Goal: Task Accomplishment & Management: Manage account settings

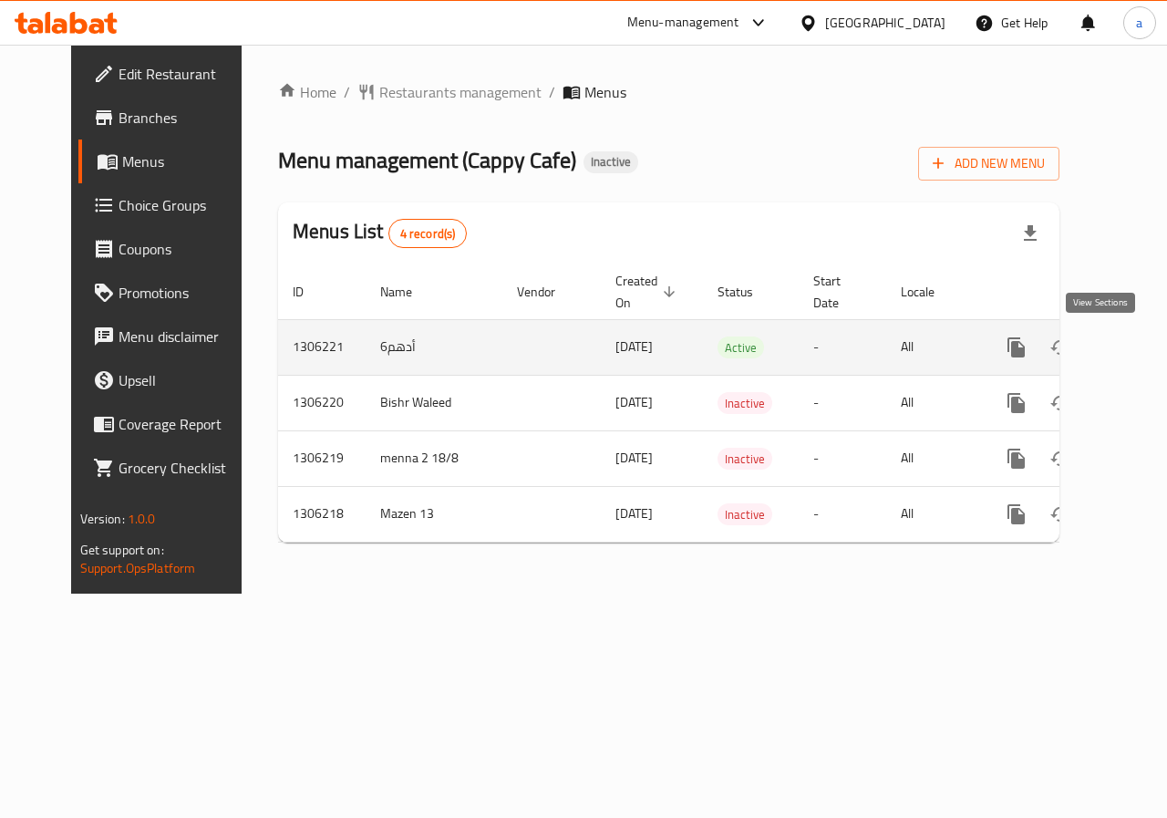
click at [1137, 351] on icon "enhanced table" at bounding box center [1148, 348] width 22 height 22
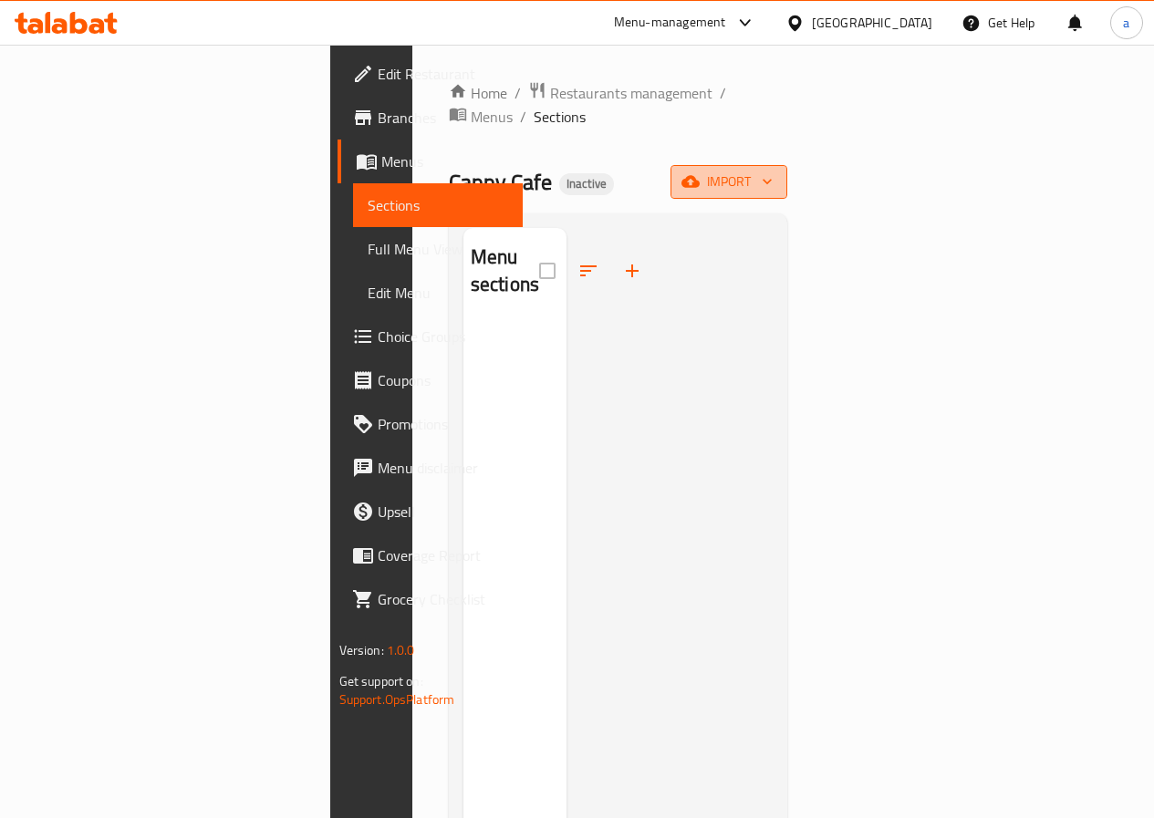
click at [776, 172] on icon "button" at bounding box center [767, 181] width 18 height 18
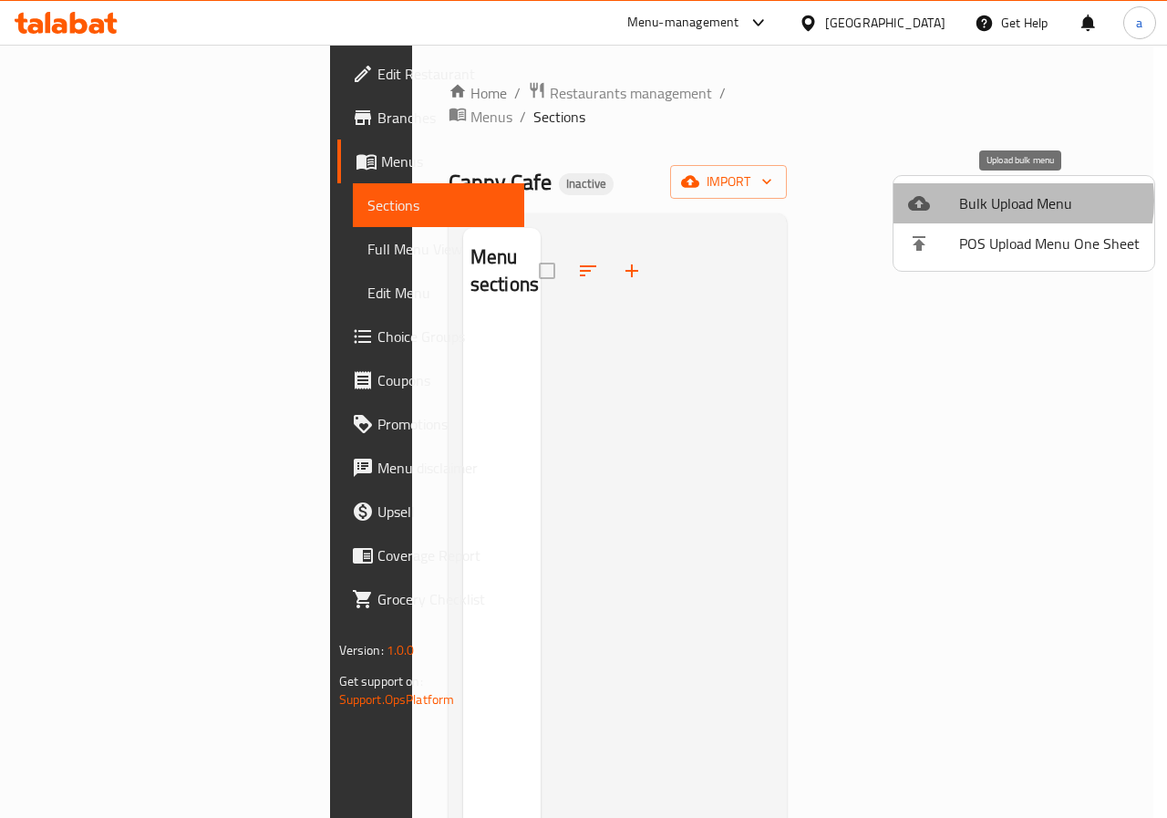
click at [1012, 201] on span "Bulk Upload Menu" at bounding box center [1049, 203] width 181 height 22
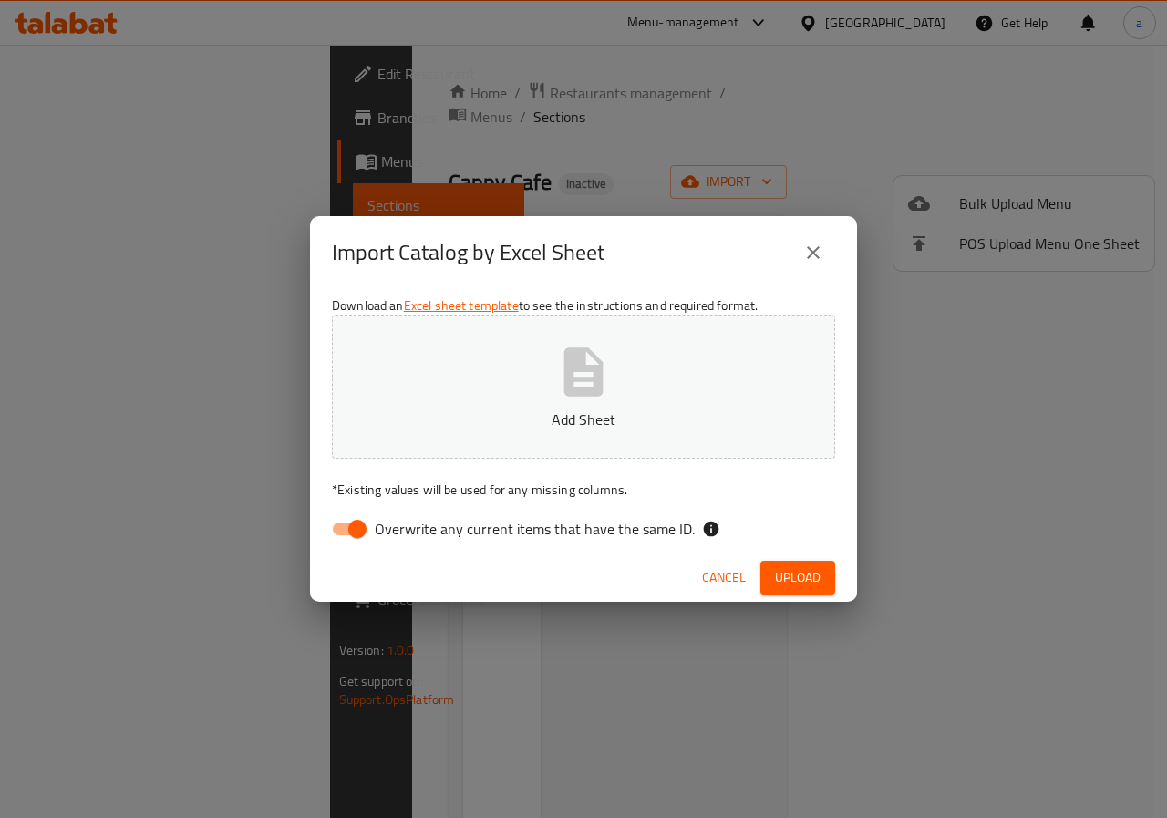
click at [358, 522] on input "Overwrite any current items that have the same ID." at bounding box center [358, 529] width 104 height 35
checkbox input "false"
click at [577, 398] on icon "button" at bounding box center [584, 372] width 58 height 58
click at [814, 566] on span "Upload" at bounding box center [798, 577] width 46 height 23
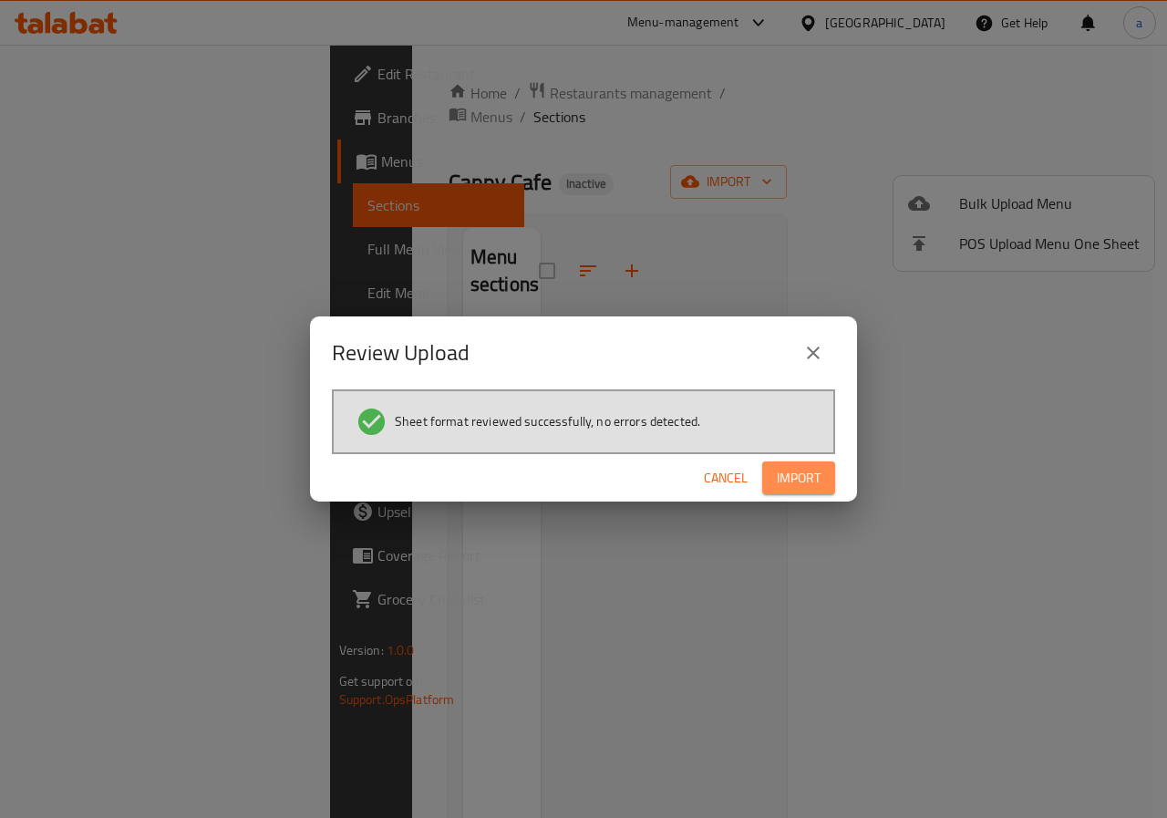
click at [818, 482] on span "Import" at bounding box center [799, 478] width 44 height 23
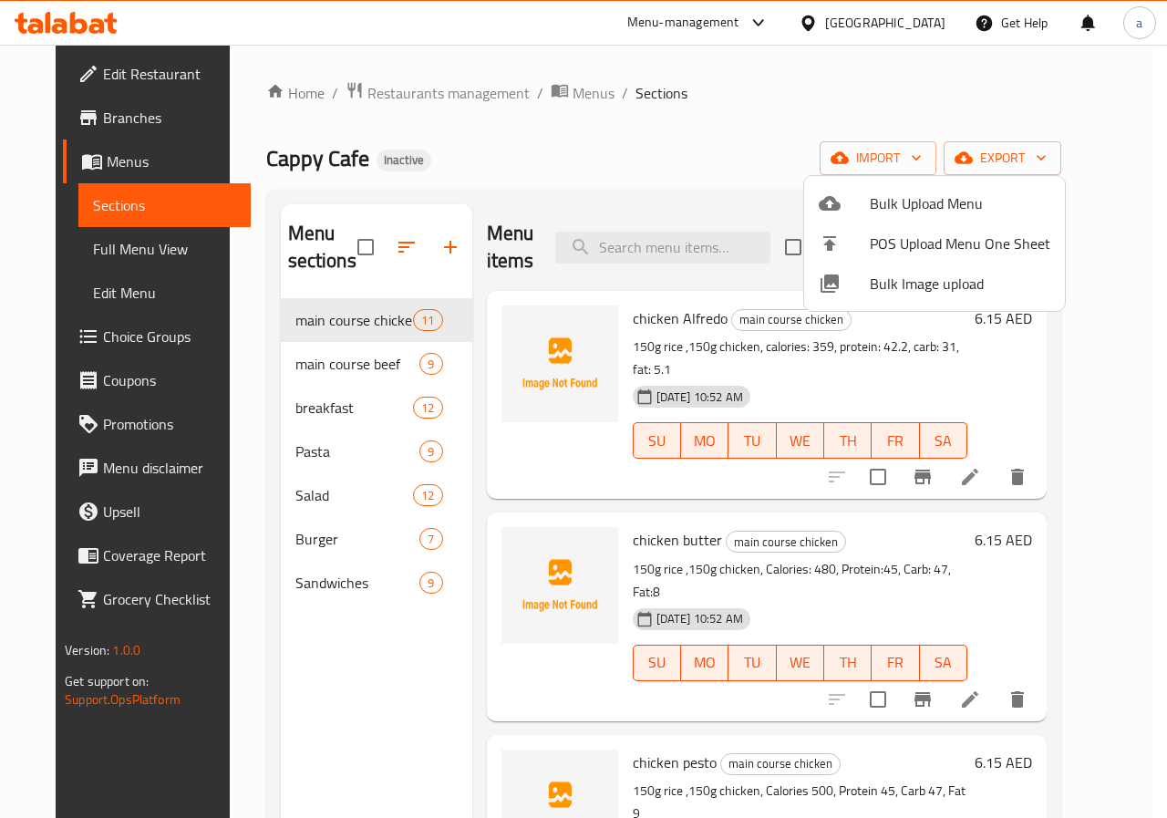
click at [100, 250] on div at bounding box center [583, 409] width 1167 height 818
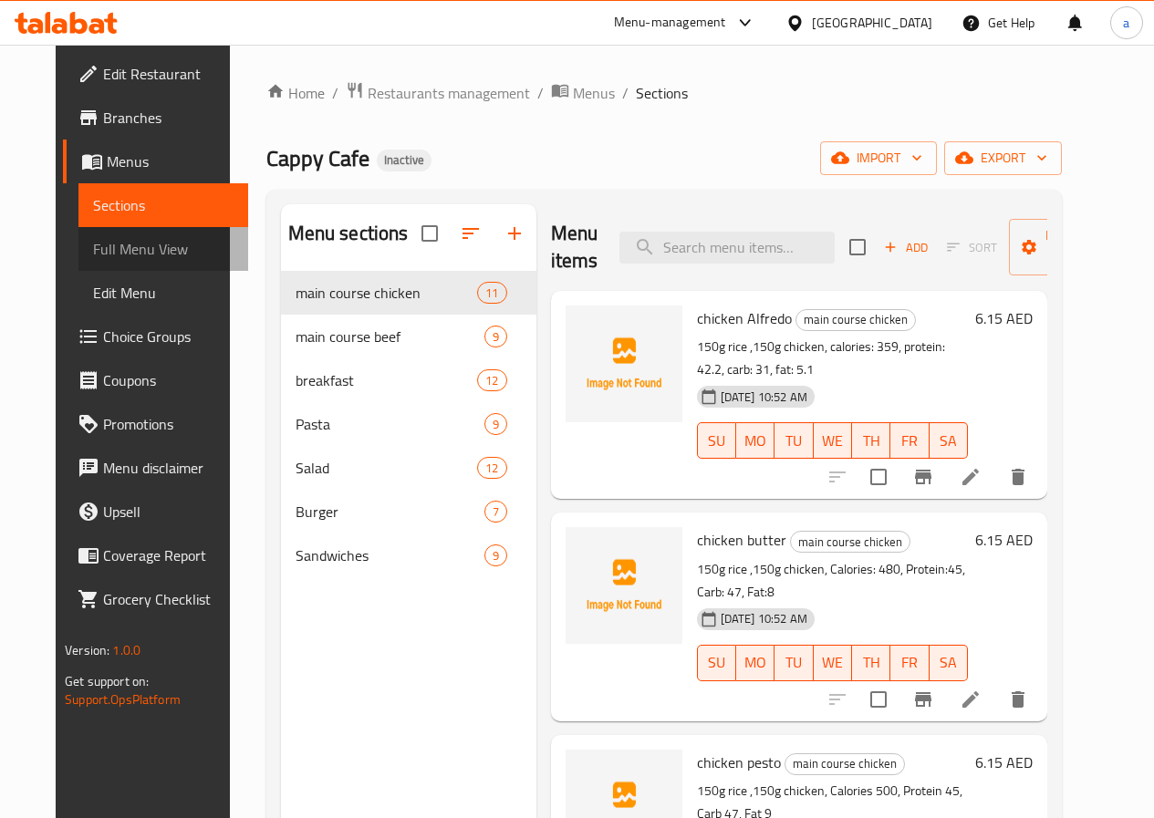
click at [110, 246] on span "Full Menu View" at bounding box center [163, 249] width 140 height 22
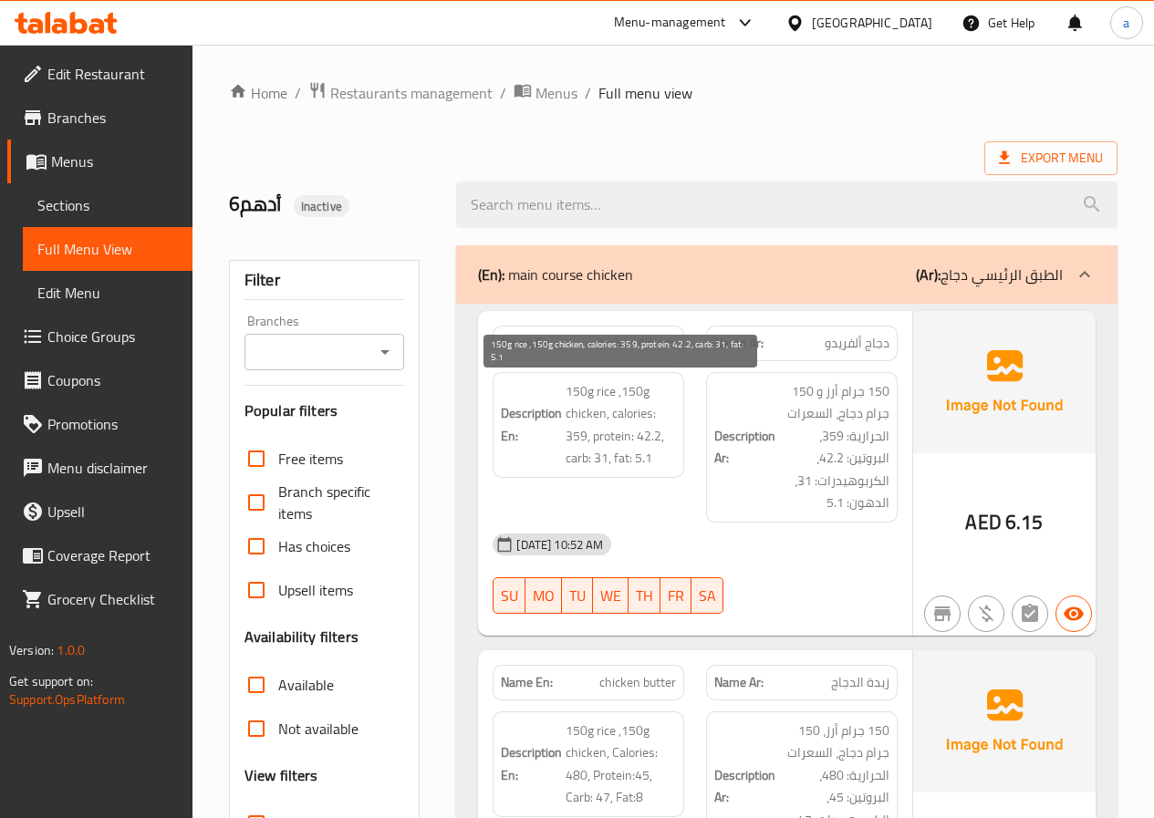
click at [621, 455] on span "150g rice ,150g chicken, calories: 359, protein: 42.2, carb: 31, fat: 5.1" at bounding box center [620, 424] width 110 height 89
copy span "fat"
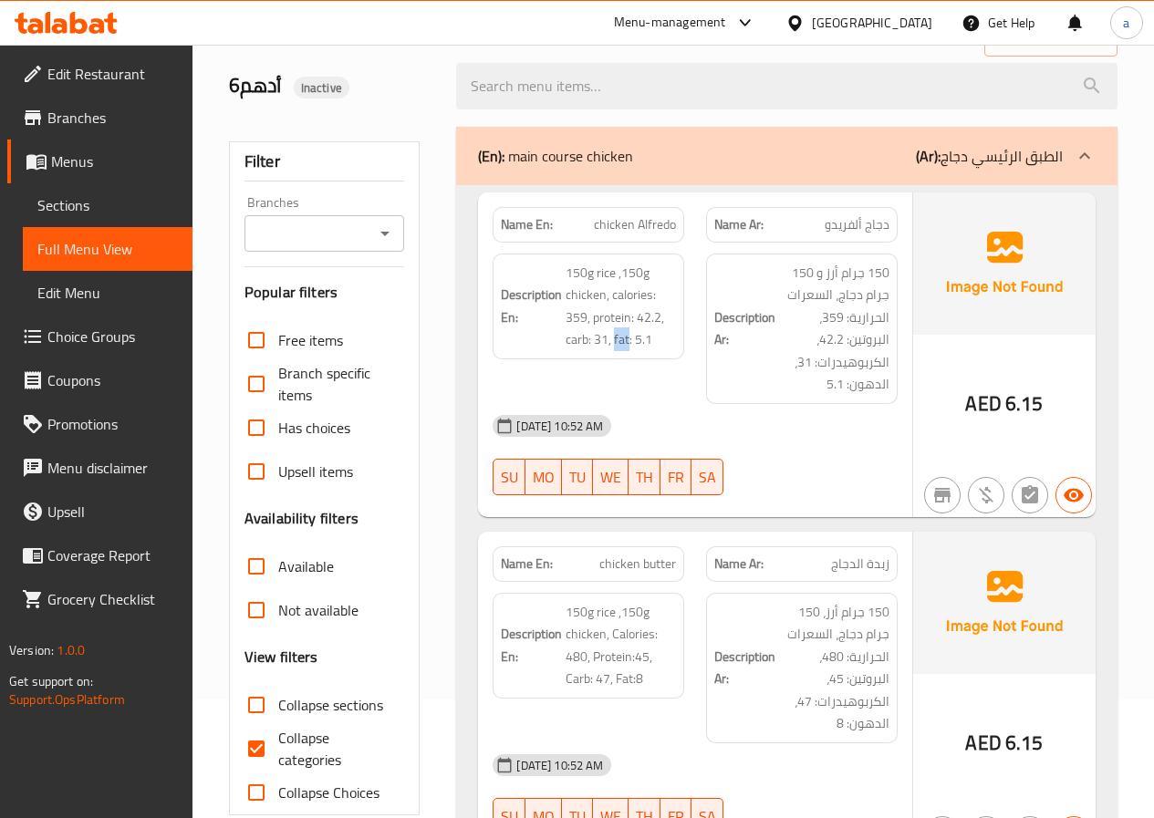
scroll to position [182, 0]
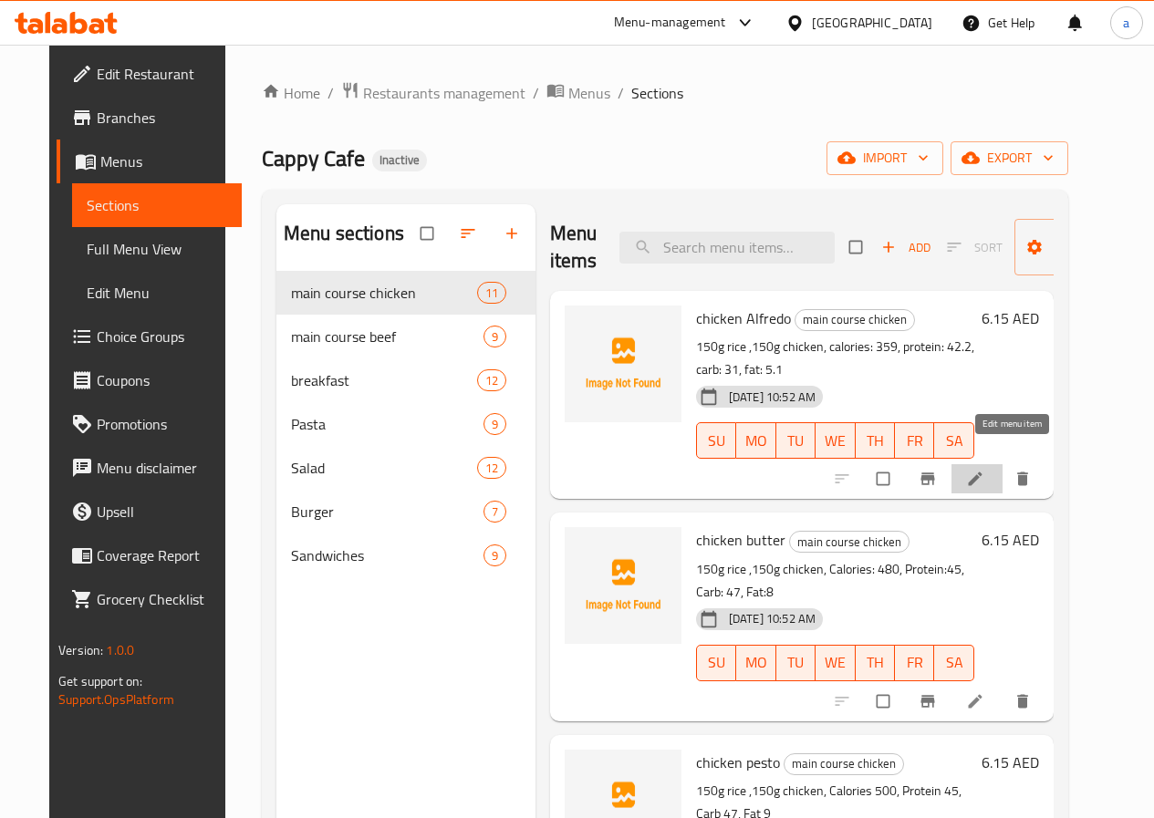
click at [984, 470] on icon at bounding box center [975, 479] width 18 height 18
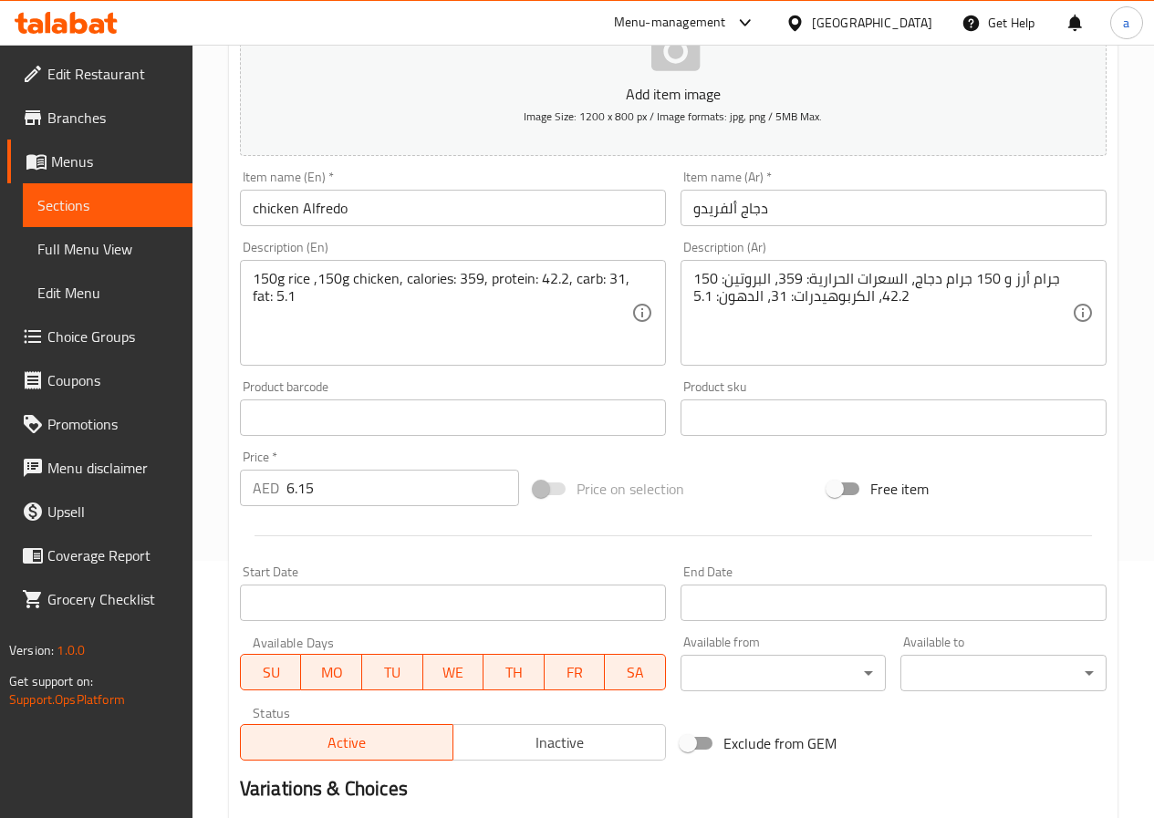
scroll to position [274, 0]
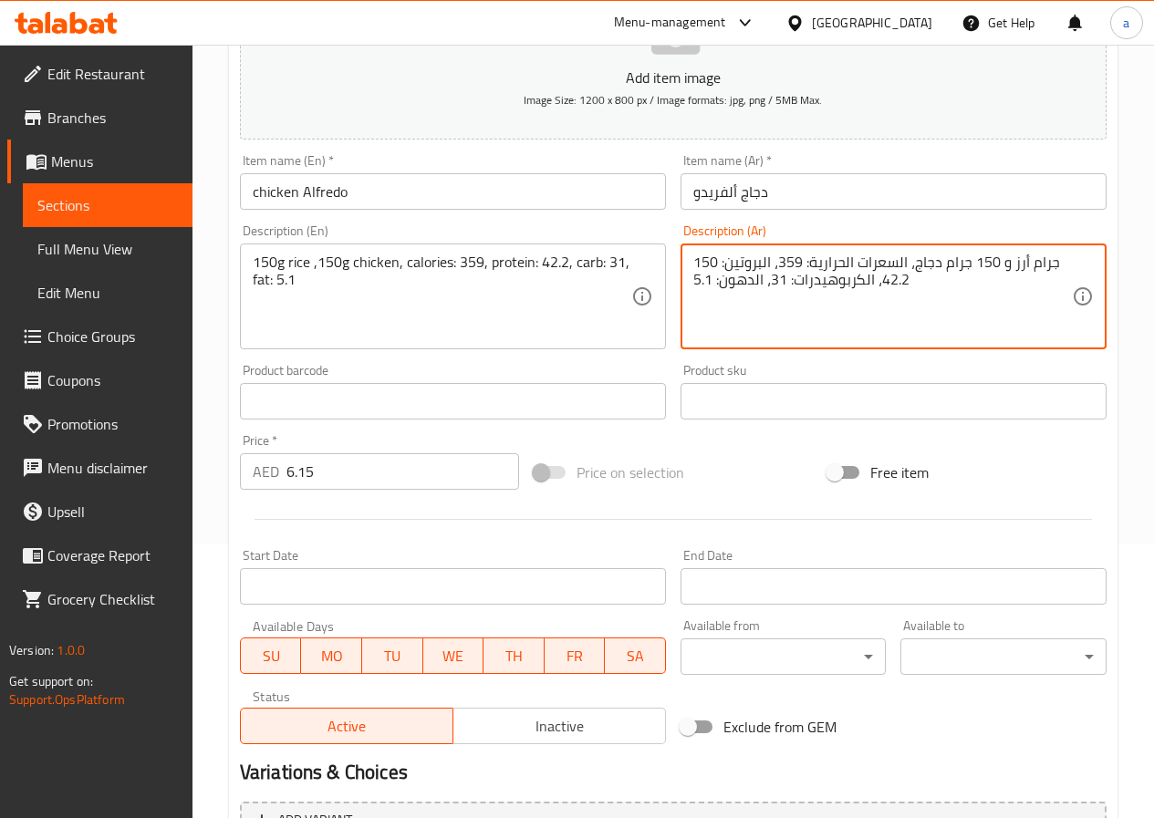
click at [728, 276] on textarea "150 جرام أرز و 150 جرام دجاج، السعرات الحرارية: 359، البروتين: 42.2، الكربوهيدر…" at bounding box center [882, 297] width 379 height 87
paste textarea "ه"
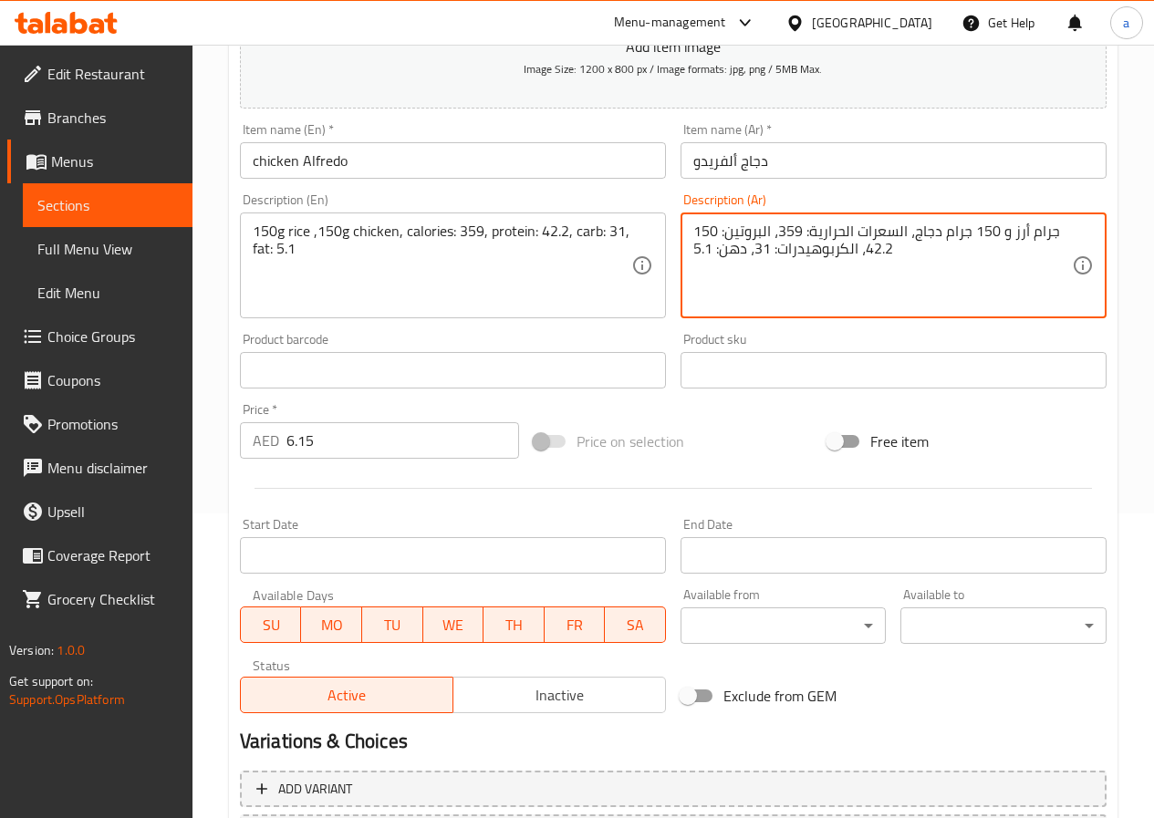
scroll to position [471, 0]
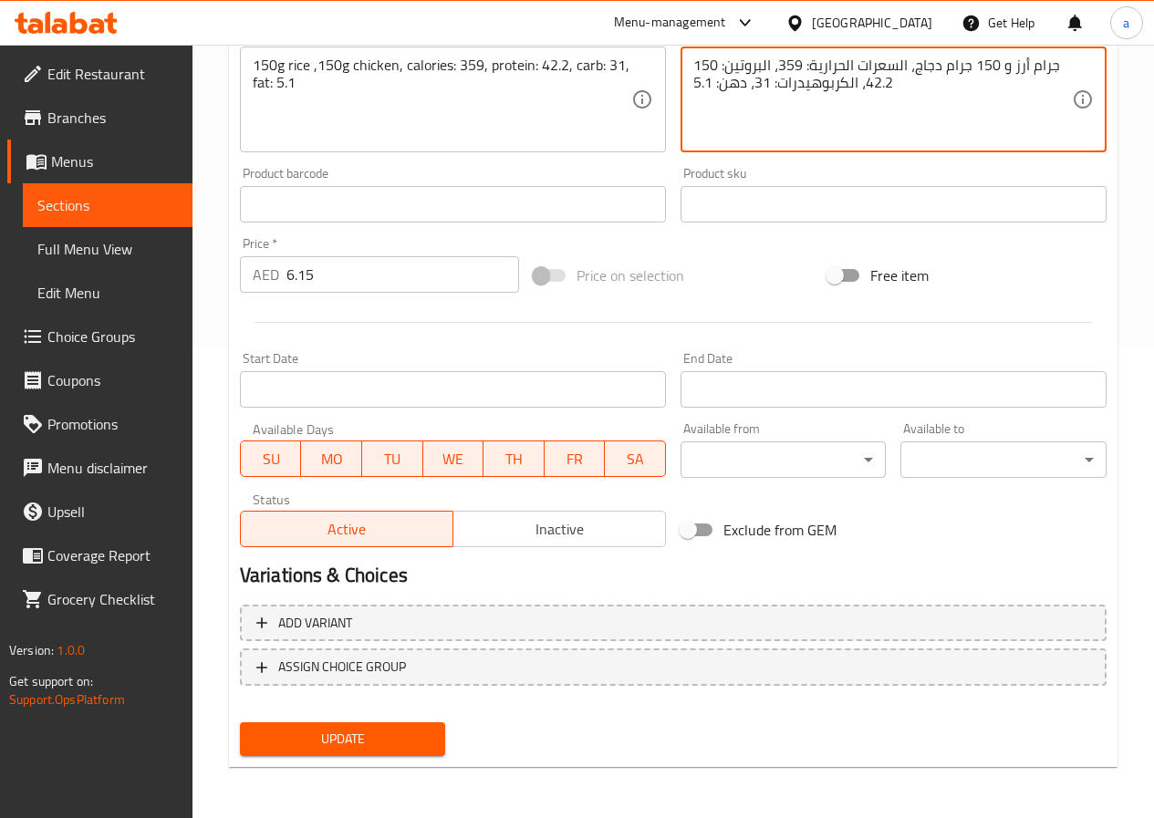
type textarea "150 جرام أرز و 150 جرام دجاج، السعرات الحرارية: 359، البروتين: 42.2، الكربوهيدر…"
click at [366, 741] on span "Update" at bounding box center [342, 739] width 177 height 23
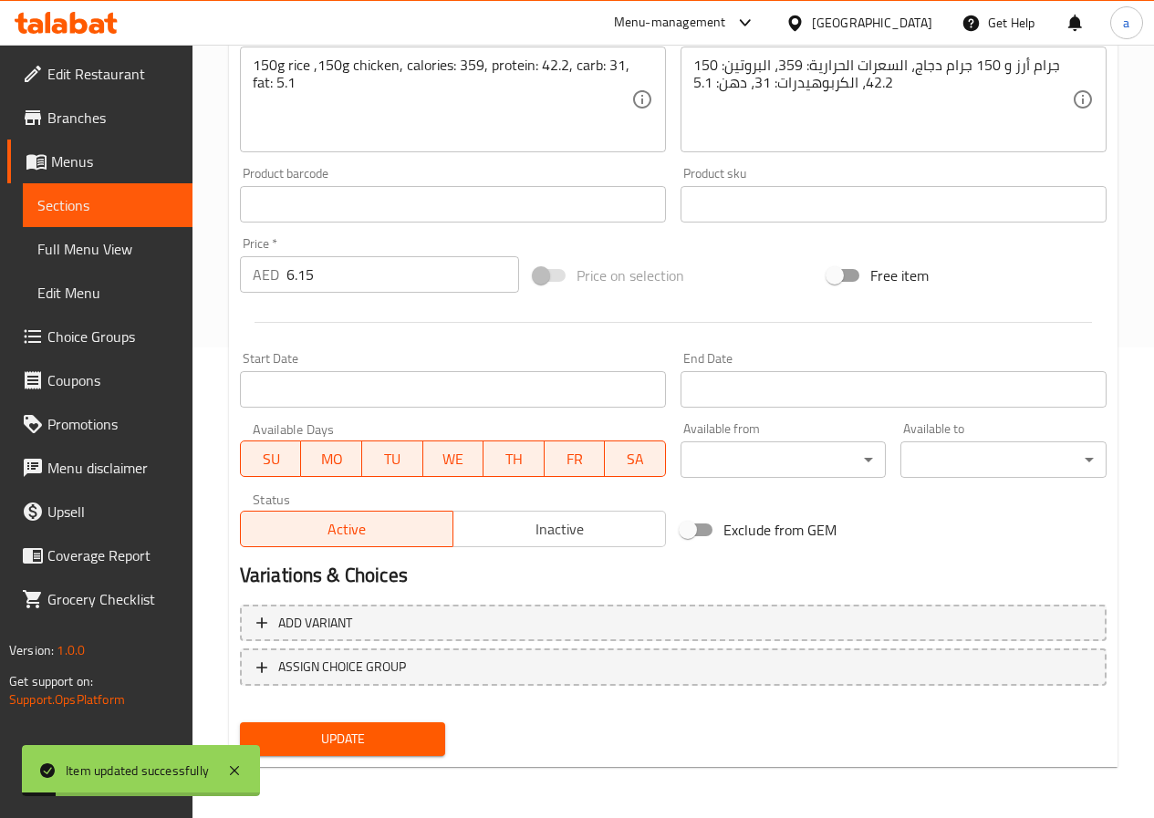
click at [105, 210] on span "Sections" at bounding box center [107, 205] width 140 height 22
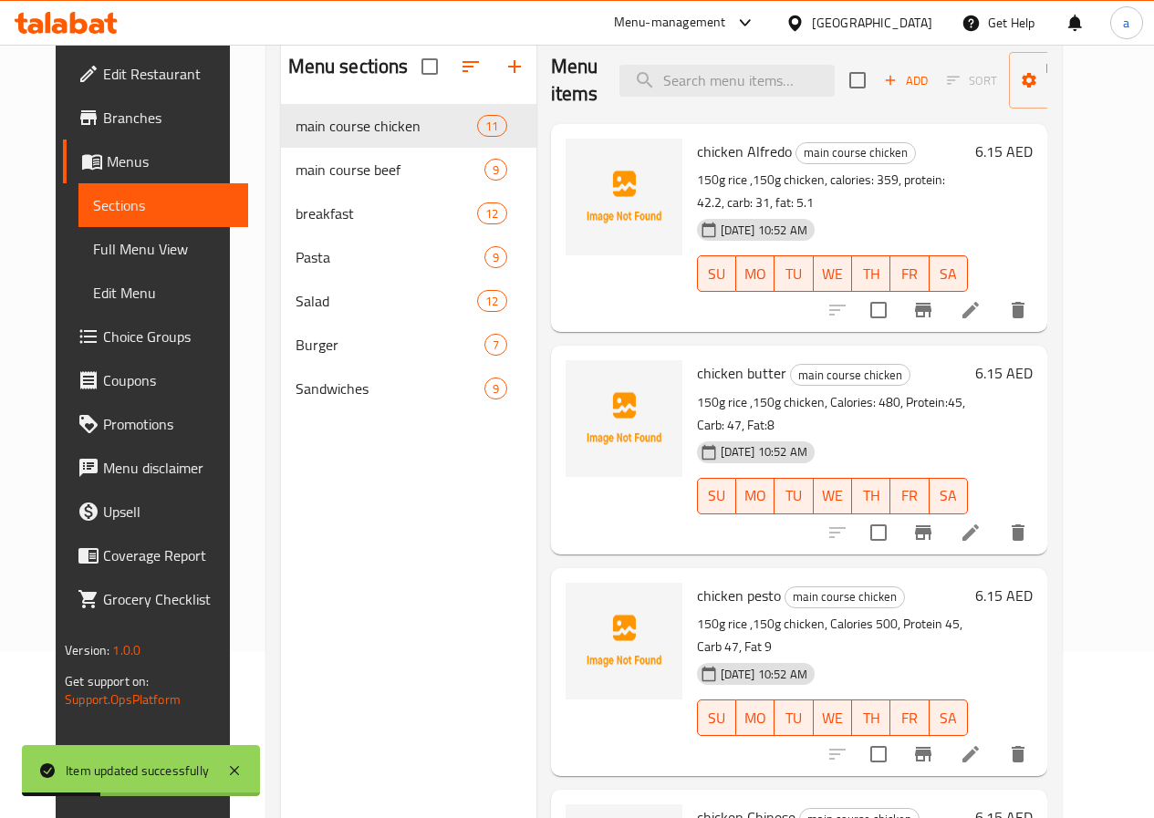
scroll to position [255, 0]
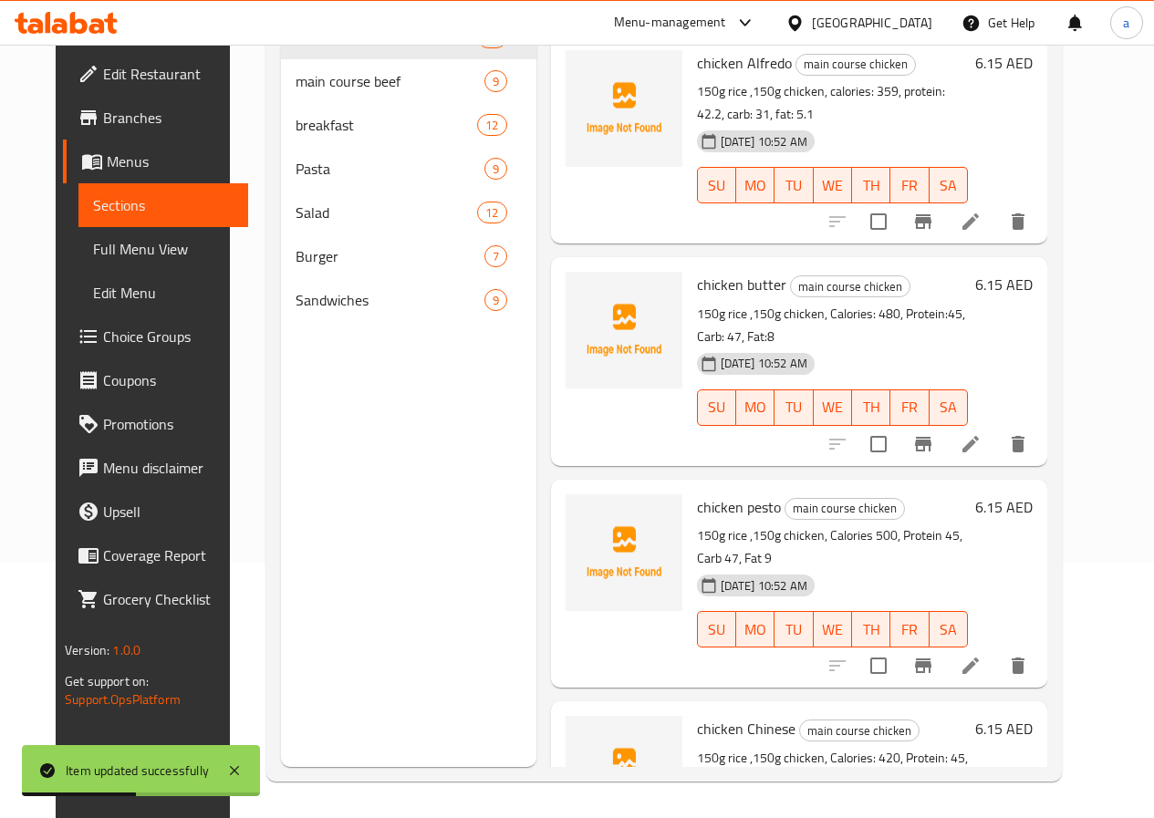
click at [996, 428] on li at bounding box center [970, 444] width 51 height 33
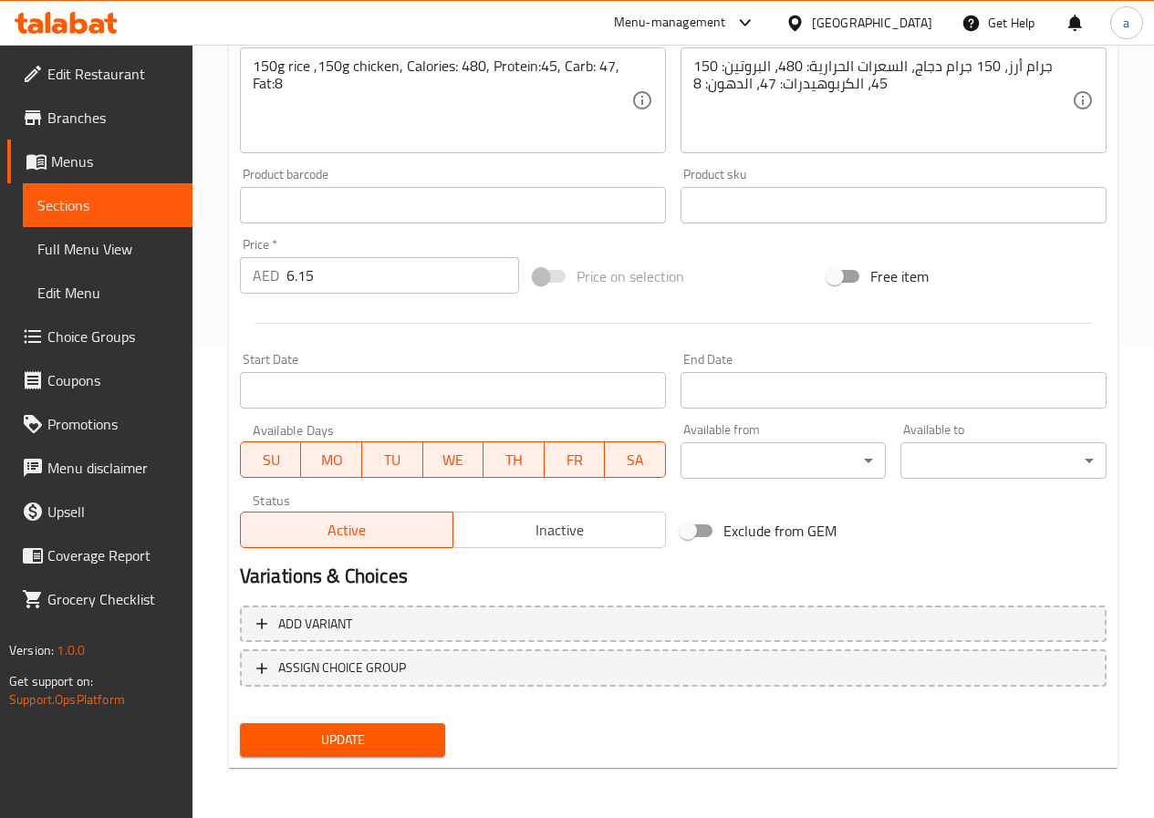
scroll to position [471, 0]
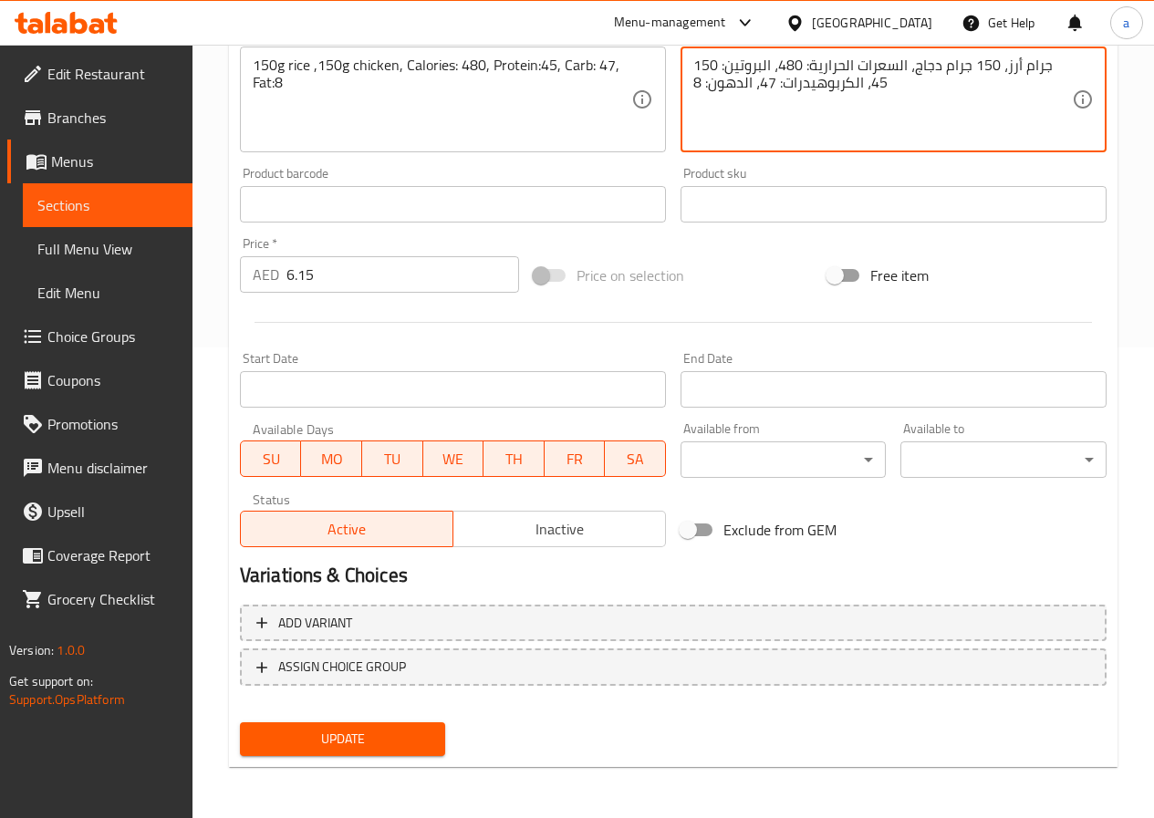
click at [731, 89] on textarea "150 جرام أرز، 150 جرام دجاج، السعرات الحرارية: 480، البروتين: 45، الكربوهيدرات:…" at bounding box center [882, 100] width 379 height 87
paste textarea "ه"
type textarea "150 جرام أرز، 150 جرام دجاج، السعرات الحرارية: 480، البروتين: 45، الكربوهيدرات:…"
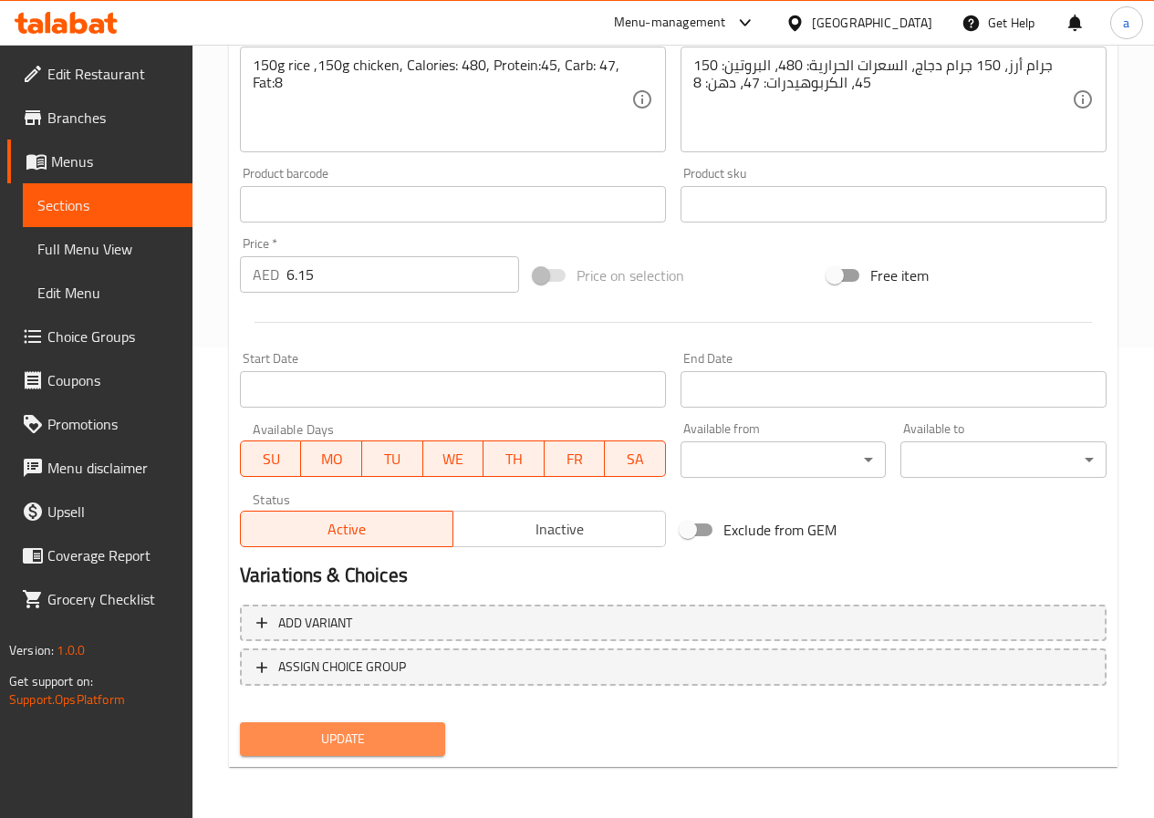
click at [403, 752] on button "Update" at bounding box center [343, 739] width 206 height 34
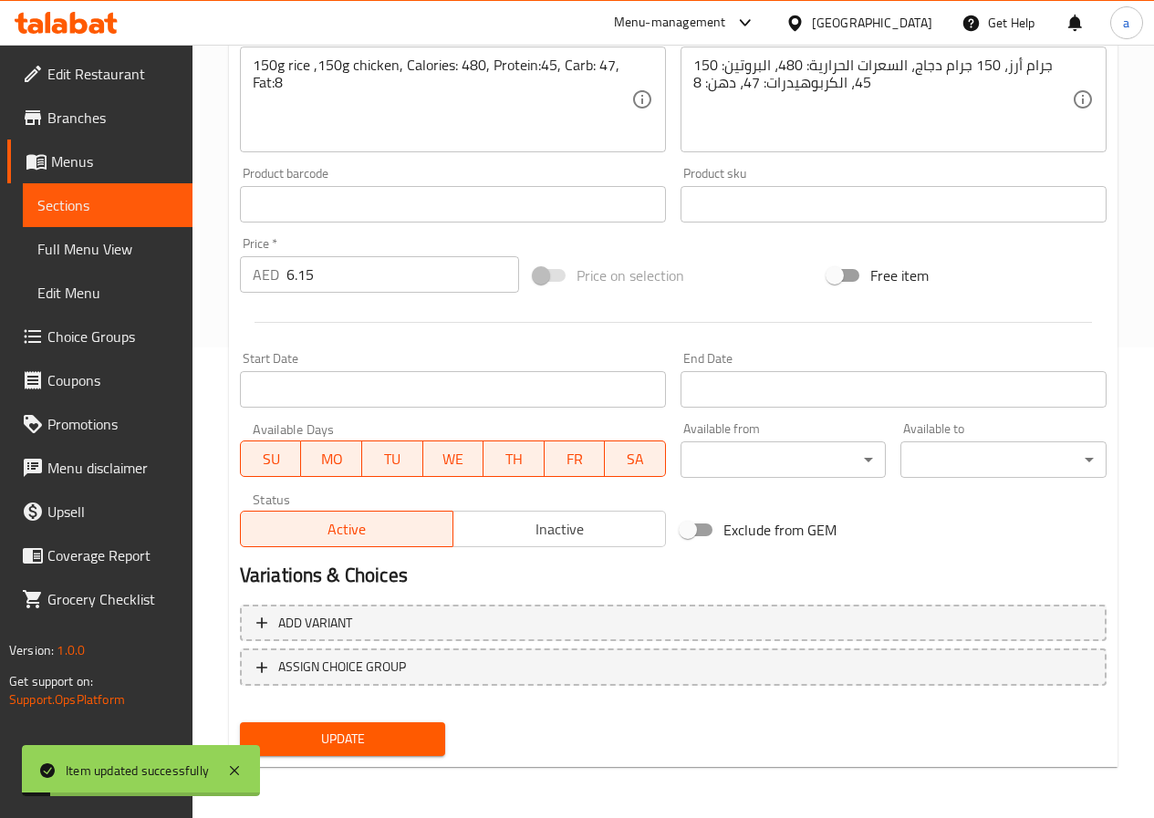
click at [123, 214] on span "Sections" at bounding box center [107, 205] width 140 height 22
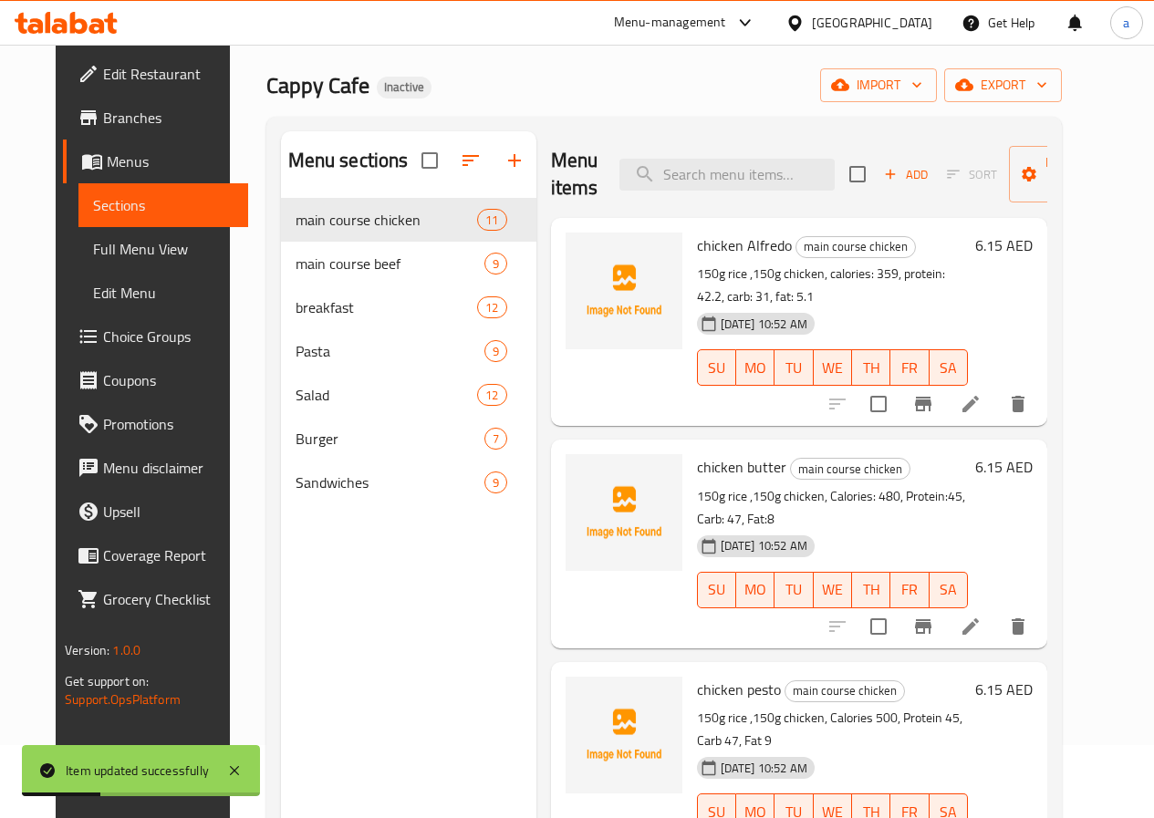
scroll to position [274, 0]
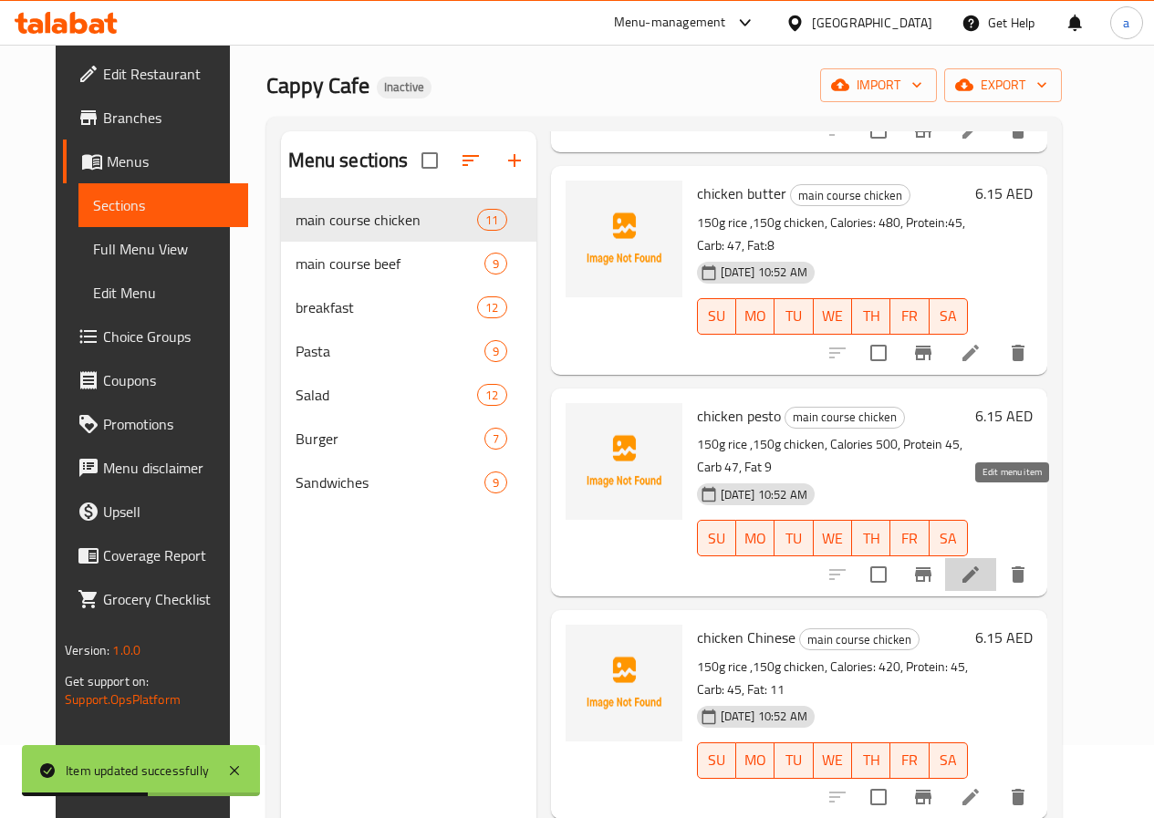
click at [981, 564] on icon at bounding box center [970, 575] width 22 height 22
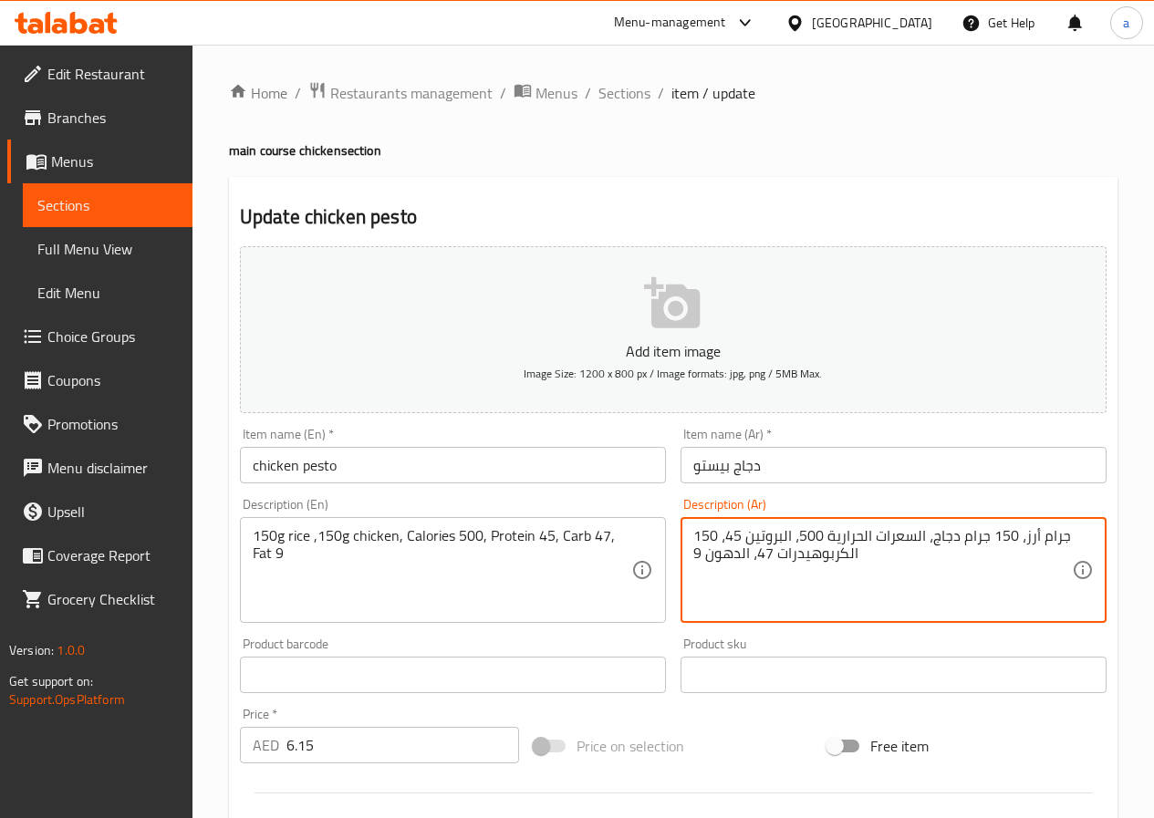
click at [728, 549] on textarea "150 جرام أرز، 150 جرام دجاج، السعرات الحرارية 500، البروتين 45، الكربوهيدرات 47…" at bounding box center [882, 570] width 379 height 87
paste textarea "هن"
click at [701, 555] on textarea "150 جرام أرز، 150 جرام دجاج، السعرات الحرارية 500، البروتين 45، الكربوهيدرات 47…" at bounding box center [882, 570] width 379 height 87
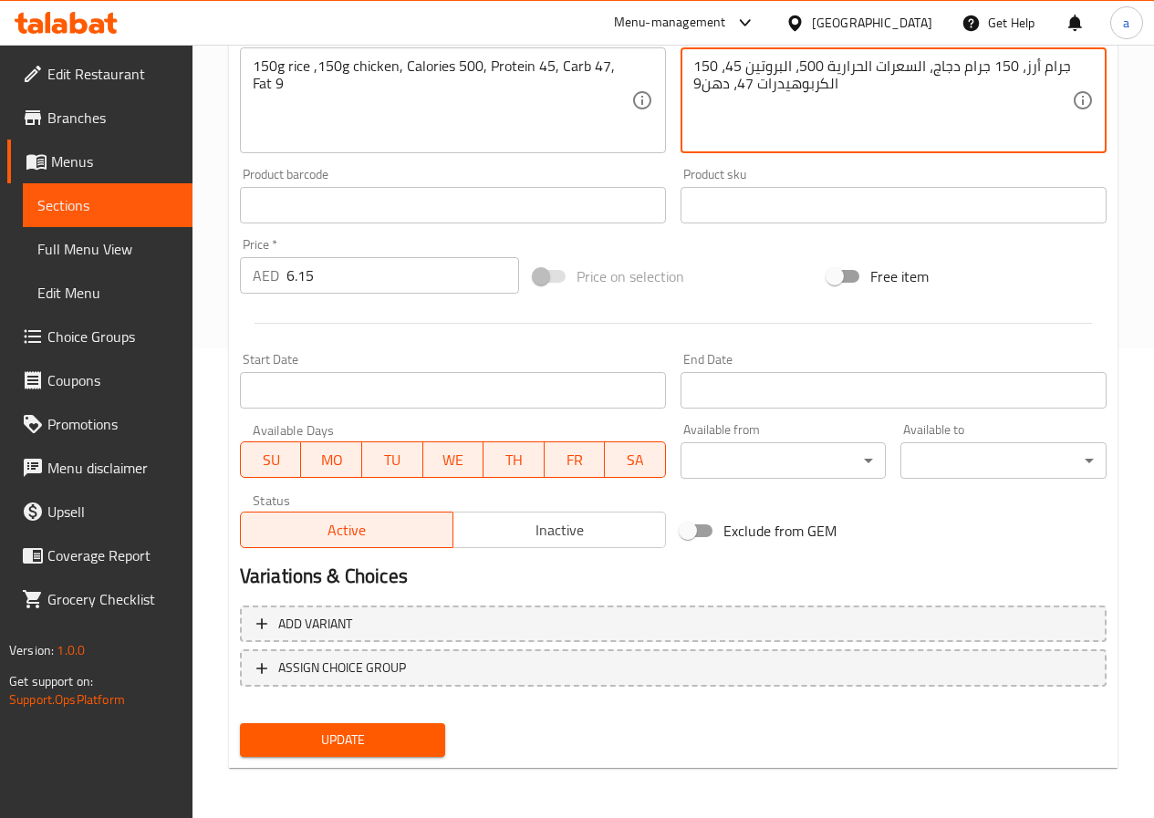
scroll to position [471, 0]
type textarea "150 جرام أرز، 150 جرام دجاج، السعرات الحرارية 500، البروتين 45، الكربوهيدرات 47…"
click at [395, 728] on span "Update" at bounding box center [342, 739] width 177 height 23
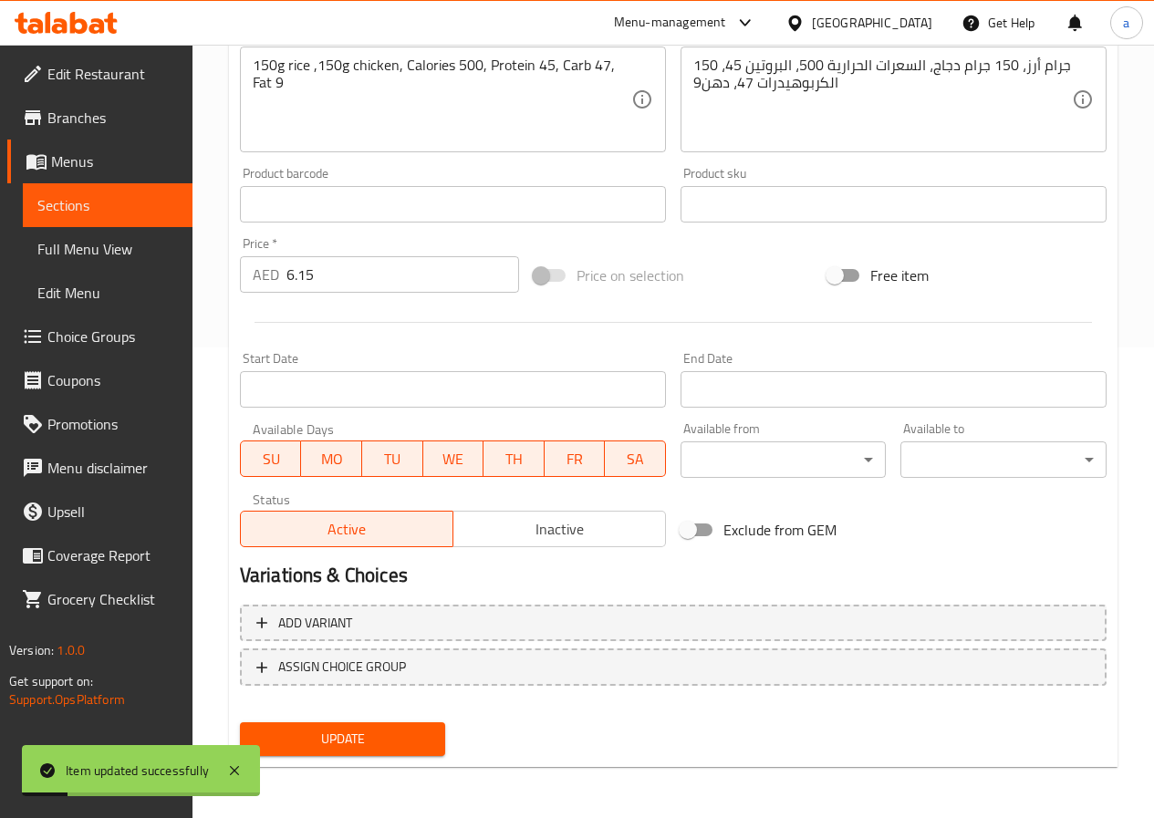
click at [68, 206] on span "Sections" at bounding box center [107, 205] width 140 height 22
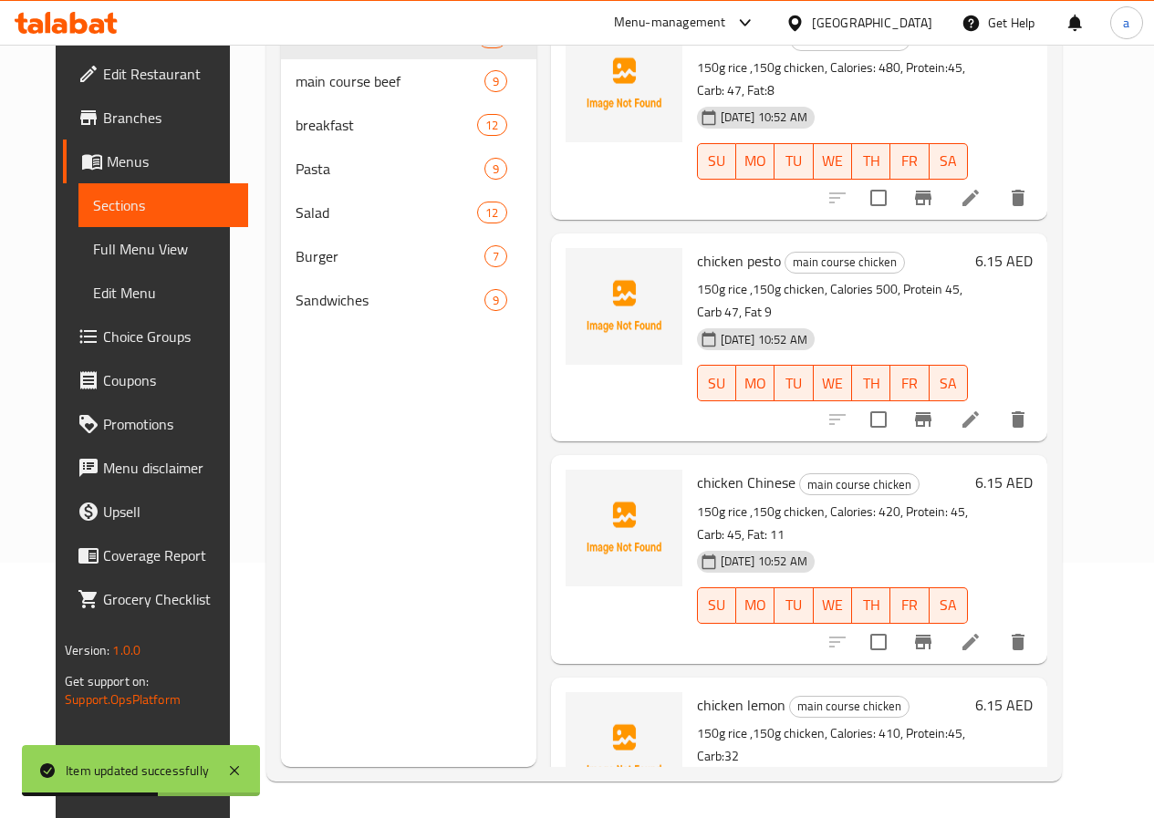
scroll to position [274, 0]
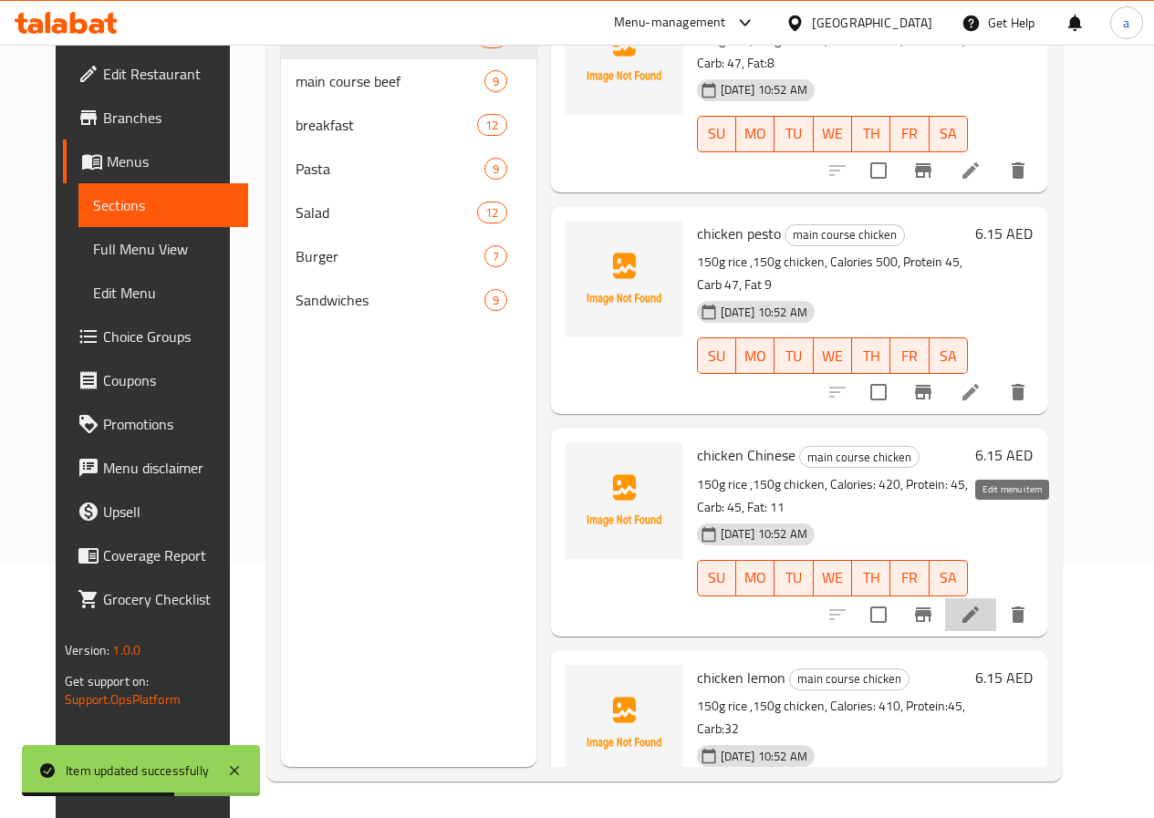
click at [979, 607] on icon at bounding box center [970, 615] width 16 height 16
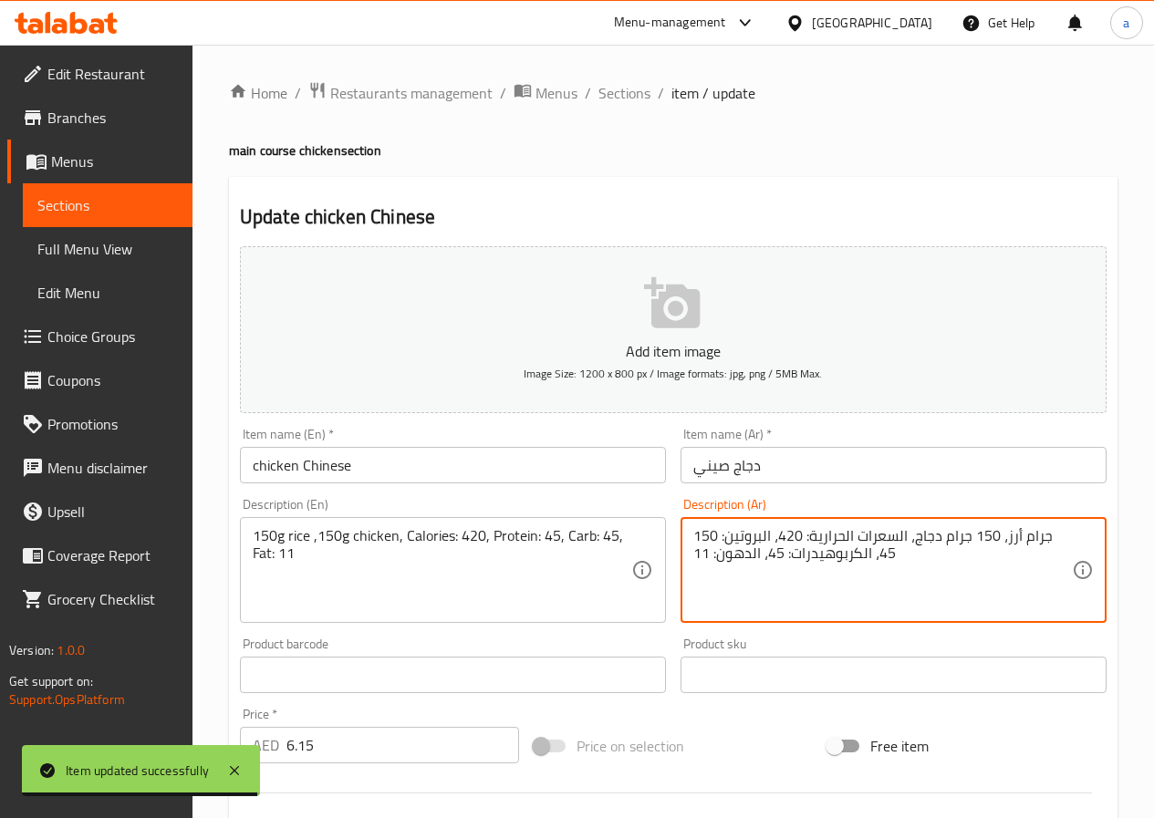
click at [733, 552] on textarea "150 جرام أرز، 150 جرام دجاج، السعرات الحرارية: 420، البروتين: 45، الكربوهيدرات:…" at bounding box center [882, 570] width 379 height 87
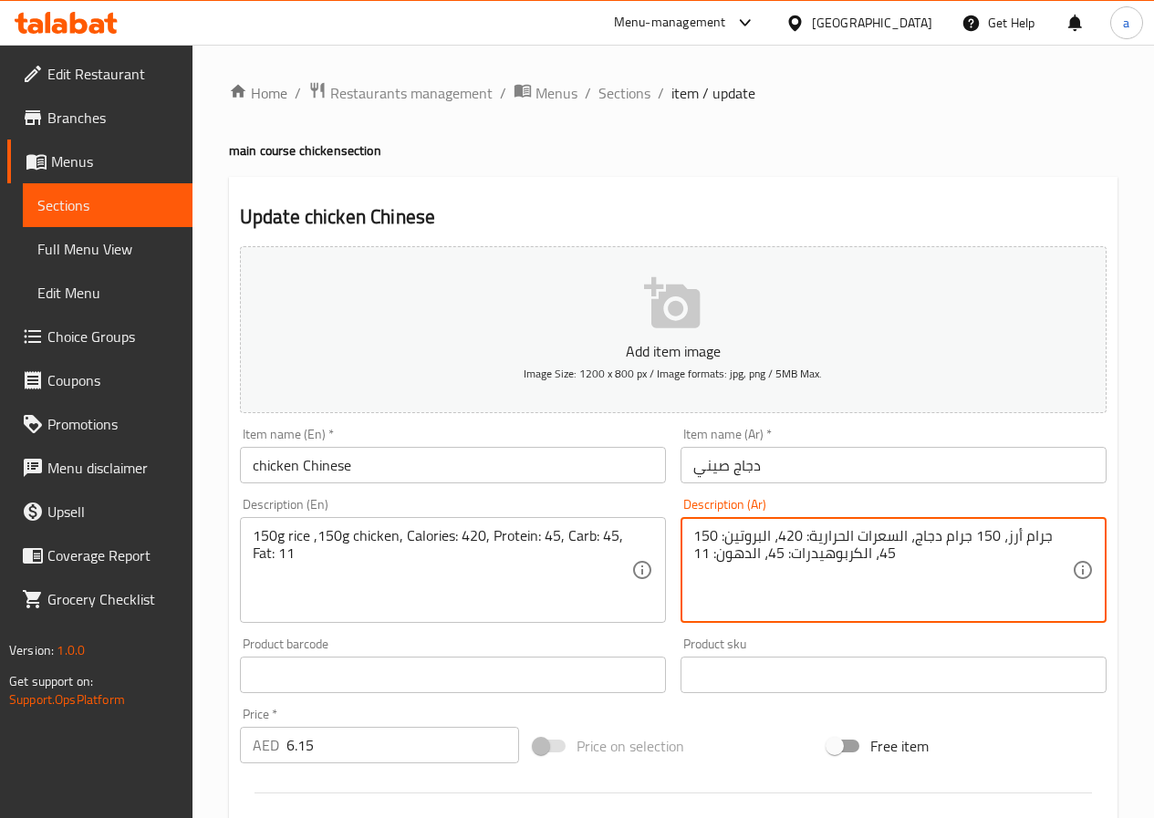
paste textarea "ه"
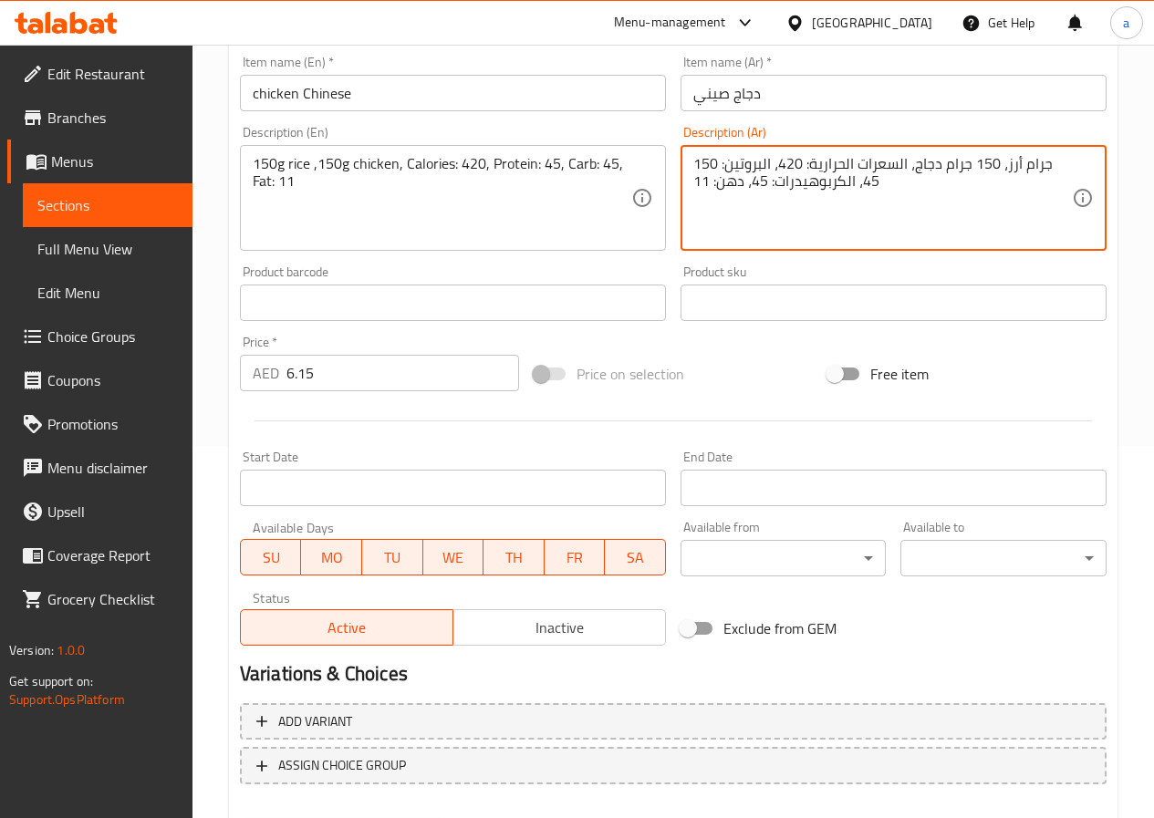
scroll to position [471, 0]
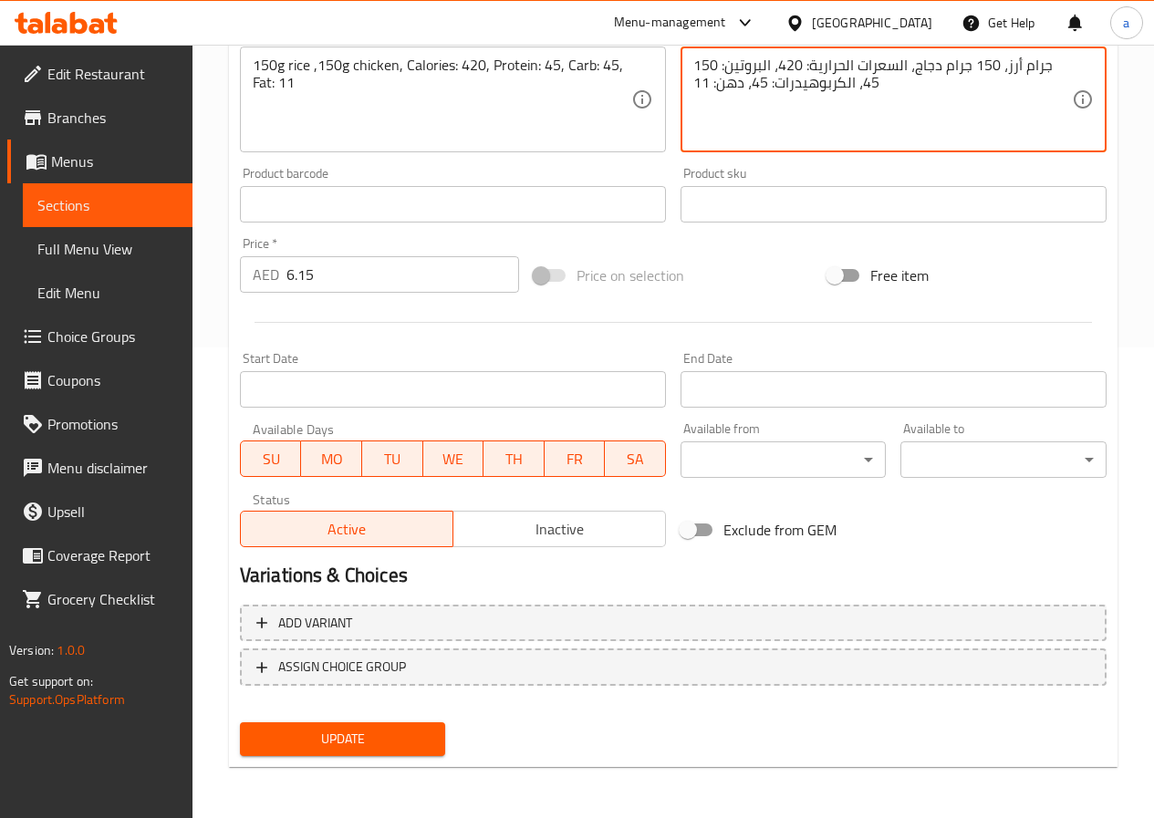
type textarea "150 جرام أرز، 150 جرام دجاج، السعرات الحرارية: 420، البروتين: 45، الكربوهيدرات:…"
click at [432, 731] on button "Update" at bounding box center [343, 739] width 206 height 34
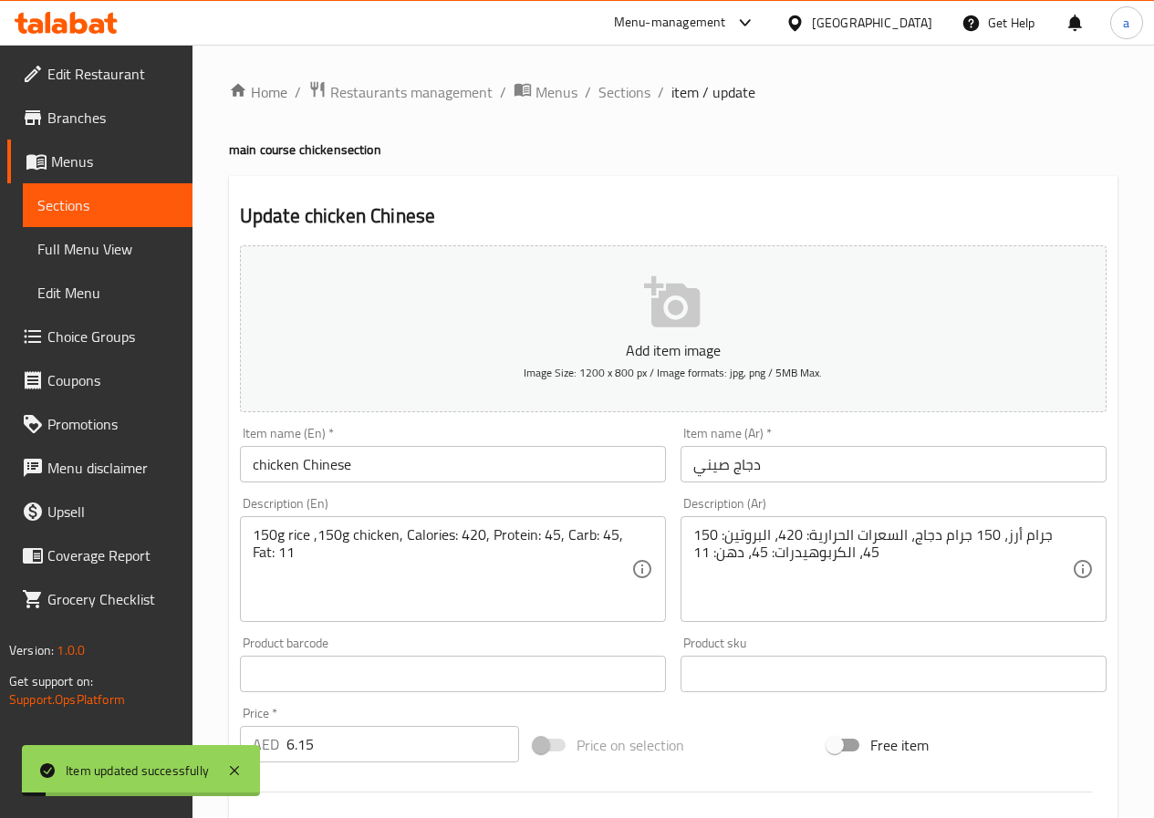
scroll to position [0, 0]
click at [128, 213] on span "Sections" at bounding box center [107, 205] width 140 height 22
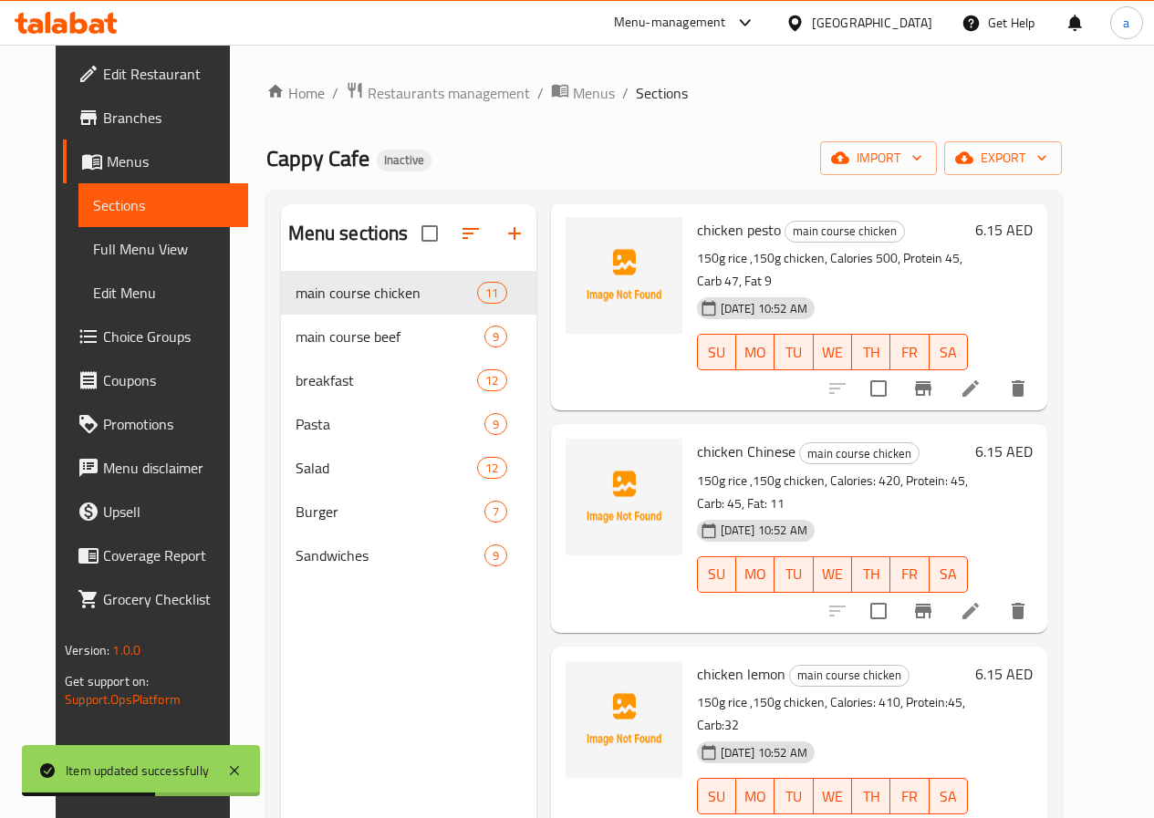
scroll to position [638, 0]
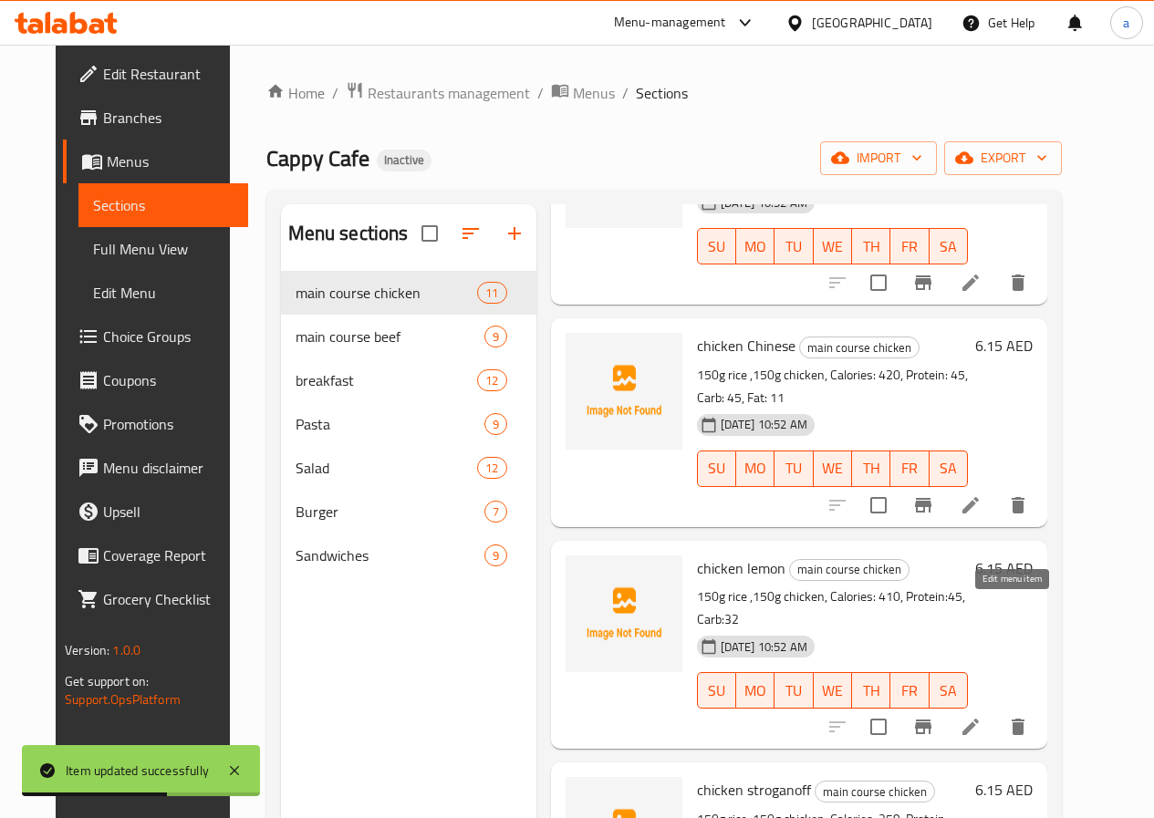
click at [979, 719] on icon at bounding box center [970, 727] width 16 height 16
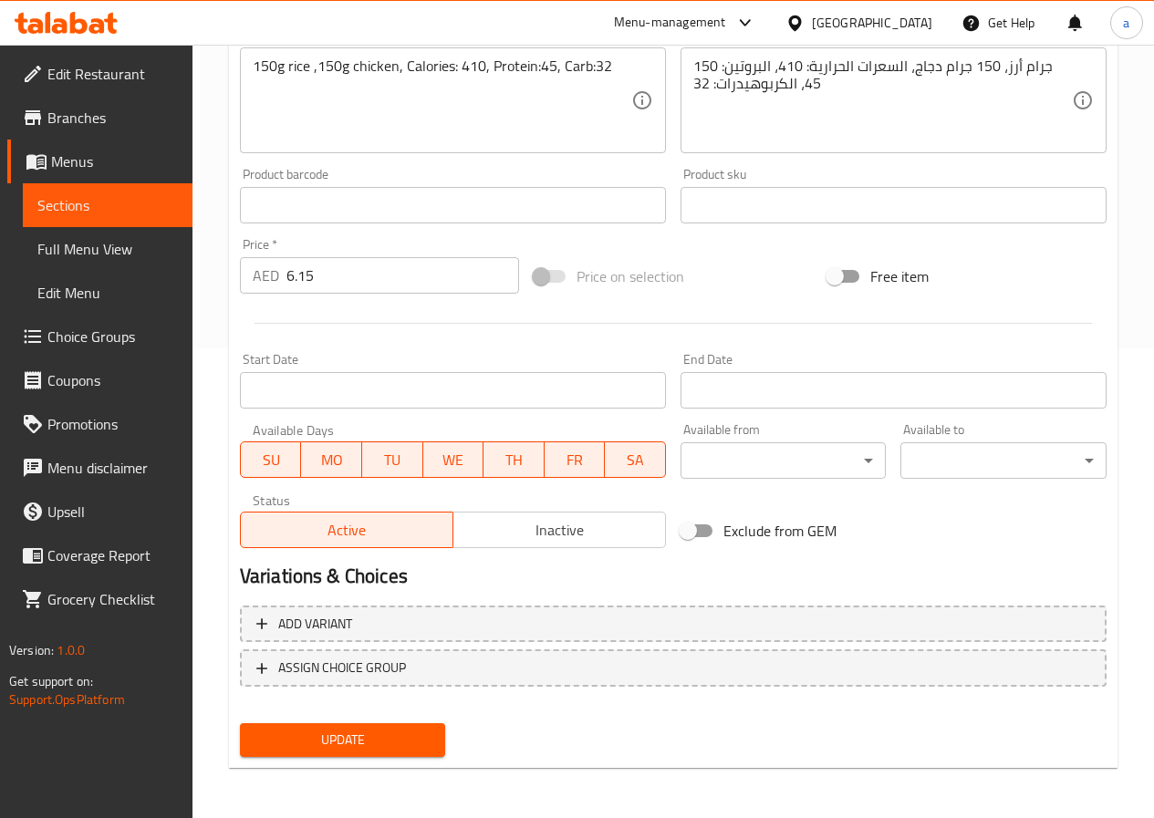
scroll to position [471, 0]
click at [349, 750] on span "Update" at bounding box center [342, 739] width 177 height 23
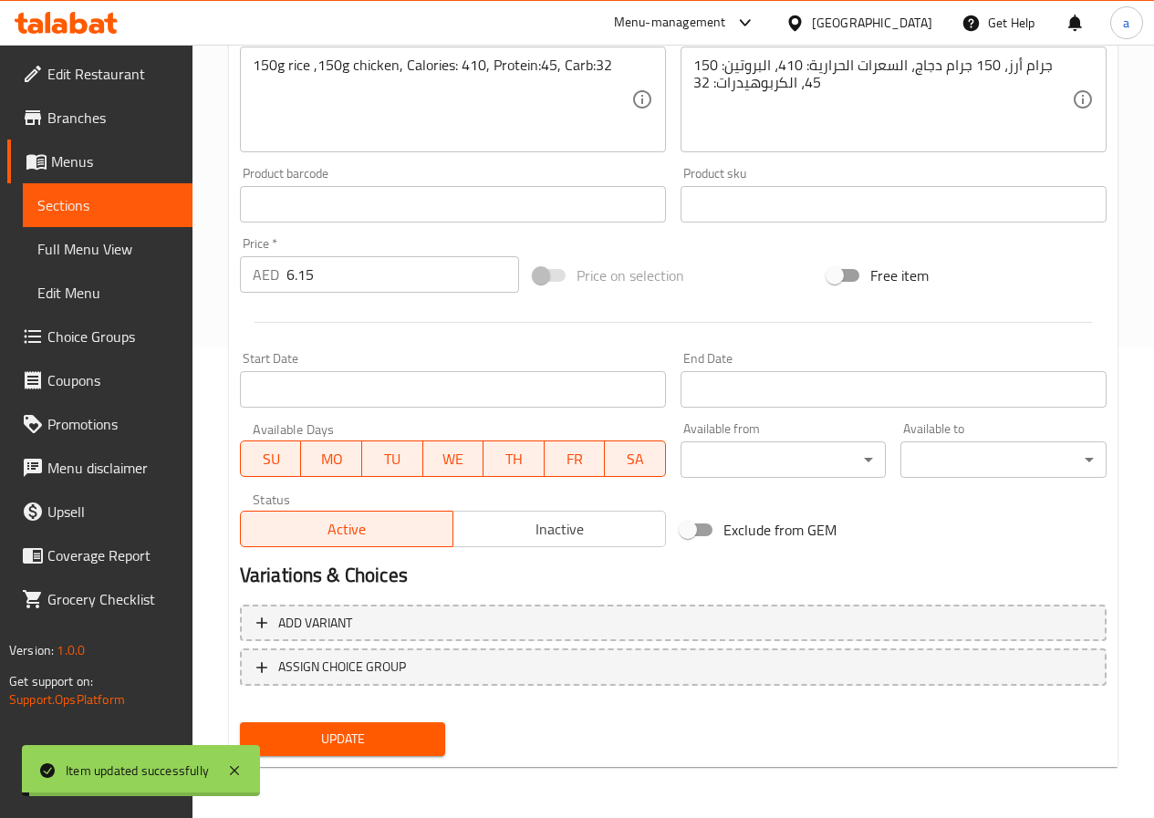
click at [121, 207] on span "Sections" at bounding box center [107, 205] width 140 height 22
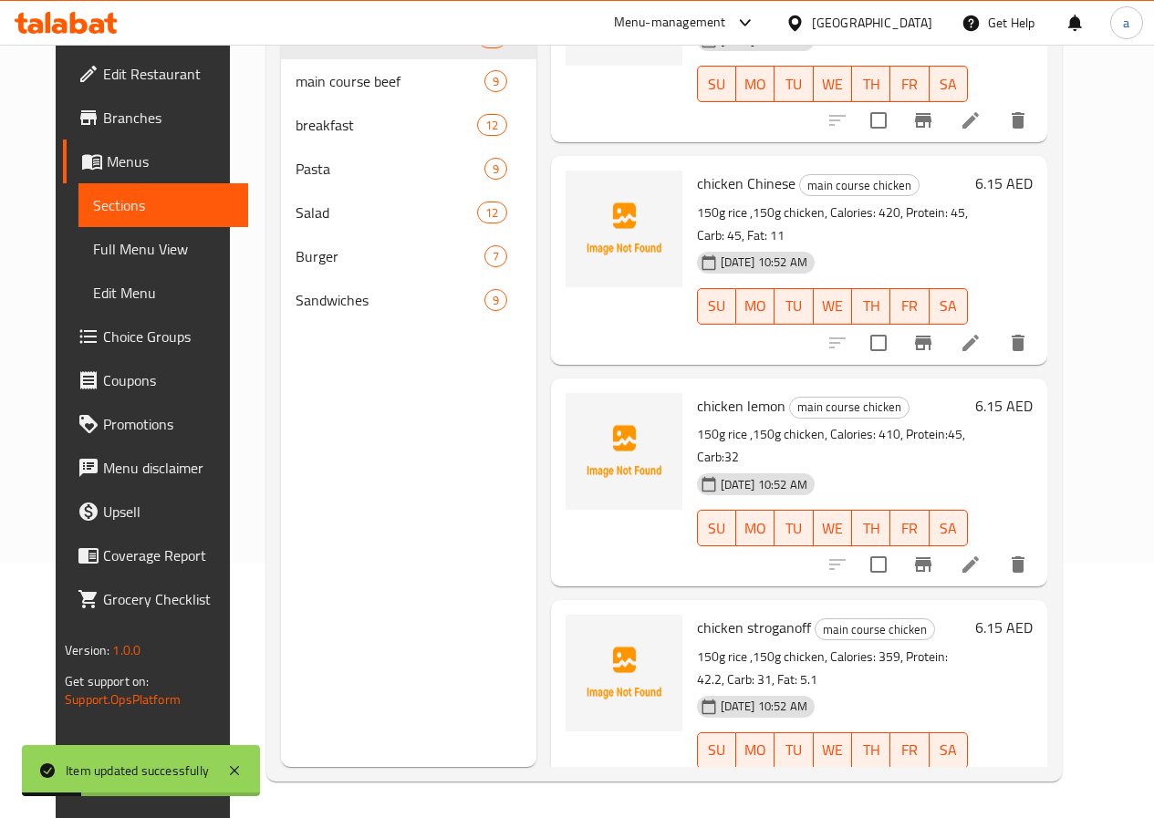
scroll to position [547, 0]
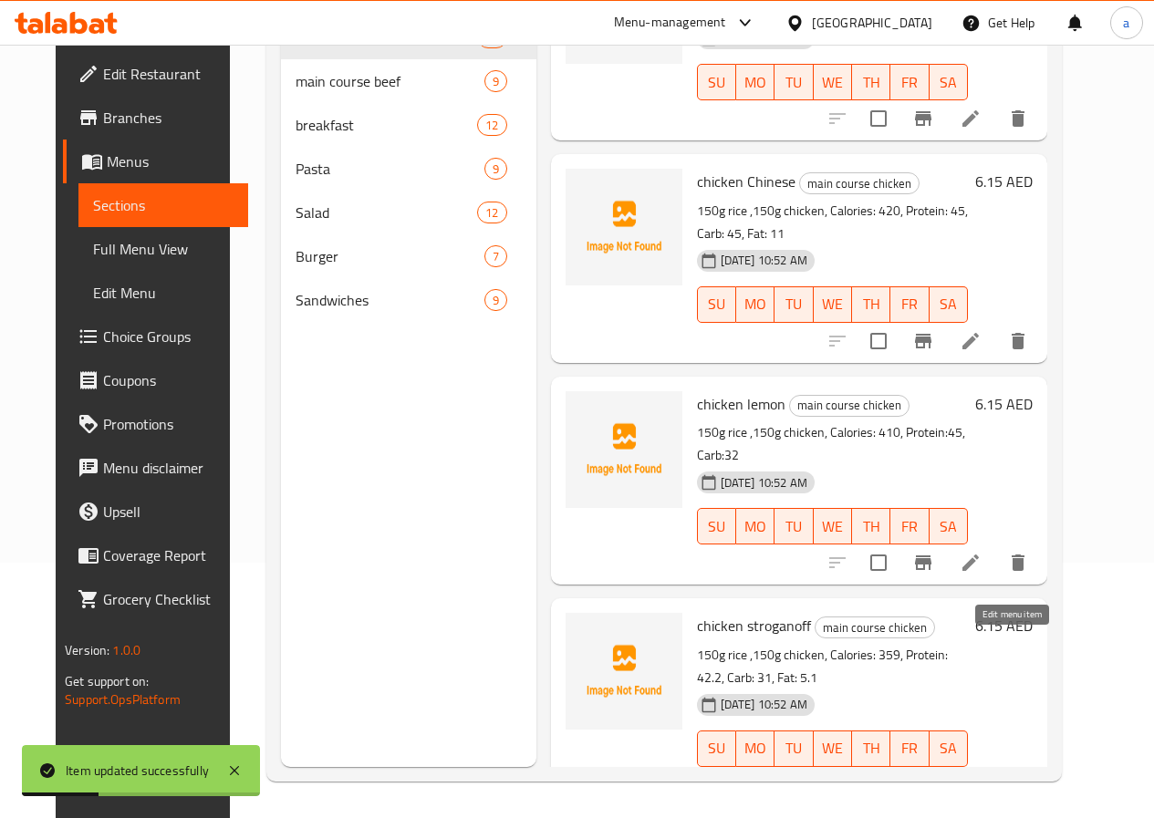
click at [981, 774] on icon at bounding box center [970, 785] width 22 height 22
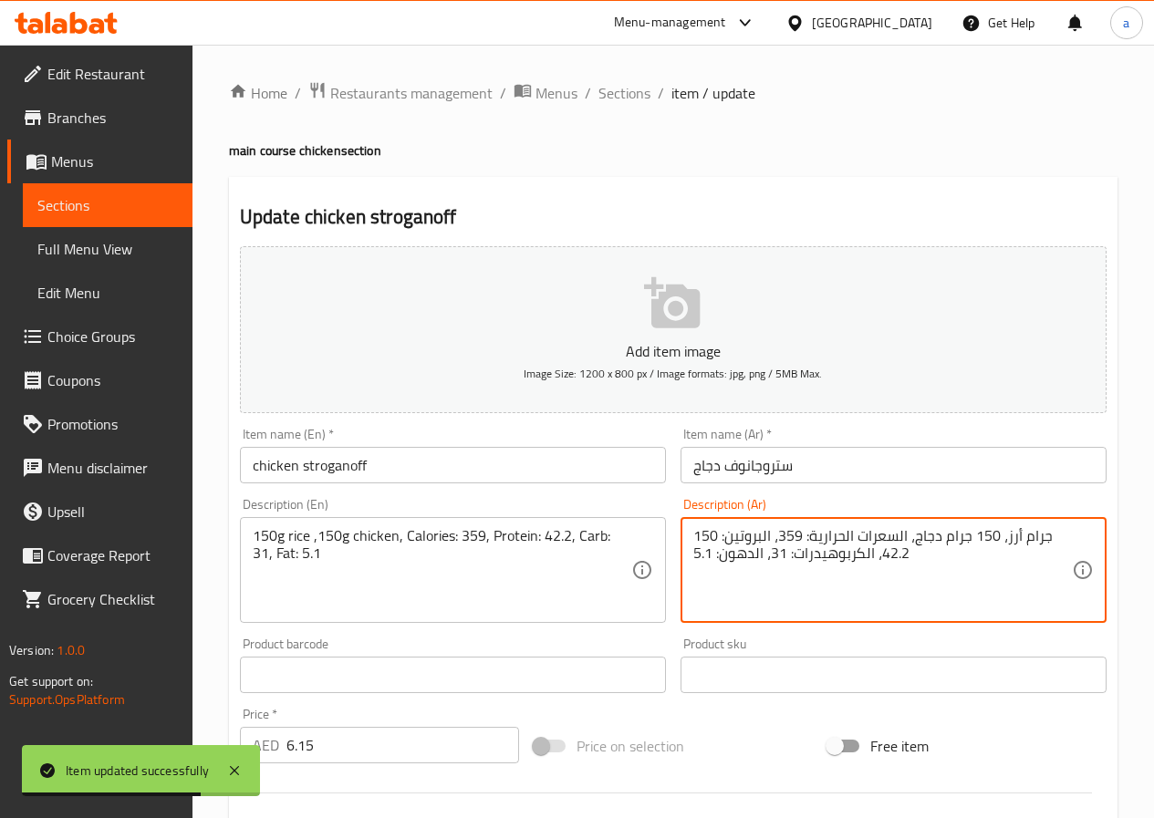
click at [747, 560] on textarea "150 جرام أرز، 150 جرام دجاج، السعرات الحرارية: 359، البروتين: 42.2، الكربوهيدرا…" at bounding box center [882, 570] width 379 height 87
paste textarea "ه"
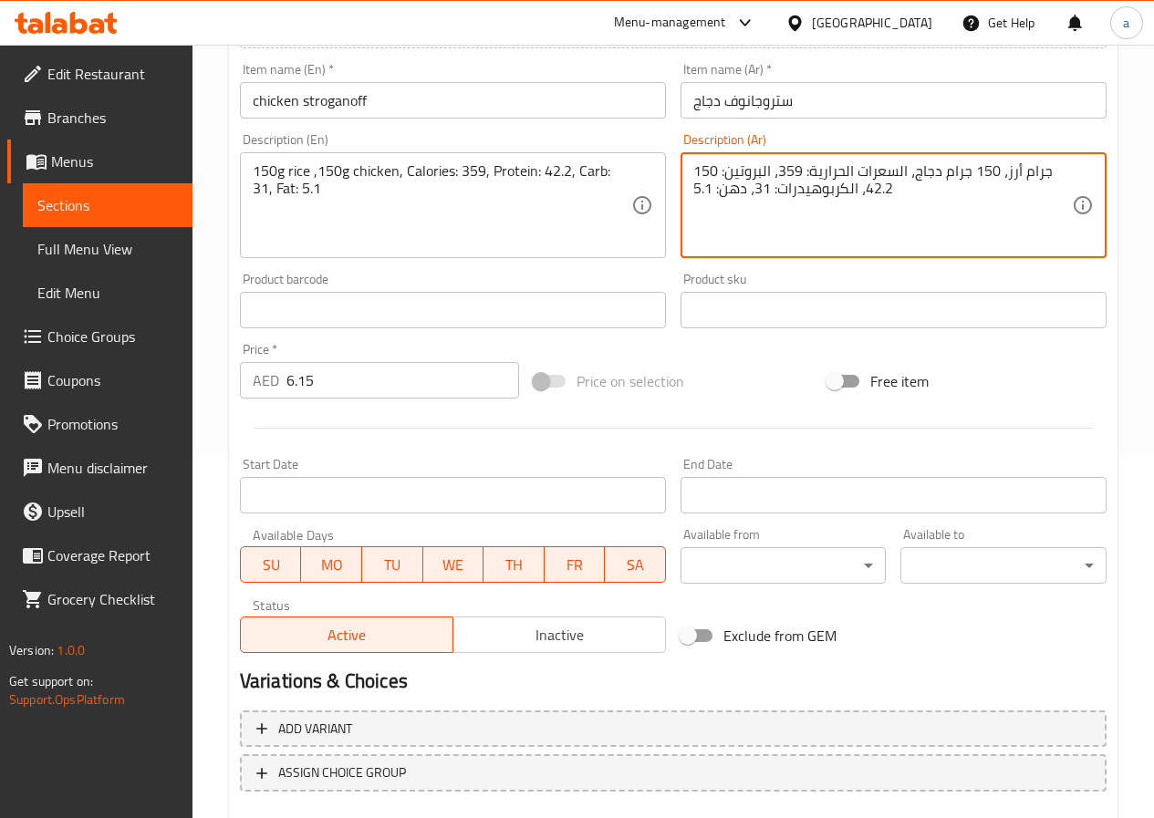
scroll to position [471, 0]
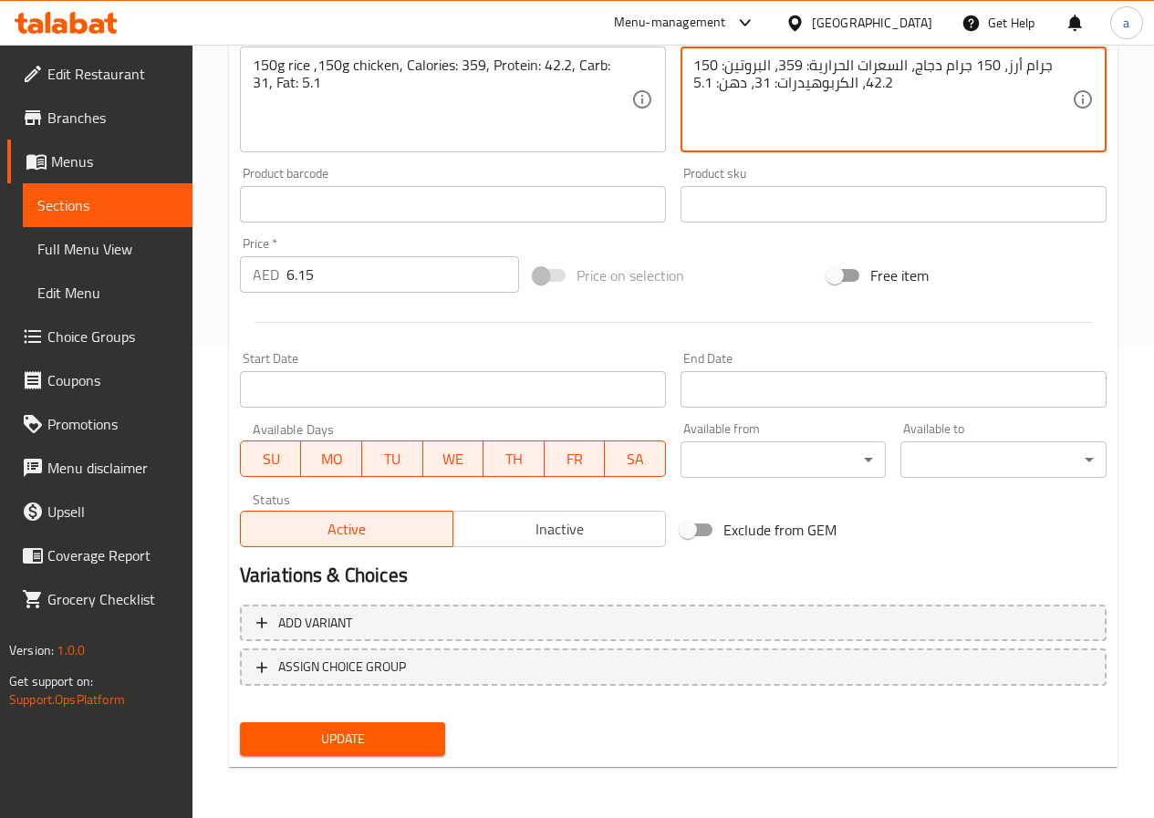
type textarea "150 جرام أرز، 150 جرام دجاج، السعرات الحرارية: 359، البروتين: 42.2، الكربوهيدرا…"
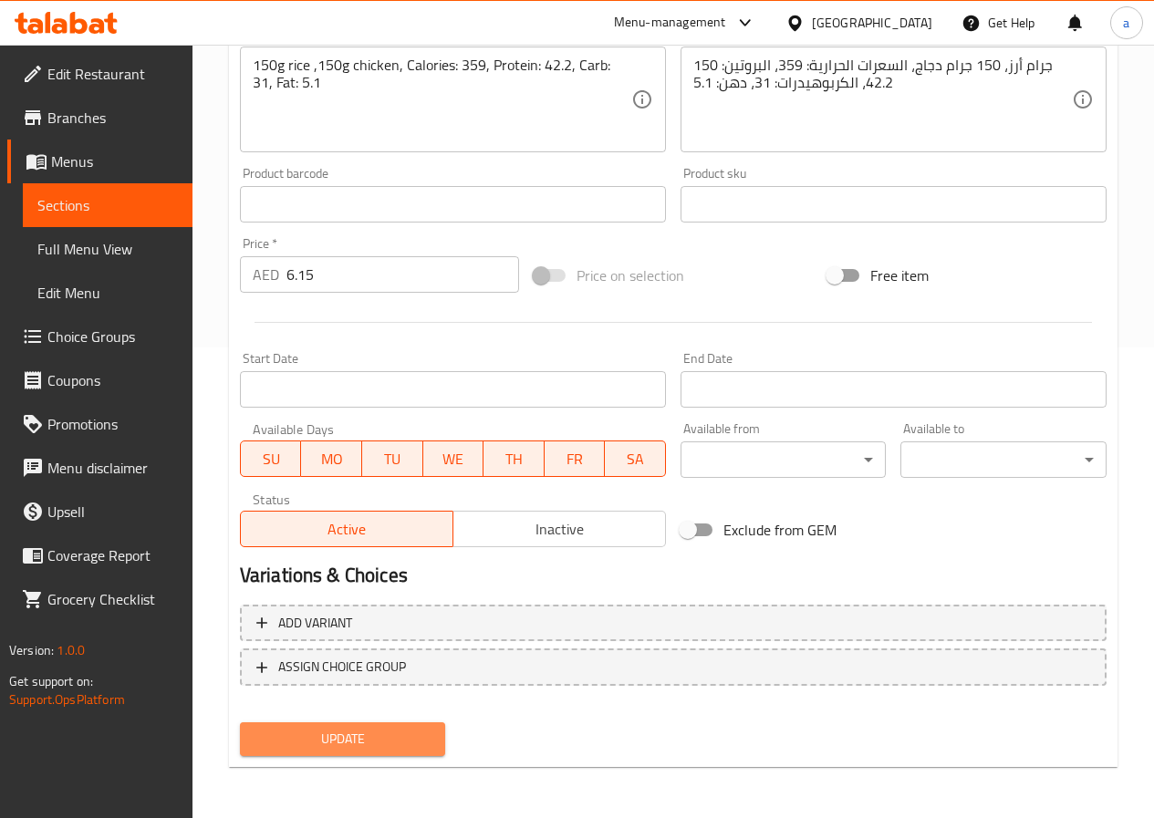
click at [376, 735] on span "Update" at bounding box center [342, 739] width 177 height 23
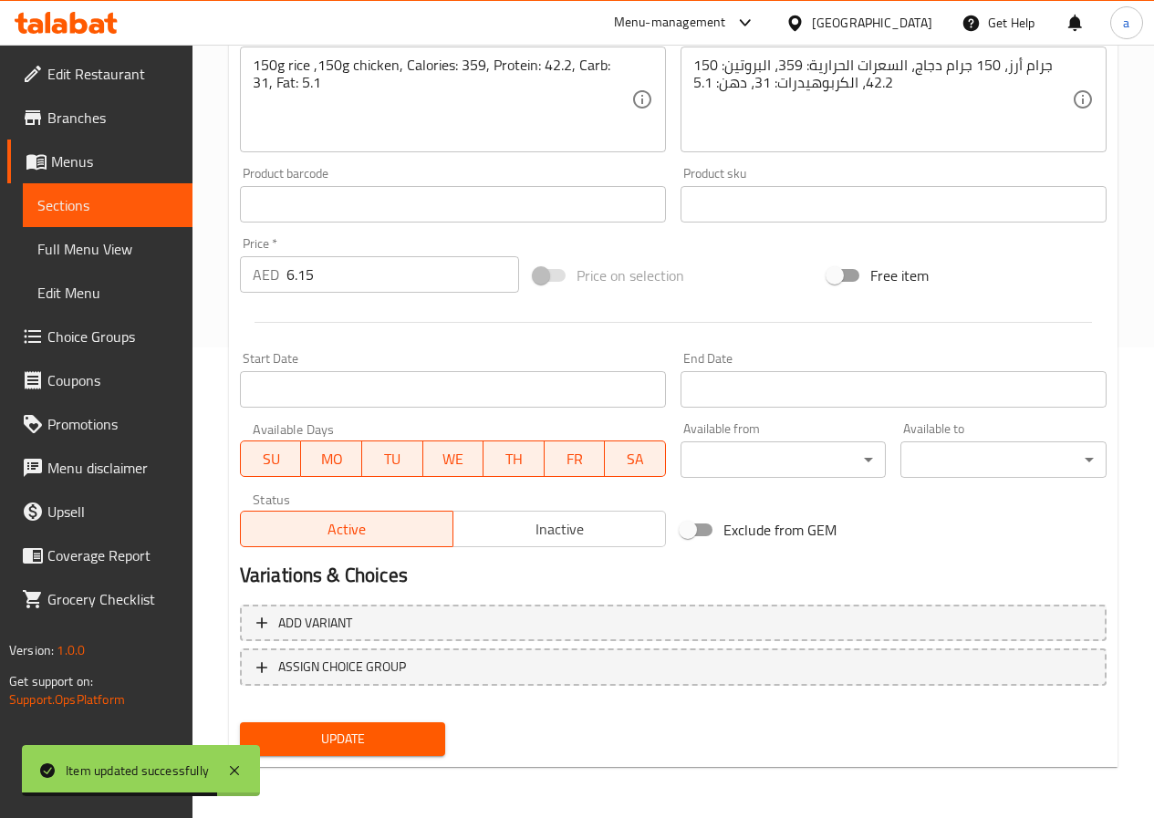
click at [72, 204] on span "Sections" at bounding box center [107, 205] width 140 height 22
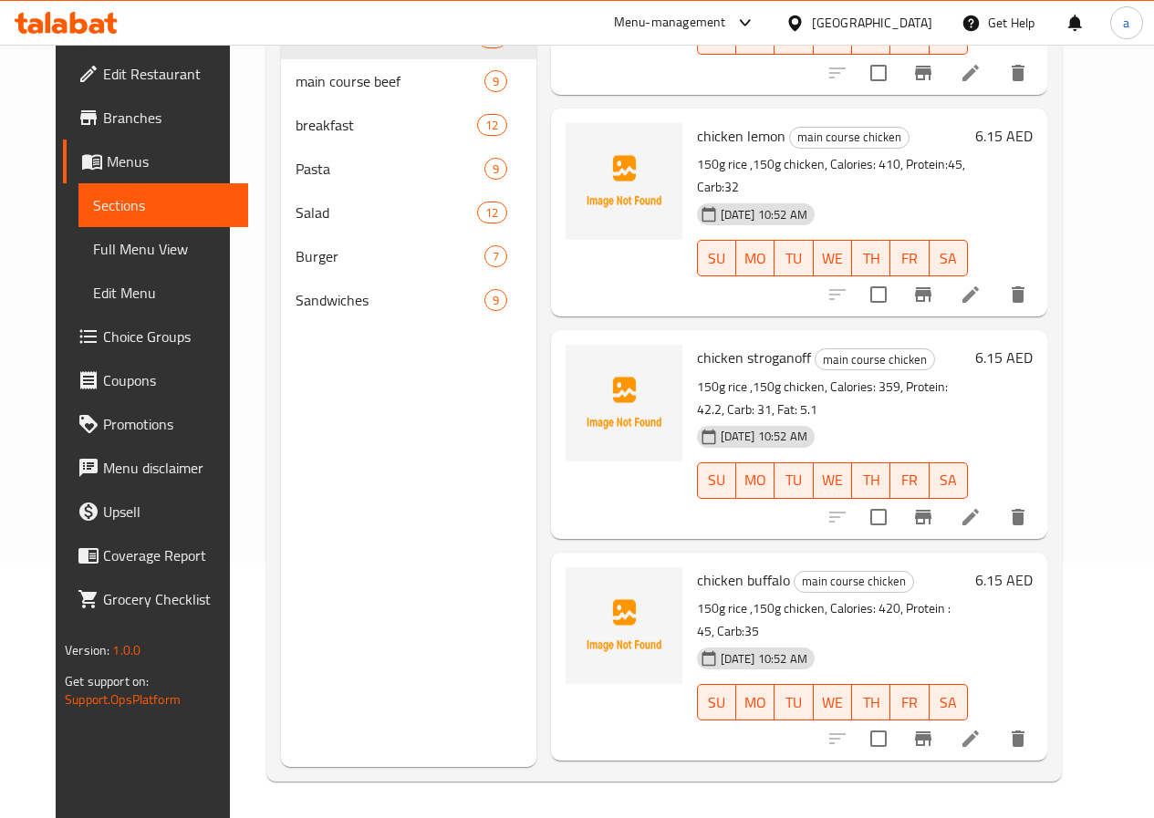
scroll to position [821, 0]
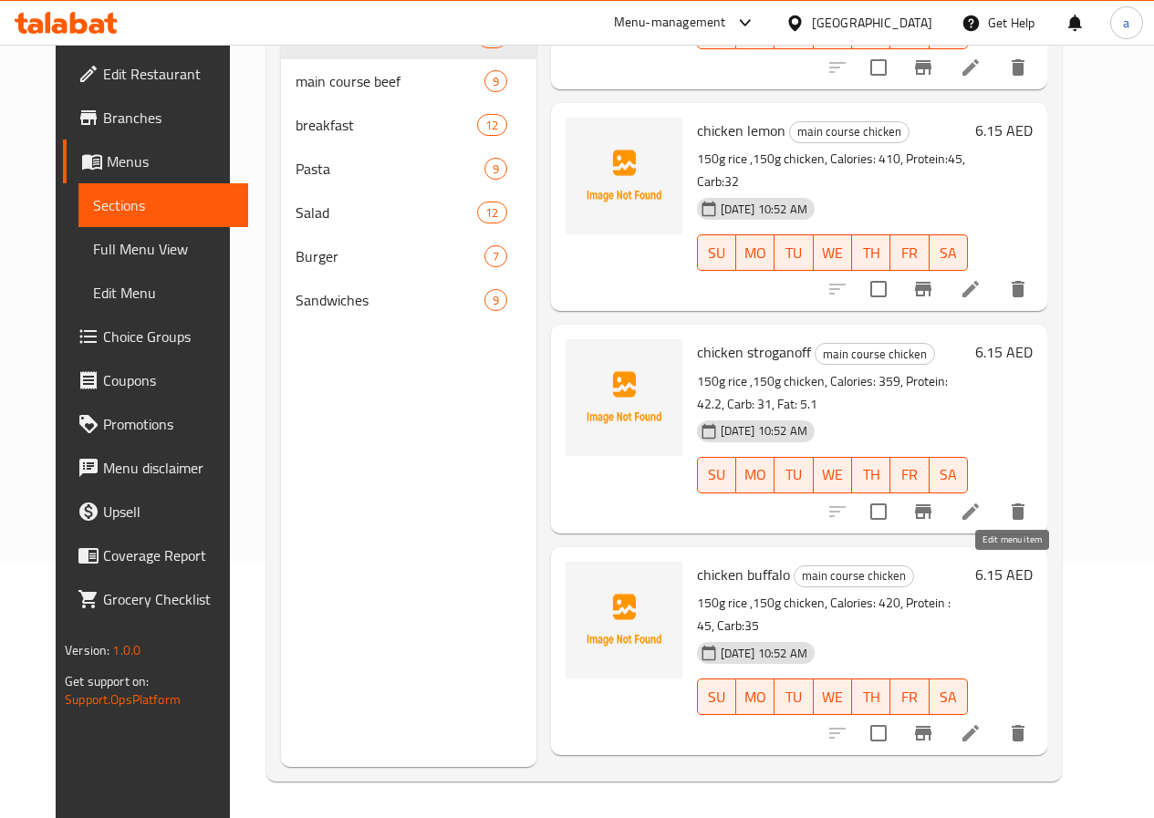
click at [981, 722] on icon at bounding box center [970, 733] width 22 height 22
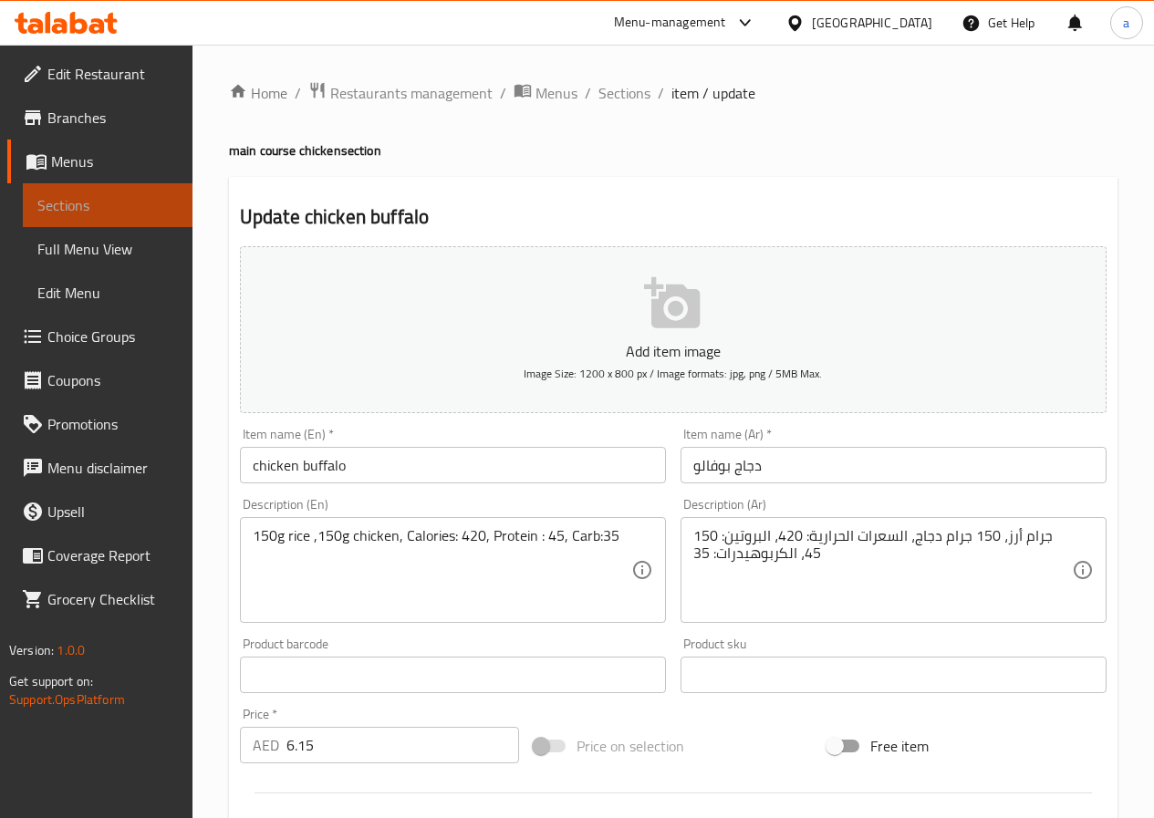
click at [100, 213] on span "Sections" at bounding box center [107, 205] width 140 height 22
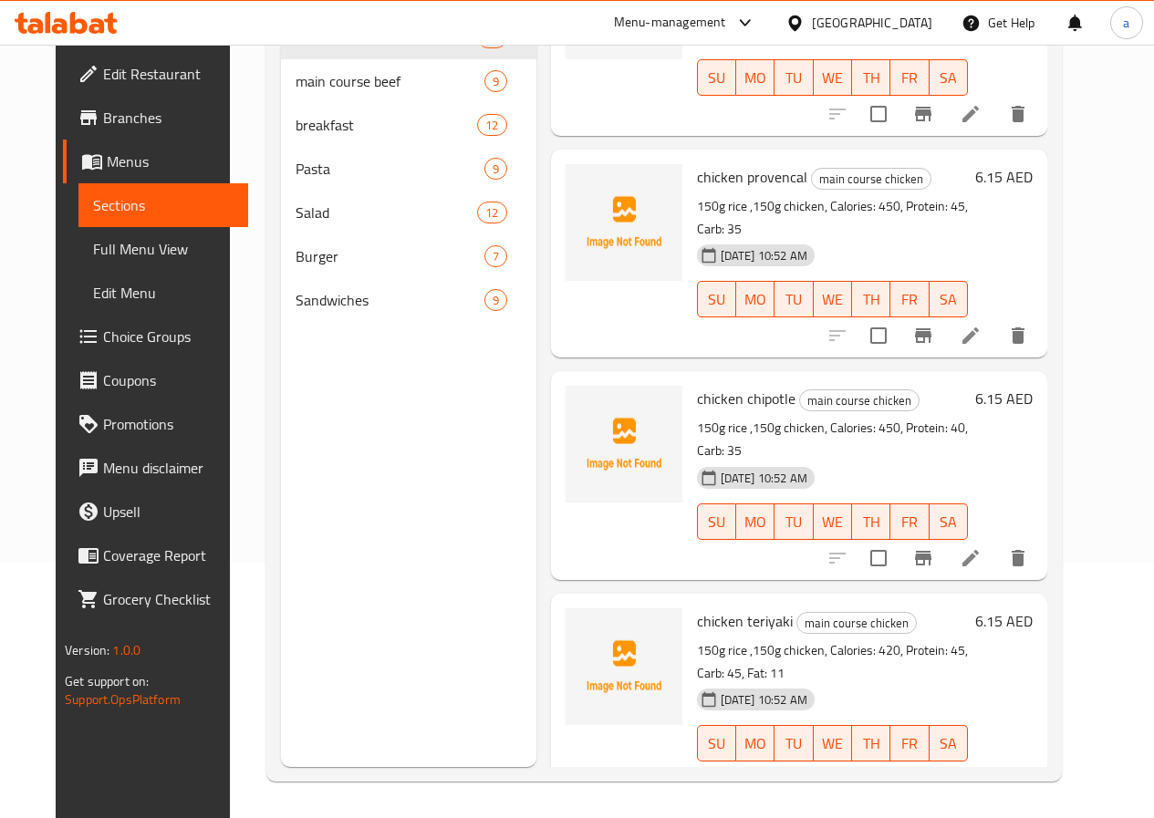
scroll to position [1447, 0]
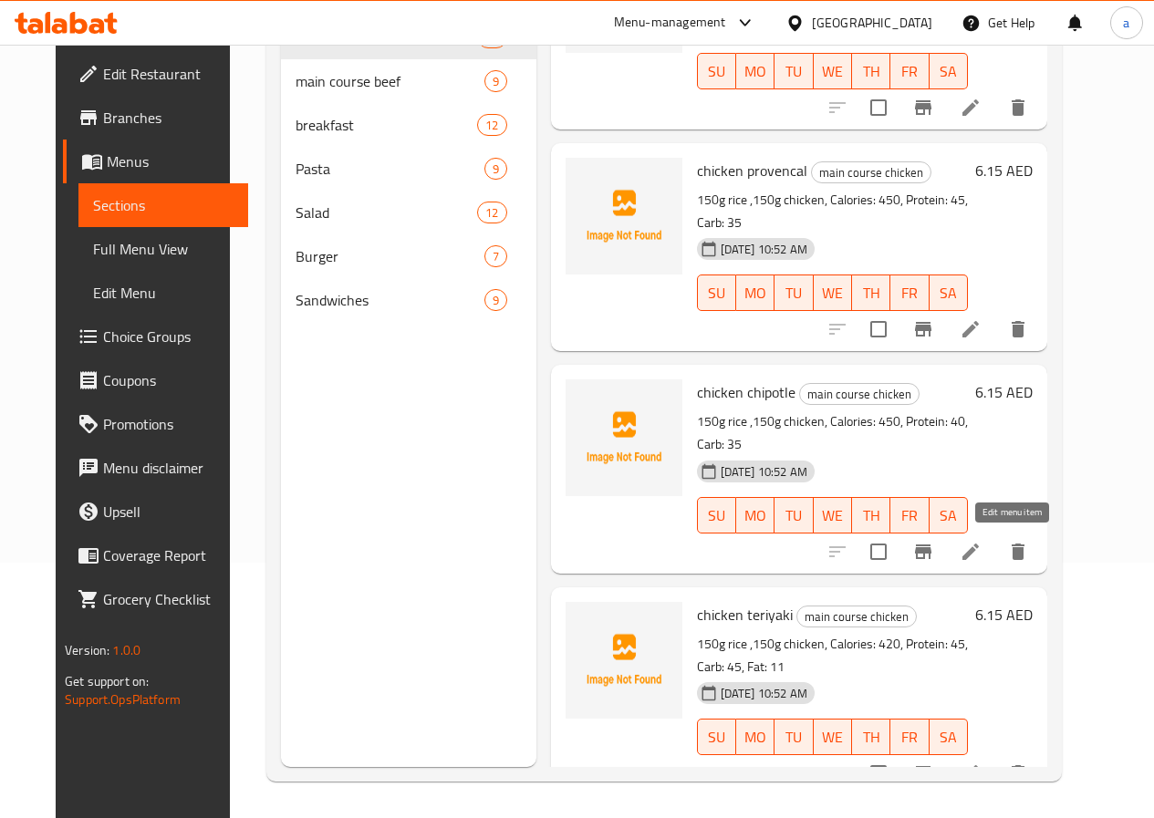
click at [979, 765] on icon at bounding box center [970, 773] width 16 height 16
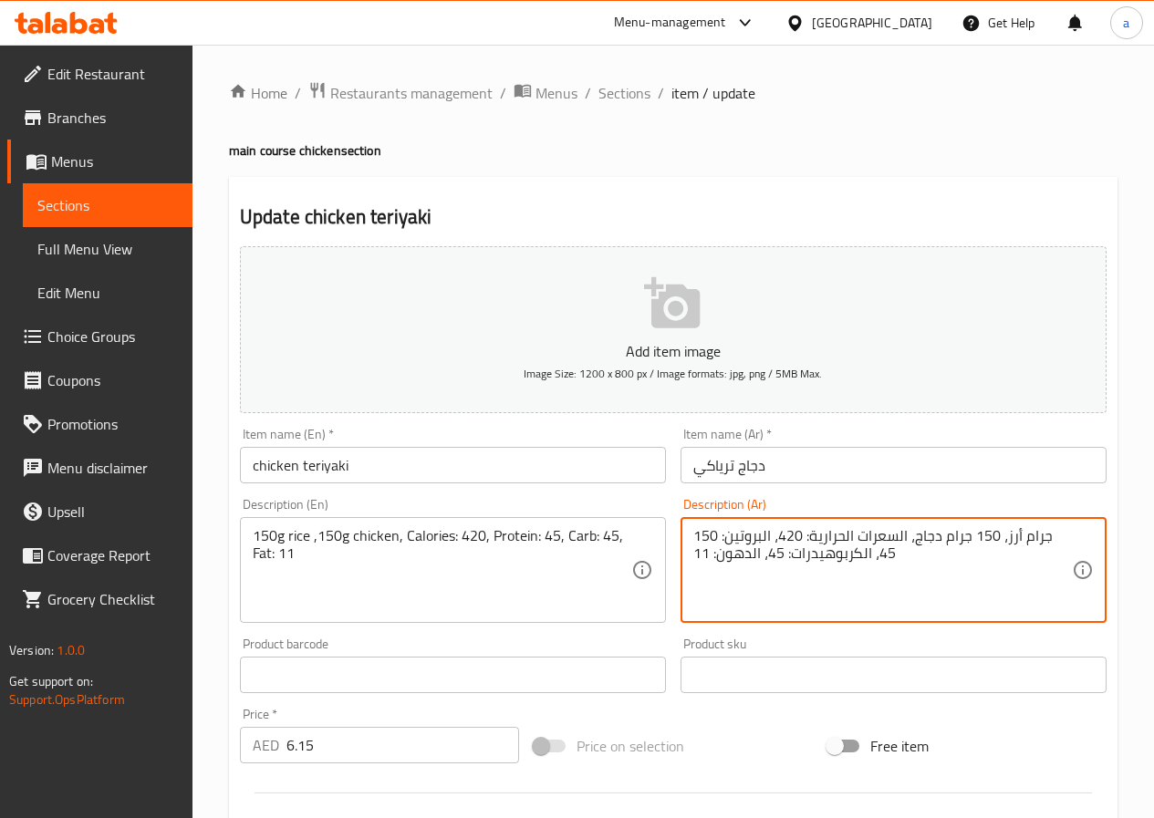
click at [739, 560] on textarea "150 جرام أرز، 150 جرام دجاج، السعرات الحرارية: 420، البروتين: 45، الكربوهيدرات:…" at bounding box center [882, 570] width 379 height 87
paste textarea "ه"
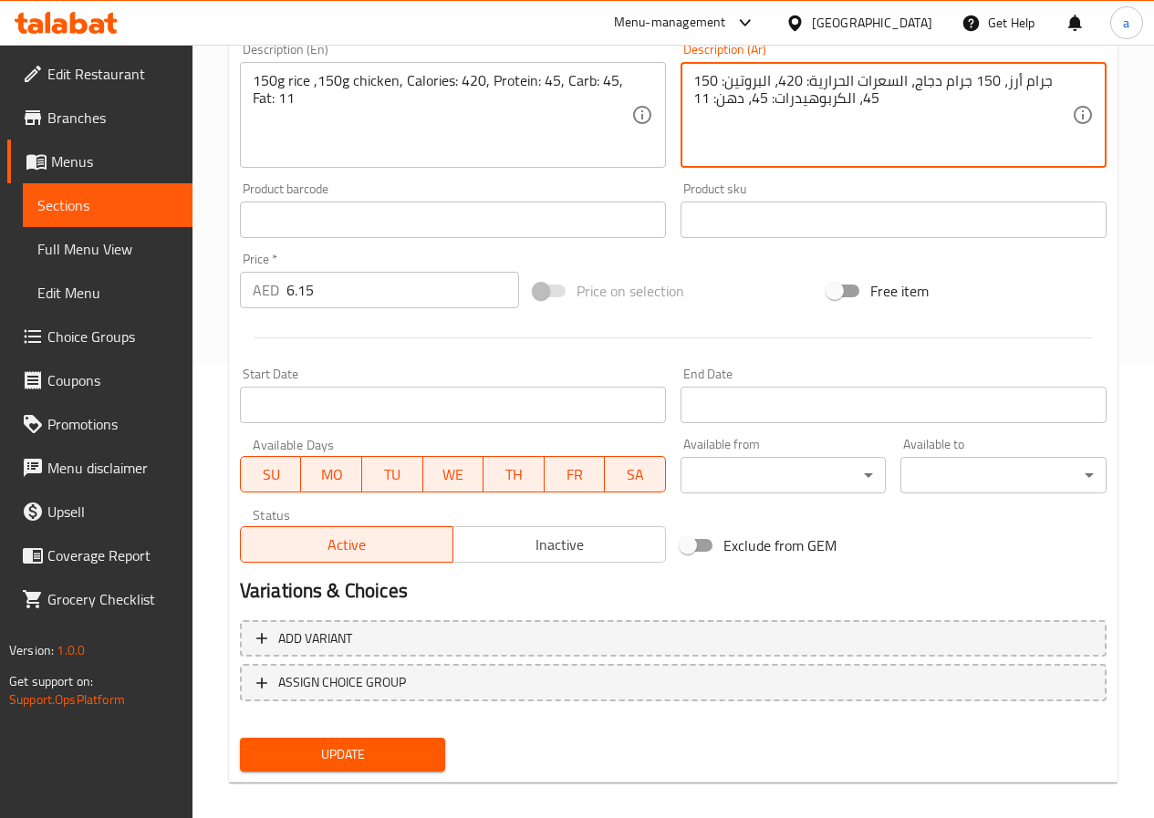
scroll to position [456, 0]
type textarea "150 جرام أرز، 150 جرام دجاج، السعرات الحرارية: 420، البروتين: 45، الكربوهيدرات:…"
click at [367, 752] on span "Update" at bounding box center [342, 753] width 177 height 23
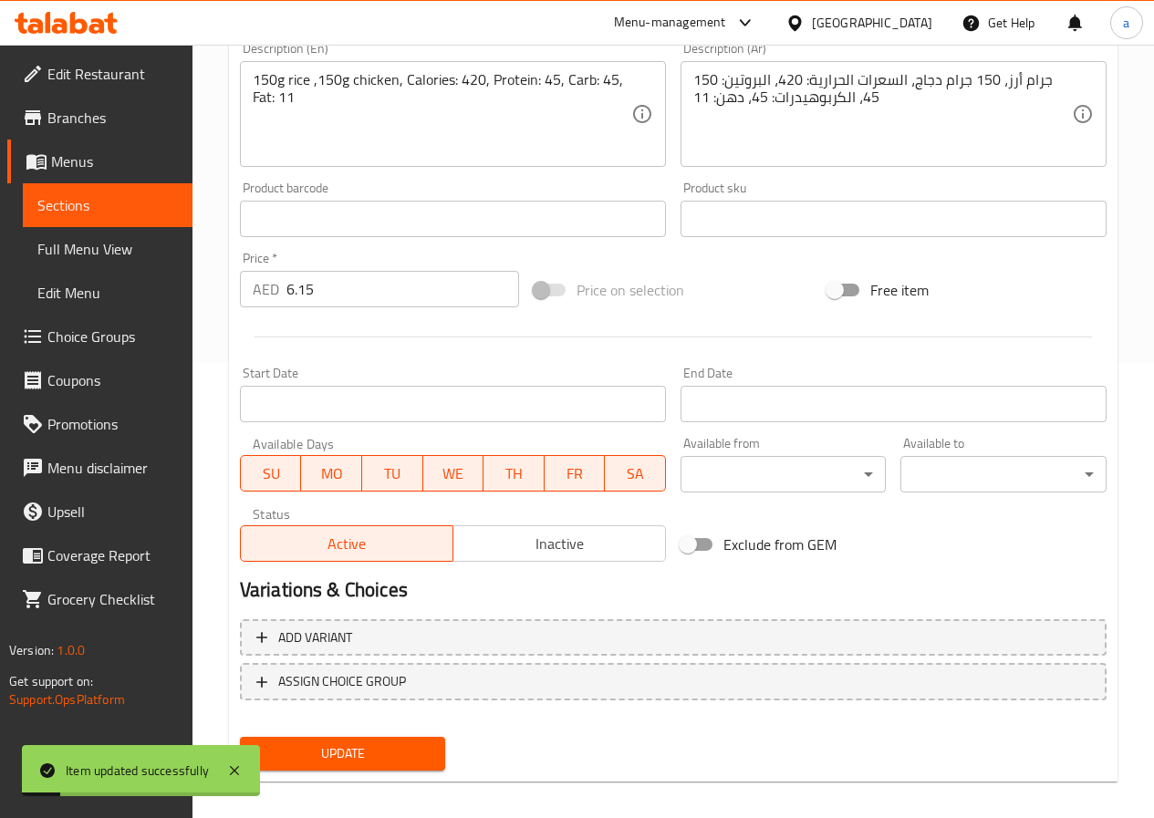
click at [66, 208] on span "Sections" at bounding box center [107, 205] width 140 height 22
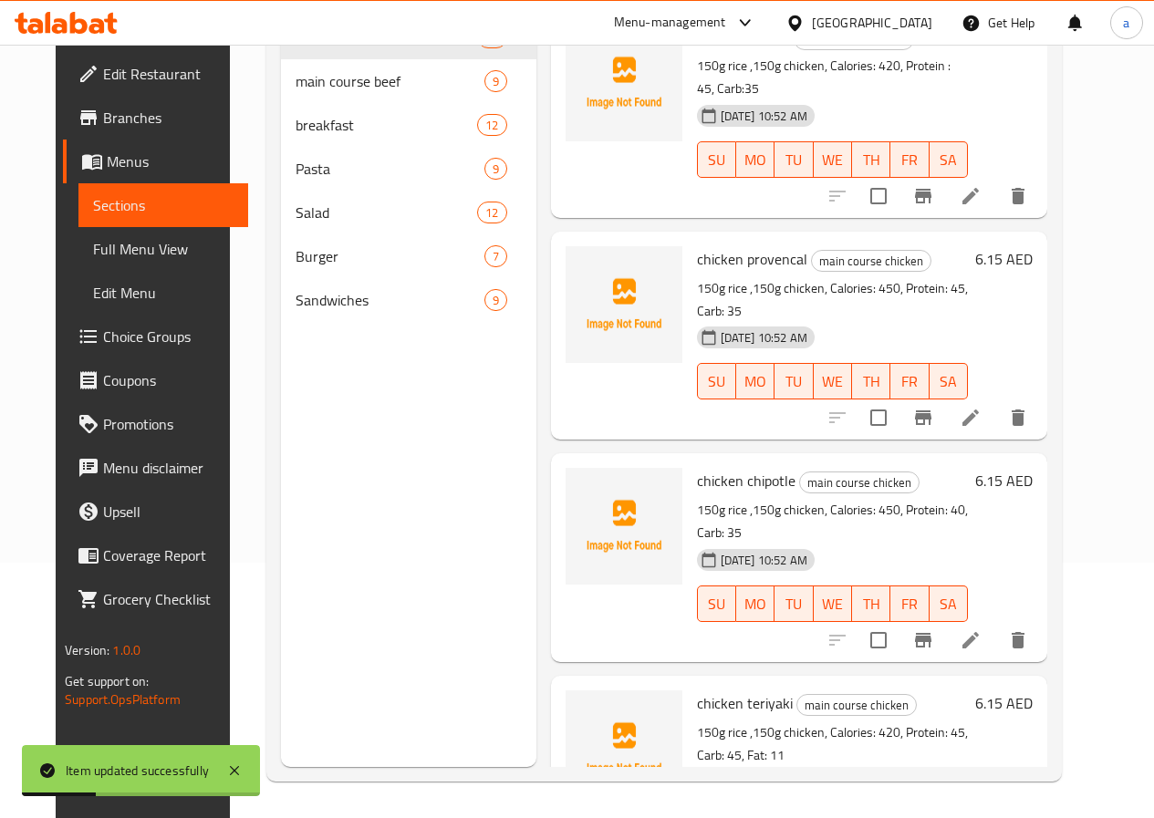
scroll to position [1447, 0]
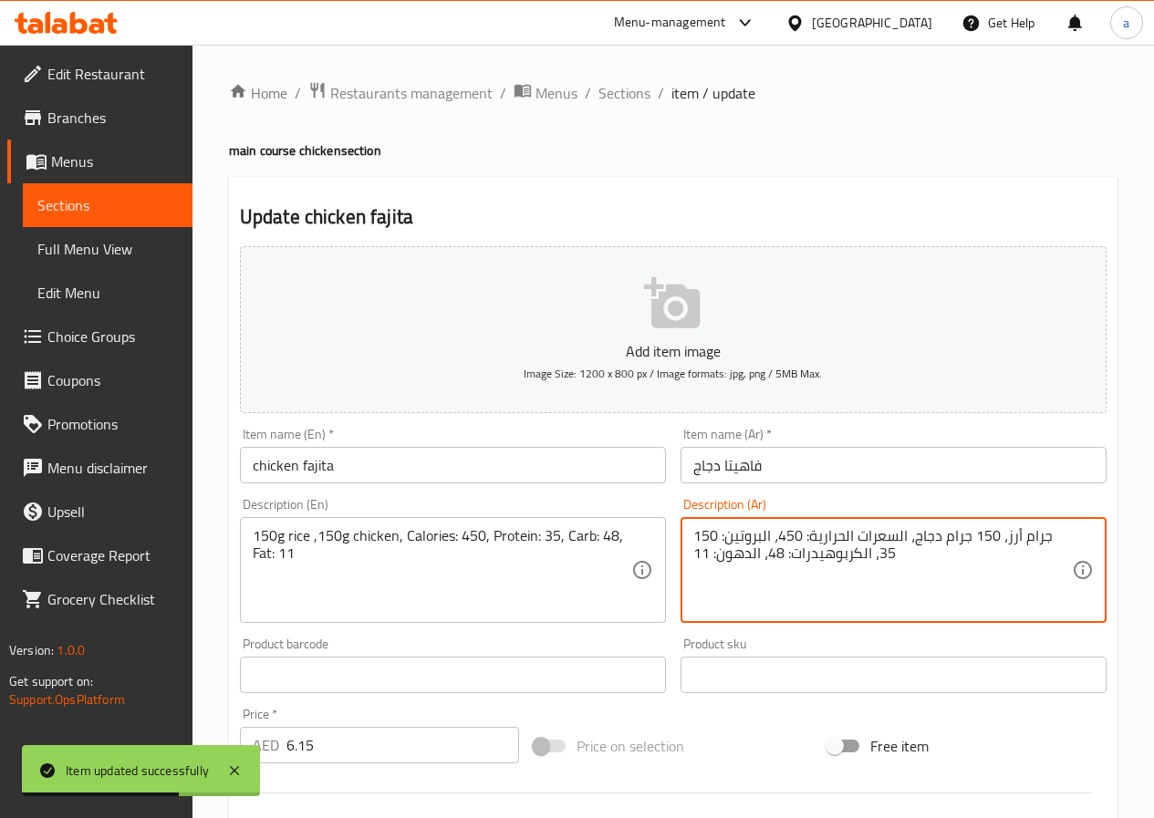
click at [734, 555] on textarea "150 جرام أرز، 150 جرام دجاج، السعرات الحرارية: 450، البروتين: 35، الكربوهيدرات:…" at bounding box center [882, 570] width 379 height 87
paste textarea "ه"
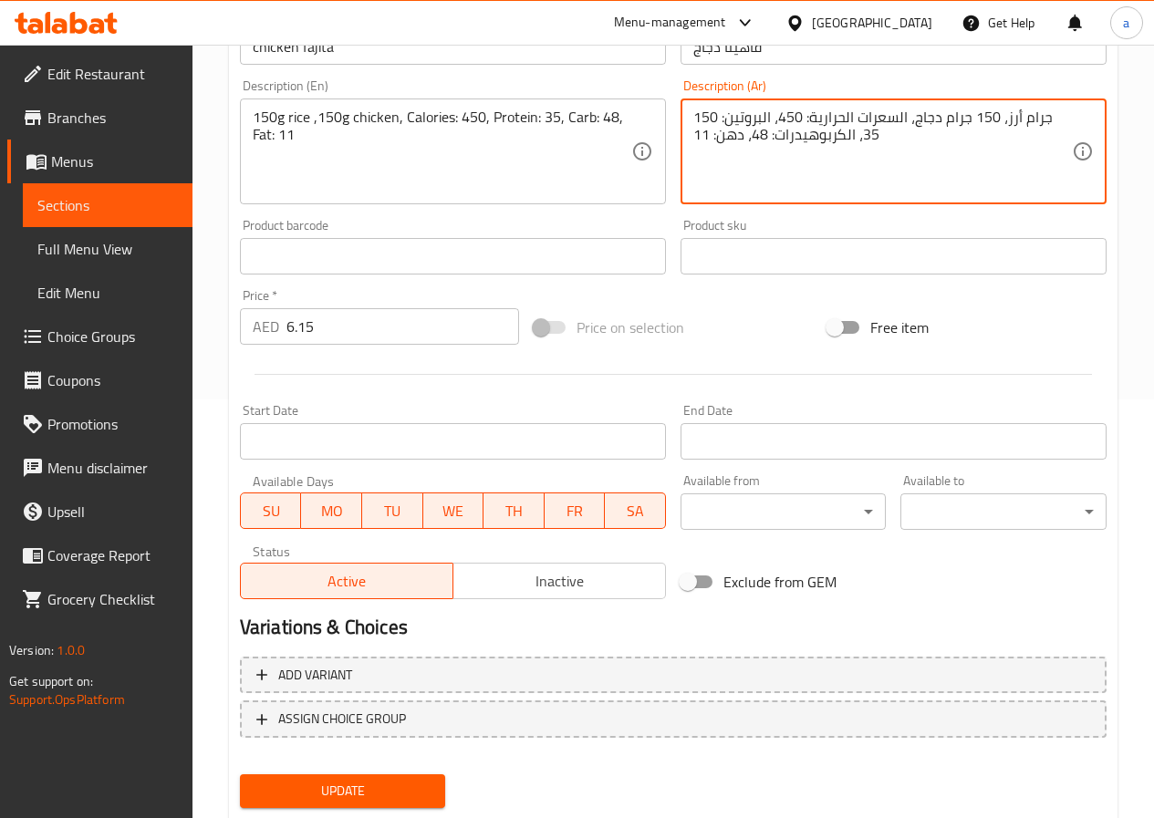
scroll to position [471, 0]
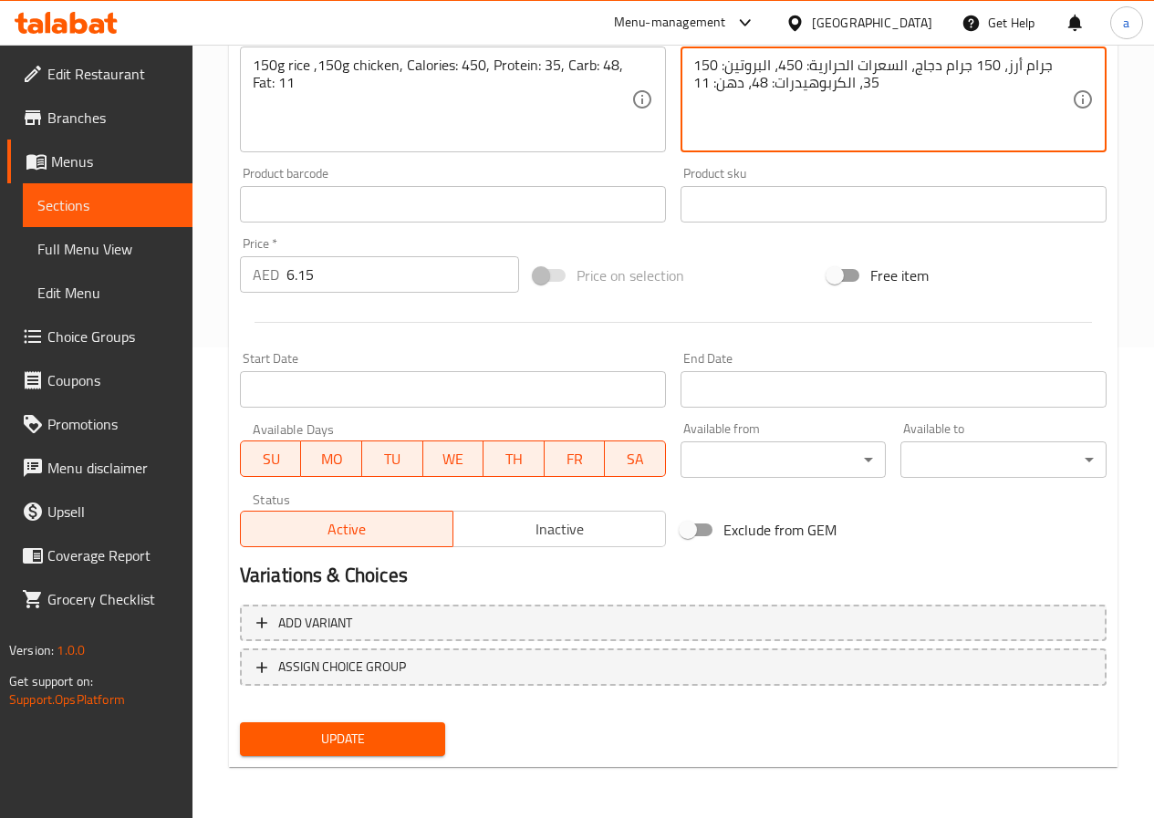
type textarea "150 جرام أرز، 150 جرام دجاج، السعرات الحرارية: 450، البروتين: 35، الكربوهيدرات:…"
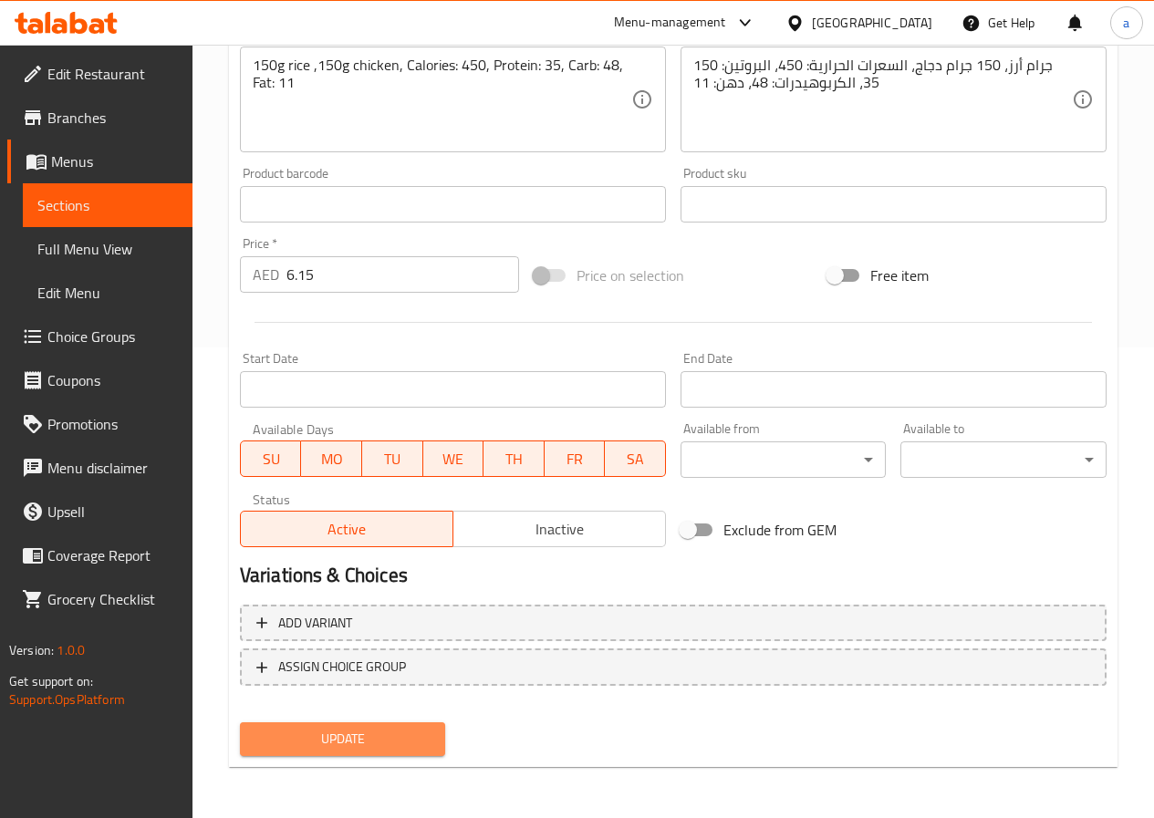
click at [389, 729] on span "Update" at bounding box center [342, 739] width 177 height 23
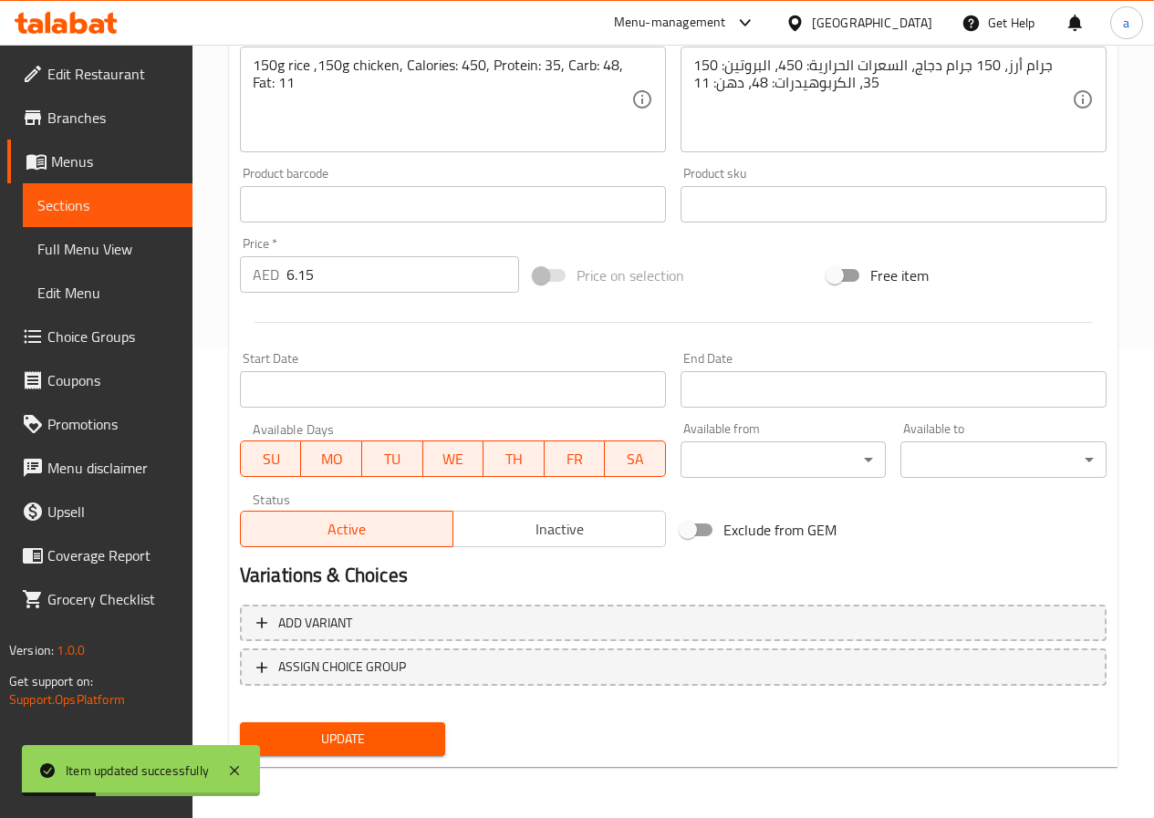
click at [162, 202] on span "Sections" at bounding box center [107, 205] width 140 height 22
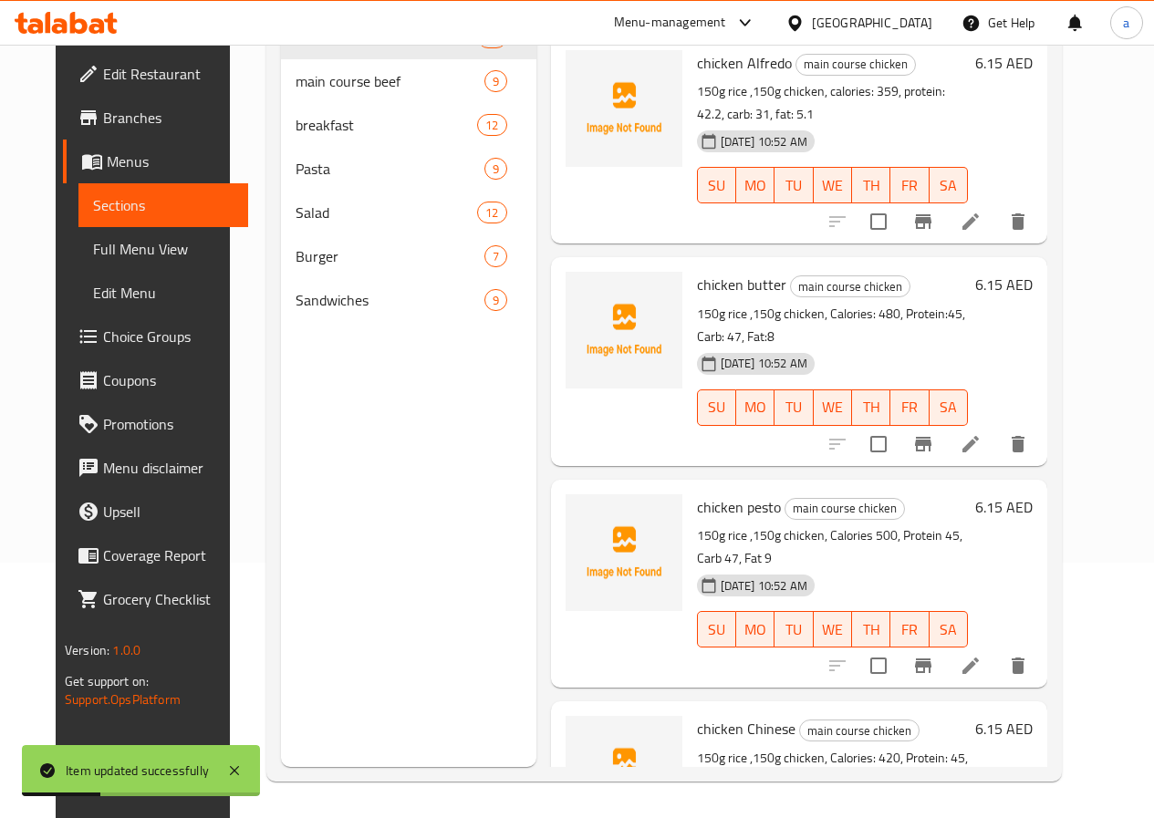
scroll to position [255, 0]
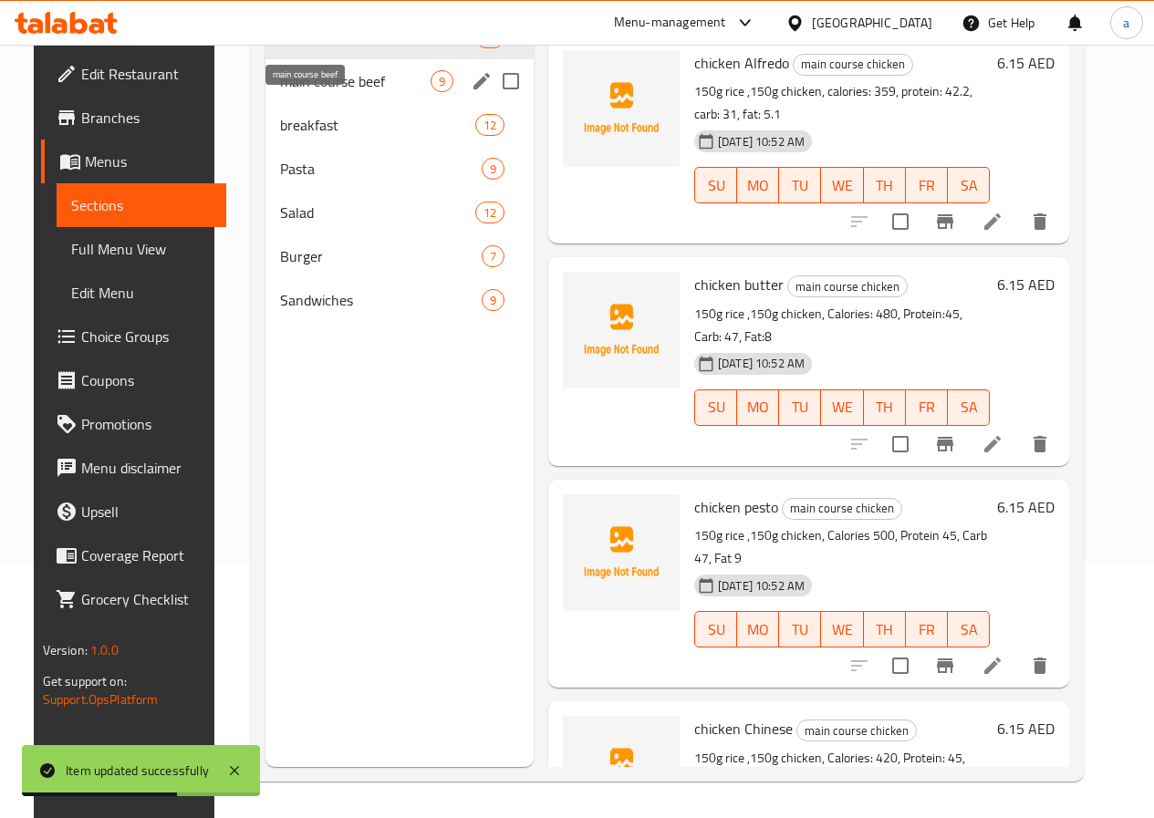
click at [310, 92] on span "main course beef" at bounding box center [355, 81] width 150 height 22
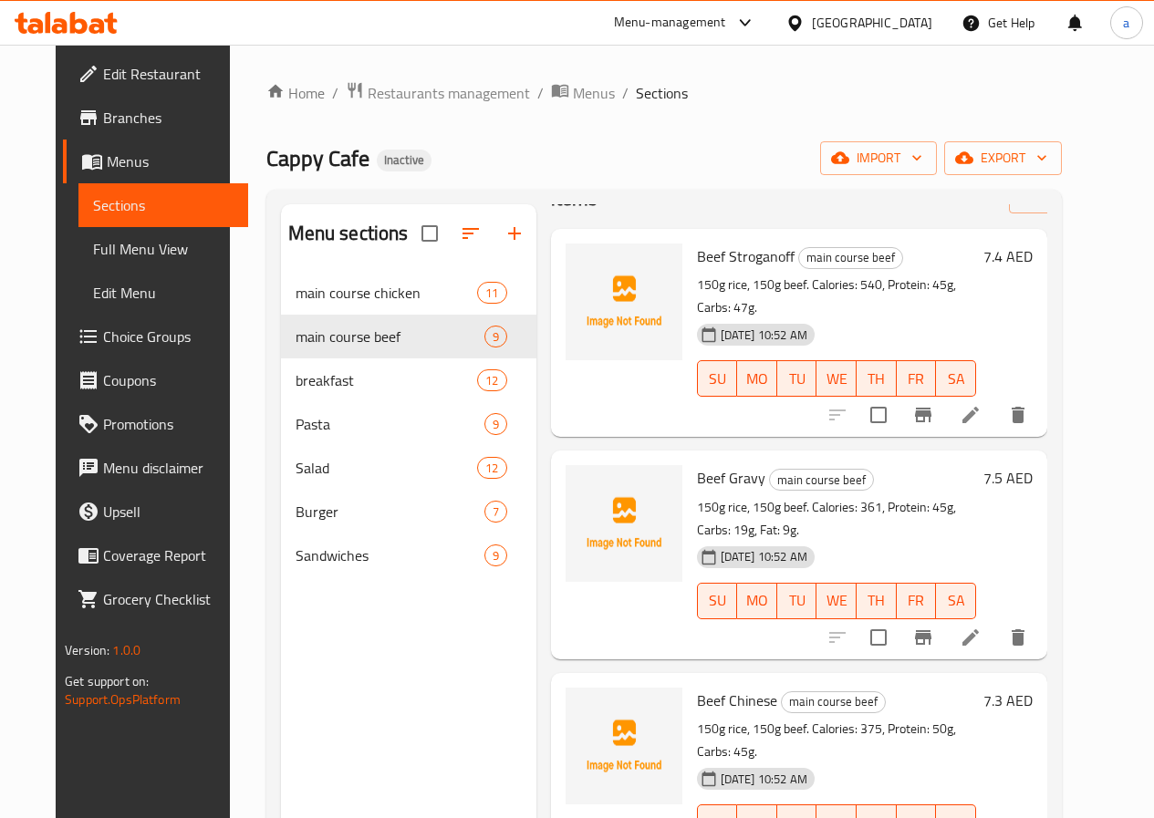
scroll to position [91, 0]
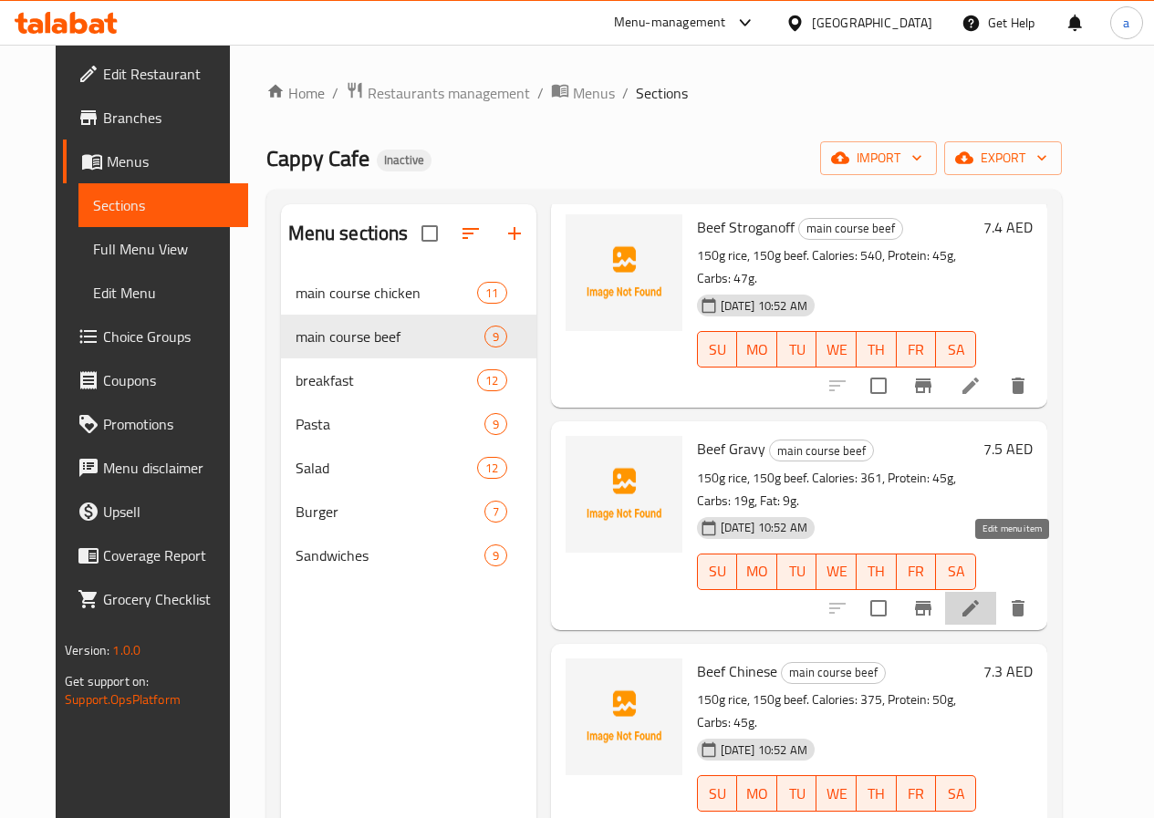
click at [981, 597] on icon at bounding box center [970, 608] width 22 height 22
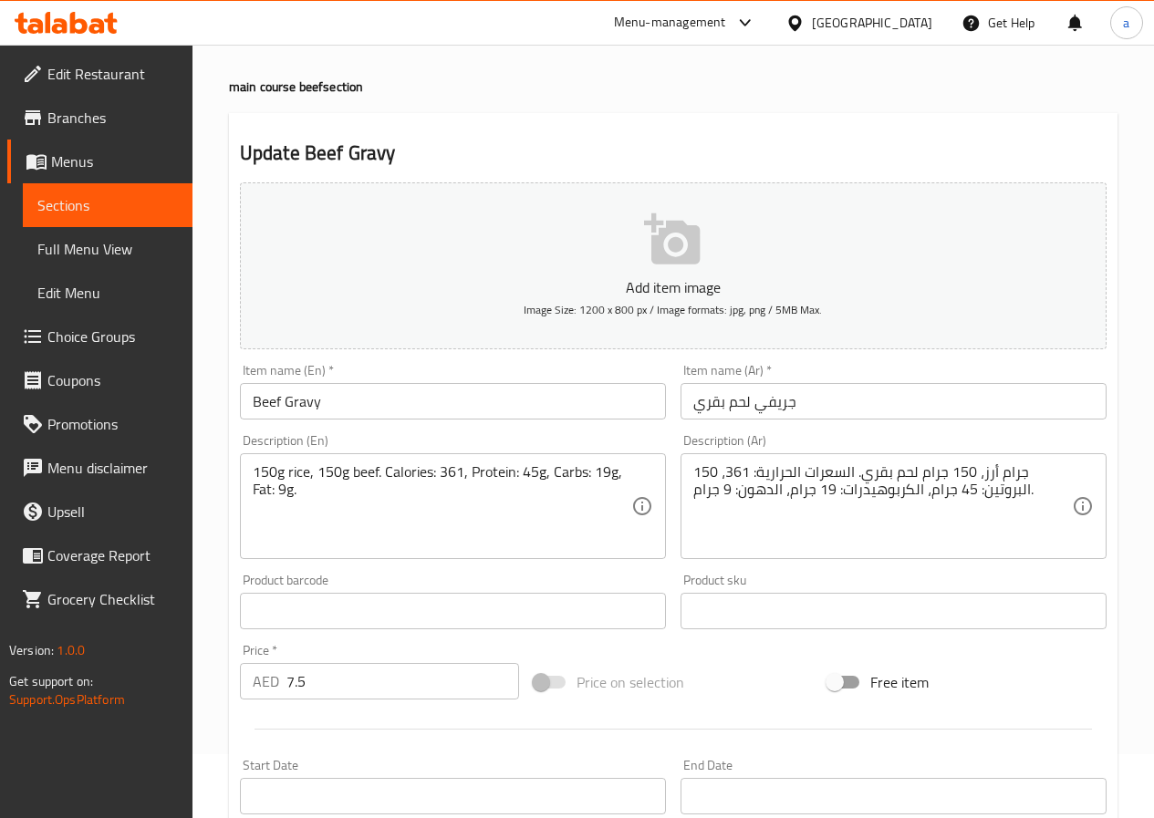
scroll to position [182, 0]
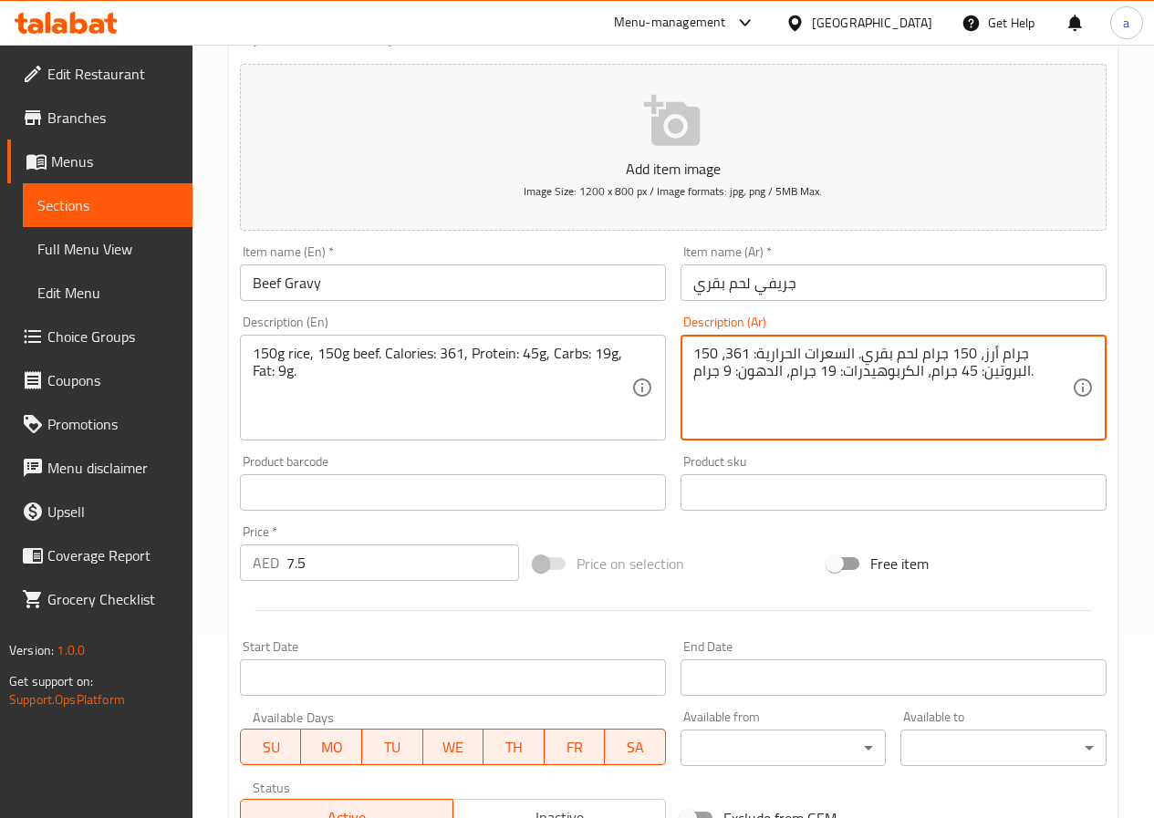
click at [758, 369] on textarea "150 جرام أرز، 150 جرام لحم بقري. السعرات الحرارية: 361، البروتين: 45 جرام، الكر…" at bounding box center [882, 388] width 379 height 87
paste textarea "ه"
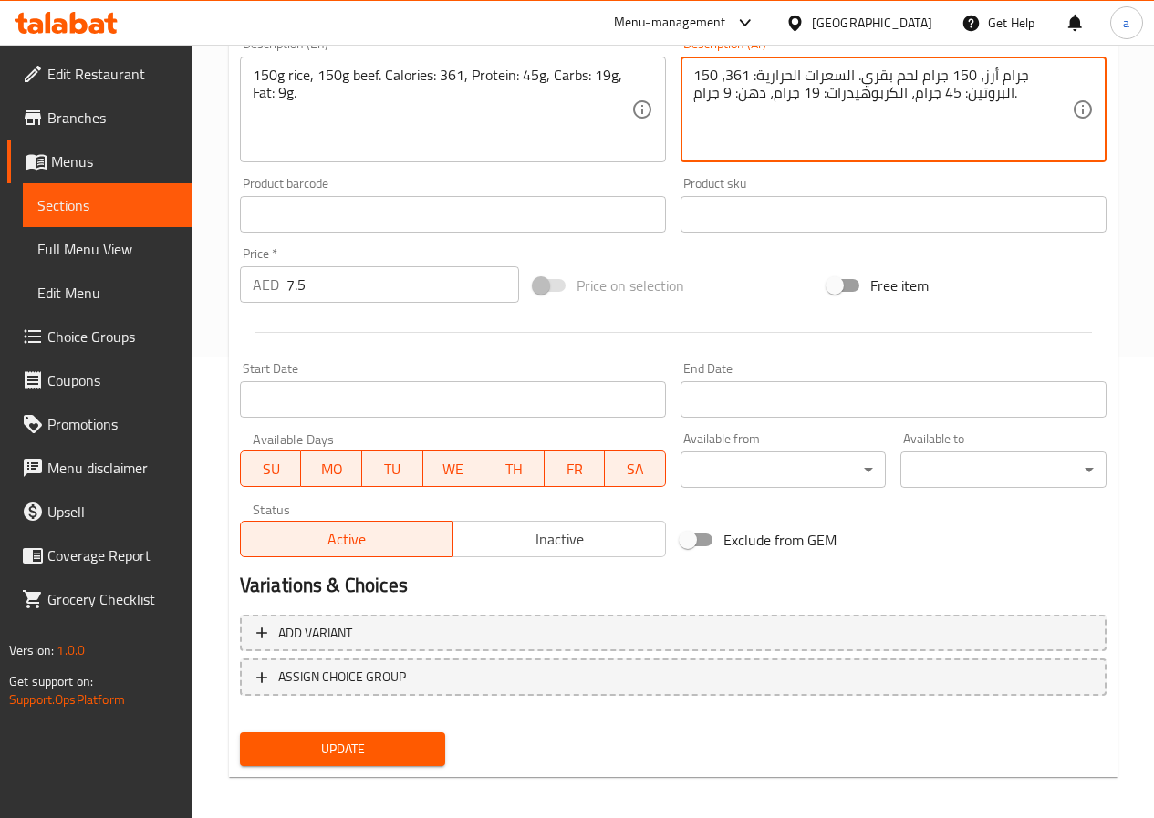
scroll to position [471, 0]
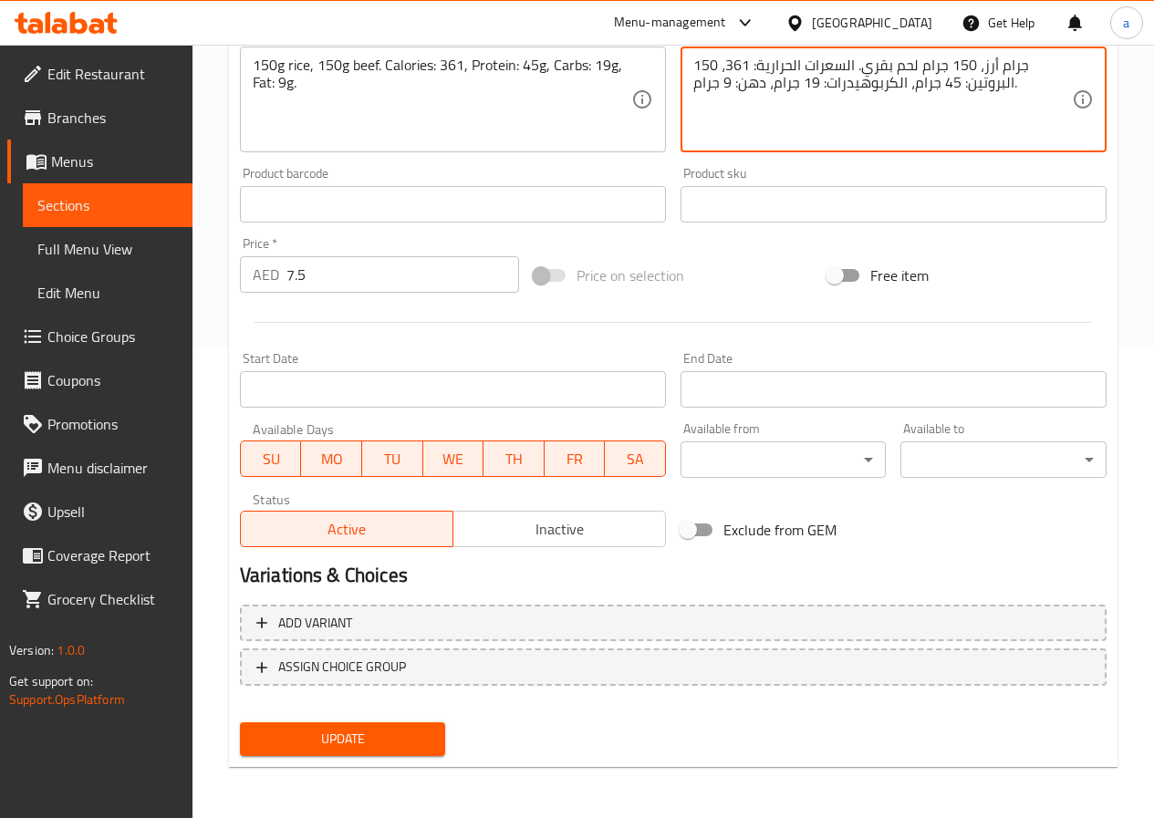
type textarea "150 جرام أرز، 150 جرام لحم بقري. السعرات الحرارية: 361، البروتين: 45 جرام، الكر…"
click at [344, 741] on span "Update" at bounding box center [342, 739] width 177 height 23
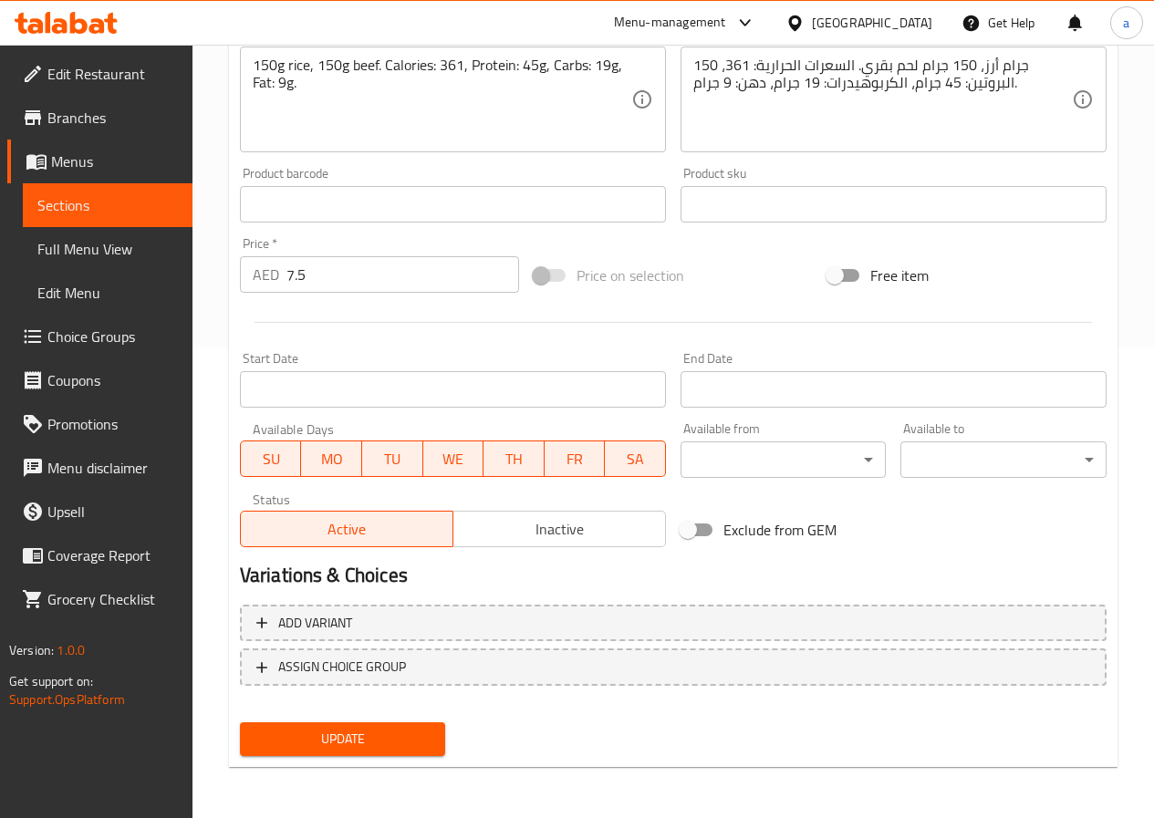
click at [369, 737] on span "Update" at bounding box center [342, 739] width 177 height 23
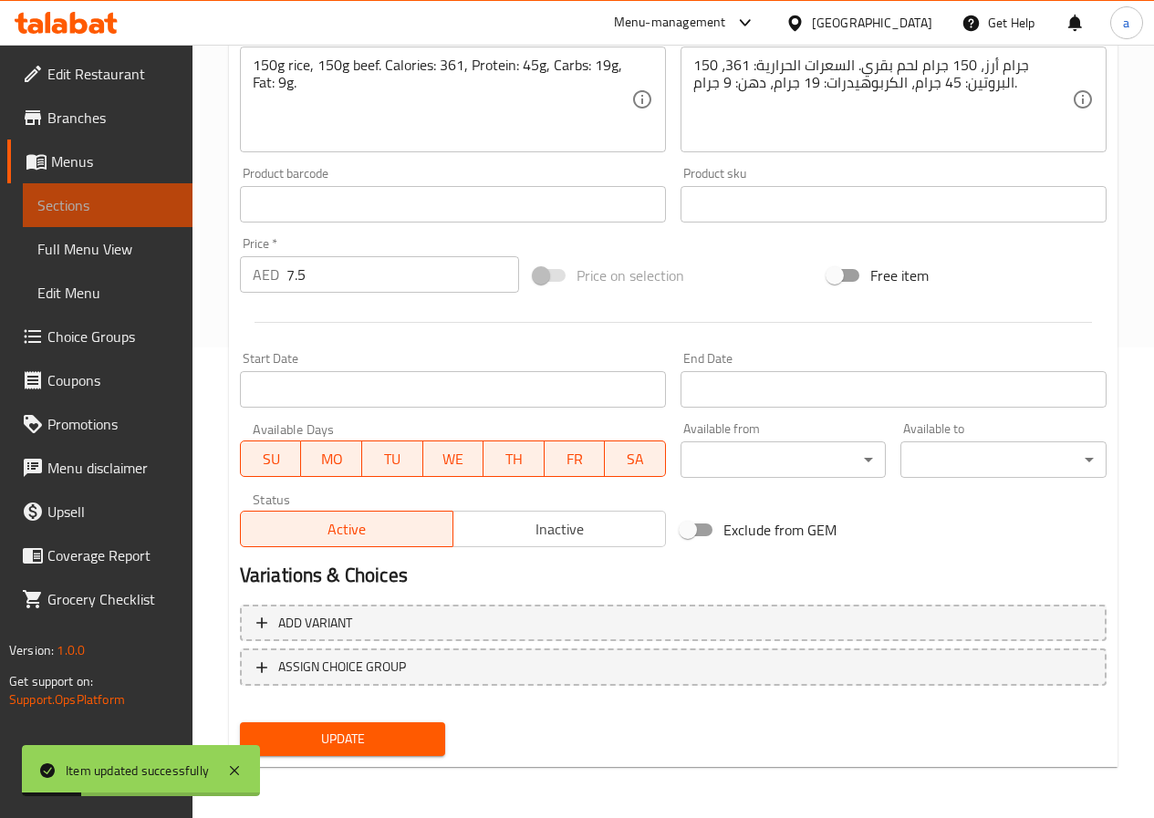
click at [96, 211] on span "Sections" at bounding box center [107, 205] width 140 height 22
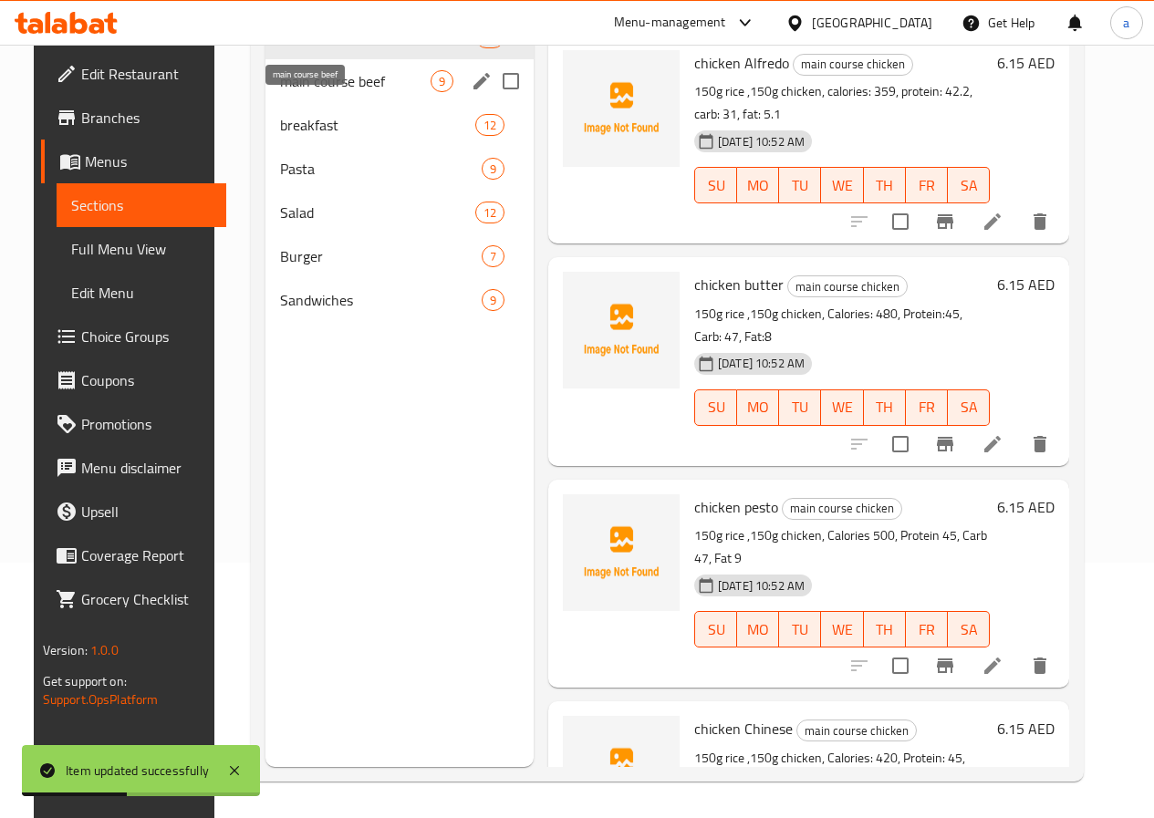
click at [280, 92] on span "main course beef" at bounding box center [355, 81] width 150 height 22
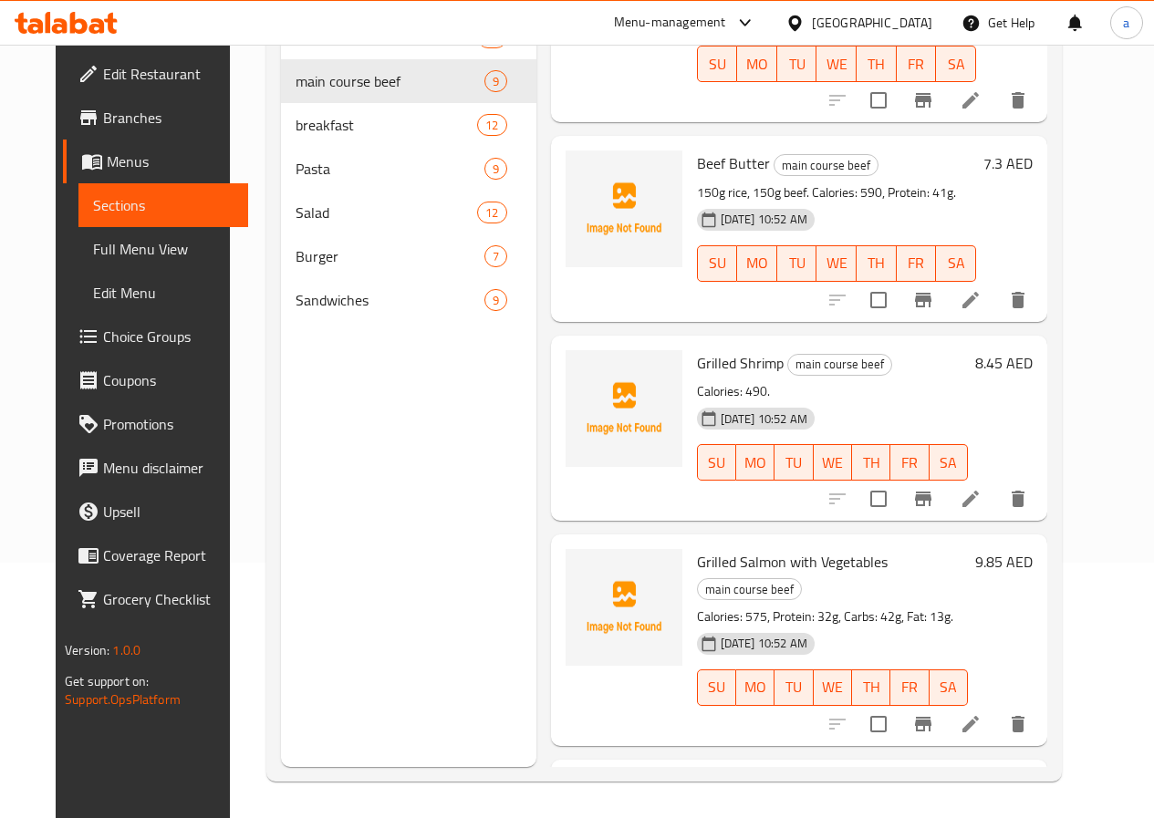
scroll to position [730, 0]
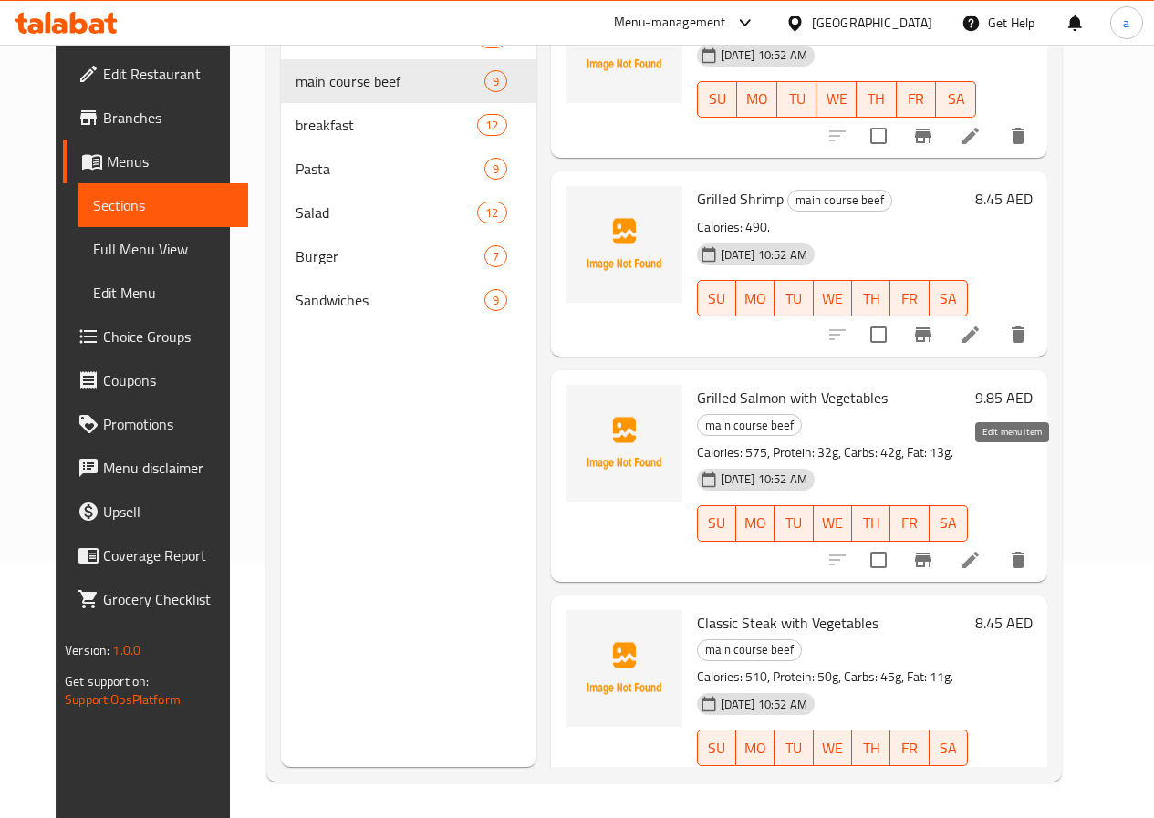
click at [981, 549] on icon at bounding box center [970, 560] width 22 height 22
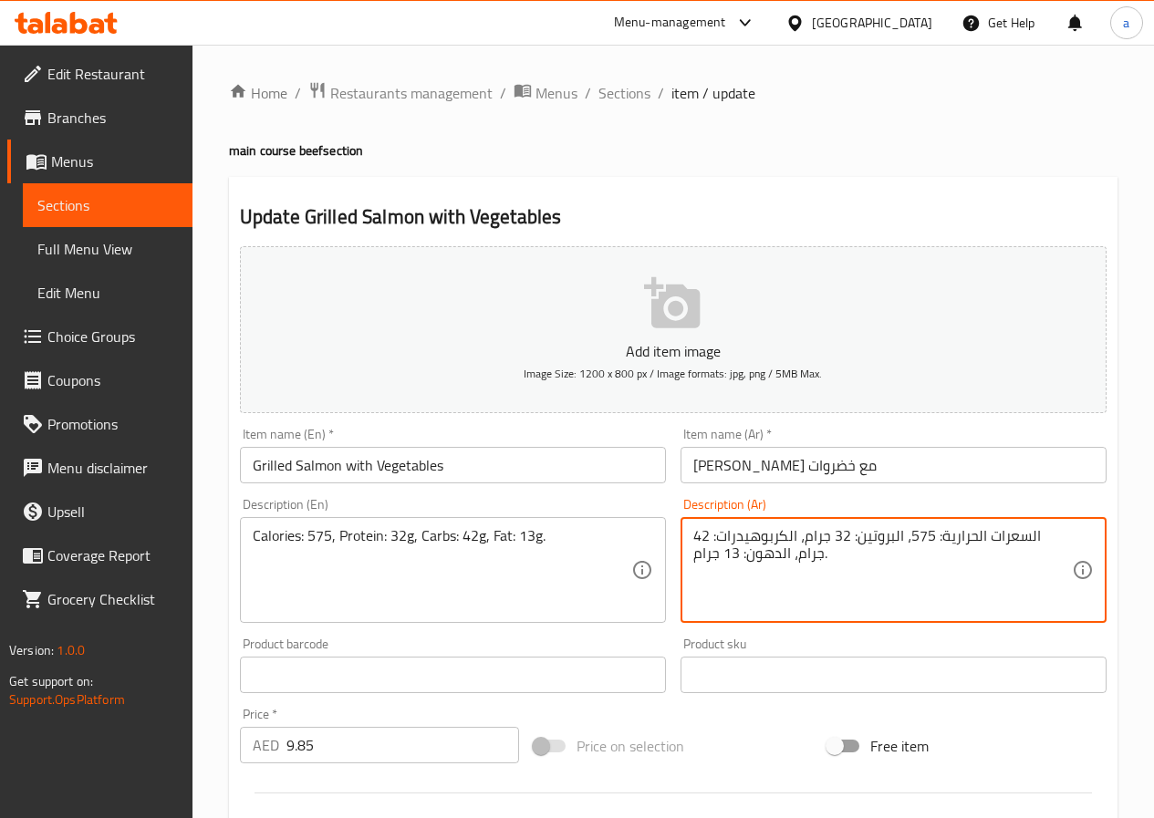
click at [757, 560] on textarea "السعرات الحرارية: 575، البروتين: 32 جرام، الكربوهيدرات: 42 جرام، الدهون: 13 جرا…" at bounding box center [882, 570] width 379 height 87
paste textarea "ه"
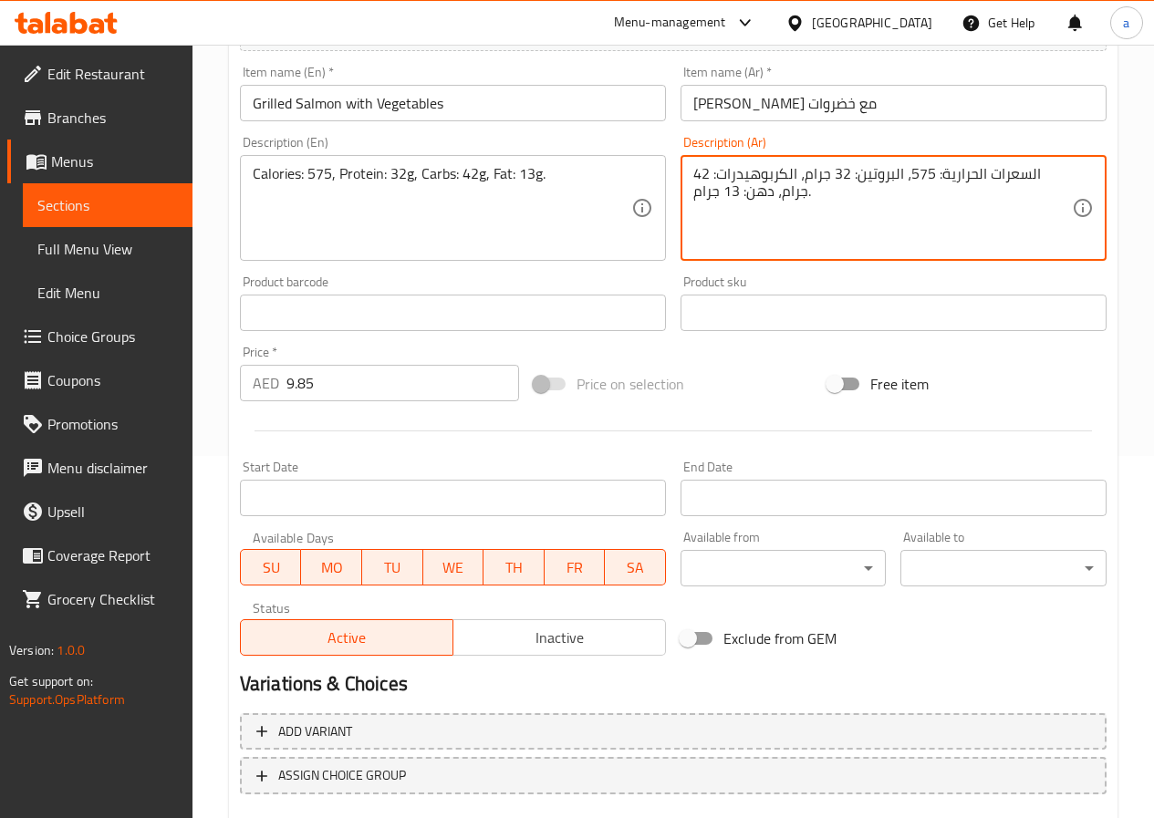
scroll to position [471, 0]
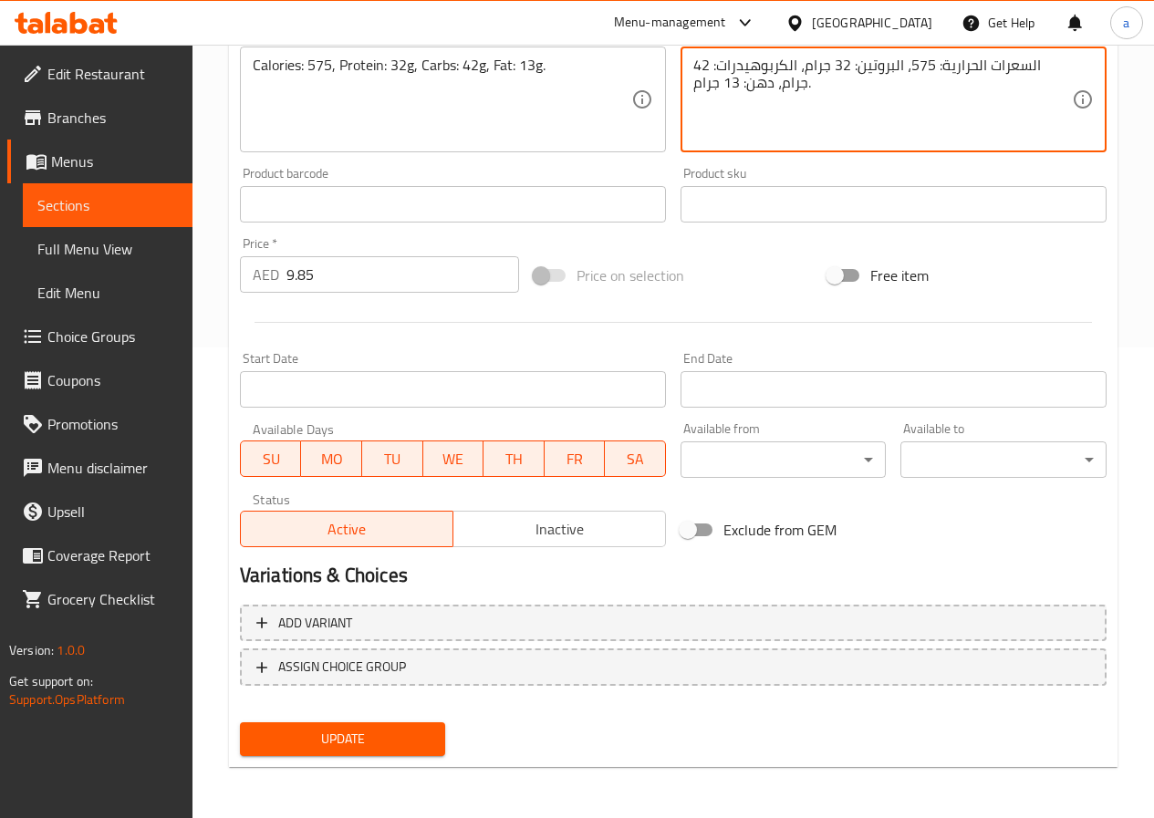
type textarea "السعرات الحرارية: 575، البروتين: 32 جرام، الكربوهيدرات: 42 جرام، دهن: 13 جرام."
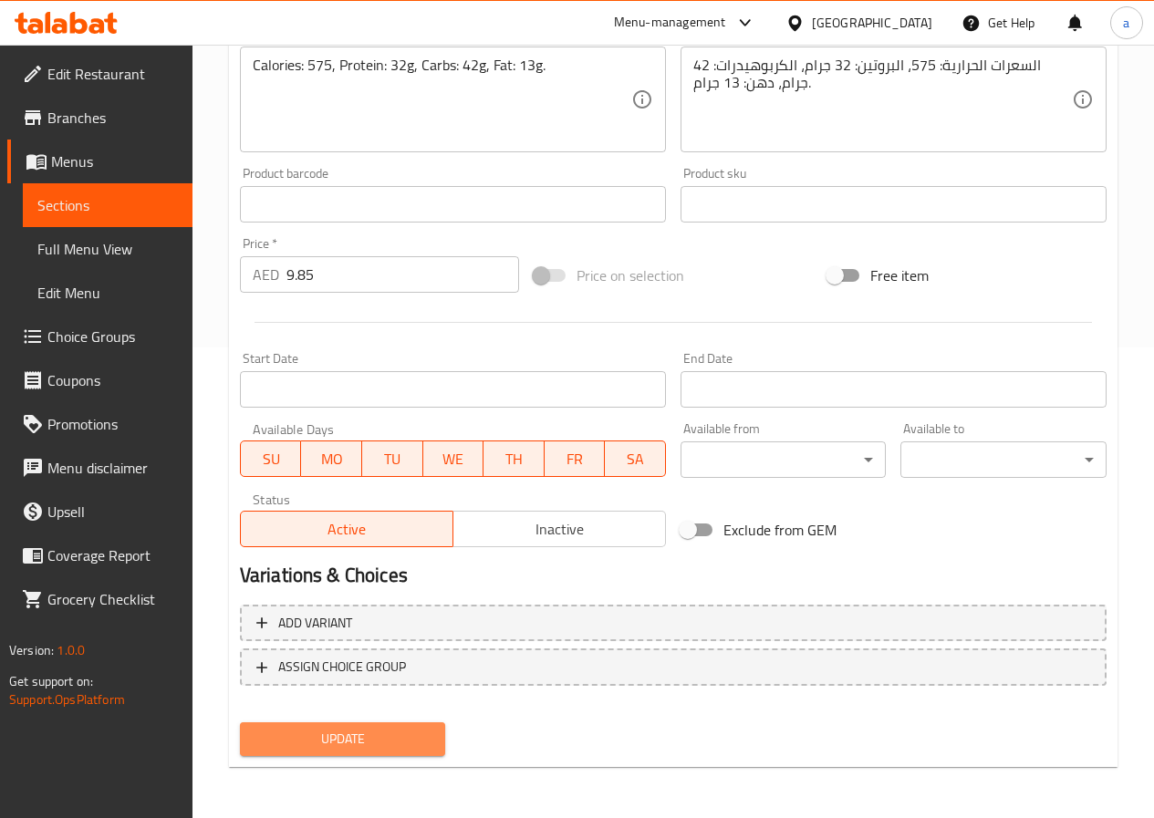
click at [388, 748] on span "Update" at bounding box center [342, 739] width 177 height 23
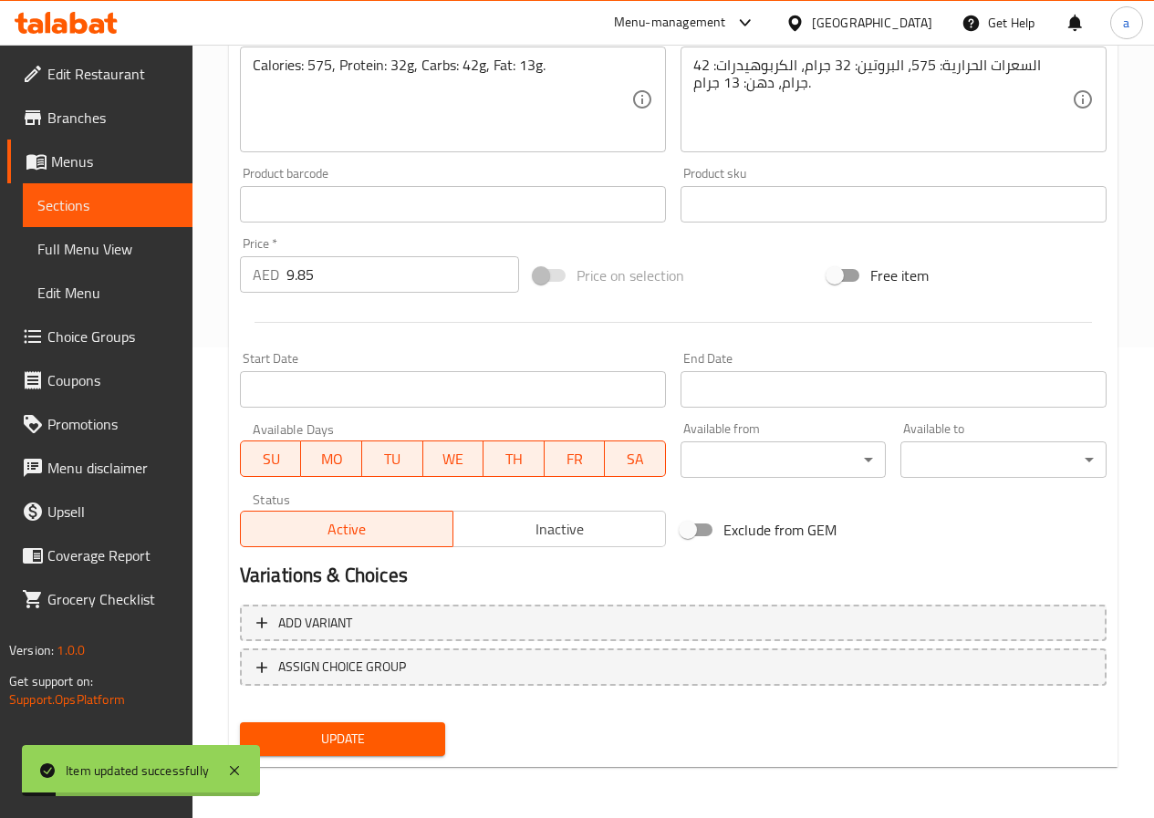
click at [102, 198] on span "Sections" at bounding box center [107, 205] width 140 height 22
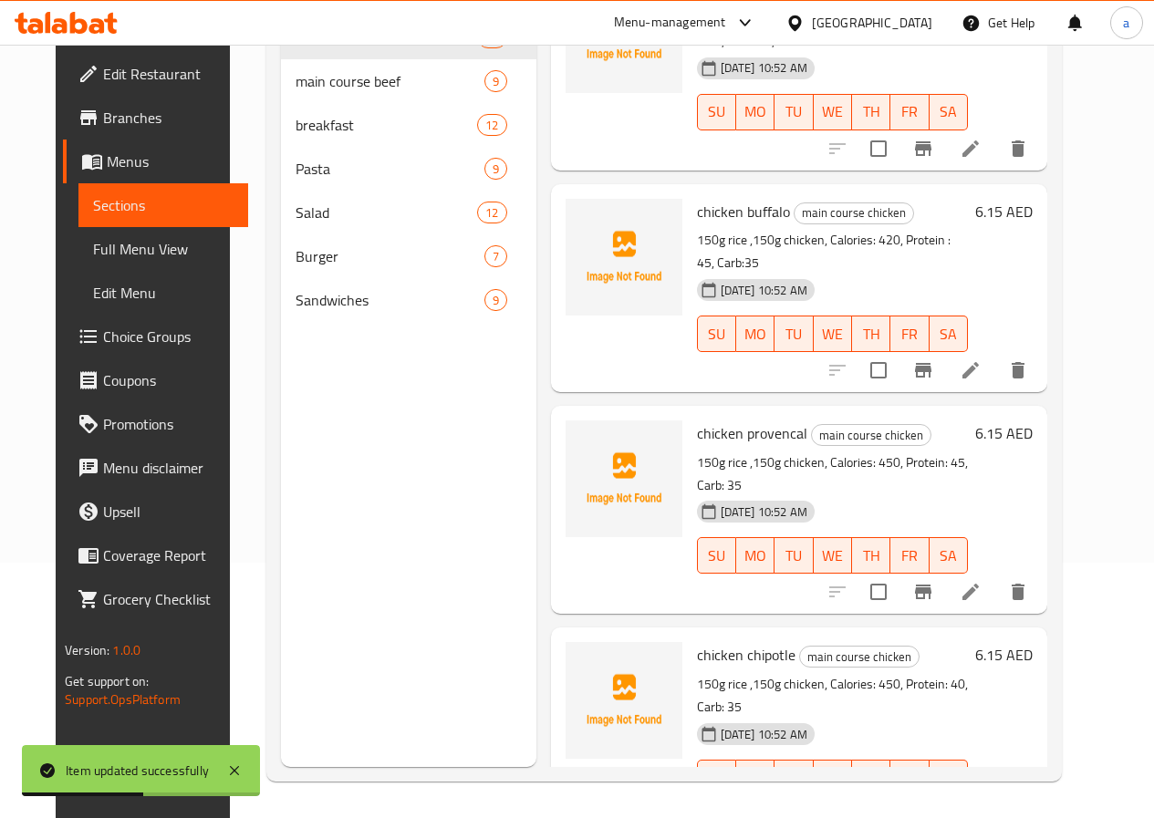
scroll to position [1186, 0]
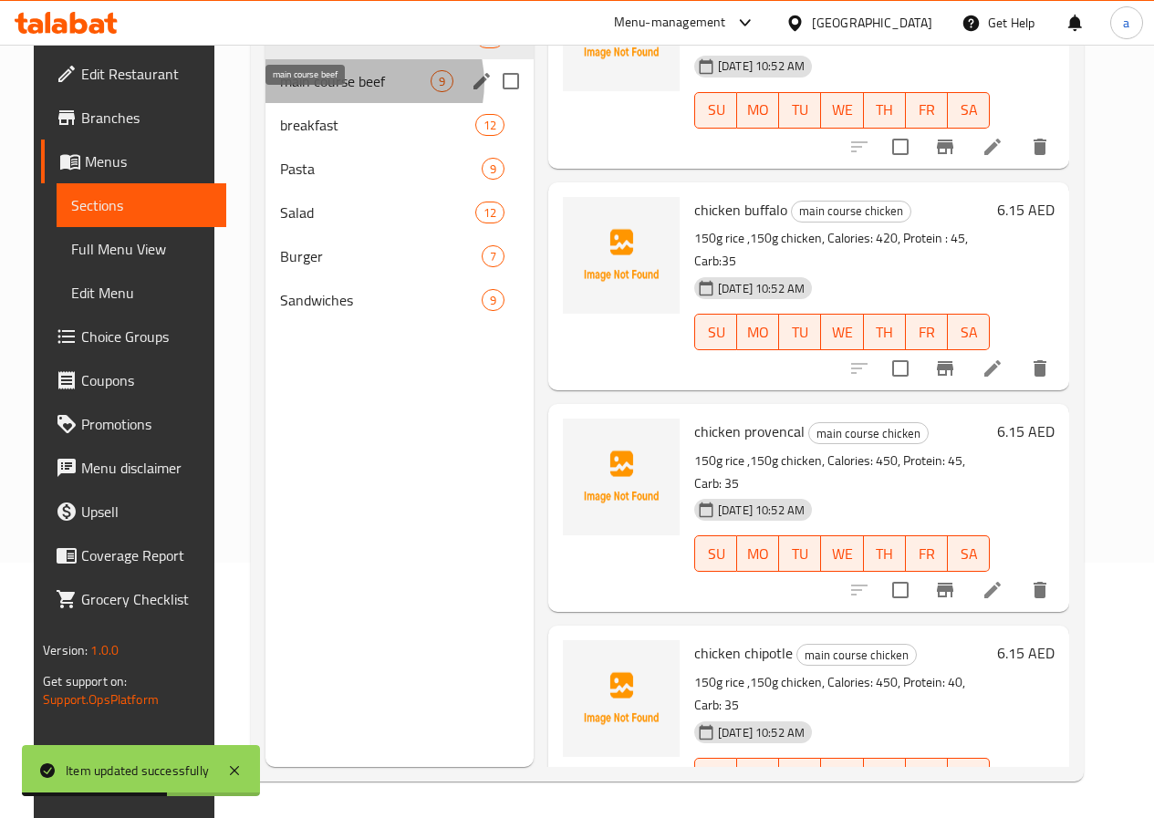
click at [346, 92] on span "main course beef" at bounding box center [355, 81] width 150 height 22
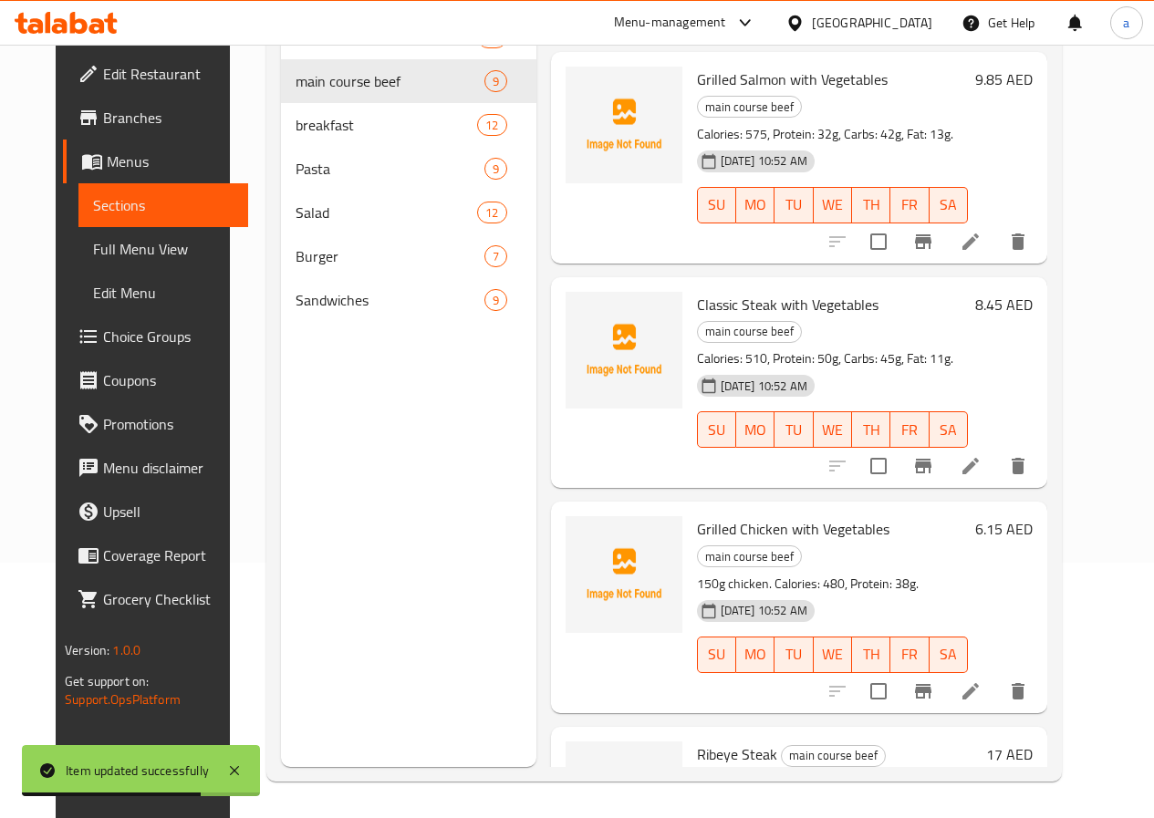
scroll to position [774, 0]
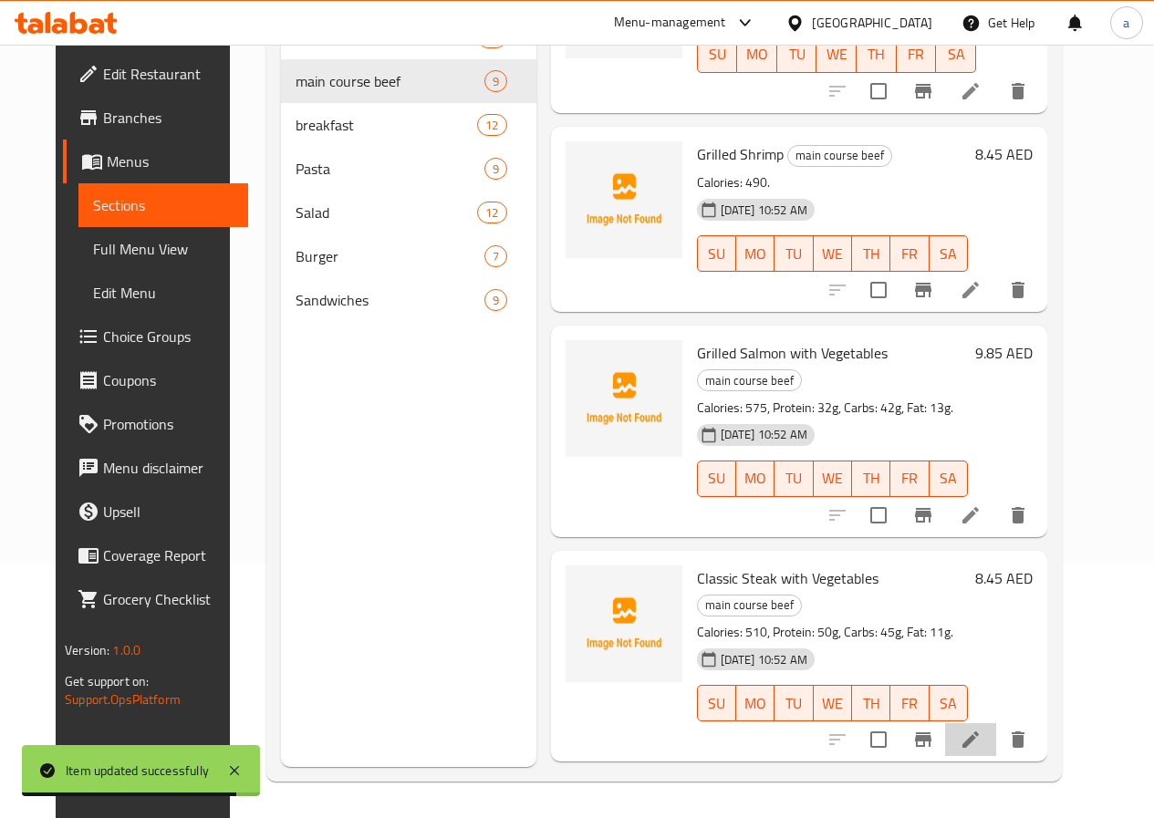
click at [996, 723] on li at bounding box center [970, 739] width 51 height 33
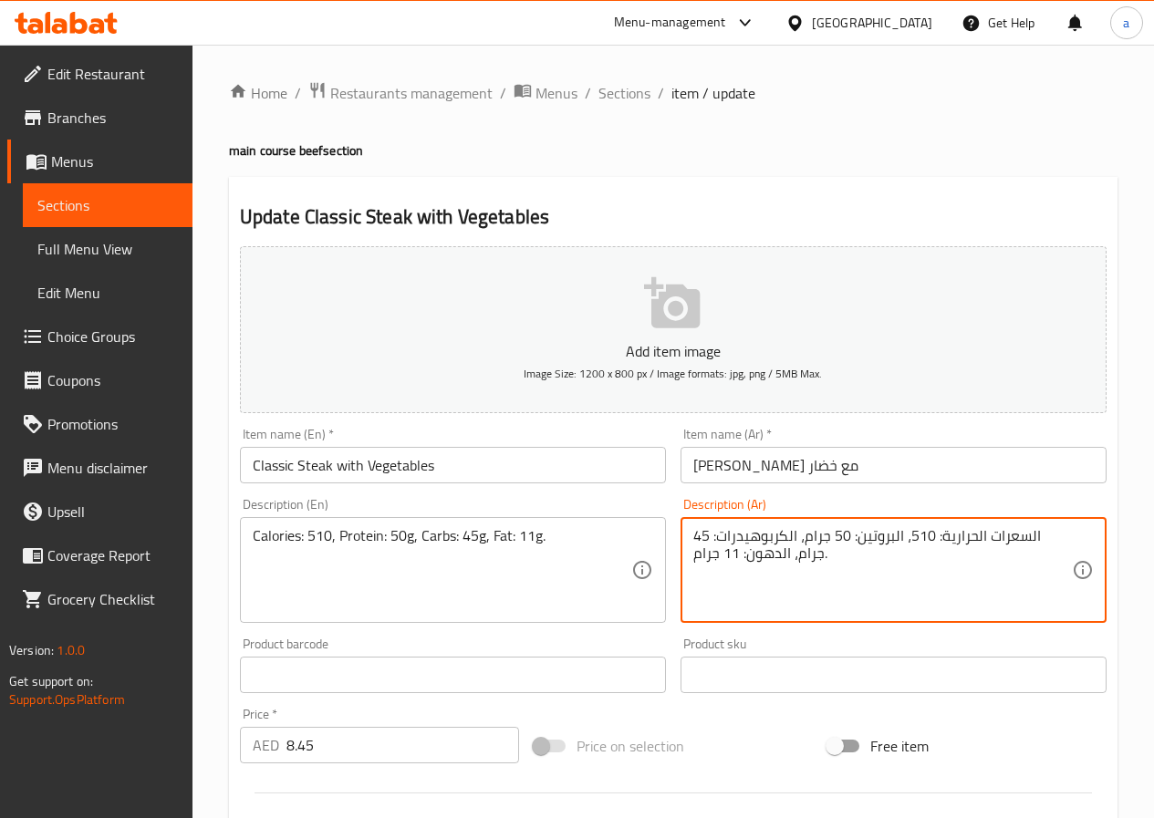
click at [757, 557] on textarea "السعرات الحرارية: 510، البروتين: 50 جرام، الكربوهيدرات: 45 جرام، الدهون: 11 جرا…" at bounding box center [882, 570] width 379 height 87
paste textarea "ه"
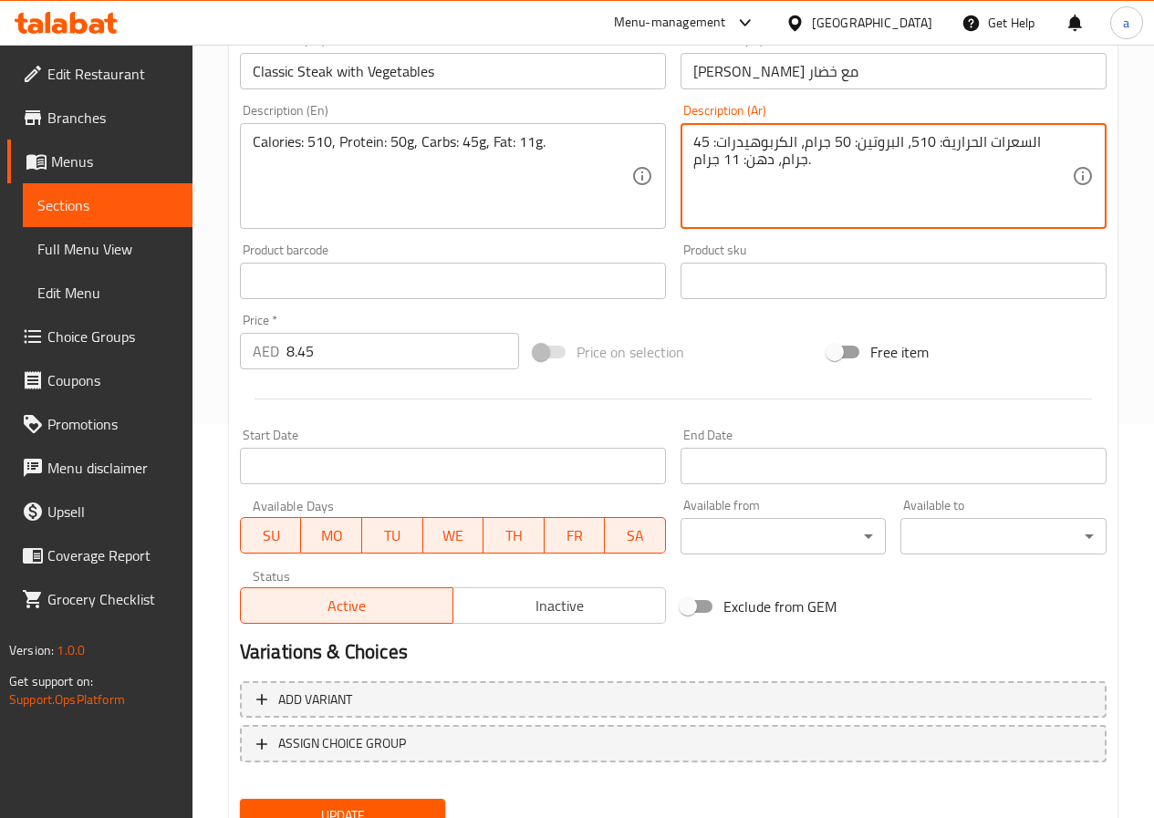
scroll to position [471, 0]
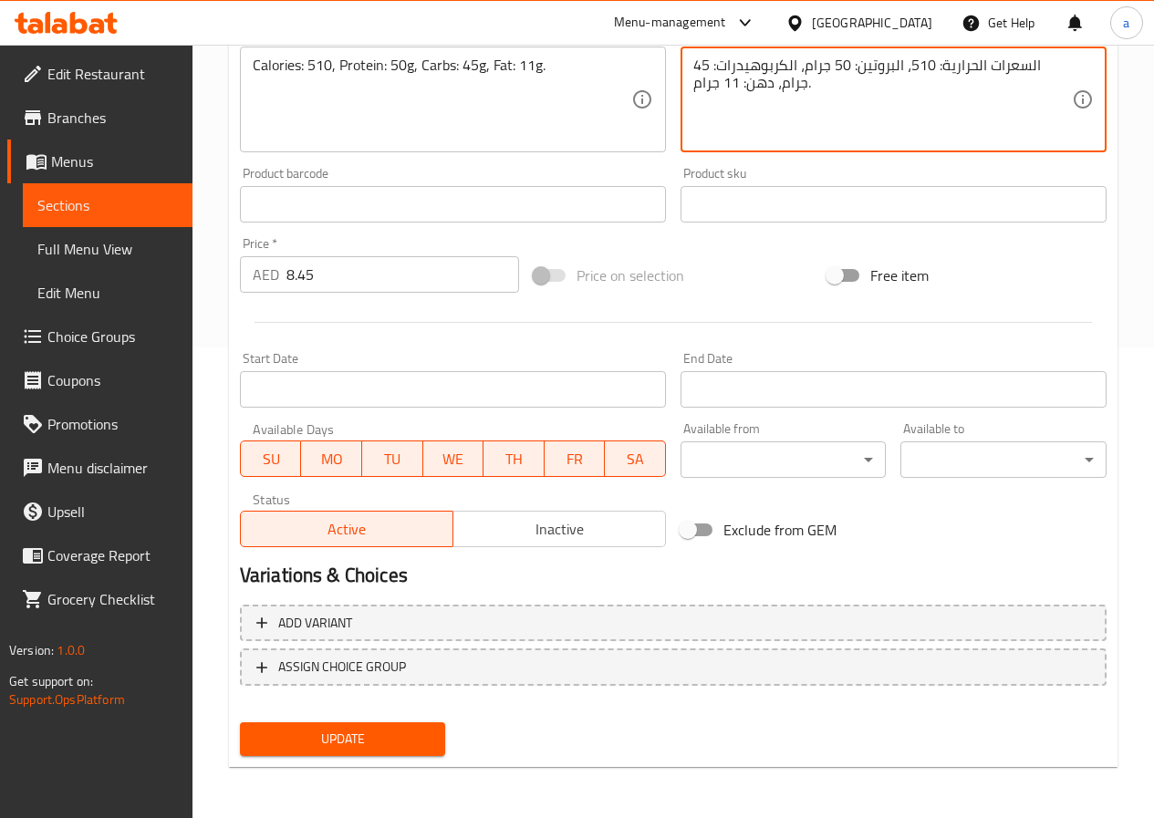
type textarea "السعرات الحرارية: 510، البروتين: 50 جرام، الكربوهيدرات: 45 جرام، دهن: 11 جرام."
click at [373, 741] on span "Update" at bounding box center [342, 739] width 177 height 23
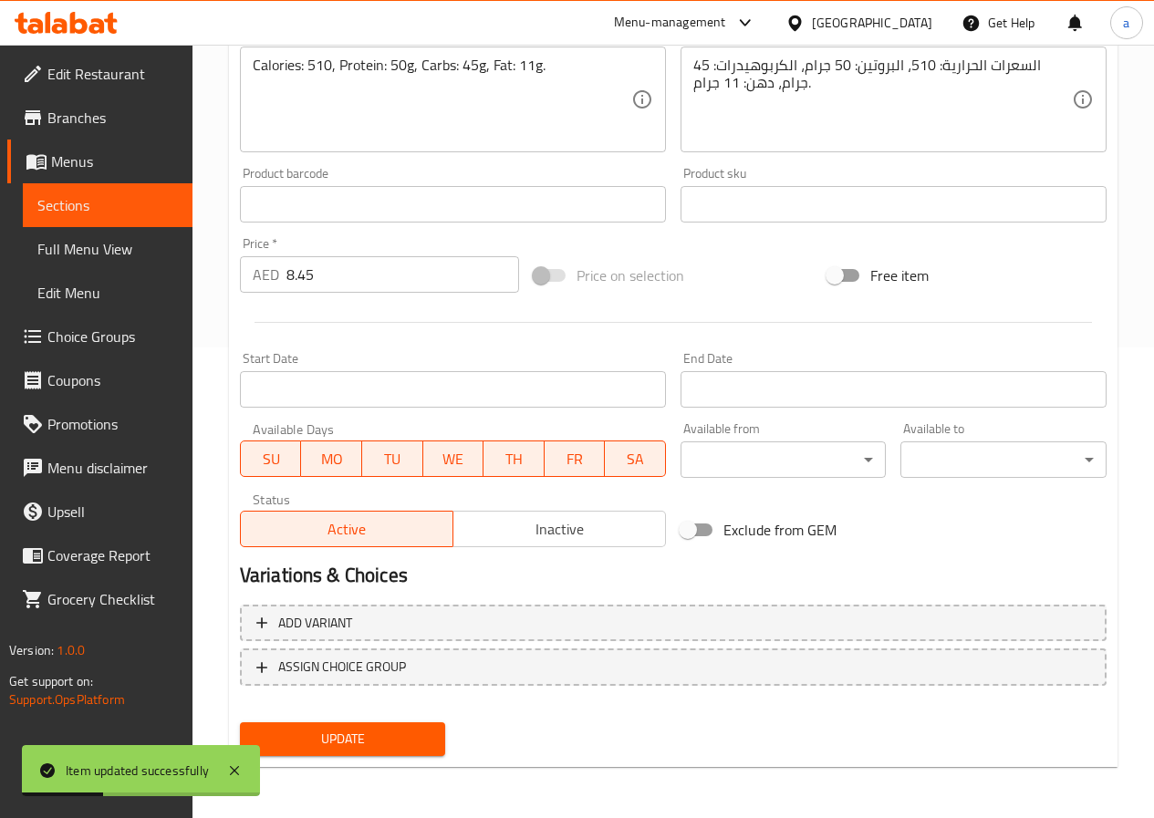
click at [99, 194] on span "Sections" at bounding box center [107, 205] width 140 height 22
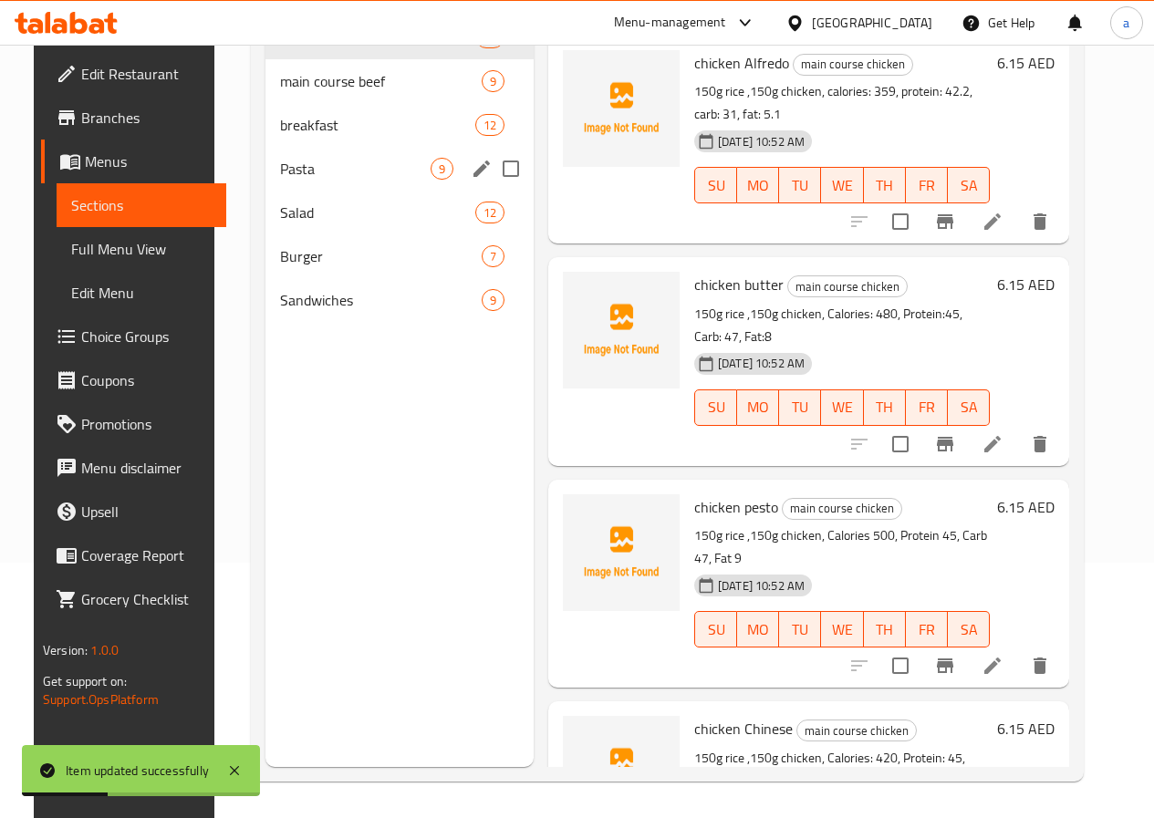
scroll to position [255, 0]
click at [339, 103] on div "main course beef 9" at bounding box center [399, 81] width 268 height 44
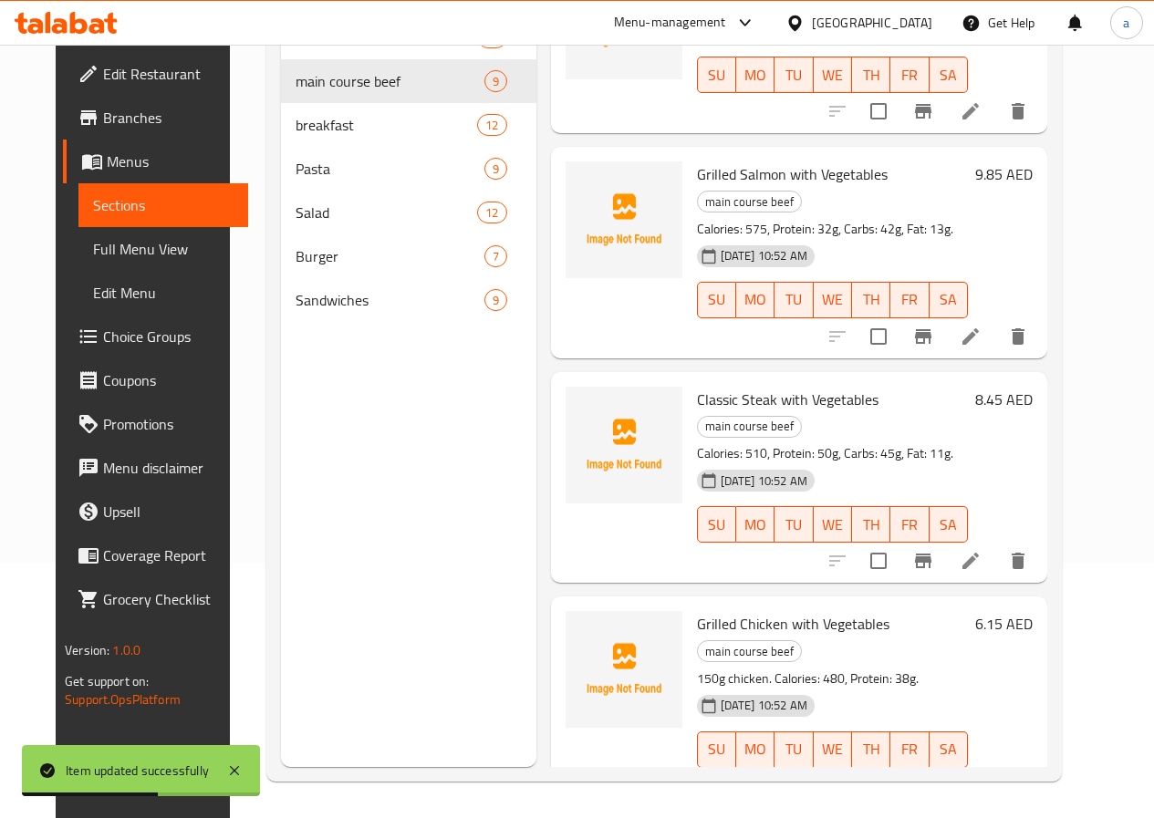
scroll to position [1048, 0]
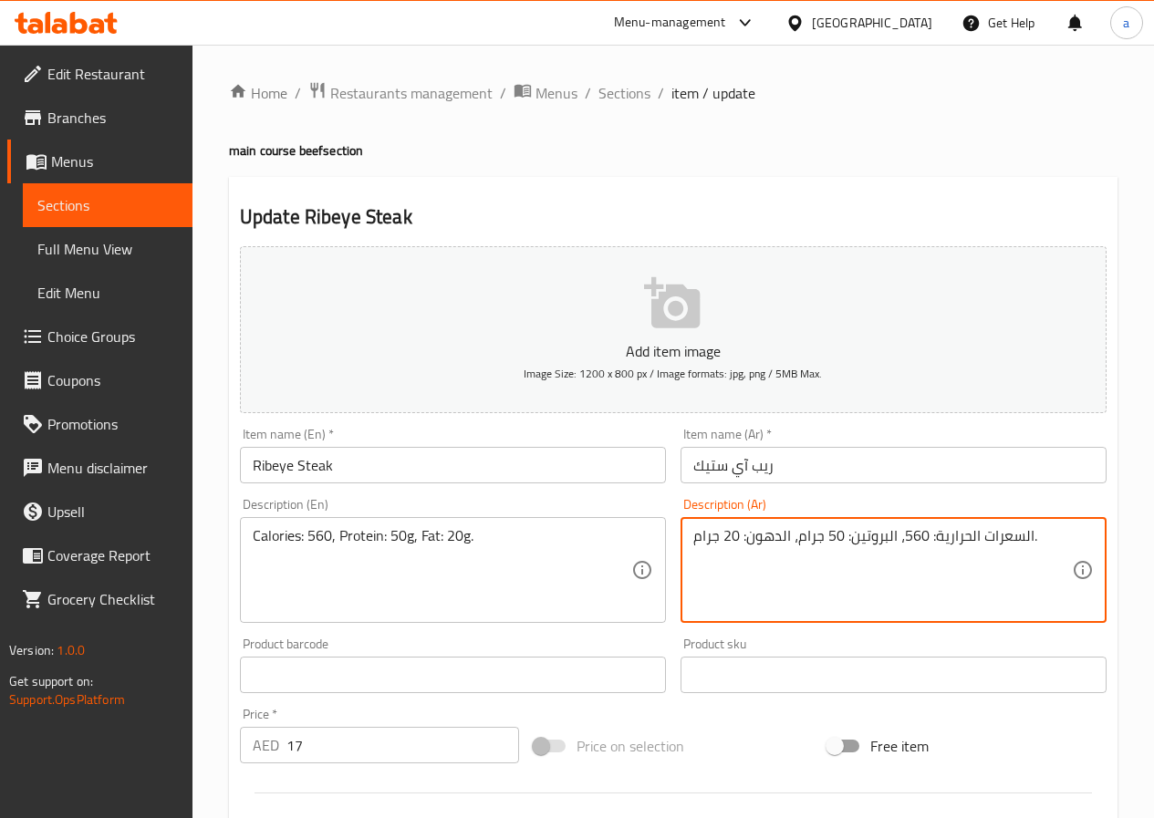
click at [768, 544] on textarea "السعرات الحرارية: 560، البروتين: 50 جرام، الدهون: 20 جرام." at bounding box center [882, 570] width 379 height 87
paste textarea "ه"
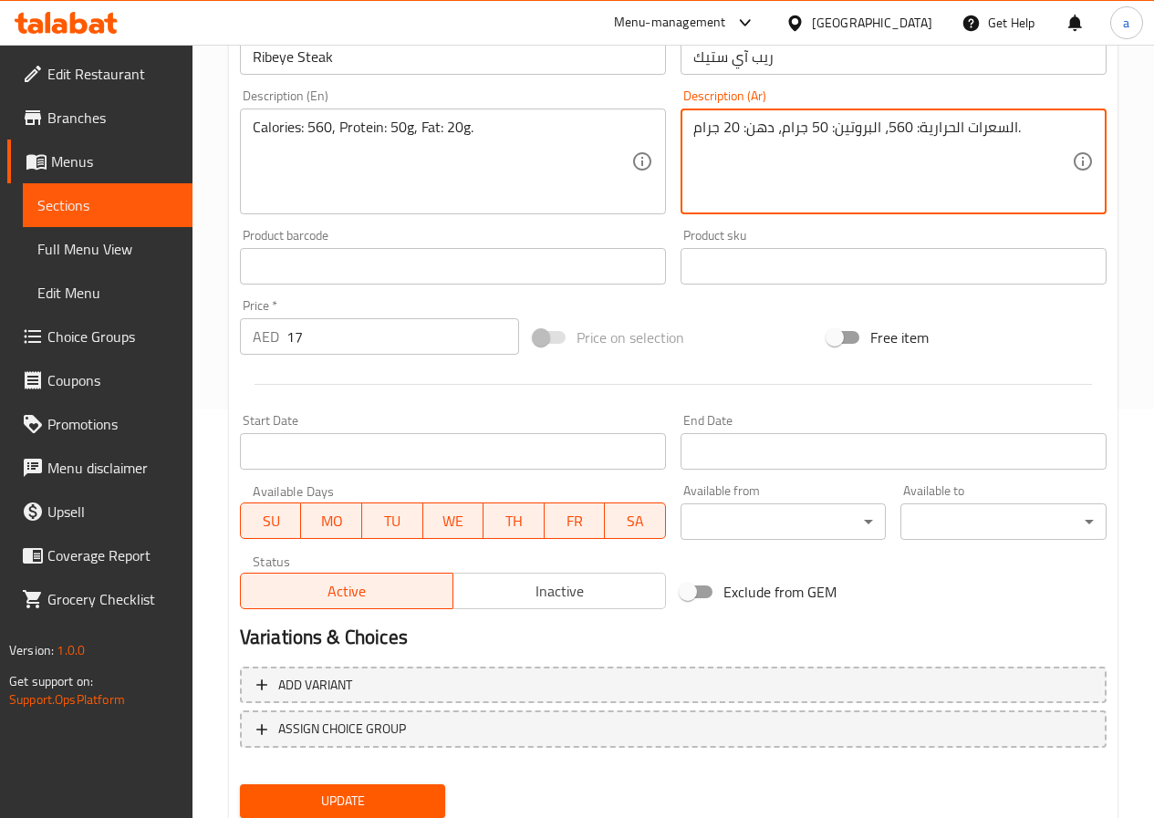
scroll to position [471, 0]
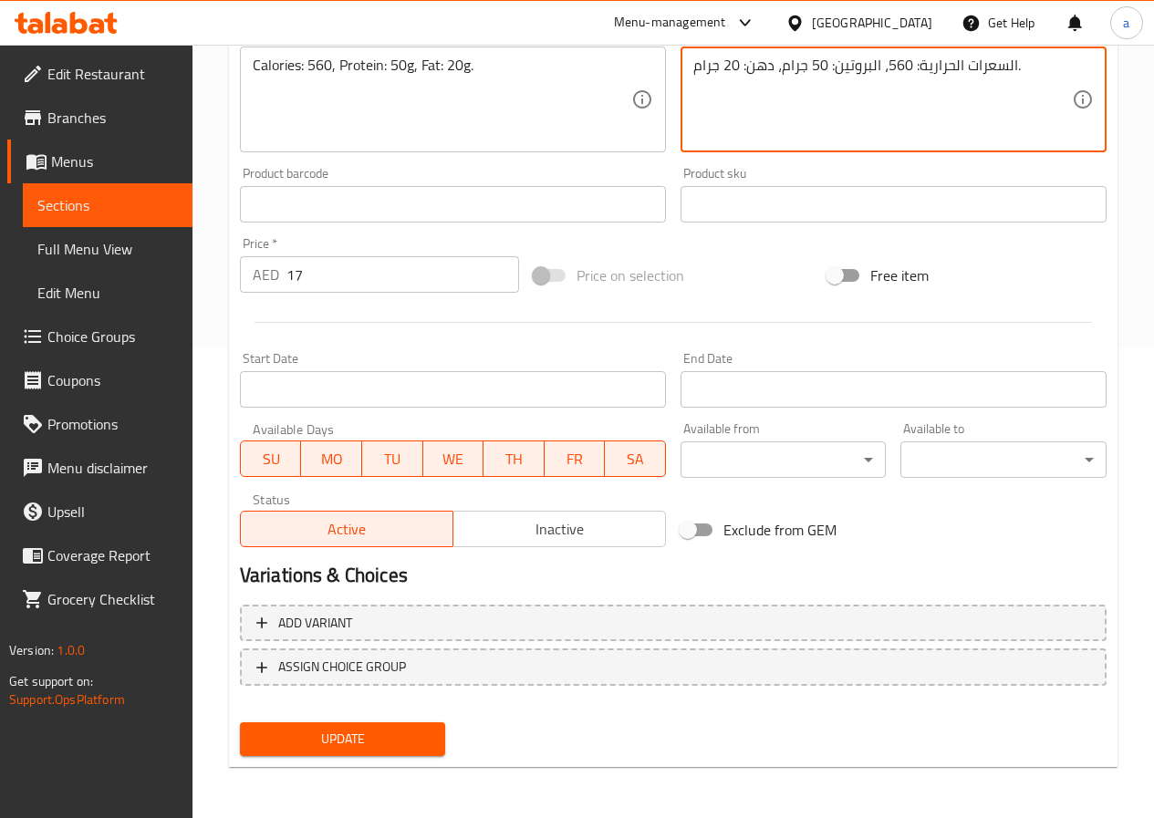
type textarea "السعرات الحرارية: 560، البروتين: 50 جرام، دهن: 20 جرام."
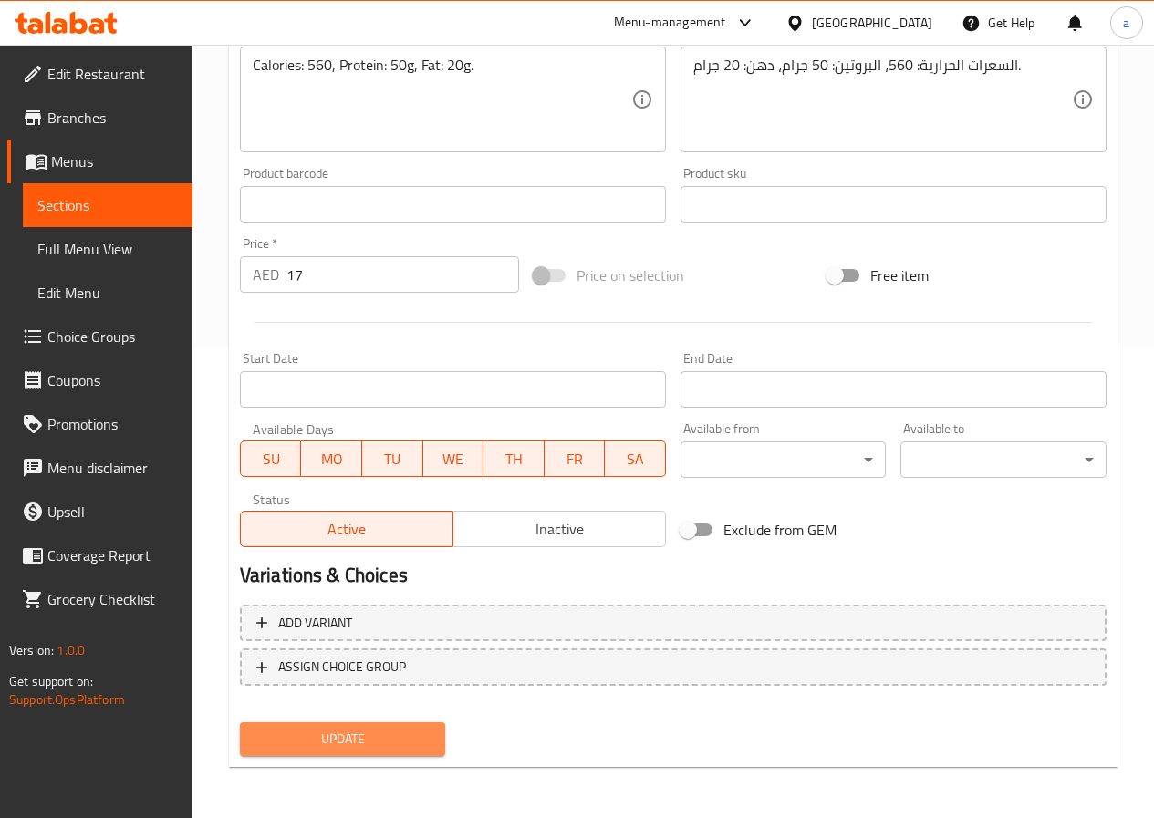
click at [378, 739] on span "Update" at bounding box center [342, 739] width 177 height 23
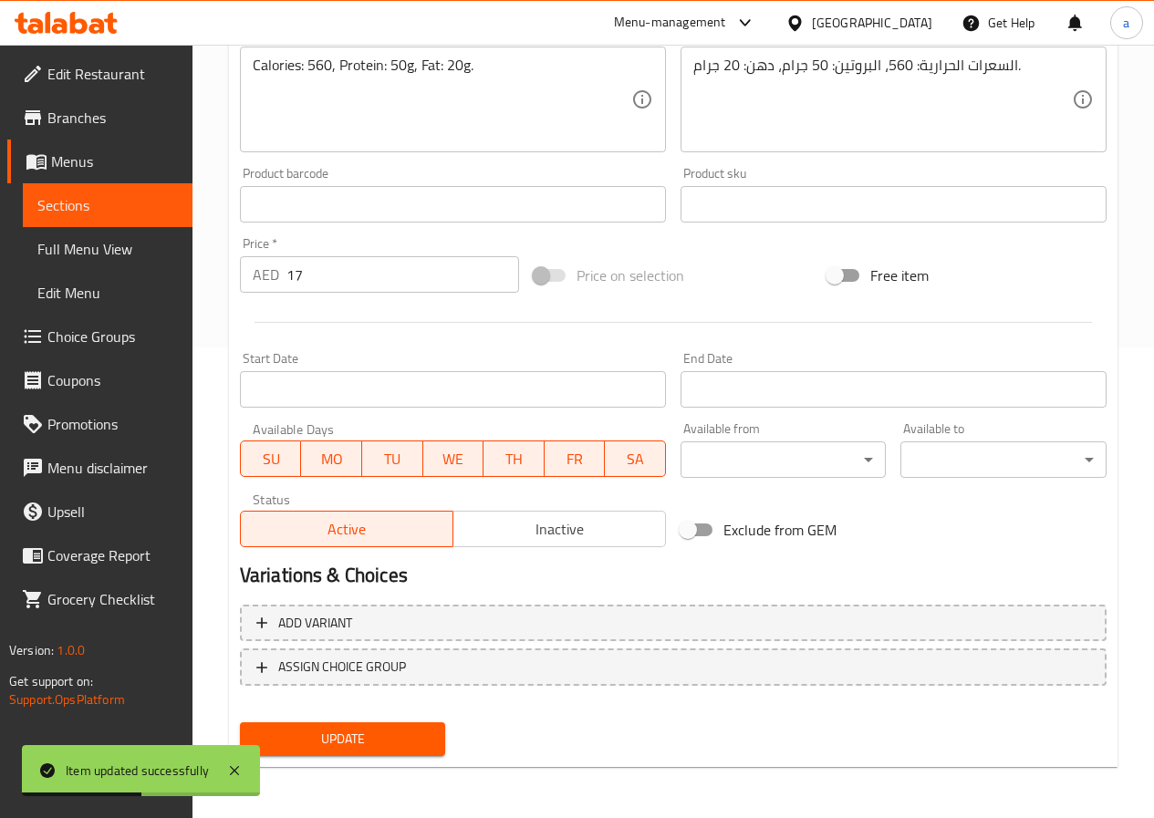
click at [130, 210] on span "Sections" at bounding box center [107, 205] width 140 height 22
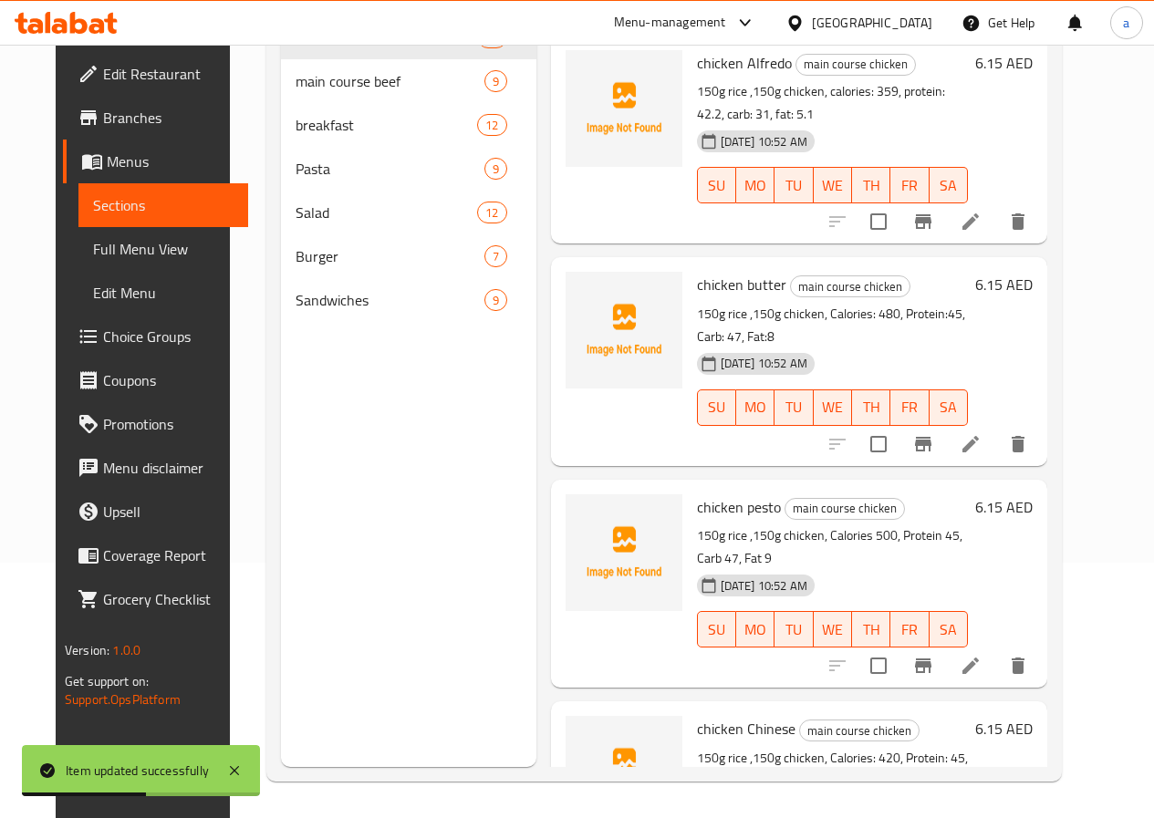
scroll to position [255, 0]
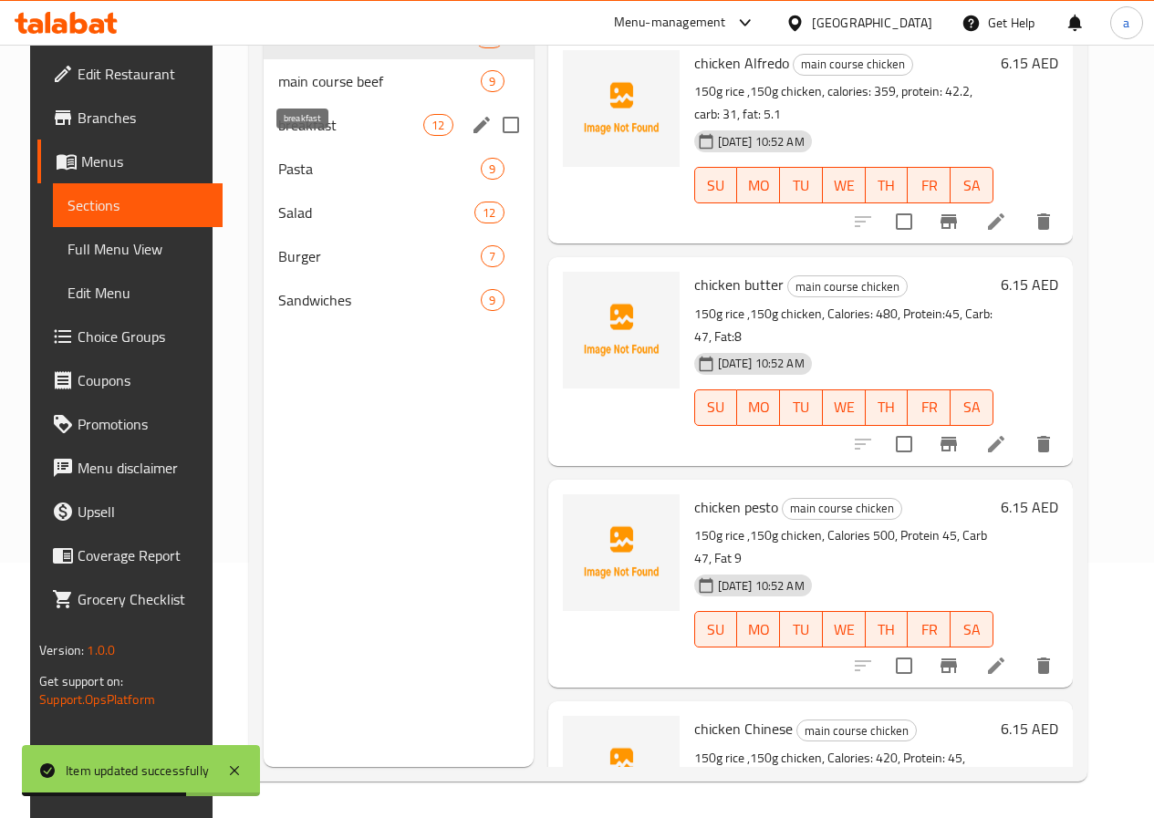
click at [301, 136] on span "breakfast" at bounding box center [350, 125] width 145 height 22
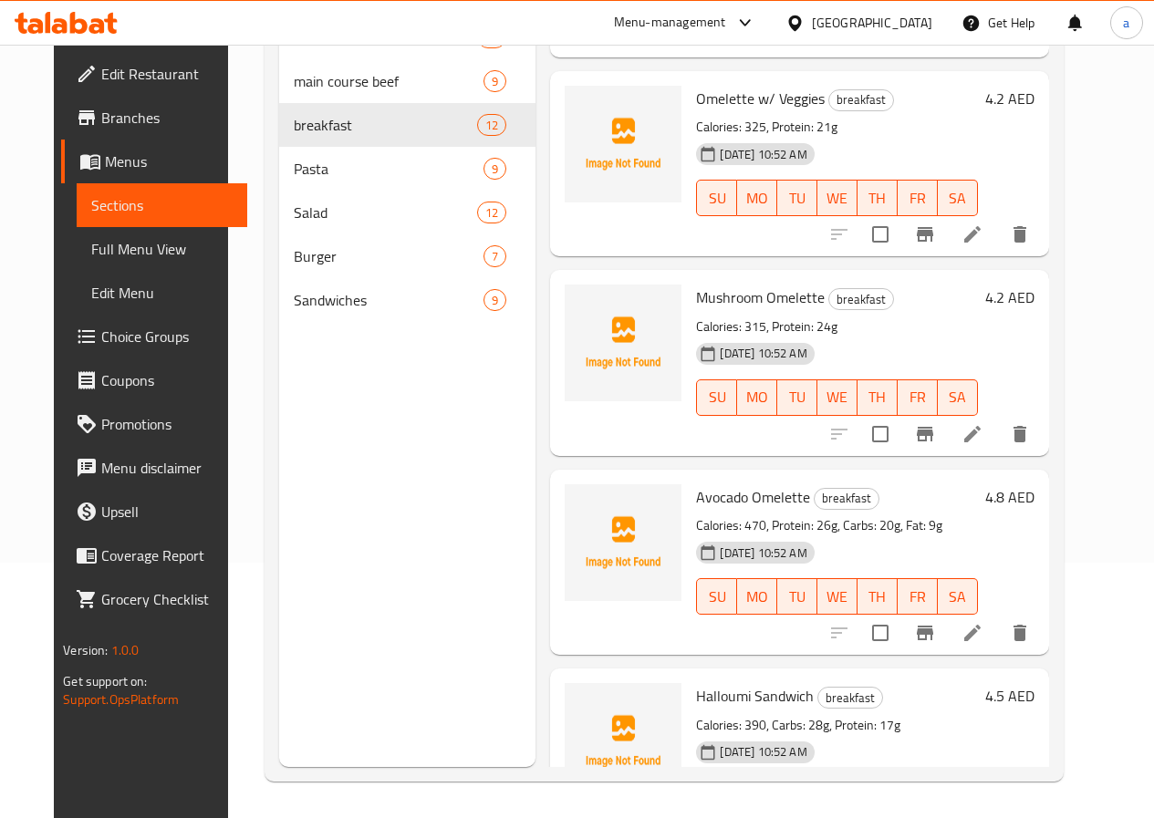
scroll to position [365, 0]
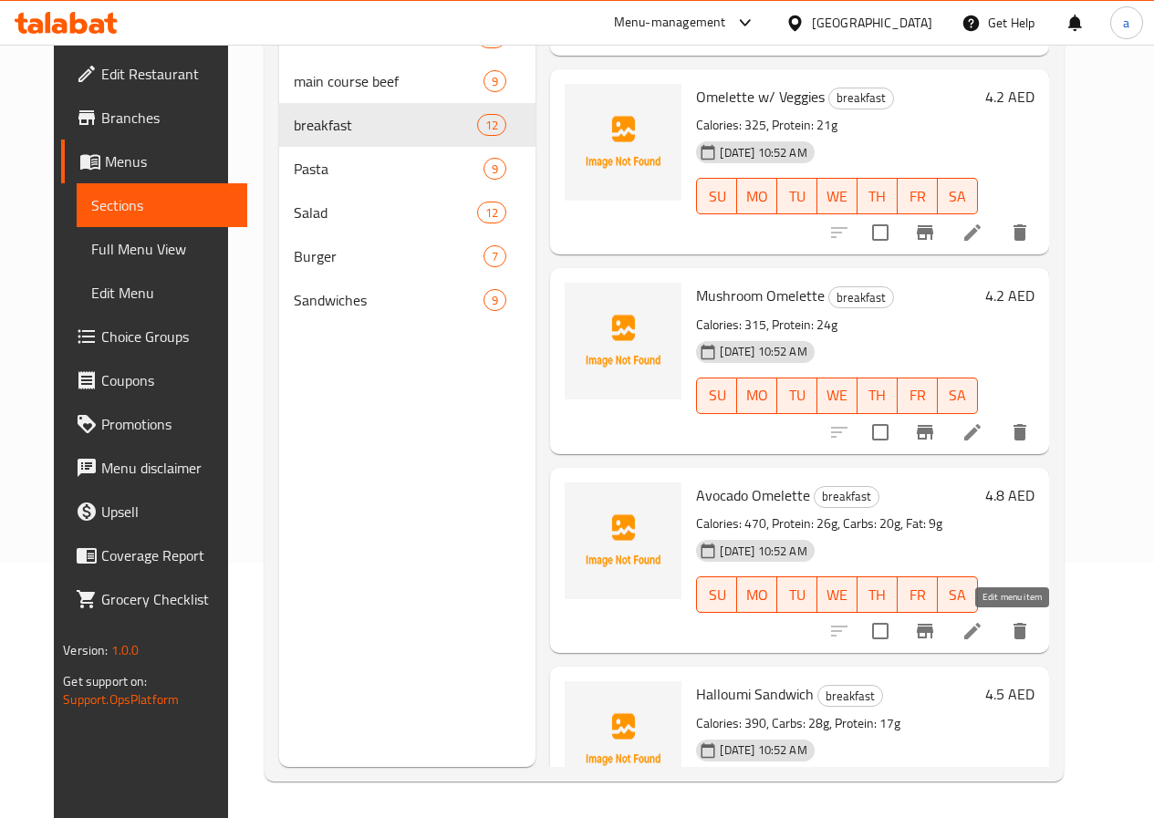
click at [983, 636] on icon at bounding box center [972, 631] width 22 height 22
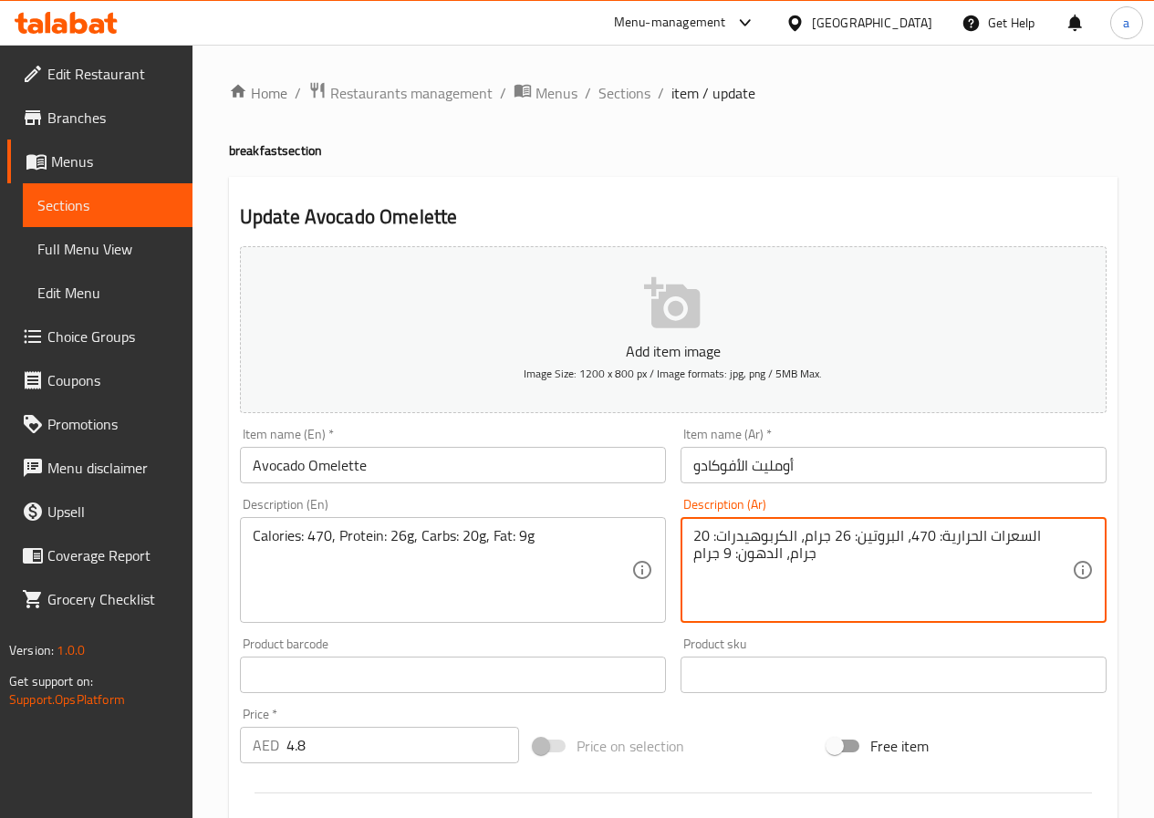
click at [749, 552] on textarea "السعرات الحرارية: 470، البروتين: 26 جرام، الكربوهيدرات: 20 جرام، الدهون: 9 جرام" at bounding box center [882, 570] width 379 height 87
paste textarea "ه"
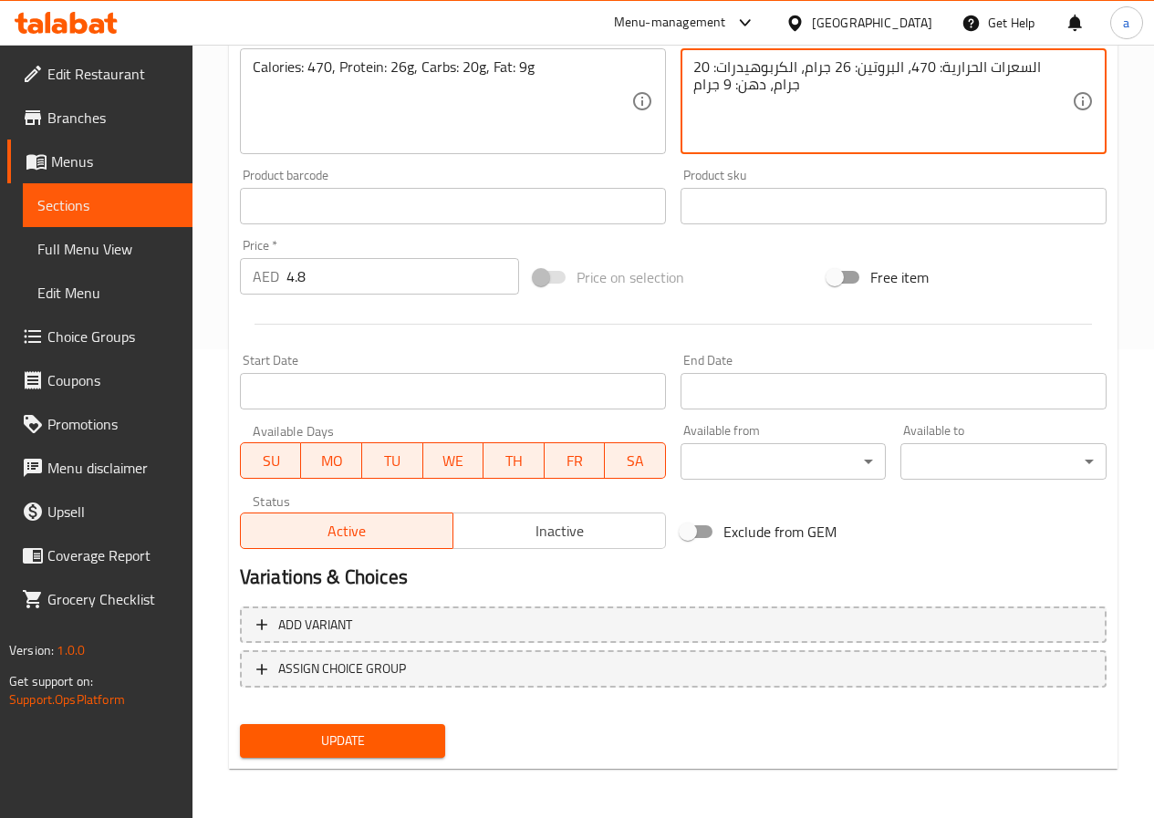
scroll to position [471, 0]
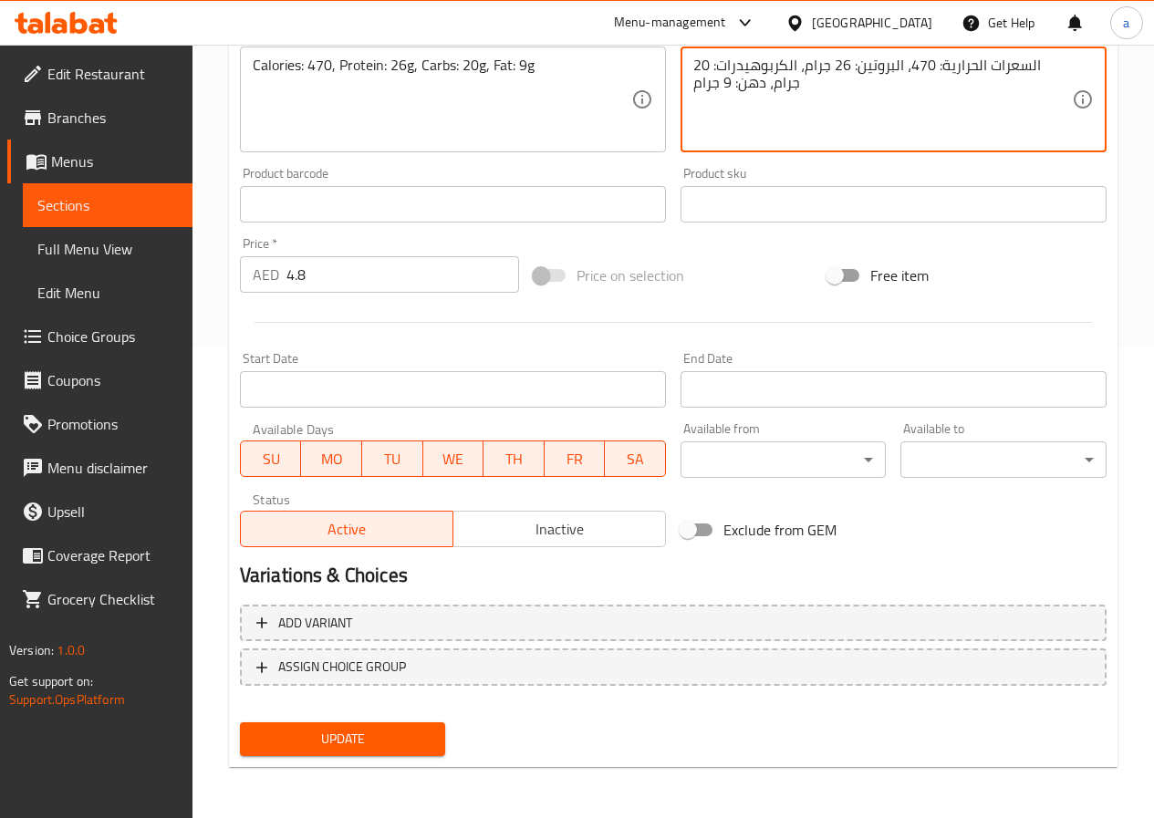
type textarea "السعرات الحرارية: 470، البروتين: 26 جرام، الكربوهيدرات: 20 جرام، دهن: 9 جرام"
click at [371, 751] on span "Update" at bounding box center [342, 739] width 177 height 23
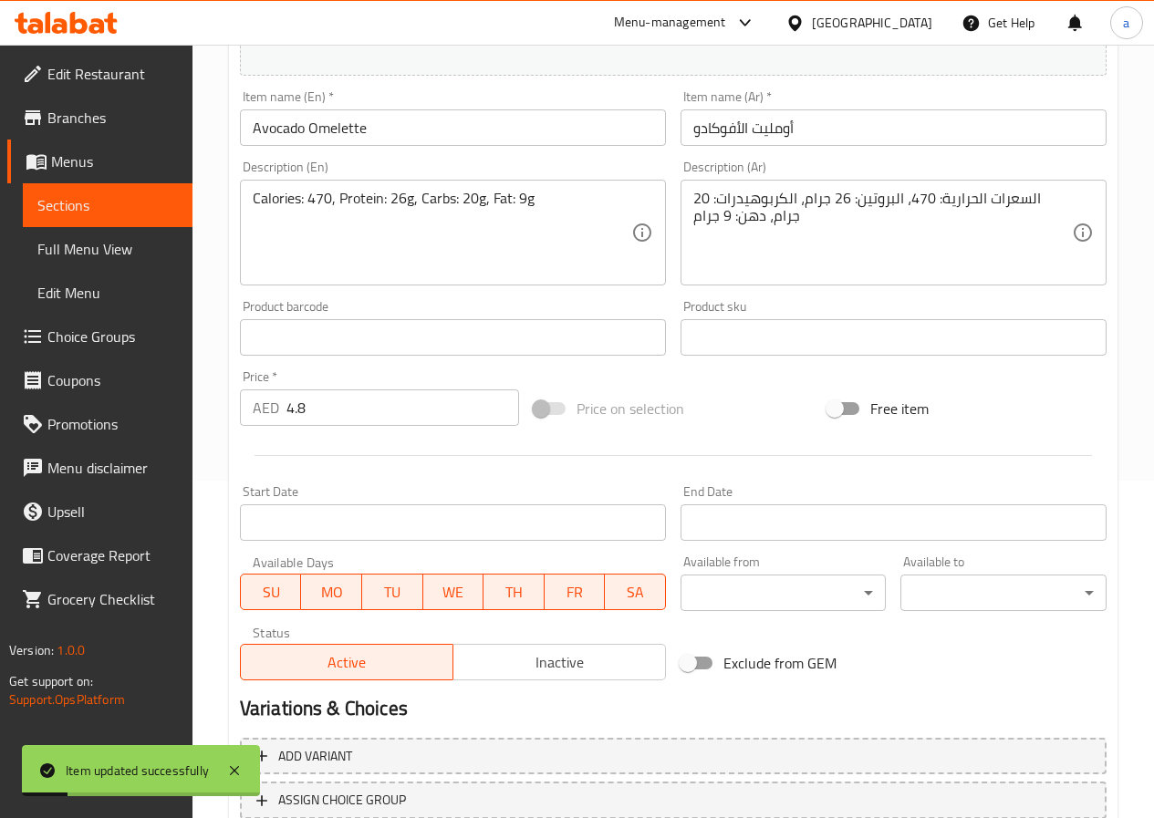
scroll to position [106, 0]
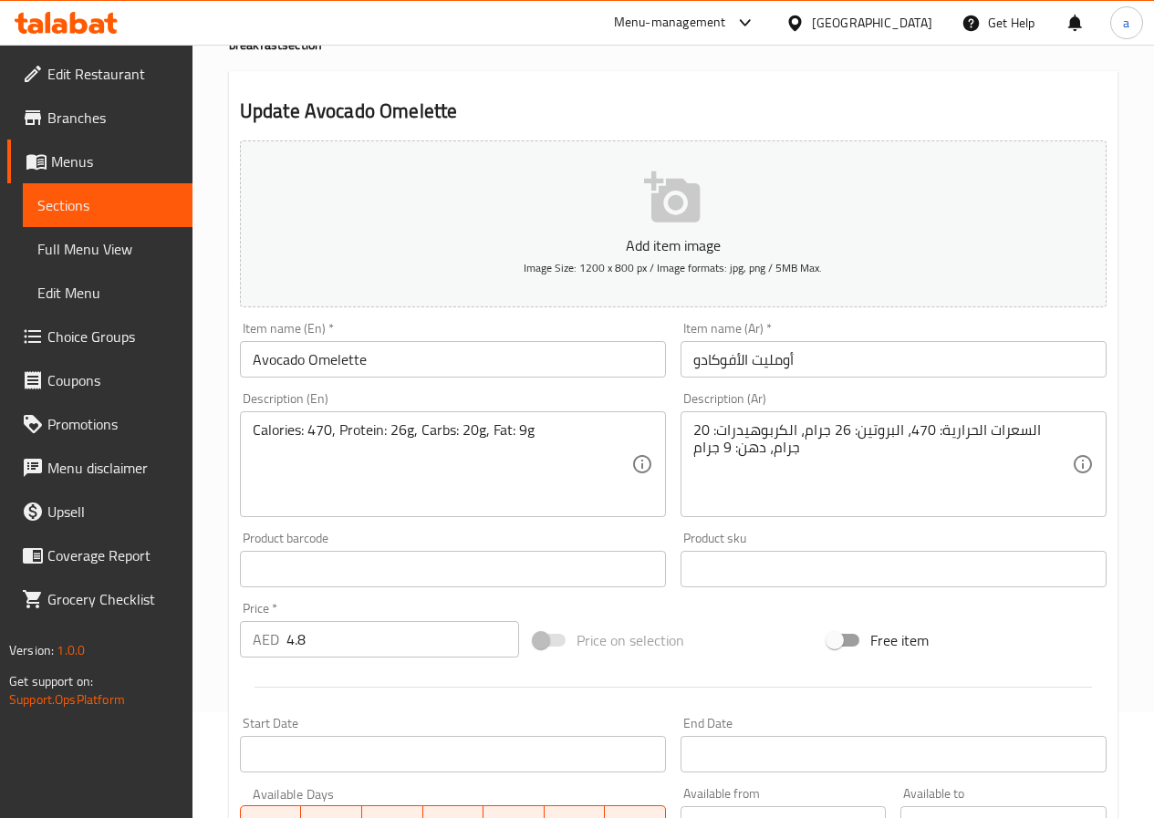
click at [112, 216] on link "Sections" at bounding box center [108, 205] width 170 height 44
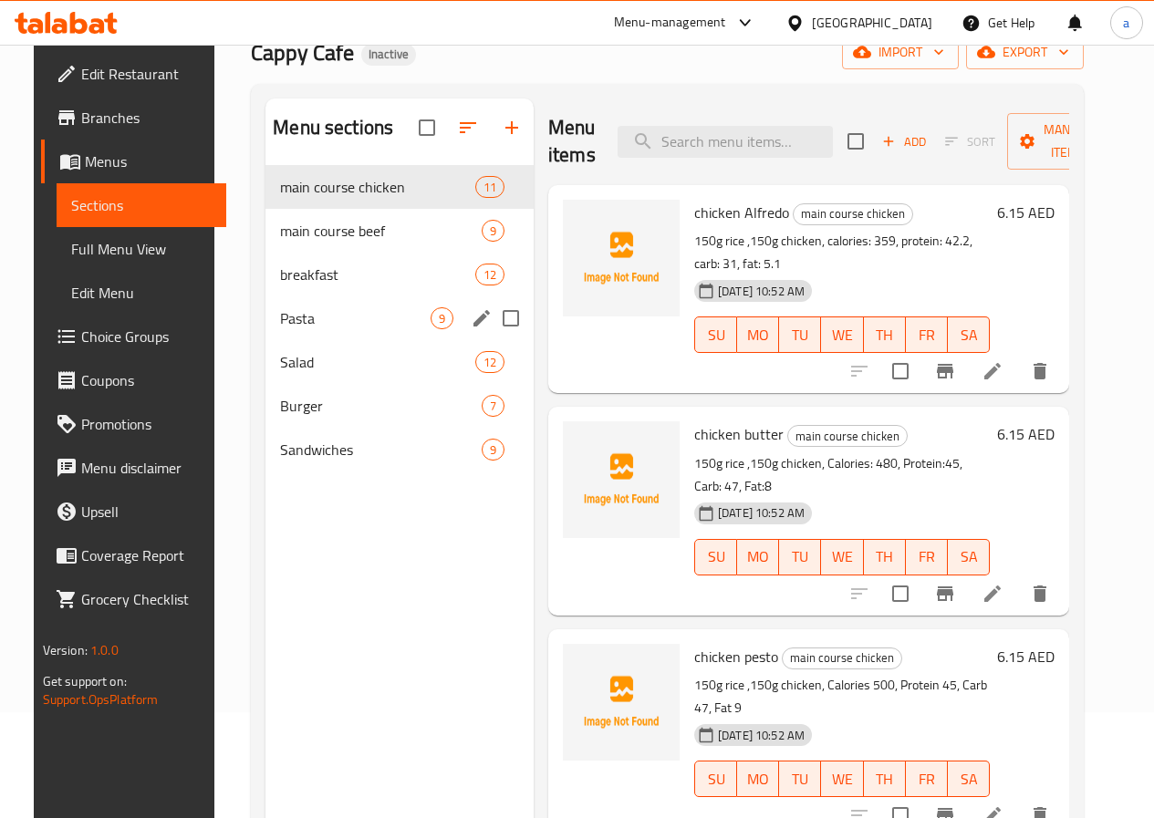
click at [294, 329] on span "Pasta" at bounding box center [355, 318] width 150 height 22
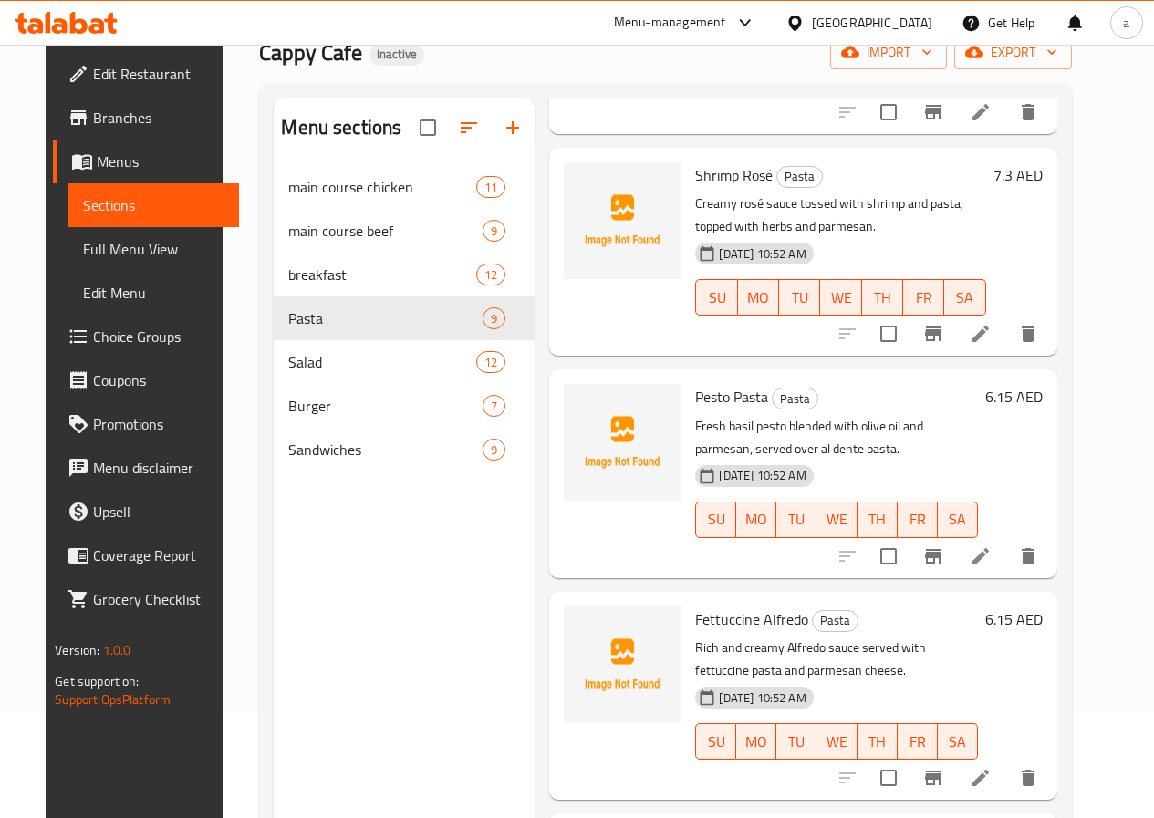
scroll to position [274, 0]
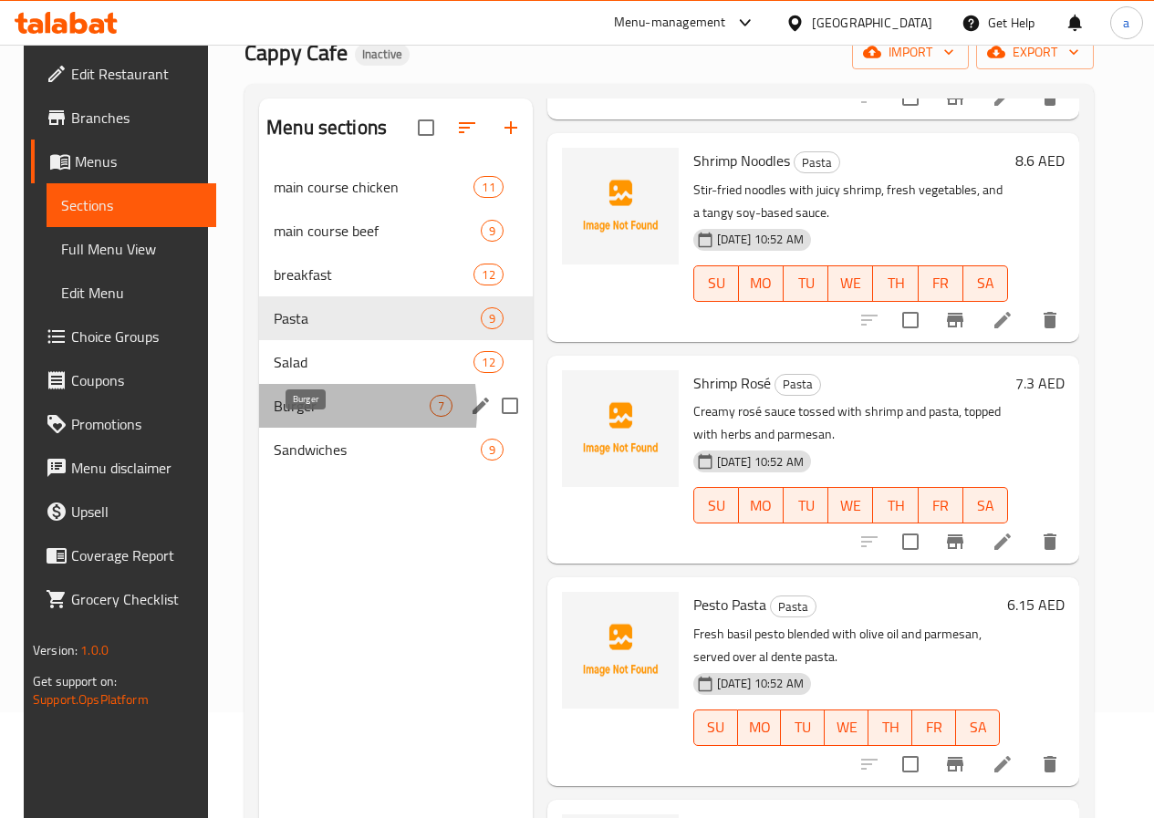
click at [281, 417] on span "Burger" at bounding box center [351, 406] width 155 height 22
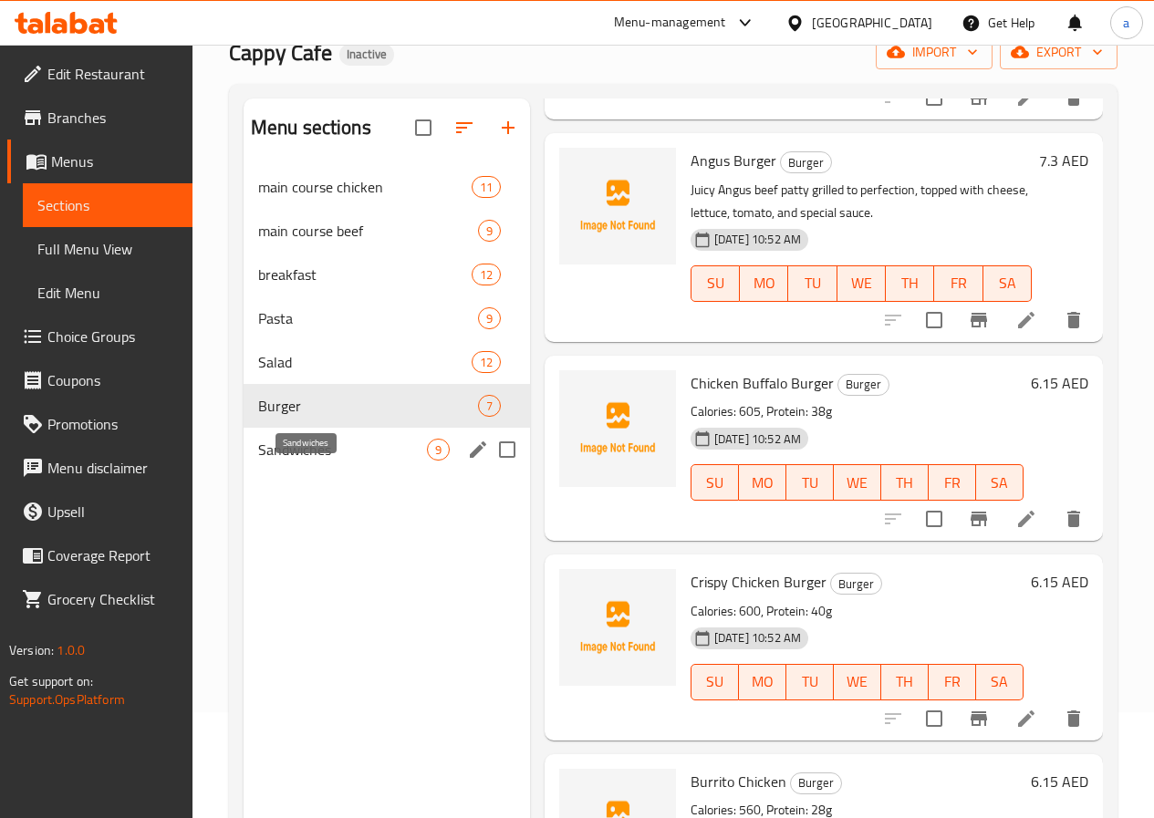
click at [297, 461] on span "Sandwiches" at bounding box center [342, 450] width 169 height 22
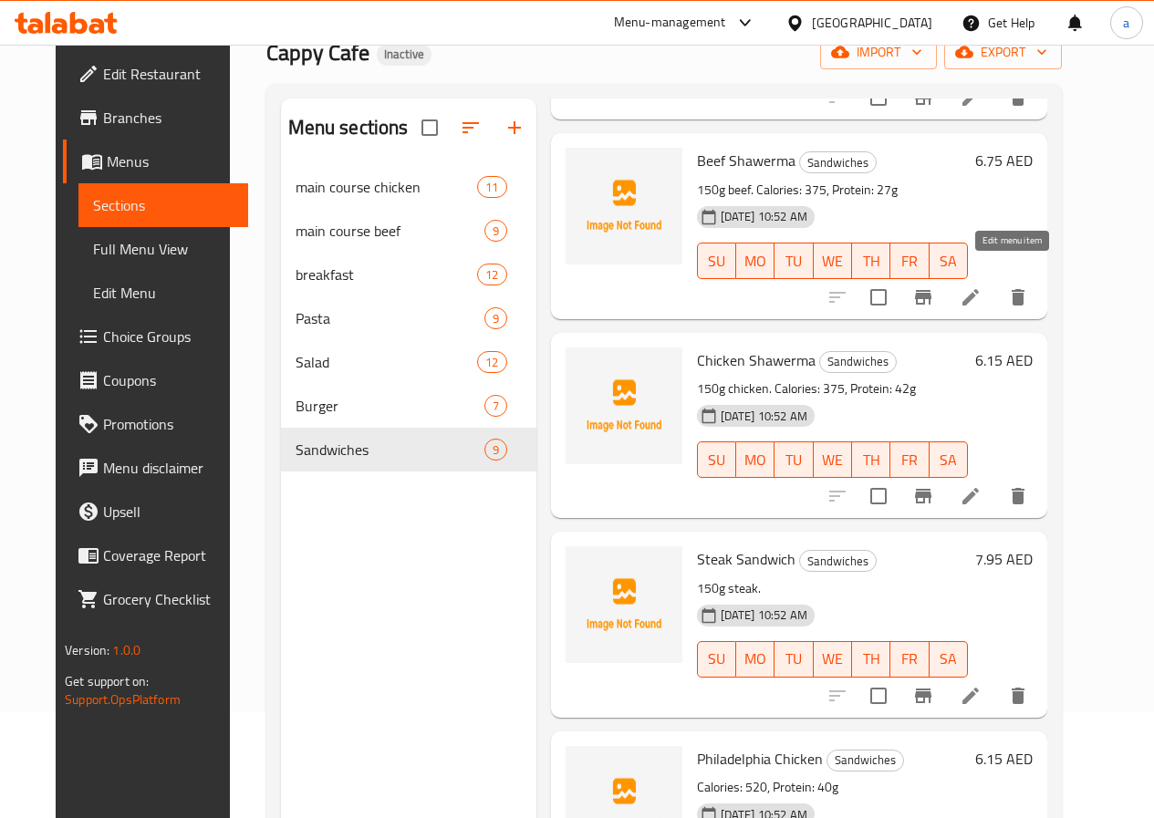
click at [981, 286] on icon at bounding box center [970, 297] width 22 height 22
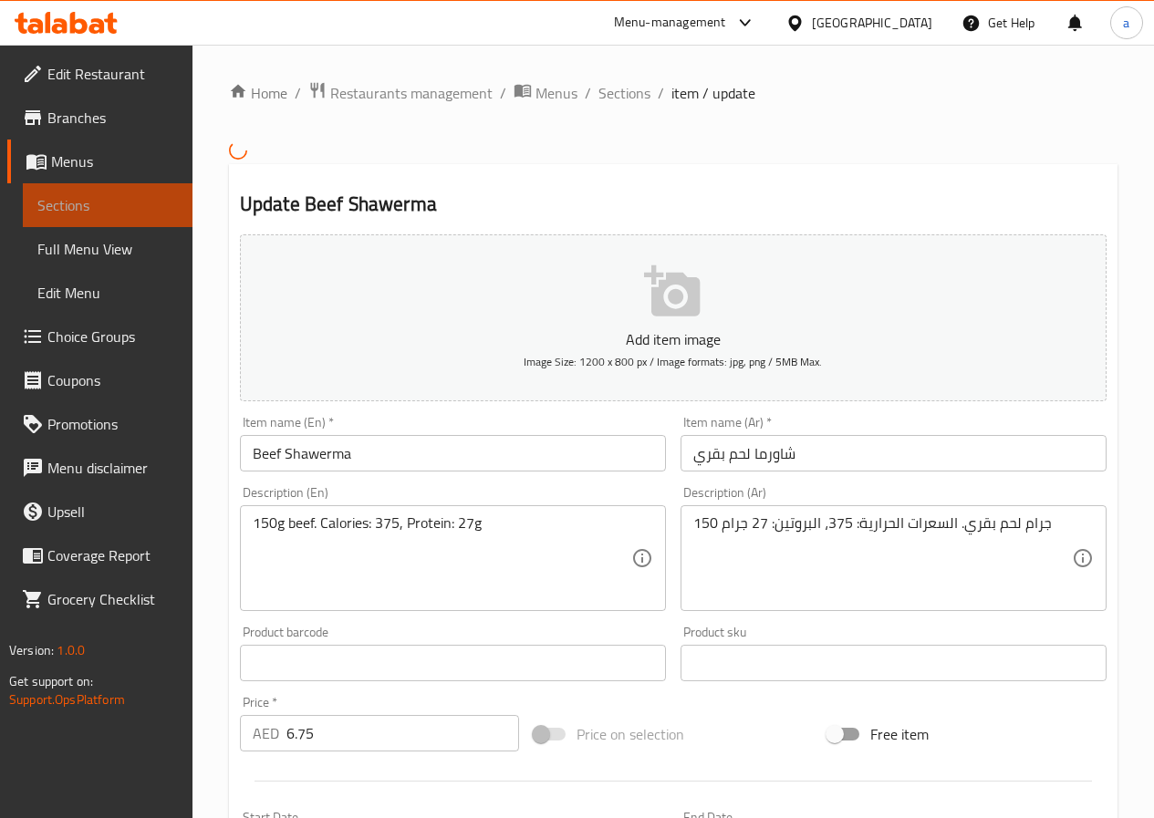
click at [109, 201] on span "Sections" at bounding box center [107, 205] width 140 height 22
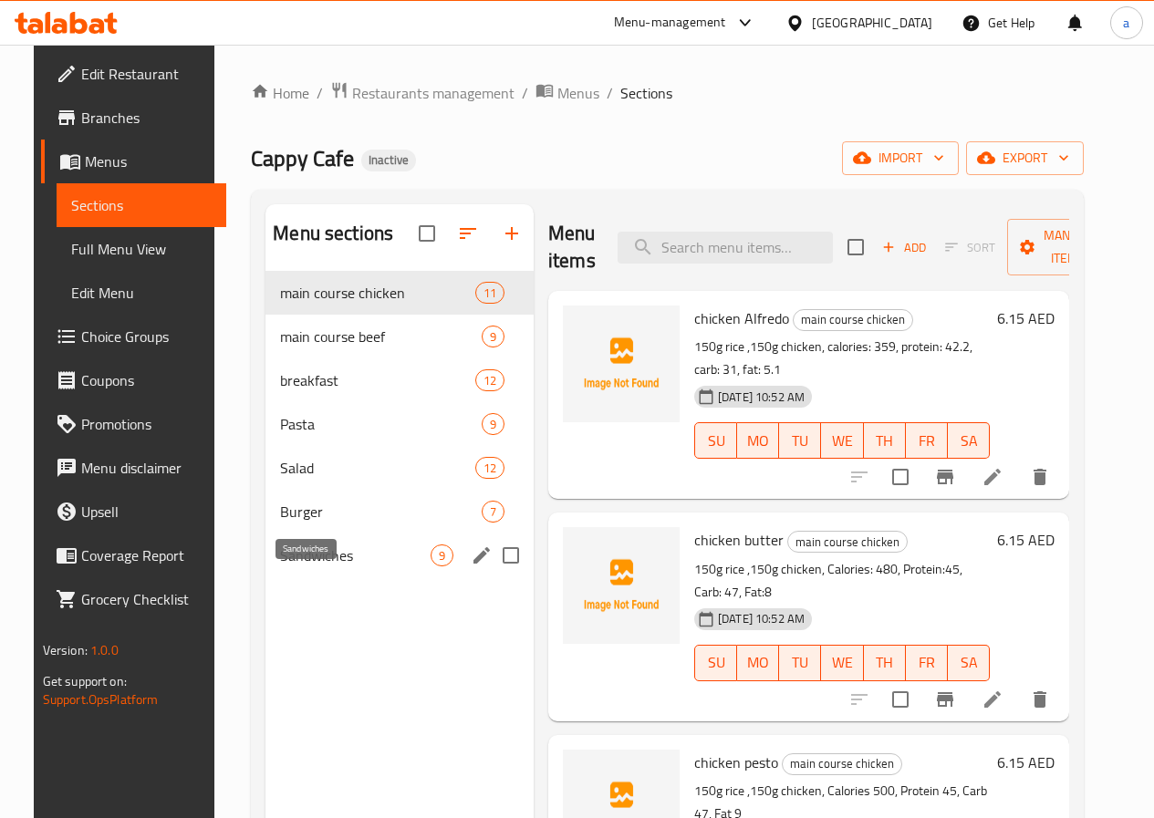
click at [320, 566] on span "Sandwiches" at bounding box center [355, 555] width 150 height 22
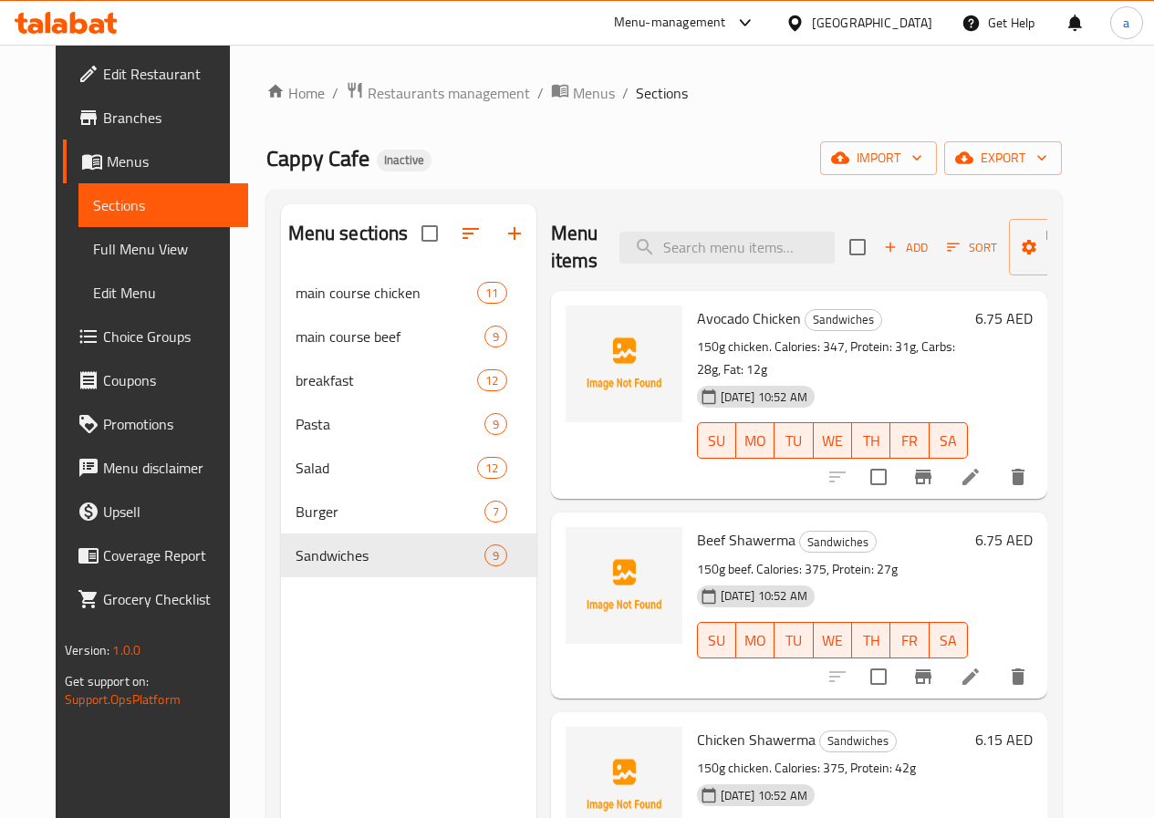
click at [996, 461] on li at bounding box center [970, 477] width 51 height 33
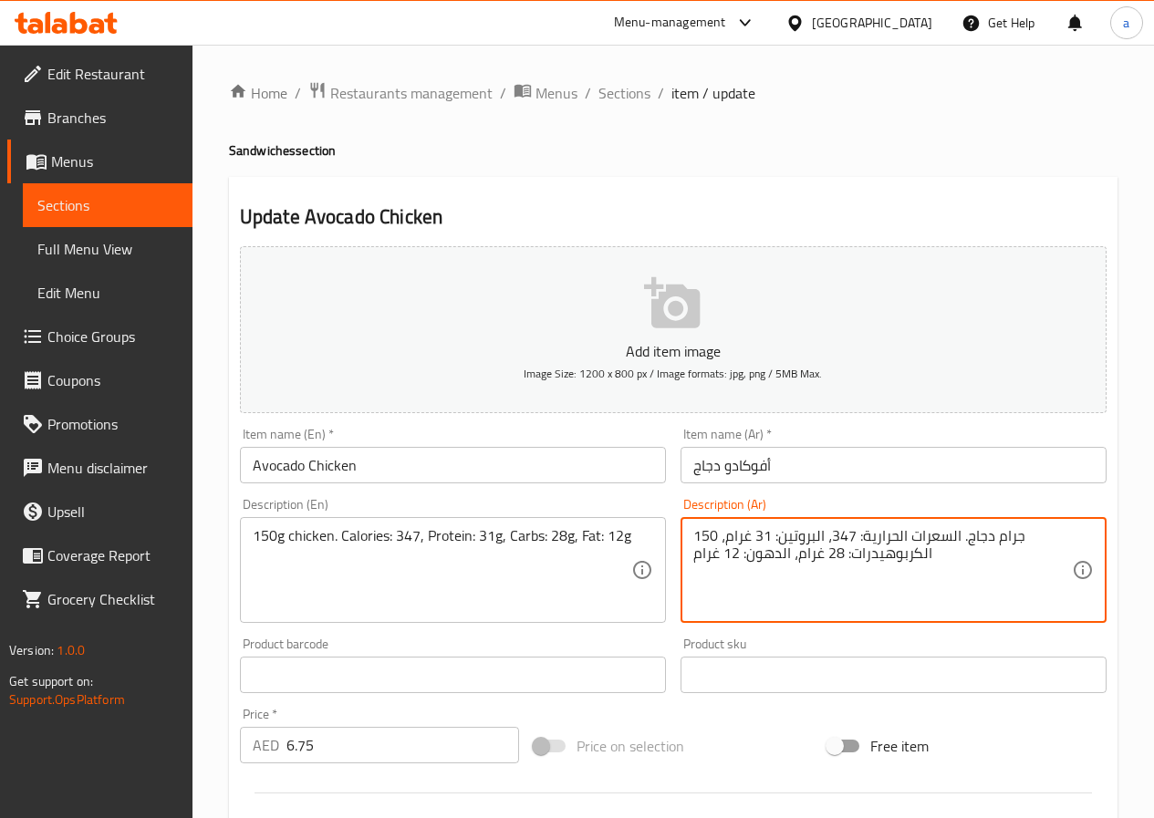
click at [775, 555] on textarea "150 جرام دجاج. السعرات الحرارية: 347، البروتين: 31 غرام، الكربوهيدرات: 28 غرام،…" at bounding box center [882, 570] width 379 height 87
paste textarea "ه"
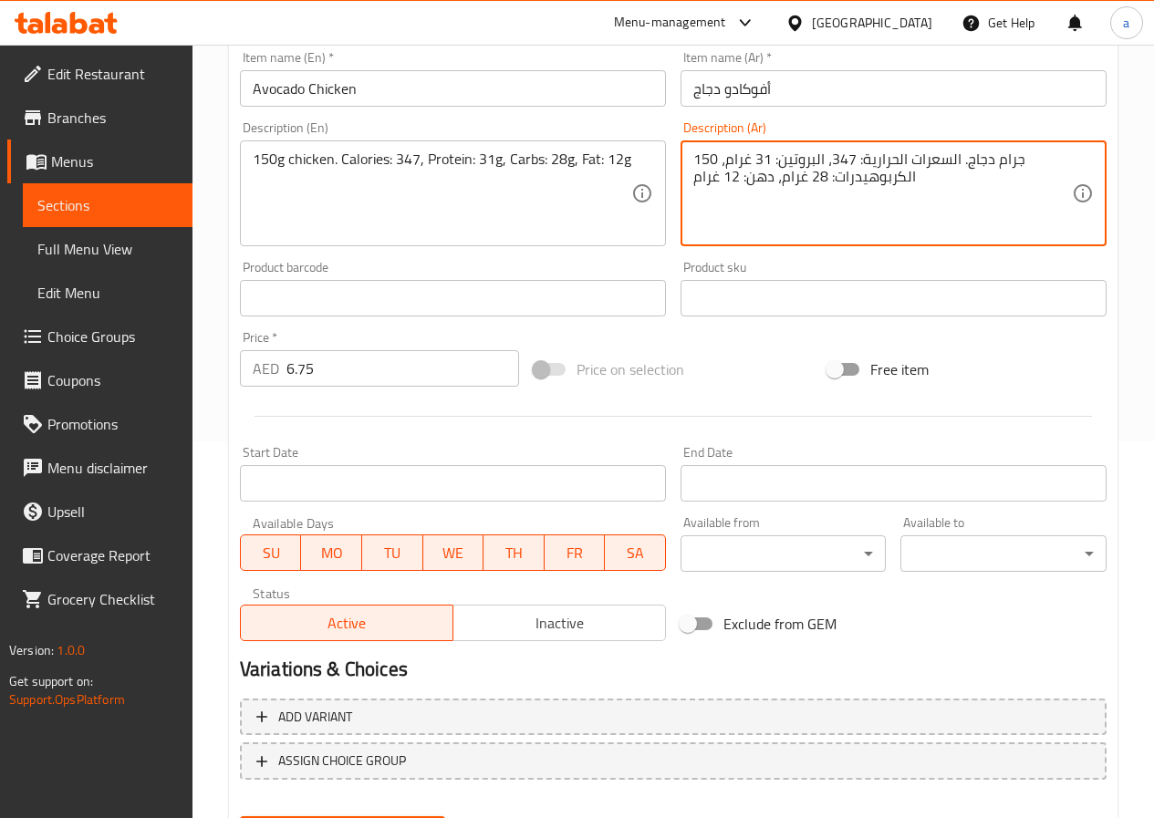
scroll to position [471, 0]
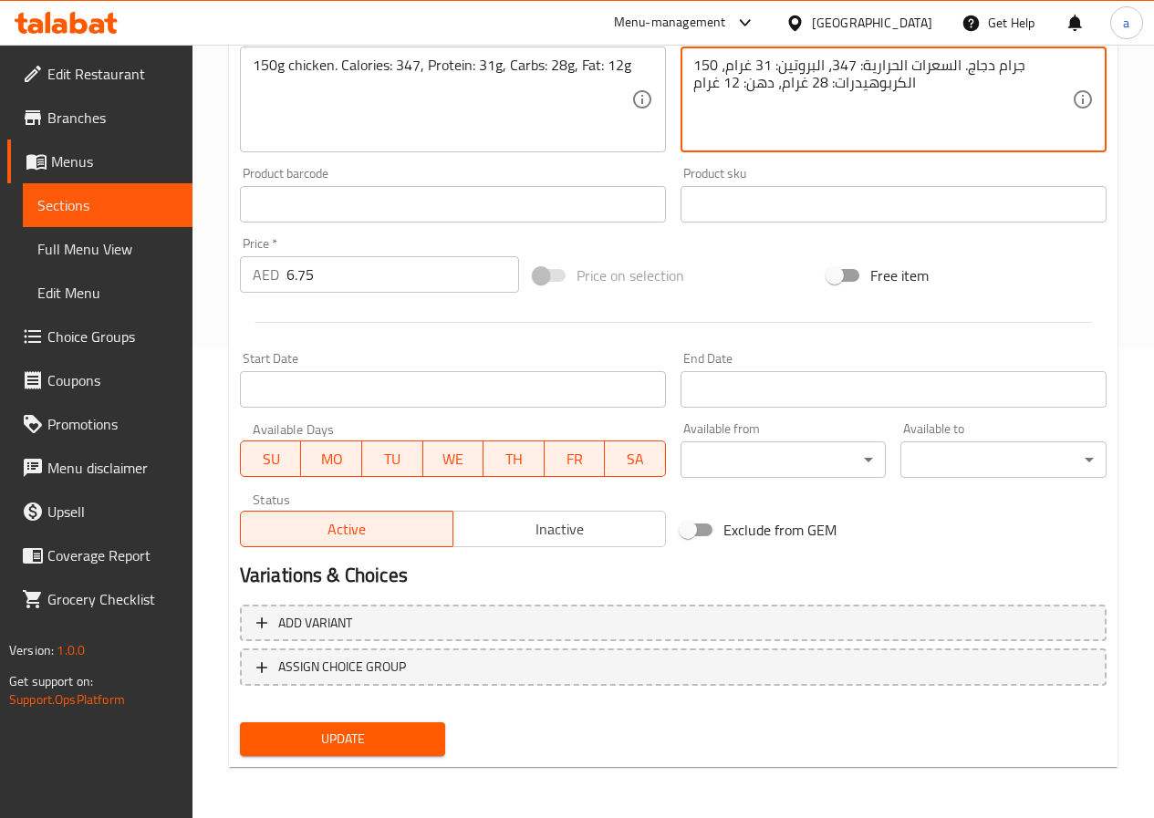
type textarea "150 جرام دجاج. السعرات الحرارية: 347، البروتين: 31 غرام، الكربوهيدرات: 28 غرام،…"
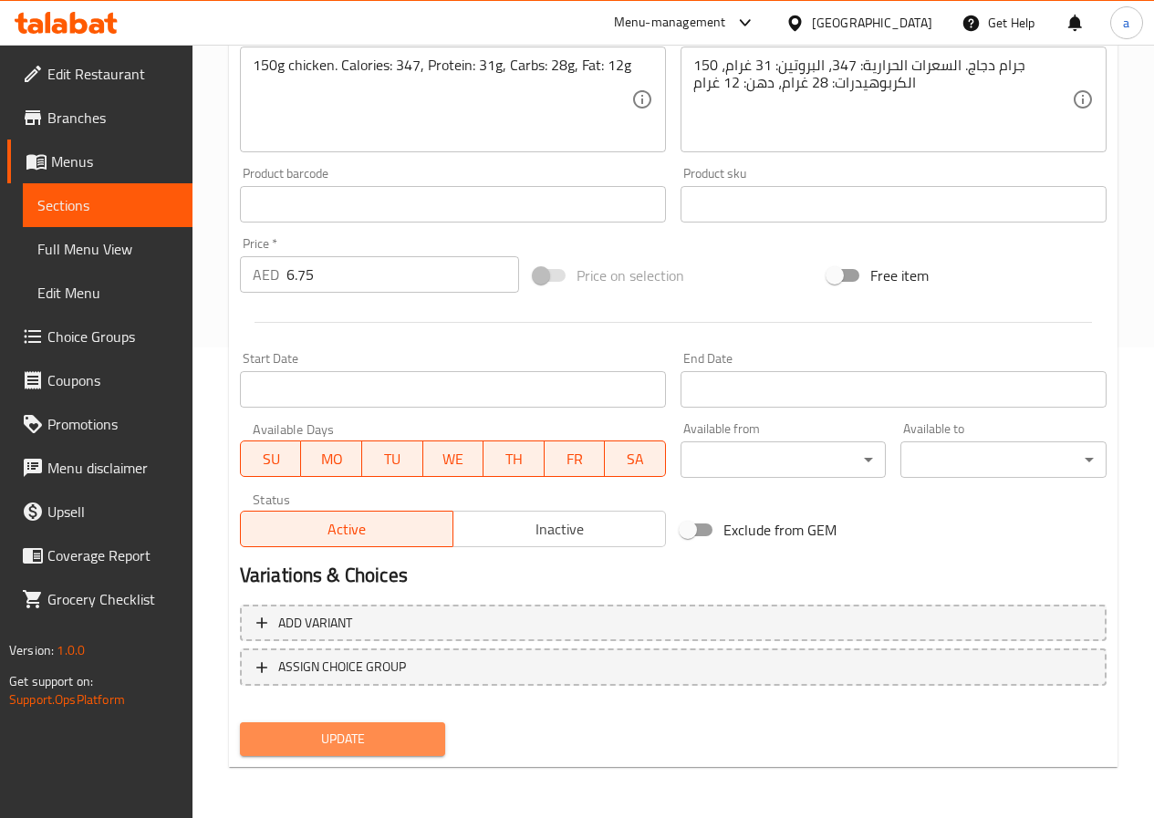
click at [363, 726] on button "Update" at bounding box center [343, 739] width 206 height 34
click at [92, 254] on span "Full Menu View" at bounding box center [107, 249] width 140 height 22
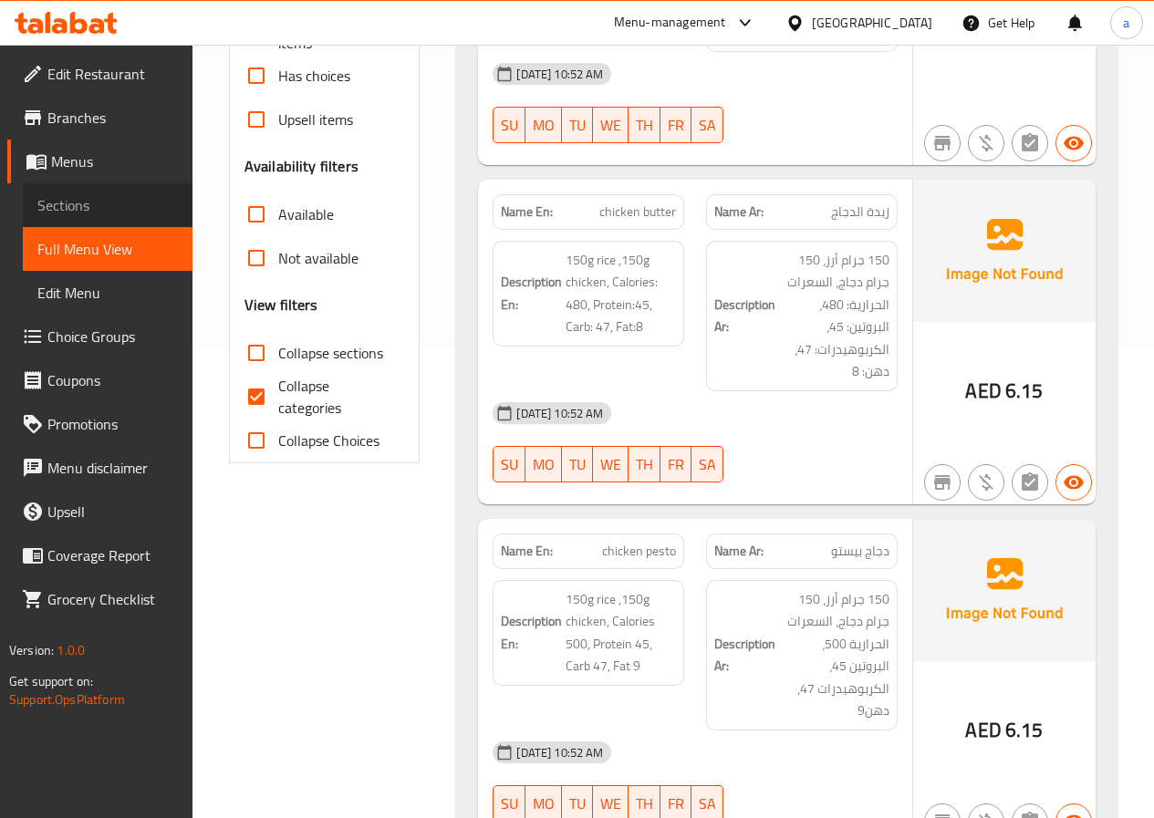
click at [121, 210] on span "Sections" at bounding box center [107, 205] width 140 height 22
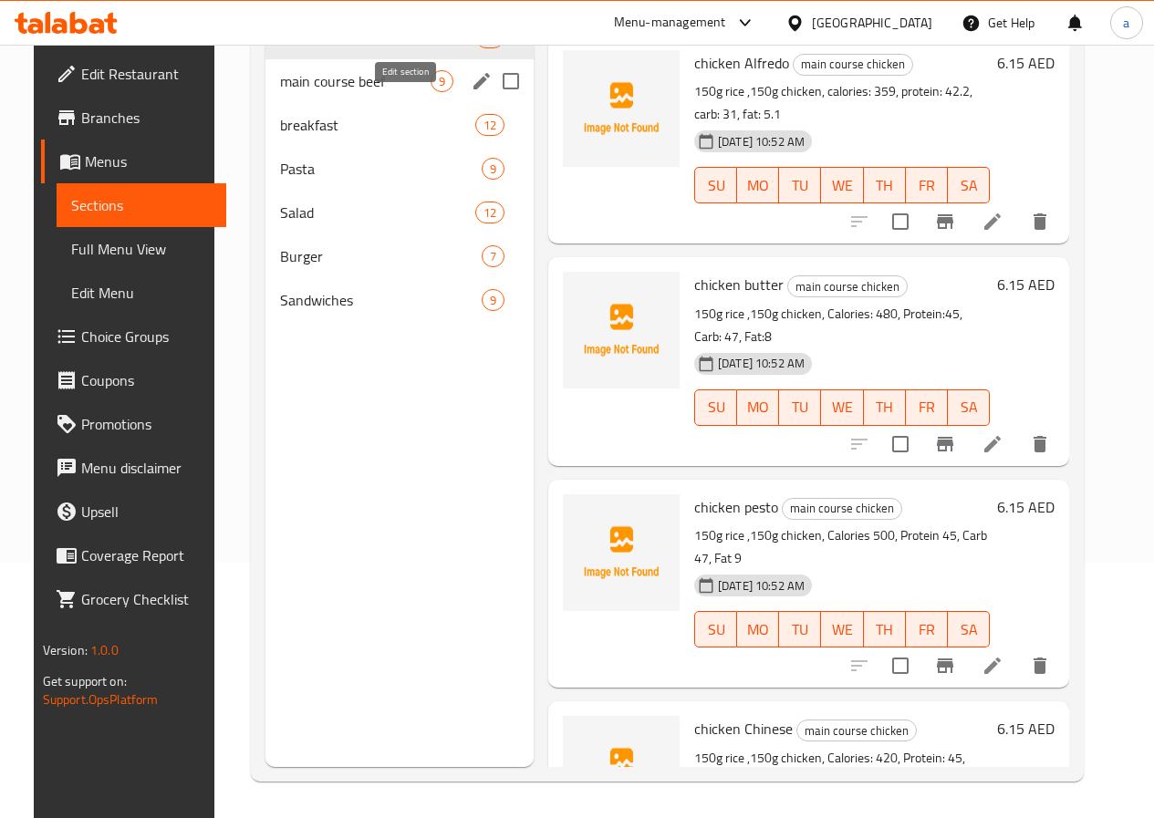
click at [471, 92] on icon "edit" at bounding box center [482, 81] width 22 height 22
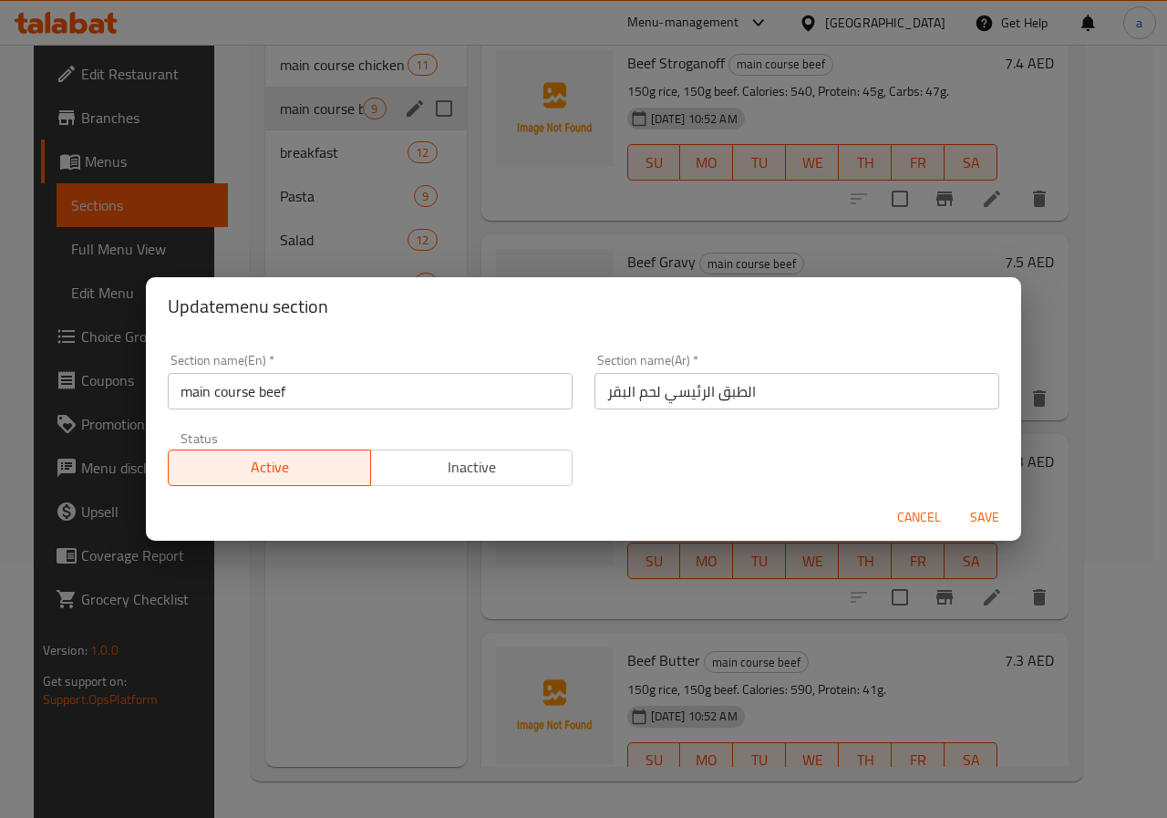
click at [597, 391] on input "الطبق الرئيسي لحم البقر" at bounding box center [797, 391] width 405 height 36
click at [772, 381] on input "الطبق الرئيسي لحم البقر" at bounding box center [797, 391] width 405 height 36
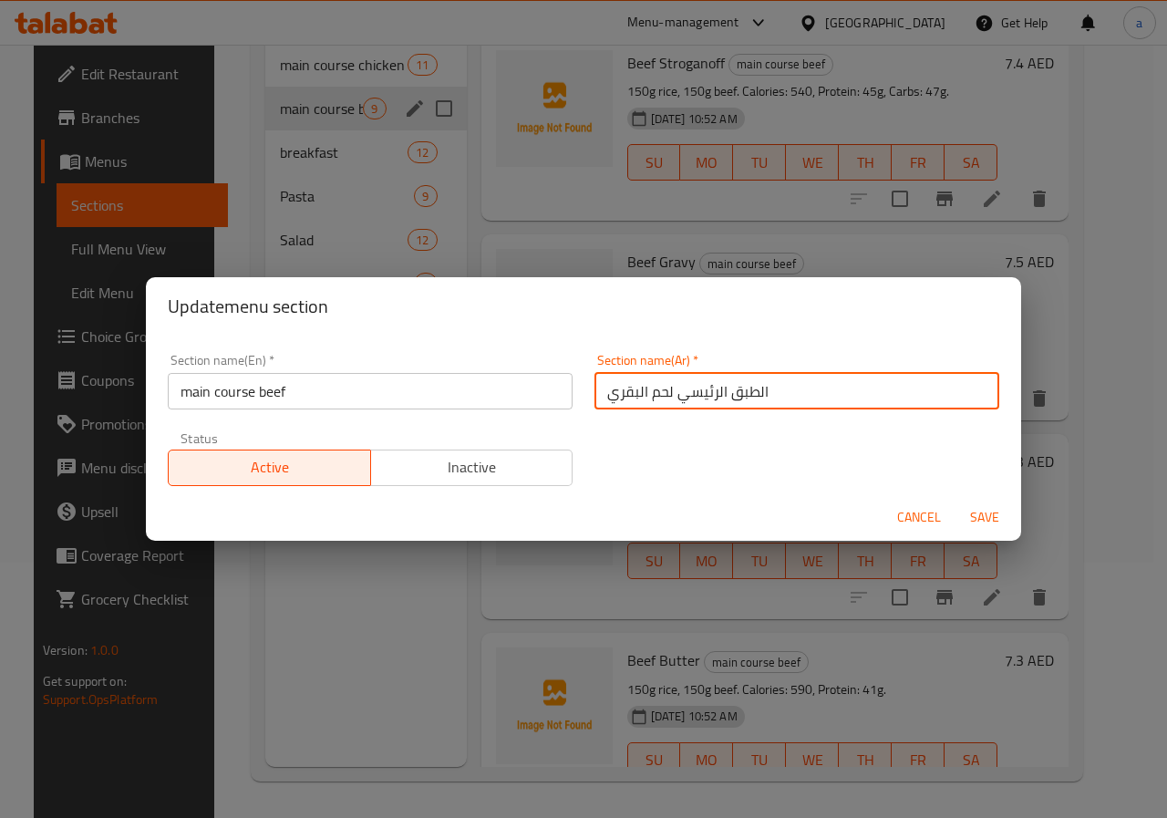
type input "الطبق الرئيسي لحم البقري"
click at [973, 506] on span "Save" at bounding box center [985, 517] width 44 height 23
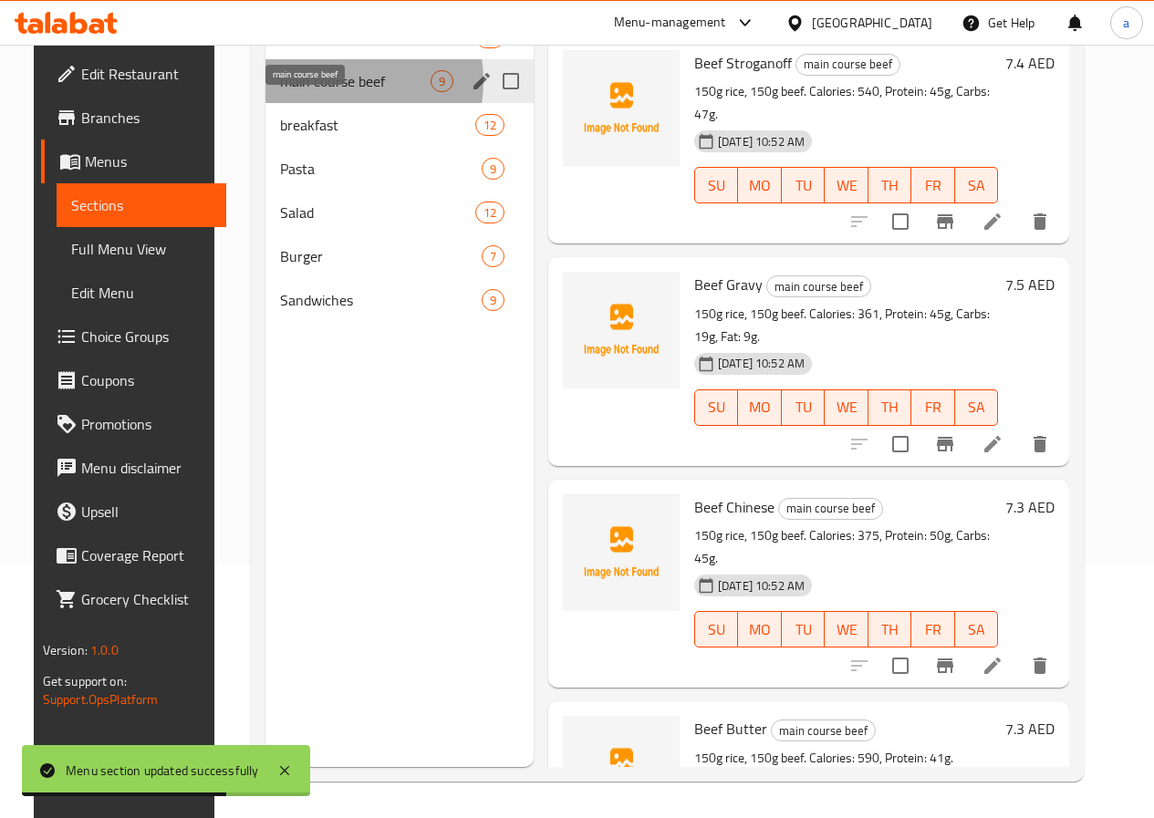
click at [312, 92] on span "main course beef" at bounding box center [355, 81] width 150 height 22
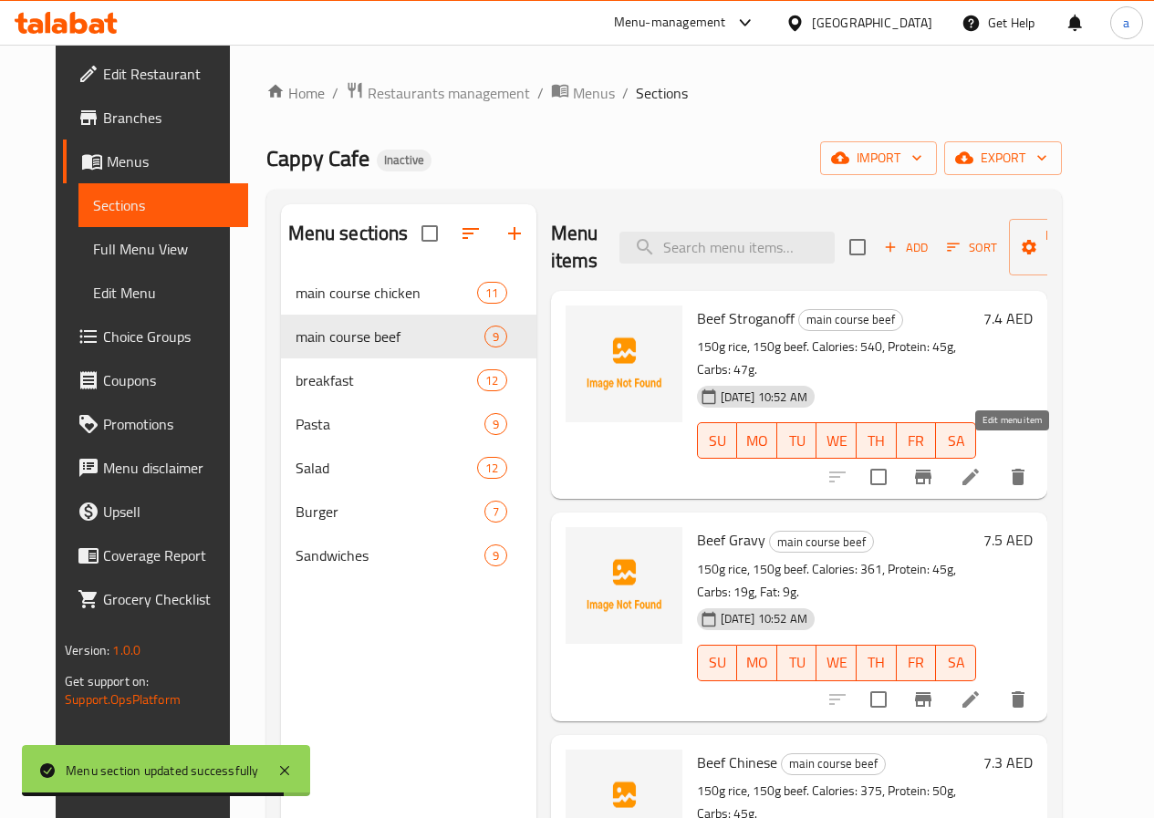
click at [981, 466] on icon at bounding box center [970, 477] width 22 height 22
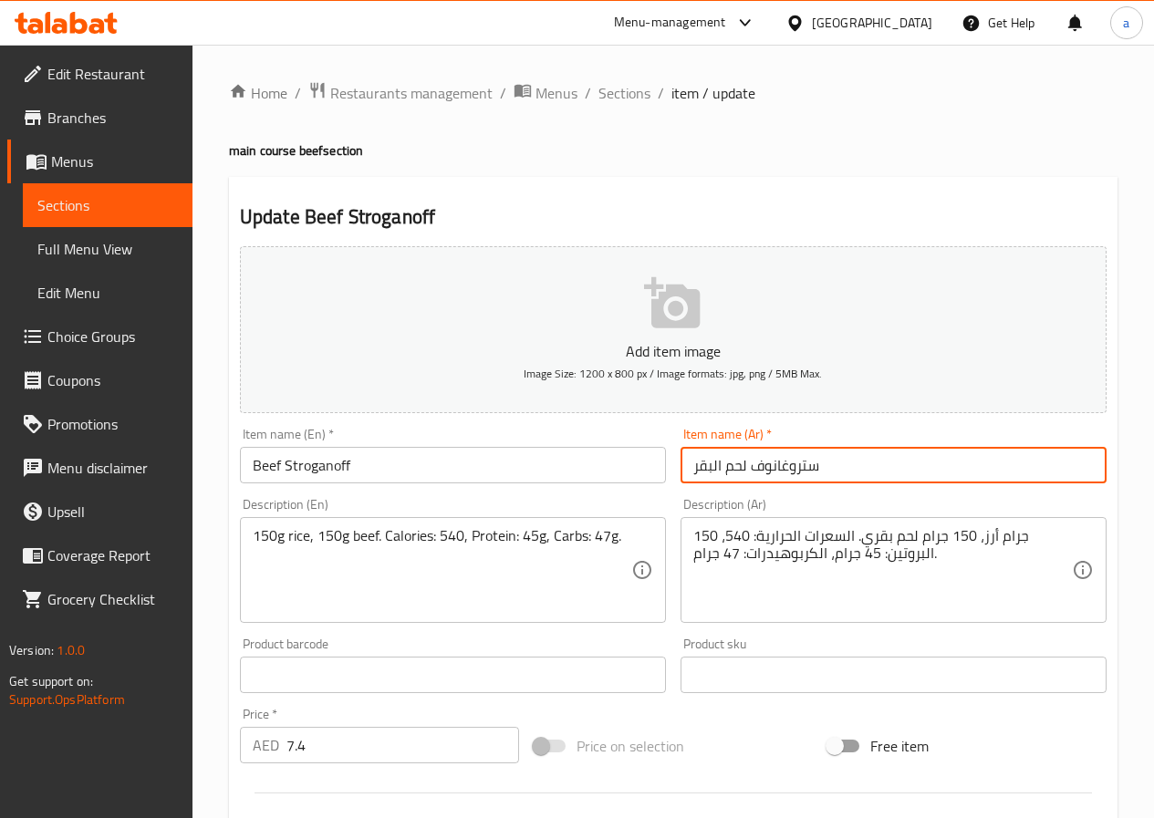
click at [695, 460] on input "ستروغانوف لحم البقر" at bounding box center [893, 465] width 426 height 36
click at [942, 458] on input "ستروغانوف لحم البقر" at bounding box center [893, 465] width 426 height 36
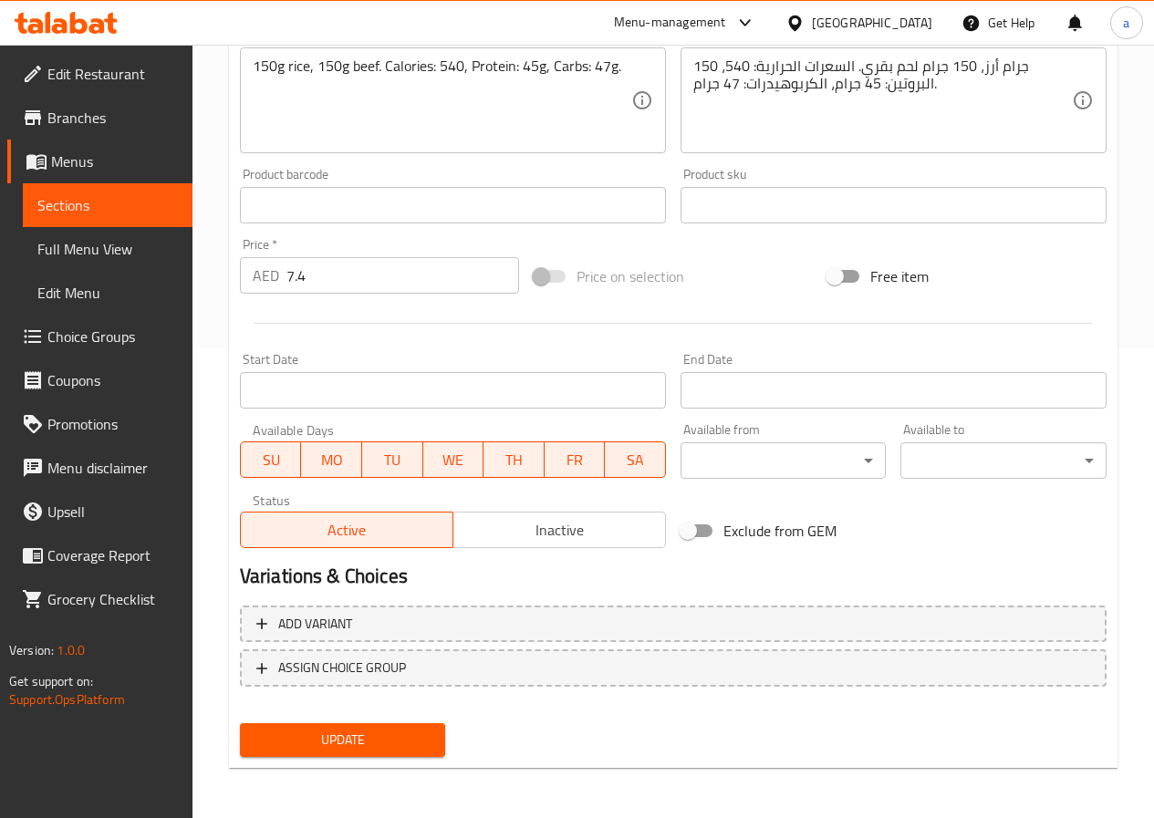
scroll to position [471, 0]
type input "ستروغانوف لحم البقري"
click at [415, 727] on button "Update" at bounding box center [343, 739] width 206 height 34
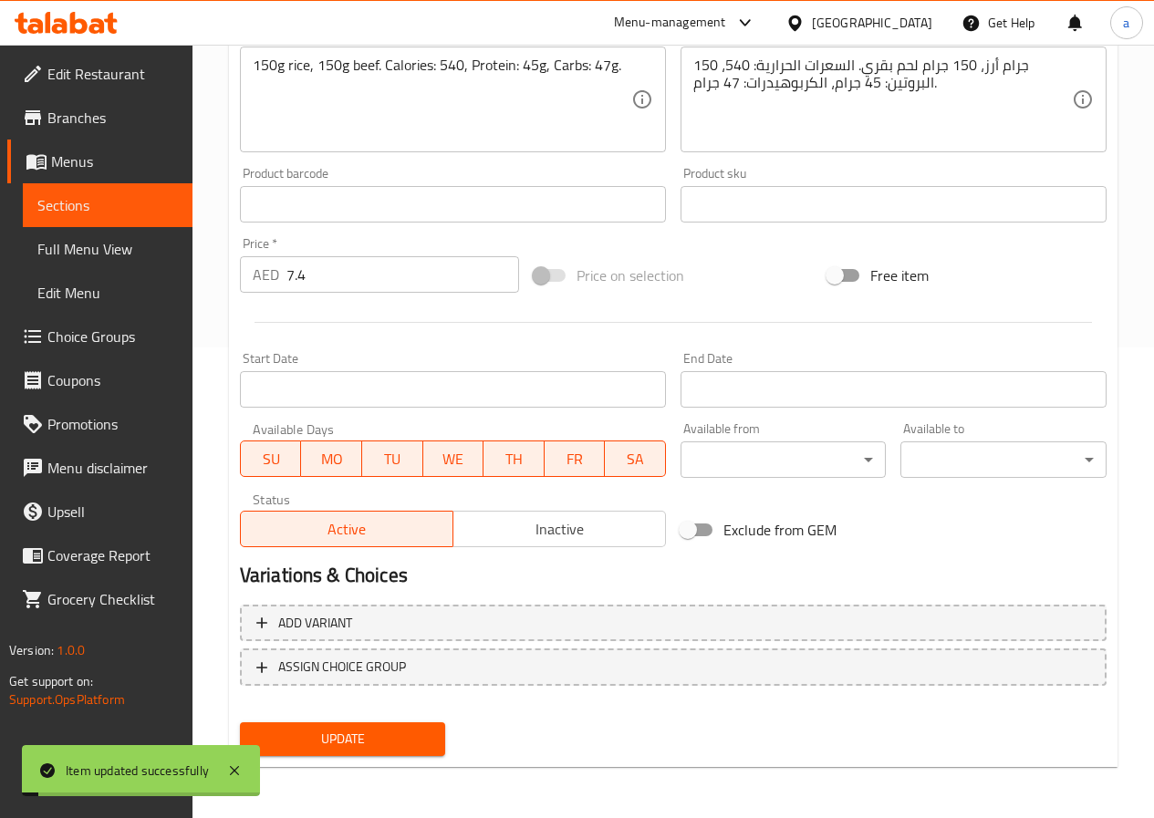
click at [77, 209] on span "Sections" at bounding box center [107, 205] width 140 height 22
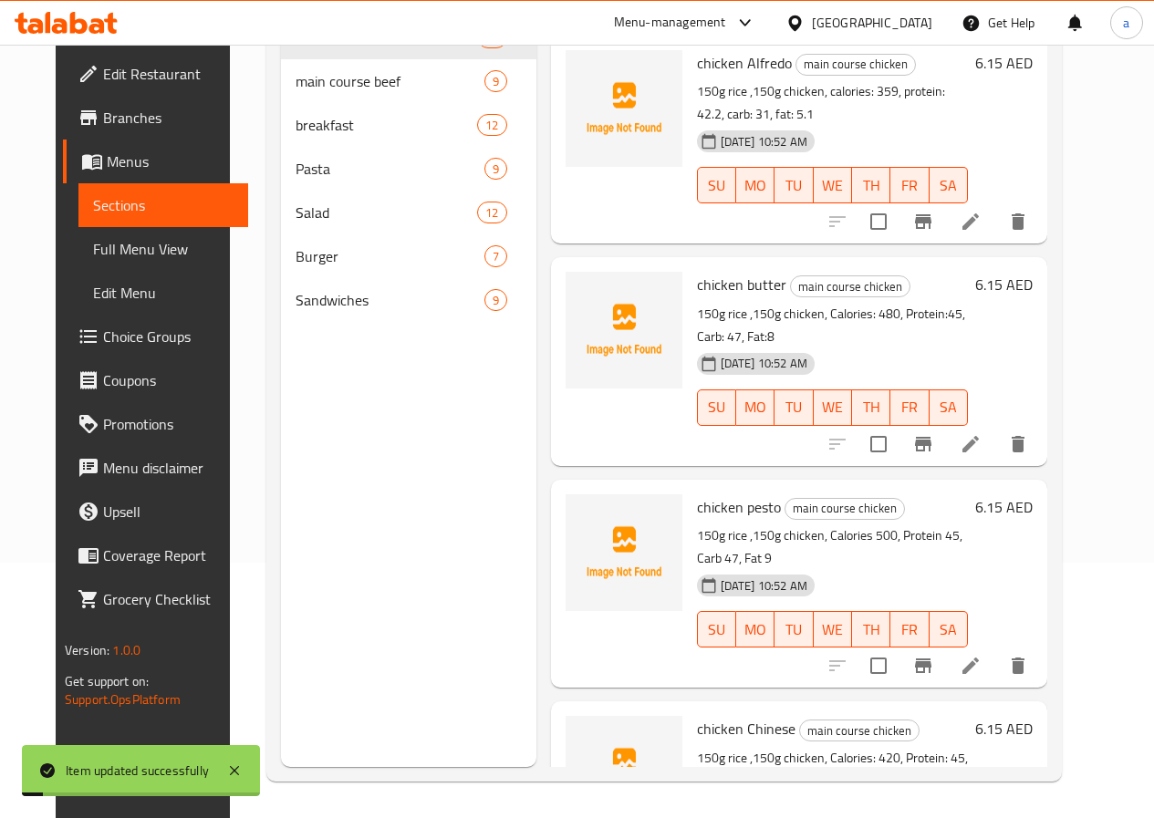
scroll to position [255, 0]
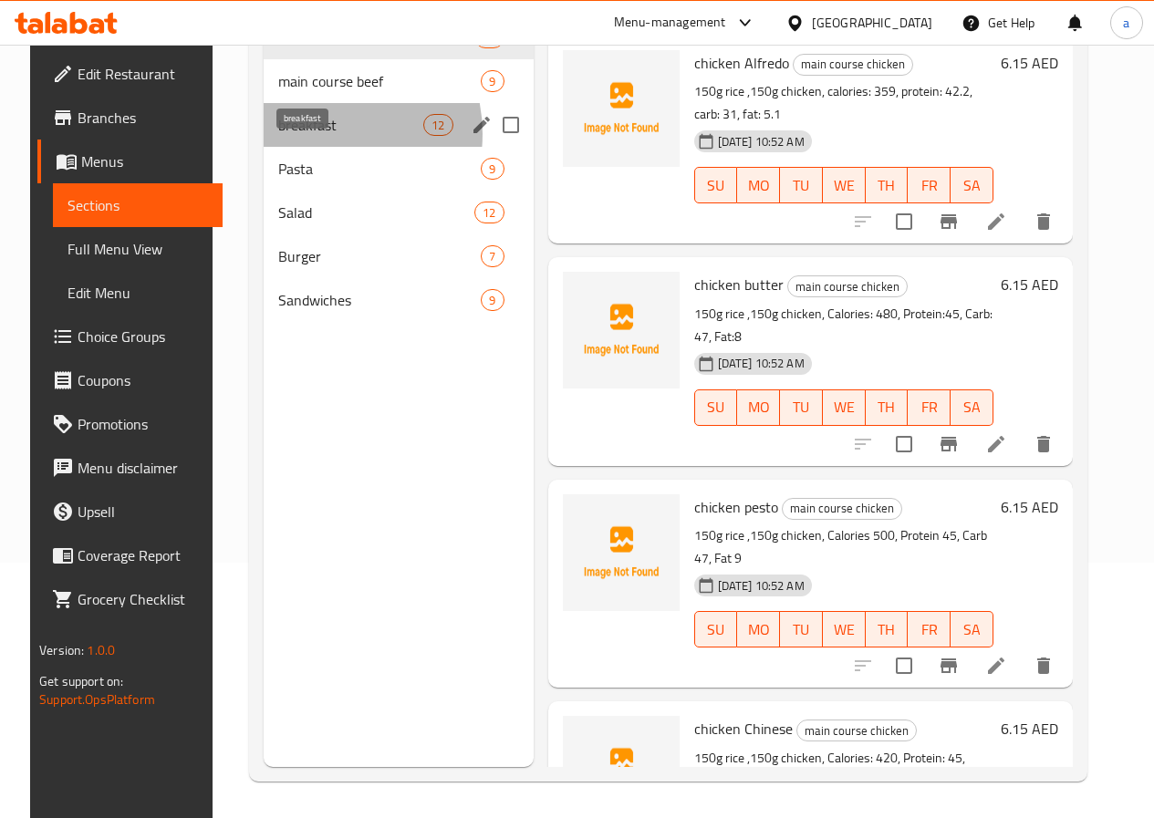
click at [300, 136] on span "breakfast" at bounding box center [350, 125] width 145 height 22
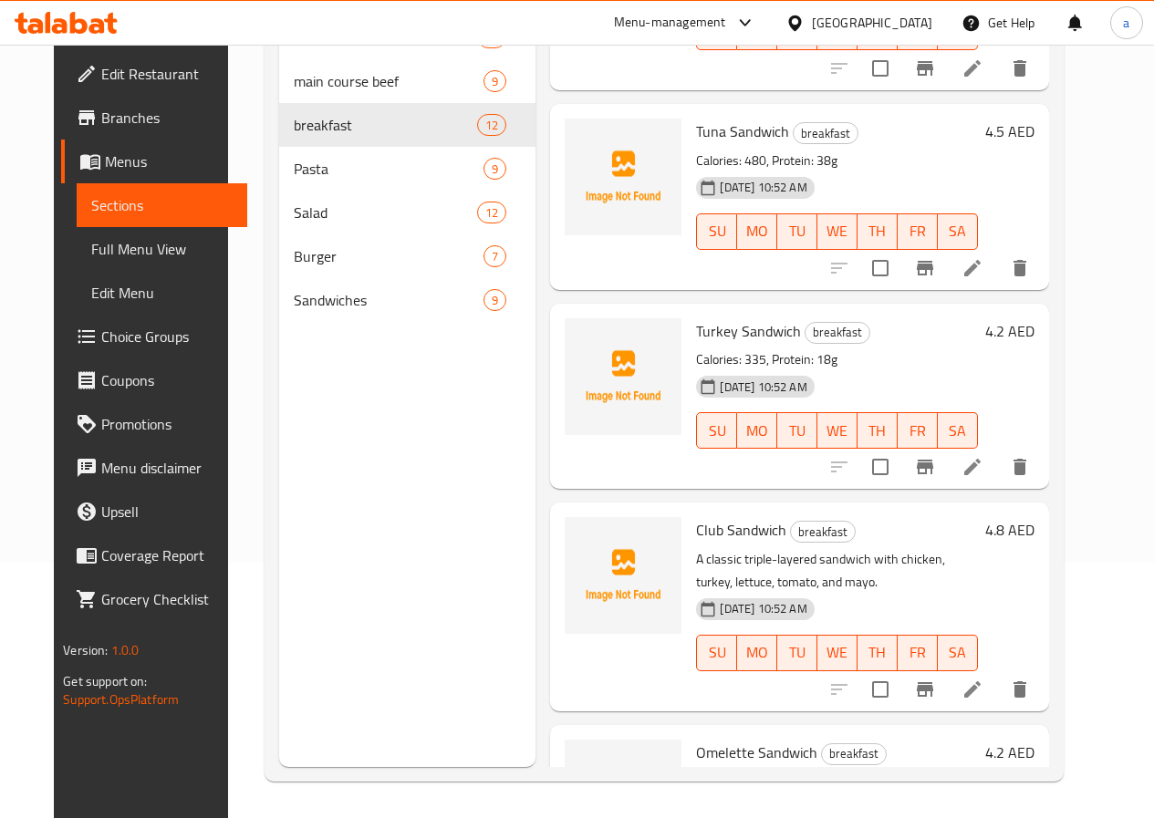
scroll to position [1075, 0]
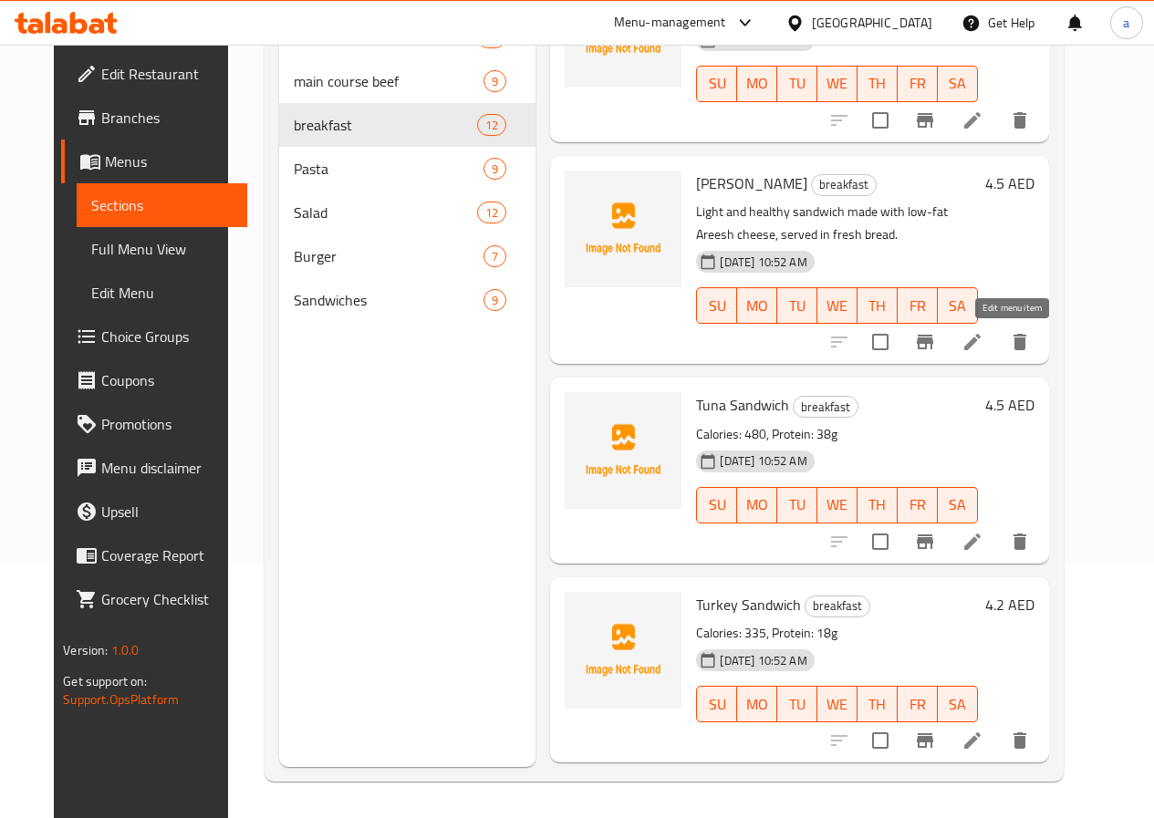
click at [983, 341] on icon at bounding box center [972, 342] width 22 height 22
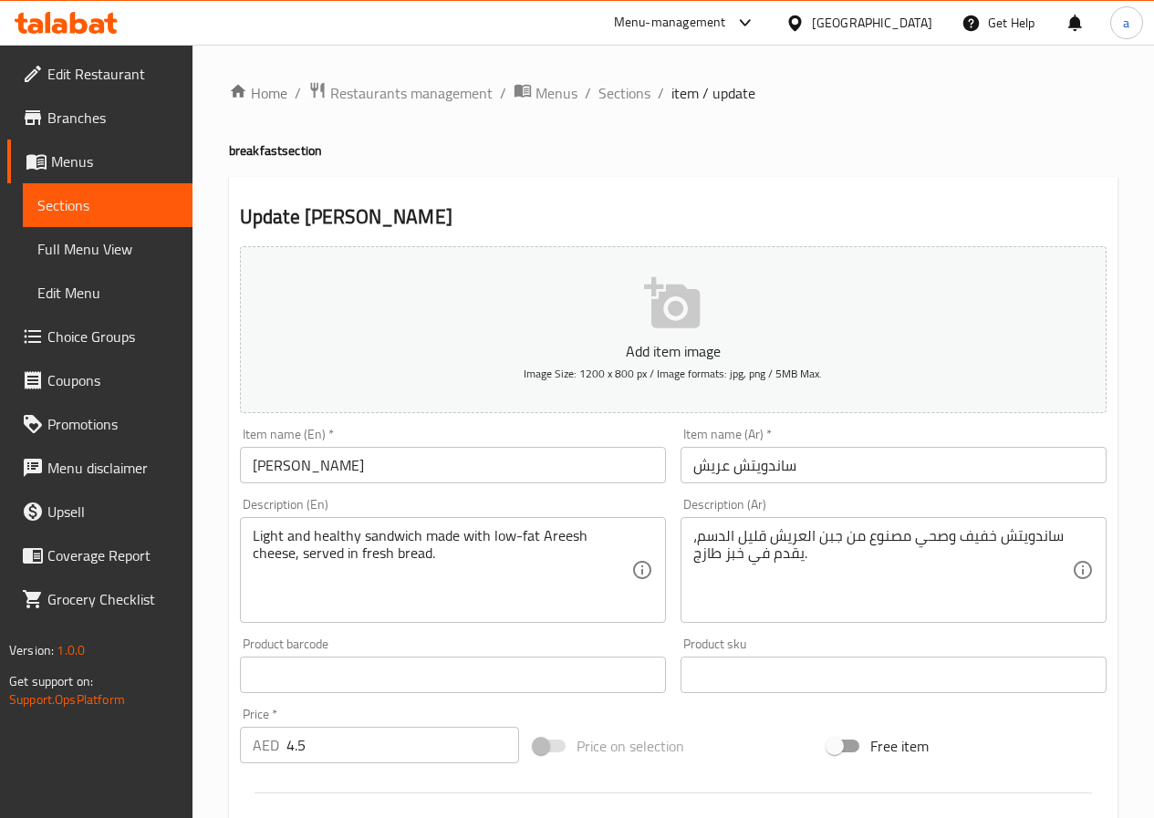
click at [722, 465] on input "ساندويتش عريش" at bounding box center [893, 465] width 426 height 36
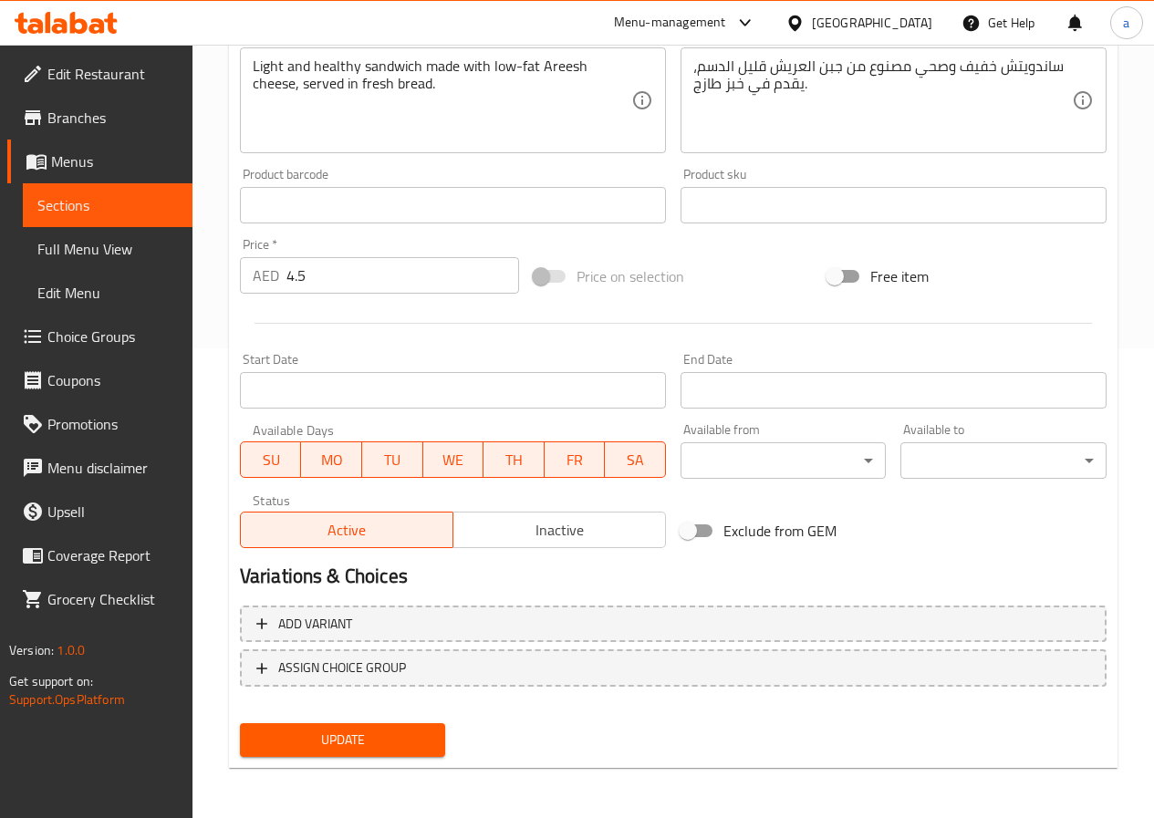
scroll to position [471, 0]
type input "ساندويتش أريش"
click at [387, 733] on span "Update" at bounding box center [342, 739] width 177 height 23
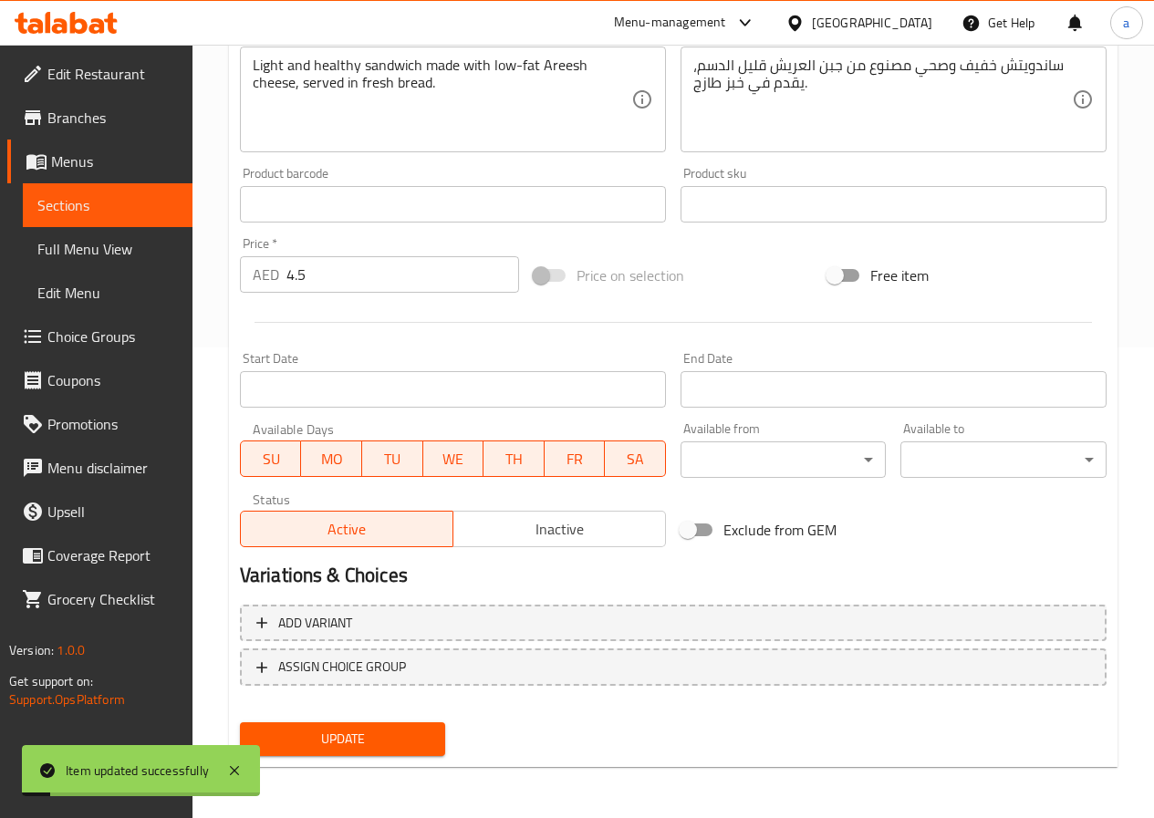
click at [95, 208] on span "Sections" at bounding box center [107, 205] width 140 height 22
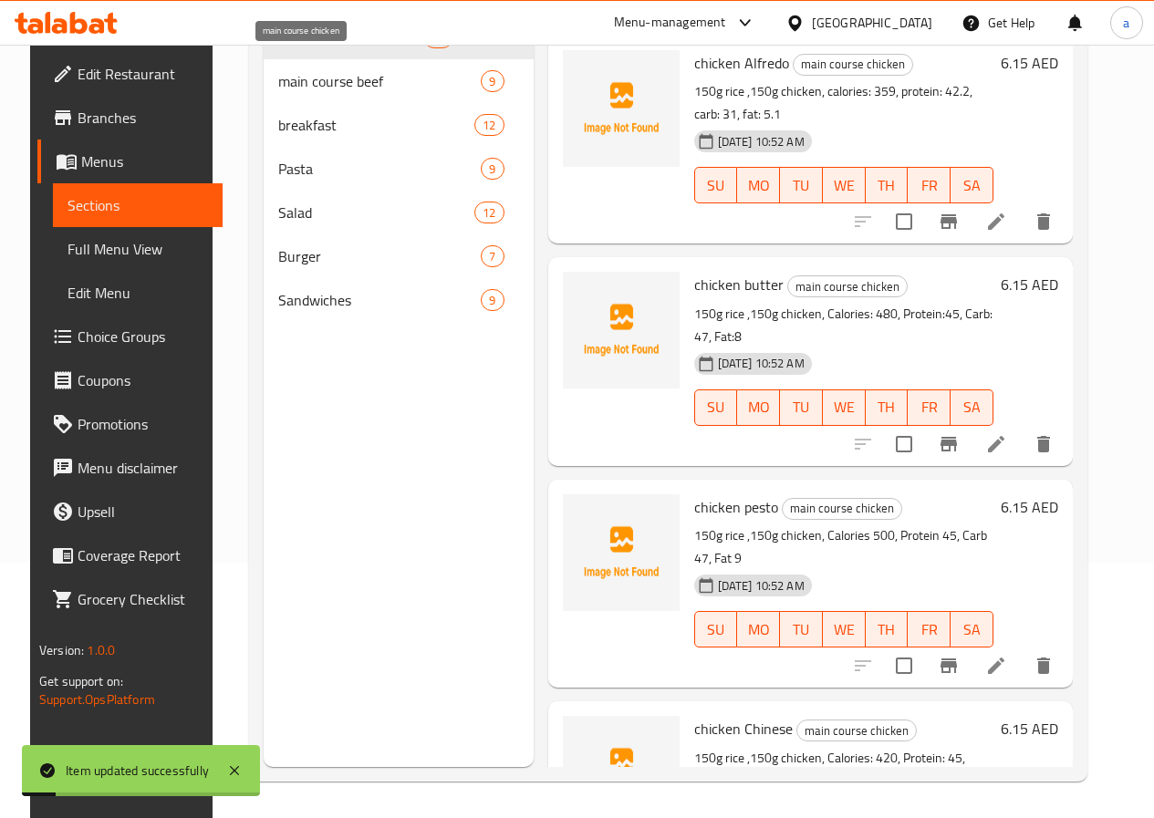
scroll to position [255, 0]
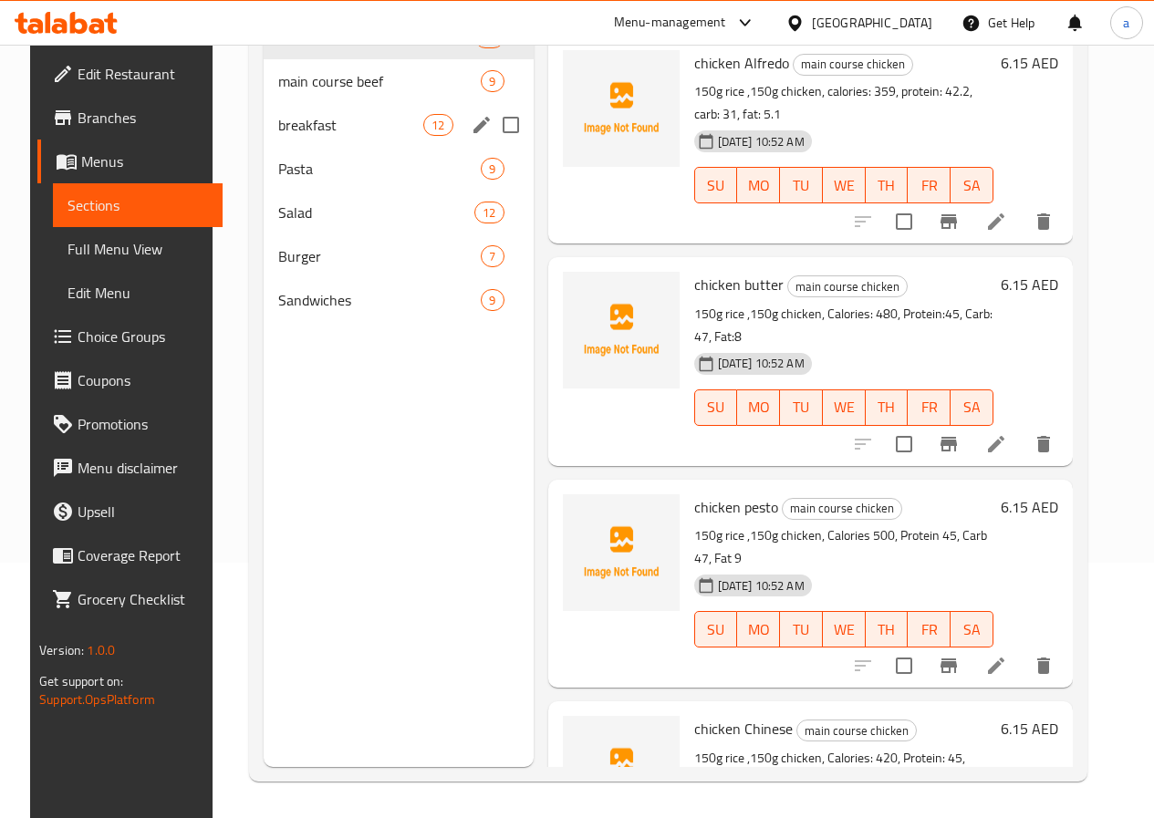
click at [311, 147] on div "breakfast 12" at bounding box center [399, 125] width 270 height 44
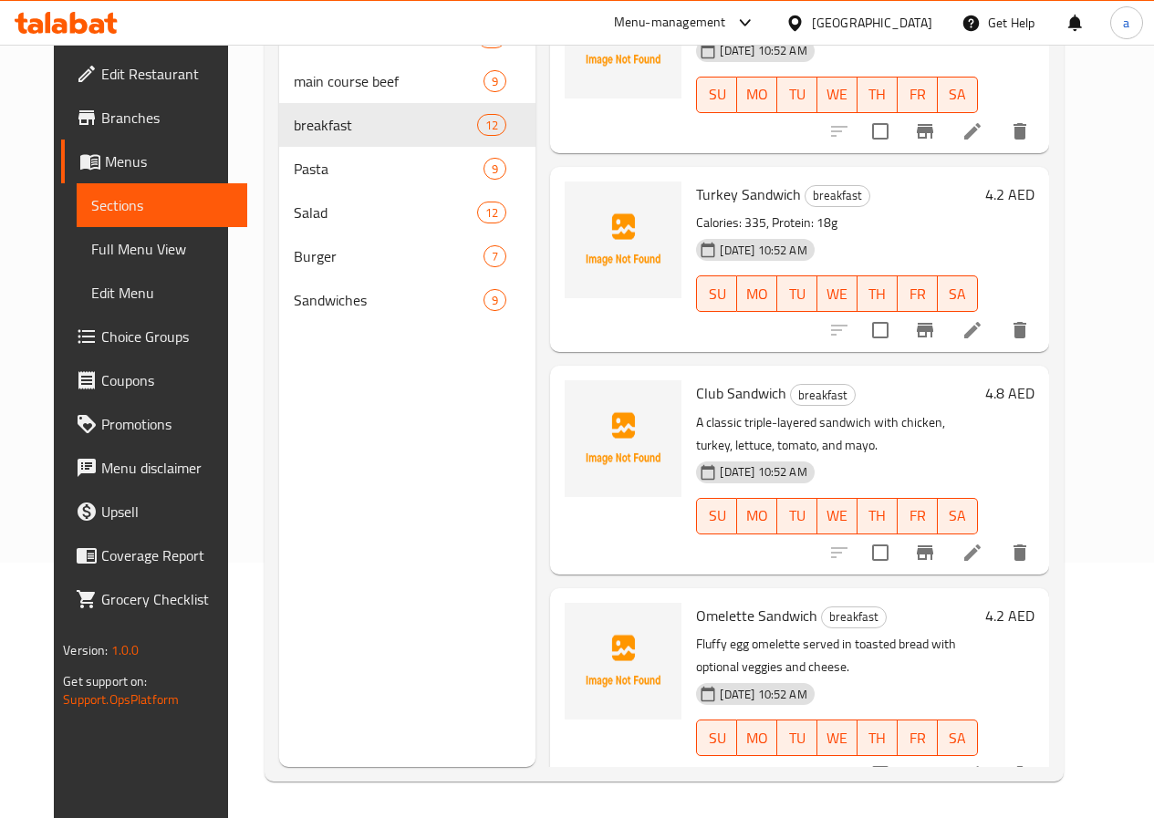
scroll to position [1714, 0]
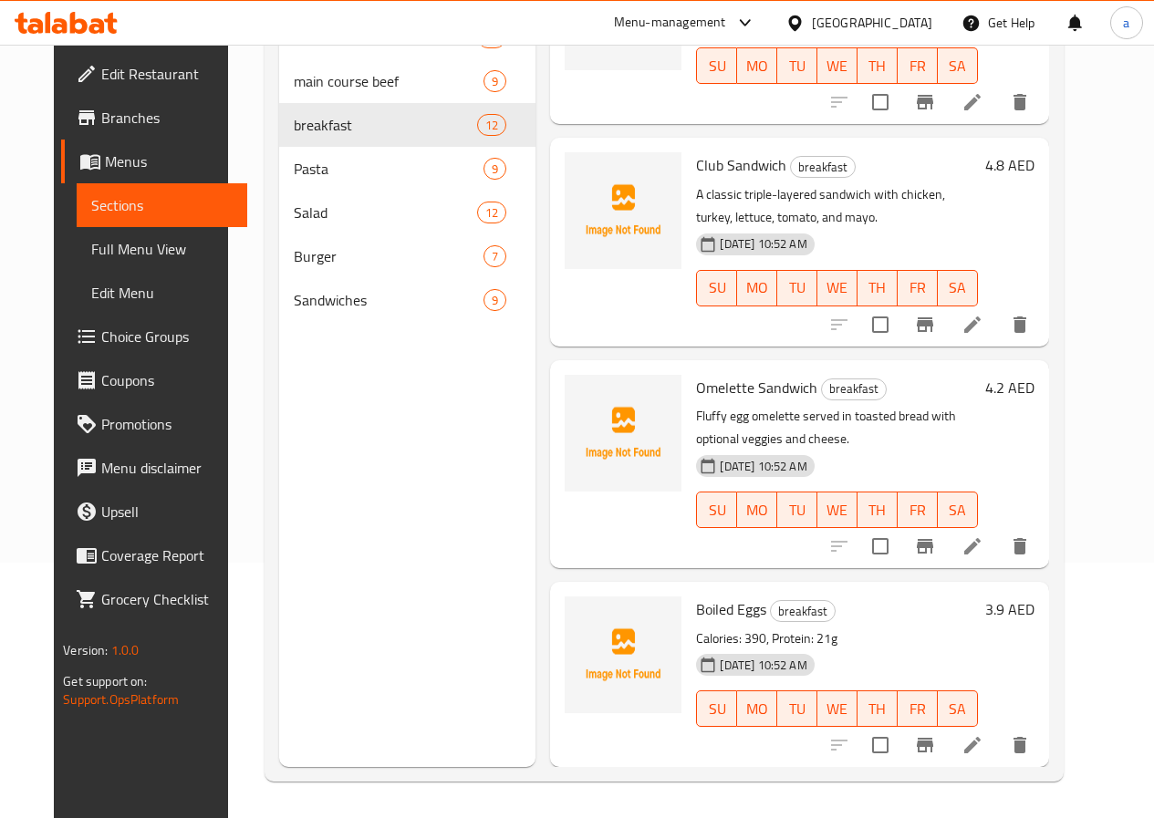
click at [998, 532] on li at bounding box center [972, 546] width 51 height 33
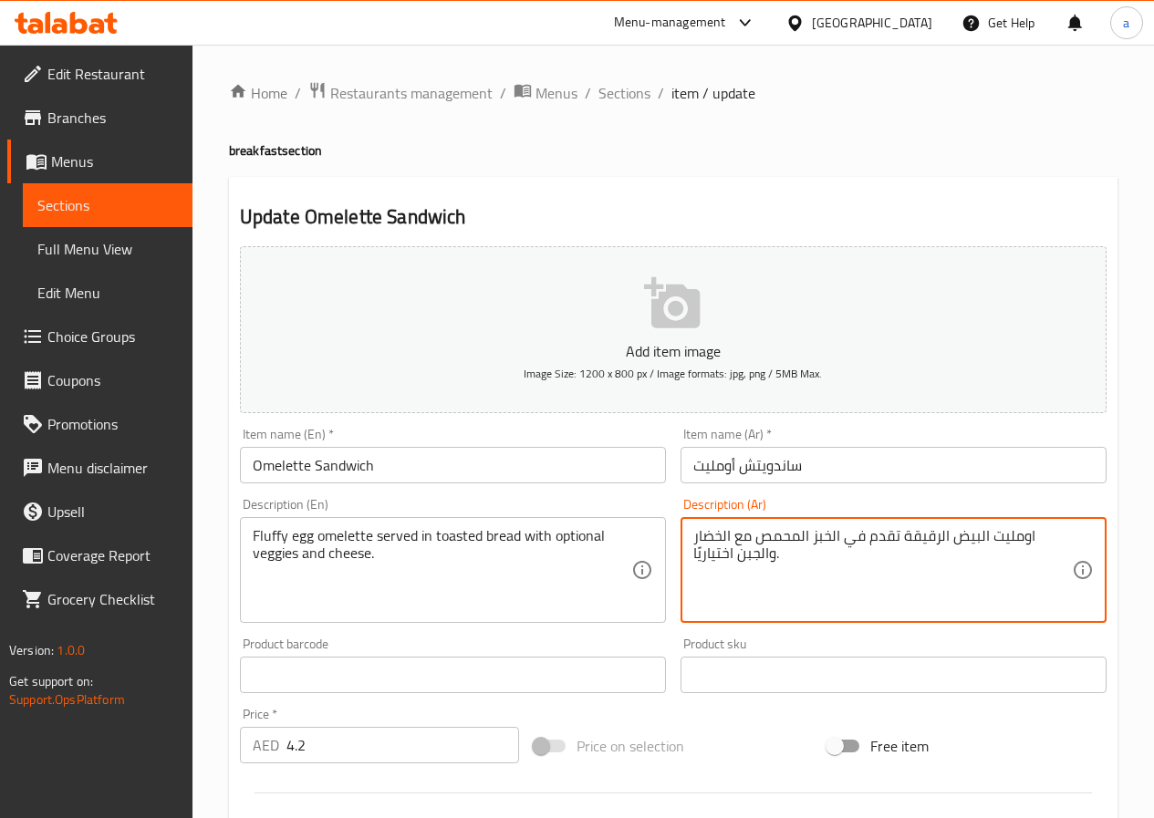
click at [918, 539] on textarea "اومليت البيض الرقيقة تقدم في الخبز المحمص مع الخضار والجبن اختياريًا." at bounding box center [882, 570] width 379 height 87
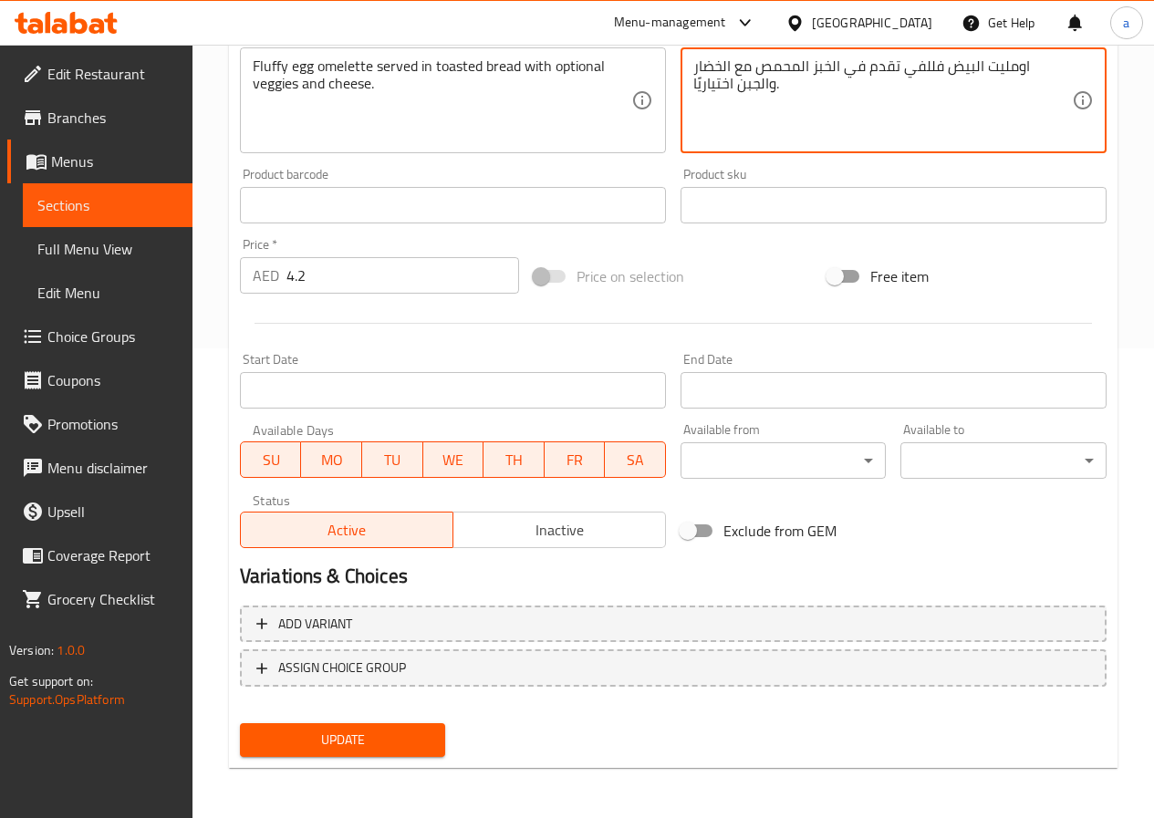
scroll to position [471, 0]
type textarea "اومليت البيض فللفي تقدم في الخبز المحمص مع الخضار والجبن اختياريًا."
click at [386, 726] on button "Update" at bounding box center [343, 739] width 206 height 34
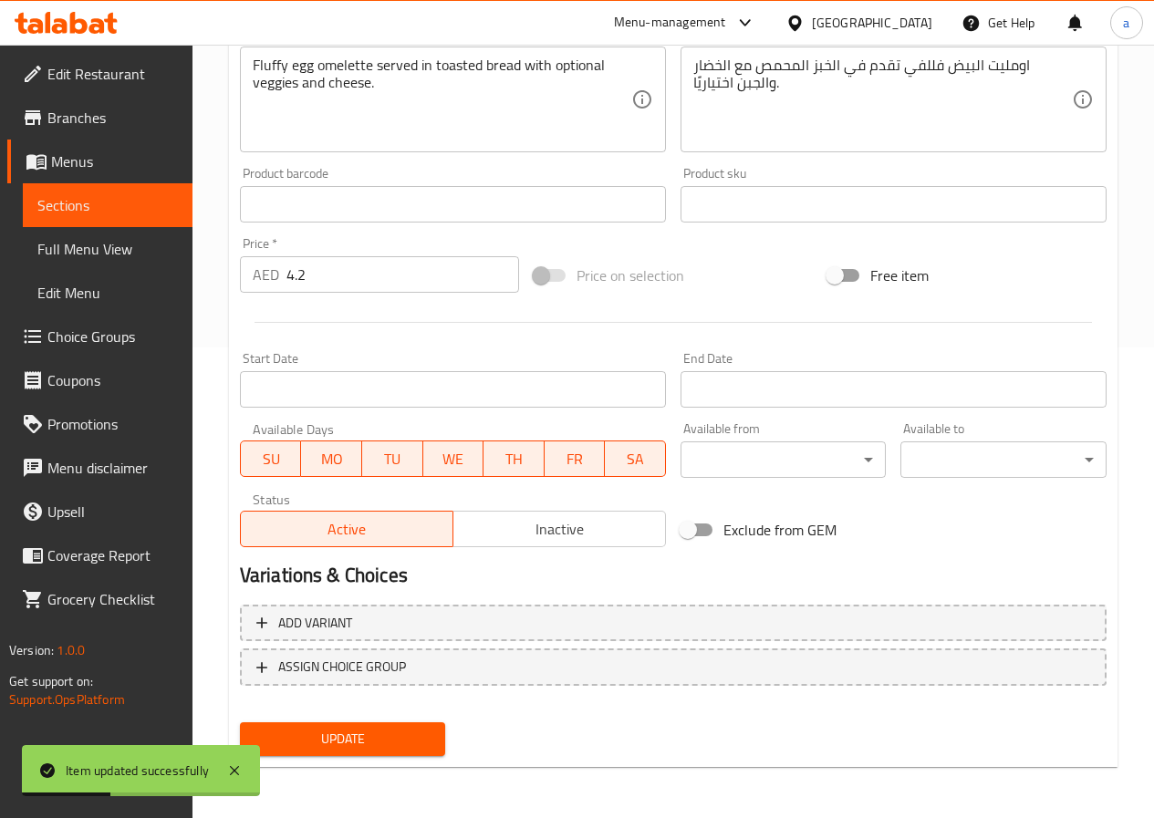
click at [108, 210] on span "Sections" at bounding box center [107, 205] width 140 height 22
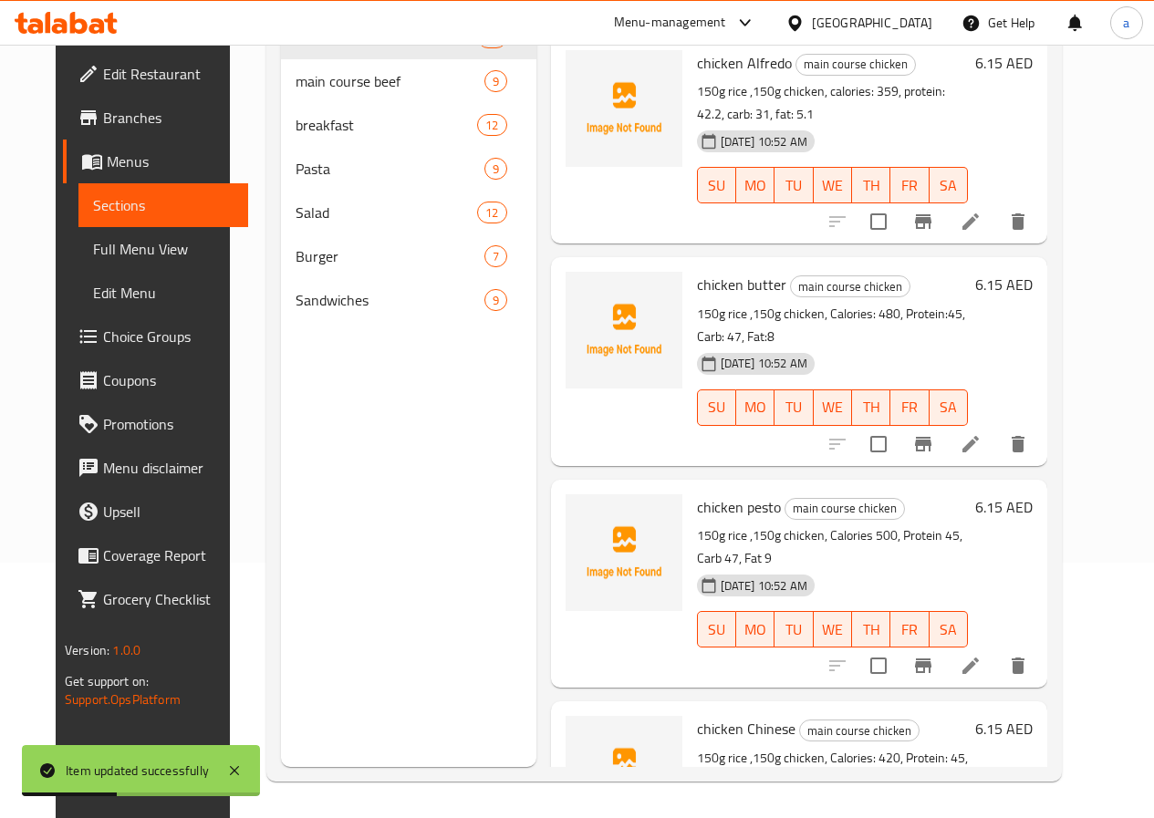
scroll to position [255, 0]
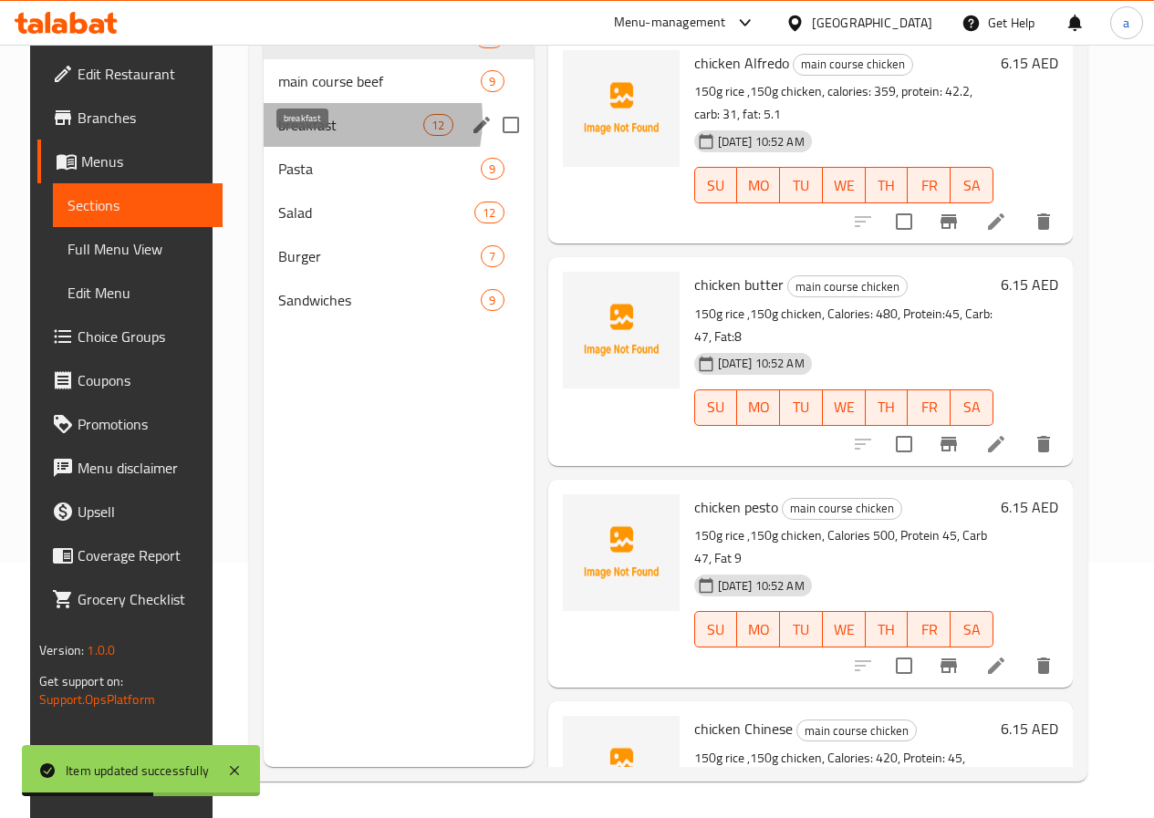
click at [301, 136] on span "breakfast" at bounding box center [350, 125] width 145 height 22
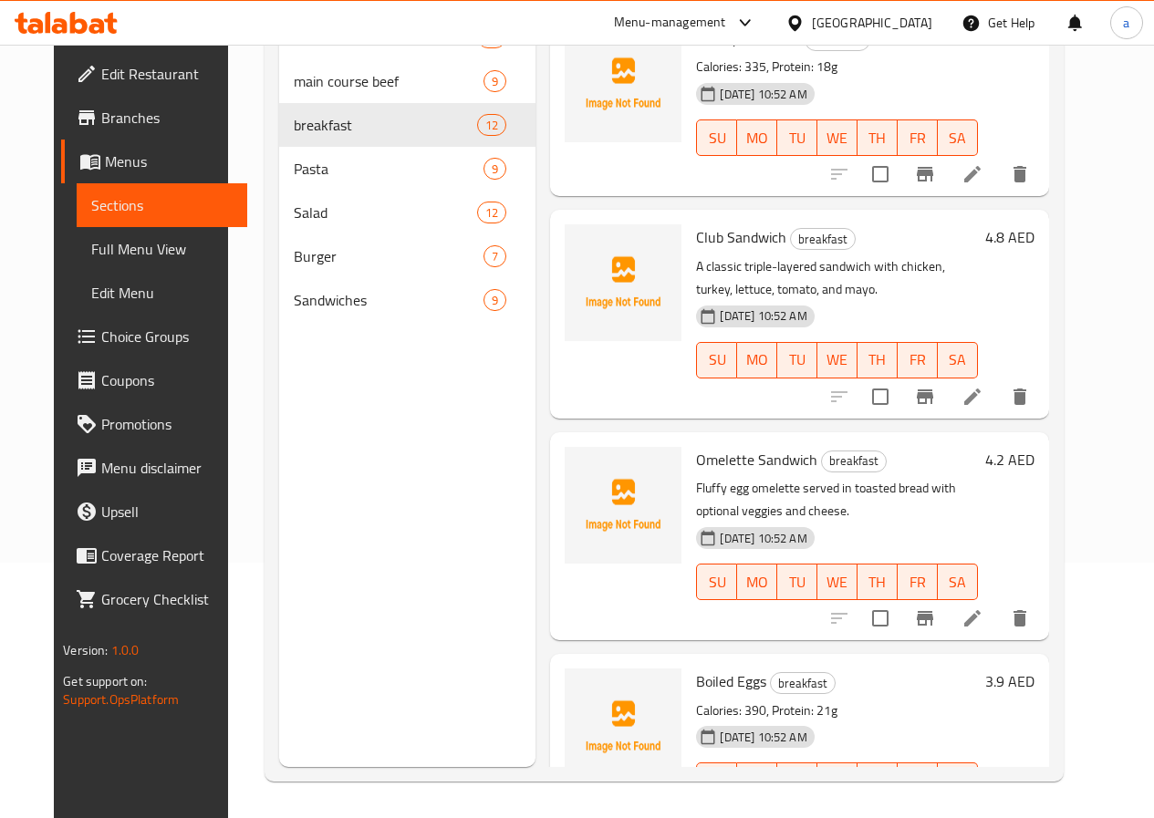
scroll to position [1714, 0]
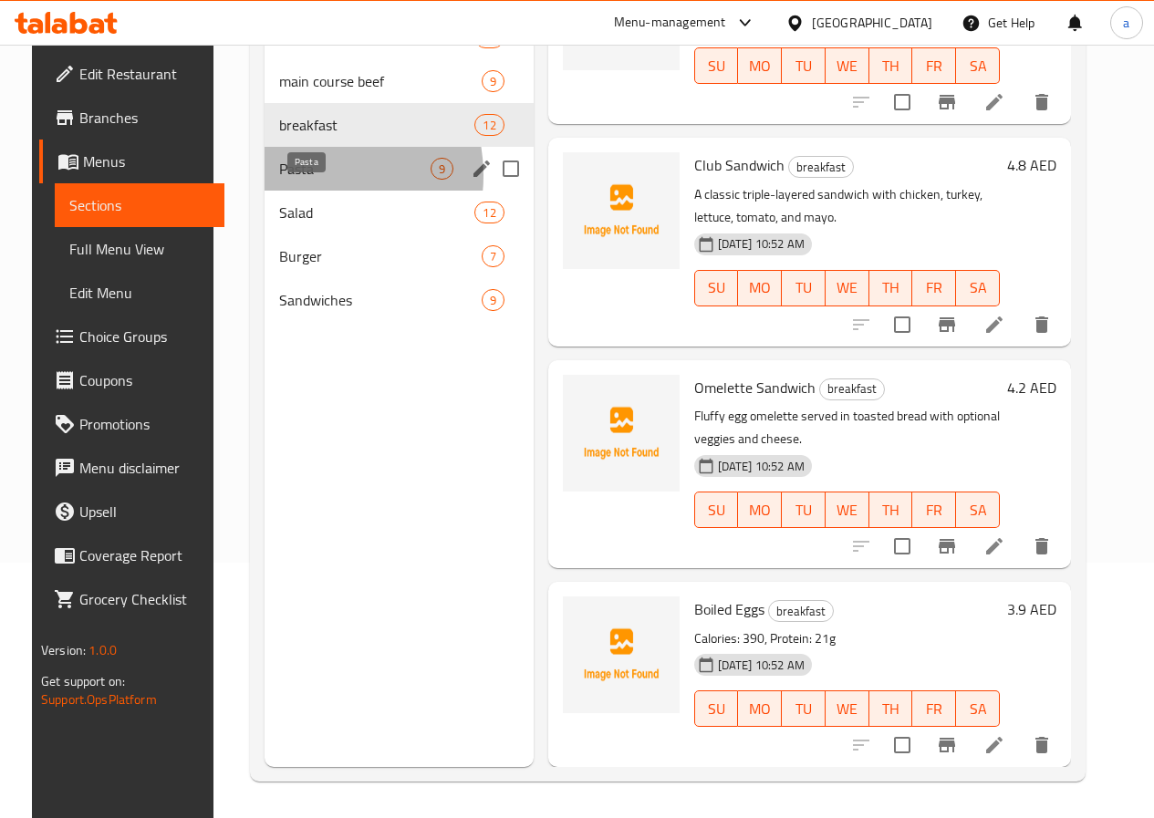
click at [288, 180] on span "Pasta" at bounding box center [354, 169] width 150 height 22
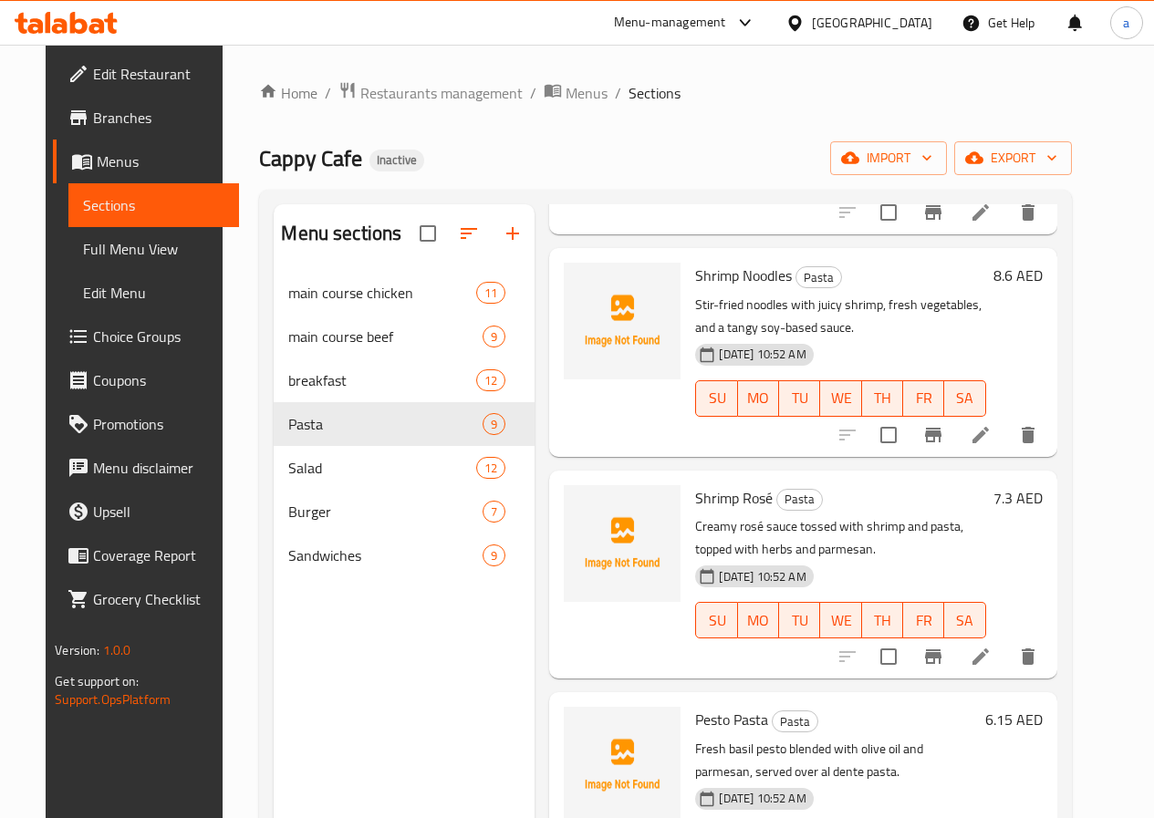
scroll to position [274, 0]
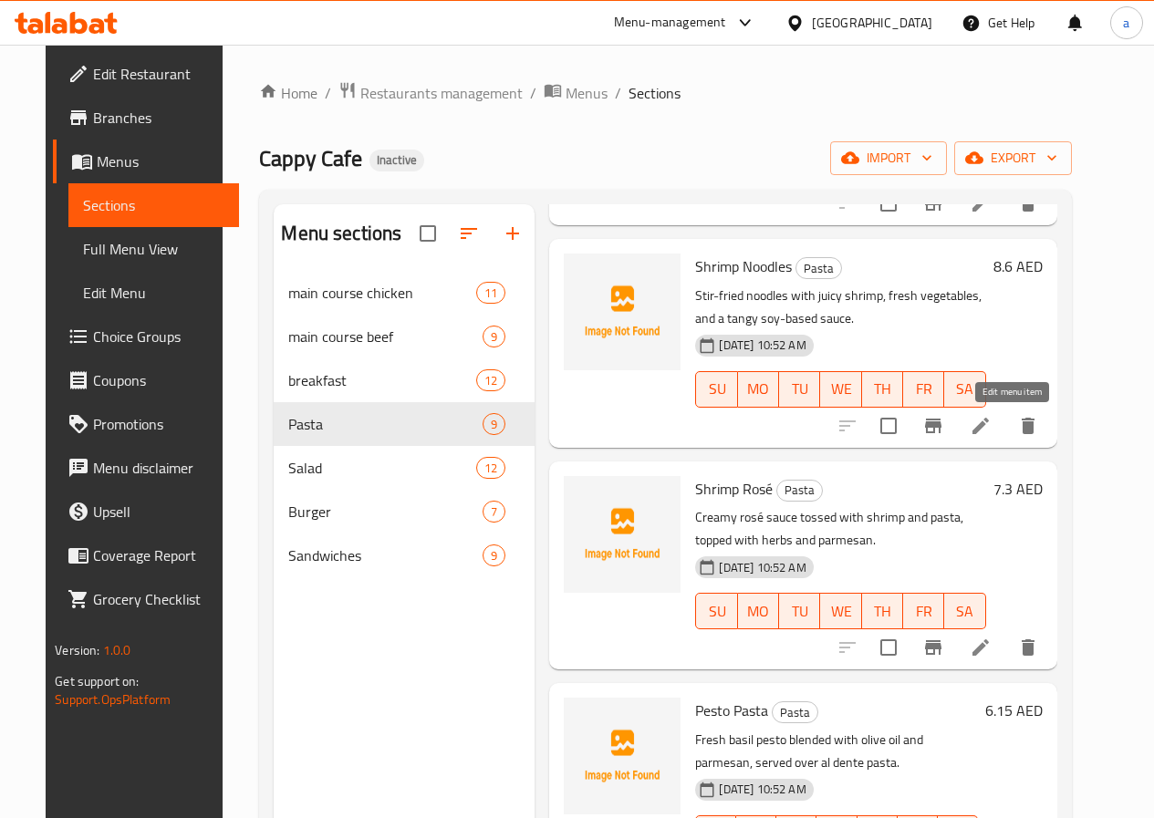
click at [991, 421] on icon at bounding box center [981, 426] width 22 height 22
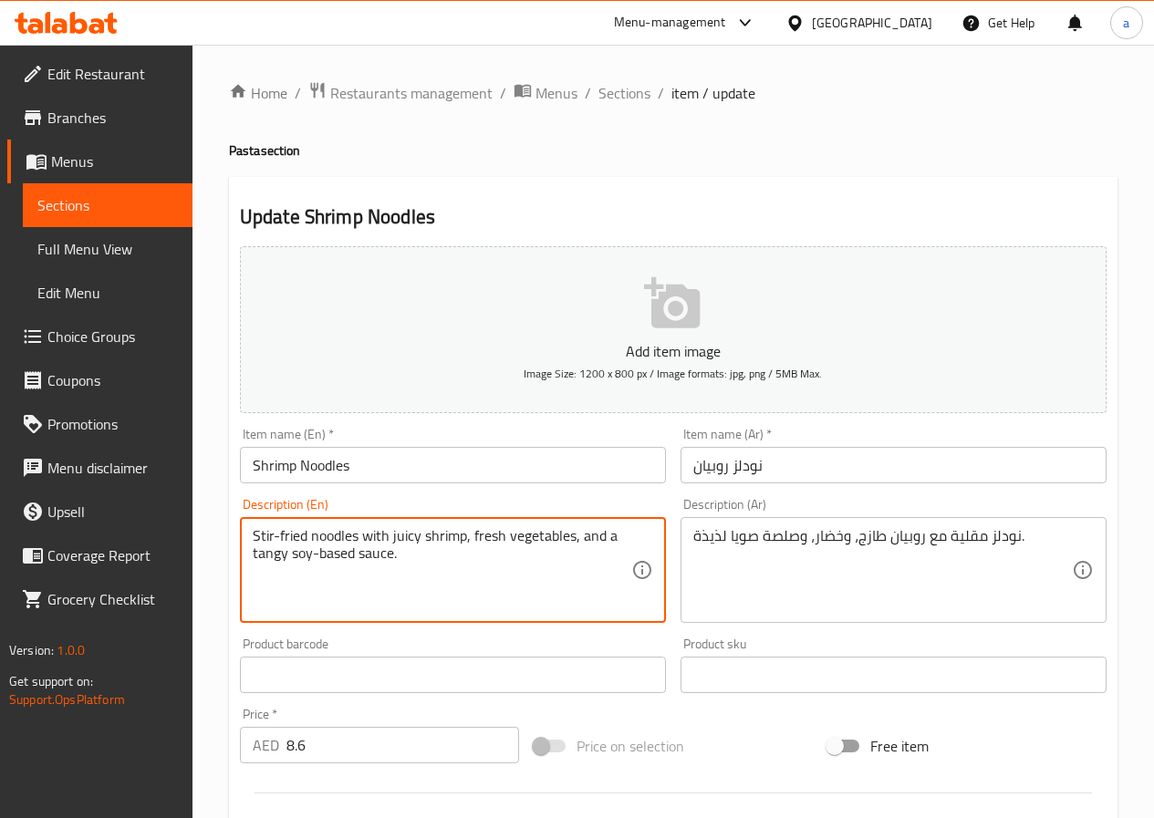
click at [342, 555] on textarea "Stir-fried noodles with juicy shrimp, fresh vegetables, and a tangy soy-based s…" at bounding box center [442, 570] width 379 height 87
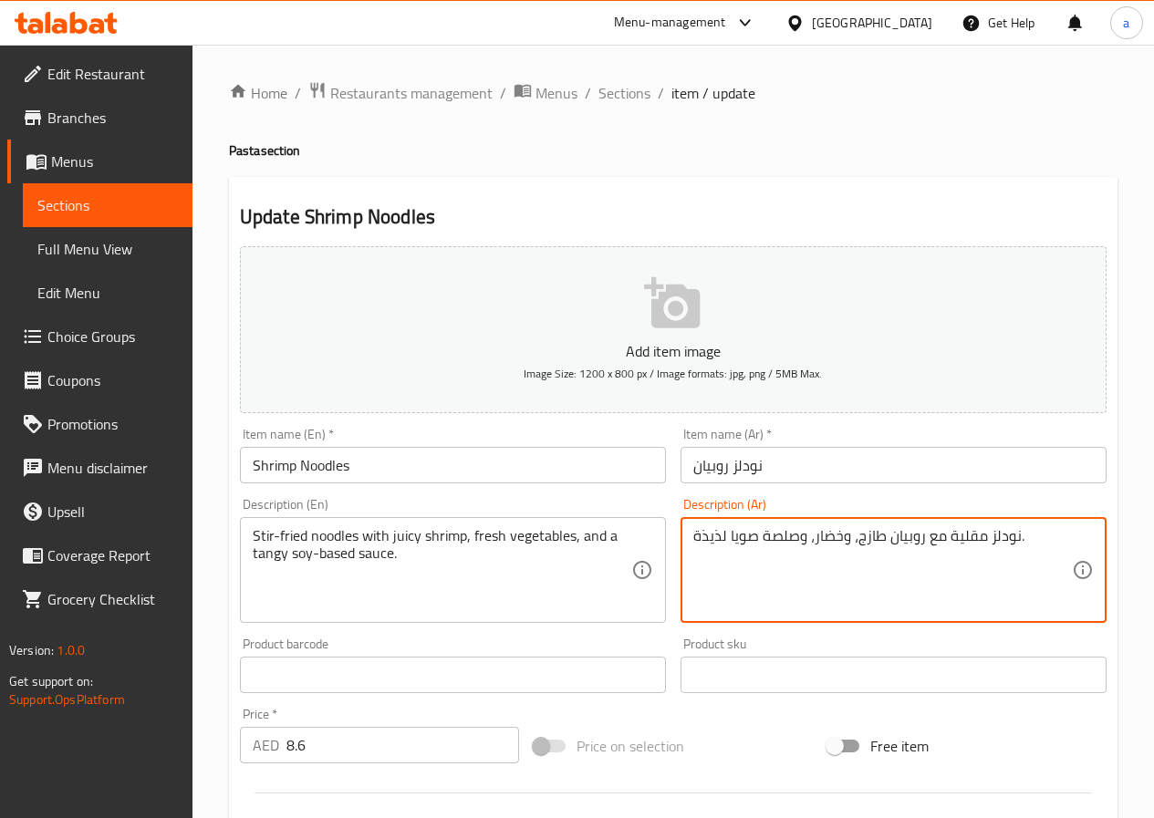
click at [707, 530] on textarea "نودلز مقلية مع روبيان طازج، وخضار، وصلصة صويا لذيذة." at bounding box center [882, 570] width 379 height 87
click at [793, 534] on textarea "نودلز مقلية مع روبيان طازج، وخضار، وصلصة صويا منعش." at bounding box center [882, 570] width 379 height 87
click at [753, 537] on textarea "نودلز مقلية مع روبيان طازج، وخضار، صوص صويا منعش." at bounding box center [882, 570] width 379 height 87
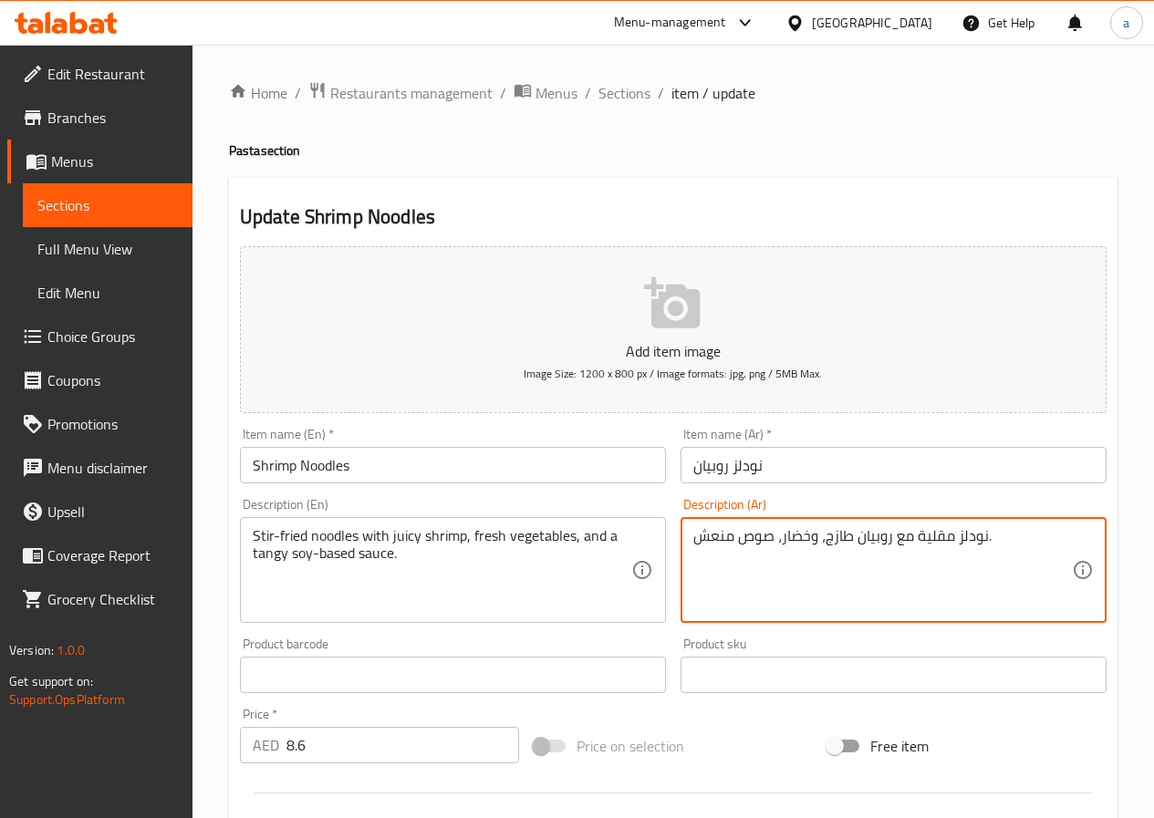
click at [775, 540] on textarea "نودلز مقلية مع روبيان طازج، وخضار، صوص منعش." at bounding box center [882, 570] width 379 height 87
click at [771, 536] on textarea "نودلز مقلية مع روبيان طازج، وخضار، صوص منعش." at bounding box center [882, 570] width 379 height 87
paste textarea "يا صو"
click at [804, 534] on textarea "نودلز مقلية مع روبيان طازج، وخضار، صويا صوص منعش." at bounding box center [882, 570] width 379 height 87
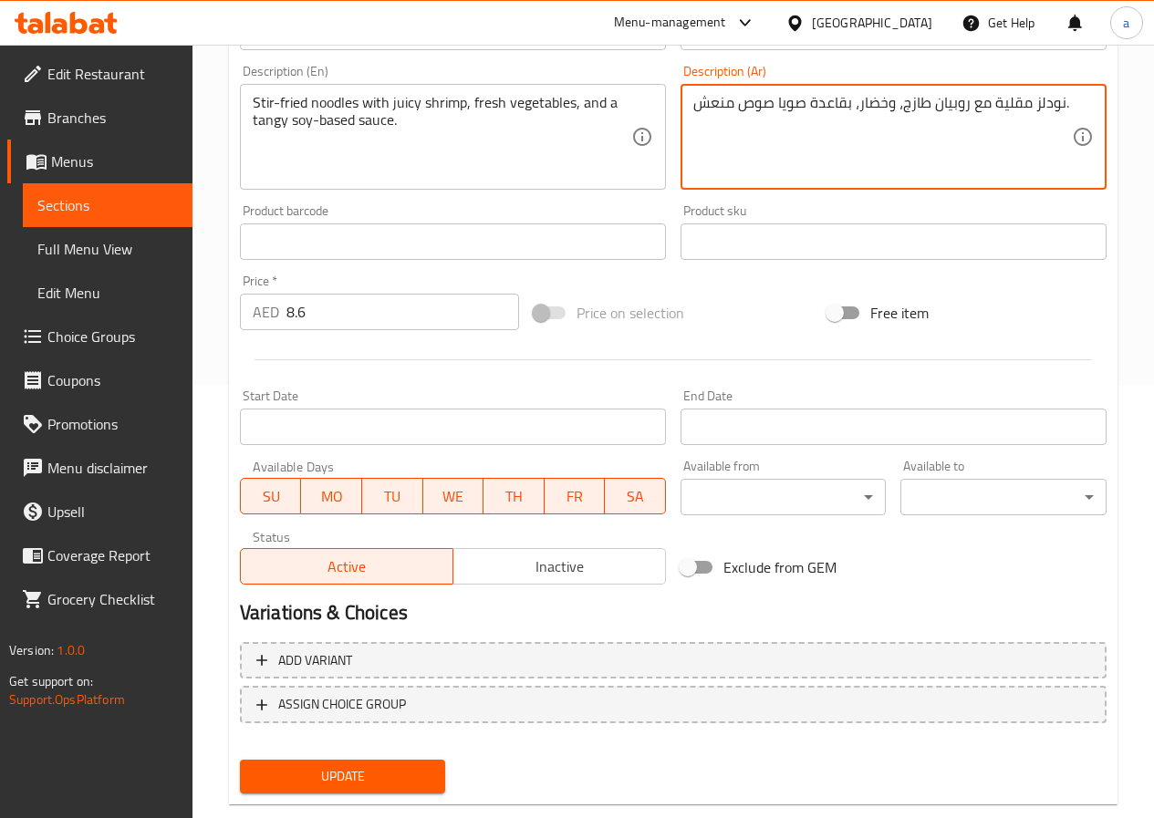
scroll to position [471, 0]
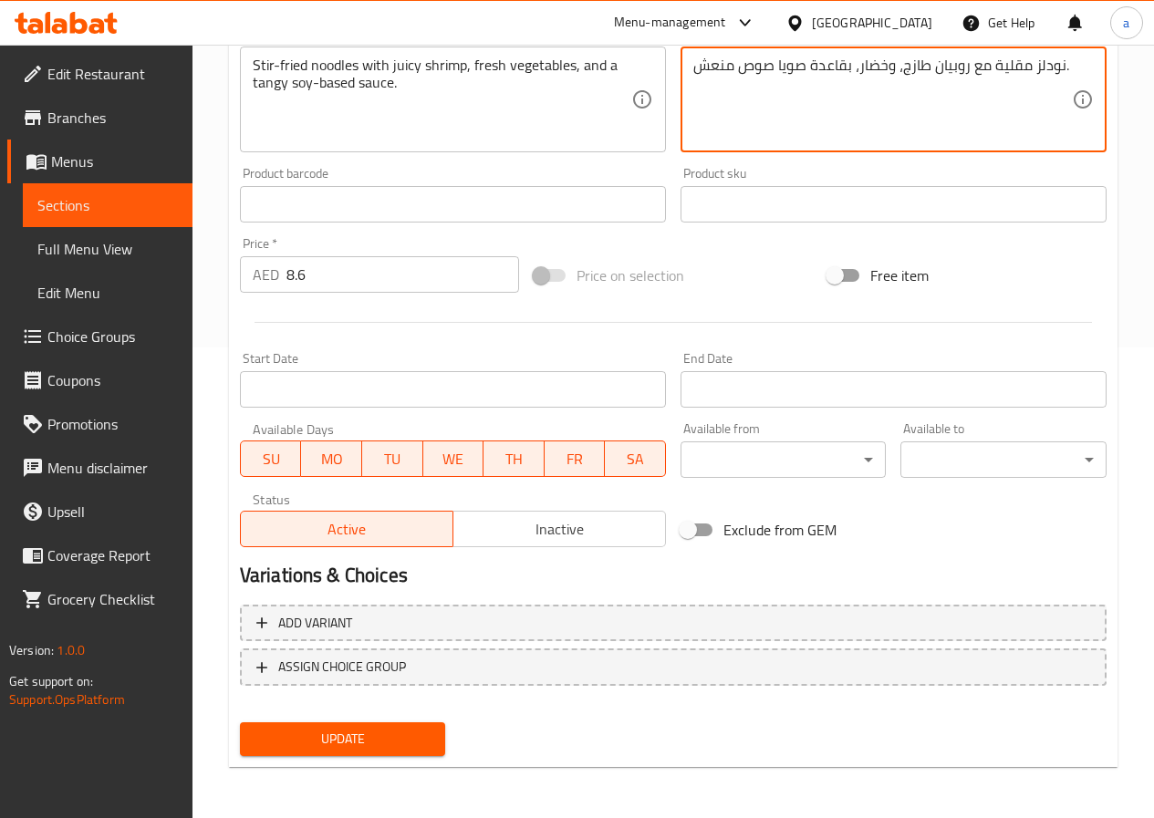
type textarea "نودلز مقلية مع روبيان طازج، وخضار، بقاعدة صويا صوص منعش."
click at [372, 738] on span "Update" at bounding box center [342, 739] width 177 height 23
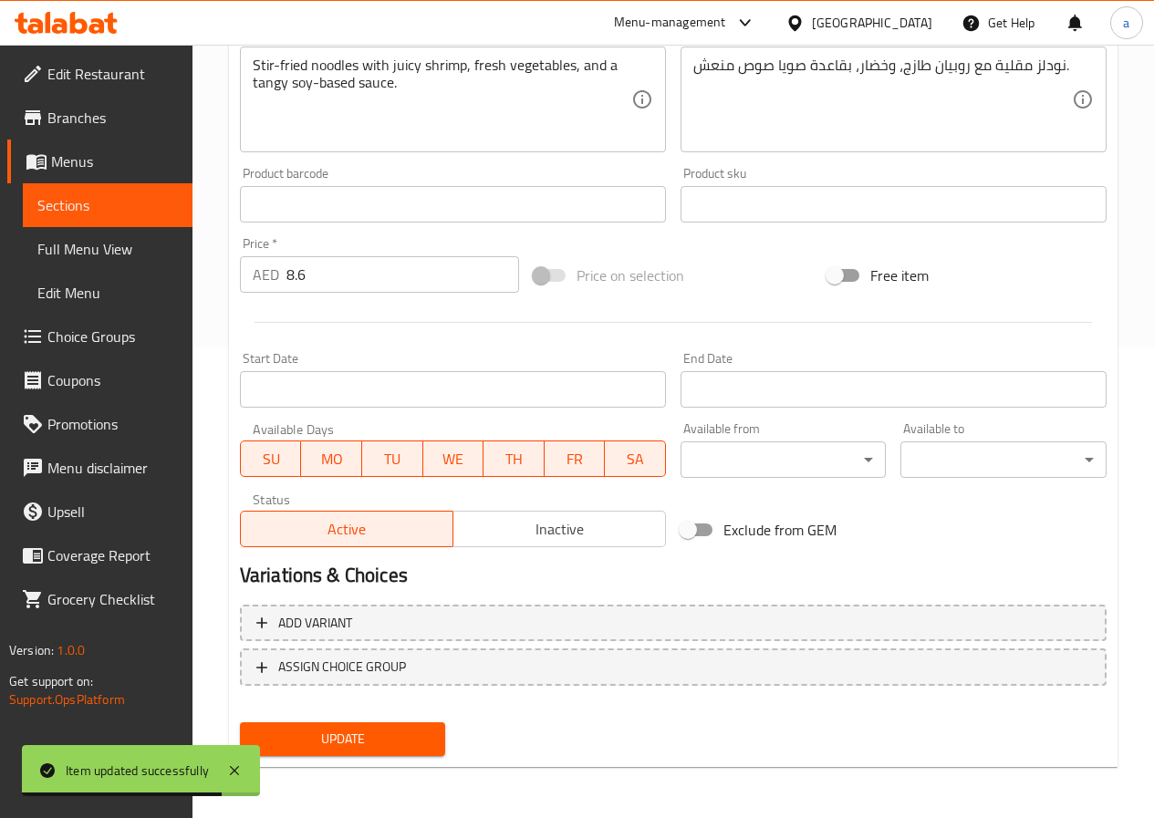
click at [133, 195] on span "Sections" at bounding box center [107, 205] width 140 height 22
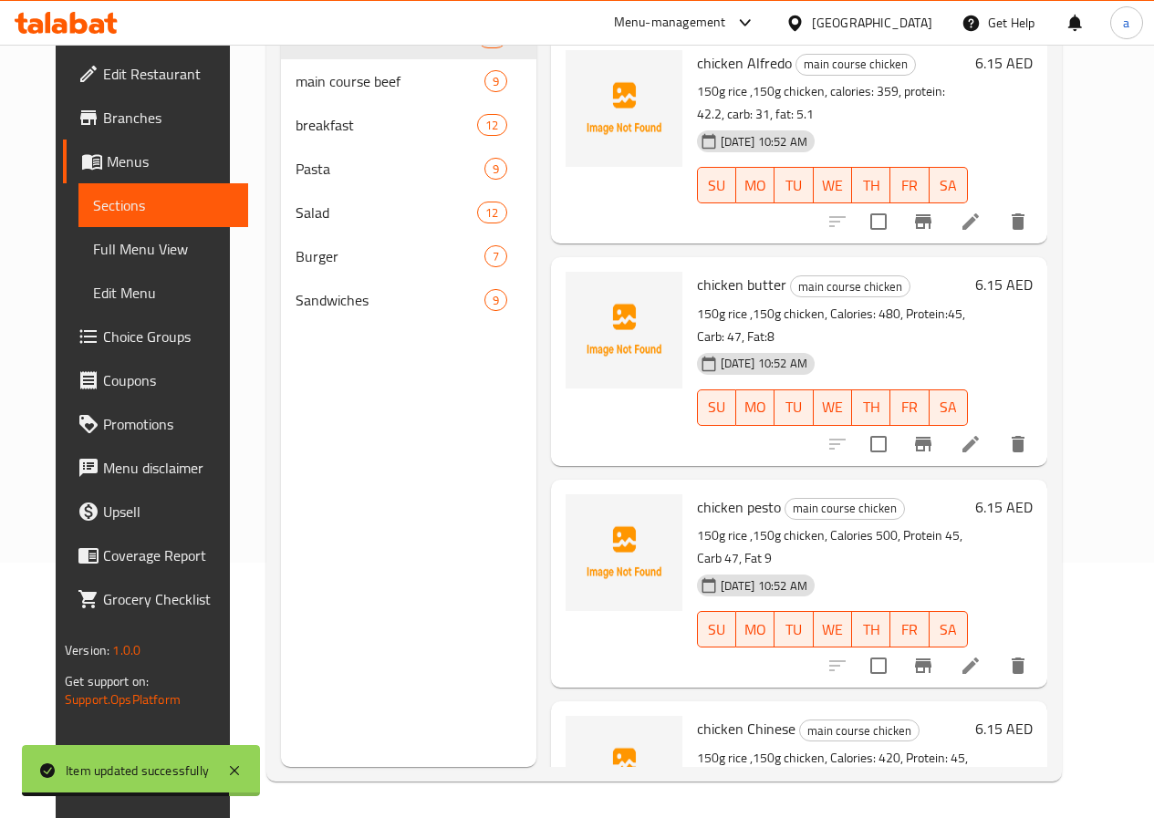
scroll to position [255, 0]
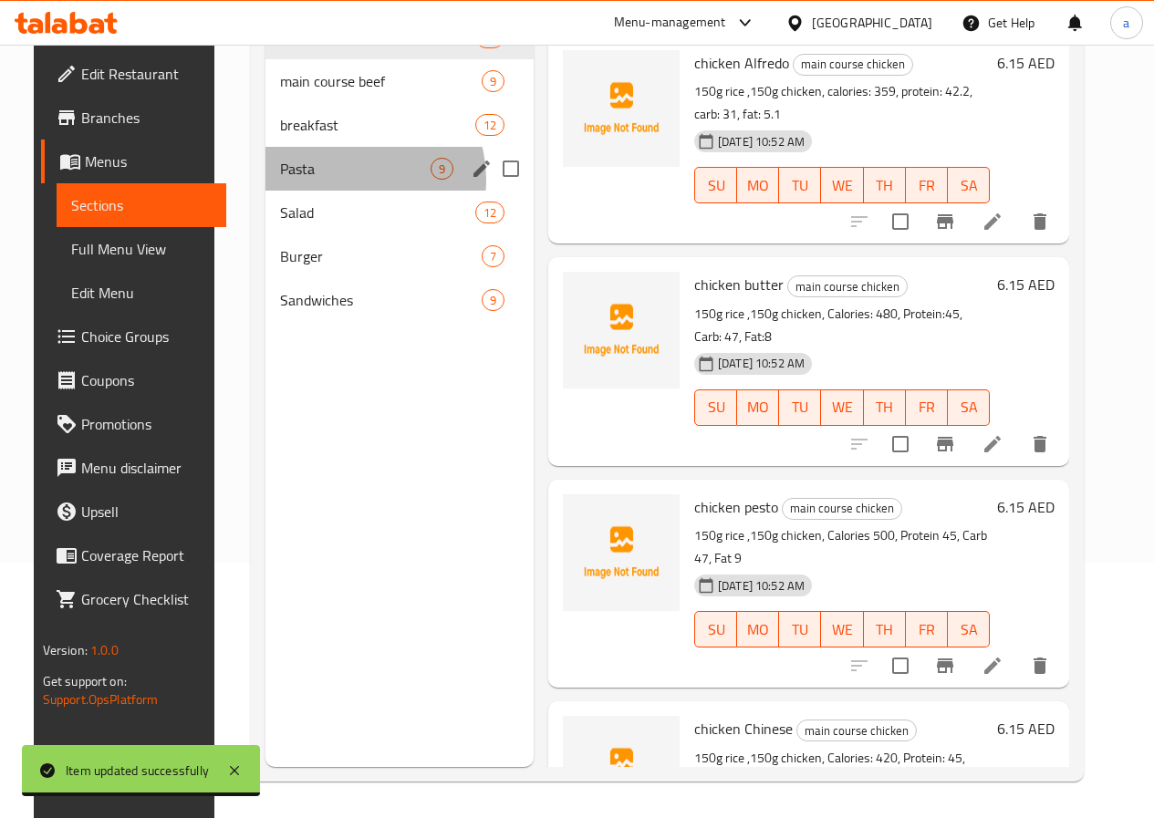
click at [330, 191] on div "Pasta 9" at bounding box center [399, 169] width 268 height 44
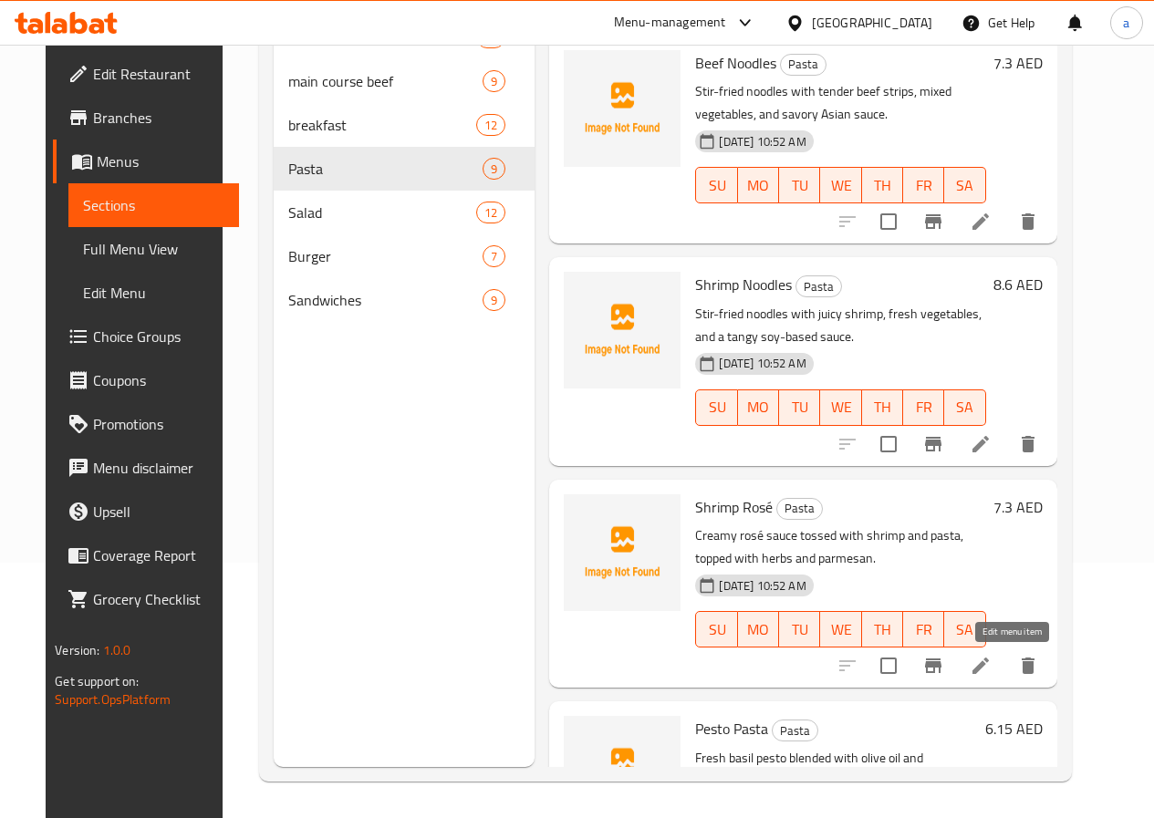
click at [991, 659] on icon at bounding box center [981, 666] width 22 height 22
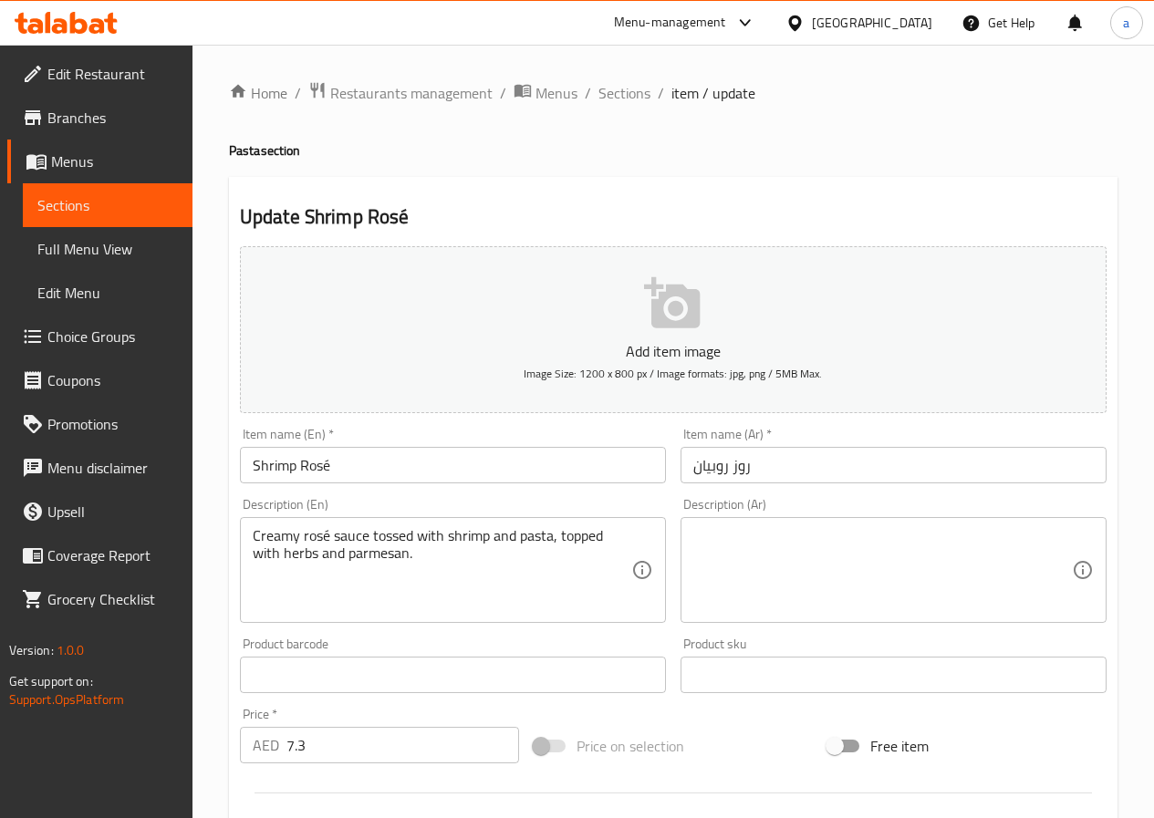
click at [789, 530] on textarea at bounding box center [882, 570] width 379 height 87
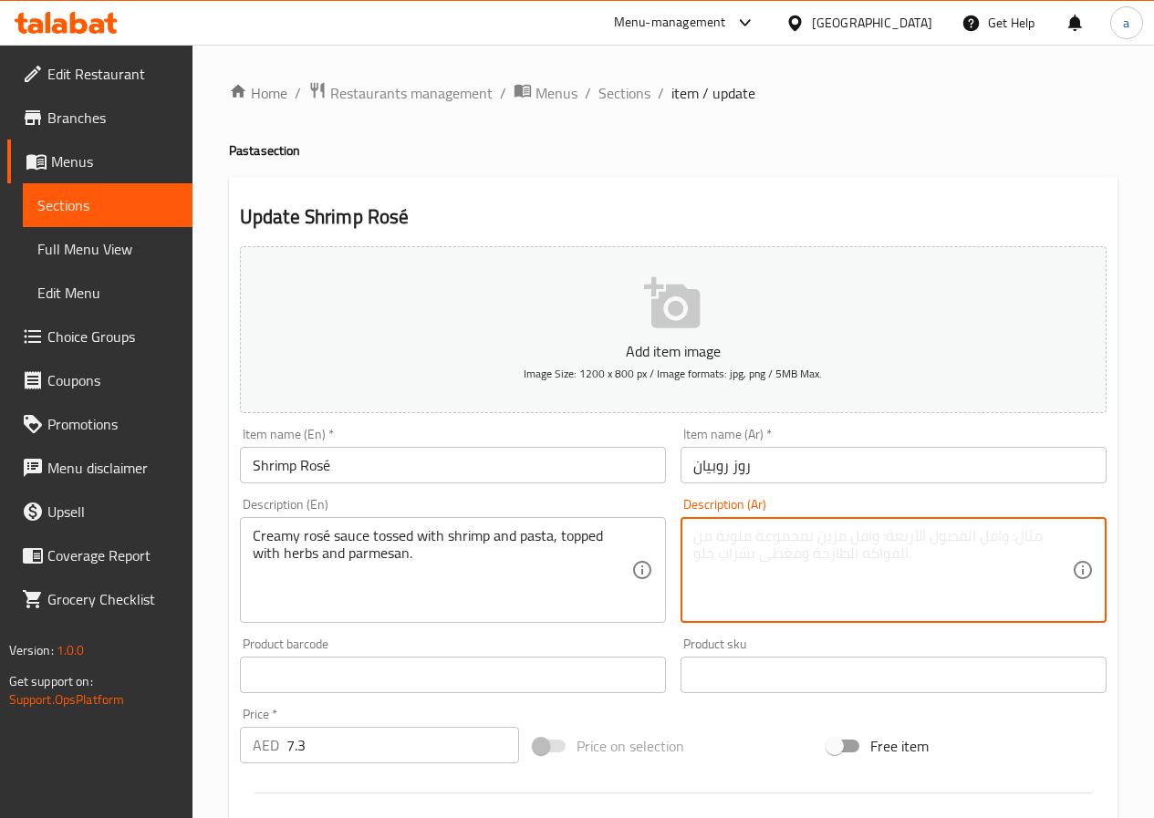
paste textarea "صلصة وردية كريمية ممزوجة بالجمبري والمعكرونة، ومغطاة بالأعشاب والبارميزان."
click at [1039, 534] on textarea "صلصة وردية كريمية ممزوجة بالجمبري والمعكرونة، ومغطاة بالأعشاب والبارميزان" at bounding box center [882, 570] width 379 height 87
drag, startPoint x: 1018, startPoint y: 540, endPoint x: 983, endPoint y: 555, distance: 37.6
click at [1073, 532] on div "صلصة وردية كريمية ممزوجة بالجمبري والمعكرونة، ومغطاة بالأعشاب والبارميزان Descr…" at bounding box center [893, 570] width 426 height 106
click at [740, 584] on textarea "صلصة وردية كريمية ممزوجة بالجمبري والمعكرونة، ومغطاة بالأعشاب والبارميزان" at bounding box center [882, 570] width 379 height 87
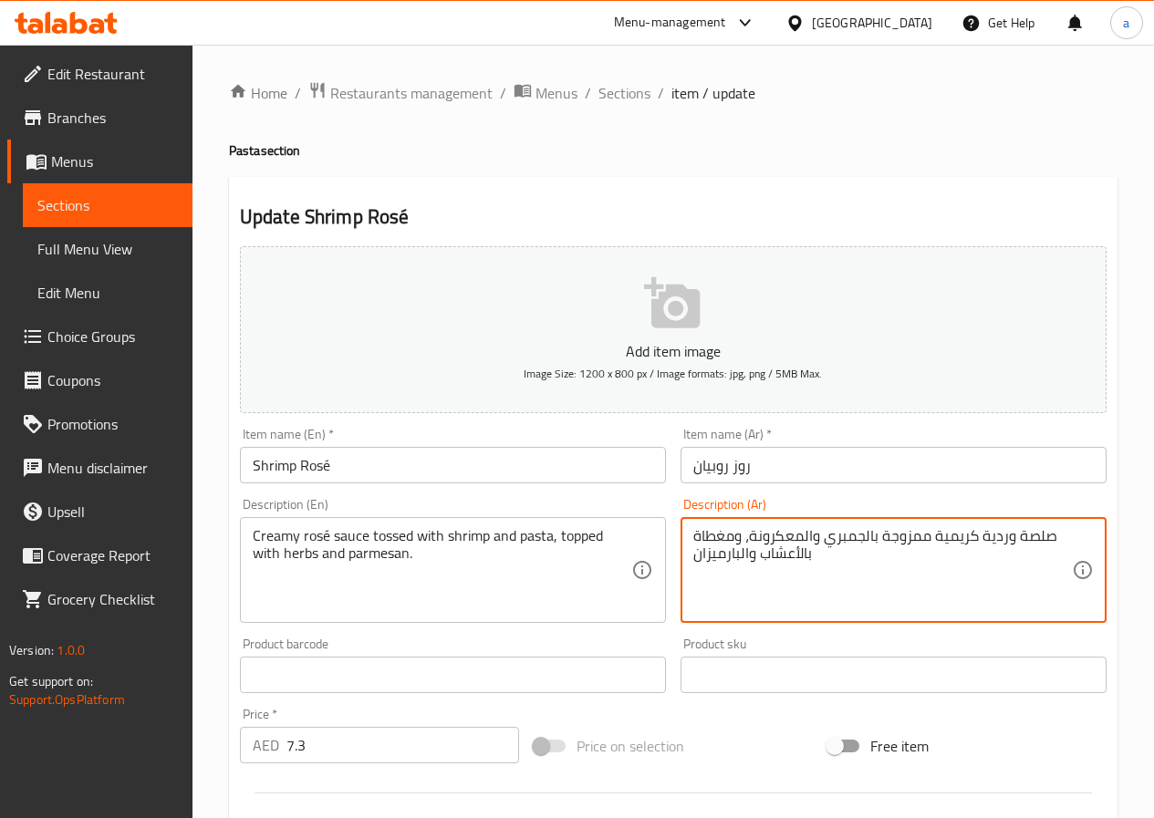
click at [831, 565] on textarea "صلصة وردية كريمية ممزوجة بالجمبري والمعكرونة، ومغطاة بالأعشاب والبارميزان" at bounding box center [882, 570] width 379 height 87
click at [693, 555] on textarea "صلصة وردية كريمية ممزوجة بالجمبري والمعكرونة، ومغطاة بالأعشاب والبارميزان" at bounding box center [882, 570] width 379 height 87
click at [1036, 539] on textarea "صلصة وردية كريمية ممزوجة بالجمبري والمعكرونة، ومغطاة بالأعشاب والبارميزان" at bounding box center [882, 570] width 379 height 87
drag, startPoint x: 981, startPoint y: 535, endPoint x: 1065, endPoint y: 542, distance: 84.2
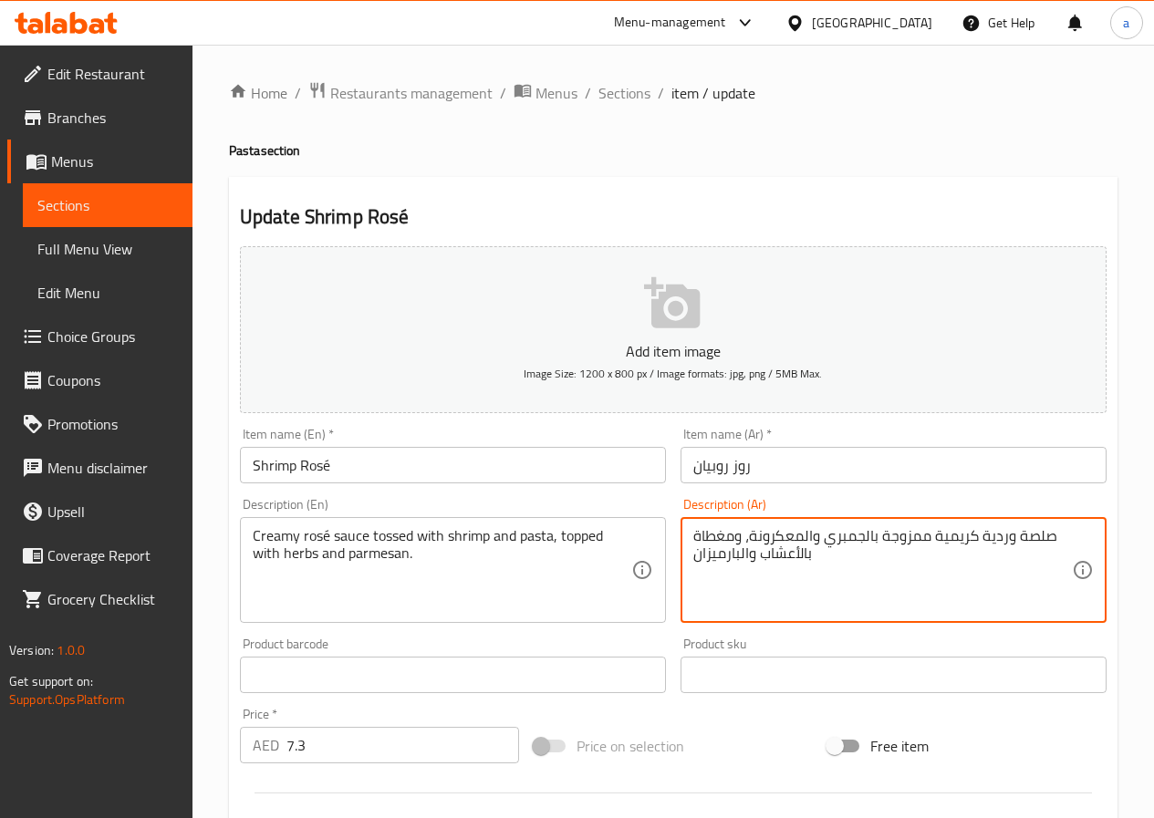
click at [1065, 542] on textarea "صلصة وردية كريمية ممزوجة بالجمبري والمعكرونة، ومغطاة بالأعشاب والبارميزان" at bounding box center [882, 570] width 379 height 87
click at [1045, 534] on textarea "صلصة وردية كريمية ممزوجة بالجمبري والمعكرونة، ومغطاة بالأعشاب والبارميزان" at bounding box center [882, 570] width 379 height 87
drag, startPoint x: 978, startPoint y: 536, endPoint x: 1053, endPoint y: 539, distance: 74.8
click at [1053, 539] on textarea "صلصة وردية كريمية ممزوجة بالجمبري والمعكرونة، ومغطاة بالأعشاب والبارميزان" at bounding box center [882, 570] width 379 height 87
paste textarea "ص روز"
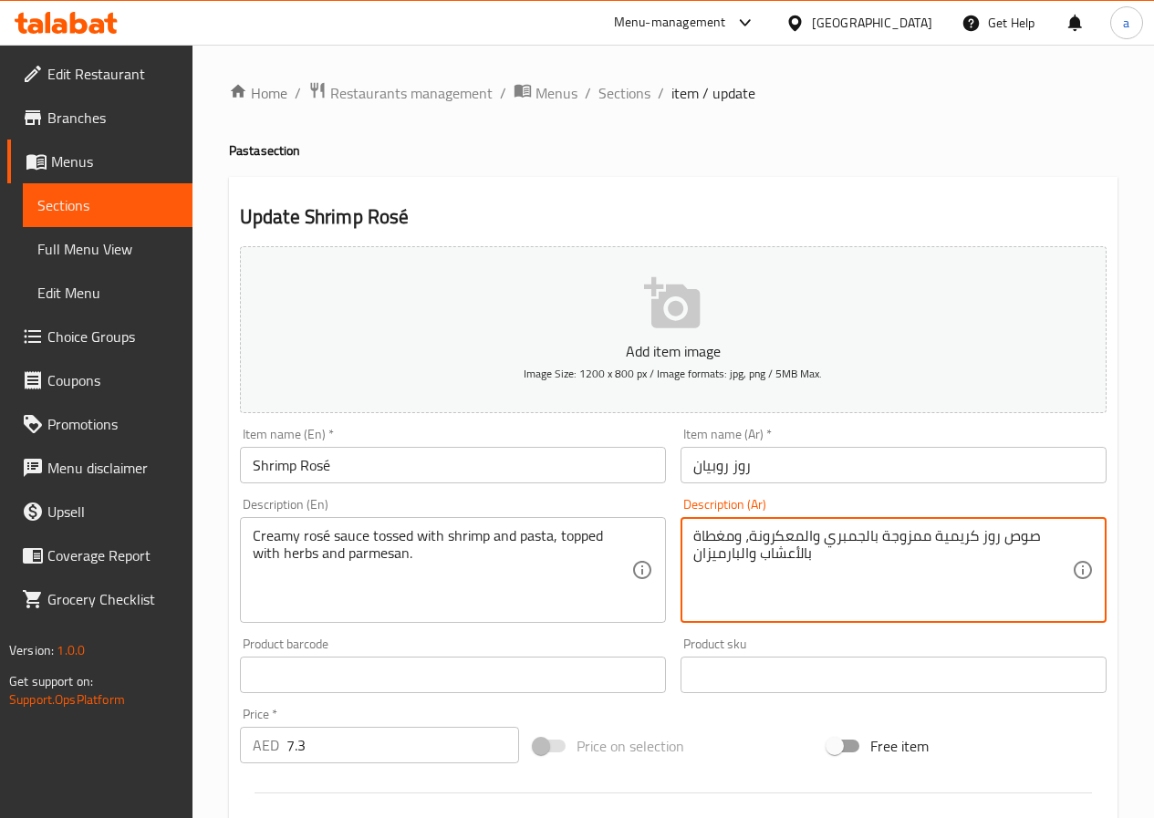
click at [932, 533] on textarea "صوص روز كريمية ممزوجة بالجمبري والمعكرونة، ومغطاة بالأعشاب والبارميزان" at bounding box center [882, 570] width 379 height 87
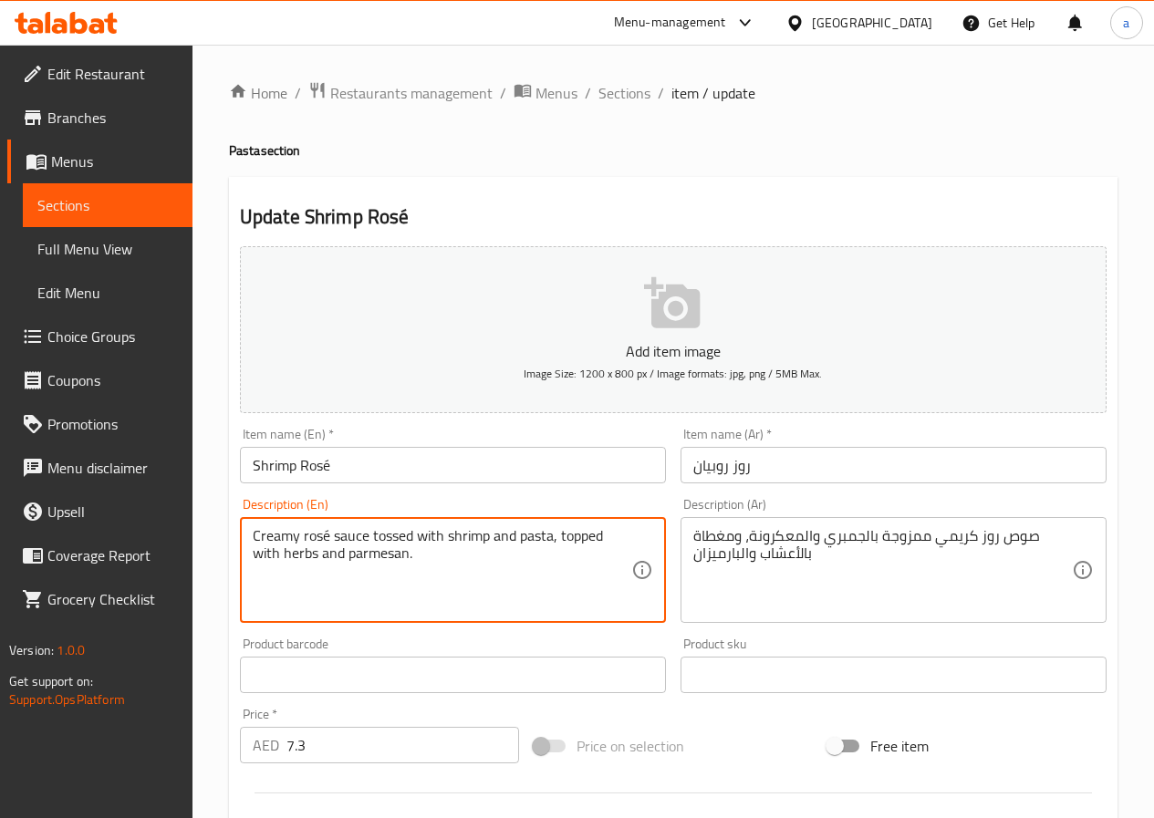
click at [389, 529] on textarea "Creamy rosé sauce tossed with shrimp and pasta, topped with herbs and parmesan." at bounding box center [442, 570] width 379 height 87
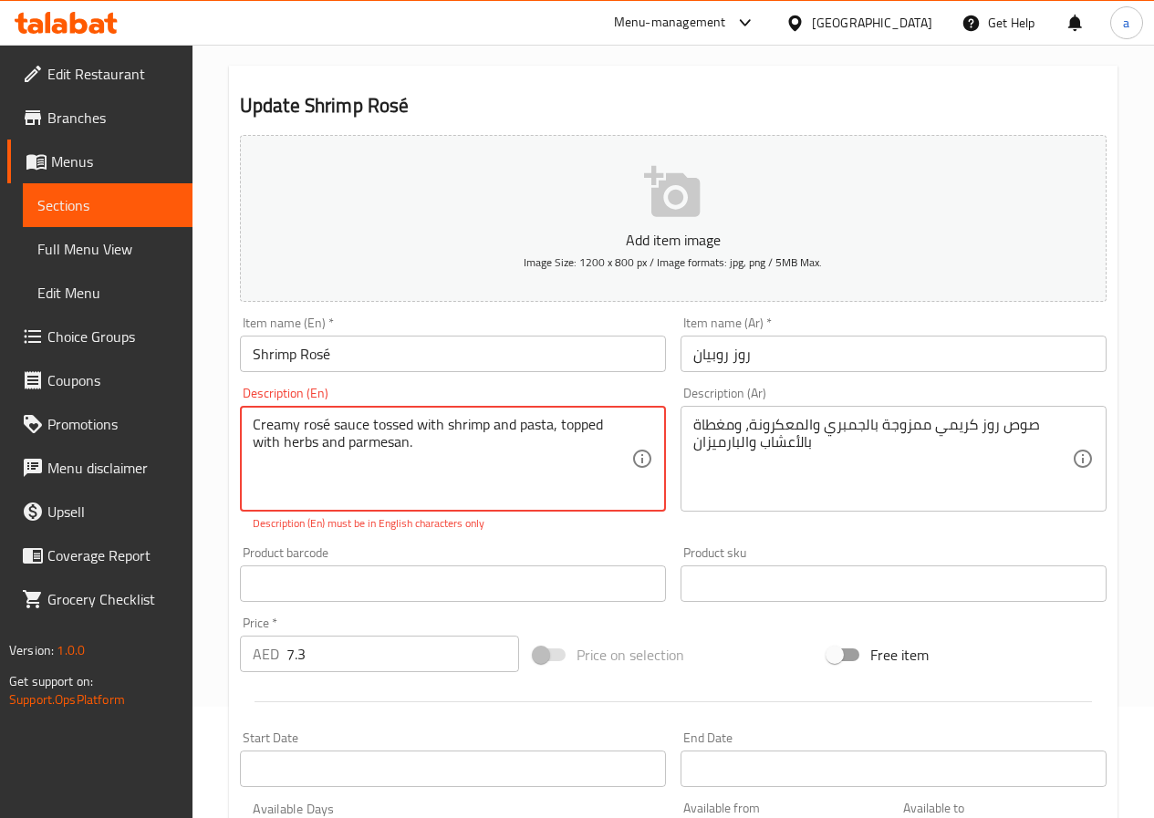
scroll to position [274, 0]
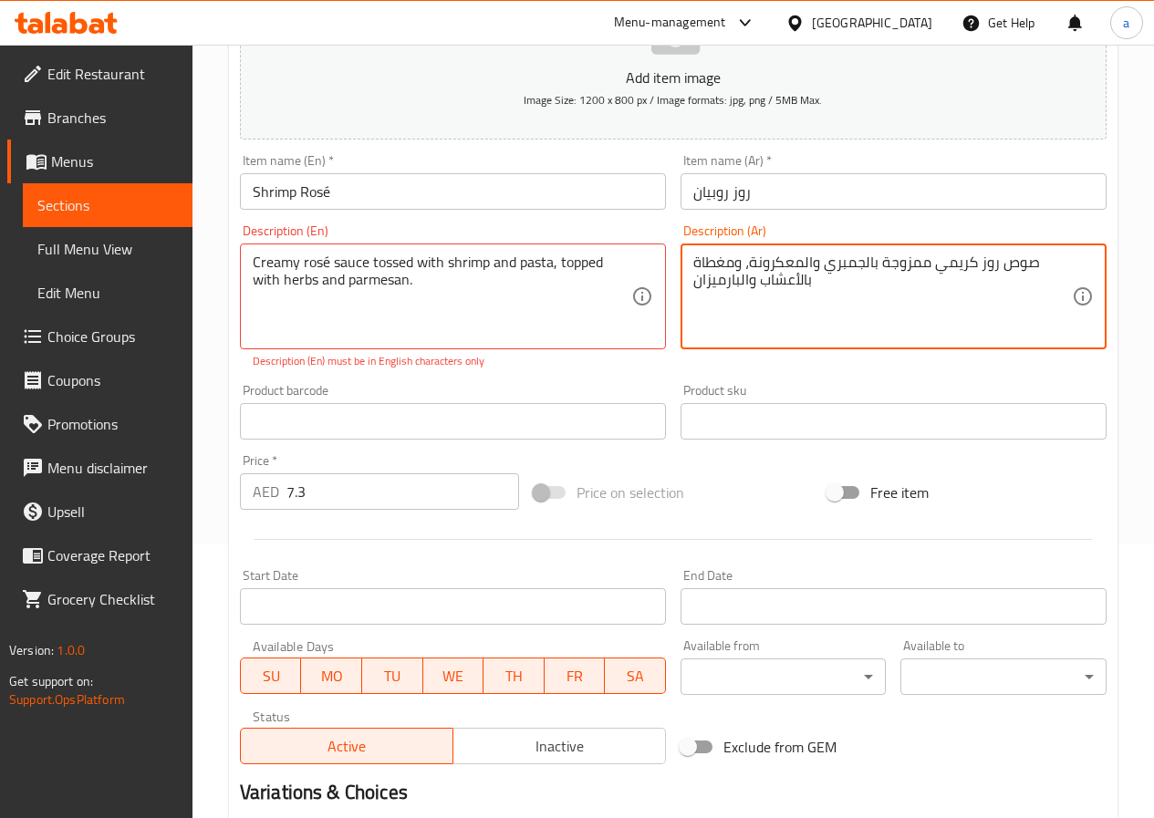
click at [844, 269] on textarea "صوص روز كريمي ممزوجة بالجمبري والمعكرونة، ومغطاة بالأعشاب والبارميزان" at bounding box center [882, 297] width 379 height 87
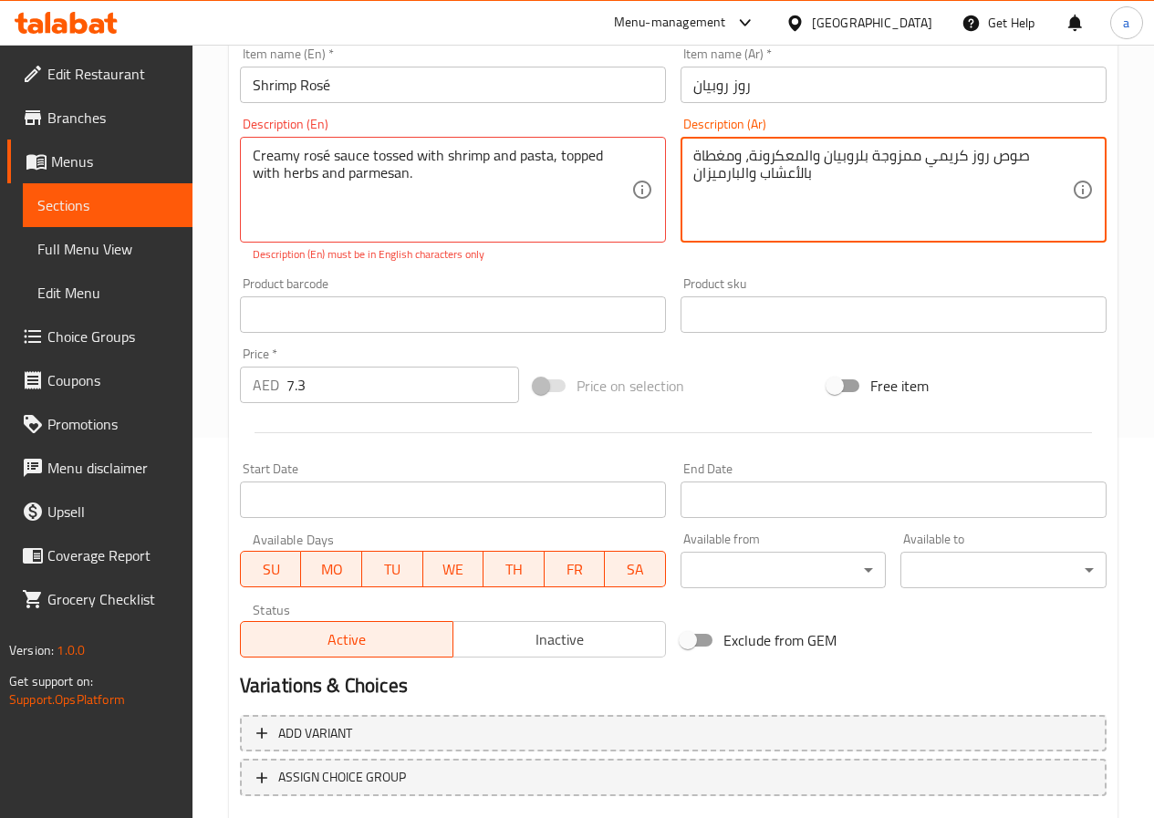
scroll to position [491, 0]
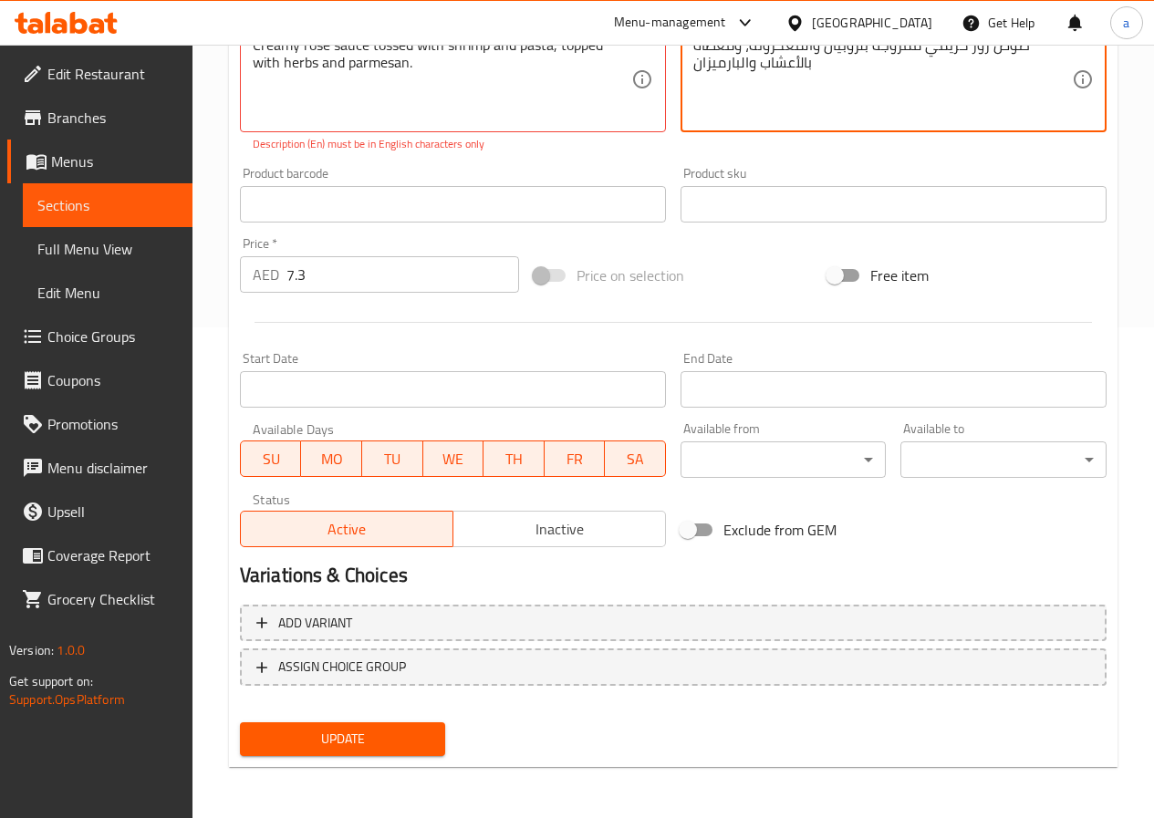
type textarea "صوص روز كريمي ممزوجة بلروبيان والمعكرونة، ومغطاة بالأعشاب والبارميزان"
click at [364, 743] on span "Update" at bounding box center [342, 739] width 177 height 23
type input "Shrimp Rose"
click at [378, 759] on div "Update" at bounding box center [343, 739] width 221 height 48
click at [377, 747] on span "Update" at bounding box center [342, 739] width 177 height 23
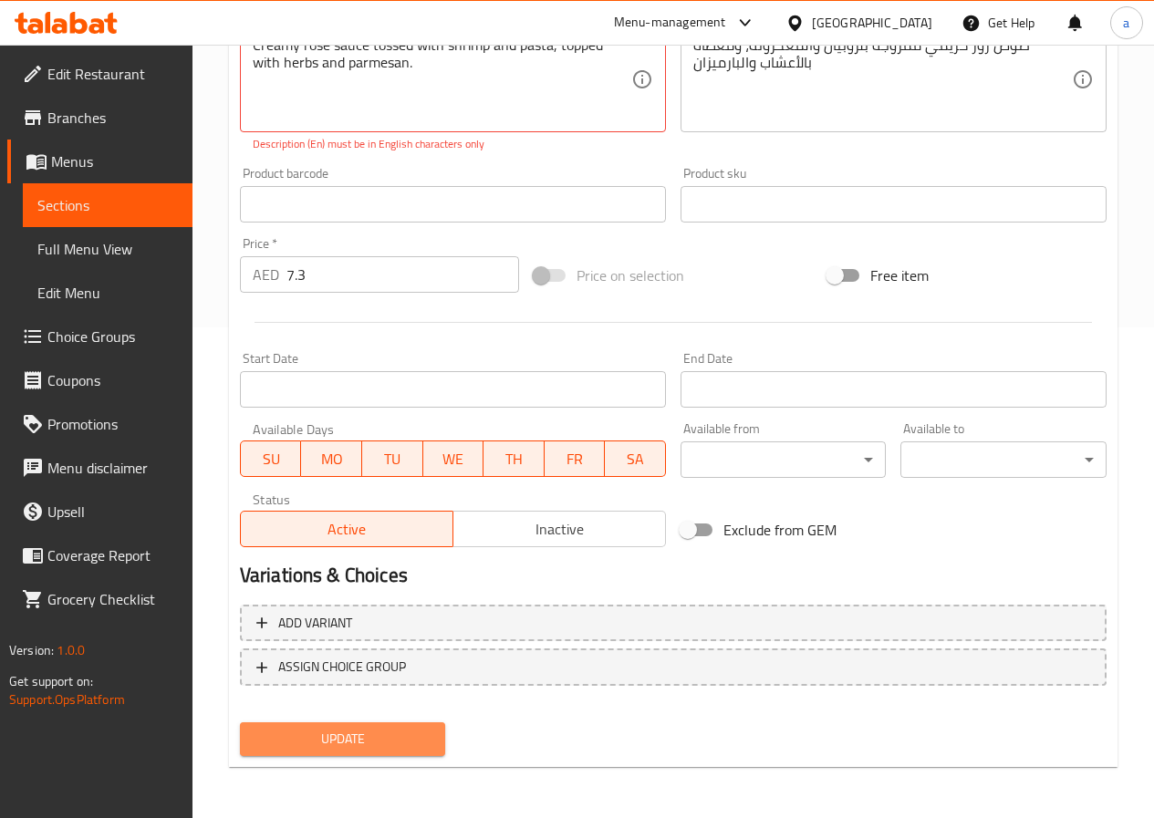
click at [428, 741] on span "Update" at bounding box center [342, 739] width 177 height 23
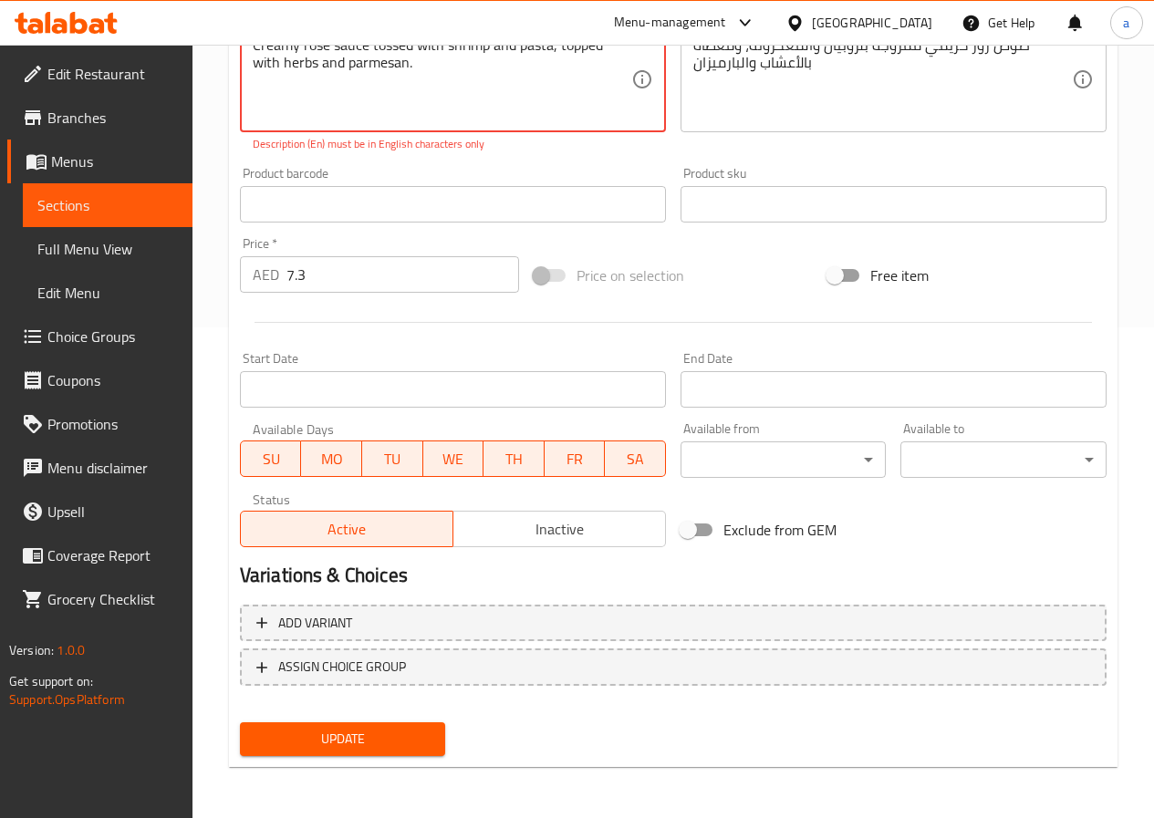
click at [448, 79] on textarea "Creamy rosé sauce tossed with shrimp and pasta, topped with herbs and parmesan." at bounding box center [442, 79] width 379 height 87
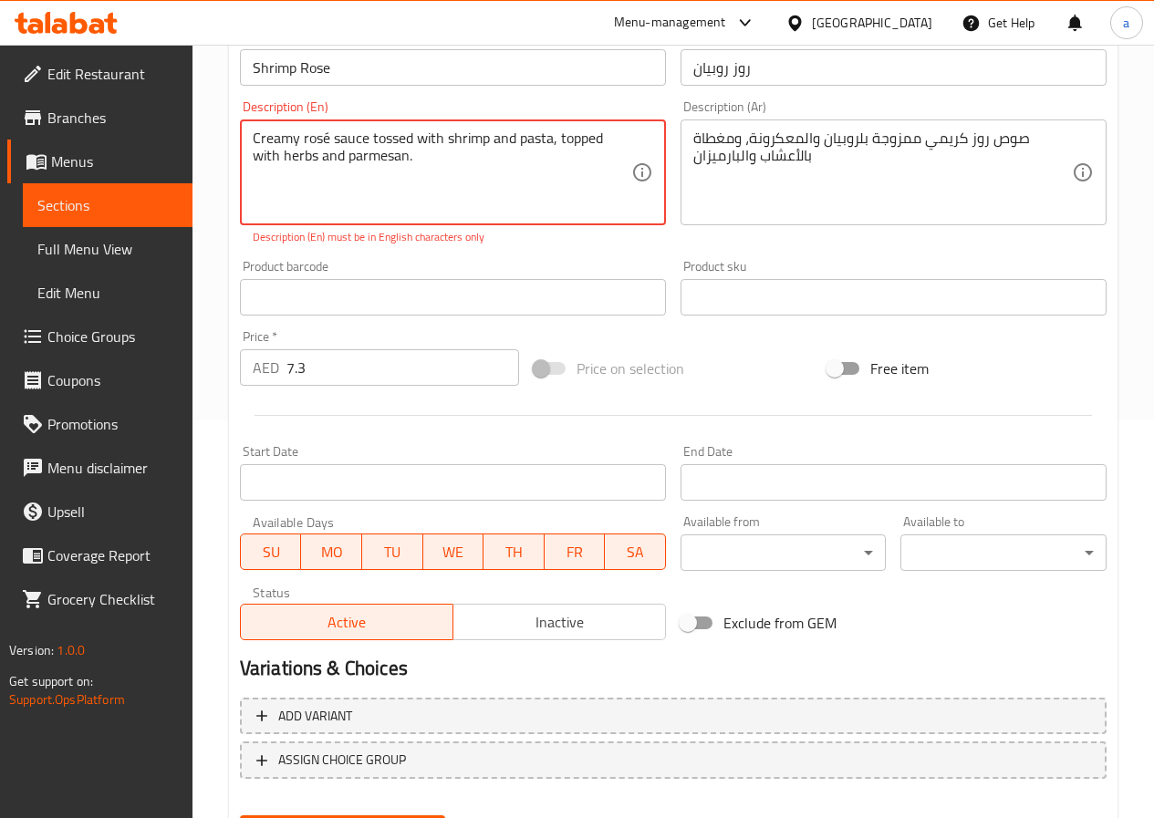
scroll to position [308, 0]
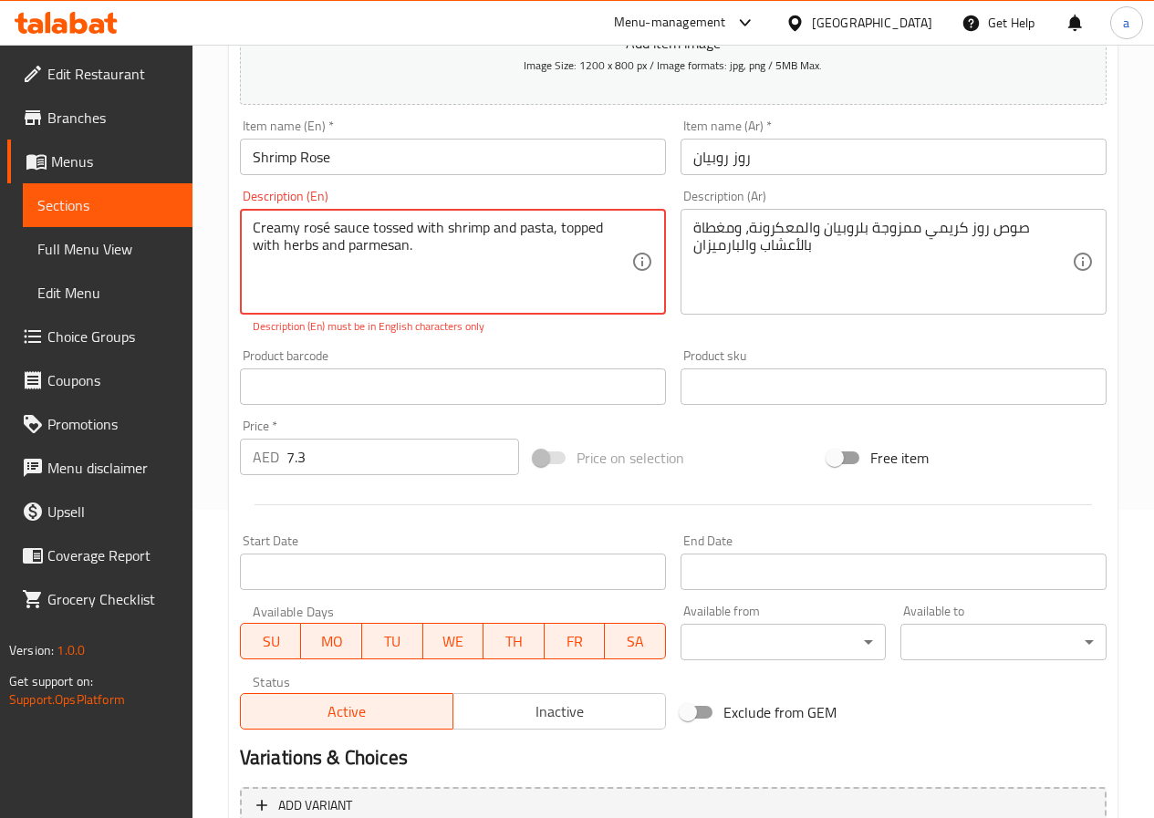
click at [332, 227] on textarea "Creamy rosé sauce tossed with shrimp and pasta, topped with herbs and parmesan." at bounding box center [442, 262] width 379 height 87
click at [331, 228] on textarea "Creamy rosé sauce tossed with shrimp and pasta, topped with herbs and parmesan." at bounding box center [442, 262] width 379 height 87
click at [327, 228] on textarea "Creamy rosé sauce tossed with shrimp and pasta, topped with herbs and parmesan." at bounding box center [442, 262] width 379 height 87
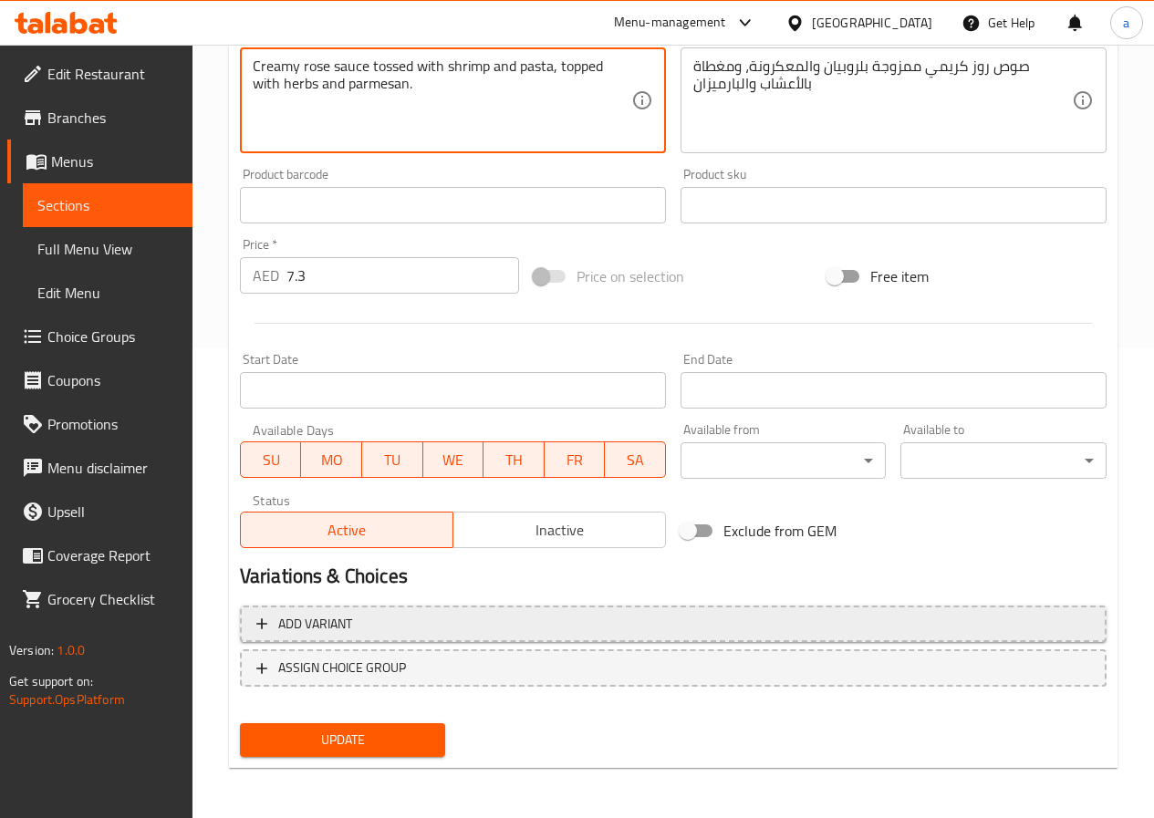
scroll to position [471, 0]
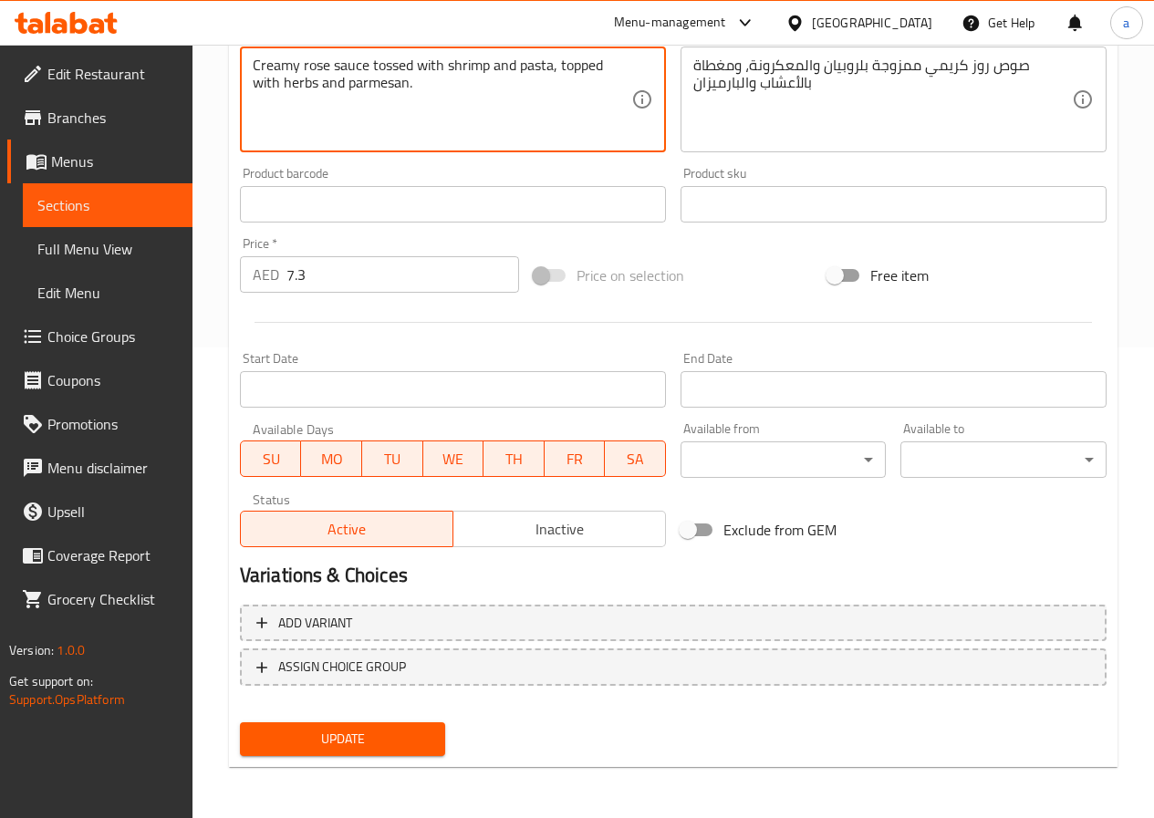
type textarea "Creamy rose sauce tossed with shrimp and pasta, topped with herbs and parmesan."
click at [416, 729] on span "Update" at bounding box center [342, 739] width 177 height 23
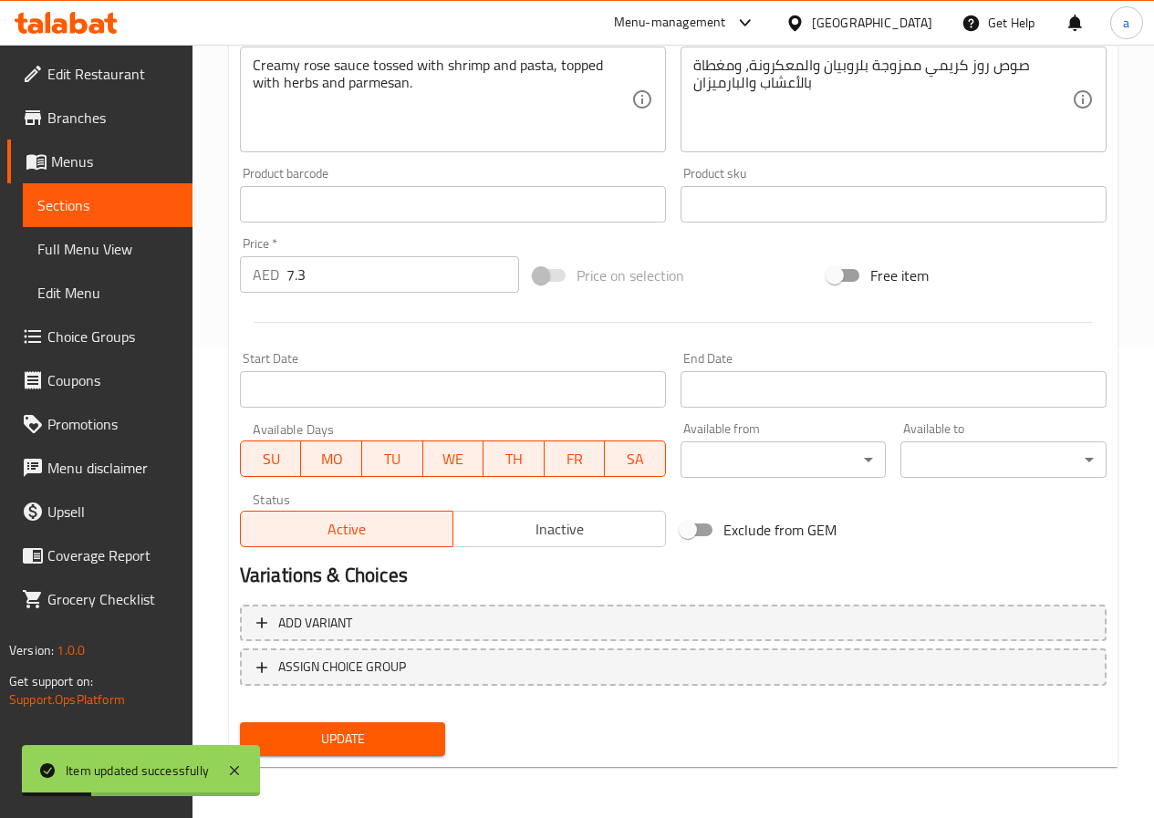
click at [113, 195] on span "Sections" at bounding box center [107, 205] width 140 height 22
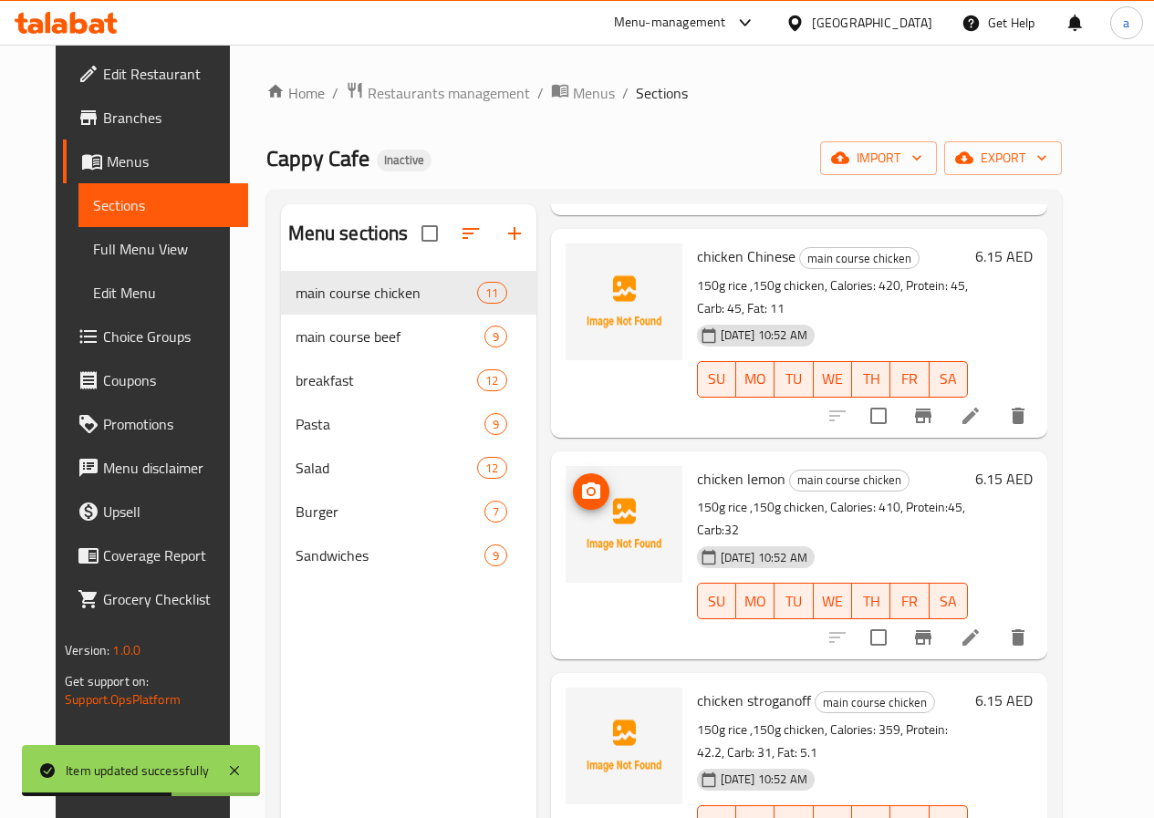
scroll to position [730, 0]
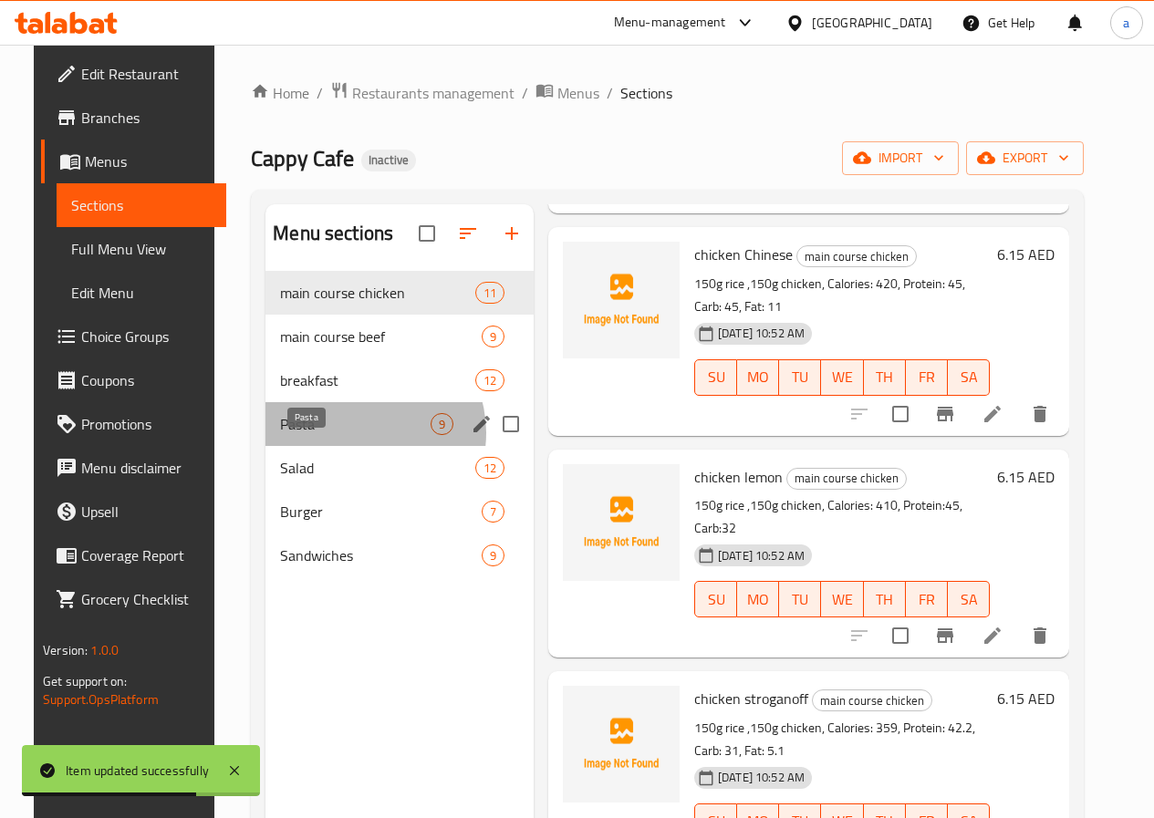
click at [340, 435] on span "Pasta" at bounding box center [355, 424] width 150 height 22
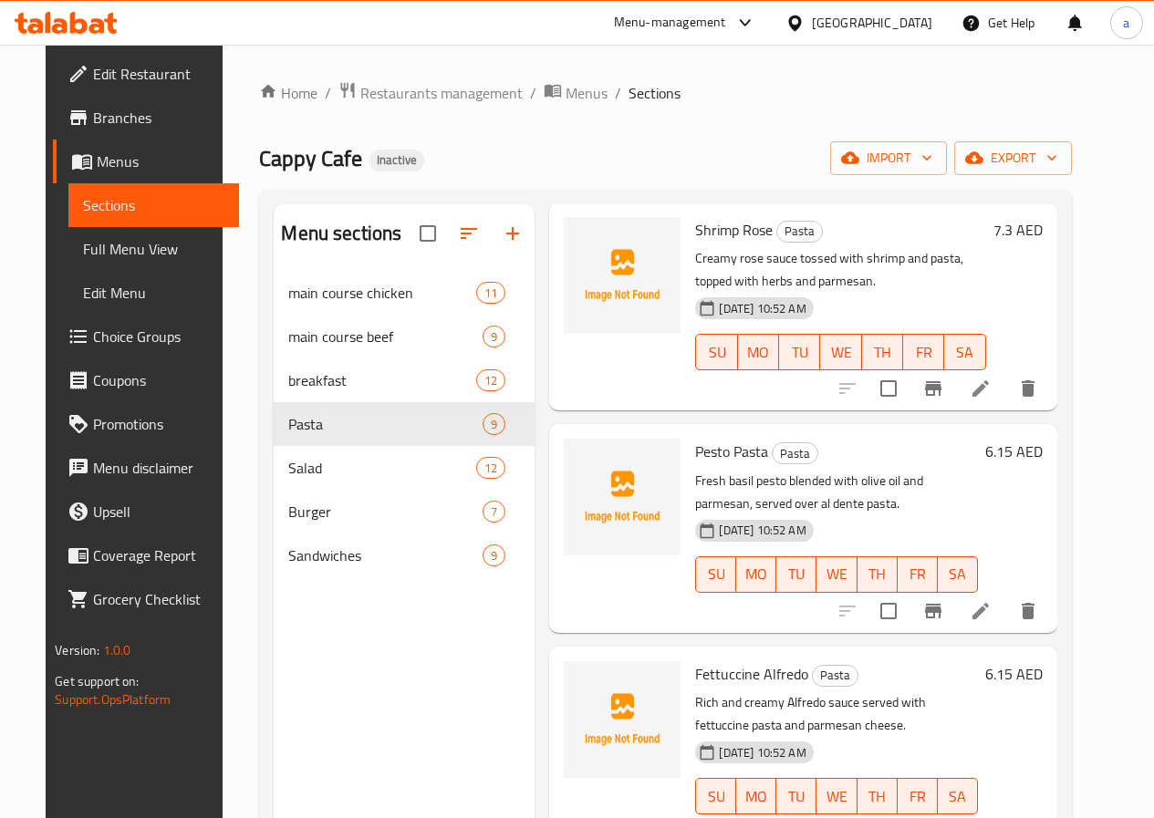
scroll to position [524, 0]
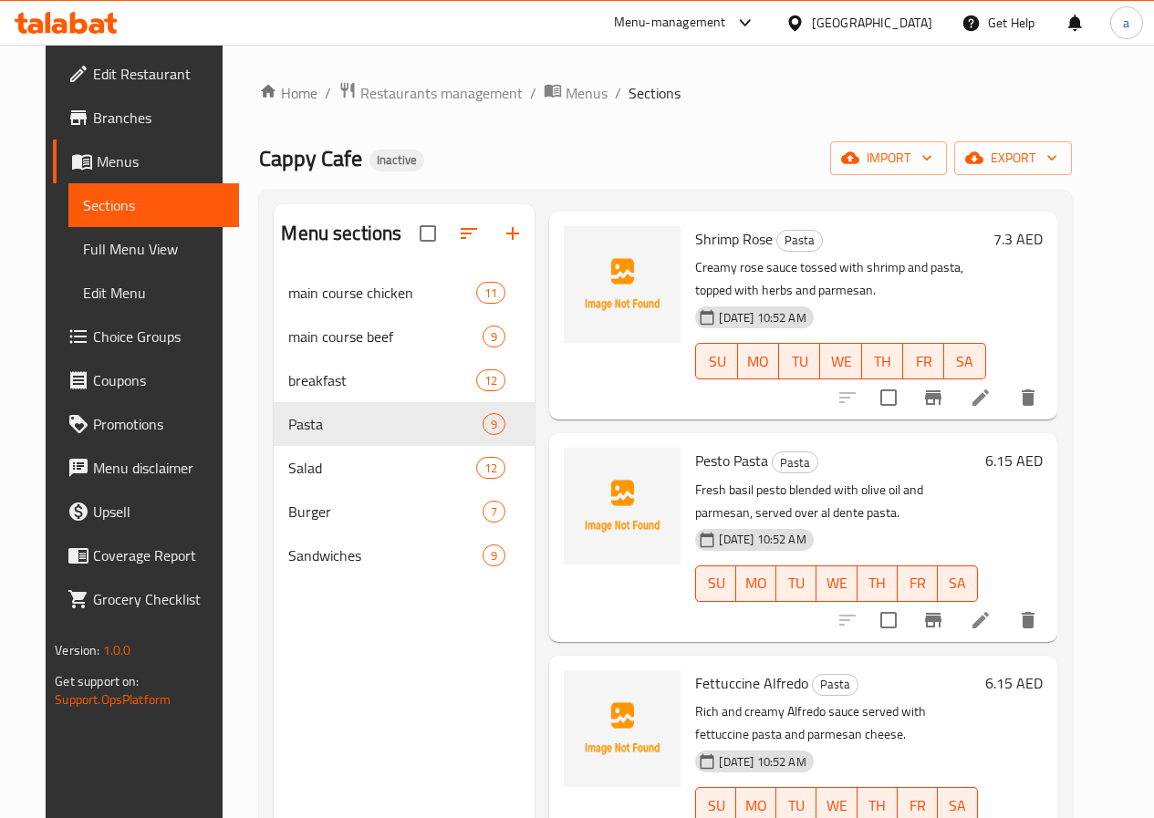
click at [1006, 623] on li at bounding box center [980, 620] width 51 height 33
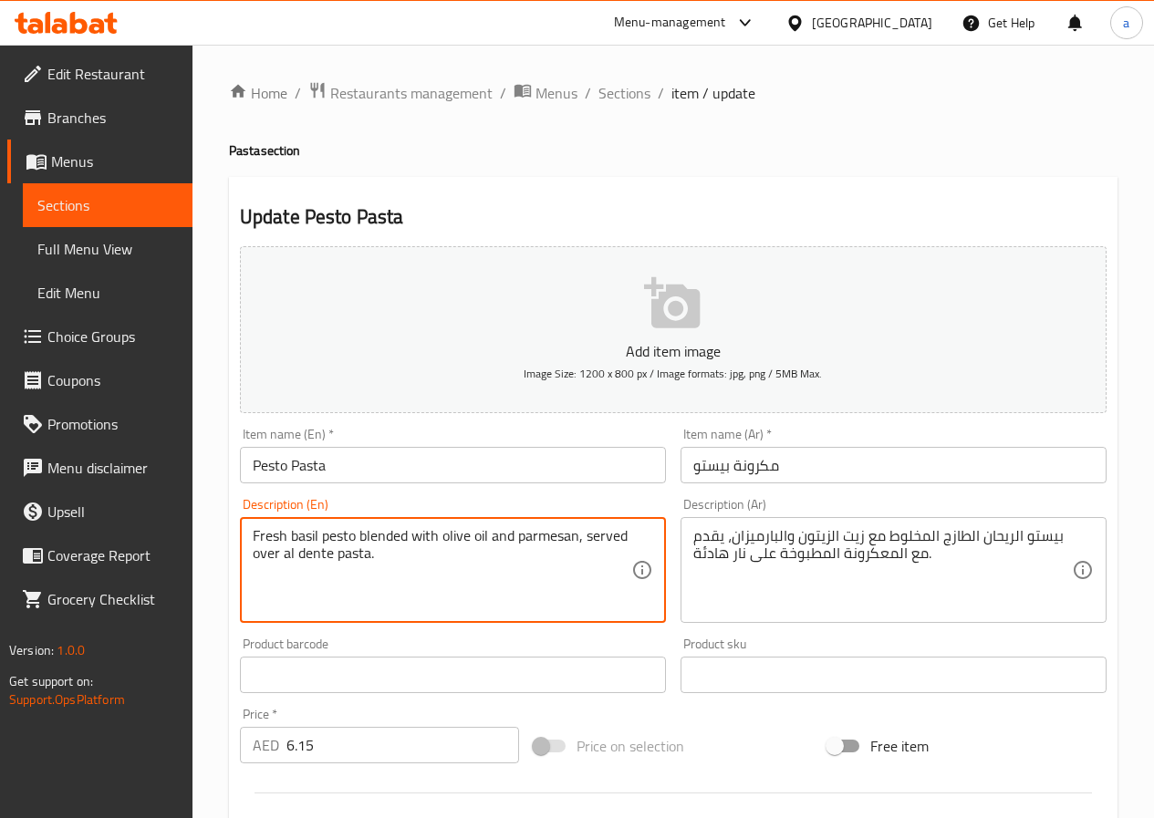
click at [305, 534] on textarea "Fresh basil pesto blended with olive oil and parmesan, served over al dente pas…" at bounding box center [442, 570] width 379 height 87
click at [333, 541] on textarea "Fresh basil pesto blended with olive oil and parmesan, served over al dente pas…" at bounding box center [442, 570] width 379 height 87
click at [325, 555] on textarea "Fresh basil pesto blended with olive oil and parmesan, served over al dente pas…" at bounding box center [442, 570] width 379 height 87
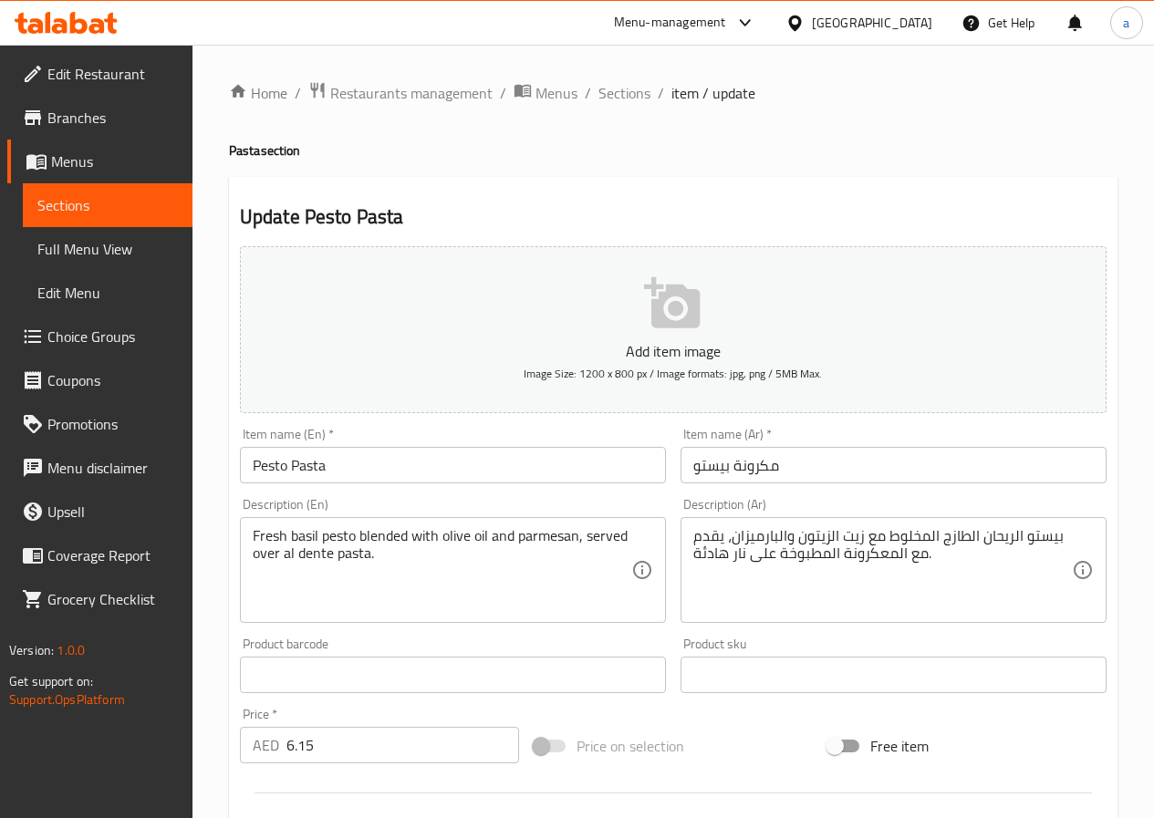
click at [391, 540] on textarea "Fresh basil pesto blended with olive oil and parmesan, served over al dente pas…" at bounding box center [442, 570] width 379 height 87
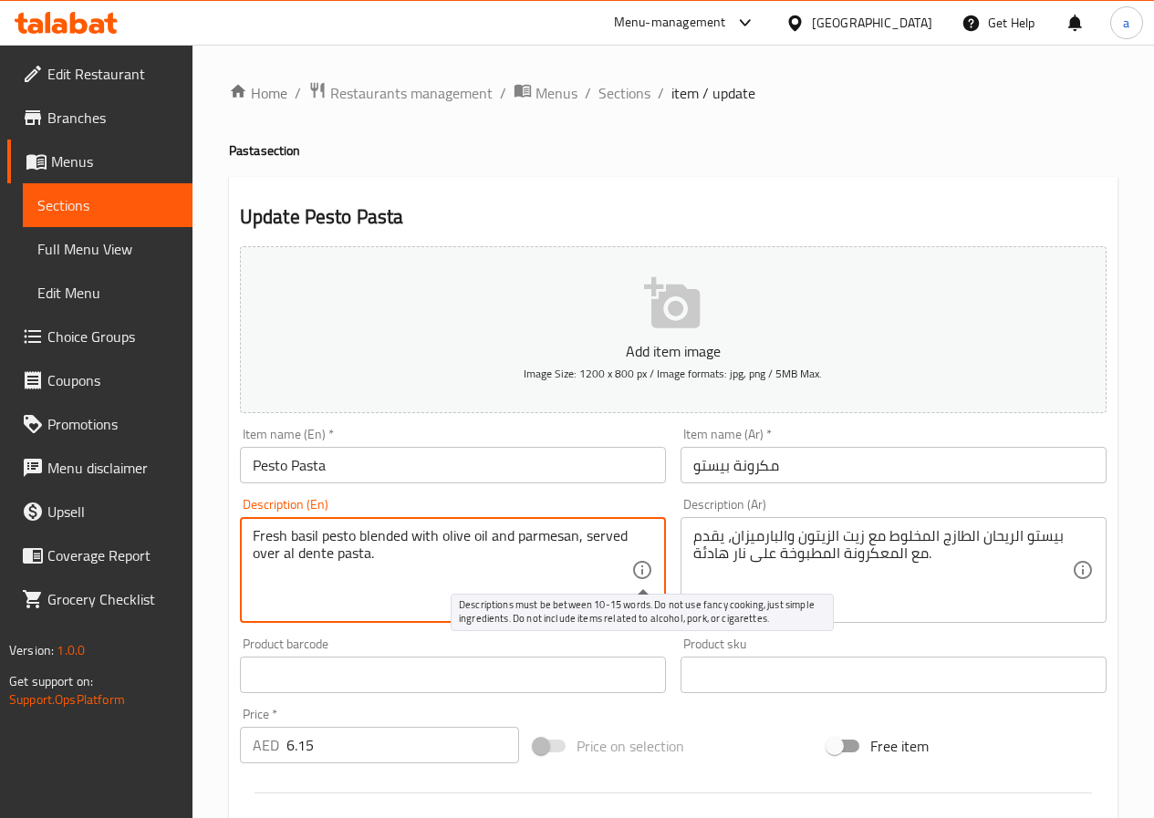
drag, startPoint x: 583, startPoint y: 535, endPoint x: 634, endPoint y: 565, distance: 59.3
click at [634, 565] on div "Fresh basil pesto blended with olive oil and parmesan, served over al dente pas…" at bounding box center [453, 570] width 426 height 106
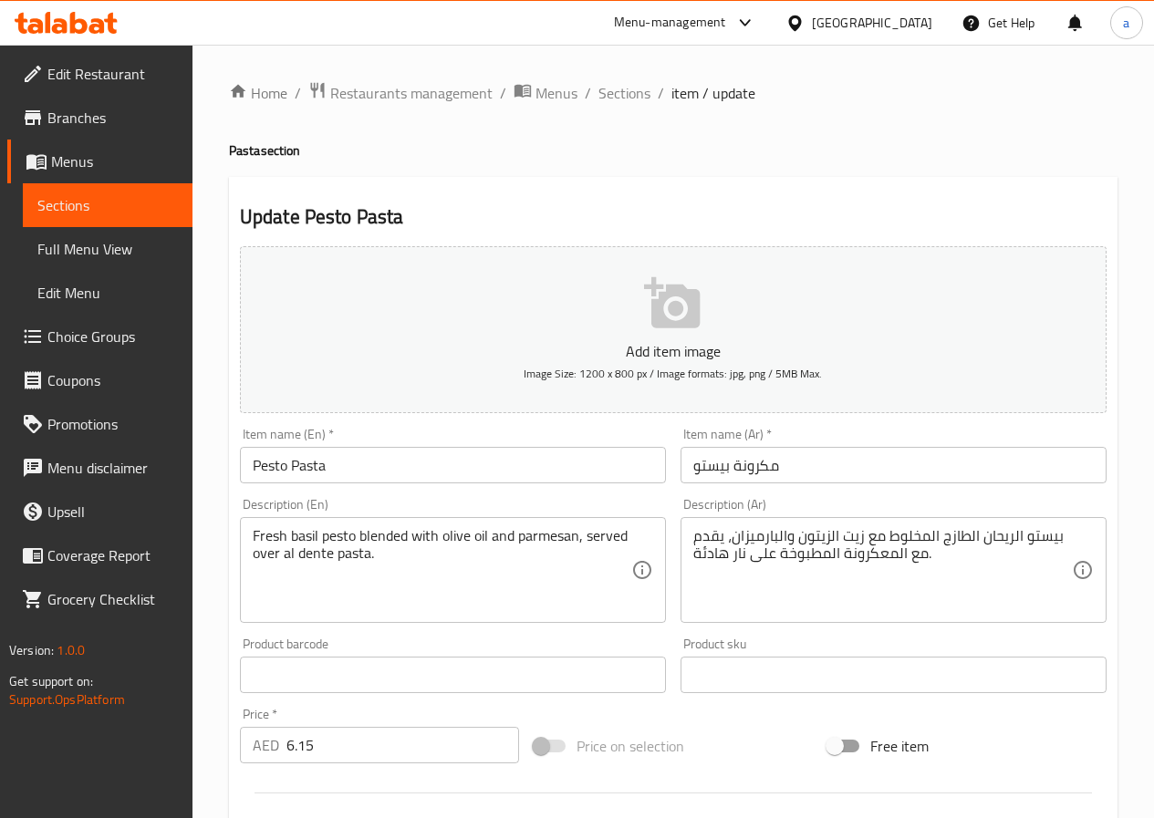
click at [312, 550] on textarea "Fresh basil pesto blended with olive oil and parmesan, served over al dente pas…" at bounding box center [442, 570] width 379 height 87
drag, startPoint x: 248, startPoint y: 560, endPoint x: 296, endPoint y: 553, distance: 48.0
click at [296, 554] on div "Fresh basil pesto blended with olive oil and parmesan, served over al dente pas…" at bounding box center [453, 570] width 426 height 106
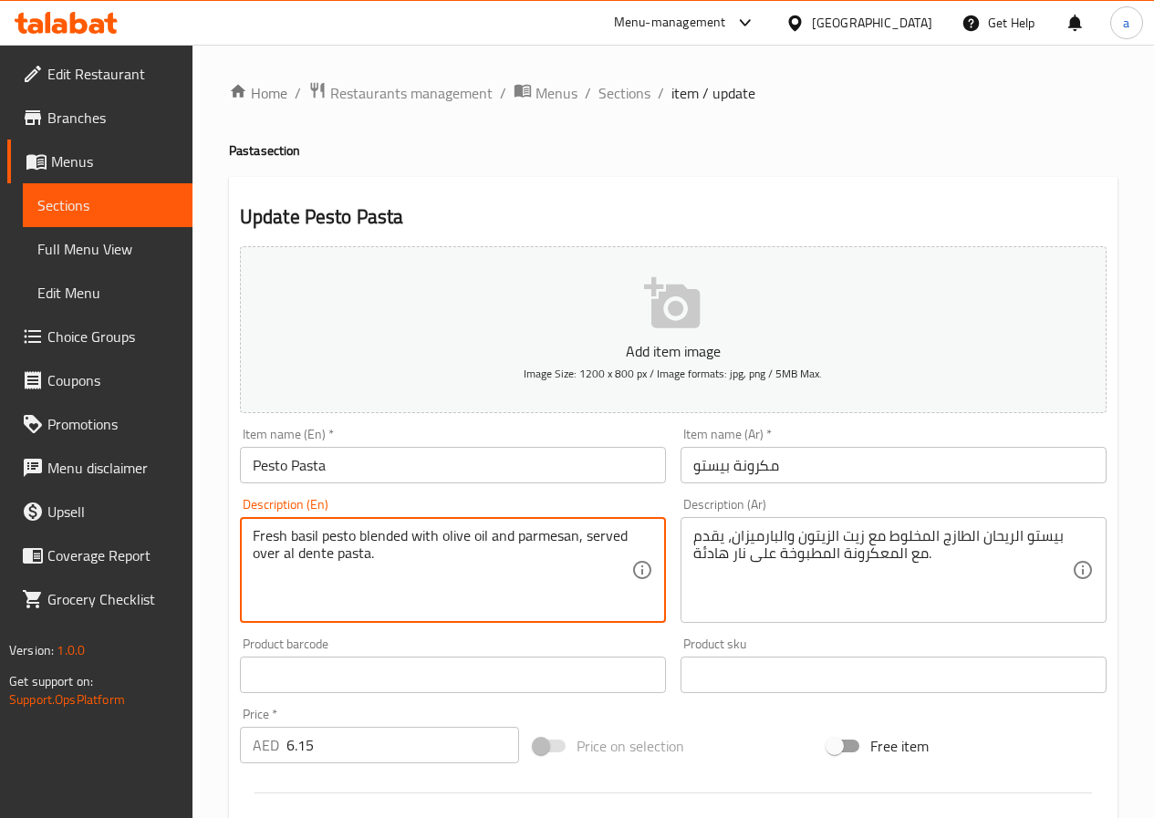
drag, startPoint x: 255, startPoint y: 552, endPoint x: 332, endPoint y: 552, distance: 76.6
click at [332, 552] on textarea "Fresh basil pesto blended with olive oil and parmesan, served over al dente pas…" at bounding box center [442, 570] width 379 height 87
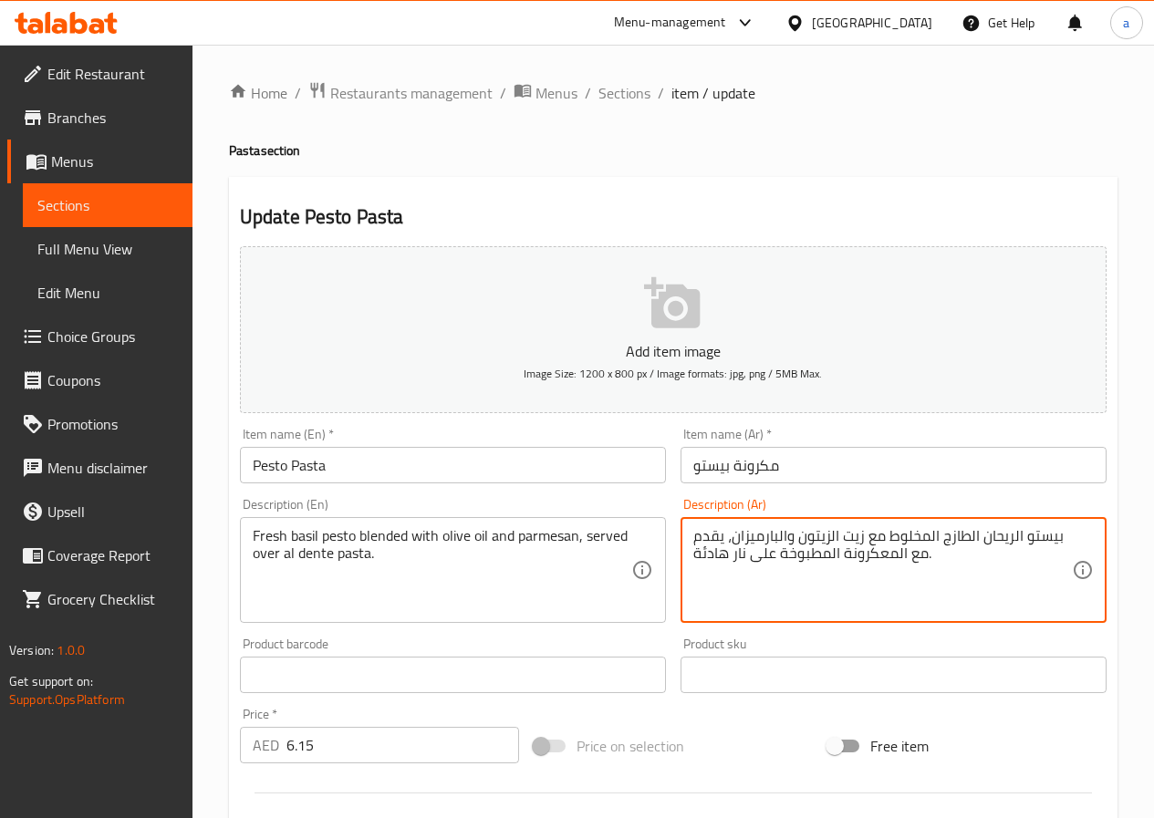
drag, startPoint x: 694, startPoint y: 557, endPoint x: 840, endPoint y: 566, distance: 146.2
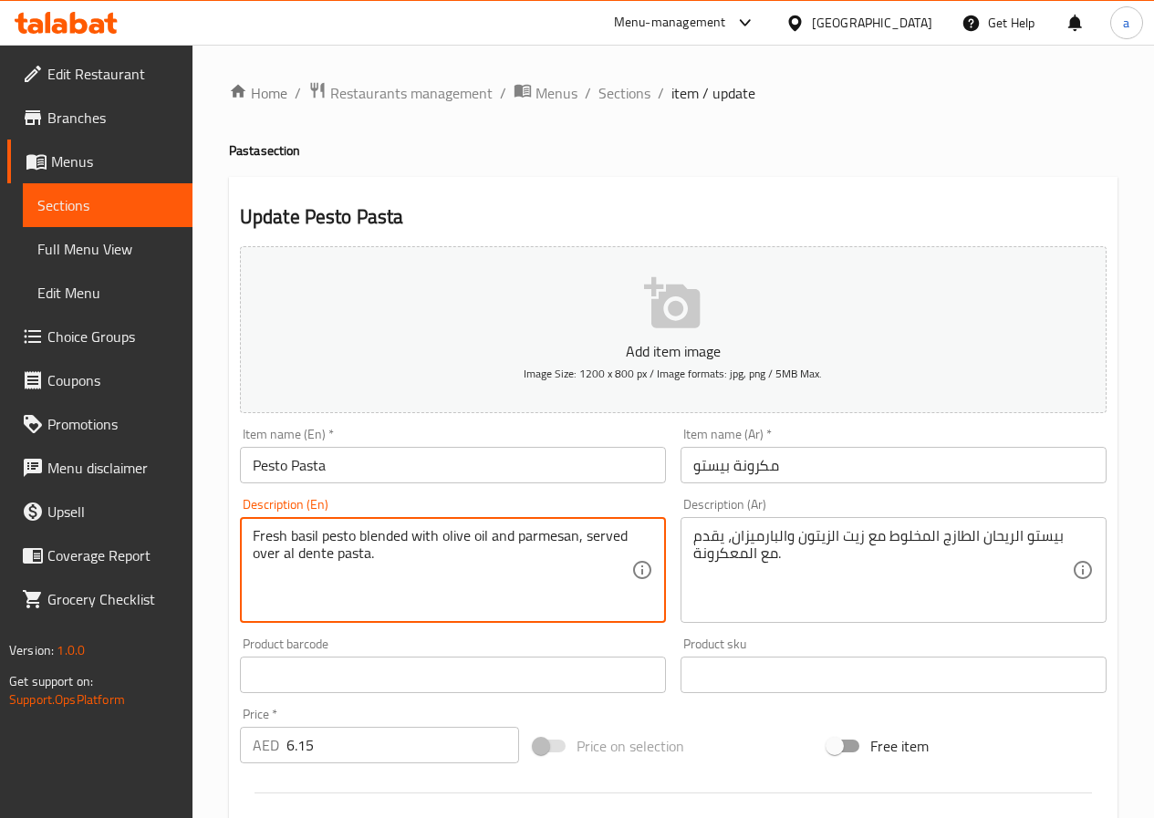
drag, startPoint x: 285, startPoint y: 555, endPoint x: 334, endPoint y: 556, distance: 49.3
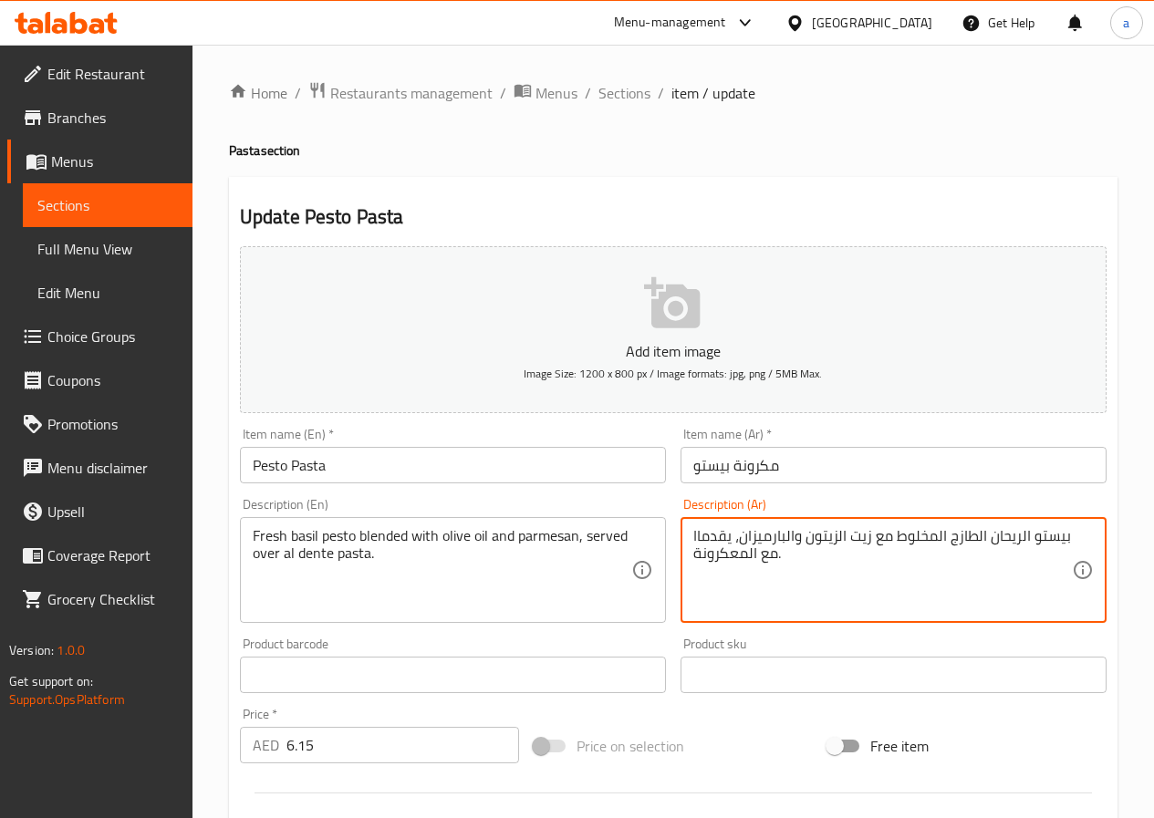
click at [820, 563] on textarea "بيستو الريحان الطازج المخلوط مع زيت الزيتون والبارميزان، يقدماا مع المعكرونة." at bounding box center [882, 570] width 379 height 87
click at [780, 555] on textarea "بيستو الريحان الطازج المخلوط مع زيت الزيتون والبارميزان، يقدماا مع المعكرونة." at bounding box center [882, 570] width 379 height 87
click at [696, 538] on textarea "بيستو الريحان الطازج المخلوط مع زيت الزيتون والبارميزان، يقدماا مع المعكرونة ال…" at bounding box center [882, 570] width 379 height 87
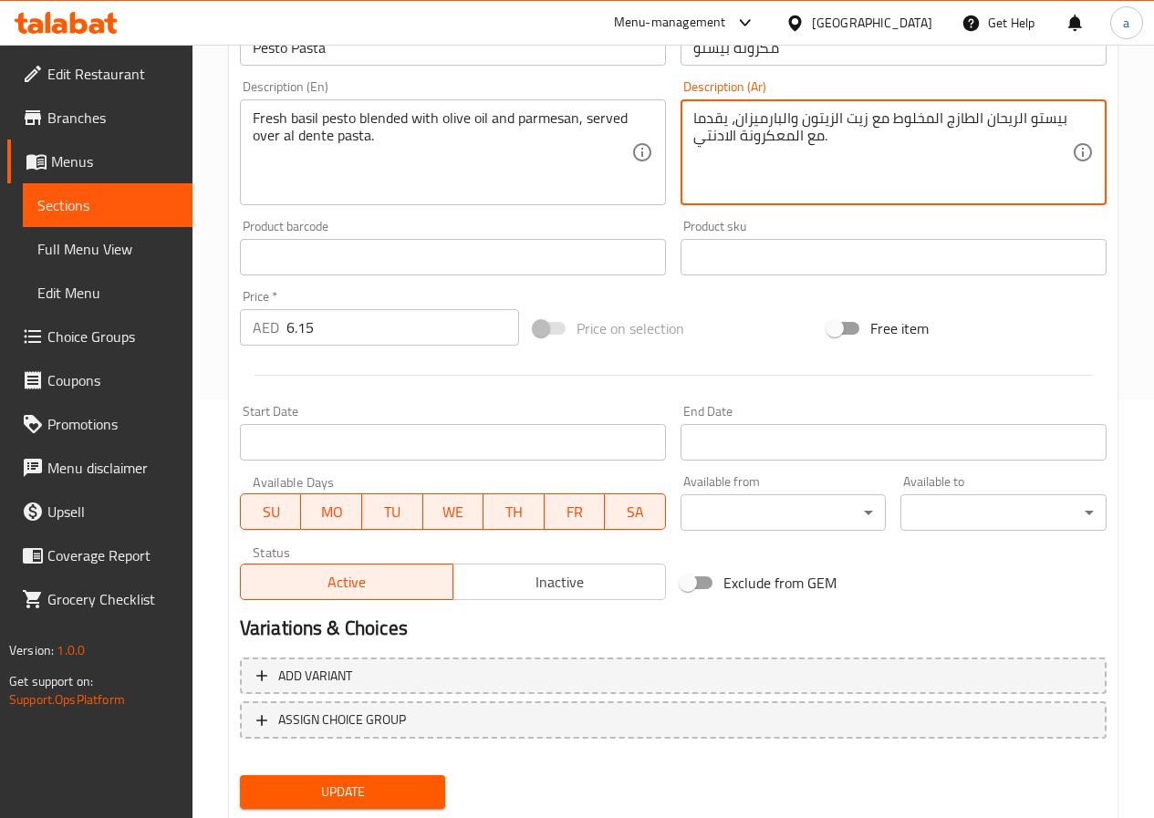
scroll to position [471, 0]
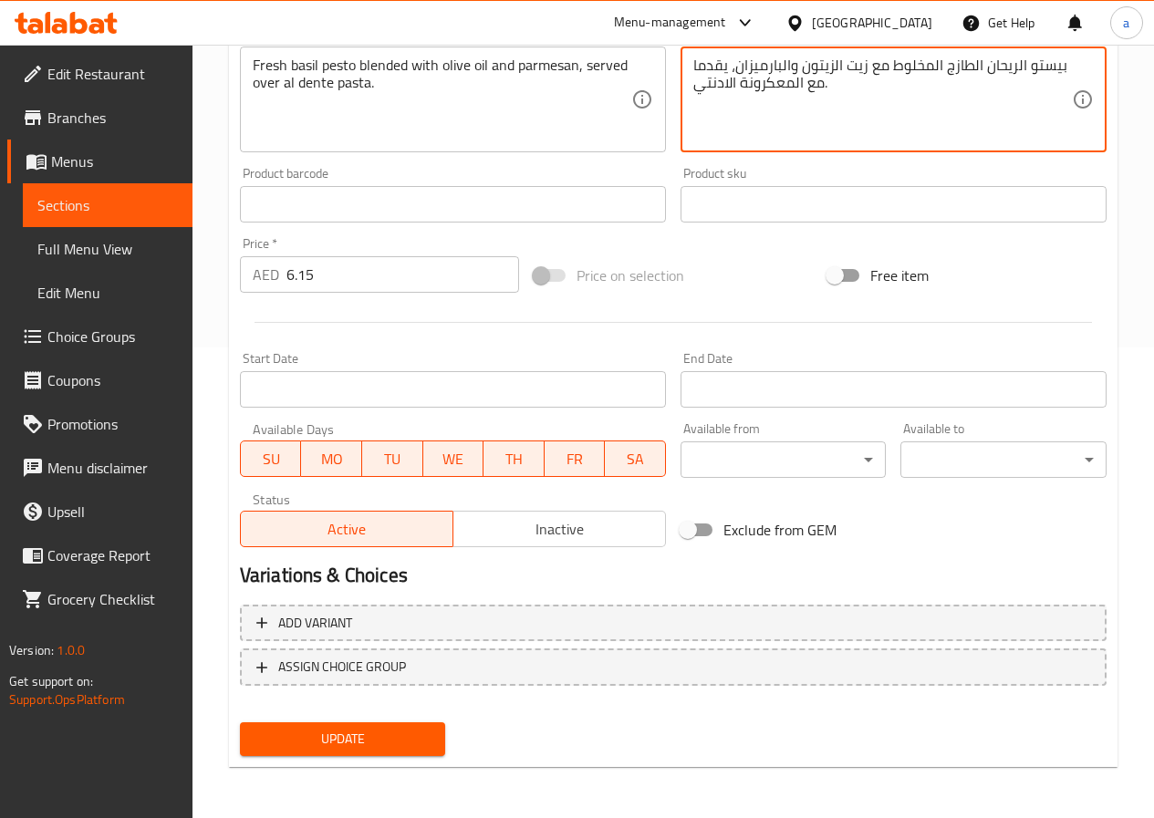
type textarea "بيستو الريحان الطازج المخلوط مع زيت الزيتون والبارميزان، يقدما مع المعكرونة الا…"
click at [355, 744] on span "Update" at bounding box center [342, 739] width 177 height 23
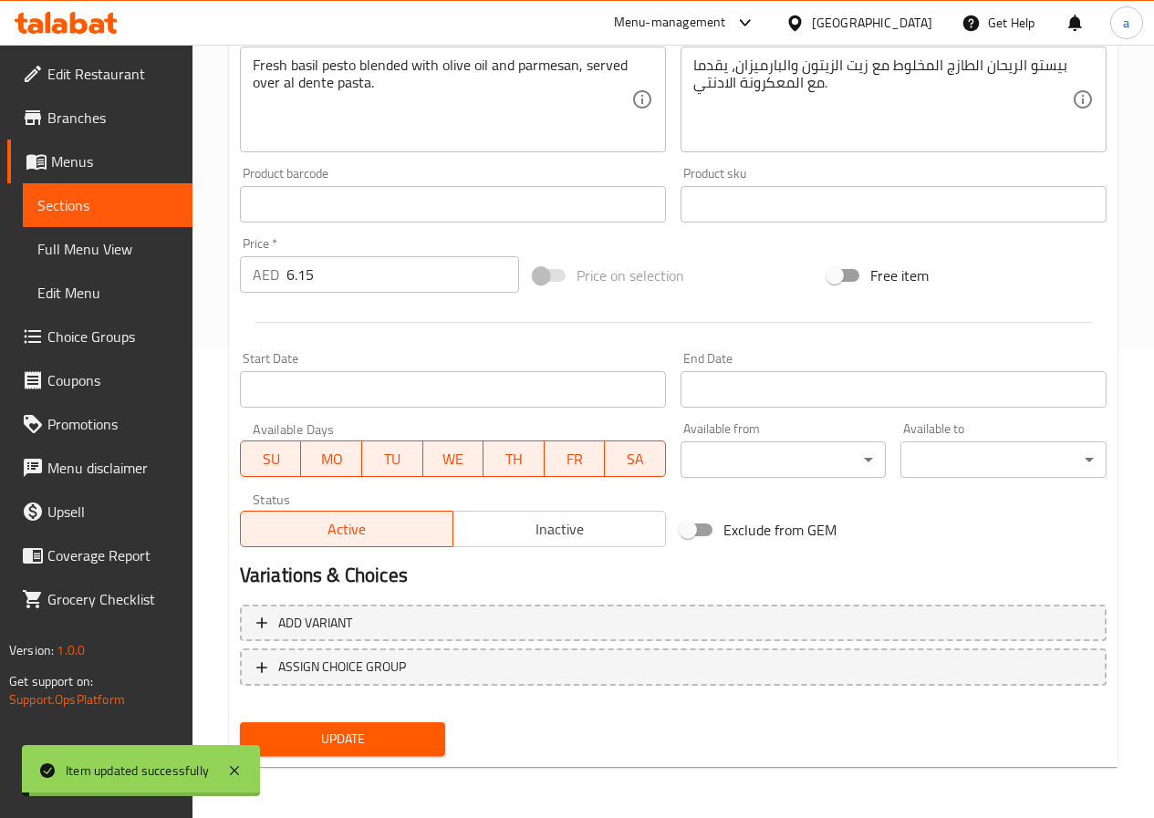
click at [70, 214] on span "Sections" at bounding box center [107, 205] width 140 height 22
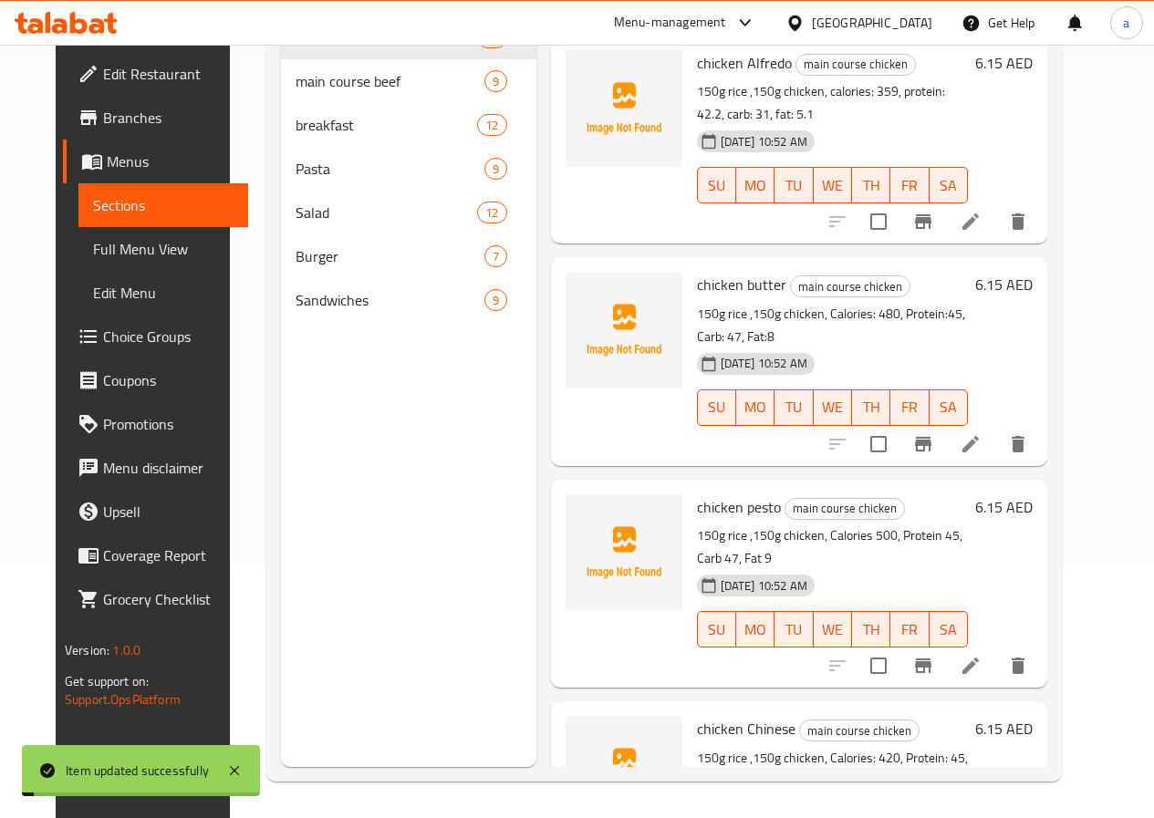
scroll to position [255, 0]
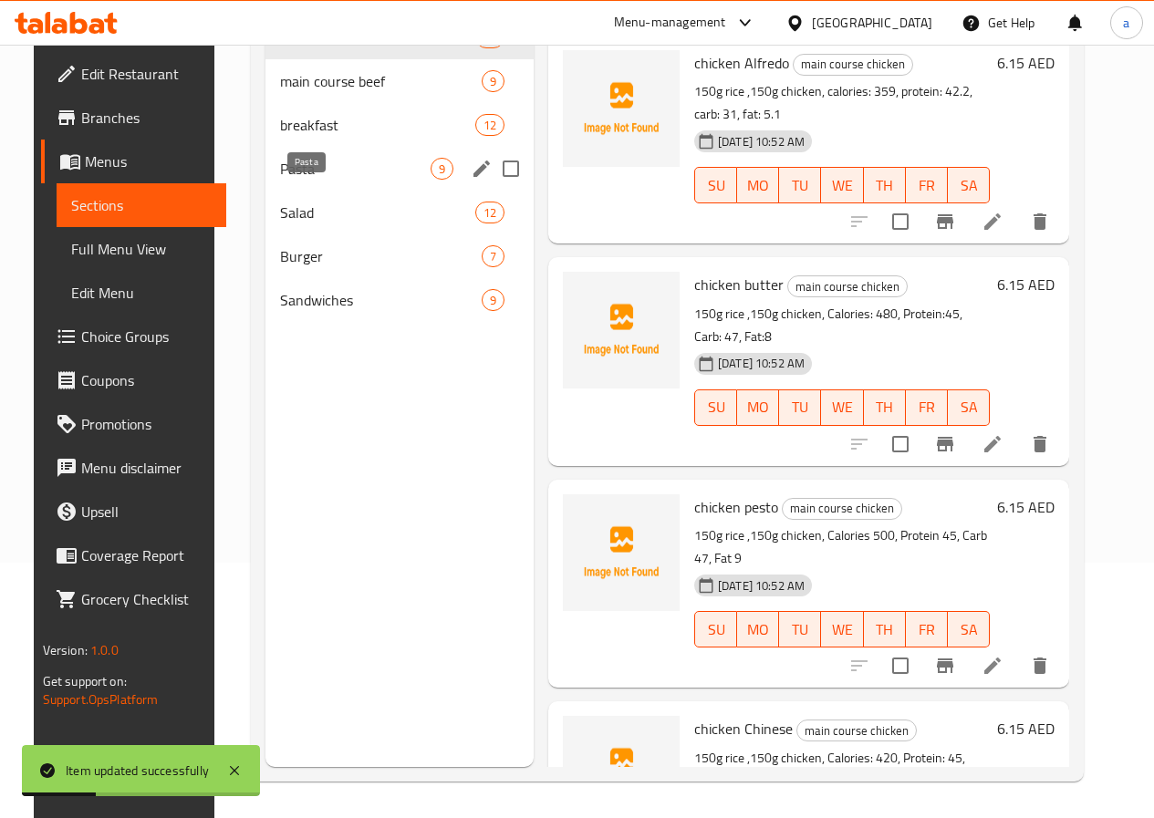
click at [289, 180] on span "Pasta" at bounding box center [355, 169] width 150 height 22
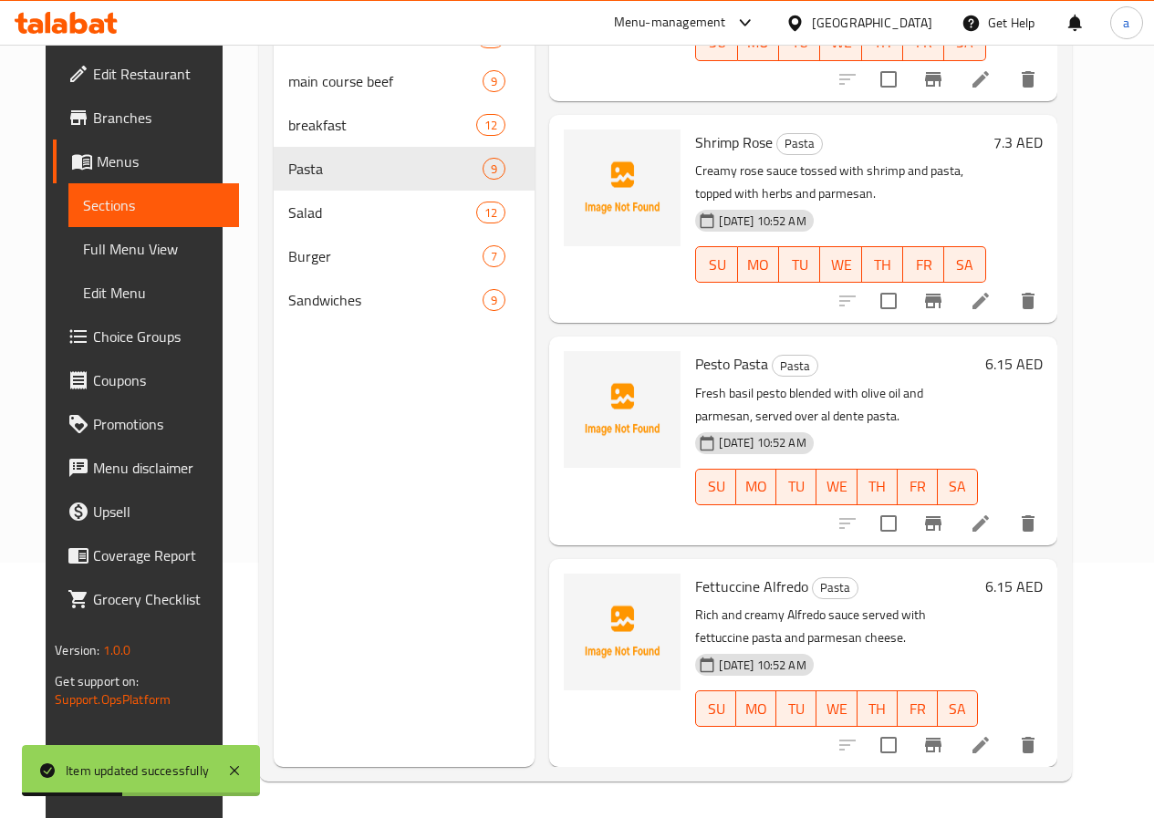
scroll to position [821, 0]
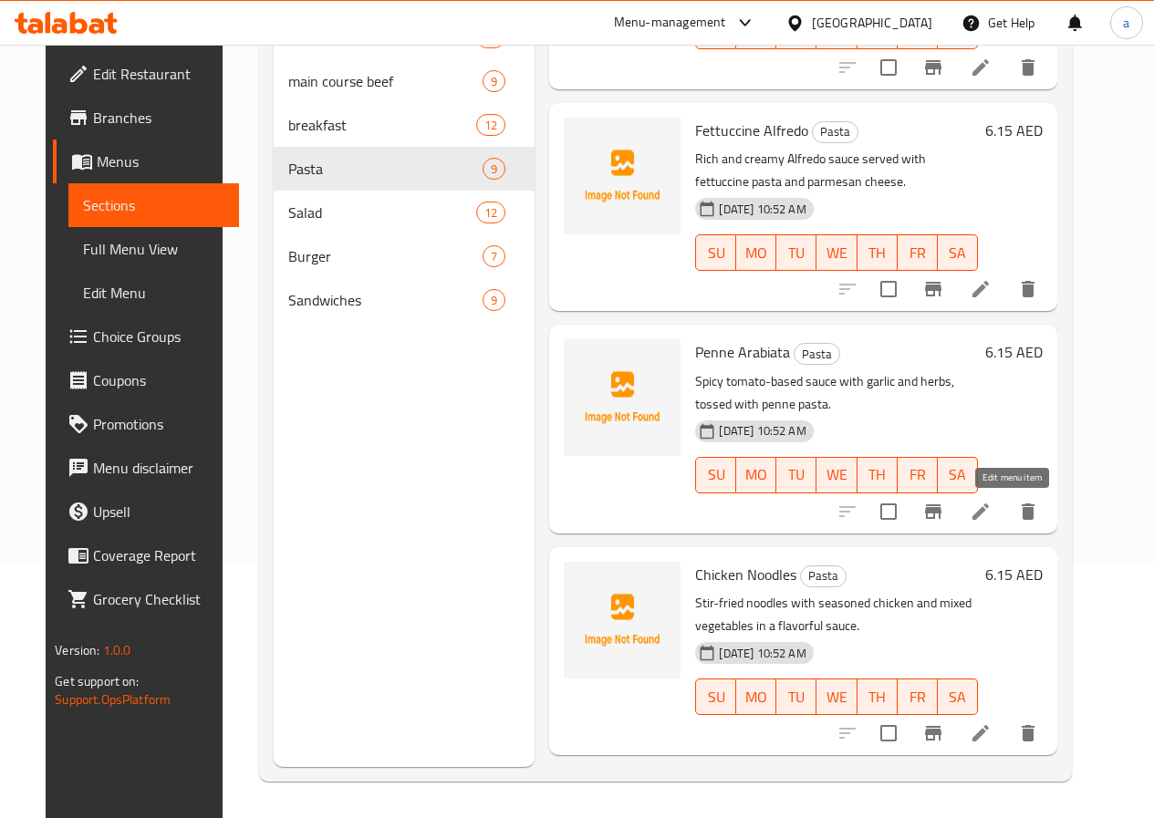
click at [991, 506] on icon at bounding box center [981, 512] width 22 height 22
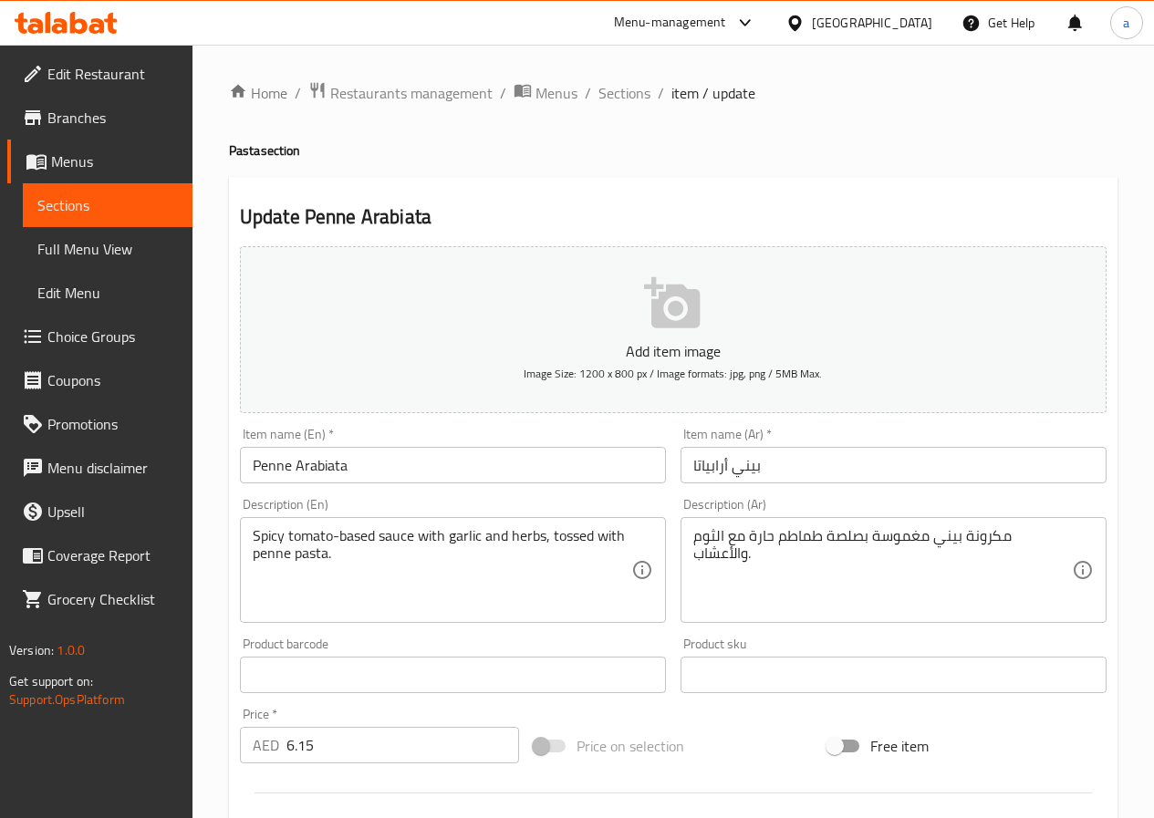
click at [274, 462] on input "Penne Arabiata" at bounding box center [453, 465] width 426 height 36
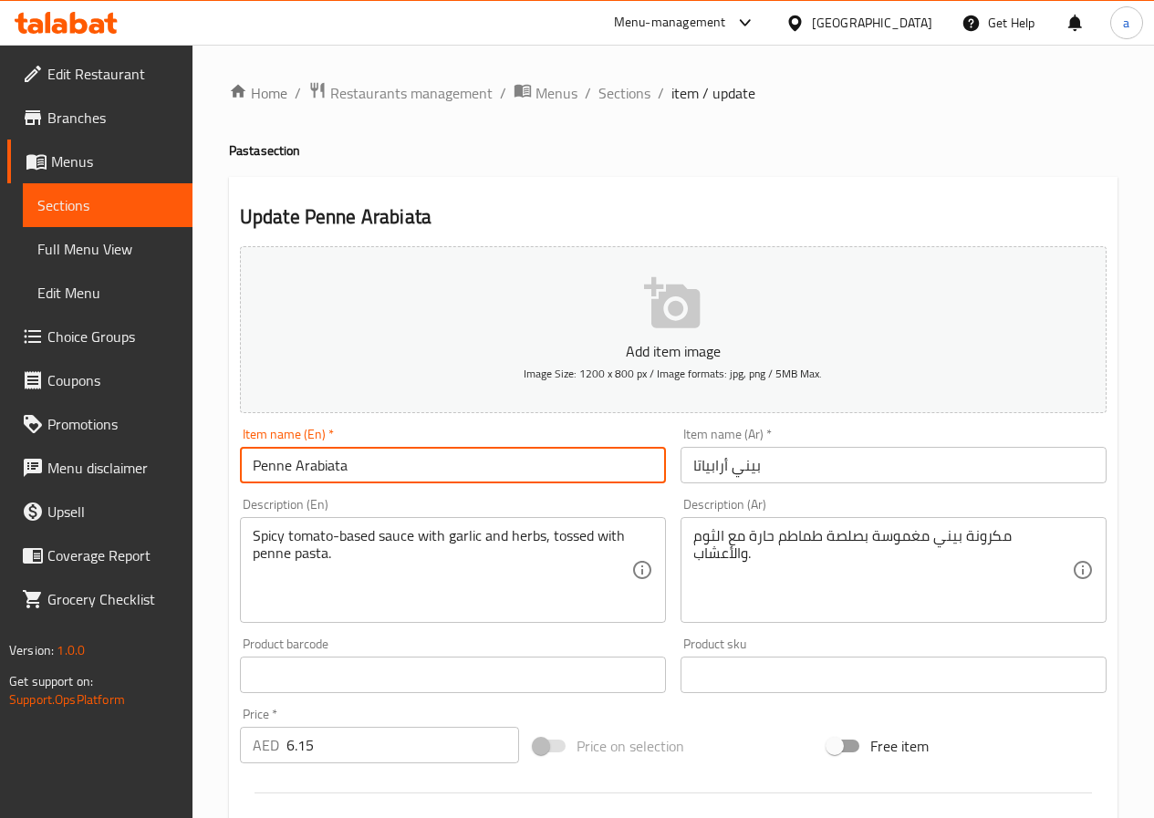
click at [274, 462] on input "Penne Arabiata" at bounding box center [453, 465] width 426 height 36
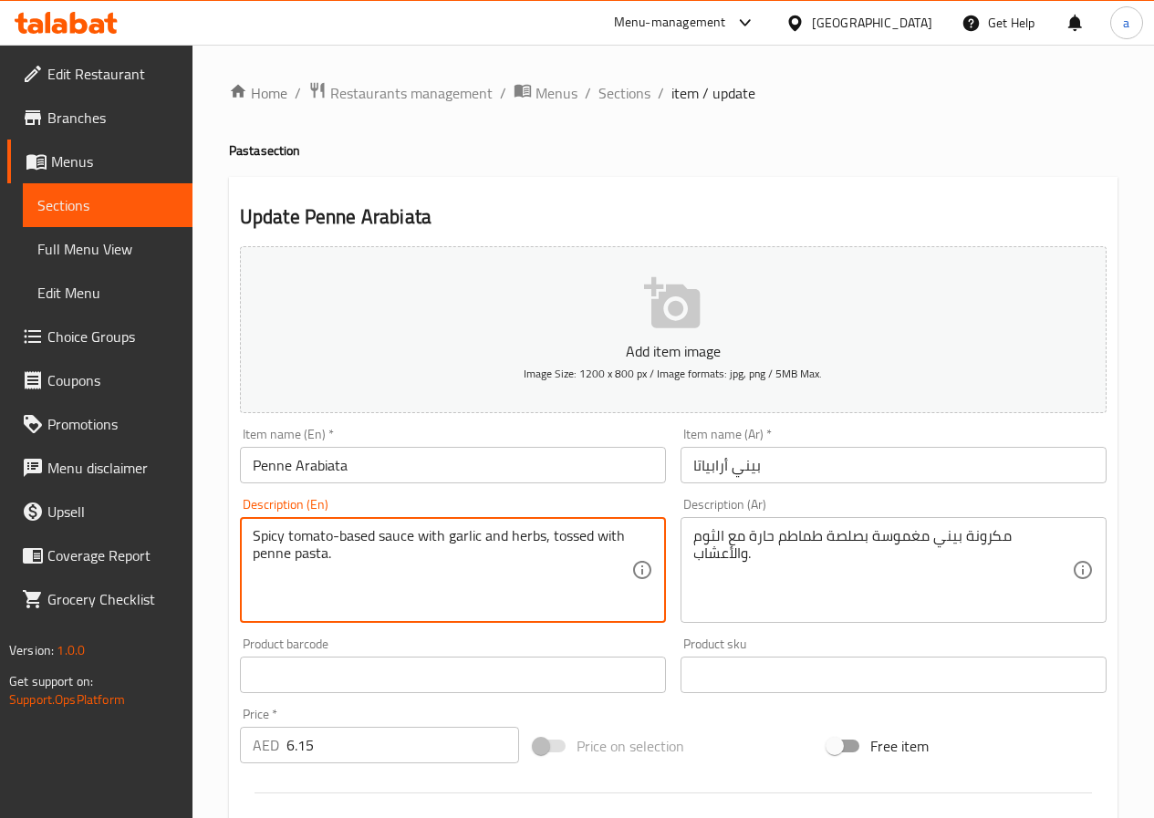
click at [368, 536] on textarea "Spicy tomato-based sauce with garlic and herbs, tossed with penne pasta." at bounding box center [442, 570] width 379 height 87
click at [491, 576] on textarea "Spicy tomato-based sauce with garlic and herbs, tossed with penne pasta." at bounding box center [442, 570] width 379 height 87
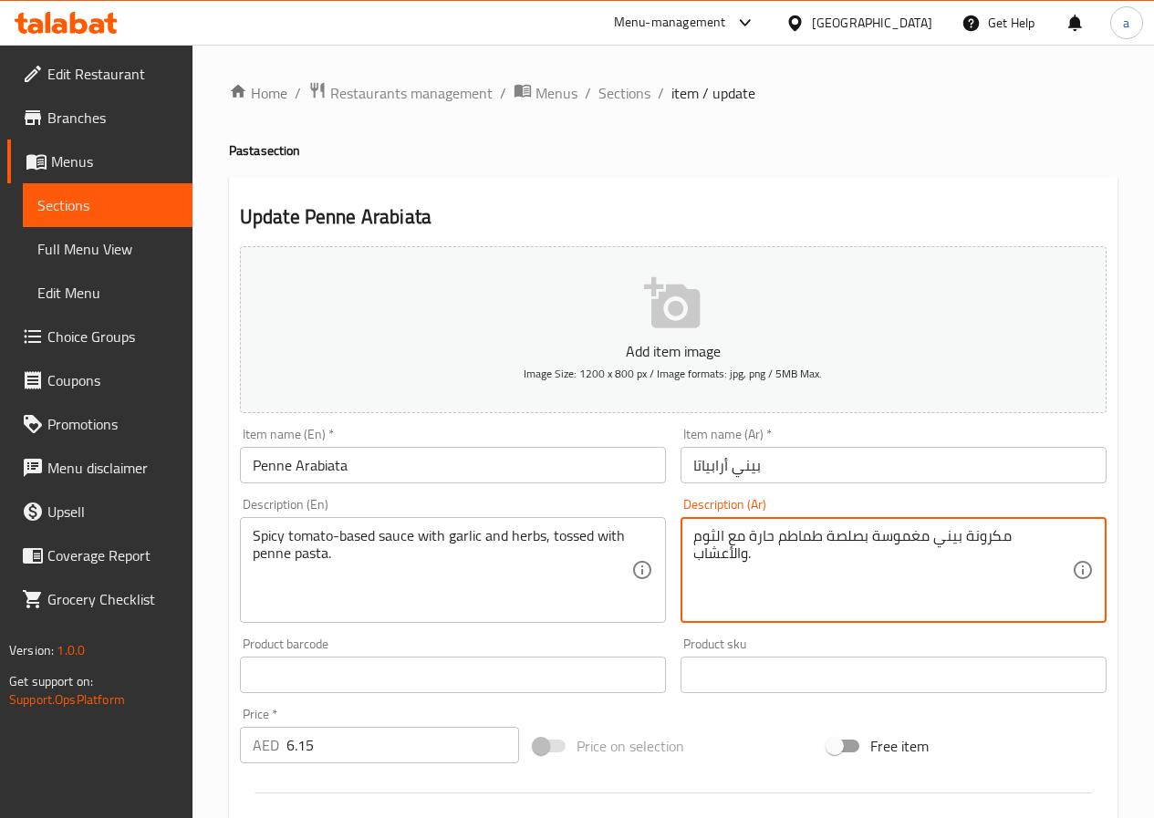
drag, startPoint x: 700, startPoint y: 534, endPoint x: 685, endPoint y: 539, distance: 16.2
click at [731, 559] on textarea "مكرونة بيني مغموسة بصلصة طماطم حارة مع الثوم والأعشاب." at bounding box center [882, 570] width 379 height 87
drag, startPoint x: 694, startPoint y: 536, endPoint x: 633, endPoint y: 533, distance: 61.2
click at [634, 534] on div "Add item image Image Size: 1200 x 800 px / Image formats: jpg, png / 5MB Max. I…" at bounding box center [673, 632] width 881 height 786
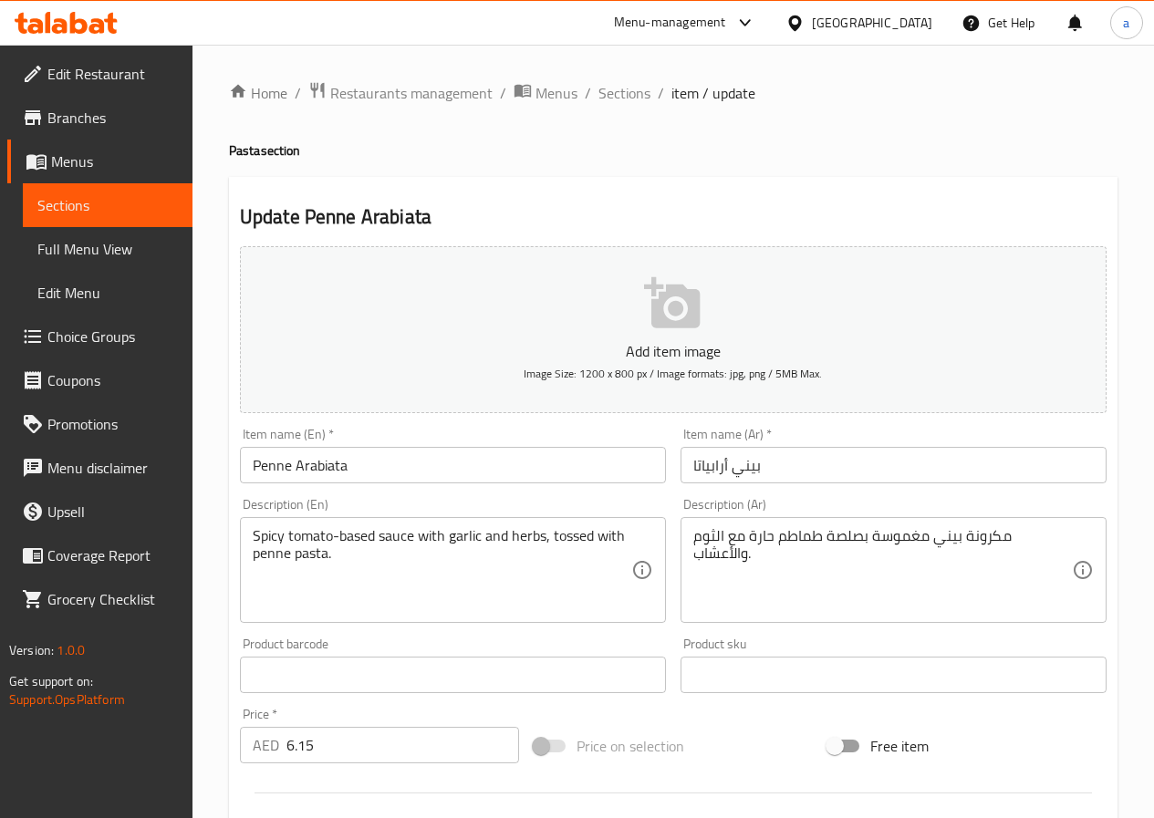
click at [980, 525] on div "مكرونة بيني مغموسة بصلصة طماطم حارة مع الثوم والأعشاب. Description (Ar)" at bounding box center [893, 570] width 426 height 106
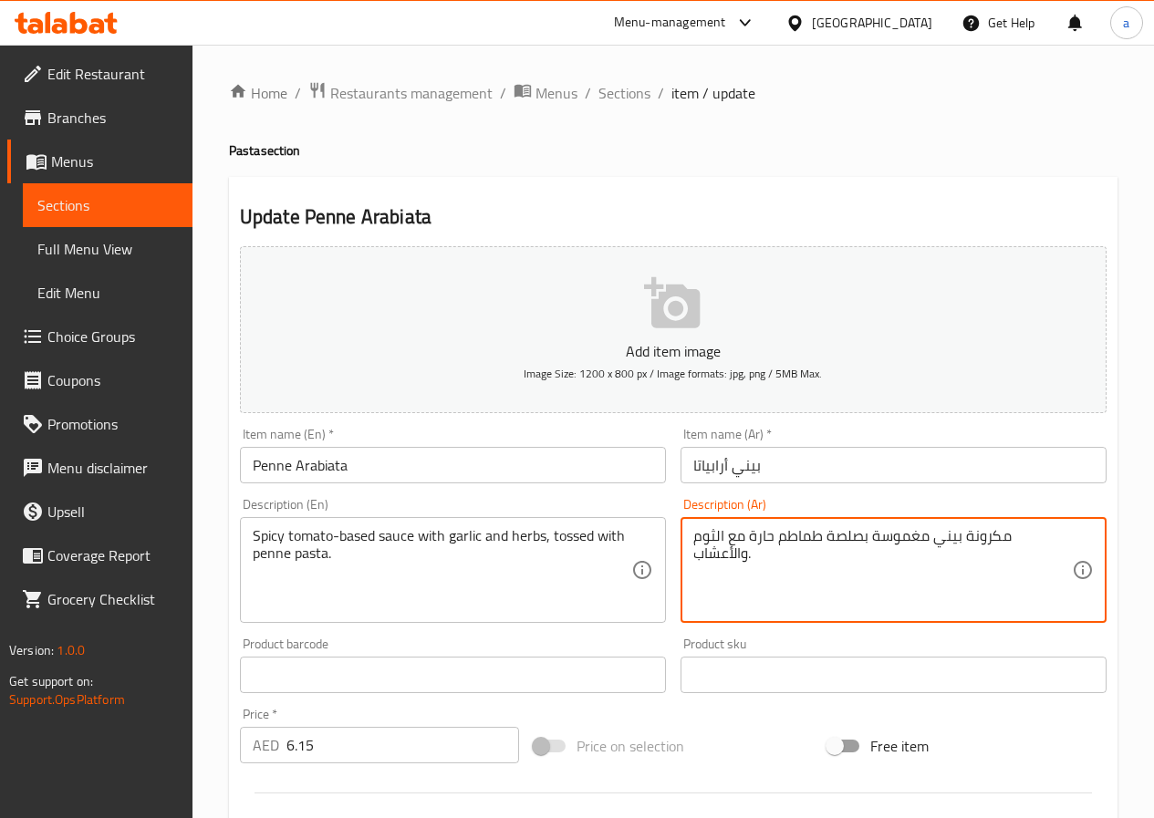
click at [1014, 534] on textarea "مكرونة بيني مغموسة بصلصة طماطم حارة مع الثوم والأعشاب." at bounding box center [882, 570] width 379 height 87
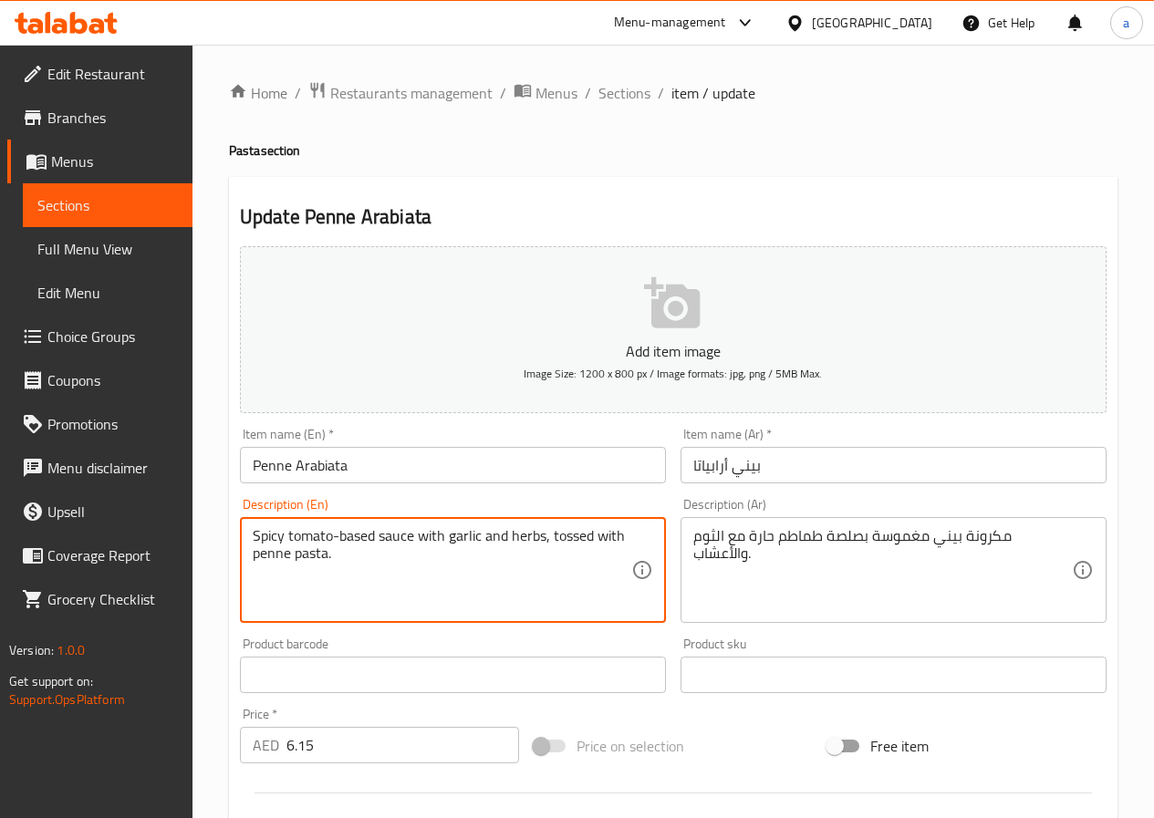
drag, startPoint x: 252, startPoint y: 537, endPoint x: 285, endPoint y: 535, distance: 33.8
click at [573, 539] on textarea "Spicy tomato-based sauce with garlic and herbs, tossed with penne pasta." at bounding box center [442, 570] width 379 height 87
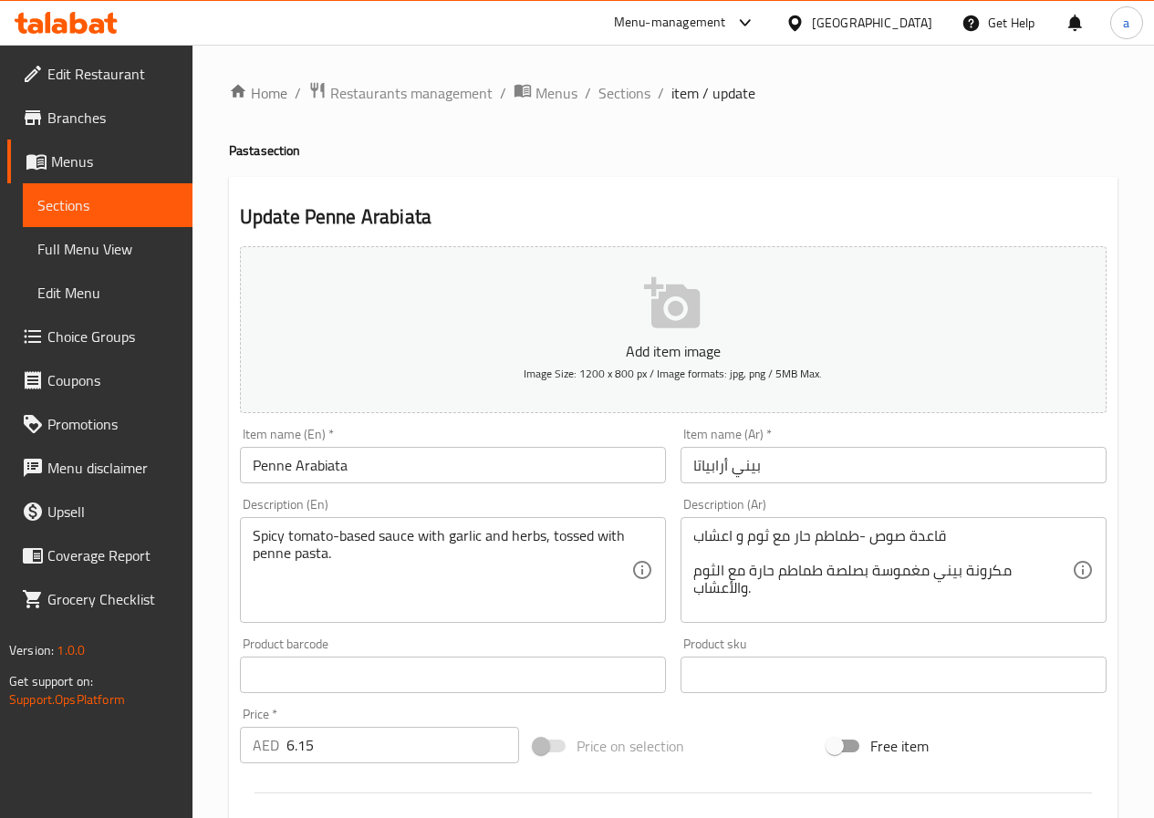
click at [690, 541] on div "قاعدة صوص -طماطم حار مع ثوم و اعشاب مكرونة بيني مغموسة بصلصة طماطم حارة مع الثو…" at bounding box center [893, 570] width 426 height 106
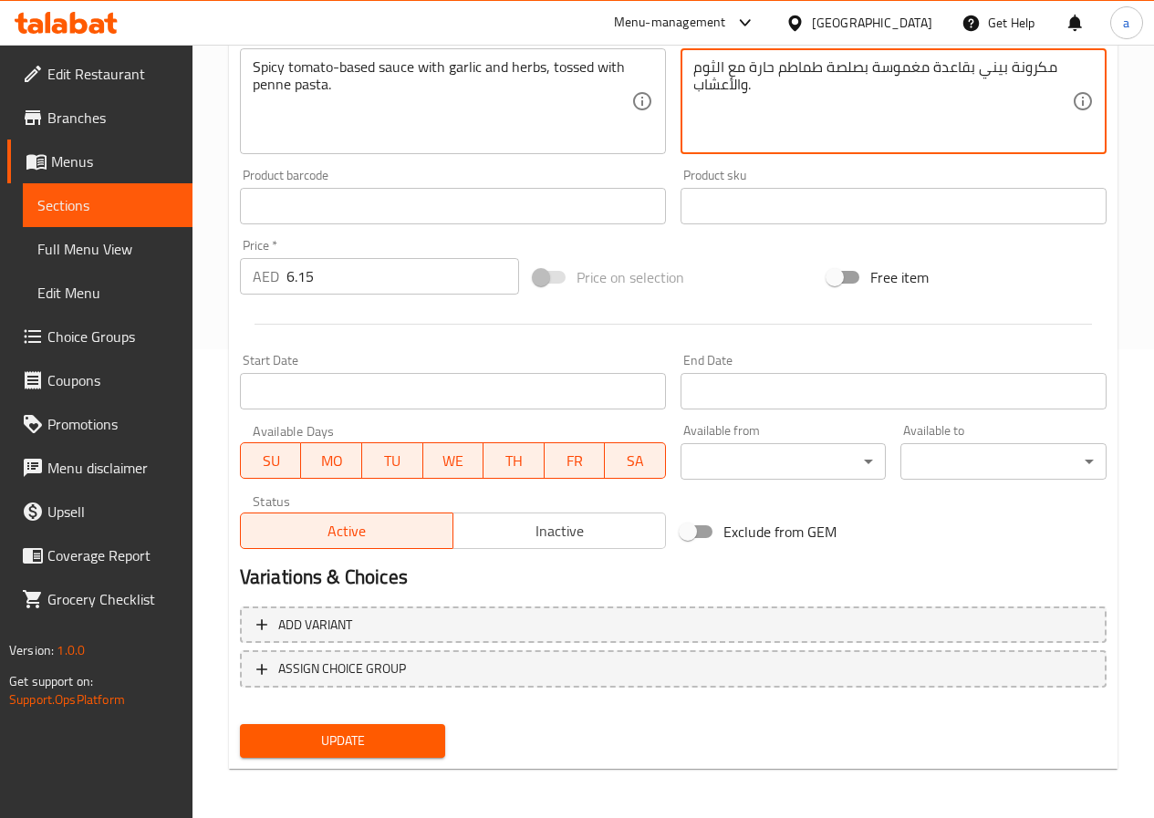
scroll to position [471, 0]
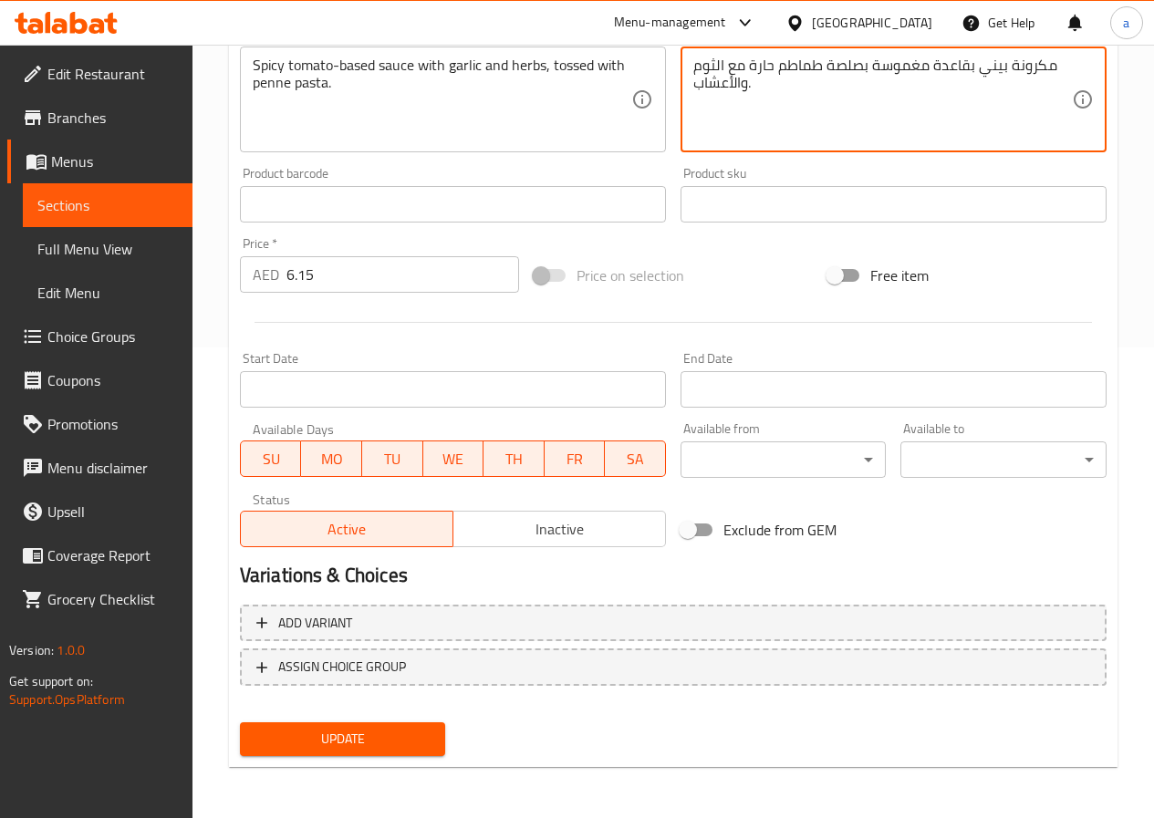
type textarea "مكرونة بيني بقاعدة مغموسة بصلصة طماطم حارة مع الثوم والأعشاب."
click at [330, 741] on span "Update" at bounding box center [342, 739] width 177 height 23
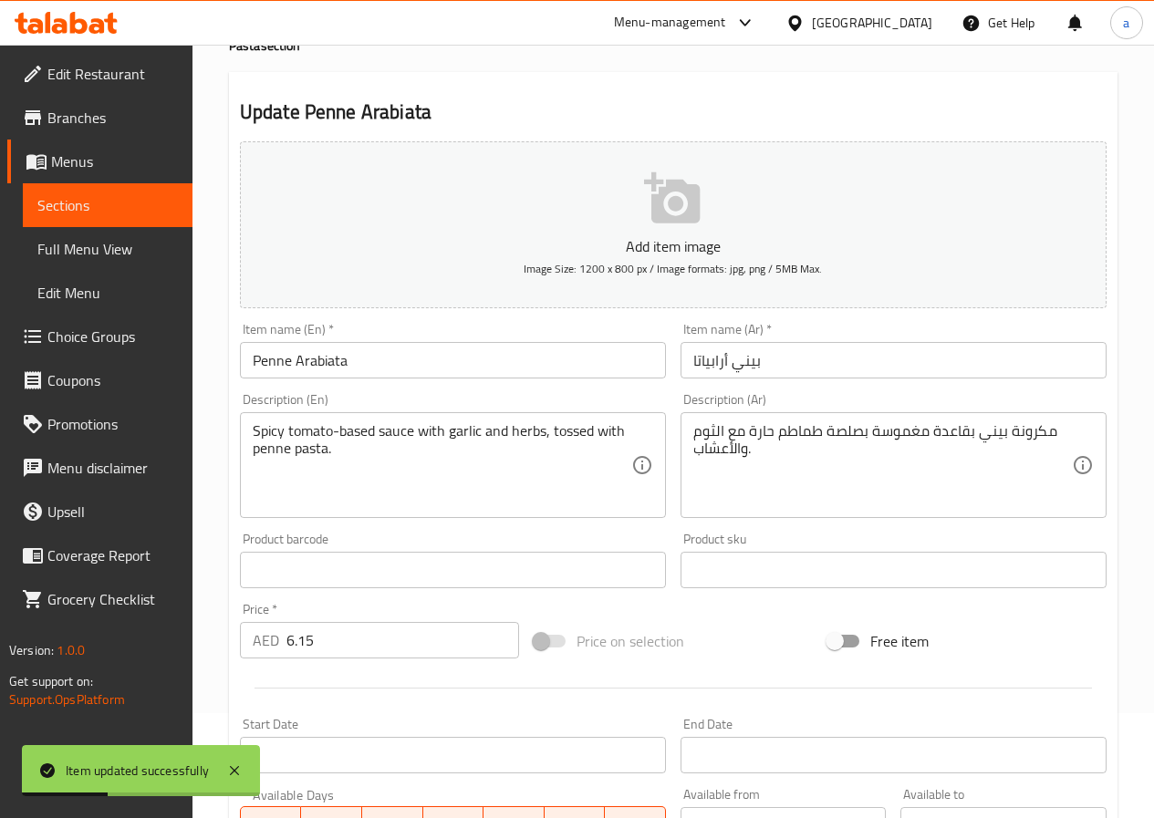
scroll to position [0, 0]
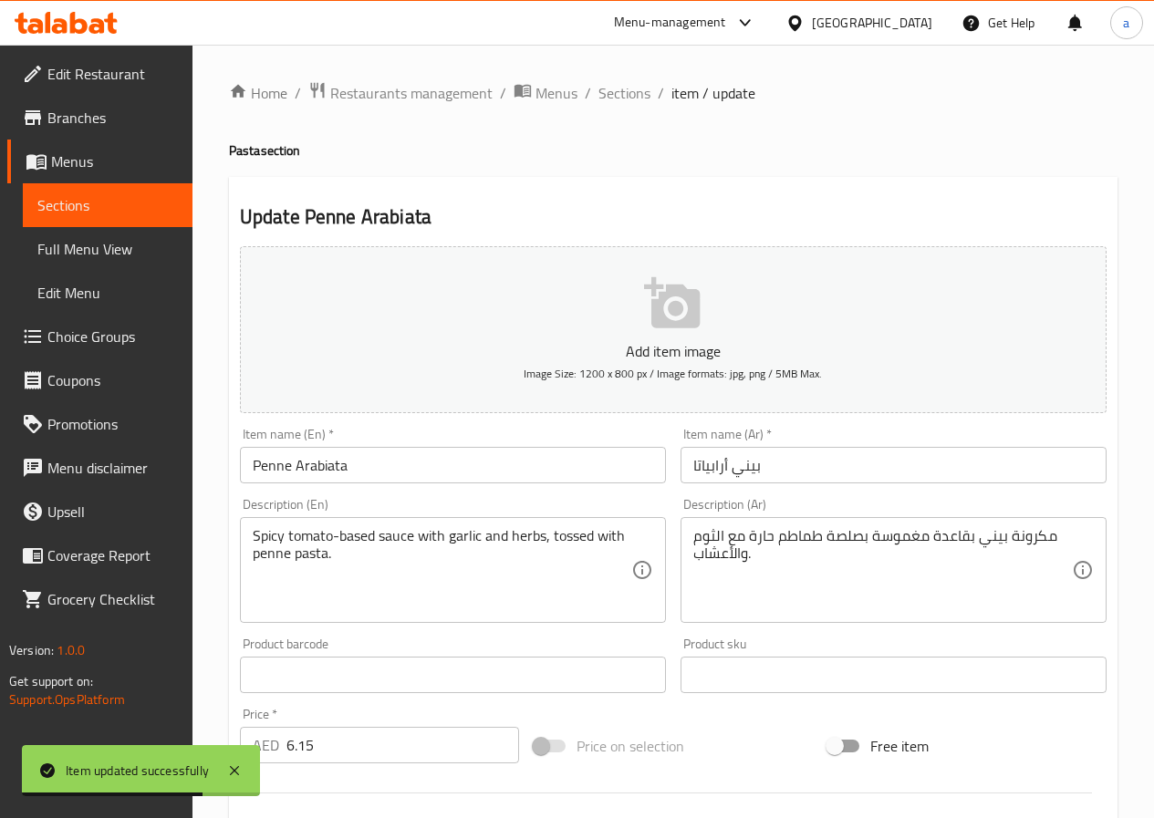
click at [119, 209] on span "Sections" at bounding box center [107, 205] width 140 height 22
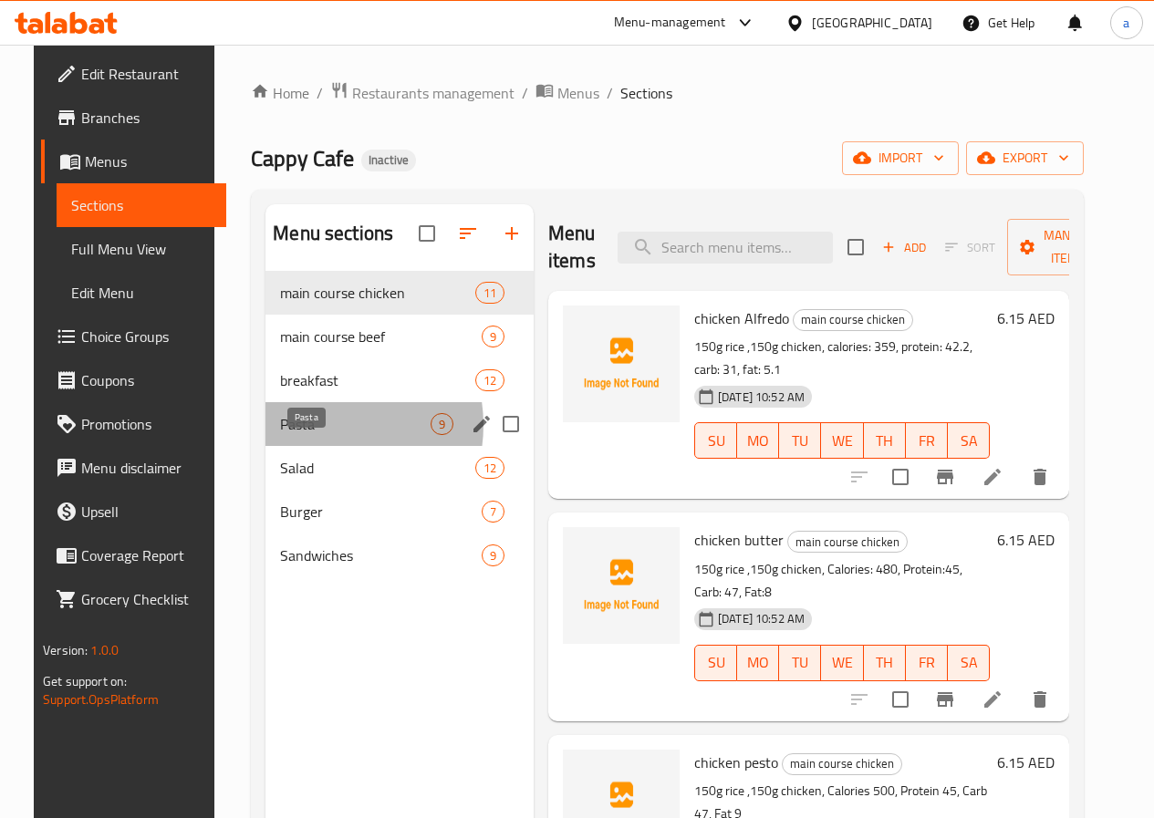
click at [301, 435] on span "Pasta" at bounding box center [355, 424] width 150 height 22
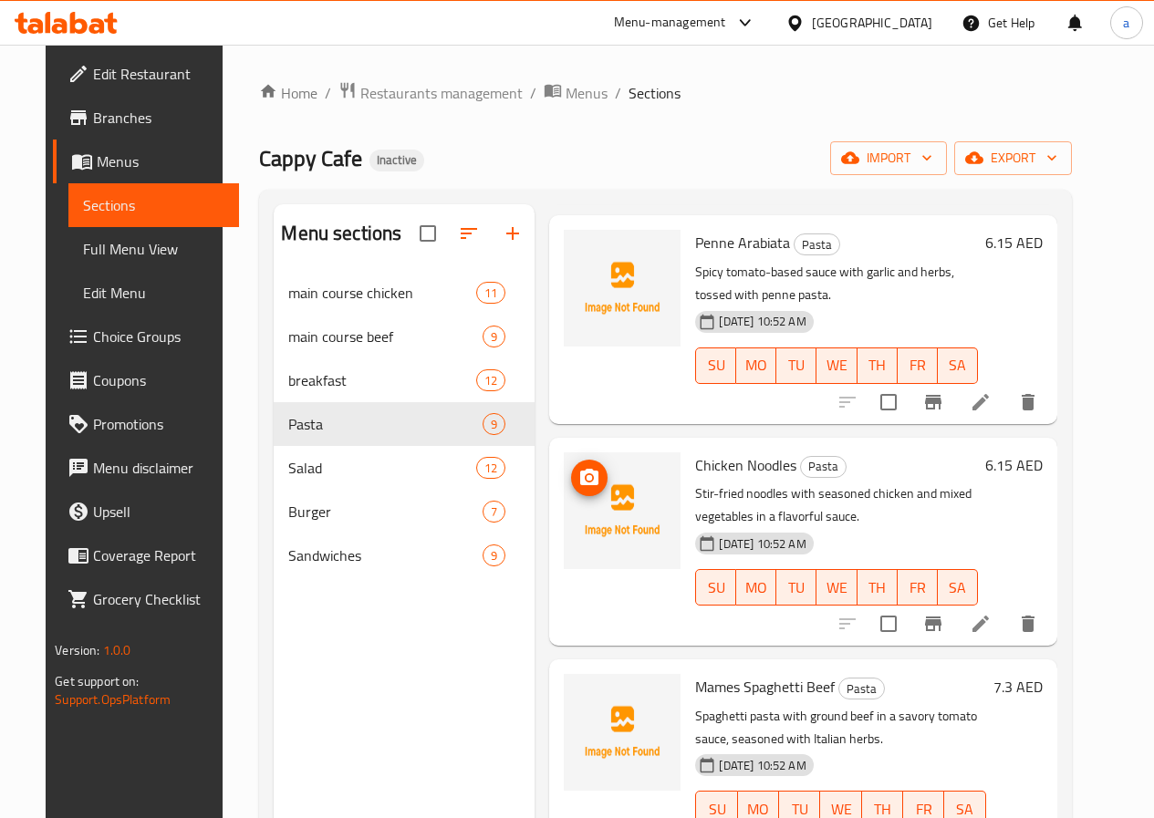
scroll to position [1253, 0]
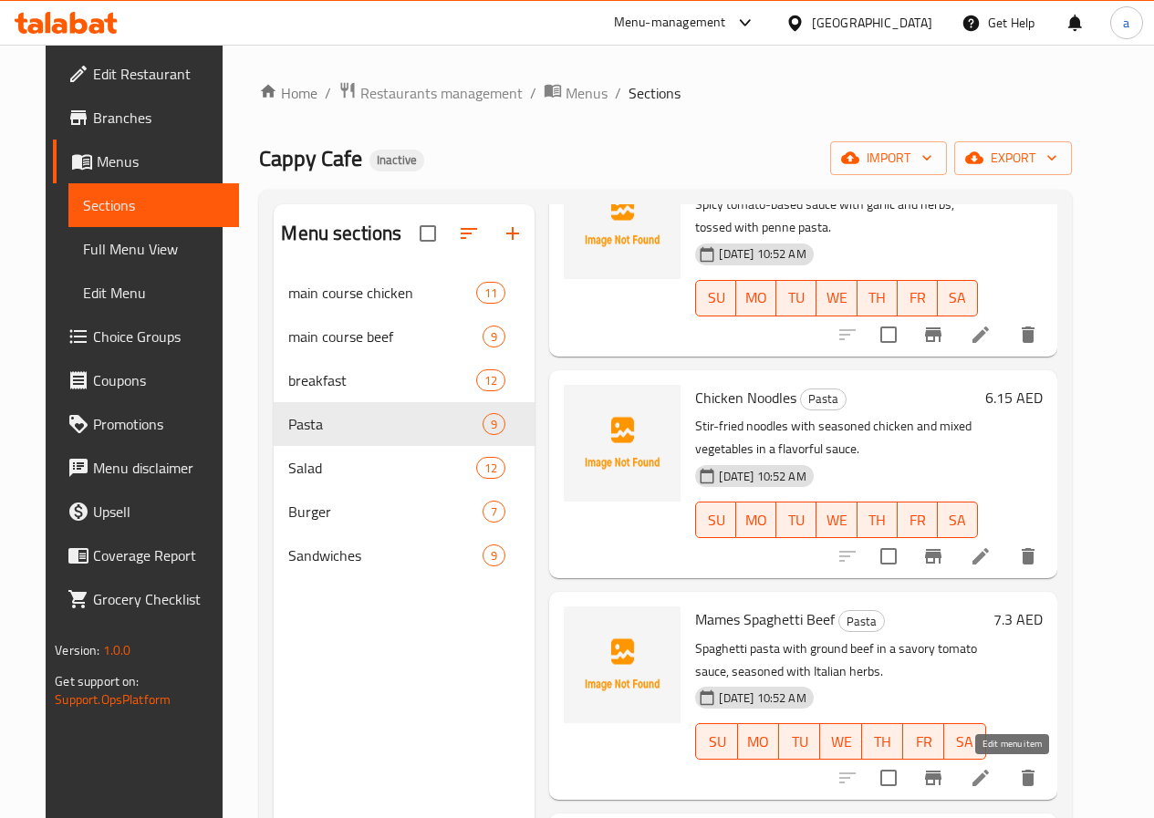
click at [991, 767] on icon at bounding box center [981, 778] width 22 height 22
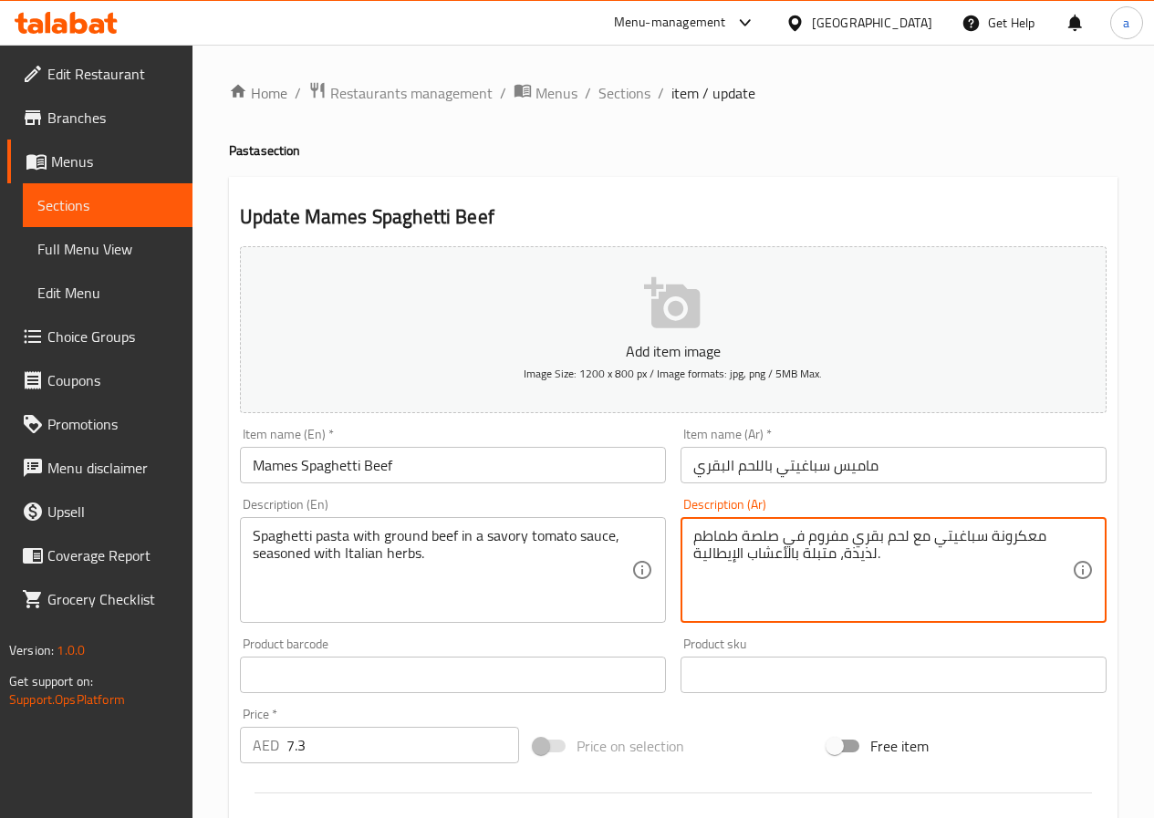
click at [829, 539] on textarea "معكرونة سباغيتي مع لحم بقري مفروم في صلصة طماطم لذيذة، متبلة بالأعشاب الإيطالية." at bounding box center [882, 570] width 379 height 87
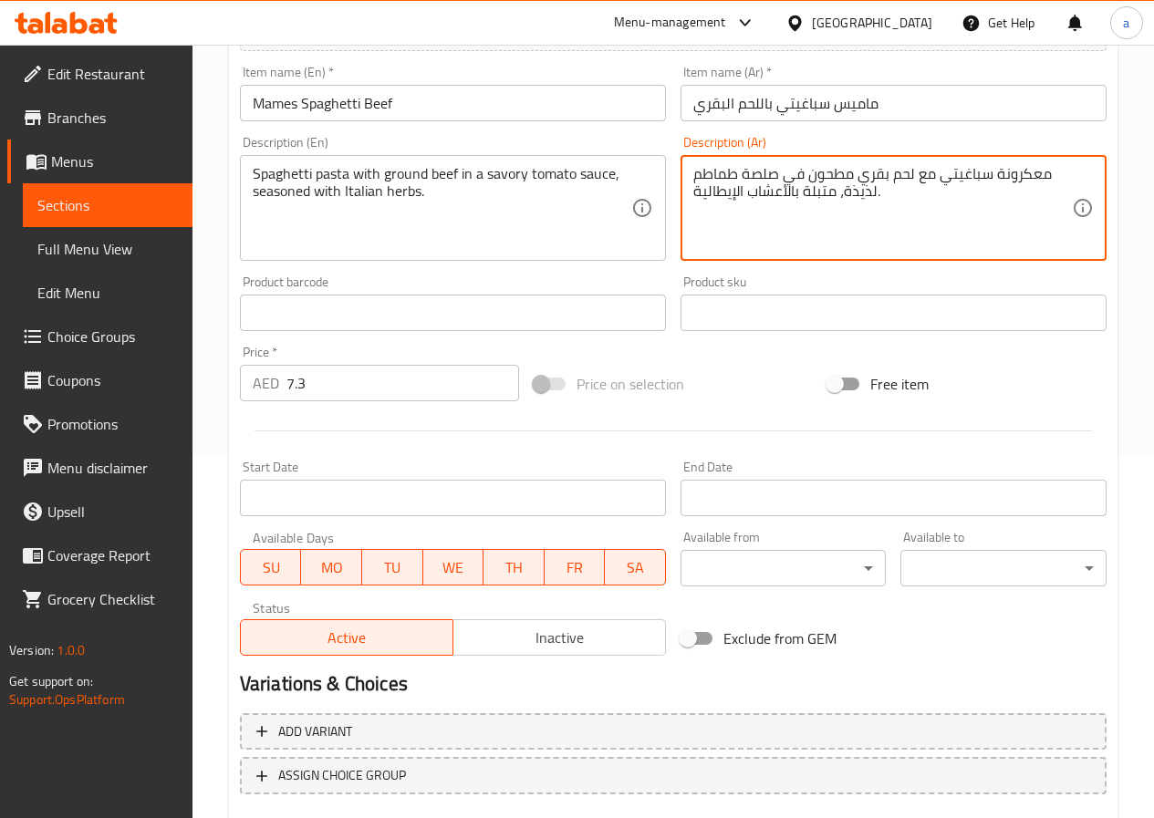
scroll to position [471, 0]
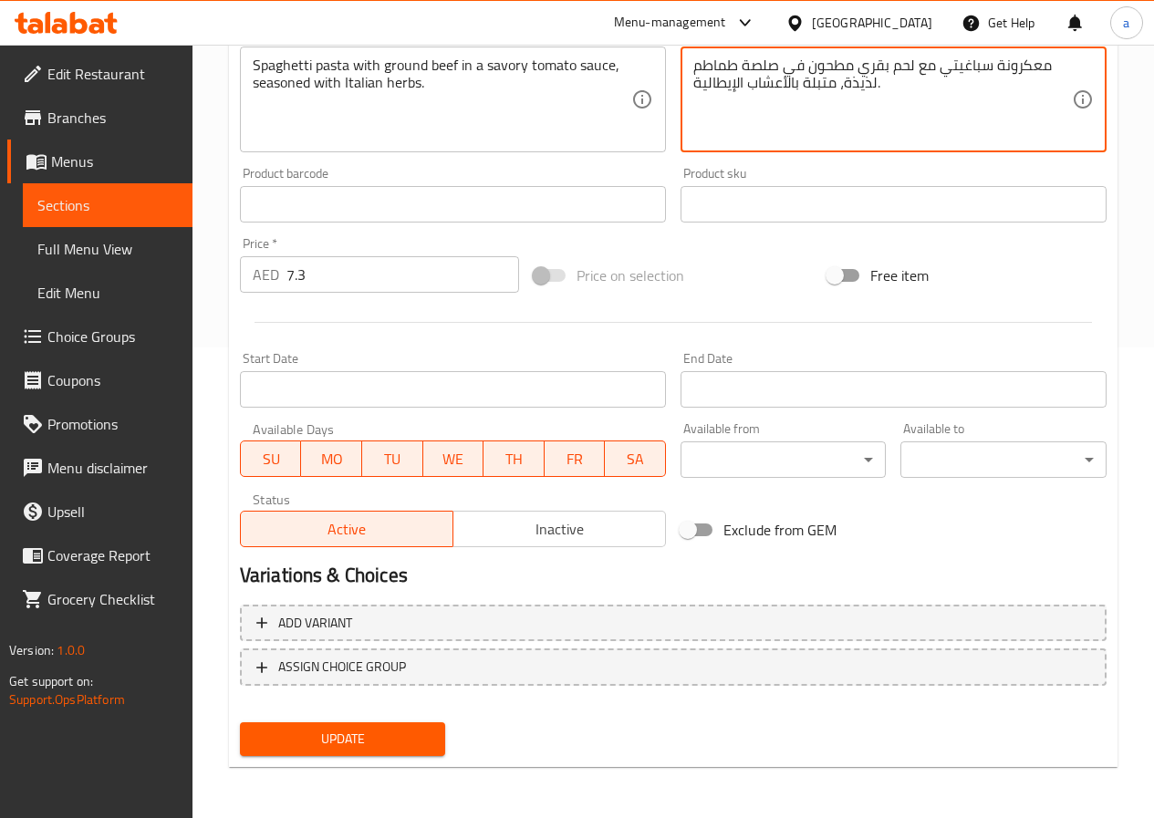
type textarea "معكرونة سباغيتي مع لحم بقري مطحون في صلصة طماطم لذيذة، متبلة بالأعشاب الإيطالية."
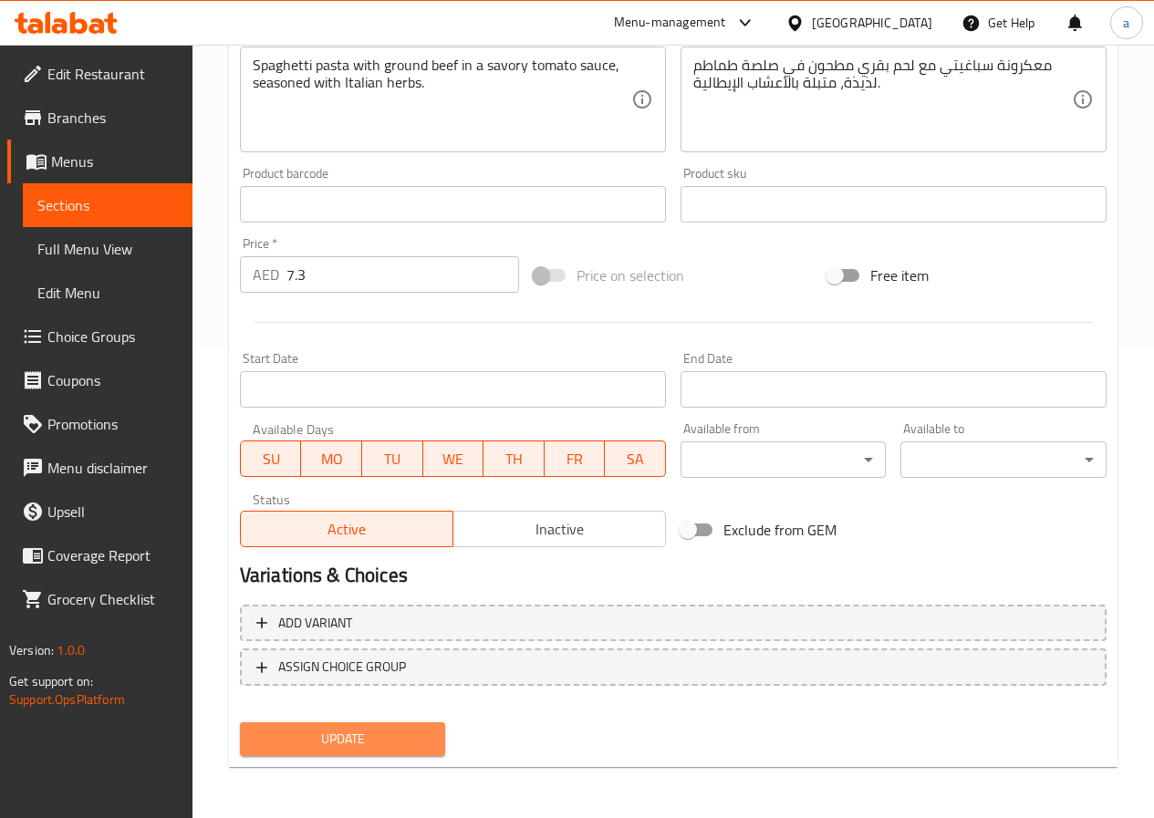
click at [356, 728] on span "Update" at bounding box center [342, 739] width 177 height 23
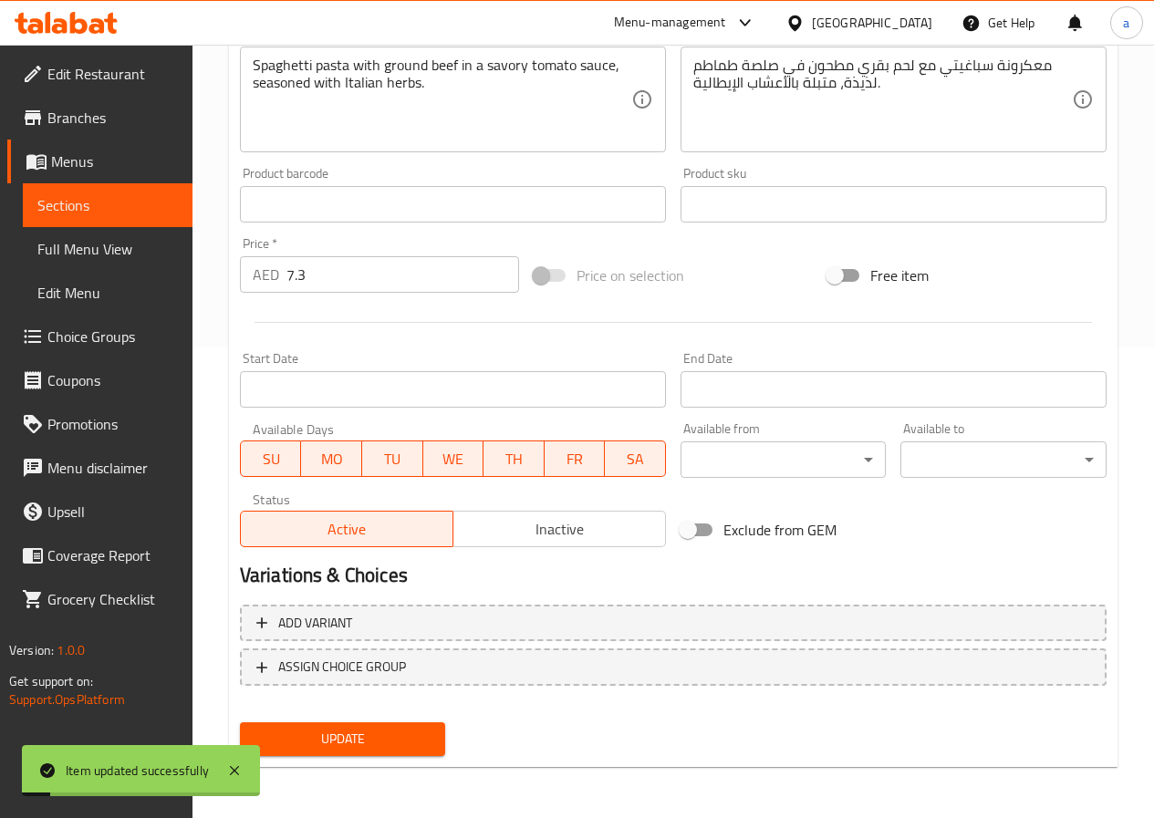
click at [111, 202] on span "Sections" at bounding box center [107, 205] width 140 height 22
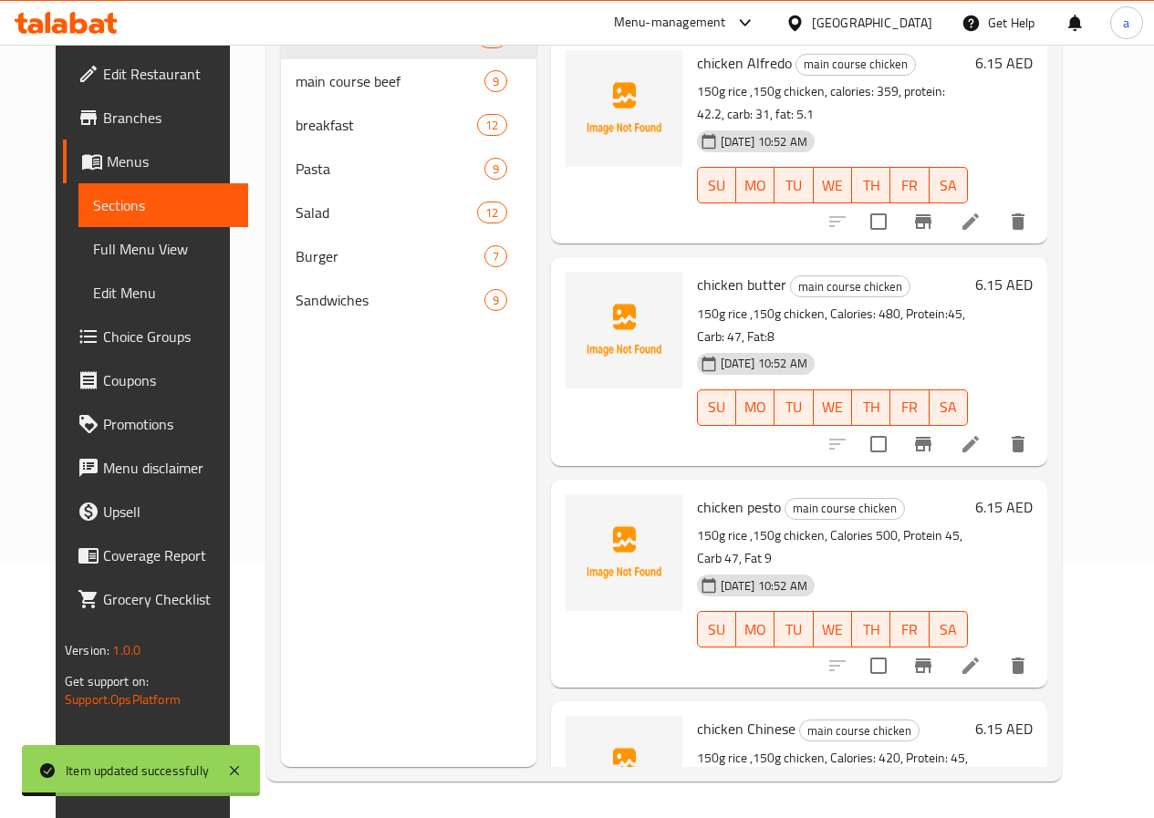
scroll to position [255, 0]
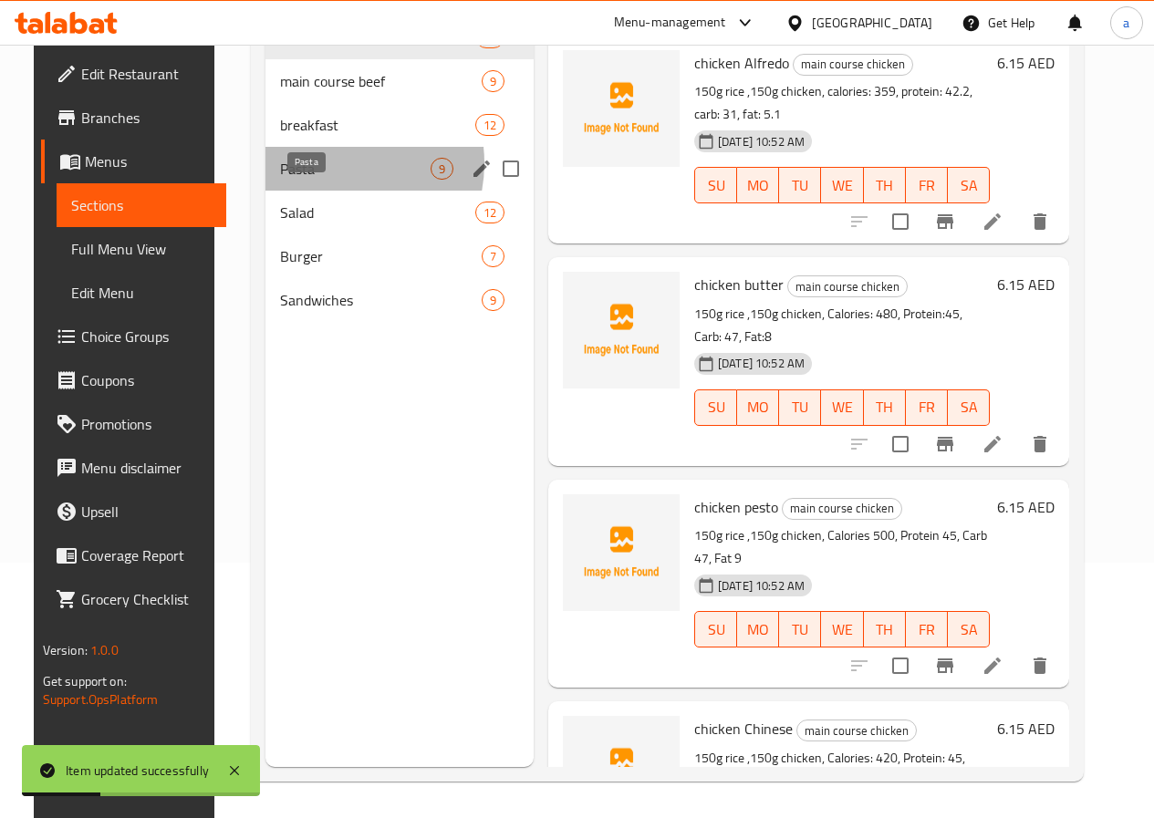
click at [311, 180] on span "Pasta" at bounding box center [355, 169] width 150 height 22
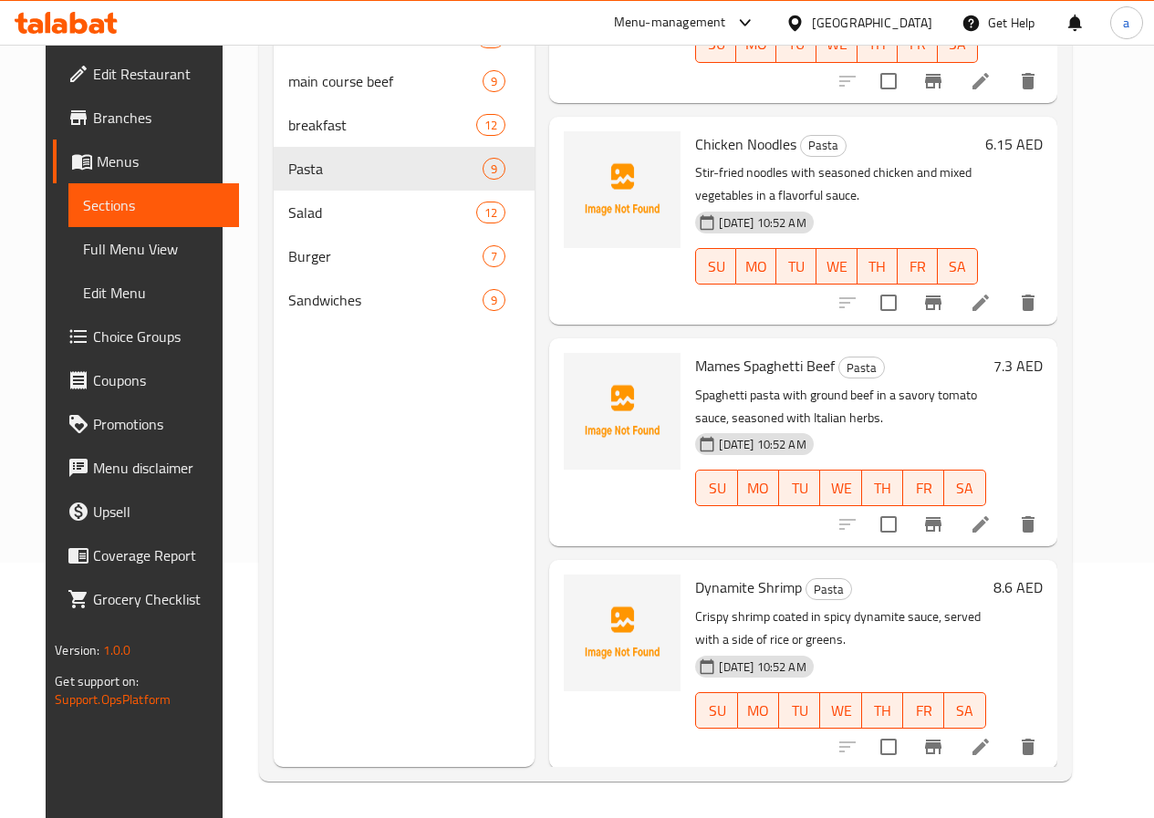
scroll to position [1253, 0]
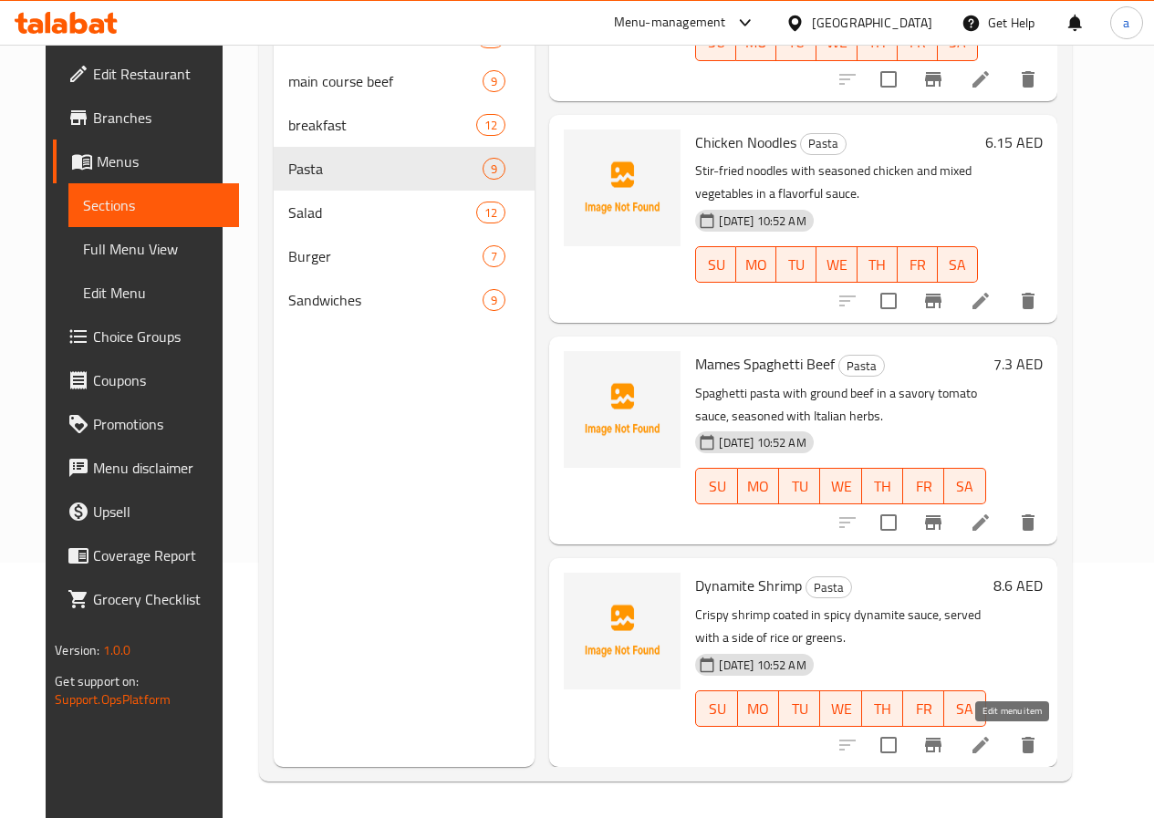
click at [991, 741] on icon at bounding box center [981, 745] width 22 height 22
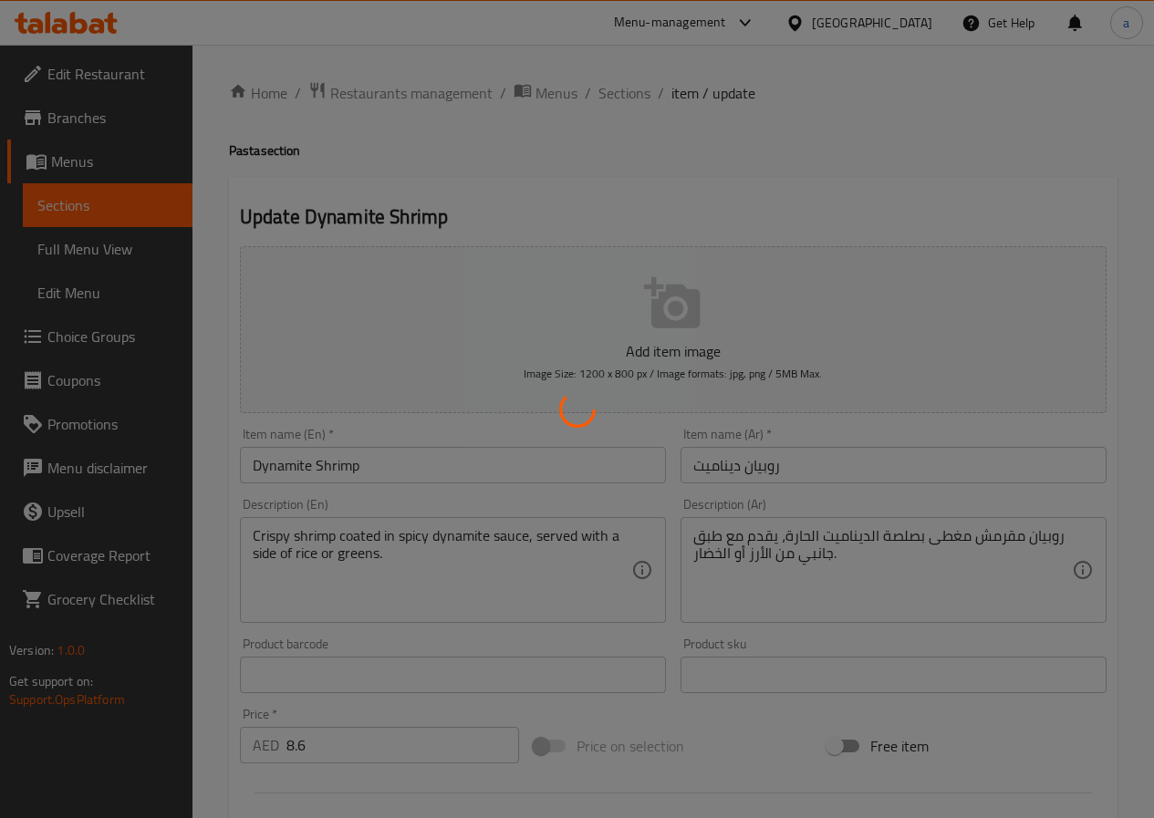
type input "إختيارك من"
type input "1"
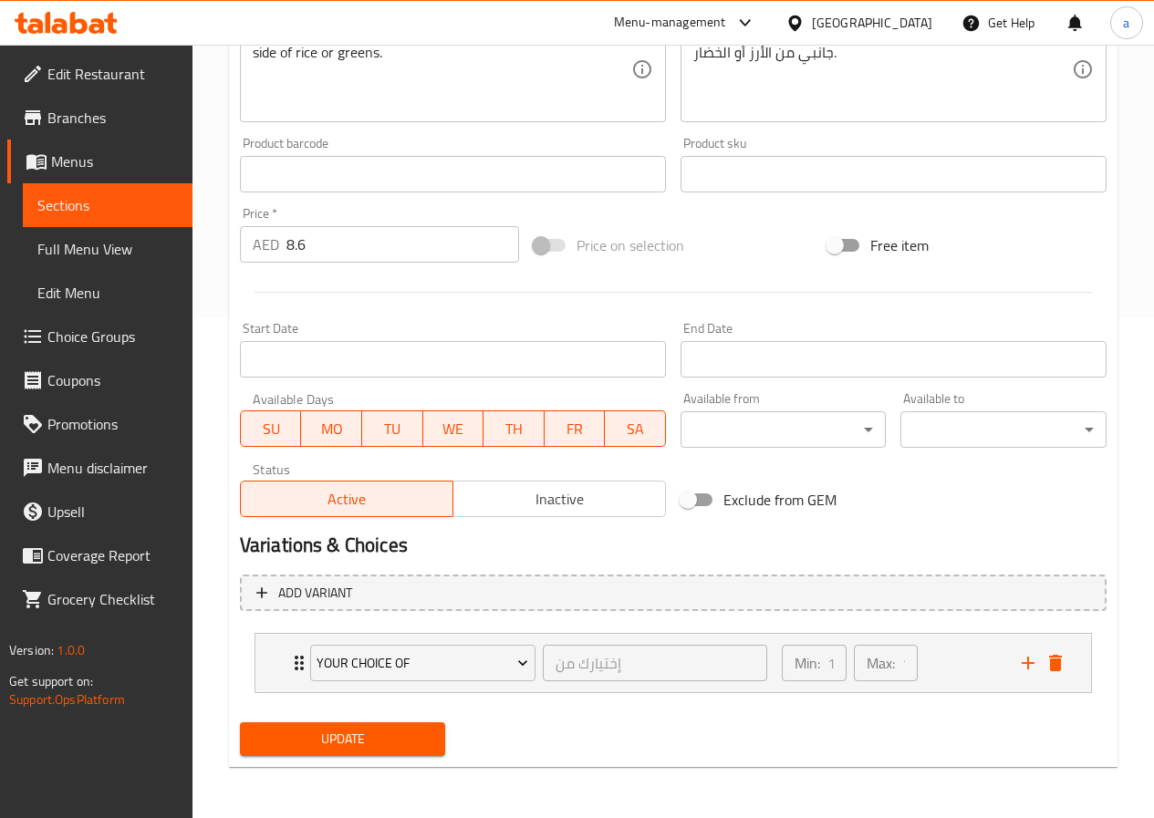
scroll to position [45, 0]
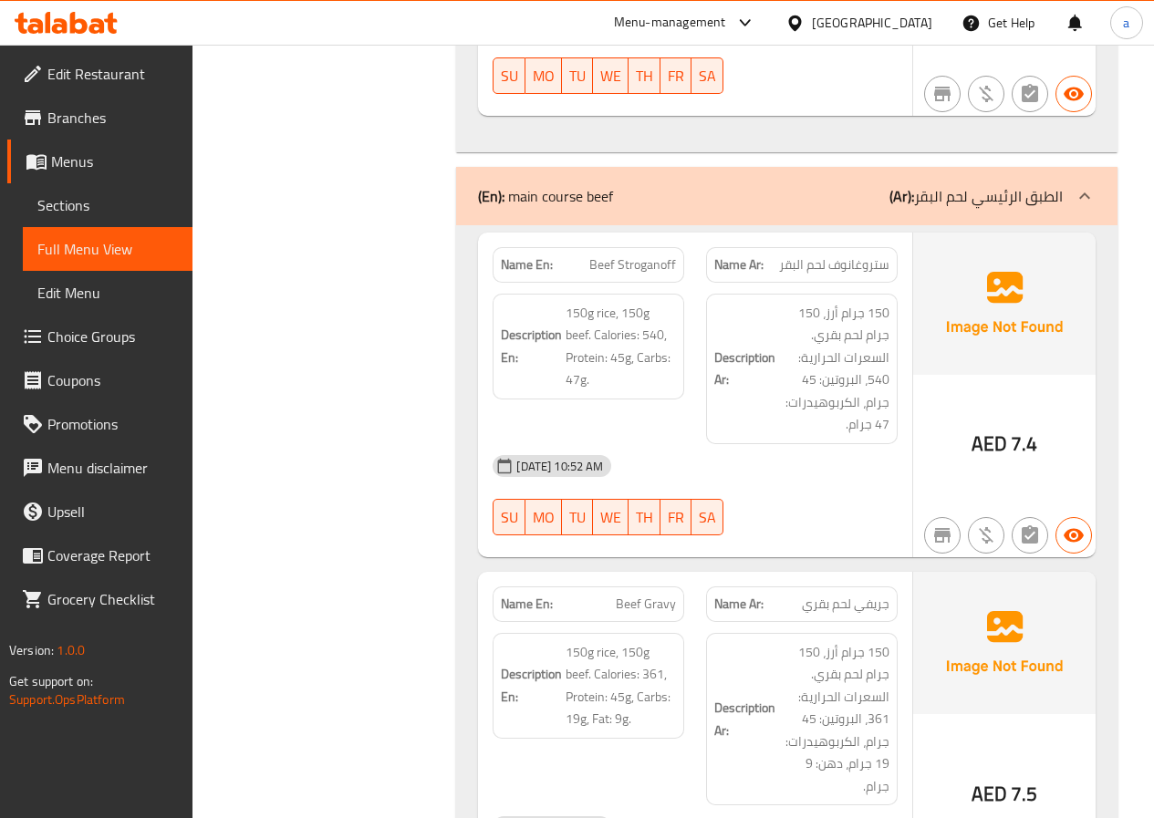
scroll to position [3831, 0]
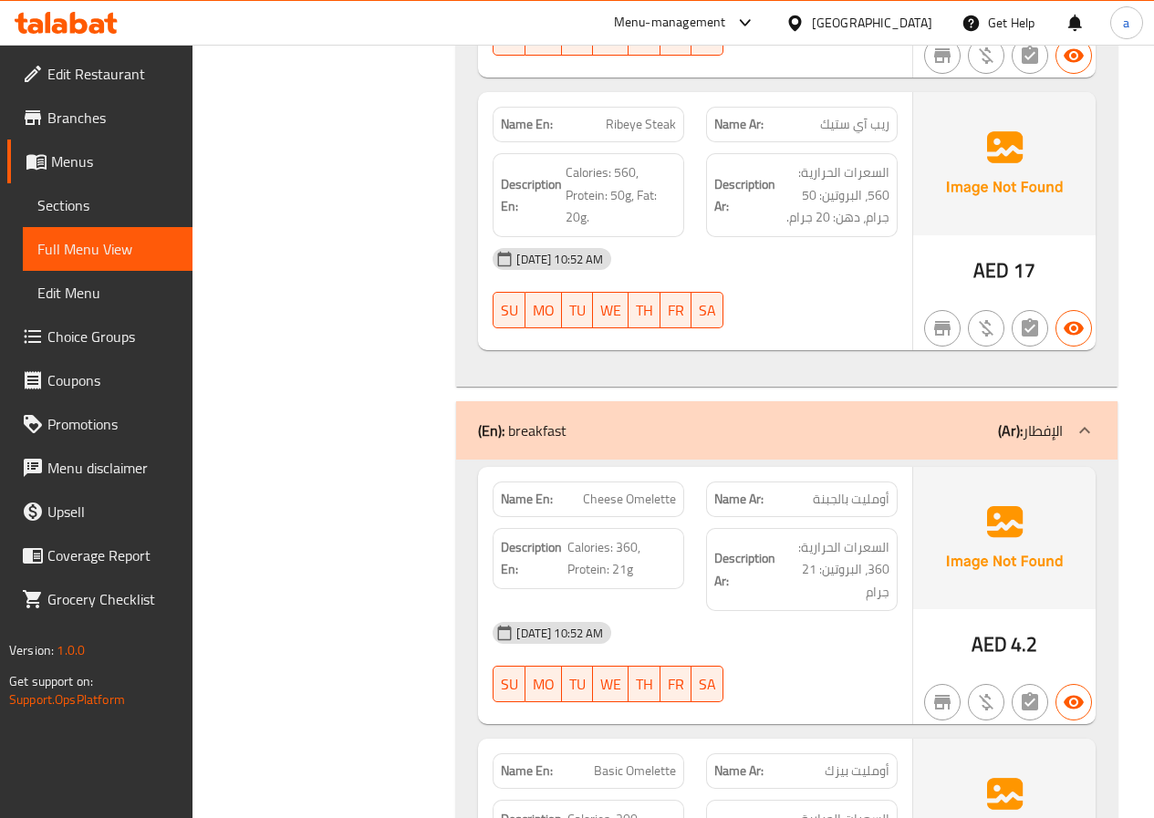
scroll to position [6567, 0]
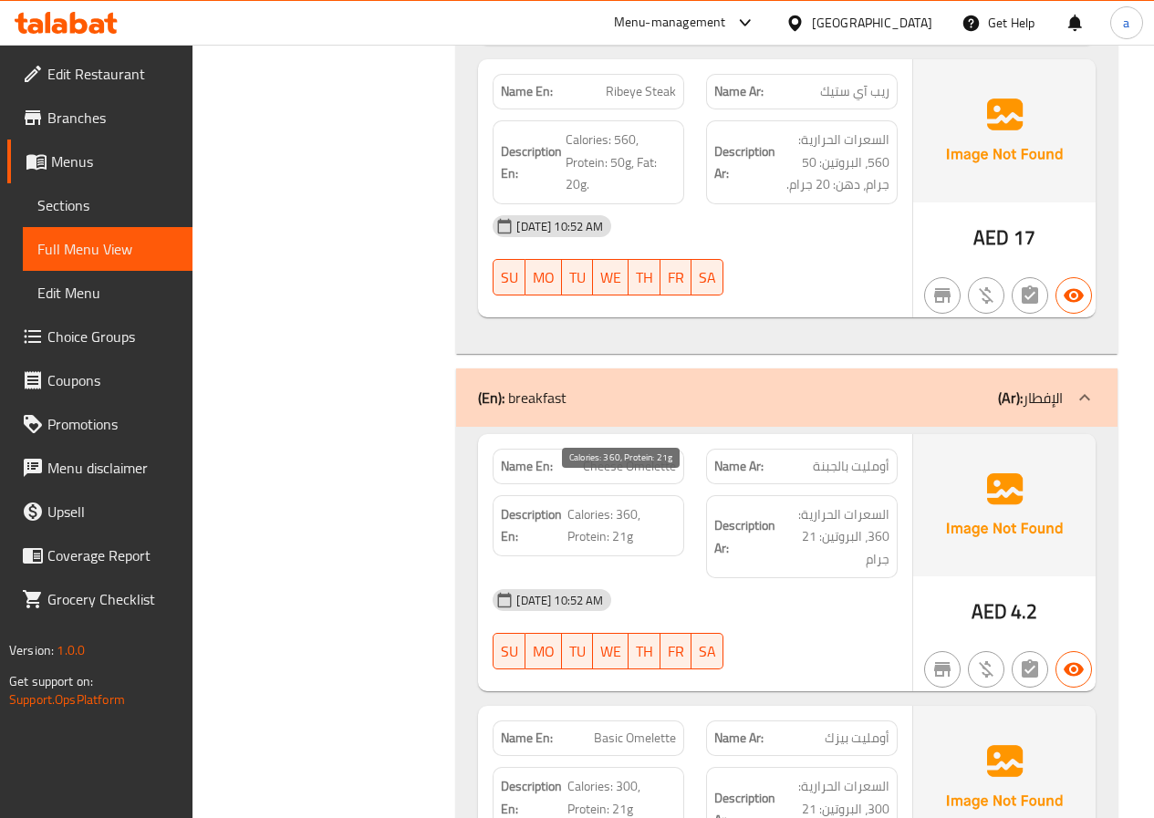
click at [623, 515] on span "Calories: 360, Protein: 21g" at bounding box center [621, 525] width 109 height 45
click at [623, 516] on span "Calories: 360, Protein: 21g" at bounding box center [621, 525] width 109 height 45
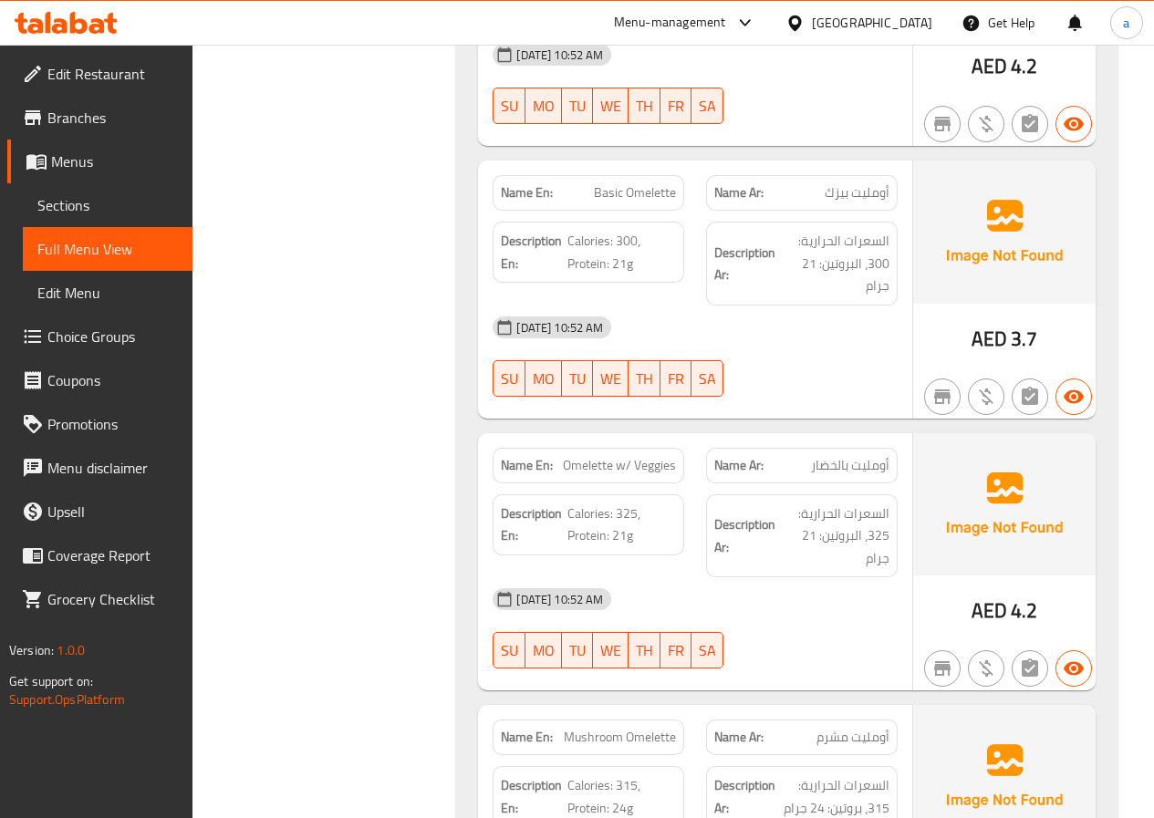
scroll to position [7114, 0]
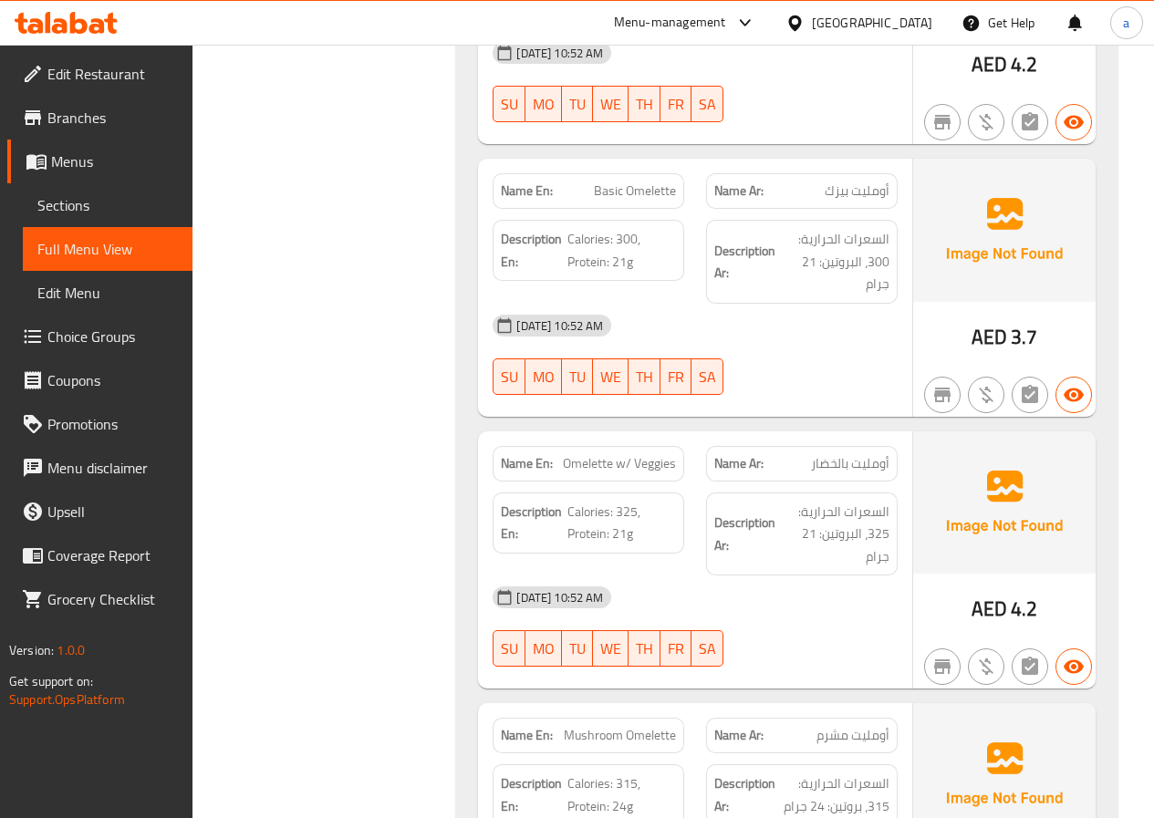
copy span "Omelette w/ Veggies"
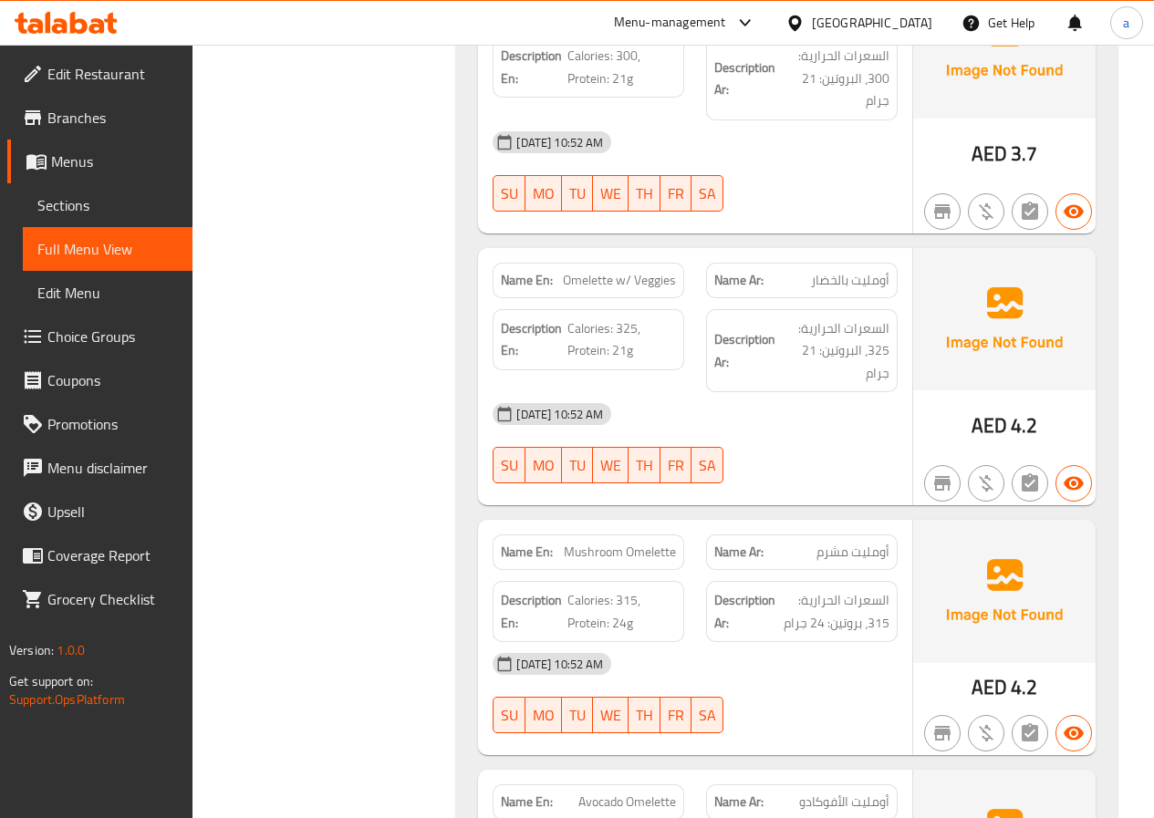
scroll to position [7296, 0]
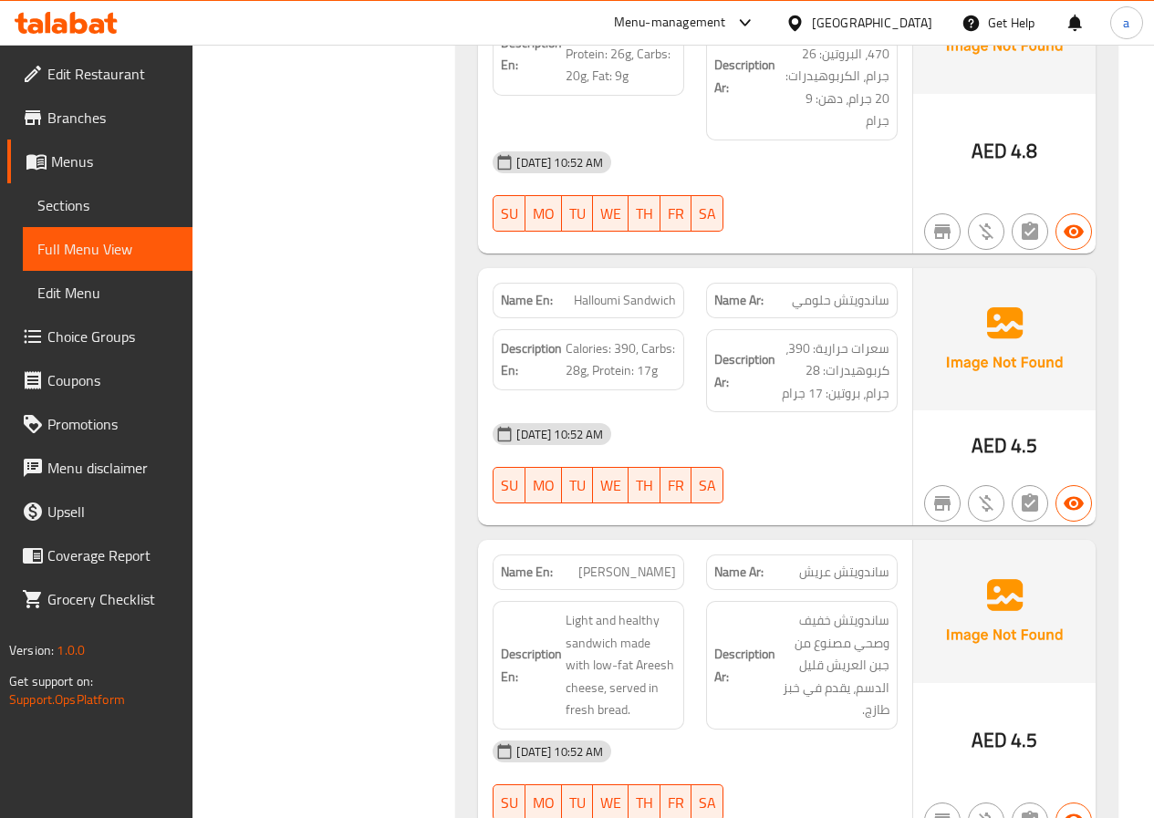
scroll to position [8117, 0]
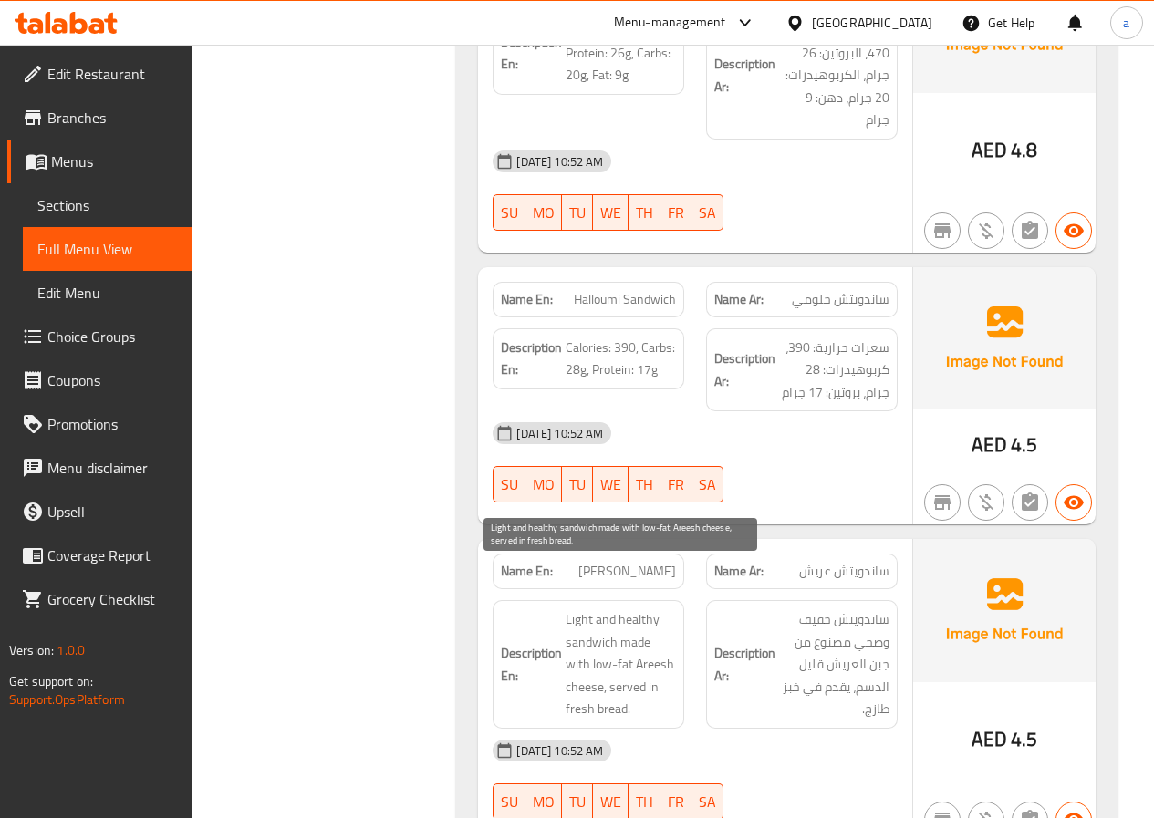
click at [576, 608] on span "Light and healthy sandwich made with low-fat Areesh cheese, served in fresh bre…" at bounding box center [620, 664] width 110 height 112
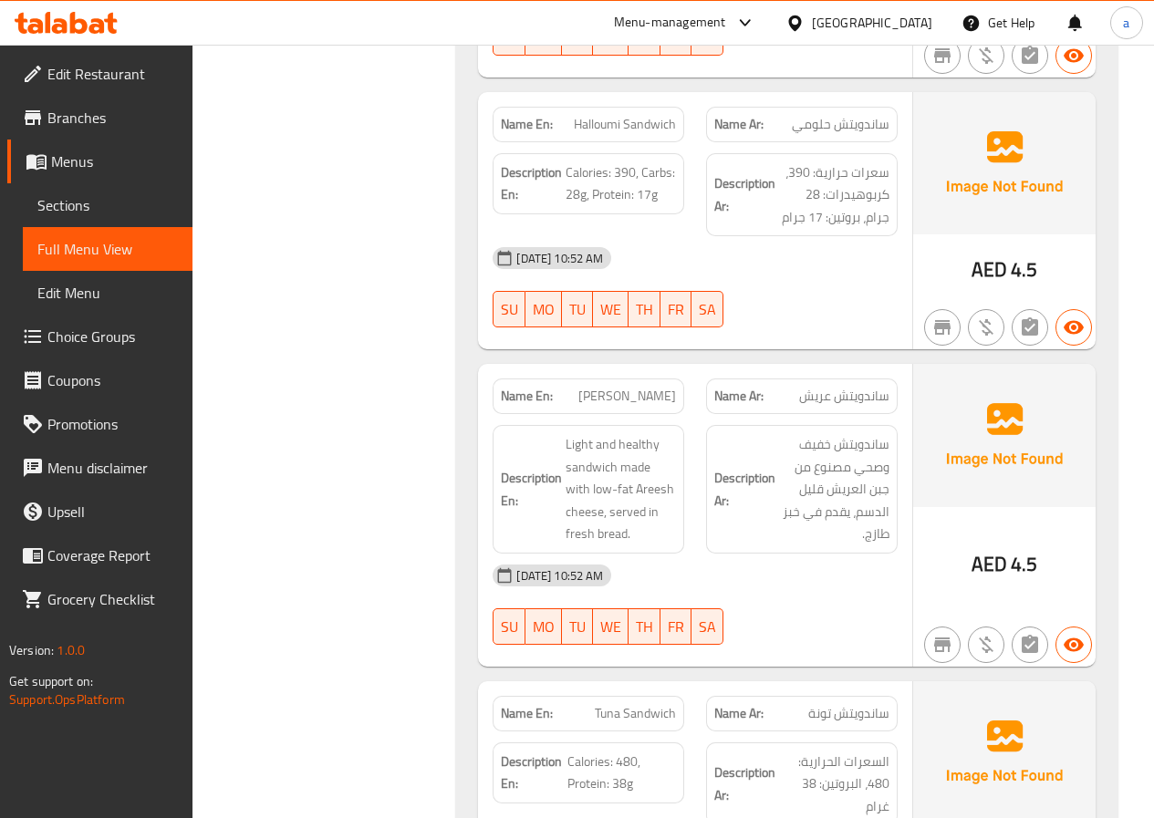
scroll to position [8300, 0]
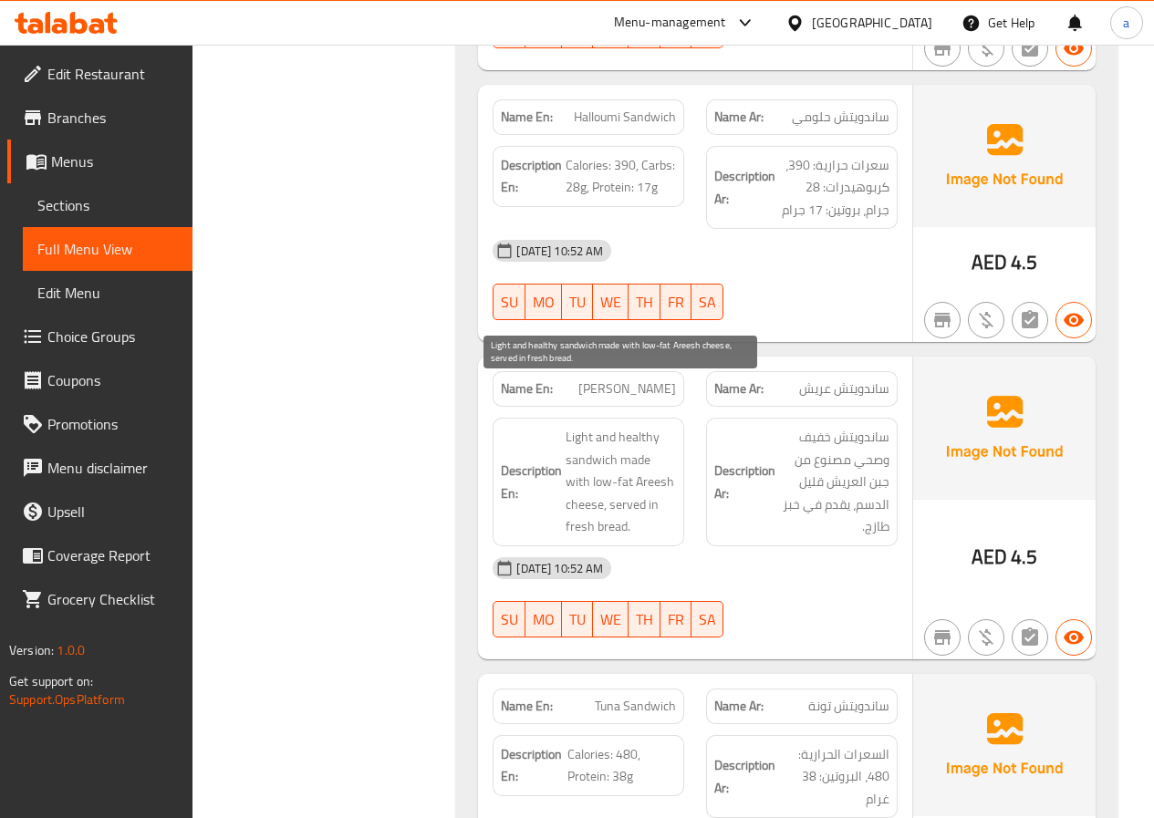
click at [596, 437] on span "Light and healthy sandwich made with low-fat Areesh cheese, served in fresh bre…" at bounding box center [620, 482] width 110 height 112
drag, startPoint x: 565, startPoint y: 441, endPoint x: 606, endPoint y: 443, distance: 40.2
click at [606, 443] on span "Light and healthy sandwich made with low-fat Areesh cheese, served in fresh bre…" at bounding box center [620, 482] width 110 height 112
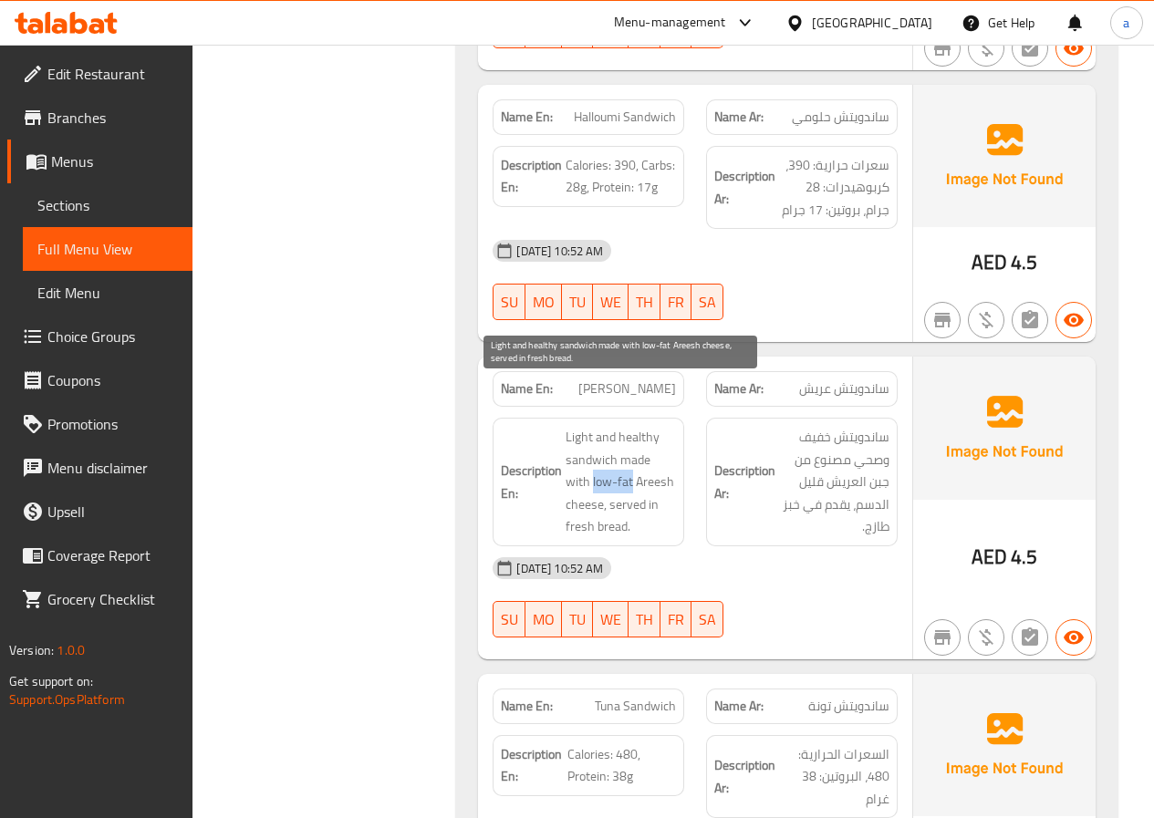
copy span "low-fat"
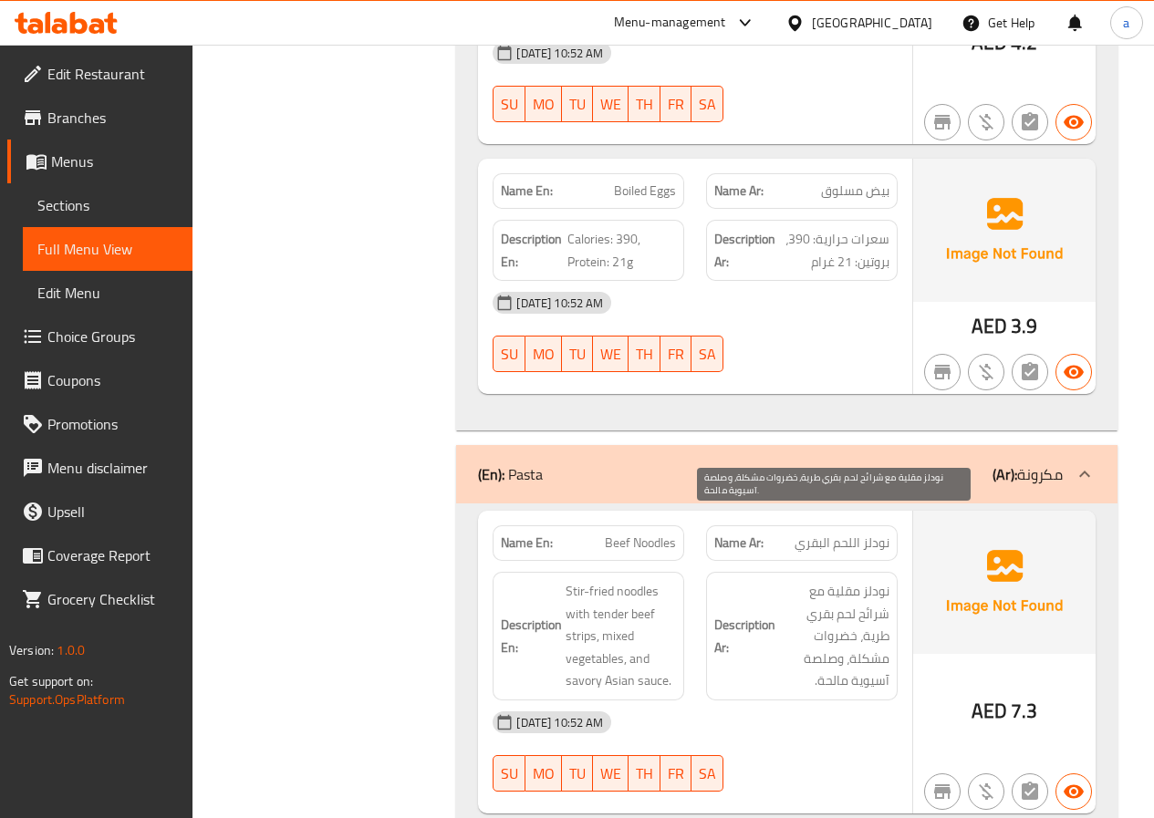
scroll to position [10215, 0]
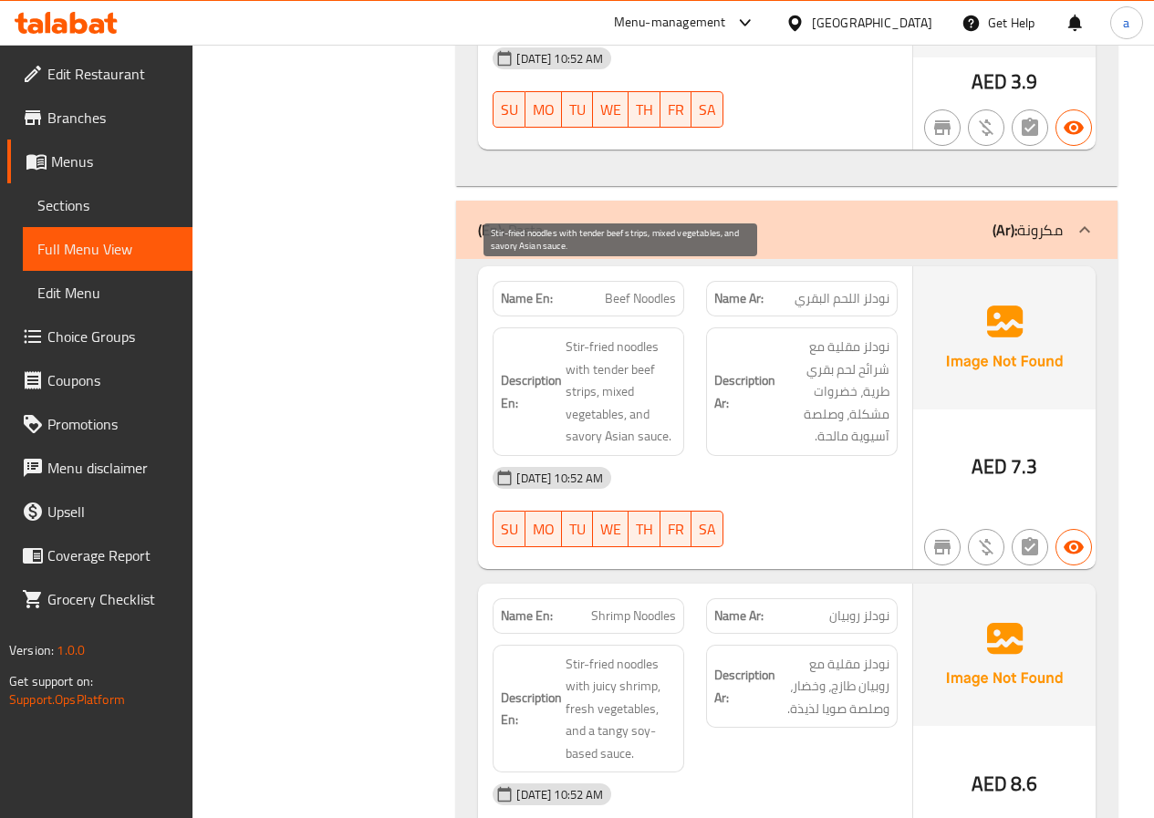
click at [615, 336] on span "Stir-fried noodles with tender beef strips, mixed vegetables, and savory Asian …" at bounding box center [620, 392] width 110 height 112
copy span "tender"
click at [661, 370] on span "Stir-fried noodles with tender beef strips, mixed vegetables, and savory Asian …" at bounding box center [620, 392] width 110 height 112
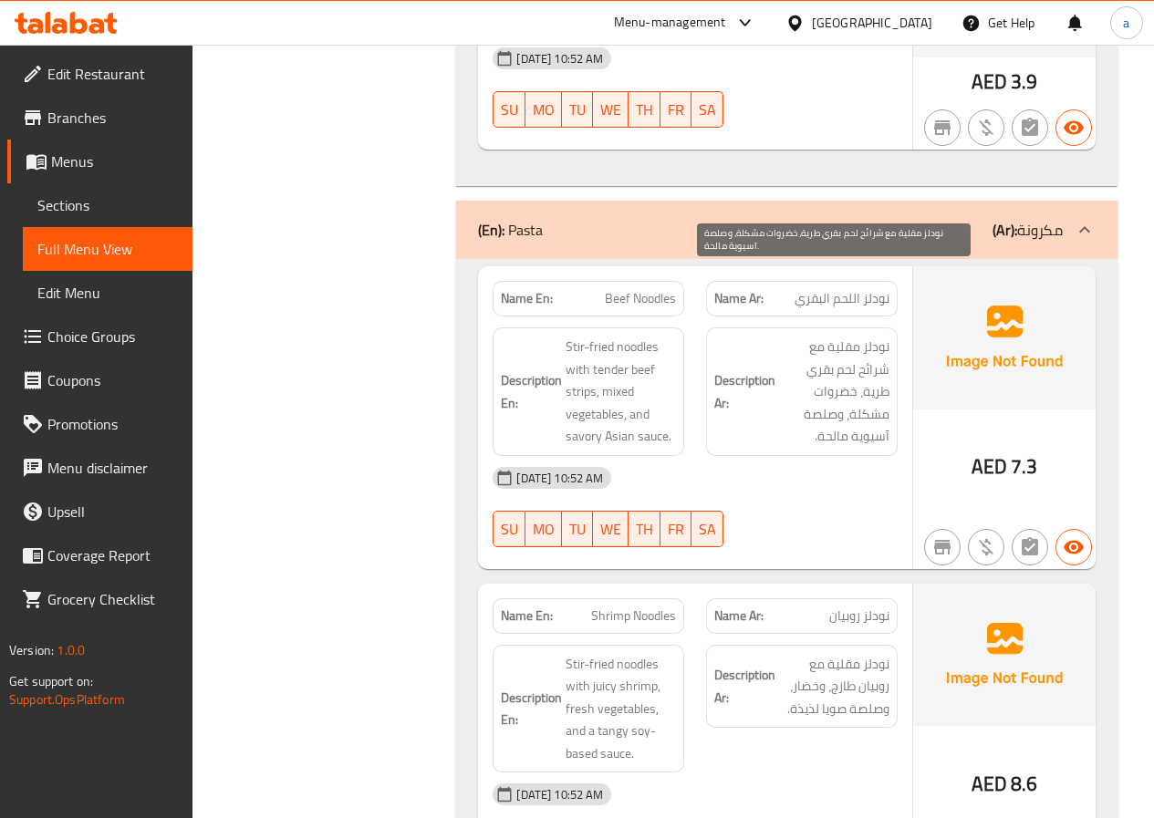
click at [834, 368] on span "نودلز مقلية مع شرائح لحم بقري طرية، خضروات مشكلة، وصلصة آسيوية مالحة." at bounding box center [834, 392] width 110 height 112
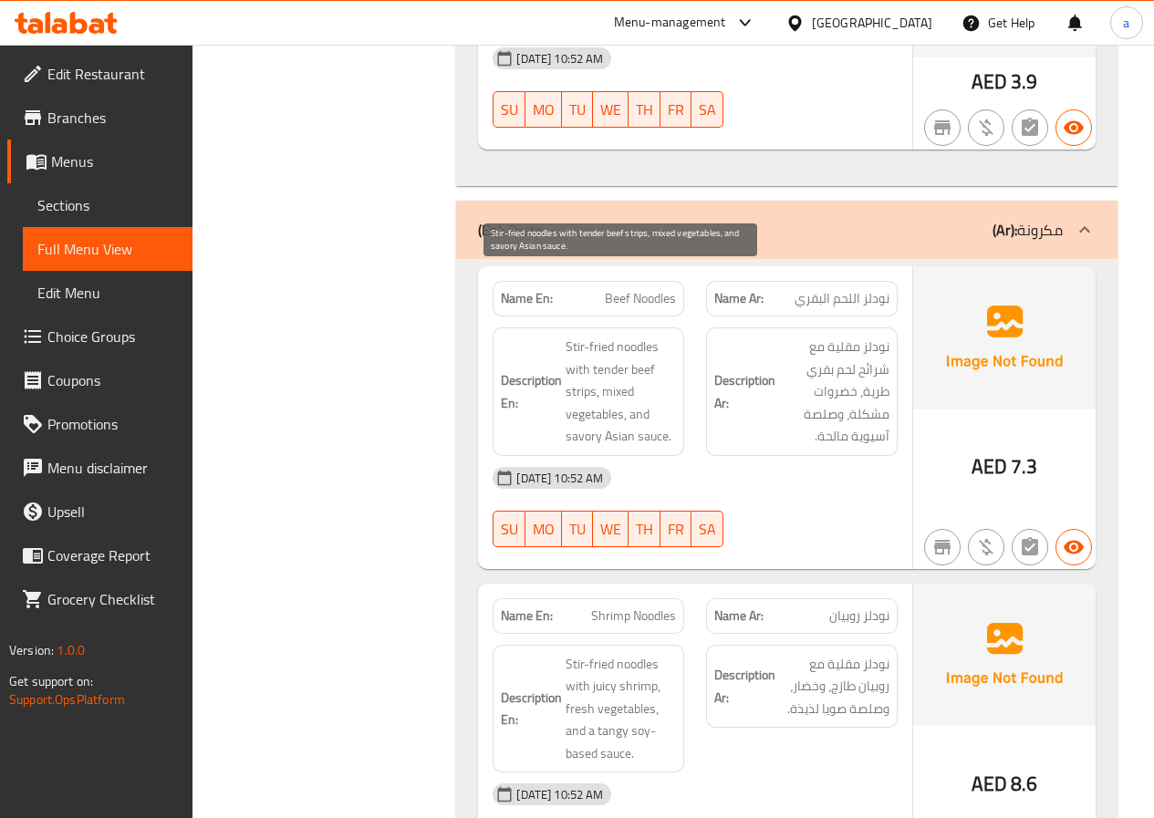
click at [593, 370] on span "Stir-fried noodles with tender beef strips, mixed vegetables, and savory Asian …" at bounding box center [620, 392] width 110 height 112
copy span "savory"
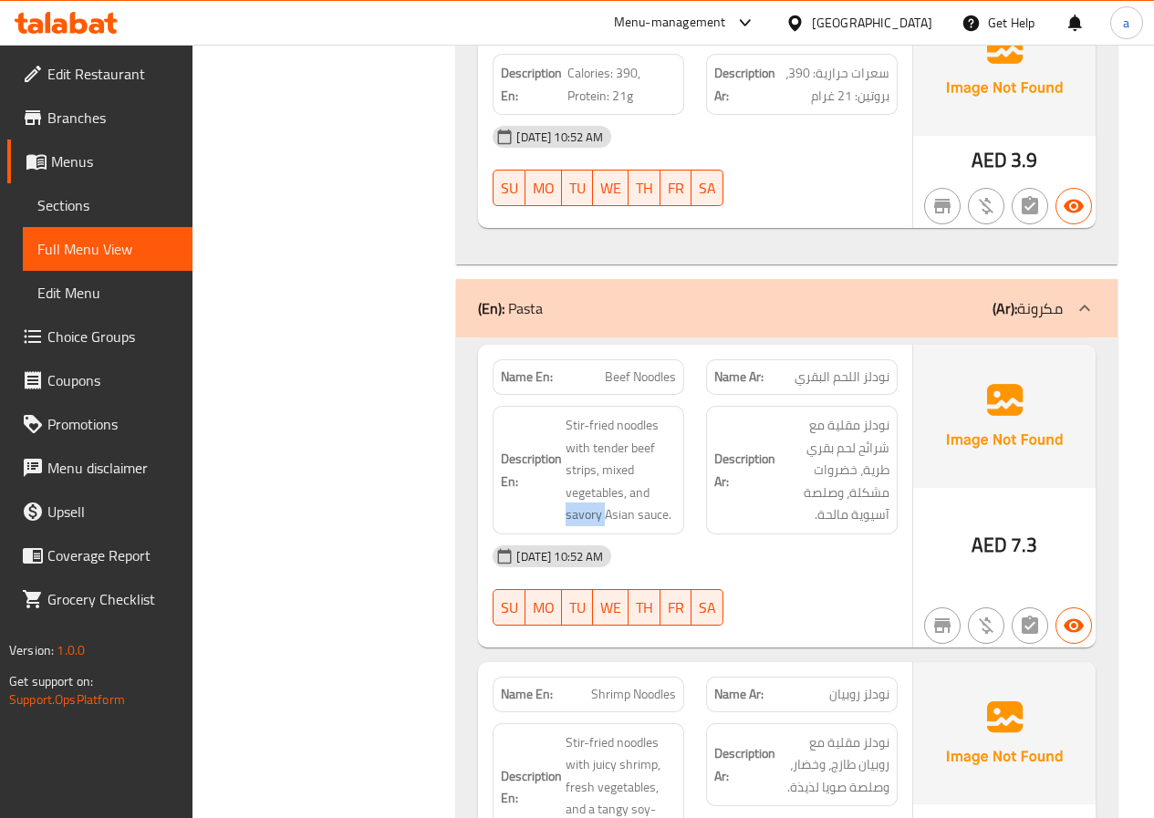
scroll to position [10033, 0]
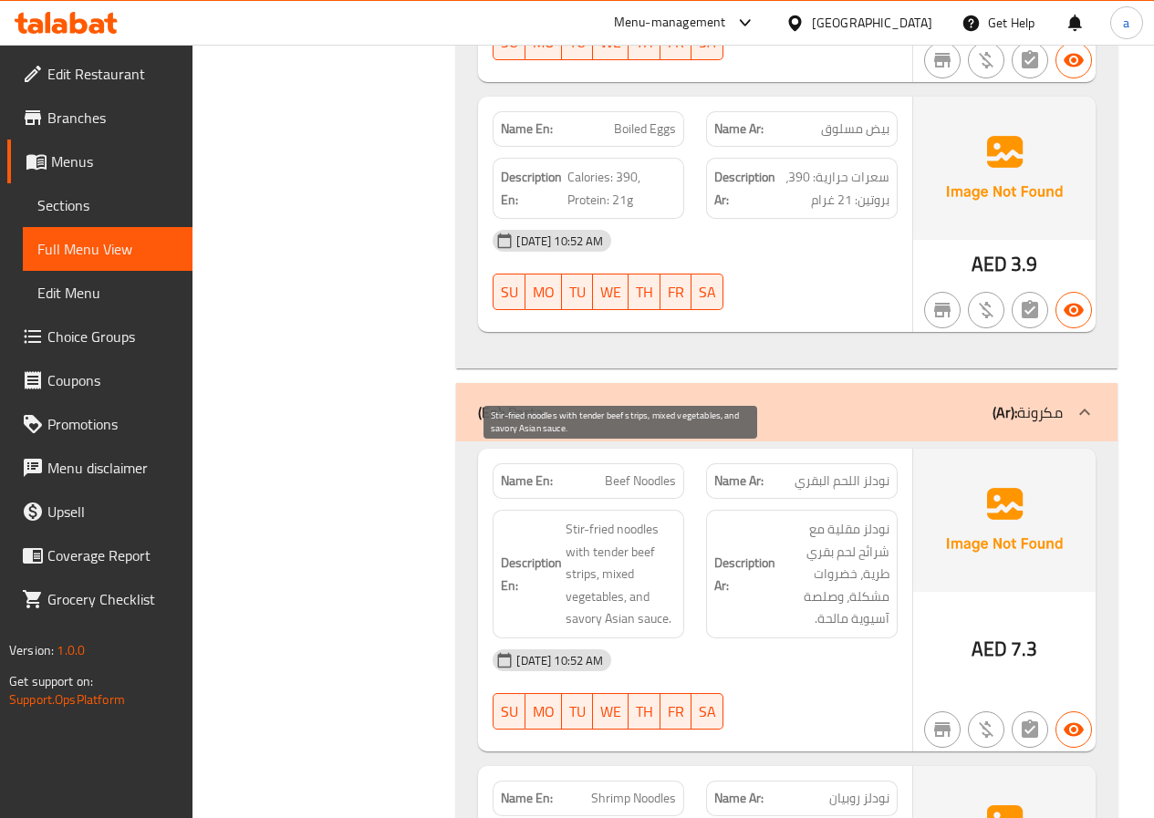
click at [607, 518] on span "Stir-fried noodles with tender beef strips, mixed vegetables, and savory Asian …" at bounding box center [620, 574] width 110 height 112
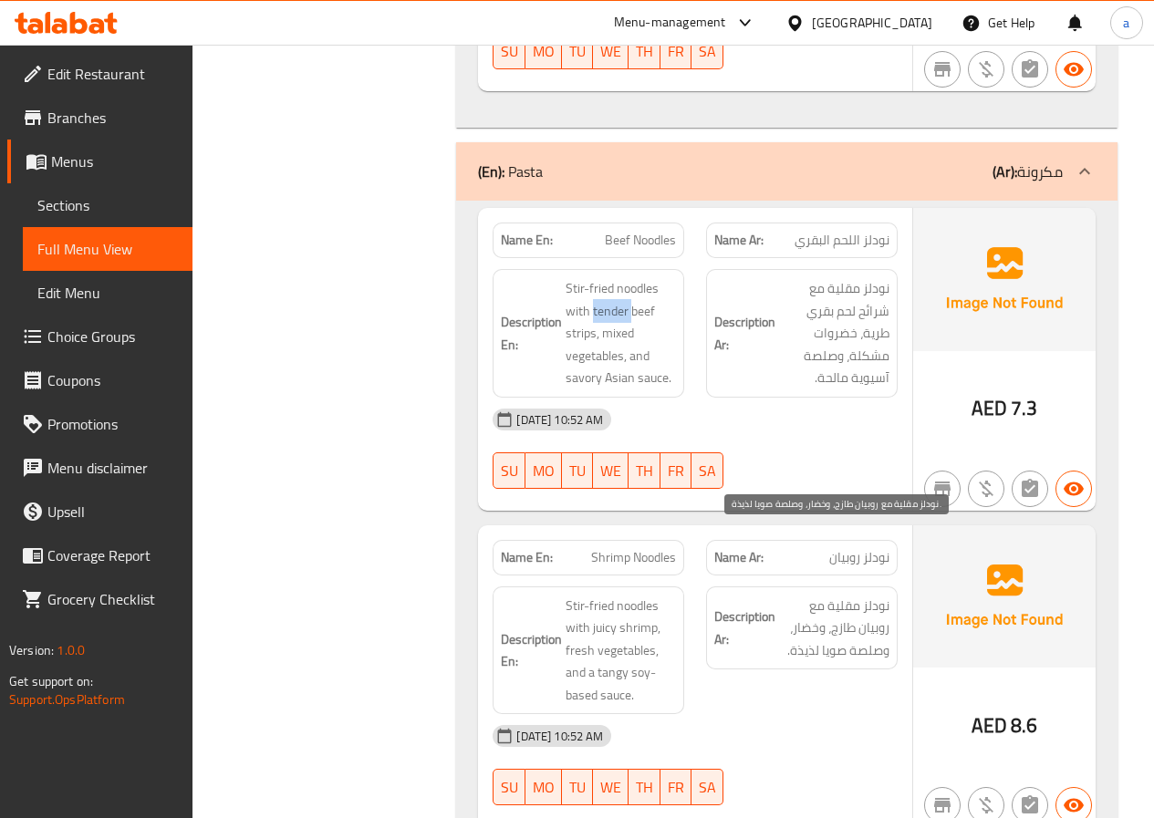
scroll to position [10306, 0]
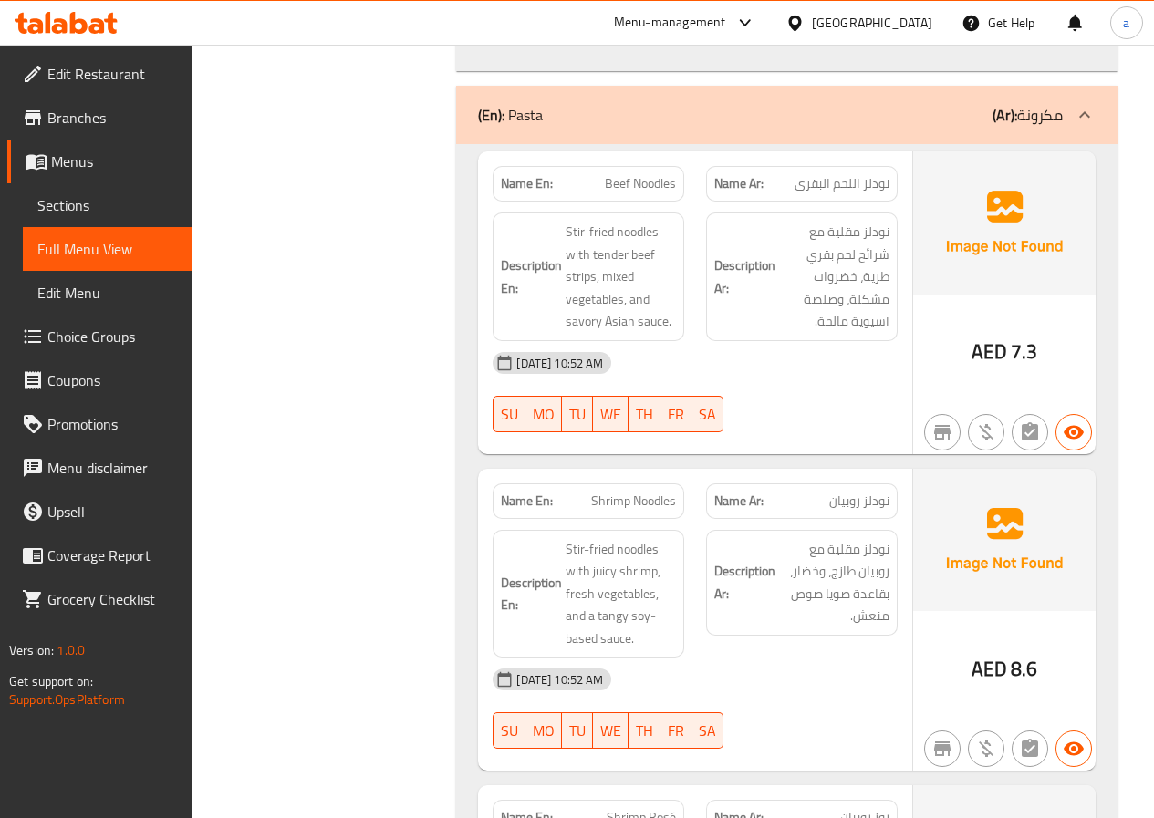
scroll to position [10580, 0]
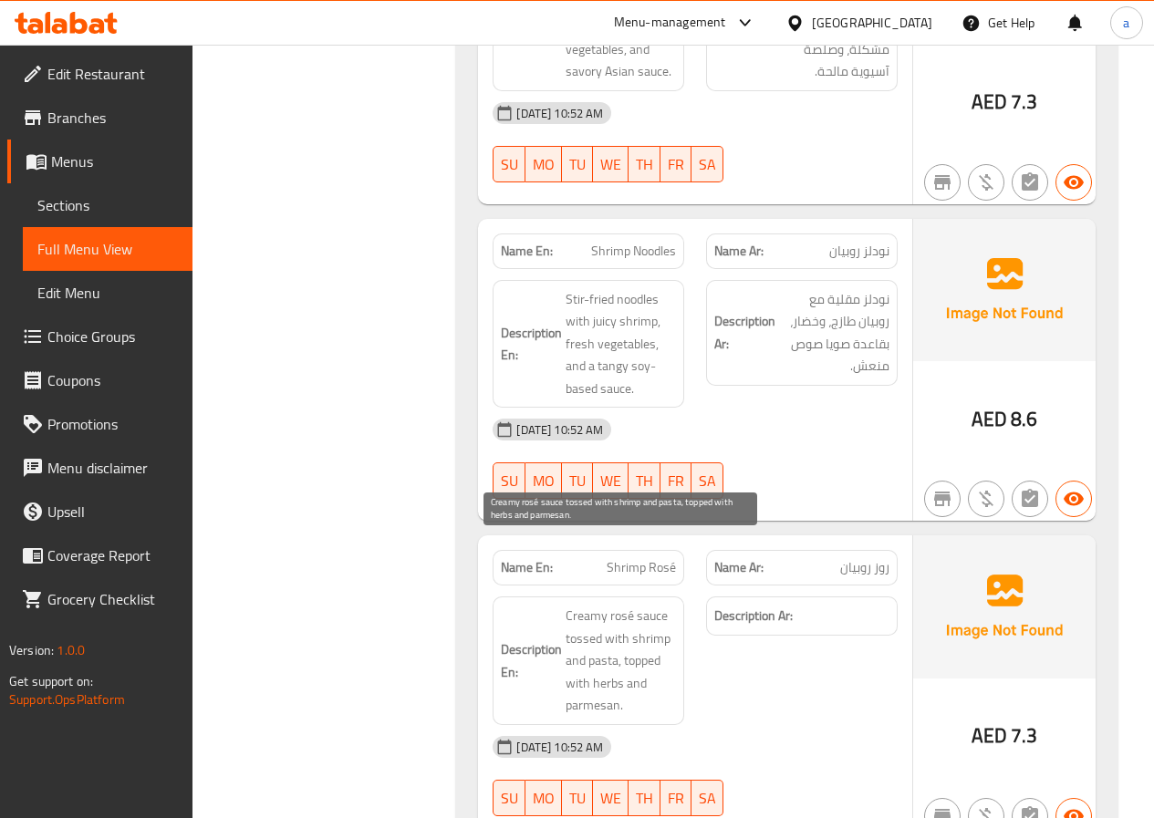
click at [639, 605] on span "Creamy rosé sauce tossed with shrimp and pasta, topped with herbs and parmesan." at bounding box center [620, 661] width 110 height 112
copy span "Creamy rosé sauce tossed with shrimp and pasta, topped with herbs and parmesan."
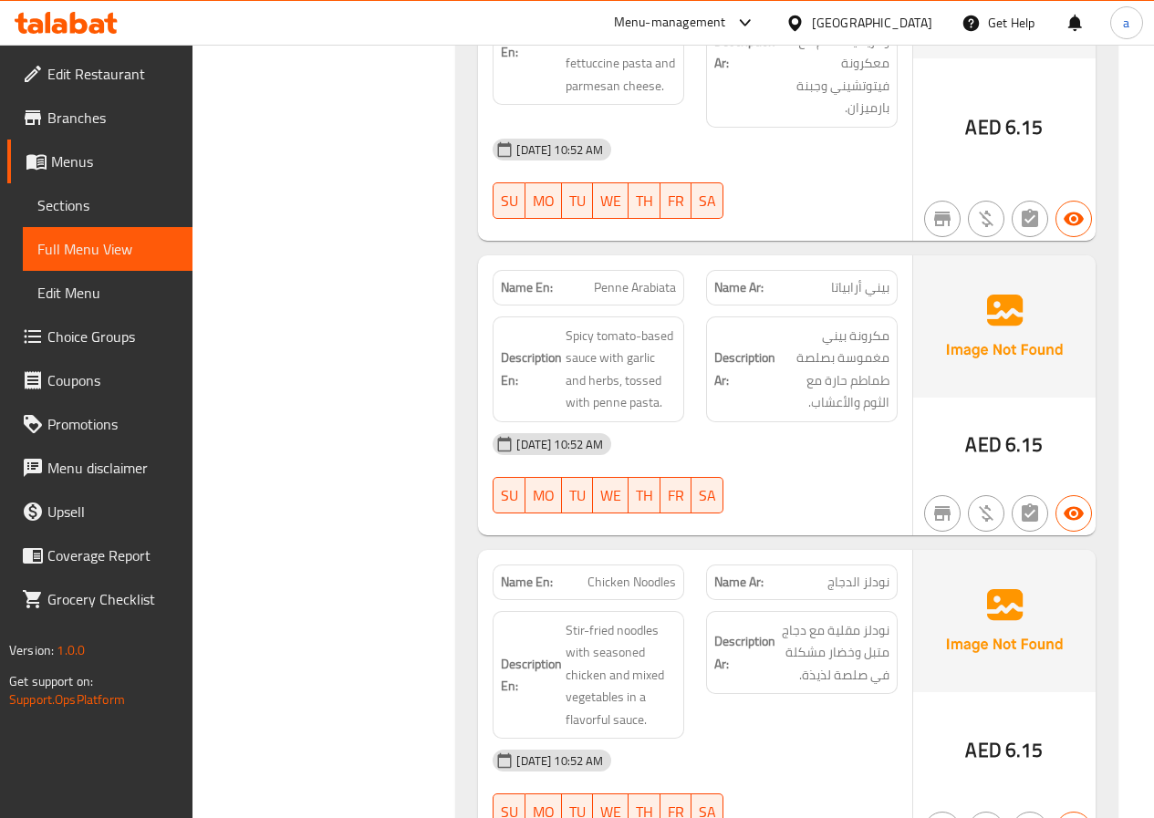
scroll to position [11857, 0]
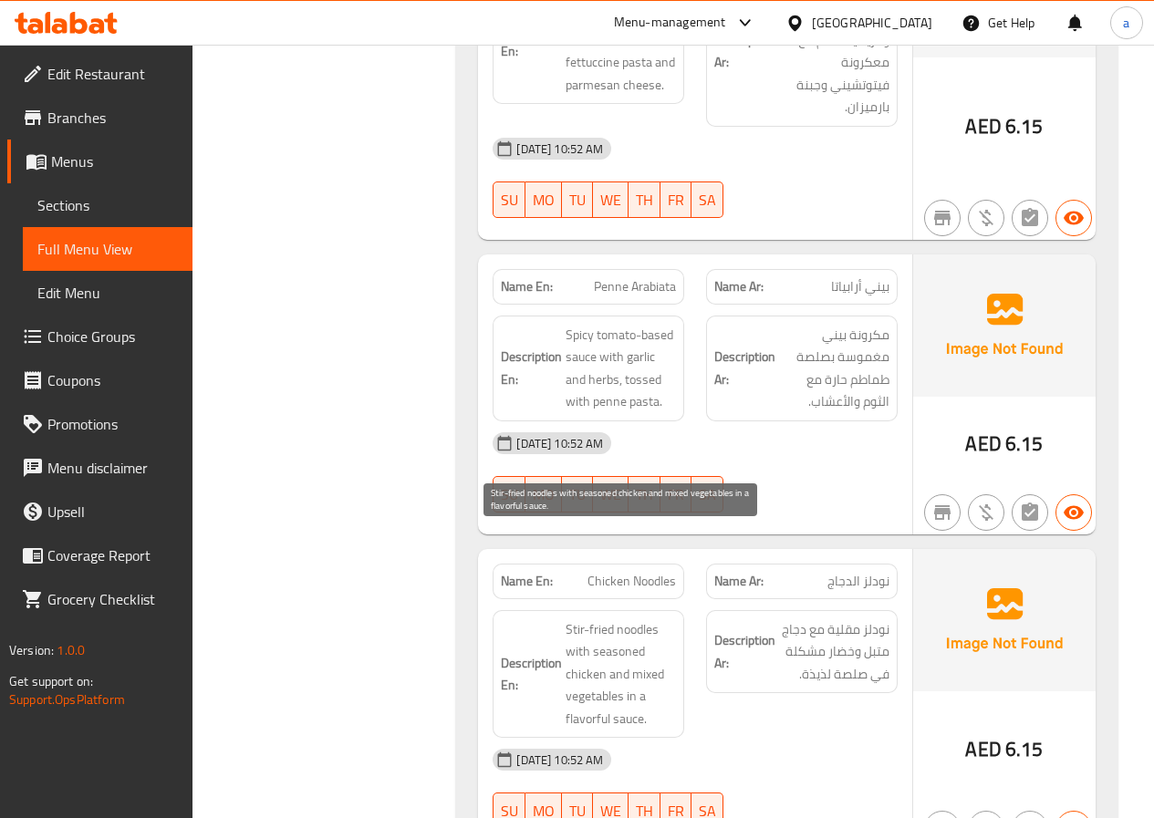
click at [626, 618] on span "Stir-fried noodles with seasoned chicken and mixed vegetables in a flavorful sa…" at bounding box center [620, 674] width 110 height 112
copy span "seasoned"
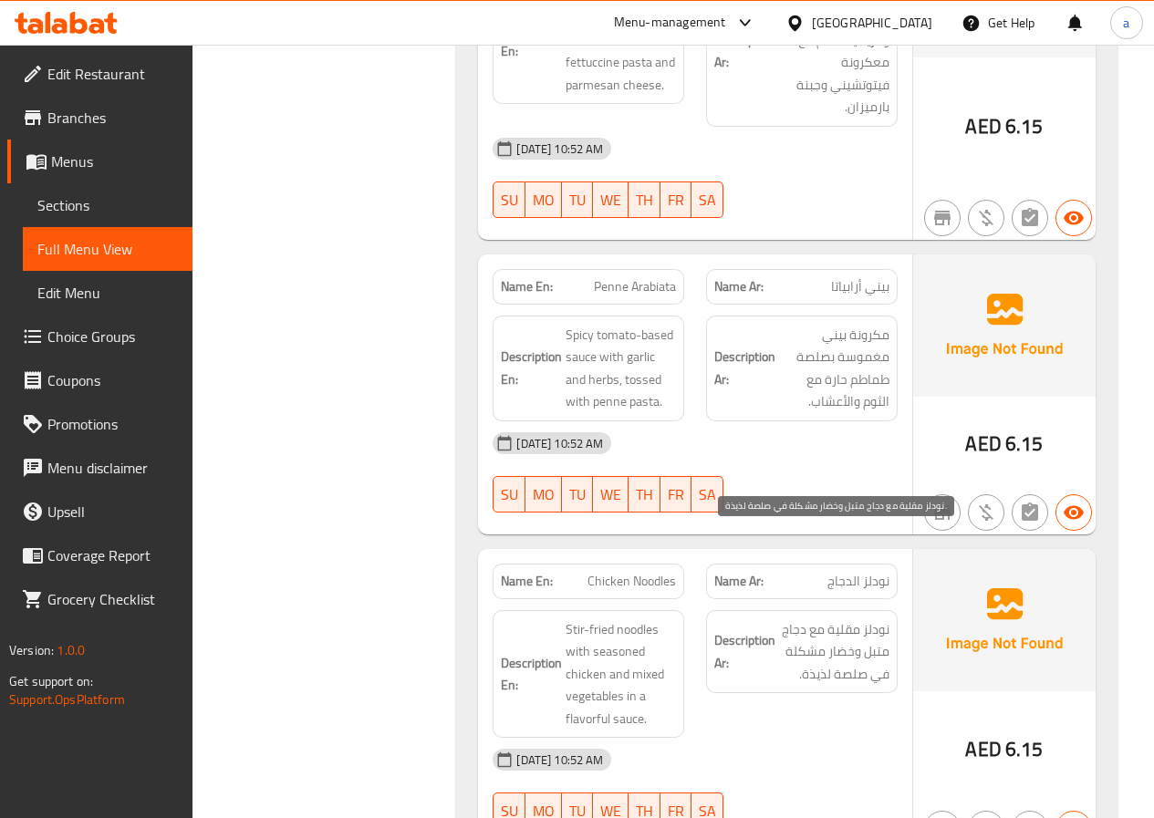
click at [845, 618] on span "نودلز مقلية مع دجاج متبل وخضار مشكلة في صلصة لذيذة." at bounding box center [834, 651] width 110 height 67
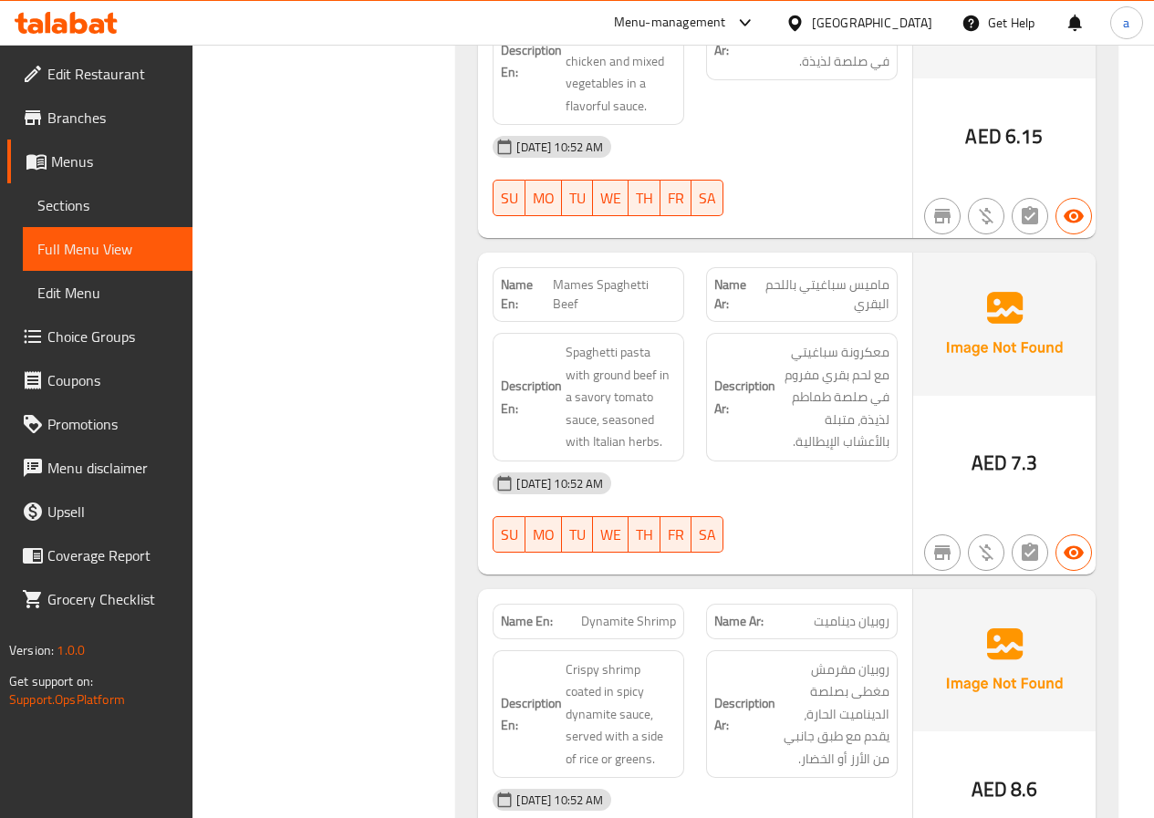
scroll to position [12495, 0]
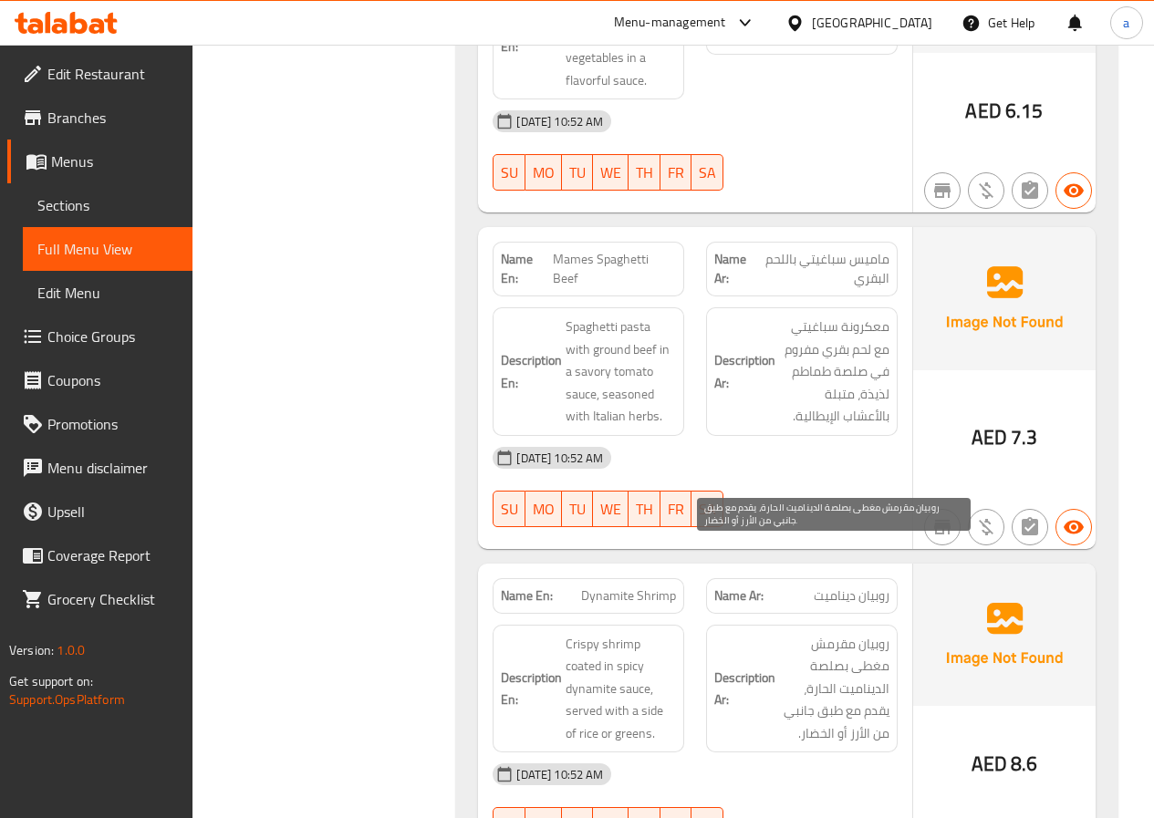
click at [834, 647] on span "روبيان مقرمش مغطى بصلصة الديناميت الحارة، يقدم مع طبق جانبي من الأرز أو الخضار." at bounding box center [834, 689] width 110 height 112
click at [58, 328] on span "Choice Groups" at bounding box center [112, 337] width 130 height 22
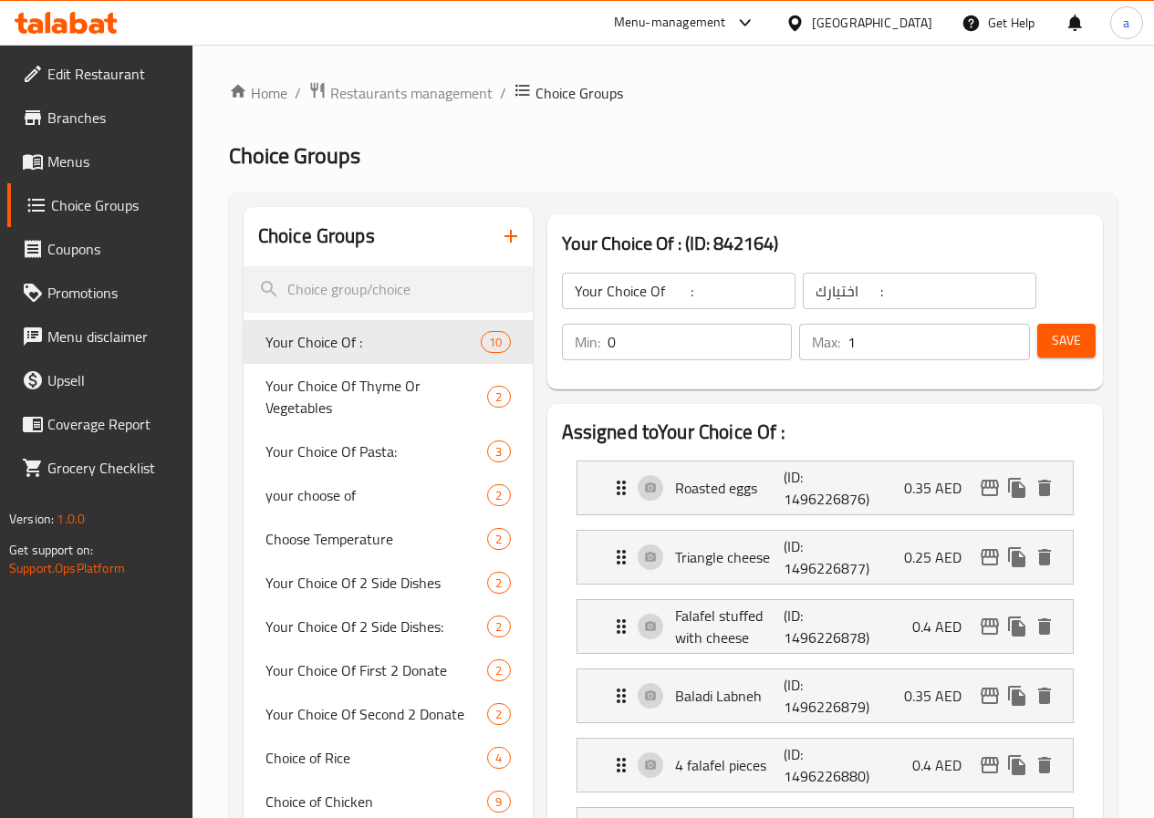
click at [421, 237] on div at bounding box center [577, 409] width 1154 height 818
click at [500, 237] on icon "button" at bounding box center [511, 236] width 22 height 22
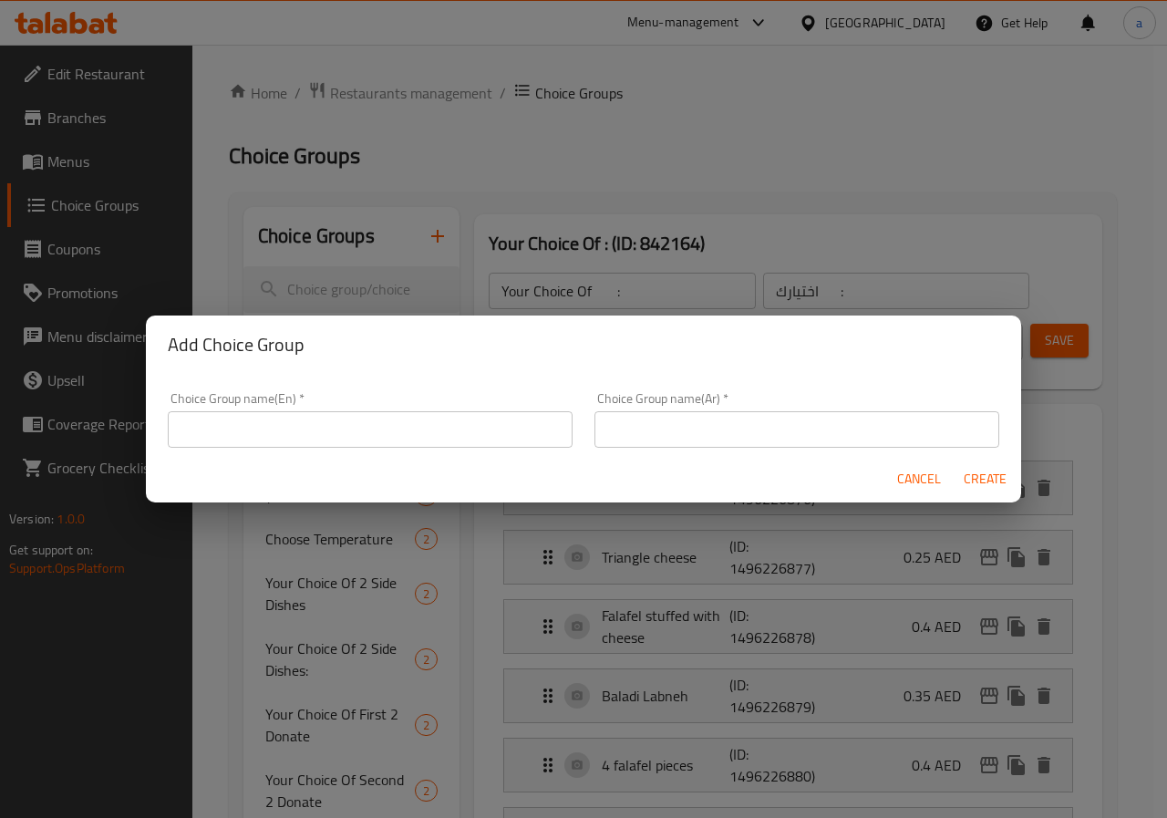
click at [367, 423] on input "text" at bounding box center [370, 429] width 405 height 36
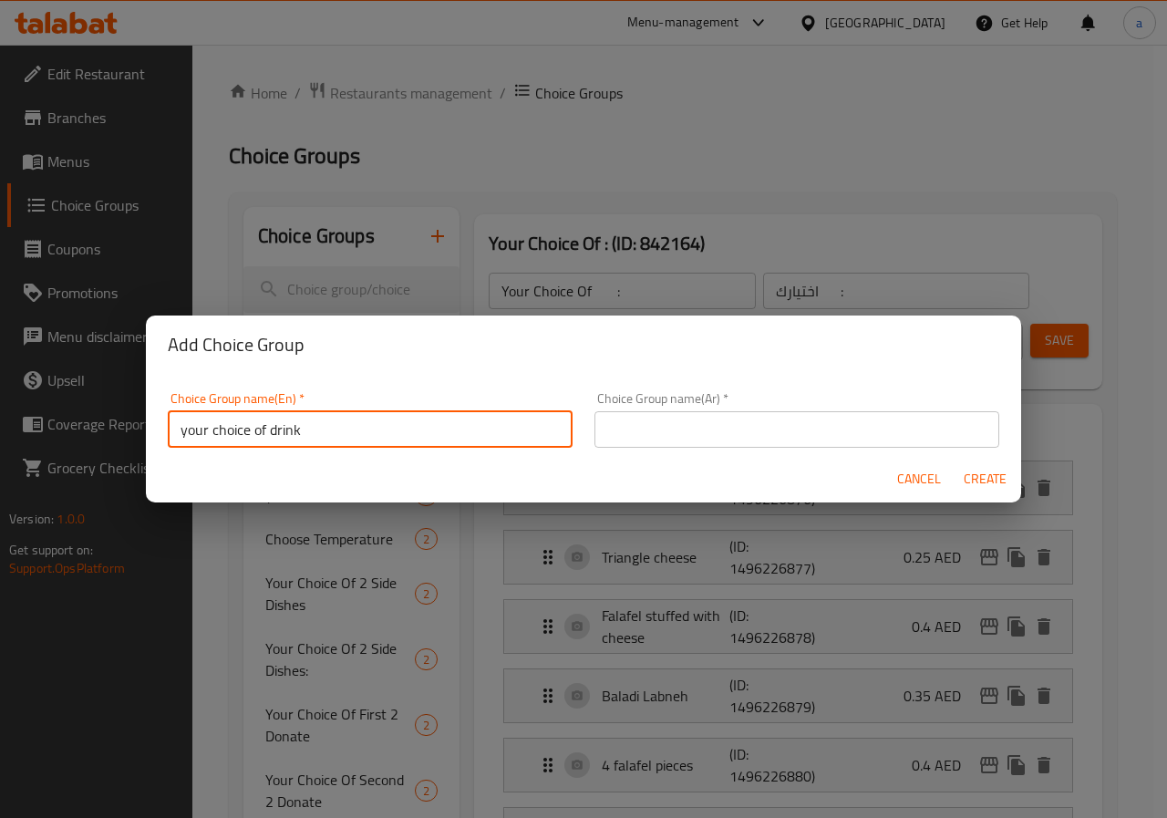
click at [331, 441] on input "your choice of drink" at bounding box center [370, 429] width 405 height 36
type input "your choice"
click at [664, 426] on input "text" at bounding box center [797, 429] width 405 height 36
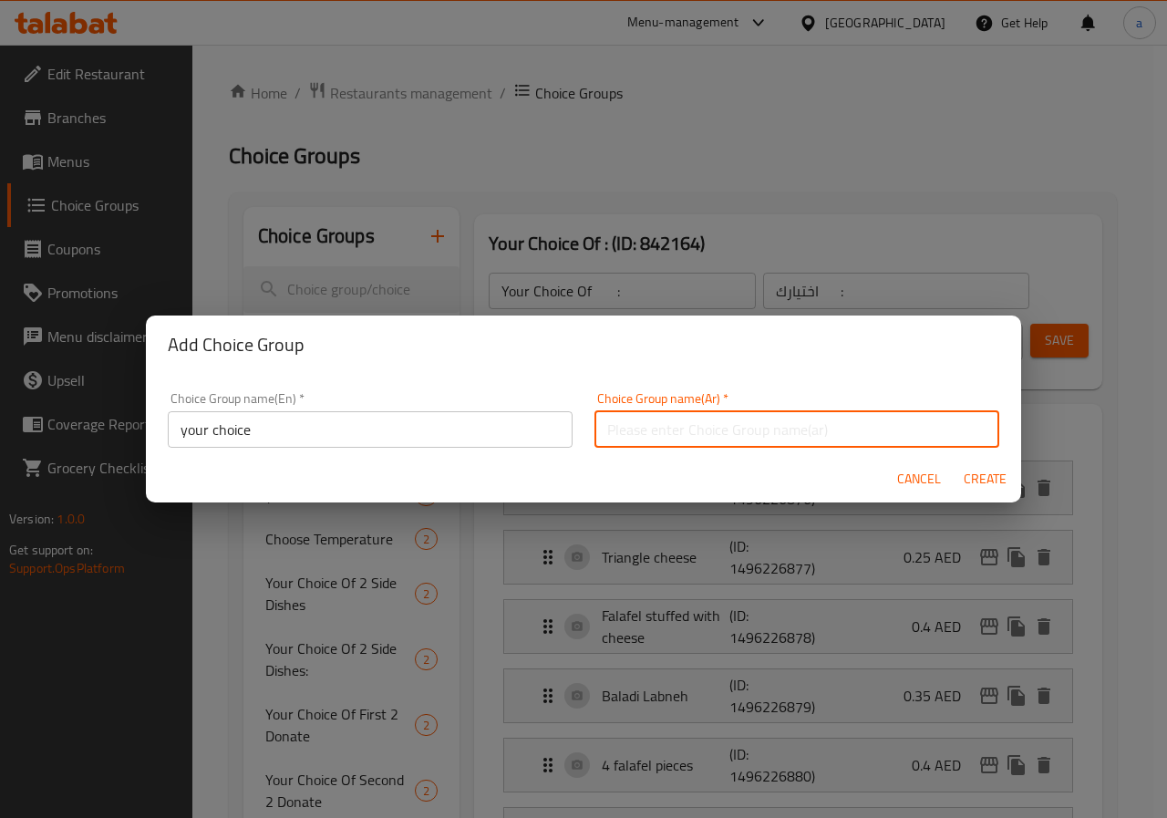
type input "اختيارك من"
click at [388, 430] on input "your choice" at bounding box center [370, 429] width 405 height 36
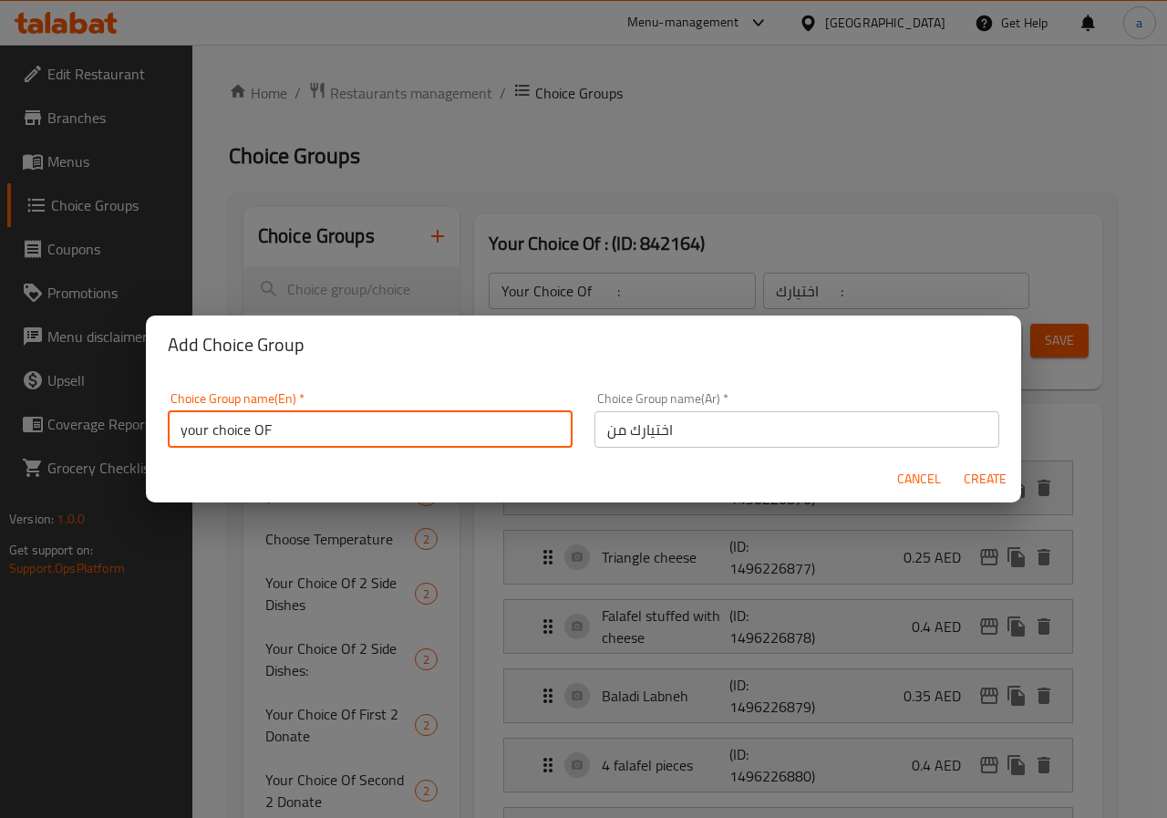
click at [316, 433] on input "your choice OF" at bounding box center [370, 429] width 405 height 36
type input "your choice OF"
click at [978, 478] on span "Create" at bounding box center [985, 479] width 44 height 23
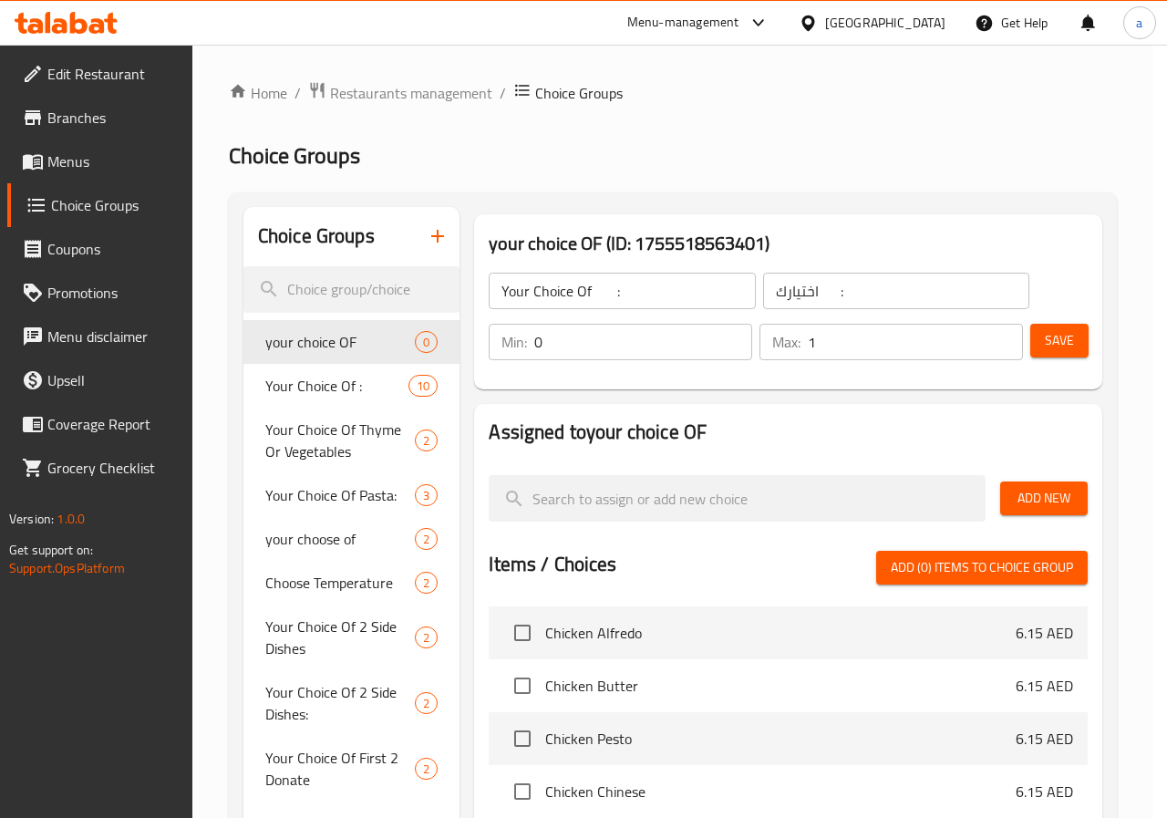
type input "your choice OF"
type input "اختيارك من"
type input "0"
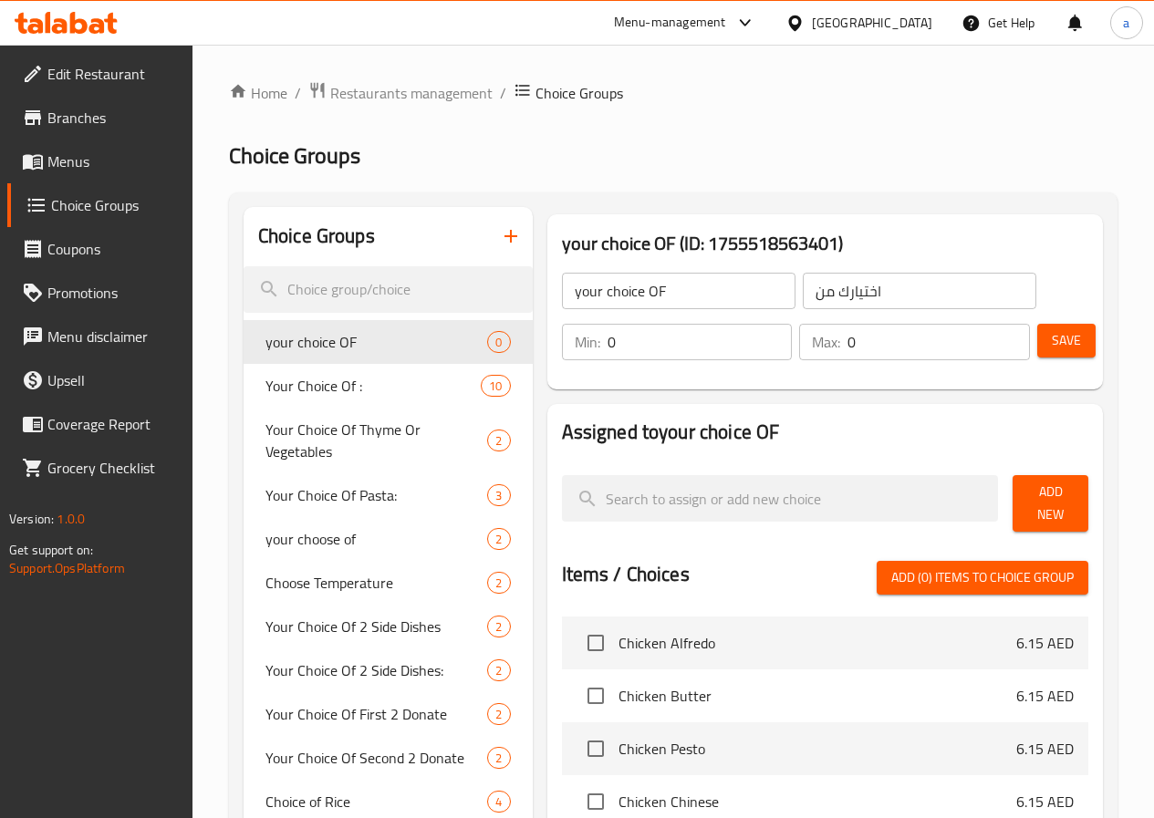
click at [1059, 502] on span "Add New" at bounding box center [1050, 504] width 47 height 46
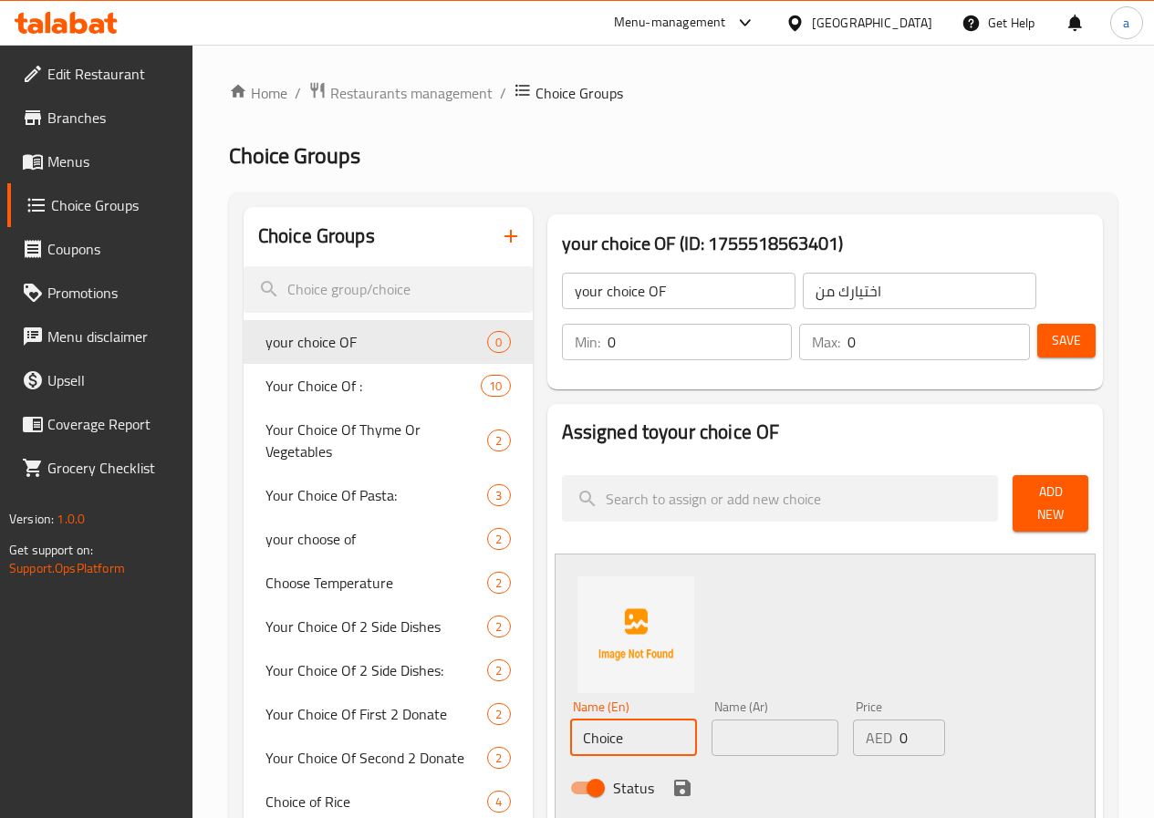
click at [586, 720] on input "Choice" at bounding box center [633, 738] width 127 height 36
type input "Rice"
click at [756, 720] on input "text" at bounding box center [774, 738] width 127 height 36
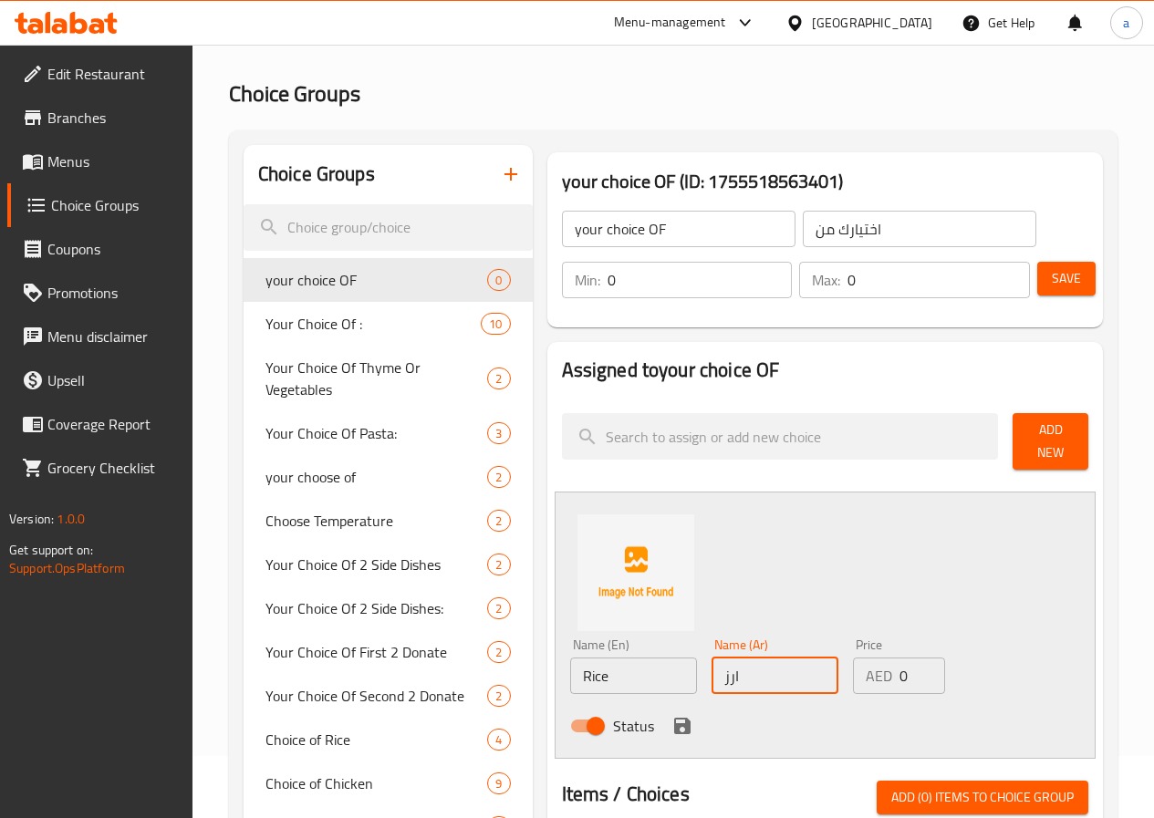
scroll to position [182, 0]
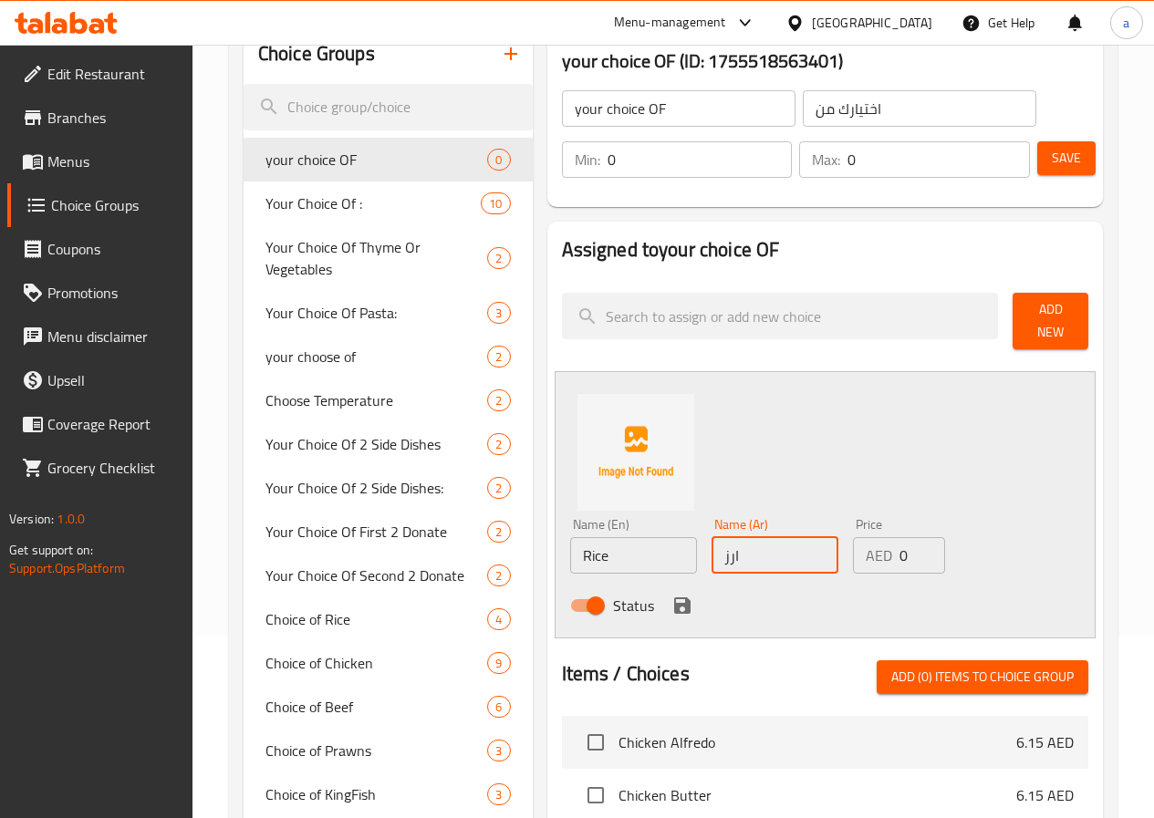
type input "ارز"
click at [671, 595] on icon "save" at bounding box center [682, 606] width 22 height 22
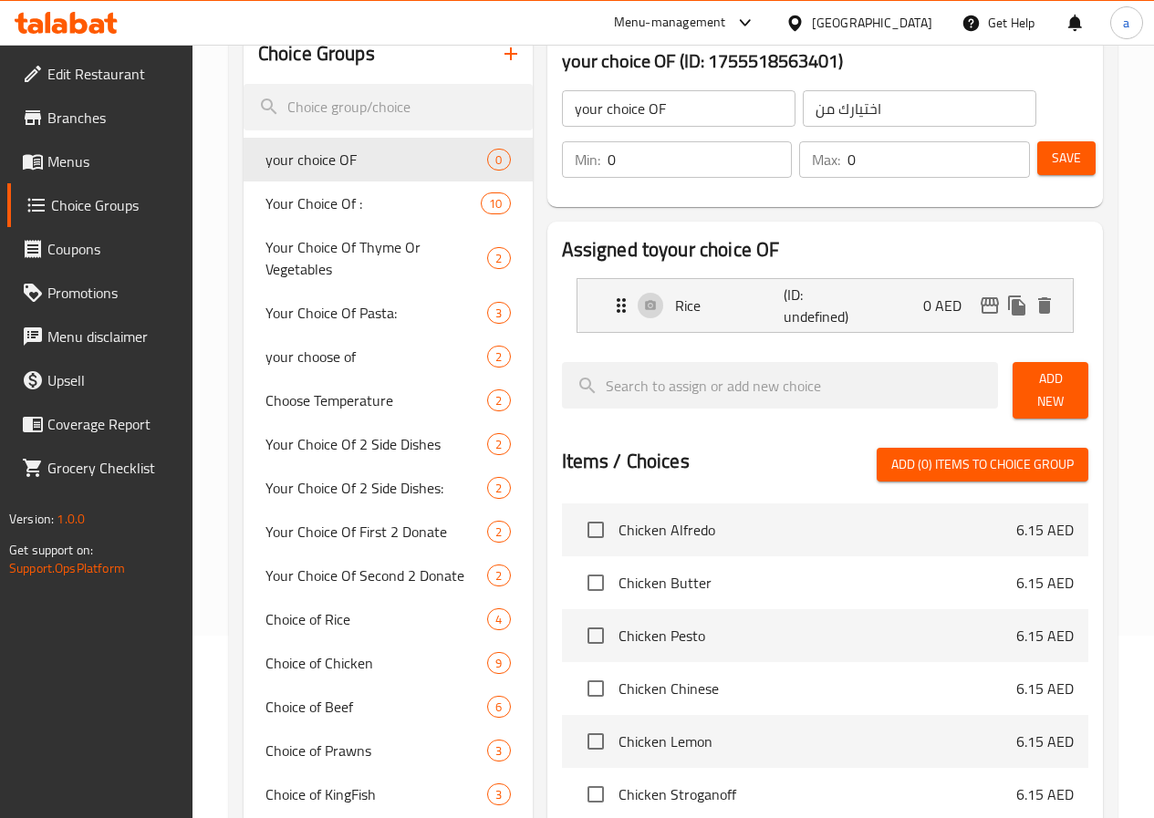
click at [1056, 386] on span "Add New" at bounding box center [1050, 391] width 47 height 46
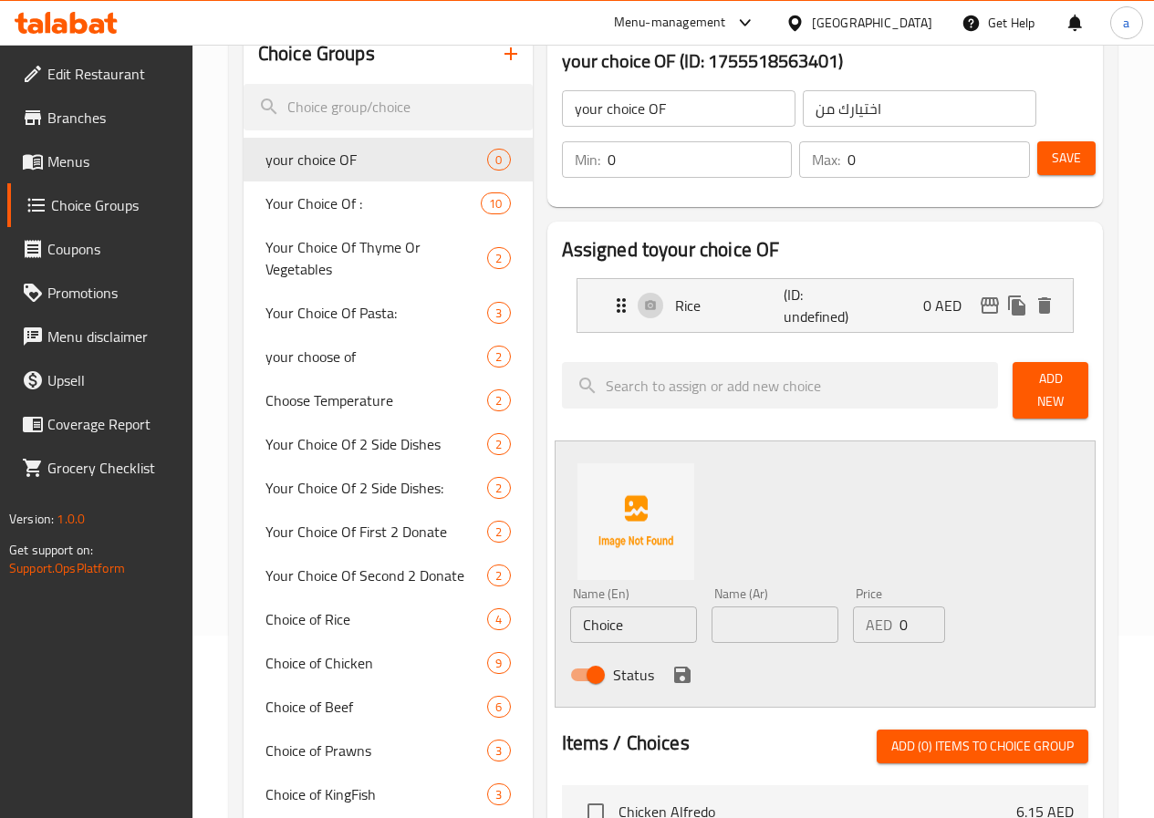
click at [595, 621] on input "Choice" at bounding box center [633, 625] width 127 height 36
type input "ل"
click at [570, 622] on input "greens" at bounding box center [633, 625] width 127 height 36
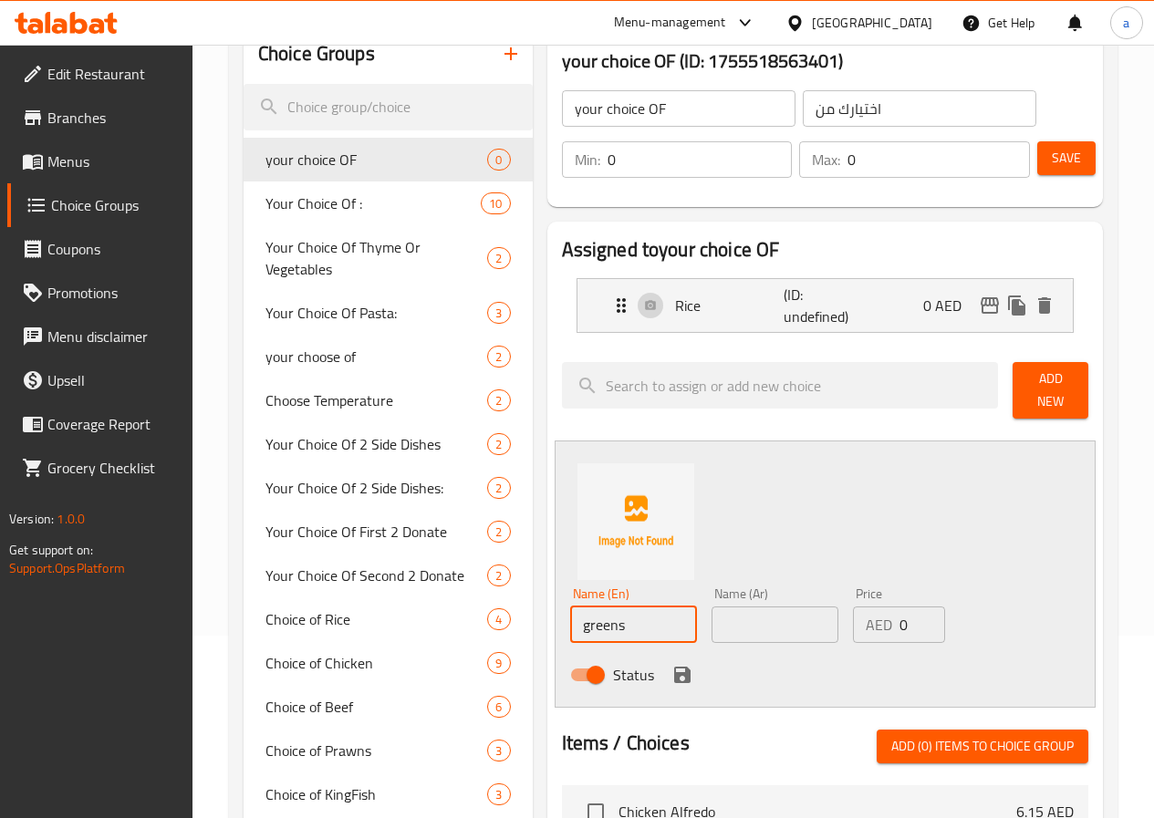
type input "greens"
click at [725, 617] on input "text" at bounding box center [774, 625] width 127 height 36
type input "o"
type input "ح"
type input "خضار"
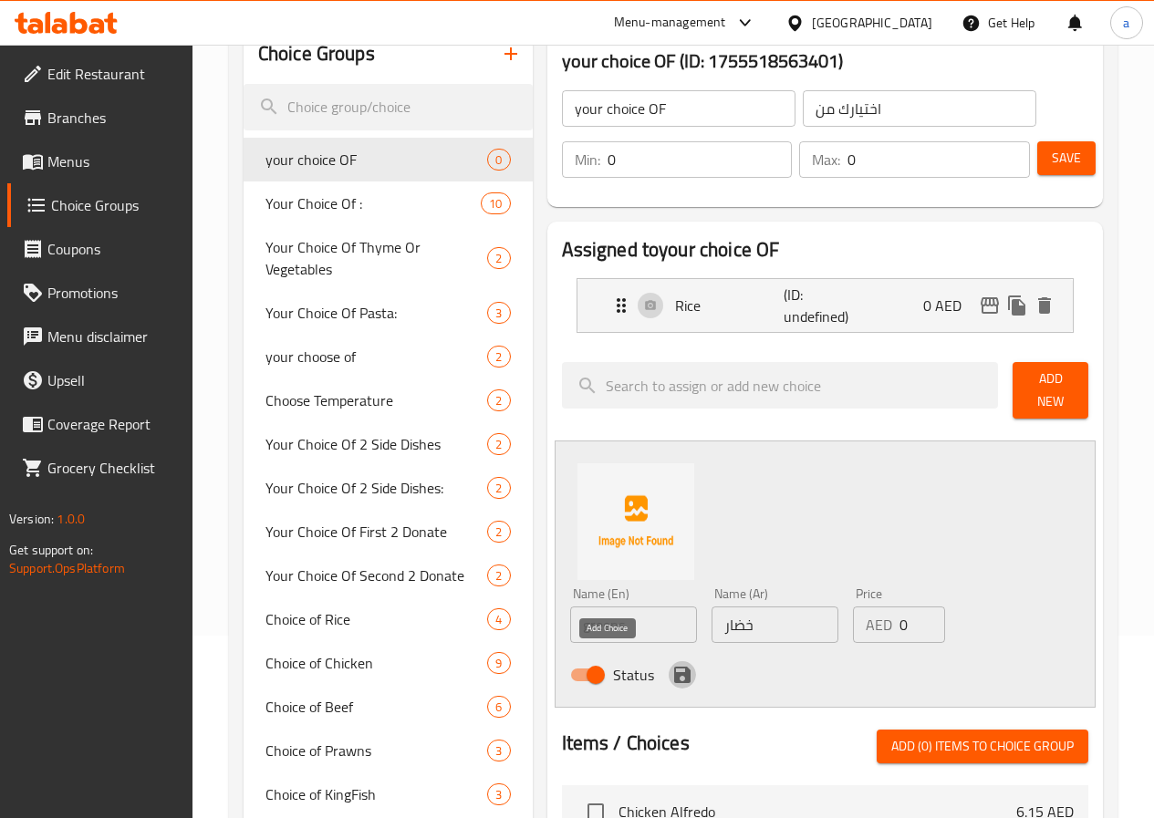
click at [674, 669] on icon "save" at bounding box center [682, 675] width 16 height 16
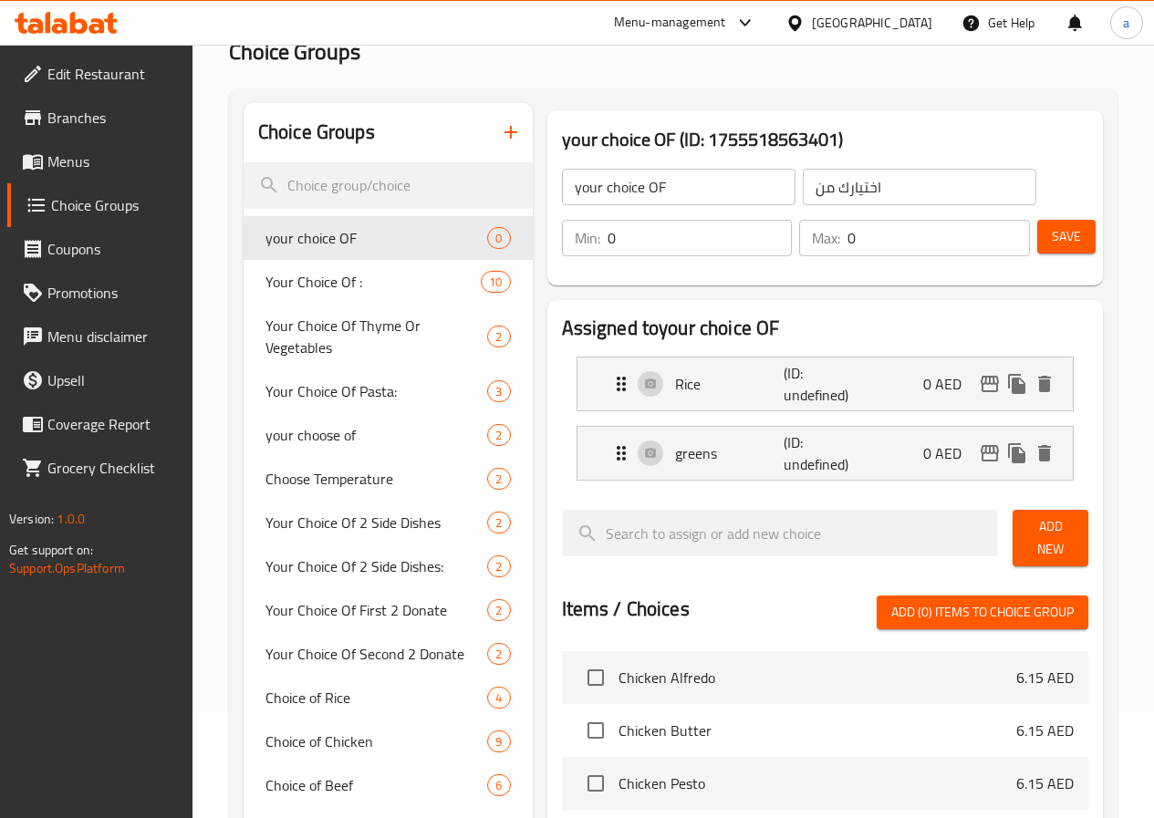
scroll to position [0, 0]
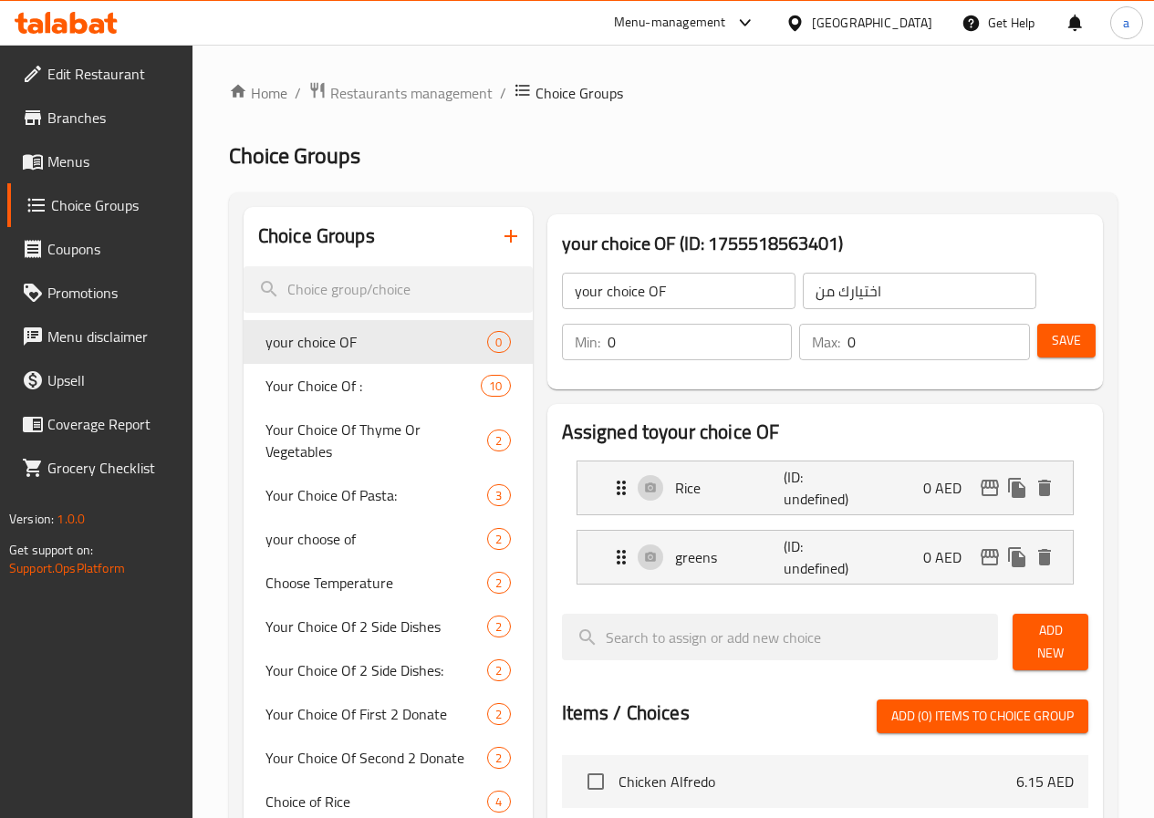
click at [647, 349] on input "0" at bounding box center [699, 342] width 185 height 36
click at [847, 330] on input "0" at bounding box center [938, 342] width 182 height 36
click at [635, 332] on input "0" at bounding box center [699, 342] width 185 height 36
type input "1"
click at [847, 337] on input "0" at bounding box center [938, 342] width 182 height 36
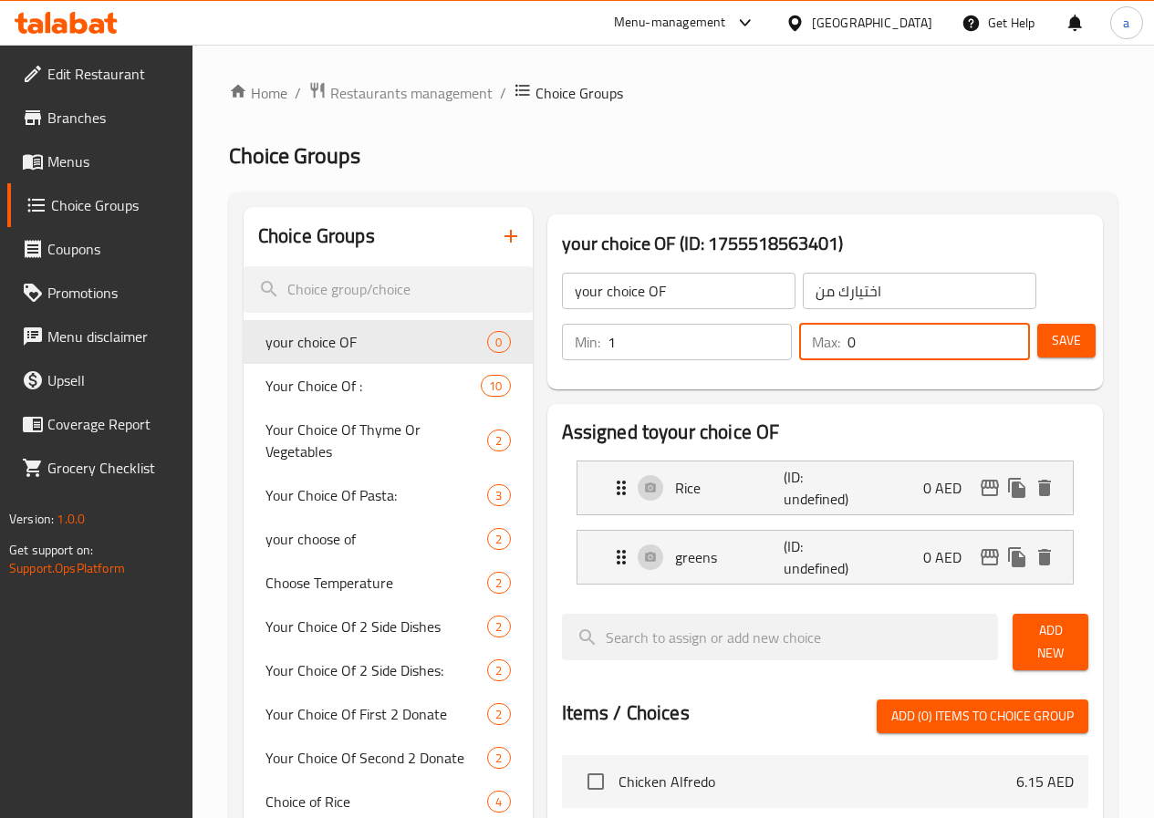
click at [847, 337] on input "0" at bounding box center [938, 342] width 182 height 36
type input "1"
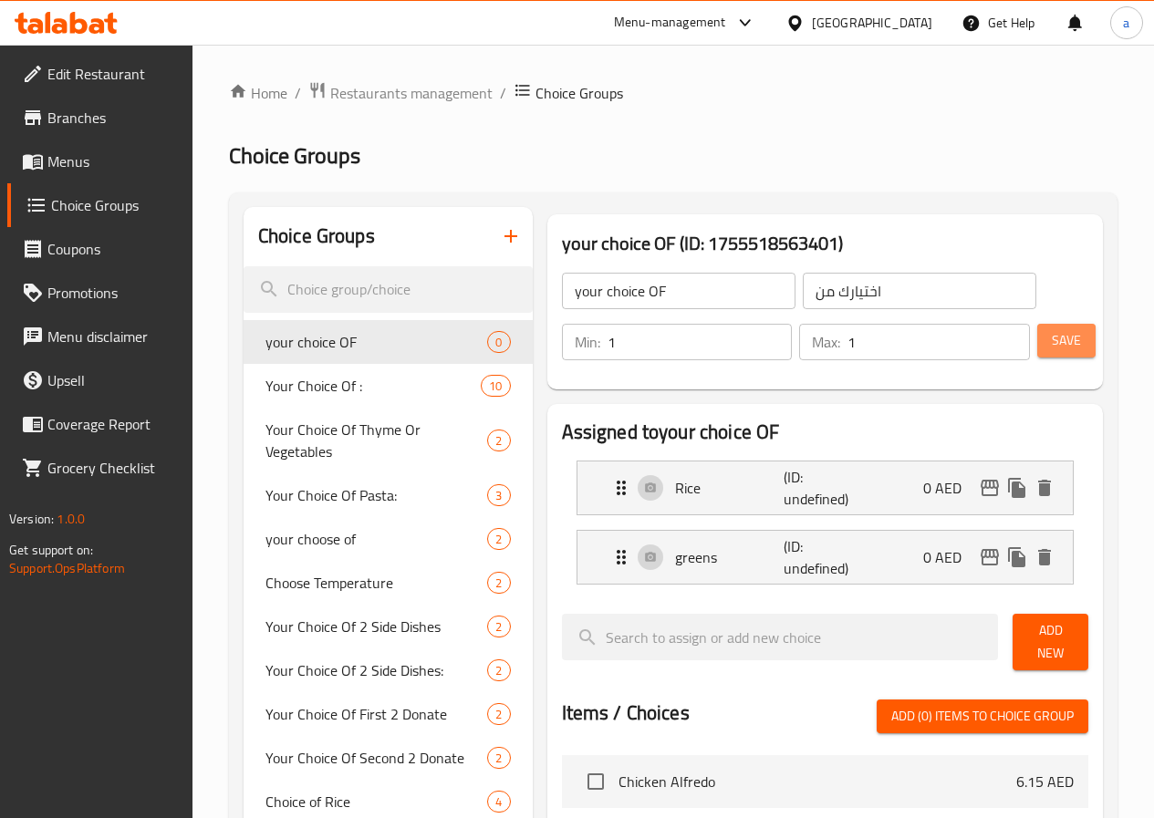
click at [1038, 331] on button "Save" at bounding box center [1066, 341] width 58 height 34
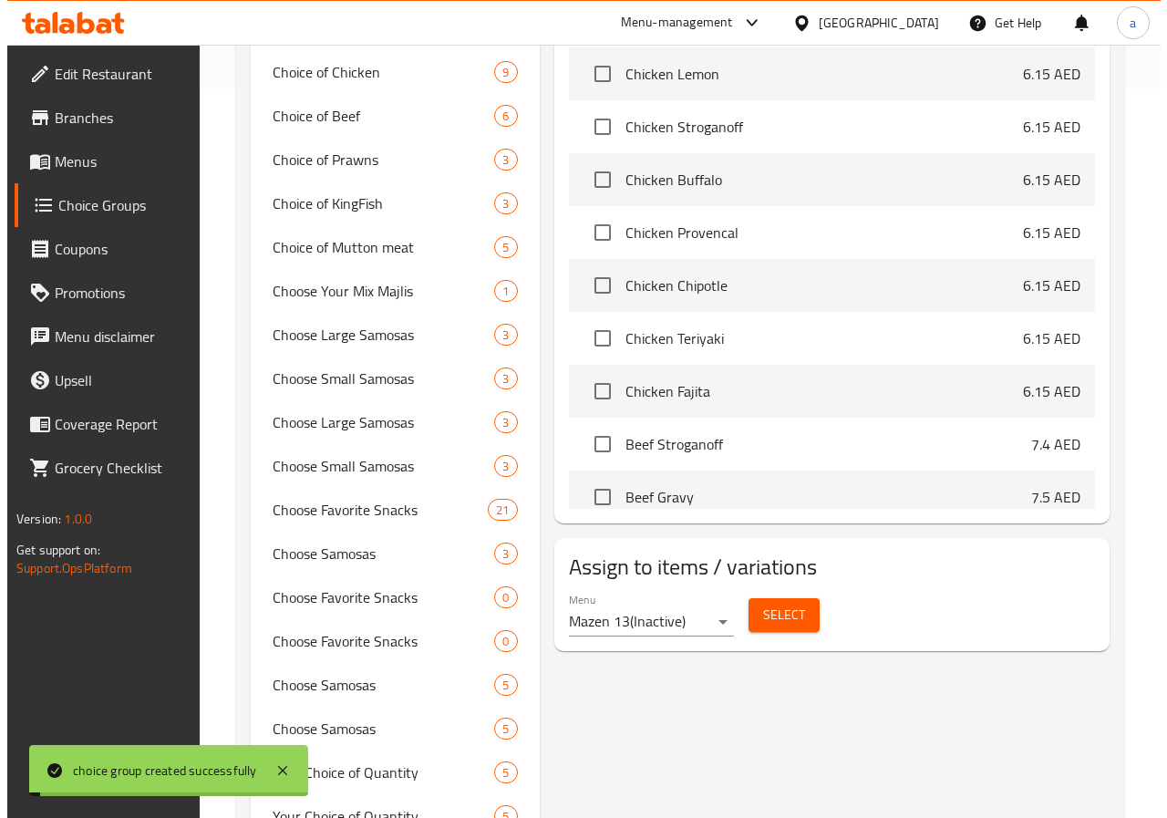
scroll to position [365, 0]
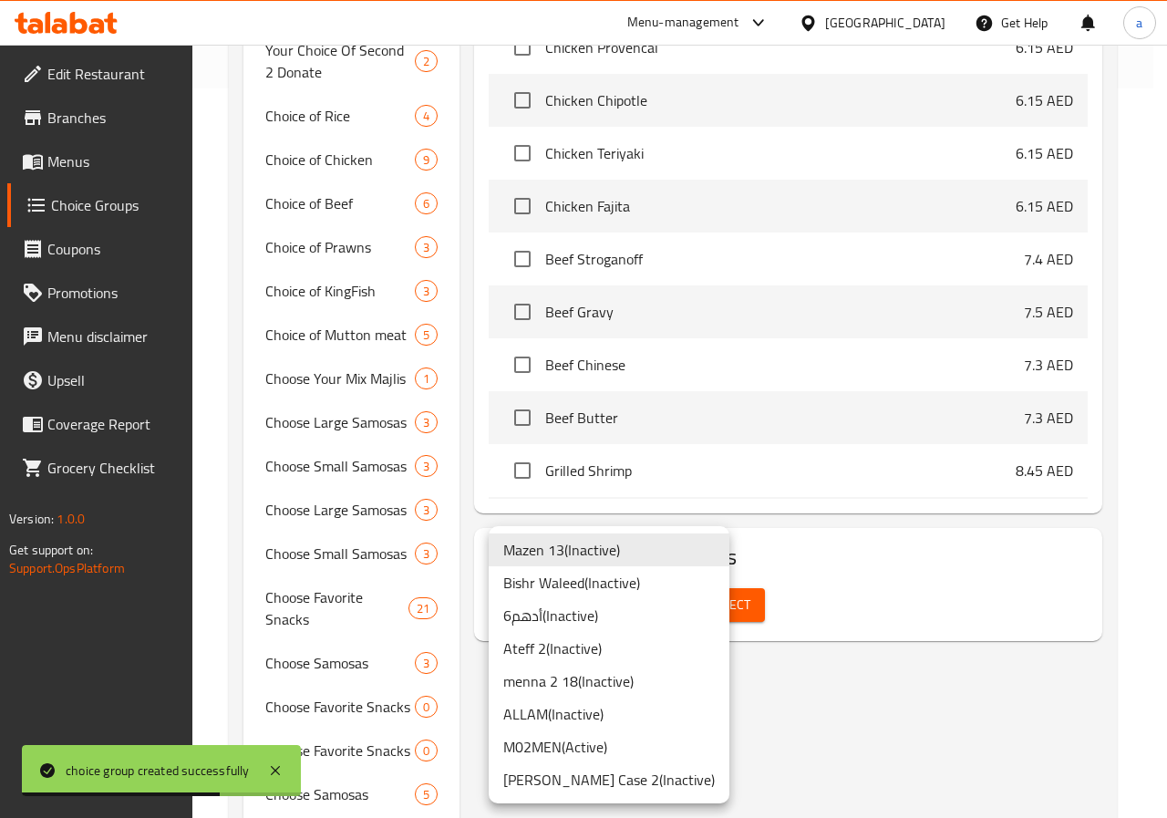
click at [887, 594] on div at bounding box center [583, 409] width 1167 height 818
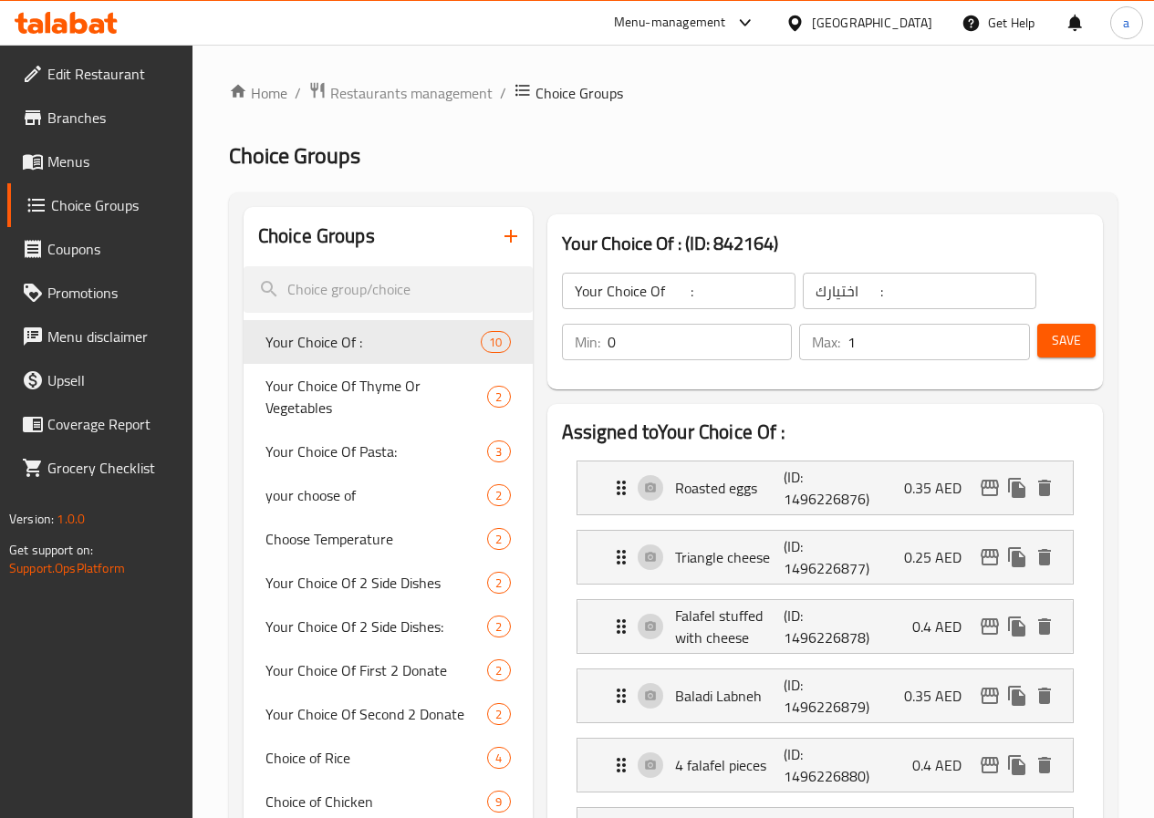
click at [97, 165] on span "Menus" at bounding box center [112, 161] width 130 height 22
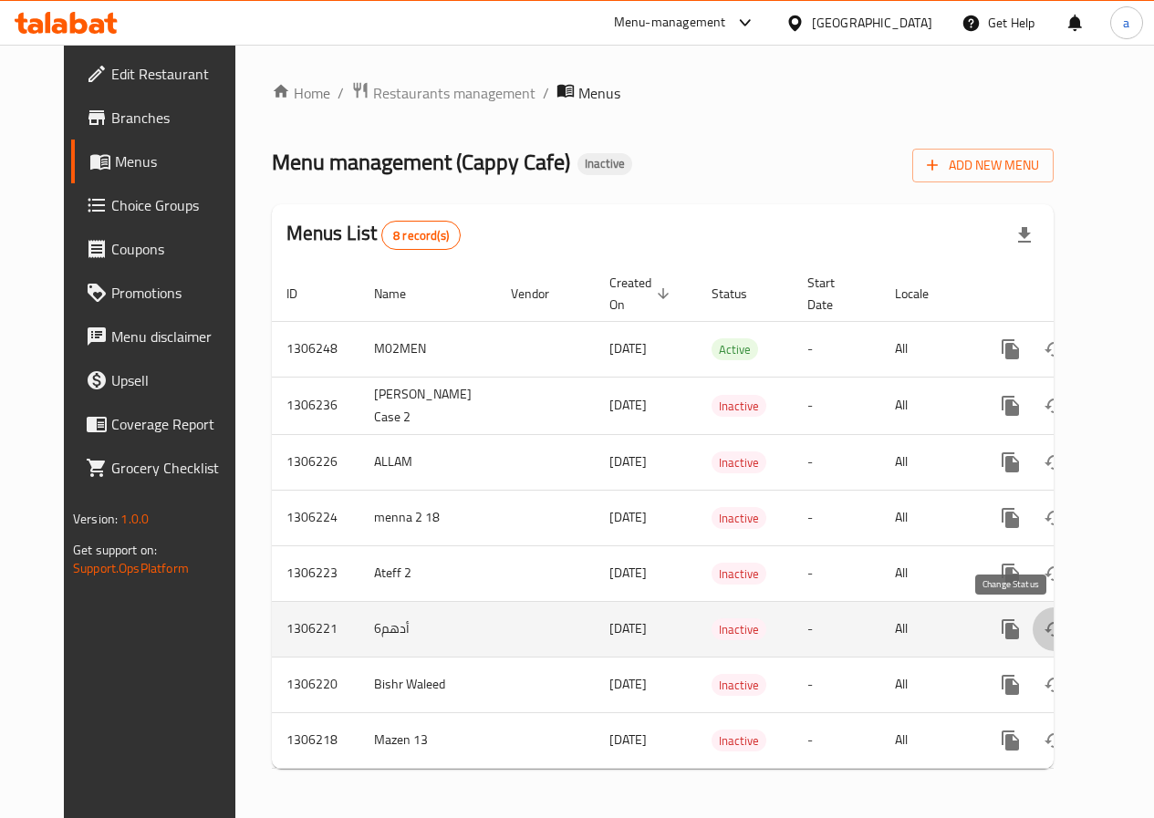
click at [1043, 633] on icon "enhanced table" at bounding box center [1054, 629] width 22 height 22
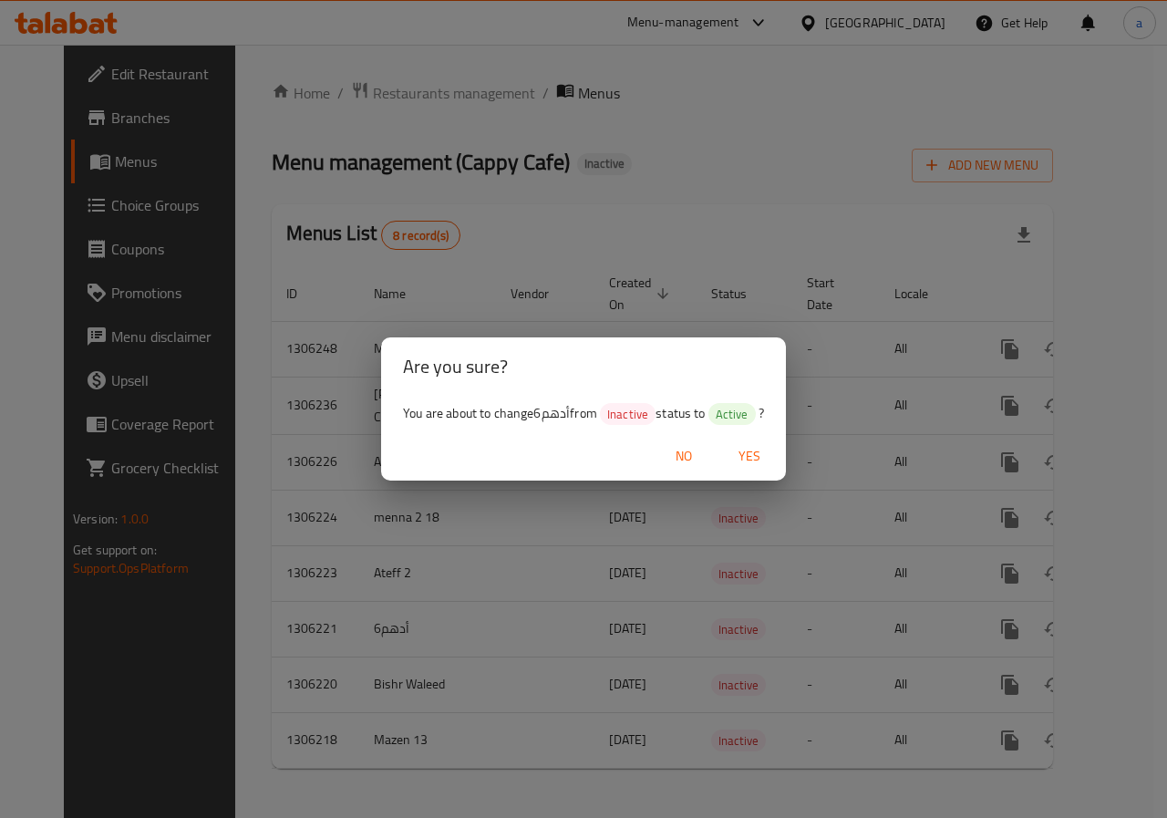
click at [742, 451] on span "Yes" at bounding box center [750, 456] width 44 height 23
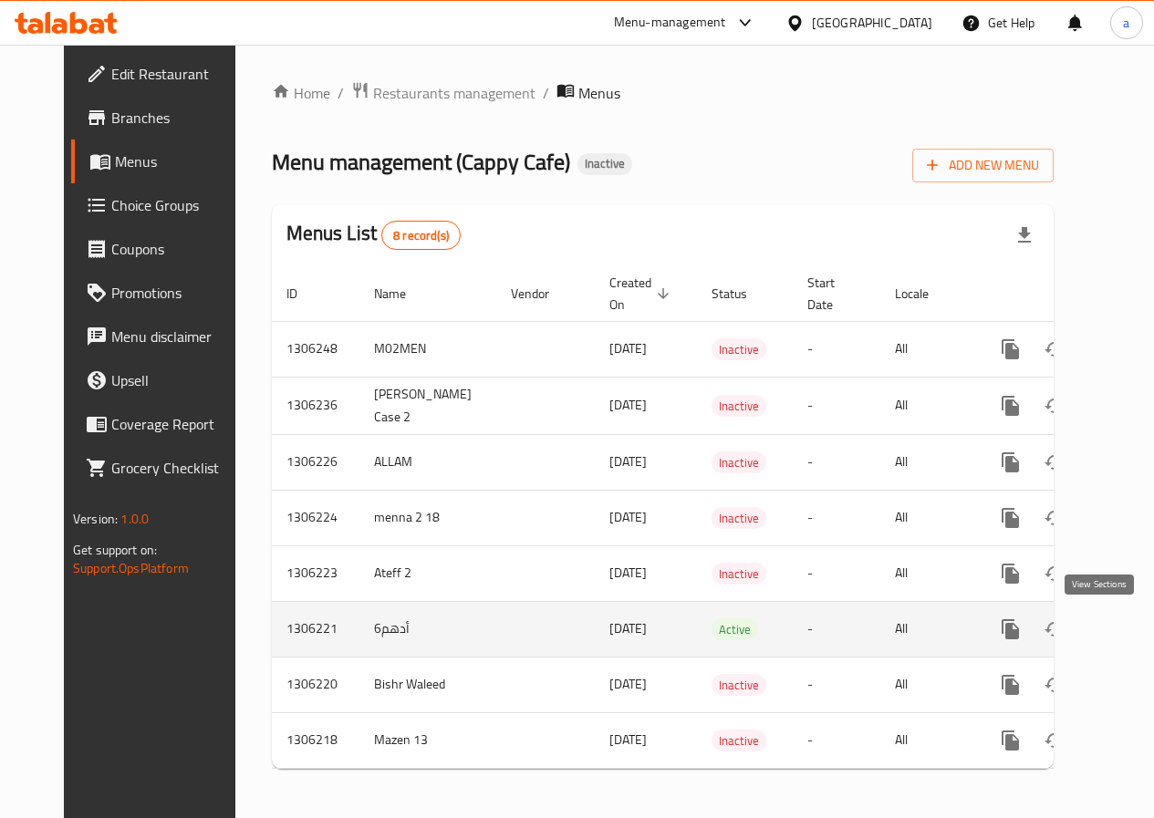
click at [1120, 641] on link "enhanced table" at bounding box center [1142, 629] width 44 height 44
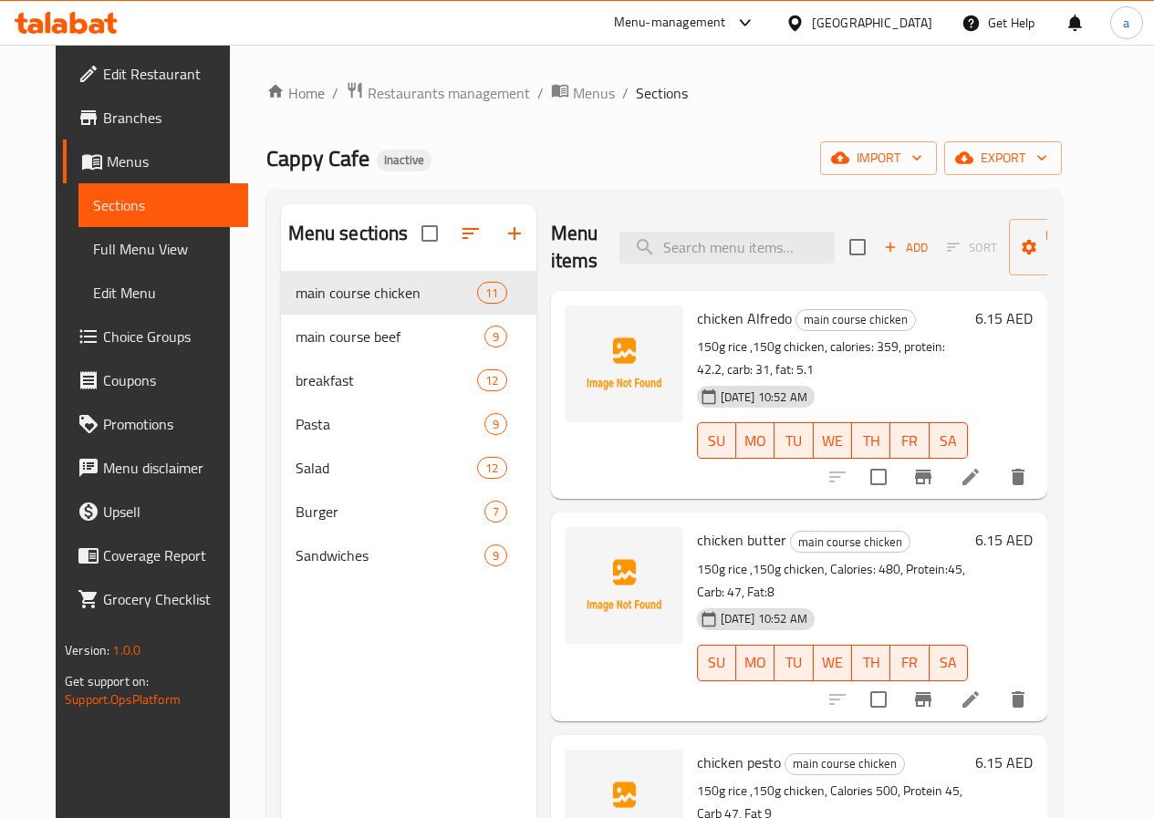
click at [96, 263] on link "Full Menu View" at bounding box center [163, 249] width 170 height 44
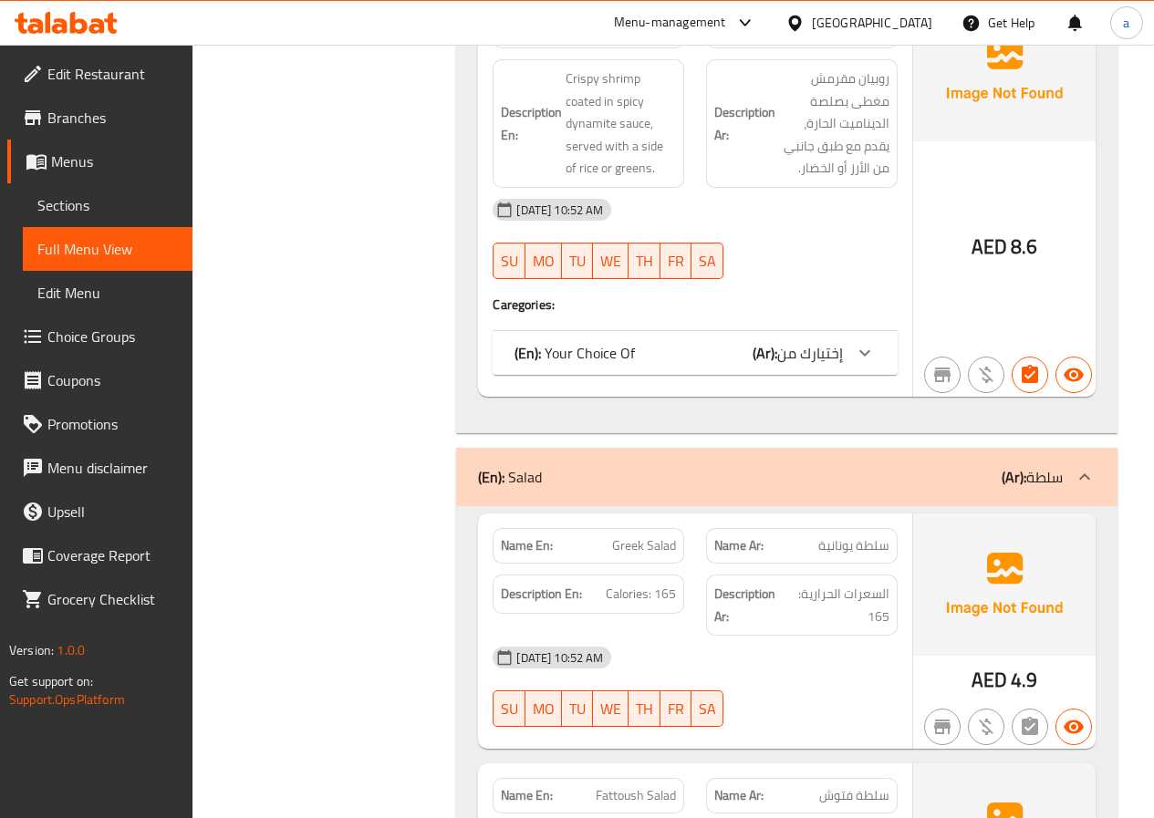
scroll to position [12809, 0]
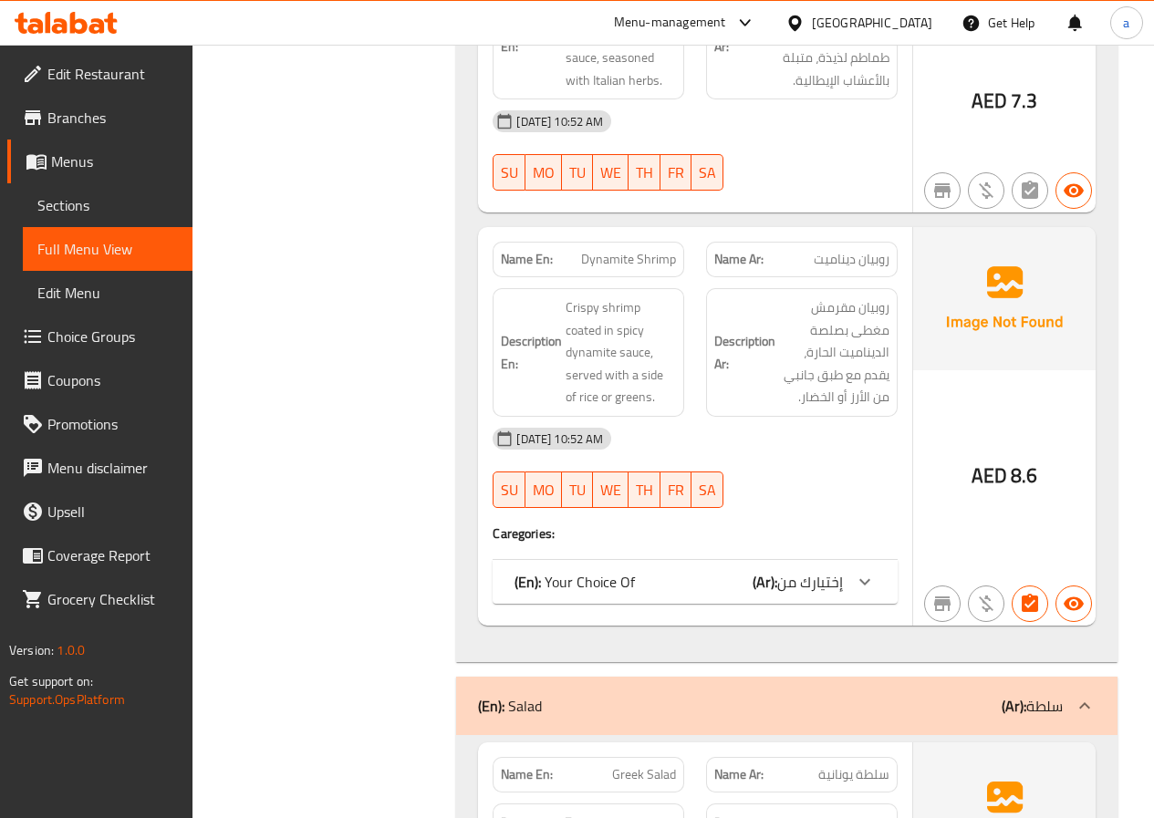
click at [866, 571] on icon at bounding box center [865, 582] width 22 height 22
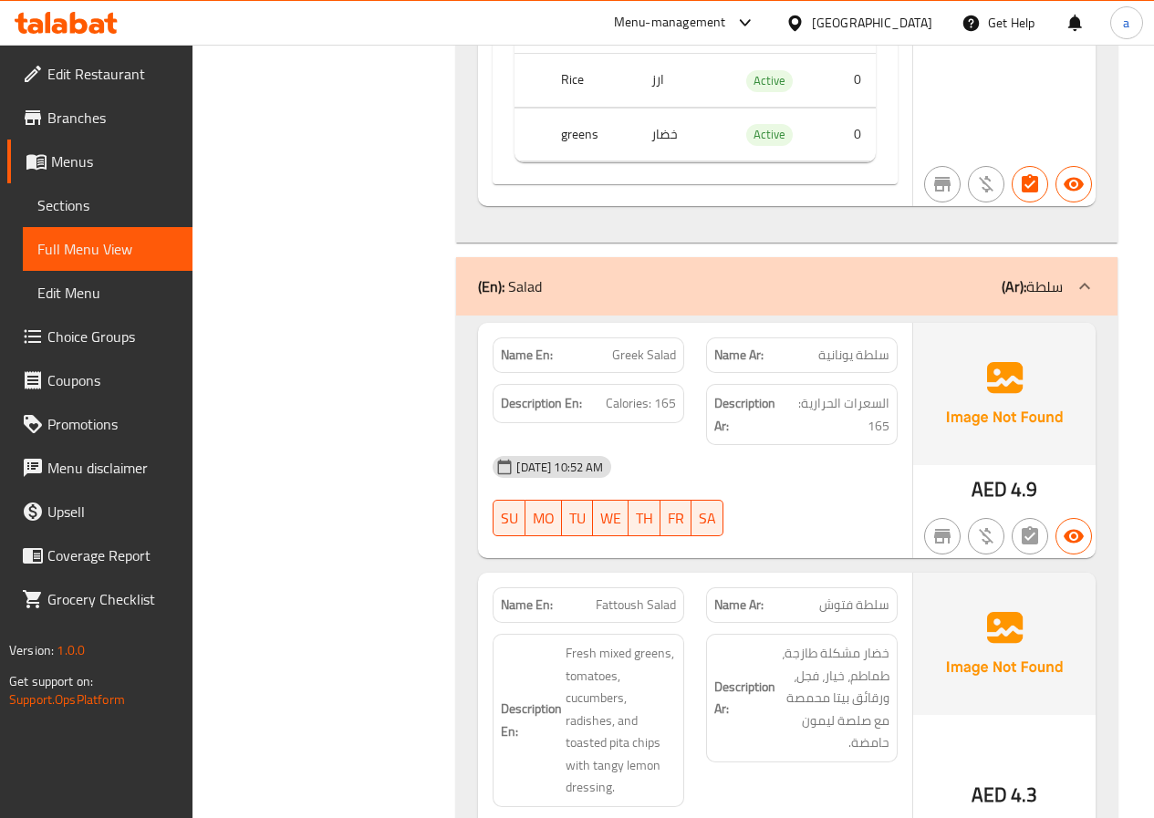
scroll to position [13538, 0]
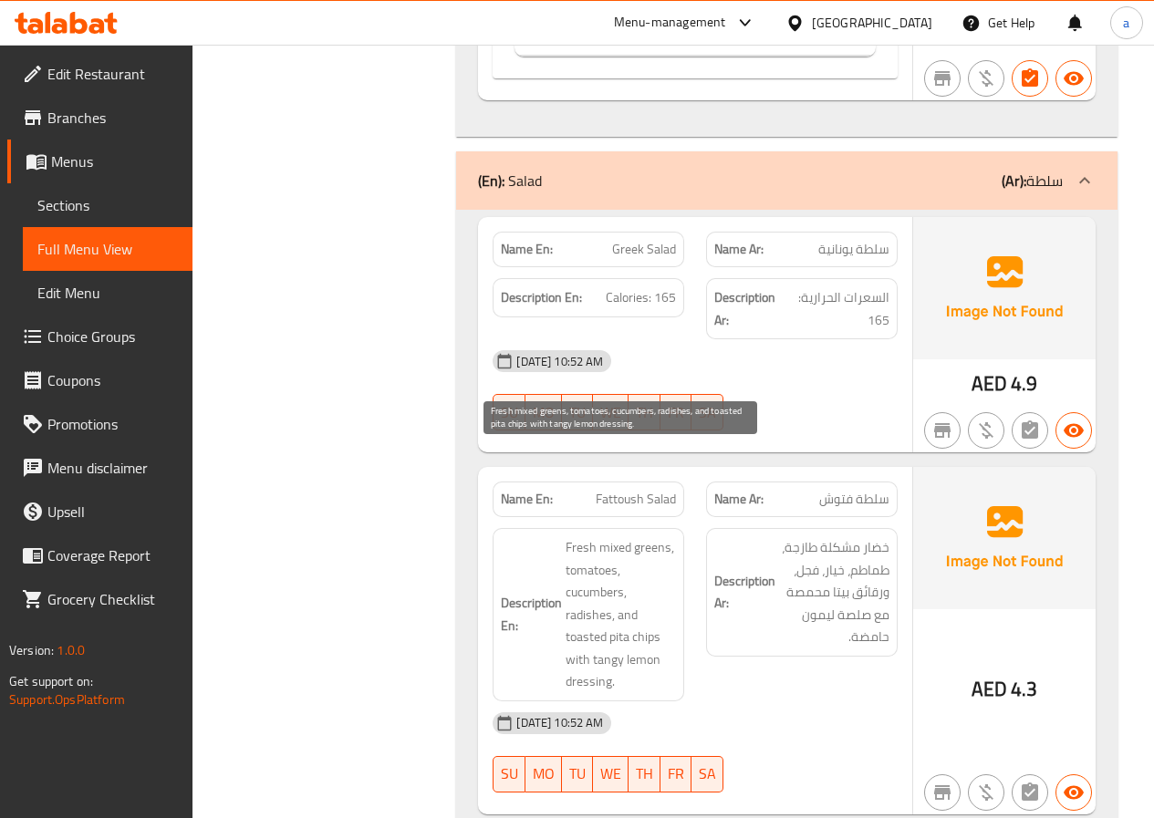
click at [589, 536] on span "Fresh mixed greens, tomatoes, cucumbers, radishes, and toasted pita chips with …" at bounding box center [620, 614] width 110 height 157
copy span "radishes"
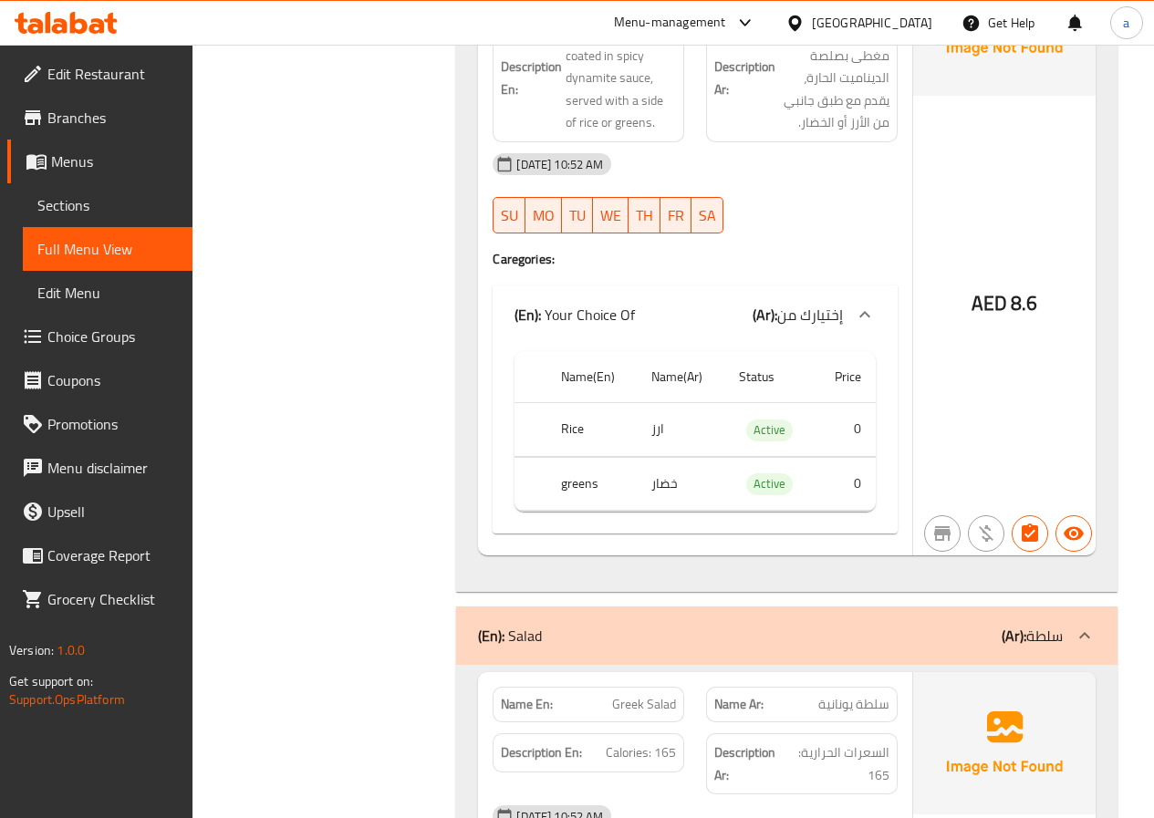
scroll to position [13082, 0]
click at [830, 302] on span "إختيارك من" at bounding box center [810, 315] width 66 height 27
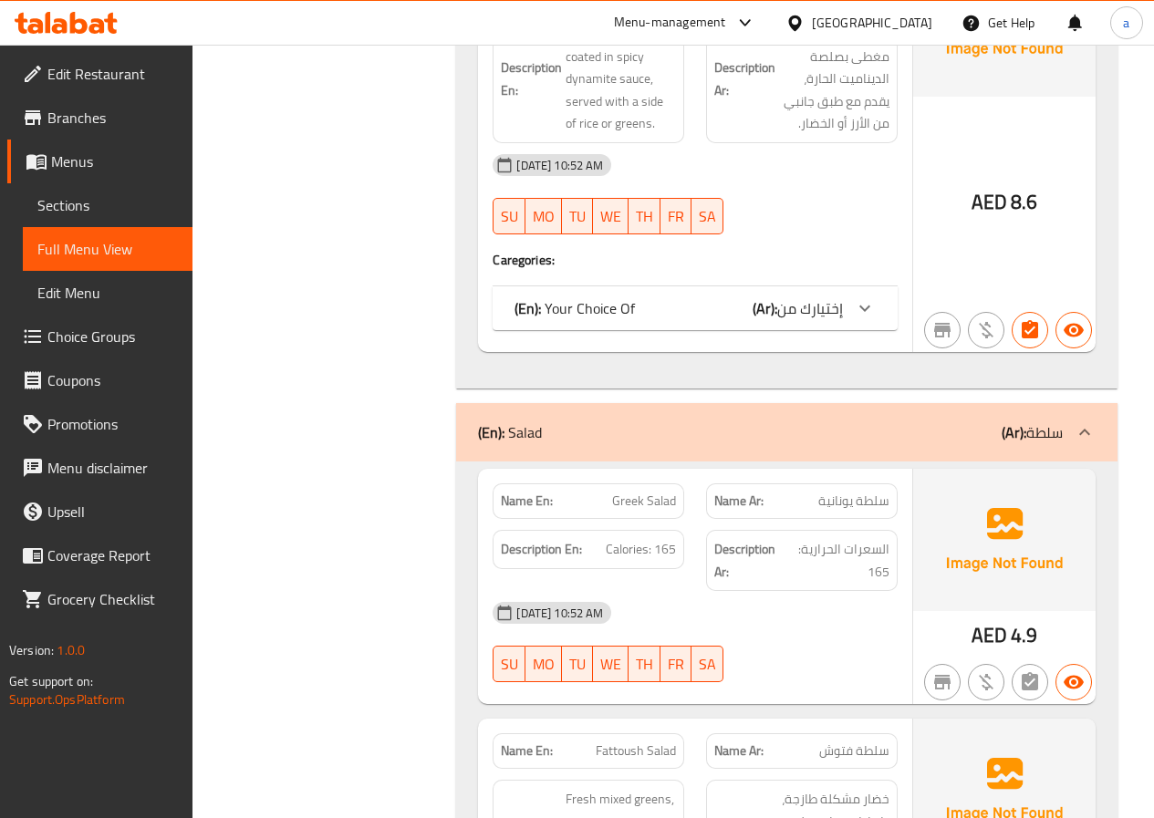
click at [830, 295] on span "إختيارك من" at bounding box center [810, 308] width 66 height 27
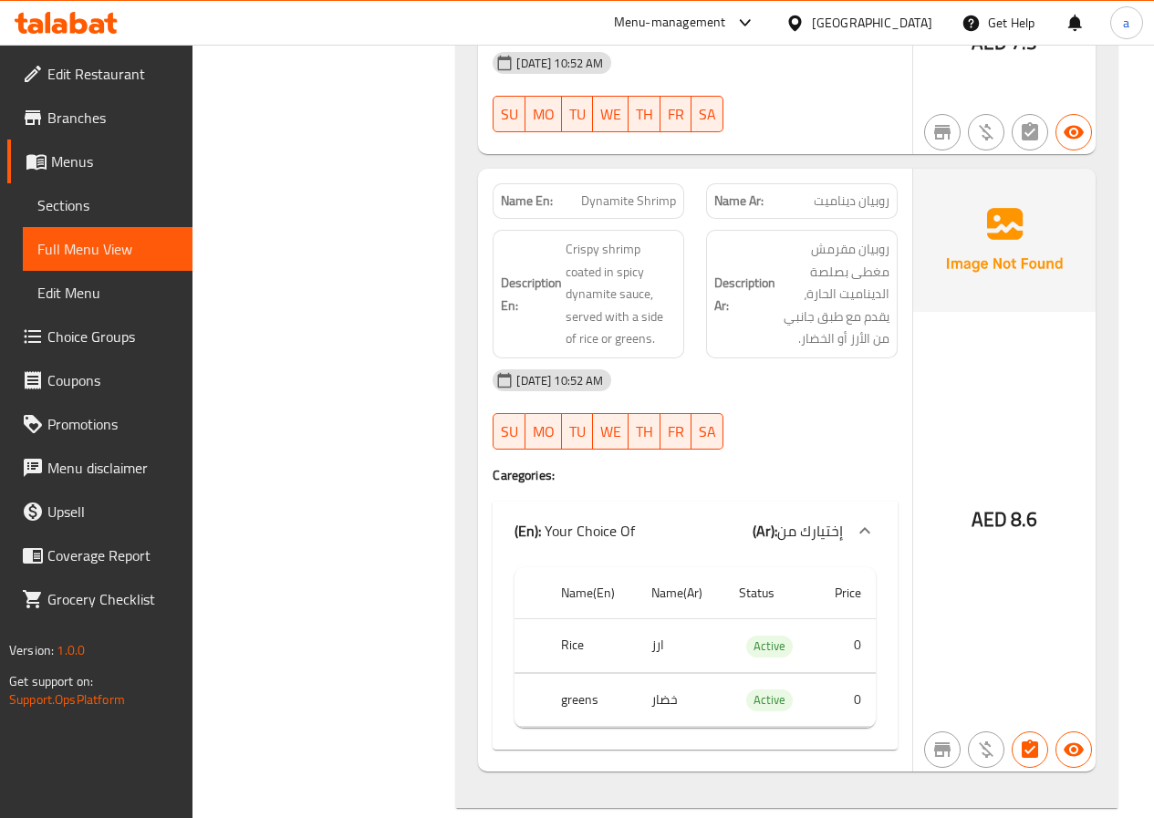
scroll to position [12900, 0]
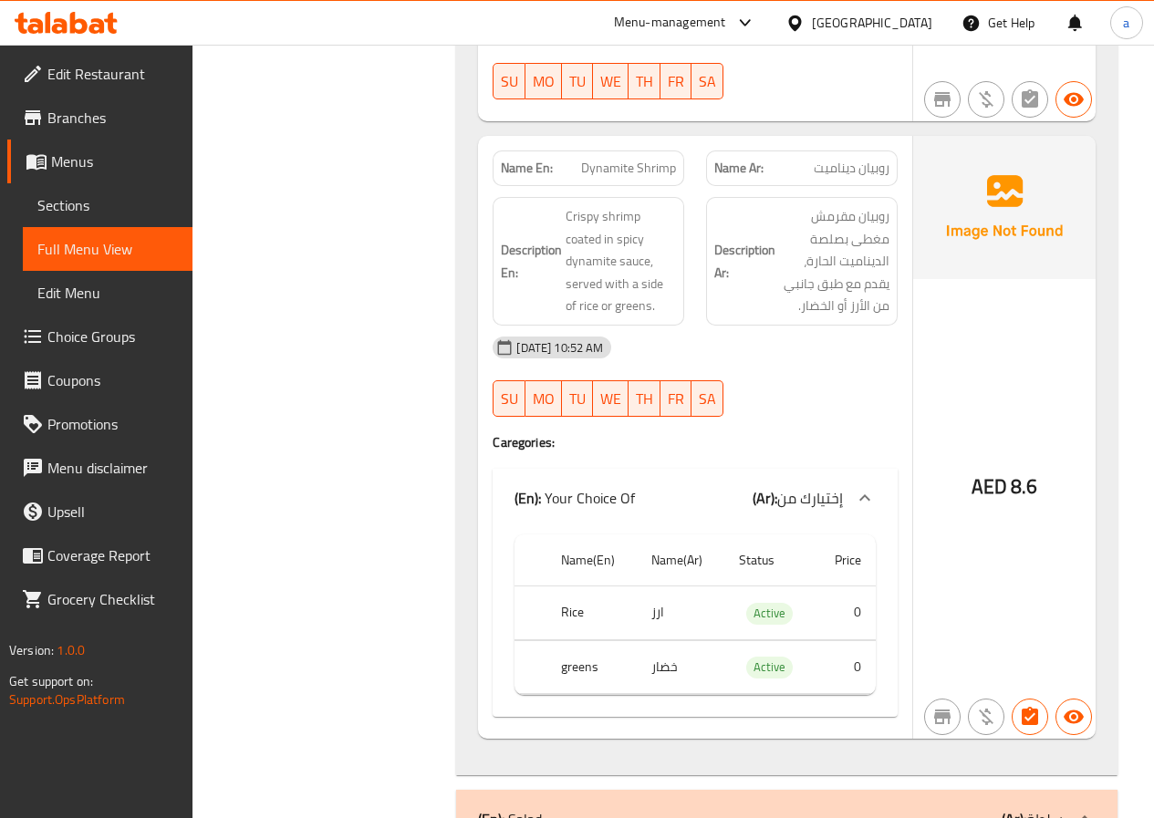
click at [594, 487] on p "(En): Your Choice Of" at bounding box center [574, 498] width 120 height 22
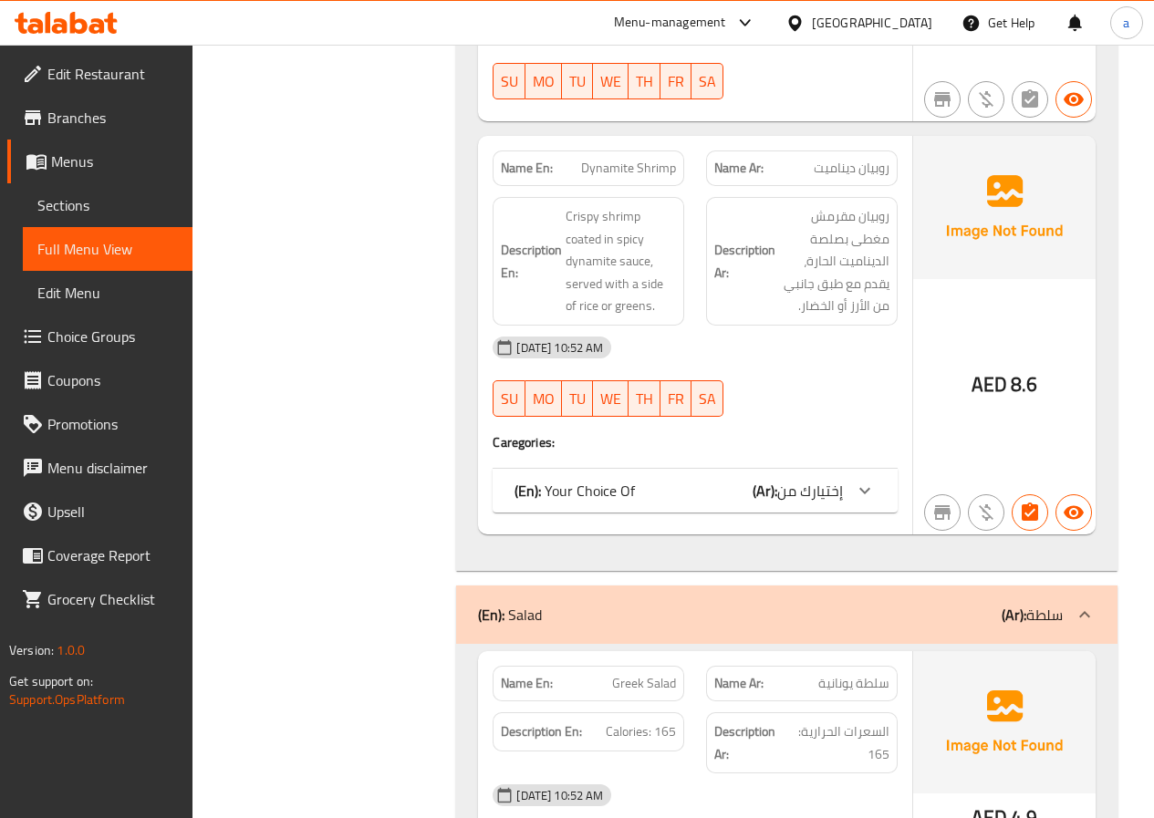
click at [600, 480] on p "(En): Your Choice Of" at bounding box center [574, 491] width 120 height 22
click at [607, 480] on p "(En): Your Choice Of" at bounding box center [574, 491] width 120 height 22
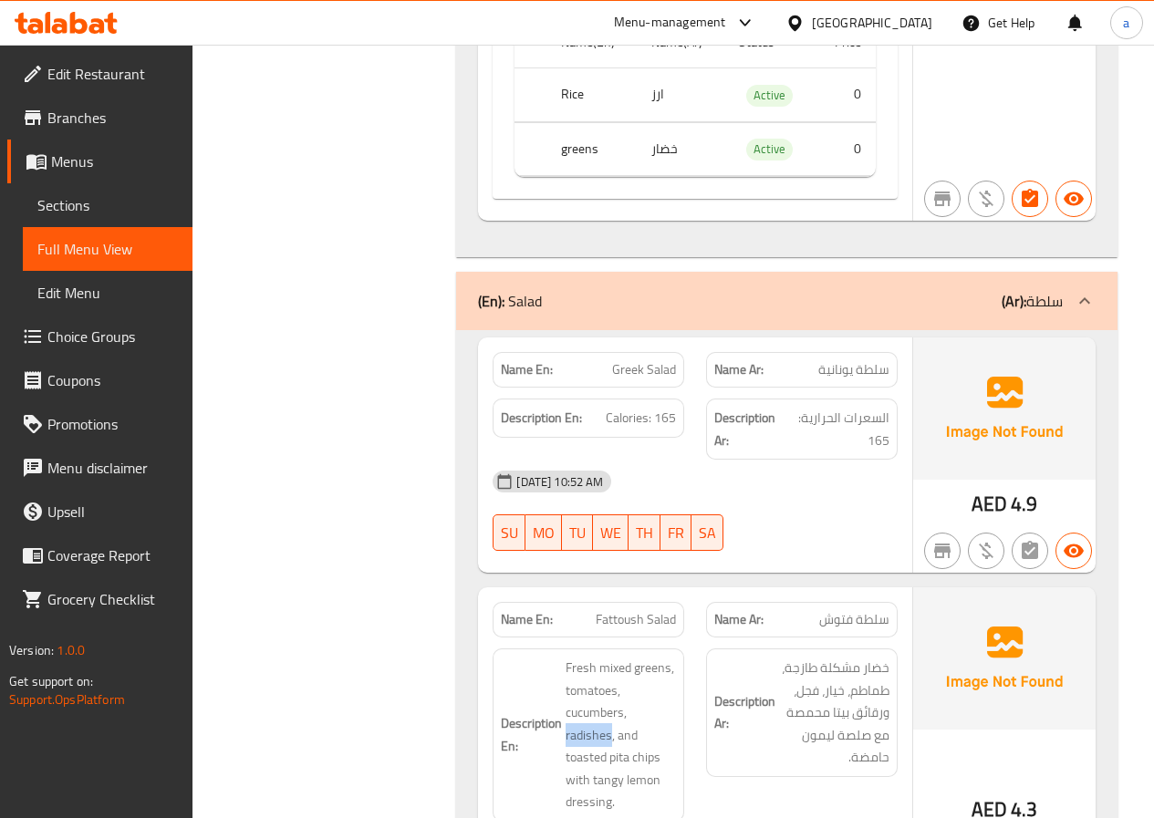
scroll to position [13447, 0]
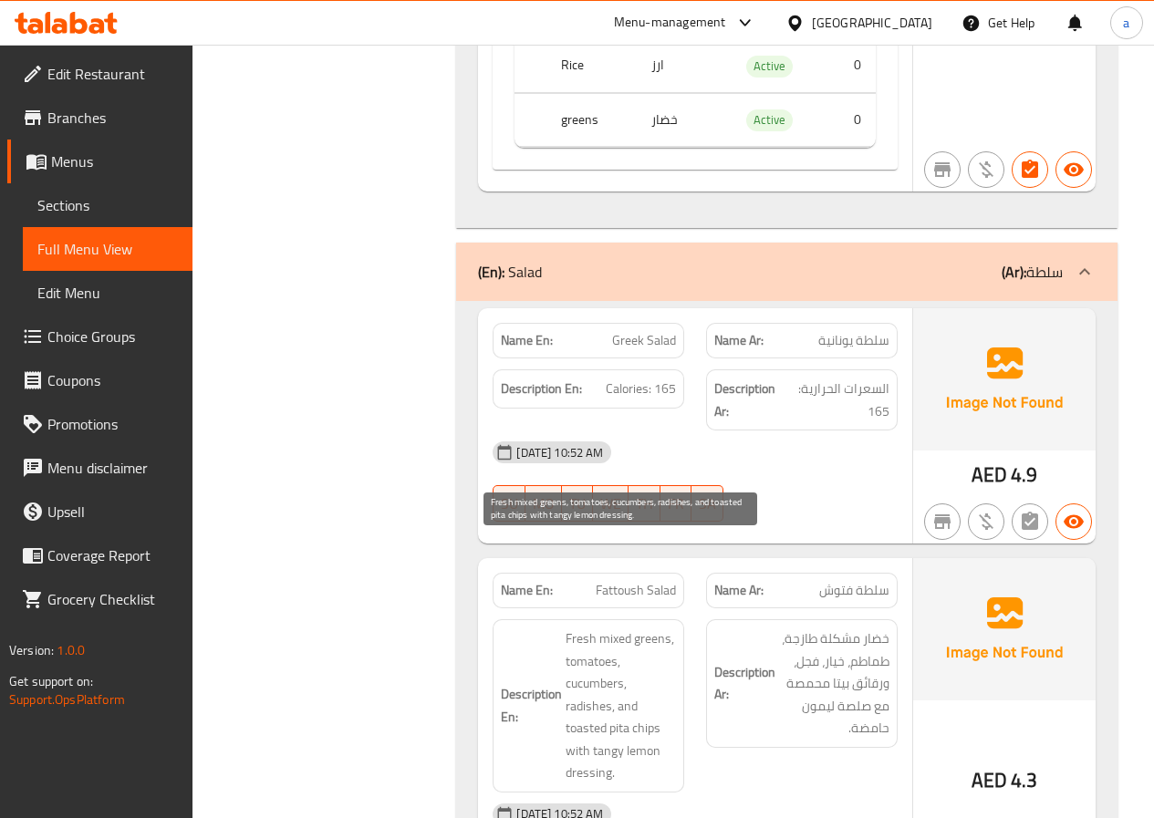
click at [575, 638] on span "Fresh mixed greens, tomatoes, cucumbers, radishes, and toasted pita chips with …" at bounding box center [620, 705] width 110 height 157
copy span "toasted"
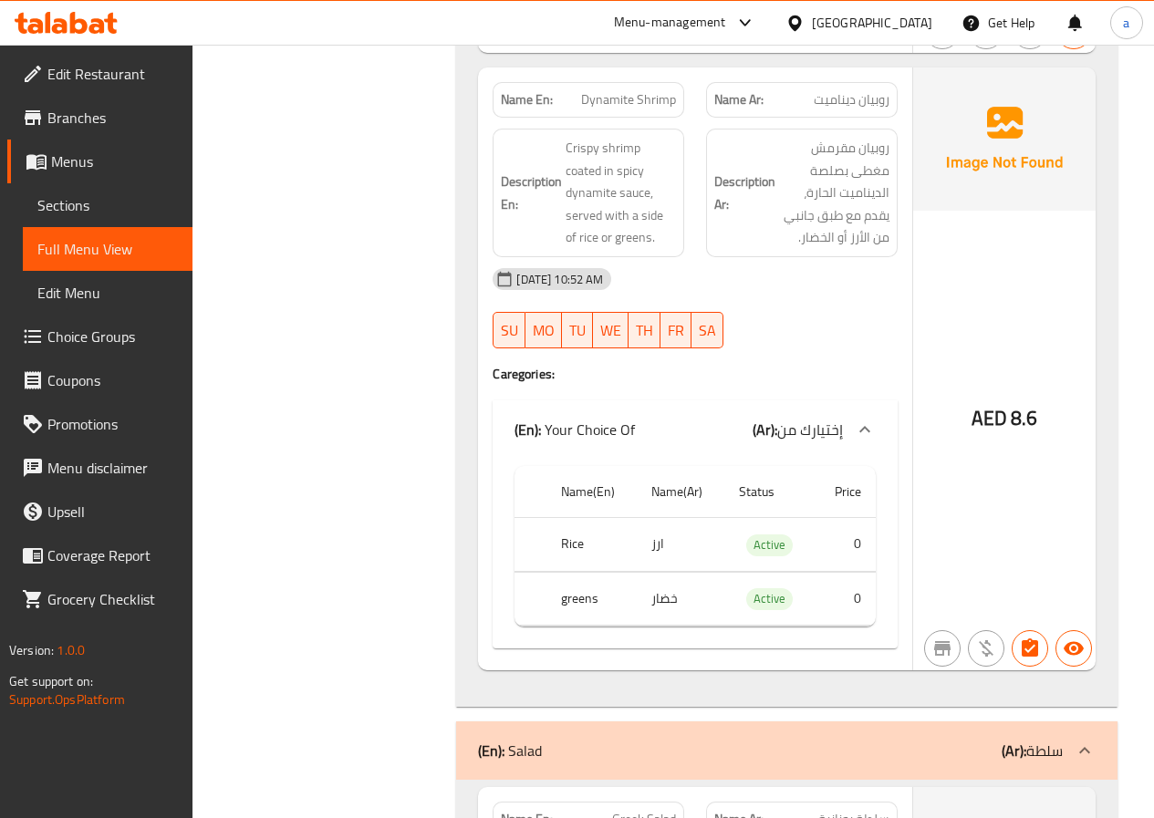
scroll to position [13424, 0]
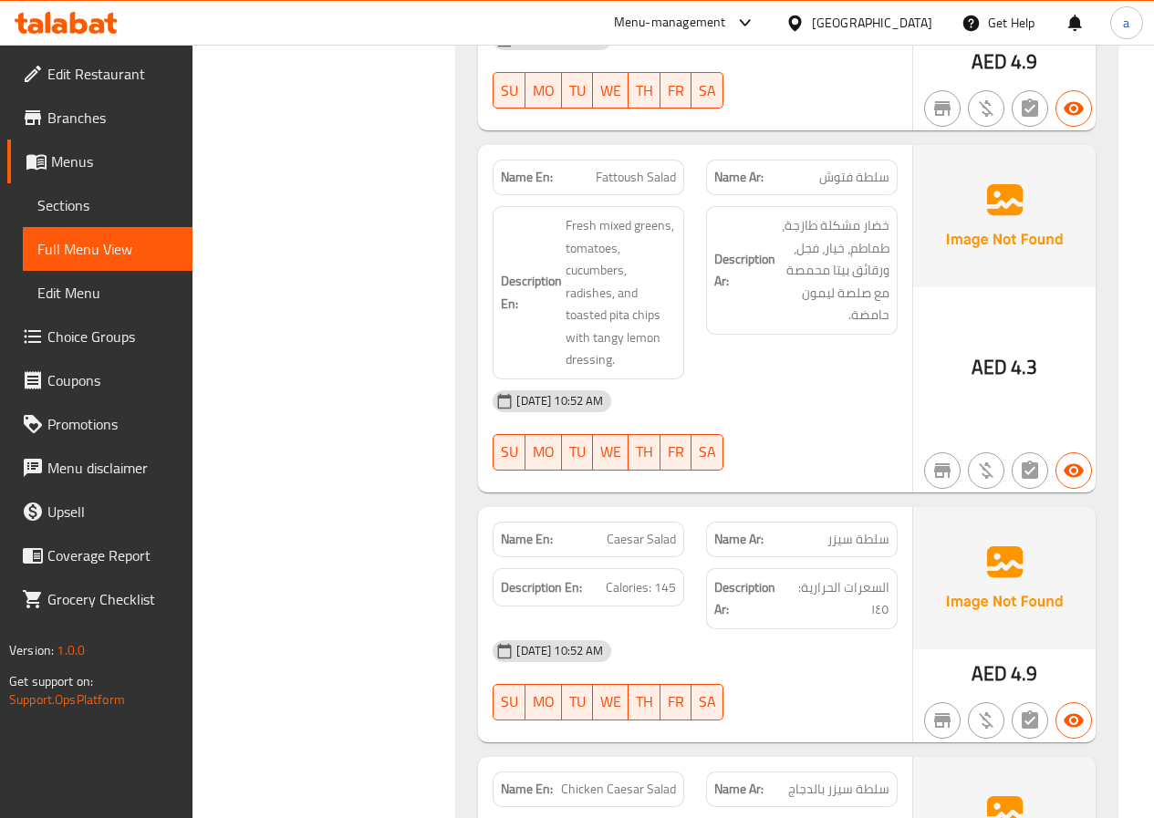
scroll to position [14063, 0]
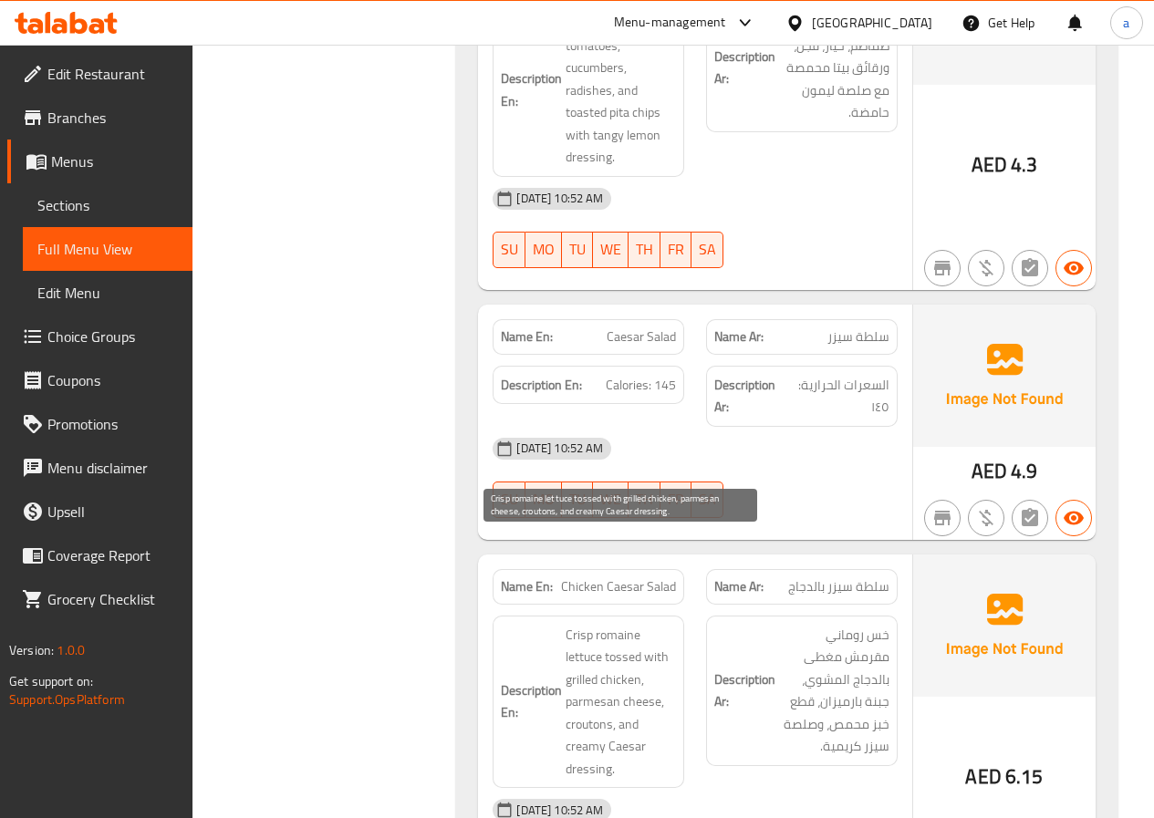
click at [586, 637] on span "Crisp romaine lettuce tossed with grilled chicken, parmesan cheese, croutons, a…" at bounding box center [620, 702] width 110 height 157
copy span "croutons"
click at [587, 685] on span "Crisp romaine lettuce tossed with grilled chicken, parmesan cheese, croutons, a…" at bounding box center [620, 702] width 110 height 157
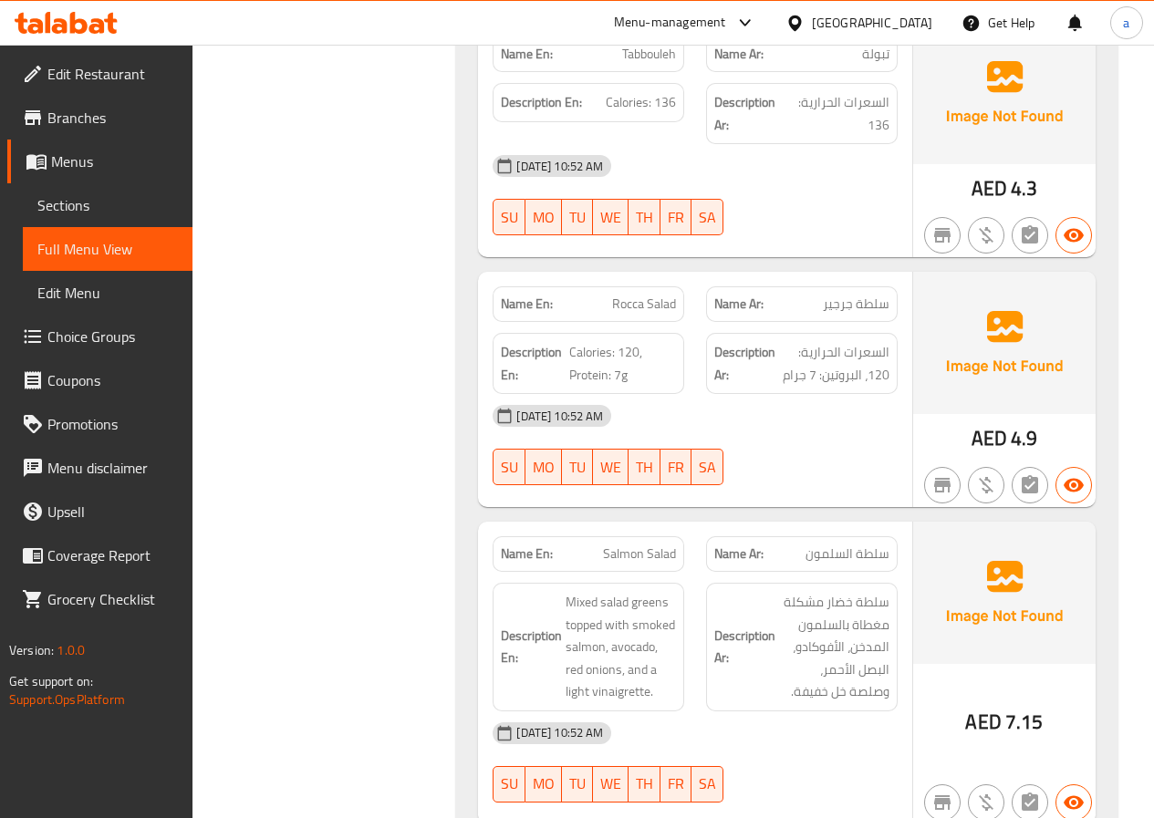
scroll to position [14975, 0]
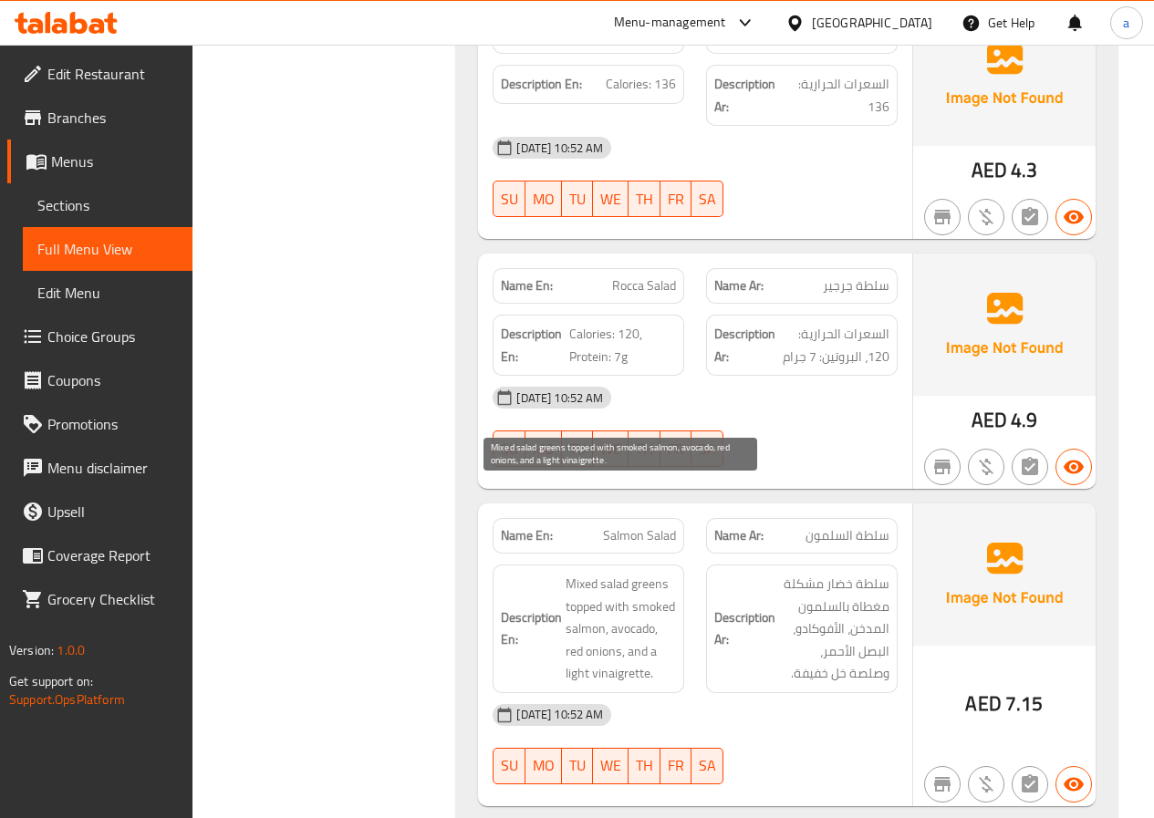
click at [620, 585] on span "Mixed salad greens topped with smoked salmon, avocado, red onions, and a light …" at bounding box center [620, 629] width 110 height 112
copy span "vinaigrette"
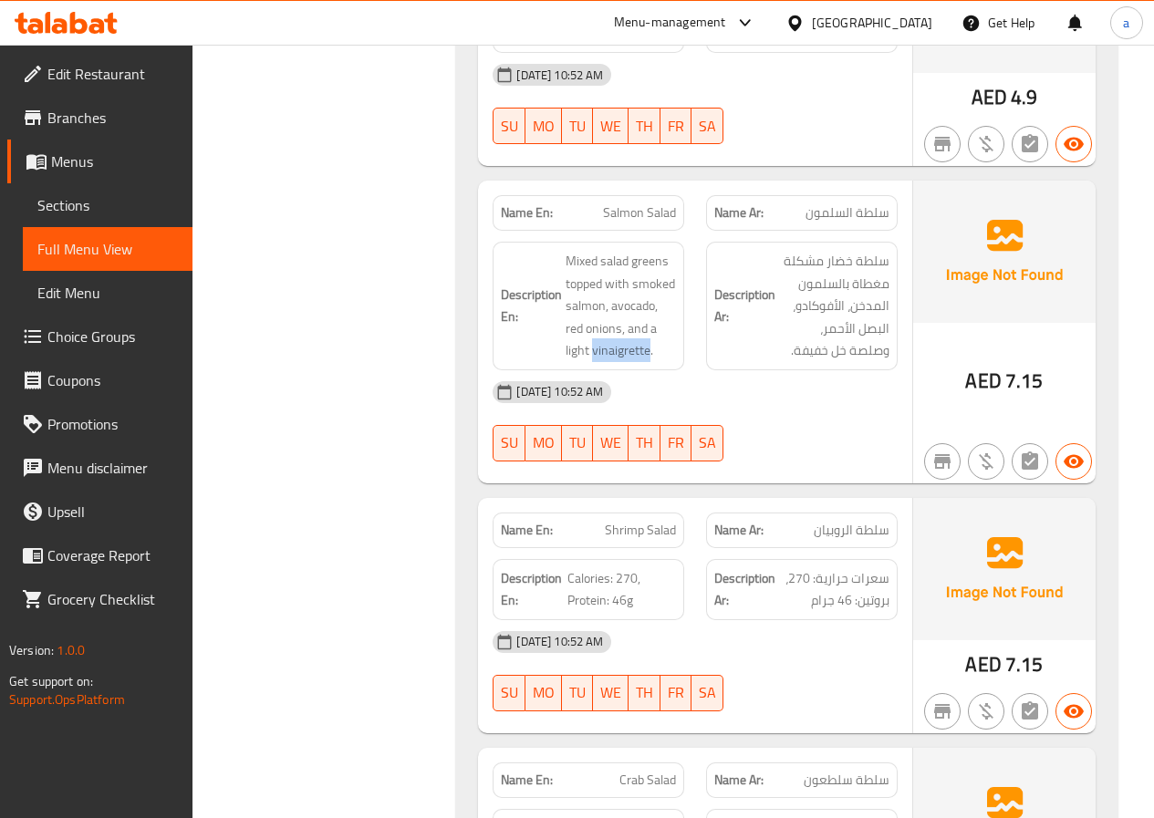
scroll to position [15340, 0]
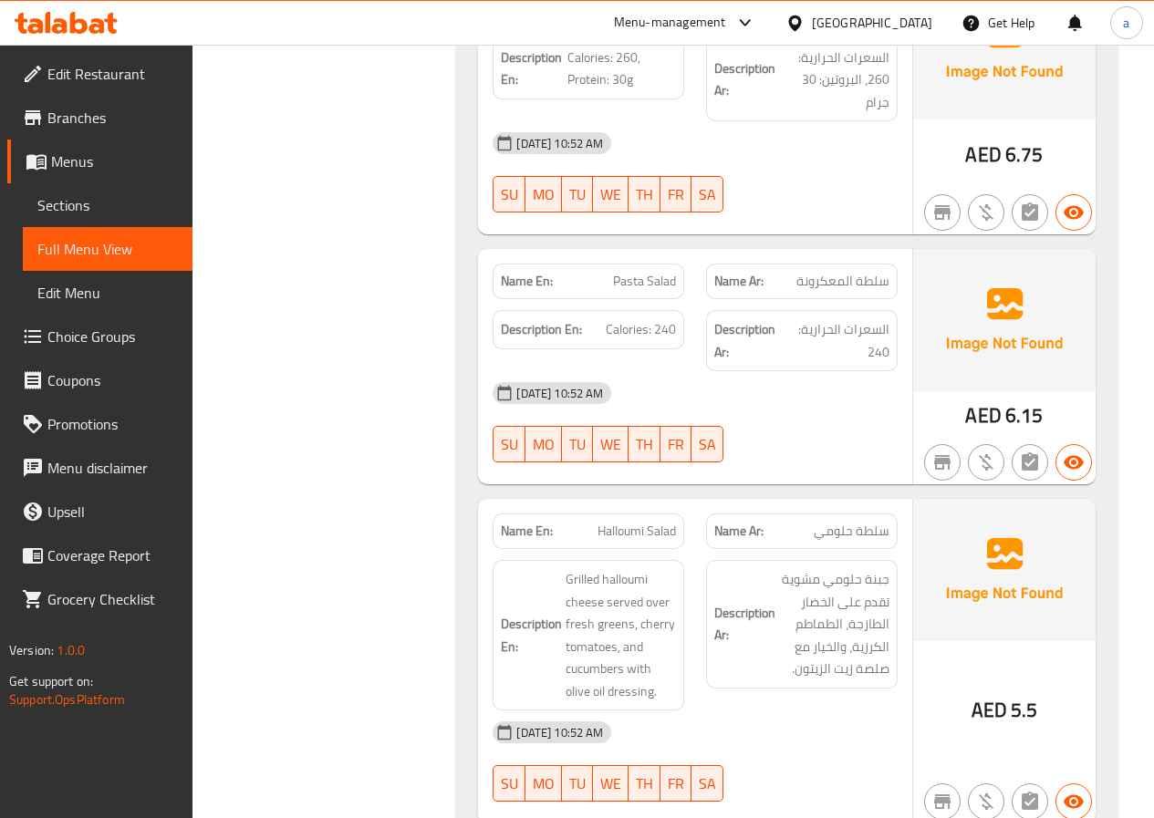
scroll to position [16069, 0]
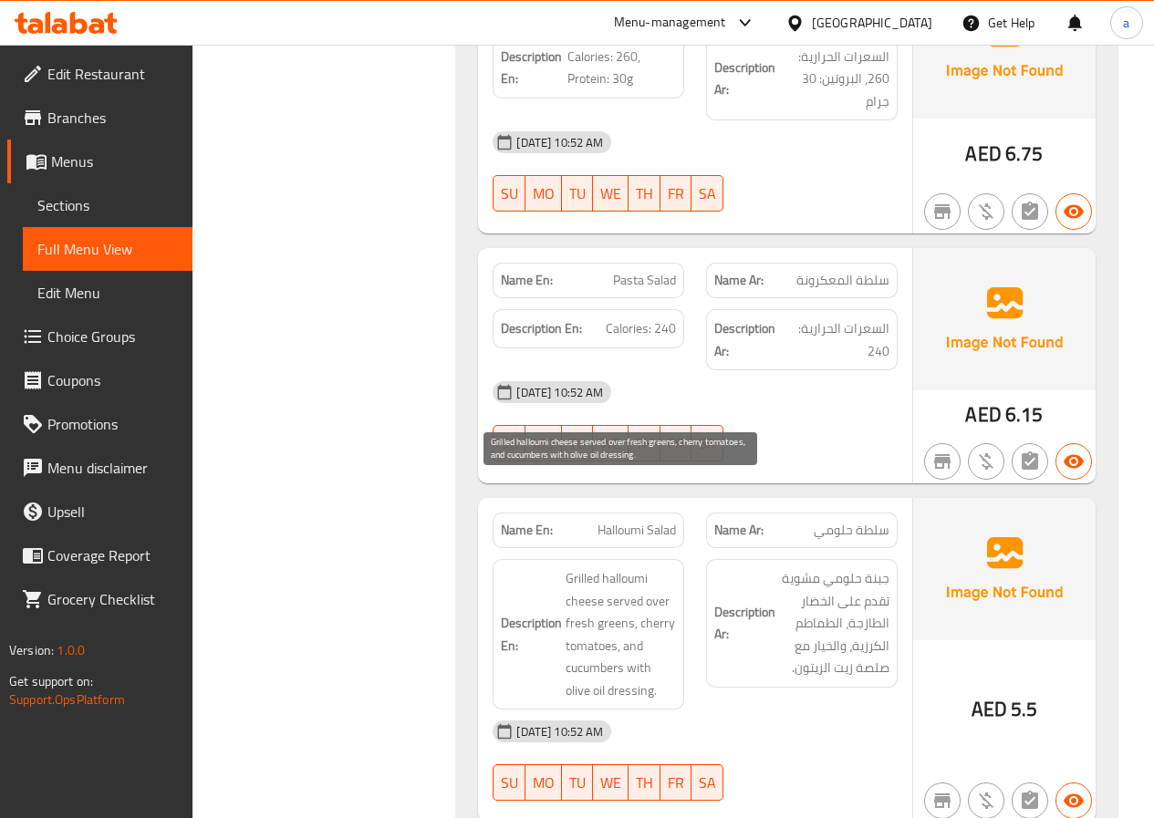
click at [655, 567] on span "Grilled halloumi cheese served over fresh greens, cherry tomatoes, and cucumber…" at bounding box center [620, 634] width 110 height 134
copy span "cherry"
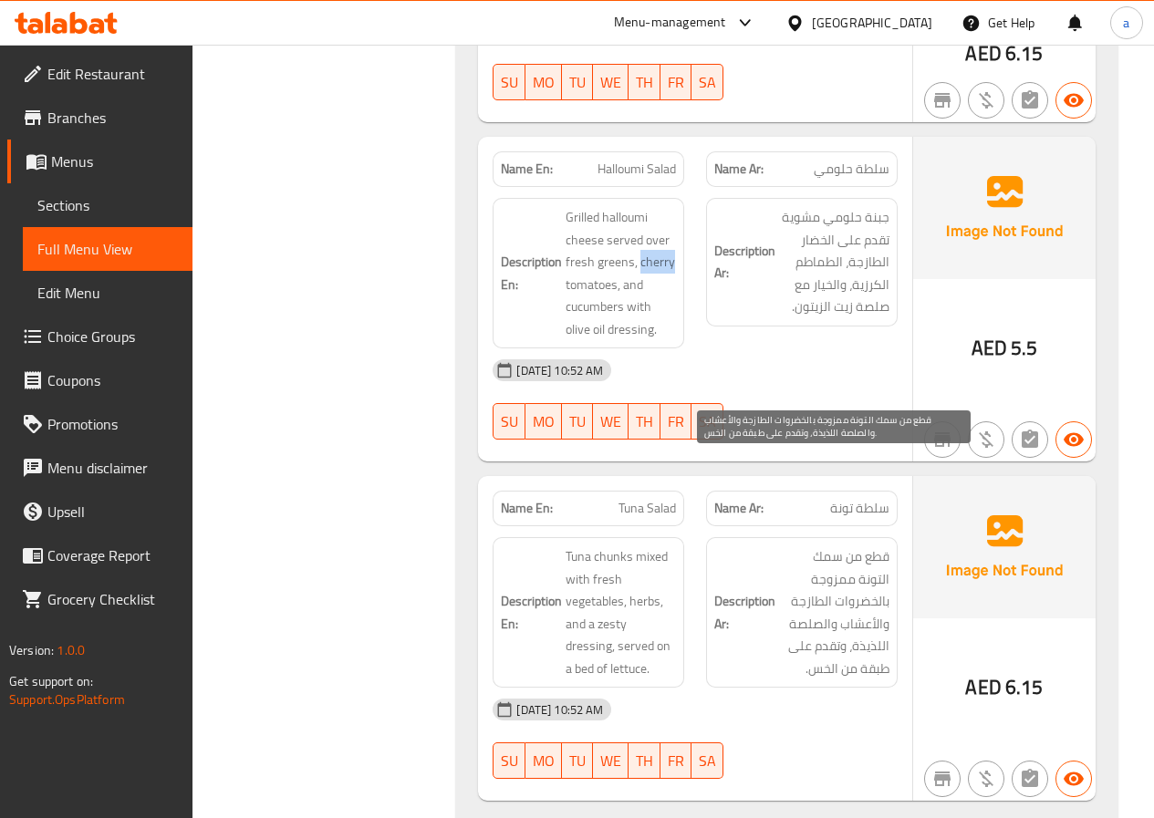
scroll to position [16434, 0]
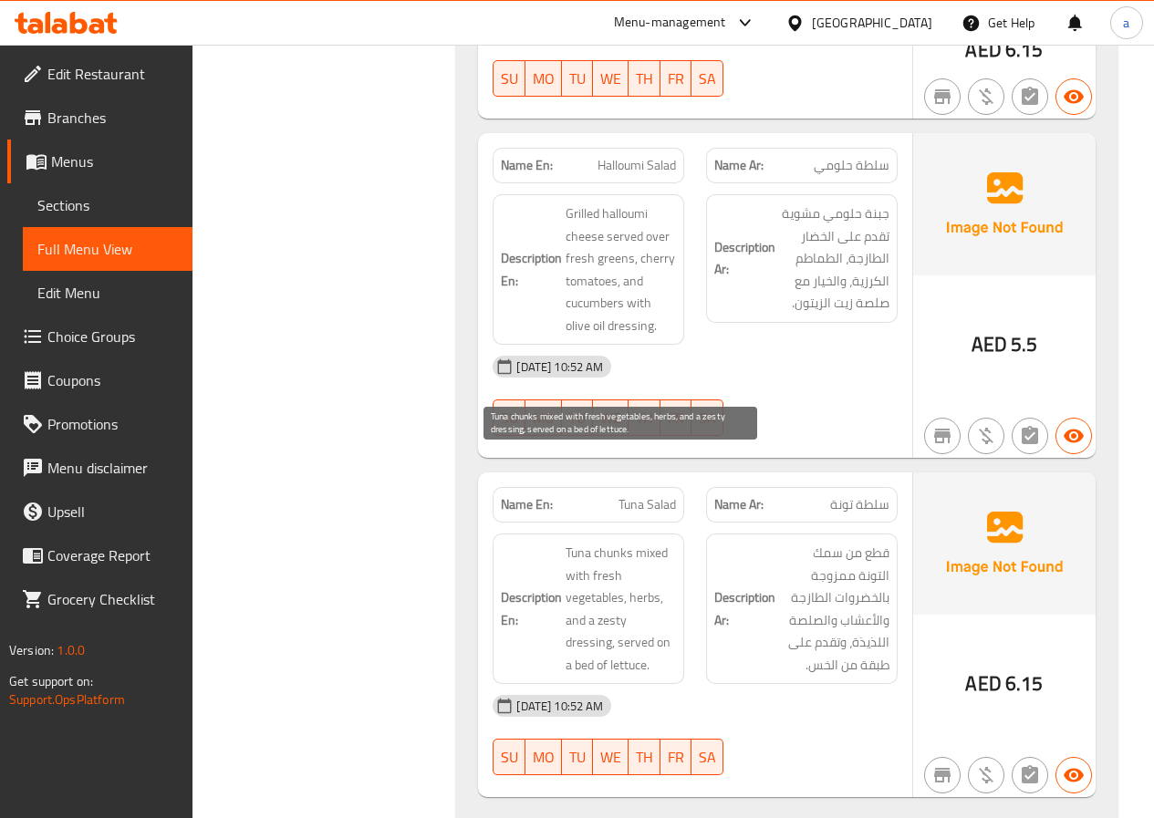
click at [613, 542] on span "Tuna chunks mixed with fresh vegetables, herbs, and a zesty dressing, served on…" at bounding box center [620, 609] width 110 height 134
copy span "chunks"
click at [586, 575] on span "Tuna chunks mixed with fresh vegetables, herbs, and a zesty dressing, served on…" at bounding box center [620, 609] width 110 height 134
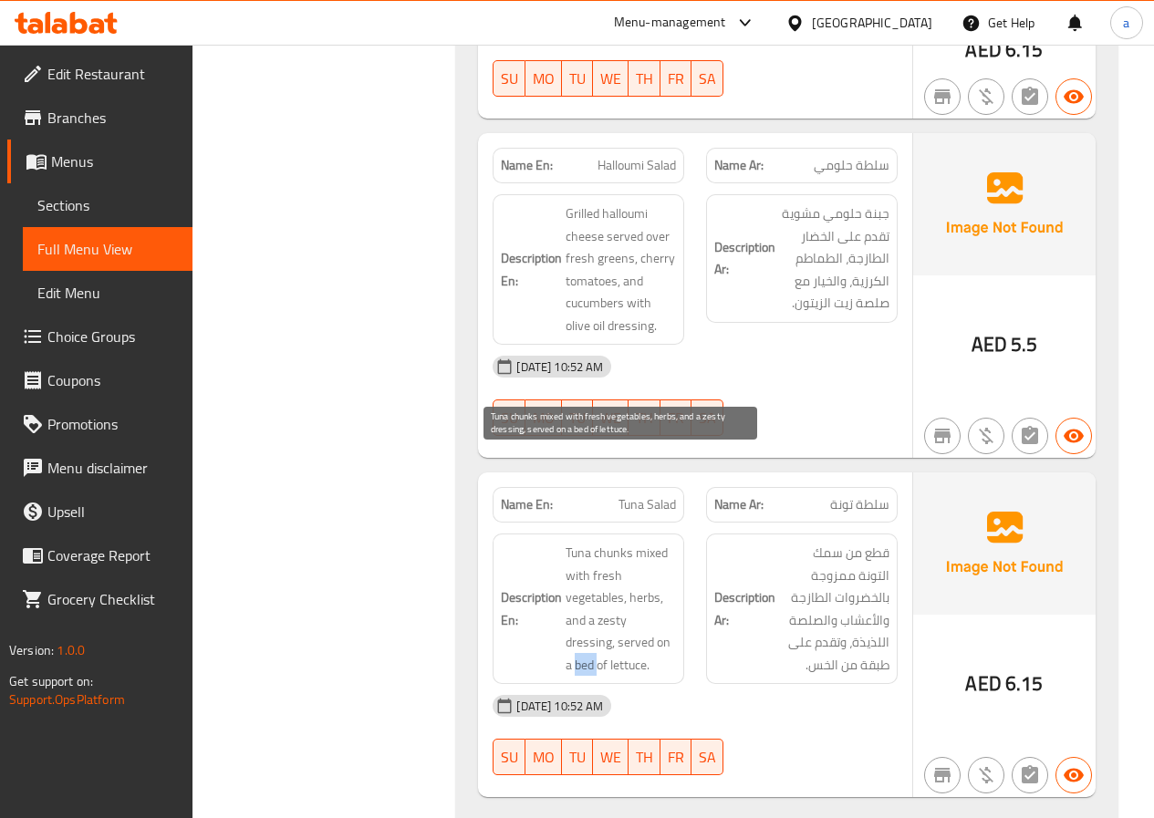
copy span "bed"
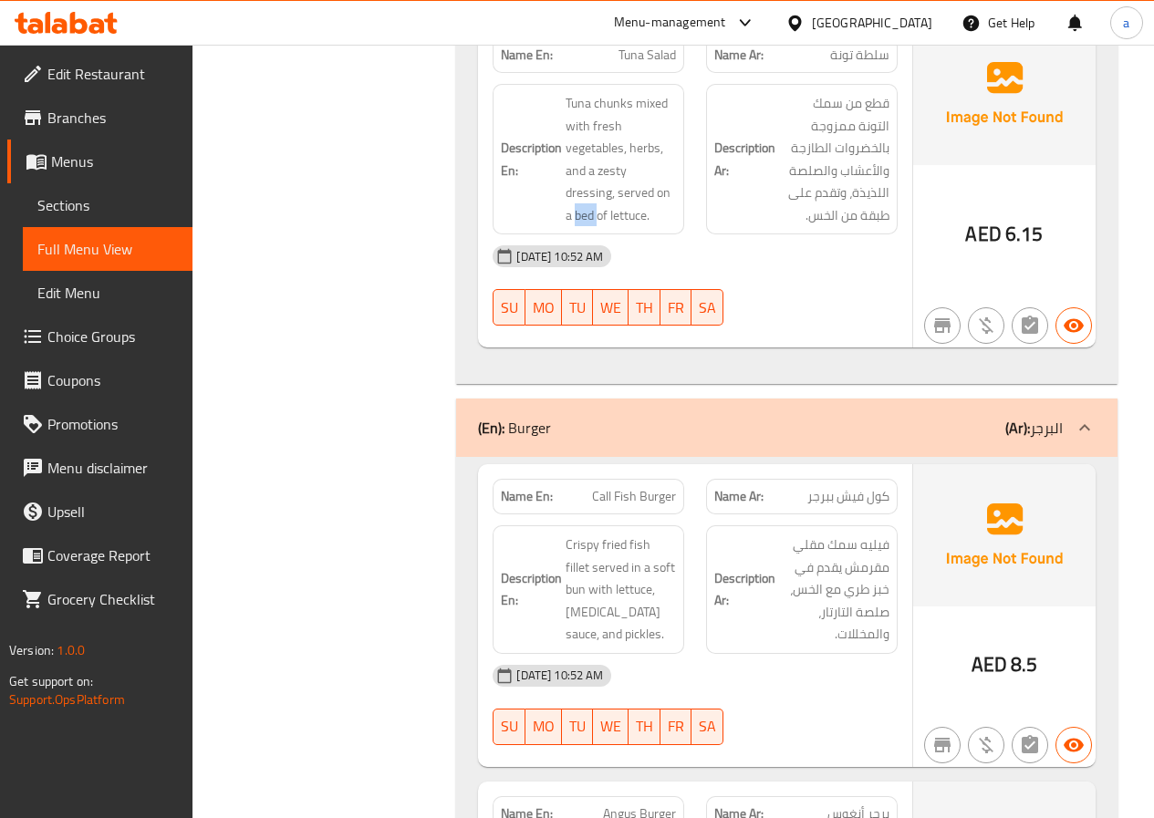
scroll to position [16890, 0]
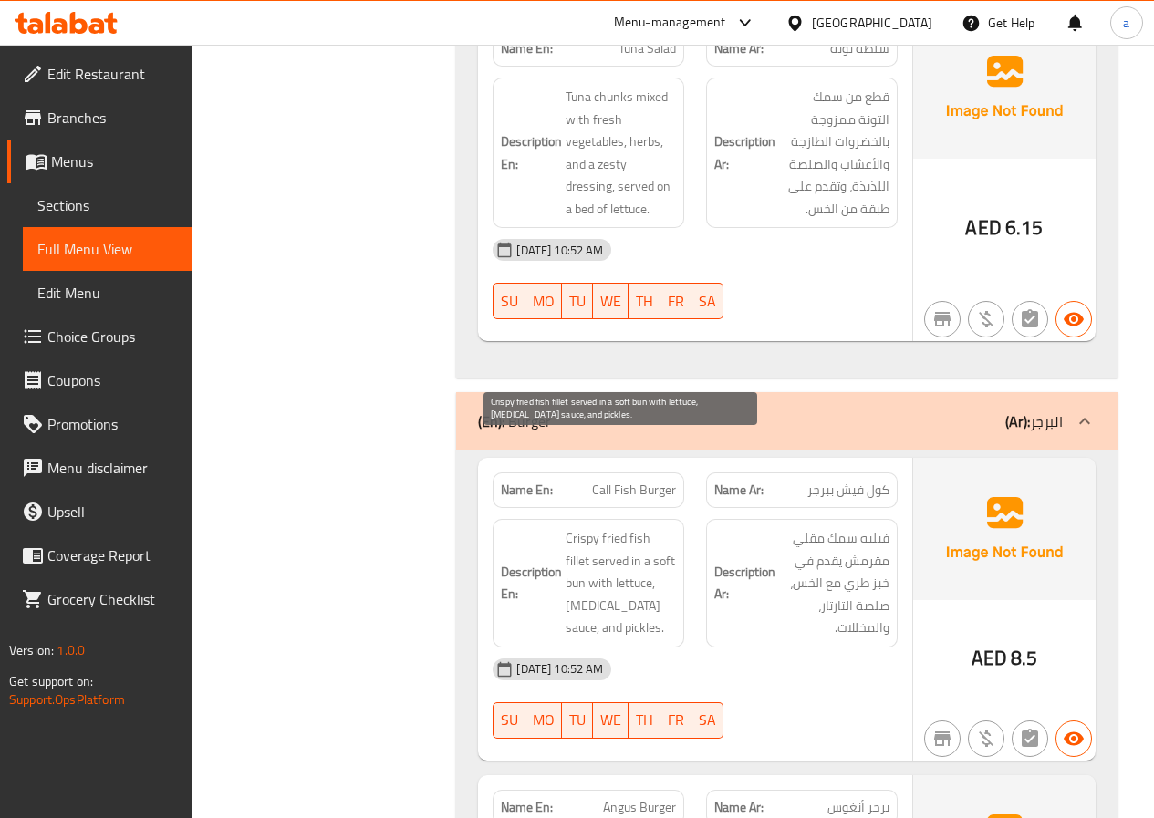
click at [670, 527] on span "Crispy fried fish fillet served in a soft bun with lettuce, tartar sauce, and p…" at bounding box center [620, 583] width 110 height 112
click at [666, 527] on span "Crispy fried fish fillet served in a soft bun with lettuce, tartar sauce, and p…" at bounding box center [620, 583] width 110 height 112
copy span "fillet"
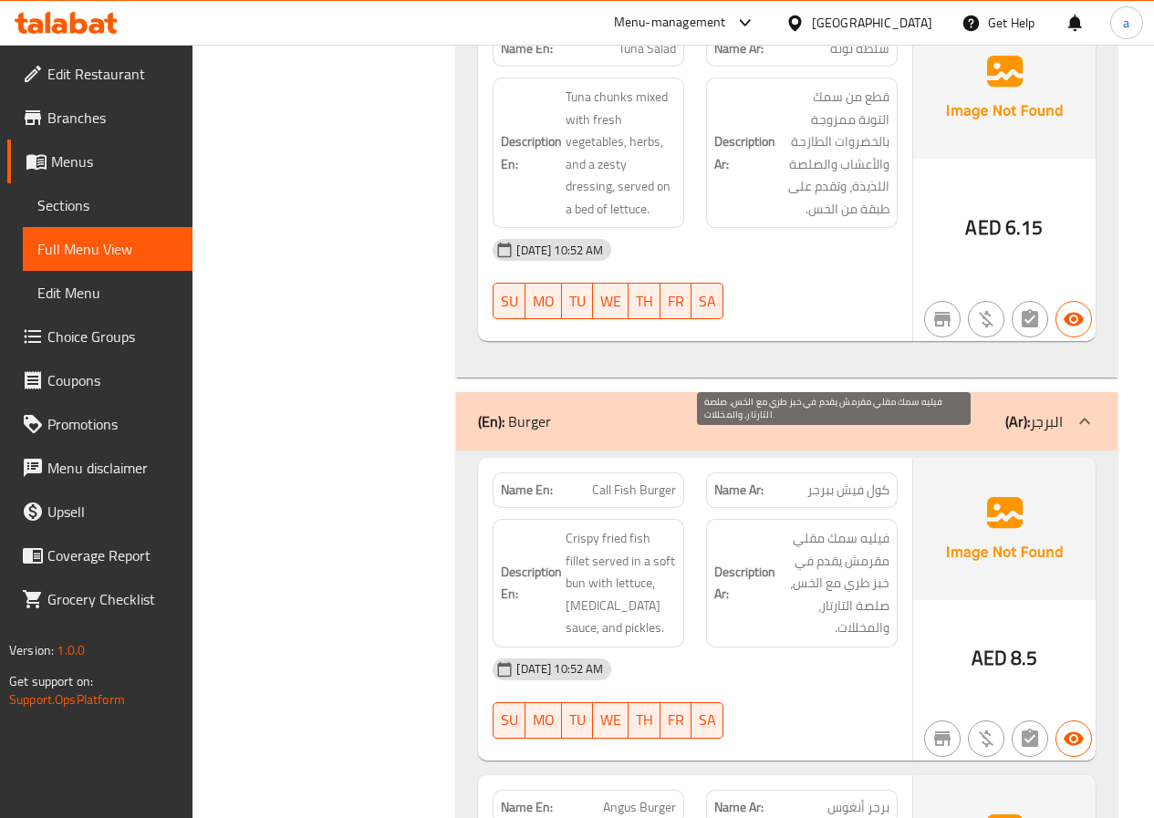
click at [861, 527] on span "فيليه سمك مقلي مقرمش يقدم في خبز طري مع الخس، صلصة التارتار، والمخللات." at bounding box center [834, 583] width 110 height 112
click at [853, 527] on span "فيليه سمك مقلي مقرمش يقدم في خبز طري مع الخس، صلصة التارتار، والمخللات." at bounding box center [834, 583] width 110 height 112
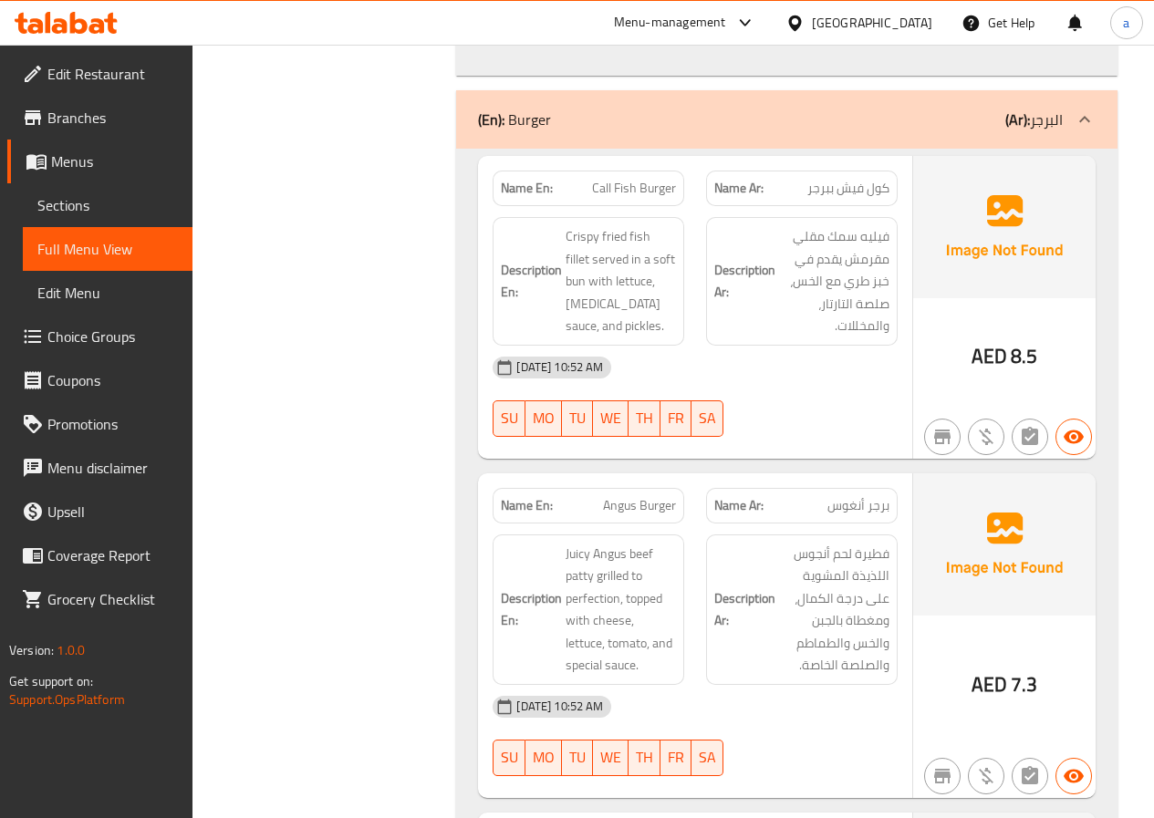
scroll to position [17255, 0]
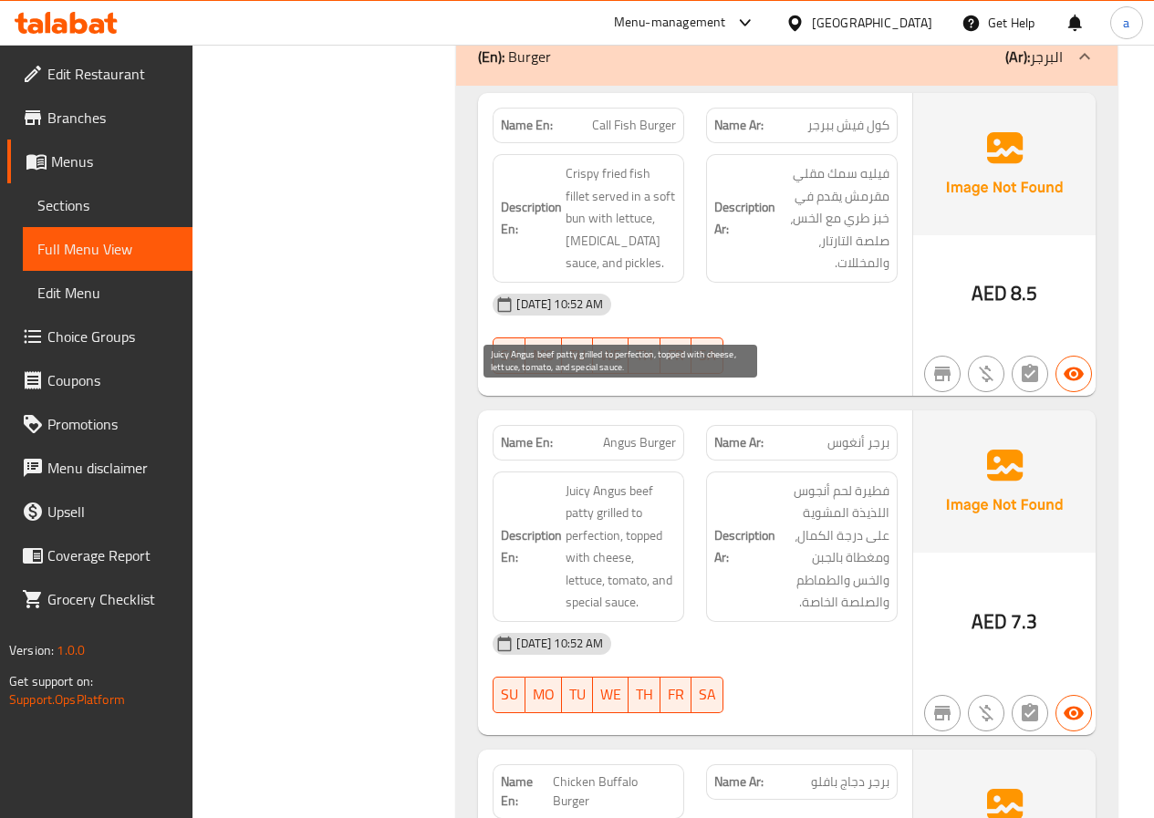
click at [576, 480] on span "Juicy Angus beef patty grilled to perfection, topped with cheese, lettuce, toma…" at bounding box center [620, 547] width 110 height 134
copy span "patty"
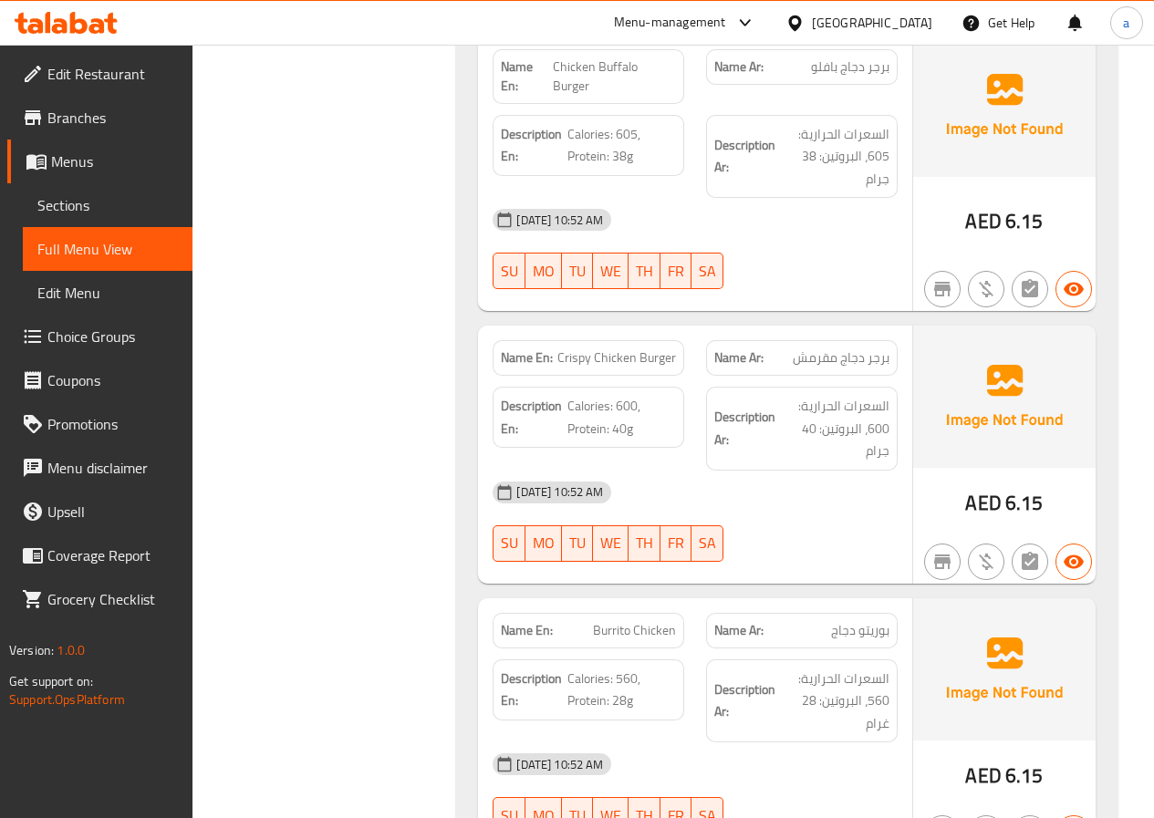
scroll to position [18076, 0]
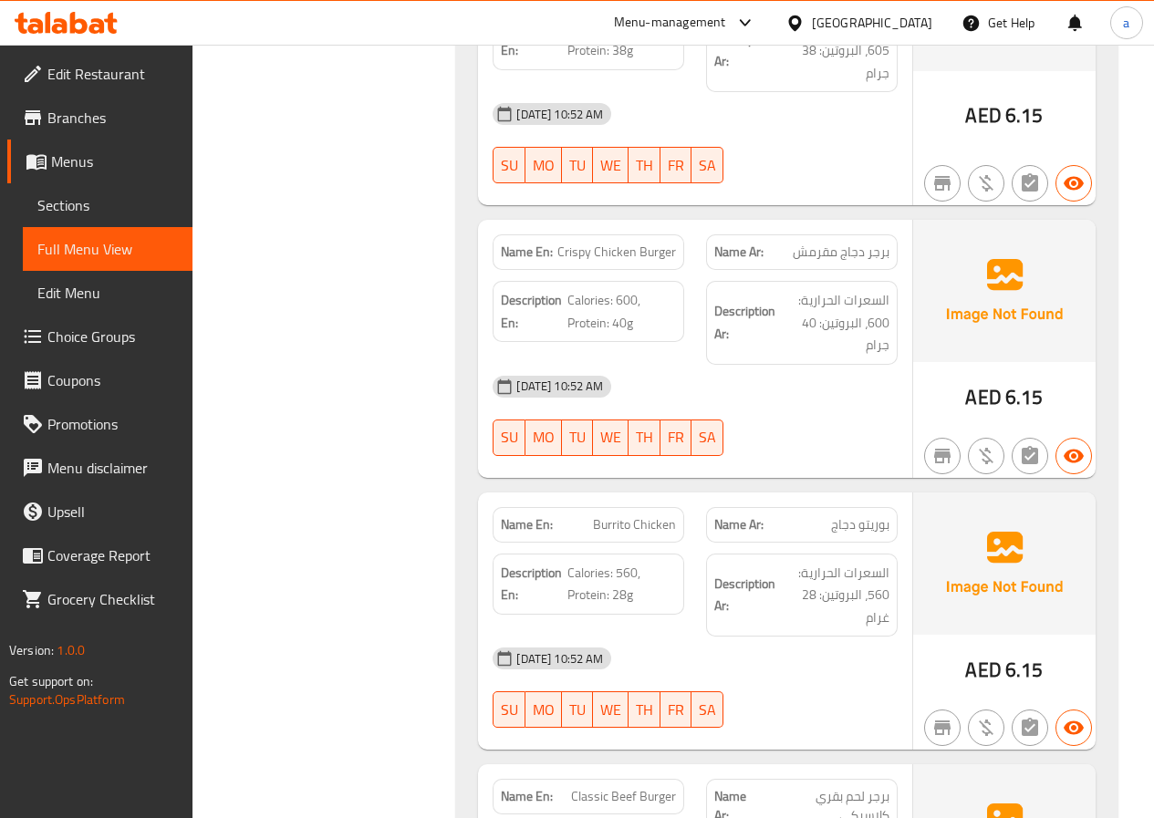
drag, startPoint x: 595, startPoint y: 414, endPoint x: 683, endPoint y: 419, distance: 88.6
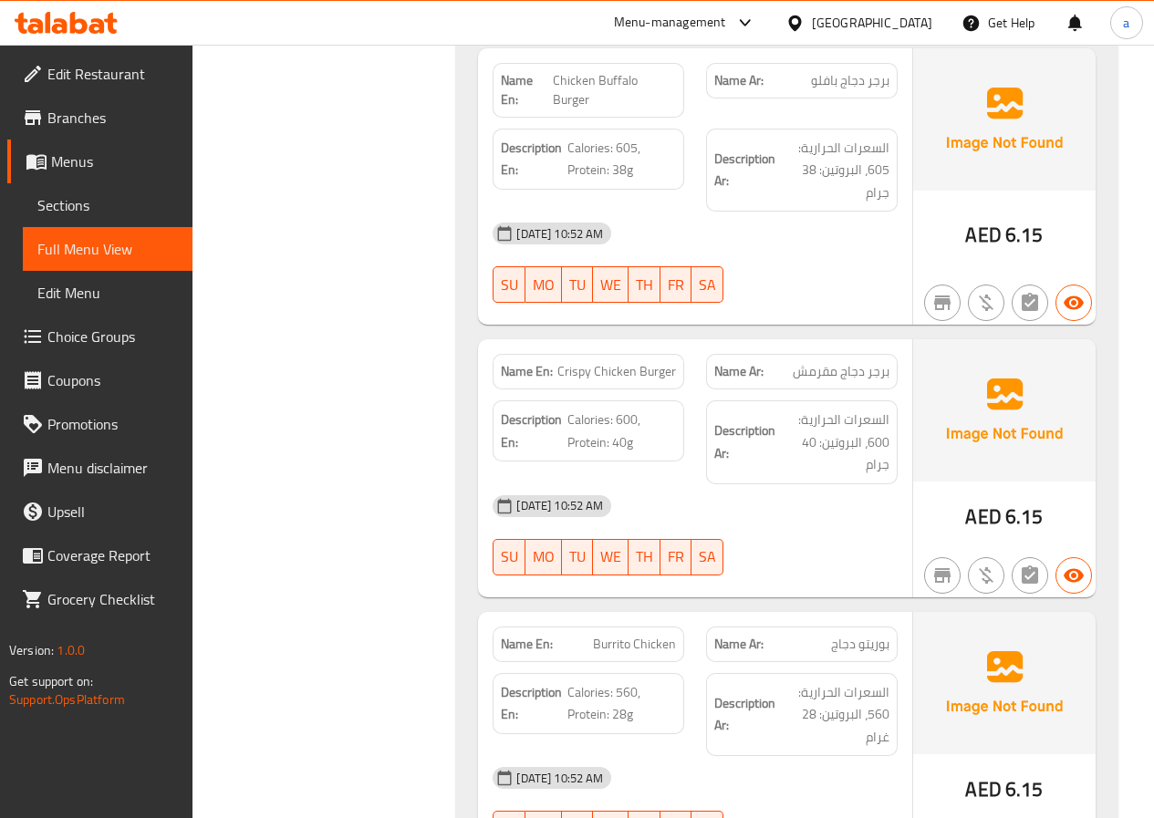
scroll to position [17985, 0]
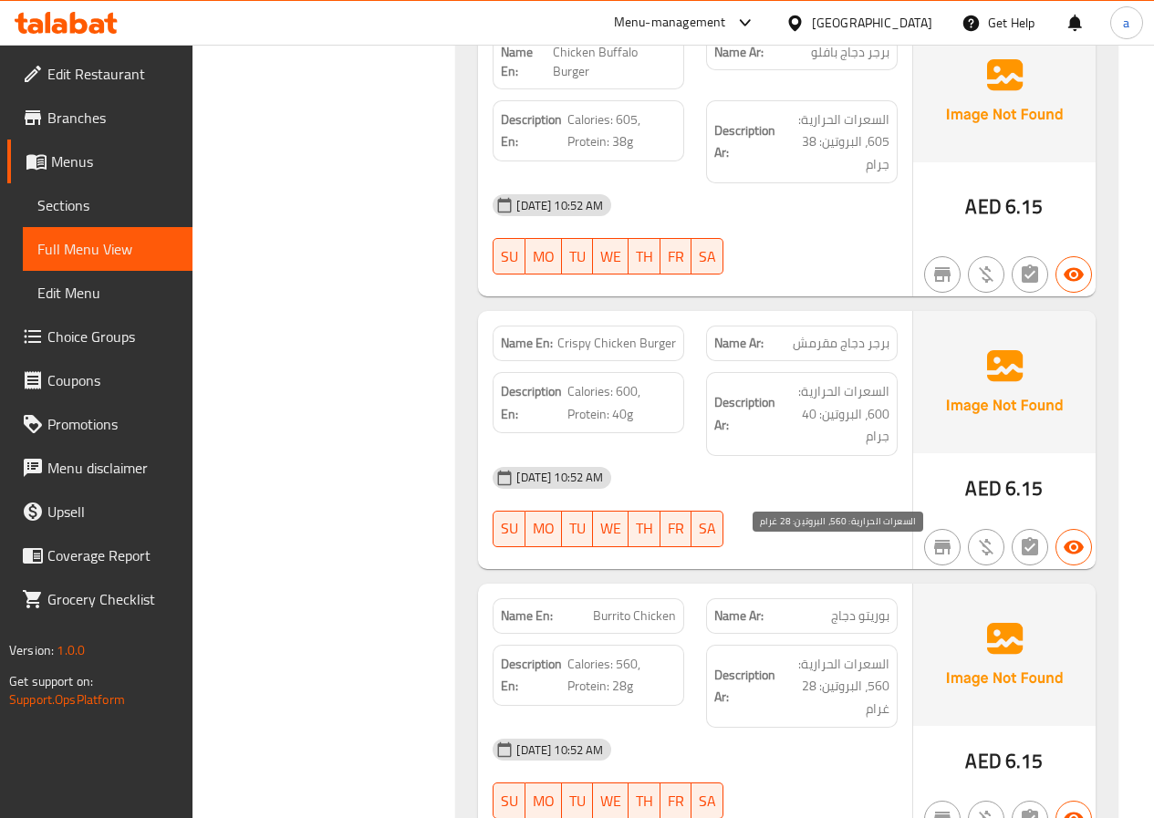
click at [846, 653] on span "السعرات الحرارية: 560، البروتين: 28 غرام" at bounding box center [834, 686] width 110 height 67
copy div "السعرات الحرارية: 560، البروتين: 28 غرام"
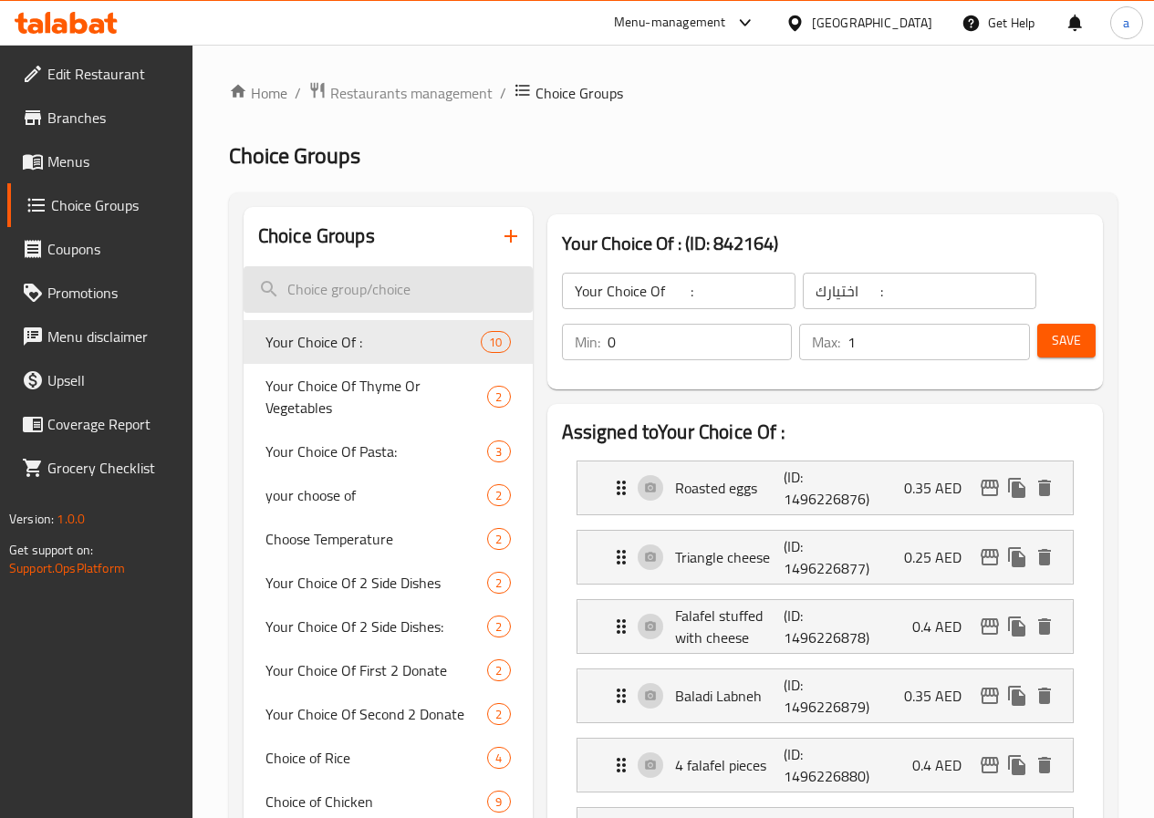
click at [337, 282] on input "search" at bounding box center [388, 289] width 289 height 47
type input "غ"
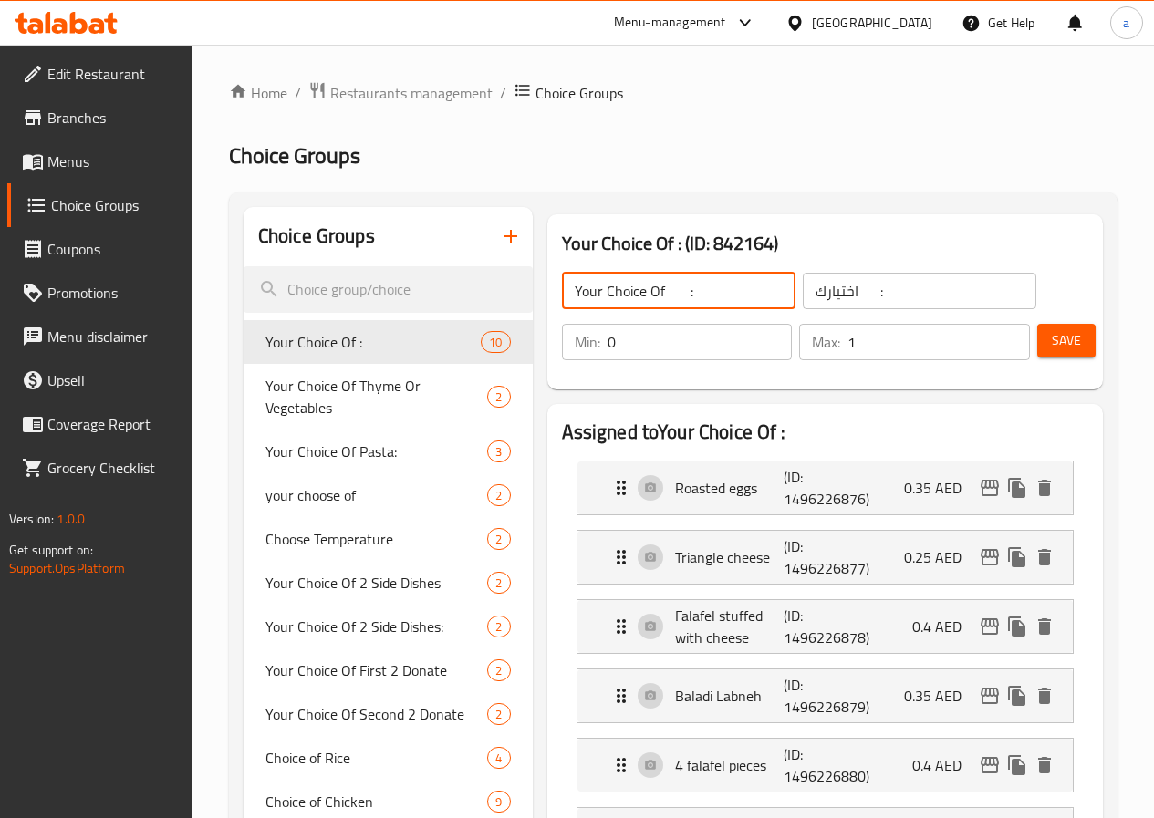
click at [562, 288] on input "Your Choice Of :" at bounding box center [678, 291] width 233 height 36
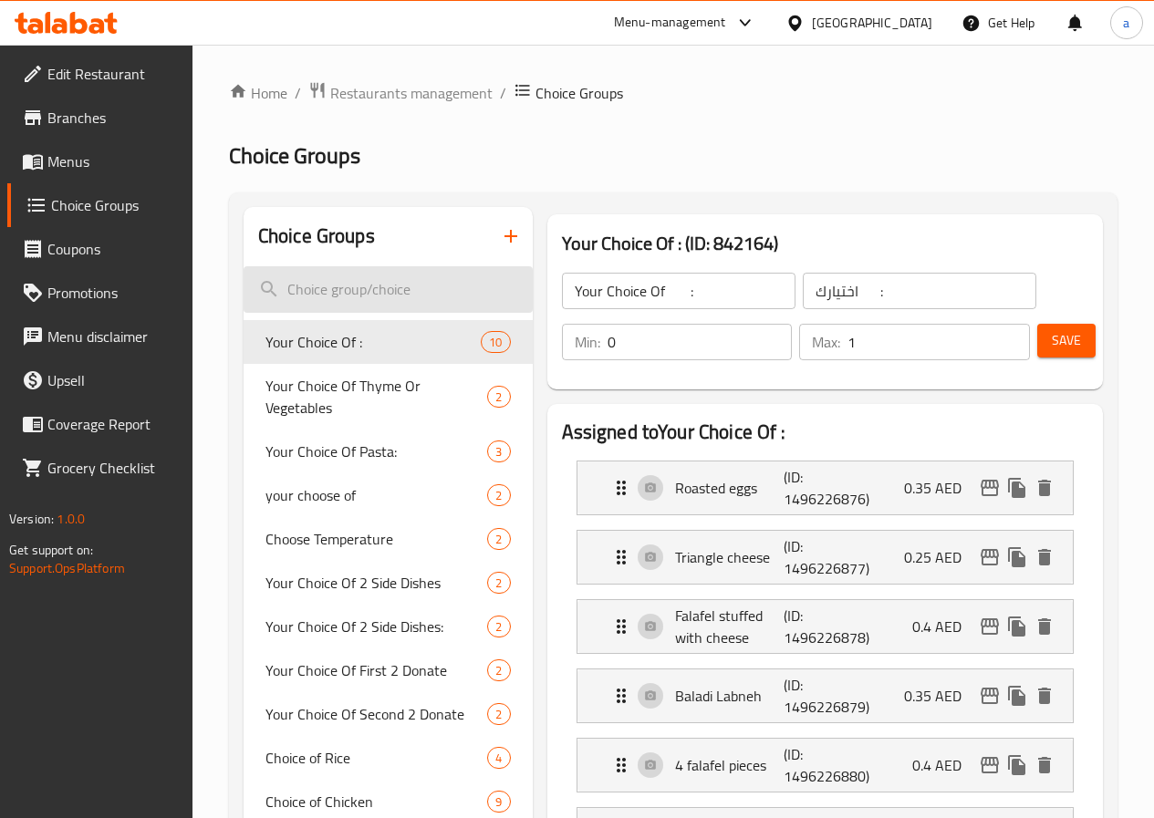
click at [362, 289] on input "search" at bounding box center [388, 289] width 289 height 47
paste input "Your Choice Of :"
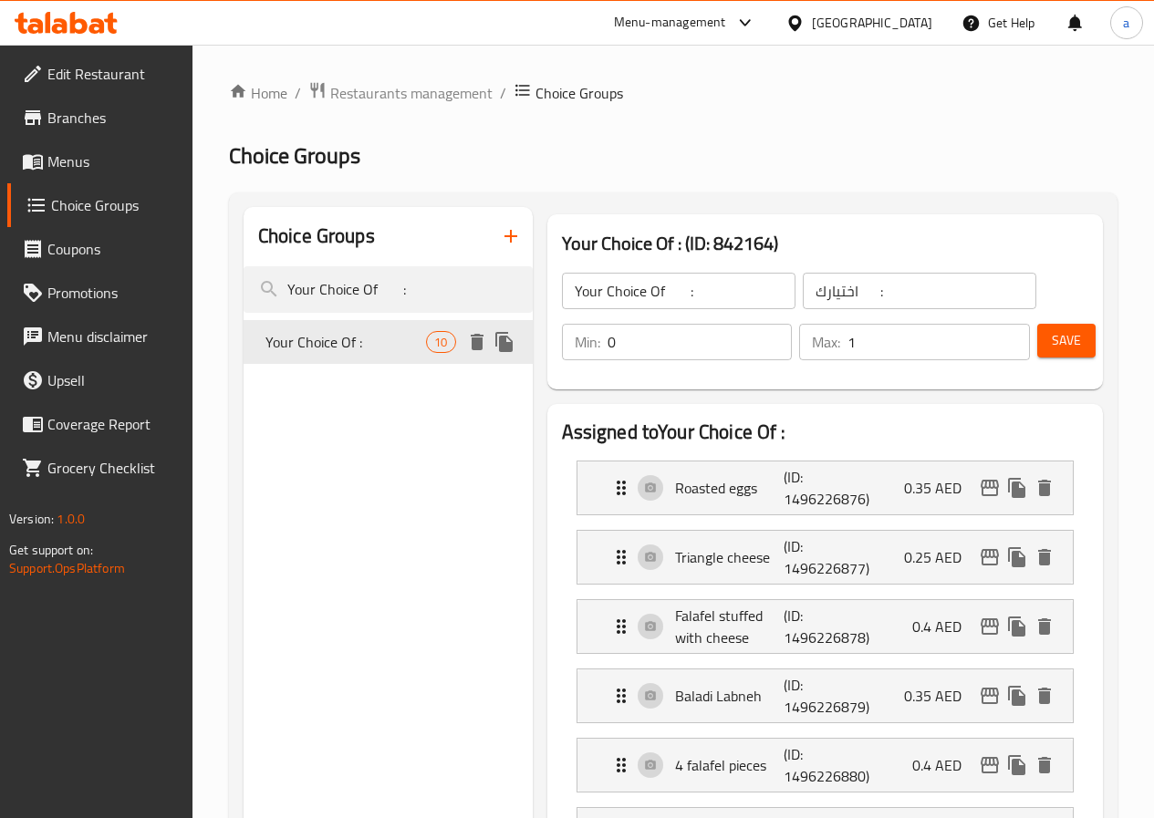
click at [354, 353] on span "Your Choice Of :" at bounding box center [345, 342] width 161 height 22
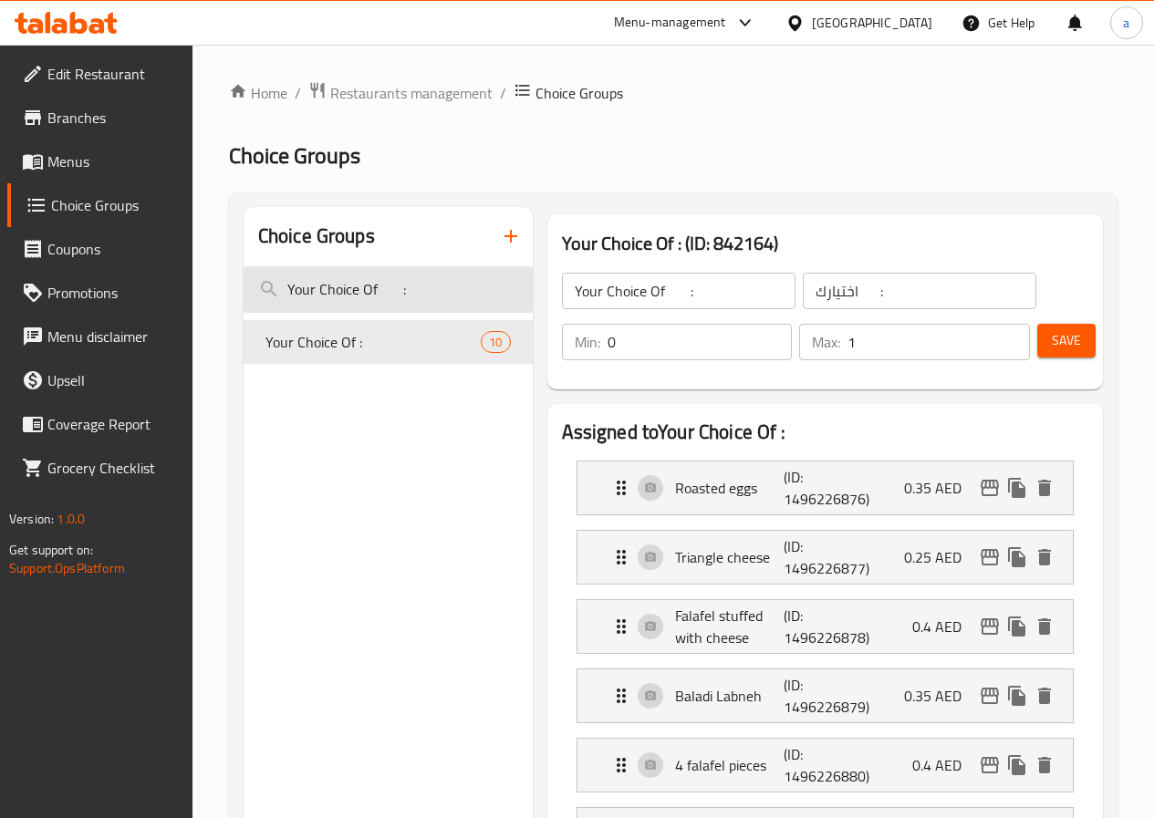
click at [416, 288] on input "Your Choice Of :" at bounding box center [388, 289] width 289 height 47
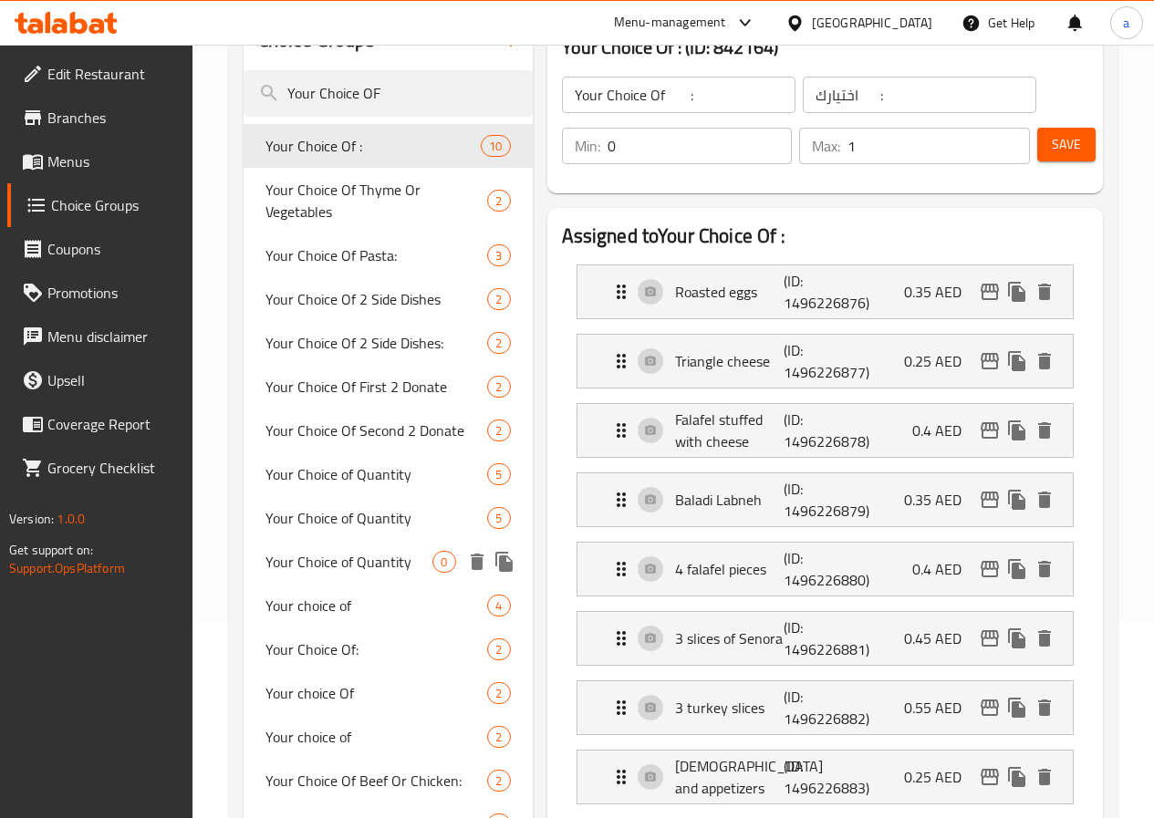
scroll to position [456, 0]
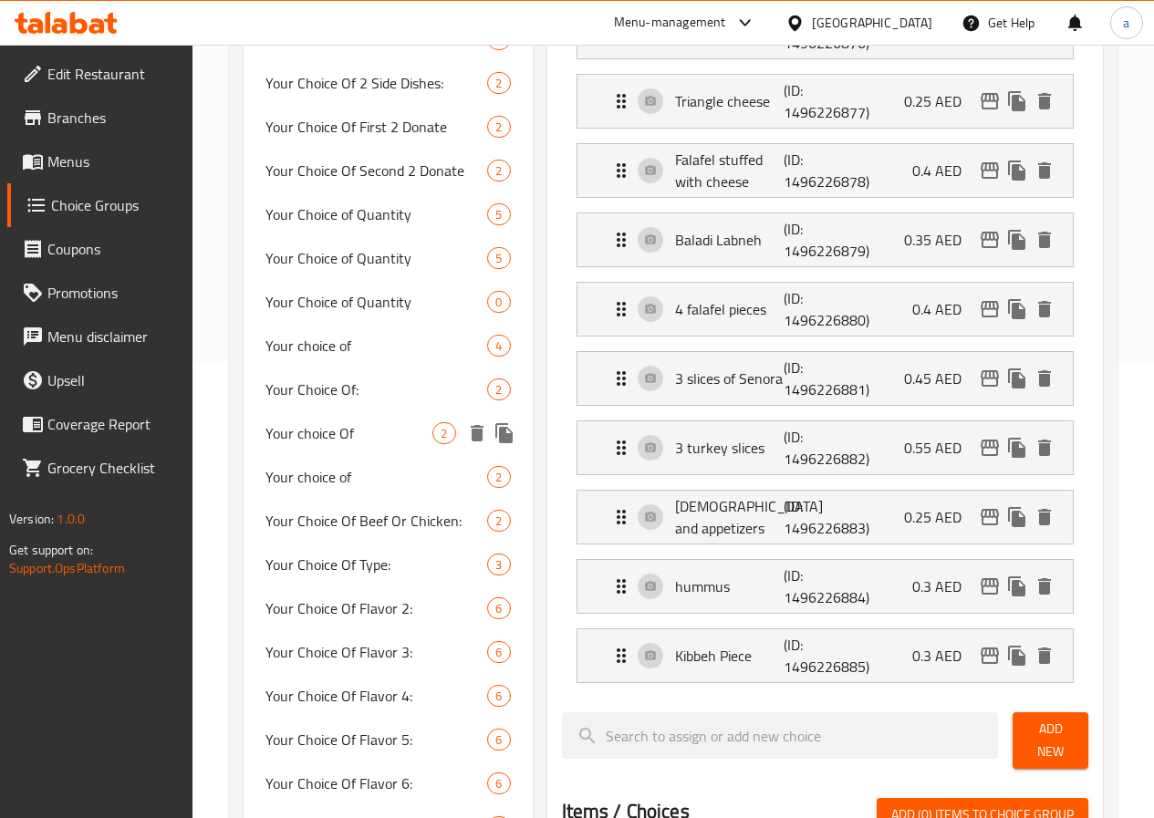
type input "Your Choice OF"
click at [334, 444] on span "Your choice Of" at bounding box center [349, 433] width 168 height 22
type input "Your choice Of"
type input "اختيارك من"
type input "1"
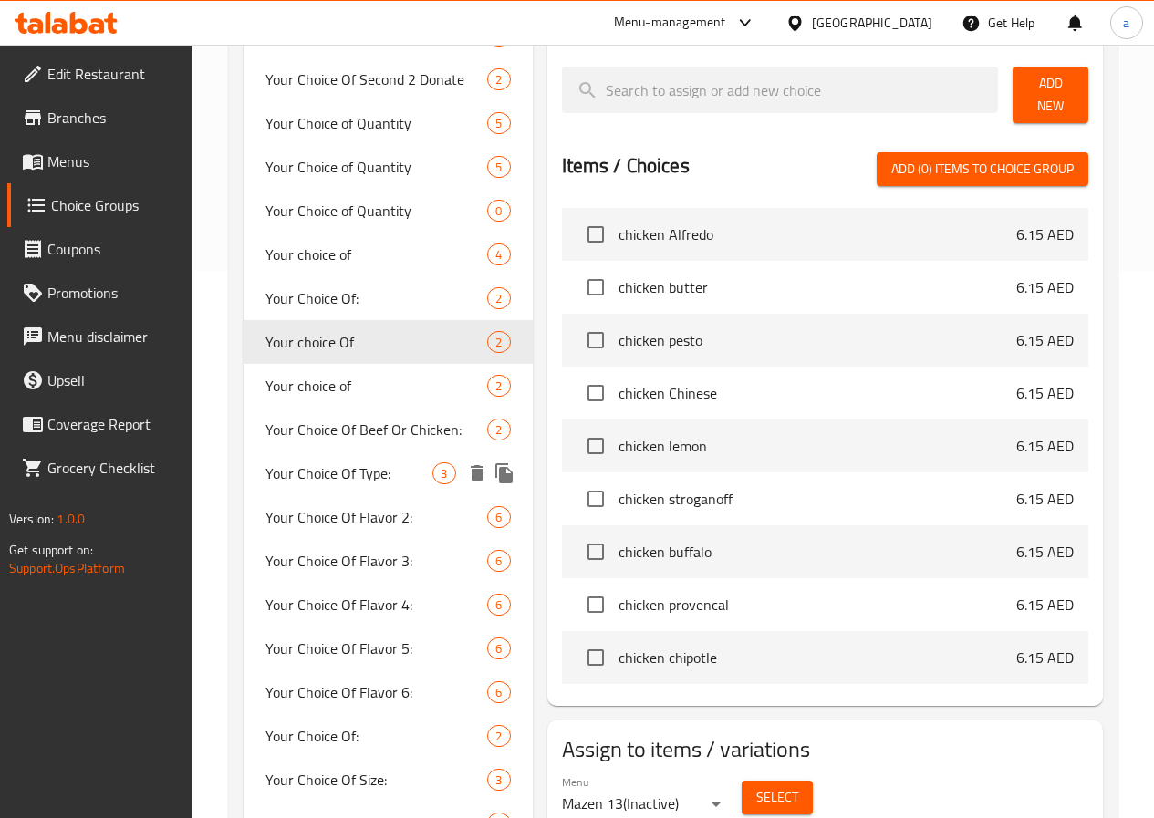
scroll to position [821, 0]
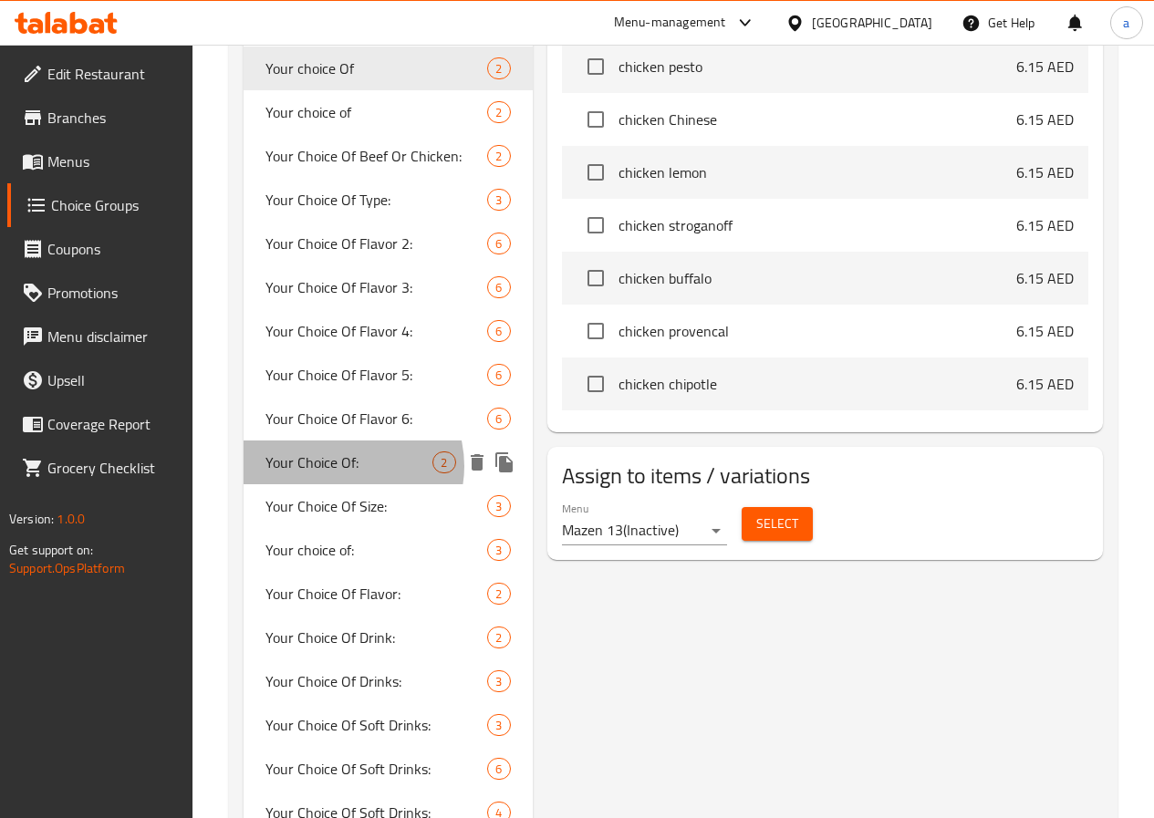
click at [345, 473] on span "Your Choice Of:" at bounding box center [349, 462] width 168 height 22
type input "Your Choice Of:"
type input "إختيارك من:"
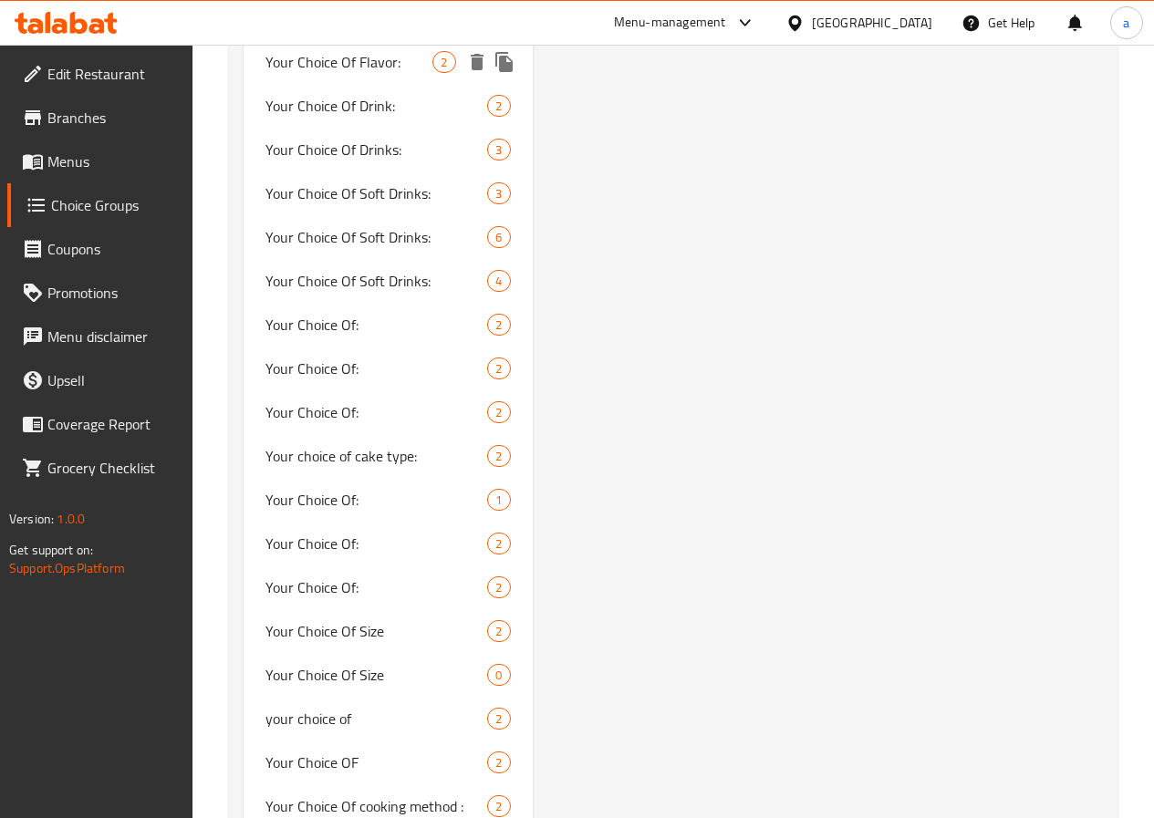
scroll to position [1368, 0]
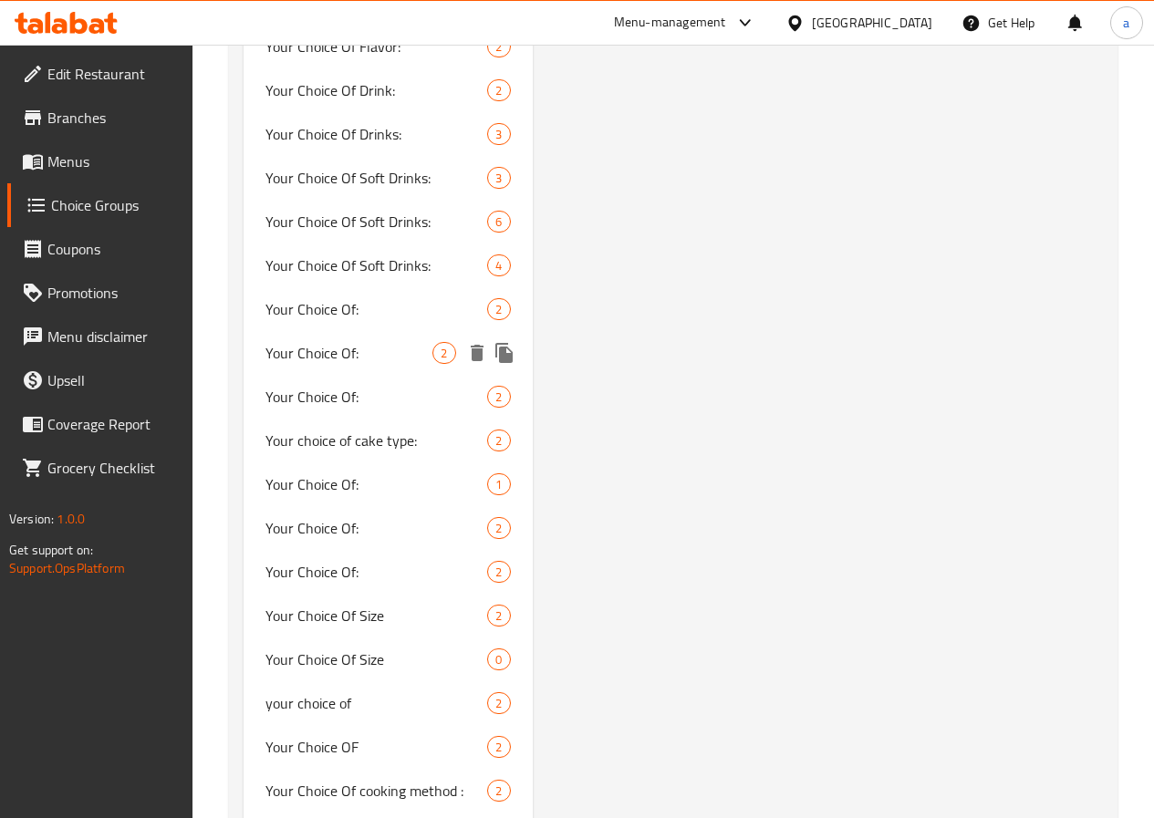
click at [325, 364] on span "Your Choice Of:" at bounding box center [349, 353] width 168 height 22
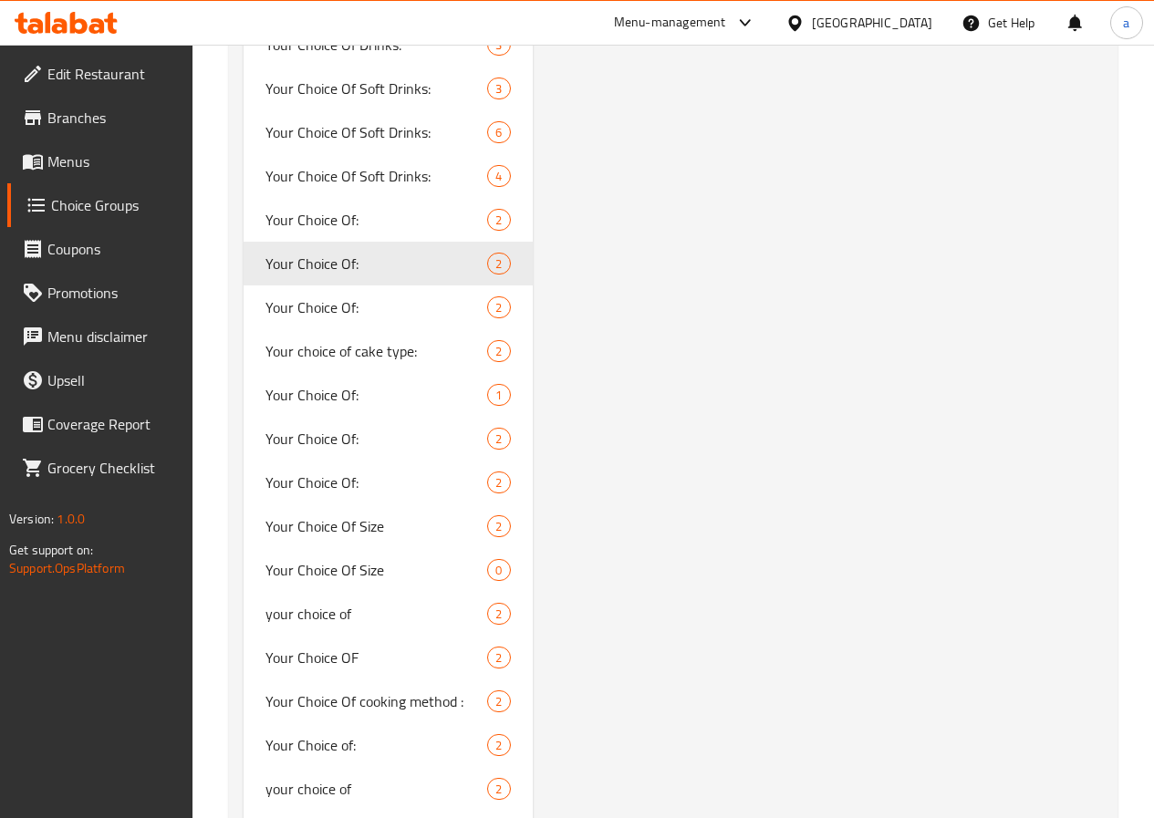
scroll to position [1459, 0]
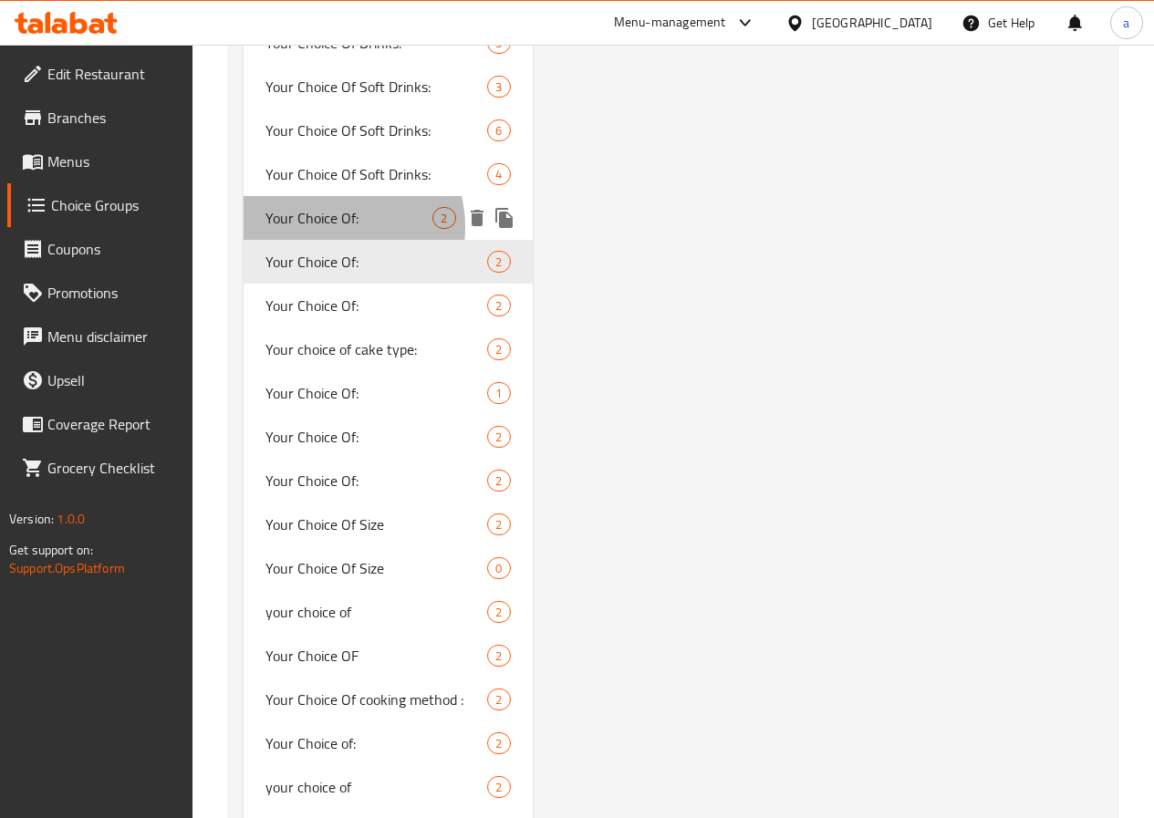
click at [326, 229] on span "Your Choice Of:" at bounding box center [349, 218] width 168 height 22
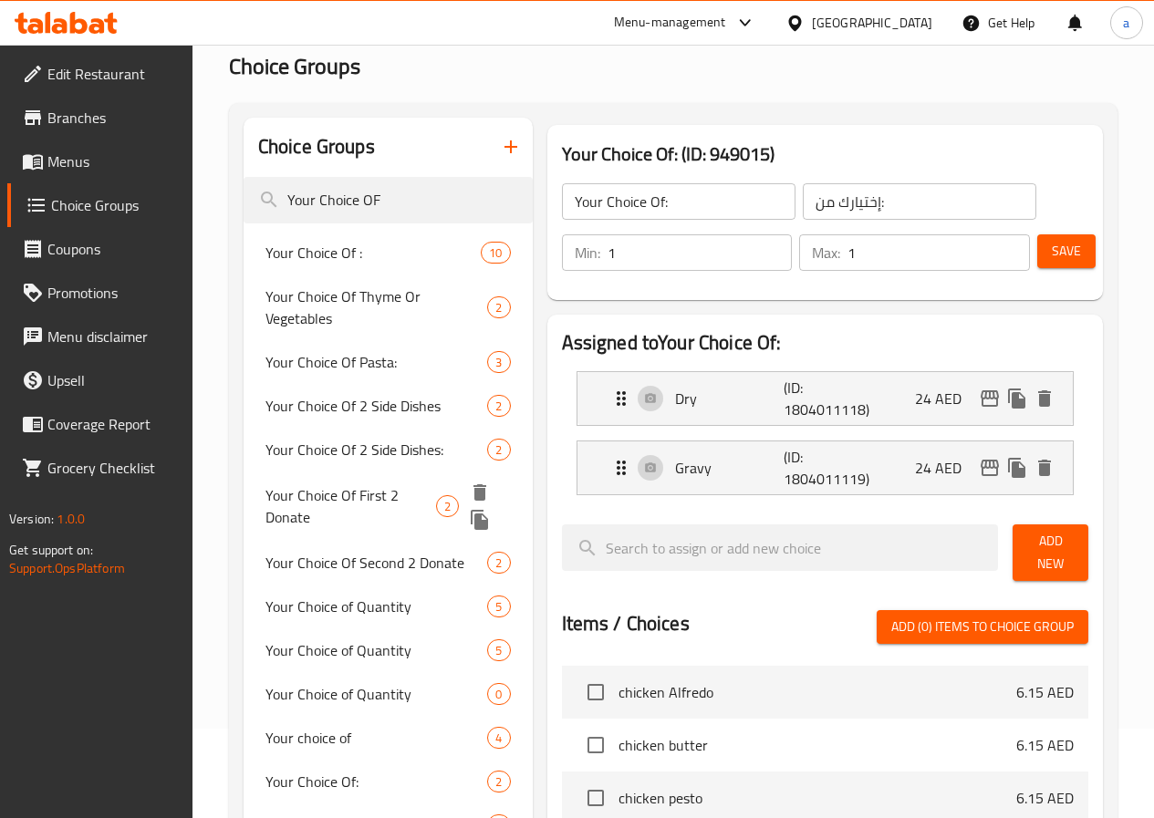
scroll to position [0, 0]
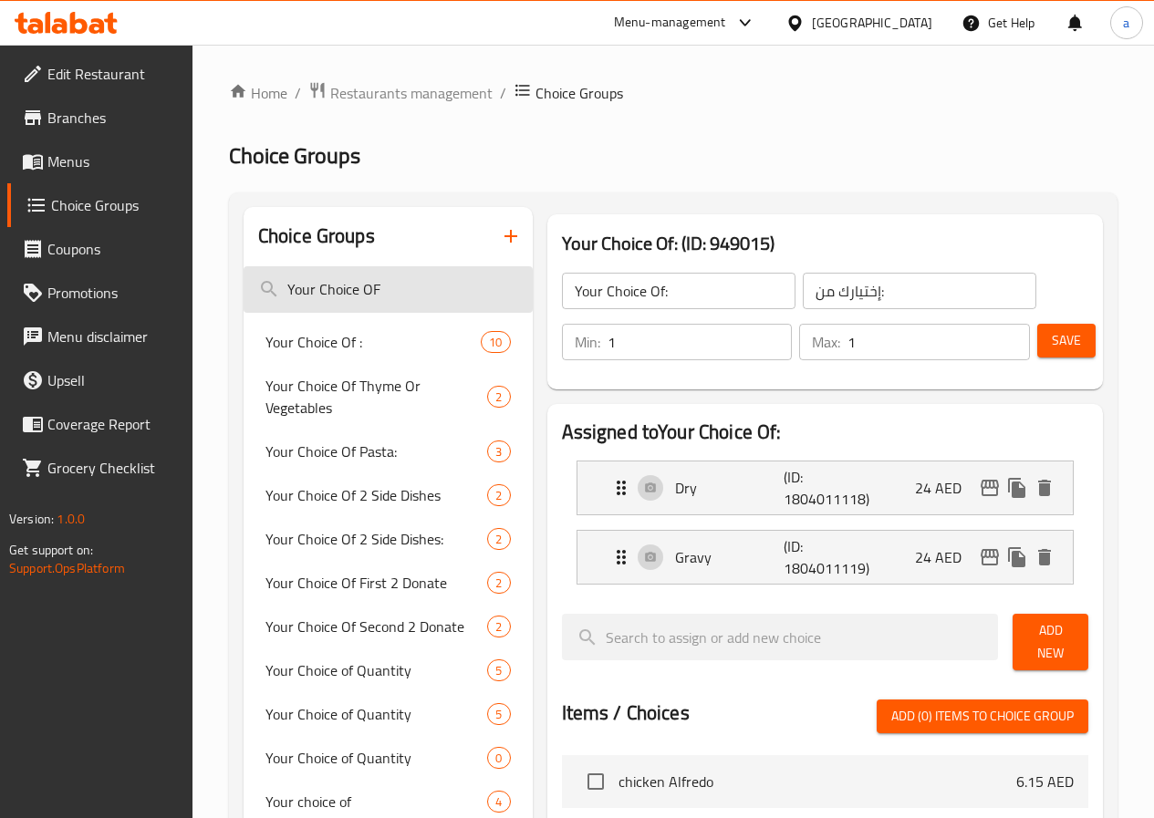
click at [386, 281] on input "Your Choice OF" at bounding box center [388, 289] width 289 height 47
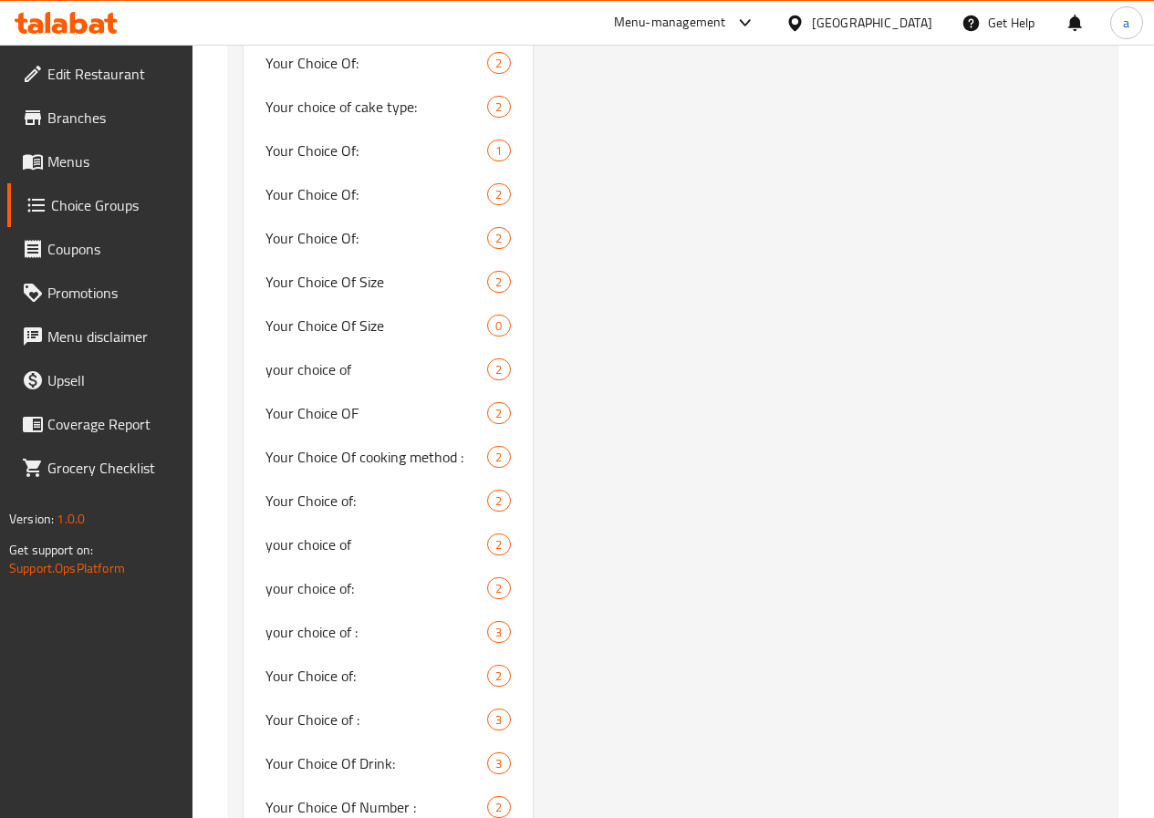
scroll to position [1824, 0]
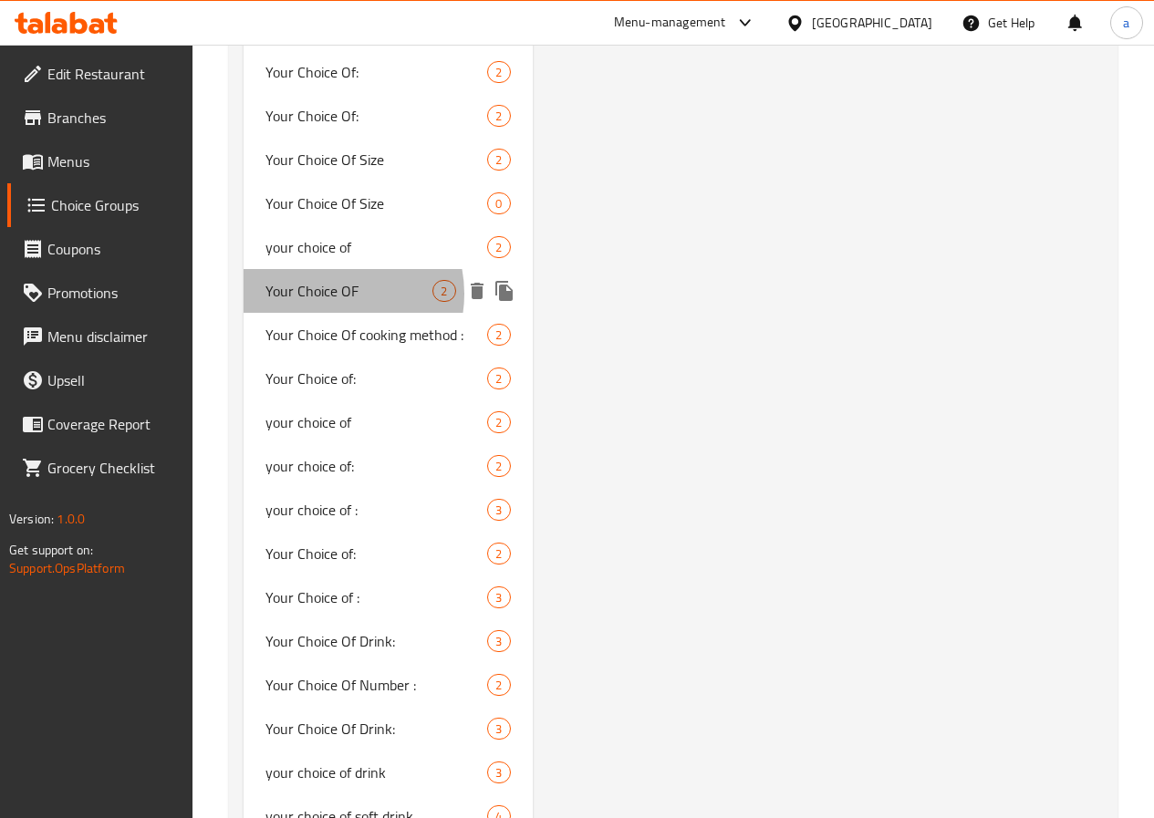
click at [332, 302] on span "Your Choice OF" at bounding box center [349, 291] width 168 height 22
type input "Your Choice OF"
type input "اختيارك من"
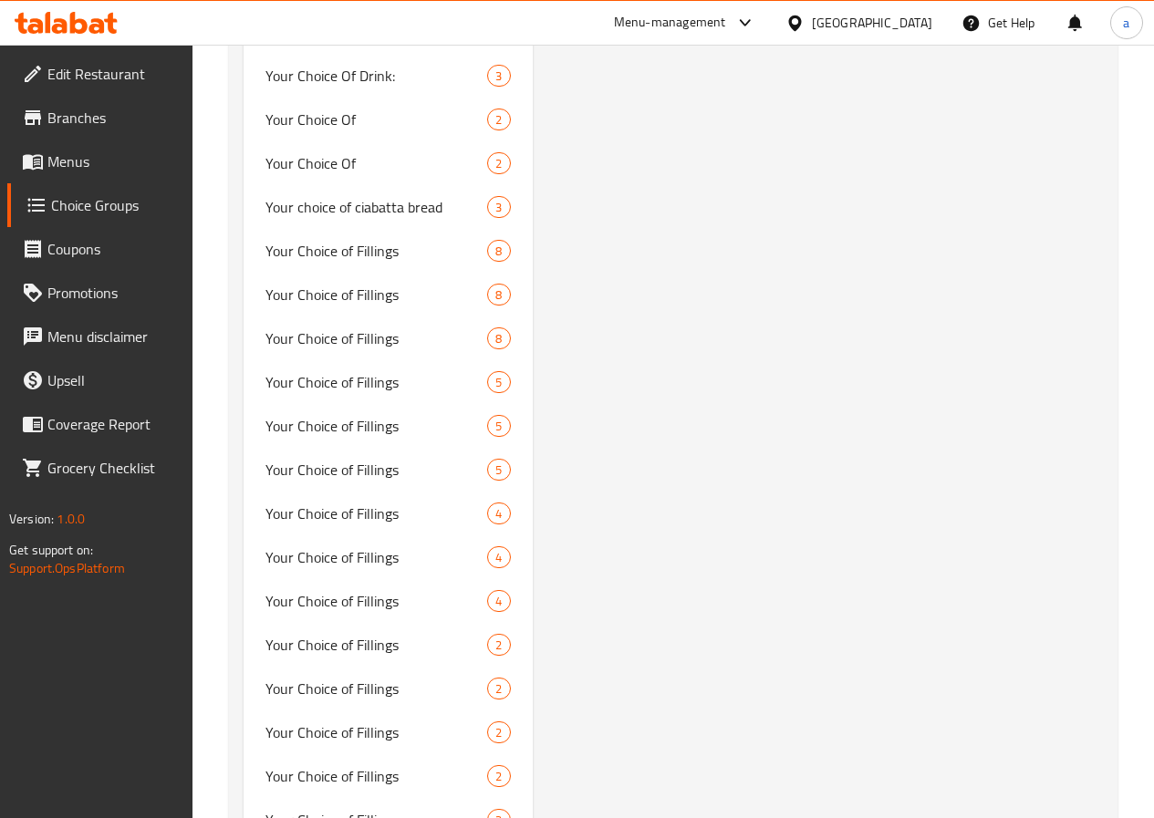
scroll to position [3643, 0]
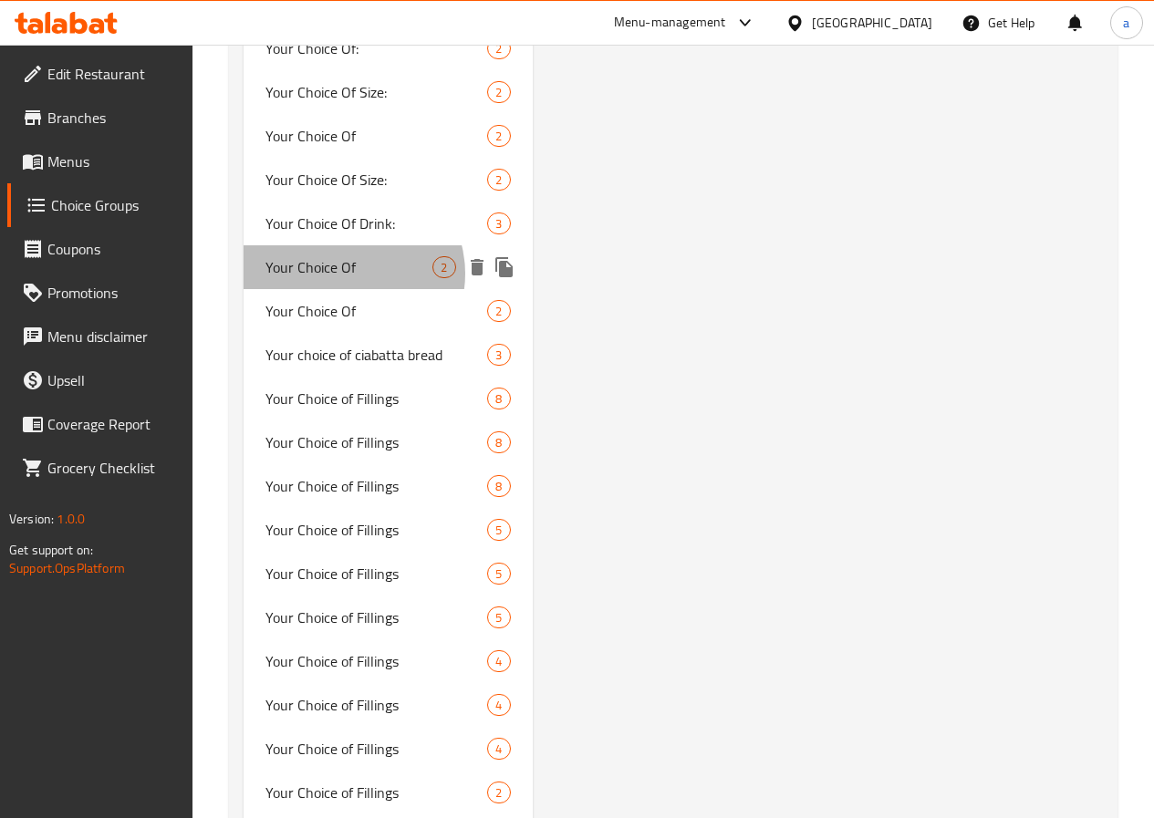
click at [349, 278] on span "Your Choice Of" at bounding box center [349, 267] width 168 height 22
type input "Your Choice Of"
type input "إختيارك من"
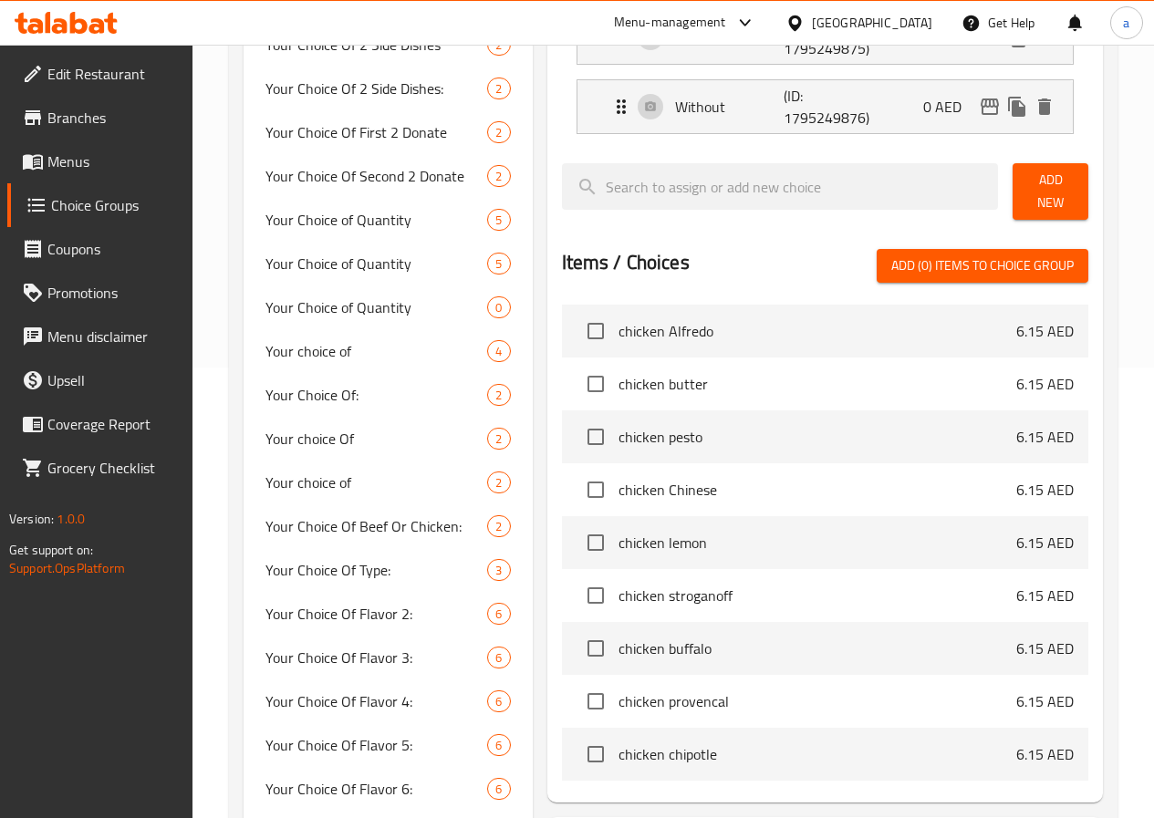
scroll to position [177, 0]
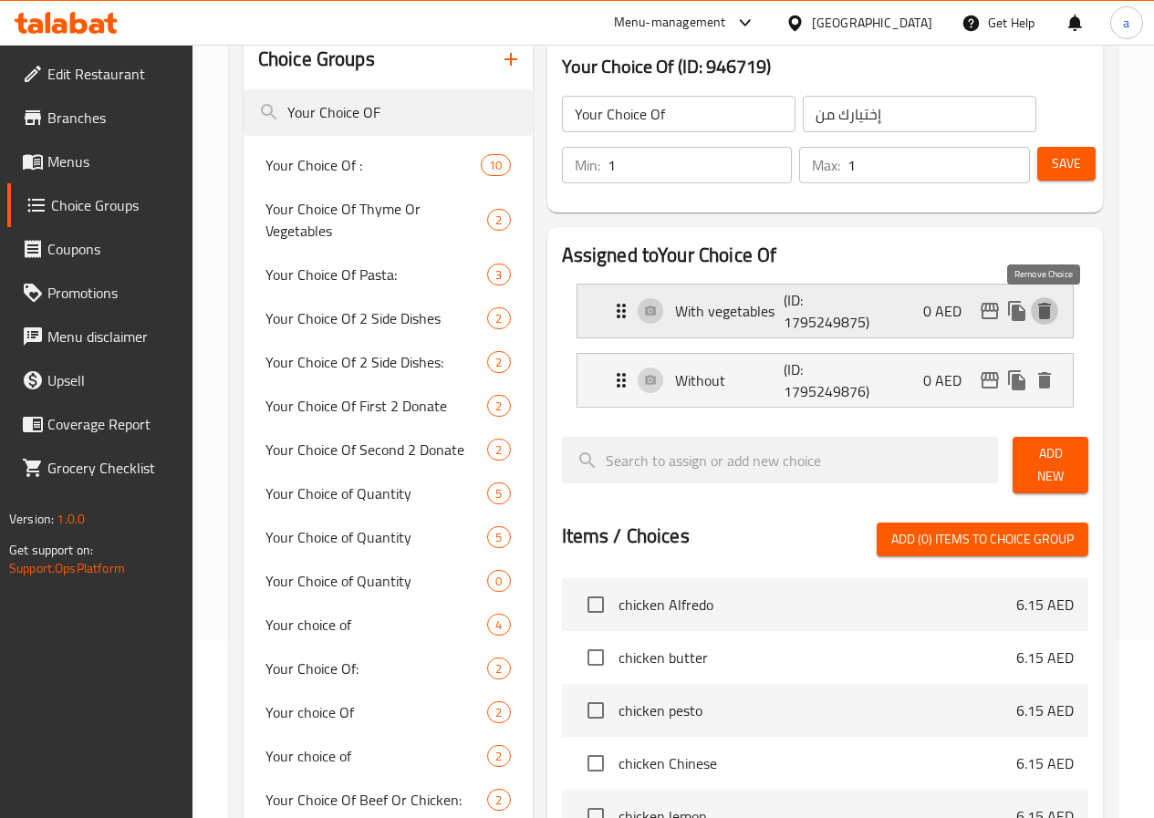
click at [1042, 313] on icon "delete" at bounding box center [1044, 311] width 13 height 16
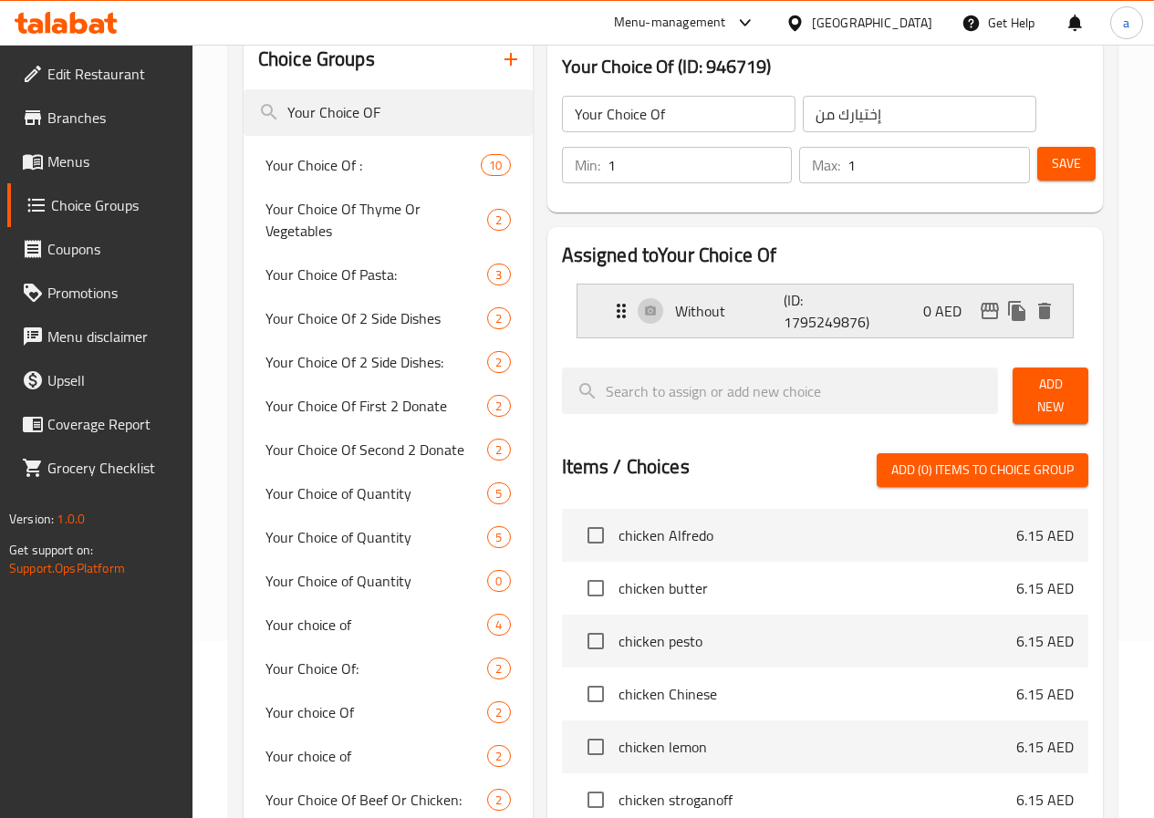
click at [1045, 325] on div "Without (ID: 1795249876) 0 AED" at bounding box center [830, 311] width 441 height 53
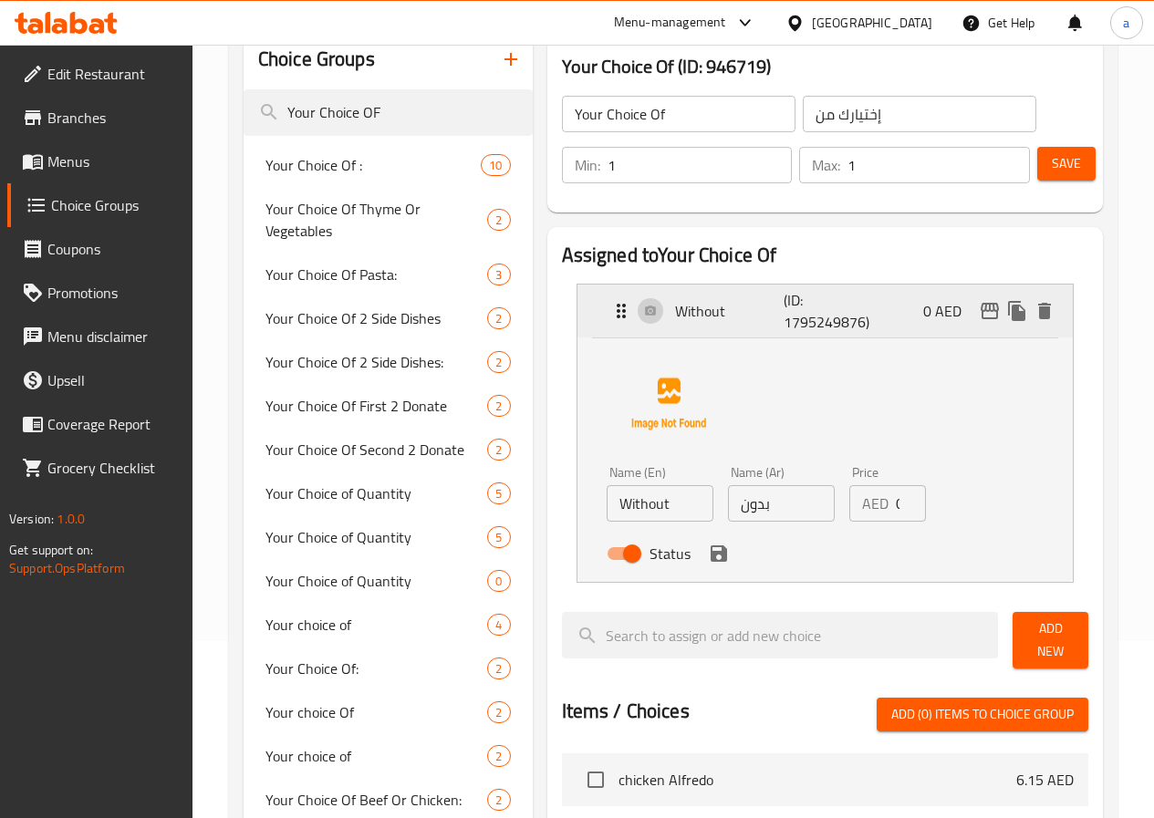
click at [1044, 320] on icon "delete" at bounding box center [1044, 311] width 22 height 22
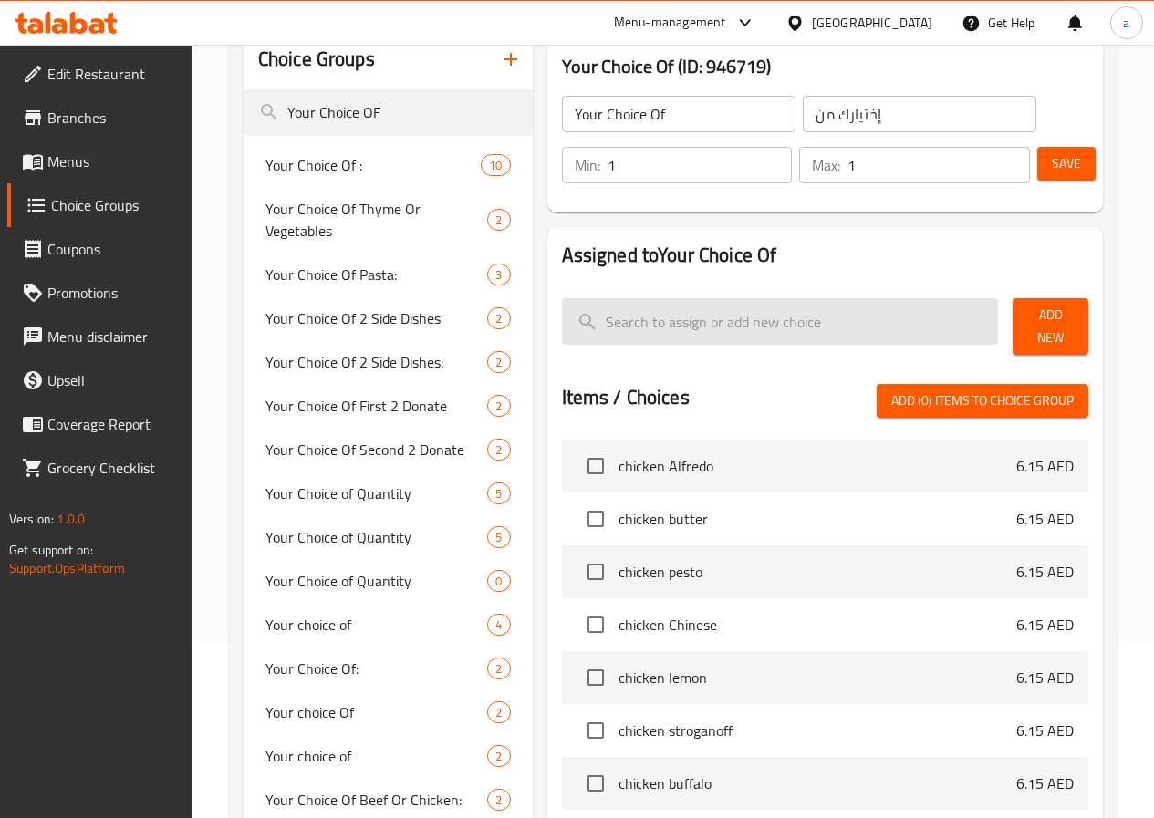
click at [808, 321] on input "search" at bounding box center [780, 321] width 437 height 47
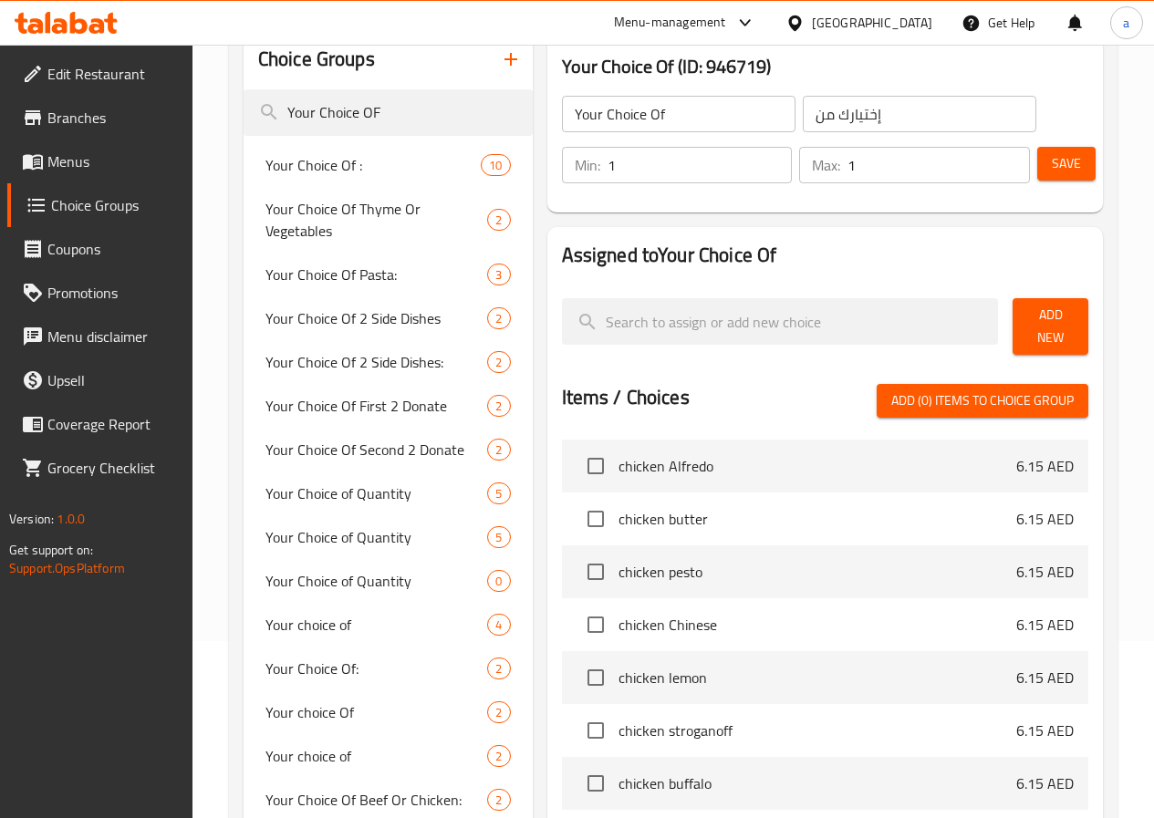
click at [1027, 316] on span "Add New" at bounding box center [1050, 327] width 47 height 46
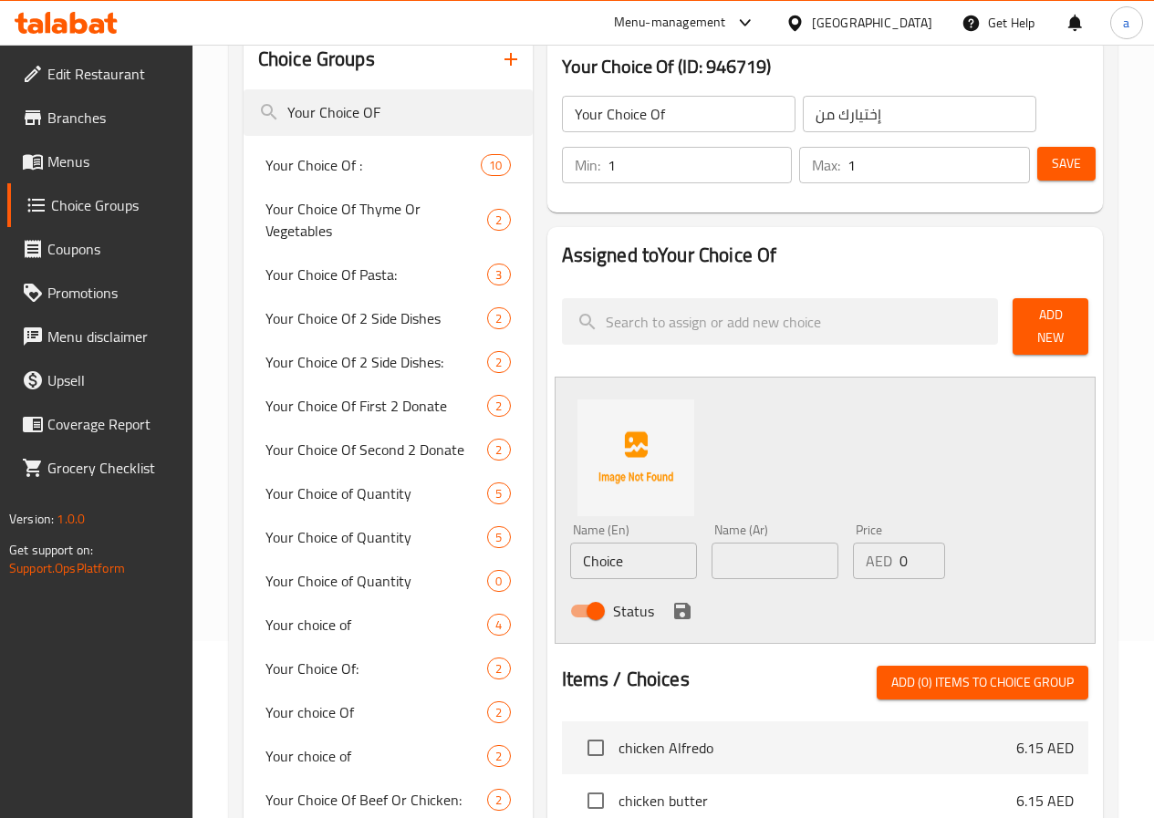
click at [577, 563] on input "Choice" at bounding box center [633, 561] width 127 height 36
type input "Rice"
click at [721, 553] on input "text" at bounding box center [774, 561] width 127 height 36
type input "ارز"
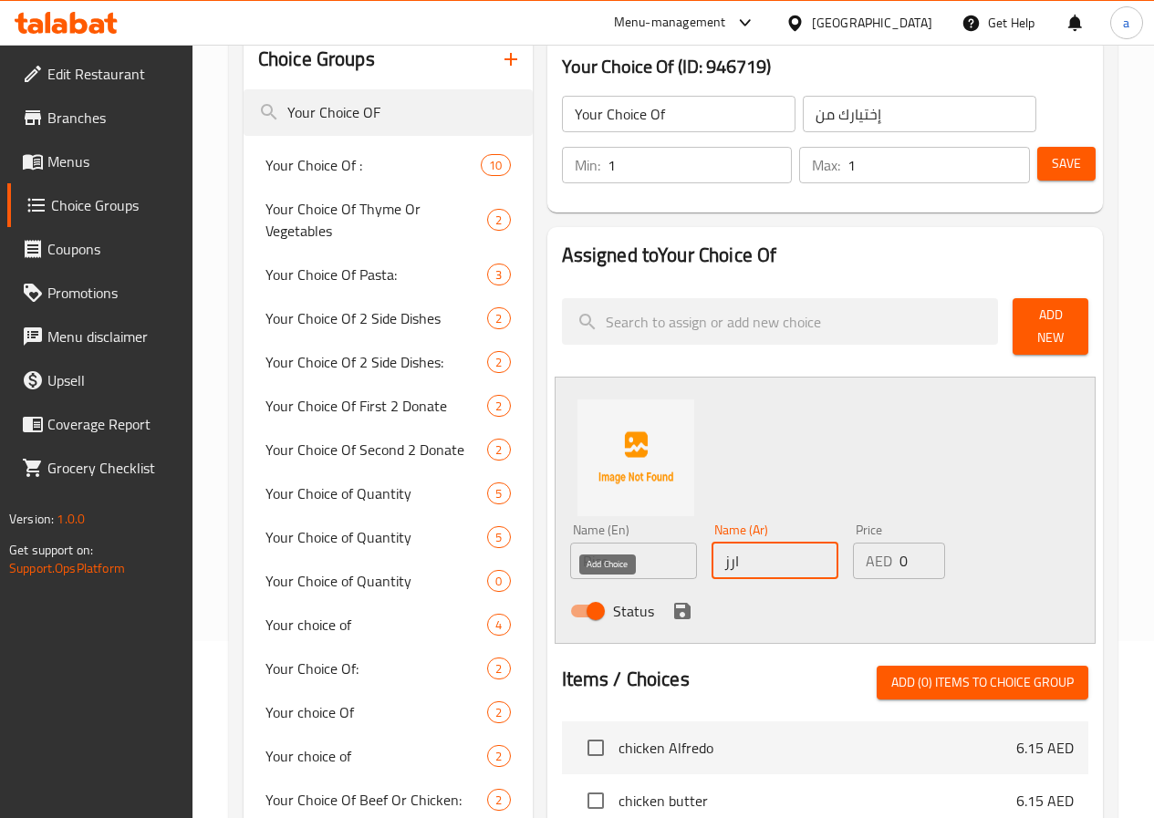
click at [674, 604] on icon "save" at bounding box center [682, 611] width 16 height 16
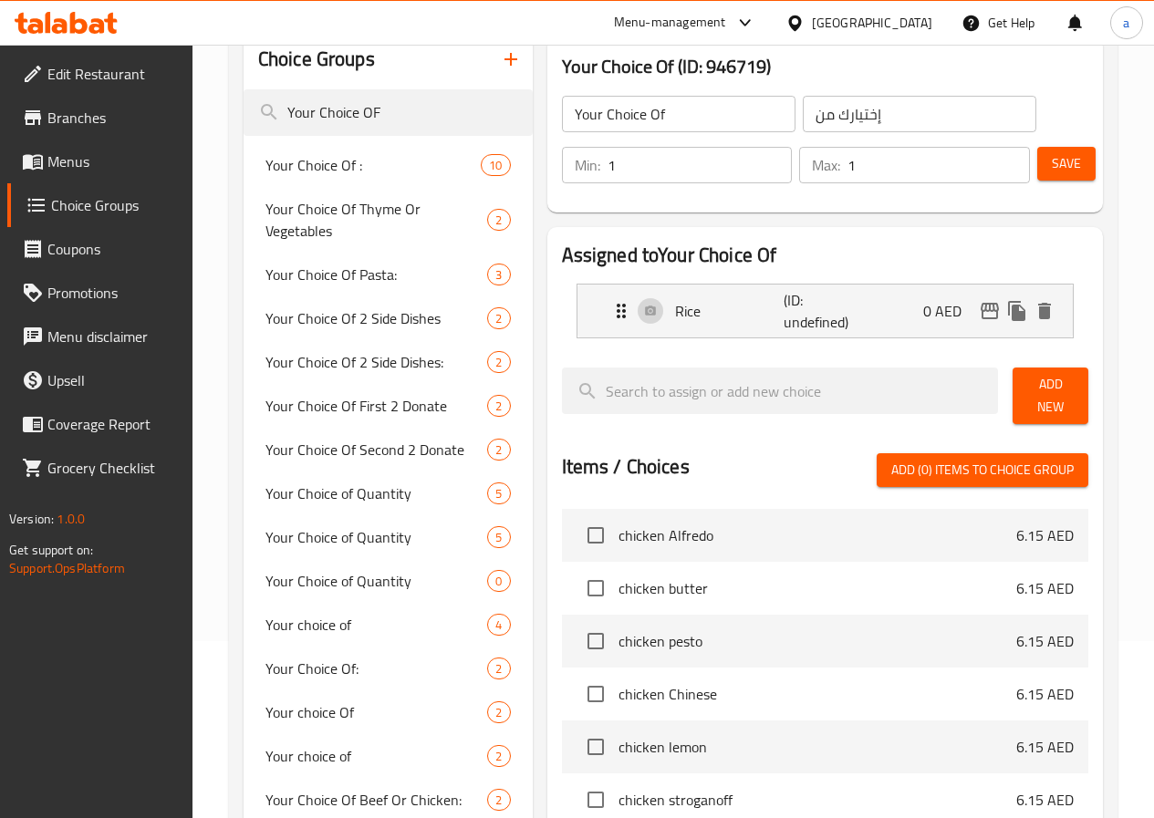
click at [1029, 378] on button "Add New" at bounding box center [1050, 396] width 76 height 57
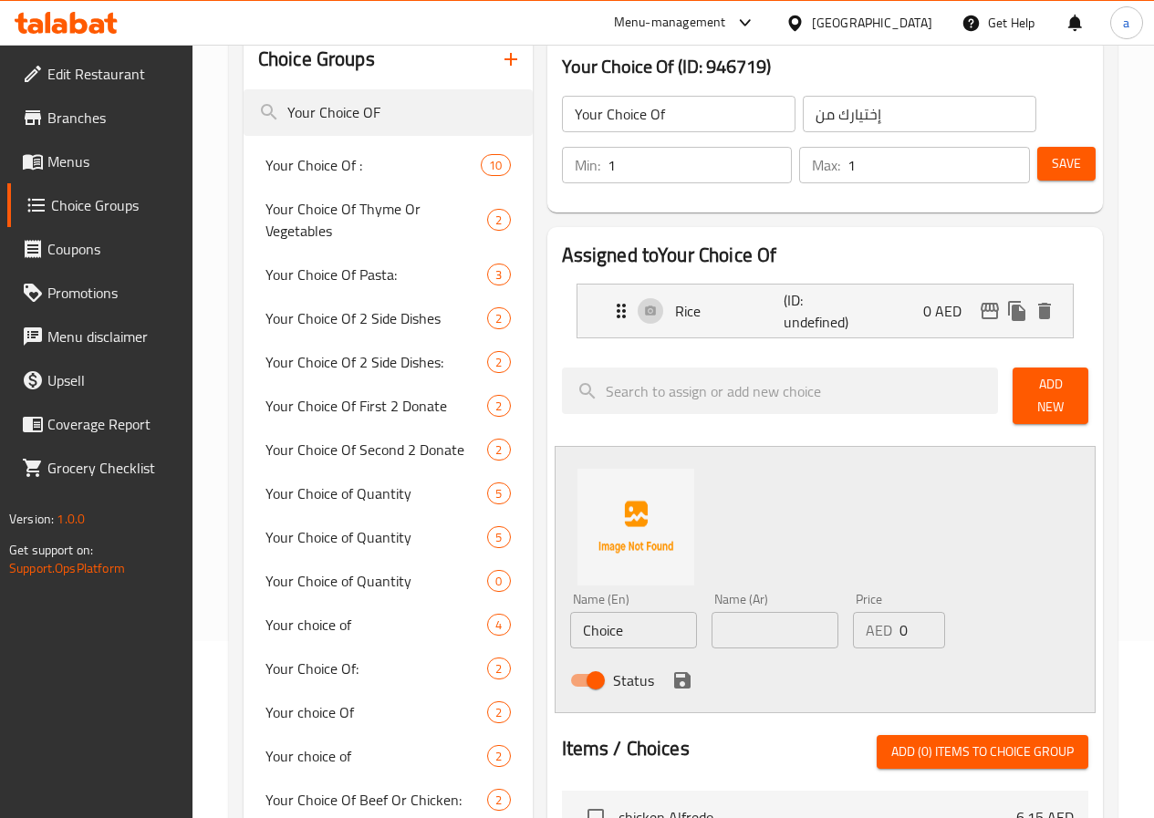
click at [593, 621] on input "Choice" at bounding box center [633, 630] width 127 height 36
click at [576, 619] on input "text" at bounding box center [633, 630] width 127 height 36
type input "V"
paste input "Your Choice Of :"
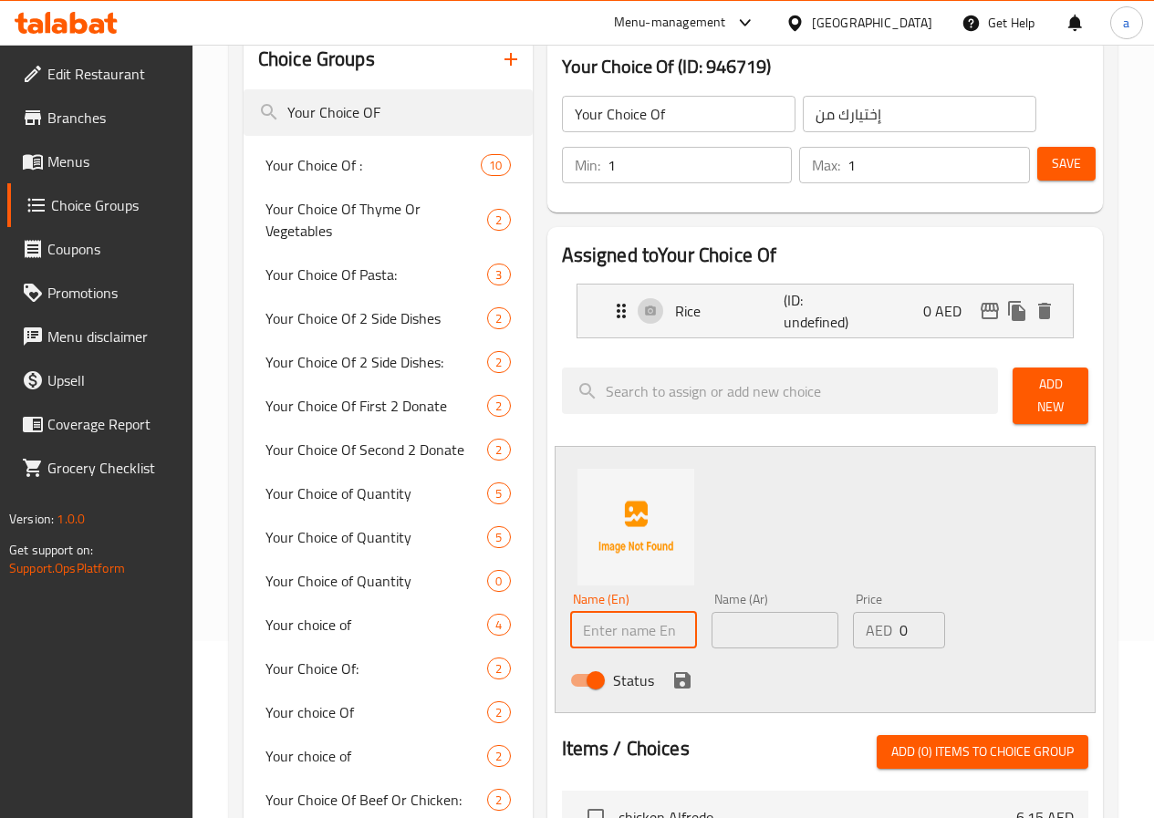
type input "Your Choice Of :"
click at [576, 618] on input "Your Choice Of :" at bounding box center [633, 630] width 127 height 36
click at [605, 617] on input "Your Choice Of :" at bounding box center [633, 630] width 127 height 36
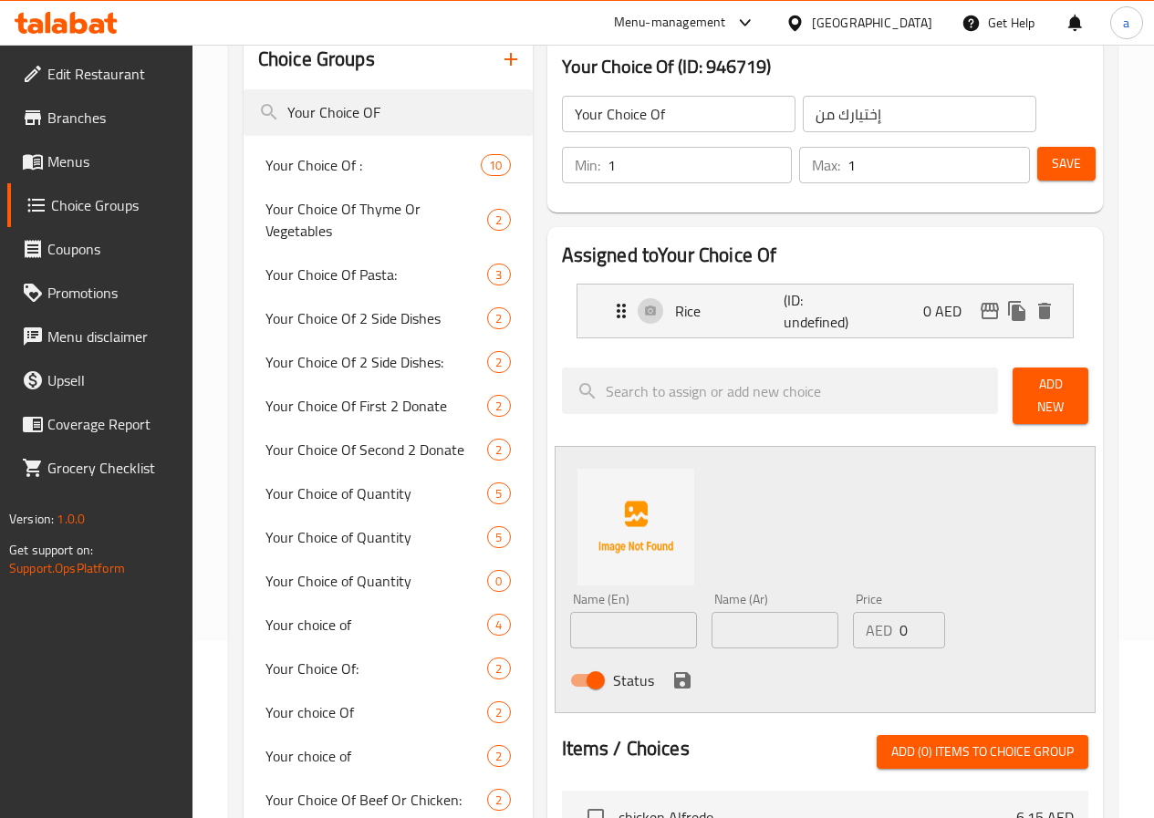
click at [586, 619] on input "text" at bounding box center [633, 630] width 127 height 36
paste input "greens"
type input "greens"
click at [711, 618] on input "text" at bounding box center [774, 630] width 127 height 36
type input "o"
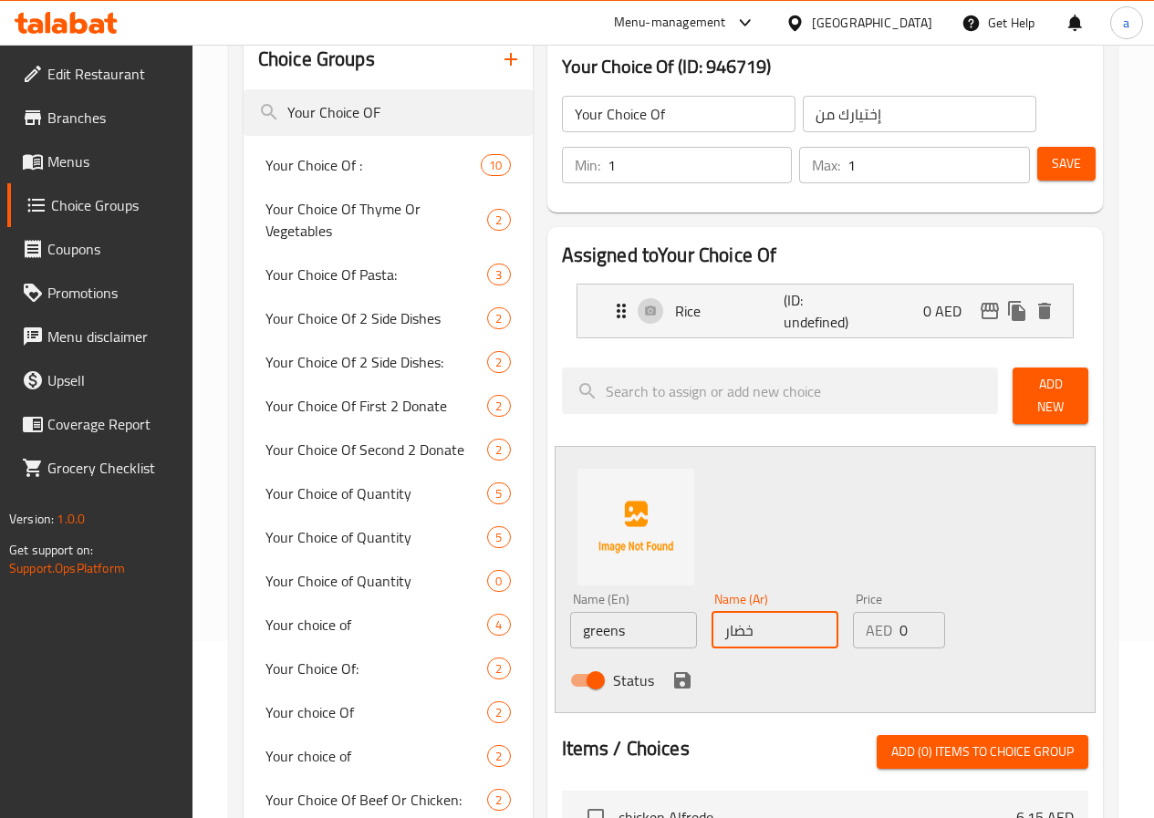
type input "خضار"
click at [671, 674] on icon "save" at bounding box center [682, 680] width 22 height 22
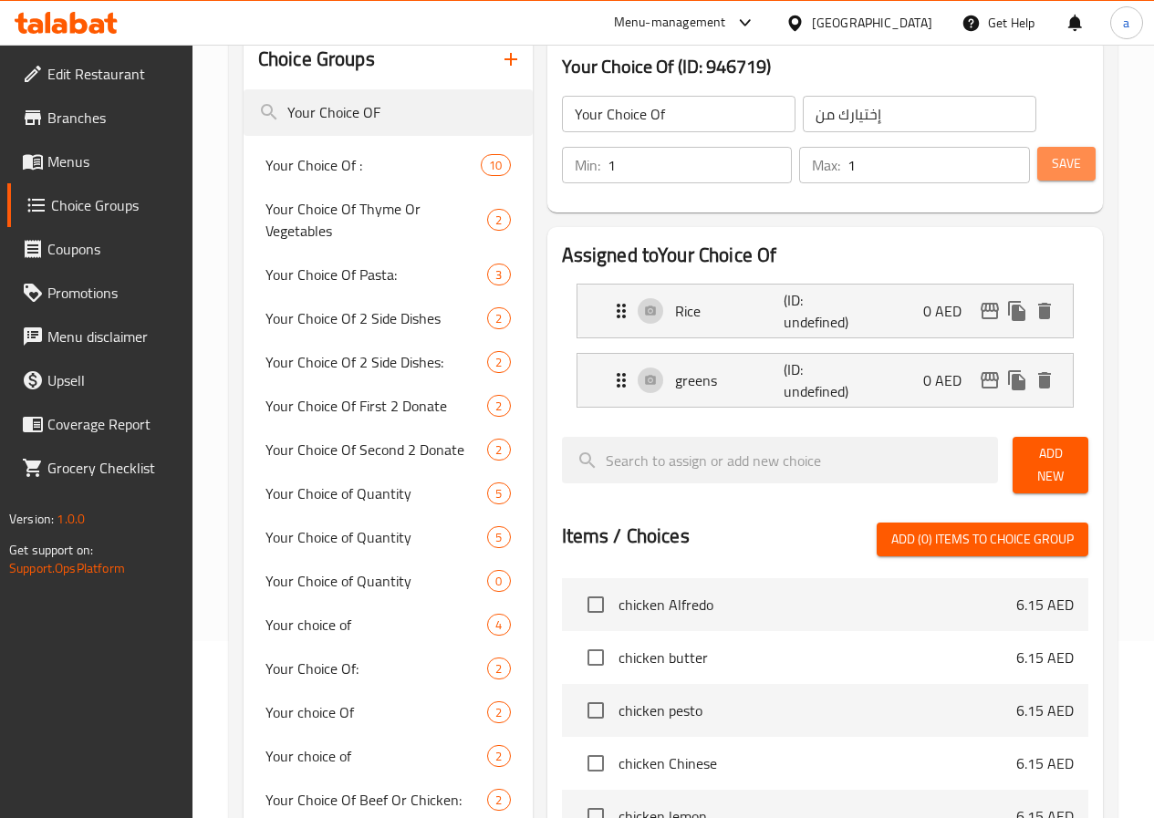
click at [1071, 161] on span "Save" at bounding box center [1066, 163] width 29 height 23
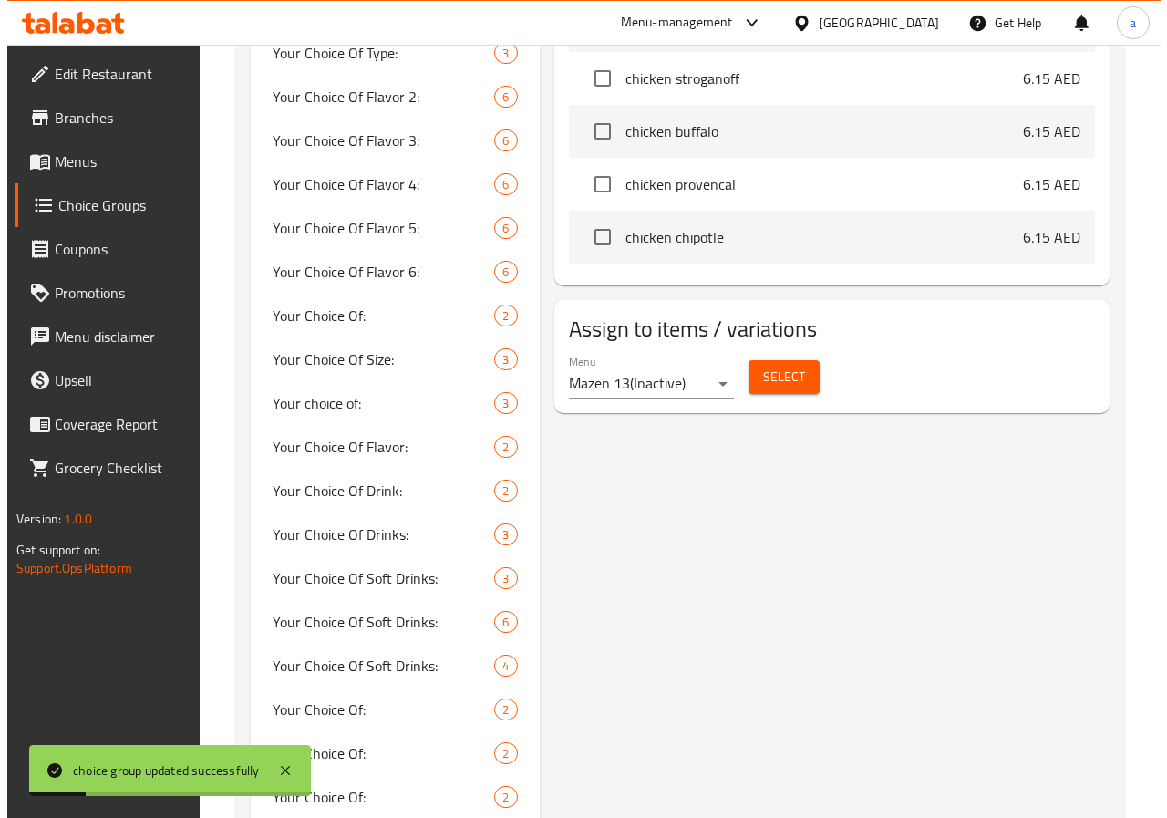
scroll to position [907, 0]
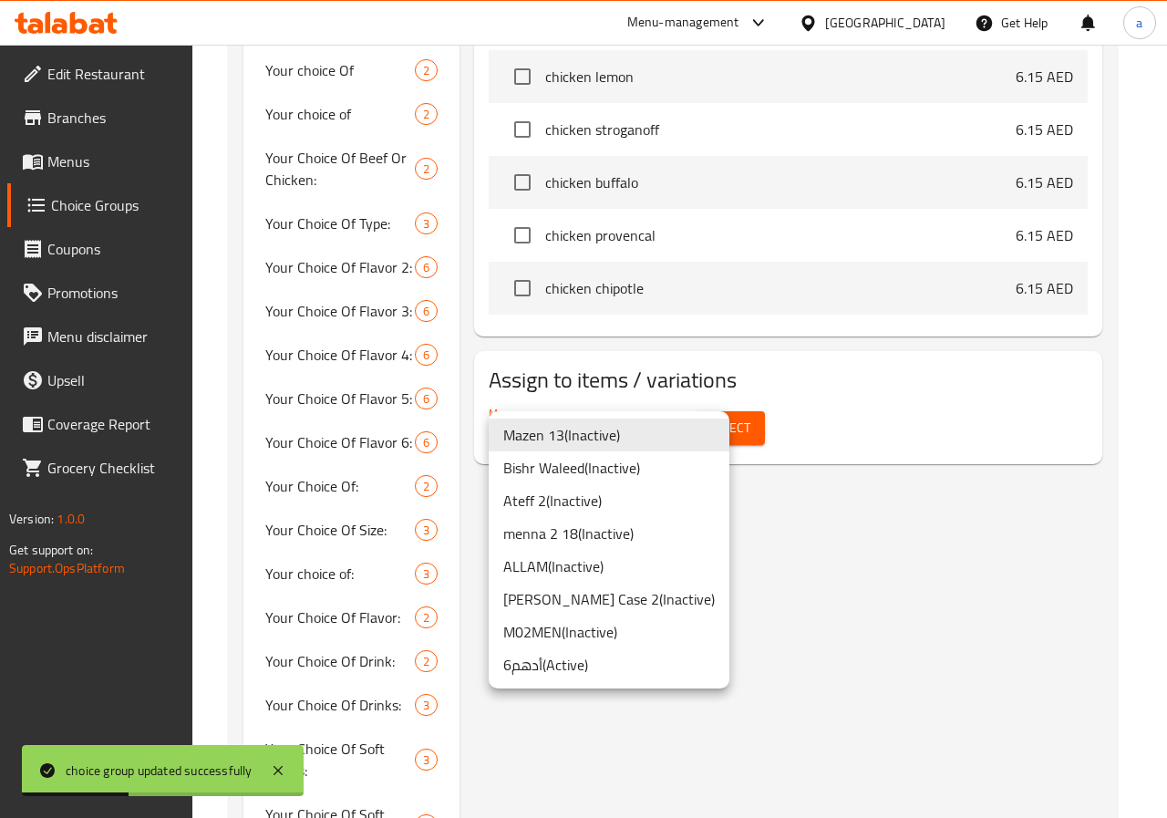
click at [573, 663] on li "أدهم6 ( Active )" at bounding box center [609, 664] width 241 height 33
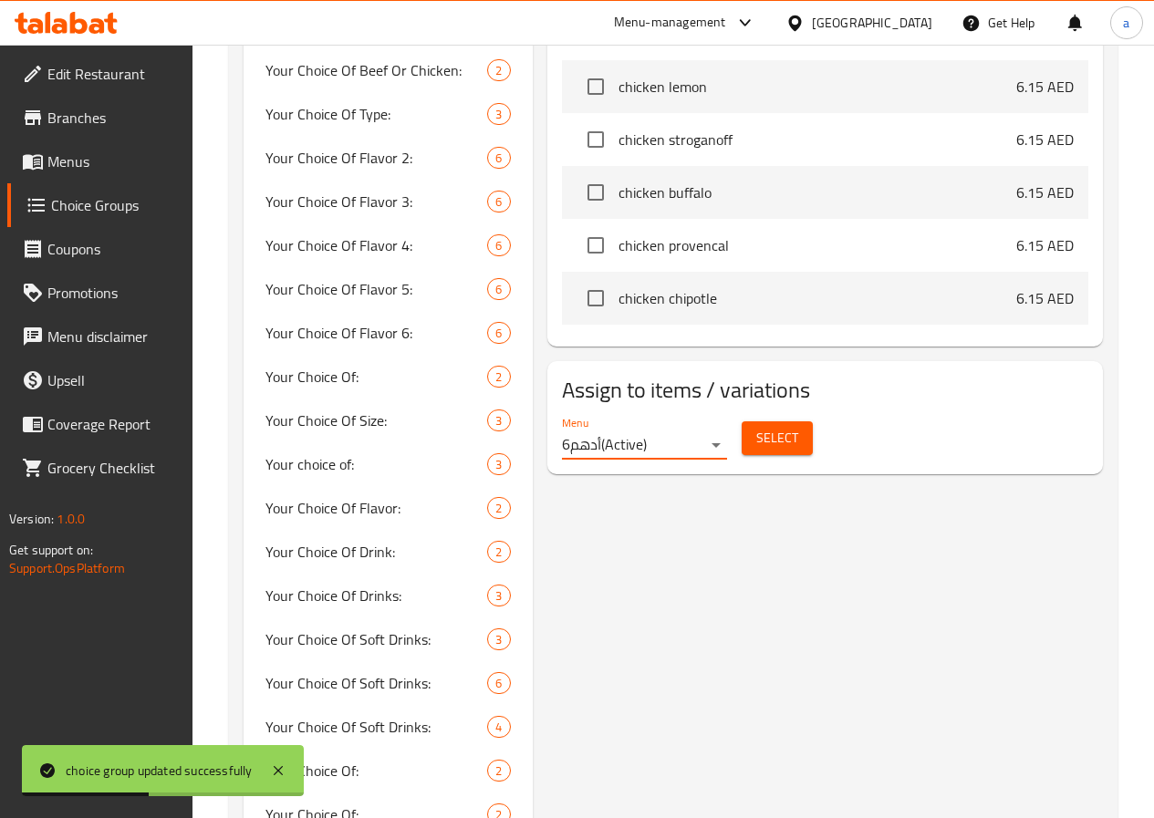
click at [756, 427] on span "Select" at bounding box center [777, 438] width 42 height 23
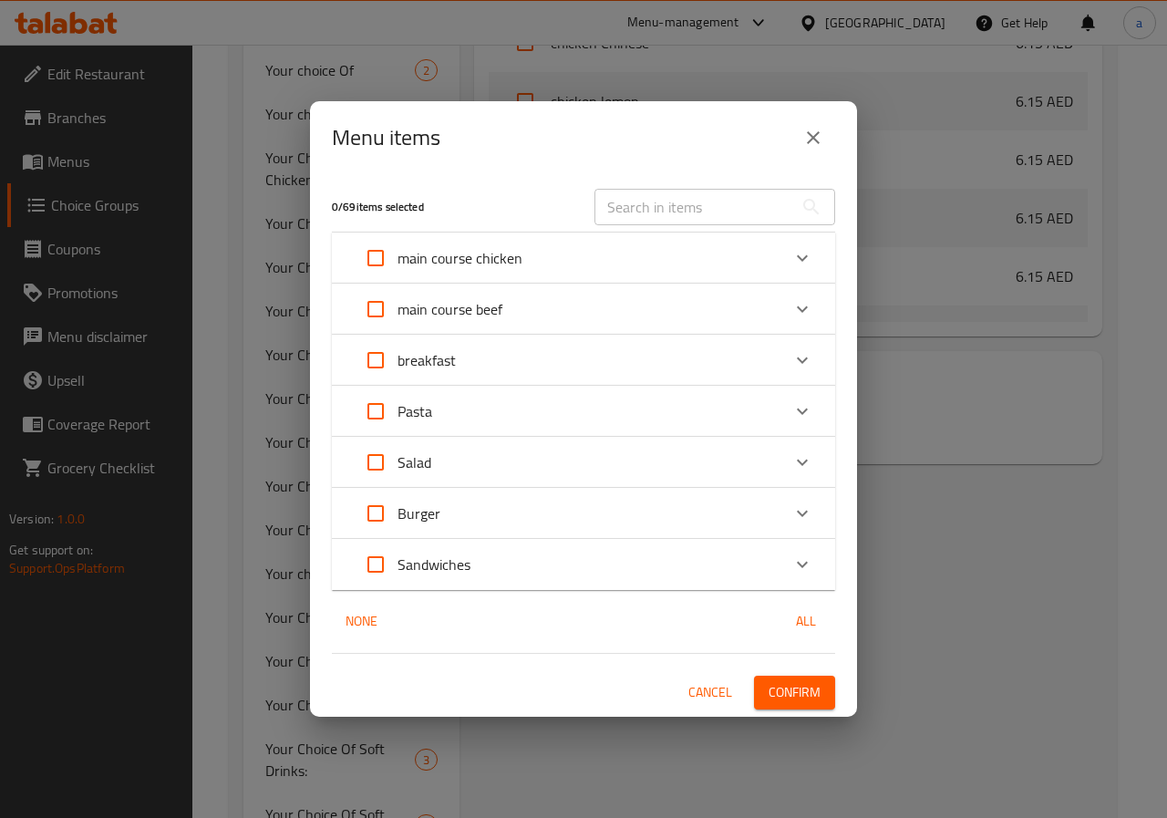
click at [809, 410] on icon "Expand" at bounding box center [803, 411] width 22 height 22
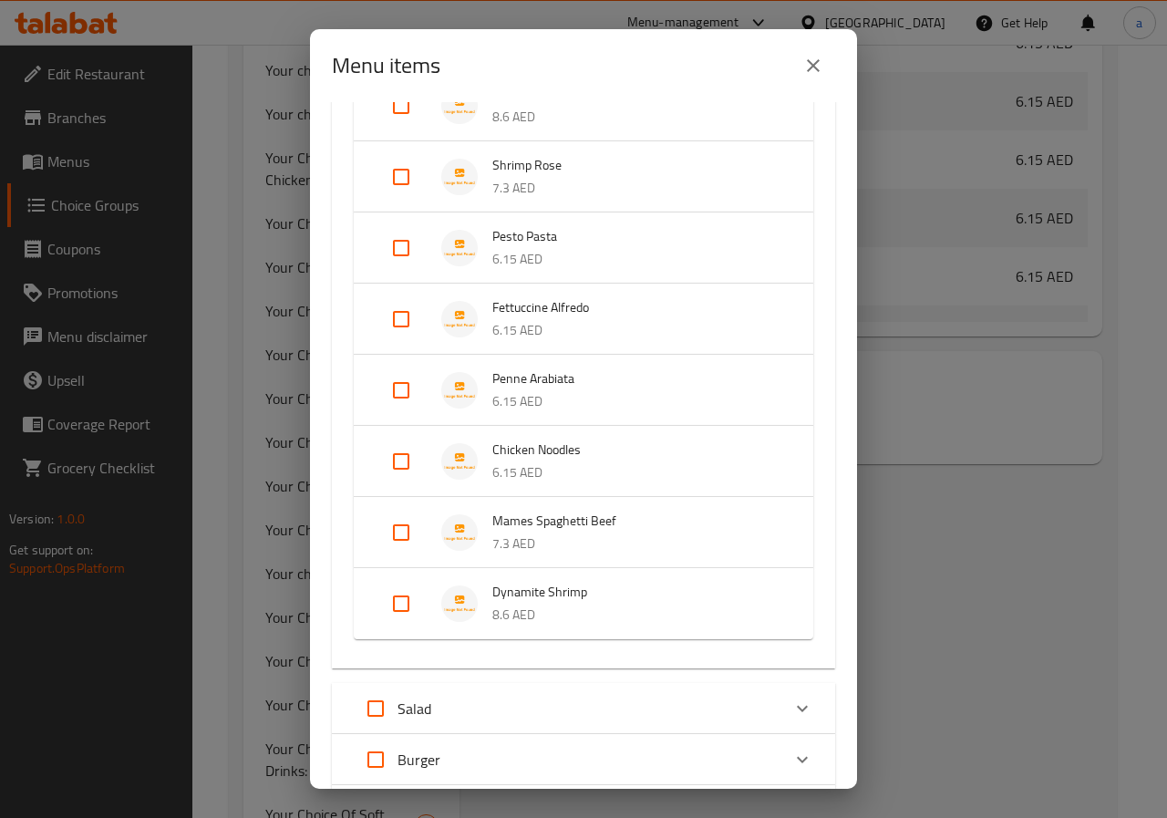
scroll to position [393, 0]
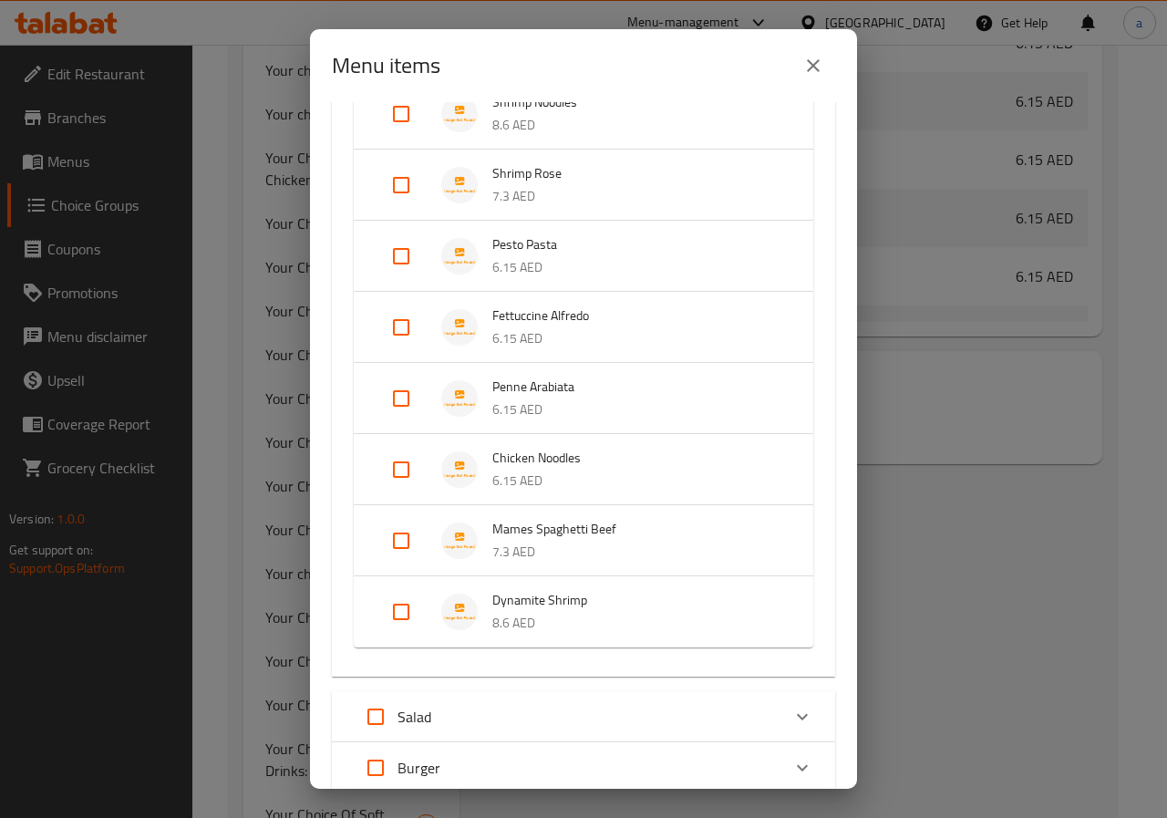
click at [611, 596] on span "Dynamite Shrimp" at bounding box center [635, 600] width 285 height 23
click at [397, 625] on input "Expand" at bounding box center [401, 627] width 44 height 44
checkbox input "true"
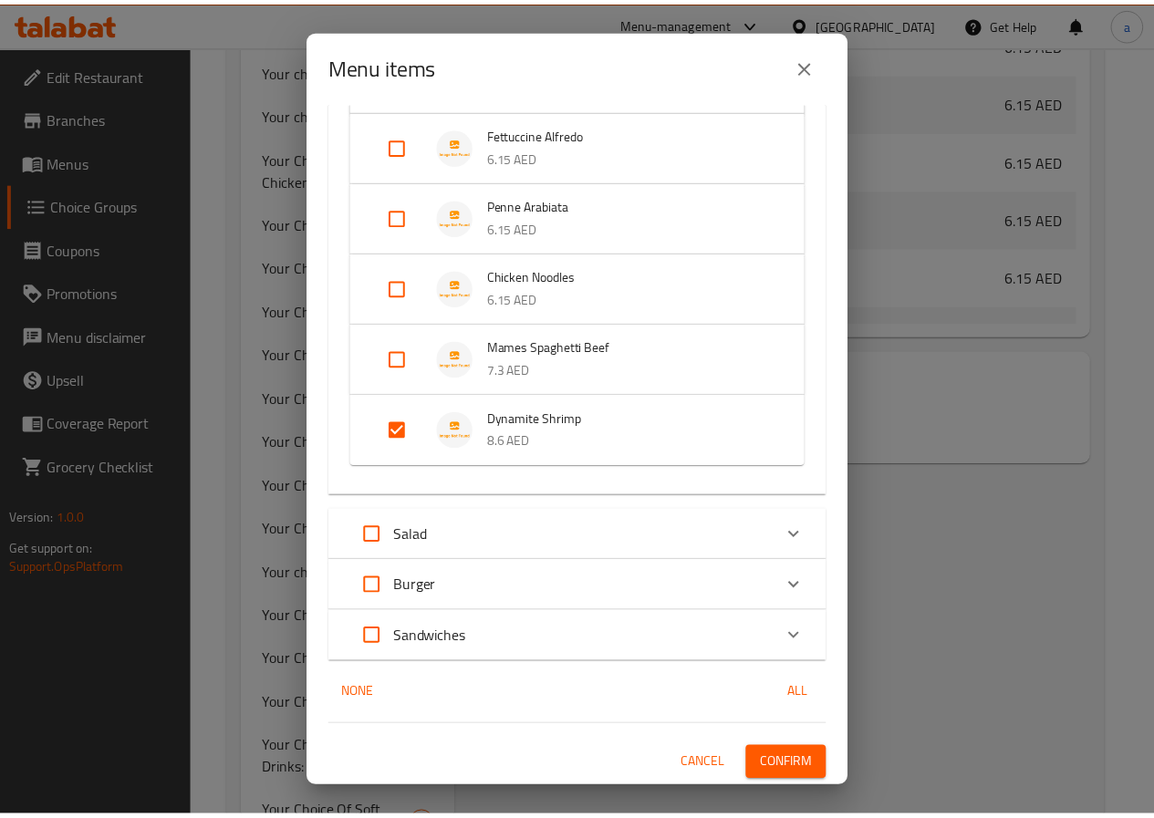
scroll to position [576, 0]
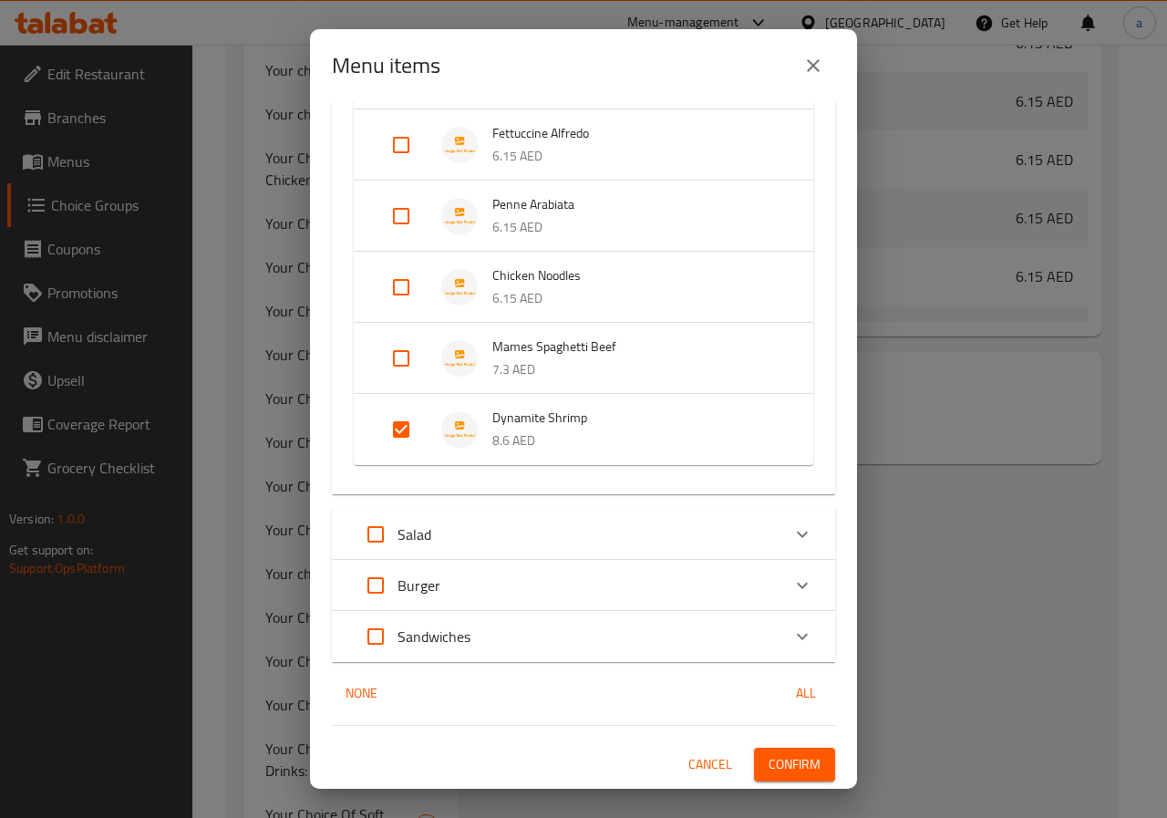
click at [808, 765] on button "Confirm" at bounding box center [794, 765] width 81 height 34
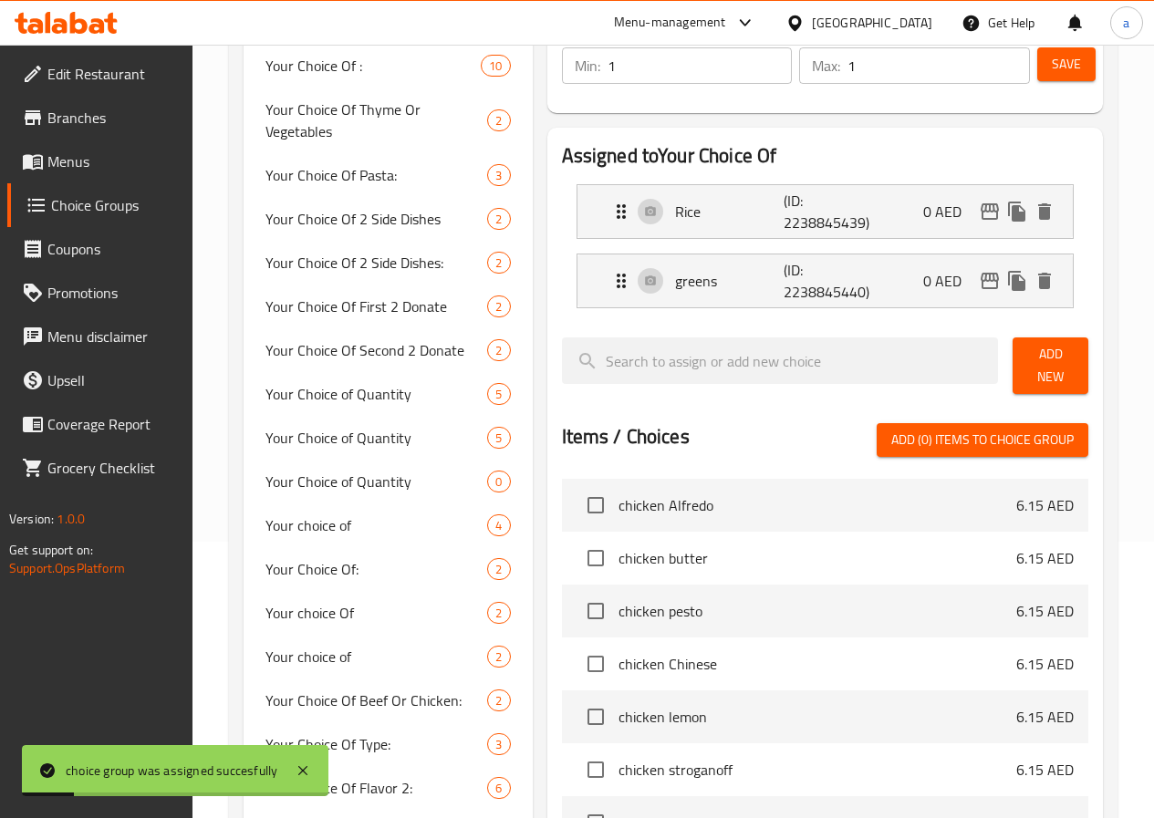
scroll to position [86, 0]
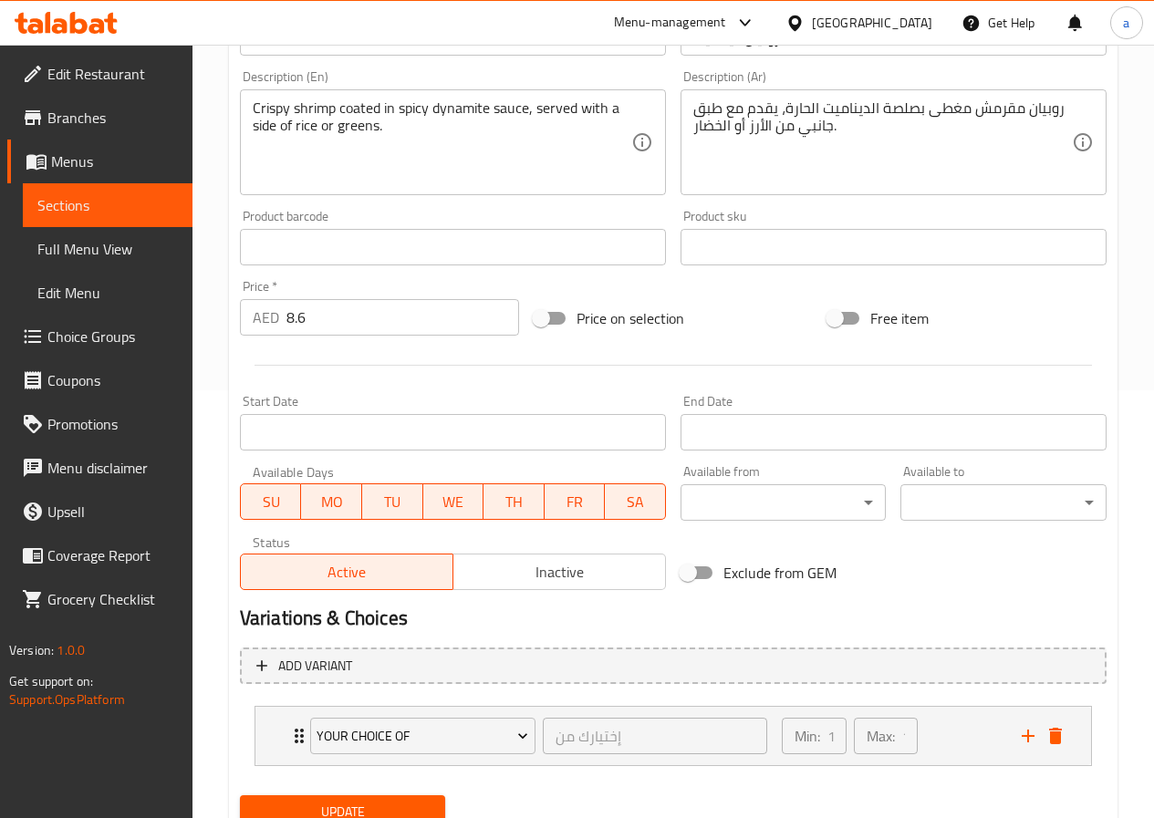
scroll to position [501, 0]
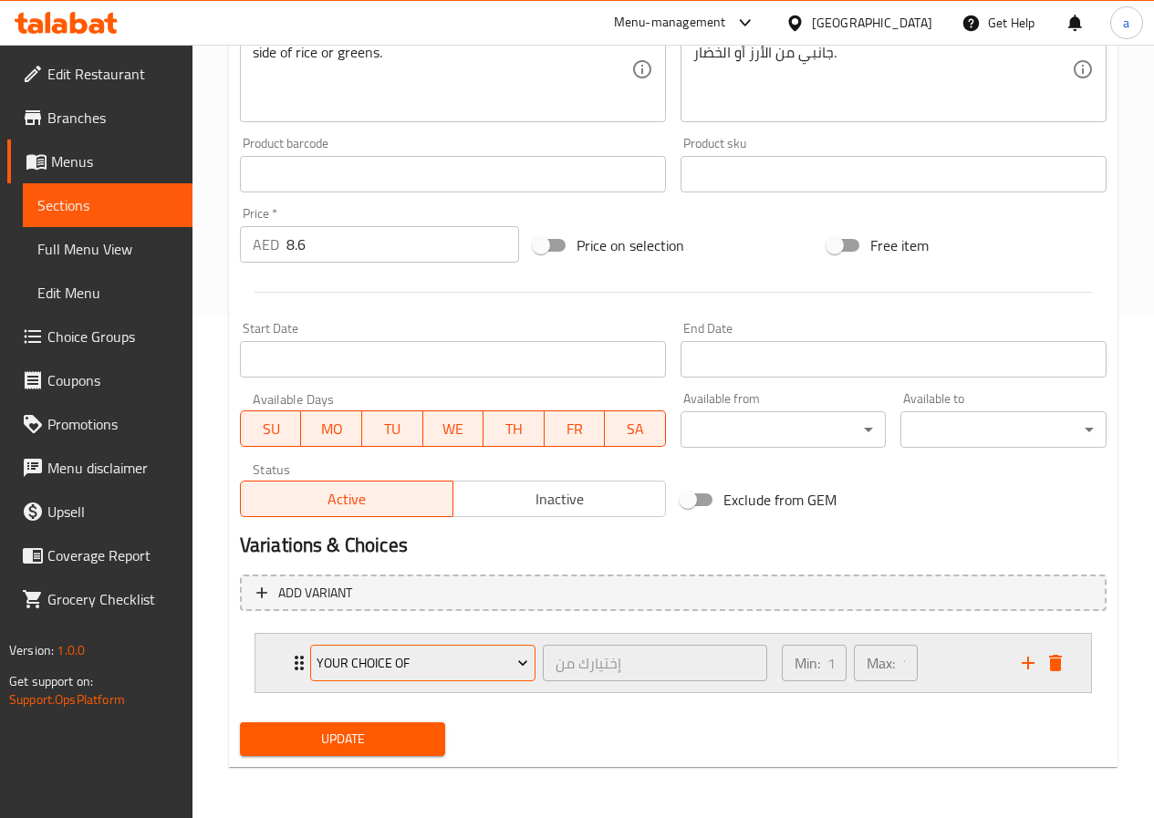
click at [497, 674] on span "Your Choice Of" at bounding box center [422, 663] width 212 height 23
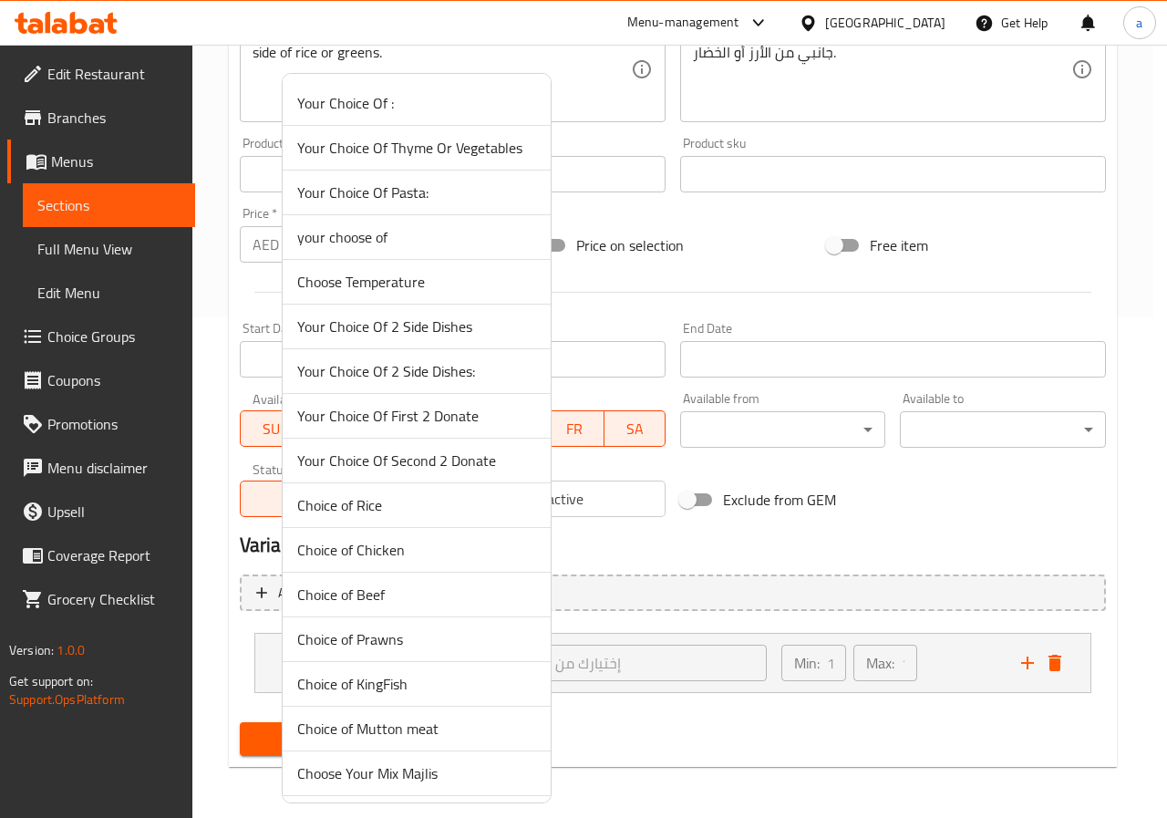
click at [935, 674] on div at bounding box center [583, 409] width 1167 height 818
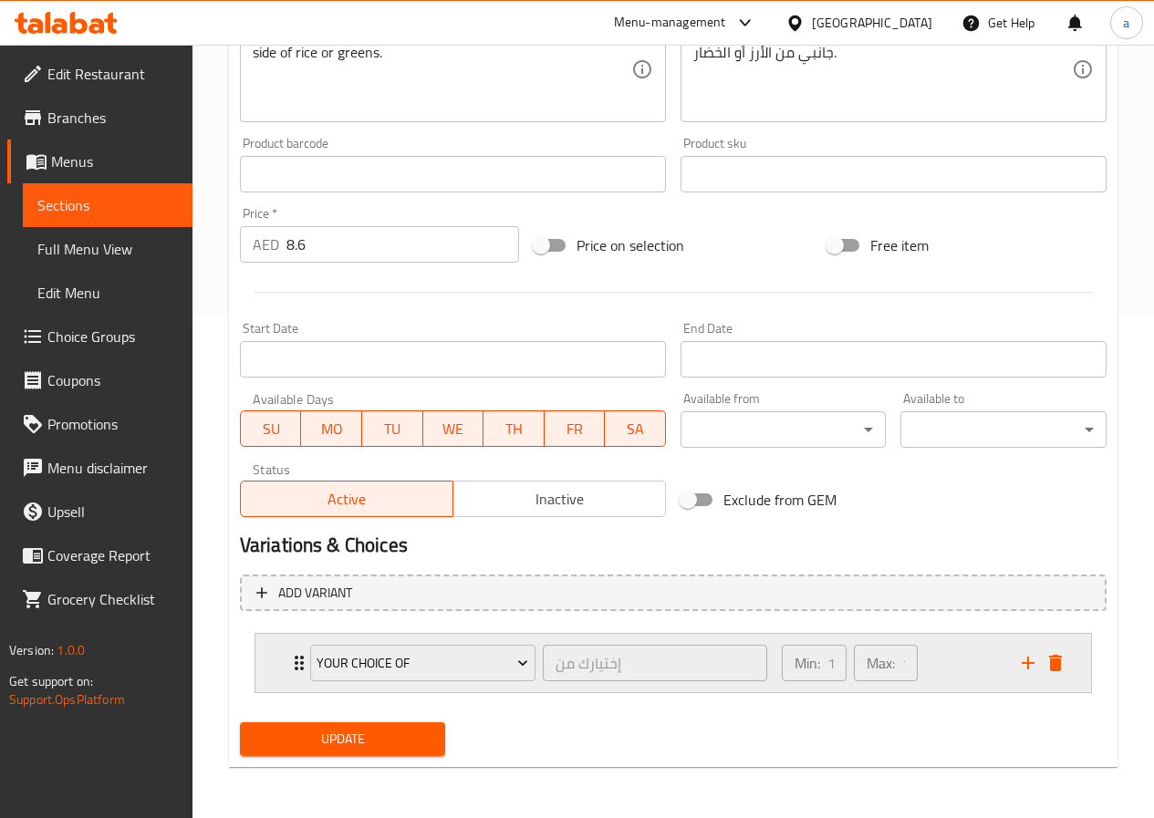
click at [957, 669] on div "Min: 1 ​ Max: 1 ​" at bounding box center [891, 663] width 240 height 58
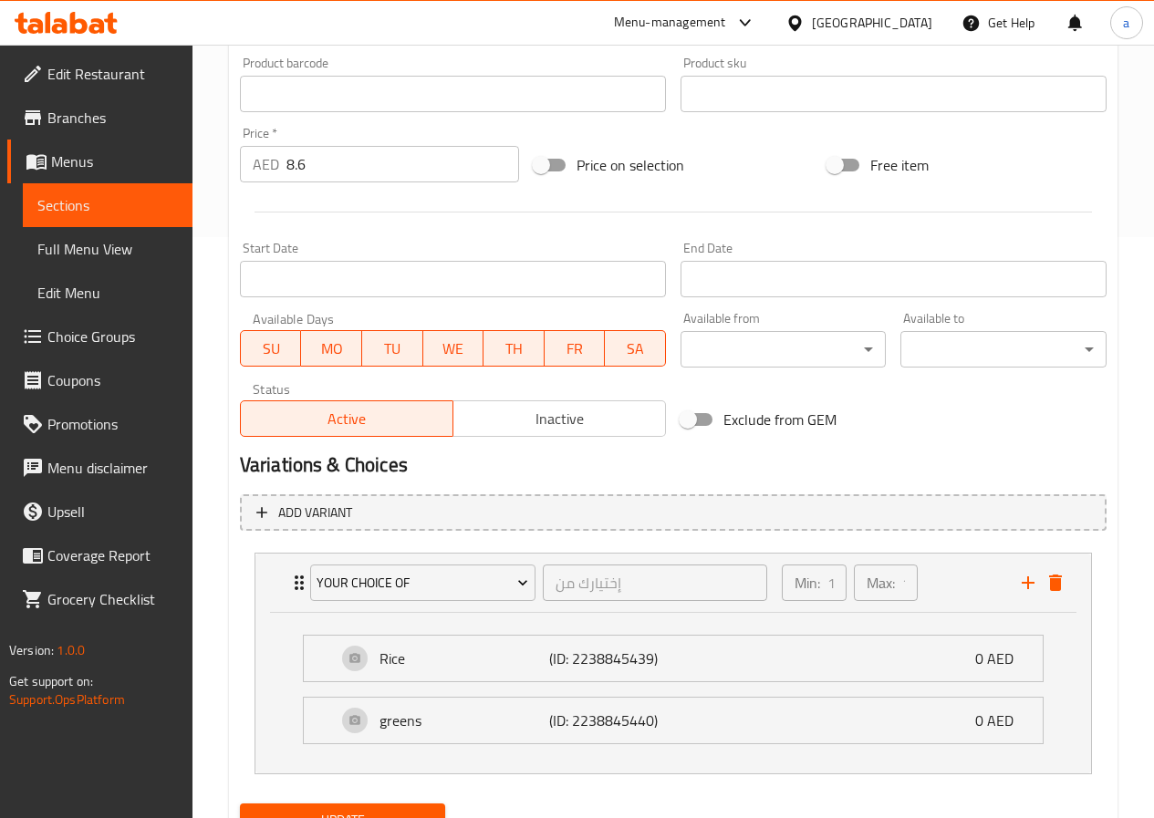
scroll to position [662, 0]
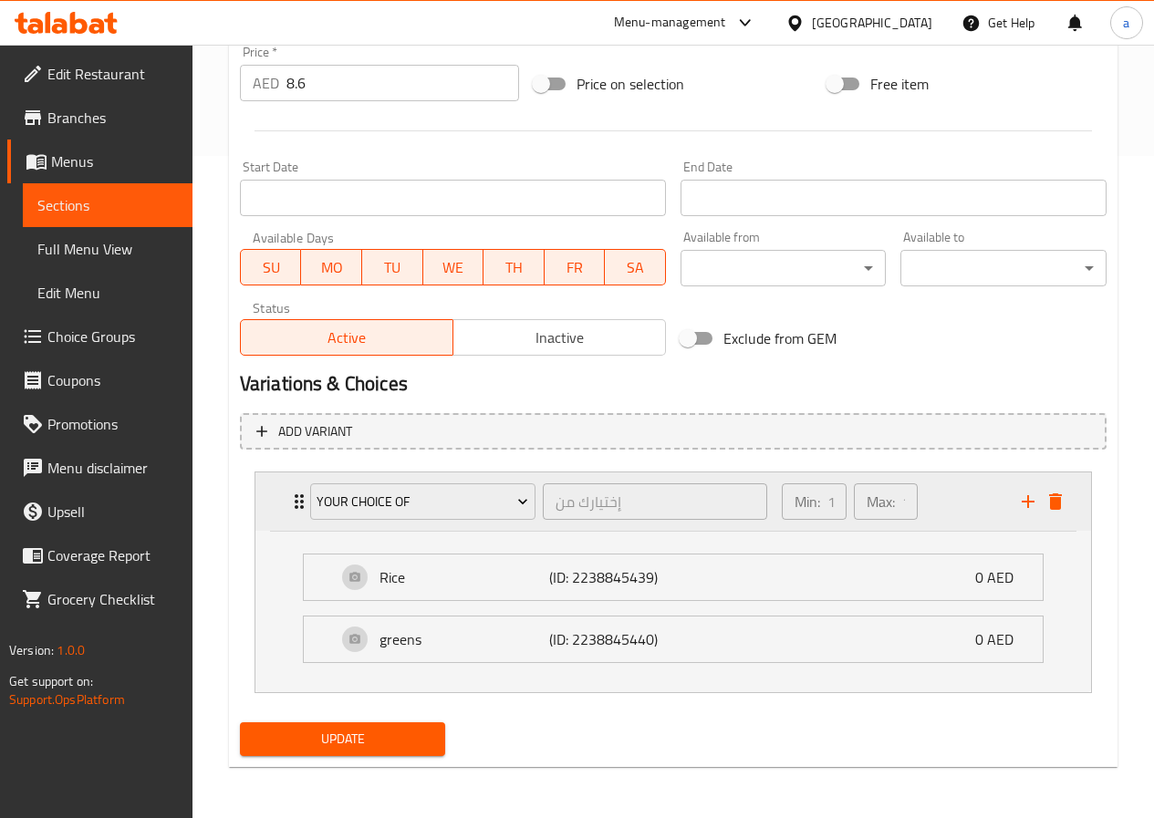
click at [813, 501] on p "Min:" at bounding box center [807, 502] width 26 height 22
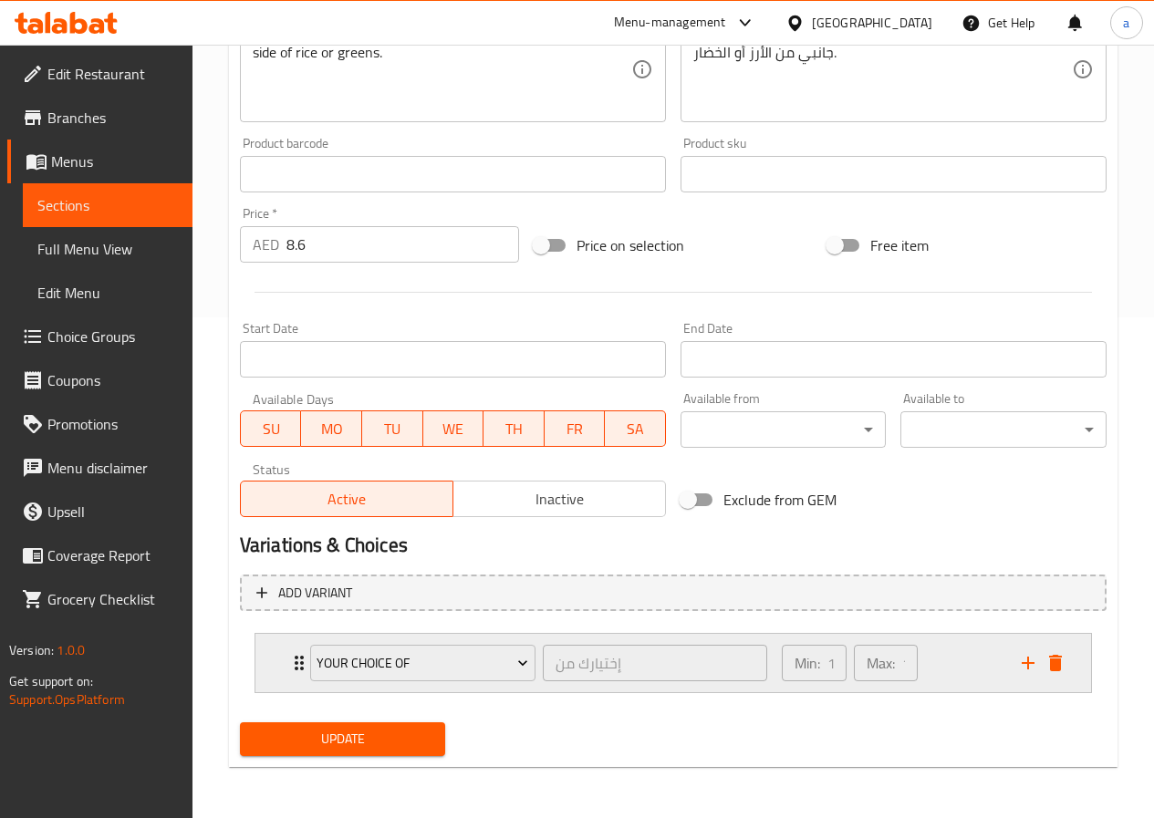
click at [824, 668] on div "Min: 1 ​" at bounding box center [814, 663] width 64 height 36
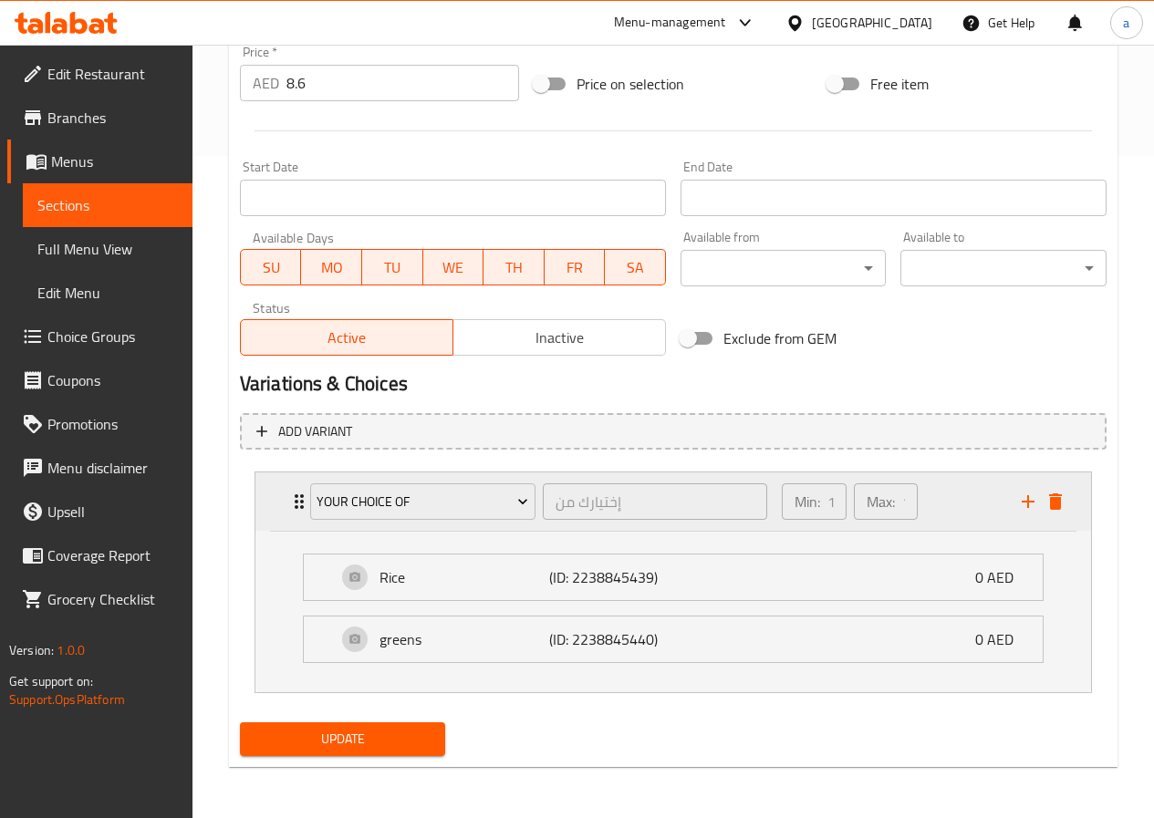
drag, startPoint x: 824, startPoint y: 511, endPoint x: 812, endPoint y: 520, distance: 15.7
click at [824, 510] on div "Min: 1 ​" at bounding box center [814, 501] width 64 height 36
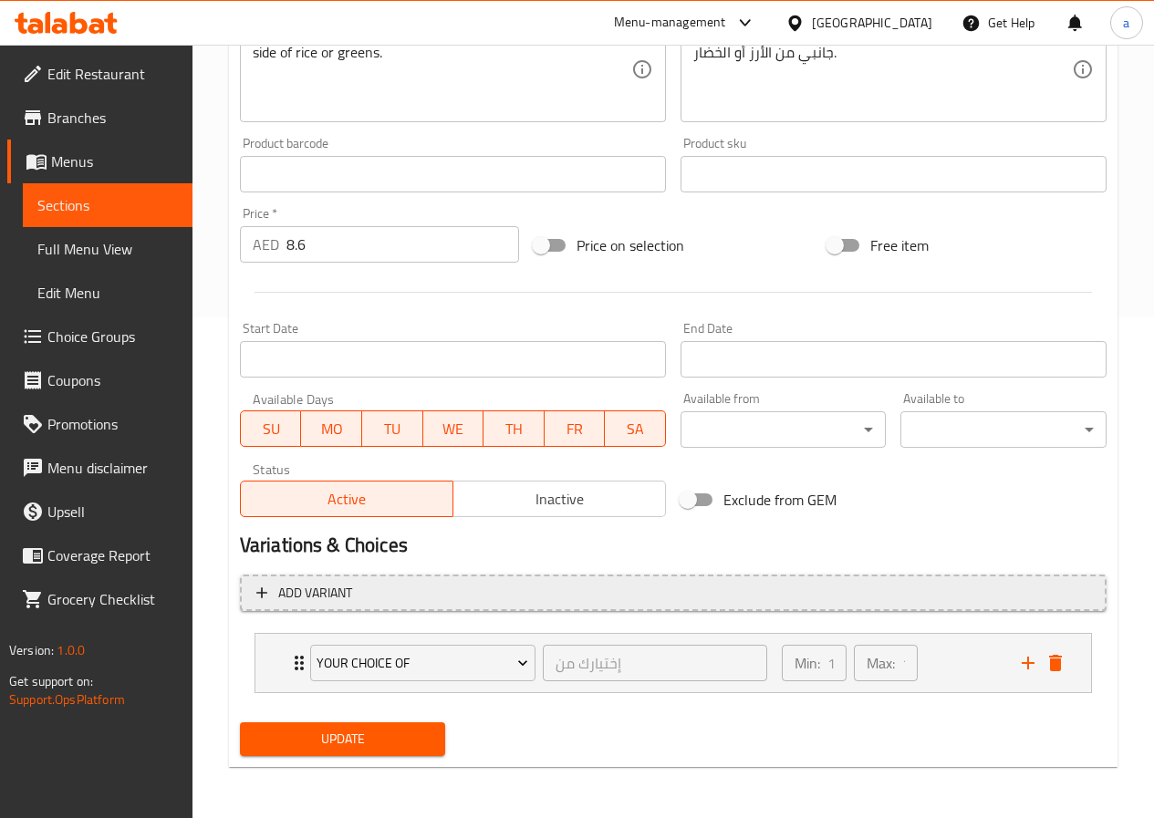
scroll to position [501, 0]
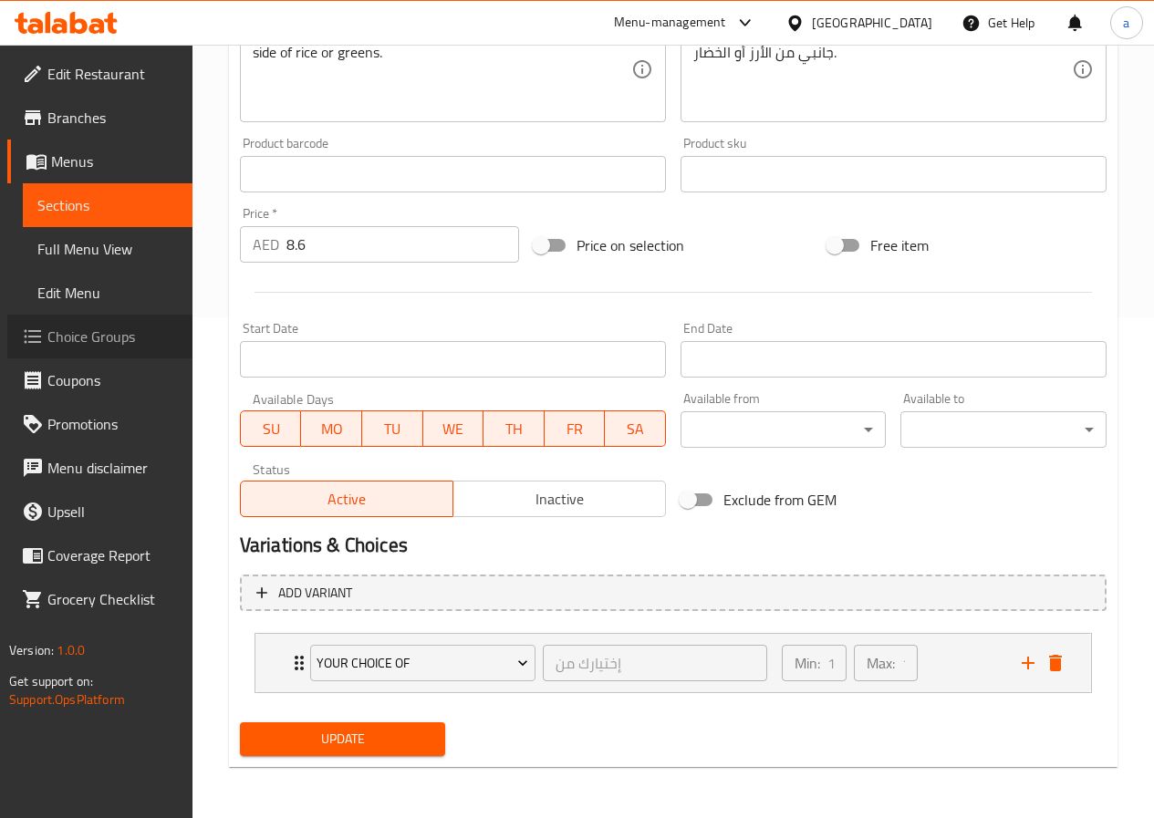
click at [95, 326] on span "Choice Groups" at bounding box center [112, 337] width 130 height 22
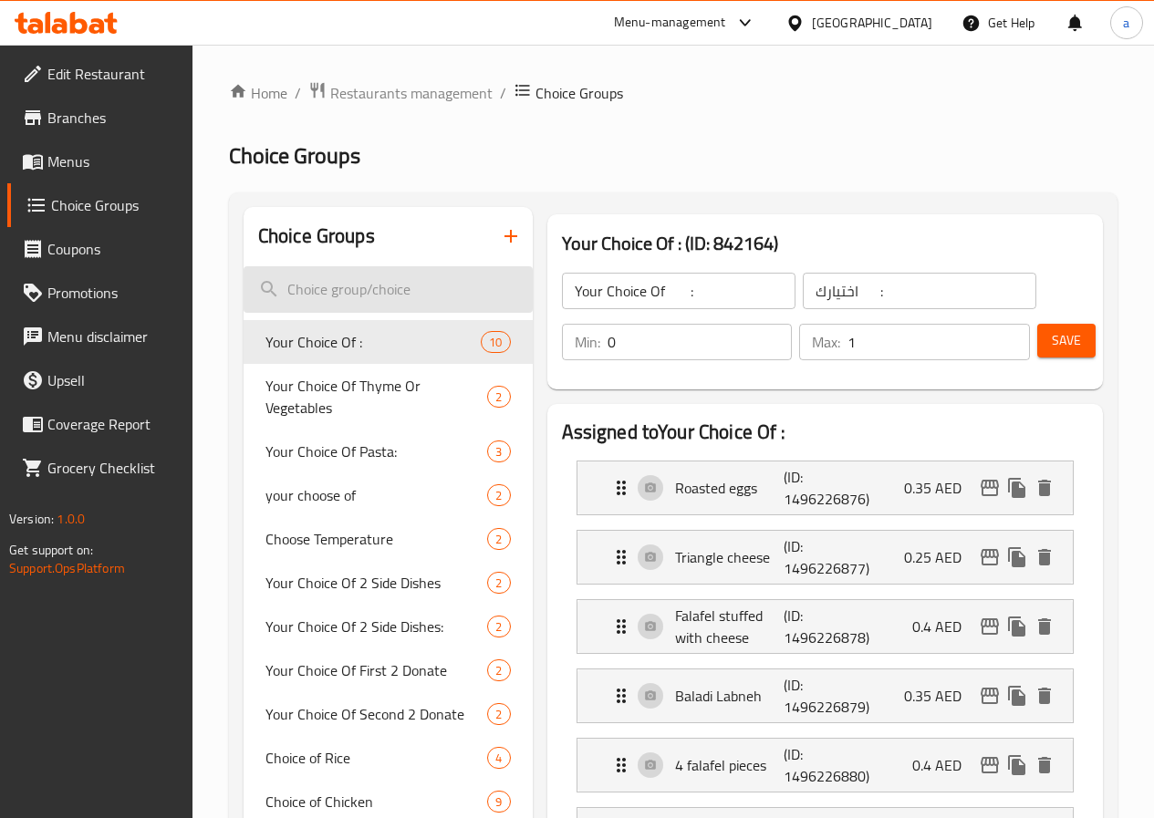
click at [344, 298] on input "search" at bounding box center [388, 289] width 289 height 47
type input "إ"
click at [326, 291] on input "Your choice Of" at bounding box center [388, 289] width 289 height 47
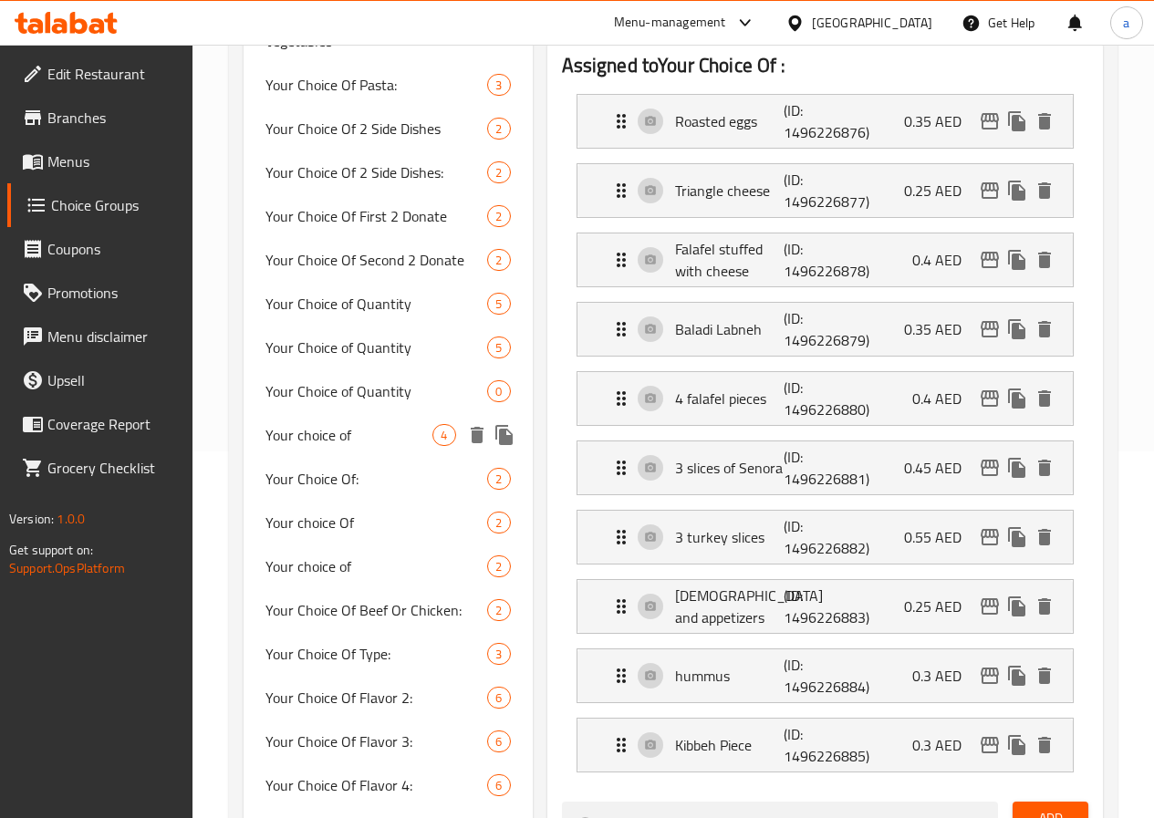
scroll to position [456, 0]
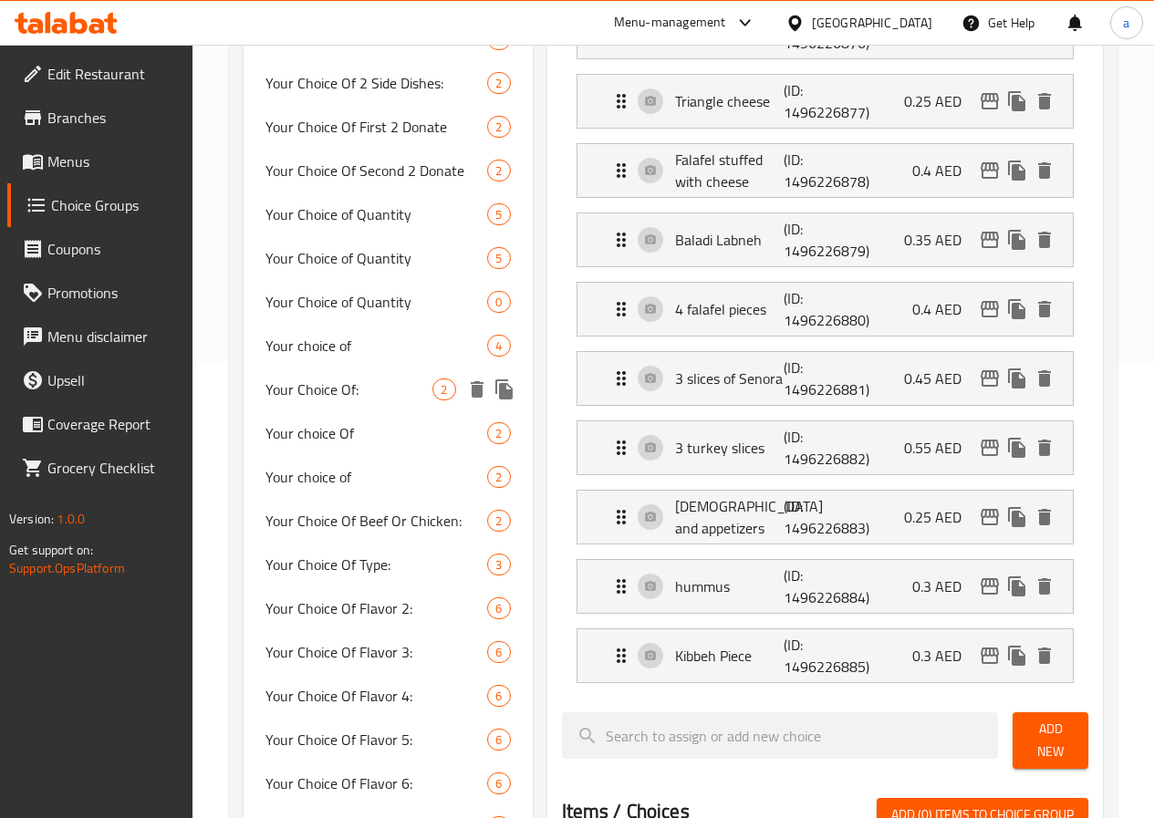
type input "Your Choice Of"
click at [335, 400] on span "Your Choice Of:" at bounding box center [349, 390] width 168 height 22
type input "Your Choice Of:"
type input "اختيارك من:"
type input "1"
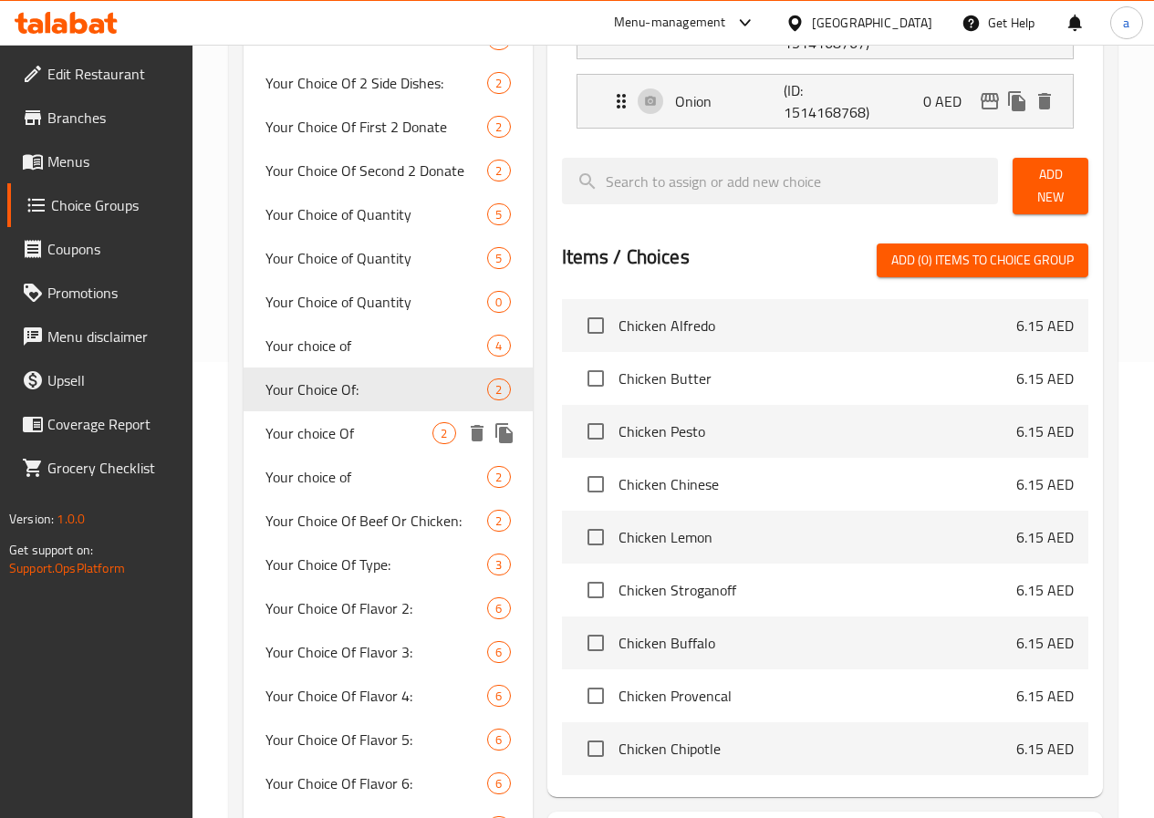
click at [340, 444] on span "Your choice Of" at bounding box center [349, 433] width 168 height 22
type input "Your choice Of"
type input "اختيارك من"
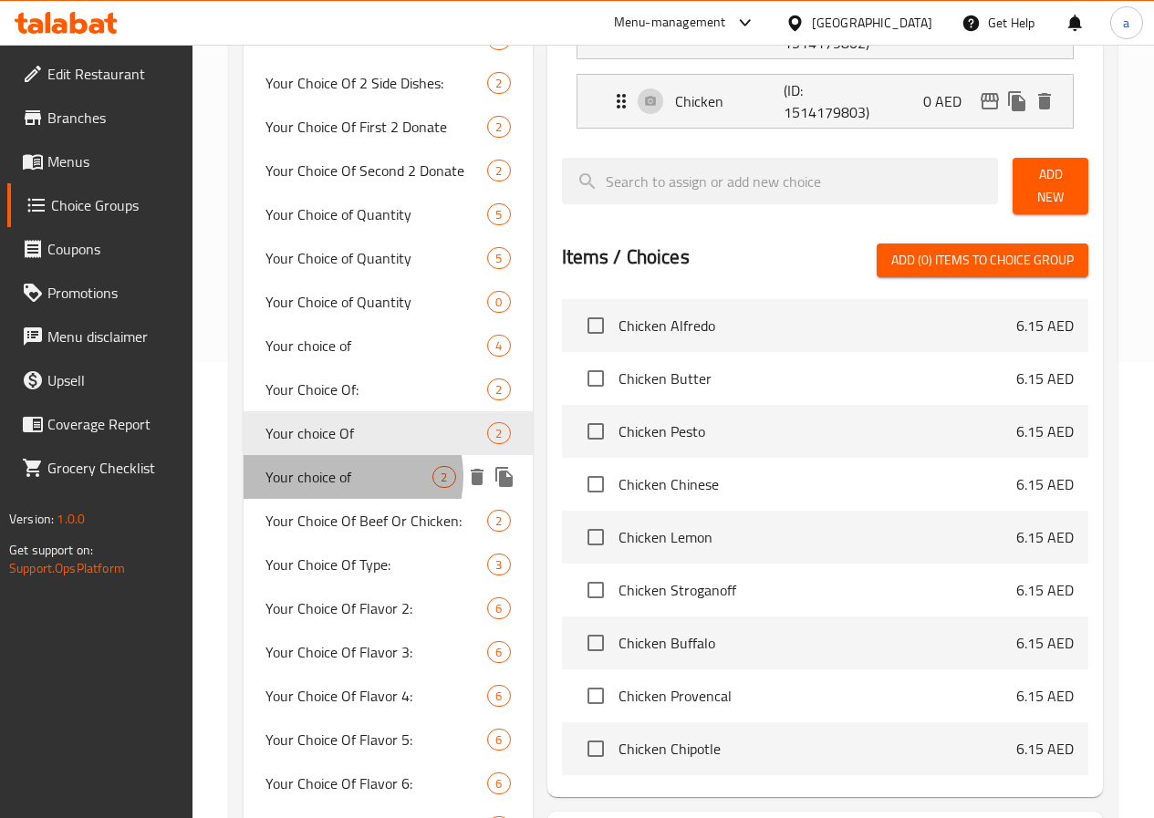
click at [343, 488] on span "Your choice of" at bounding box center [349, 477] width 168 height 22
type input "Your choice of"
type input "اختيارك من"
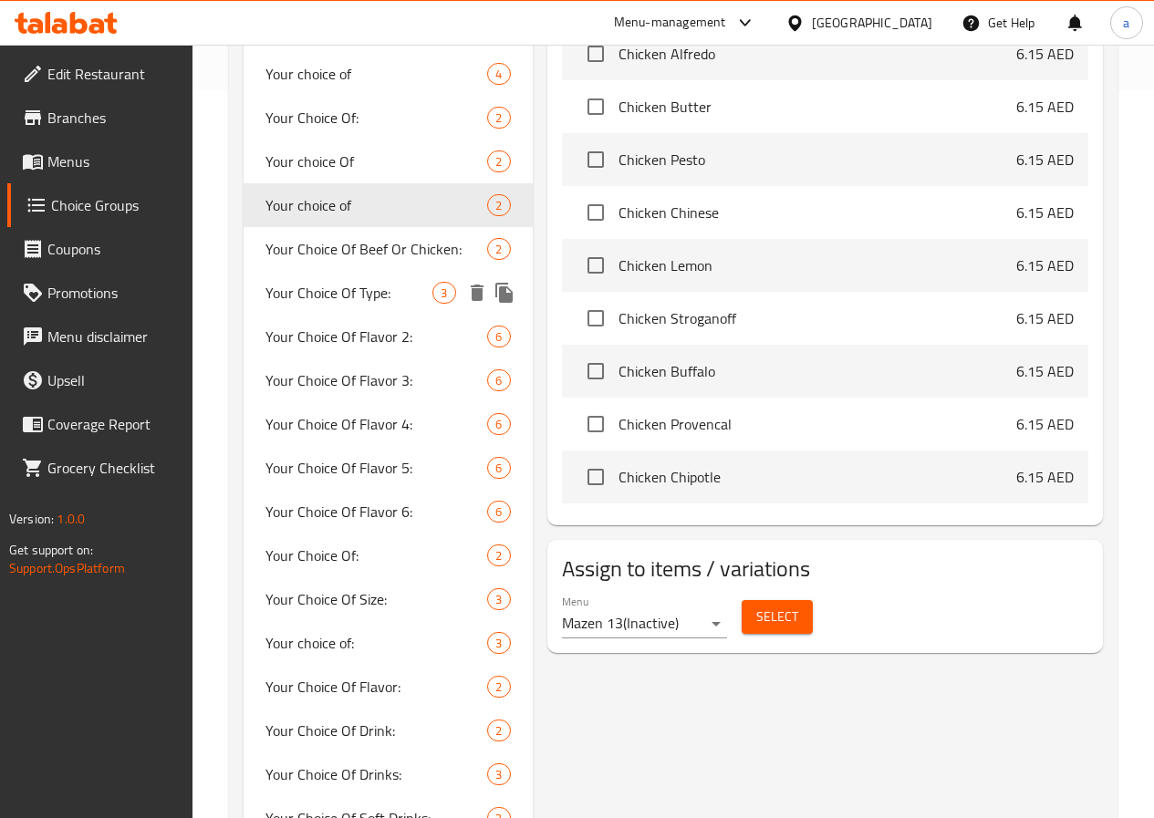
scroll to position [730, 0]
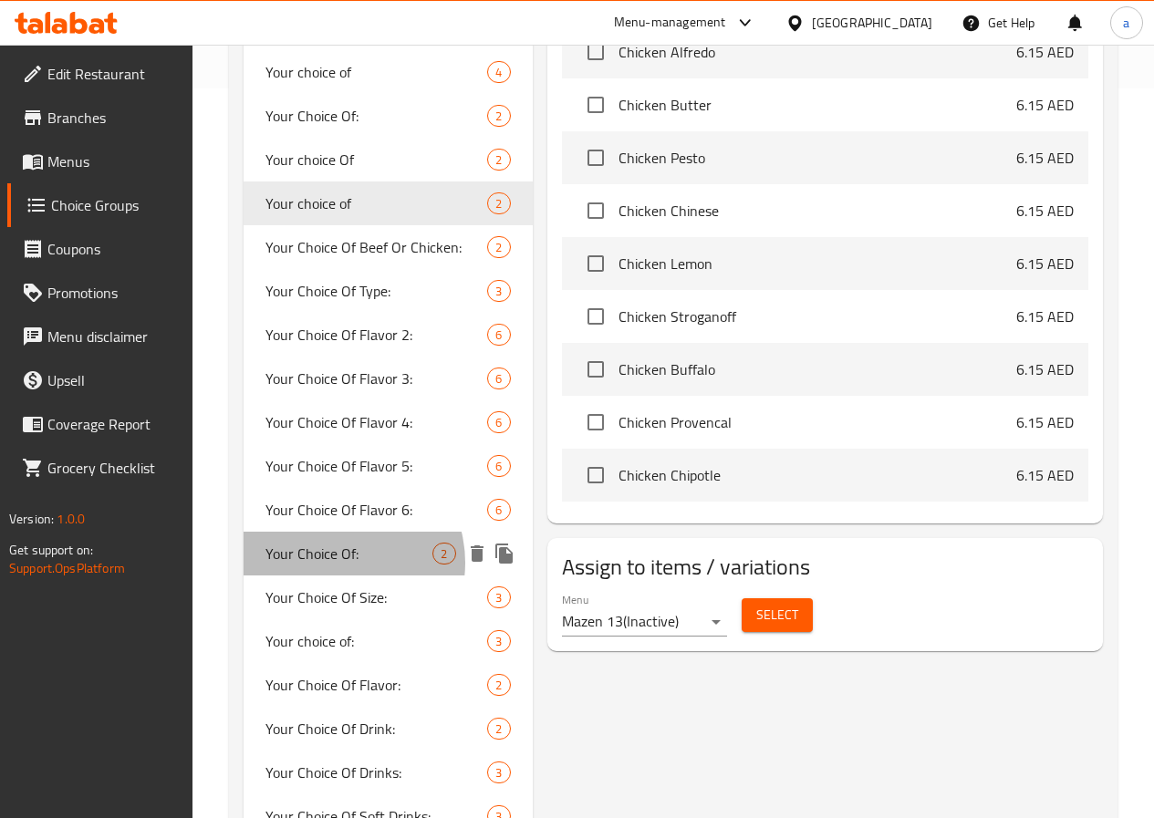
click at [335, 565] on span "Your Choice Of:" at bounding box center [349, 554] width 168 height 22
type input "Your Choice Of:"
type input "إختيارك من:"
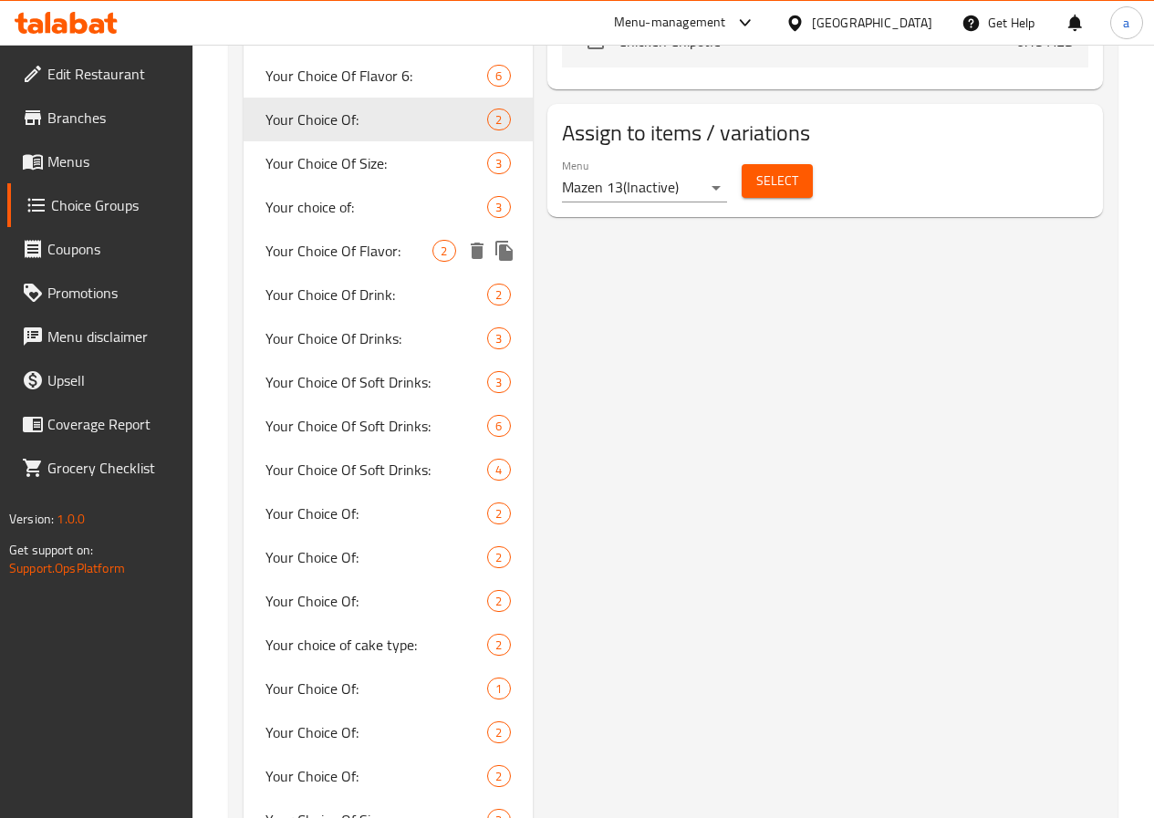
scroll to position [1186, 0]
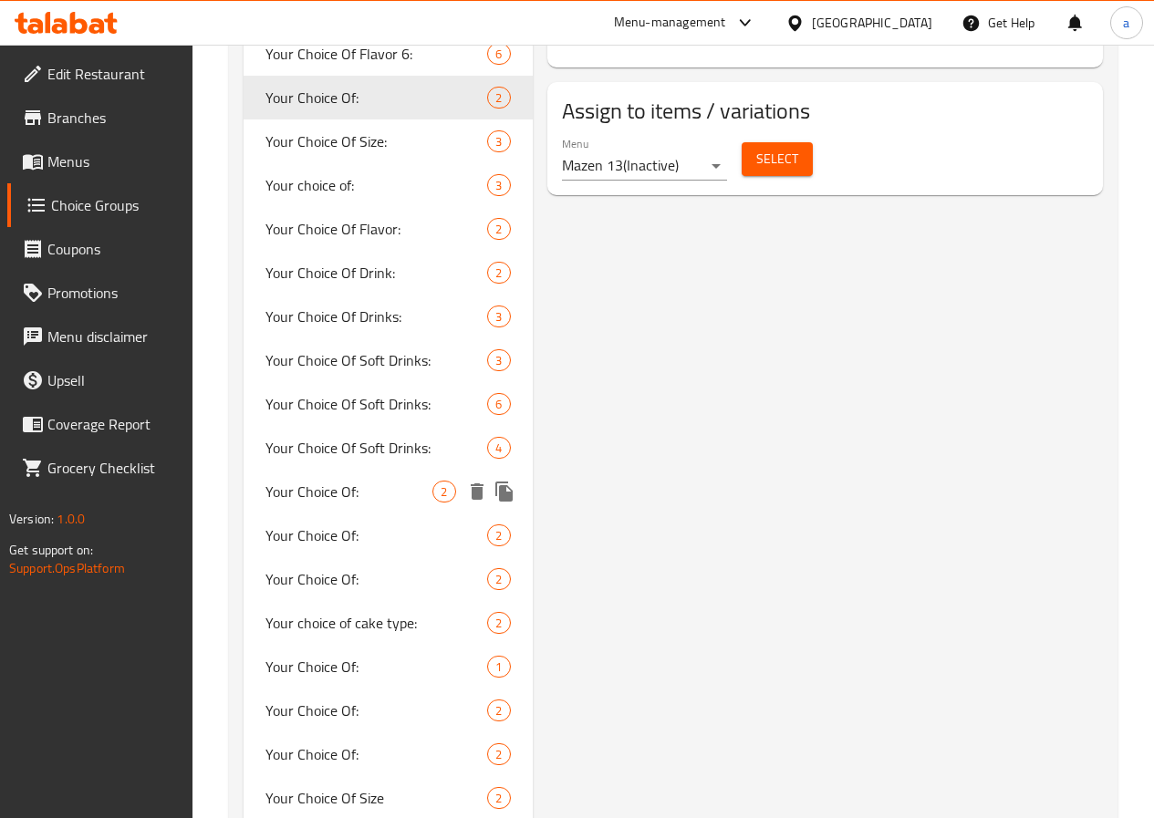
click at [328, 503] on span "Your Choice Of:" at bounding box center [349, 492] width 168 height 22
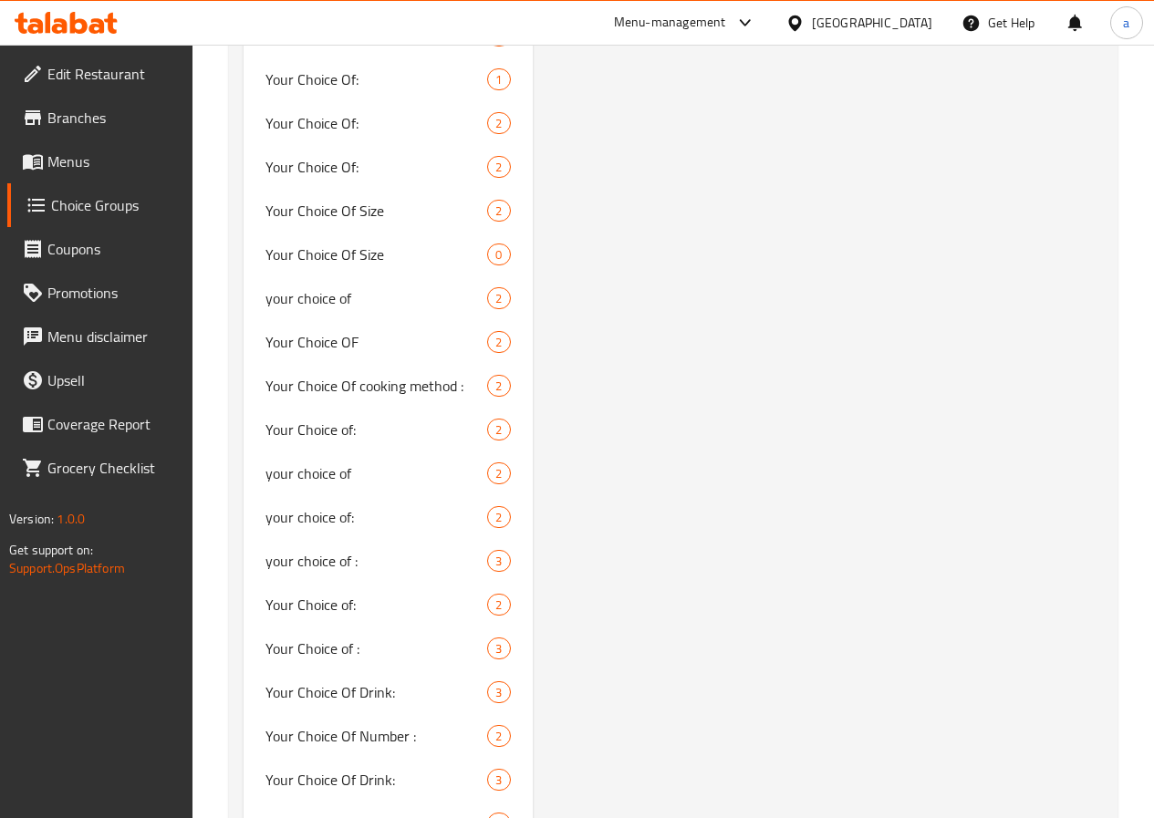
scroll to position [1824, 0]
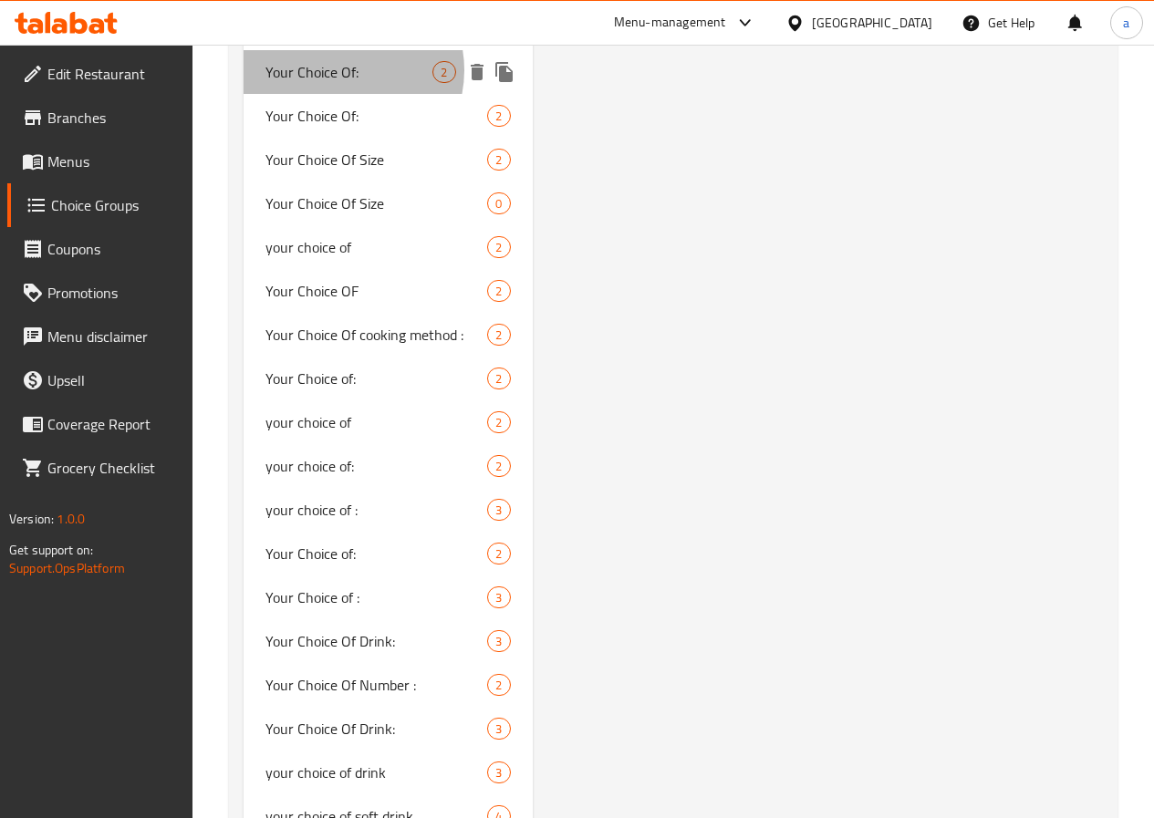
click at [342, 83] on span "Your Choice Of:" at bounding box center [349, 72] width 168 height 22
type input "0"
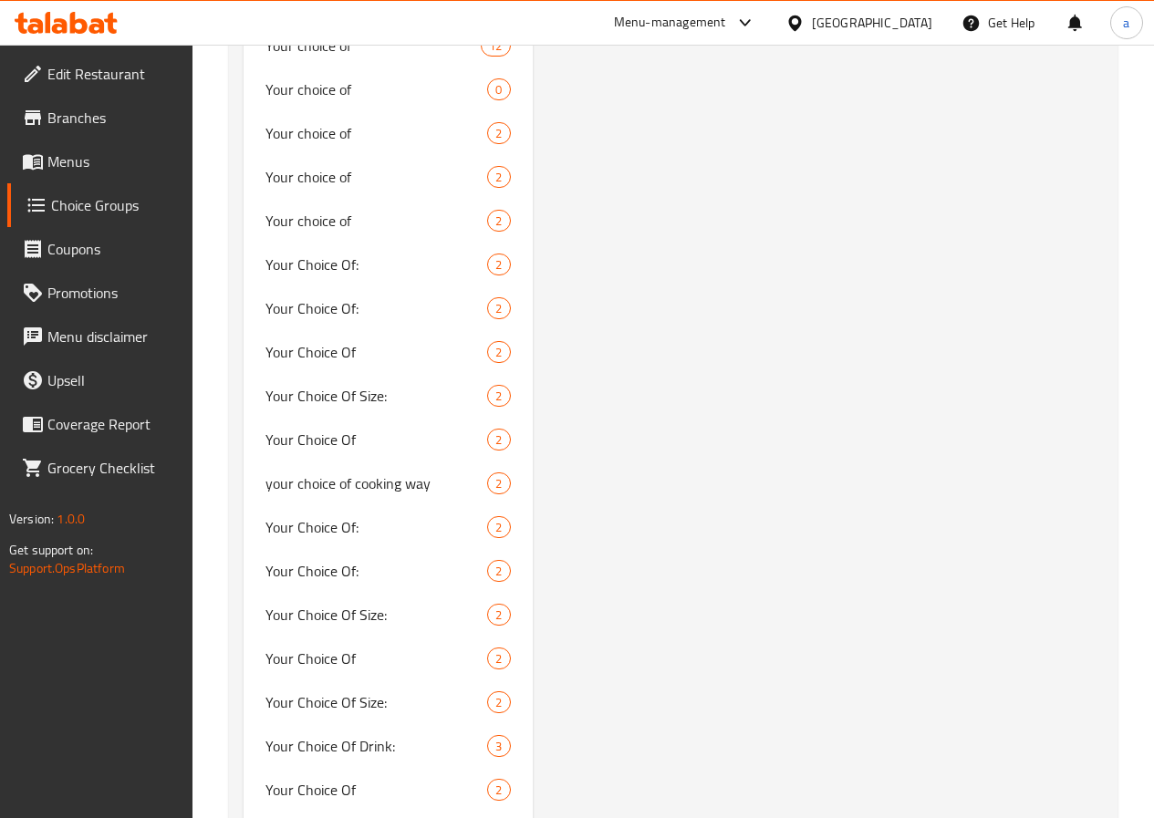
scroll to position [3192, 0]
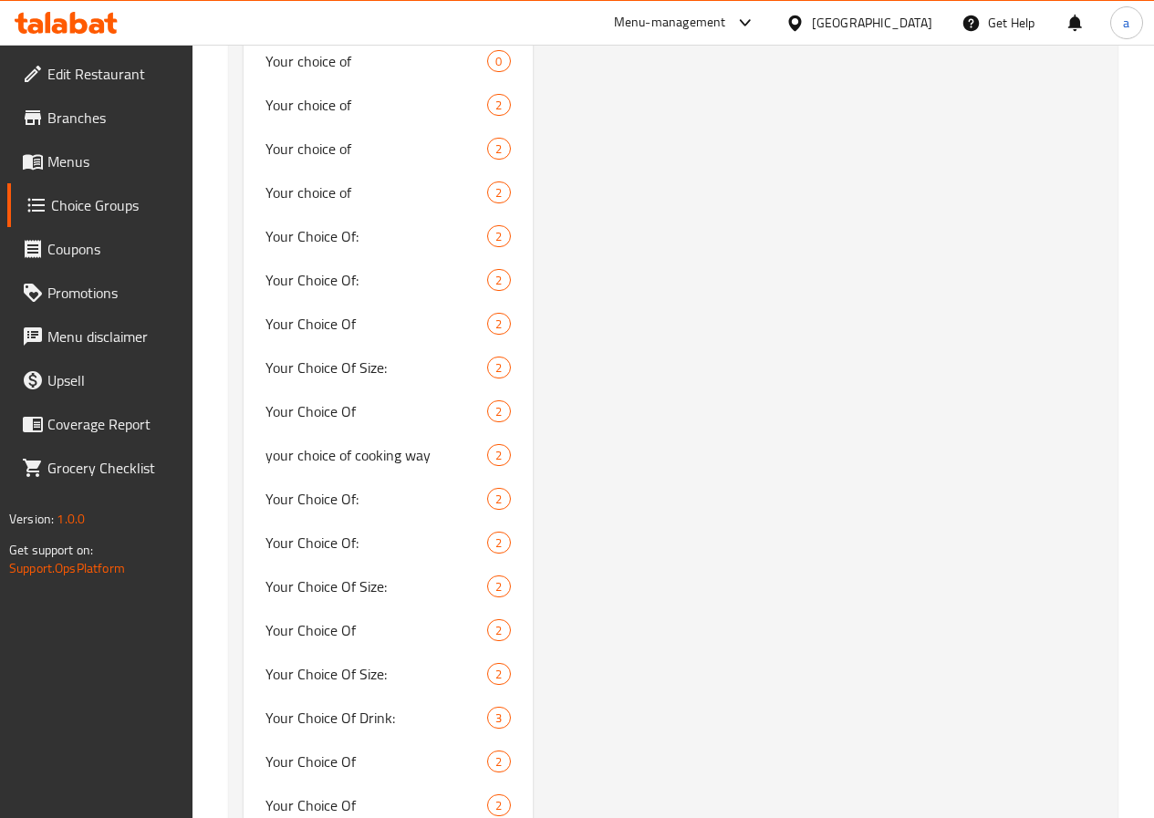
type input "your choice OF"
type input "اختيارك من"
type input "1"
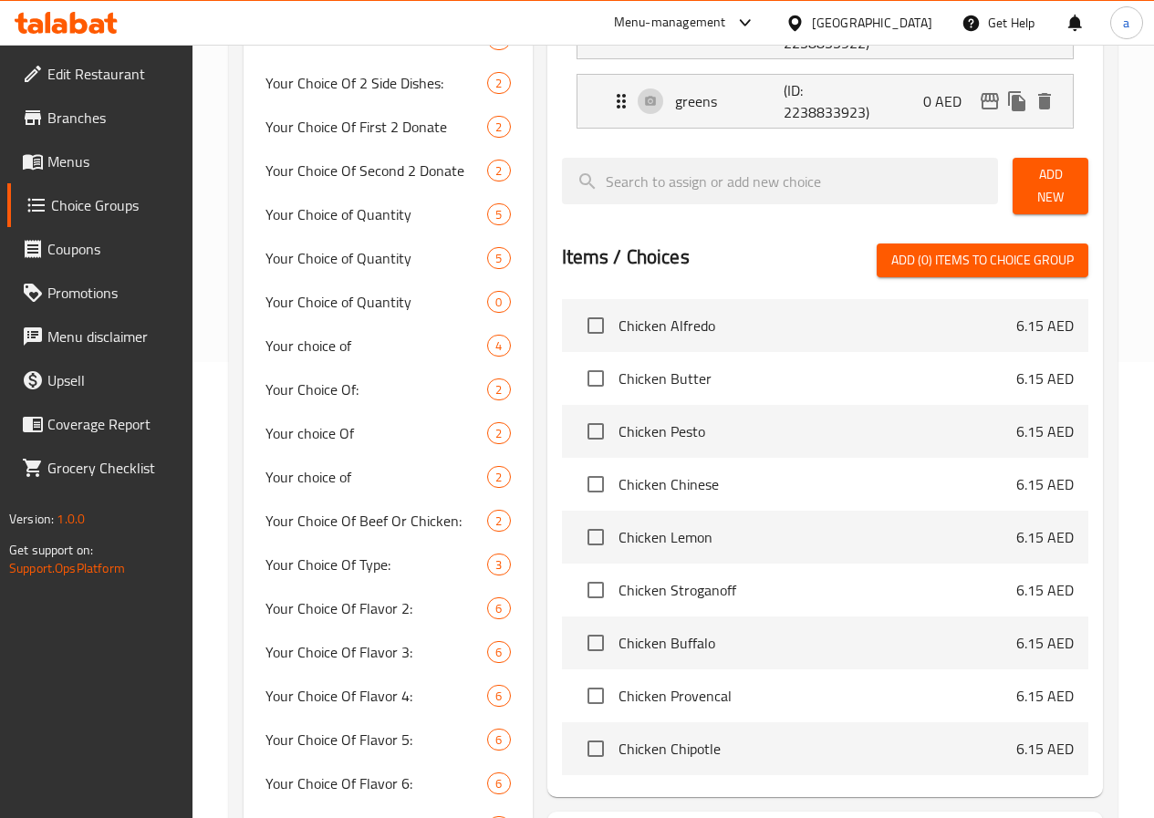
scroll to position [91, 0]
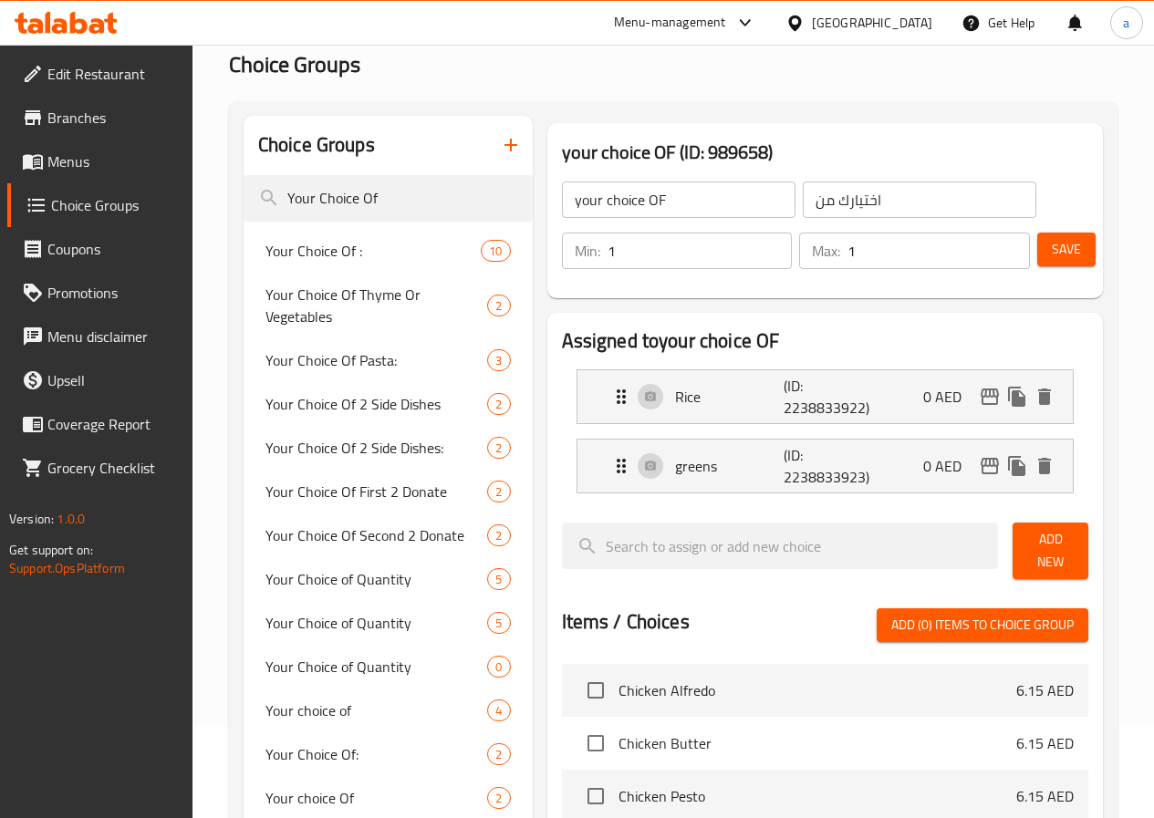
click at [607, 241] on input "1" at bounding box center [699, 251] width 185 height 36
click at [856, 251] on input "1" at bounding box center [938, 251] width 182 height 36
click at [1056, 254] on span "Save" at bounding box center [1066, 249] width 29 height 23
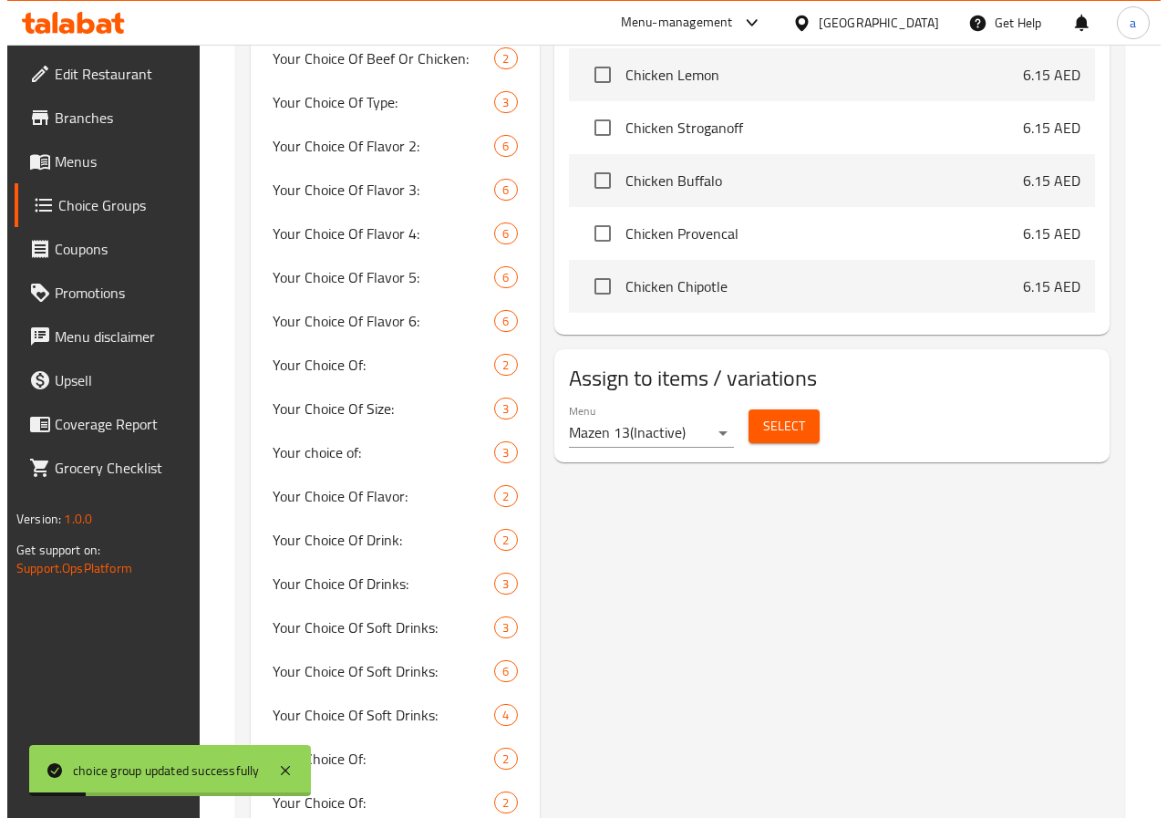
scroll to position [912, 0]
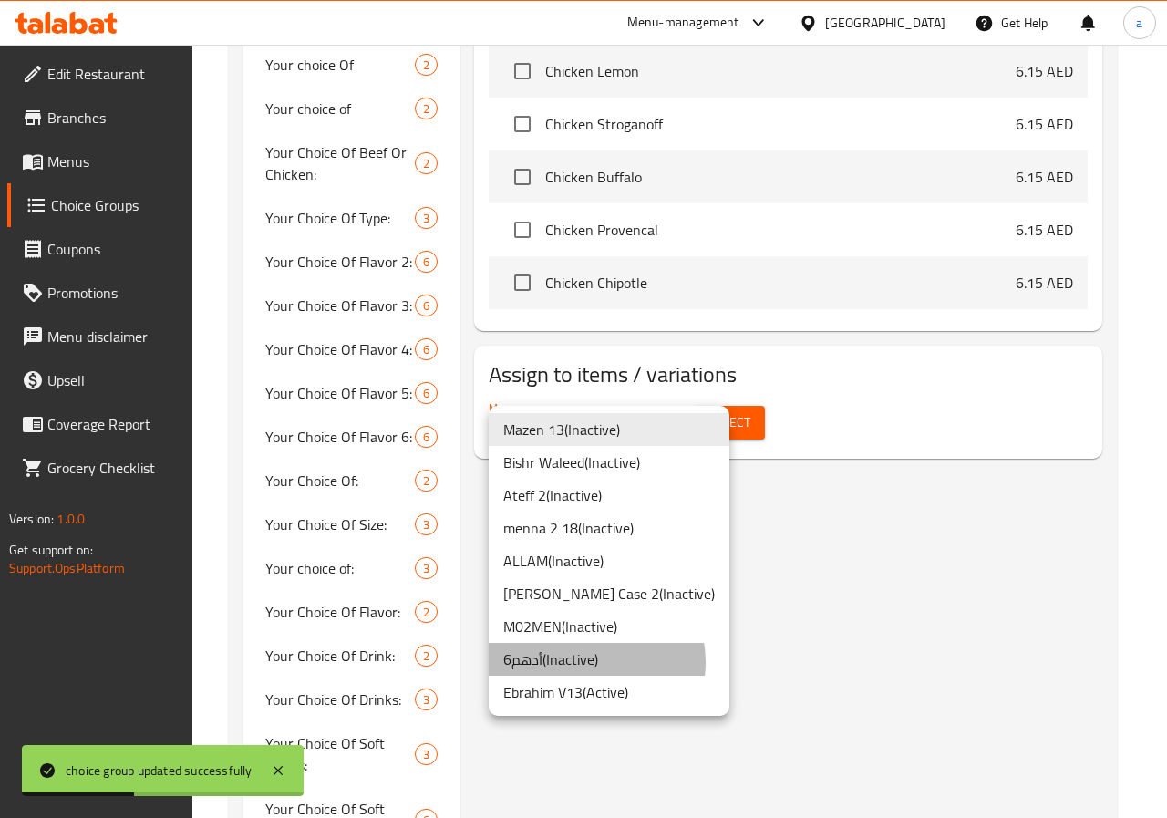
click at [593, 662] on li "أدهم6 ( Inactive )" at bounding box center [609, 659] width 241 height 33
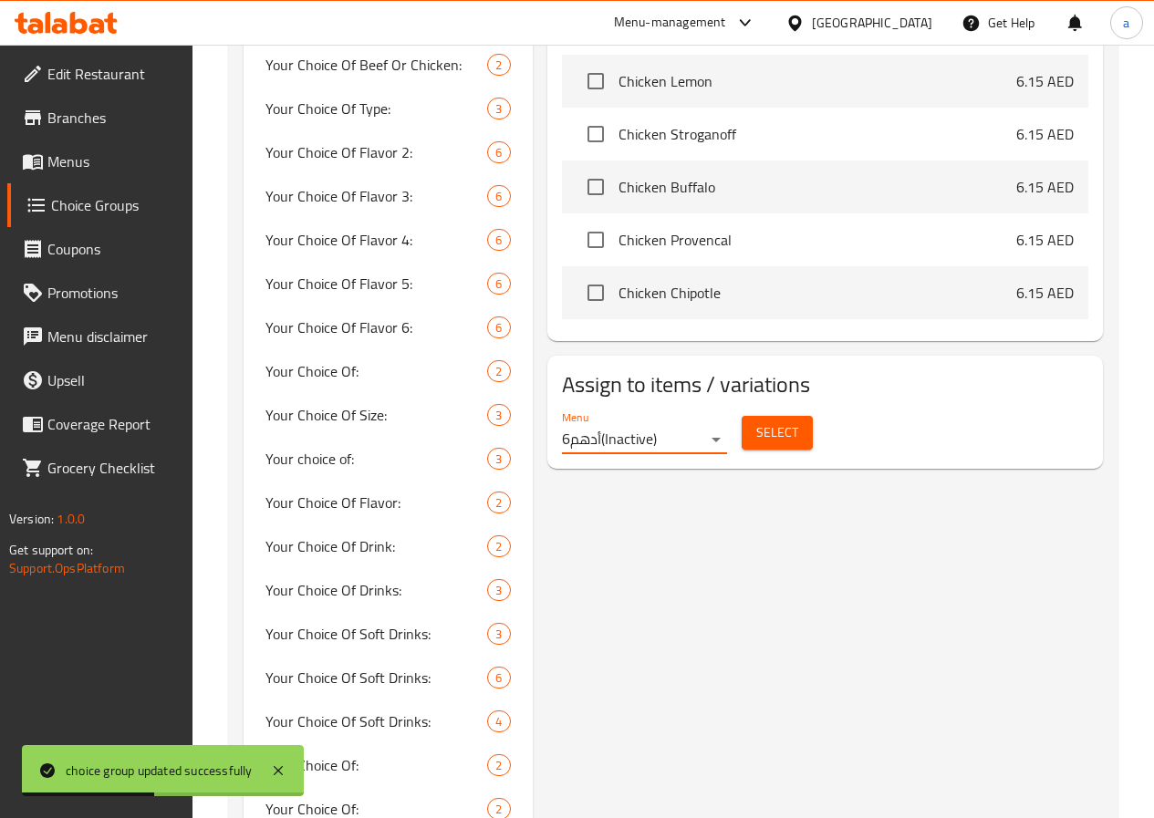
click at [756, 421] on span "Select" at bounding box center [777, 432] width 42 height 23
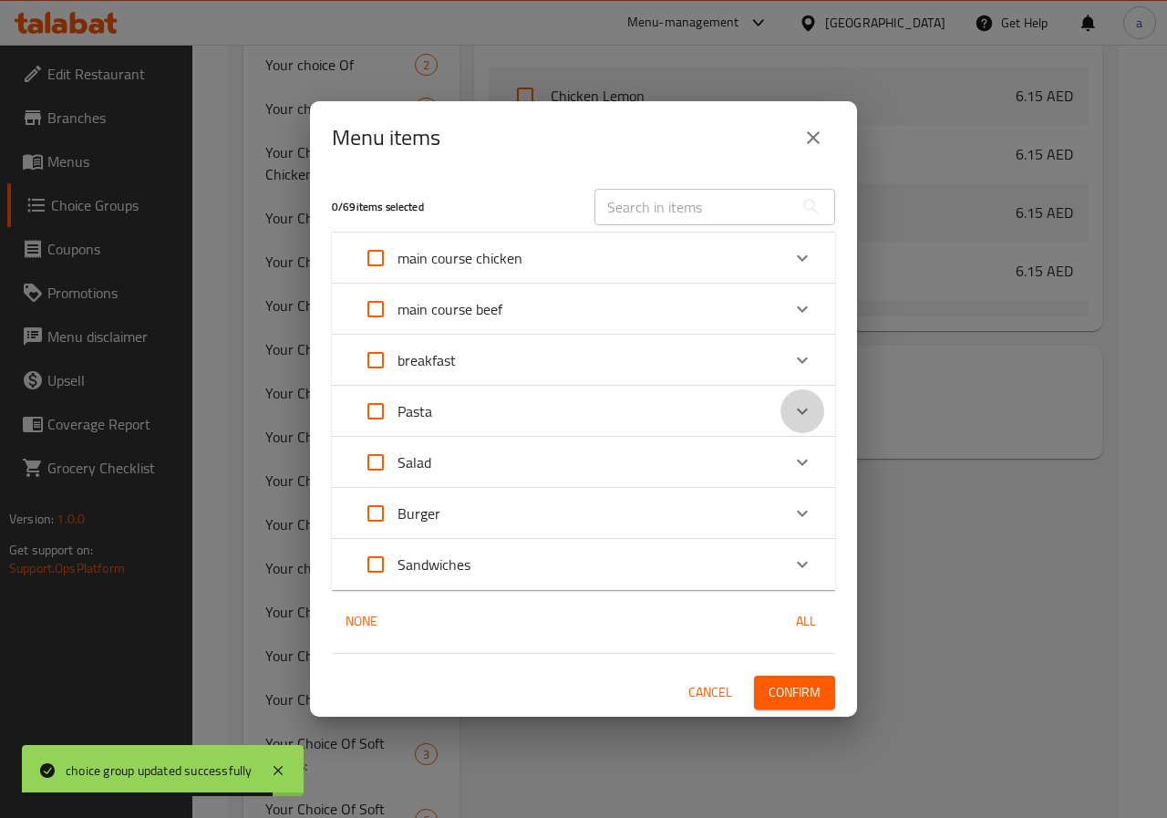
click at [805, 402] on icon "Expand" at bounding box center [803, 411] width 22 height 22
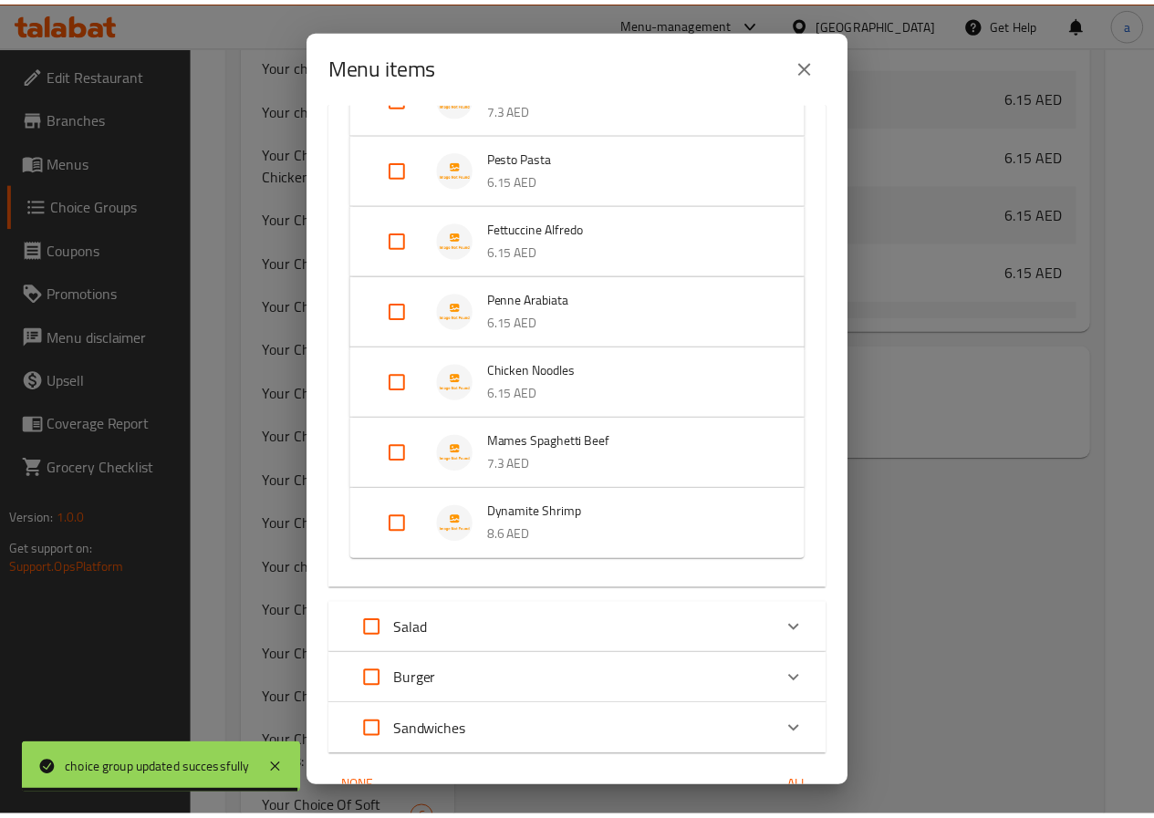
scroll to position [576, 0]
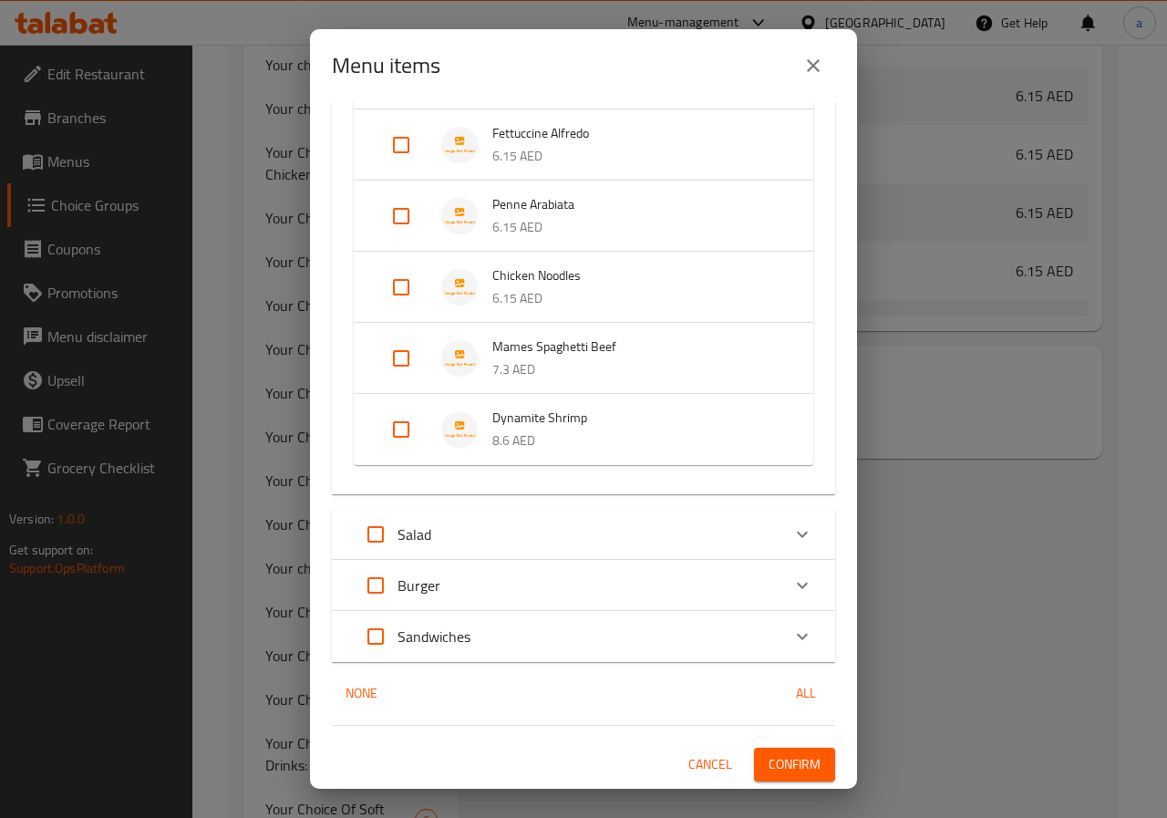
click at [399, 437] on input "Expand" at bounding box center [401, 430] width 44 height 44
checkbox input "true"
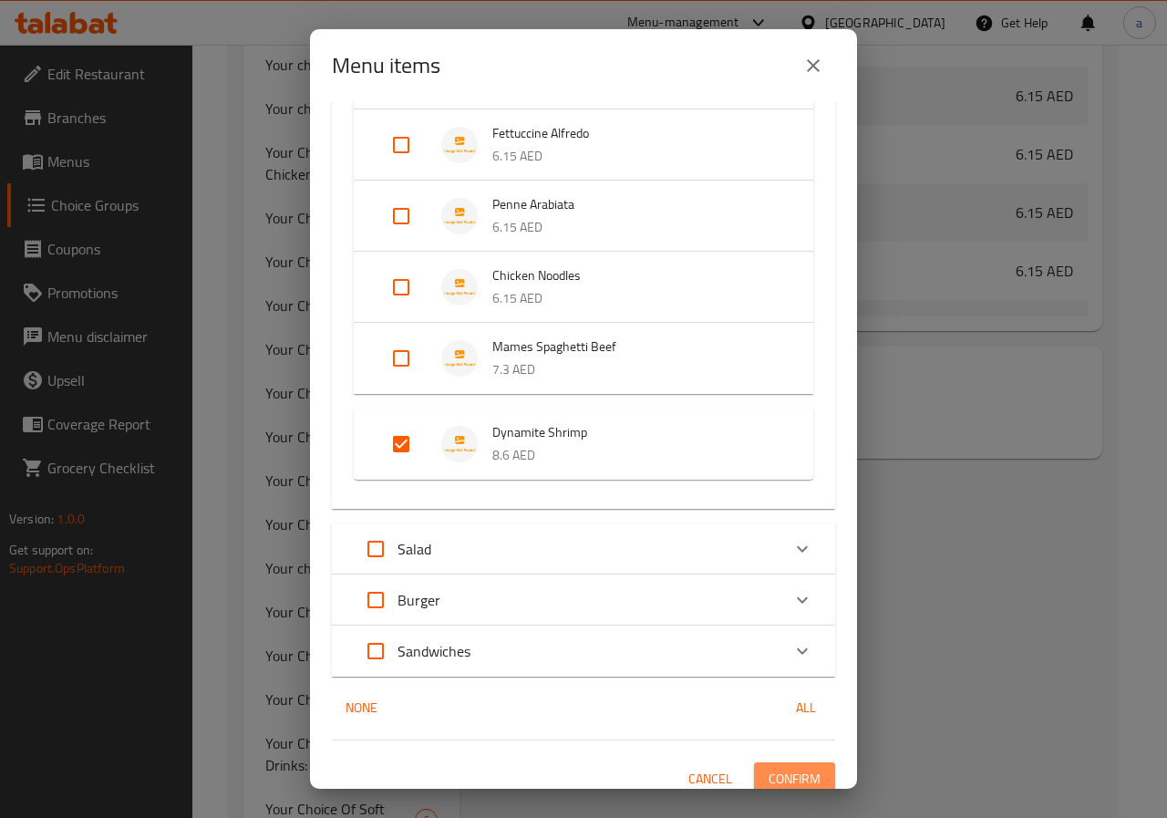
click at [776, 778] on span "Confirm" at bounding box center [795, 779] width 52 height 23
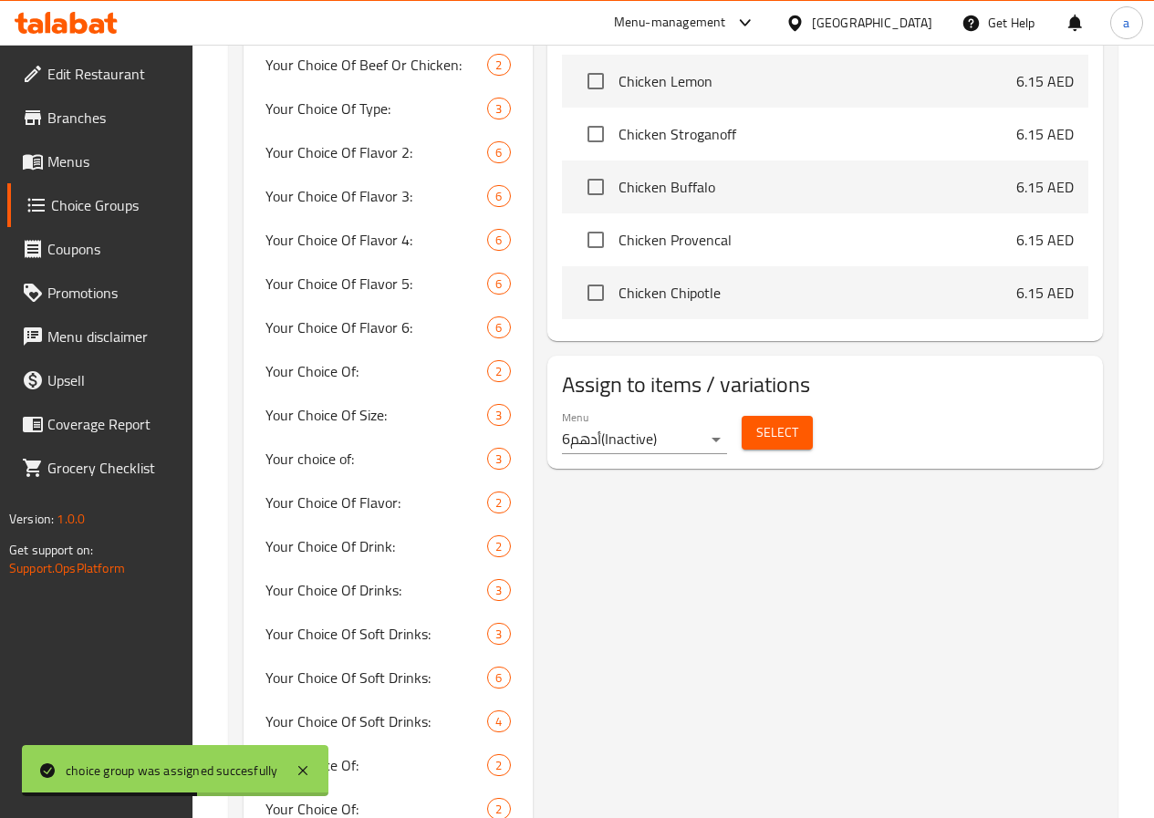
click at [82, 161] on span "Menus" at bounding box center [112, 161] width 130 height 22
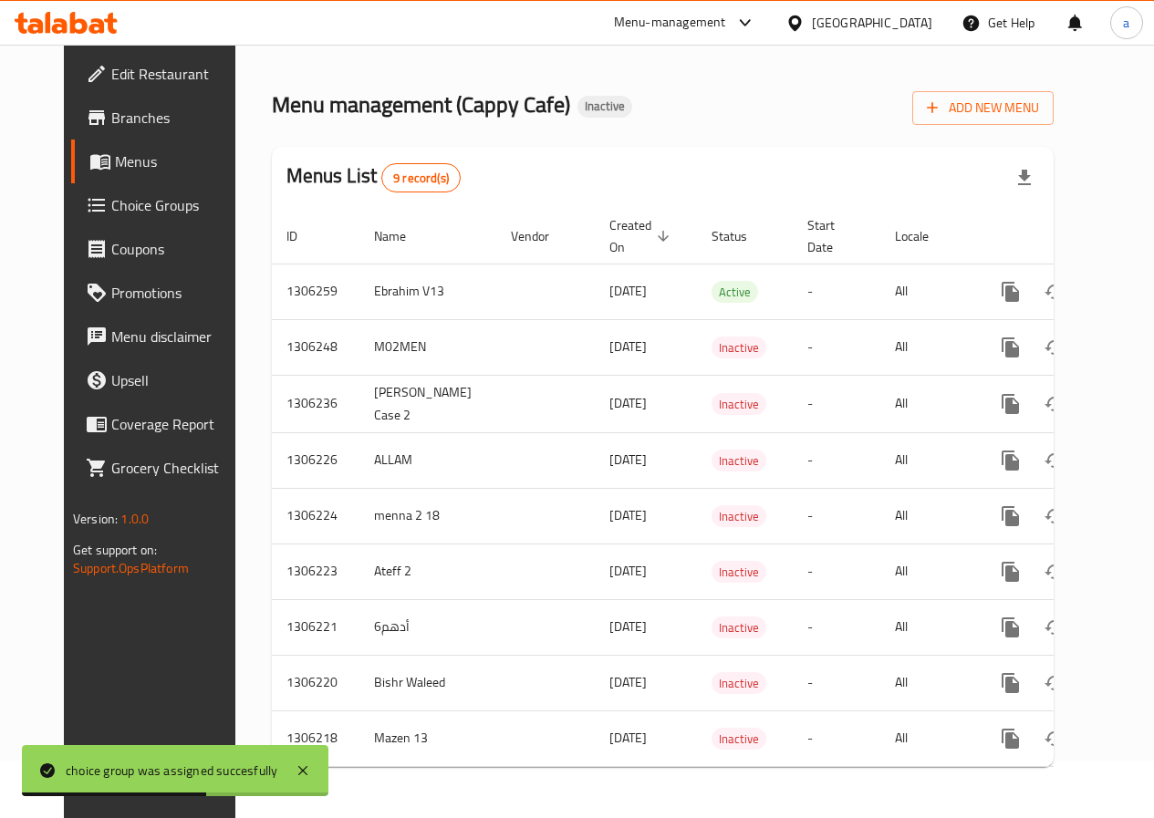
scroll to position [71, 0]
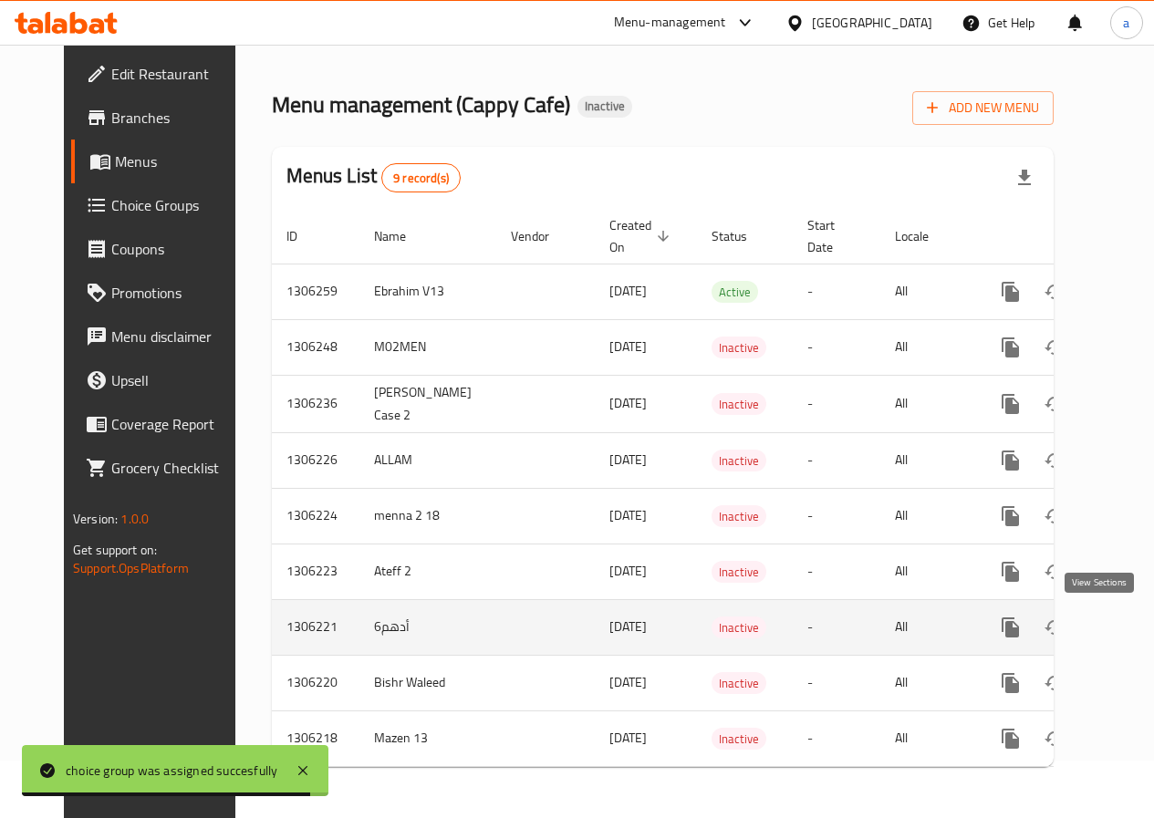
click at [1131, 618] on icon "enhanced table" at bounding box center [1142, 628] width 22 height 22
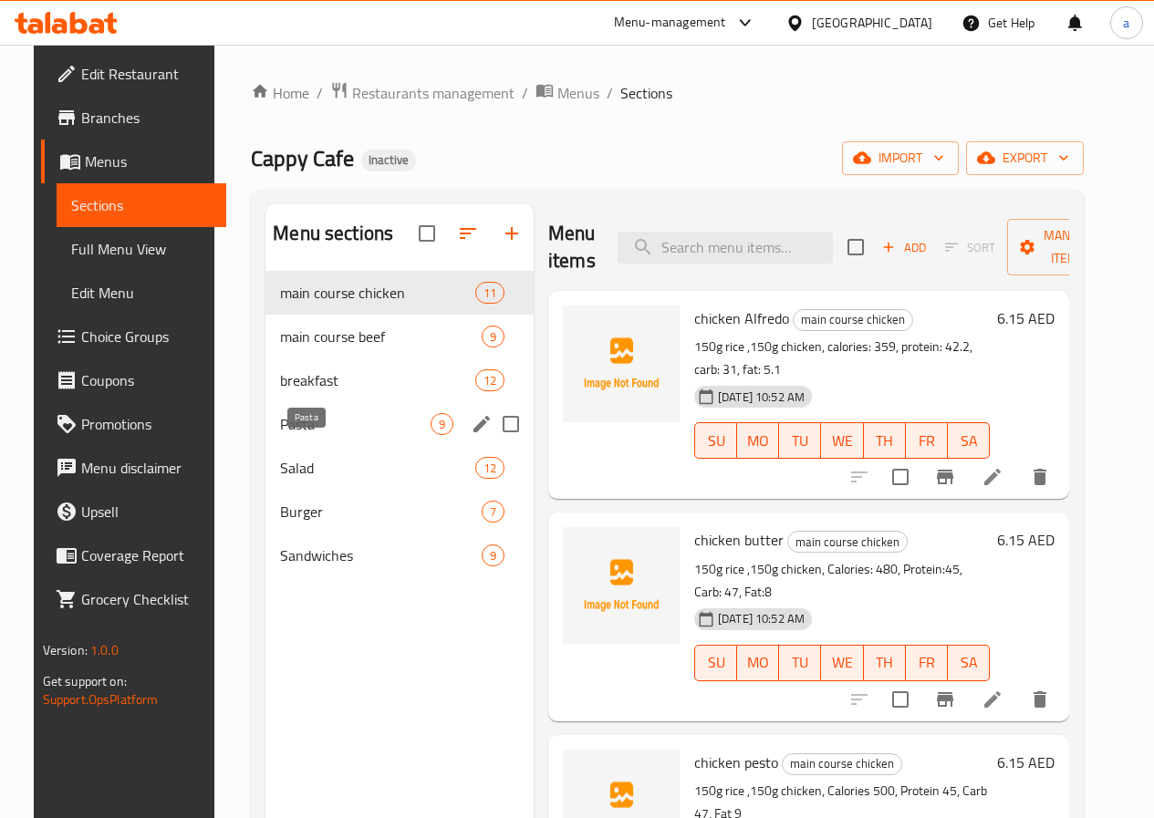
click at [294, 435] on span "Pasta" at bounding box center [355, 424] width 150 height 22
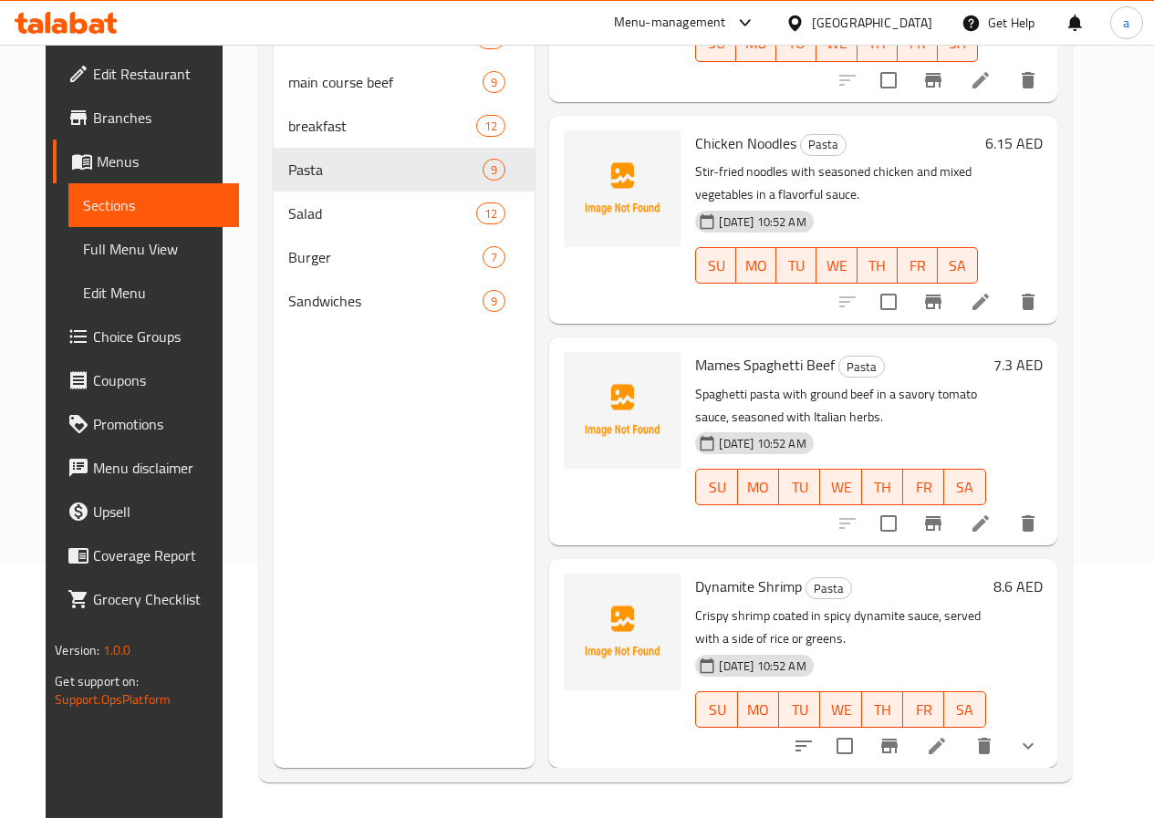
scroll to position [255, 0]
click at [962, 744] on li at bounding box center [936, 745] width 51 height 33
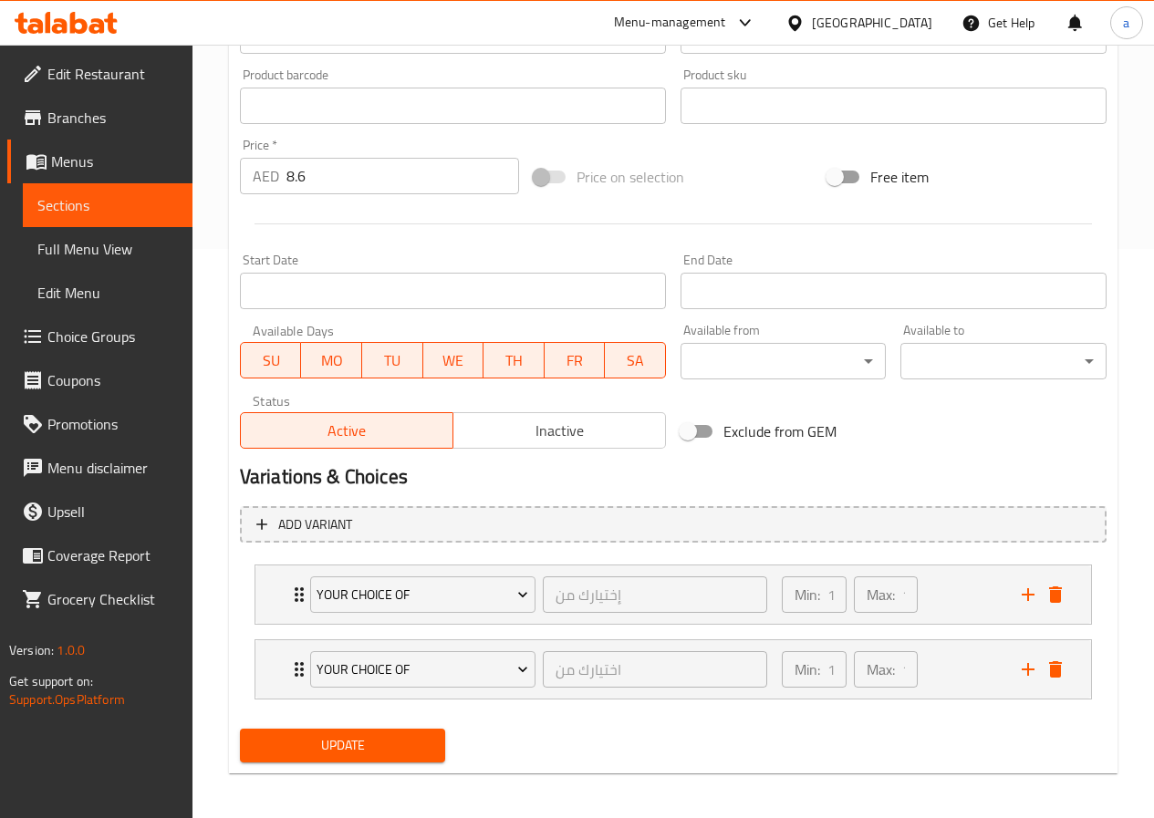
scroll to position [576, 0]
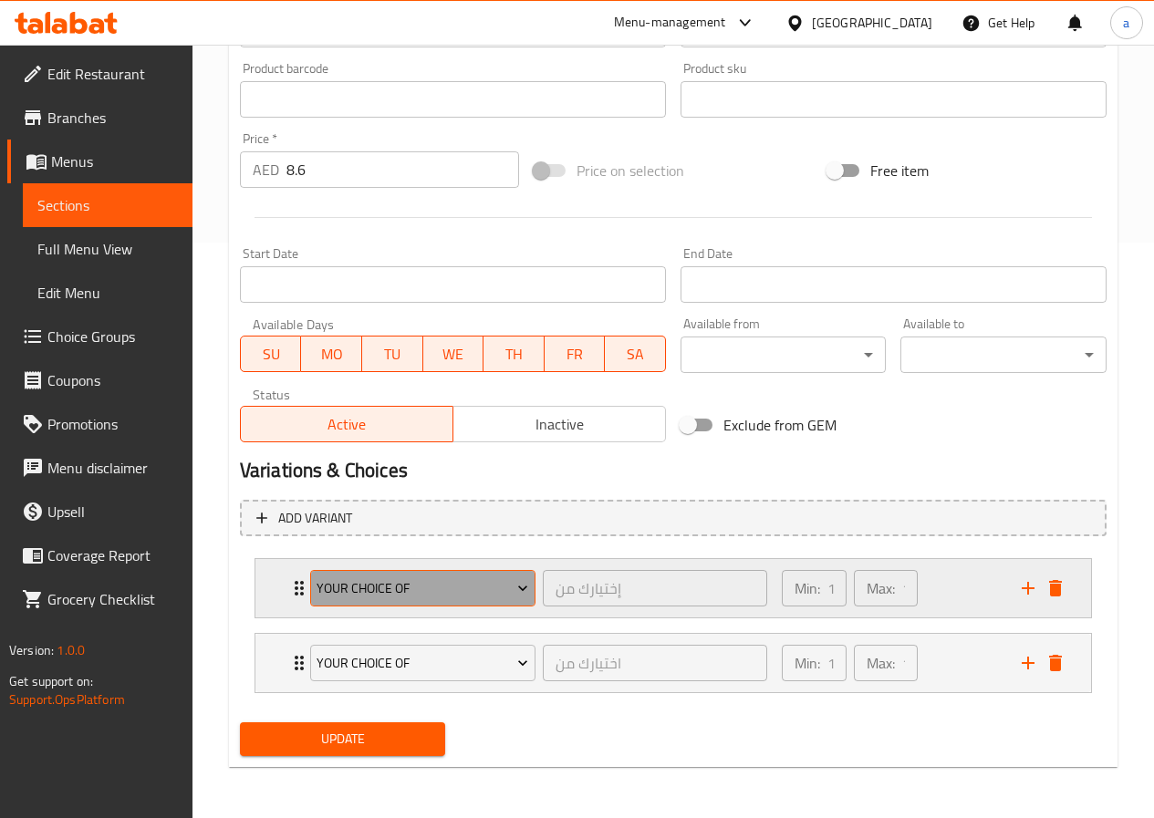
click at [482, 604] on button "Your Choice Of" at bounding box center [422, 588] width 225 height 36
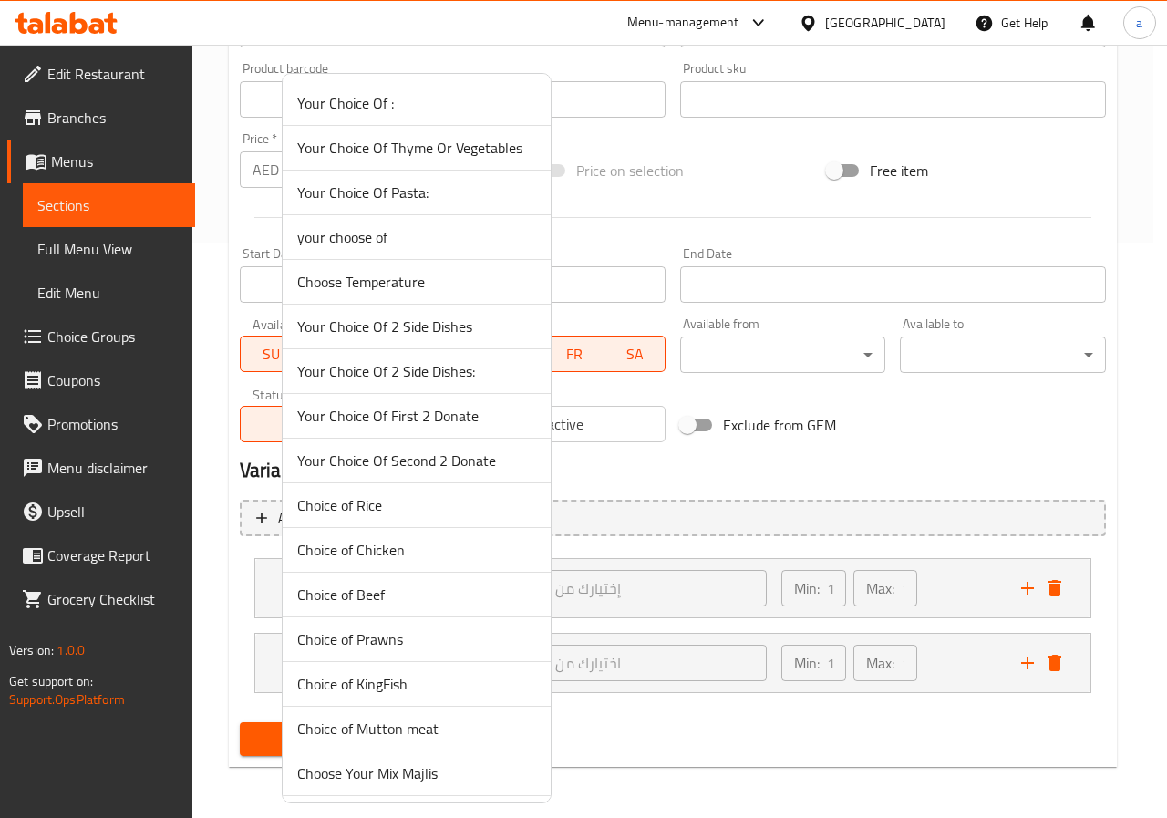
click at [683, 612] on div at bounding box center [583, 409] width 1167 height 818
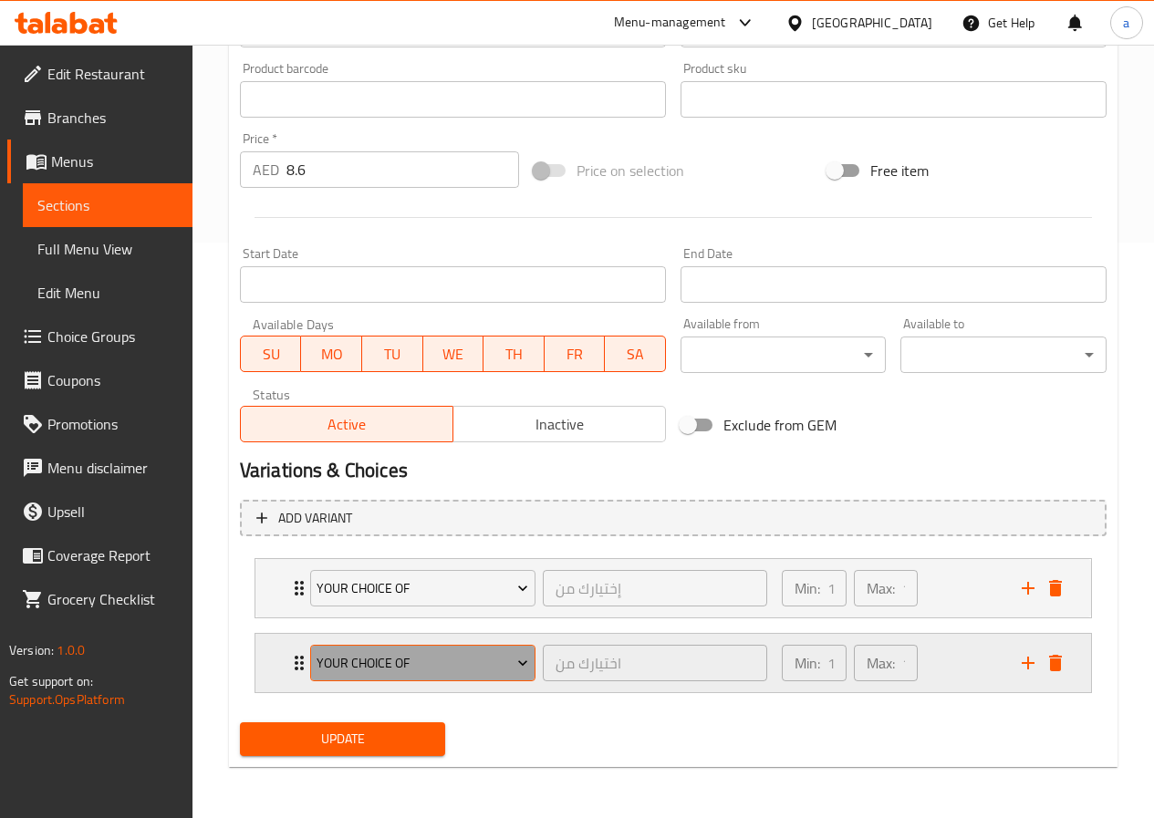
click at [522, 663] on icon "Expand" at bounding box center [522, 663] width 18 height 18
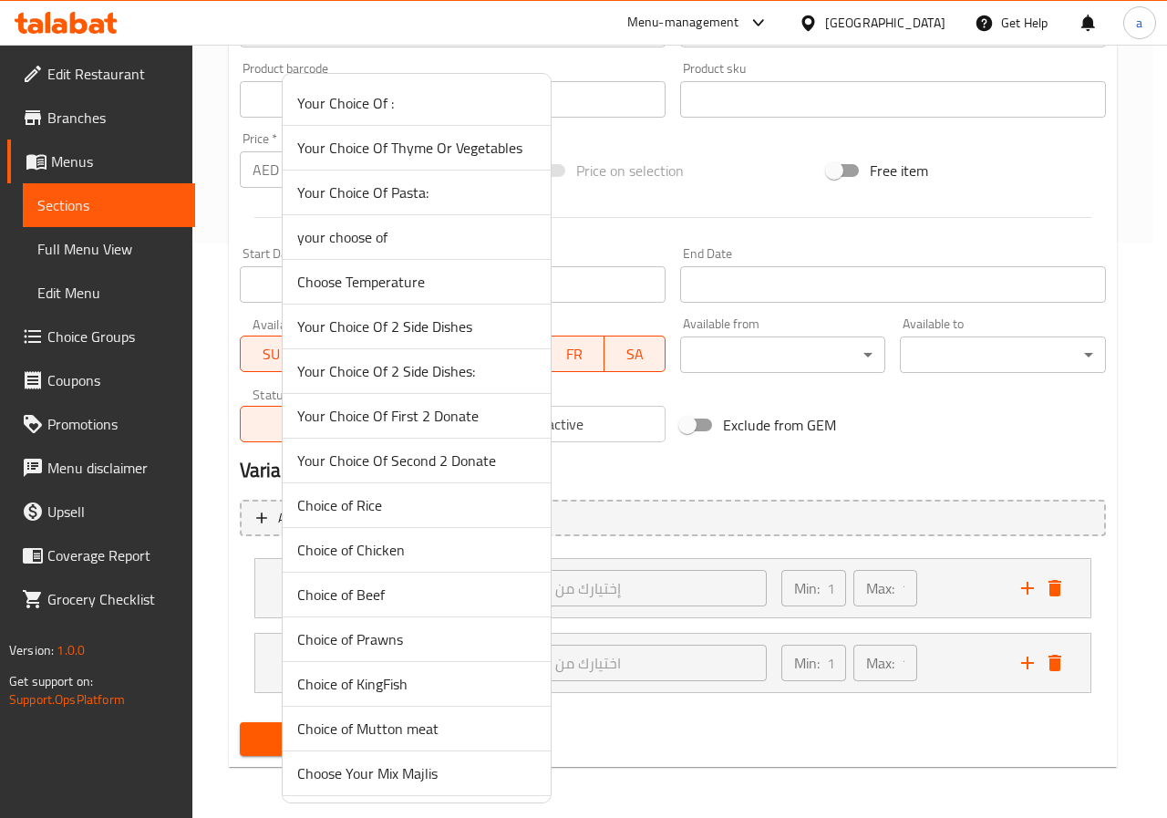
click at [704, 641] on div at bounding box center [583, 409] width 1167 height 818
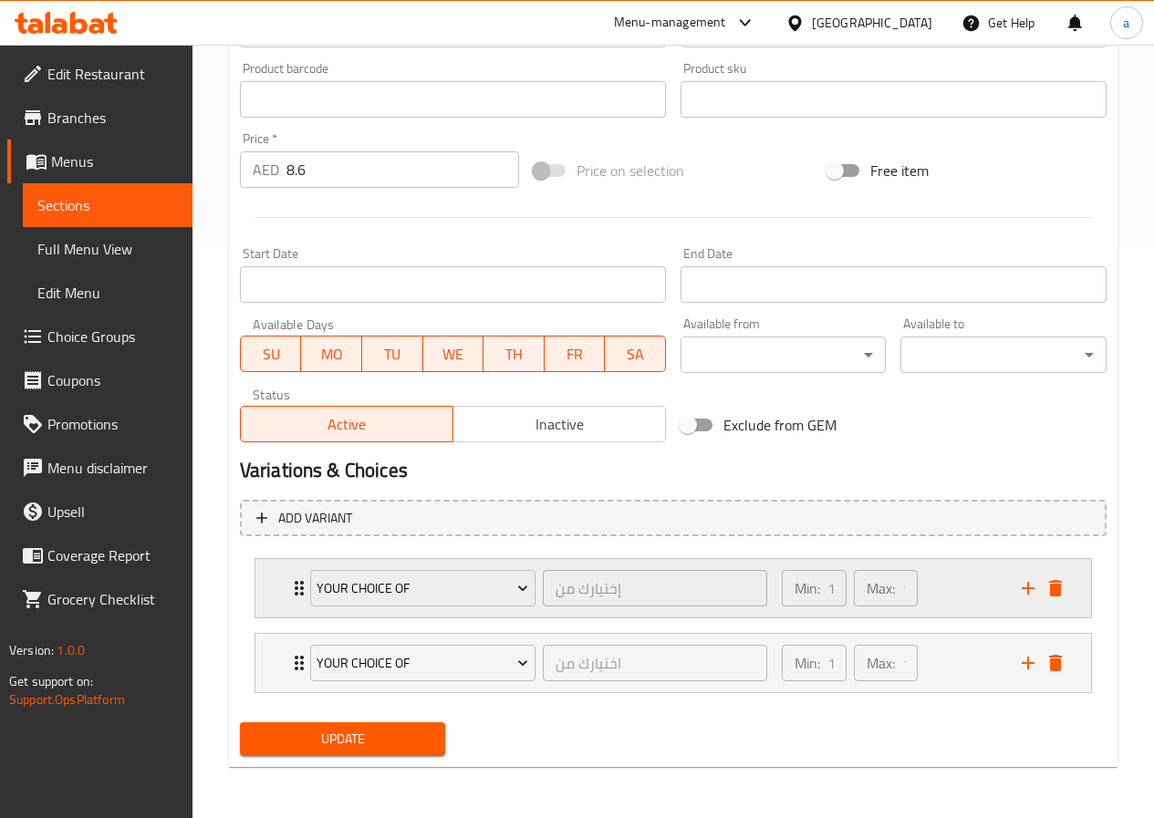
click at [937, 594] on div "Min: 1 ​ Max: 1 ​" at bounding box center [891, 588] width 240 height 58
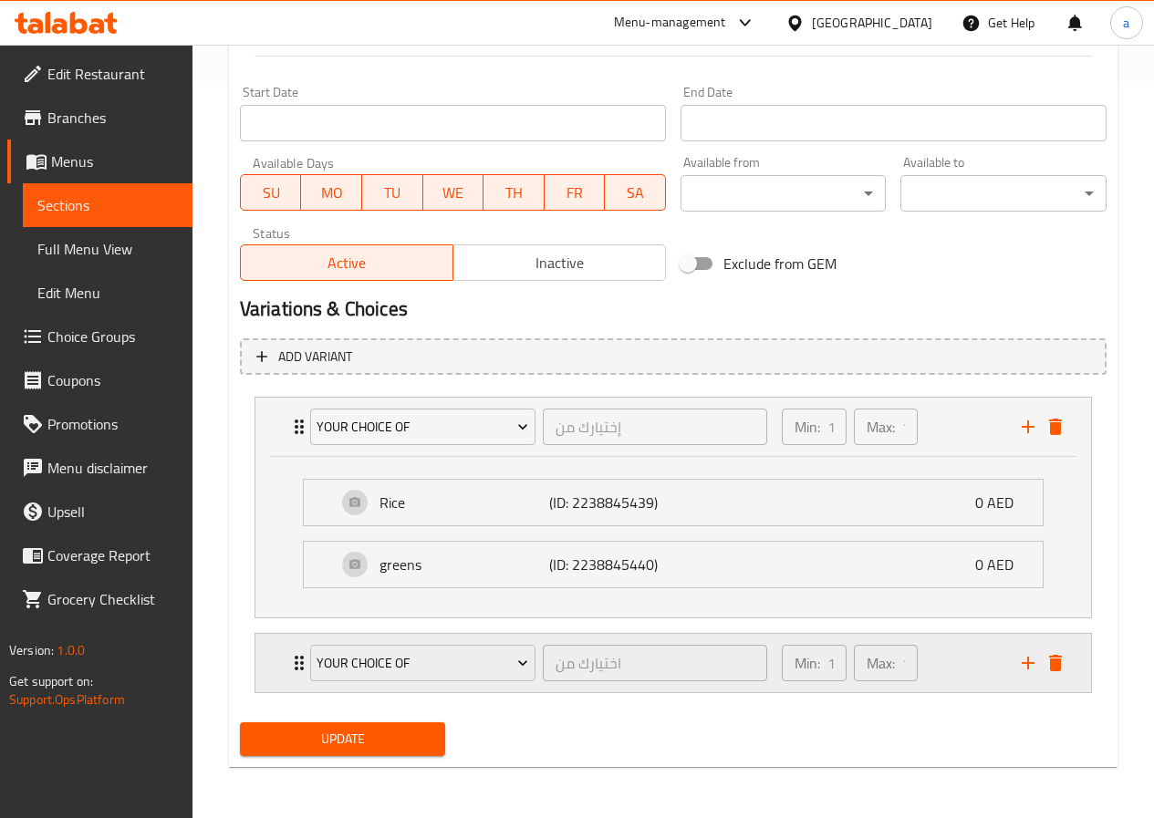
click at [968, 681] on div "Min: 1 ​ Max: 1 ​" at bounding box center [891, 663] width 240 height 58
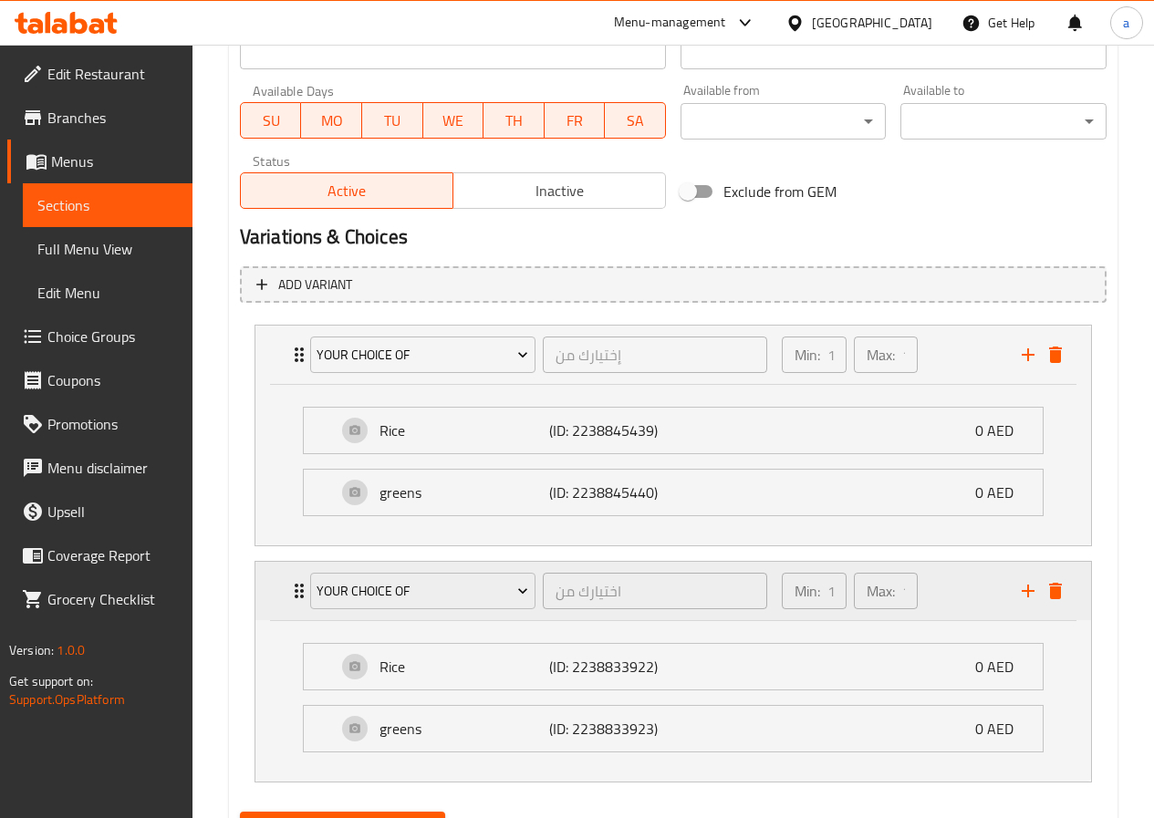
scroll to position [898, 0]
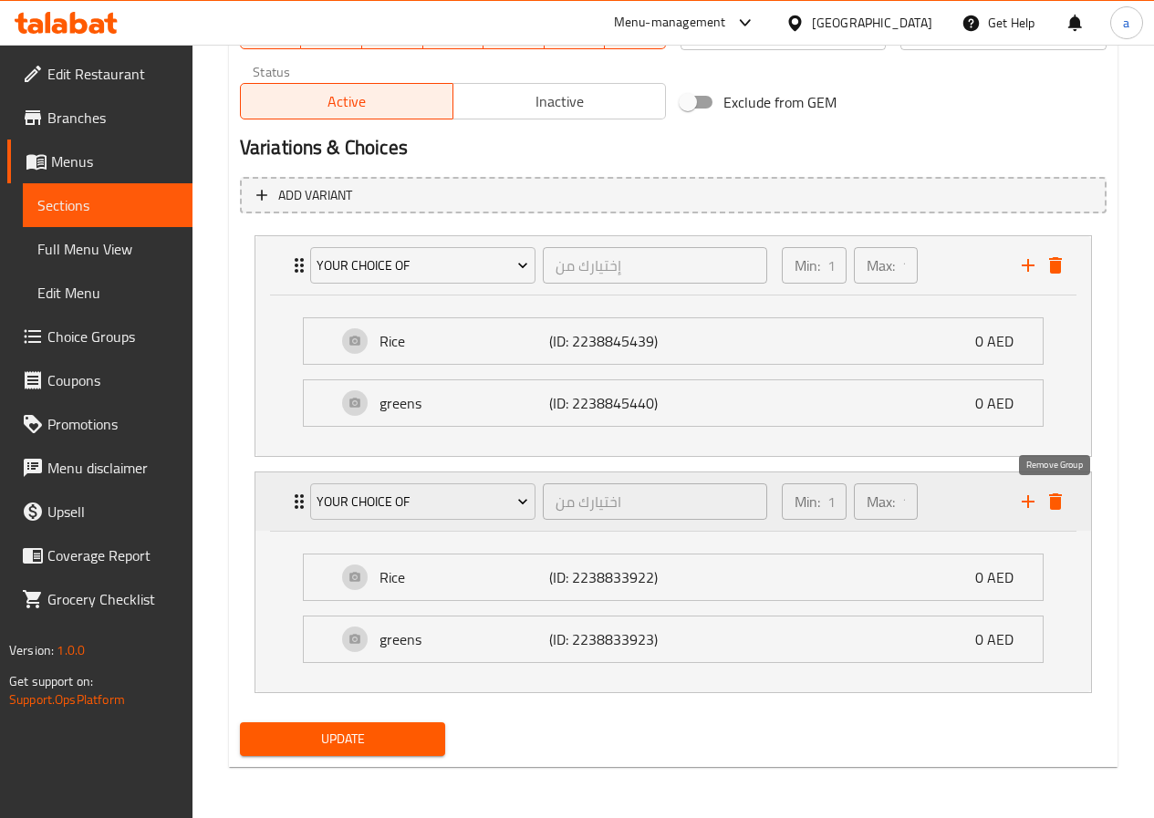
click at [1063, 507] on icon "delete" at bounding box center [1055, 502] width 22 height 22
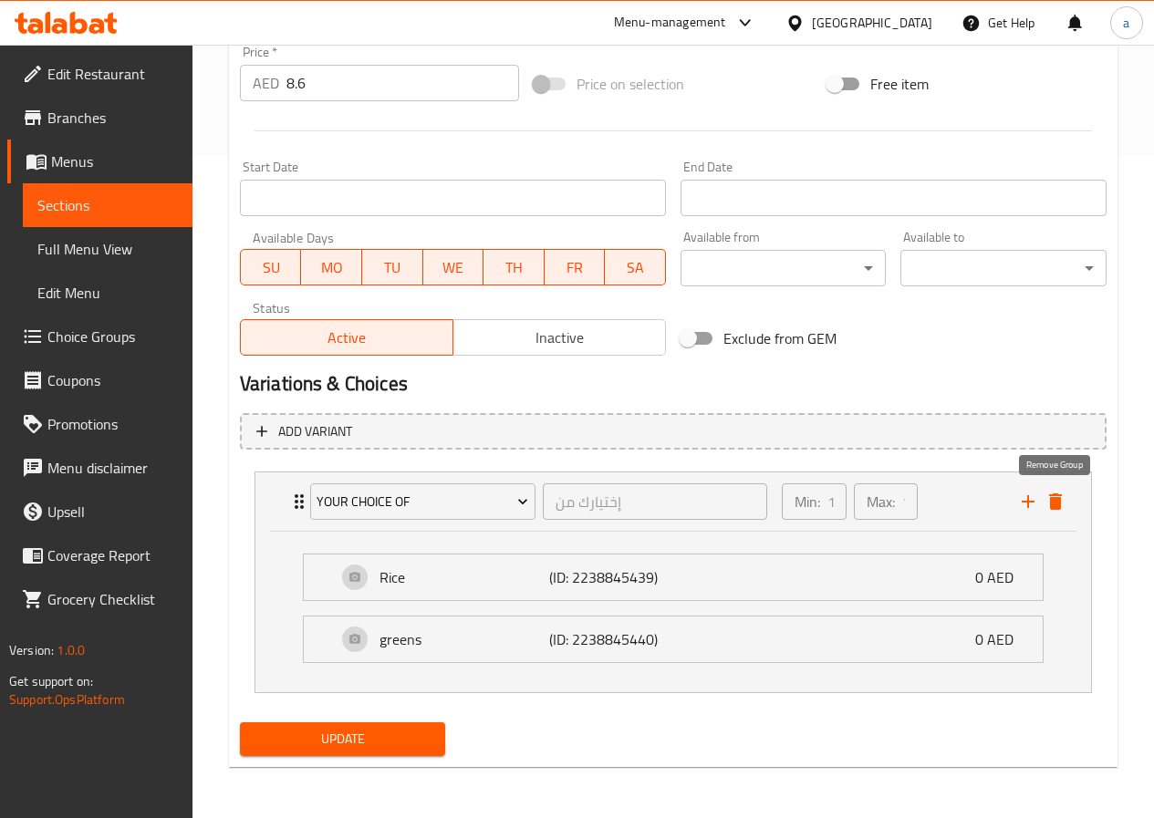
scroll to position [662, 0]
click at [398, 721] on div "Update" at bounding box center [343, 739] width 221 height 48
click at [398, 729] on span "Update" at bounding box center [342, 739] width 177 height 23
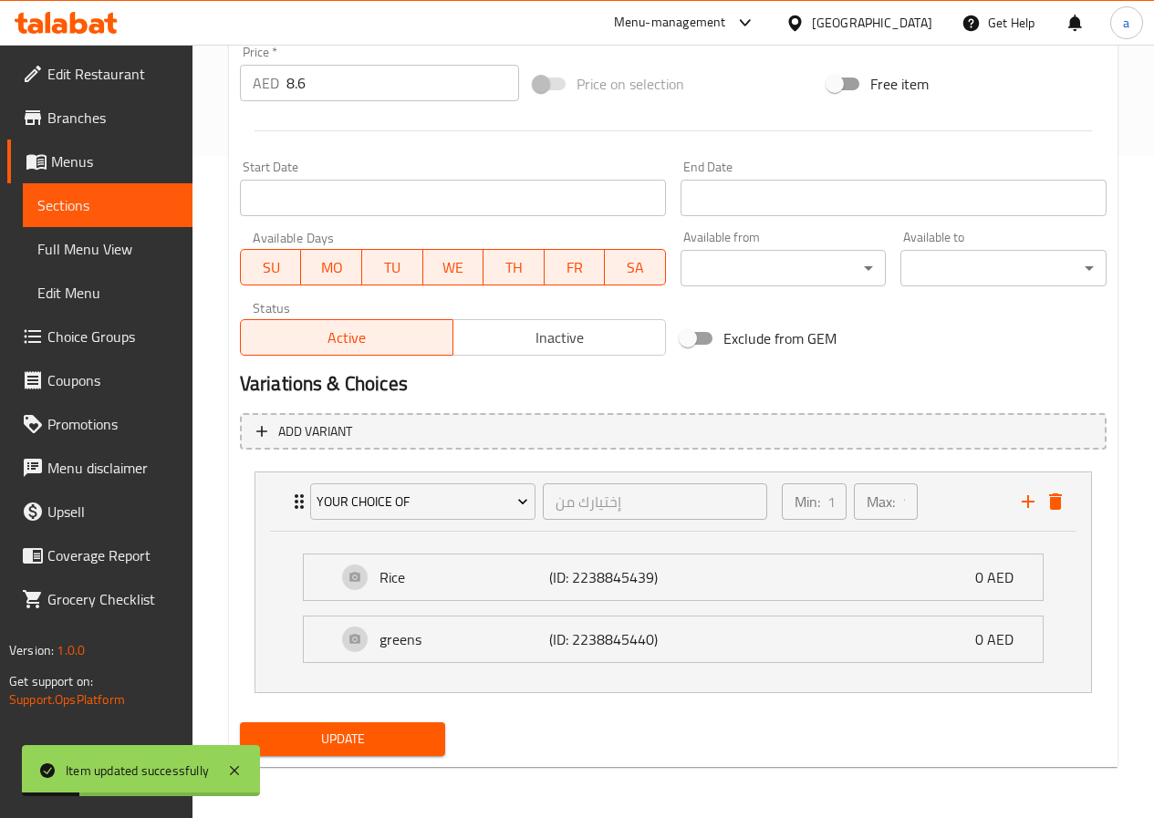
click at [71, 197] on span "Sections" at bounding box center [107, 205] width 140 height 22
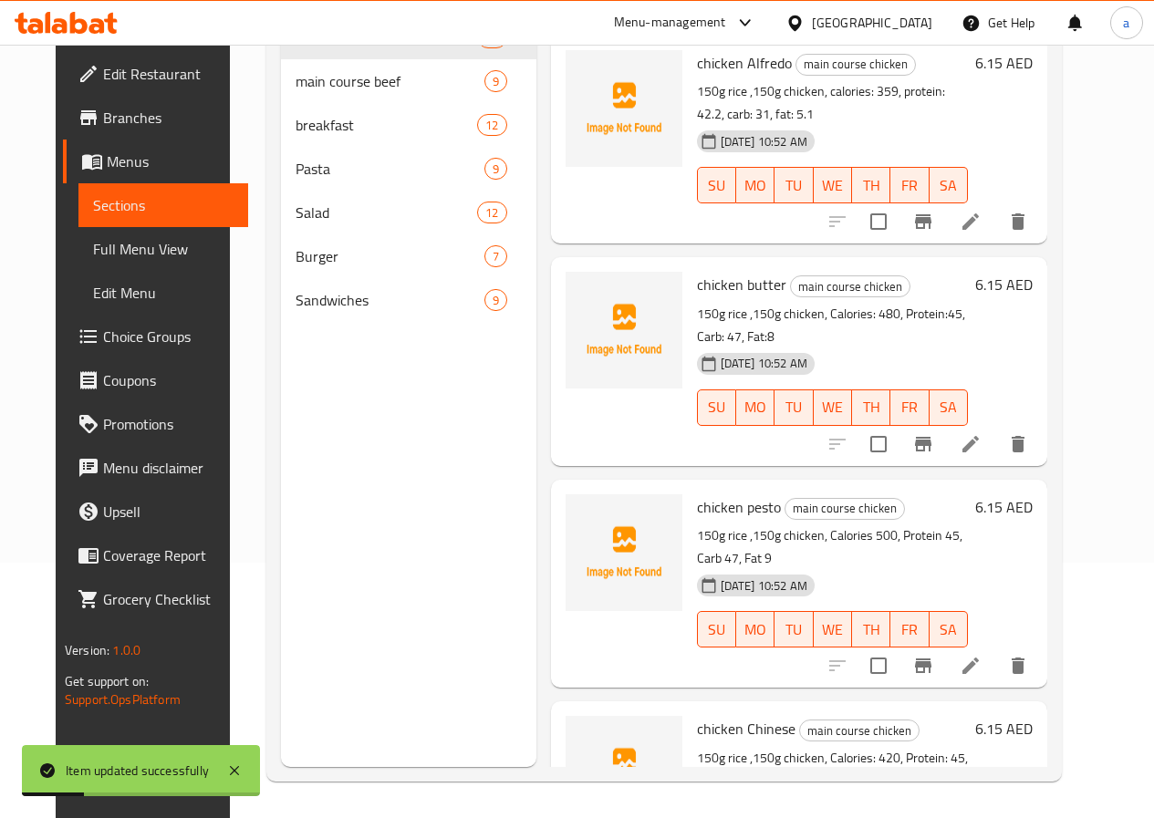
scroll to position [255, 0]
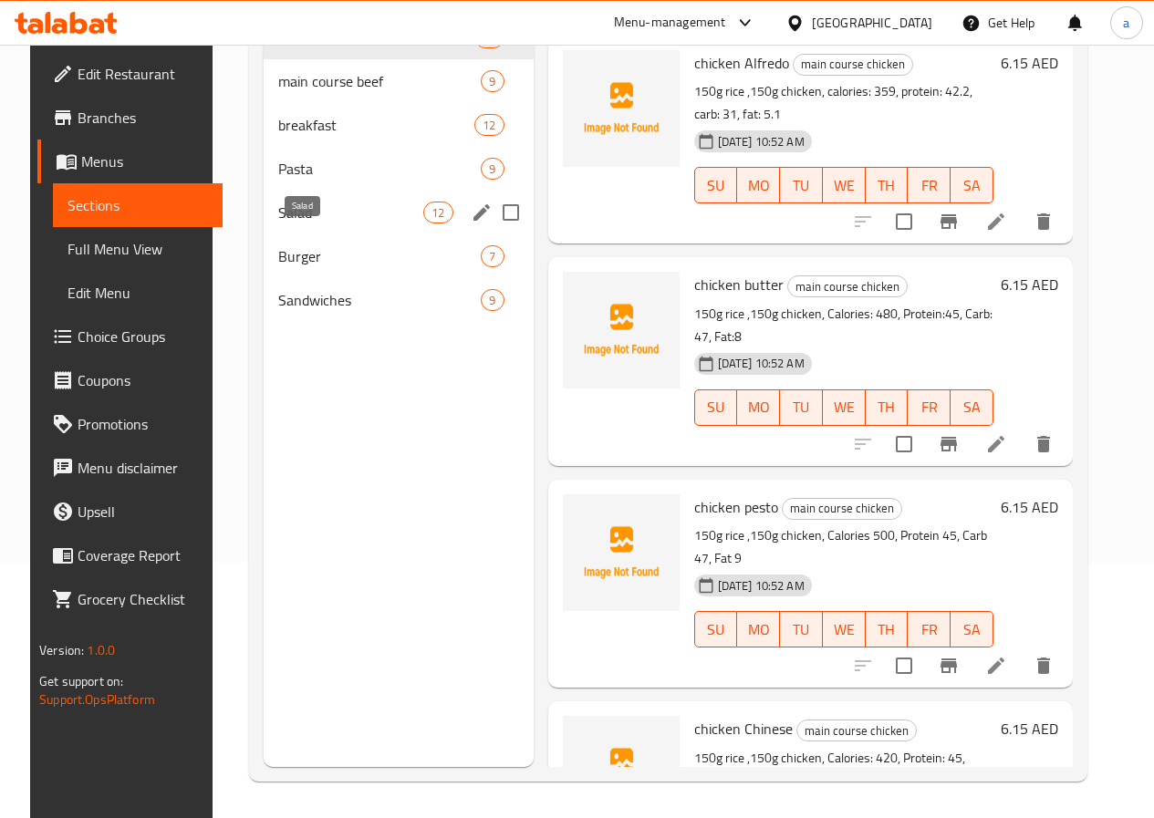
click at [323, 223] on span "Salad" at bounding box center [350, 213] width 145 height 22
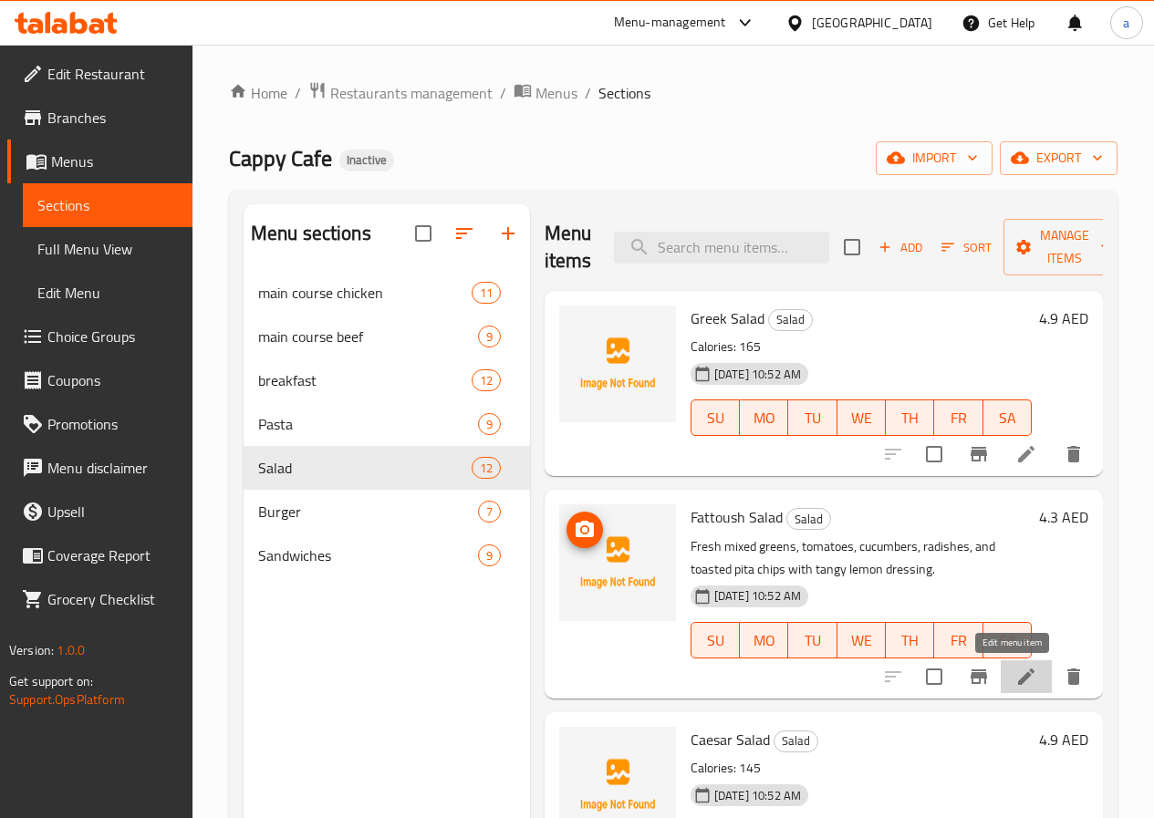
click at [1015, 669] on icon at bounding box center [1026, 677] width 22 height 22
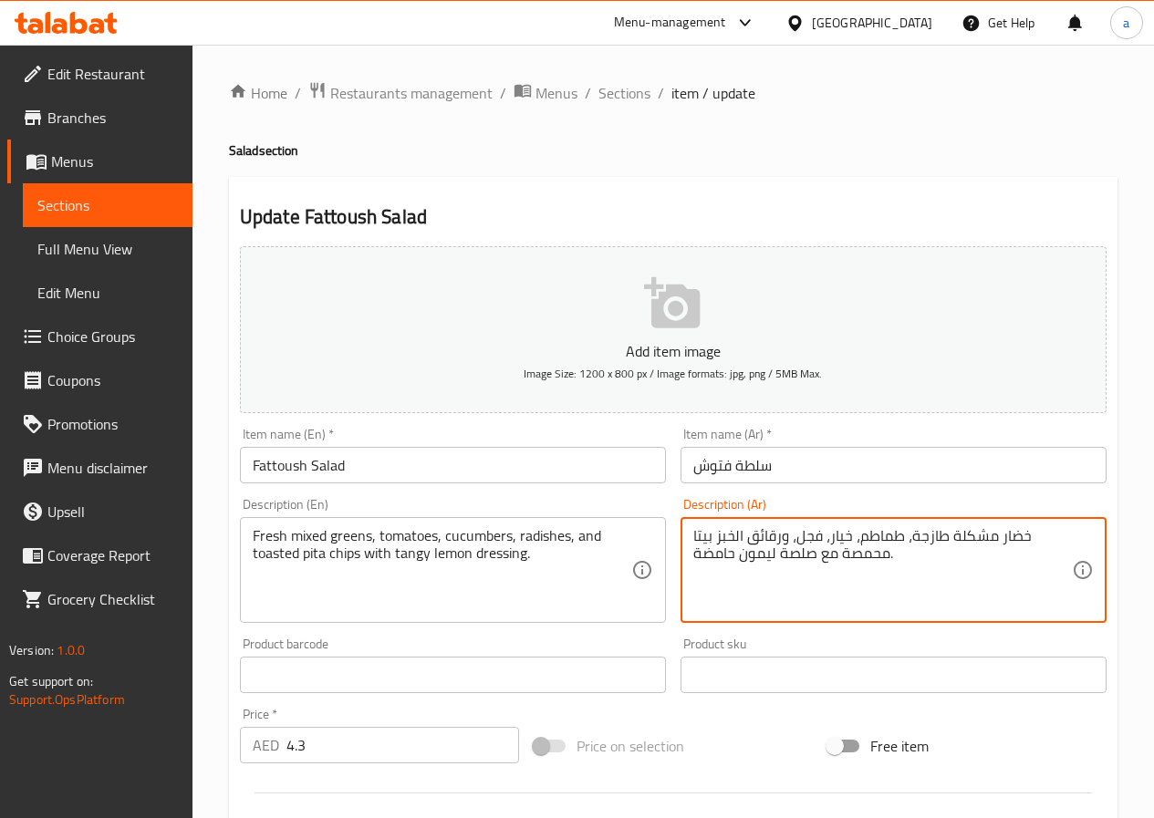
click at [731, 532] on textarea "خضار مشكلة طازجة، طماطم، خيار، فجل، ورقائق الخبز بيتا محمصة مع صلصة ليمون حامضة." at bounding box center [882, 570] width 379 height 87
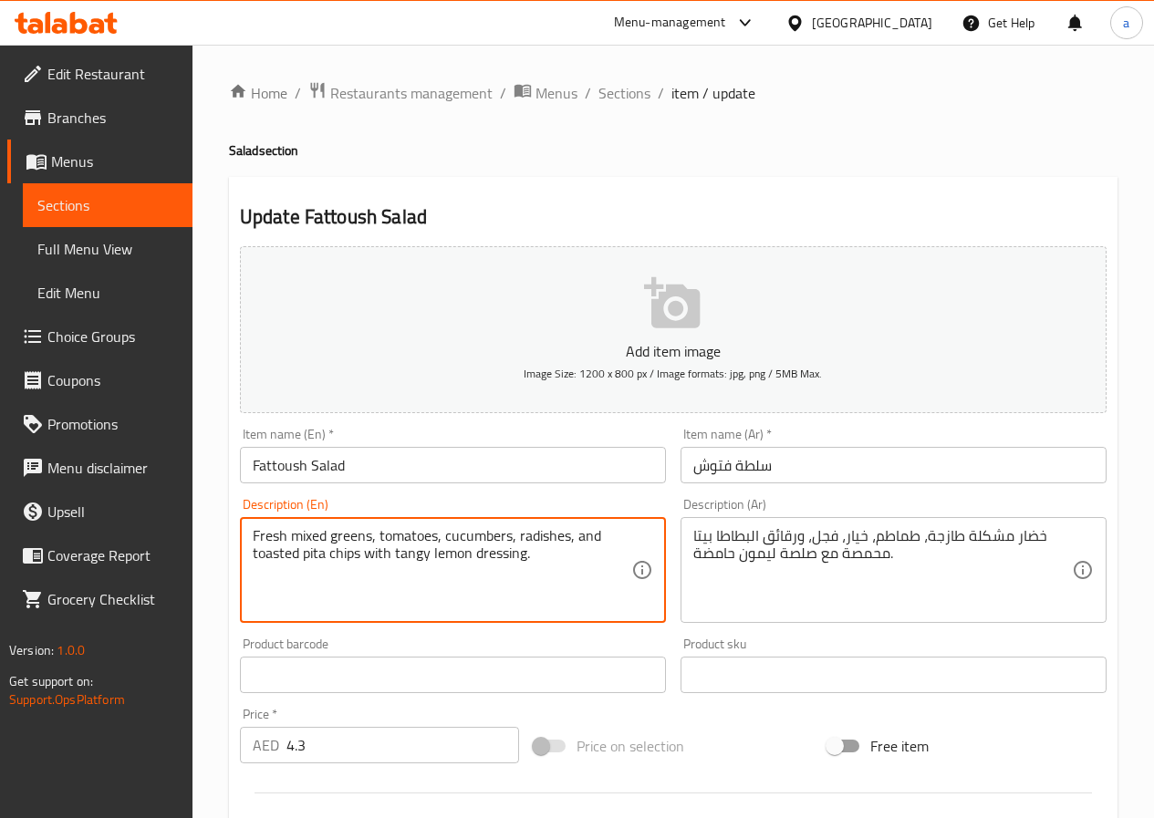
click at [507, 553] on textarea "Fresh mixed greens, tomatoes, cucumbers, radishes, and toasted pita chips with …" at bounding box center [442, 570] width 379 height 87
click at [559, 567] on textarea "Fresh mixed greens, tomatoes, cucumbers, radishes, and toasted pita chips with …" at bounding box center [442, 570] width 379 height 87
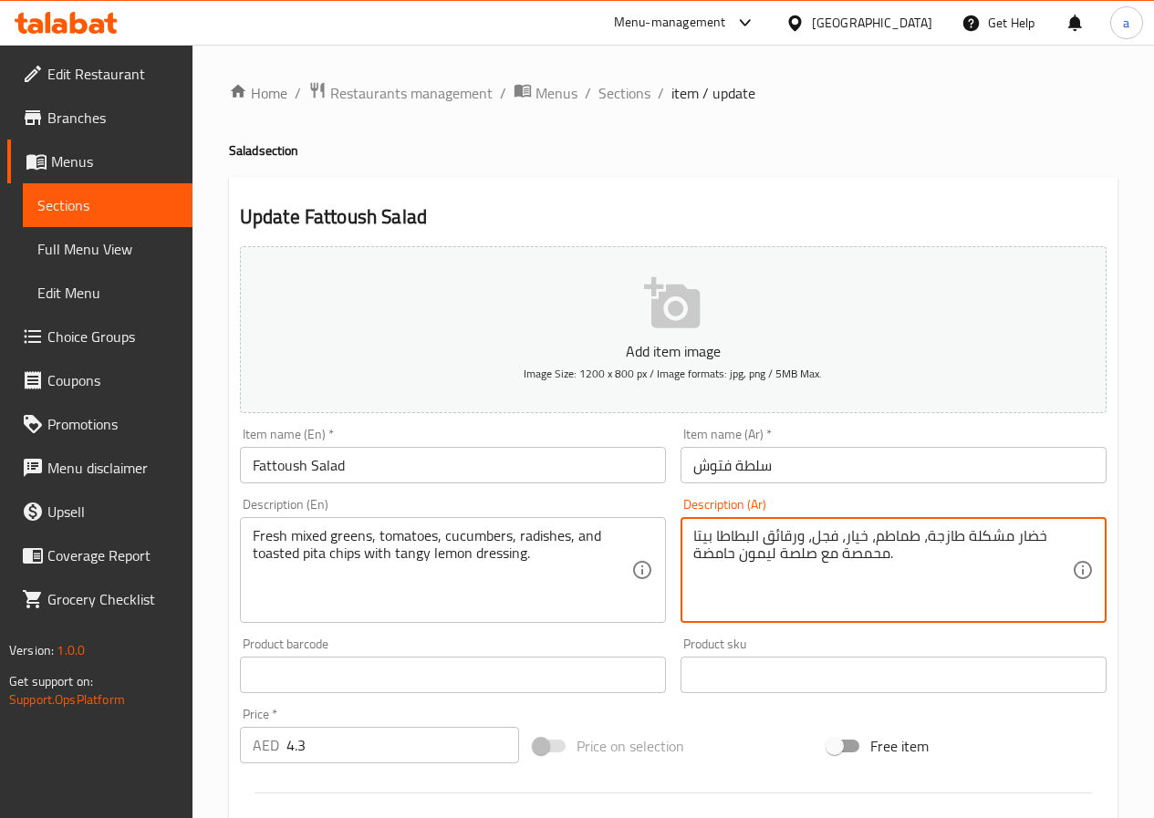
click at [723, 559] on textarea "خضار مشكلة طازجة، طماطم، خيار، فجل، ورقائق البطاطا بيتا محمصة مع صلصة ليمون حام…" at bounding box center [882, 570] width 379 height 87
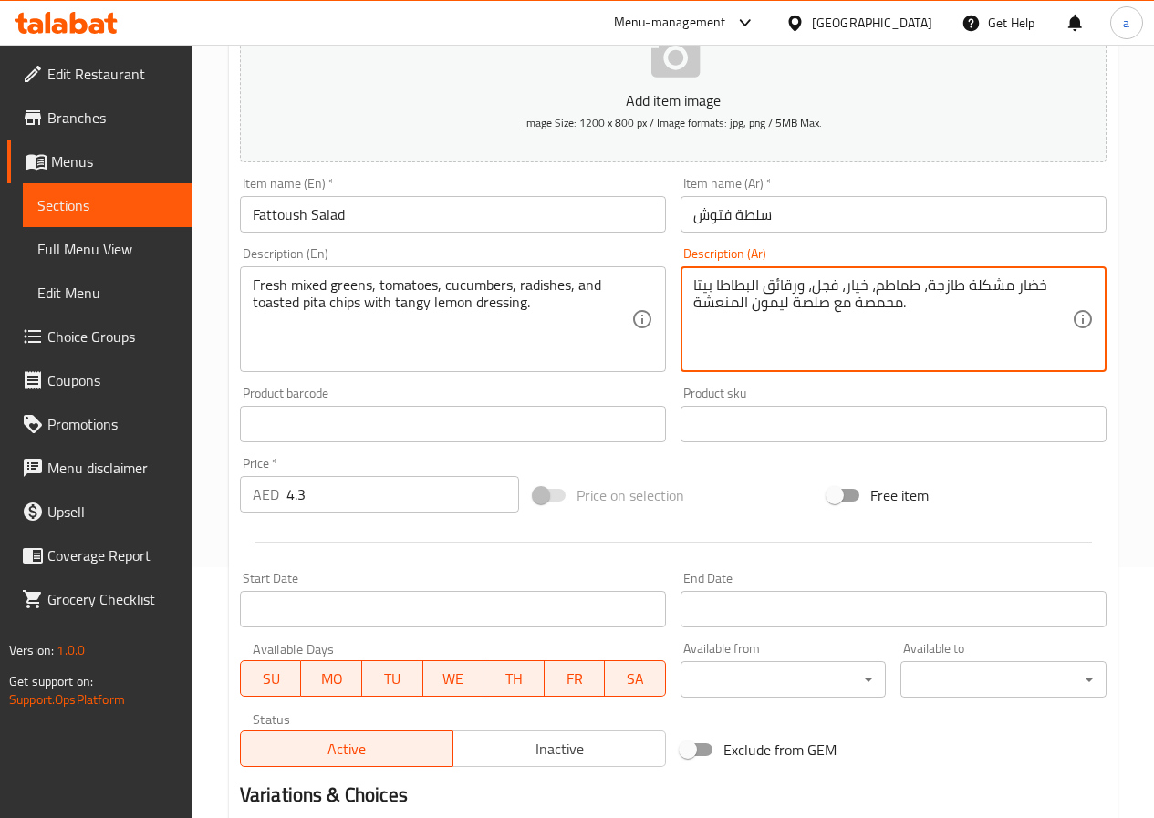
scroll to position [456, 0]
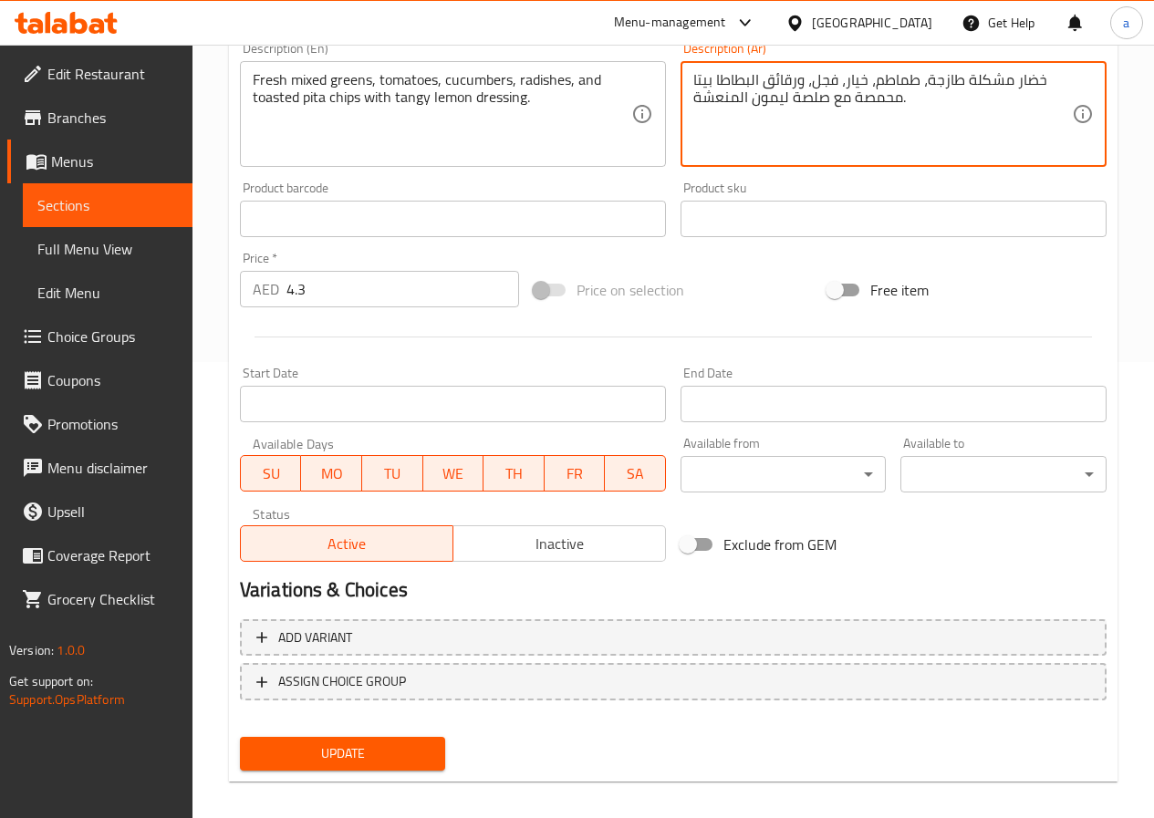
type textarea "خضار مشكلة طازجة، طماطم، خيار، فجل، ورقائق البطاطا بيتا محمصة مع صلصة ليمون الم…"
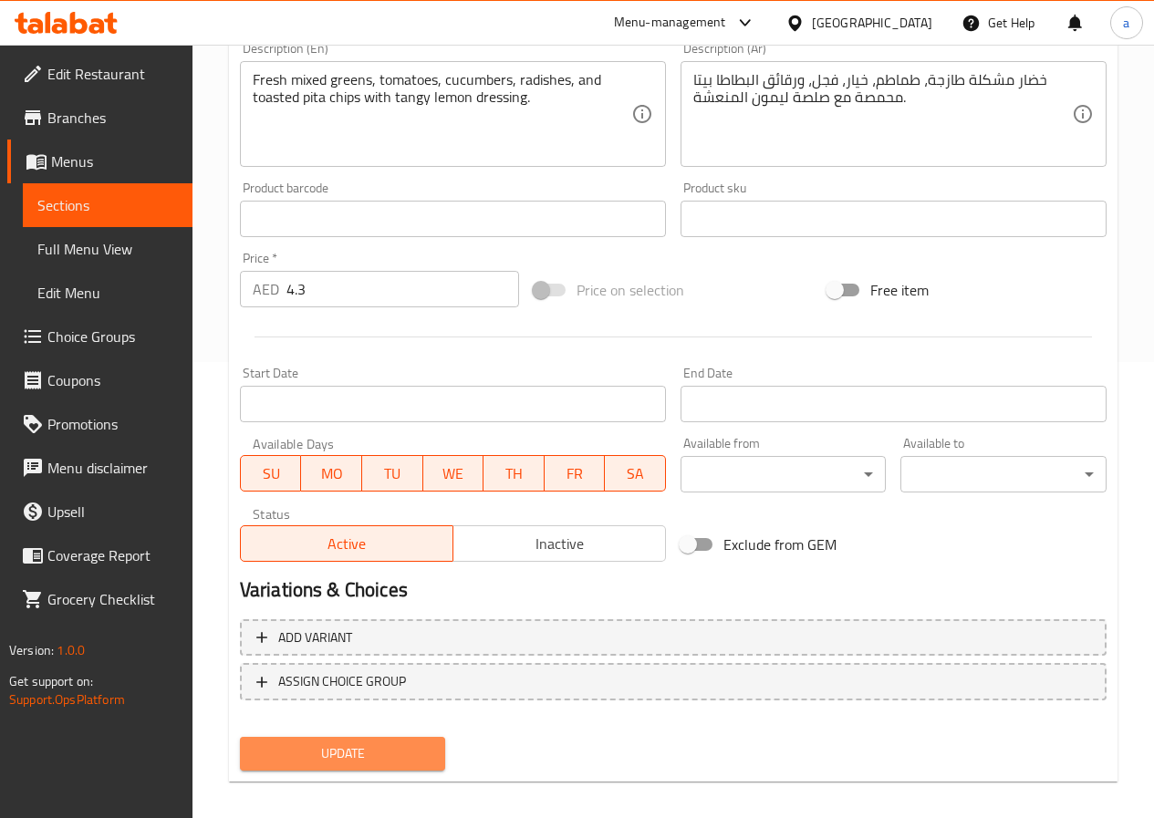
click at [379, 746] on span "Update" at bounding box center [342, 753] width 177 height 23
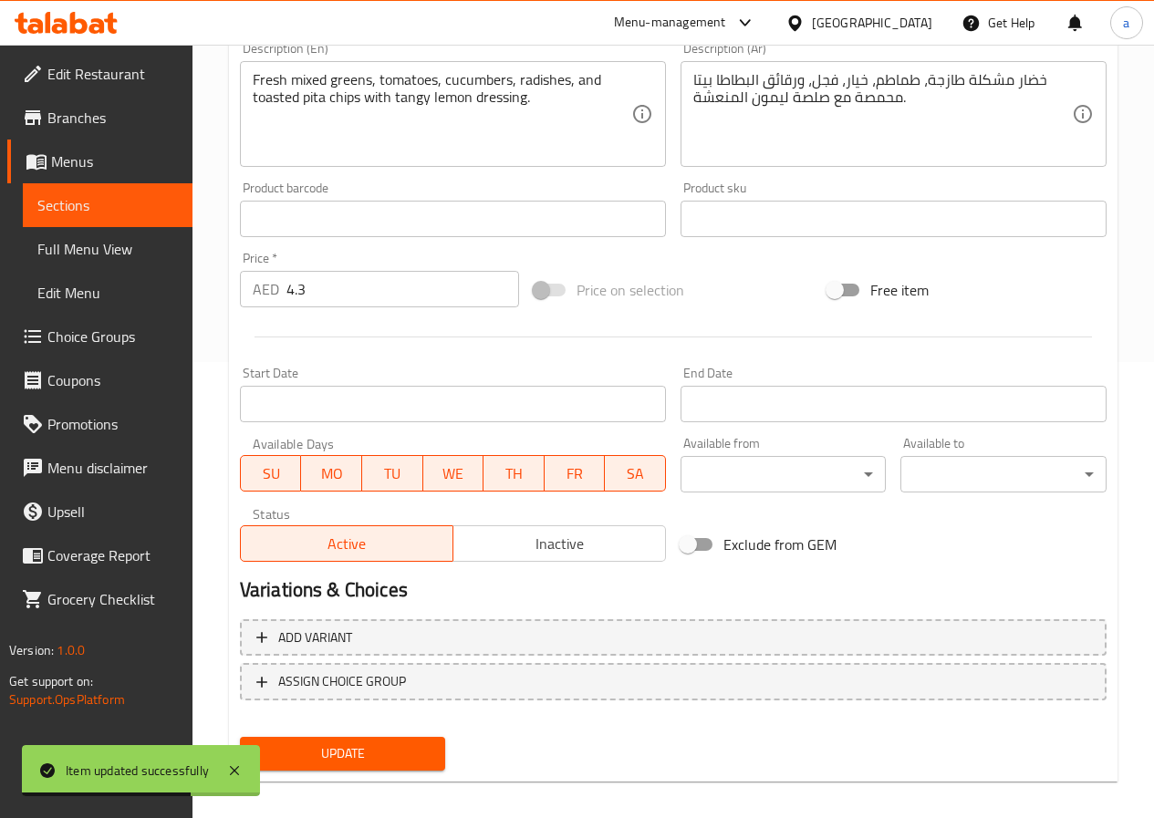
click at [133, 208] on span "Sections" at bounding box center [107, 205] width 140 height 22
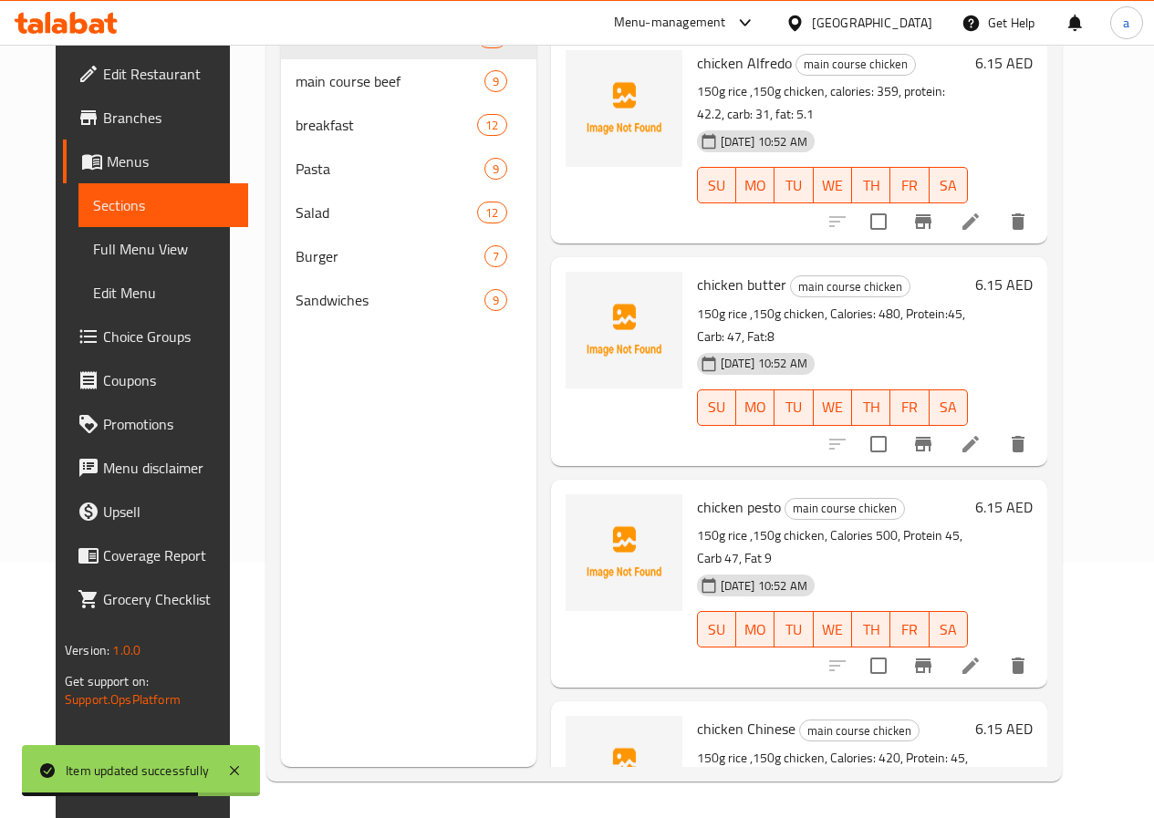
scroll to position [255, 0]
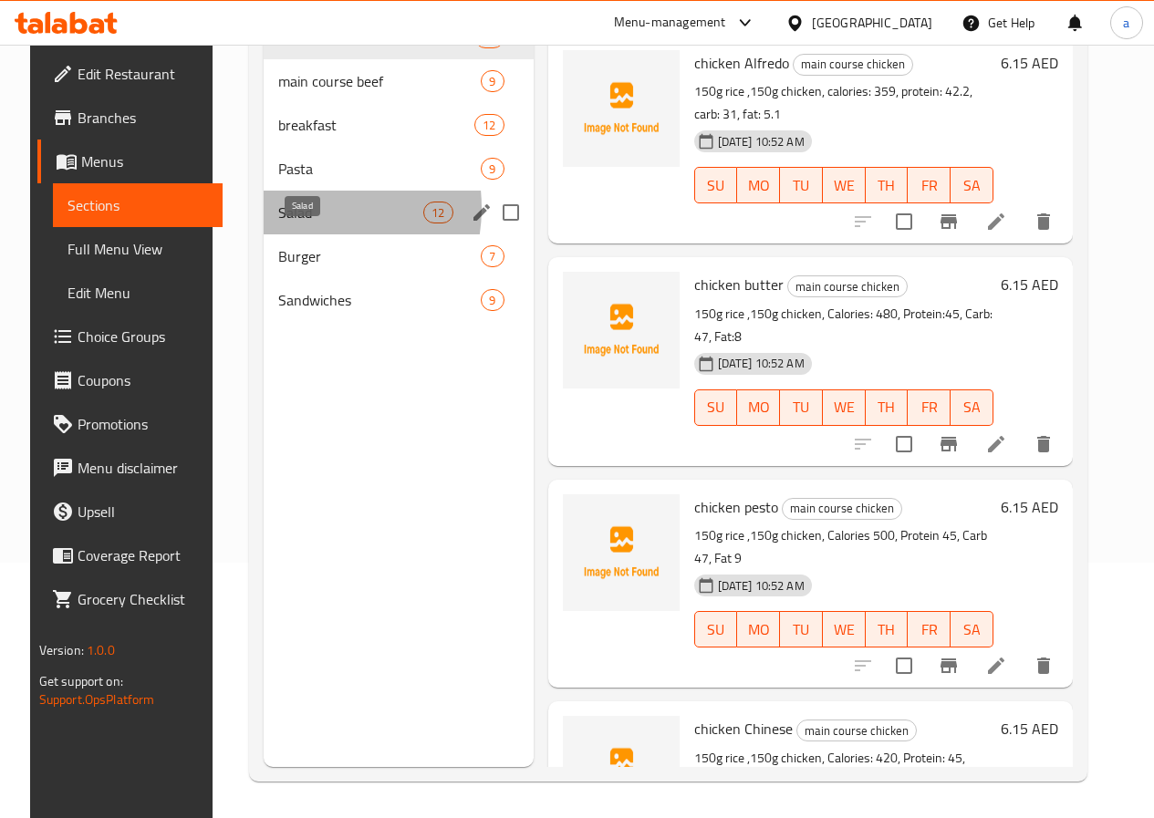
click at [280, 223] on span "Salad" at bounding box center [350, 213] width 145 height 22
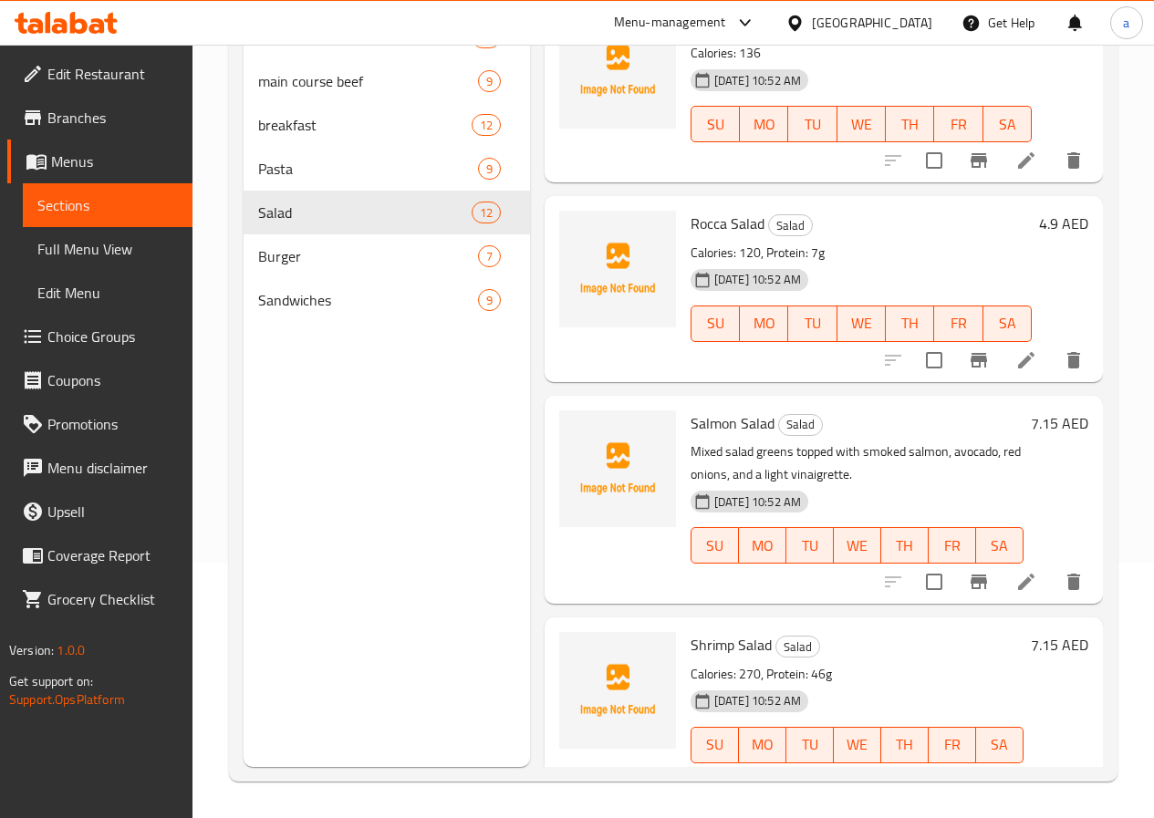
scroll to position [912, 0]
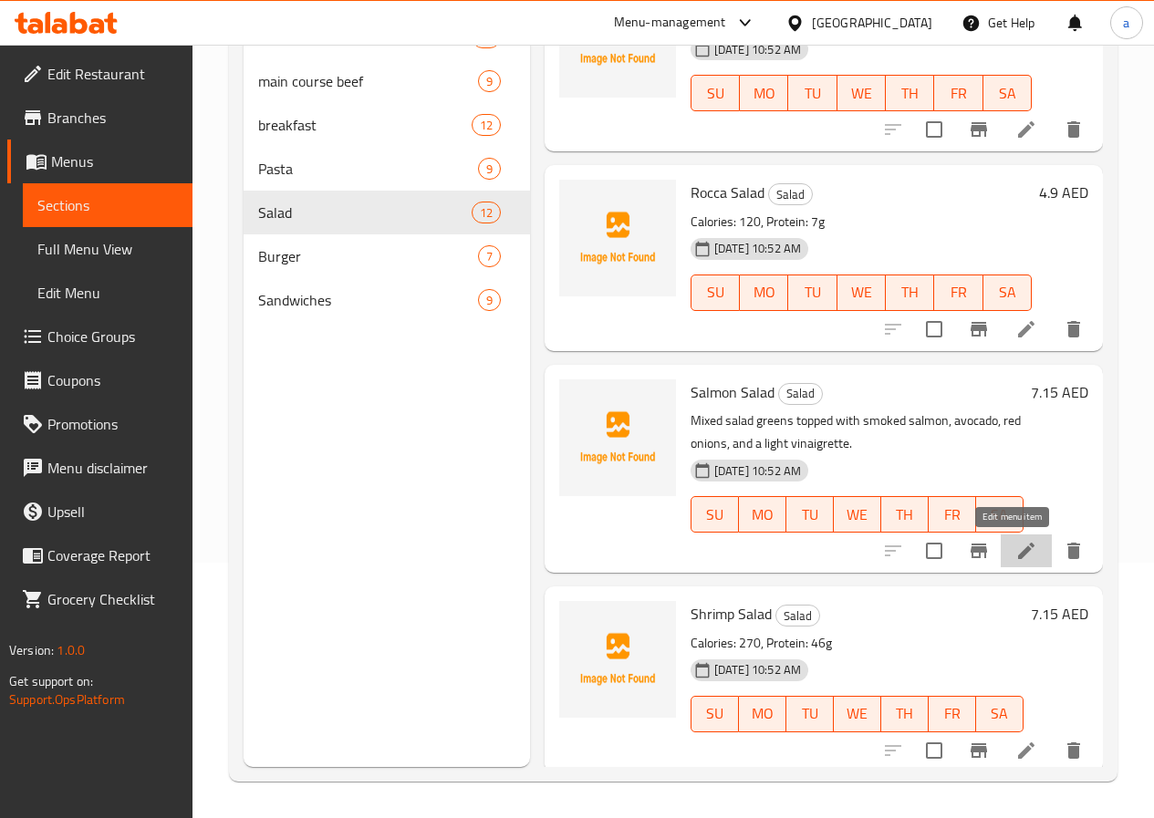
click at [1015, 559] on icon at bounding box center [1026, 551] width 22 height 22
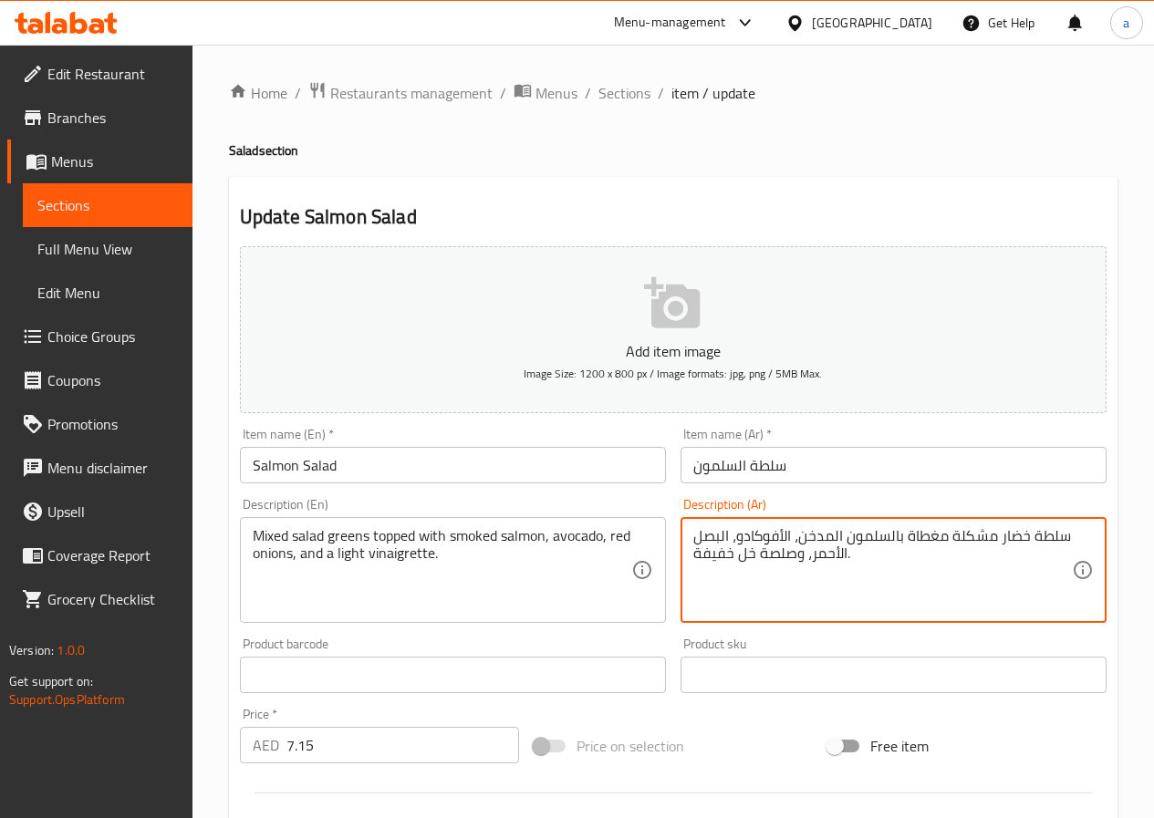
click at [777, 555] on textarea "سلطة خضار مشكلة مغطاة بالسلمون المدخن، الأفوكادو، البصل الأحمر، وصلصة خل خفيفة." at bounding box center [882, 570] width 379 height 87
click at [792, 557] on textarea "سلطة خضار مشكلة مغطاة بالسلمون المدخن، الأفوكادو، البصل الأحمر، وصلصة خل خفيفة." at bounding box center [882, 570] width 379 height 87
click at [785, 555] on textarea "سلطة خضار مشكلة مغطاة بالسلمون المدخن، الأفوكادو، البصل الأحمر، وصلصة خل خفيفة." at bounding box center [882, 570] width 379 height 87
click at [784, 559] on textarea "سلطة خضار مشكلة مغطاة بالسلمون المدخن، الأفوكادو، البصل الأحمر، وصلصة خل خفيفة." at bounding box center [882, 570] width 379 height 87
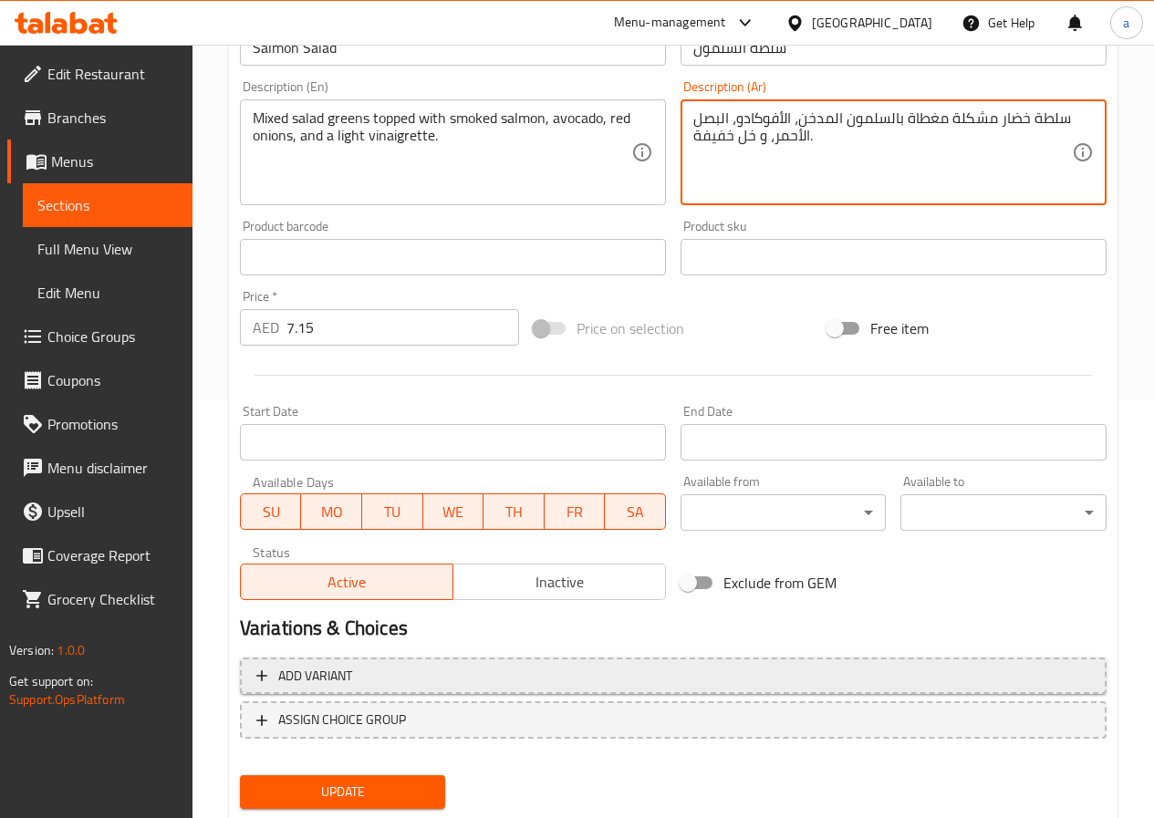
scroll to position [471, 0]
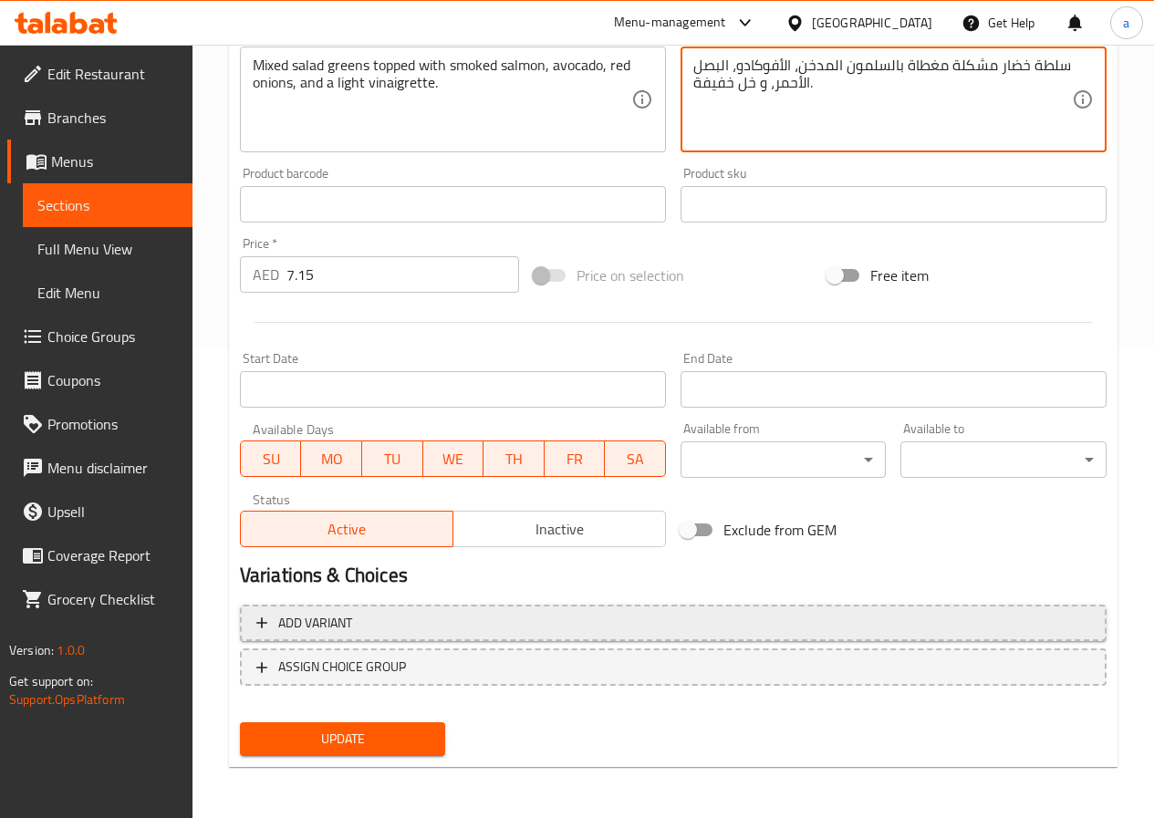
type textarea "سلطة خضار مشكلة مغطاة بالسلمون المدخن، الأفوكادو، البصل الأحمر، و خل خفيفة."
click at [329, 730] on span "Update" at bounding box center [342, 739] width 177 height 23
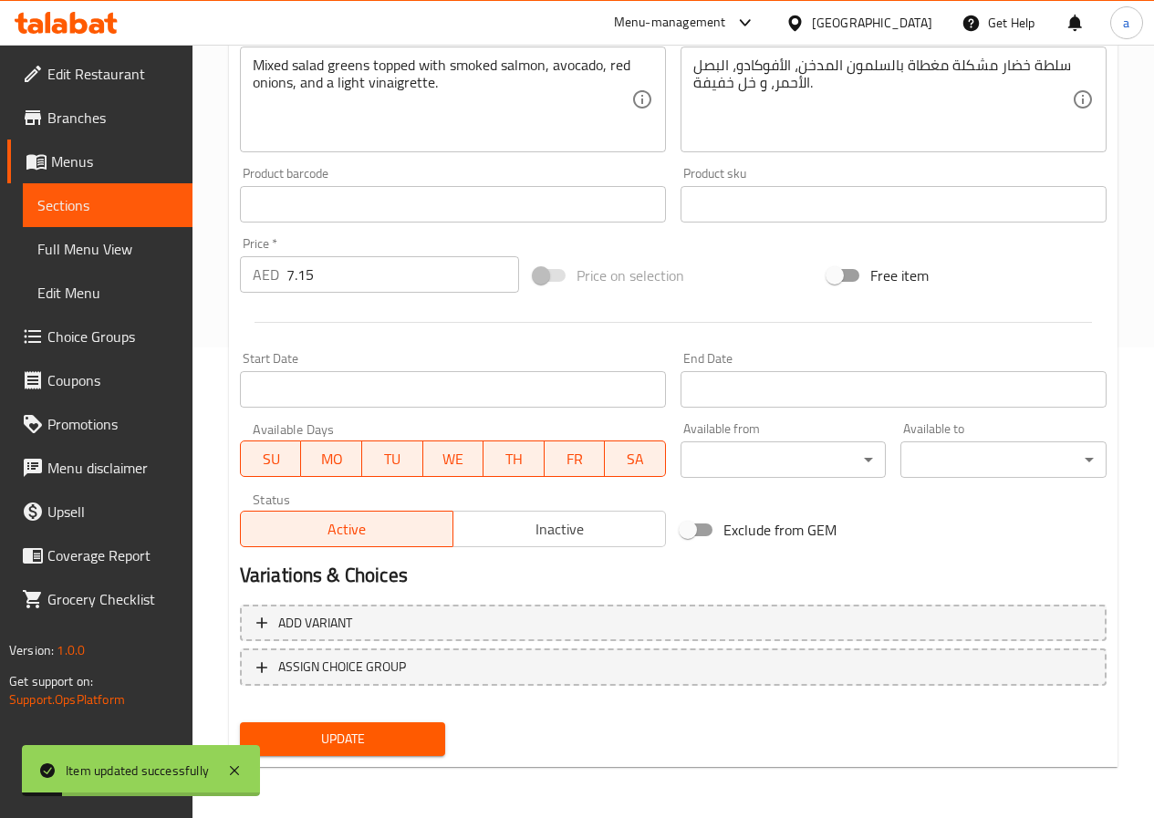
click at [95, 202] on span "Sections" at bounding box center [107, 205] width 140 height 22
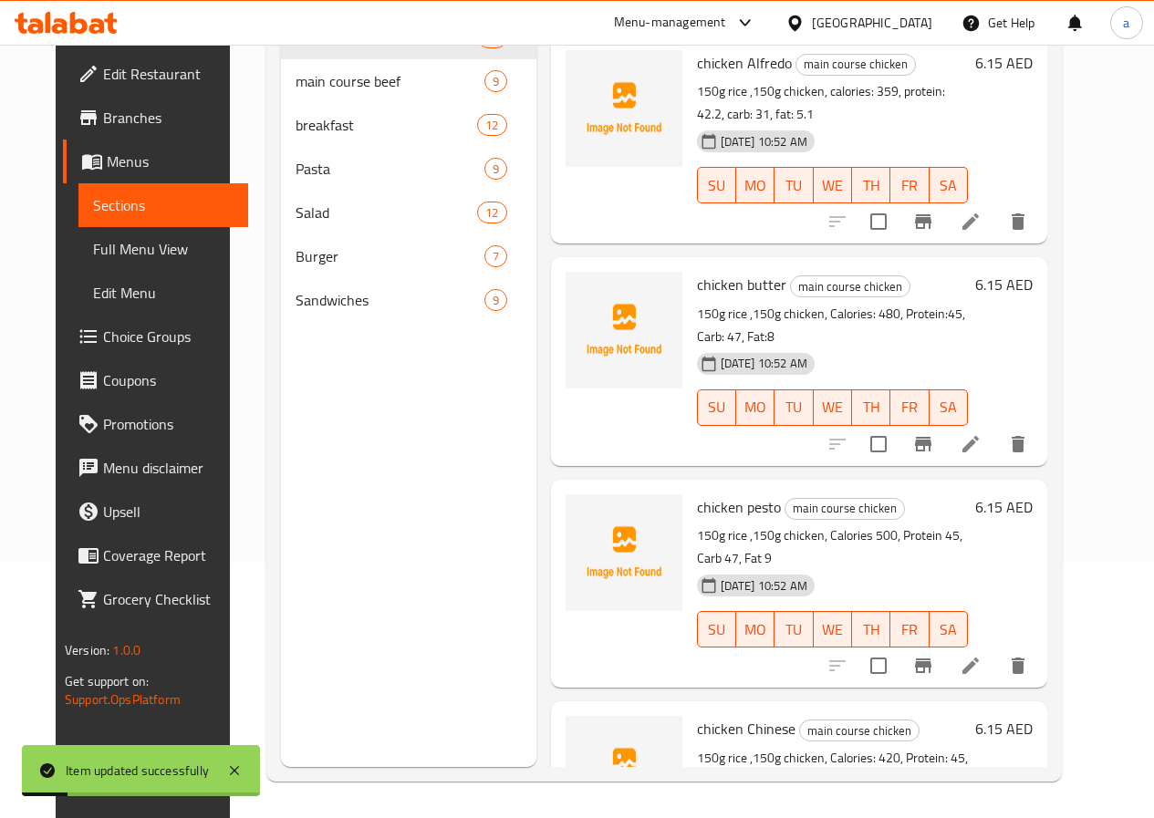
scroll to position [255, 0]
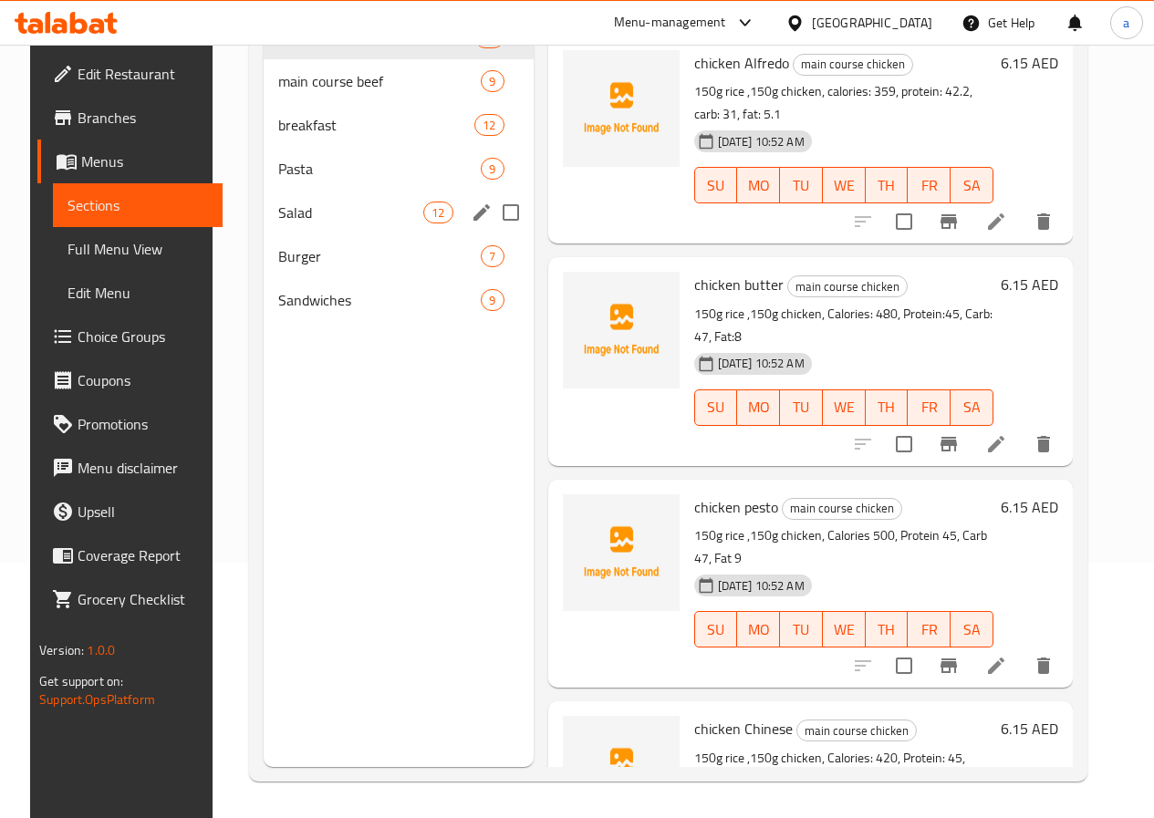
click at [303, 223] on span "Salad" at bounding box center [350, 213] width 145 height 22
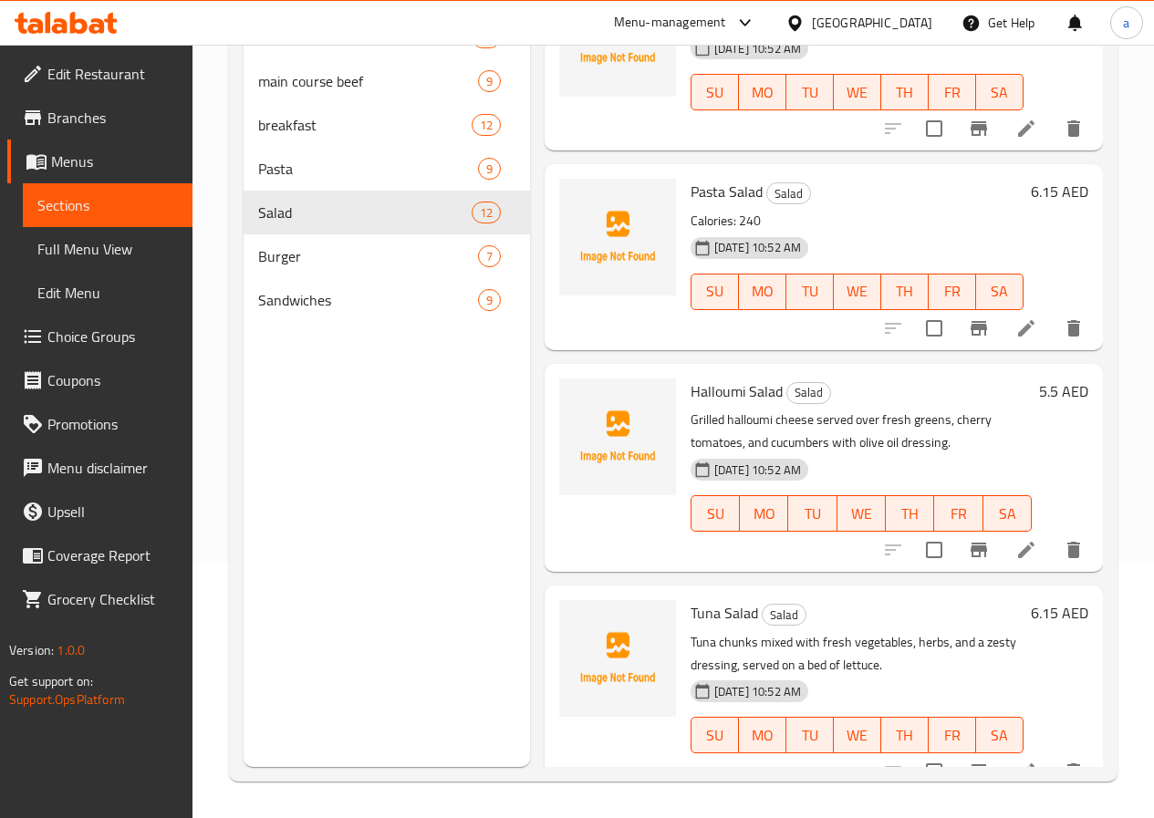
scroll to position [1759, 0]
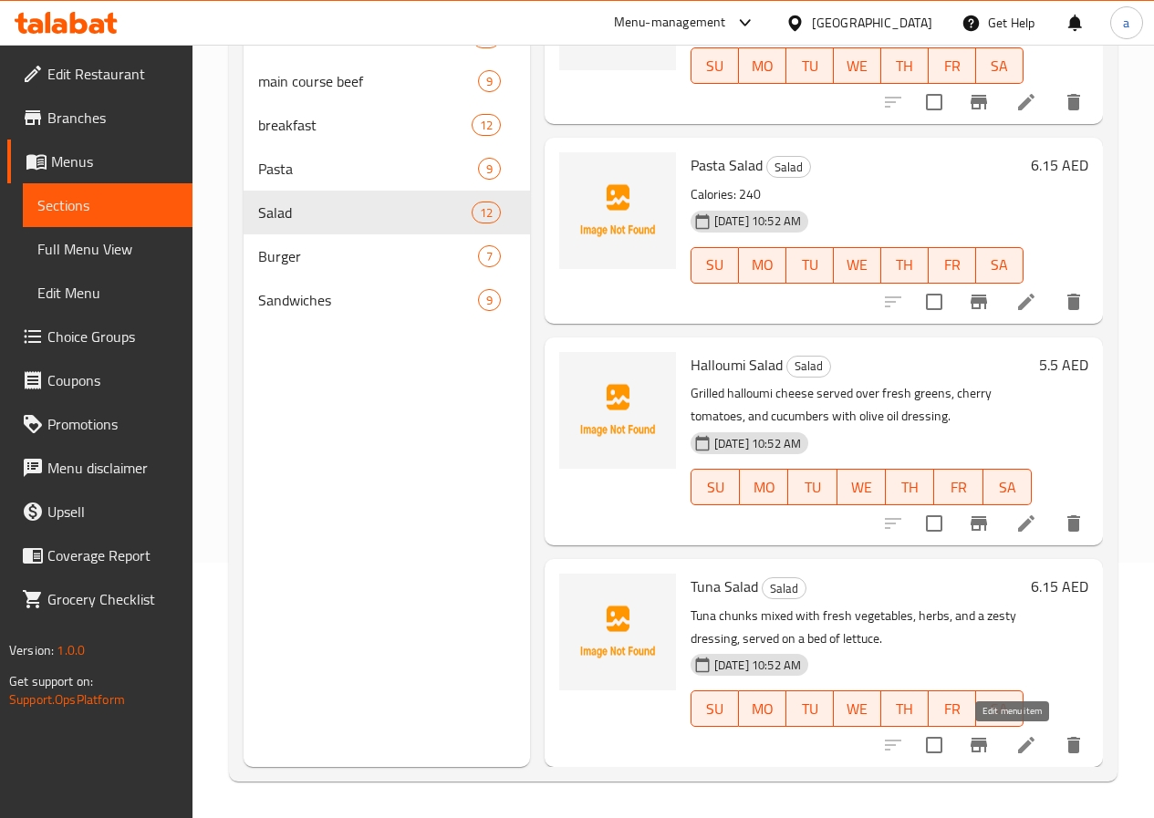
click at [1015, 743] on icon at bounding box center [1026, 745] width 22 height 22
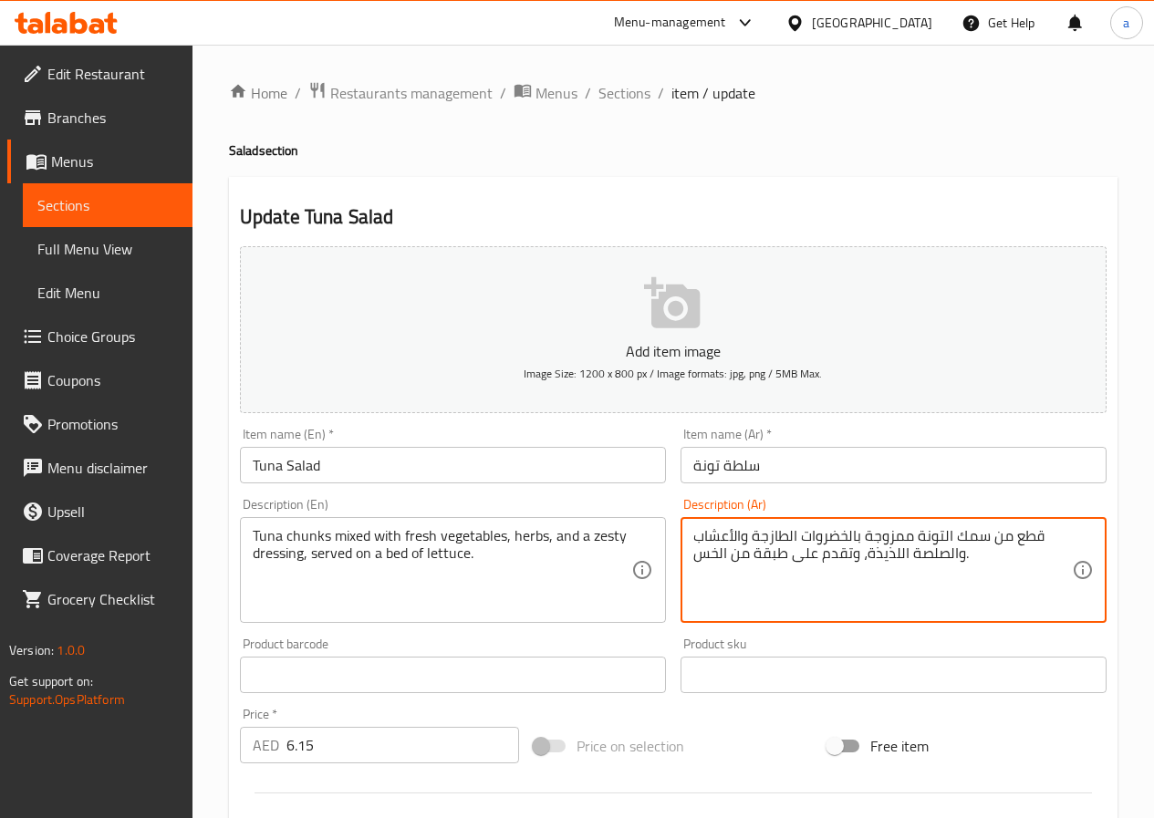
click at [777, 556] on textarea "قطع من سمك التونة ممزوجة بالخضروات الطازجة والأعشاب والصلصة اللذيذة، وتقدم على …" at bounding box center [882, 570] width 379 height 87
click at [865, 555] on textarea "قطع من سمك التونة ممزوجة بالخضروات الطازجة والأعشاب والصلصة اللذيذة، وتقدم على …" at bounding box center [882, 570] width 379 height 87
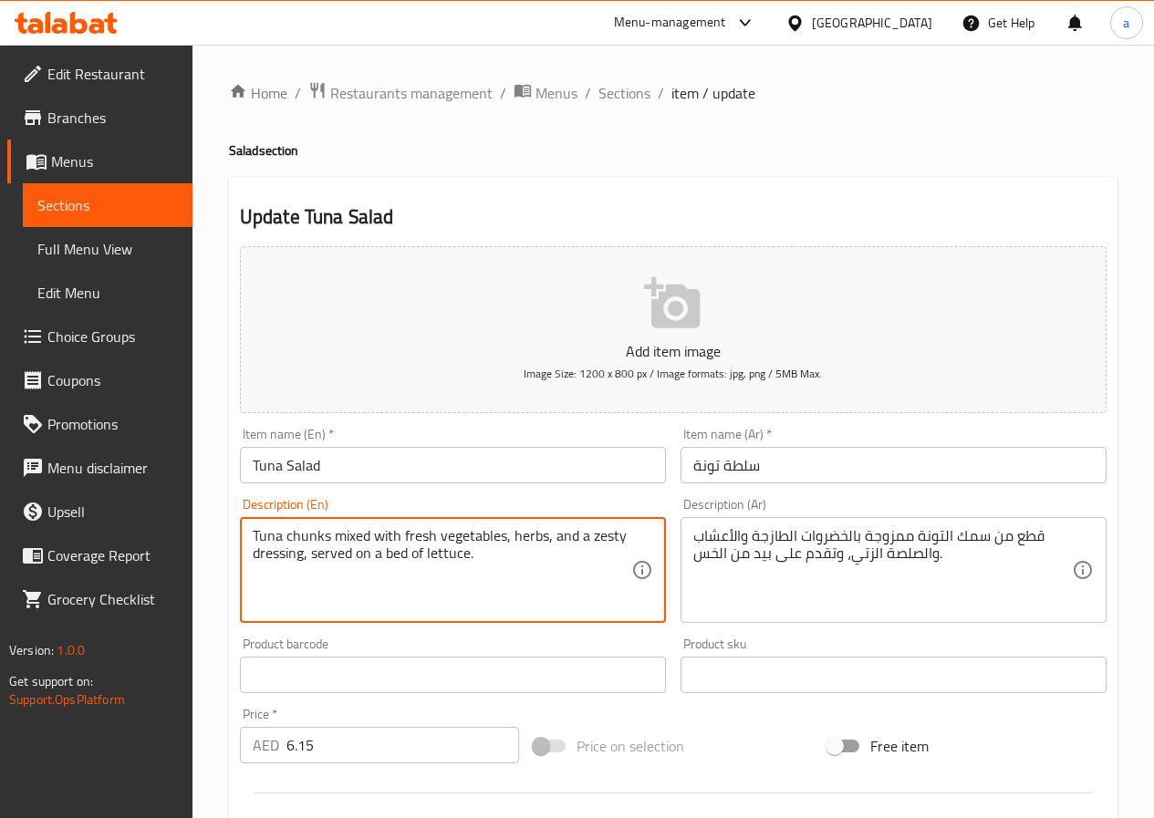
click at [605, 535] on textarea "Tuna chunks mixed with fresh vegetables, herbs, and a zesty dressing, served on…" at bounding box center [442, 570] width 379 height 87
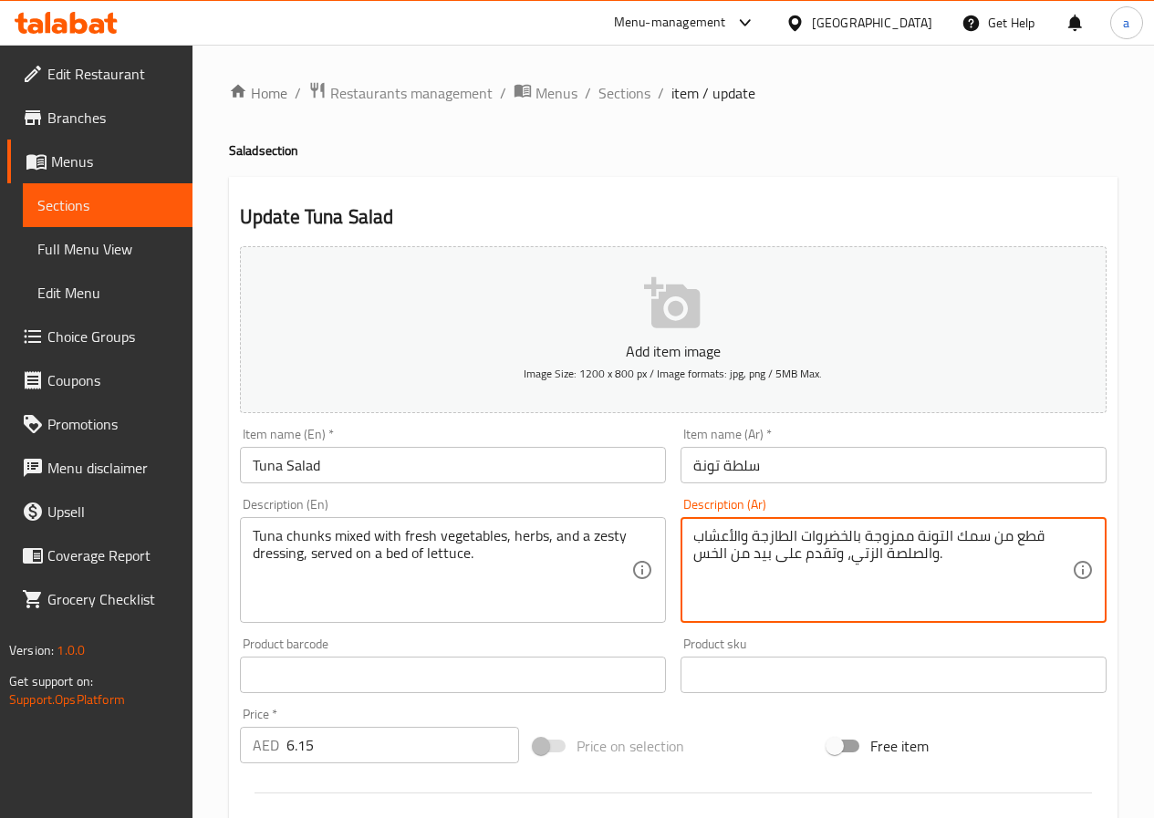
click at [860, 555] on textarea "قطع من سمك التونة ممزوجة بالخضروات الطازجة والأعشاب والصلصة الزتي، وتقدم على بي…" at bounding box center [882, 570] width 379 height 87
paste textarea "يس"
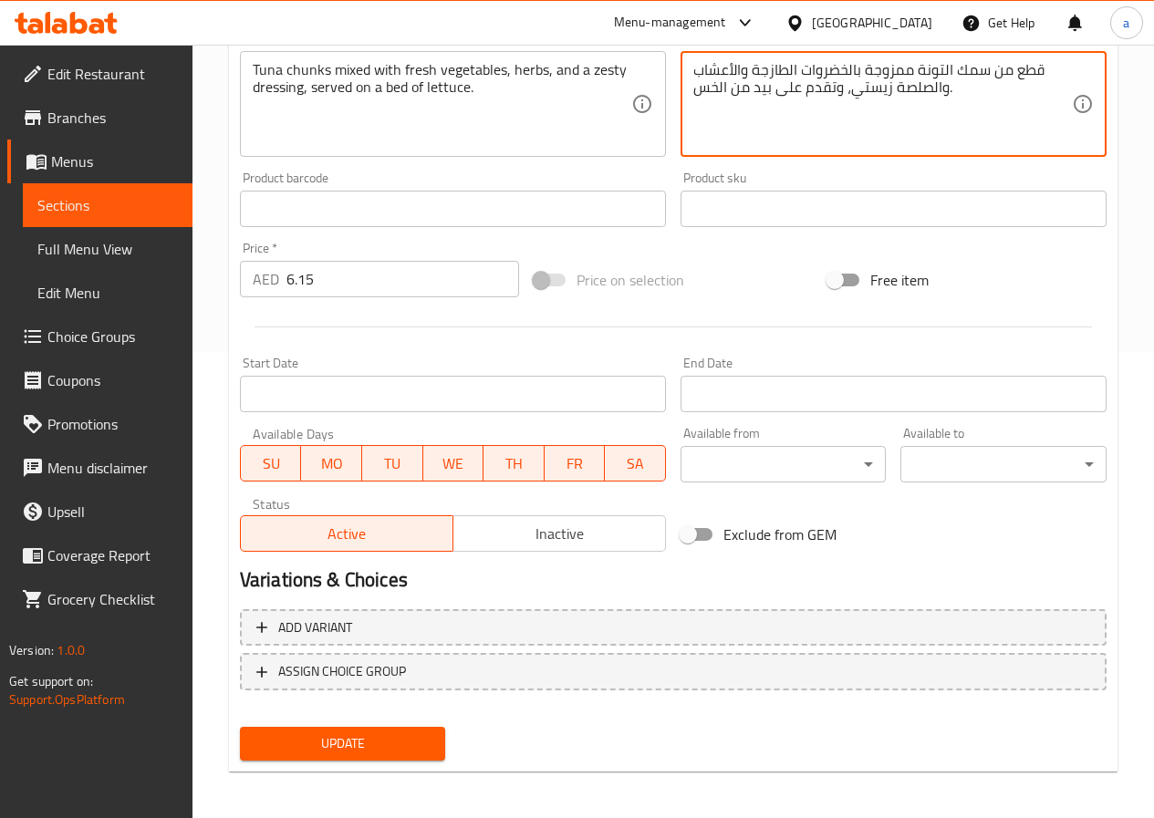
scroll to position [471, 0]
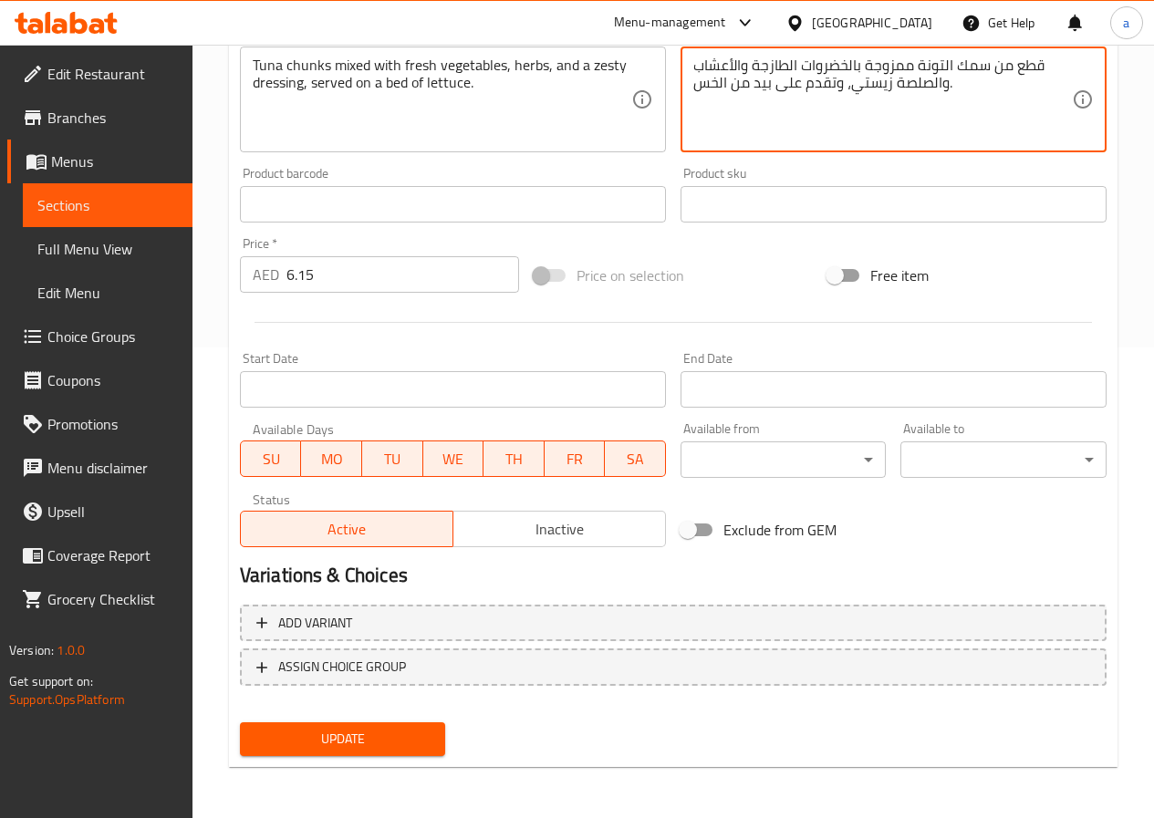
type textarea "قطع من سمك التونة ممزوجة بالخضروات الطازجة والأعشاب والصلصة زيستي، وتقدم على بي…"
click at [380, 739] on span "Update" at bounding box center [342, 739] width 177 height 23
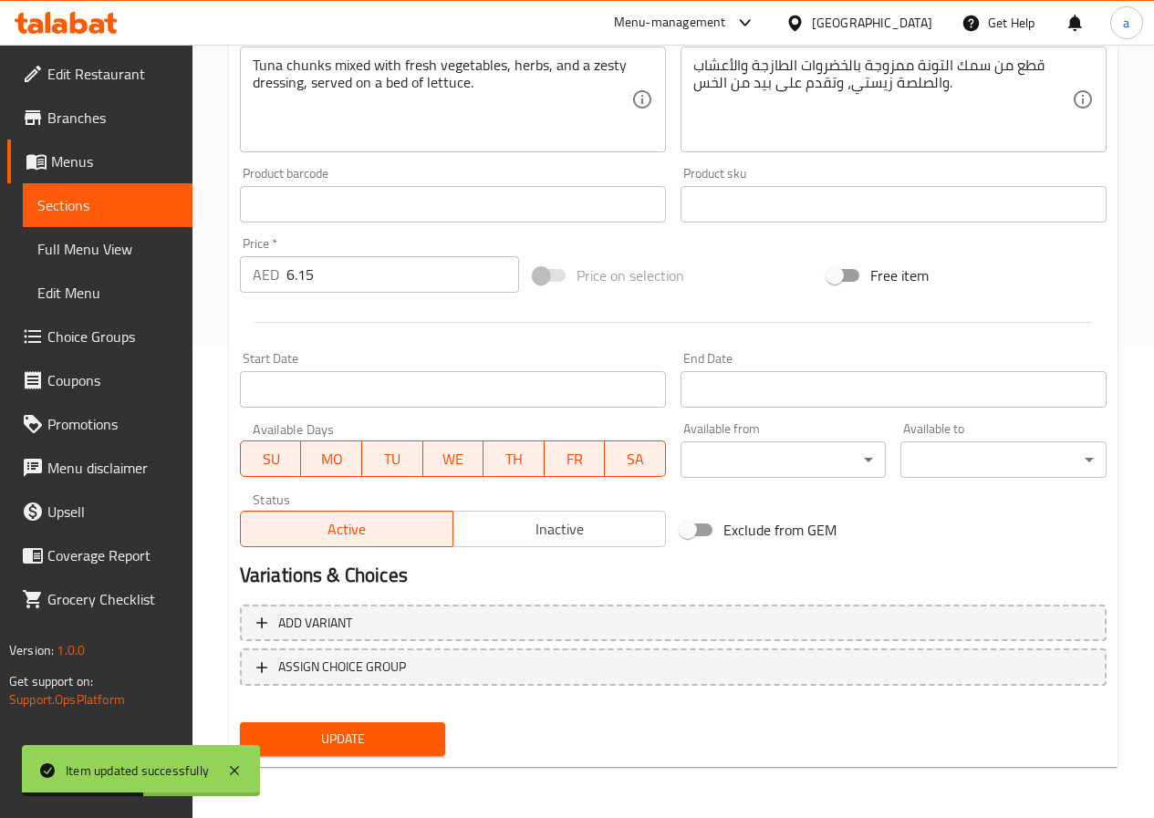
click at [79, 214] on span "Sections" at bounding box center [107, 205] width 140 height 22
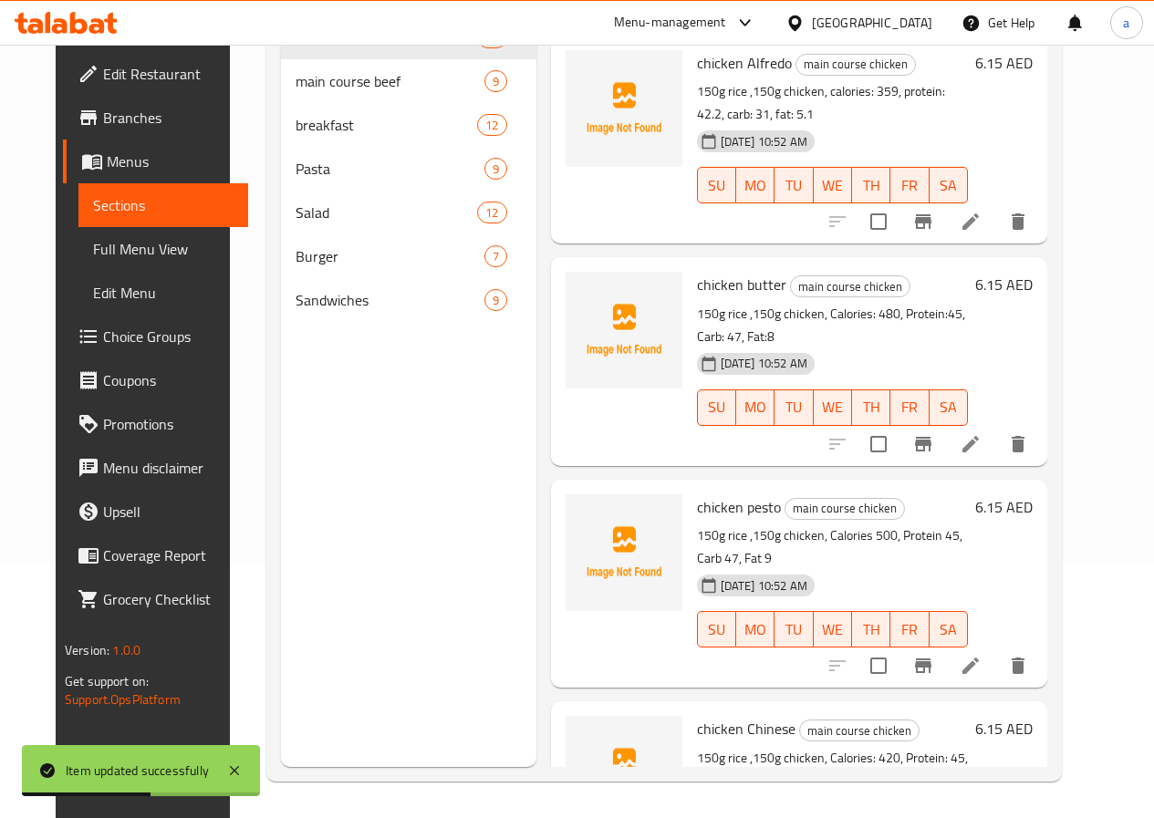
scroll to position [255, 0]
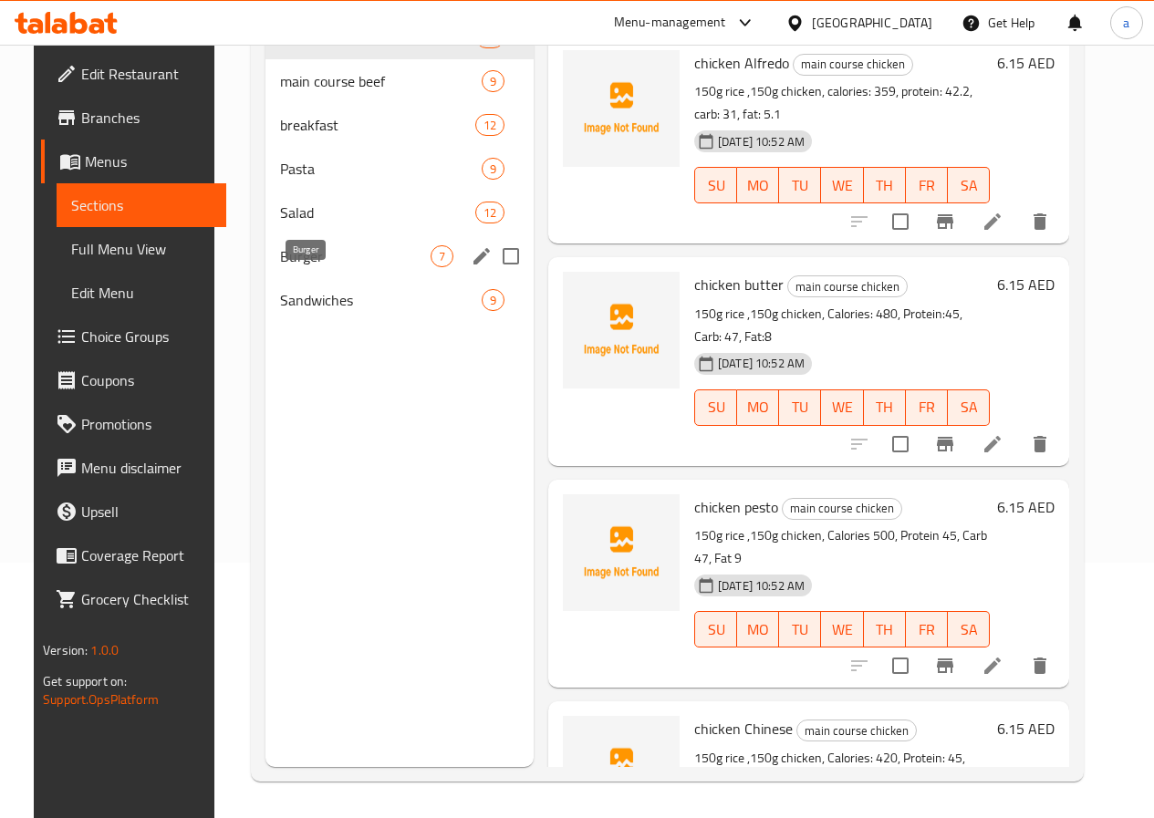
click at [311, 267] on span "Burger" at bounding box center [355, 256] width 150 height 22
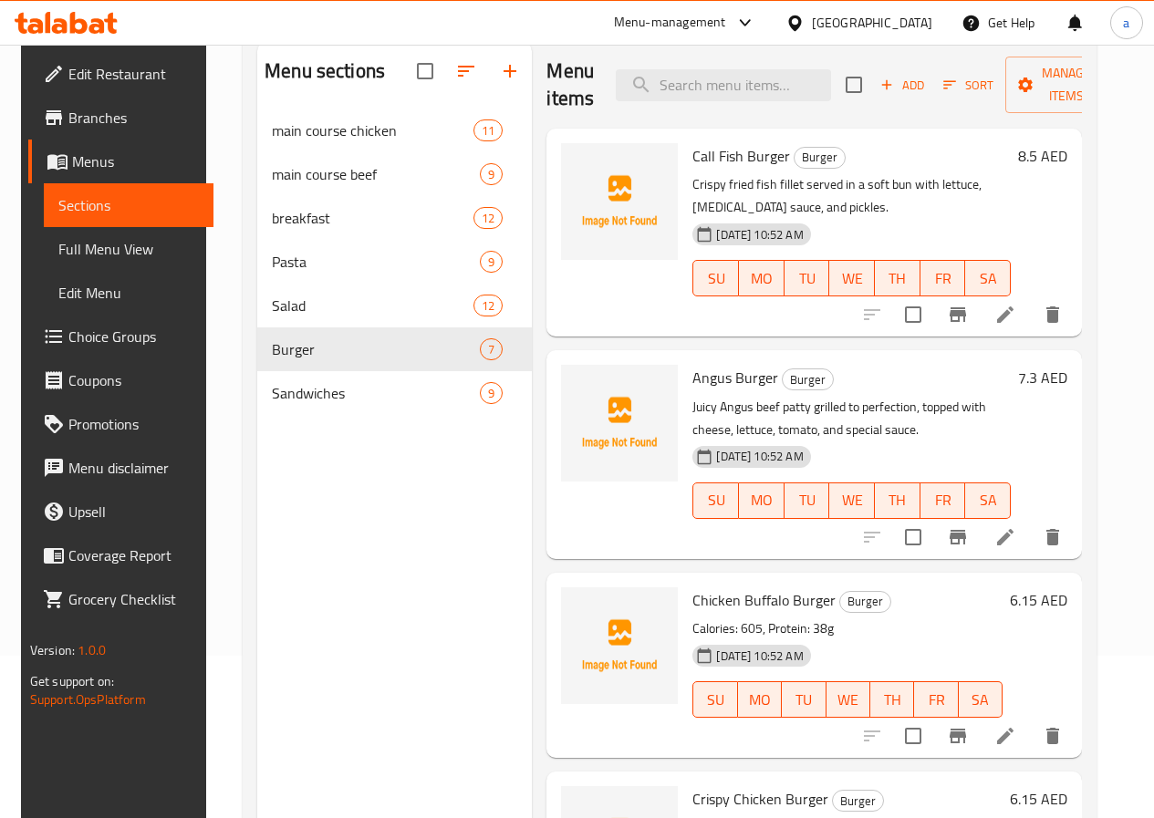
scroll to position [73, 0]
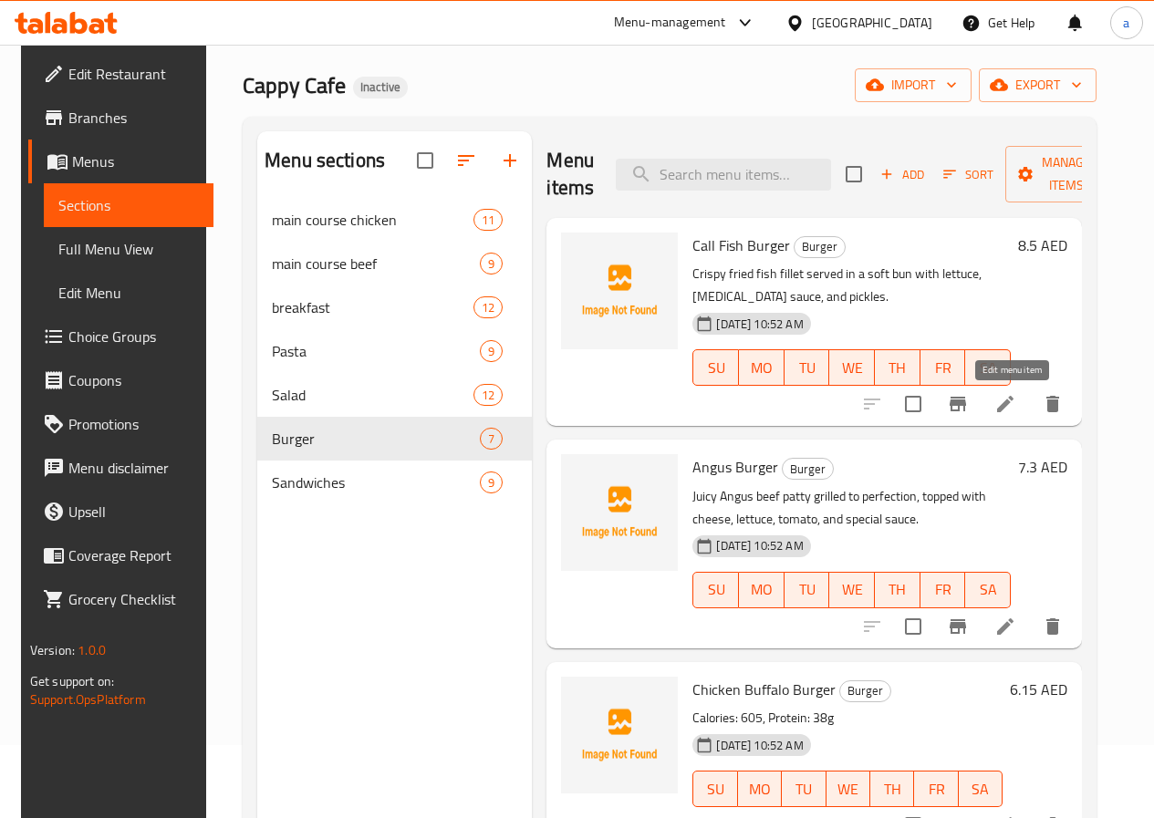
click at [1016, 401] on icon at bounding box center [1005, 404] width 22 height 22
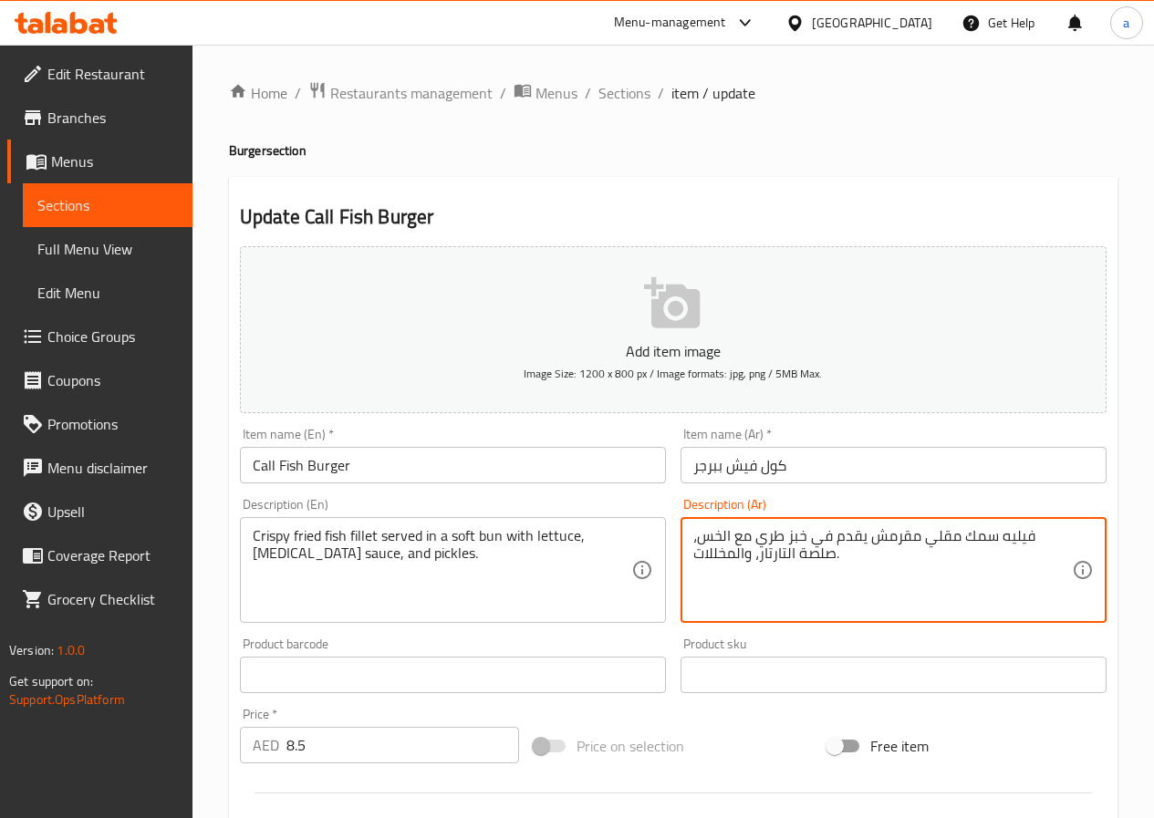
click at [776, 538] on textarea "فيليه سمك مقلي مقرمش يقدم في خبز طري مع الخس، صلصة التارتار، والمخللات." at bounding box center [882, 570] width 379 height 87
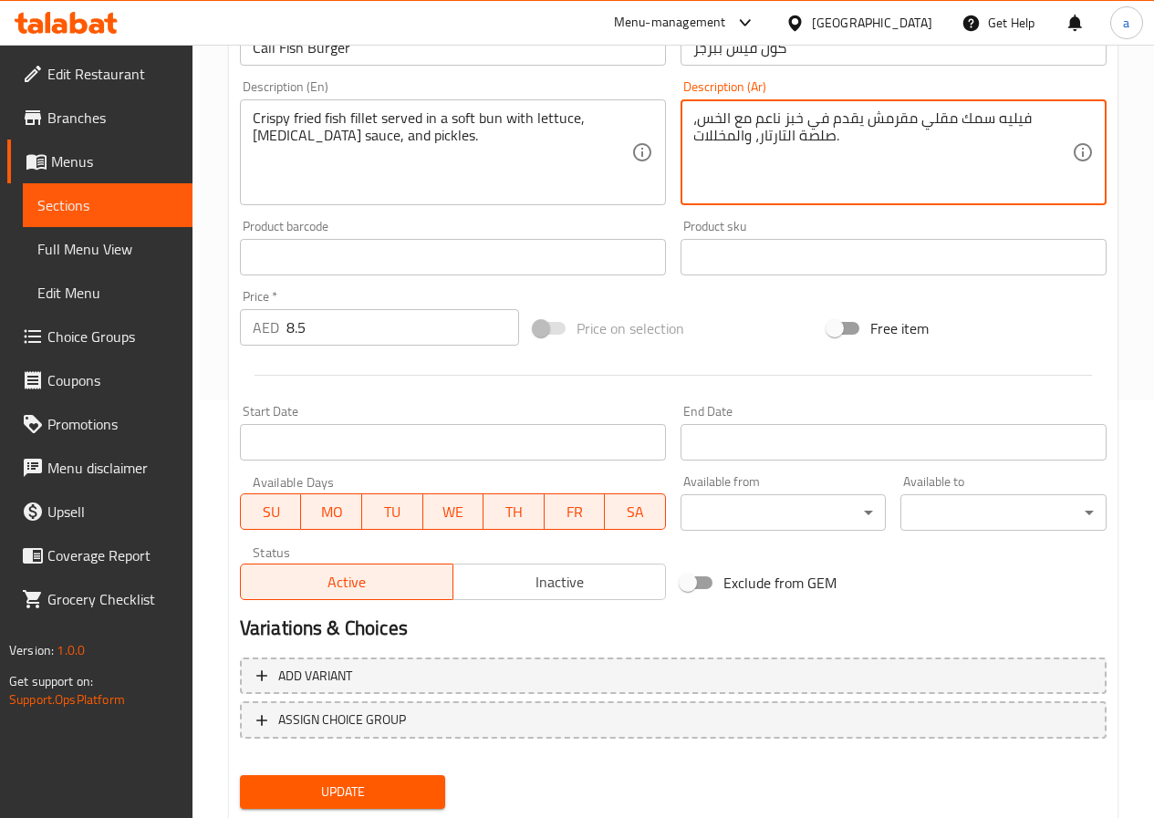
scroll to position [471, 0]
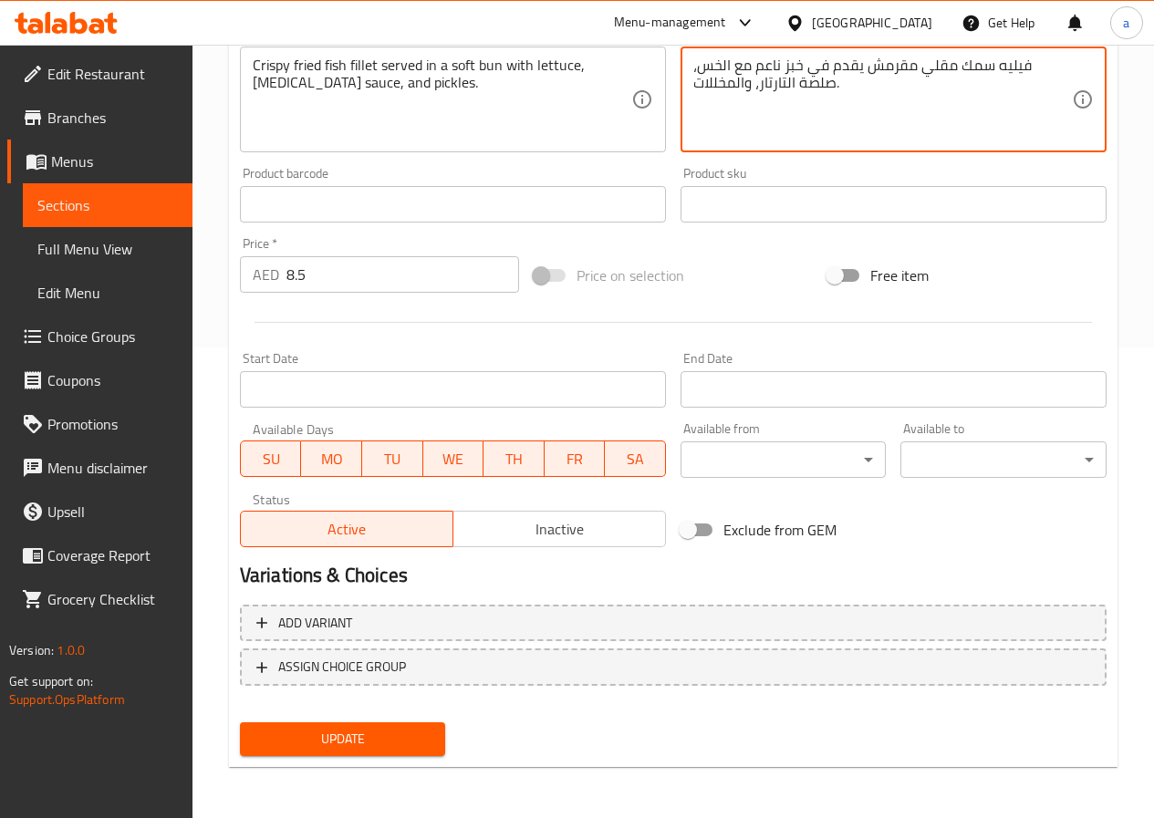
type textarea "فيليه سمك مقلي مقرمش يقدم في خبز ناعم مع الخس، صلصة التارتار، والمخللات."
click at [328, 750] on span "Update" at bounding box center [342, 739] width 177 height 23
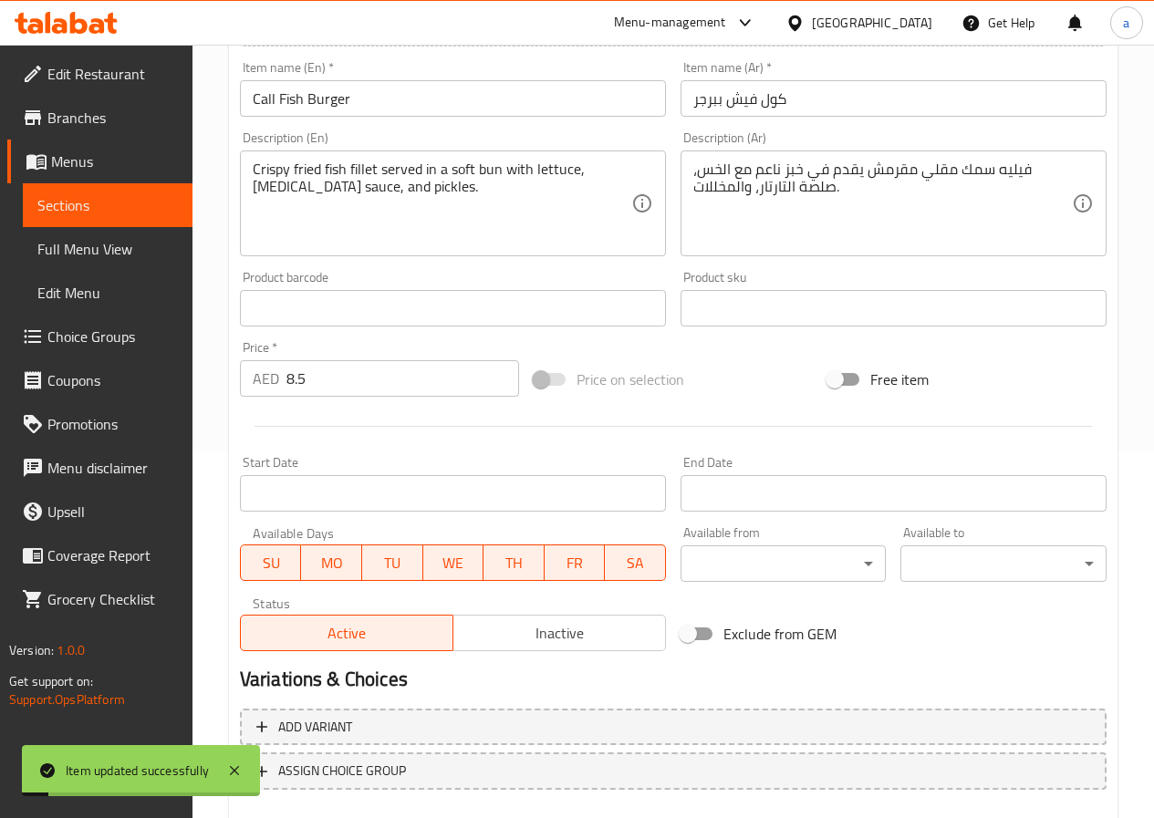
scroll to position [288, 0]
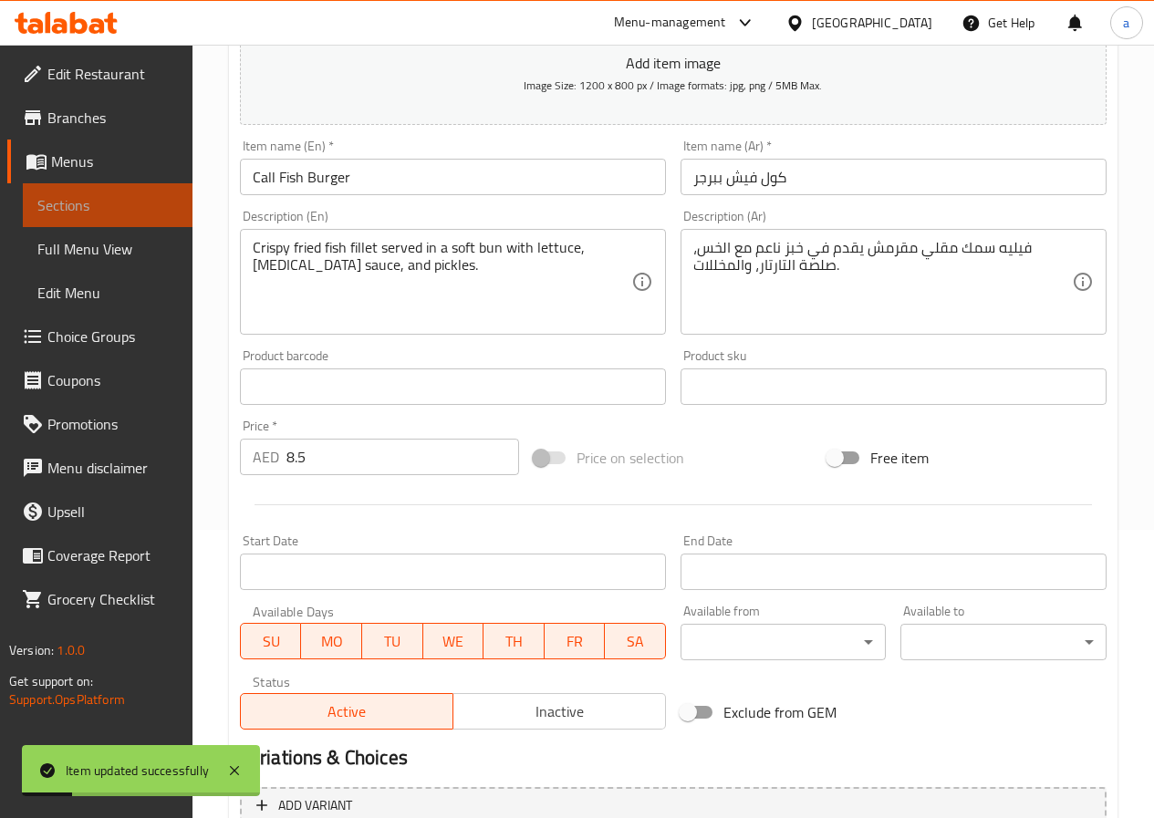
click at [76, 198] on span "Sections" at bounding box center [107, 205] width 140 height 22
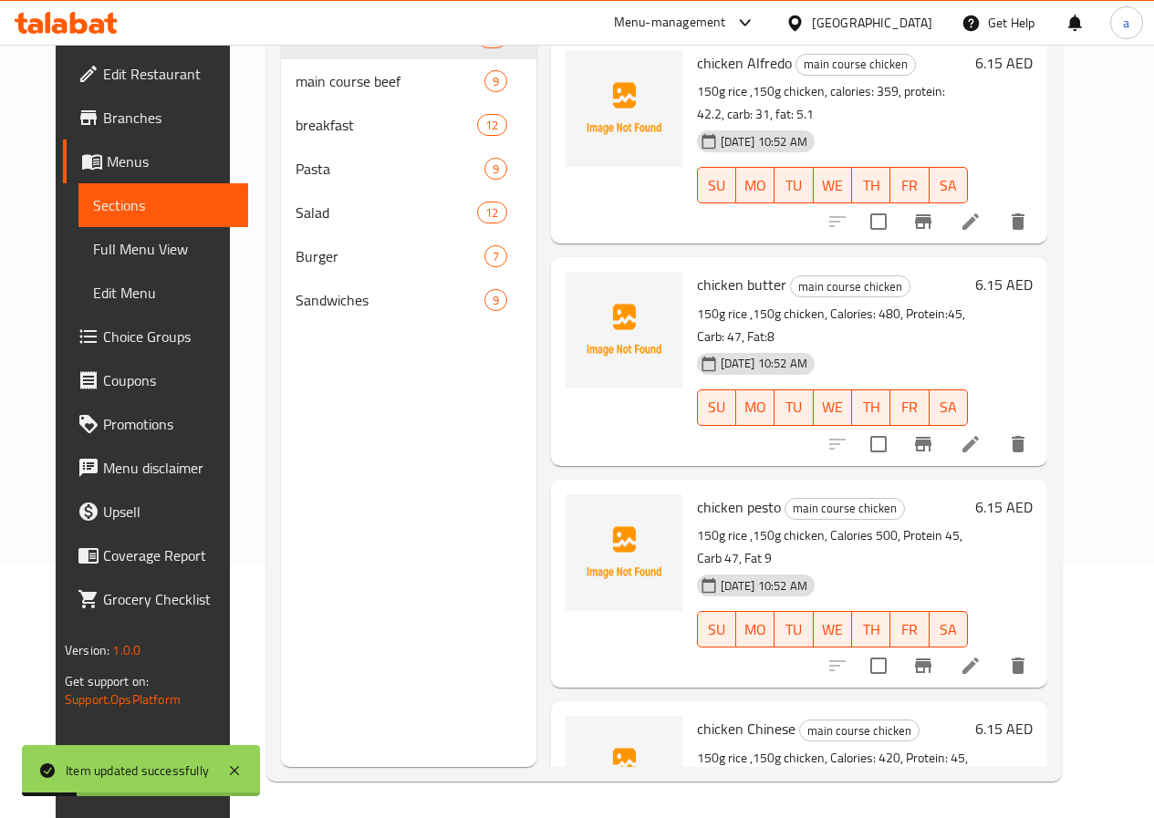
scroll to position [255, 0]
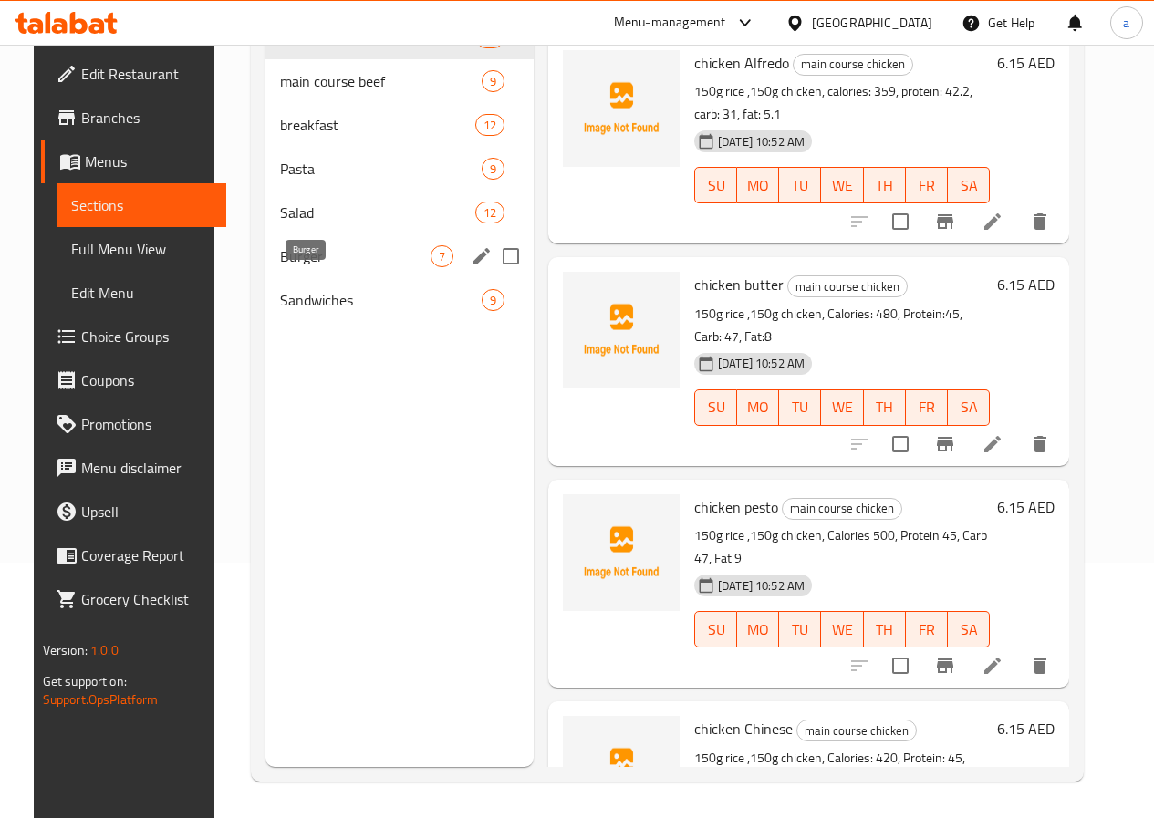
click at [339, 267] on span "Burger" at bounding box center [355, 256] width 150 height 22
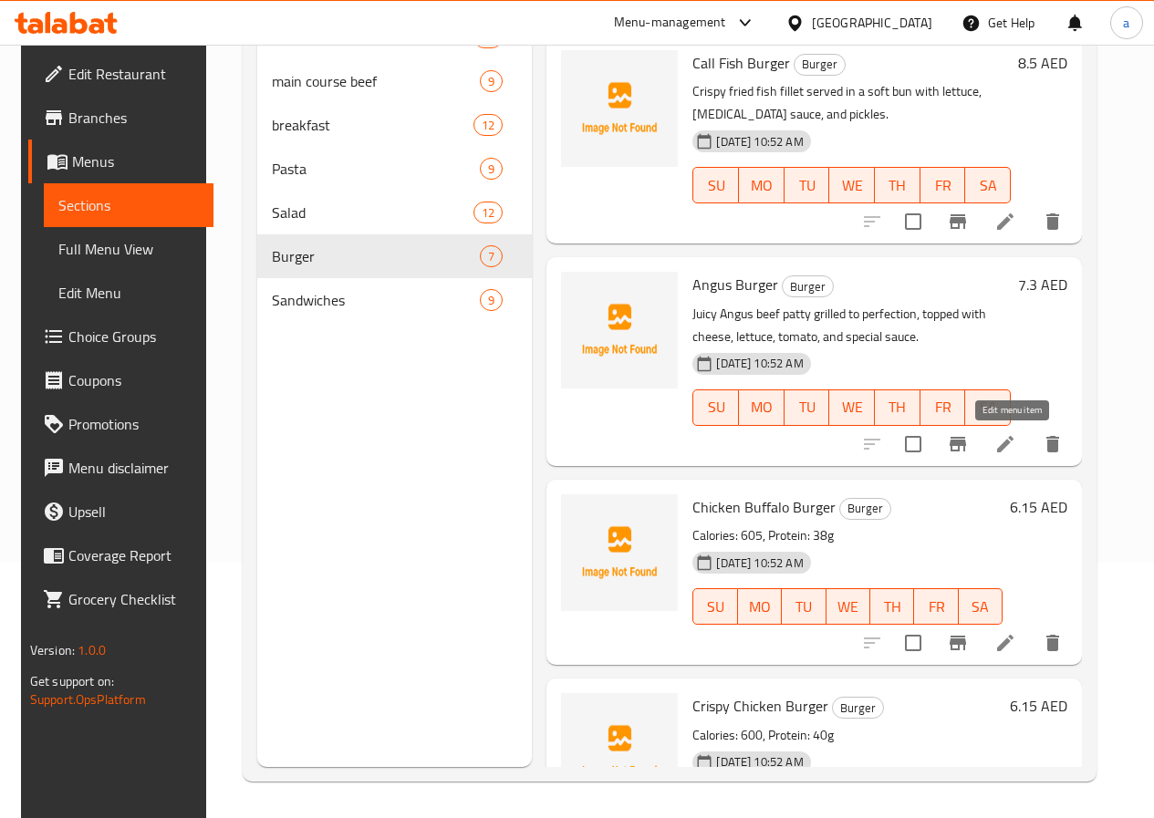
click at [1013, 441] on icon at bounding box center [1005, 444] width 16 height 16
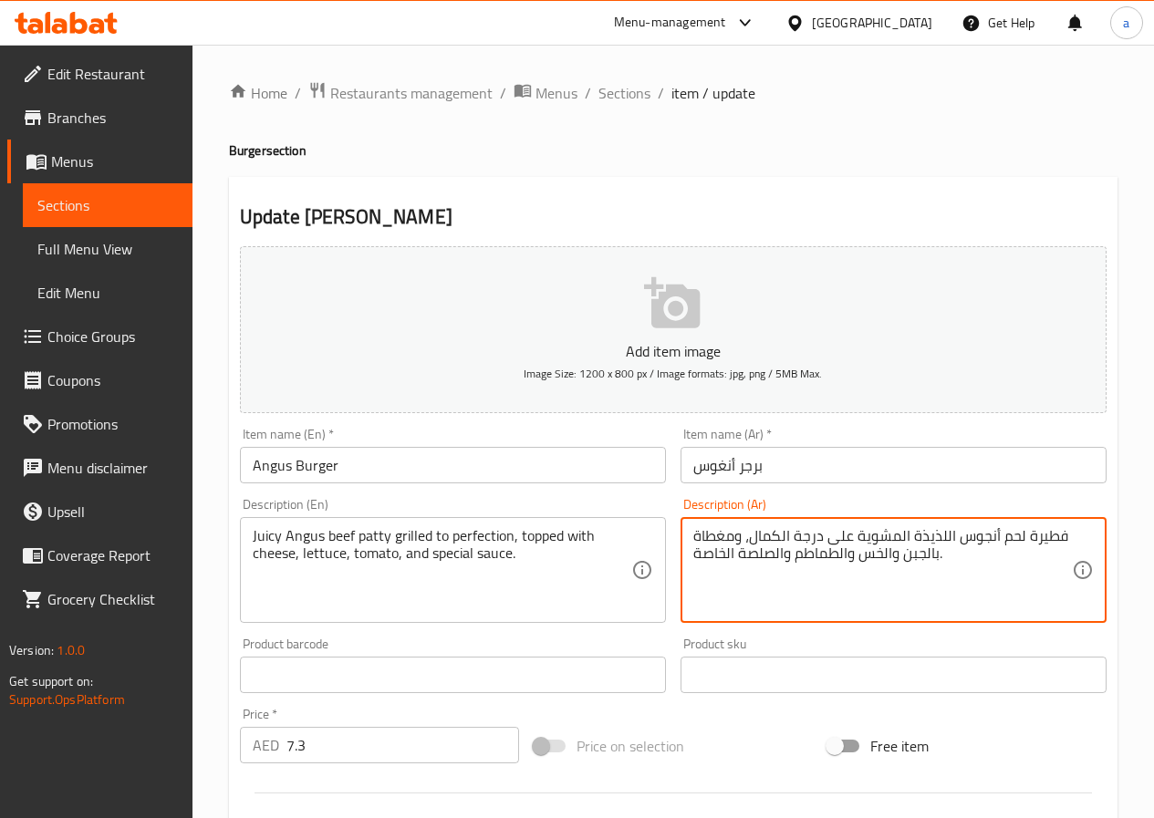
click at [1048, 541] on textarea "فطيرة لحم أنجوس اللذيذة المشوية على درجة الكمال، ومغطاة بالجبن والخس والطماطم و…" at bounding box center [882, 570] width 379 height 87
drag, startPoint x: 846, startPoint y: 536, endPoint x: 752, endPoint y: 535, distance: 93.9
click at [752, 535] on textarea "شريحة لحم أنجوس اللذيذة المشوية على درجة الكمال، ومغطاة بالجبن والخس والطماطم و…" at bounding box center [882, 570] width 379 height 87
type textarea "شريحة لحم أنجوس اللذيذة المشوية على درجة الكمال، ومغطاة بالجبن والخس والطماطم و…"
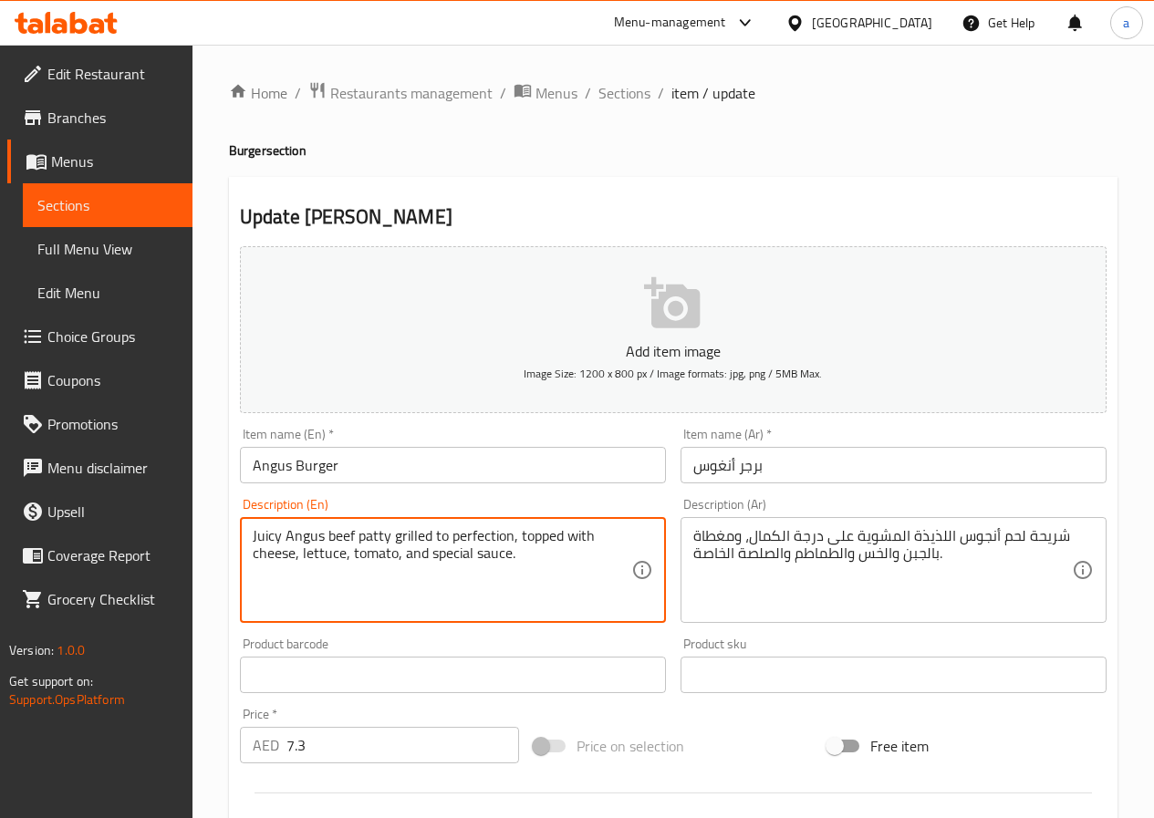
drag, startPoint x: 429, startPoint y: 534, endPoint x: 512, endPoint y: 541, distance: 83.3
type textarea "Juicy Angus beef patty grilled, topped with cheese, lettuce, tomato, and specia…"
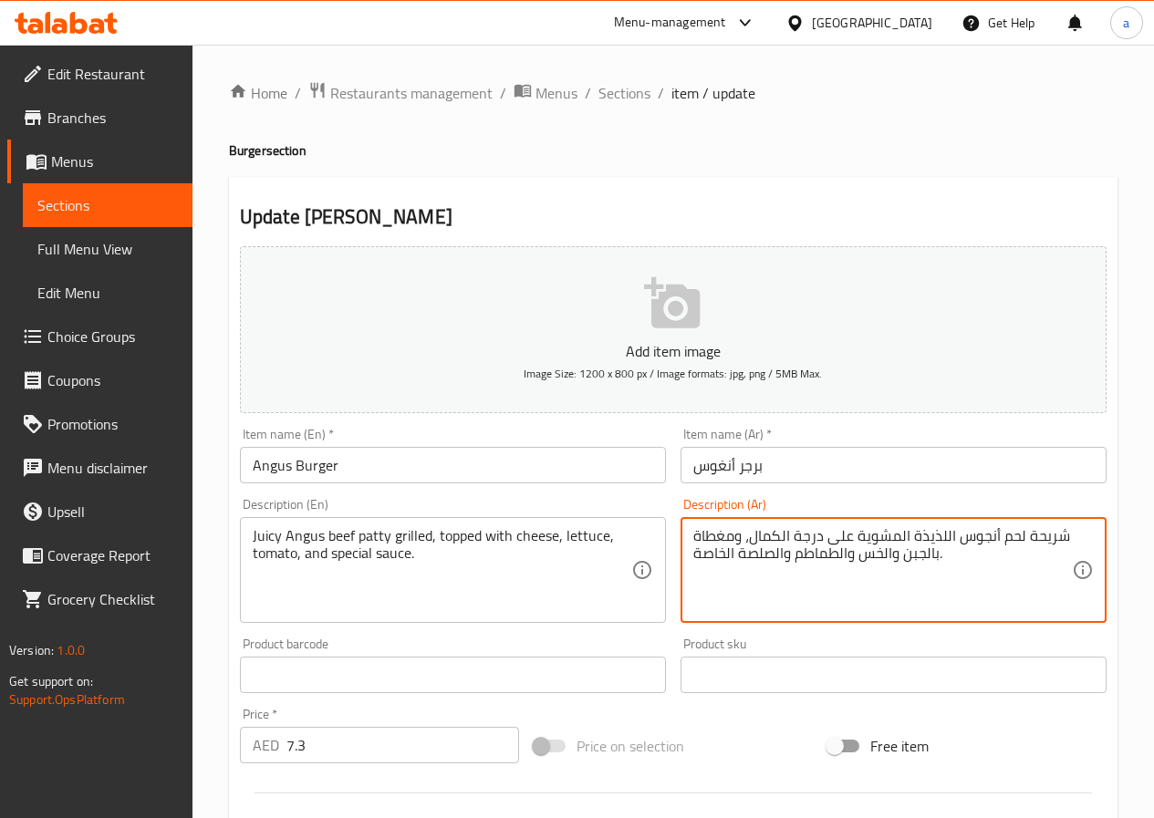
drag, startPoint x: 751, startPoint y: 540, endPoint x: 820, endPoint y: 541, distance: 69.3
click at [750, 542] on textarea "شريحة لحم أنجوس اللذيذة المشوية على درجة الكمال، ومغطاة بالجبن والخس والطماطم و…" at bounding box center [882, 570] width 379 height 87
drag, startPoint x: 750, startPoint y: 541, endPoint x: 848, endPoint y: 536, distance: 98.6
click at [848, 536] on textarea "شريحة لحم أنجوس اللذيذة المشوية على درجة الكمال، ومغطاة بالجبن والخس والطماطم و…" at bounding box center [882, 570] width 379 height 87
type textarea "شريحة لحم أنجوس اللذيذة المشوية على درجة الكمال، ومغطاة بالجبن والخس والطماطم و…"
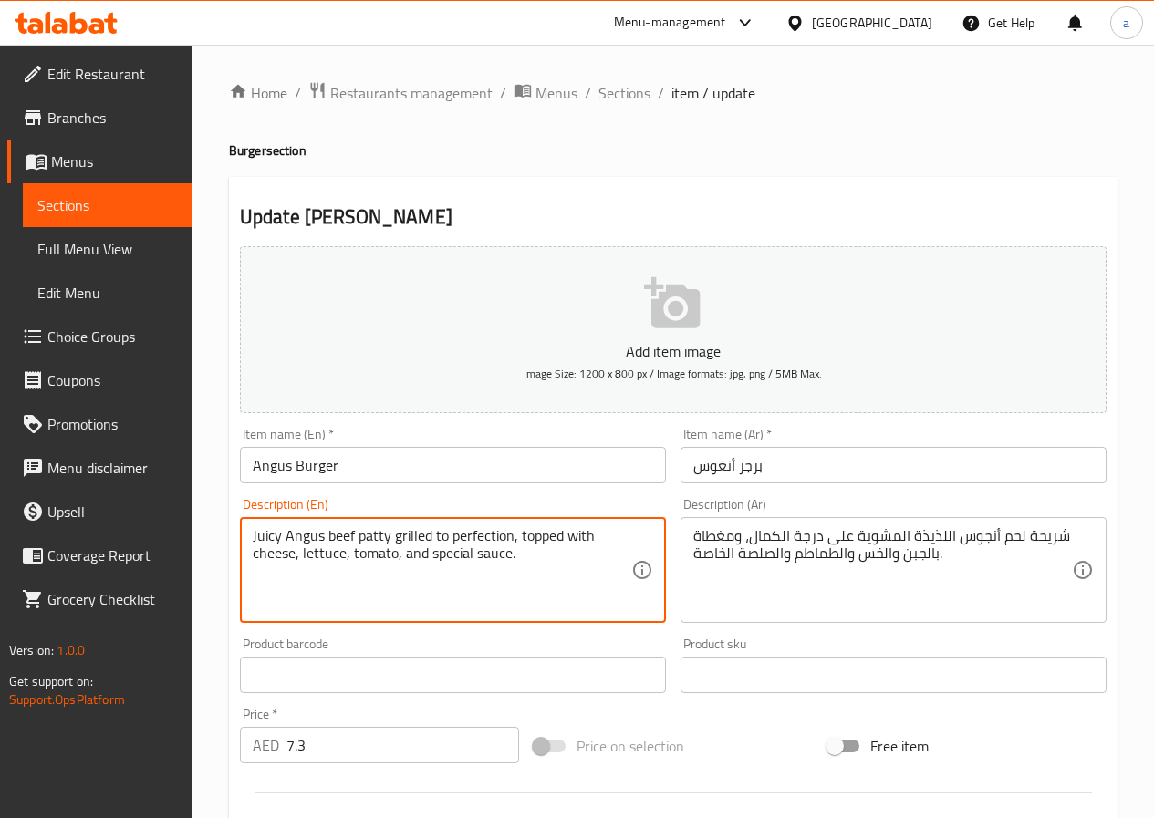
click at [493, 540] on textarea "Juicy Angus beef patty grilled to perfection, topped with cheese, lettuce, toma…" at bounding box center [442, 570] width 379 height 87
click at [447, 535] on textarea "Juicy Angus beef patty grilled to perfection, topped with cheese, lettuce, toma…" at bounding box center [442, 570] width 379 height 87
drag, startPoint x: 430, startPoint y: 534, endPoint x: 509, endPoint y: 543, distance: 79.8
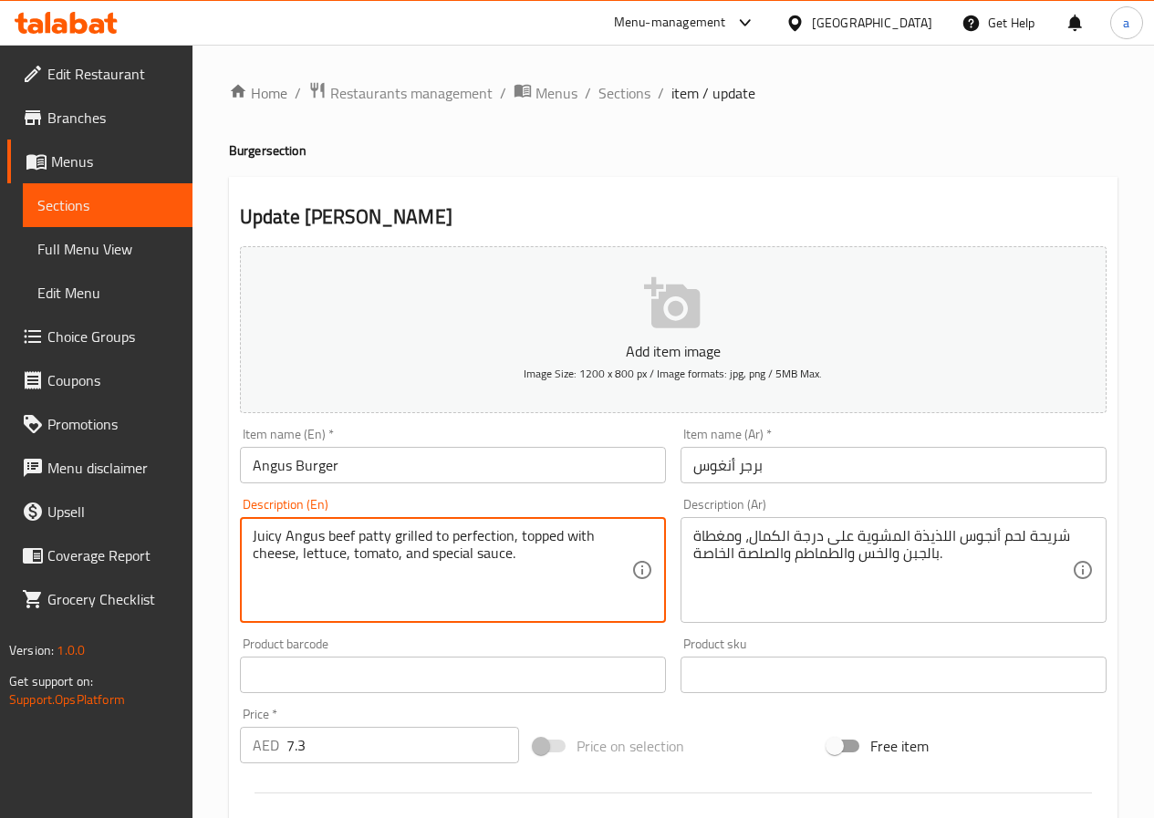
click at [509, 543] on textarea "Juicy Angus beef patty grilled to perfection, topped with cheese, lettuce, toma…" at bounding box center [442, 570] width 379 height 87
type textarea "Juicy Angus beef patty grilled, topped with cheese, lettuce, tomato, and specia…"
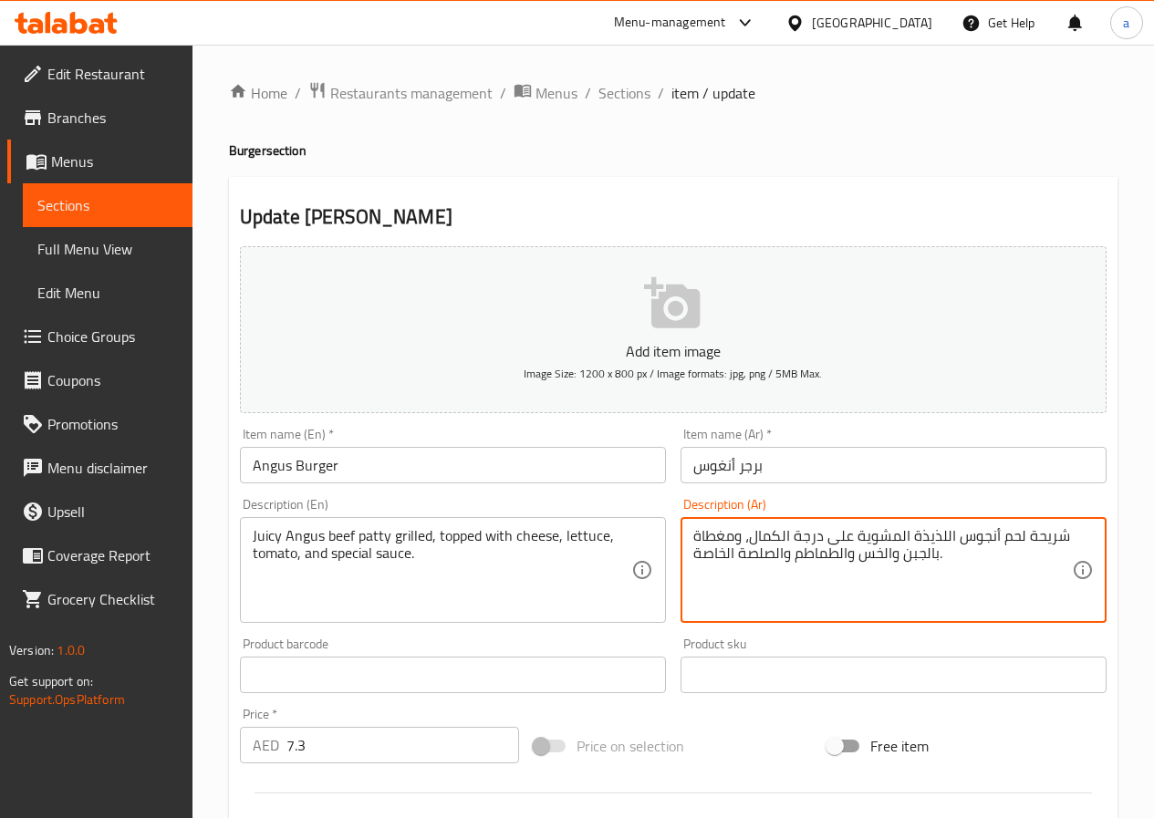
drag, startPoint x: 750, startPoint y: 533, endPoint x: 851, endPoint y: 532, distance: 101.2
click at [909, 537] on textarea "شريحة لحم أنجوس اللذيذة المشوية ، ومغطاة بالجبن والخس والطماطم والصلصة الخاصة." at bounding box center [882, 570] width 379 height 87
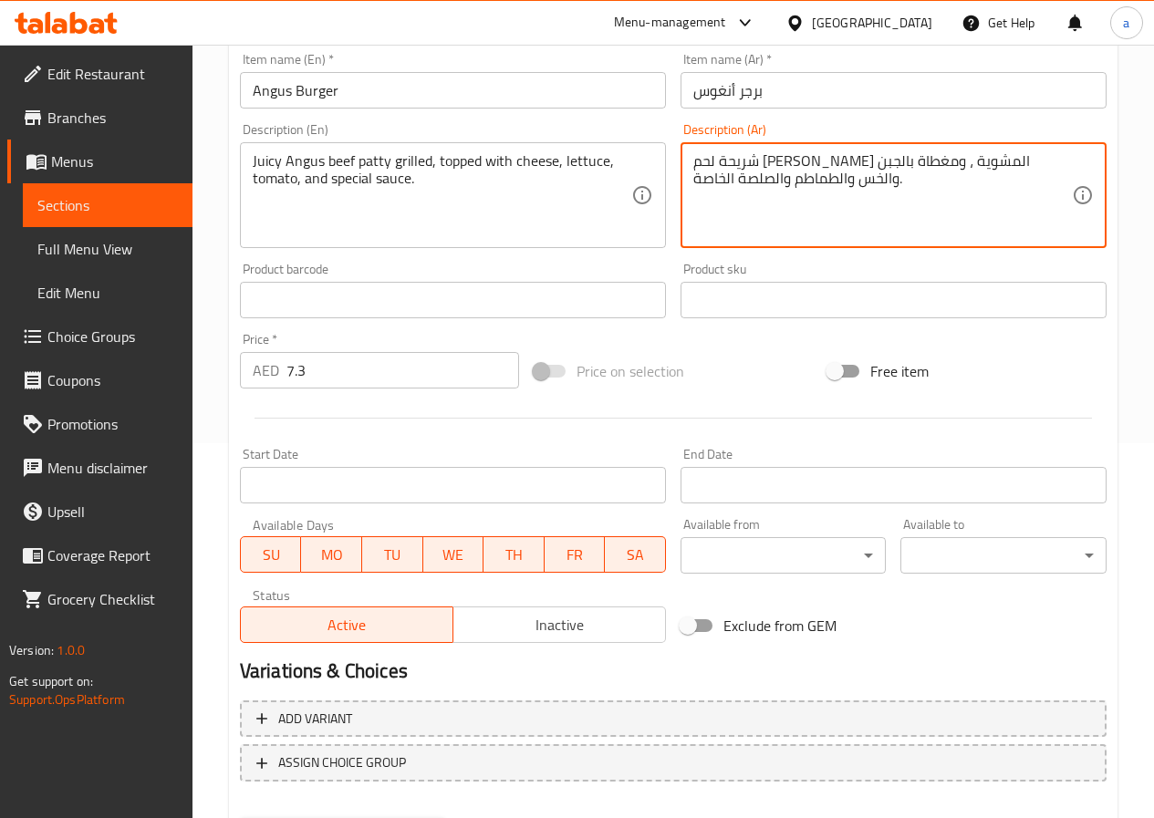
scroll to position [471, 0]
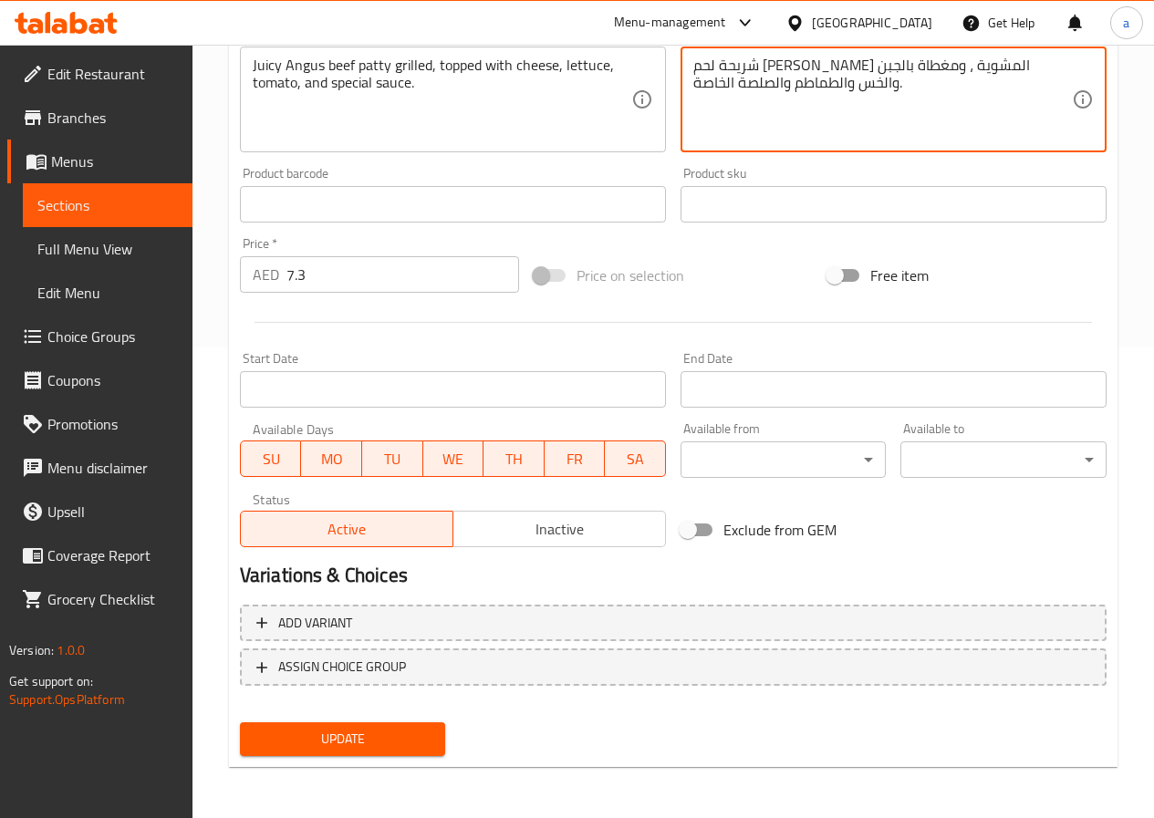
type textarea "شريحة لحم [PERSON_NAME] المشوية ، ومغطاة بالجبن والخس والطماطم والصلصة الخاصة."
click at [341, 746] on span "Update" at bounding box center [342, 739] width 177 height 23
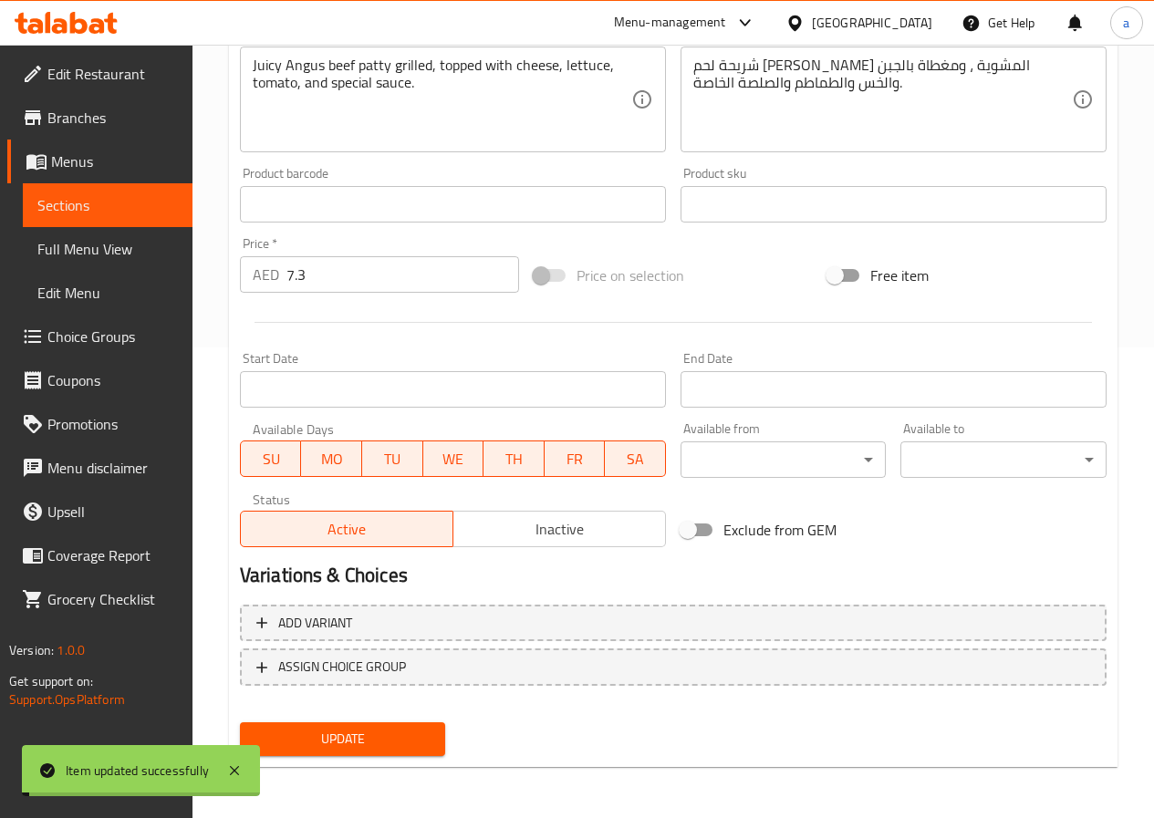
click at [102, 208] on span "Sections" at bounding box center [107, 205] width 140 height 22
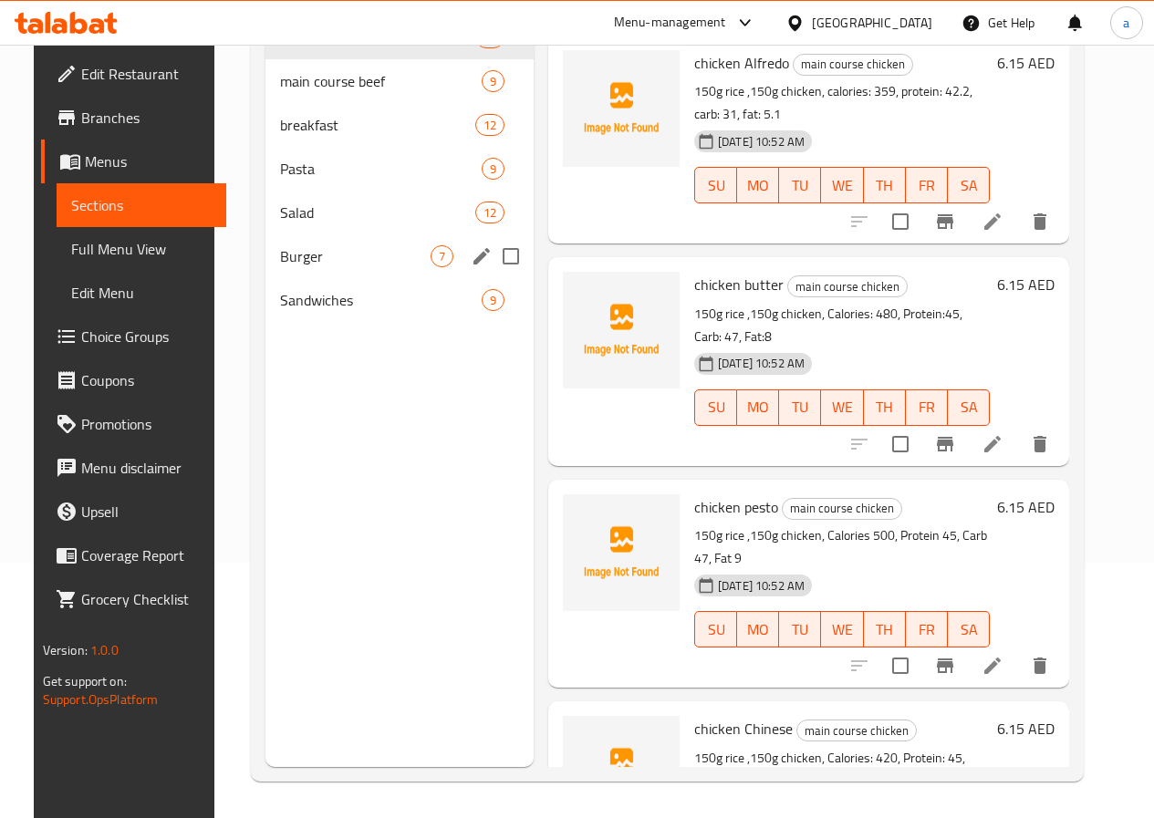
click at [310, 278] on div "Burger 7" at bounding box center [399, 256] width 268 height 44
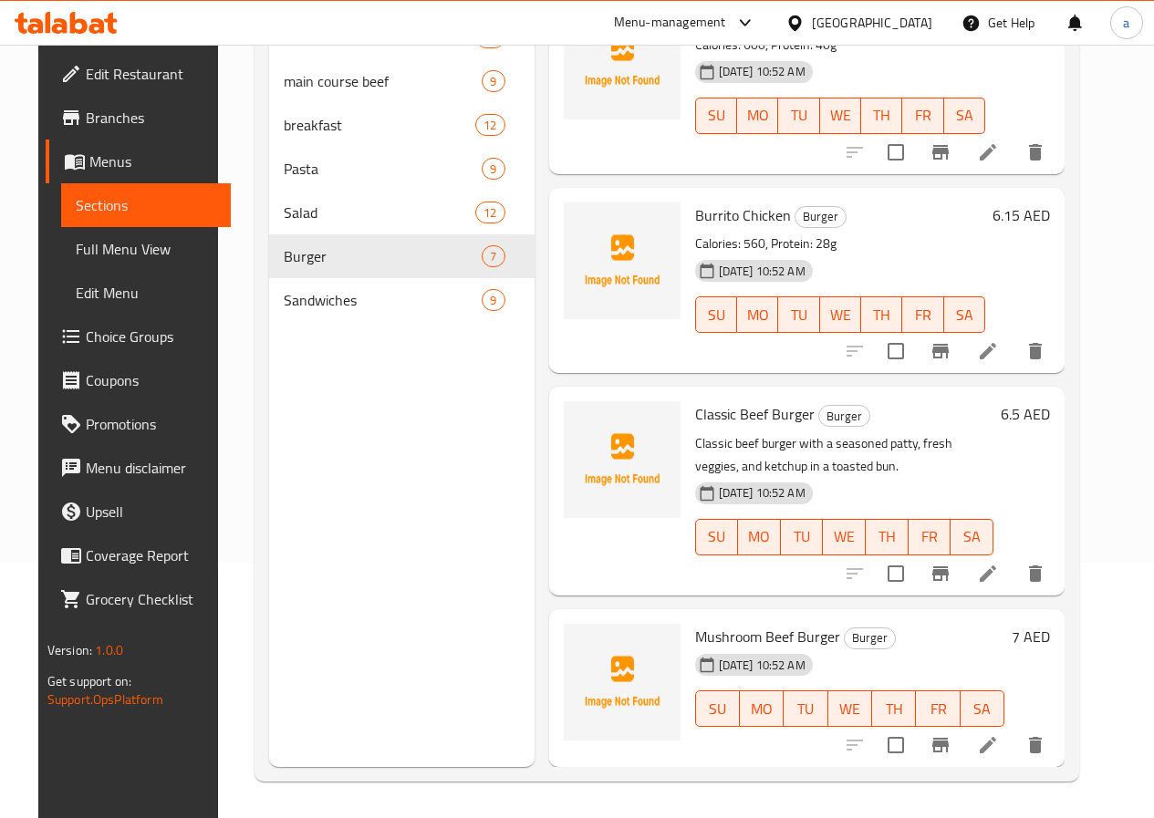
scroll to position [417, 0]
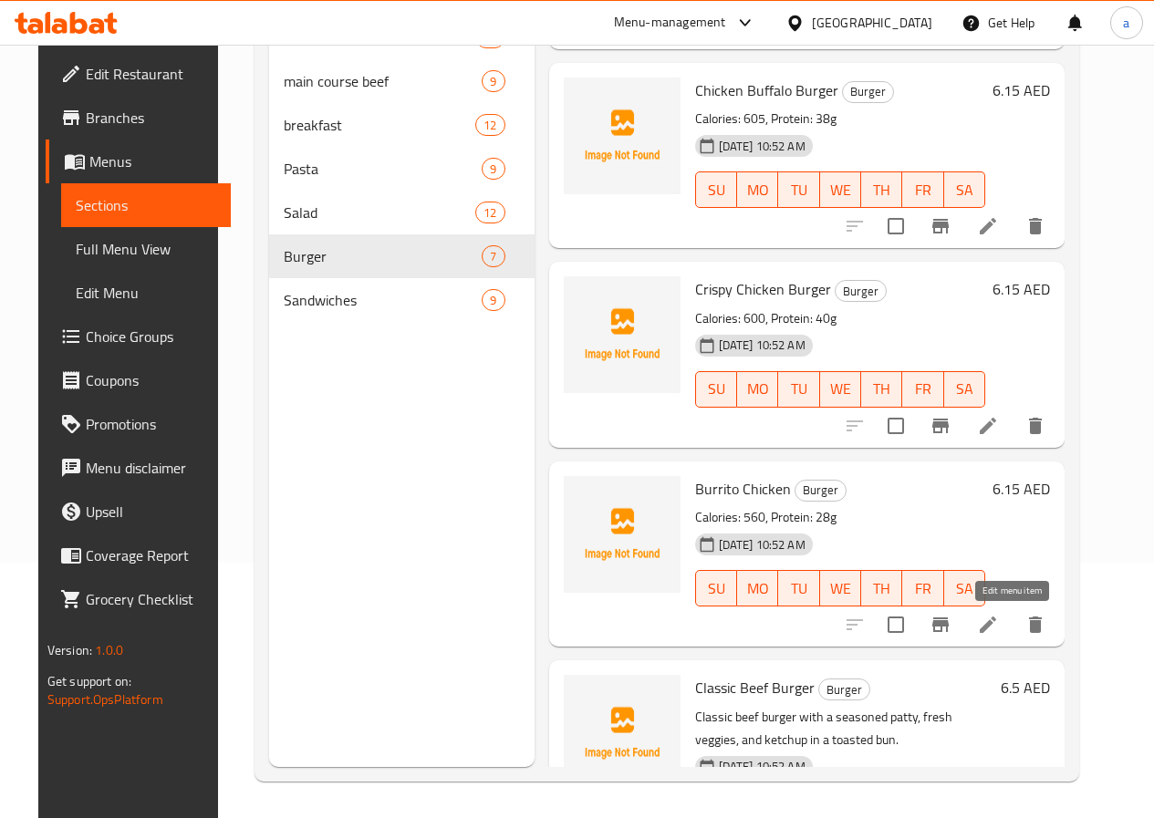
click at [999, 623] on icon at bounding box center [988, 625] width 22 height 22
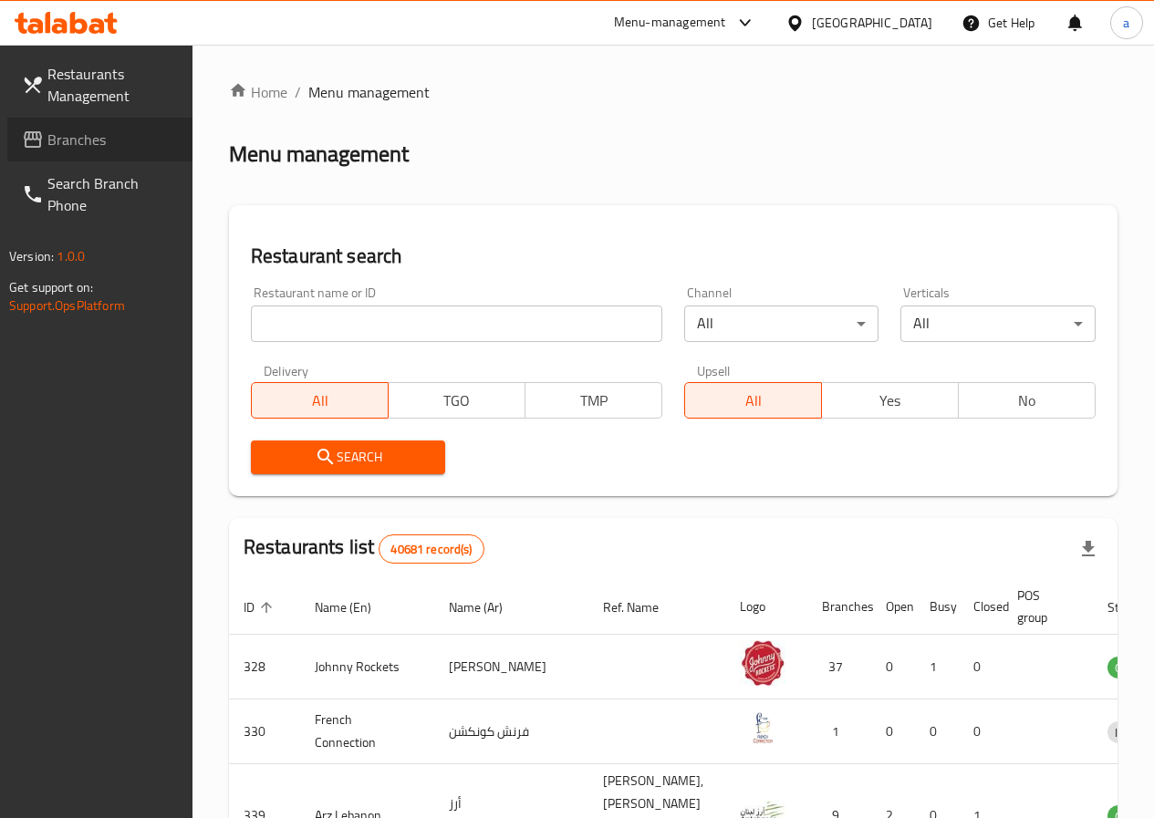
click at [130, 135] on span "Branches" at bounding box center [112, 140] width 130 height 22
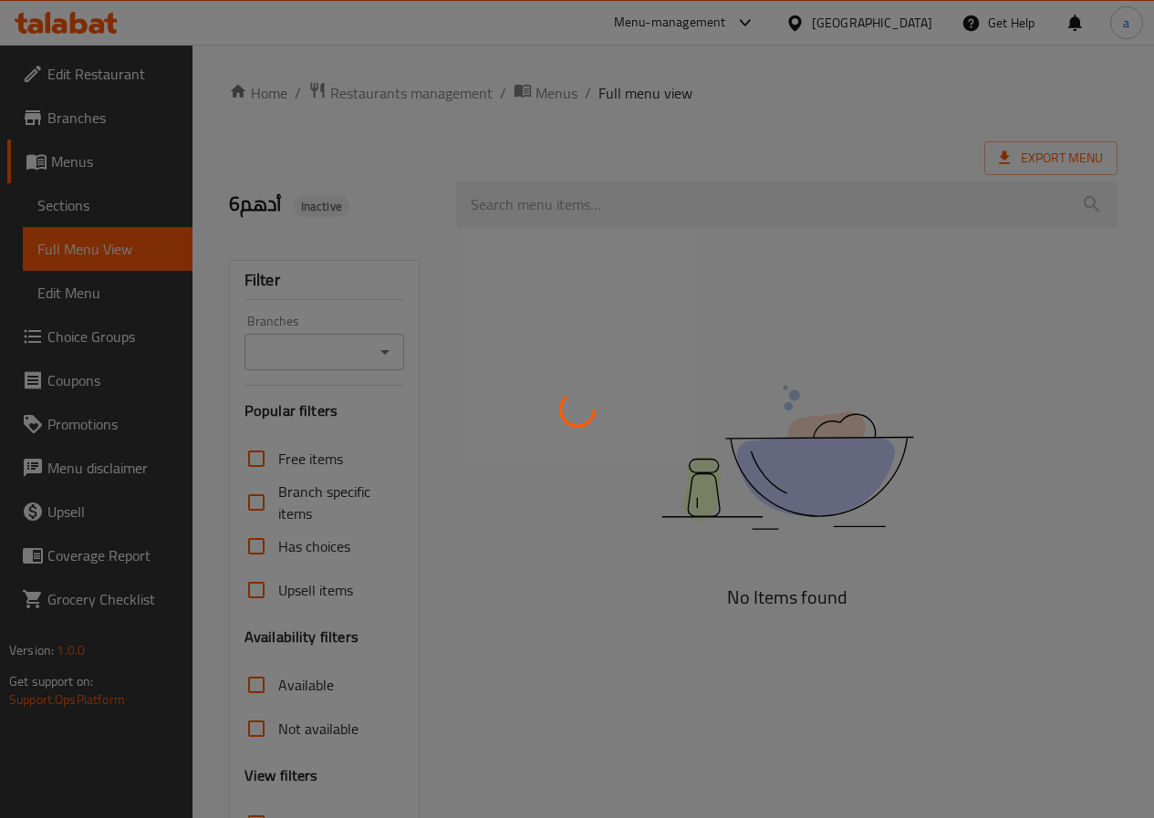
click at [99, 209] on div at bounding box center [577, 409] width 1154 height 818
click at [473, 305] on div at bounding box center [577, 409] width 1154 height 818
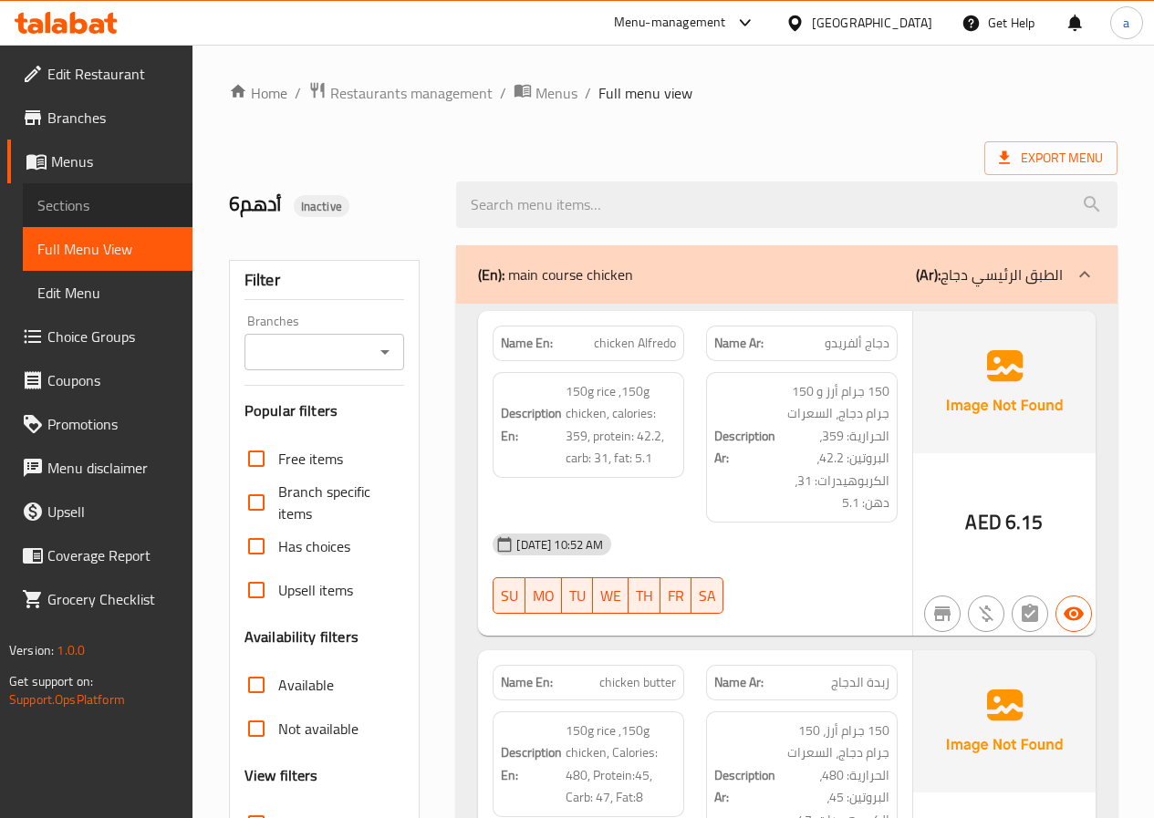
click at [111, 200] on span "Sections" at bounding box center [107, 205] width 140 height 22
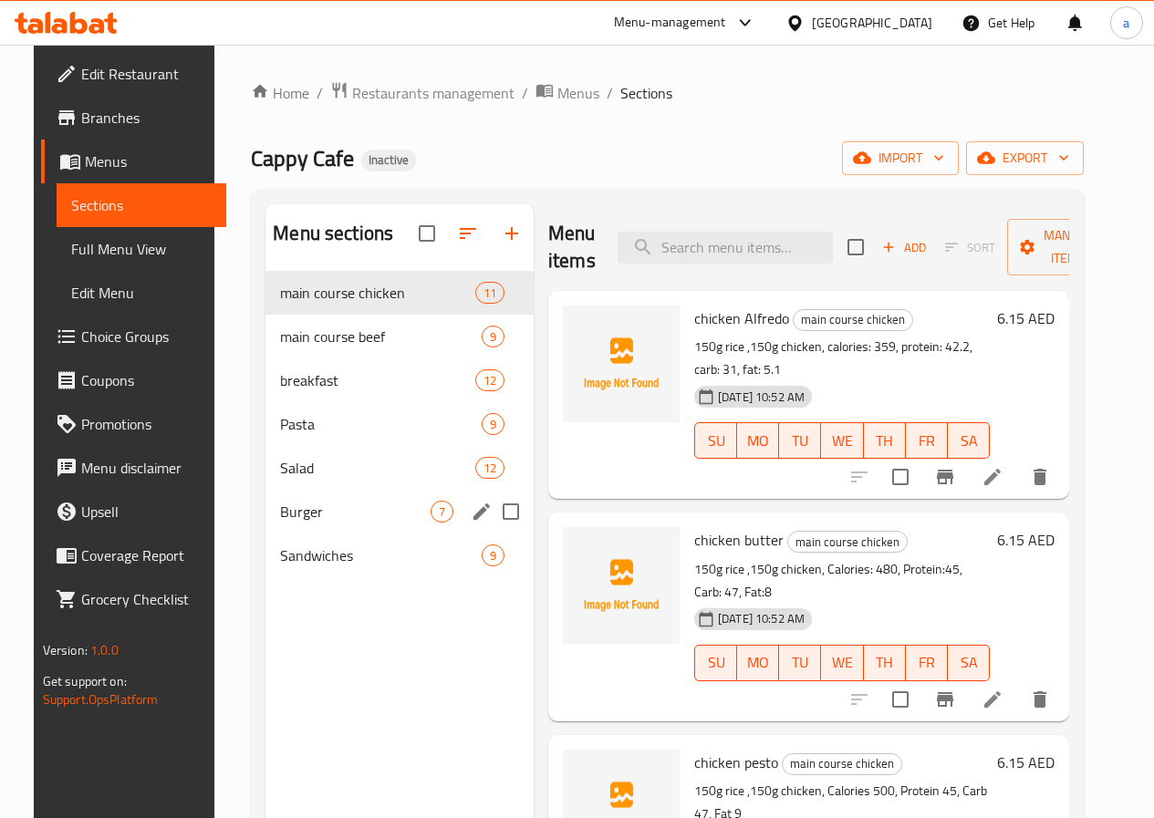
click at [316, 523] on span "Burger" at bounding box center [355, 512] width 150 height 22
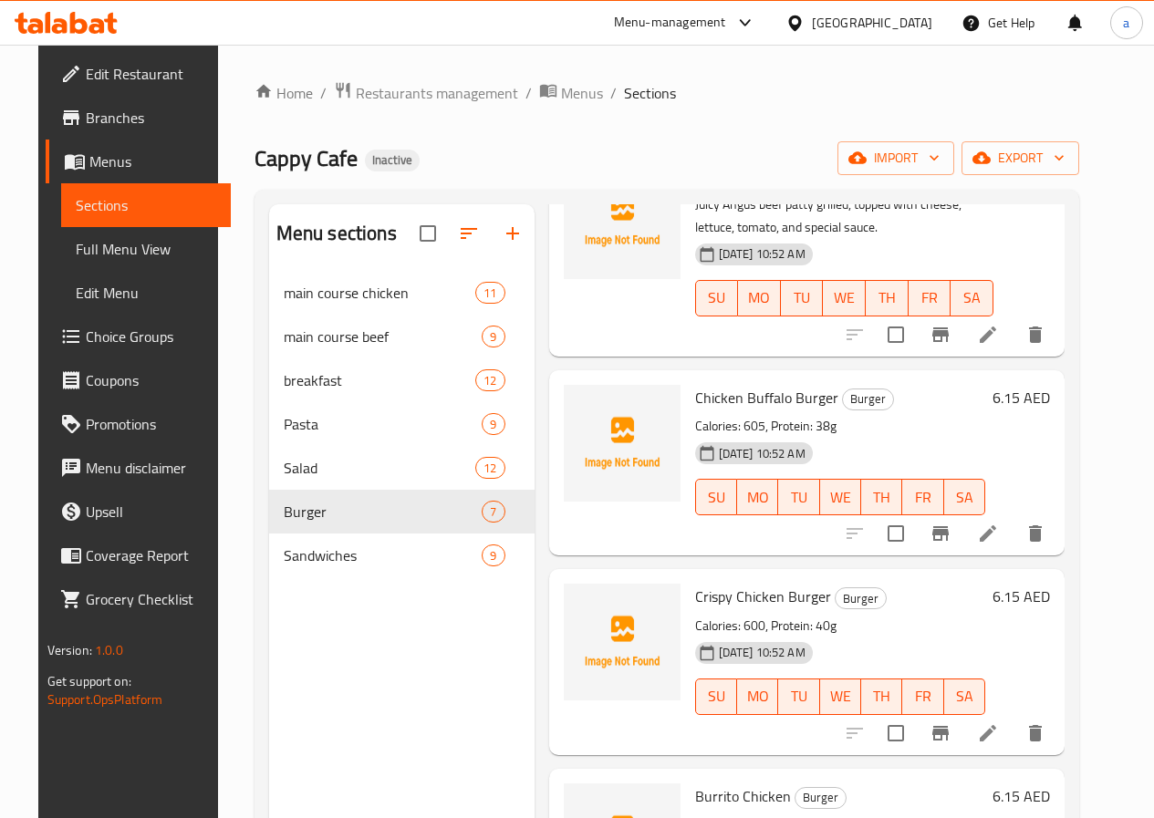
scroll to position [690, 0]
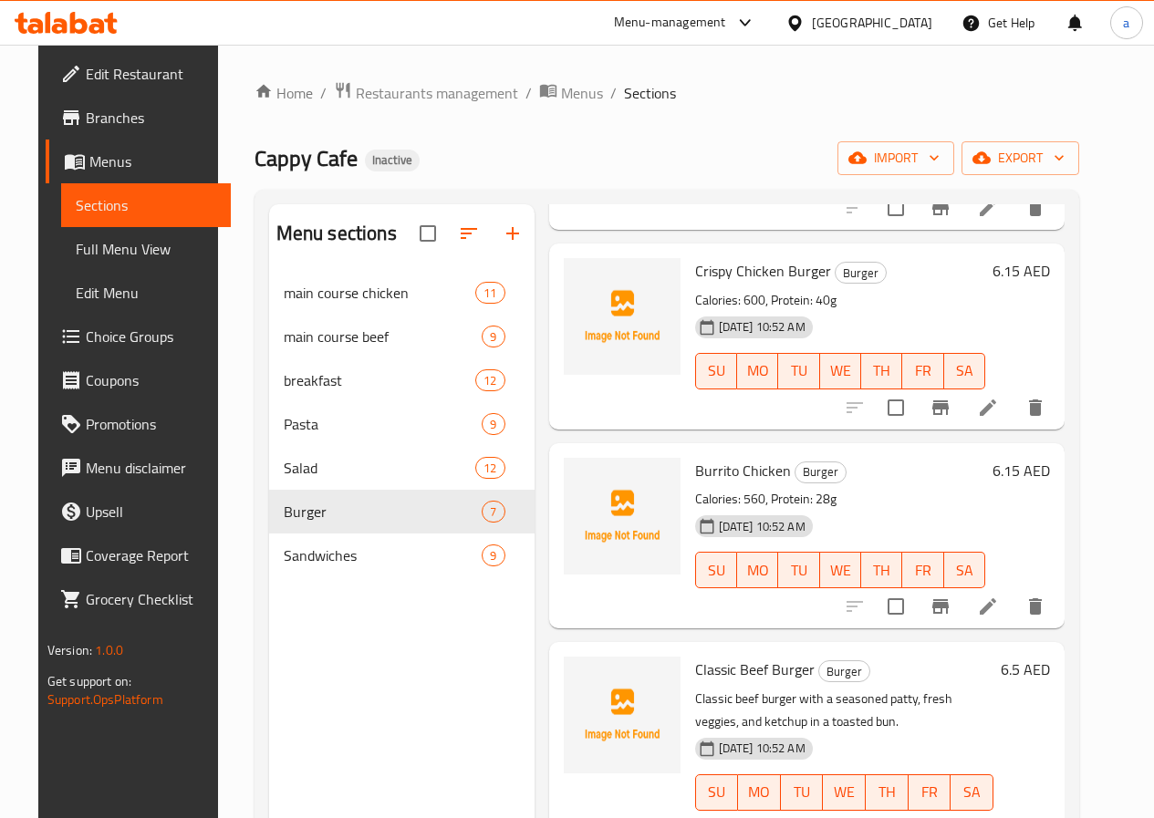
click at [695, 470] on span "Burrito Chicken" at bounding box center [743, 470] width 96 height 27
copy h6 "Burrito Chicken"
click at [1047, 601] on button "delete" at bounding box center [1035, 607] width 44 height 44
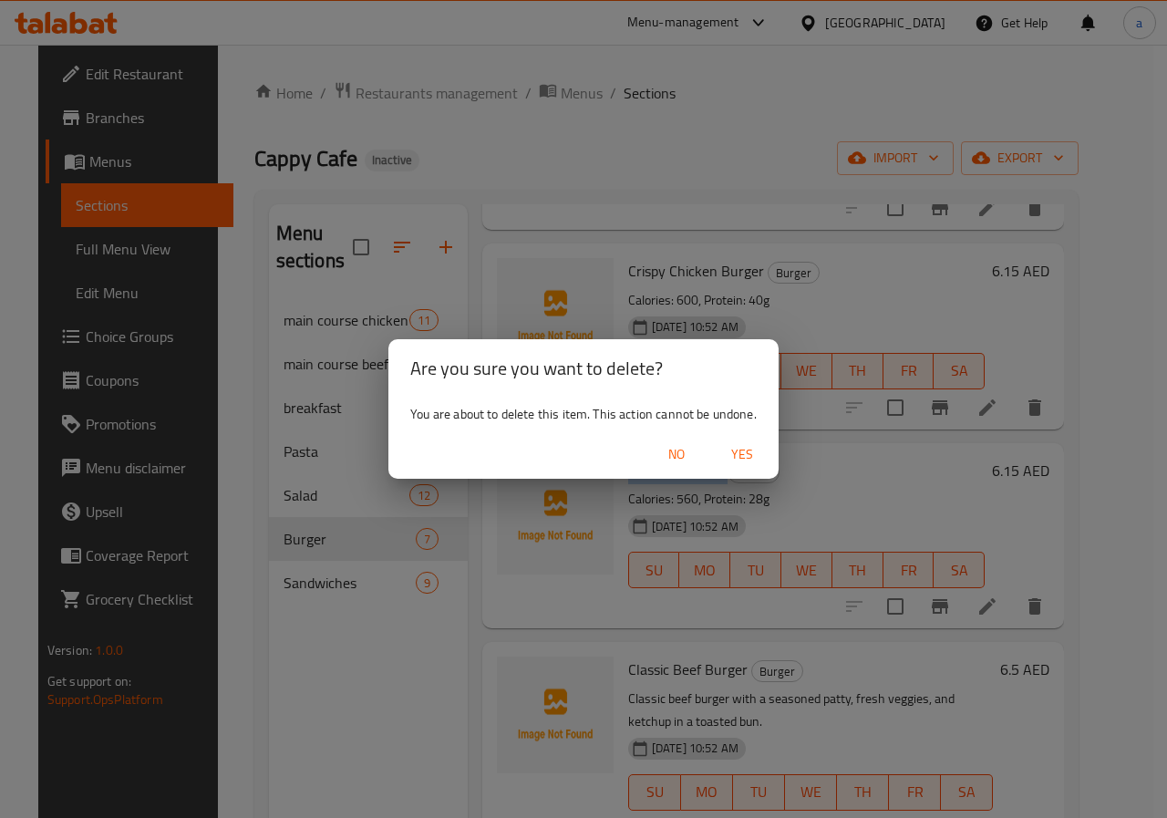
click at [740, 453] on span "Yes" at bounding box center [743, 454] width 44 height 23
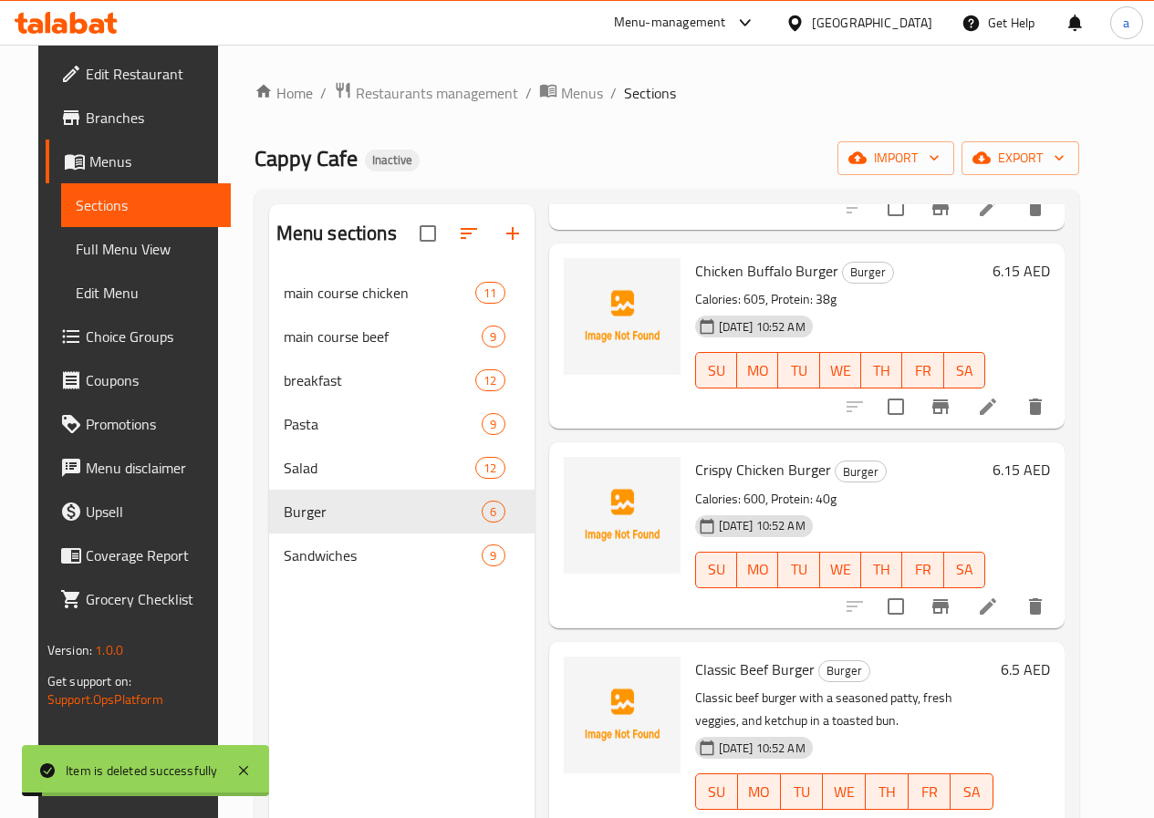
scroll to position [492, 0]
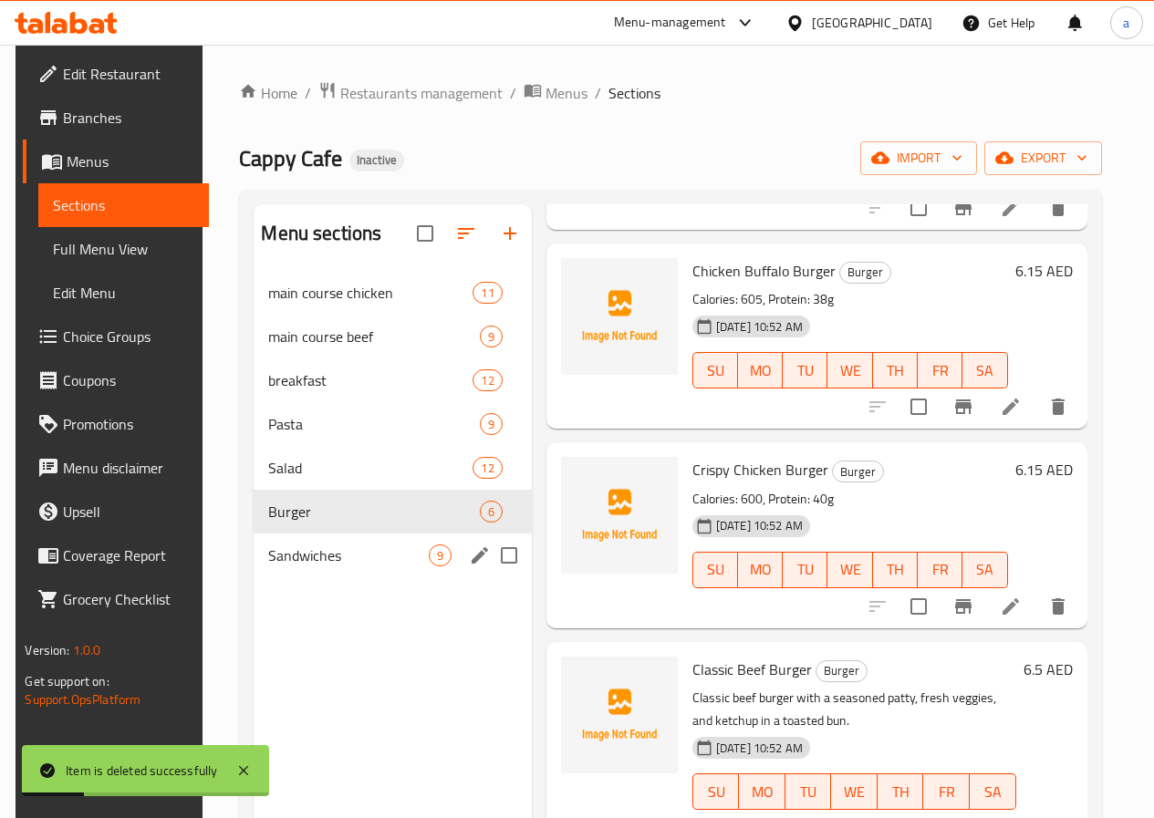
click at [318, 565] on div "Sandwiches 9" at bounding box center [392, 556] width 277 height 44
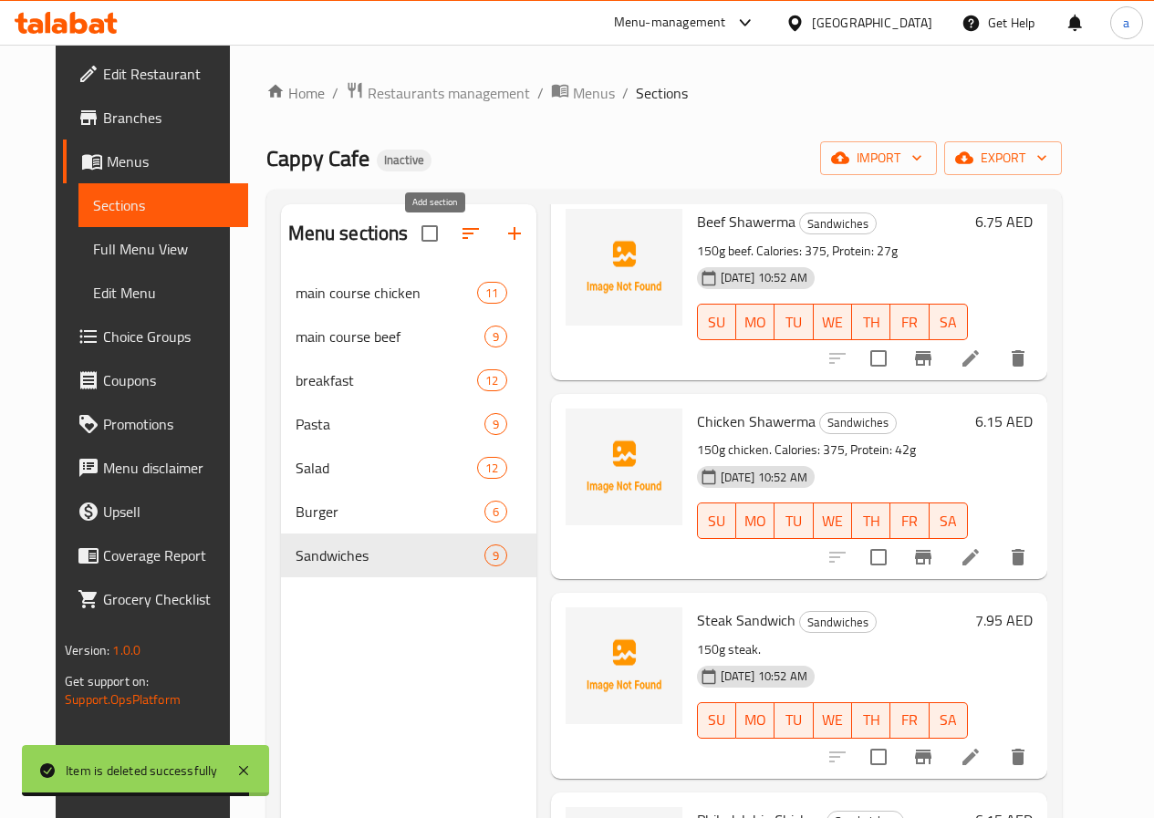
click at [493, 255] on button "button" at bounding box center [515, 234] width 44 height 44
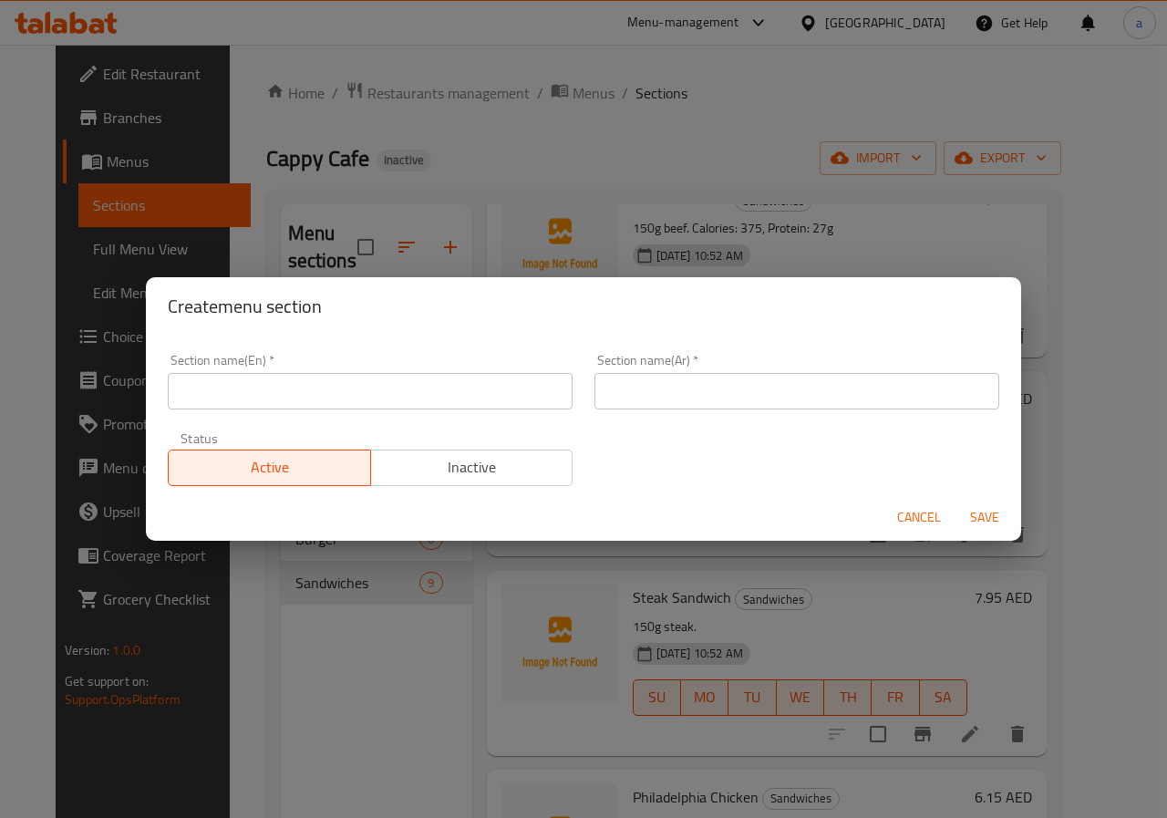
click at [932, 513] on span "Cancel" at bounding box center [919, 517] width 44 height 23
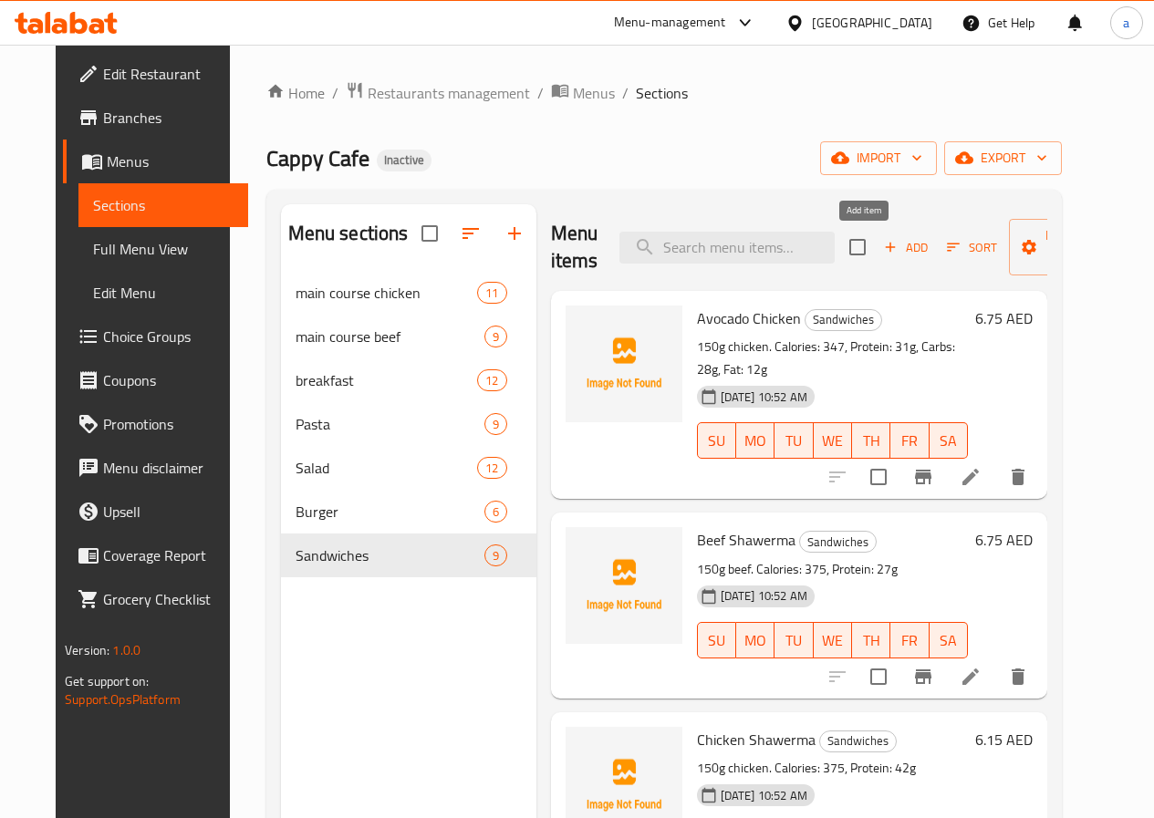
click at [882, 252] on icon "button" at bounding box center [890, 247] width 16 height 16
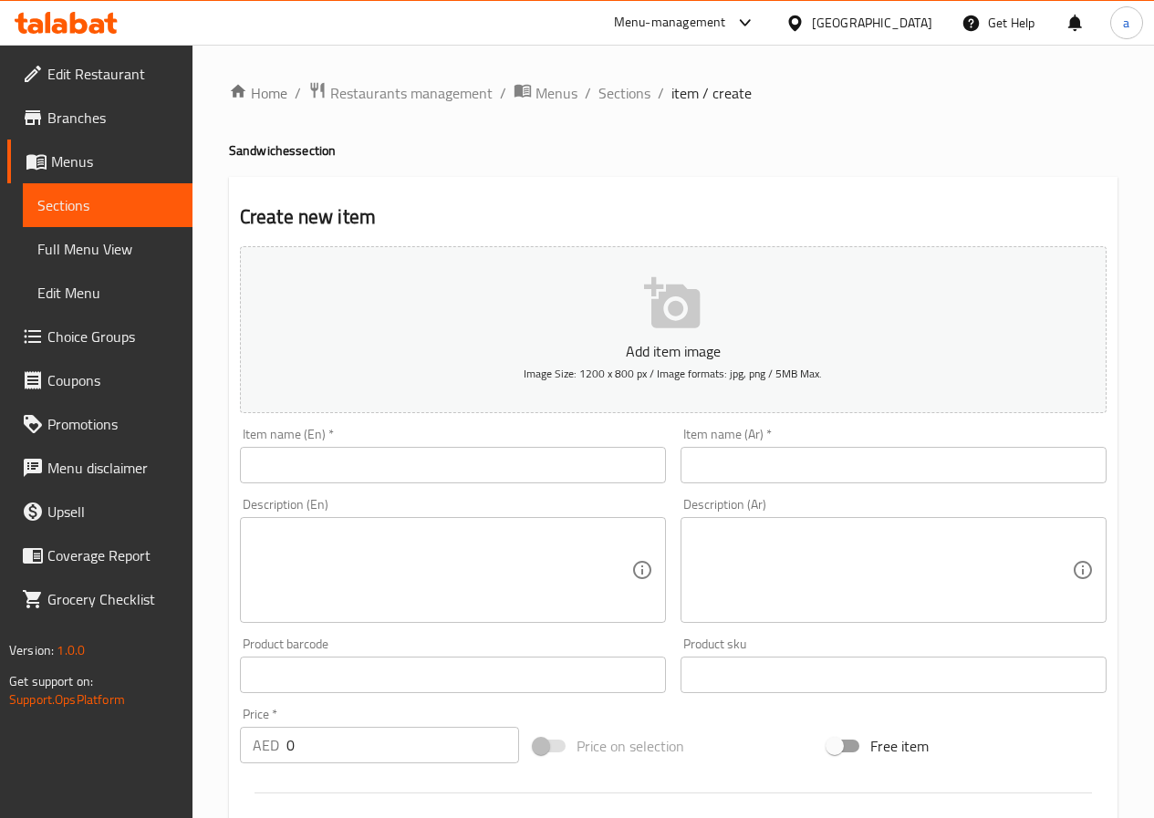
click at [422, 470] on input "text" at bounding box center [453, 465] width 426 height 36
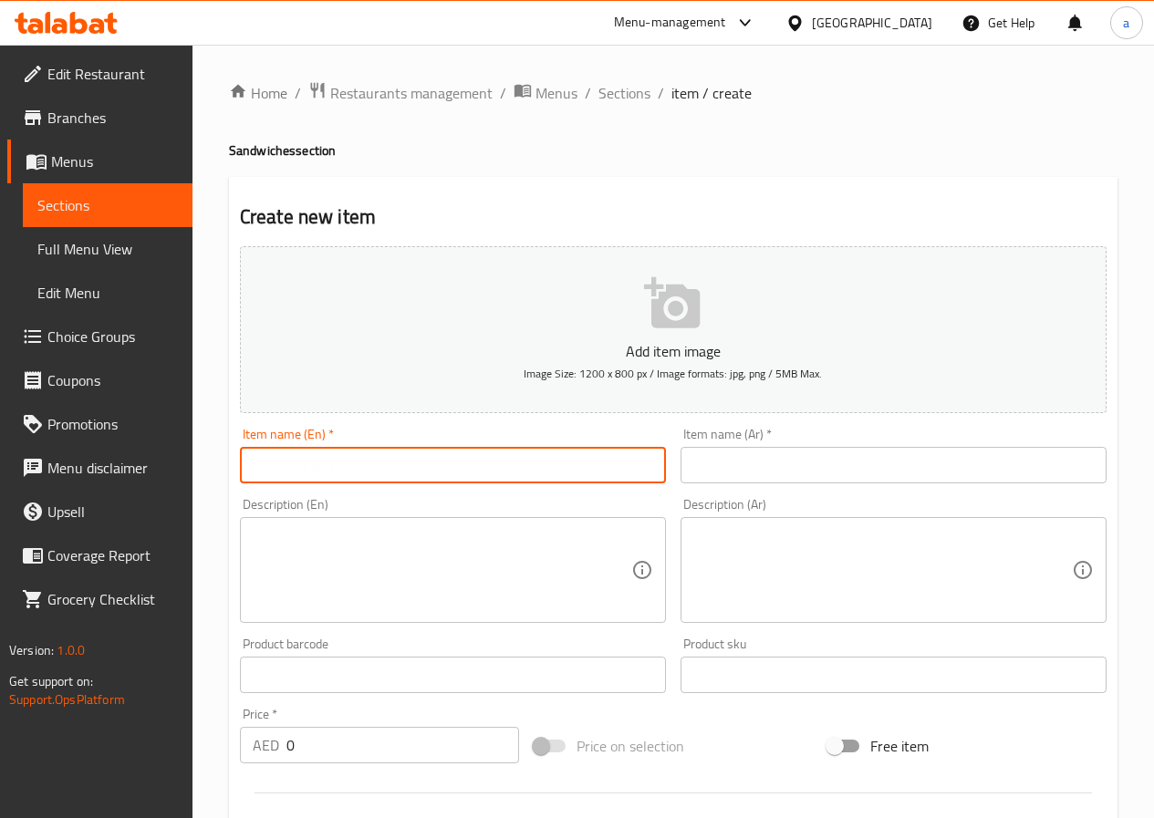
paste input "Burrito Chicken"
type input "Burrito Chicken"
click at [731, 471] on input "text" at bounding box center [893, 465] width 426 height 36
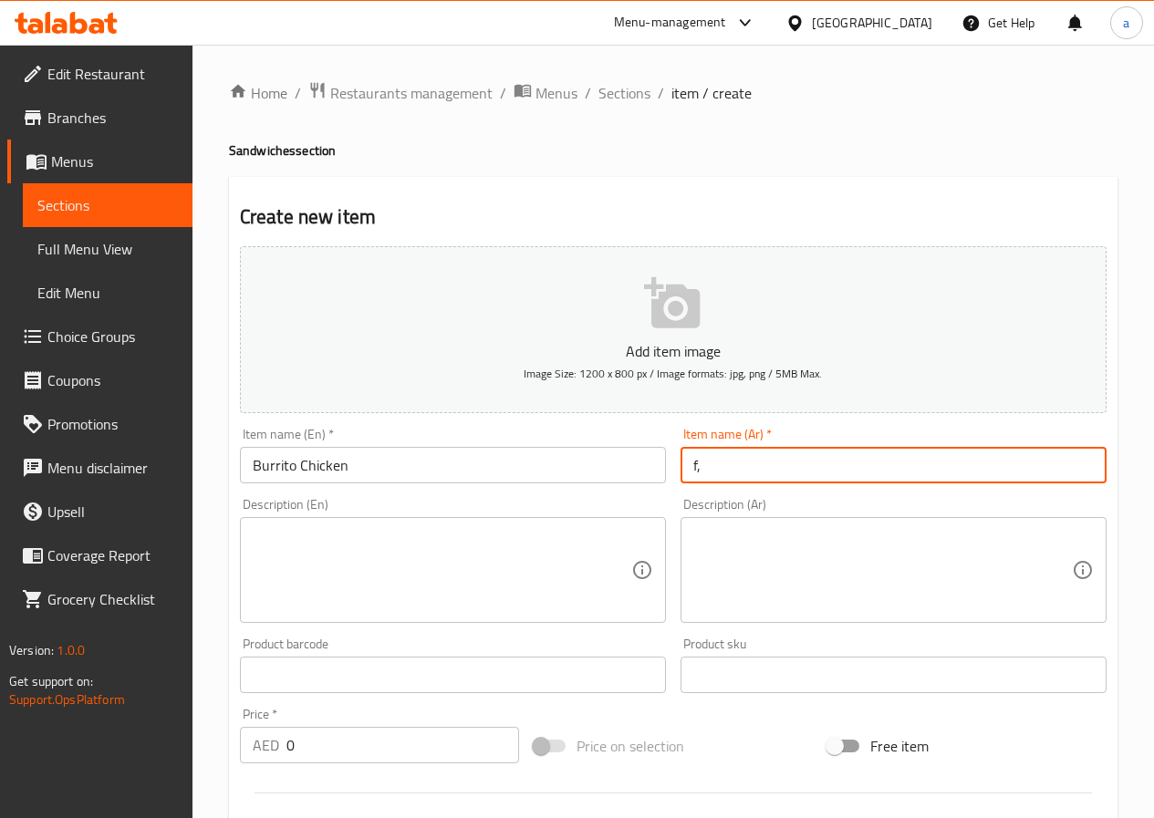
type input "f"
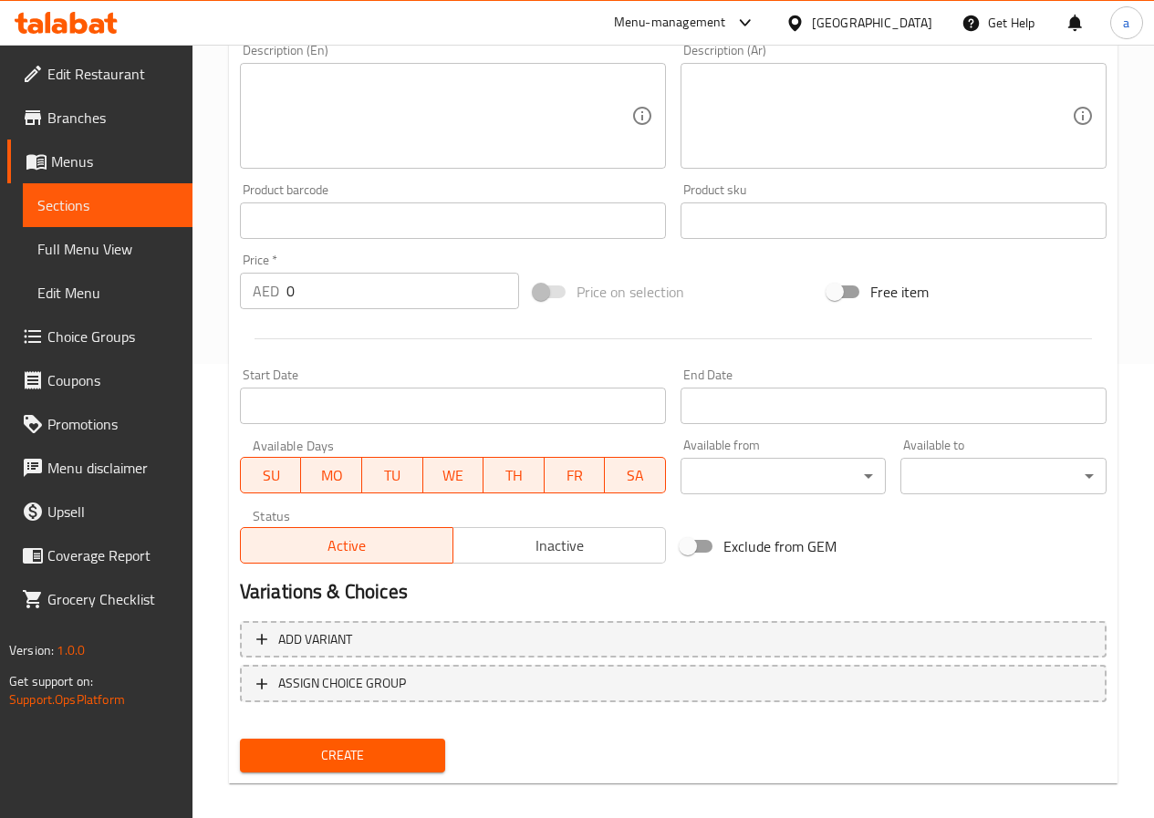
scroll to position [456, 0]
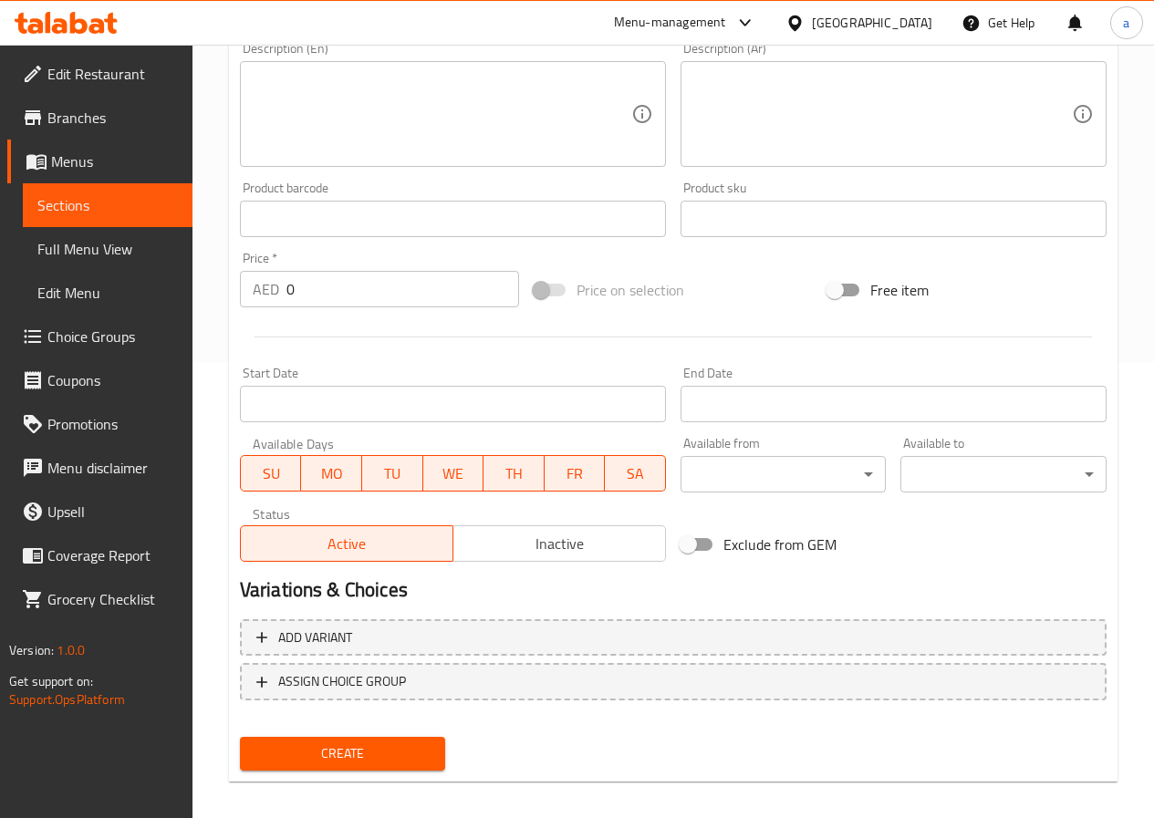
type input "بوريتو دجاج"
click at [316, 294] on input "0" at bounding box center [402, 289] width 233 height 36
click at [419, 125] on textarea at bounding box center [442, 114] width 379 height 87
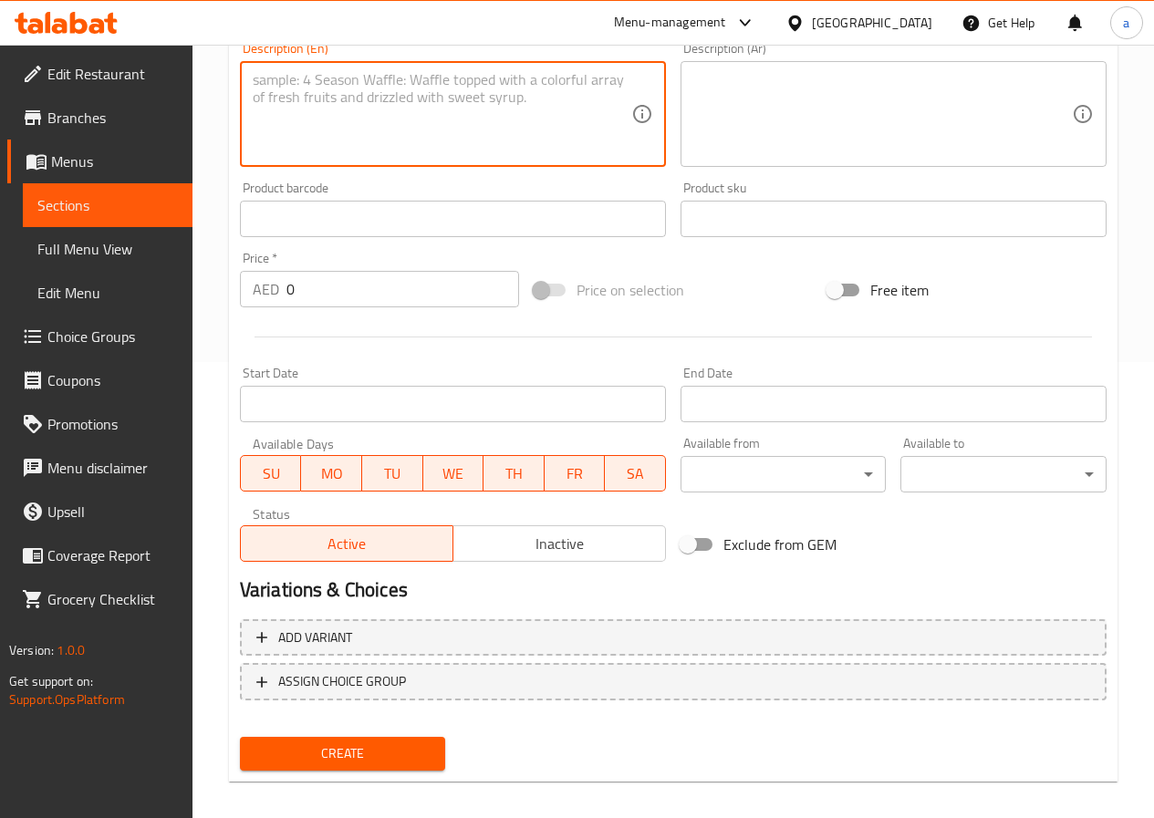
click at [428, 112] on textarea at bounding box center [442, 114] width 379 height 87
paste textarea "Calories: 560, Protein: 28g"
type textarea "Calories: 560, Protein: 28g"
click at [777, 116] on textarea at bounding box center [882, 114] width 379 height 87
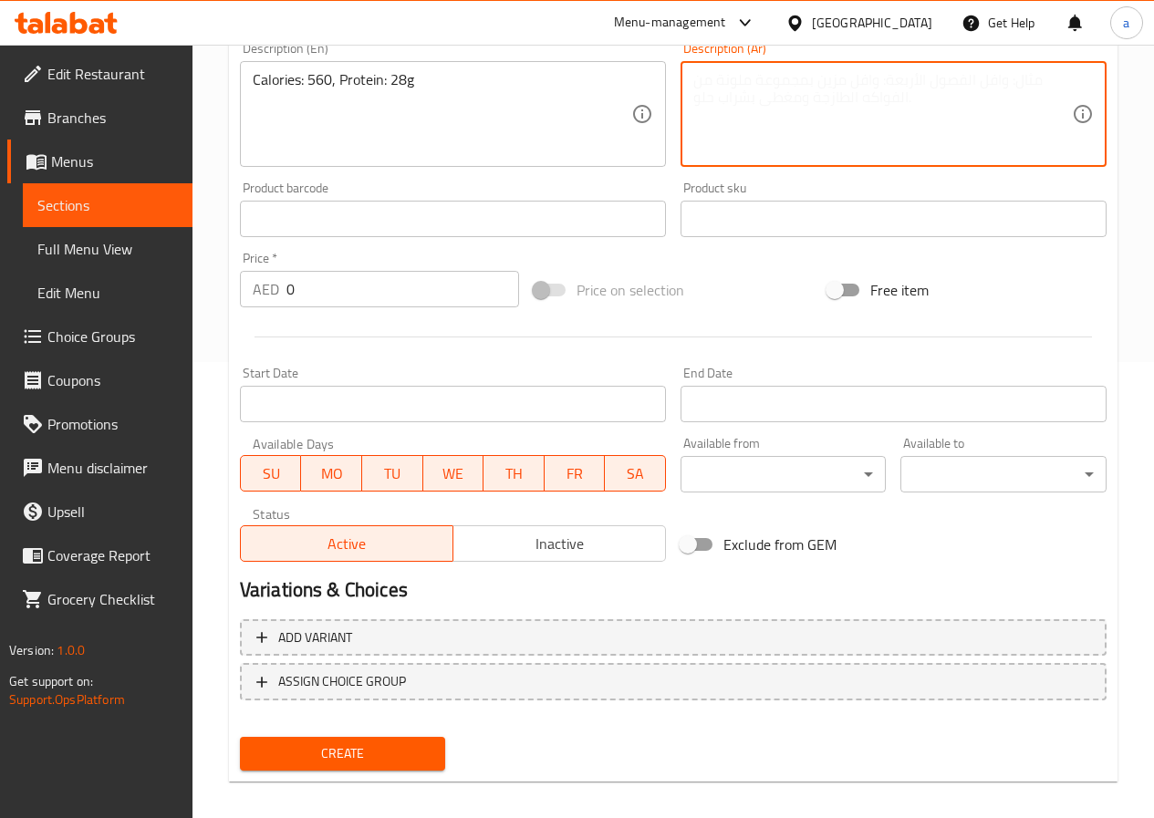
scroll to position [365, 0]
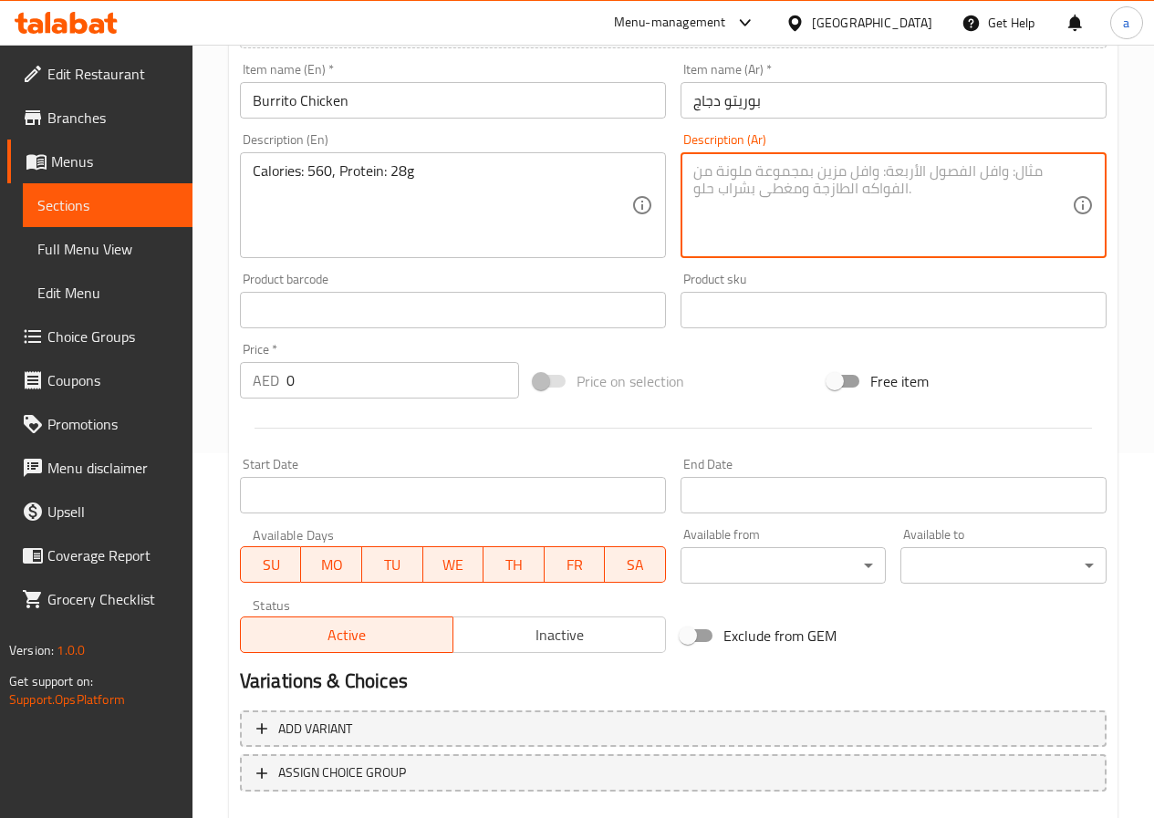
click at [801, 205] on textarea at bounding box center [882, 205] width 379 height 87
paste textarea "السعرات الحرارية: 560، البروتين: 28 غرام"
type textarea "السعرات الحرارية: 560، البروتين: 28 غرام"
click at [340, 393] on input "0" at bounding box center [402, 380] width 233 height 36
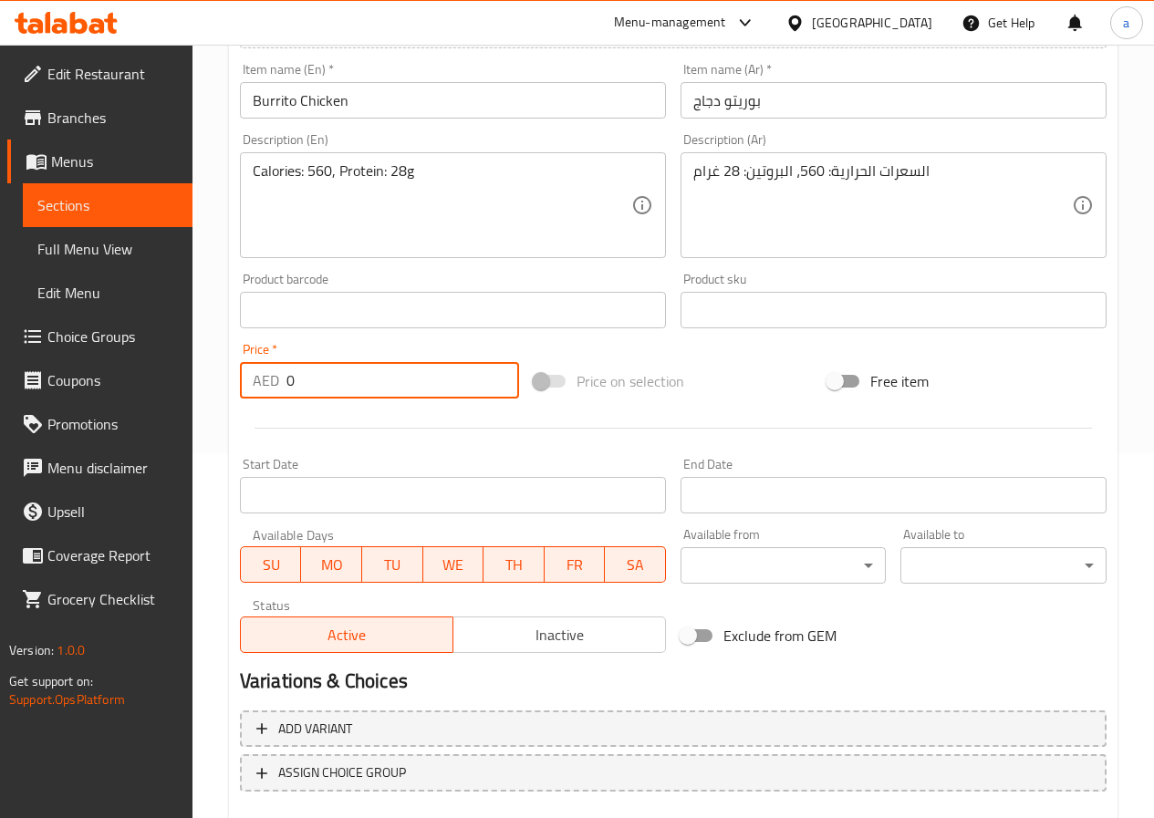
click at [340, 393] on input "0" at bounding box center [402, 380] width 233 height 36
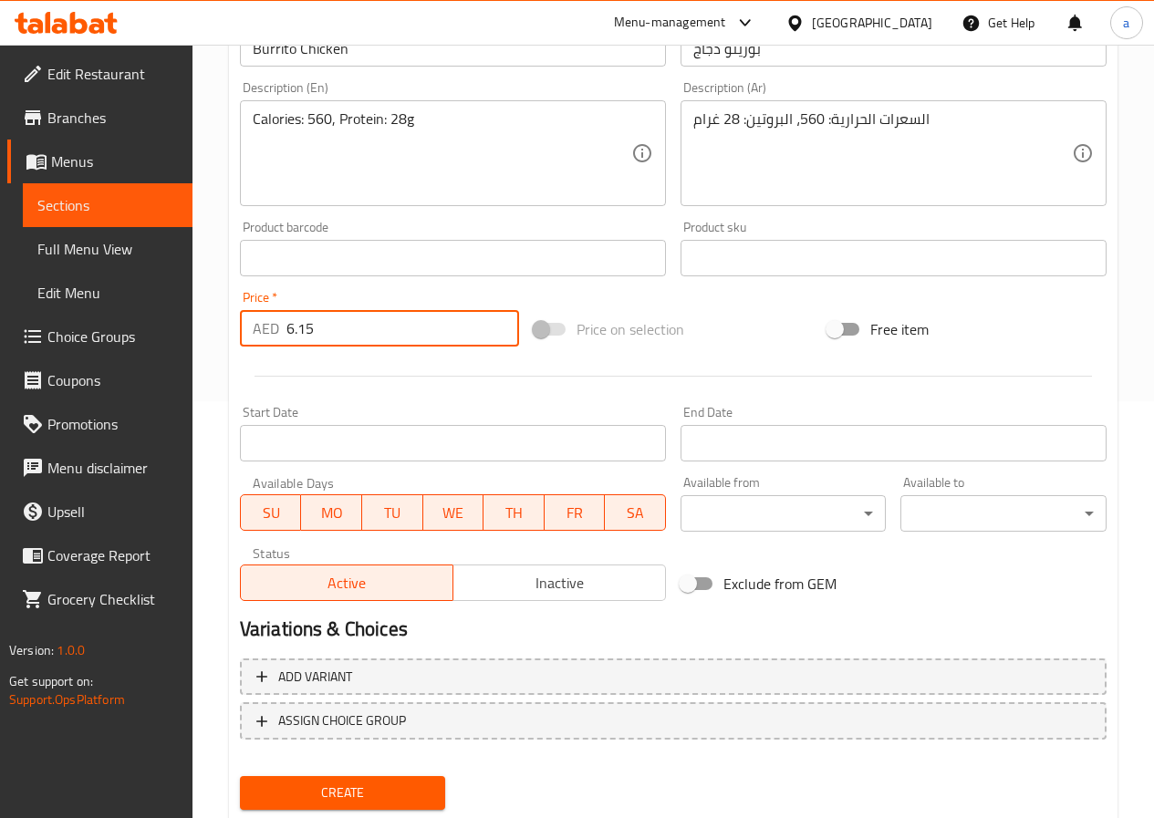
scroll to position [471, 0]
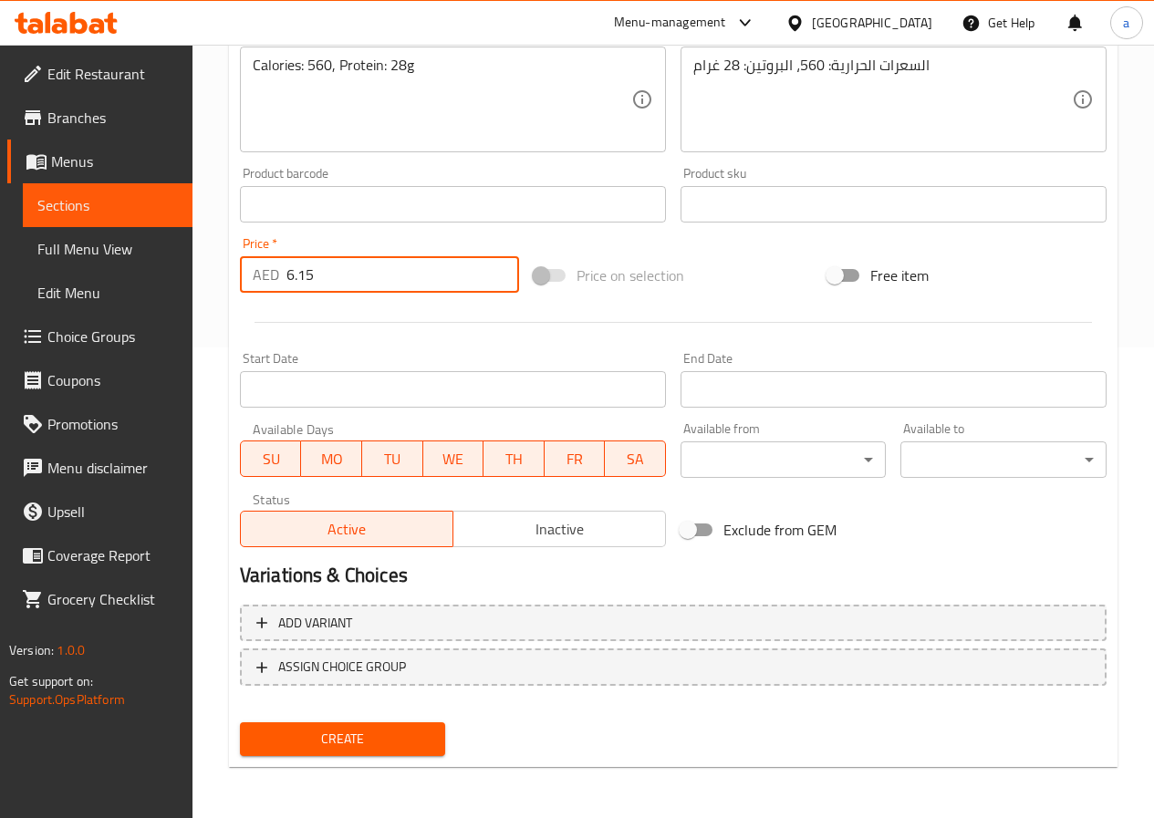
type input "6.15"
click at [359, 741] on span "Create" at bounding box center [342, 739] width 177 height 23
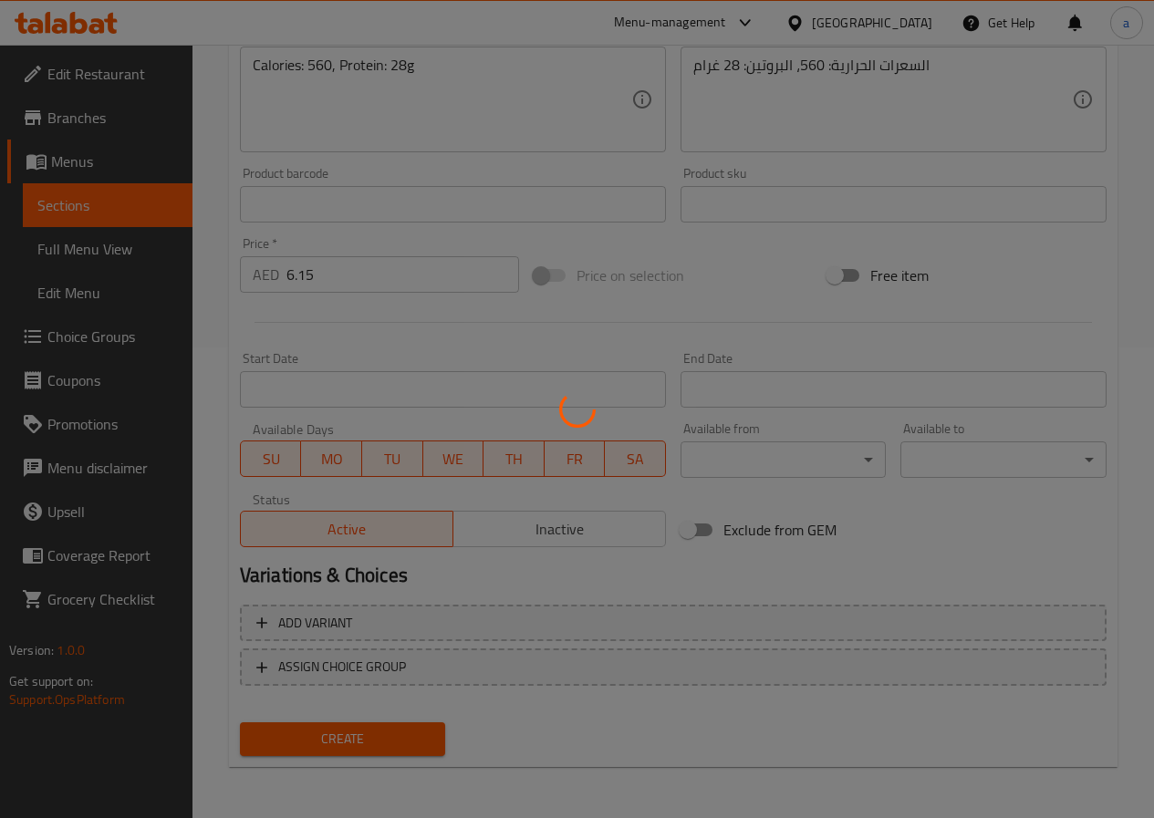
type input "0"
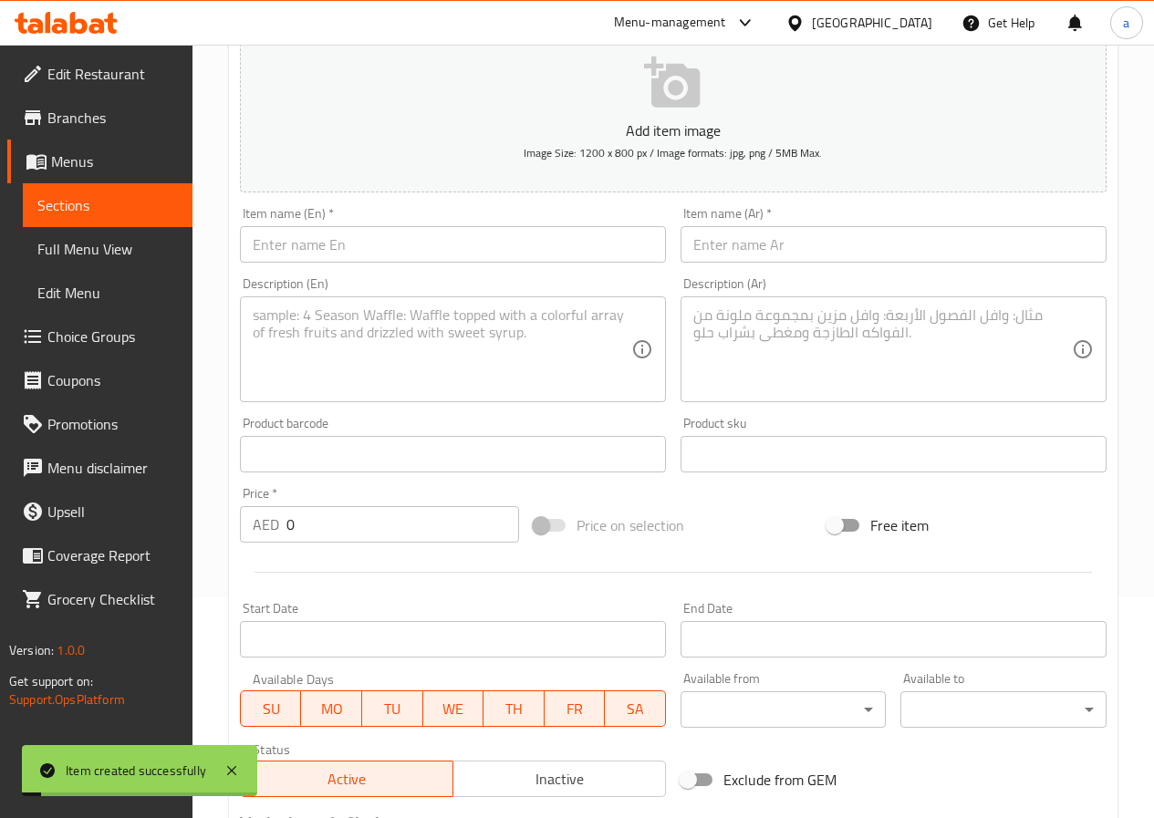
scroll to position [106, 0]
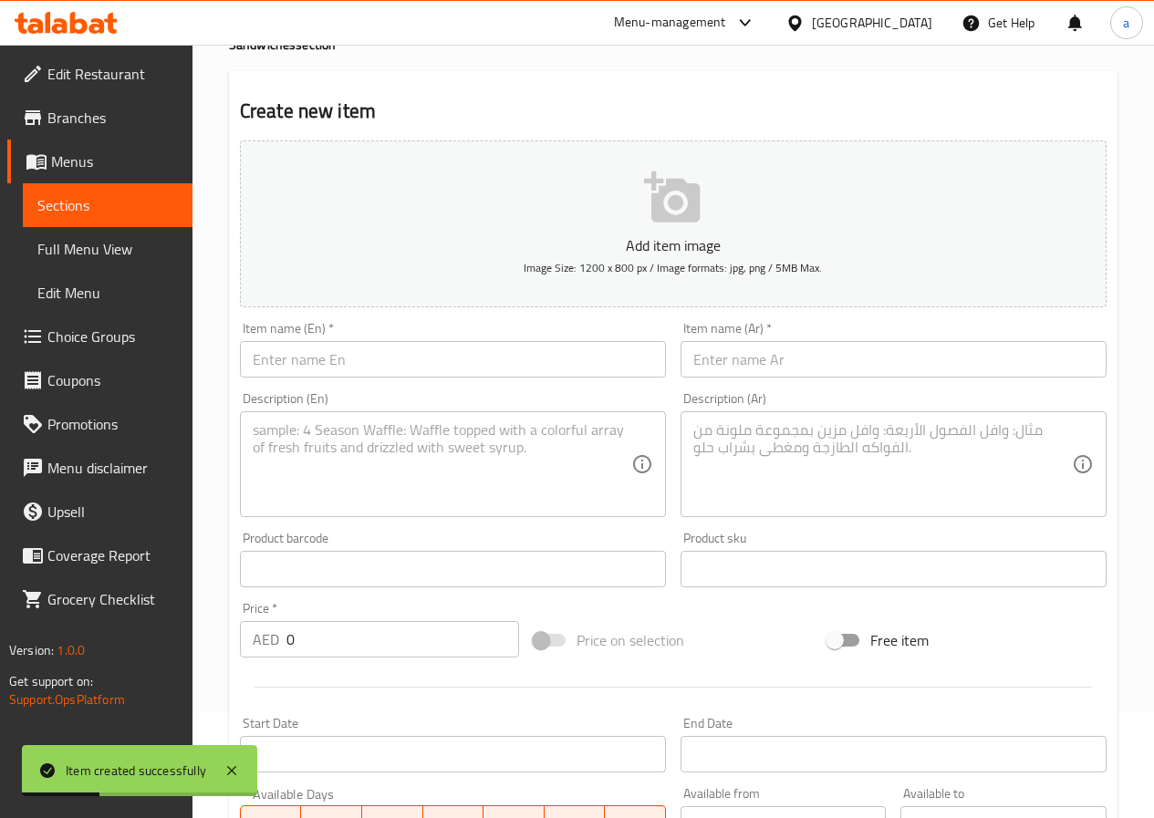
click at [134, 207] on span "Sections" at bounding box center [107, 205] width 140 height 22
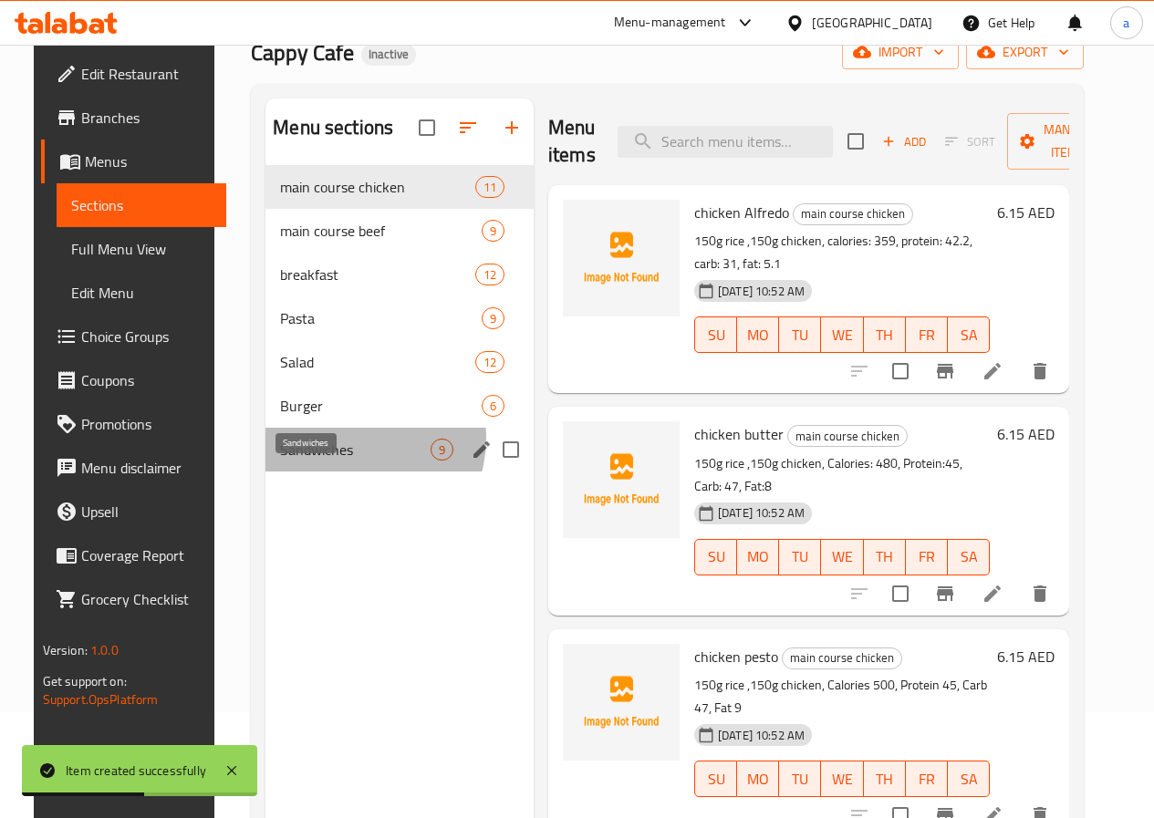
click at [329, 461] on span "Sandwiches" at bounding box center [355, 450] width 150 height 22
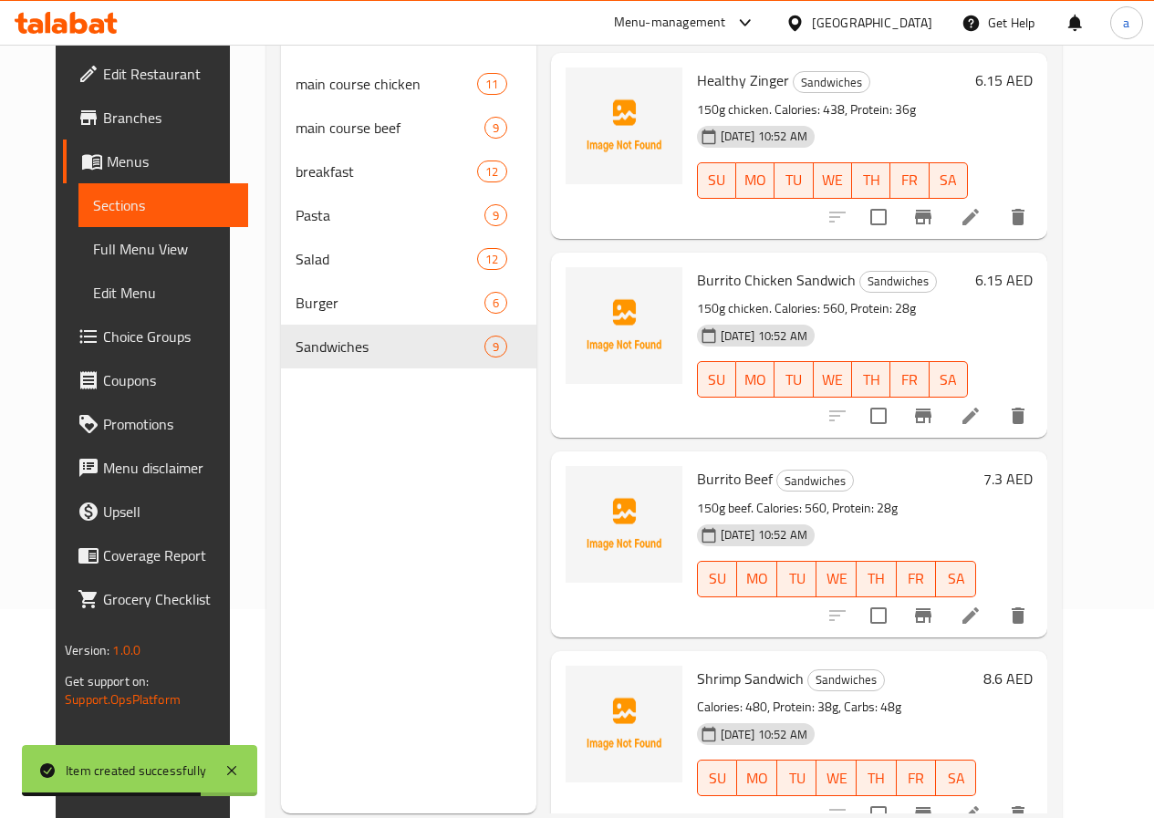
scroll to position [255, 0]
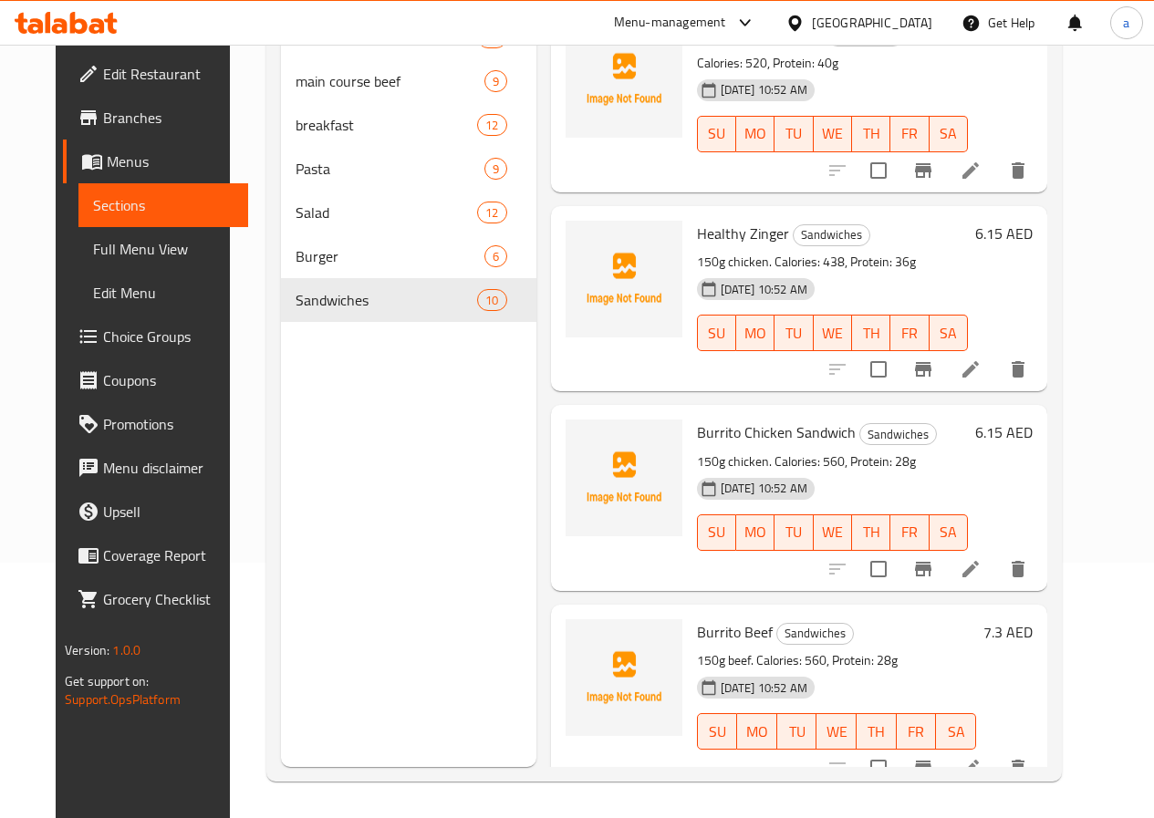
click at [736, 419] on span "Burrito Chicken Sandwich" at bounding box center [776, 432] width 159 height 27
click at [981, 558] on icon at bounding box center [970, 569] width 22 height 22
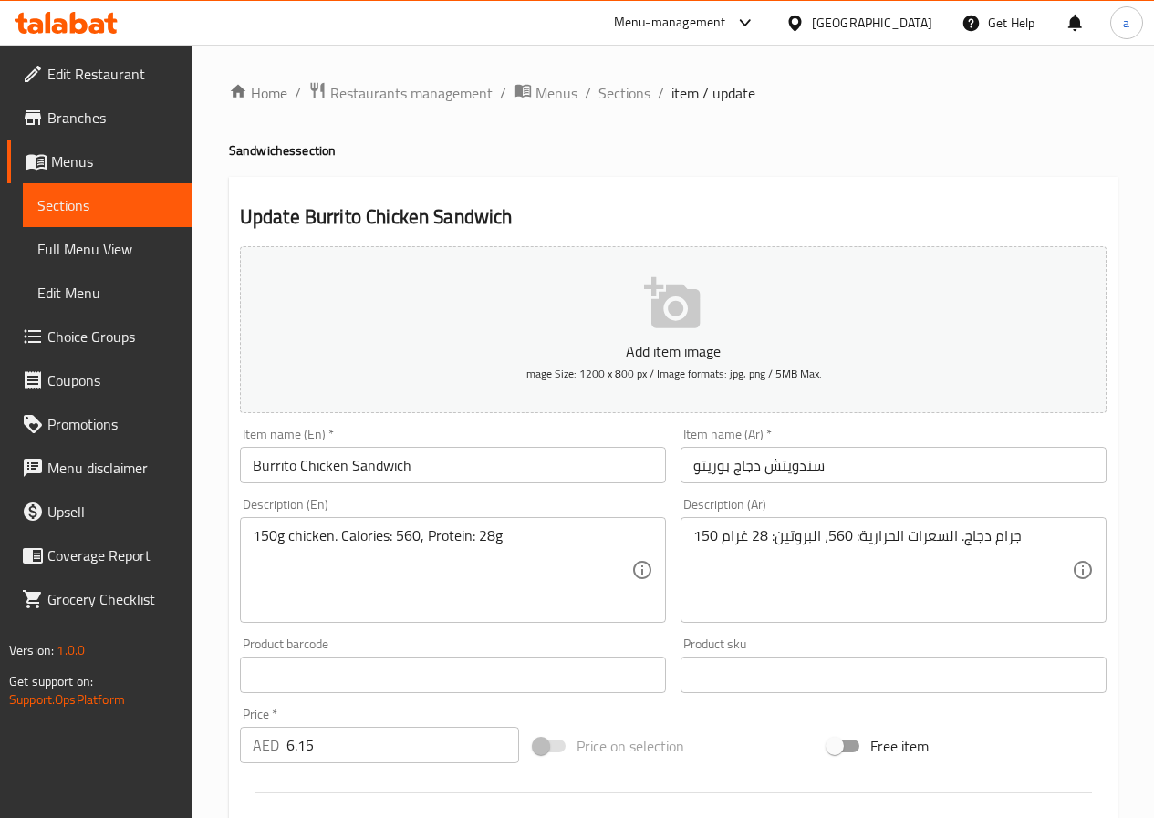
drag, startPoint x: 73, startPoint y: 212, endPoint x: 124, endPoint y: 228, distance: 53.6
click at [73, 212] on span "Sections" at bounding box center [107, 205] width 140 height 22
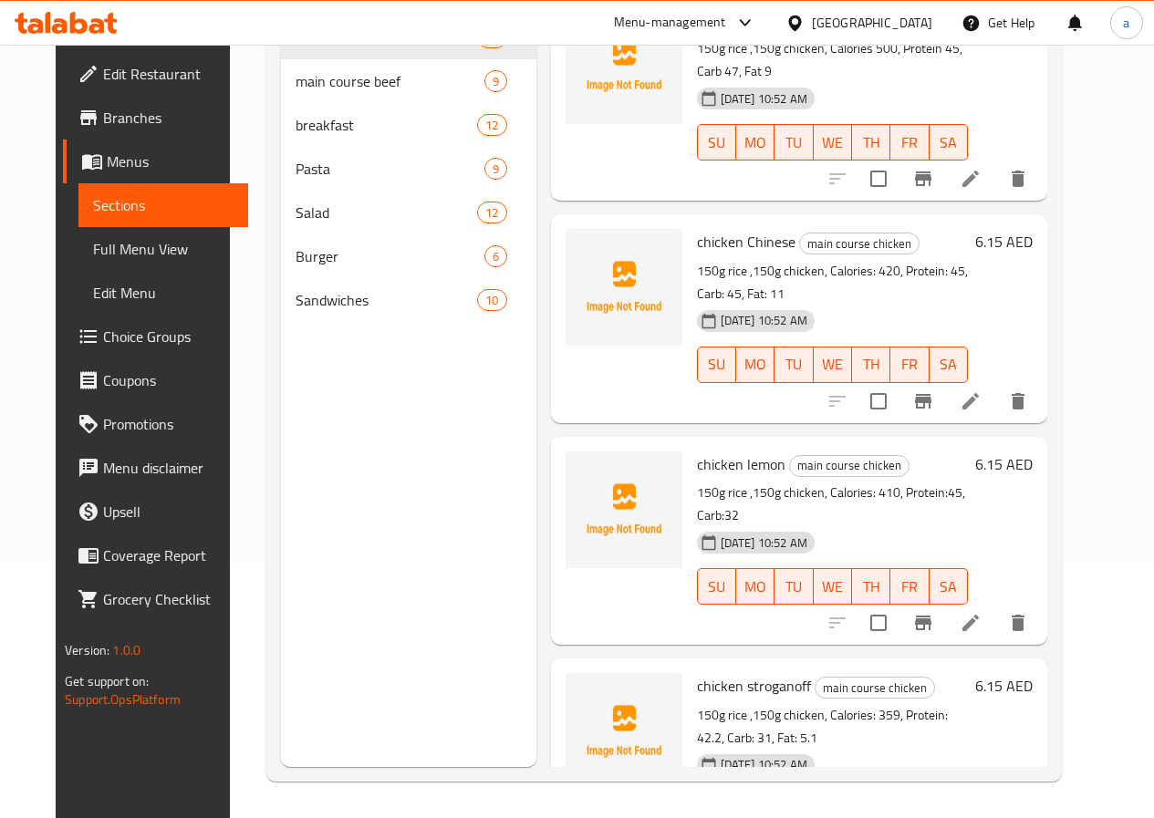
scroll to position [352, 0]
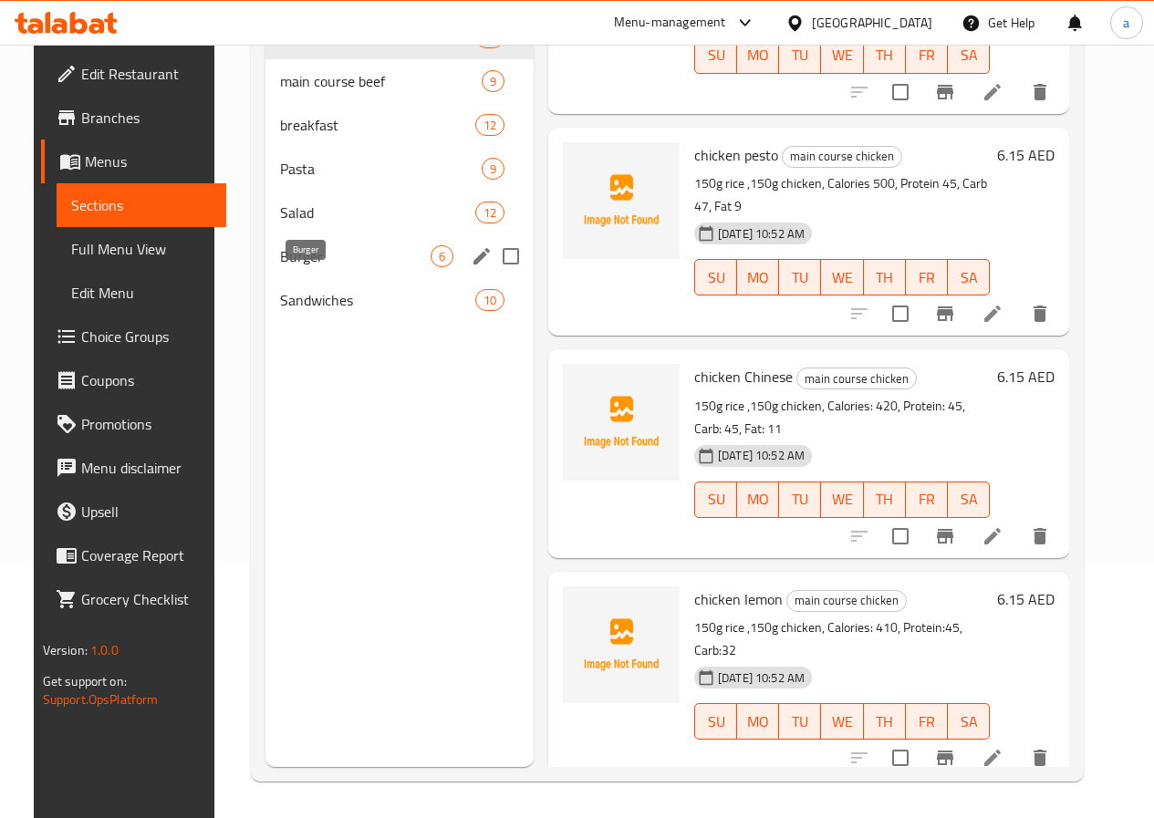
click at [335, 267] on span "Burger" at bounding box center [355, 256] width 150 height 22
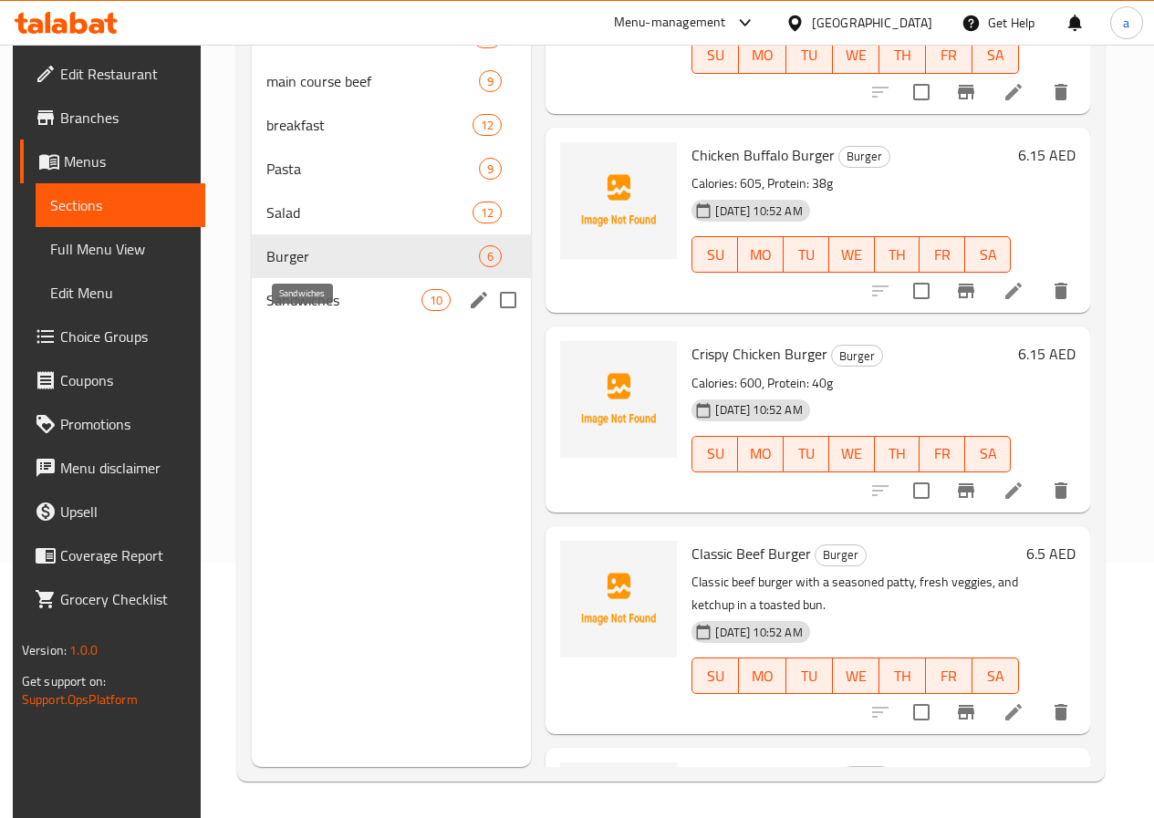
click at [296, 311] on span "Sandwiches" at bounding box center [343, 300] width 155 height 22
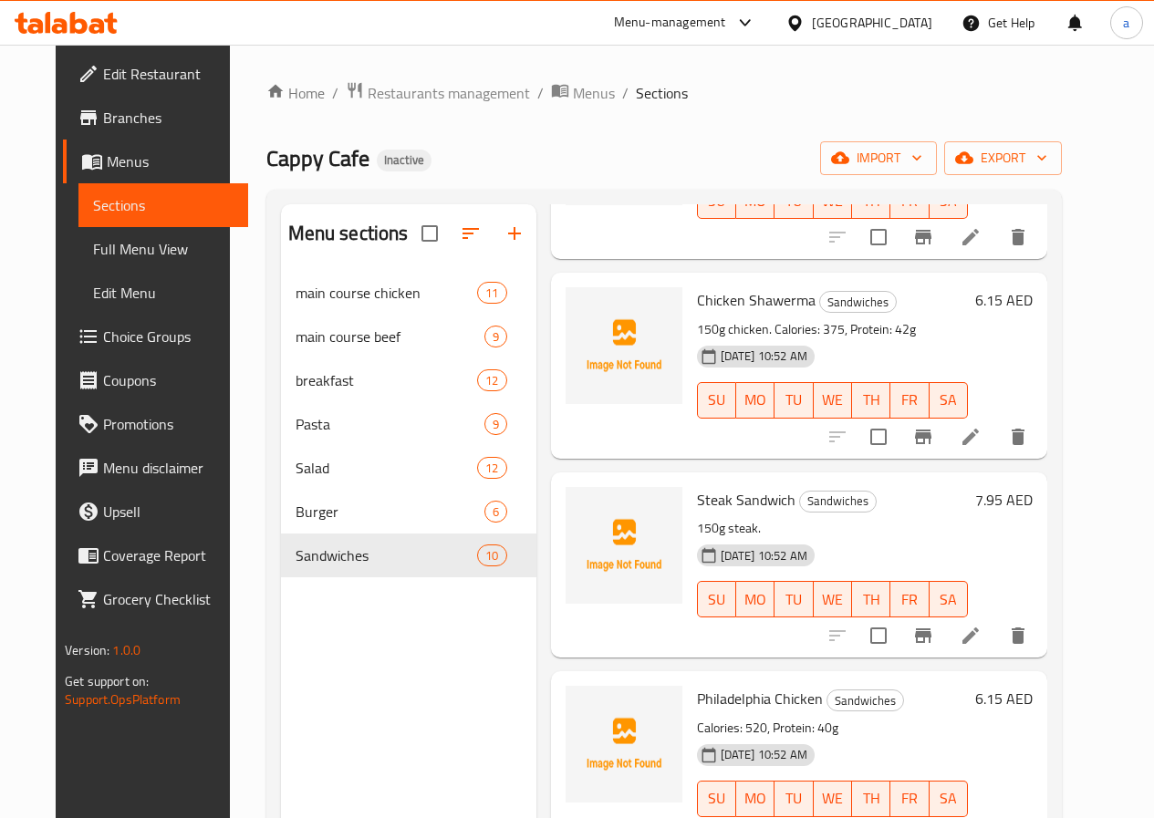
scroll to position [547, 0]
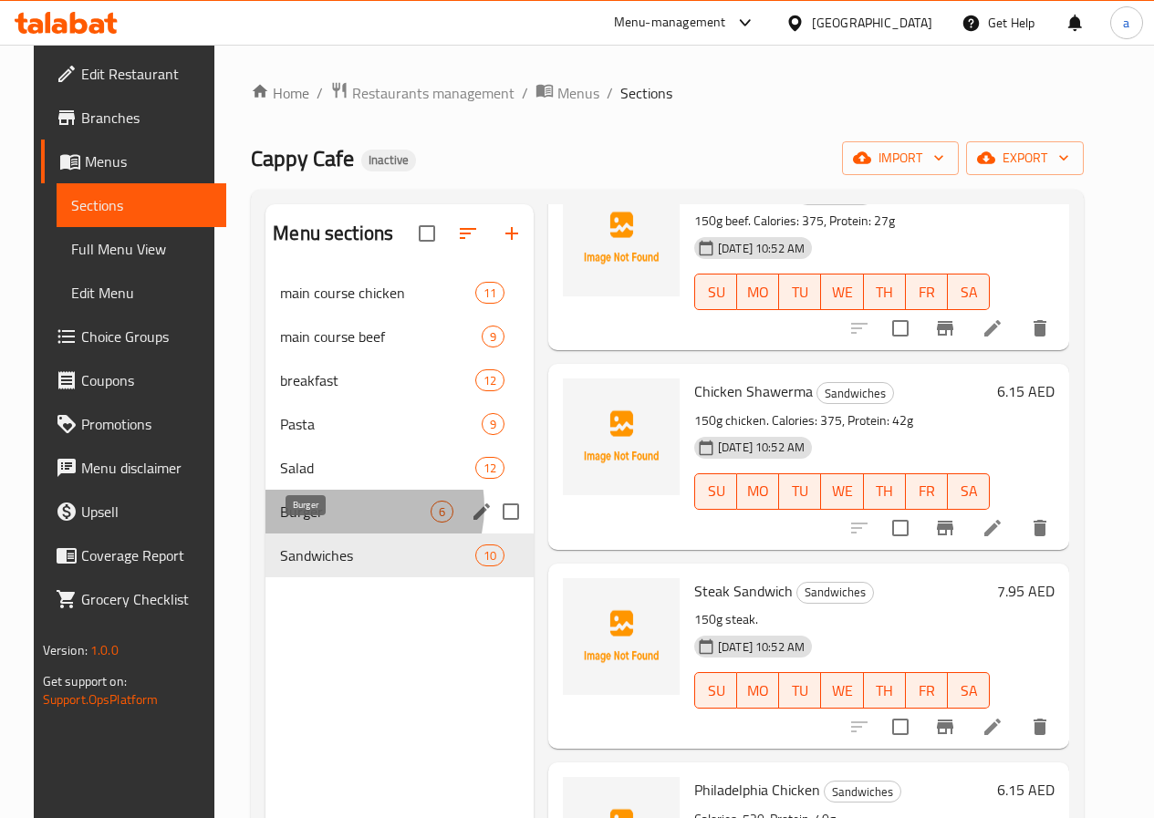
click at [333, 523] on span "Burger" at bounding box center [355, 512] width 150 height 22
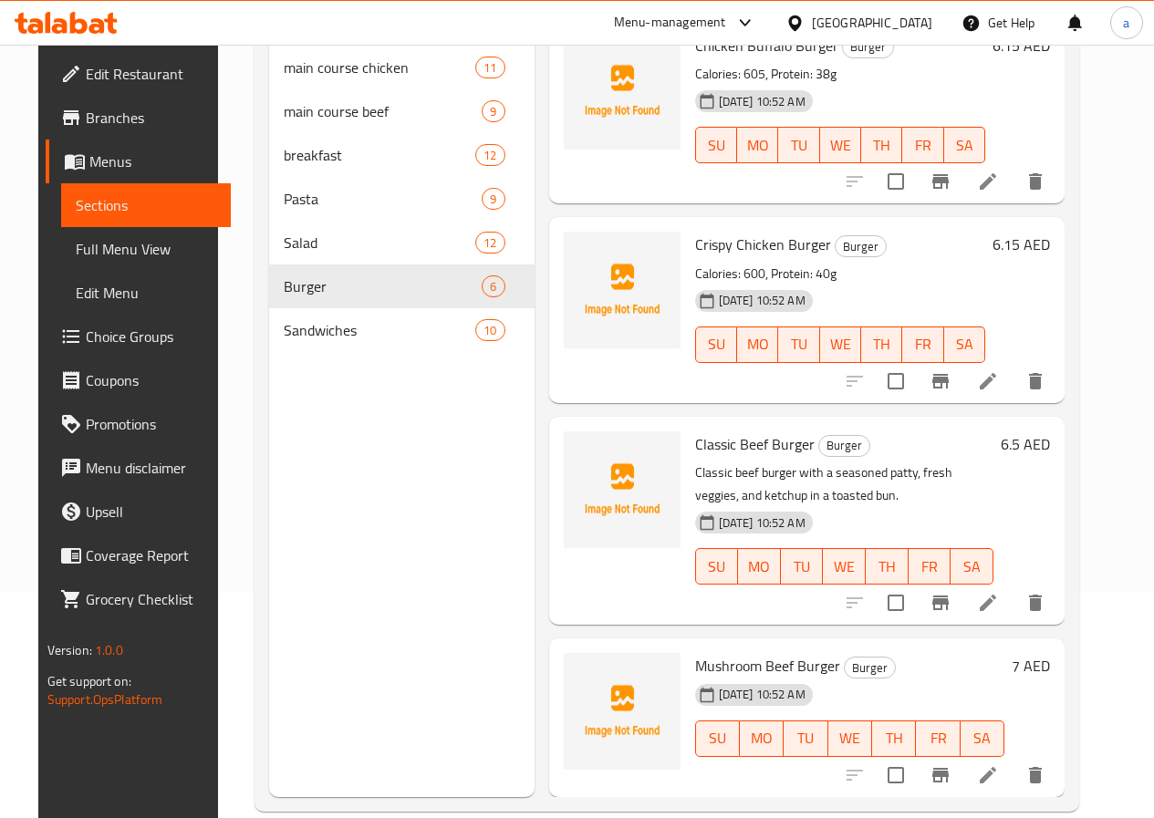
scroll to position [255, 0]
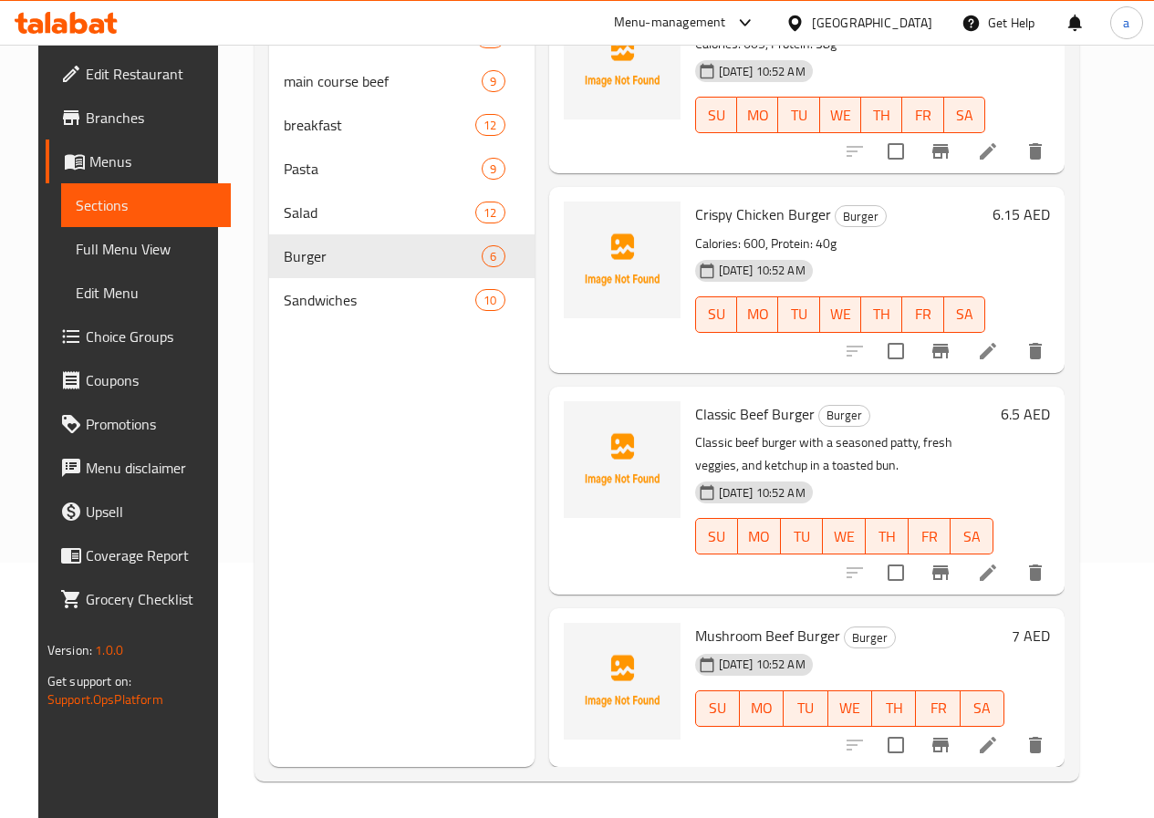
click at [1013, 564] on li at bounding box center [987, 572] width 51 height 33
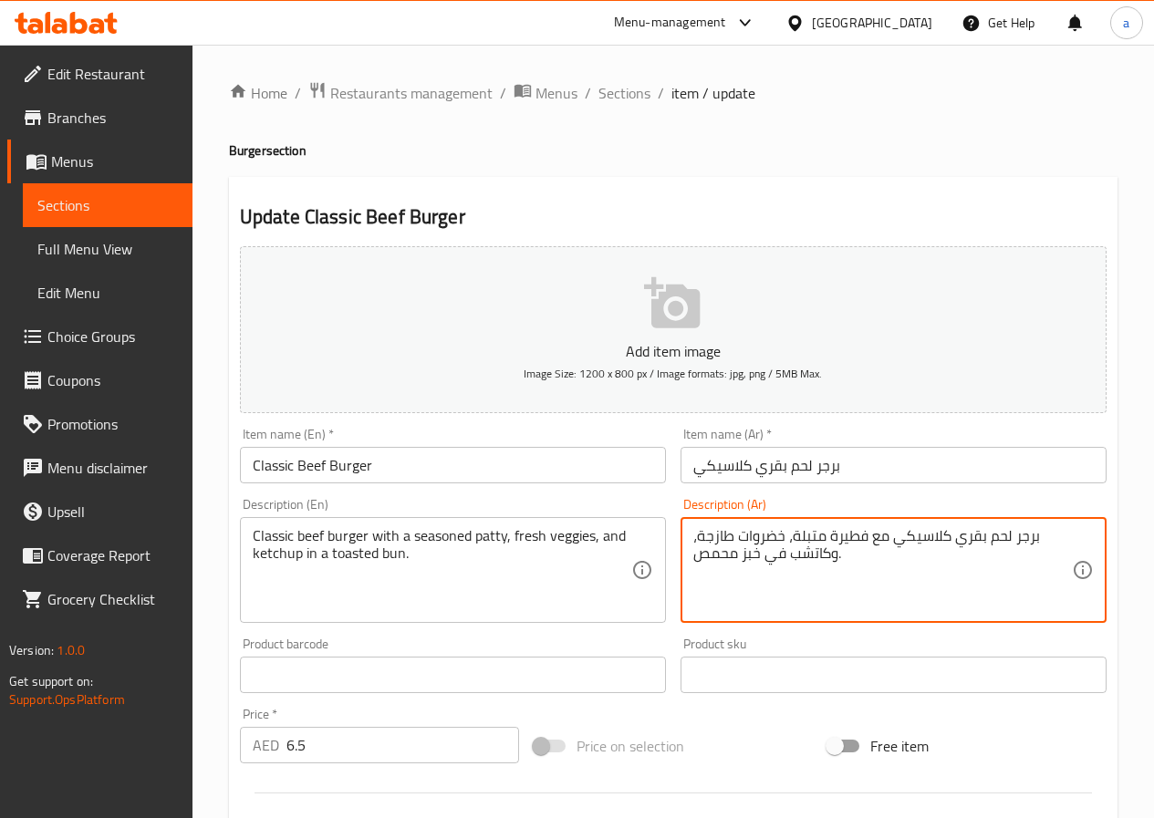
click at [845, 536] on textarea "برجر لحم بقري كلاسيكي مع فطيرة متبلة، خضروات طازجة، وكاتشب في خبز محمص." at bounding box center [882, 570] width 379 height 87
click at [721, 553] on textarea "برجر لحم بقري كلاسيكي مع شريحة متبلة، خضروات طازجة، وكاتشب في خبز محمص." at bounding box center [882, 570] width 379 height 87
click at [749, 548] on textarea "برجر لحم بقري كلاسيكي مع شريحة متبلة، خضروات طازجة، وكاتشب في خبز محمص." at bounding box center [882, 570] width 379 height 87
click at [756, 555] on textarea "برجر لحم بقري كلاسيكي مع شريحة متبلة، خضروات طازجة، وكاتشب في خبز محمص." at bounding box center [882, 570] width 379 height 87
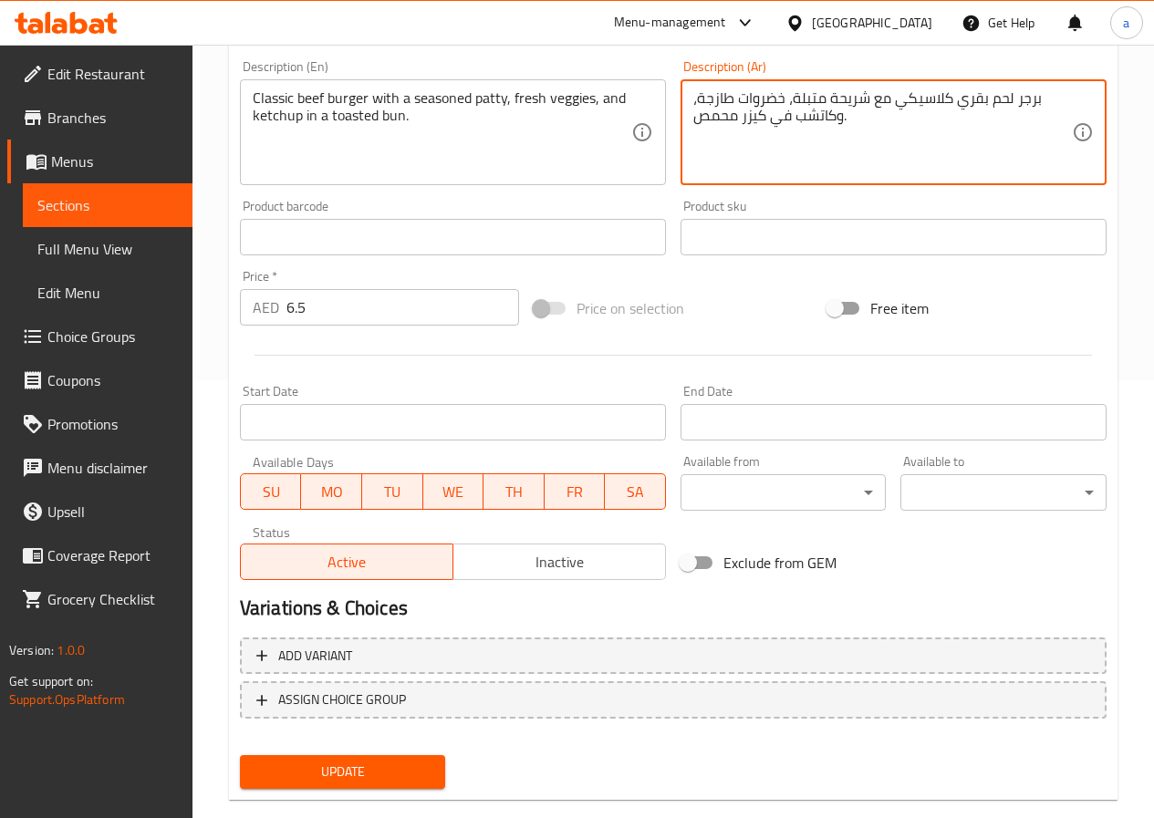
scroll to position [471, 0]
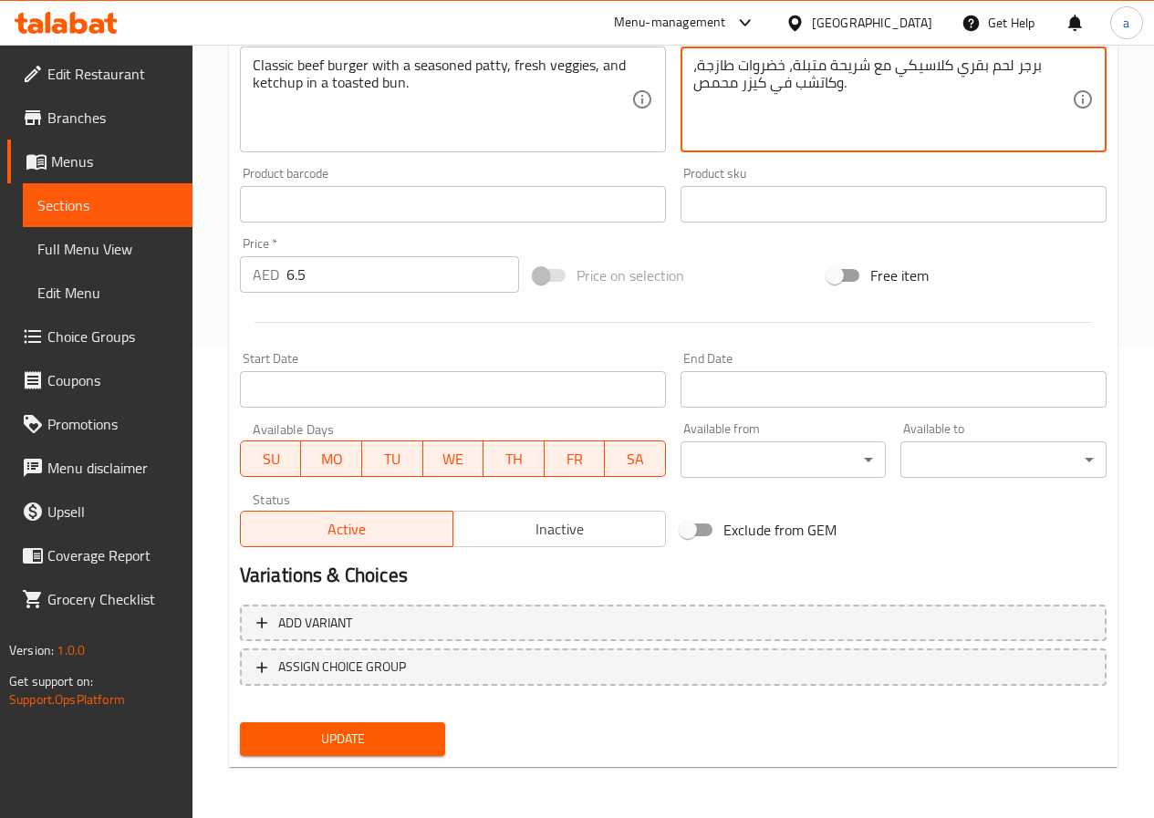
type textarea "برجر لحم بقري كلاسيكي مع شريحة متبلة، خضروات طازجة، وكاتشب في كيزر محمص."
click at [412, 741] on span "Update" at bounding box center [342, 739] width 177 height 23
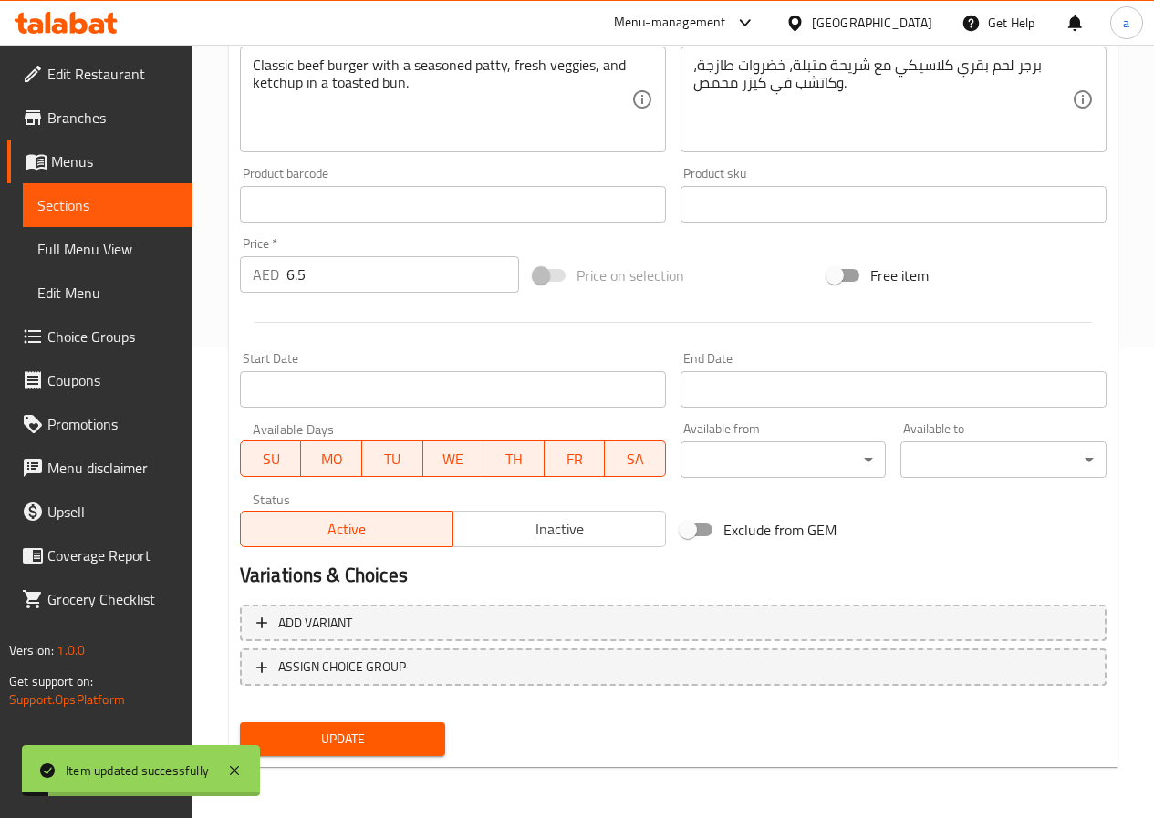
click at [95, 199] on span "Sections" at bounding box center [107, 205] width 140 height 22
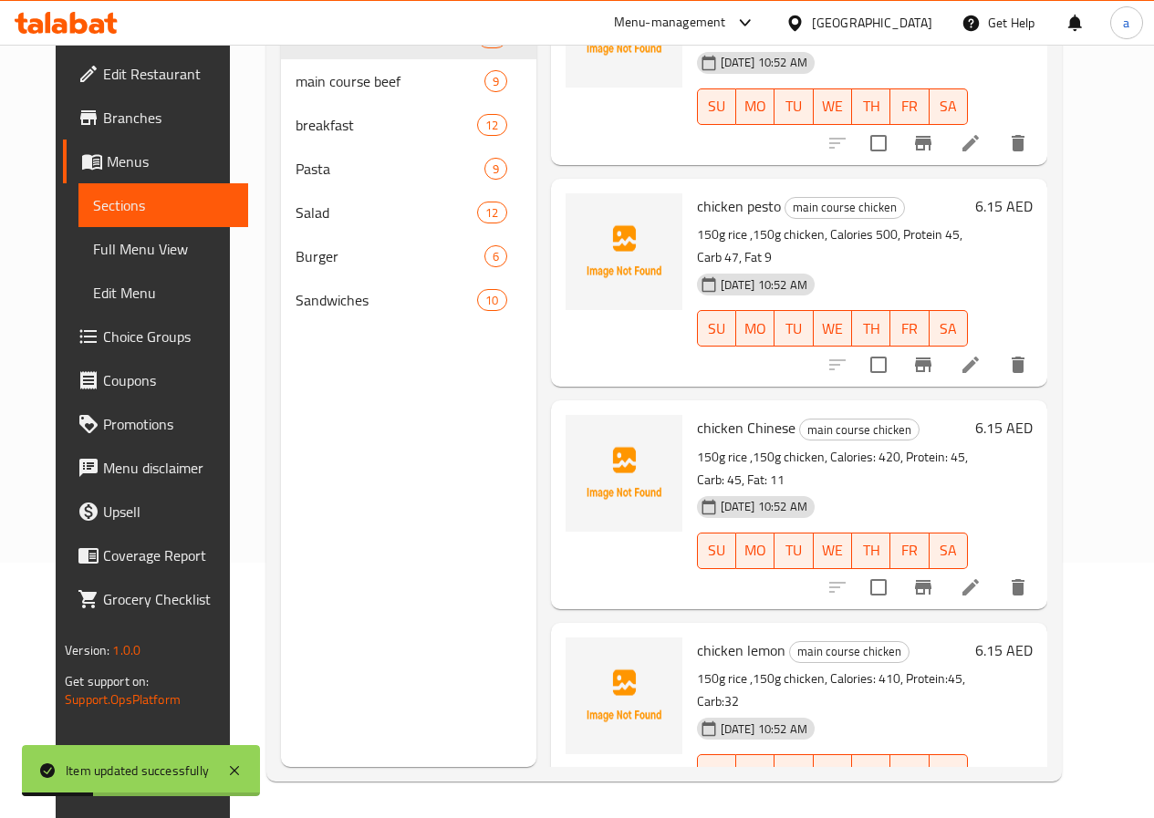
scroll to position [456, 0]
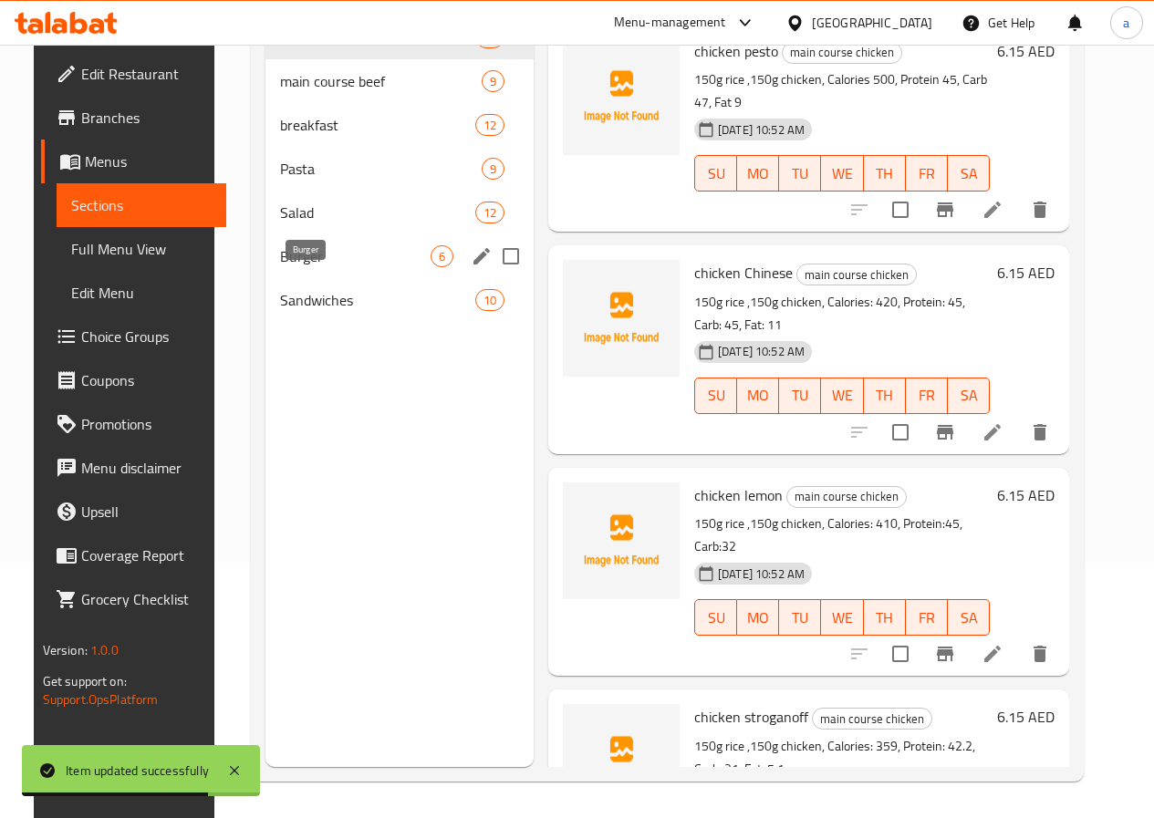
click at [295, 267] on span "Burger" at bounding box center [355, 256] width 150 height 22
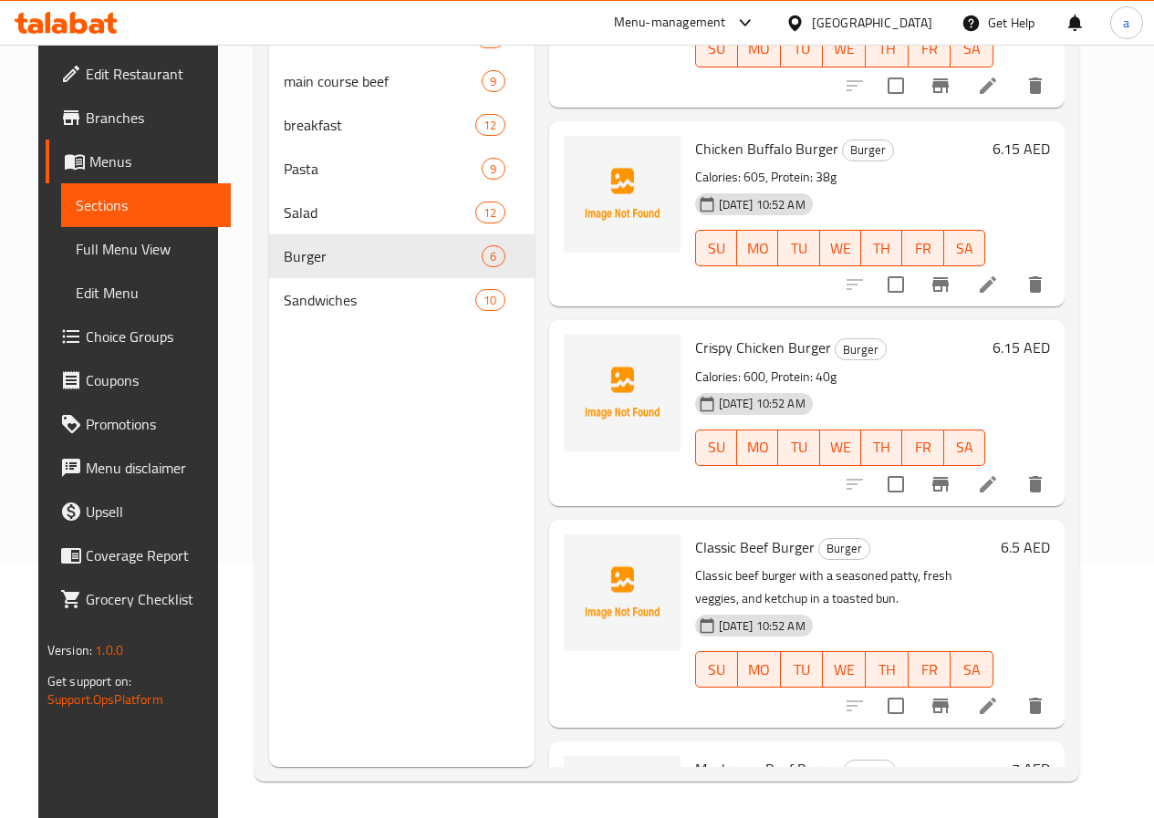
scroll to position [400, 0]
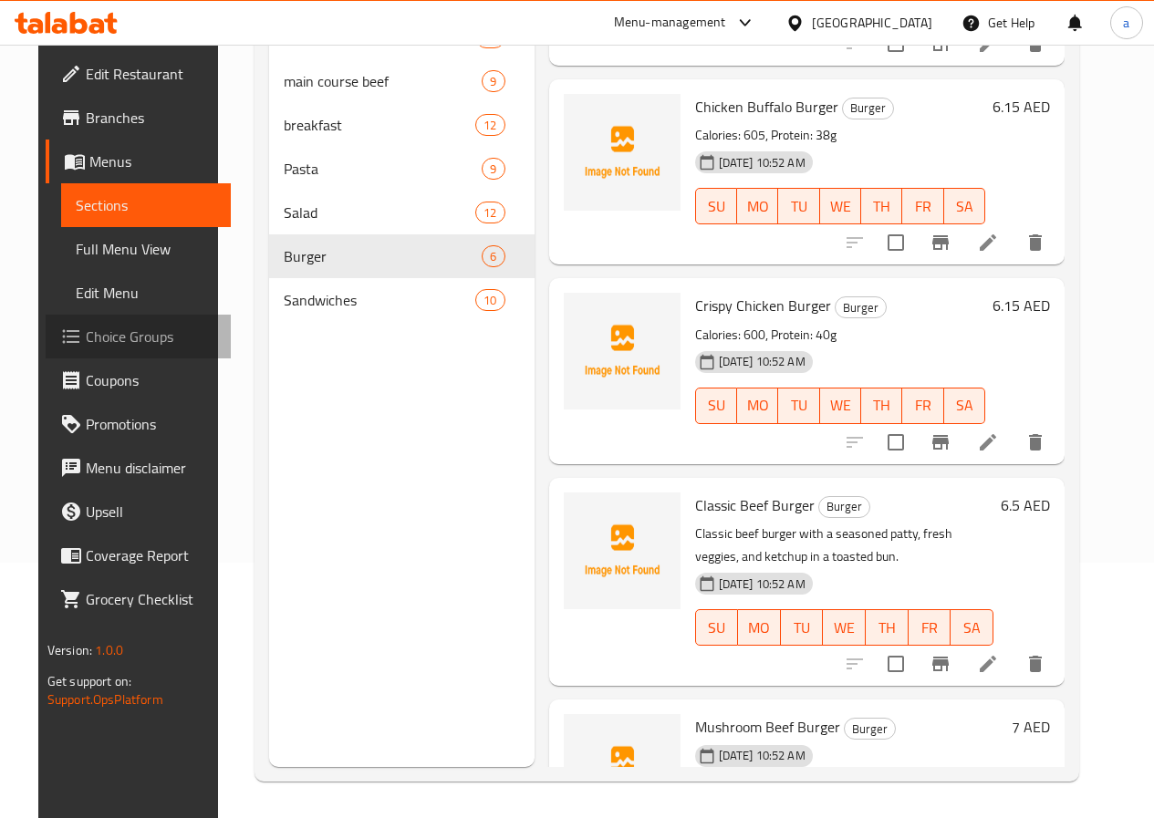
click at [108, 337] on span "Choice Groups" at bounding box center [151, 337] width 130 height 22
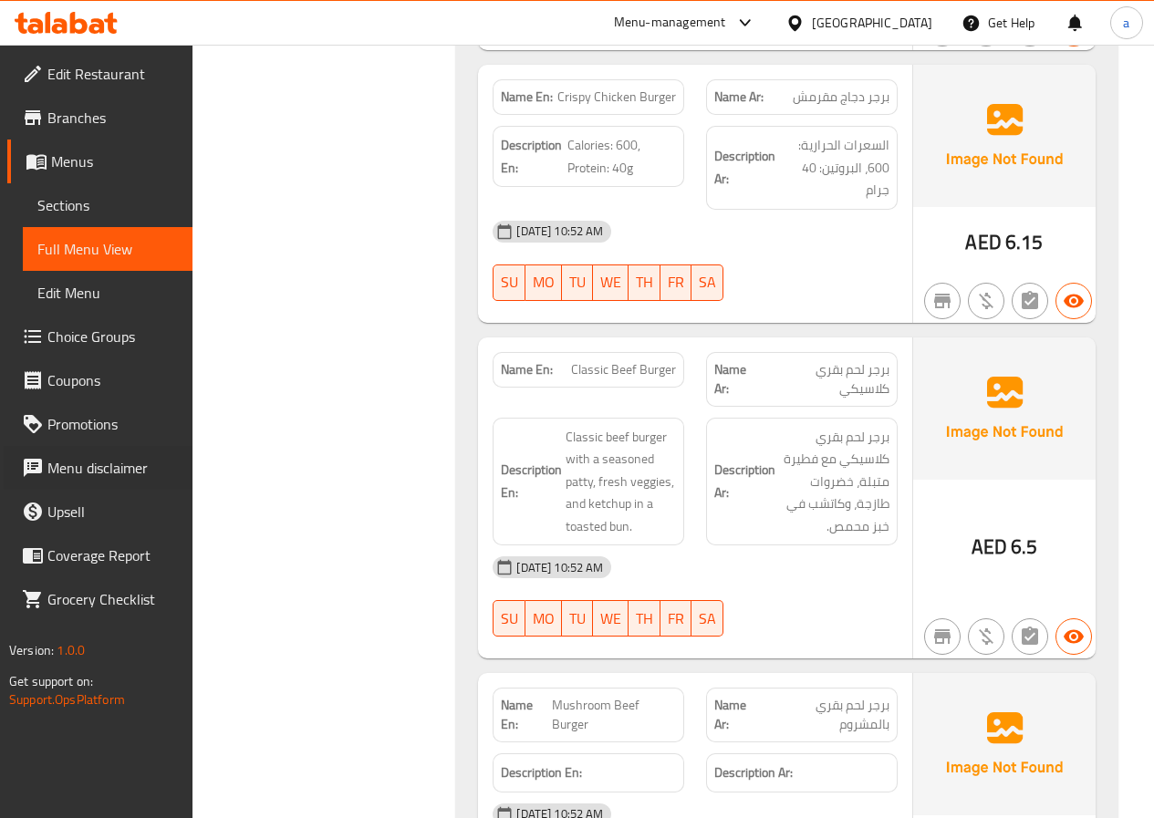
scroll to position [18026, 0]
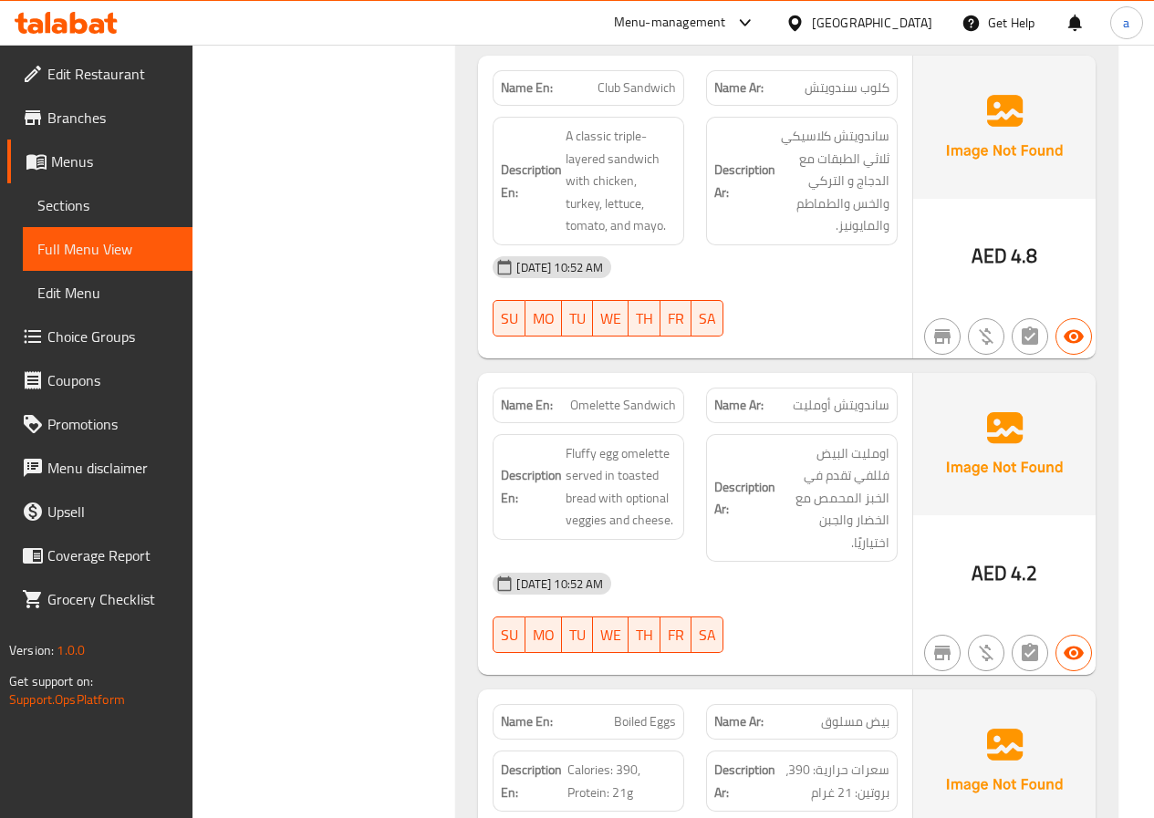
scroll to position [9441, 0]
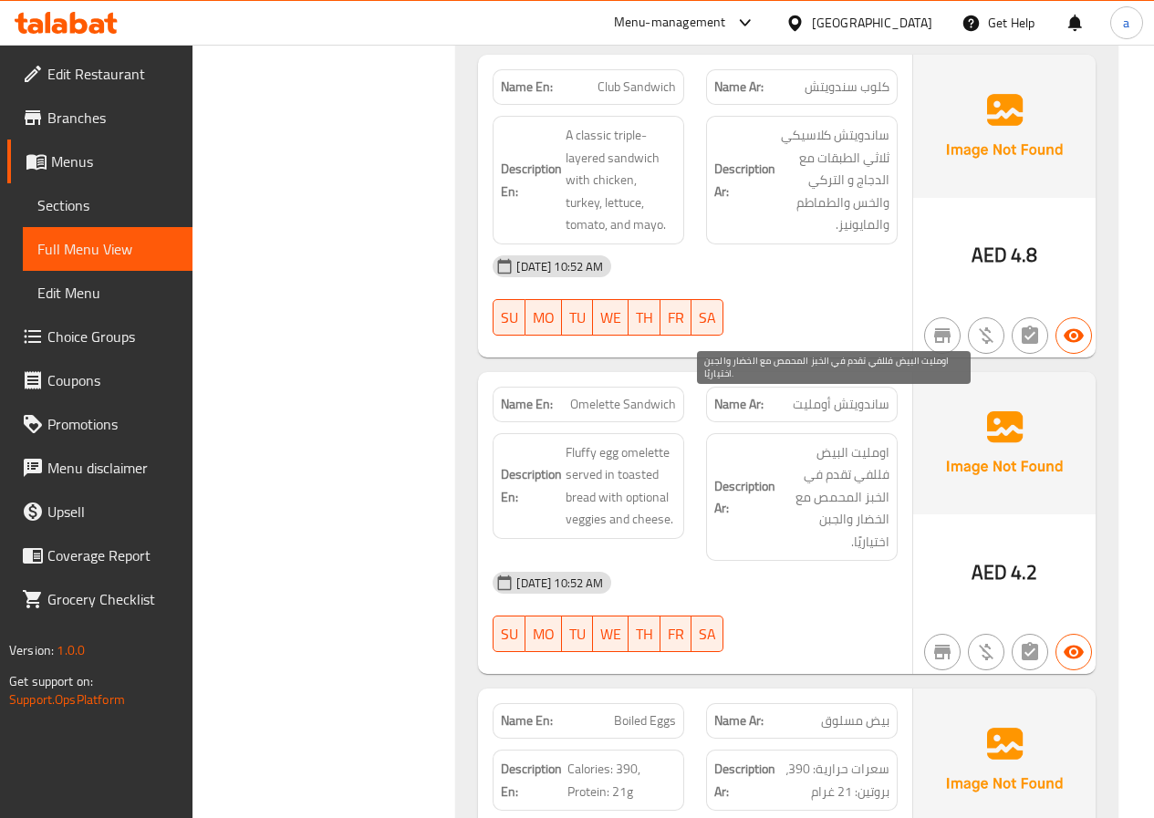
click at [862, 475] on span "اومليت البيض فللفي تقدم في الخبز المحمص مع الخضار والجبن اختياريًا." at bounding box center [834, 497] width 110 height 112
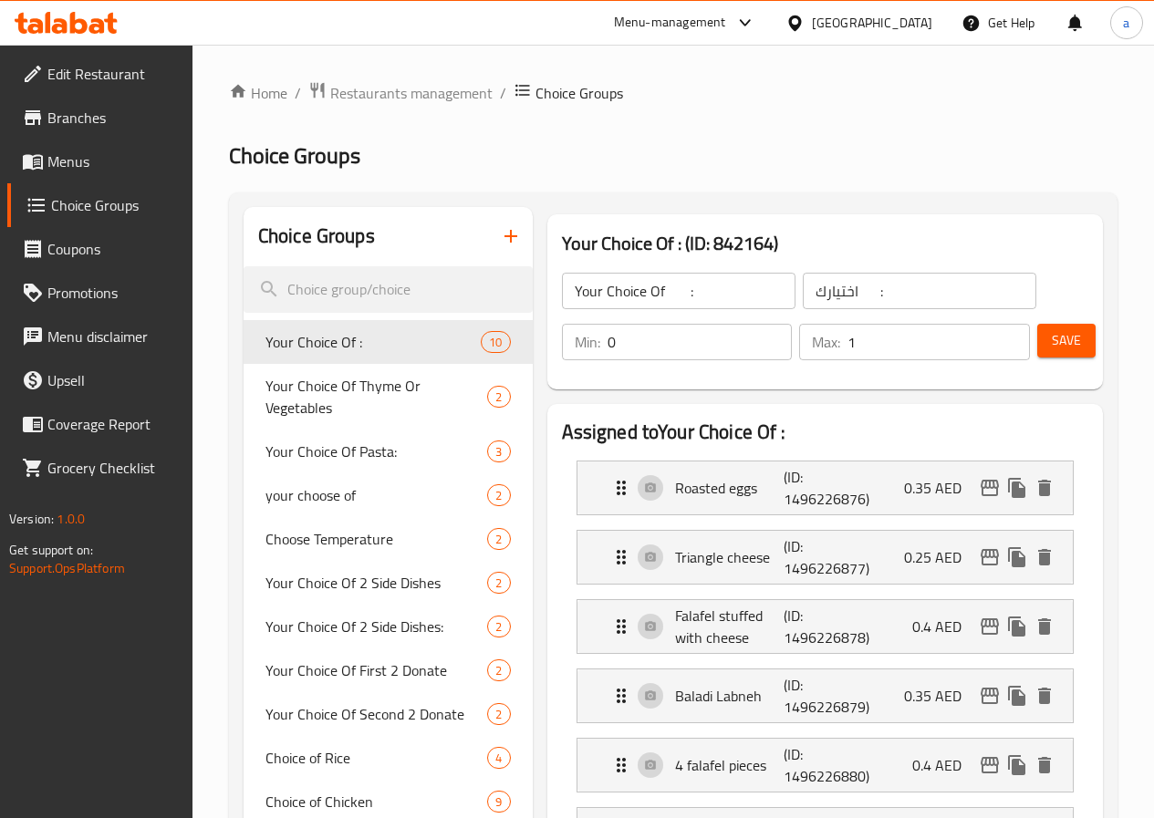
click at [104, 171] on span "Menus" at bounding box center [112, 161] width 130 height 22
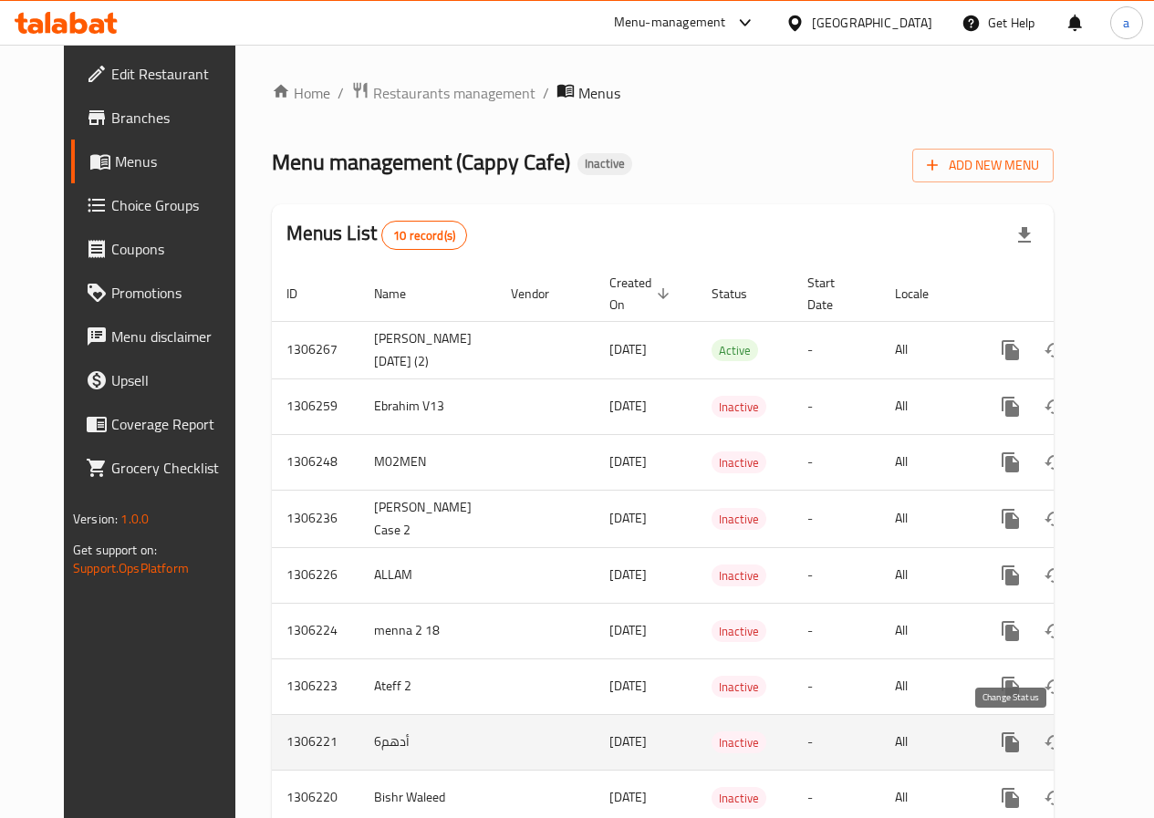
click at [1032, 744] on button "enhanced table" at bounding box center [1054, 743] width 44 height 44
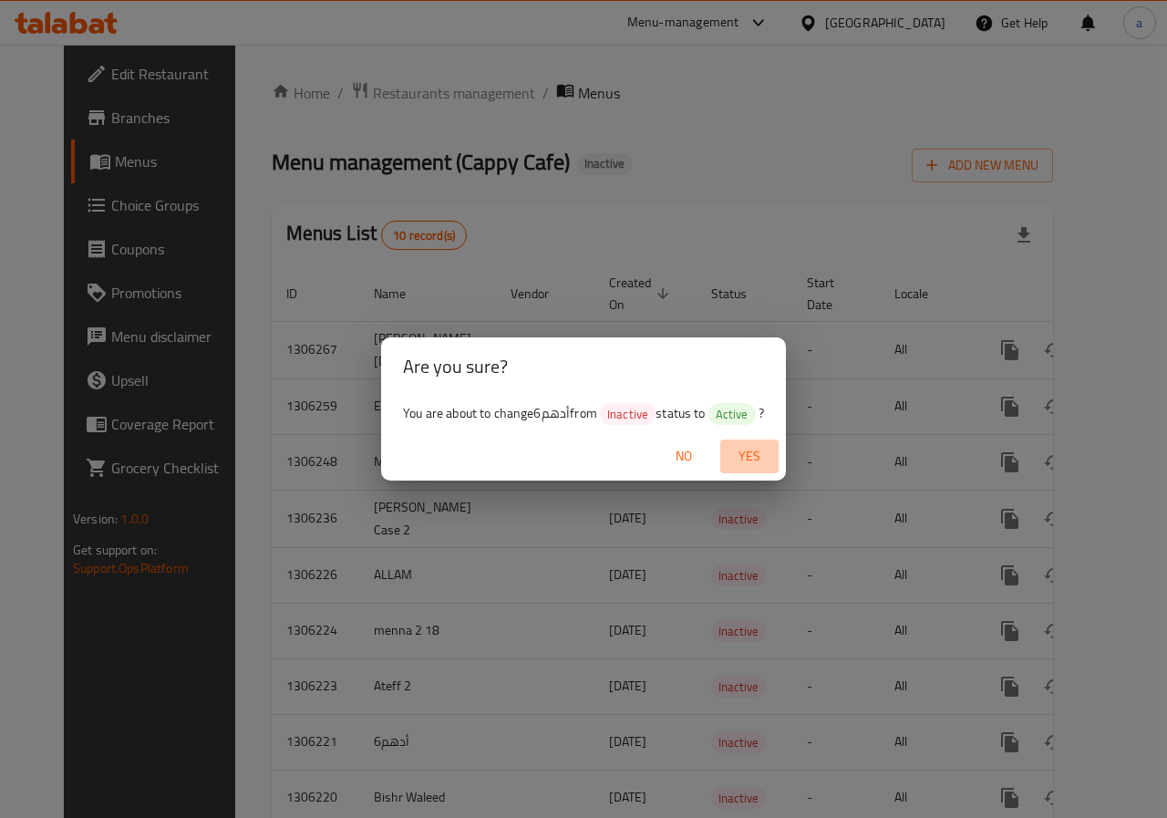
click at [738, 442] on button "Yes" at bounding box center [750, 457] width 58 height 34
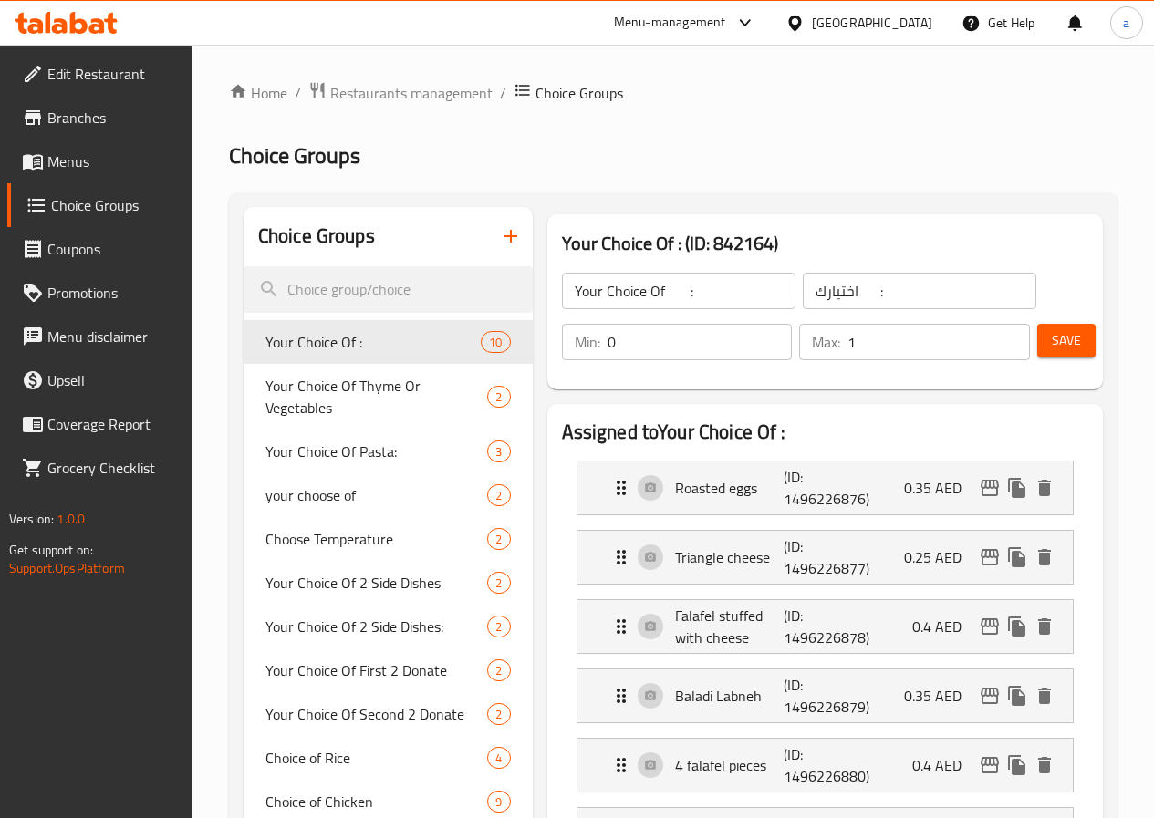
click at [617, 296] on input "Your Choice Of :" at bounding box center [678, 291] width 233 height 36
click at [500, 235] on icon "button" at bounding box center [511, 236] width 22 height 22
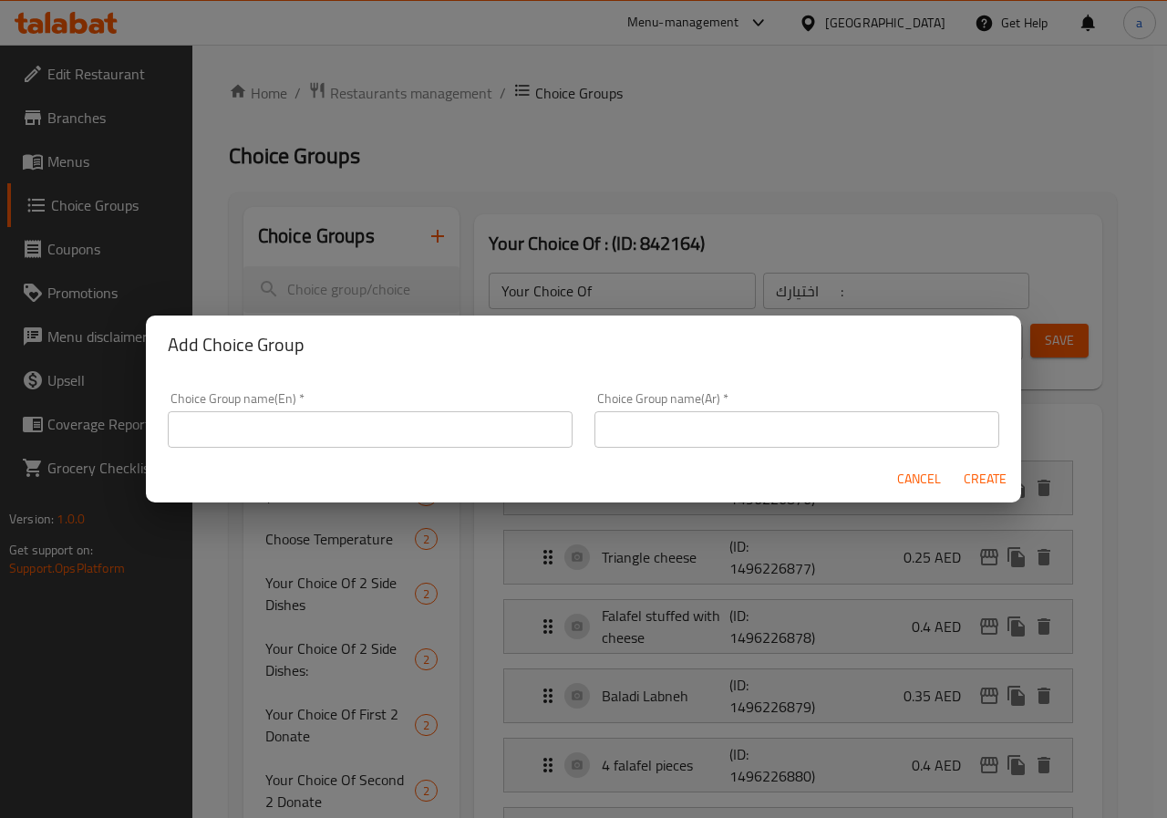
click at [759, 248] on div "Add Choice Group Choice Group name(En)   * Choice Group name(En) * Choice Group…" at bounding box center [583, 409] width 1167 height 818
click at [918, 478] on span "Cancel" at bounding box center [919, 479] width 44 height 23
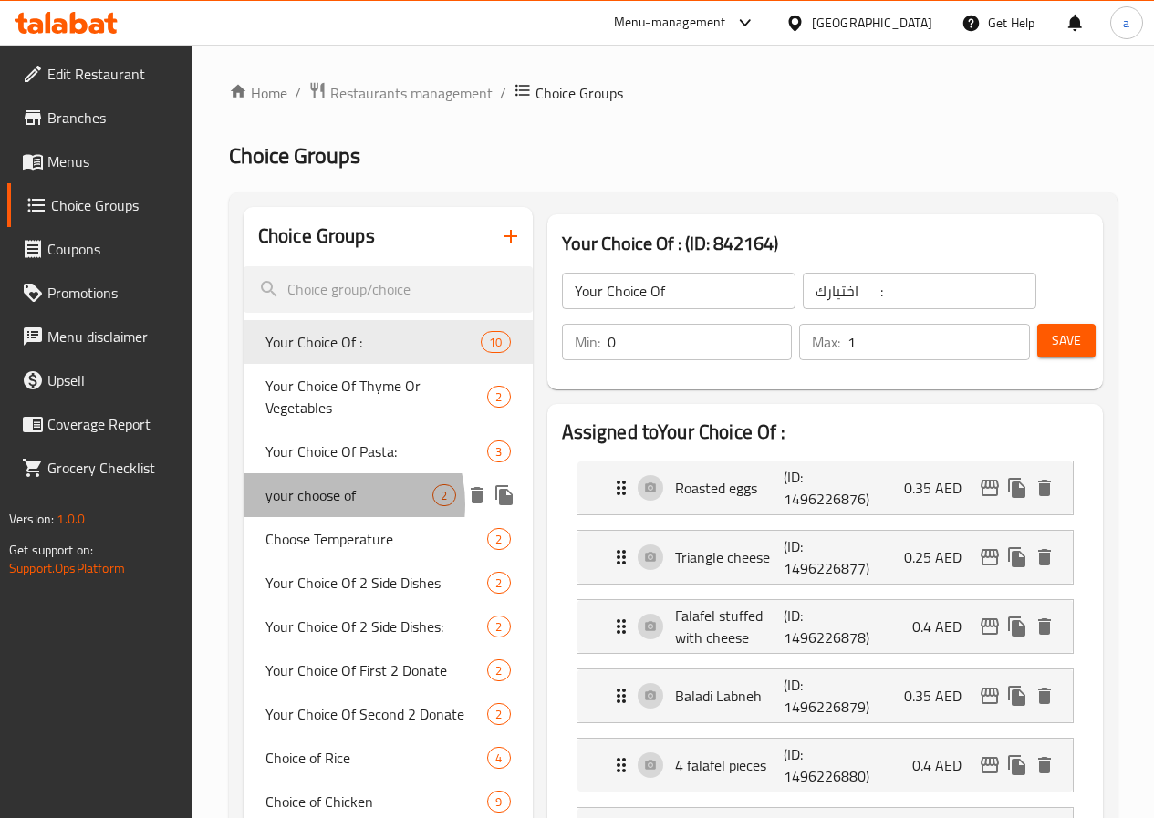
click at [322, 504] on span "your choose of" at bounding box center [349, 495] width 168 height 22
type input "your choose of"
type input "اختيارك من"
type input "1"
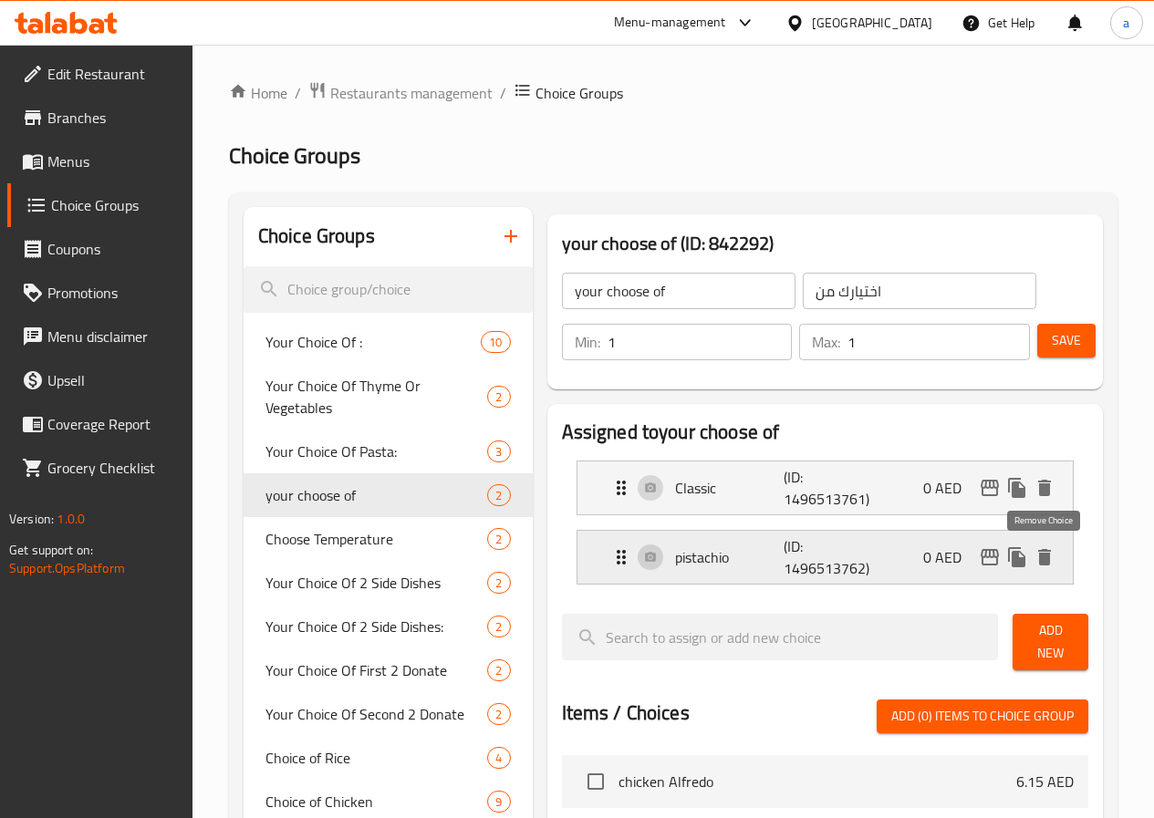
click at [1041, 554] on icon "delete" at bounding box center [1044, 557] width 13 height 16
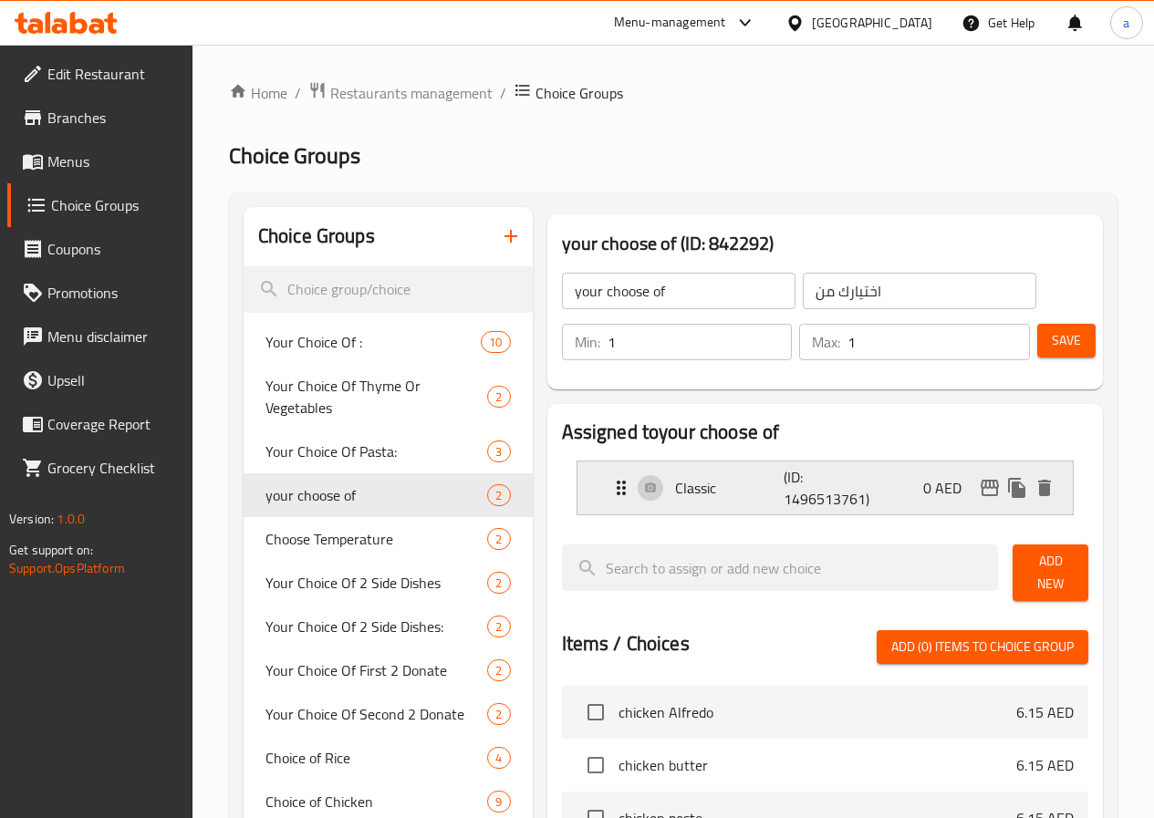
click at [617, 488] on icon "Expand" at bounding box center [621, 488] width 9 height 15
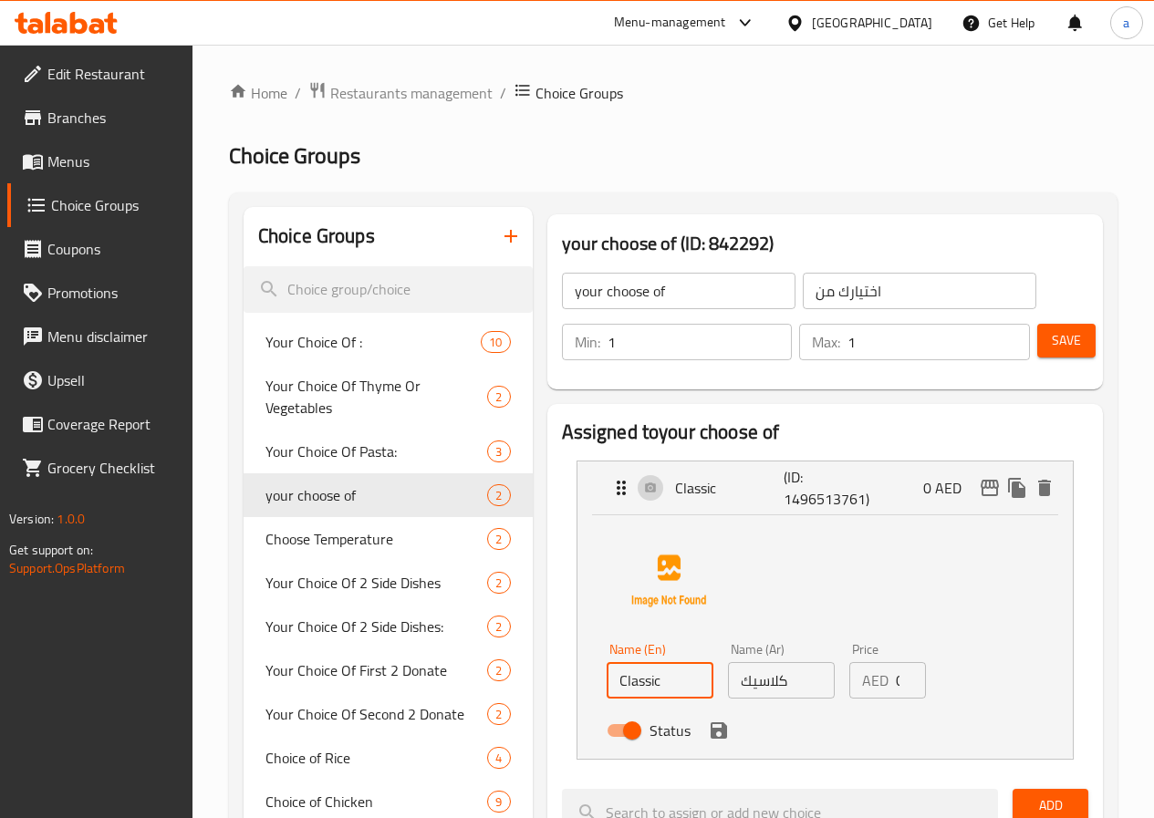
click at [621, 678] on input "Classic" at bounding box center [660, 680] width 107 height 36
click at [748, 684] on input "كلاسيك" at bounding box center [781, 680] width 107 height 36
click at [607, 674] on input "text" at bounding box center [660, 680] width 107 height 36
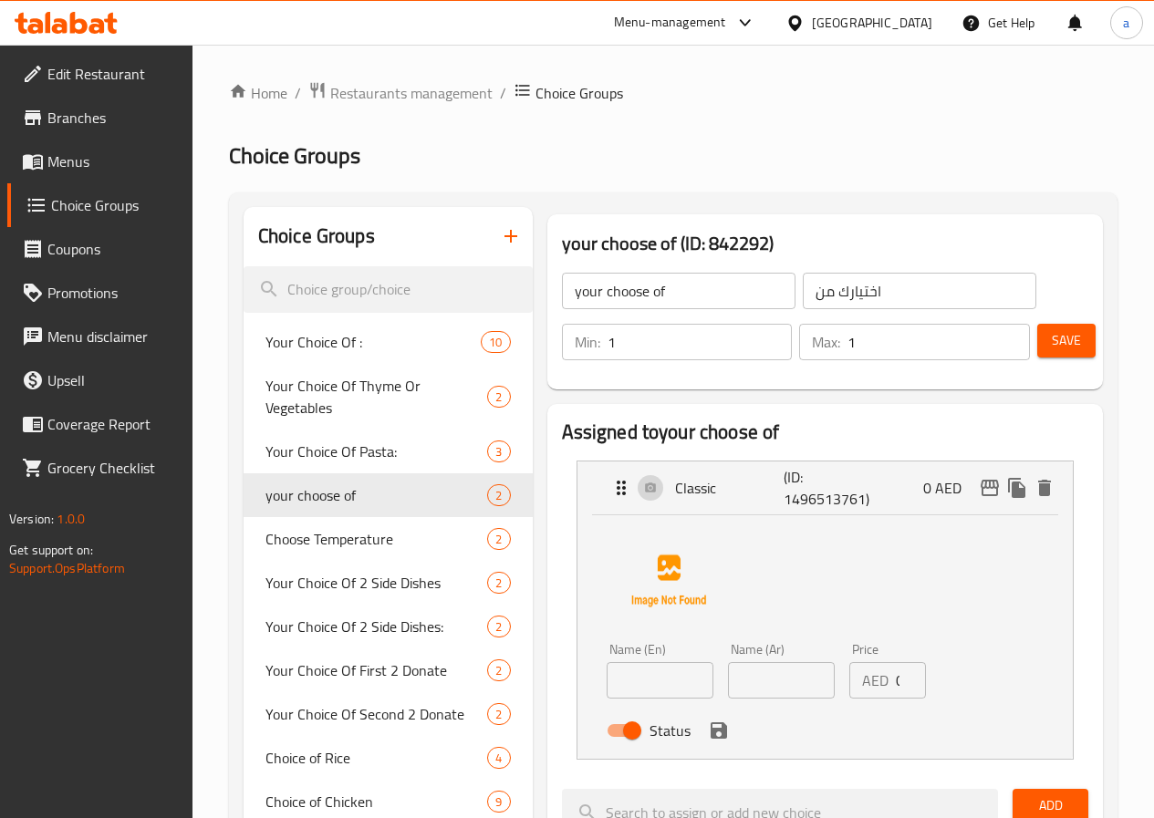
click at [607, 679] on input "text" at bounding box center [660, 680] width 107 height 36
paste input "veggies and cheese."
type input "veggies and cheese."
click at [728, 686] on input "text" at bounding box center [781, 680] width 107 height 36
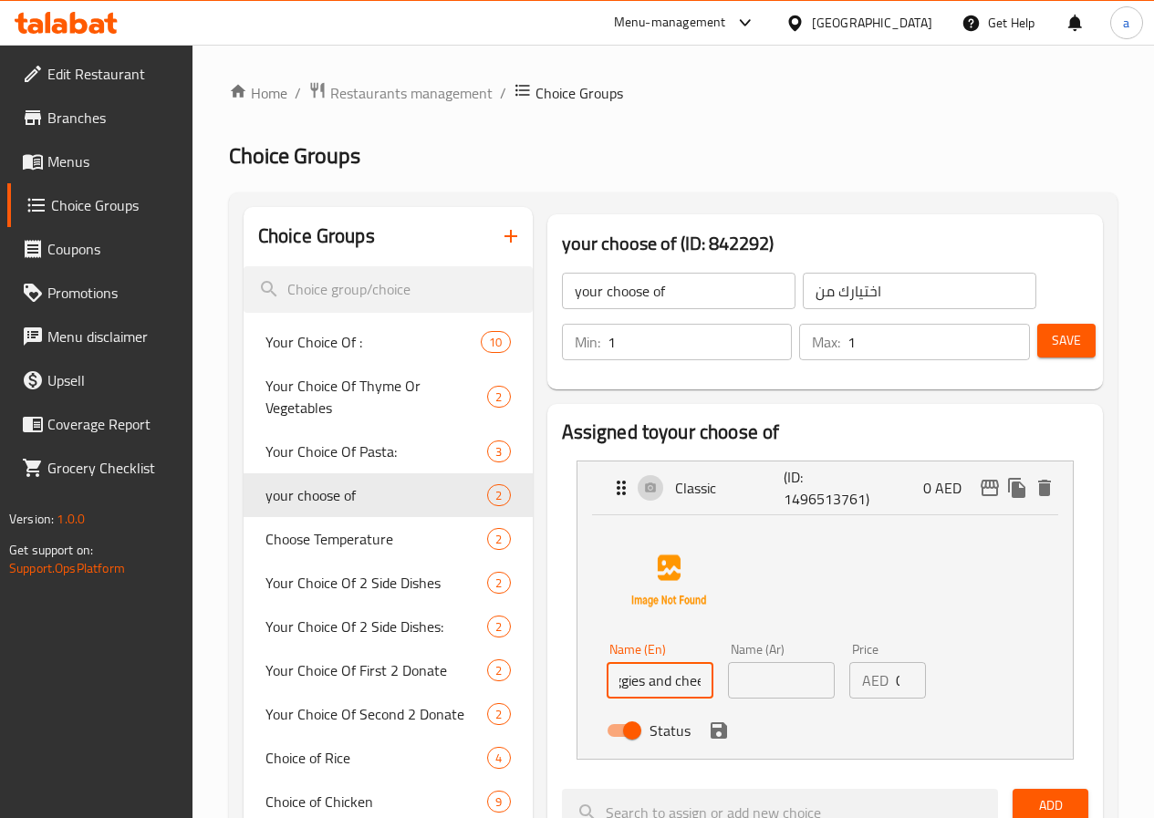
scroll to position [0, 0]
type input "o"
type input "خضار و جبنة"
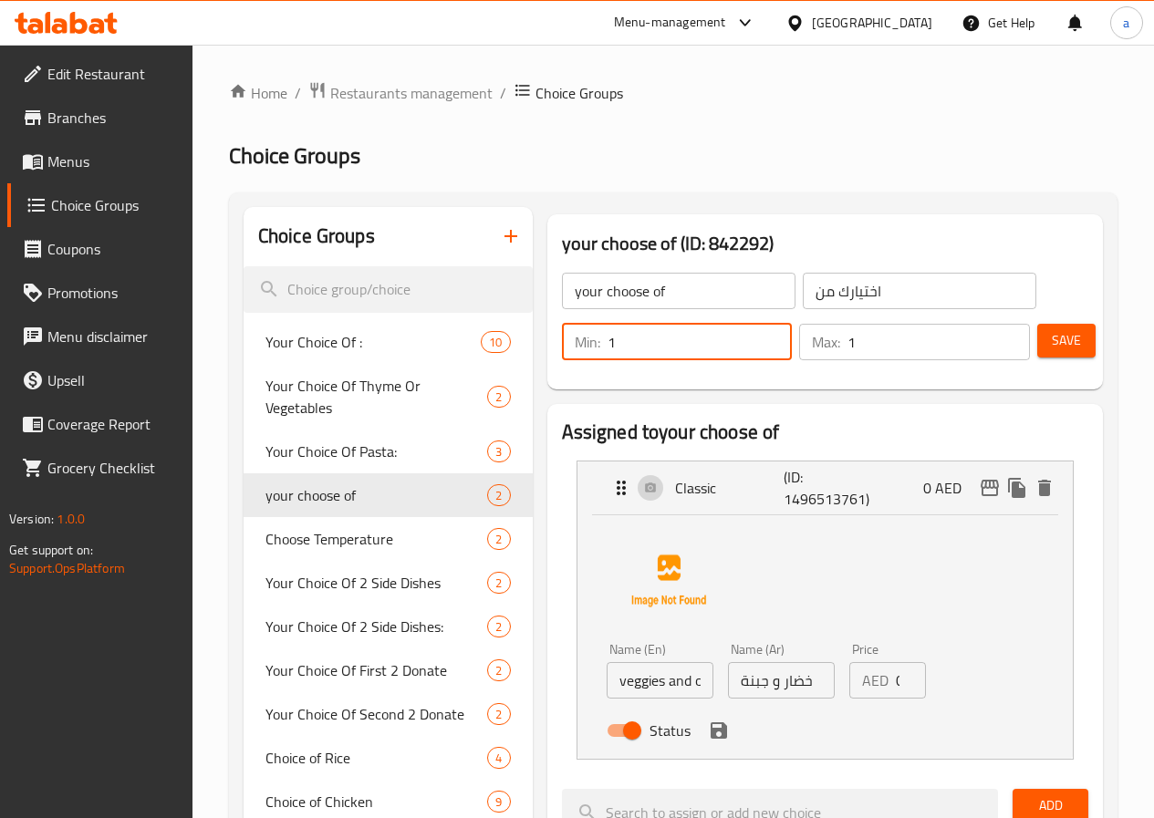
click at [607, 338] on input "1" at bounding box center [699, 342] width 185 height 36
click at [708, 734] on icon "save" at bounding box center [719, 731] width 22 height 22
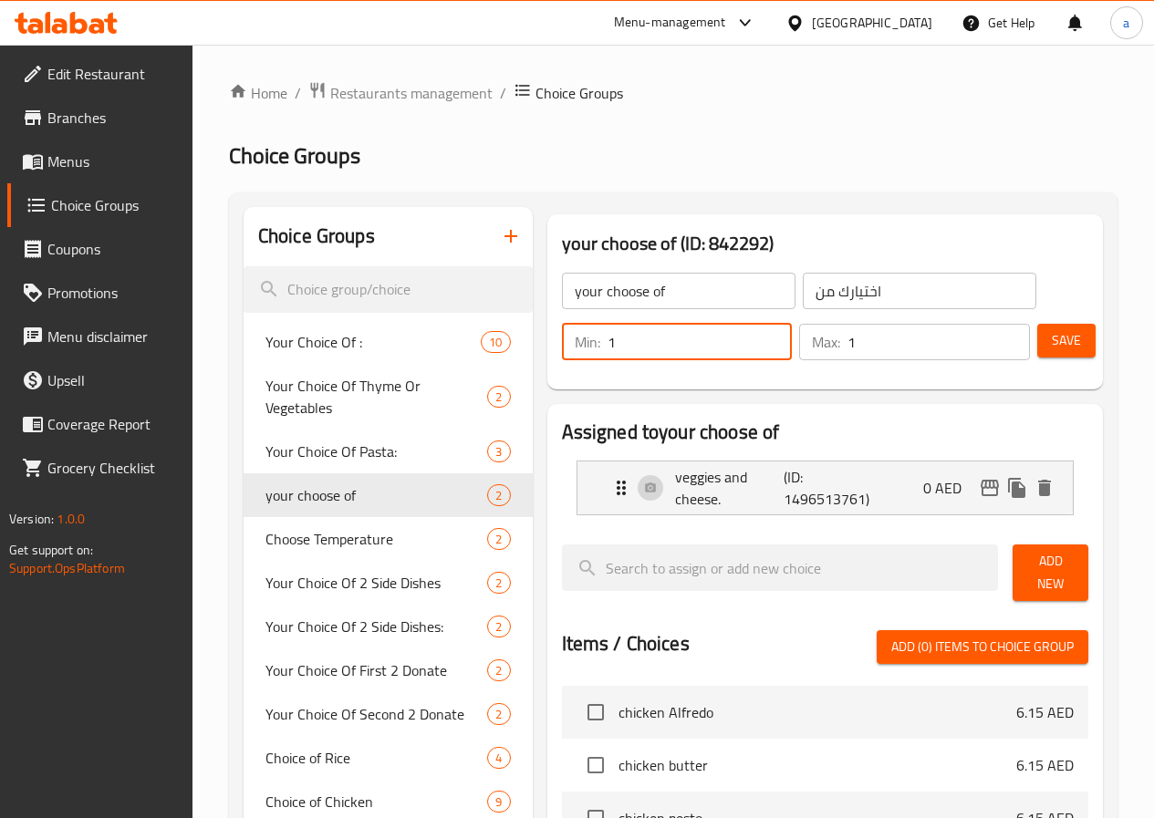
click at [1054, 340] on span "Save" at bounding box center [1066, 340] width 29 height 23
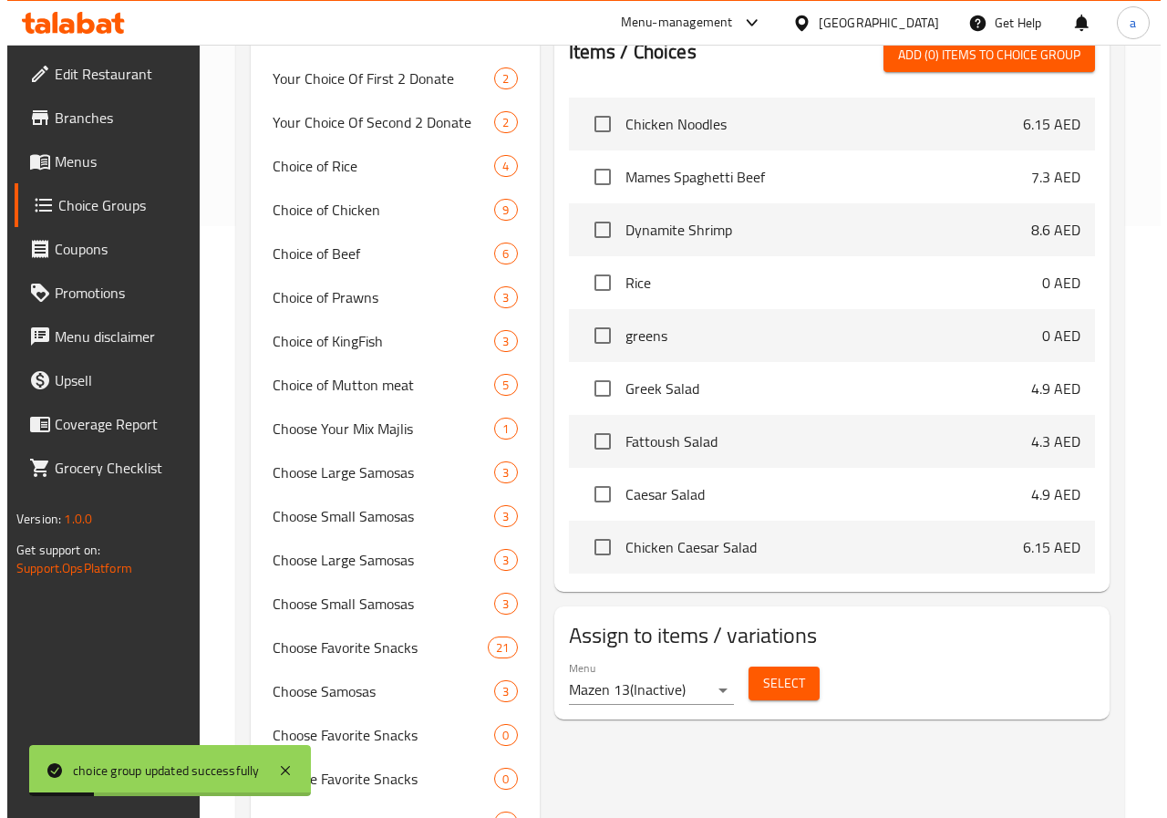
scroll to position [730, 0]
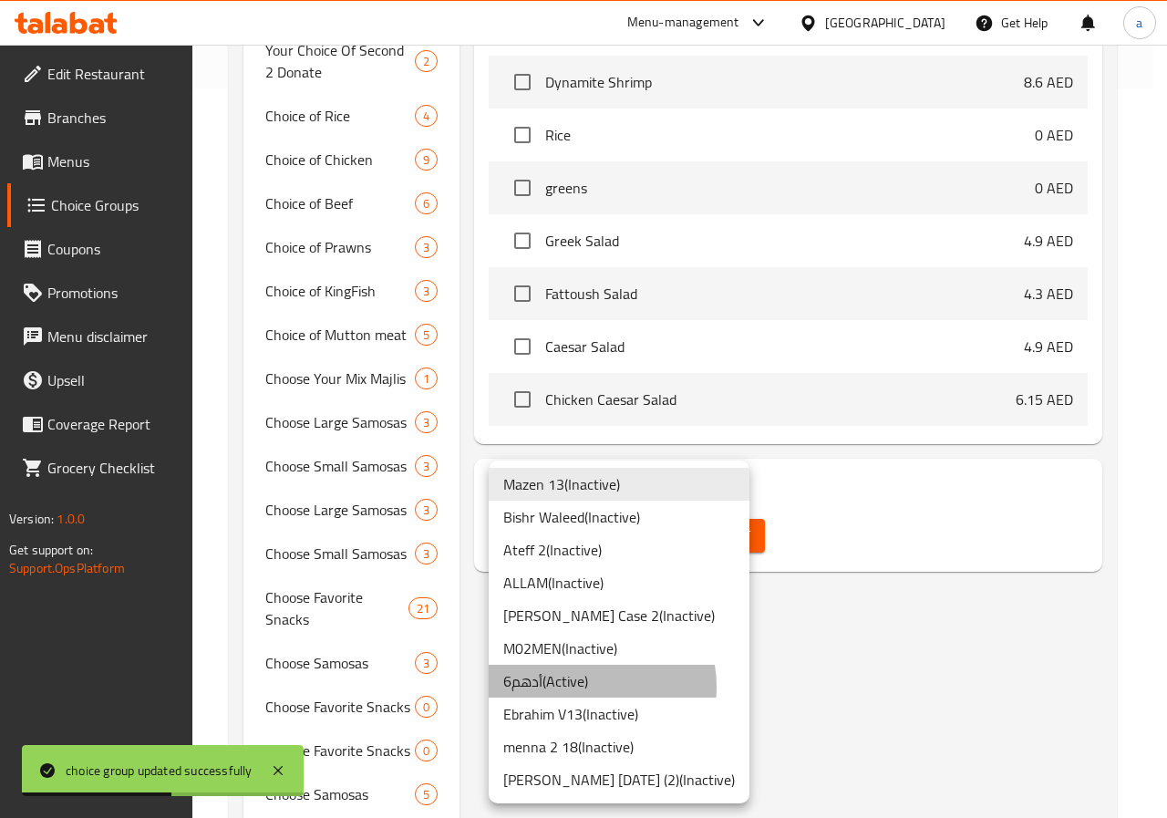
click at [582, 687] on li "أدهم6 ( Active )" at bounding box center [619, 681] width 261 height 33
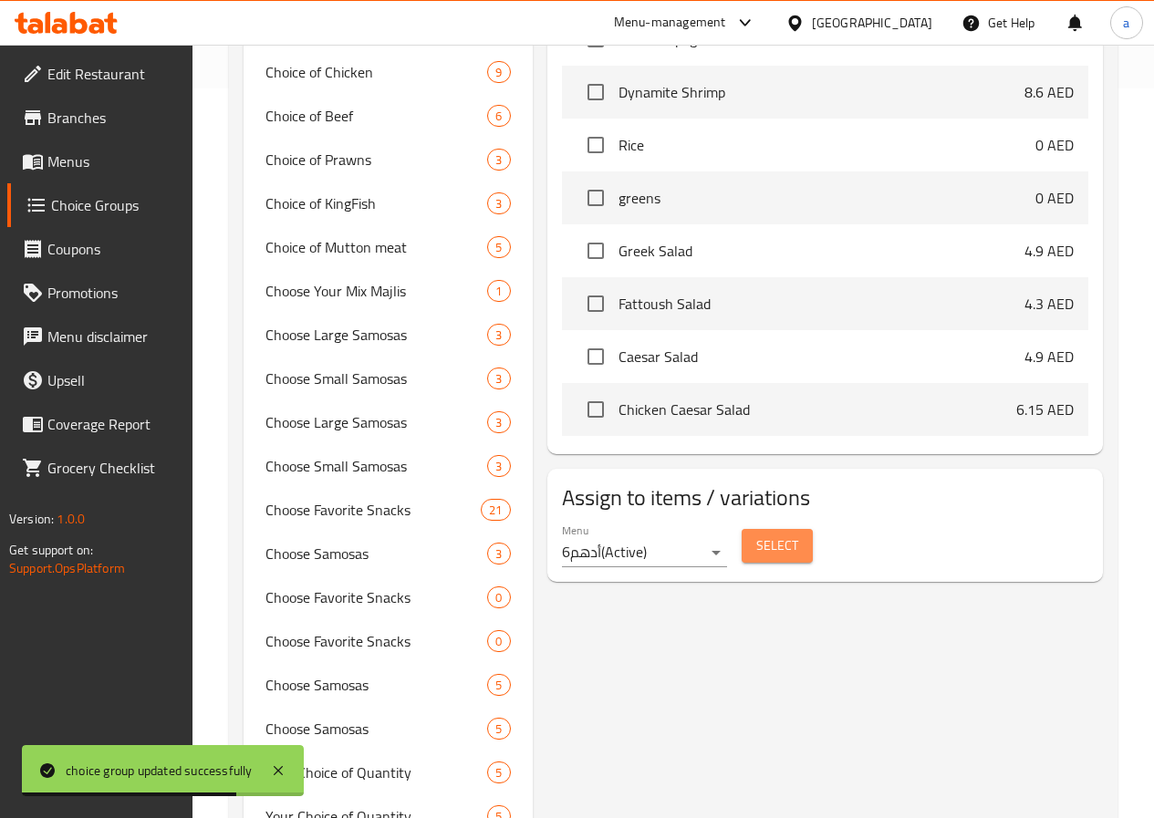
click at [756, 534] on span "Select" at bounding box center [777, 545] width 42 height 23
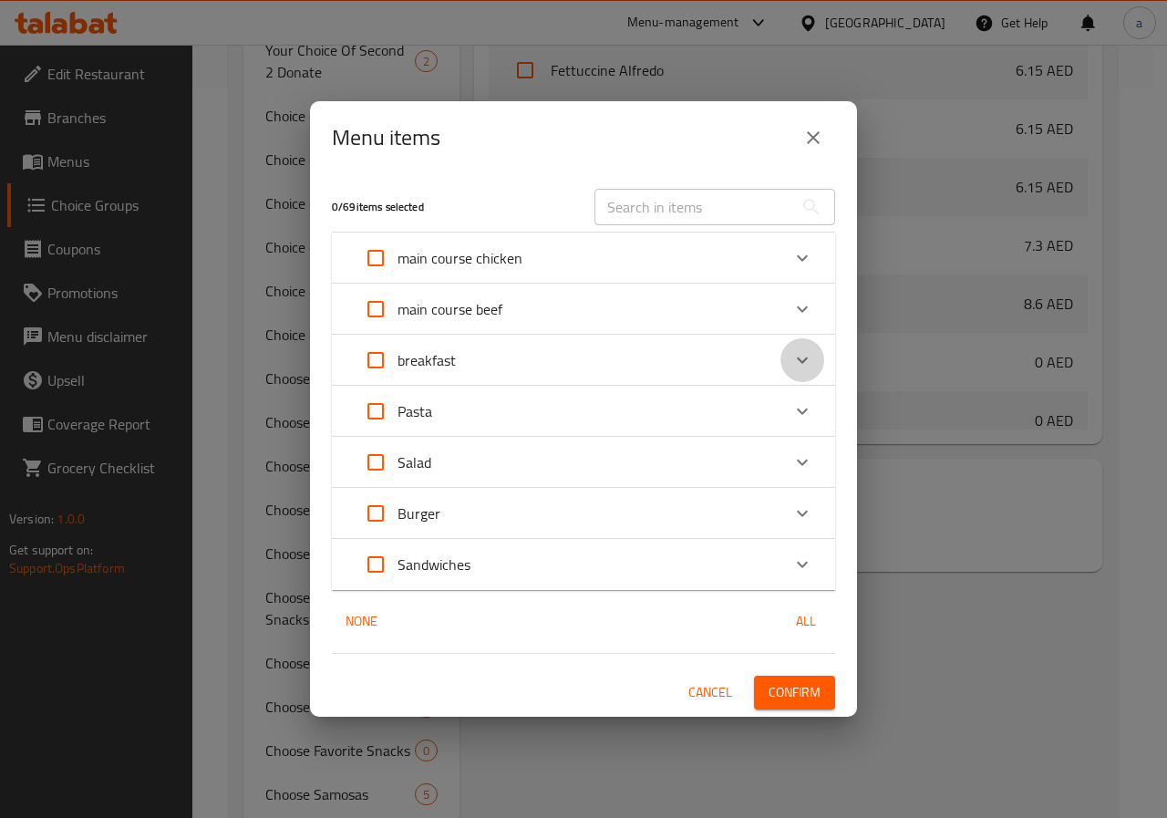
click at [806, 365] on icon "Expand" at bounding box center [803, 360] width 22 height 22
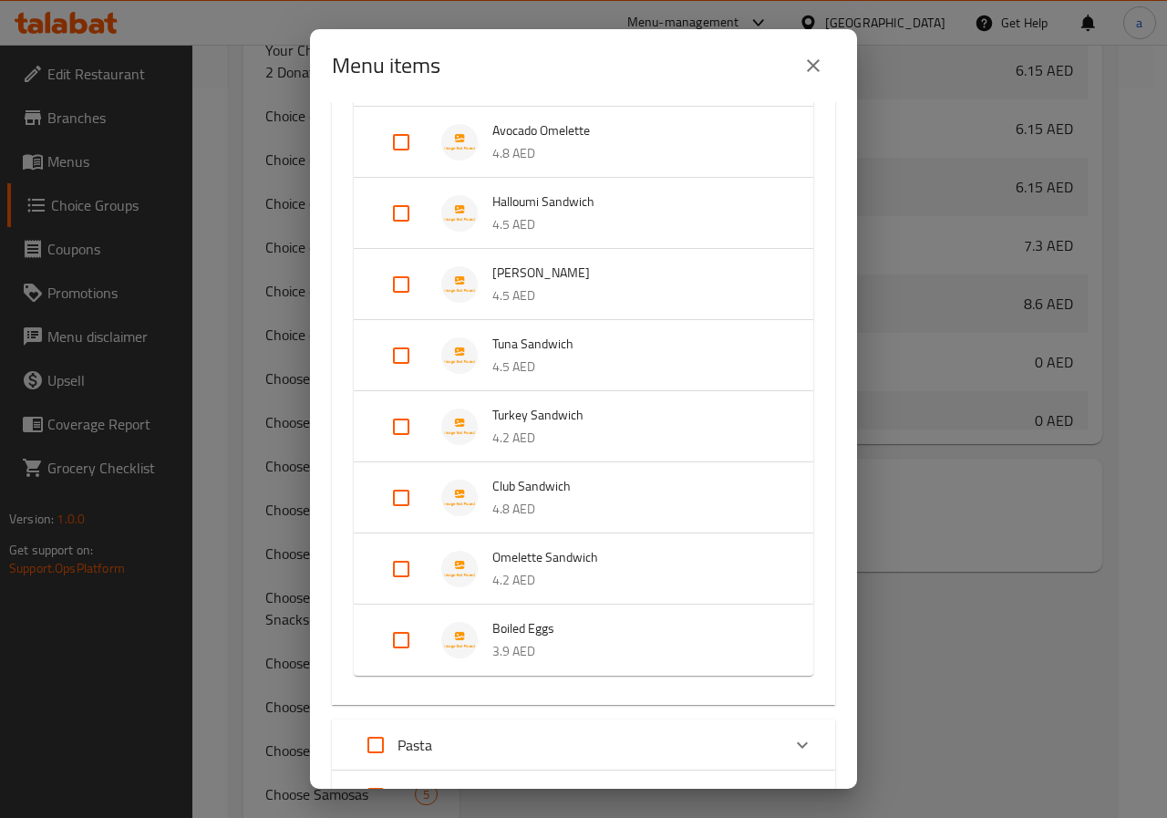
scroll to position [547, 0]
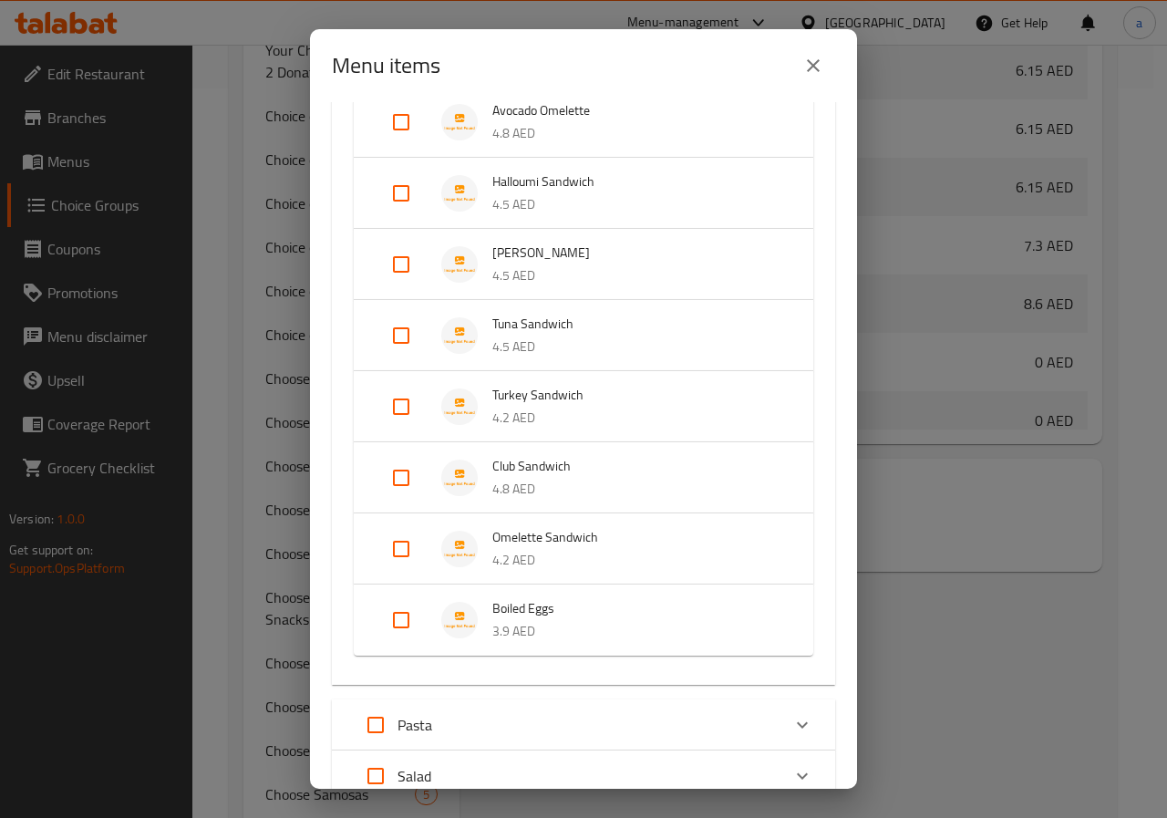
click at [548, 538] on span "Omelette Sandwich" at bounding box center [635, 537] width 285 height 23
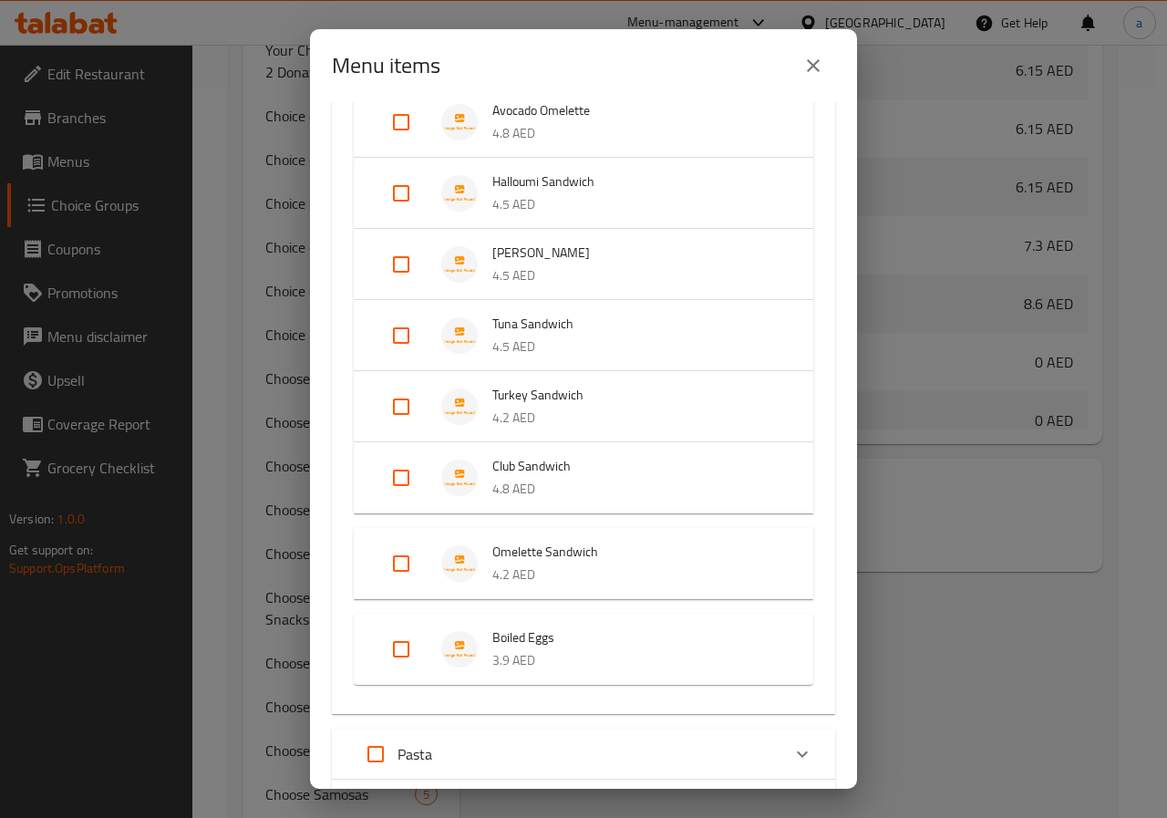
click at [410, 566] on input "Expand" at bounding box center [401, 564] width 44 height 44
checkbox input "true"
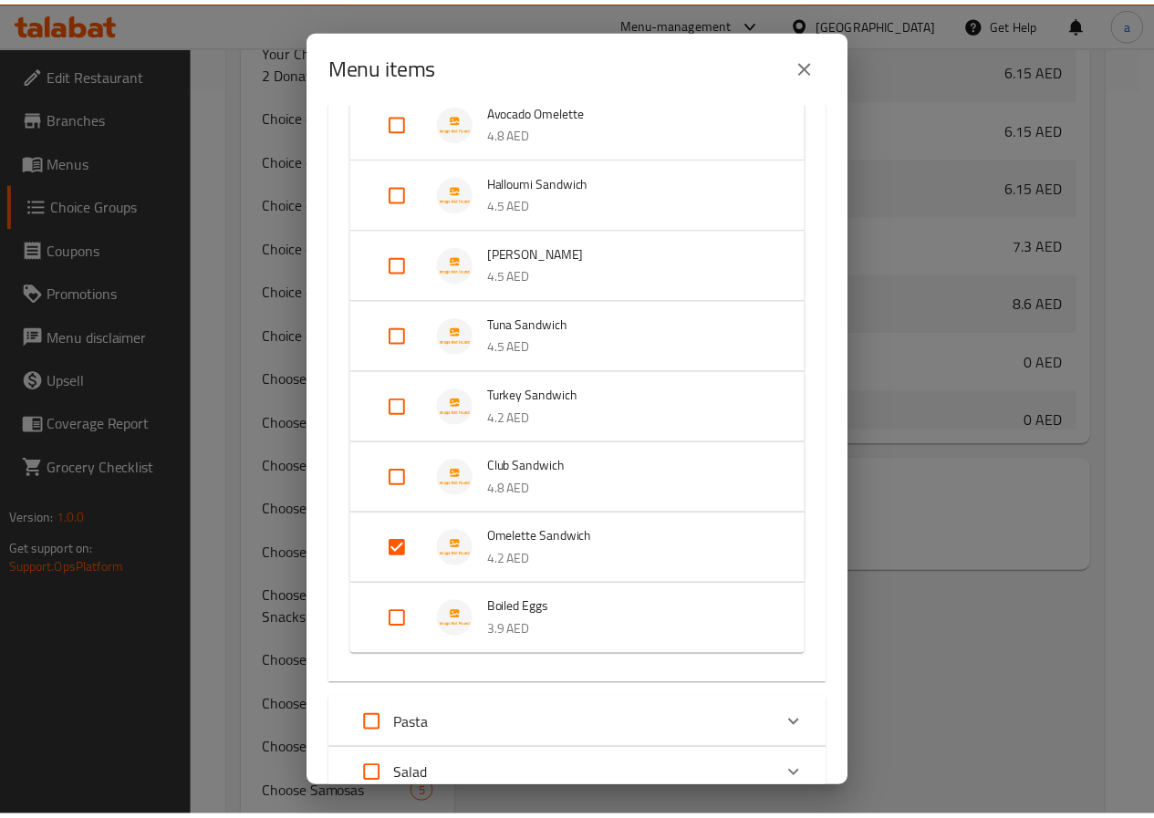
scroll to position [789, 0]
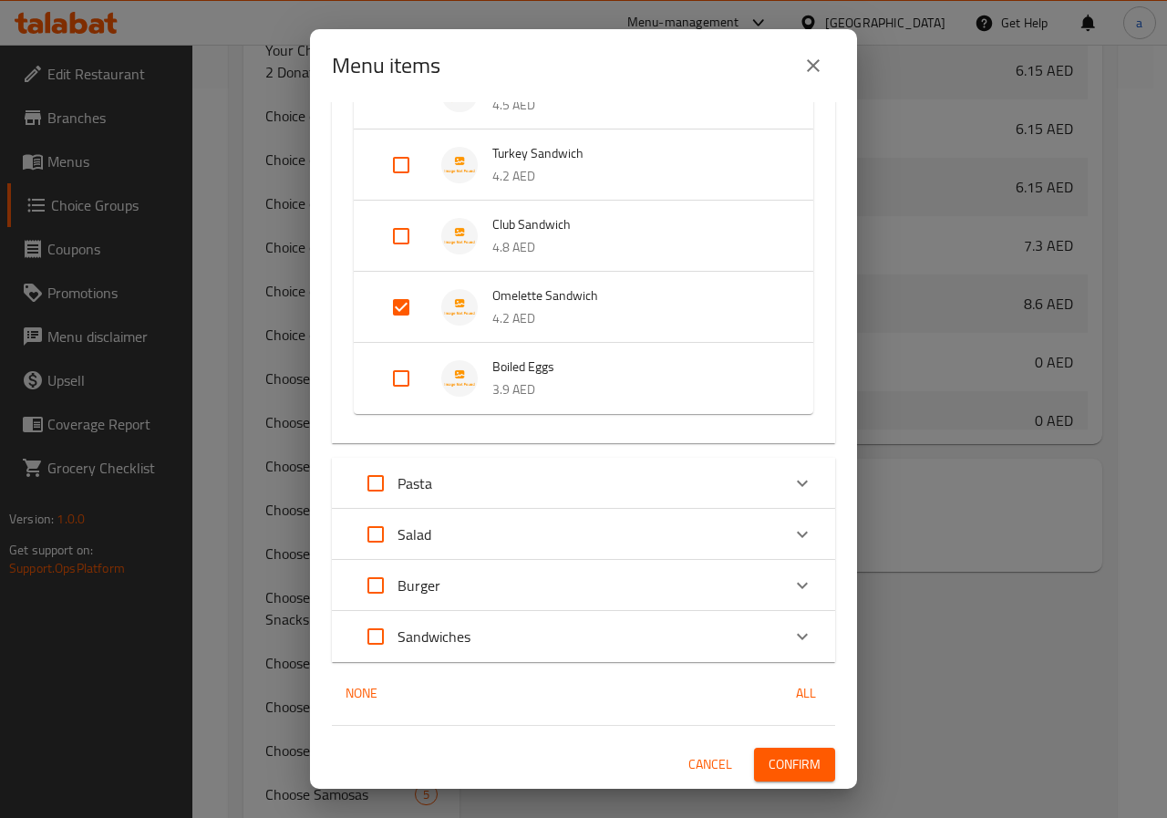
click at [801, 776] on button "Confirm" at bounding box center [794, 765] width 81 height 34
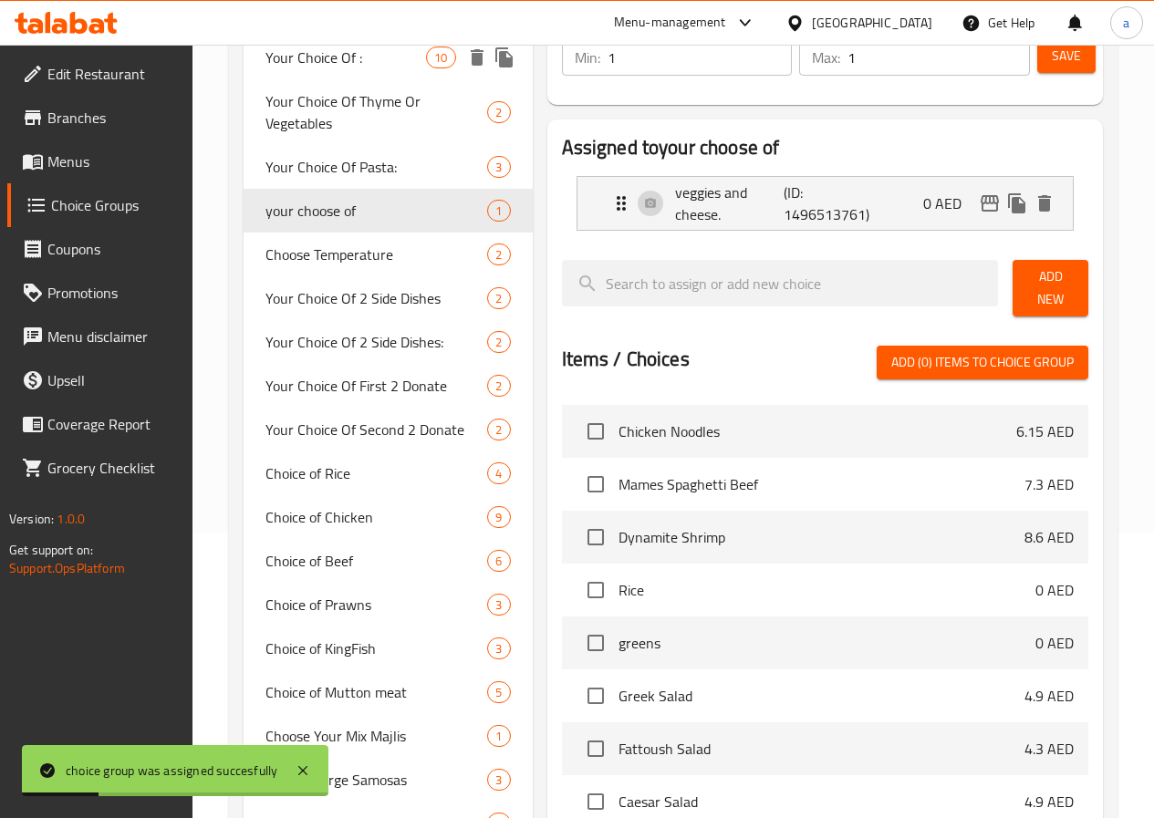
scroll to position [0, 0]
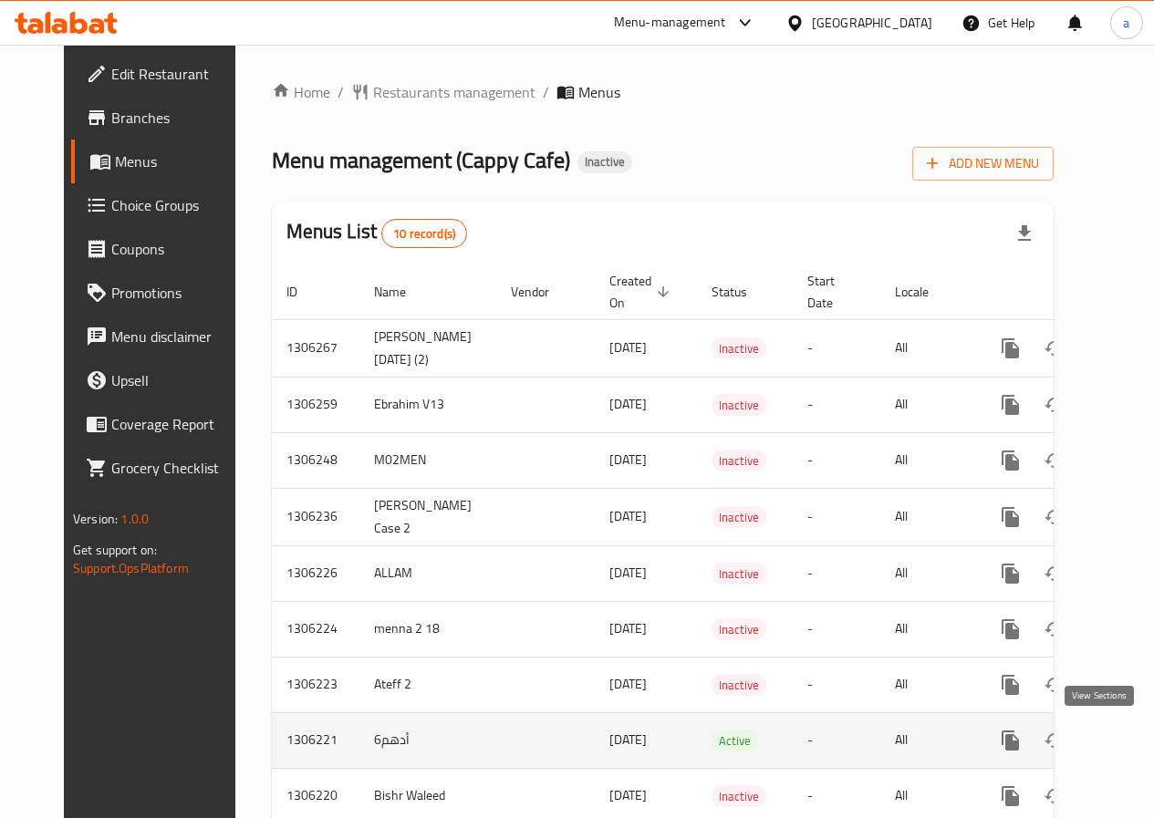
click at [1131, 742] on icon "enhanced table" at bounding box center [1142, 741] width 22 height 22
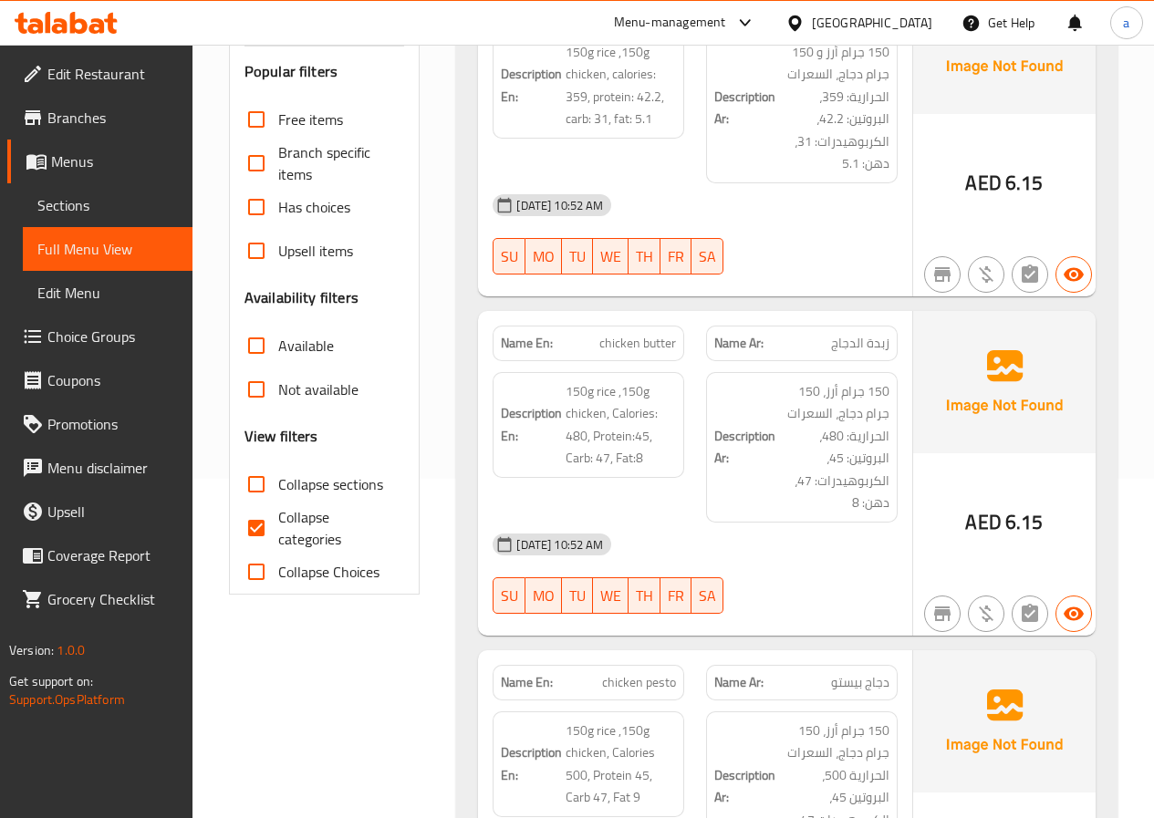
scroll to position [8, 0]
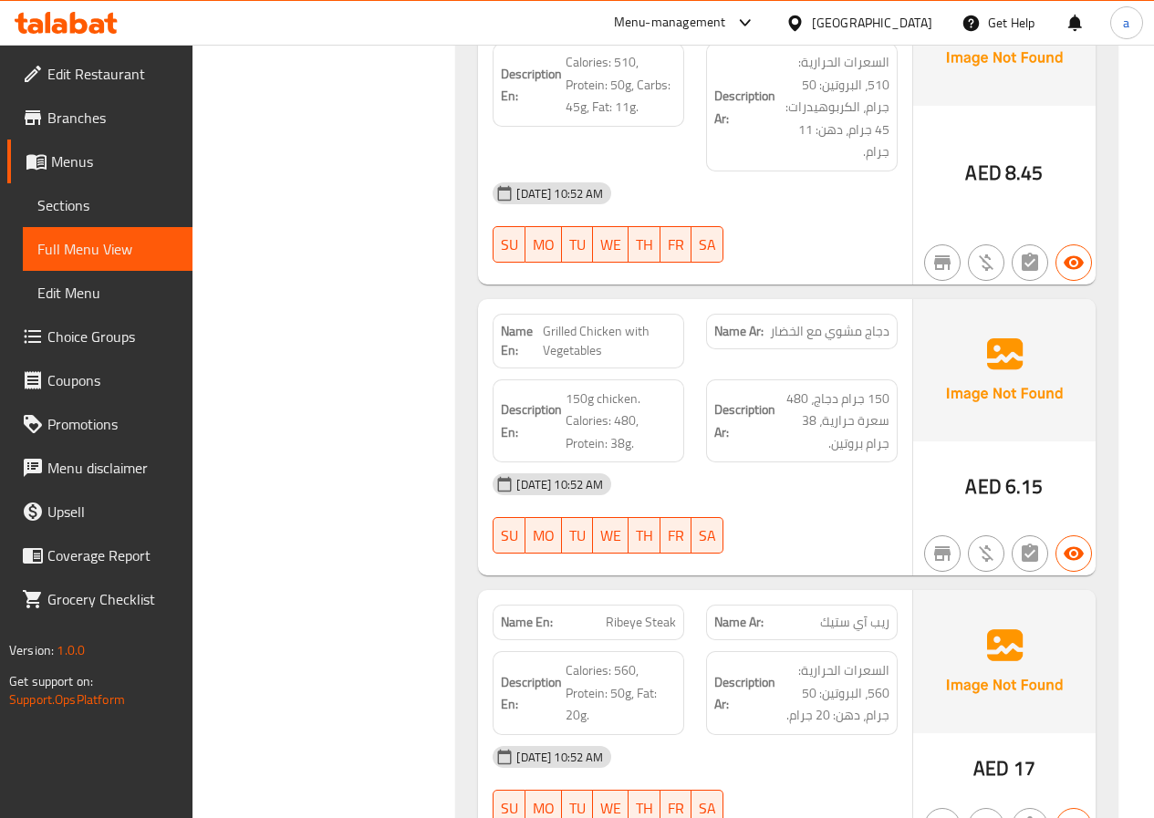
scroll to position [6038, 0]
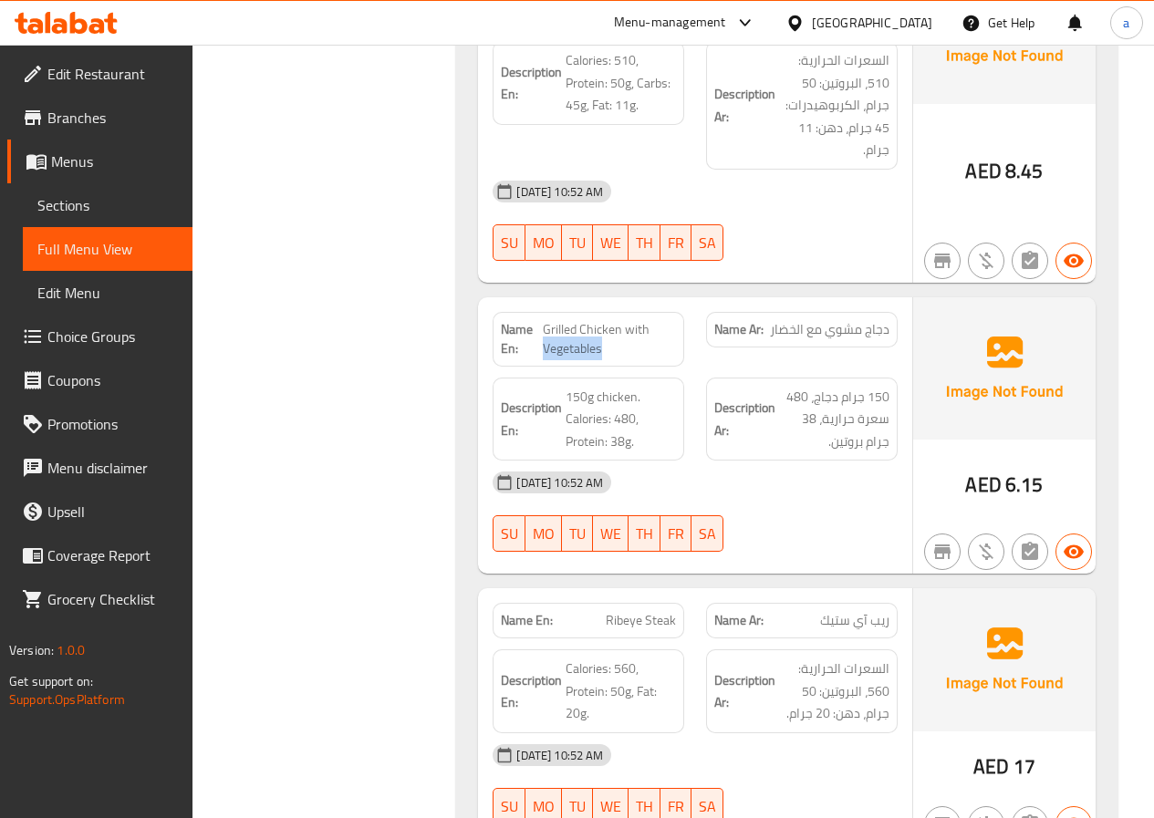
drag, startPoint x: 649, startPoint y: 309, endPoint x: 648, endPoint y: 319, distance: 10.2
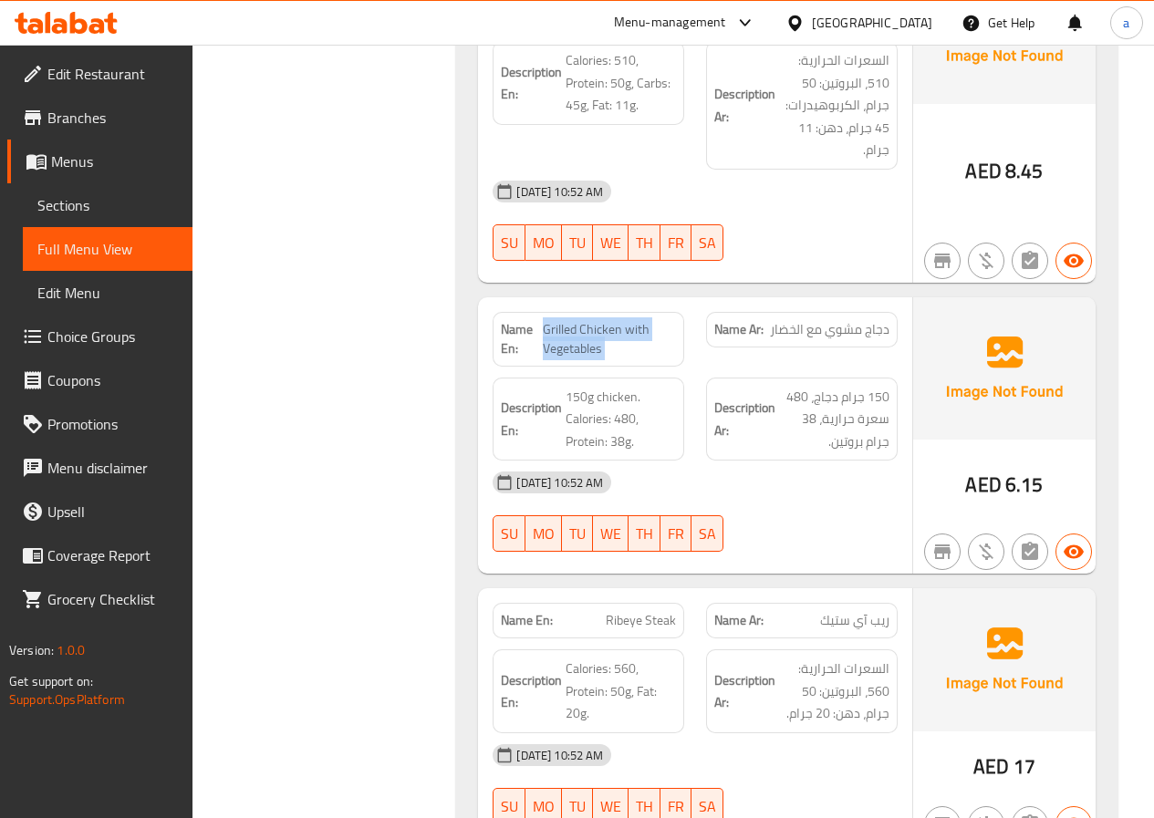
copy span "Grilled Chicken with Vegetables"
drag, startPoint x: 769, startPoint y: 301, endPoint x: 888, endPoint y: 310, distance: 119.8
copy span "دجاج مشوي مع الخضار"
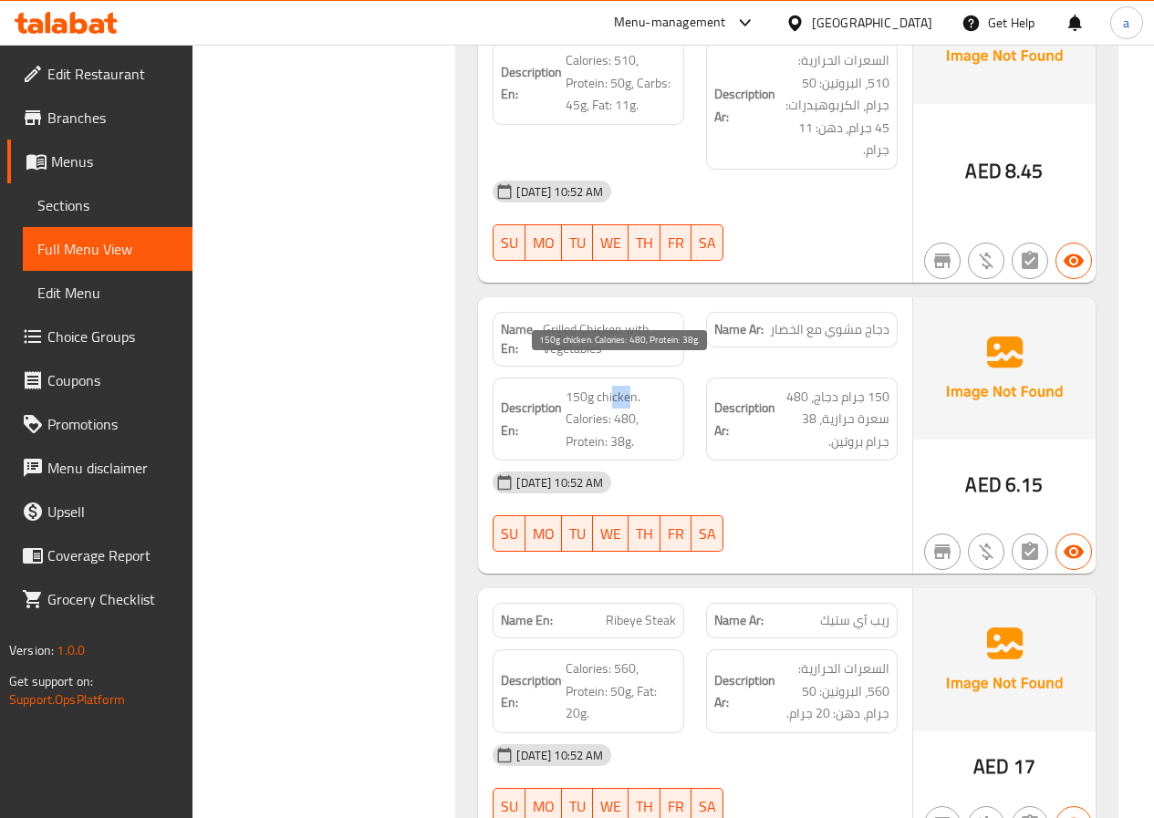
drag, startPoint x: 628, startPoint y: 377, endPoint x: 614, endPoint y: 375, distance: 14.7
click at [614, 386] on span "150g chicken. Calories: 480, Protein: 38g." at bounding box center [620, 419] width 110 height 67
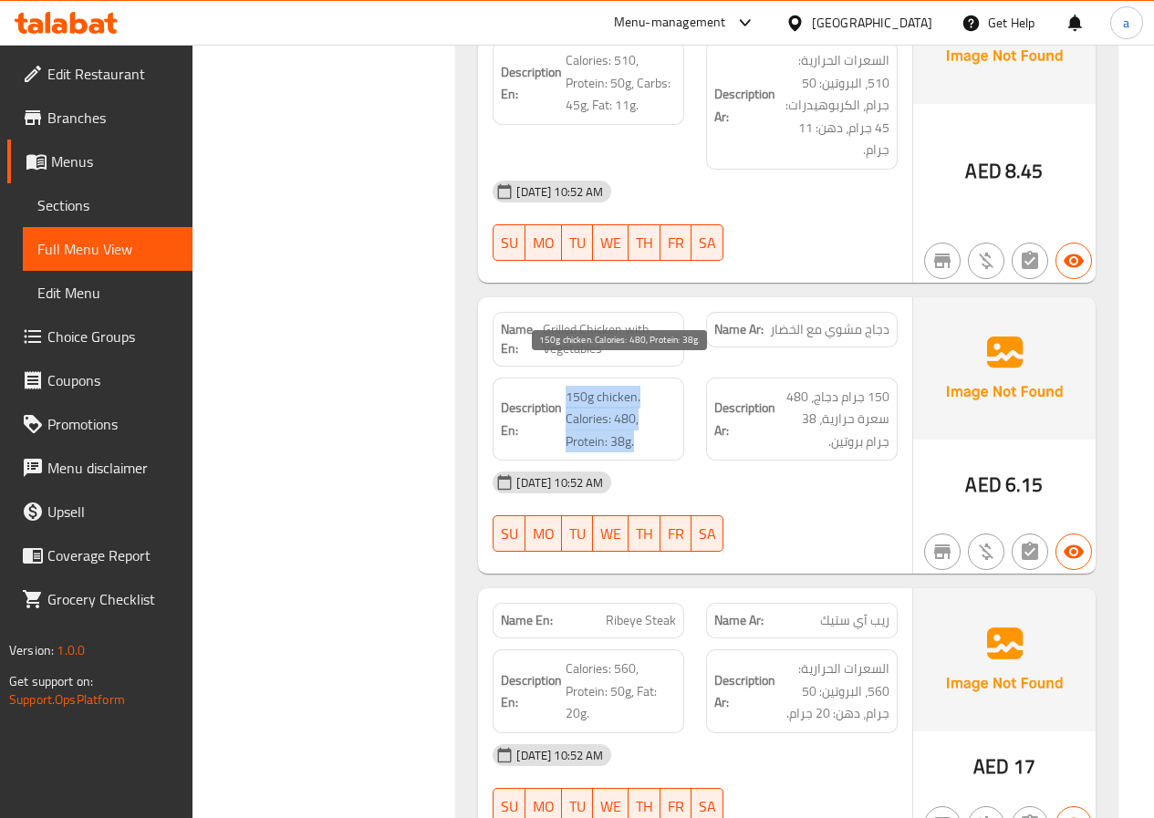
copy span "150g chicken. Calories: 480, Protein: 38g."
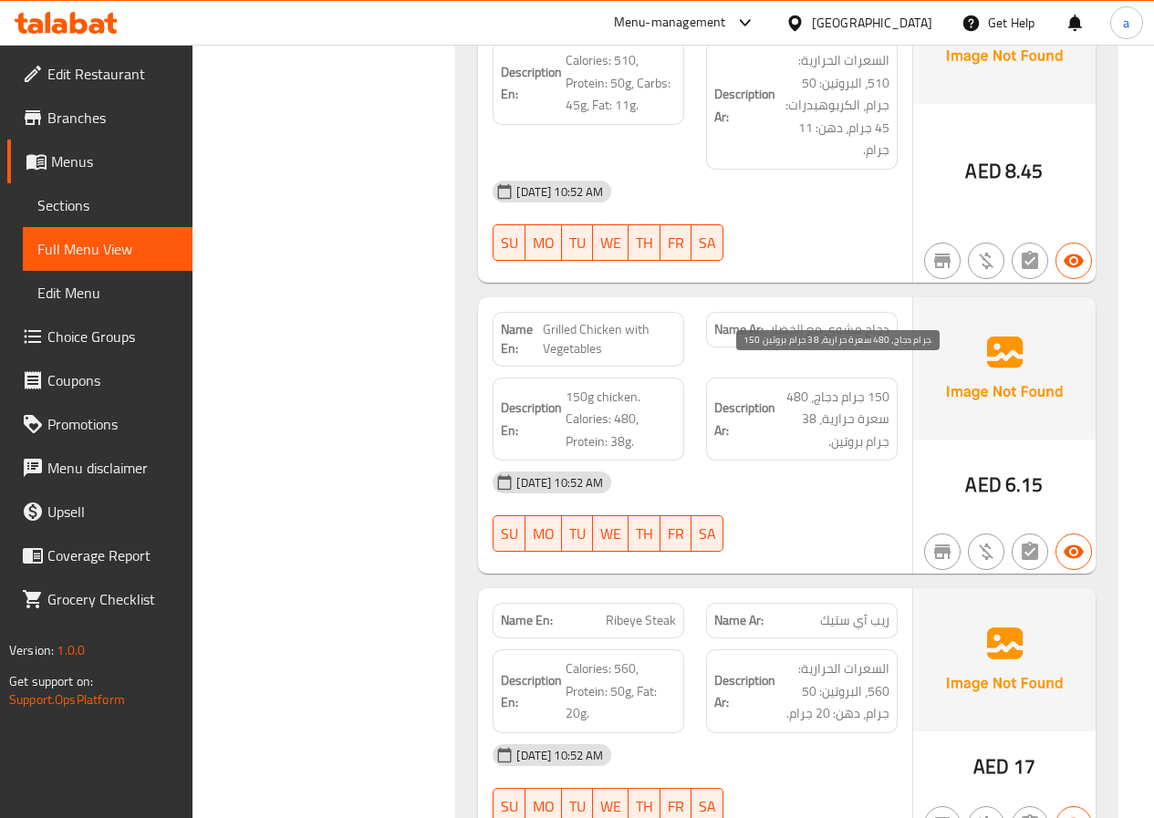
click at [833, 386] on span "150 جرام دجاج، 480 سعرة حرارية، 38 جرام بروتين." at bounding box center [834, 419] width 110 height 67
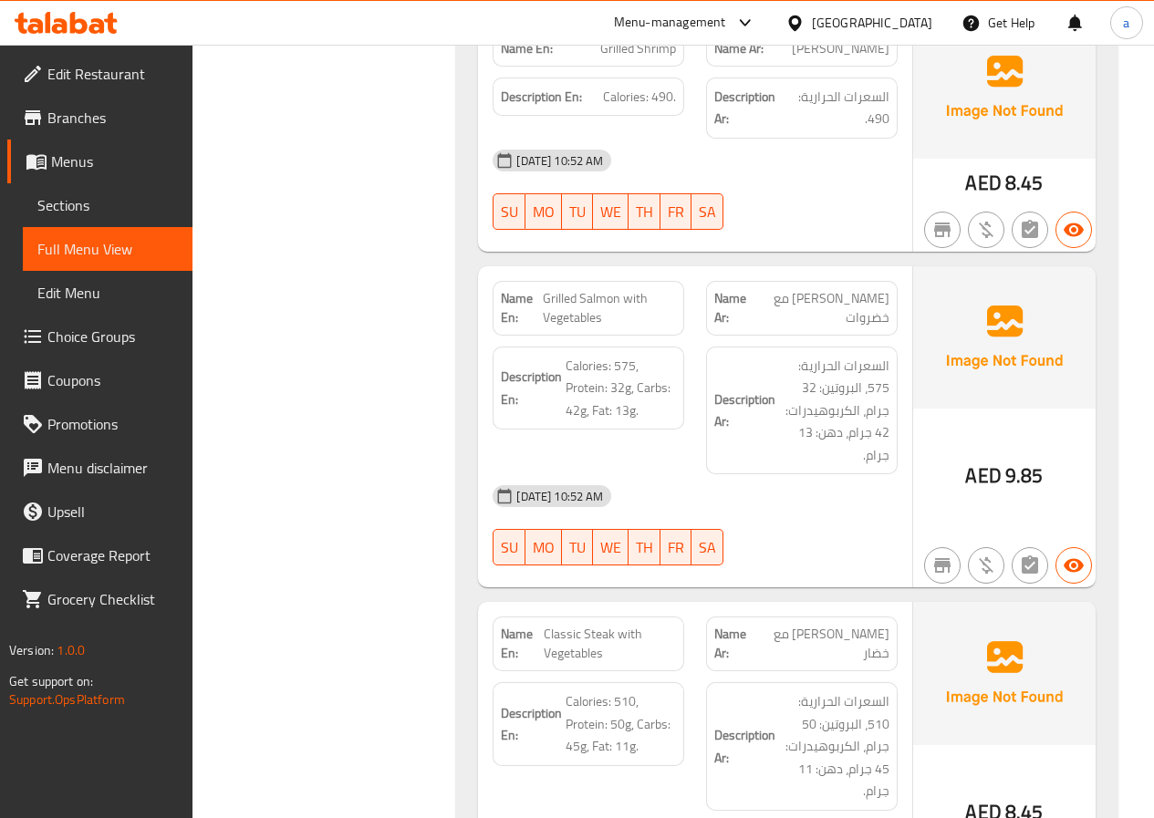
scroll to position [5308, 0]
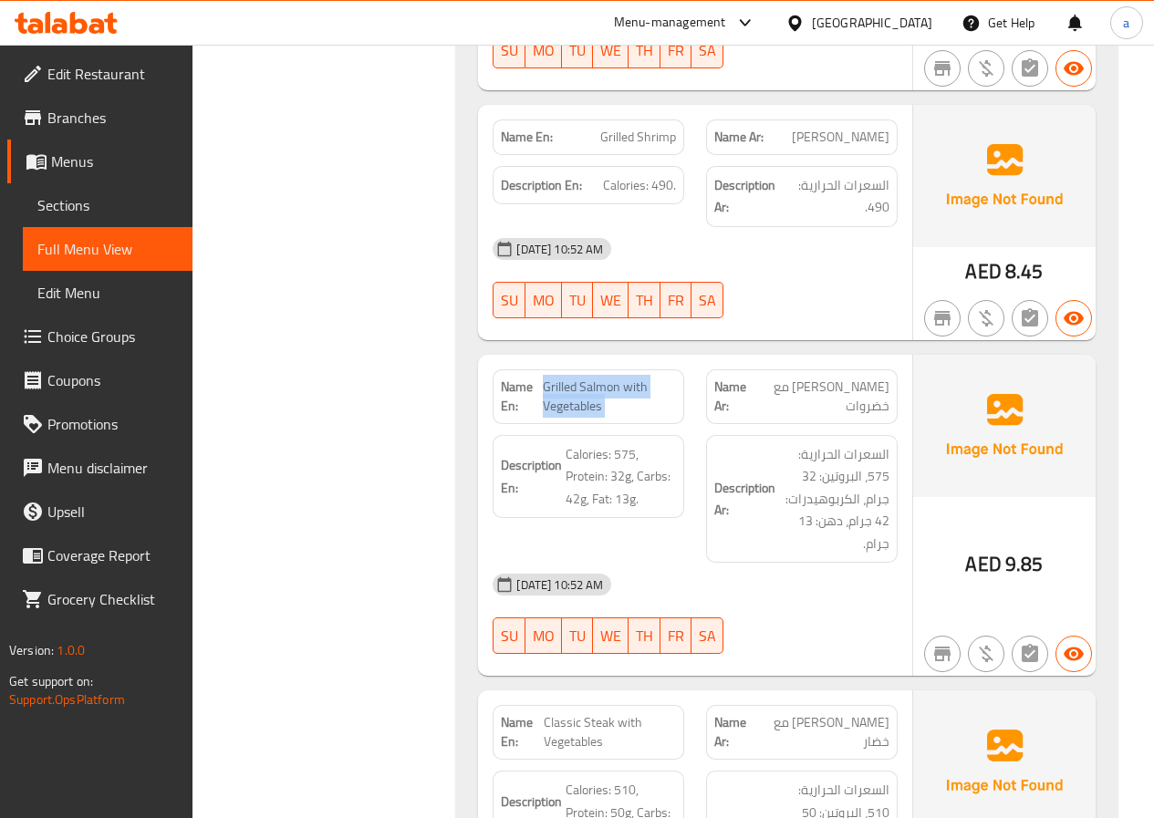
copy span "Grilled Salmon with Vegetables"
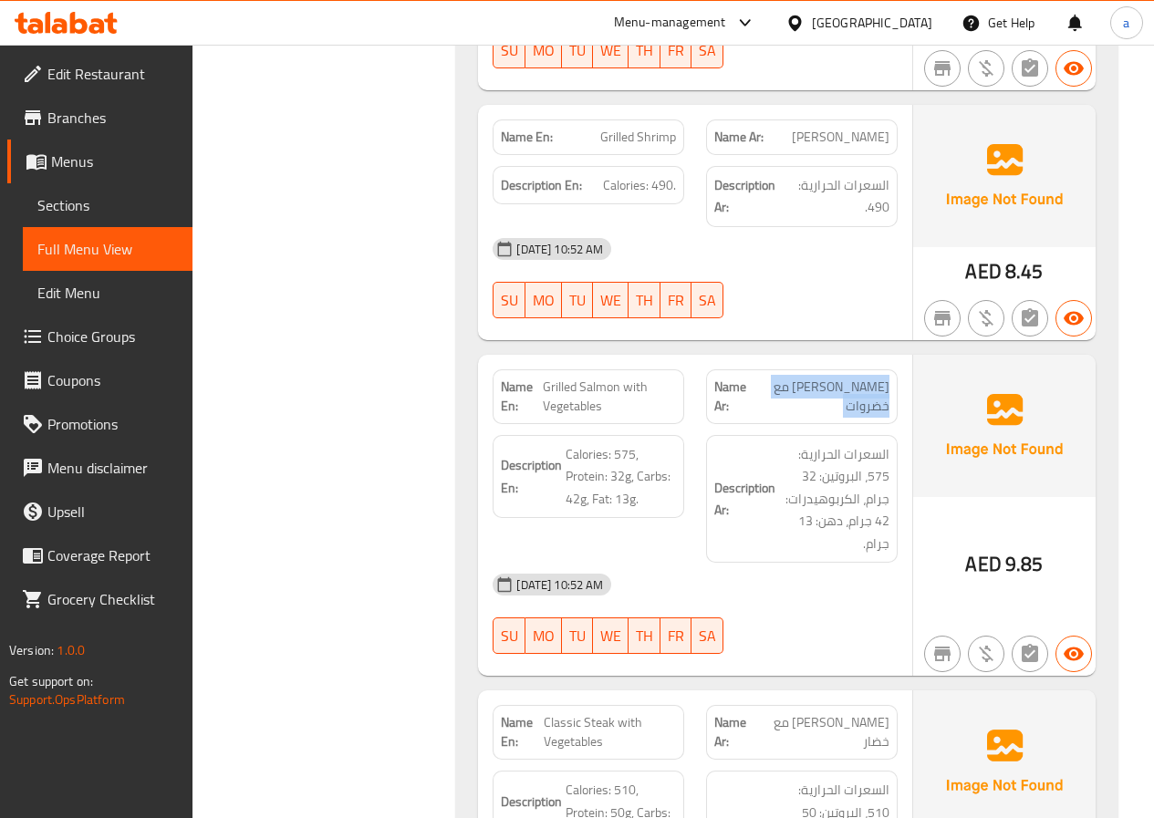
copy span "[PERSON_NAME] مع خضروات"
click at [598, 443] on span "Calories: 575, Protein: 32g, Carbs: 42g, Fat: 13g." at bounding box center [620, 476] width 110 height 67
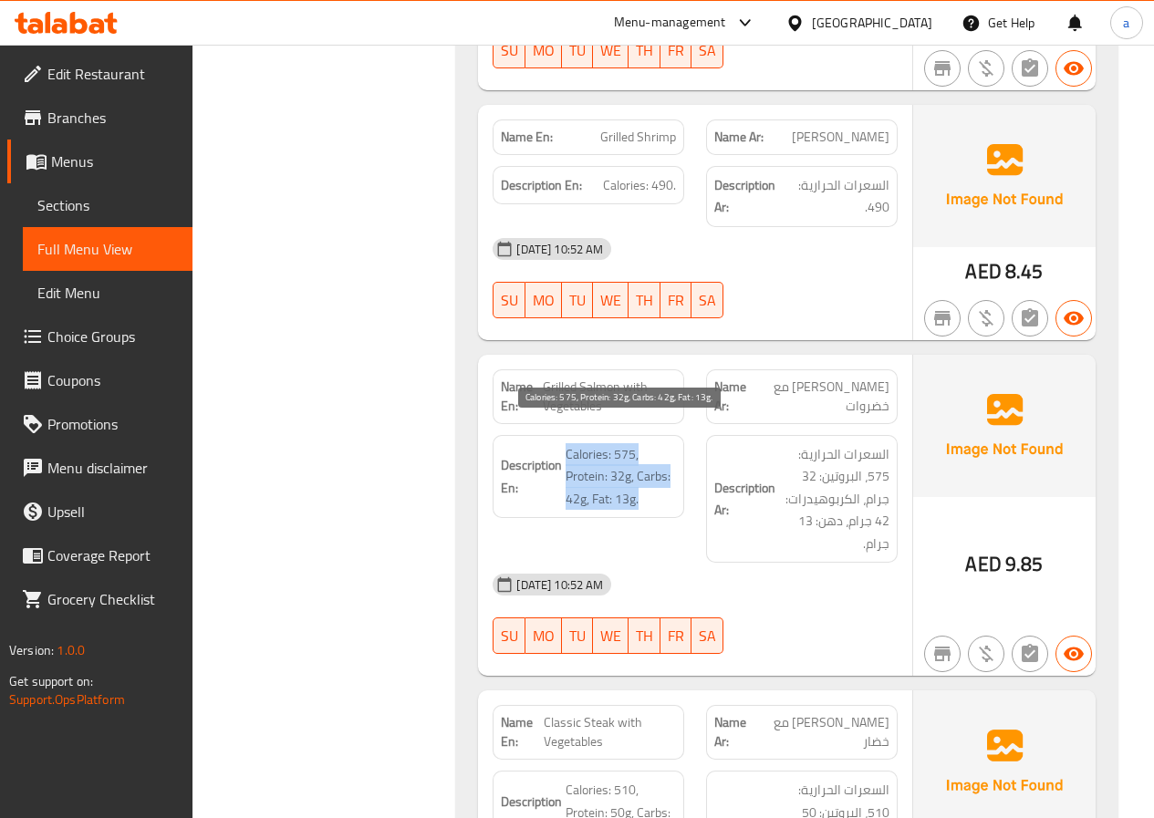
click at [598, 443] on span "Calories: 575, Protein: 32g, Carbs: 42g, Fat: 13g." at bounding box center [620, 476] width 110 height 67
copy span "Calories: 575, Protein: 32g, Carbs: 42g, Fat: 13g."
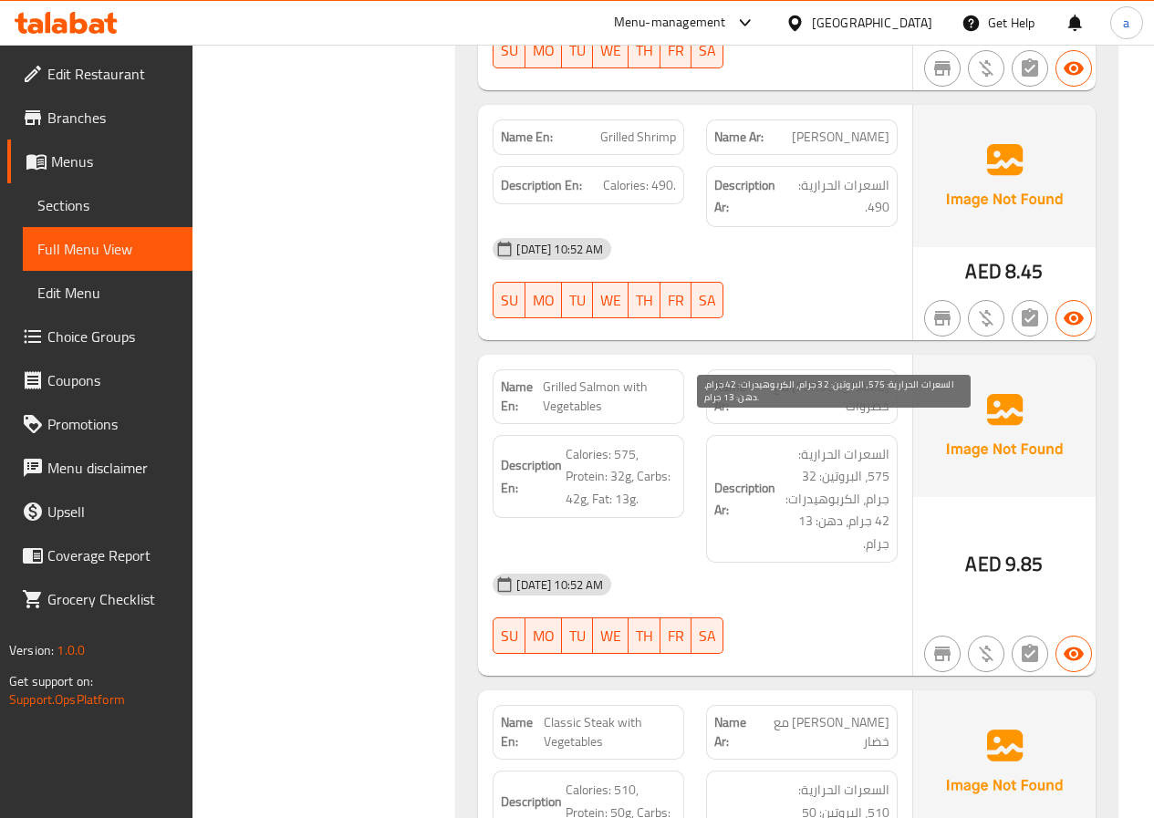
click at [832, 443] on span "السعرات الحرارية: 575، البروتين: 32 جرام، الكربوهيدرات: 42 جرام، دهن: 13 جرام." at bounding box center [834, 499] width 110 height 112
copy div "السعرات الحرارية: 575، البروتين: 32 جرام، الكربوهيدرات: 42 جرام، دهن: 13 جرام."
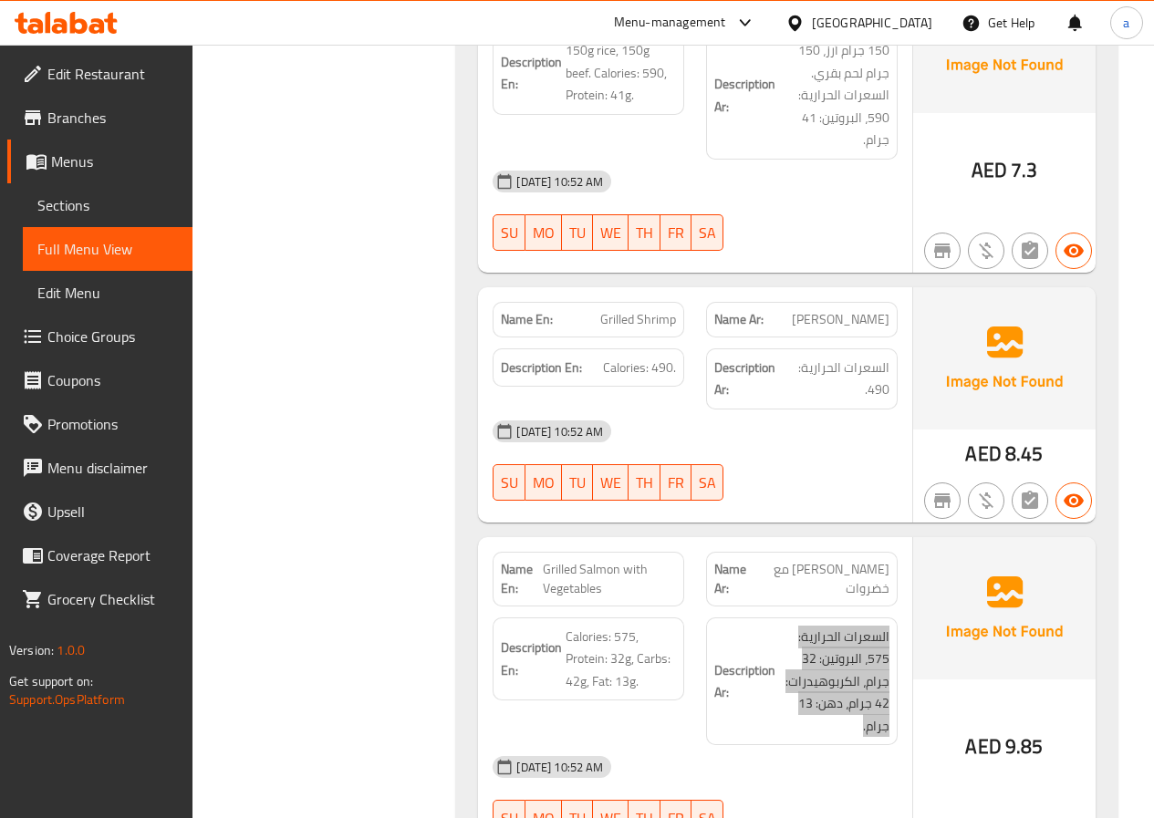
scroll to position [5035, 0]
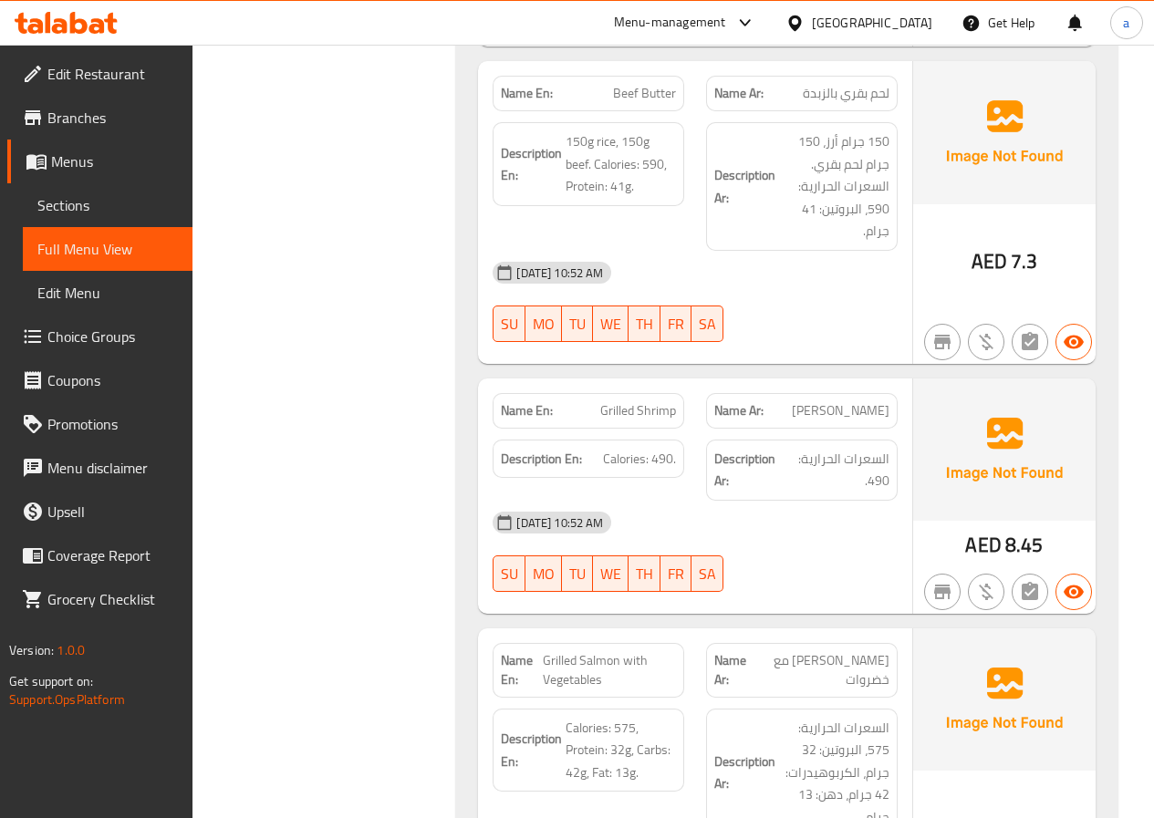
copy span "Grilled Shrimp"
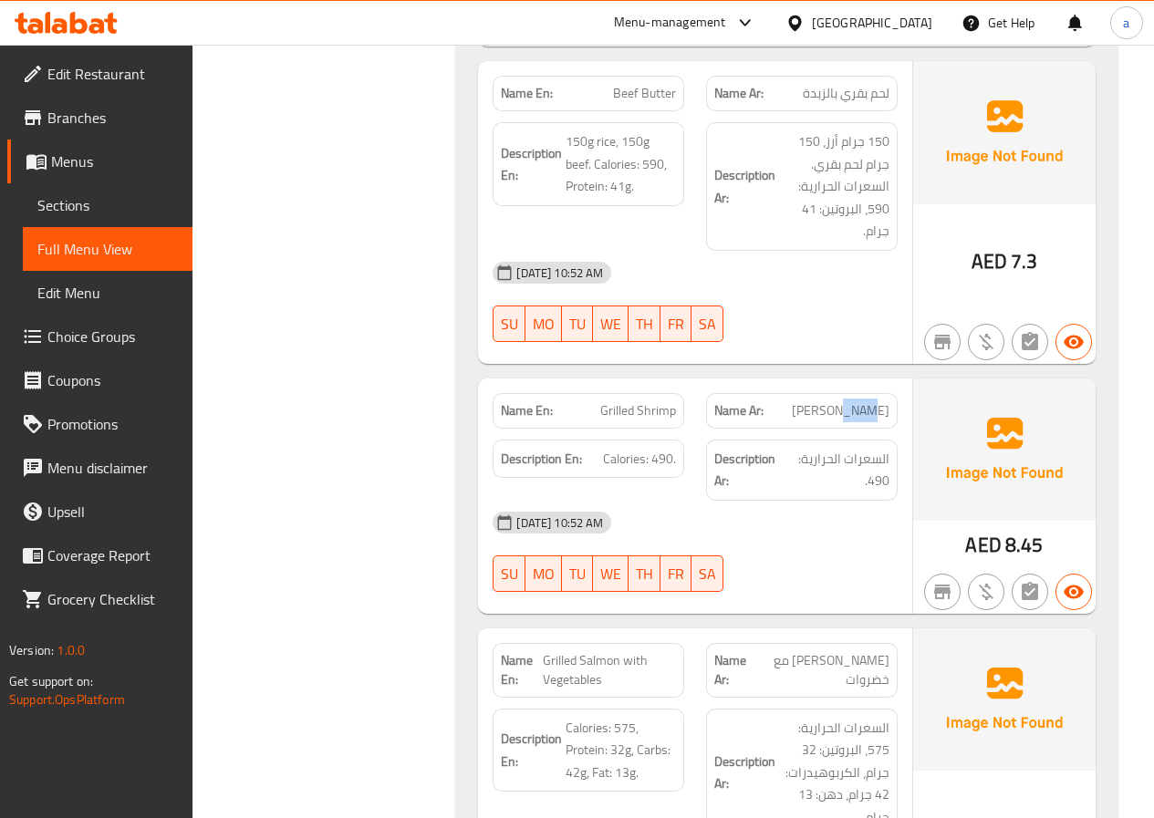
copy span "[PERSON_NAME]"
click at [824, 448] on span "السعرات الحرارية: 490." at bounding box center [837, 470] width 103 height 45
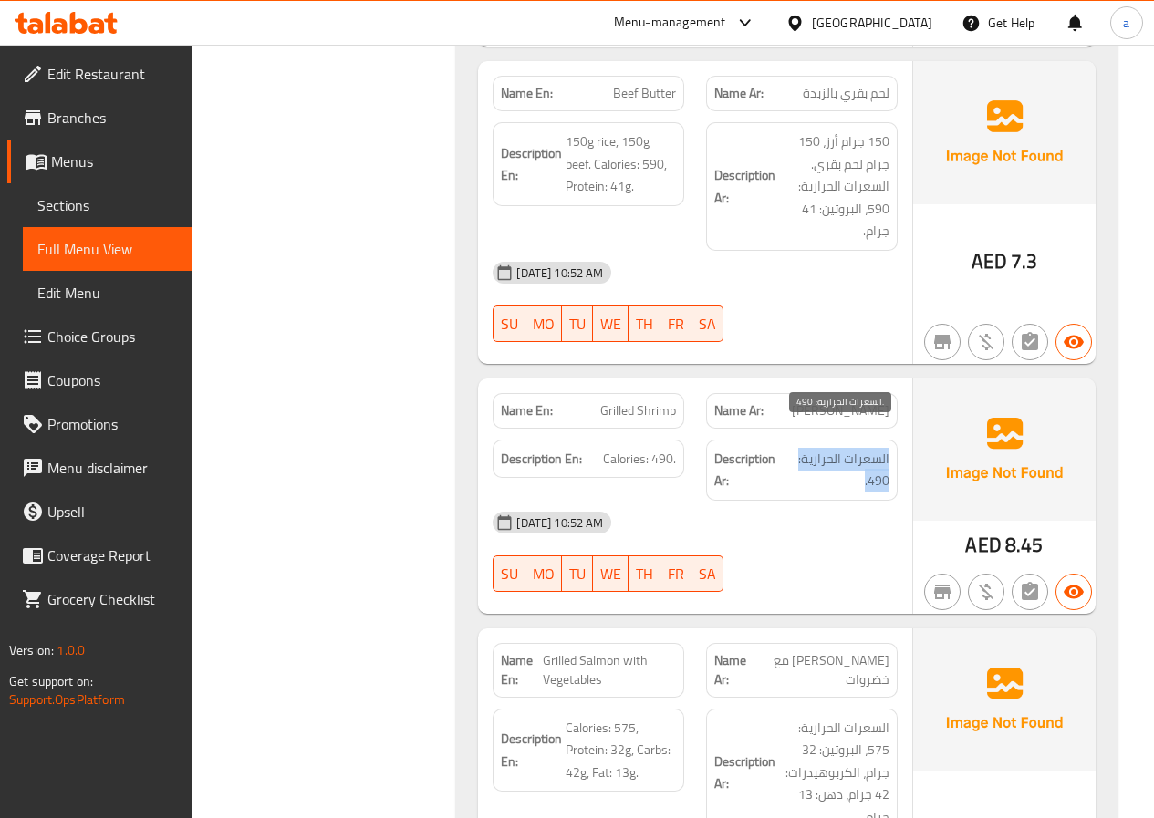
click at [824, 448] on span "السعرات الحرارية: 490." at bounding box center [837, 470] width 103 height 45
copy div "السعرات الحرارية: 490."
click at [629, 448] on span "Calories: 490." at bounding box center [639, 459] width 73 height 23
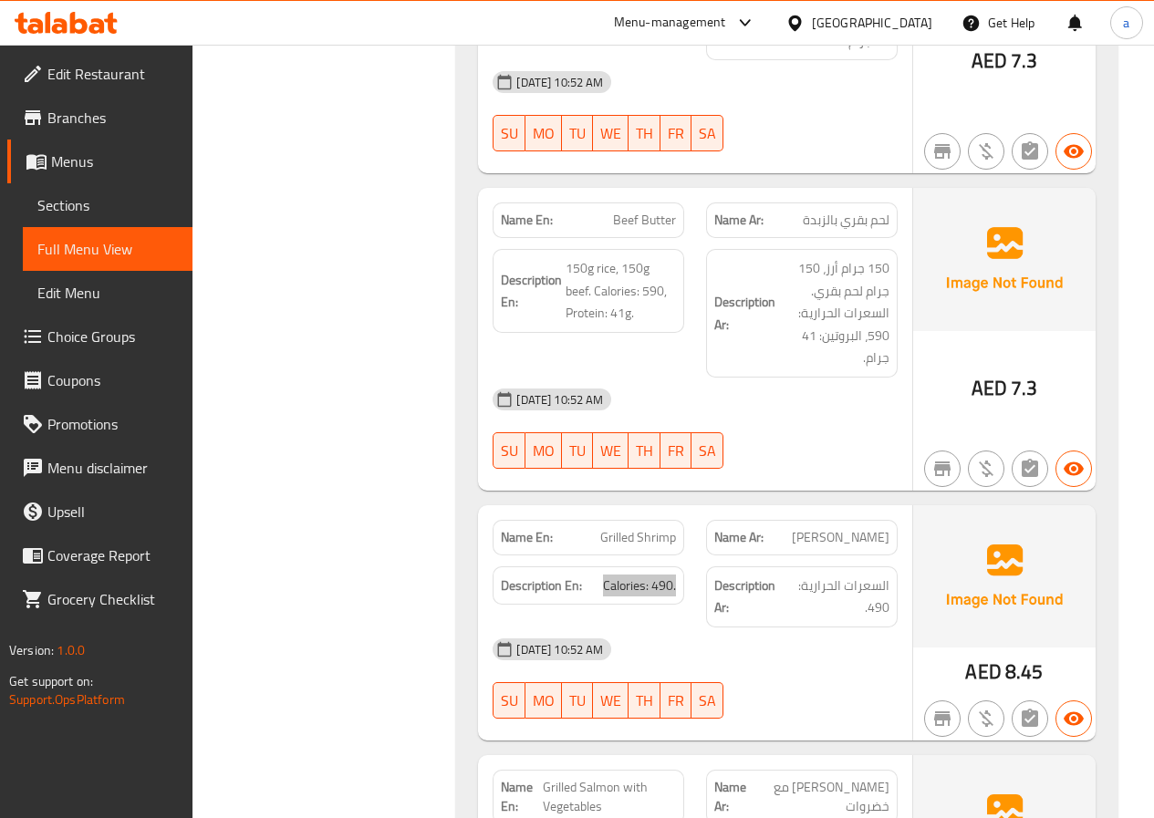
scroll to position [4761, 0]
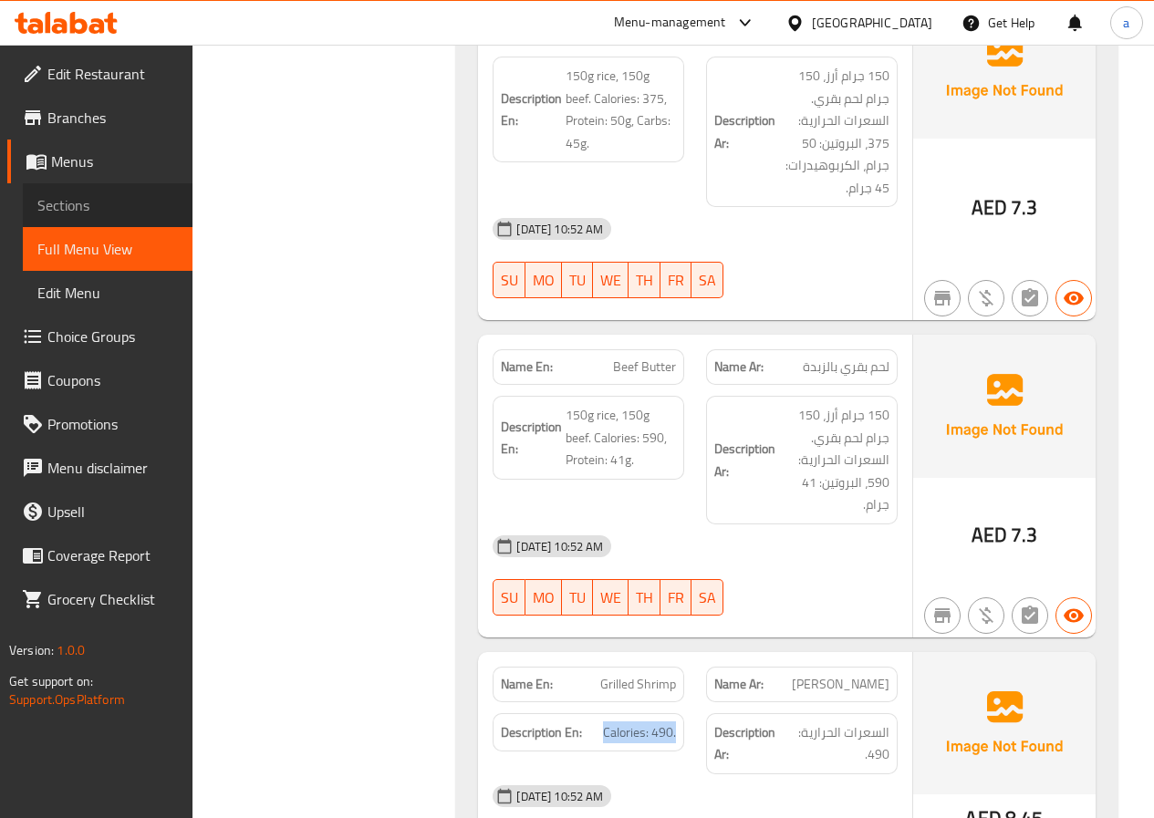
click at [140, 208] on span "Sections" at bounding box center [107, 205] width 140 height 22
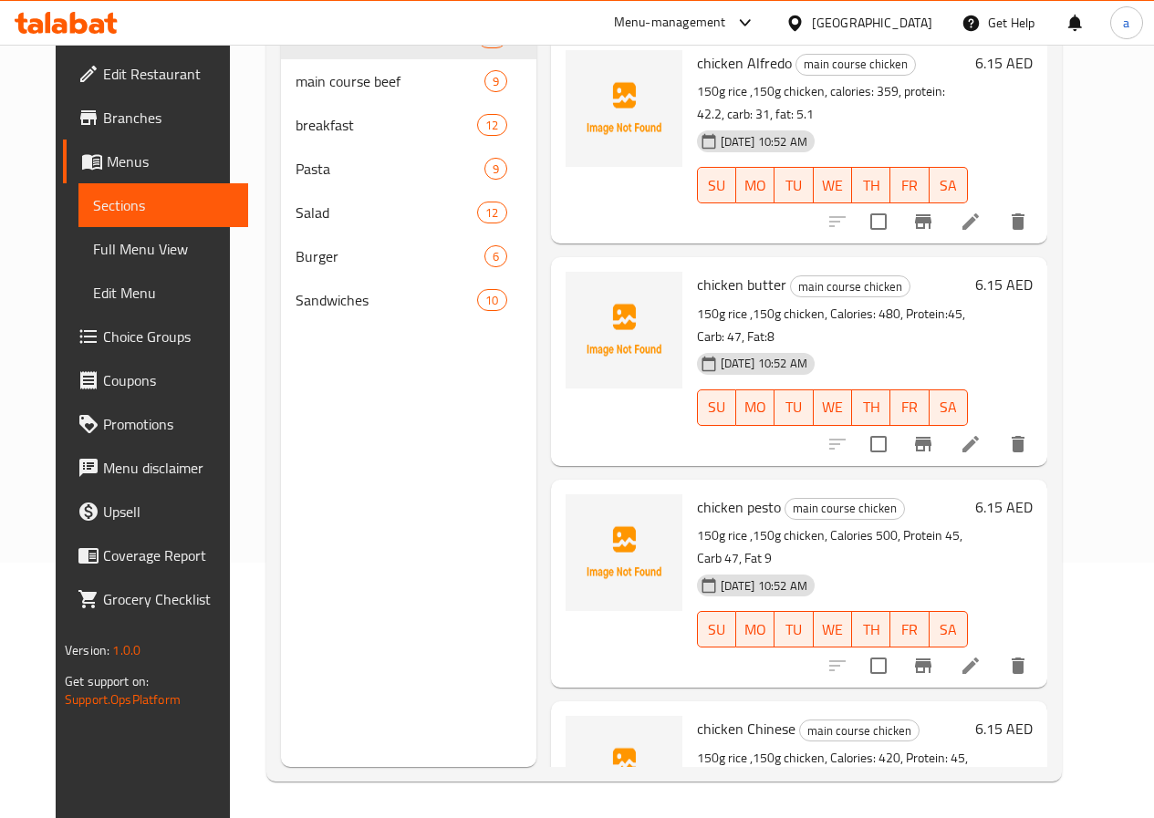
scroll to position [255, 0]
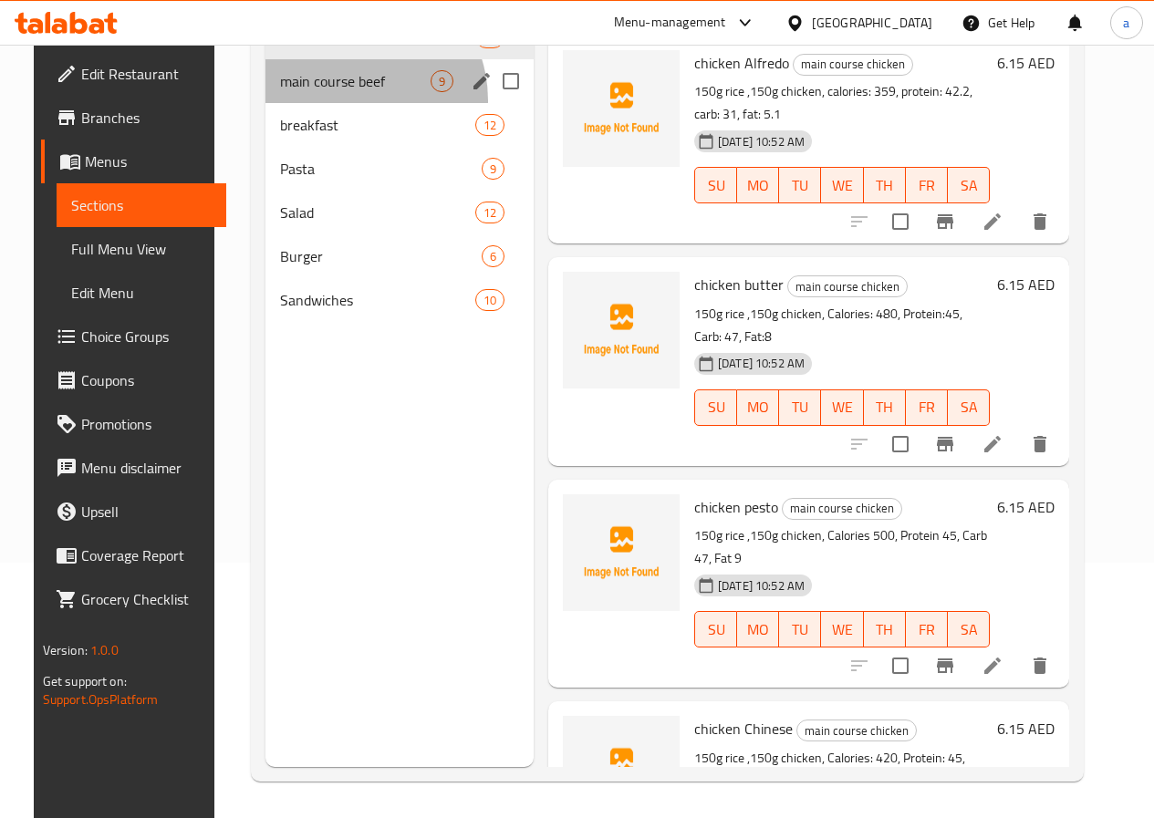
click at [326, 103] on div "main course beef 9" at bounding box center [399, 81] width 268 height 44
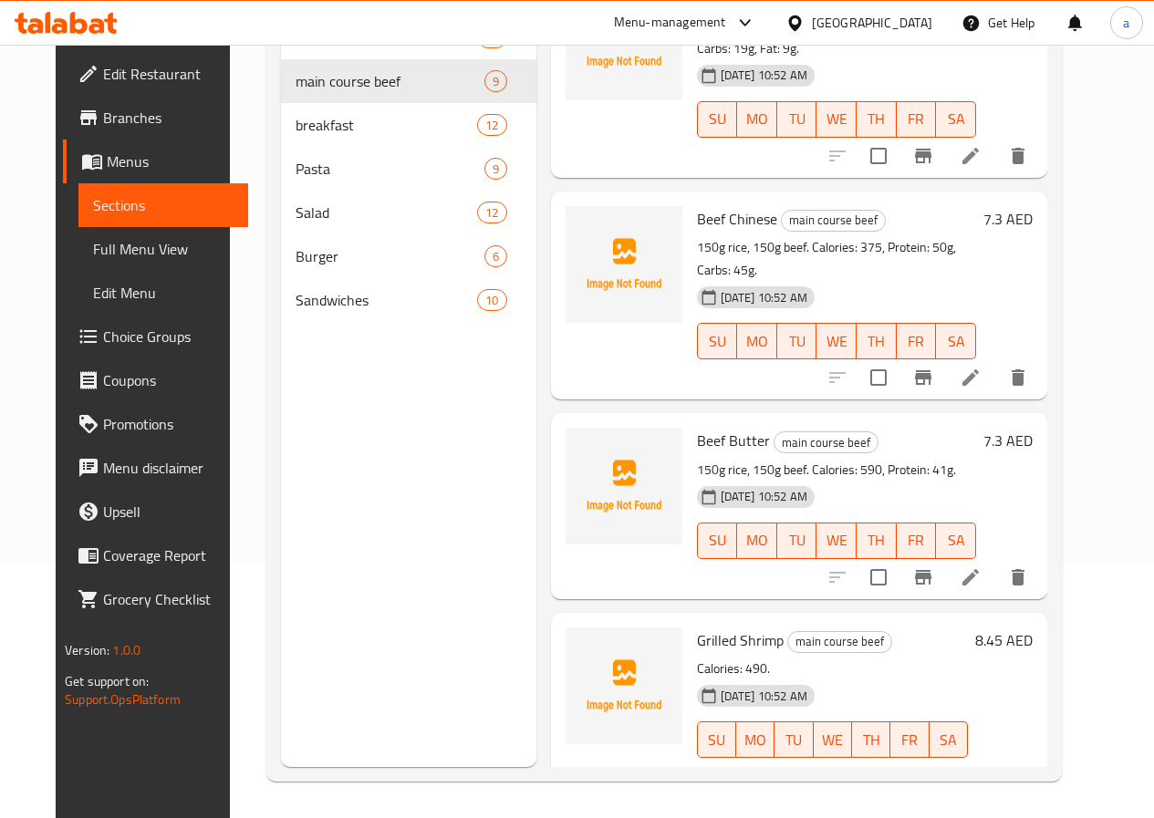
scroll to position [547, 0]
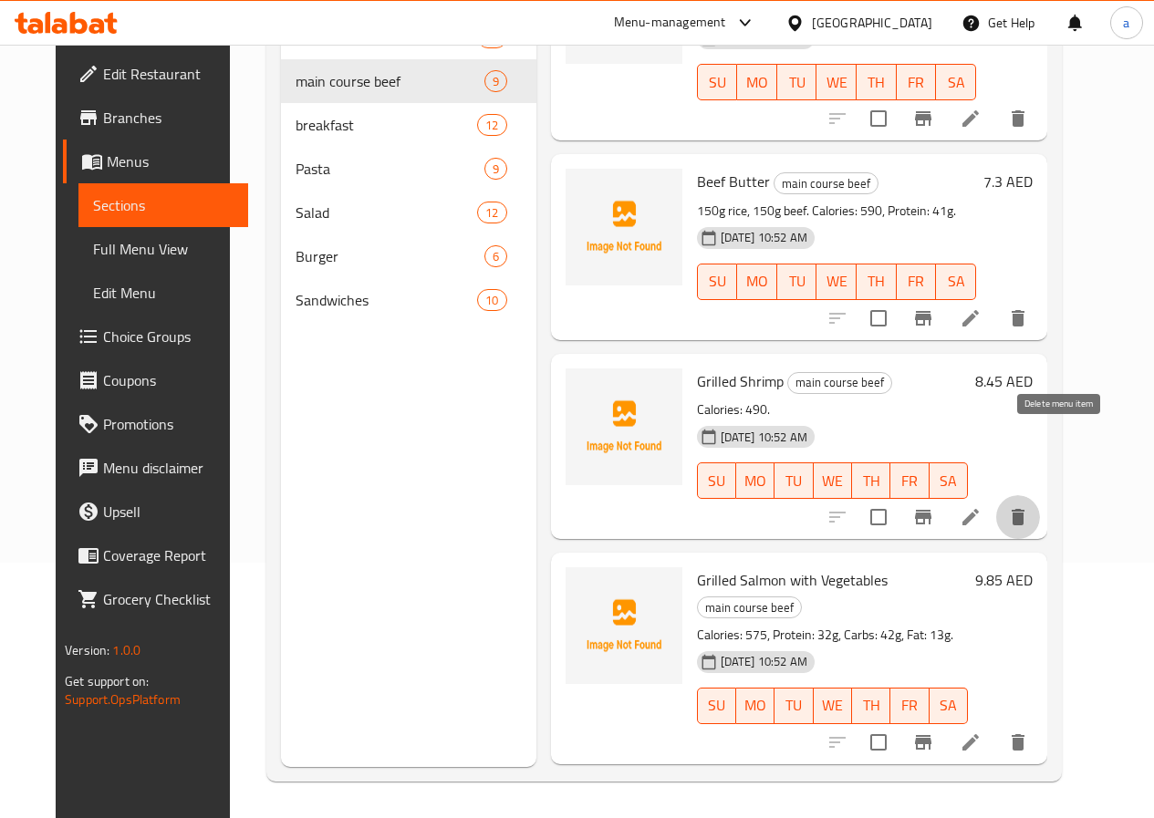
click at [1029, 506] on icon "delete" at bounding box center [1018, 517] width 22 height 22
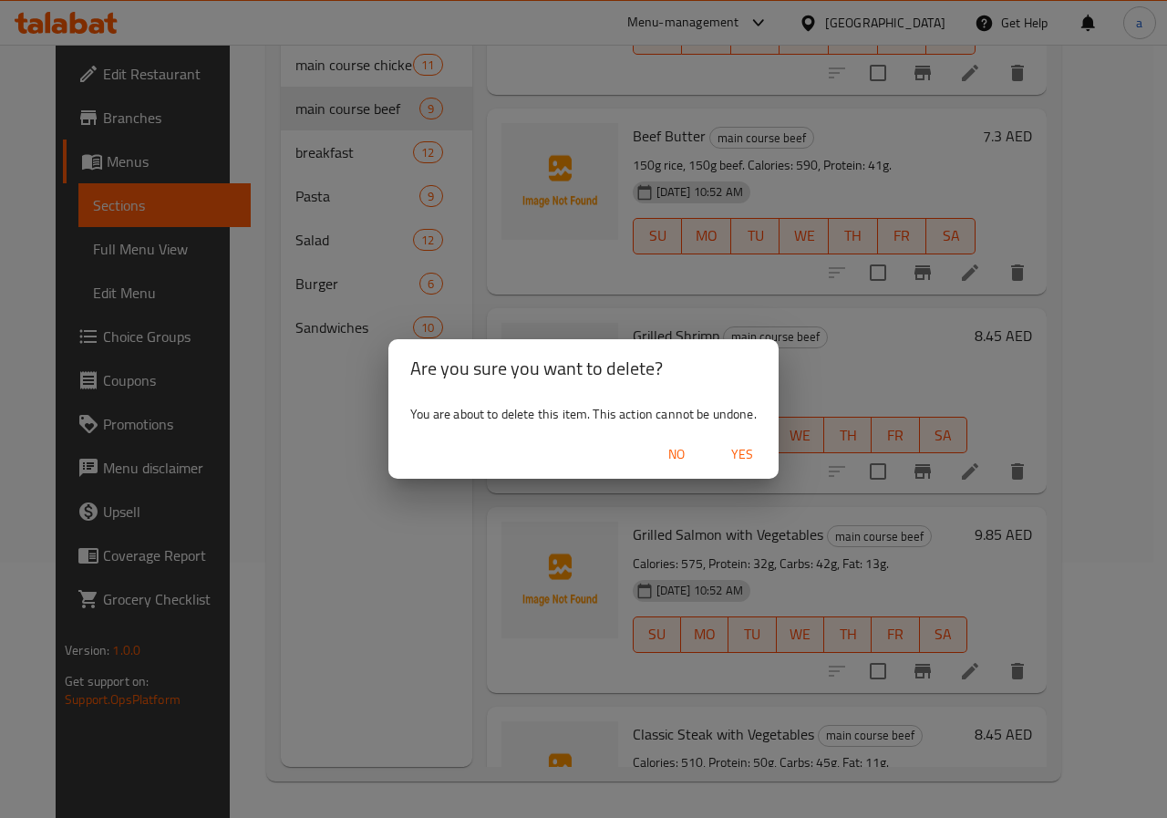
click at [734, 448] on span "Yes" at bounding box center [743, 454] width 44 height 23
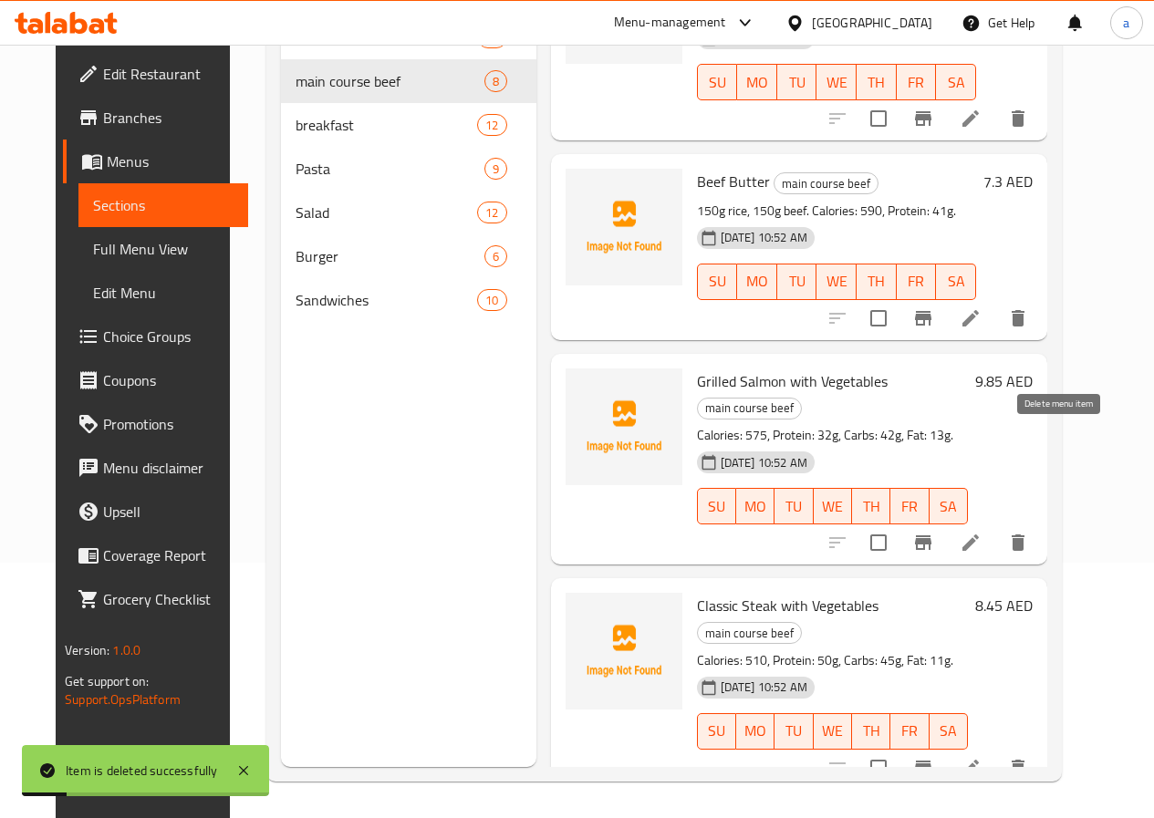
click at [1029, 532] on icon "delete" at bounding box center [1018, 543] width 22 height 22
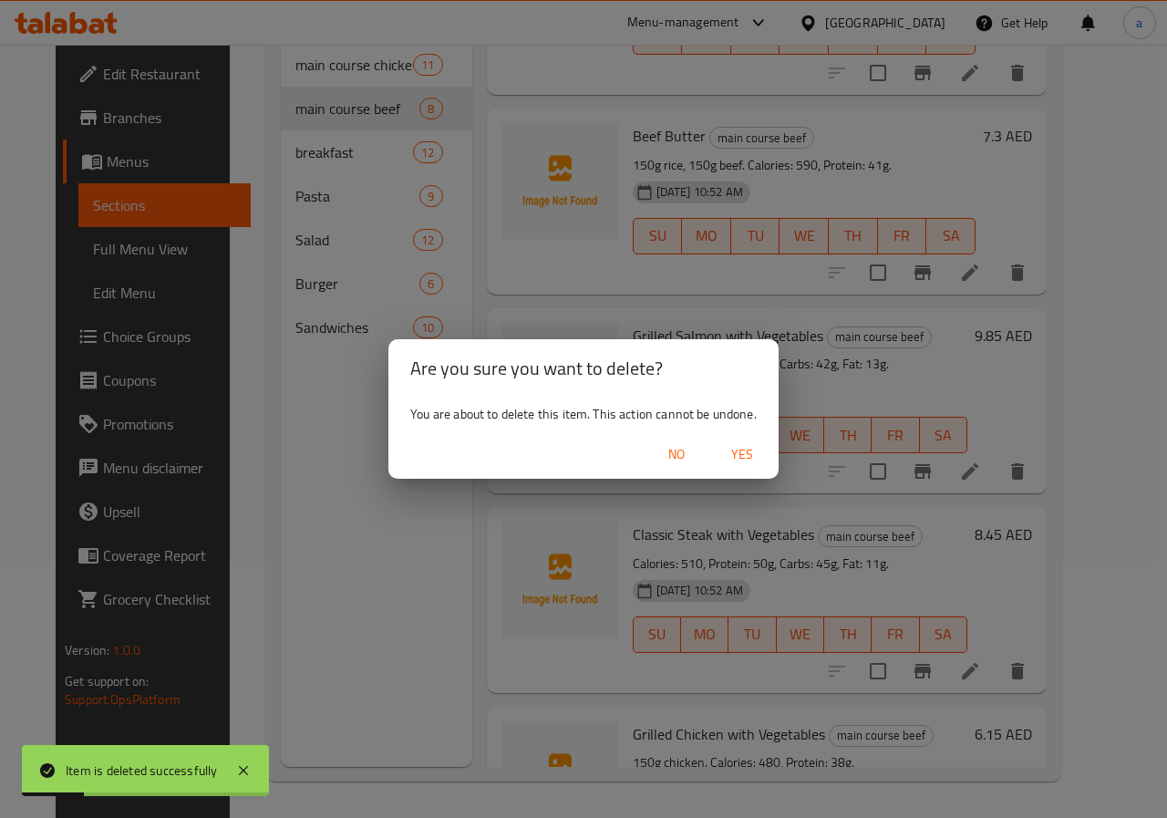
click at [752, 451] on span "Yes" at bounding box center [743, 454] width 44 height 23
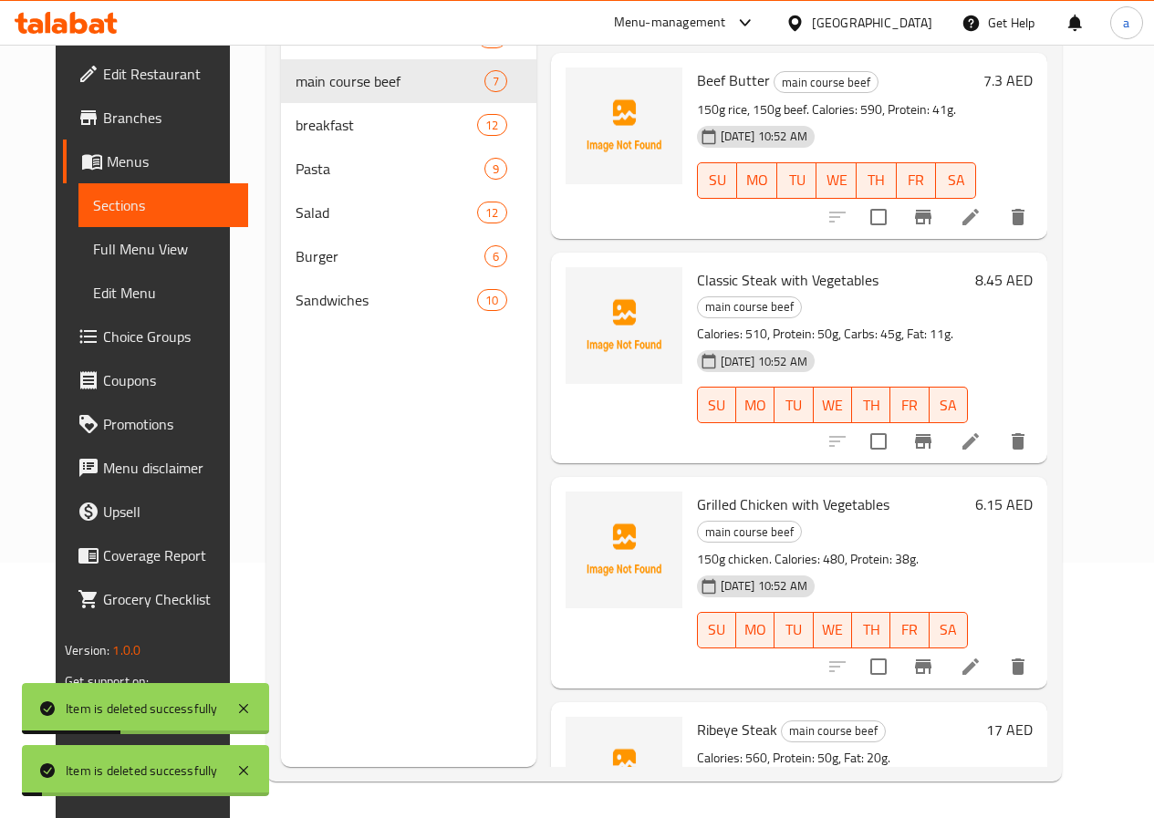
scroll to position [649, 0]
click at [1029, 655] on icon "delete" at bounding box center [1018, 666] width 22 height 22
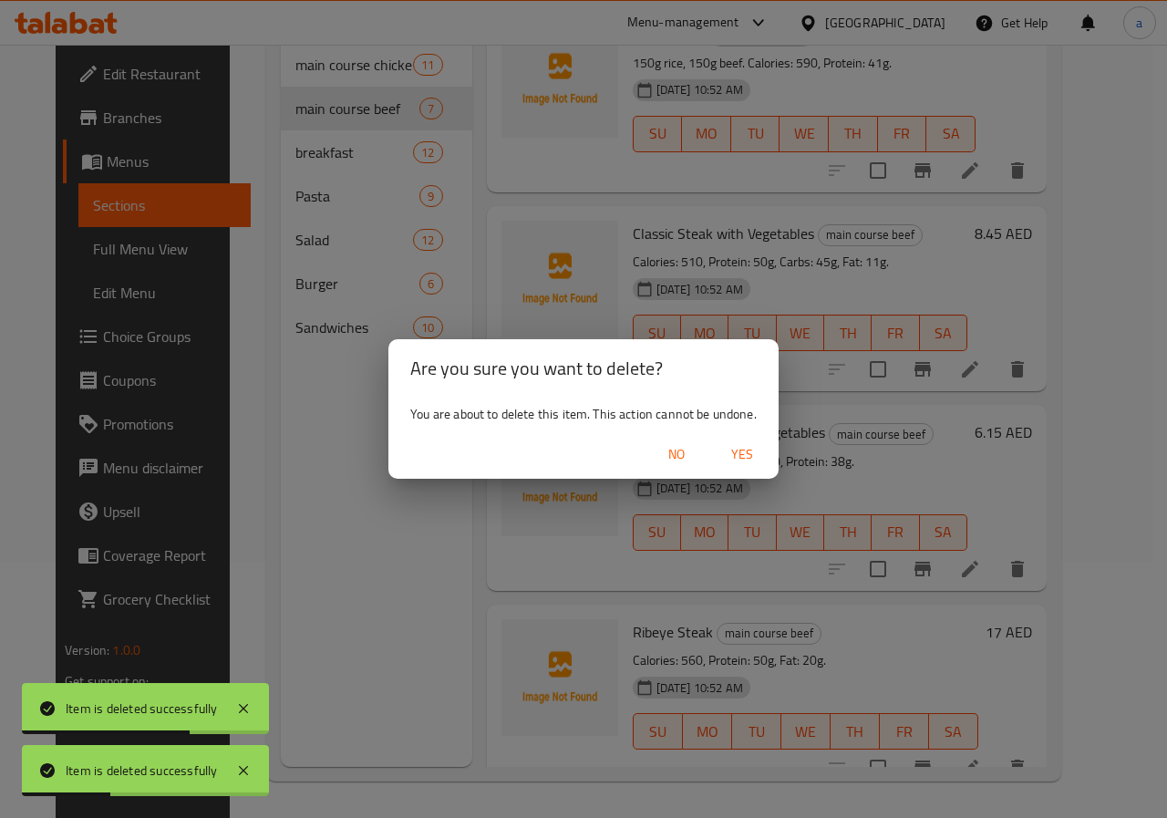
click at [744, 460] on span "Yes" at bounding box center [743, 454] width 44 height 23
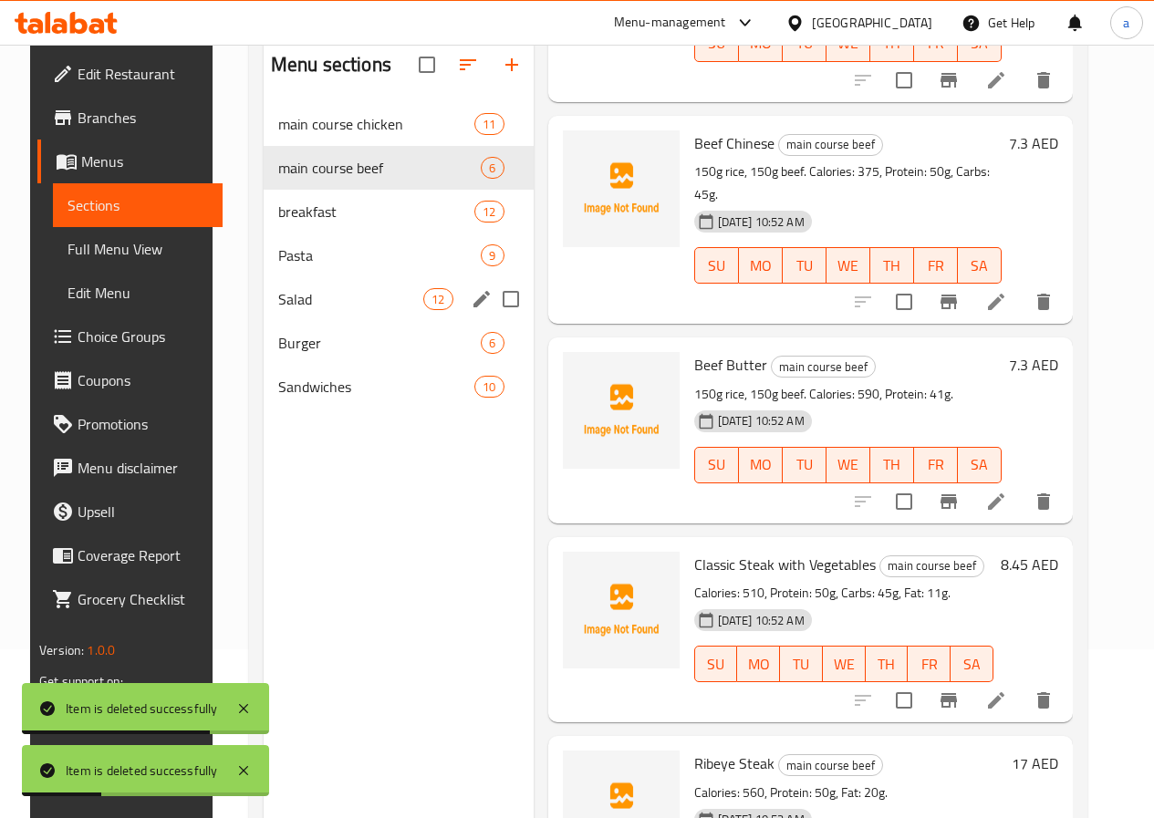
scroll to position [73, 0]
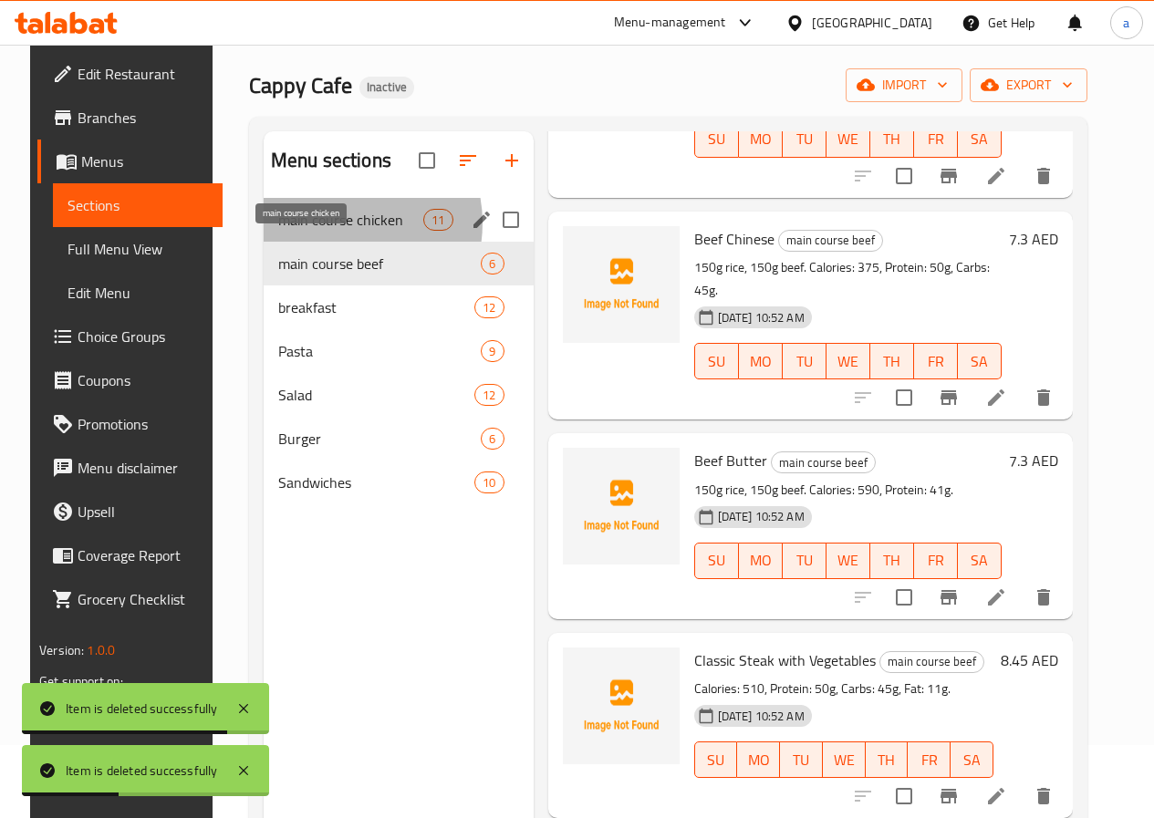
click at [316, 231] on span "main course chicken" at bounding box center [350, 220] width 145 height 22
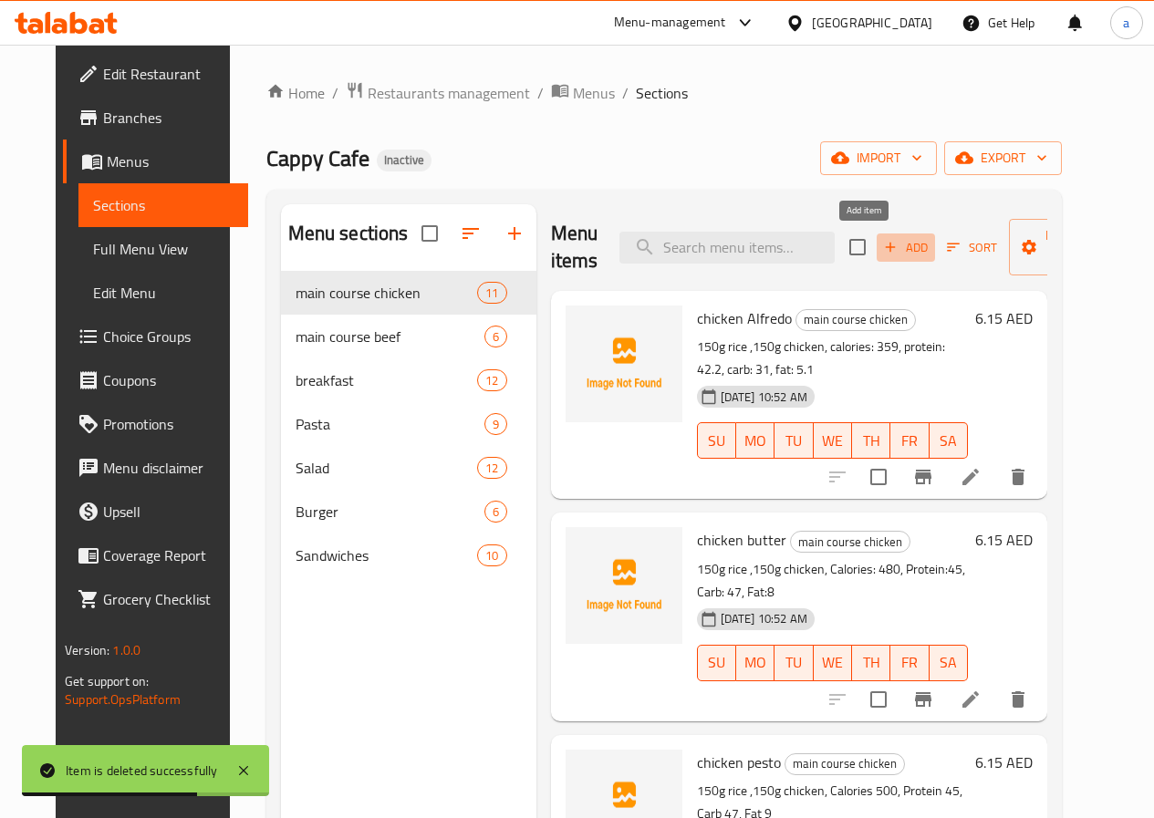
click at [881, 245] on span "Add" at bounding box center [905, 247] width 49 height 21
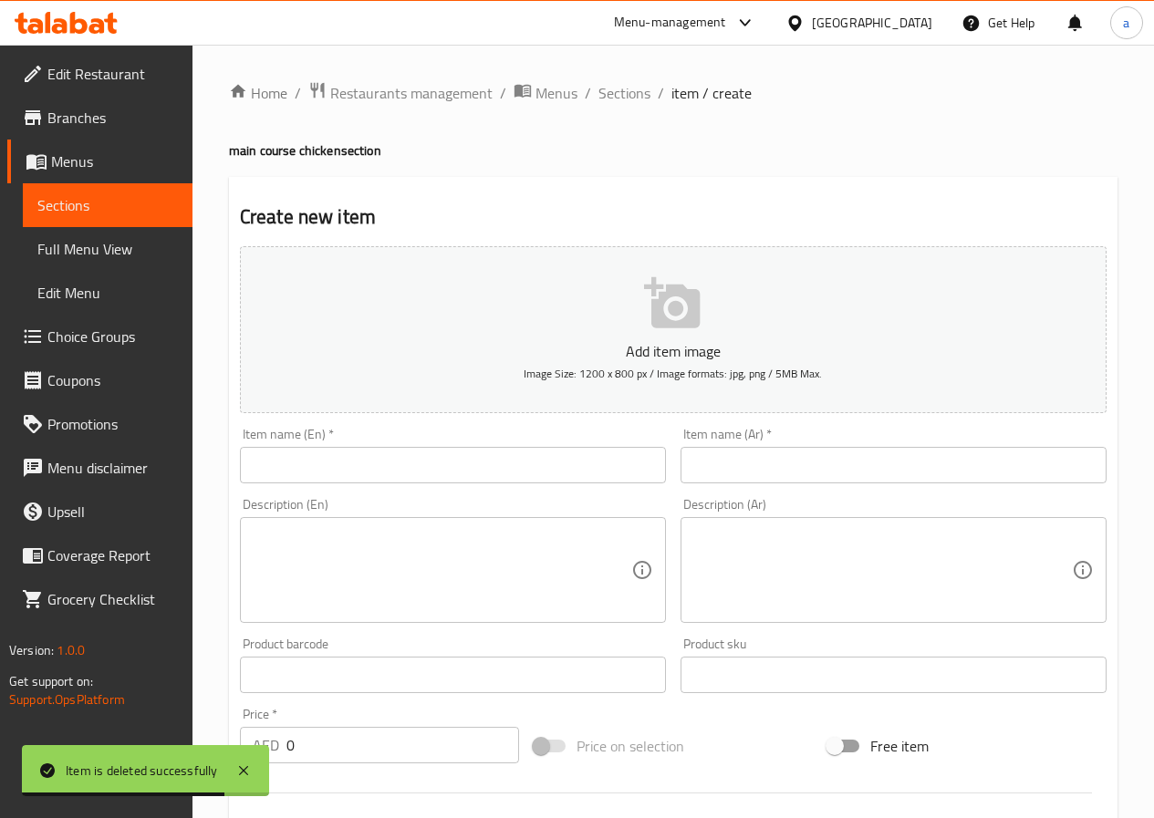
click at [555, 460] on input "text" at bounding box center [453, 465] width 426 height 36
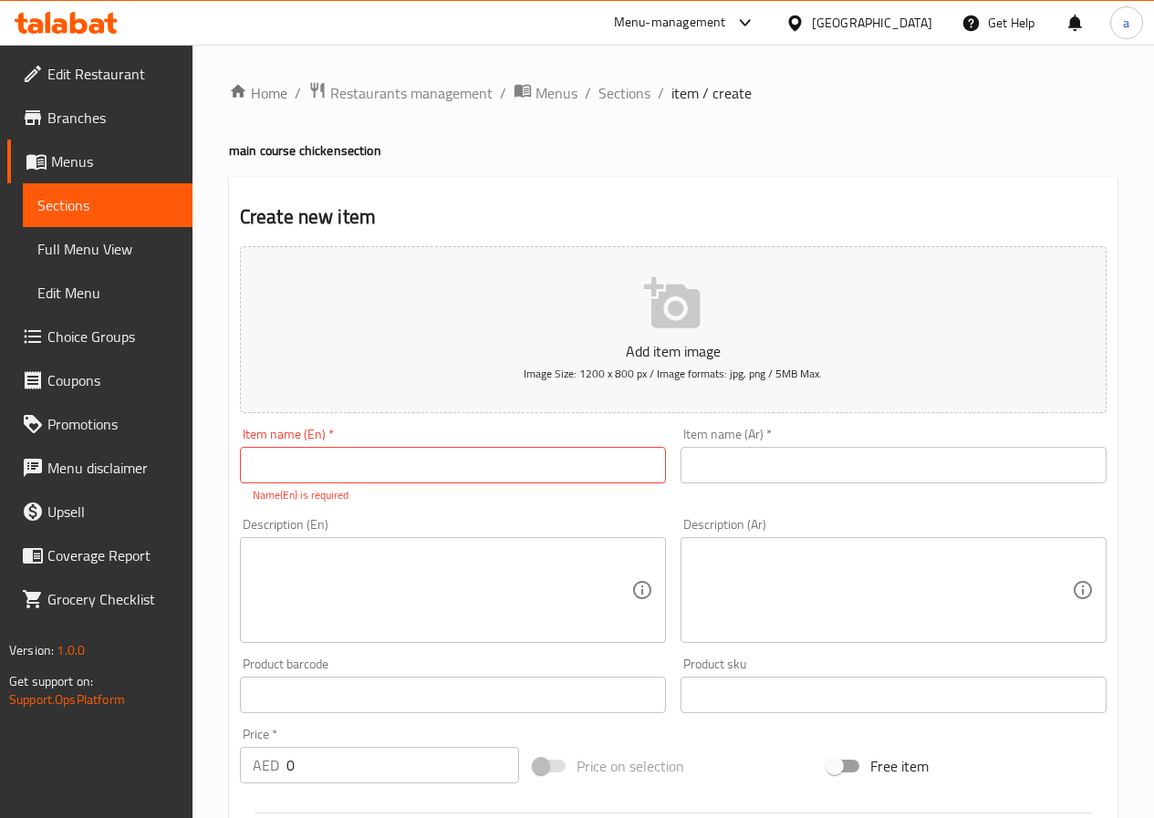
drag, startPoint x: 604, startPoint y: 488, endPoint x: 603, endPoint y: 475, distance: 12.8
click at [603, 487] on p "Name(En) is required" at bounding box center [453, 495] width 400 height 16
click at [603, 472] on input "text" at bounding box center [453, 465] width 426 height 36
paste input "Grilled Chicken with Vegetables"
type input "Grilled Chicken with Vegetables"
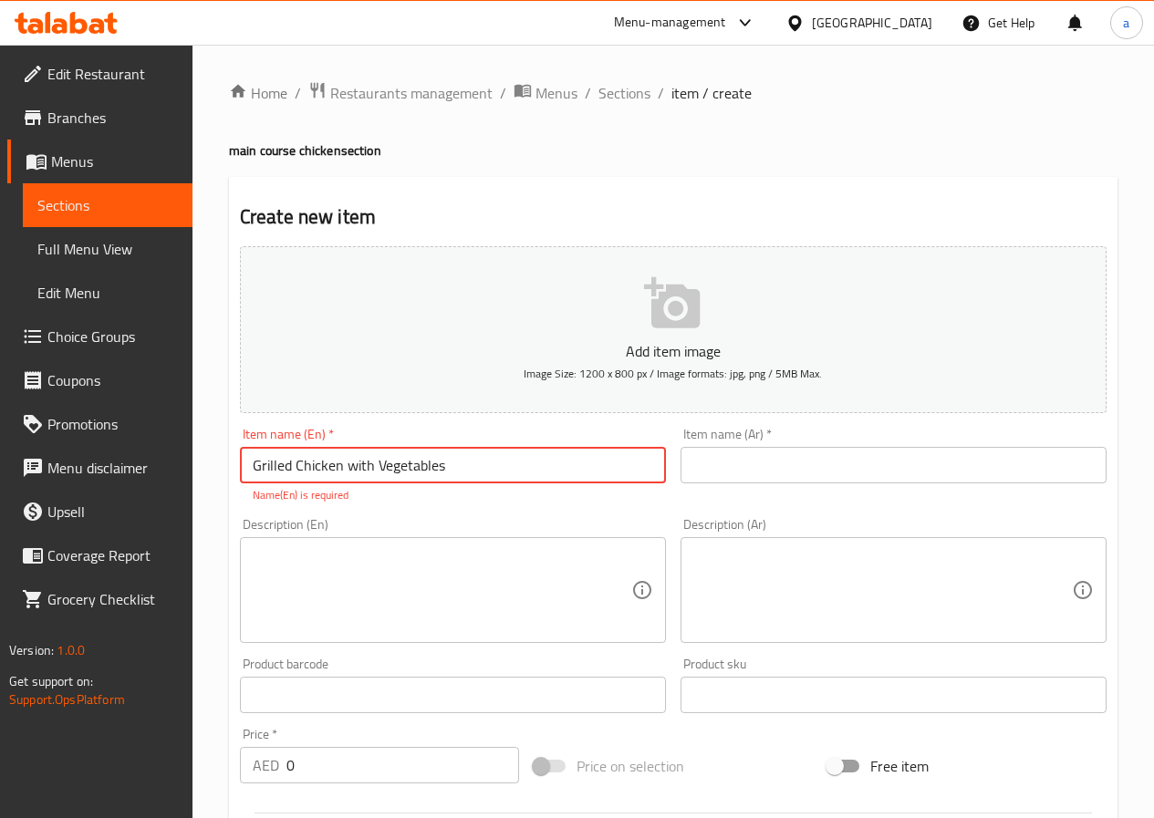
click at [785, 465] on input "text" at bounding box center [893, 465] width 426 height 36
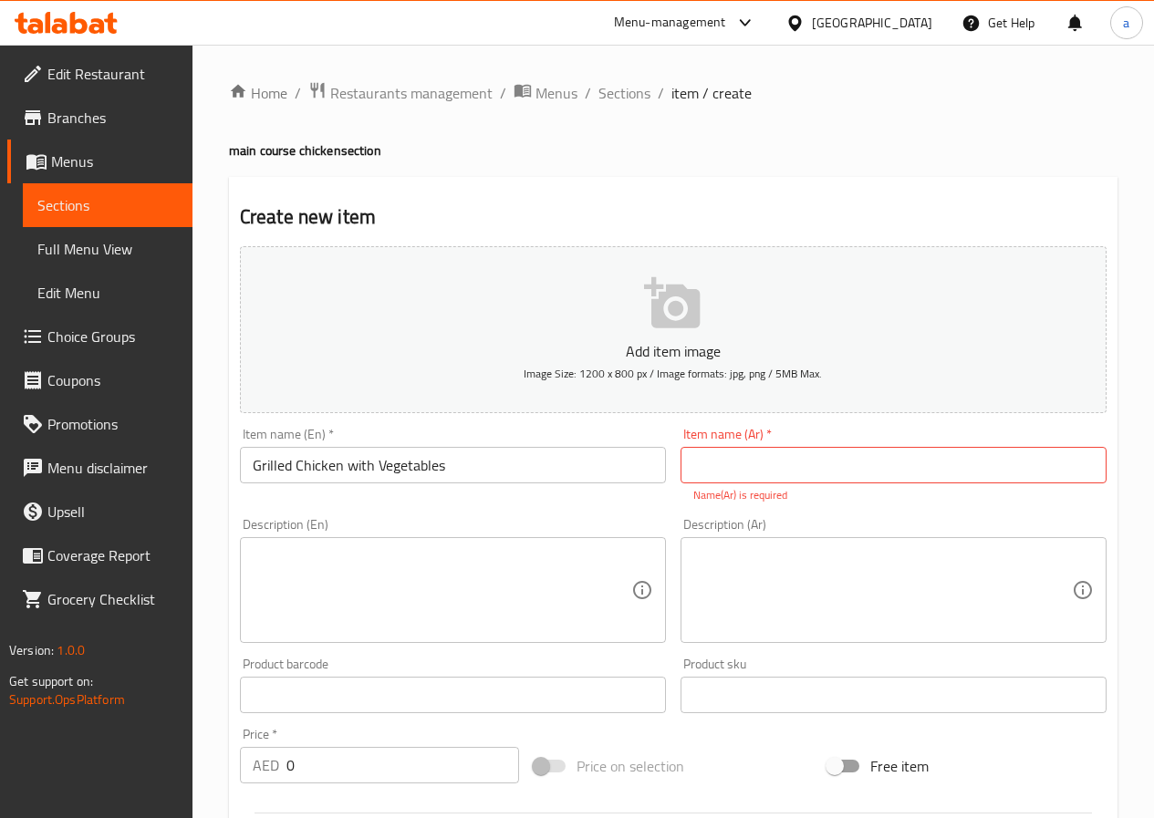
click at [860, 457] on input "text" at bounding box center [893, 465] width 426 height 36
paste input "دجاج مشوي مع الخضار"
type input "دجاج مشوي مع الخضار"
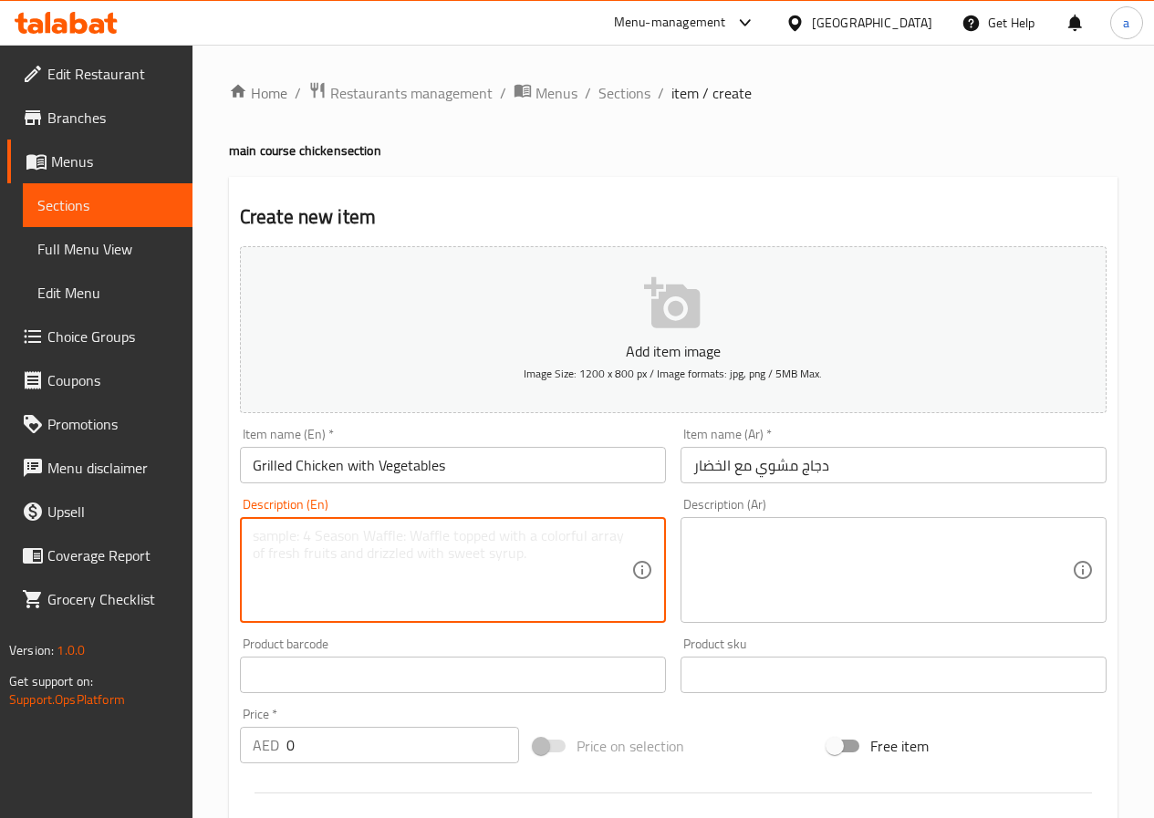
click at [455, 586] on textarea at bounding box center [442, 570] width 379 height 87
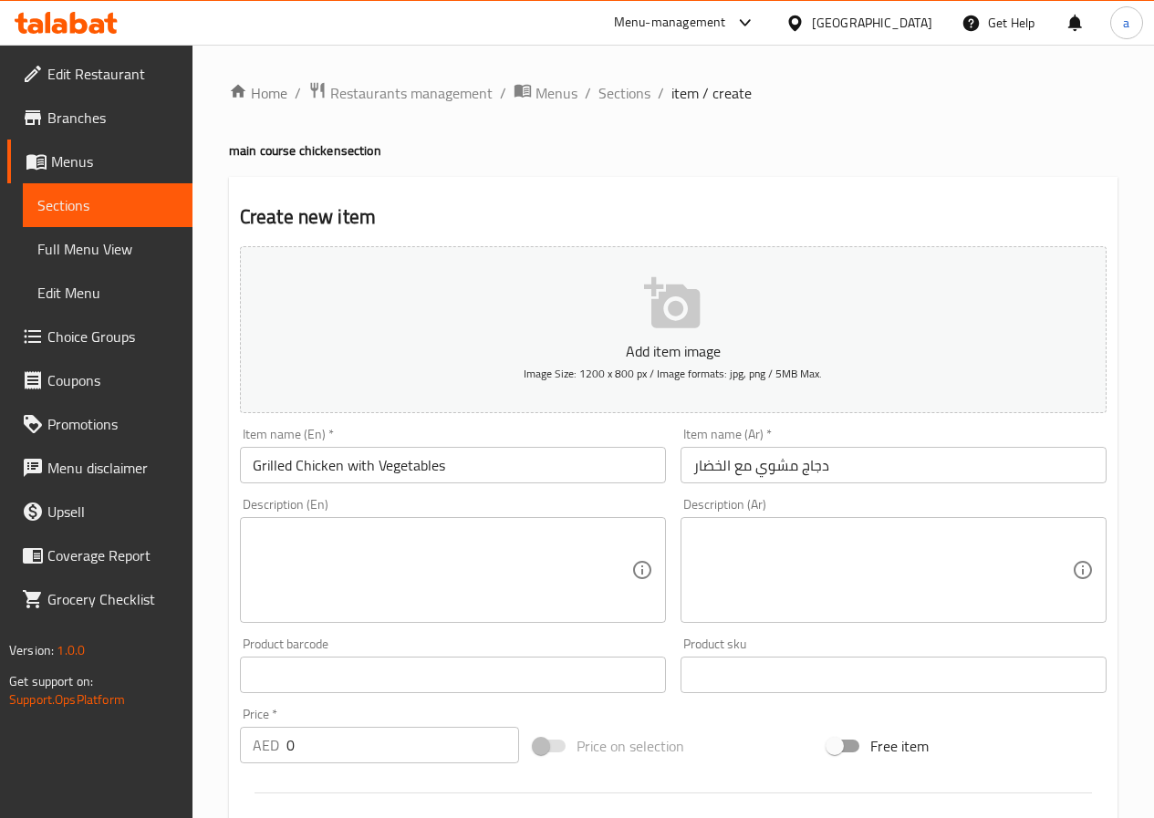
click at [517, 548] on textarea at bounding box center [442, 570] width 379 height 87
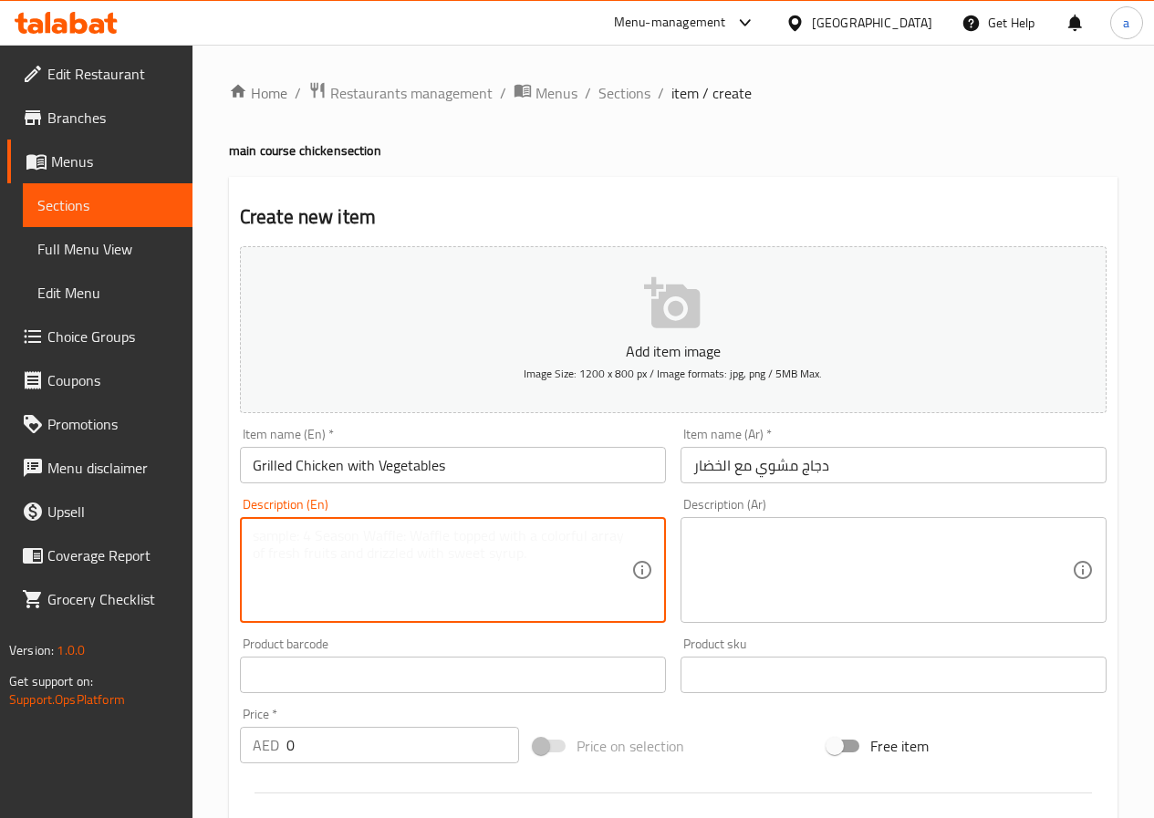
paste textarea "150g chicken. Calories: 480, Protein: 38g."
type textarea "150g chicken. Calories: 480, Protein: 38g."
click at [790, 547] on textarea at bounding box center [882, 570] width 379 height 87
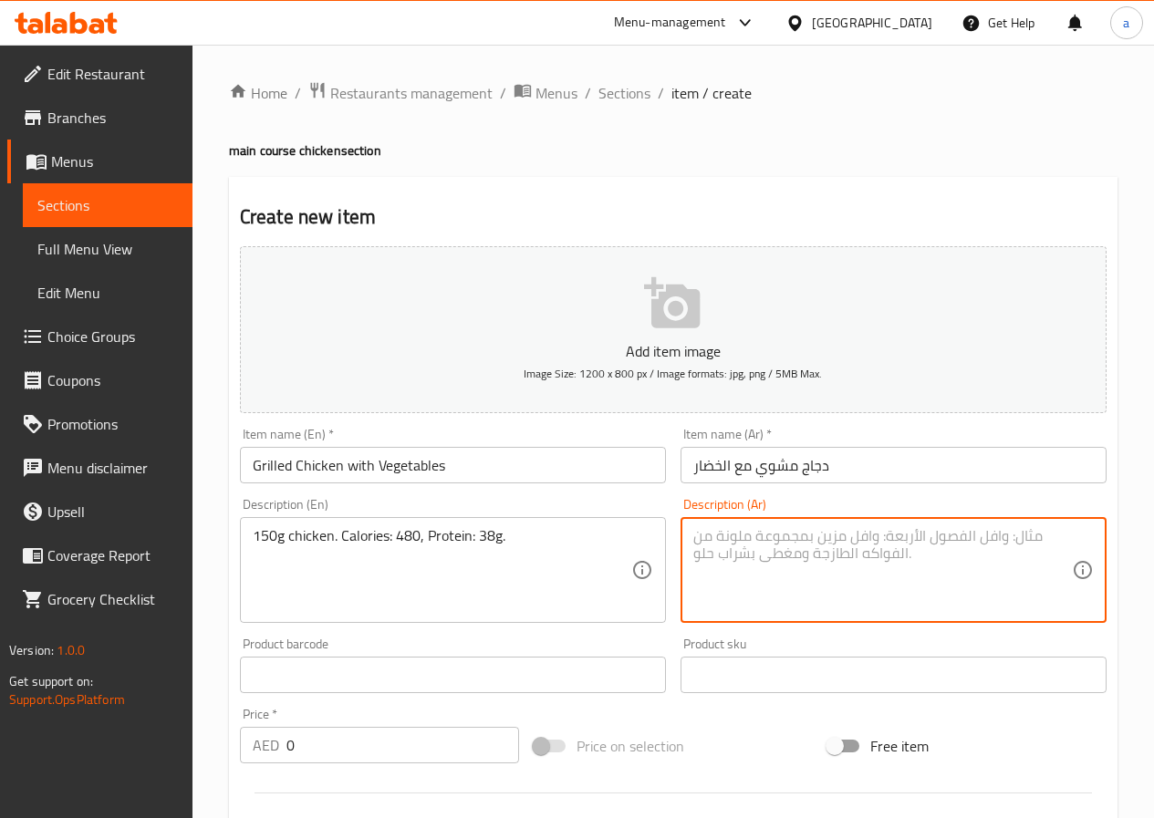
click at [793, 546] on textarea at bounding box center [882, 570] width 379 height 87
paste textarea "150 جرام أرز، 150 جرام دجاج، السعرات الحرارية: 450، البروتين: 40، الكربوهيدرات:…"
drag, startPoint x: 1021, startPoint y: 534, endPoint x: 1059, endPoint y: 540, distance: 37.8
click at [1059, 540] on textarea "150 جرام أرز، 150 جرام دجاج، السعرات الحرارية: 450، البروتين: 40، الكربوهيدرات:…" at bounding box center [882, 570] width 379 height 87
click at [1067, 535] on textarea "150 جرام أرز، 150 جرام دجاج، السعرات الحرارية: 450، البروتين: 40، الكربوهيدرات:…" at bounding box center [882, 570] width 379 height 87
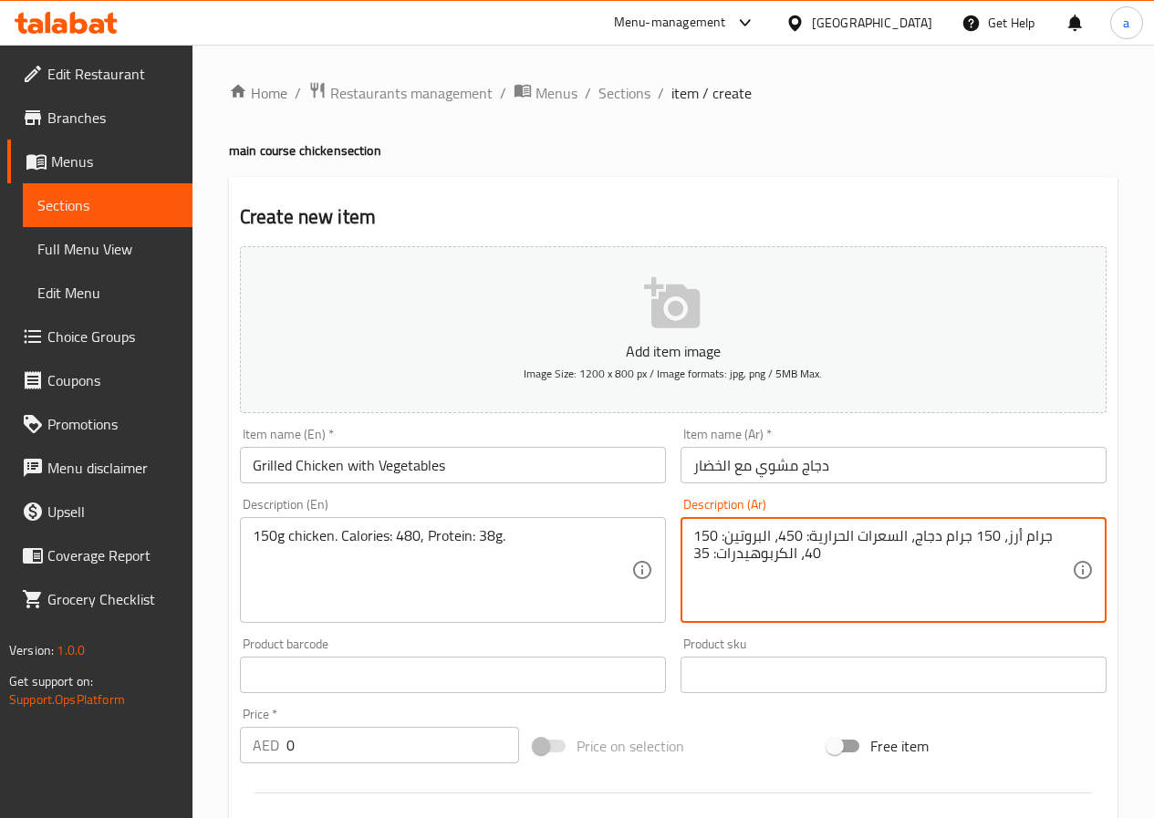
click at [1068, 536] on textarea "150 جرام أرز، 150 جرام دجاج، السعرات الحرارية: 450، البروتين: 40، الكربوهيدرات:…" at bounding box center [882, 570] width 379 height 87
click at [1059, 541] on textarea "150 جرام أرز، 150 جرام دجاج، السعرات الحرارية: 450، البروتين: 40، الكربوهيدرات:…" at bounding box center [882, 570] width 379 height 87
click at [1039, 536] on textarea "150 أرز، 150 جرام دجاج، السعرات الحرارية: 450، البروتين: 40، الكربوهيدرات: 35" at bounding box center [882, 570] width 379 height 87
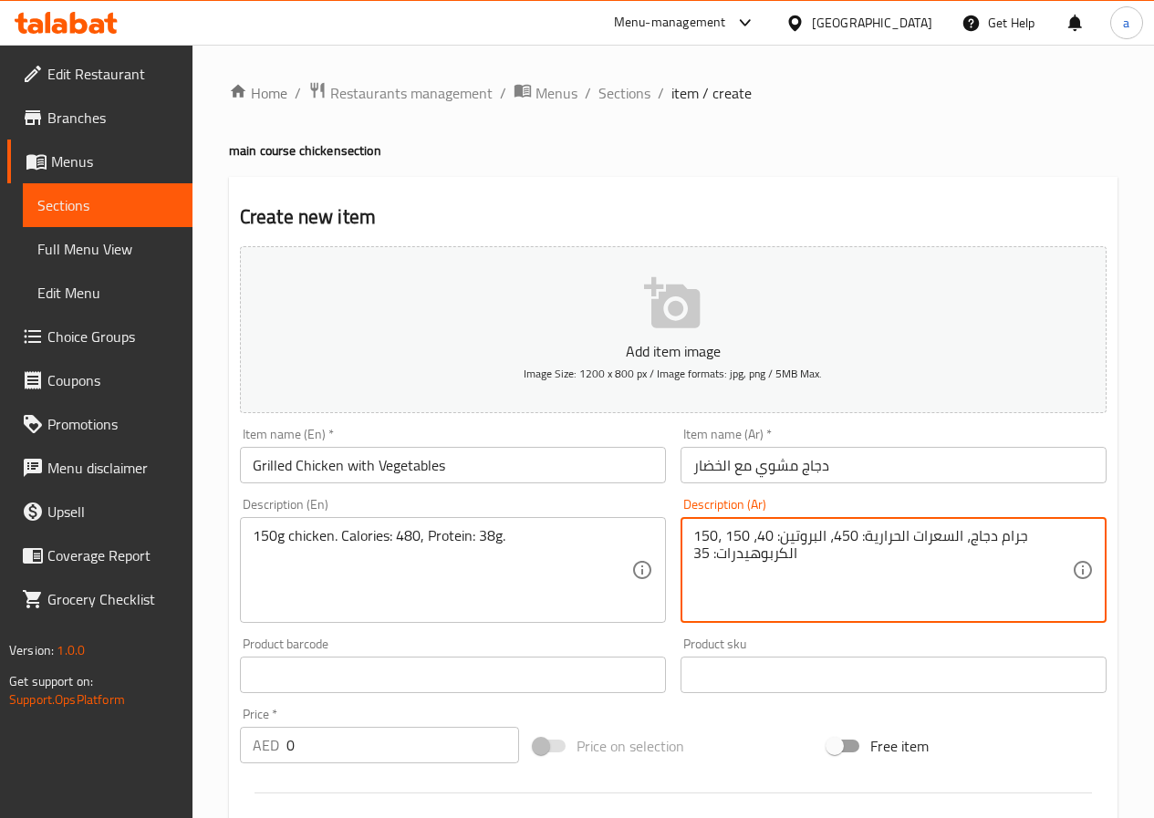
drag, startPoint x: 810, startPoint y: 565, endPoint x: 685, endPoint y: 558, distance: 125.1
click at [685, 558] on div "150، 150 جرام دجاج، السعرات الحرارية: 450، البروتين: 40، الكربوهيدرات: 35 Descr…" at bounding box center [893, 570] width 426 height 106
click at [725, 556] on textarea "150، 150 جرام دجاج، السعرات الحرارية: 450، البروتين: 40، الكربوهيدرات: 35" at bounding box center [882, 570] width 379 height 87
type textarea "150، 150 جرام دجاج، السعرات الحرارية:: 35"
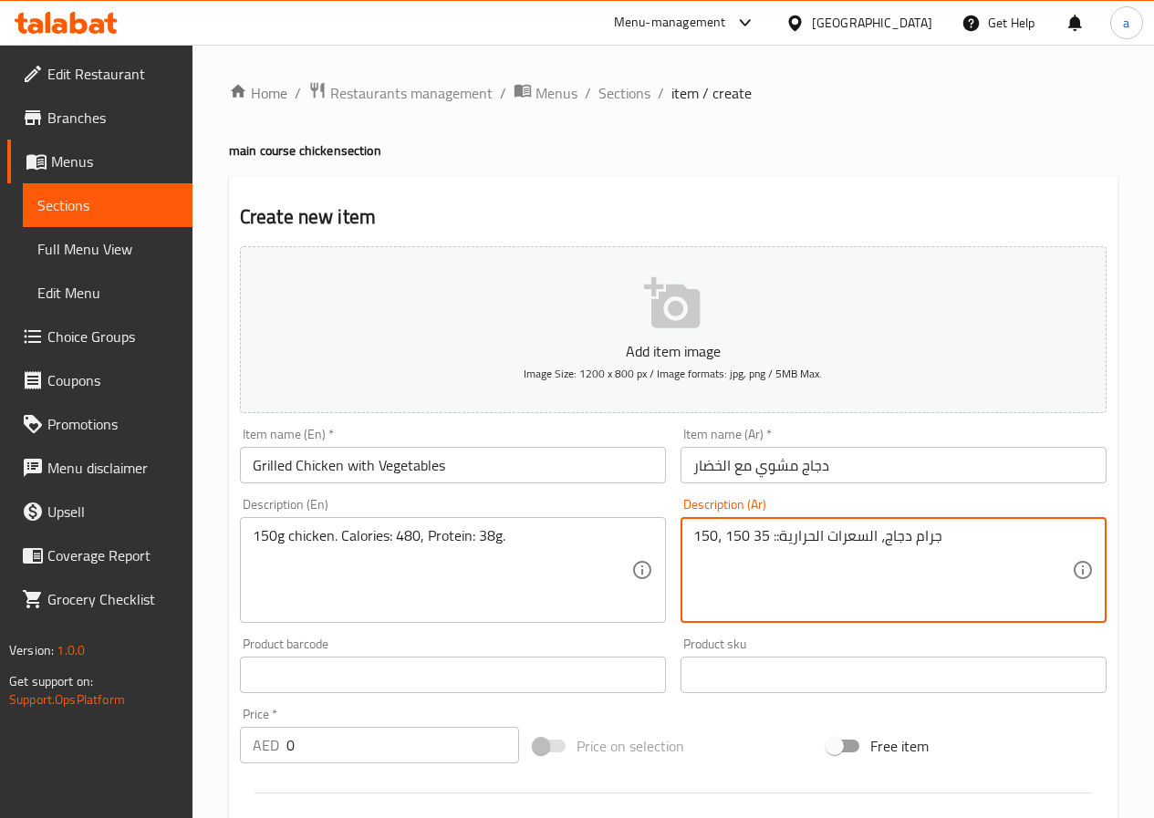
drag, startPoint x: 970, startPoint y: 545, endPoint x: 683, endPoint y: 557, distance: 286.6
click at [683, 557] on div "150، 150 جرام دجاج، السعرات الحرارية:: 35 Description (Ar)" at bounding box center [893, 570] width 426 height 106
click at [936, 543] on textarea at bounding box center [882, 570] width 379 height 87
type textarea "1"
click at [714, 534] on textarea "150جم دجاج ,السعرات الحرارية 480," at bounding box center [882, 570] width 379 height 87
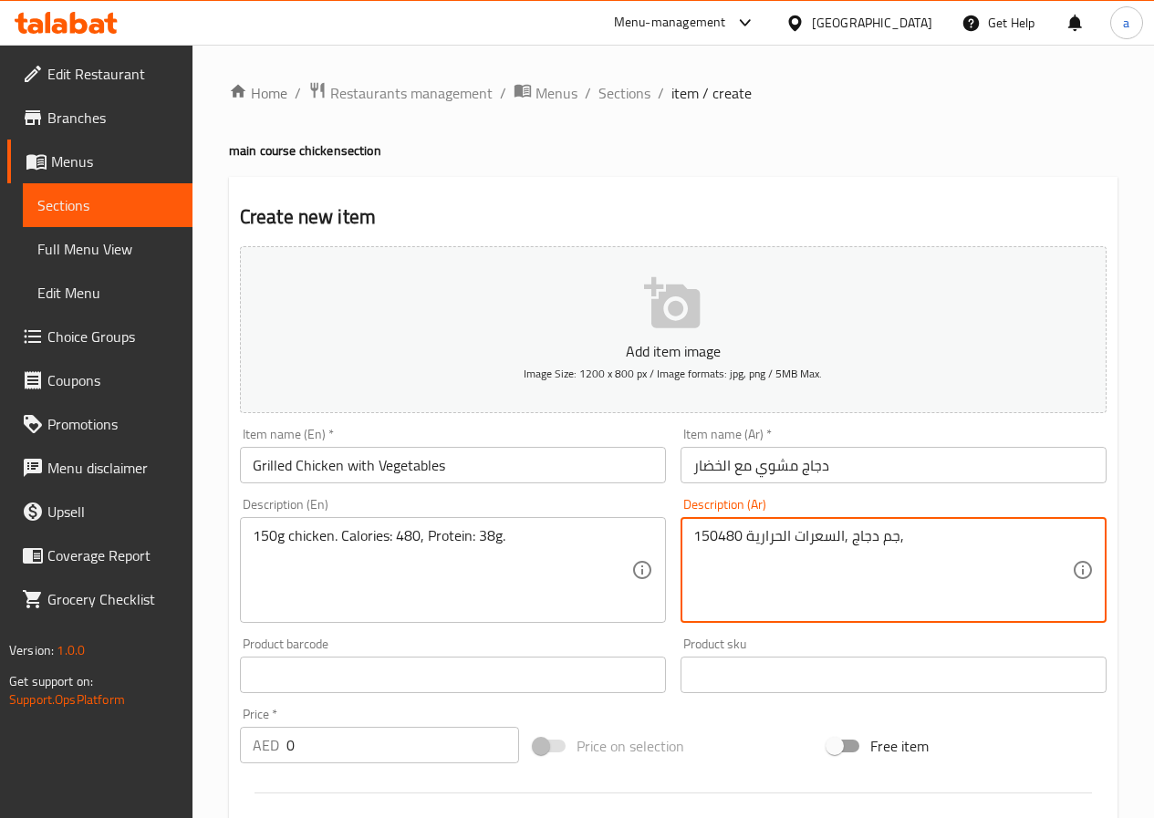
click at [702, 534] on textarea "150جم دجاج ,السعرات الحرارية 480," at bounding box center [882, 570] width 379 height 87
click at [967, 539] on textarea "150جم دجاج ,السعرات الحرارية 480," at bounding box center [882, 570] width 379 height 87
click at [704, 533] on textarea "150جم دجاج ,السعرات الحرارية 480, ب" at bounding box center [882, 570] width 379 height 87
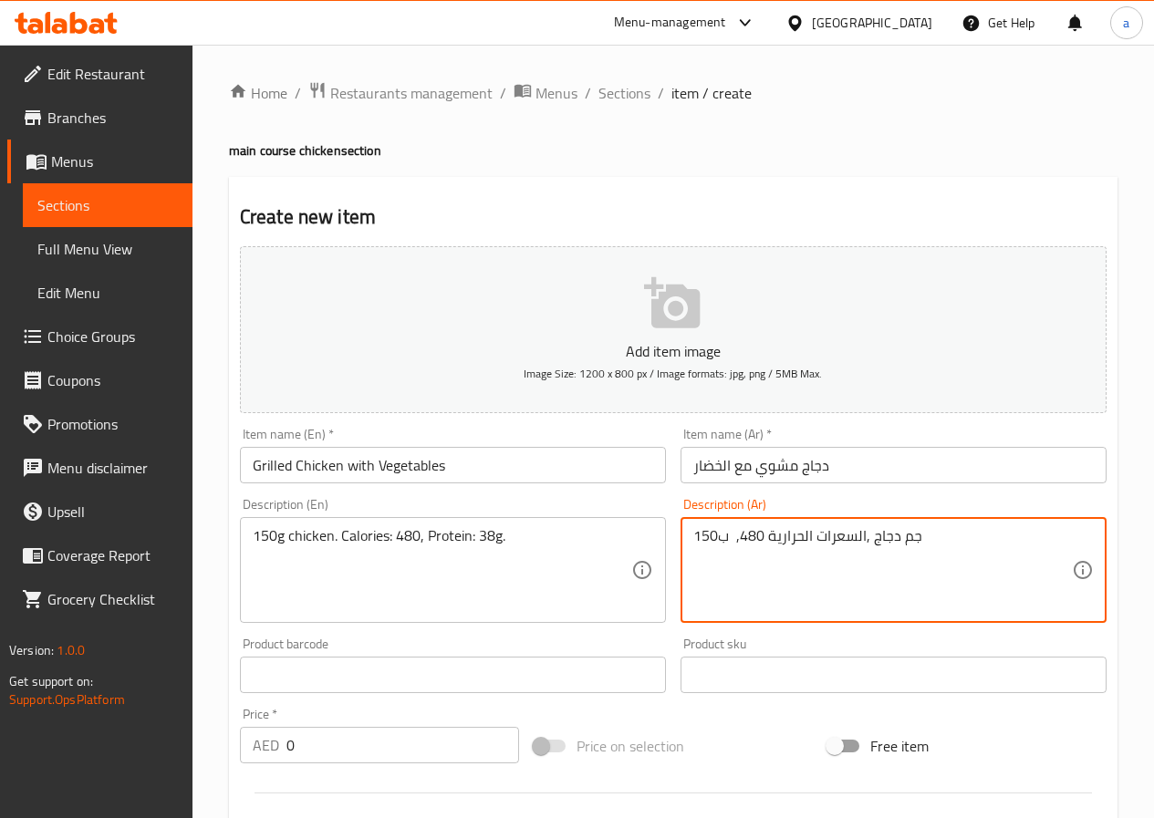
drag, startPoint x: 728, startPoint y: 563, endPoint x: 721, endPoint y: 551, distance: 13.9
click at [729, 561] on textarea "150جم دجاج ,السعرات الحرارية 480, ب" at bounding box center [882, 570] width 379 height 87
drag, startPoint x: 715, startPoint y: 534, endPoint x: 700, endPoint y: 534, distance: 14.6
click at [700, 534] on textarea "150جم دجاج ,السعرات الحرارية 480, ب" at bounding box center [882, 570] width 379 height 87
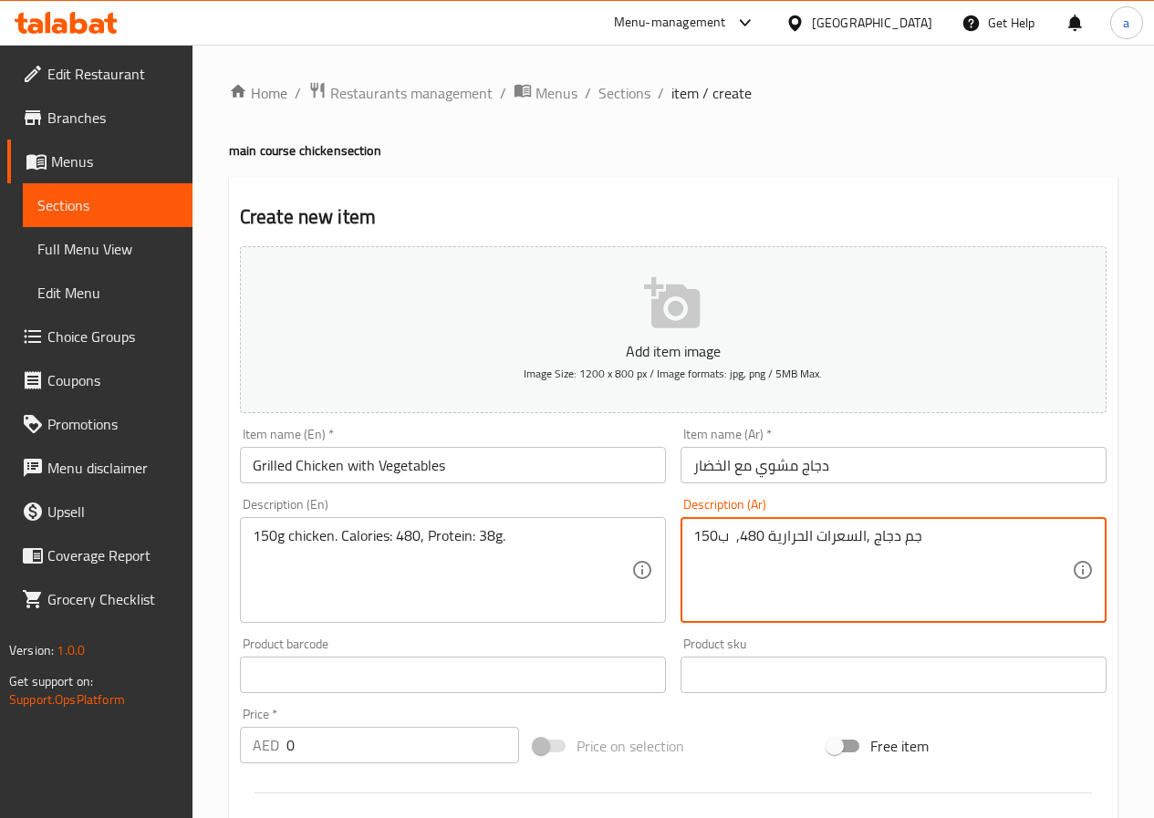
click at [696, 535] on textarea "150جم دجاج ,السعرات الحرارية 480, ب" at bounding box center [882, 570] width 379 height 87
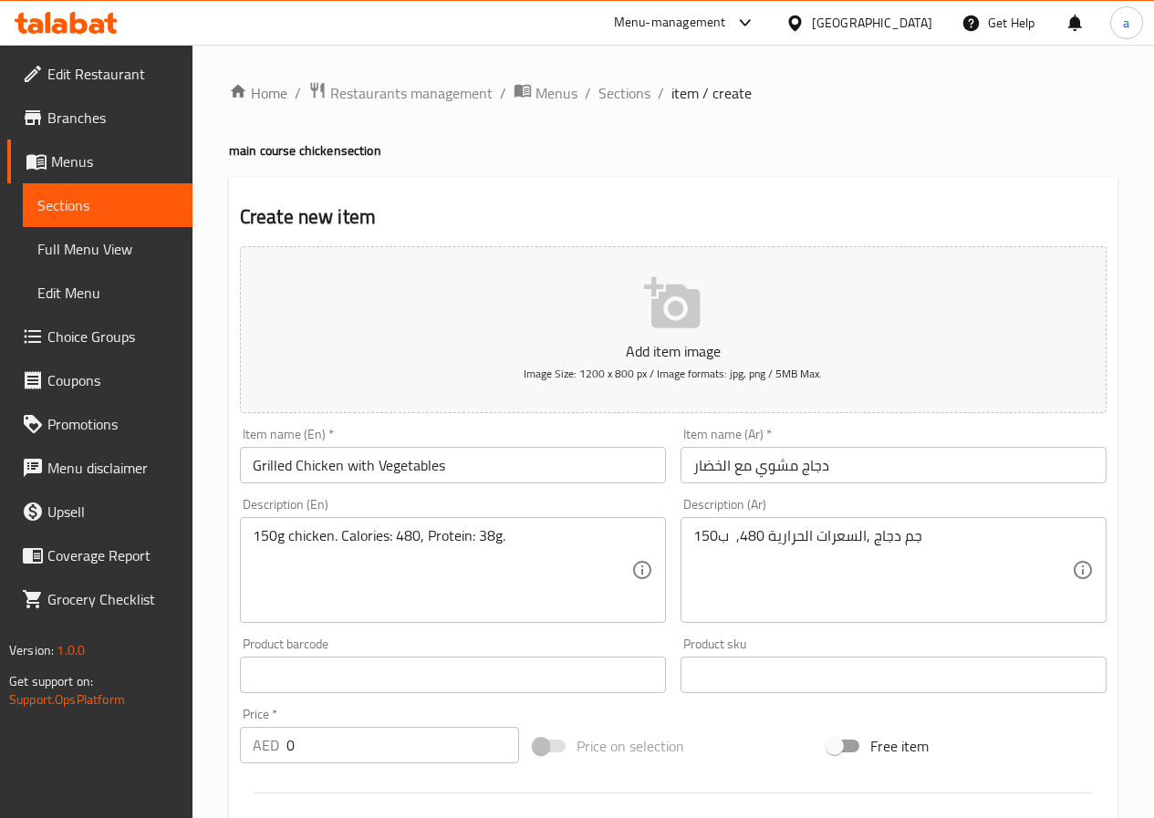
drag, startPoint x: 691, startPoint y: 536, endPoint x: 710, endPoint y: 538, distance: 19.2
click at [710, 538] on div "150جم دجاج ,السعرات الحرارية 480, ب Description (Ar)" at bounding box center [893, 570] width 426 height 106
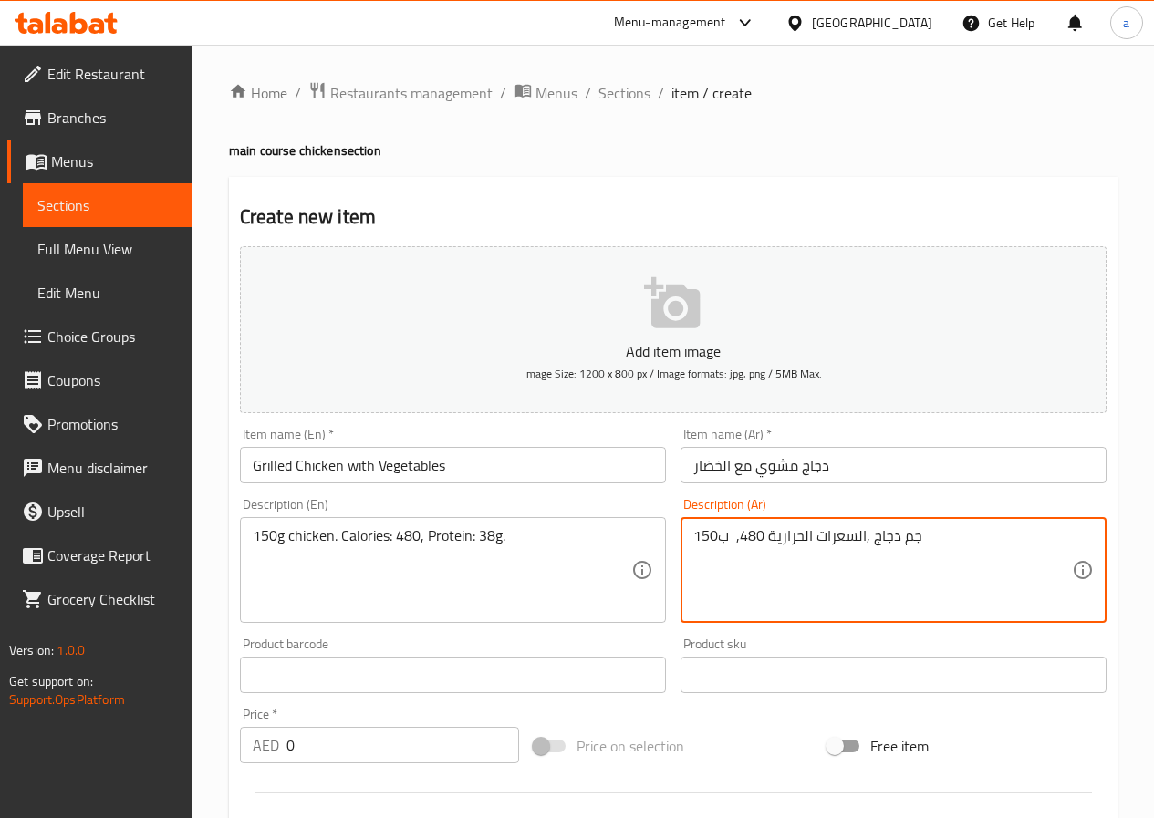
drag, startPoint x: 718, startPoint y: 534, endPoint x: 693, endPoint y: 535, distance: 24.6
click at [693, 535] on textarea "150جم دجاج ,السعرات الحرارية 480, ب" at bounding box center [882, 570] width 379 height 87
click at [845, 536] on textarea "جم دجاج ,السعرات الحرارية 480, ب" at bounding box center [882, 570] width 379 height 87
click at [898, 538] on textarea "جم دجاج ,السعرات الحرارية 480, ب" at bounding box center [882, 570] width 379 height 87
paste textarea "150"
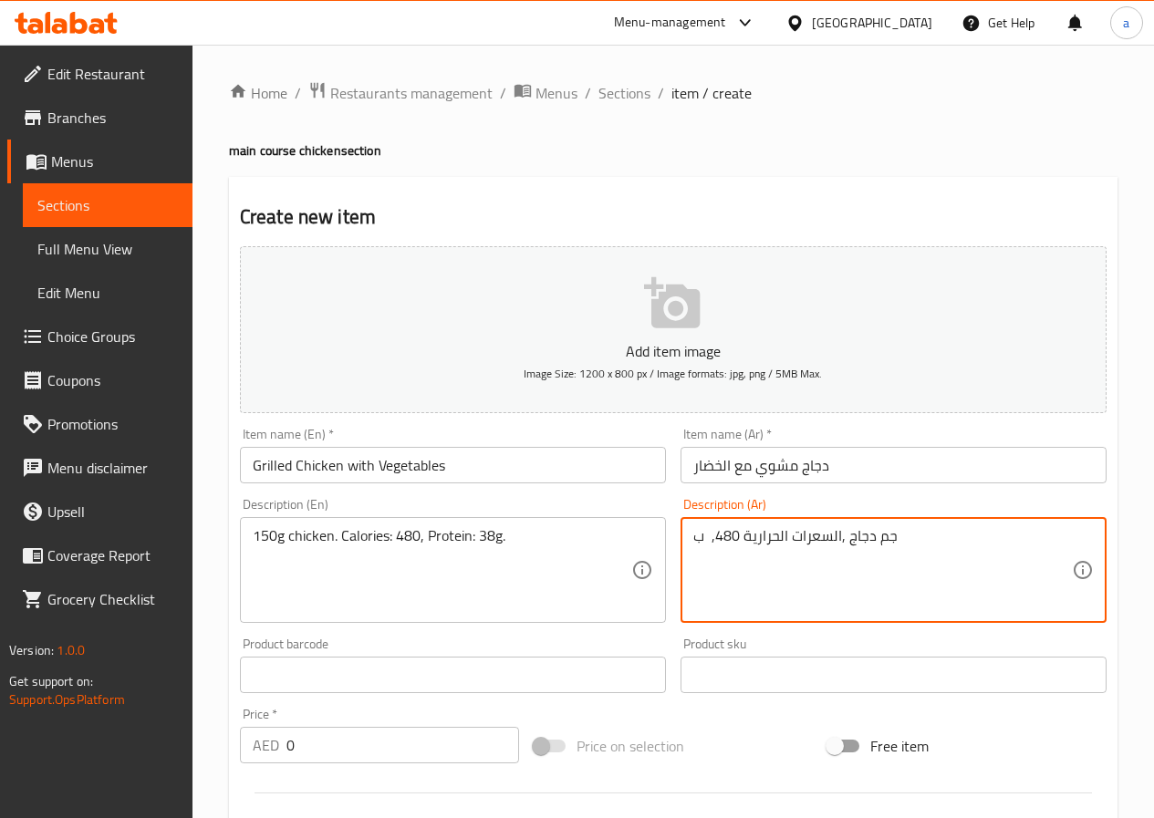
click at [875, 534] on textarea "جم دجاج ,السعرات الحرارية 480, ب" at bounding box center [882, 570] width 379 height 87
paste textarea "150"
click at [702, 539] on textarea "جم 150دجاج ,السعرات الحرارية 480, ب" at bounding box center [882, 570] width 379 height 87
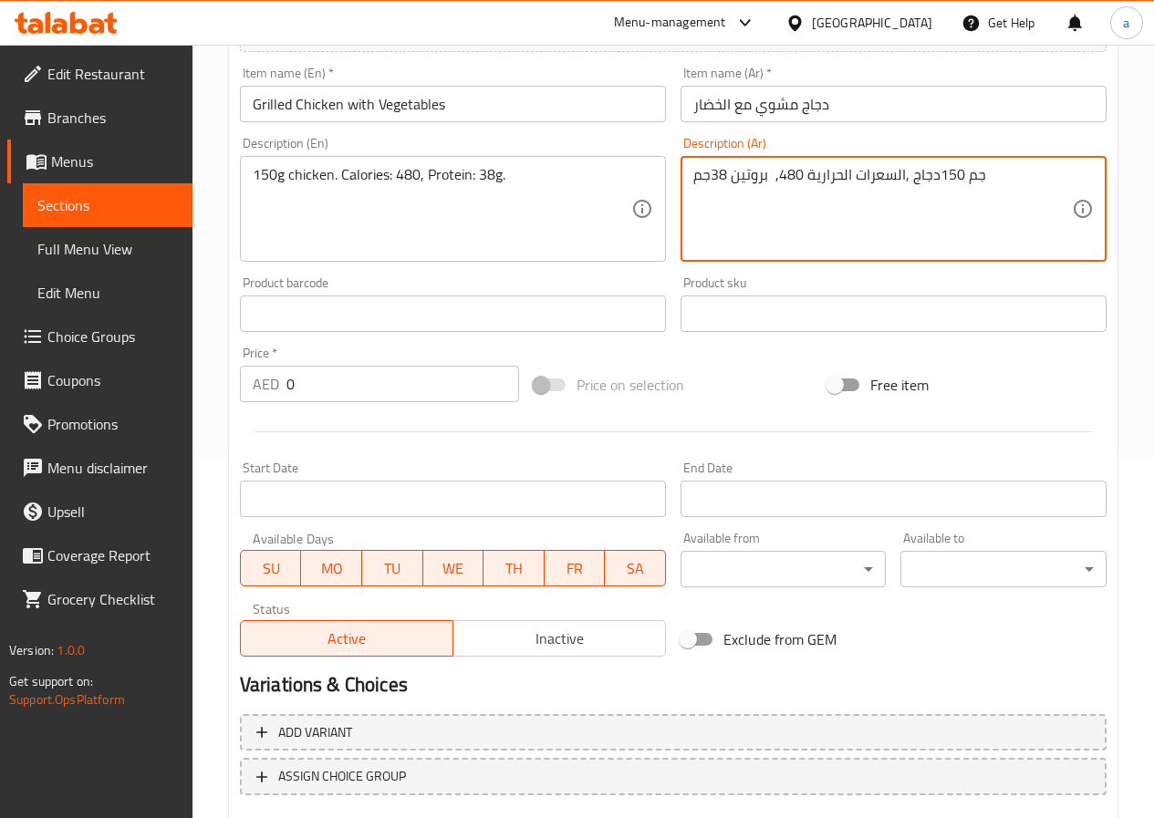
scroll to position [471, 0]
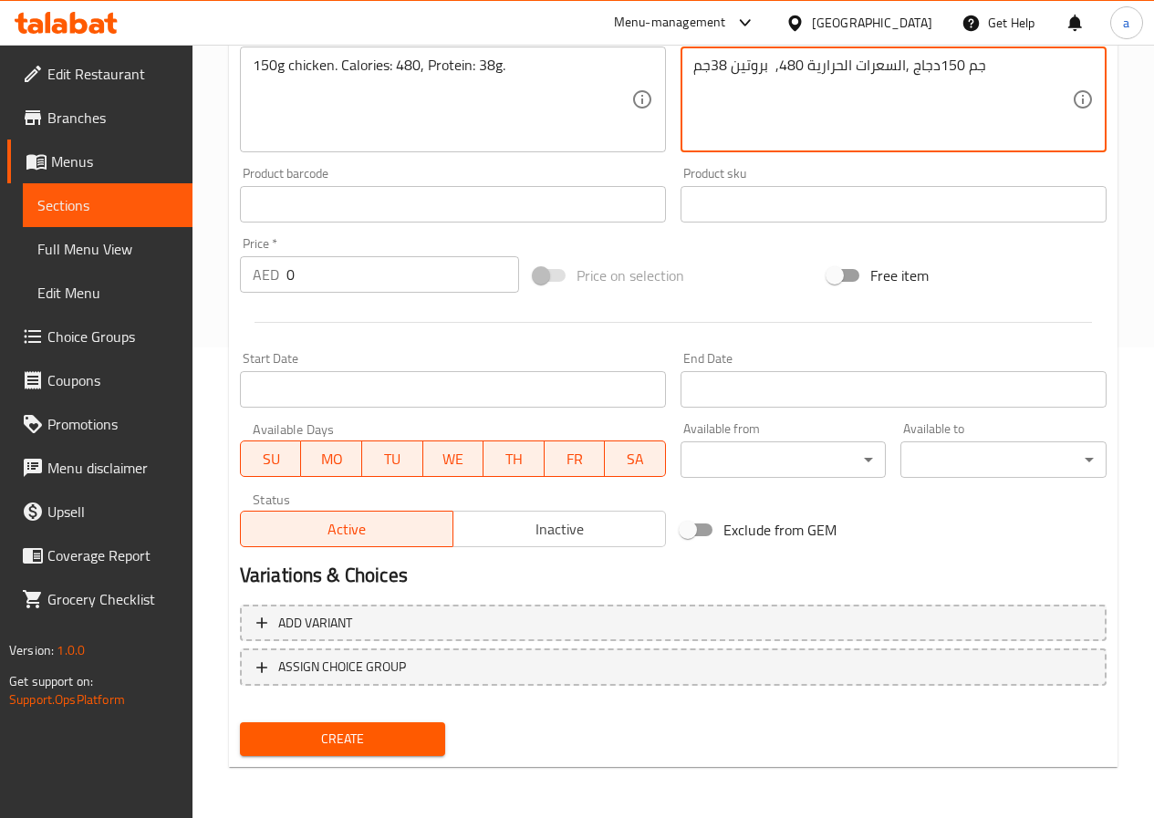
type textarea "جم 150دجاج ,السعرات الحرارية 480, بروتين 38جم"
click at [358, 741] on span "Create" at bounding box center [342, 739] width 177 height 23
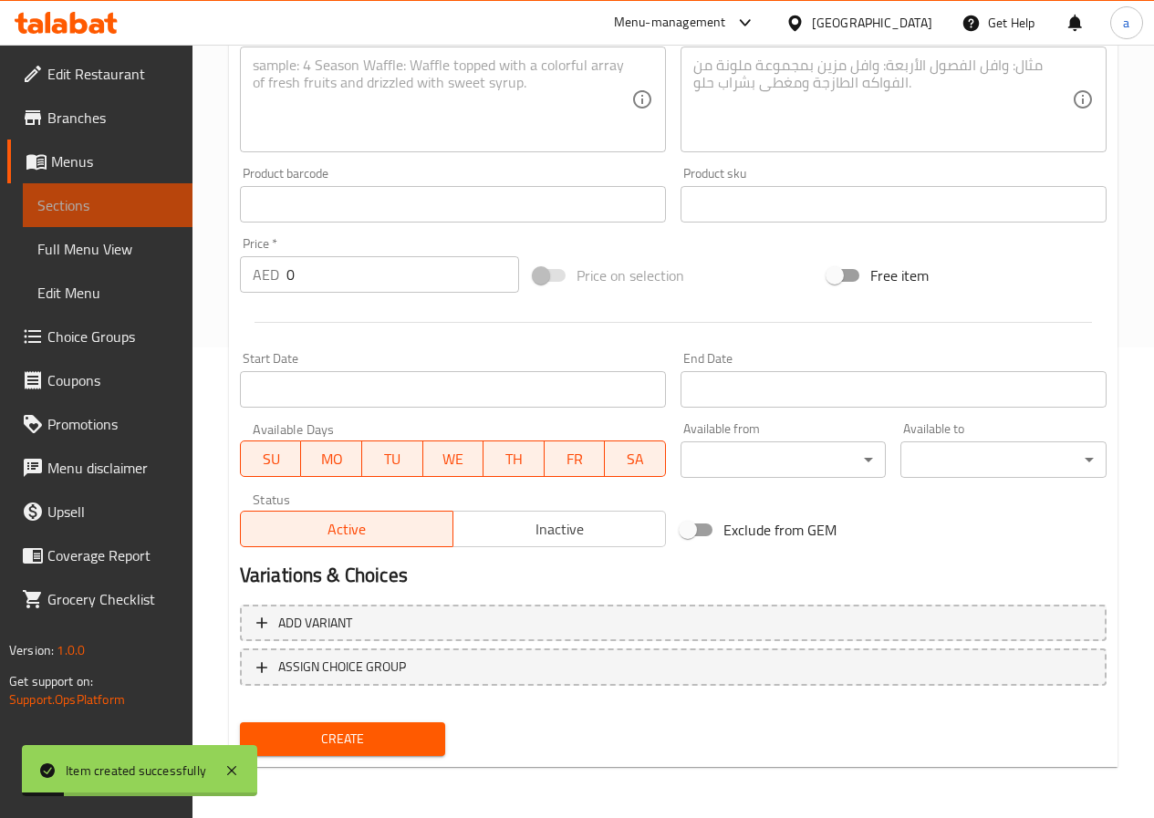
click at [130, 213] on span "Sections" at bounding box center [107, 205] width 140 height 22
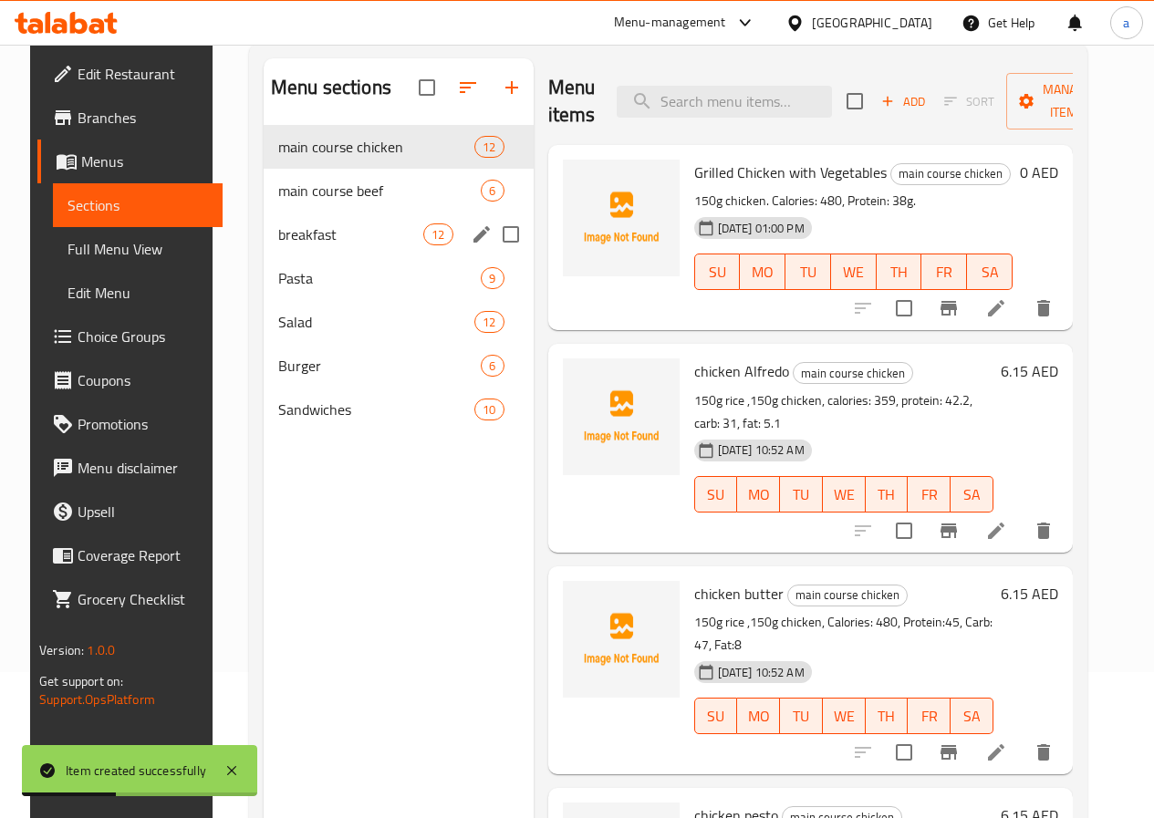
scroll to position [73, 0]
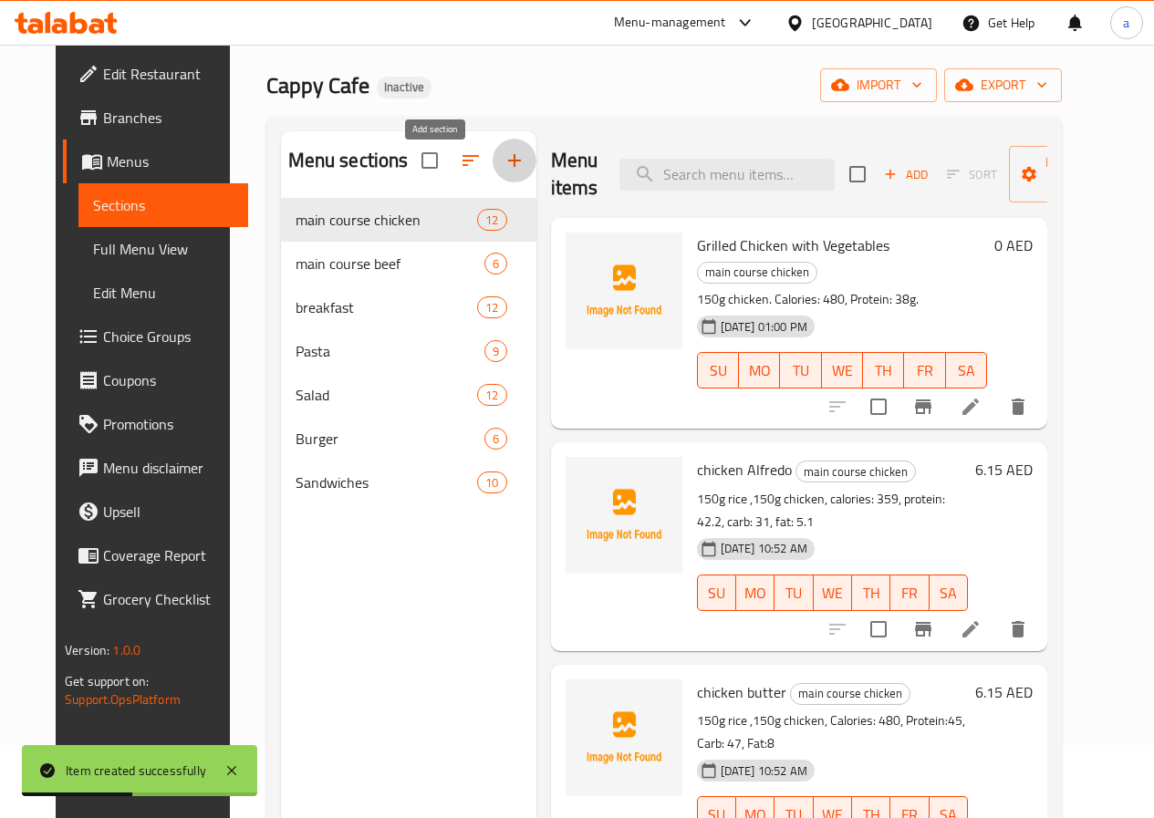
click at [503, 171] on icon "button" at bounding box center [514, 161] width 22 height 22
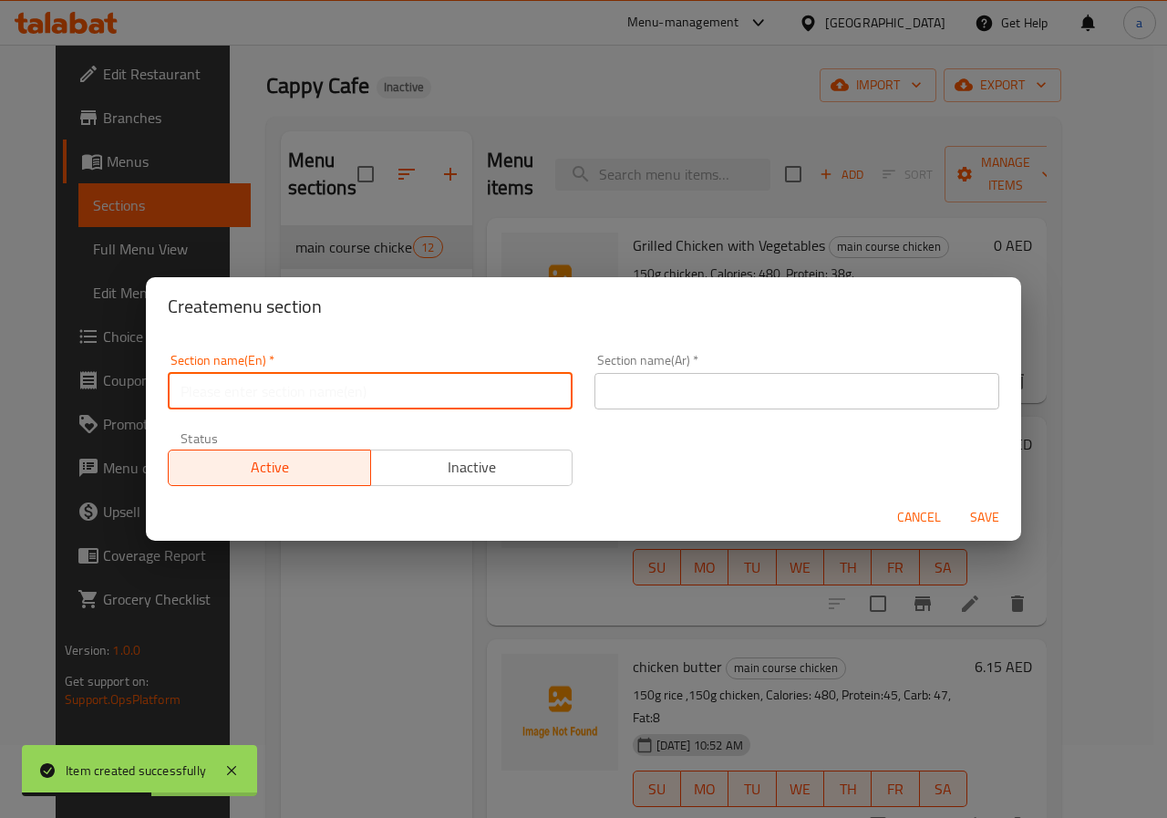
click at [363, 396] on input "text" at bounding box center [370, 391] width 405 height 36
type input "ة"
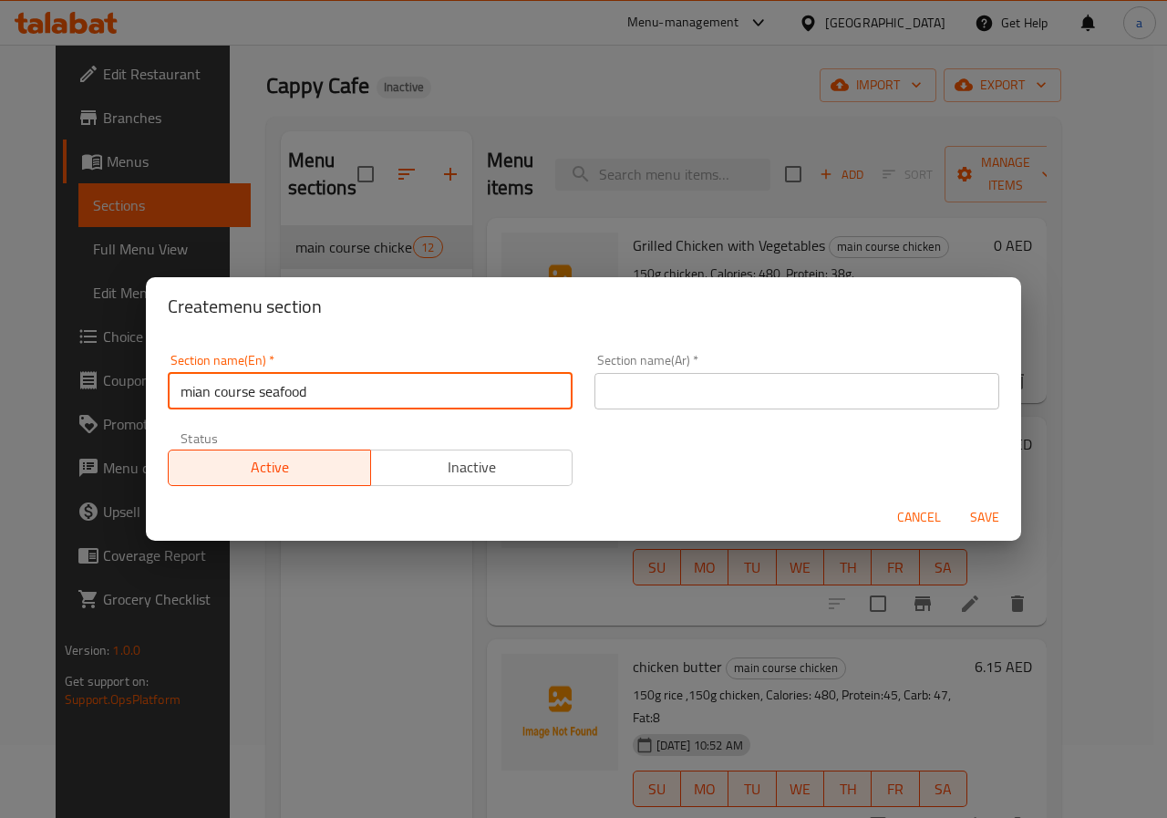
type input "mian course seafood"
click at [659, 386] on input "text" at bounding box center [797, 391] width 405 height 36
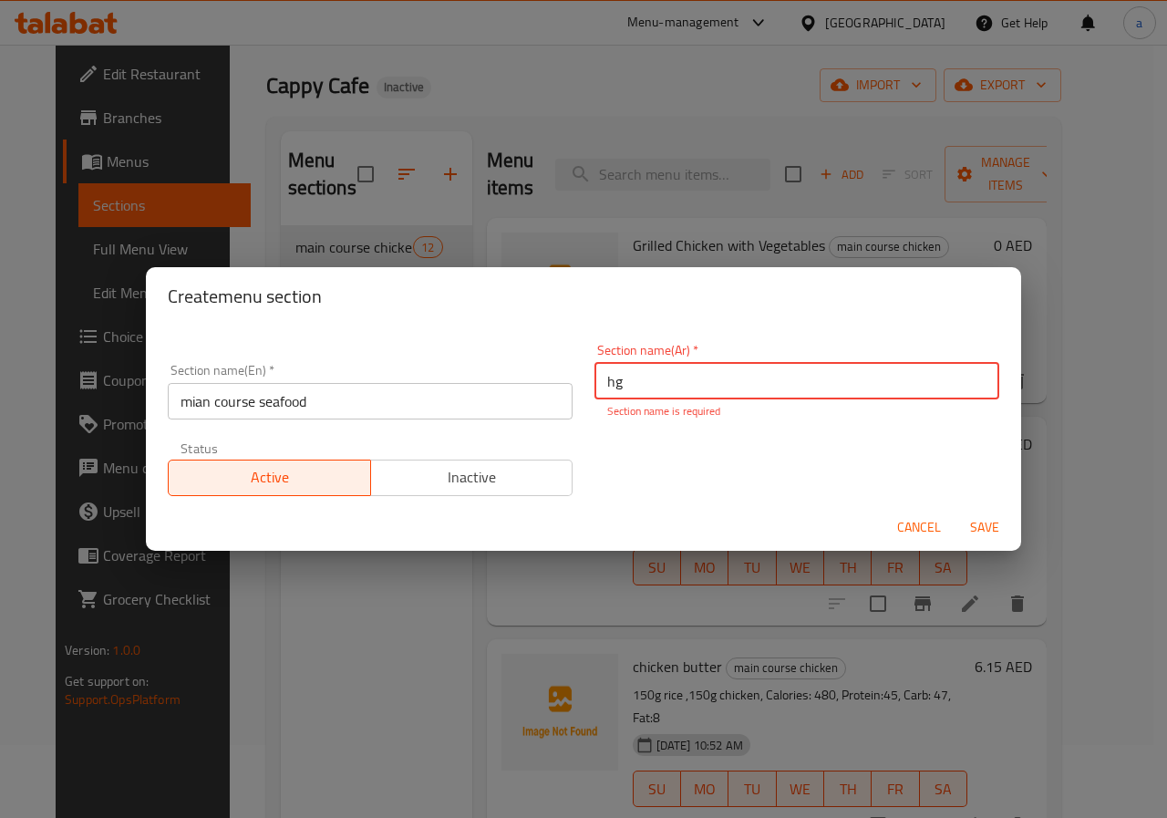
type input "h"
click at [835, 379] on input "الطبق الرئيسي ماكولات بحرية" at bounding box center [797, 381] width 405 height 36
type input "الطبق الرئيسي ماكولات بحرية"
click at [479, 404] on input "mian course seafood" at bounding box center [370, 401] width 405 height 36
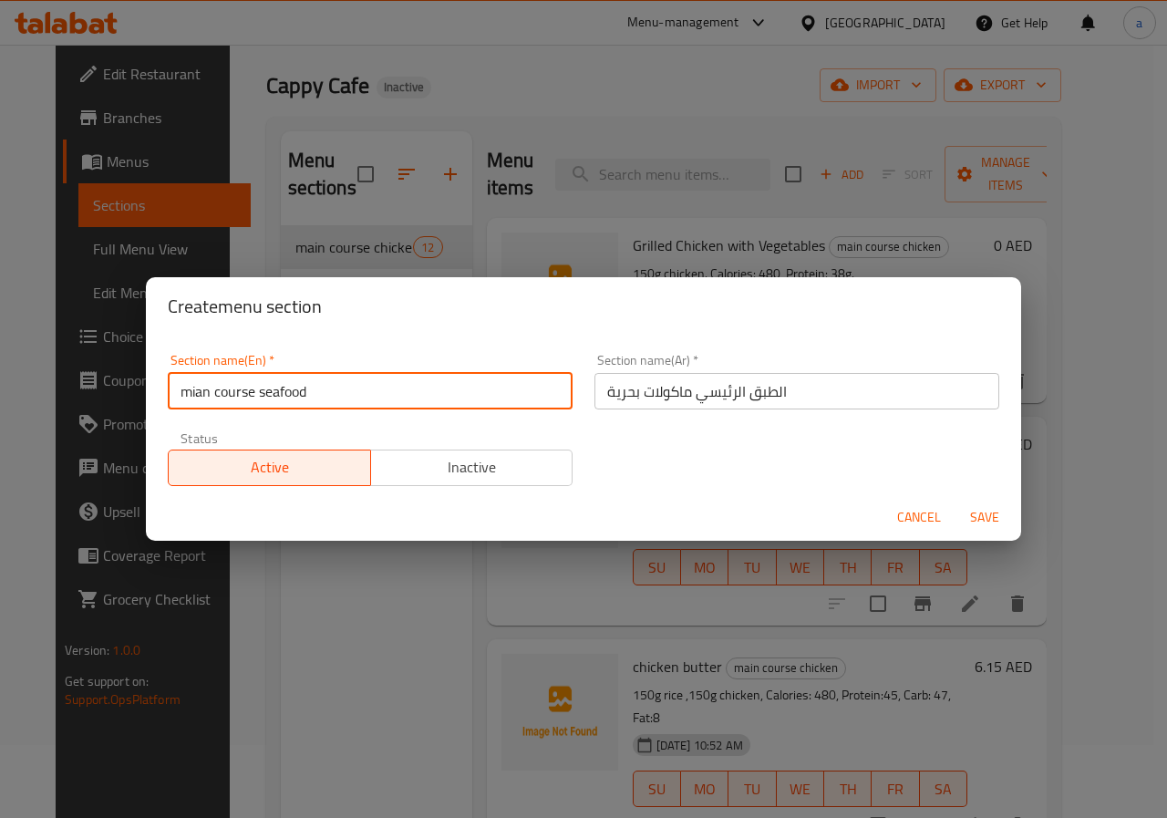
click at [988, 519] on span "Save" at bounding box center [985, 517] width 44 height 23
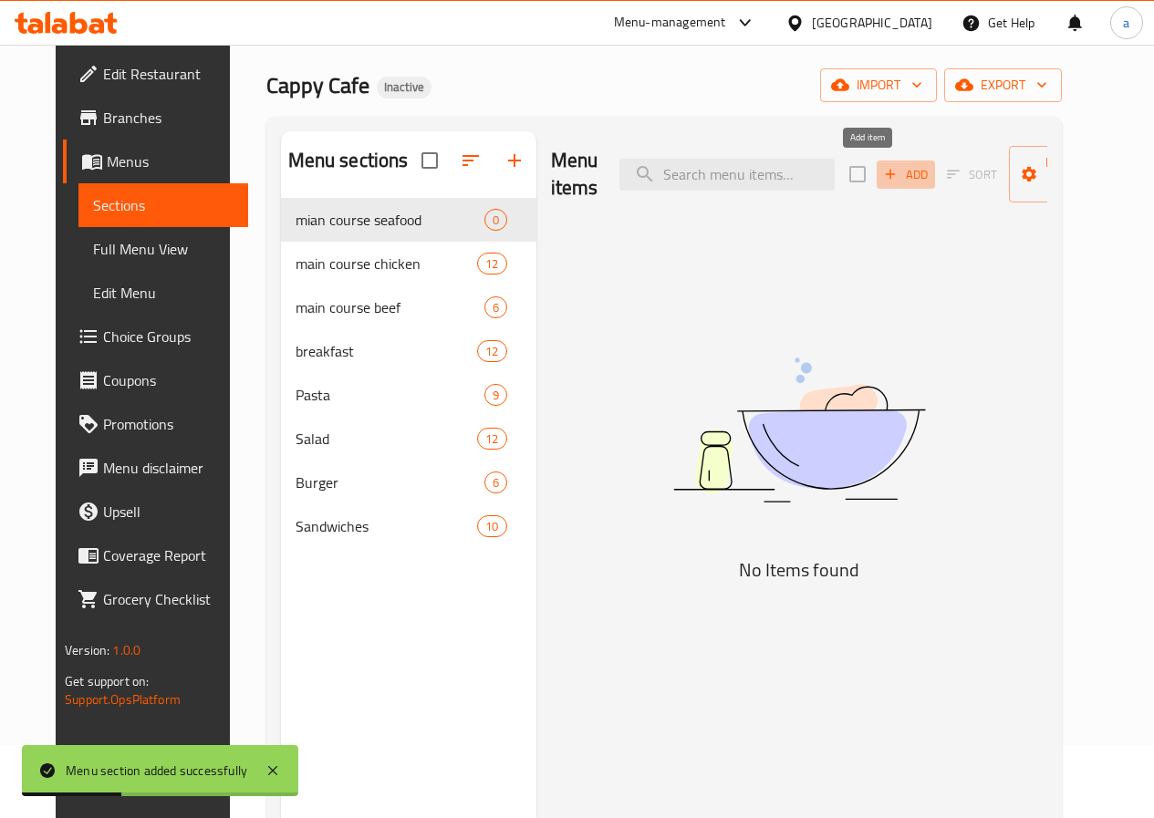
click at [881, 178] on span "Add" at bounding box center [905, 174] width 49 height 21
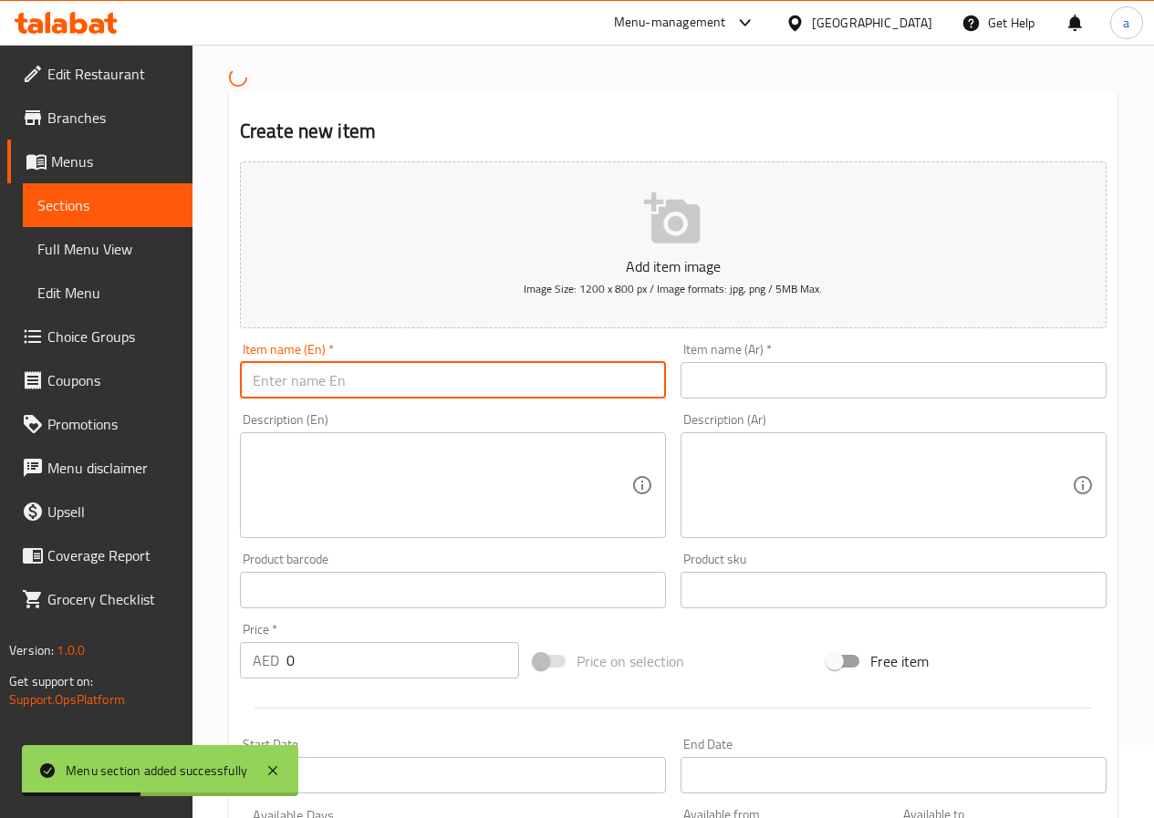
click at [514, 384] on input "text" at bounding box center [453, 380] width 426 height 36
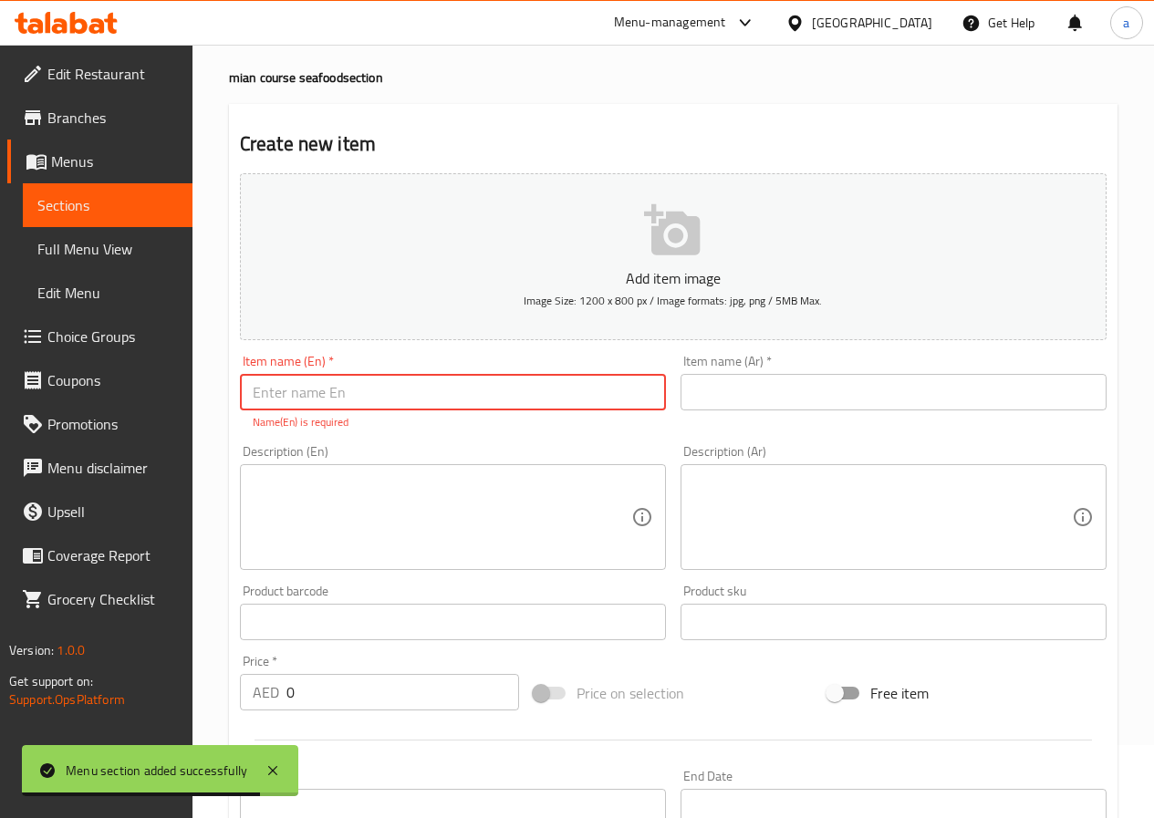
click at [540, 393] on input "text" at bounding box center [453, 392] width 426 height 36
paste input "Grilled Salmon with Vegetables"
type input "Grilled Salmon with Vegetables"
click at [804, 397] on input "text" at bounding box center [893, 392] width 426 height 36
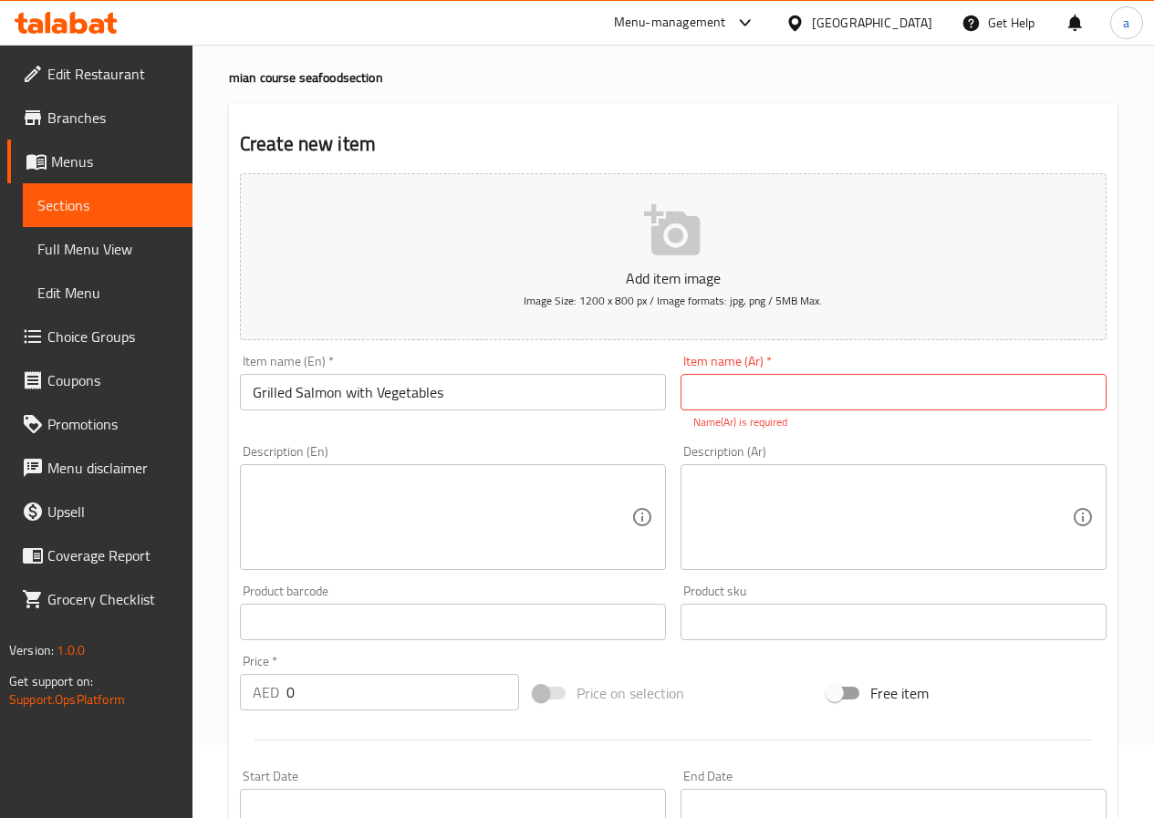
click at [882, 403] on input "text" at bounding box center [893, 392] width 426 height 36
paste input "[PERSON_NAME] مع خضروات"
type input "[PERSON_NAME] مع خضروات"
click at [454, 509] on textarea at bounding box center [442, 517] width 379 height 87
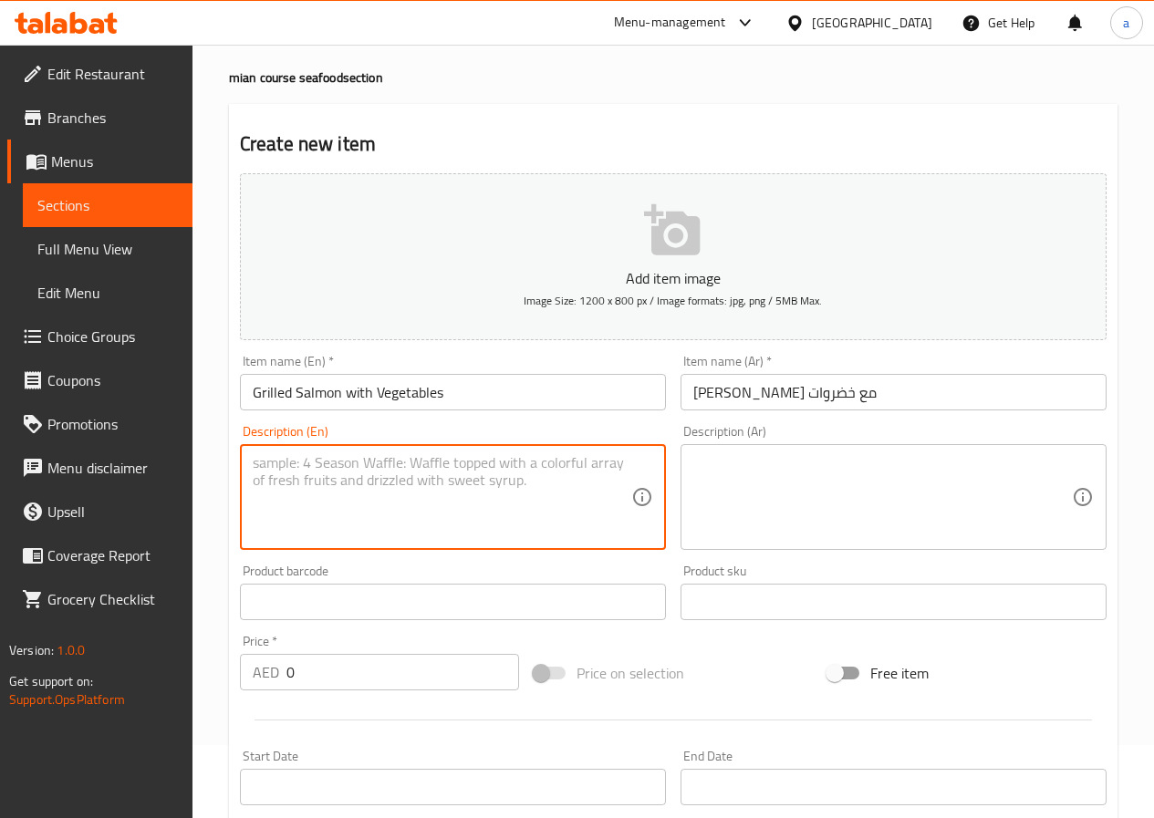
click at [499, 483] on textarea at bounding box center [442, 497] width 379 height 87
paste textarea "Calories: 575, Protein: 32g, Carbs: 42g, Fat: 13g."
type textarea "Calories: 575, Protein: 32g, Carbs: 42g, Fat: 13g."
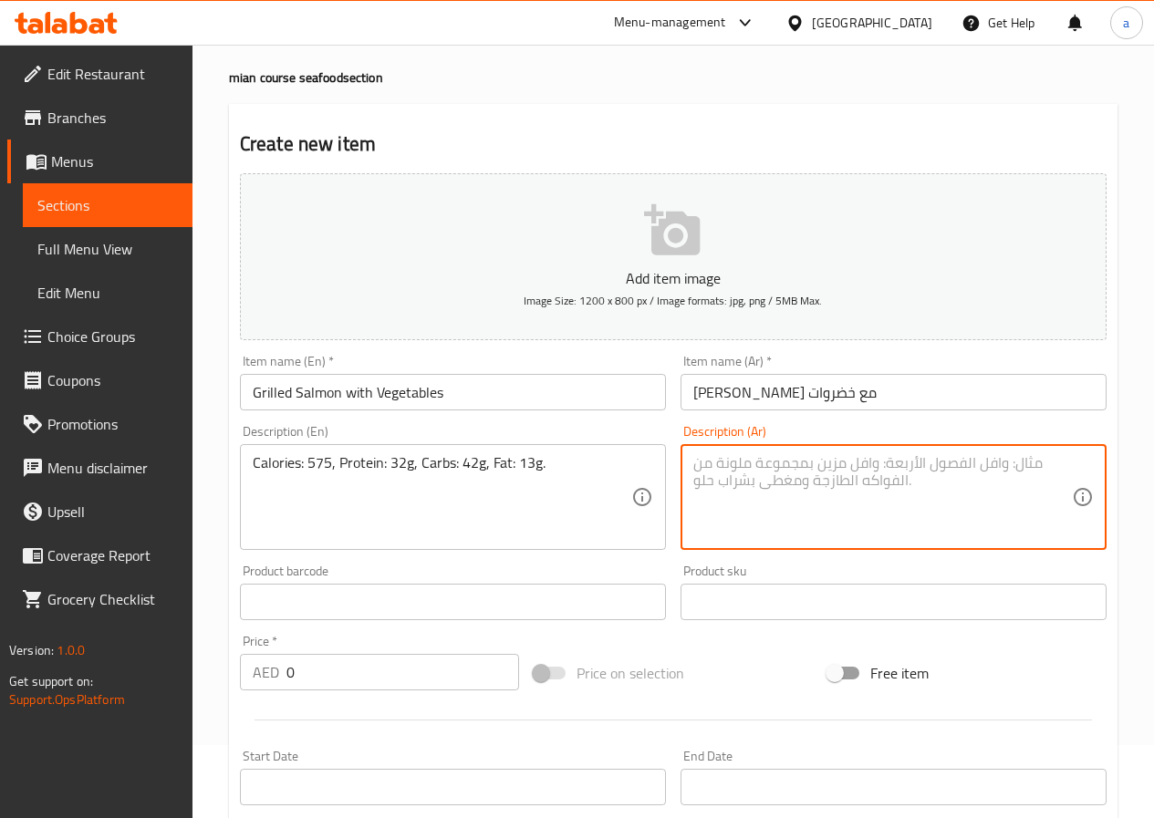
click at [857, 465] on textarea at bounding box center [882, 497] width 379 height 87
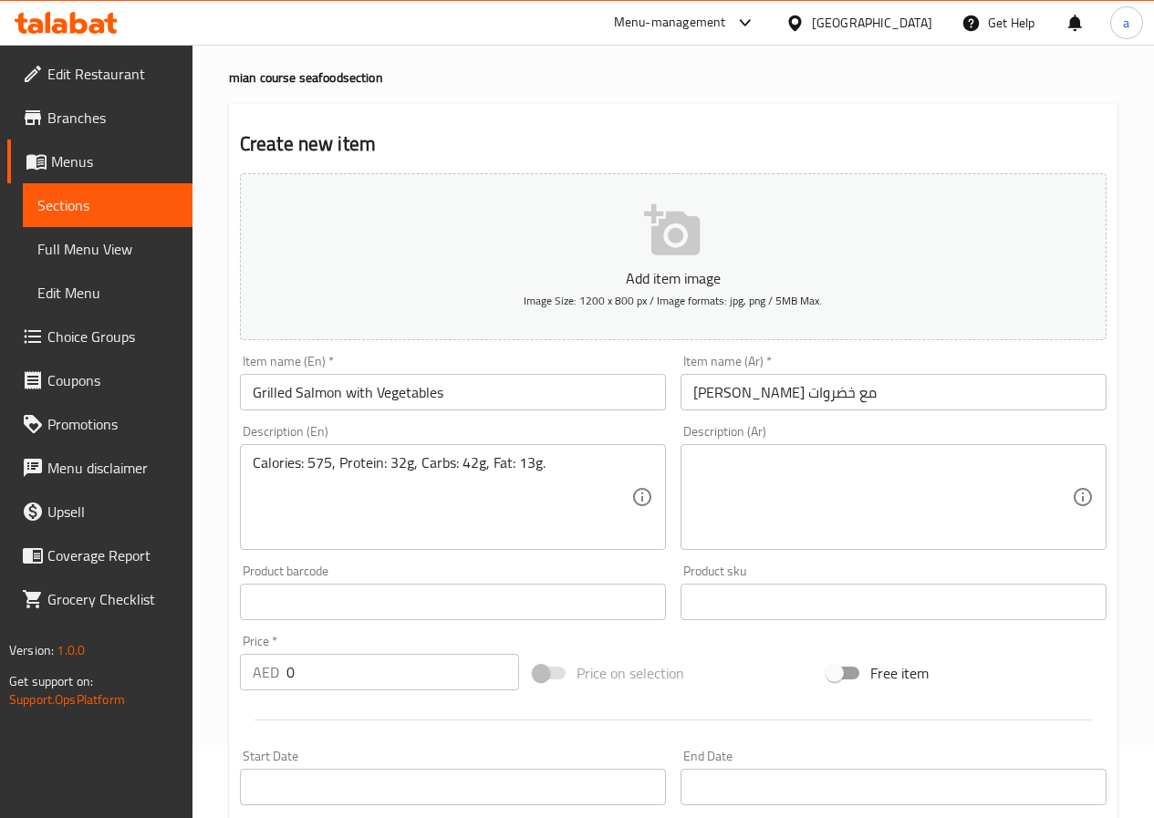
click at [817, 504] on textarea at bounding box center [882, 497] width 379 height 87
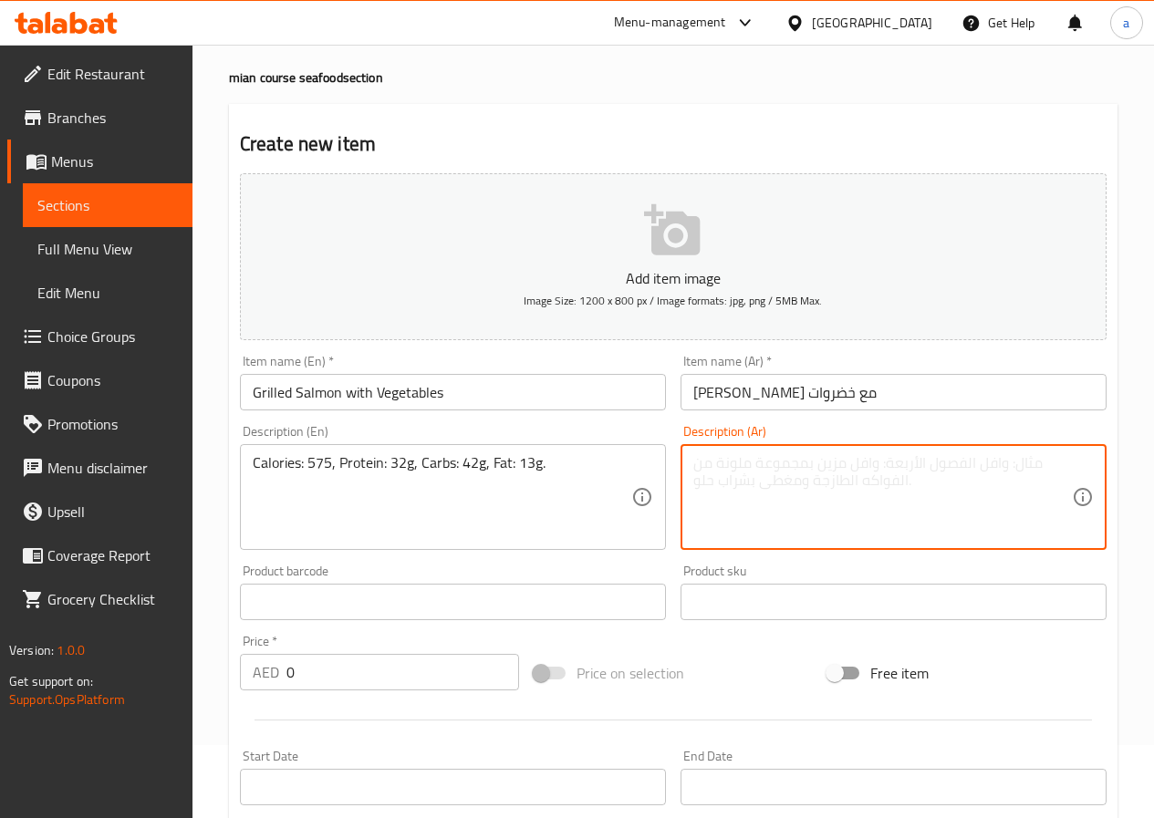
paste textarea "السعرات الحرارية: 575، البروتين: 32 جرام، الكربوهيدرات: 42 جرام، دهن: 13 جرام."
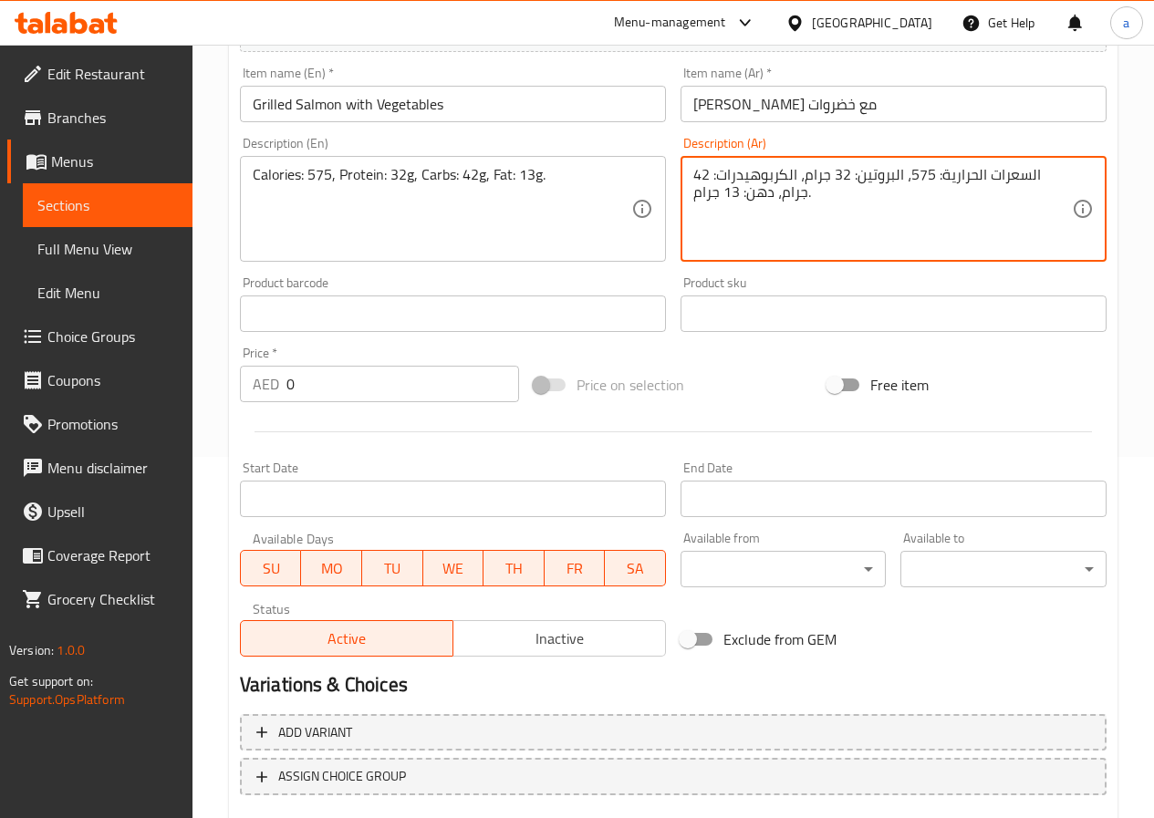
scroll to position [471, 0]
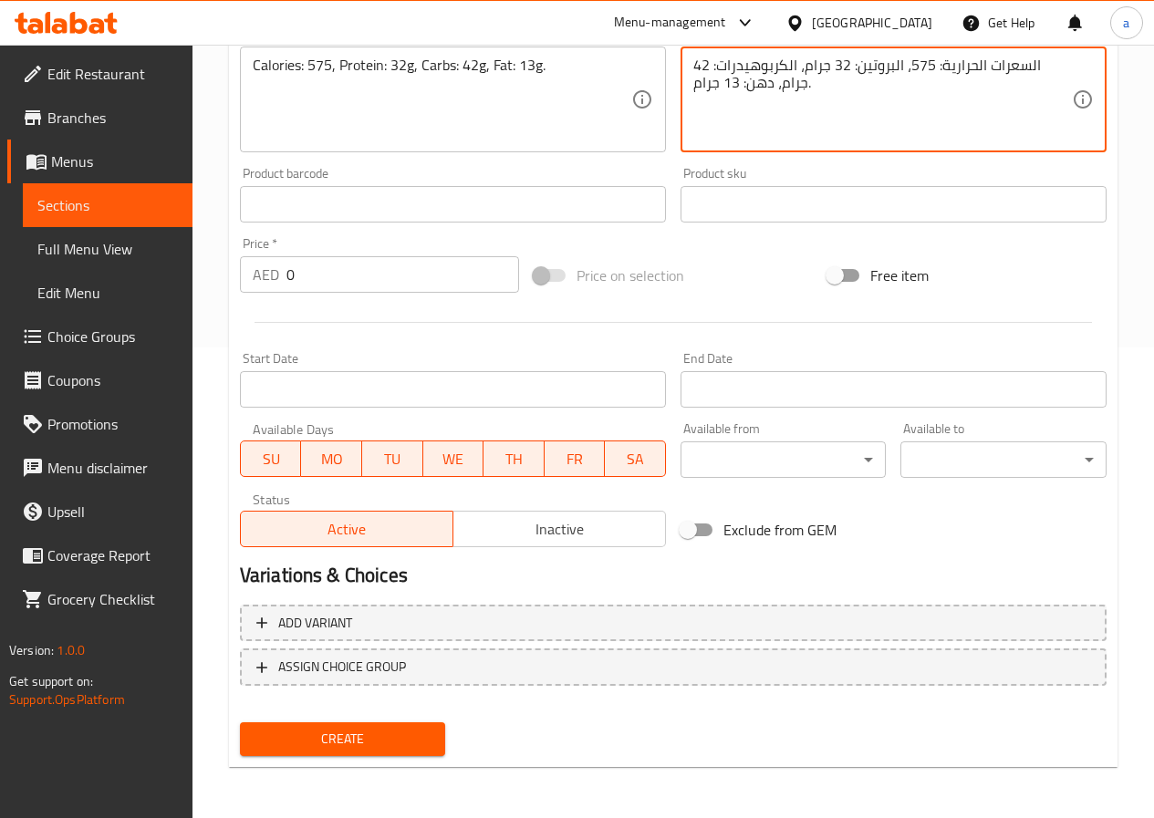
type textarea "السعرات الحرارية: 575، البروتين: 32 جرام، الكربوهيدرات: 42 جرام، دهن: 13 جرام."
click at [383, 741] on span "Create" at bounding box center [342, 739] width 177 height 23
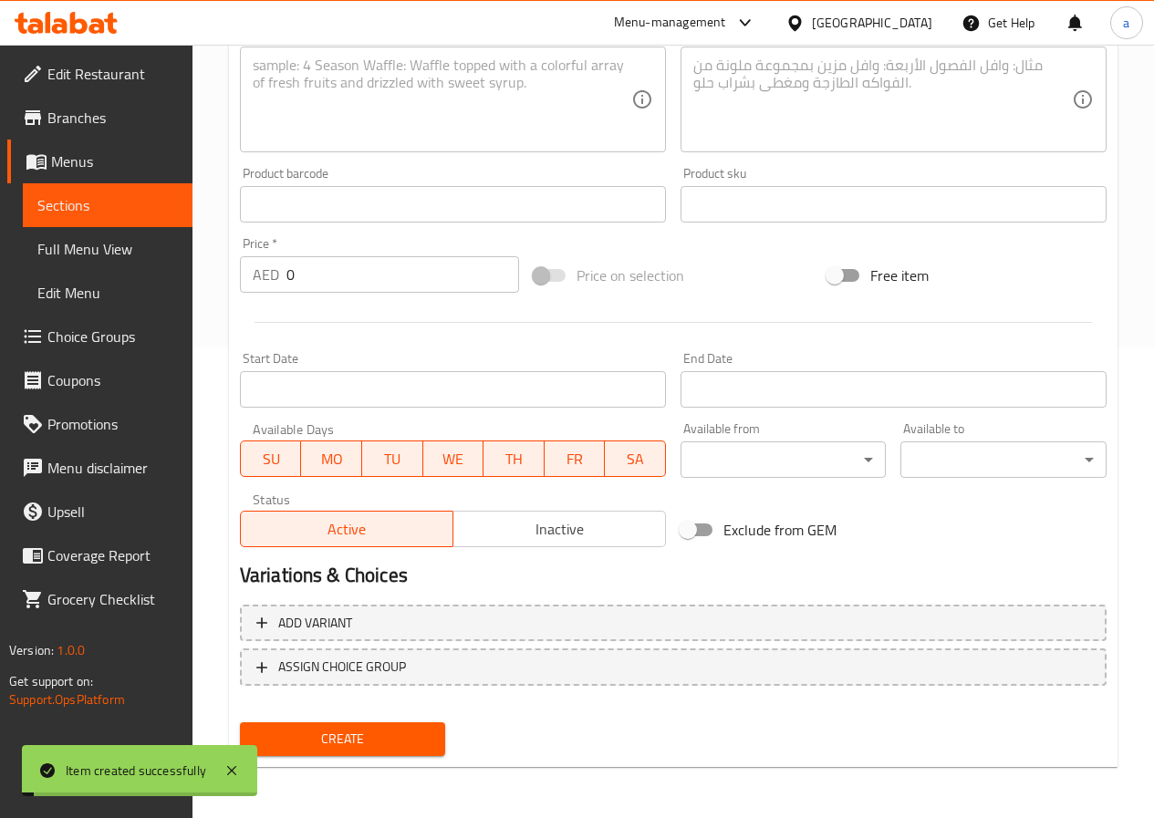
click at [84, 216] on span "Sections" at bounding box center [107, 205] width 140 height 22
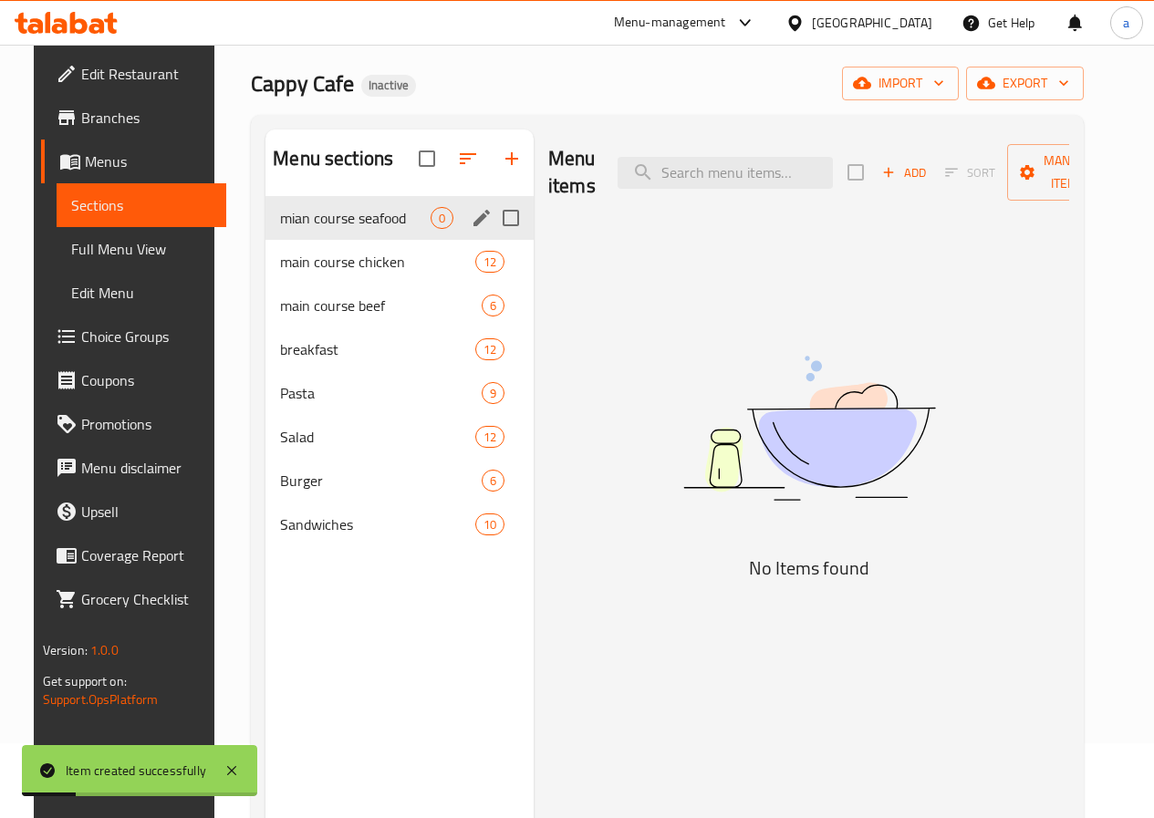
scroll to position [73, 0]
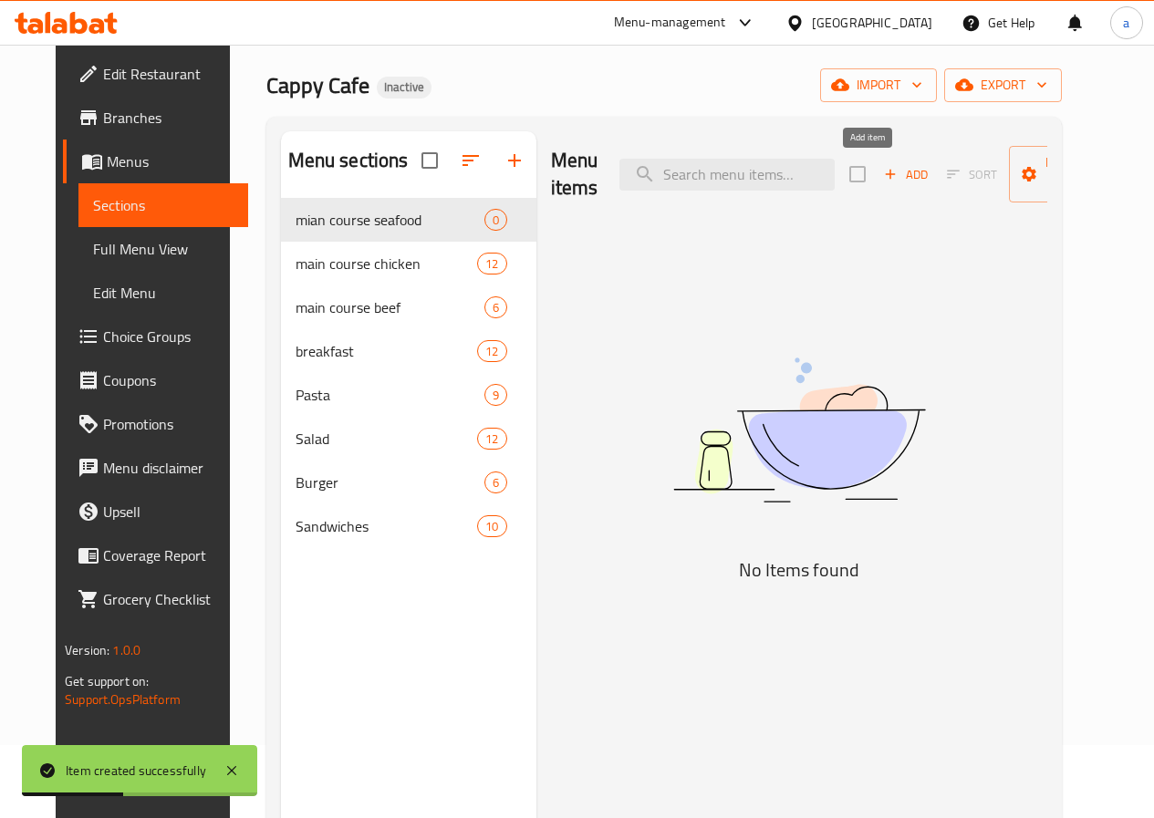
click at [881, 174] on span "Add" at bounding box center [905, 174] width 49 height 21
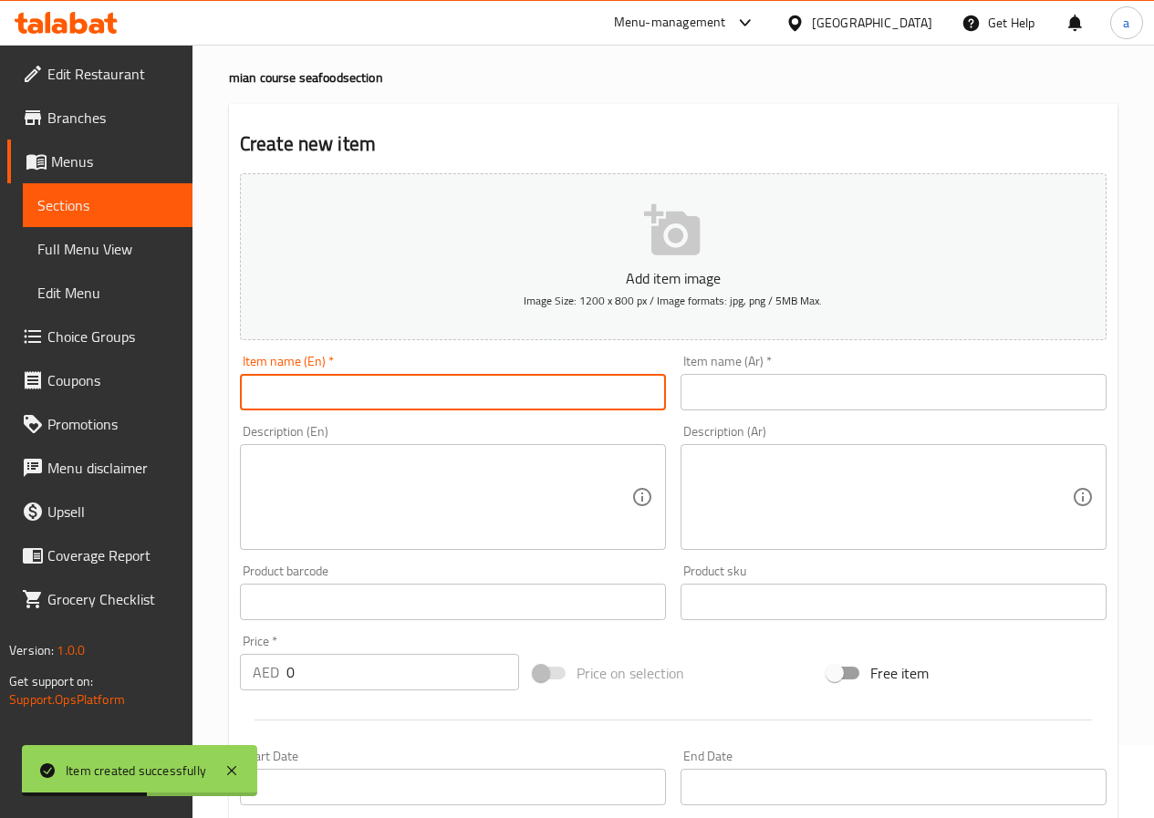
click at [432, 410] on input "text" at bounding box center [453, 392] width 426 height 36
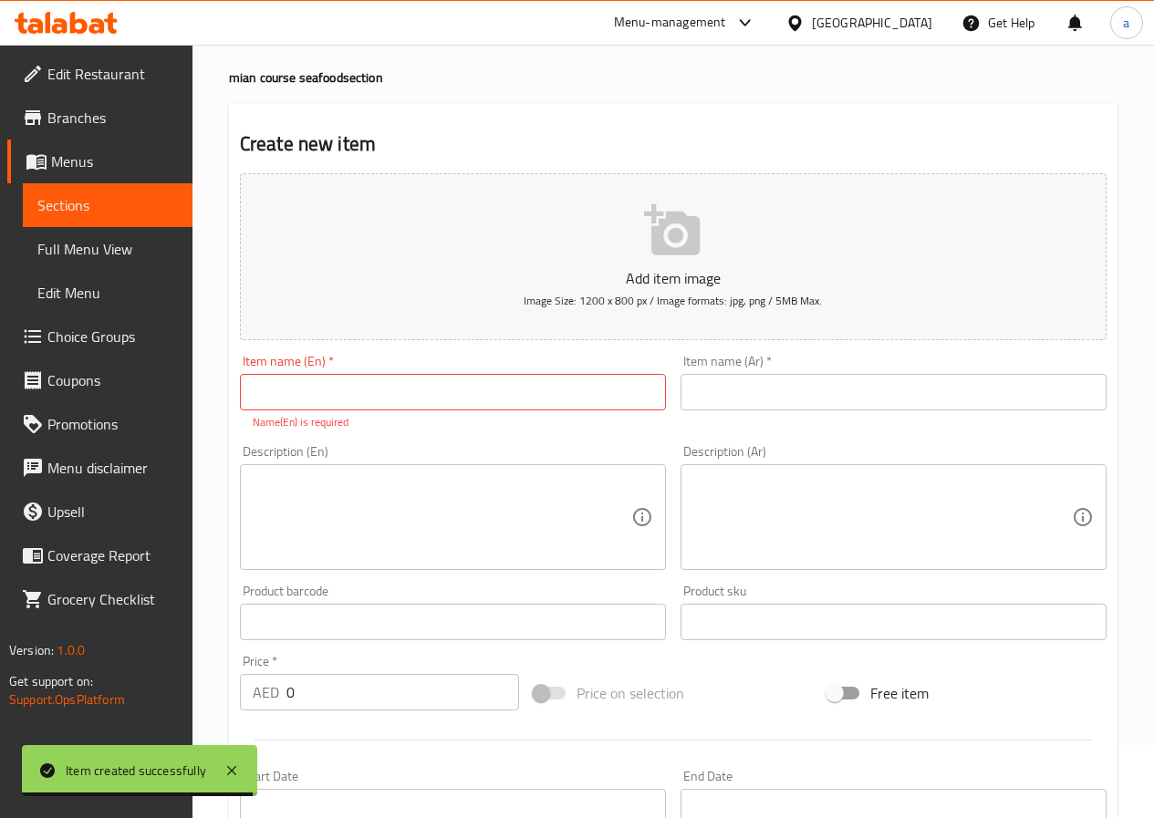
click at [525, 392] on input "text" at bounding box center [453, 392] width 426 height 36
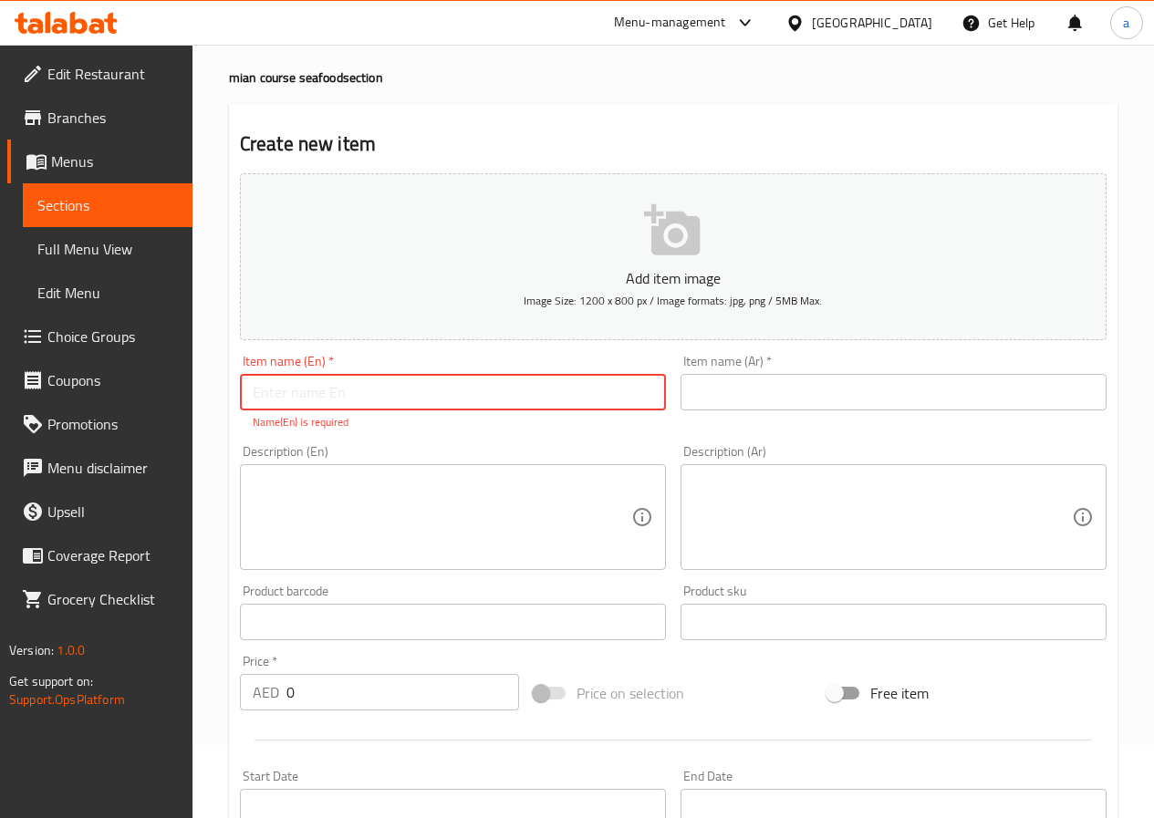
paste input "Grilled Shrimp"
type input "Grilled Shrimp"
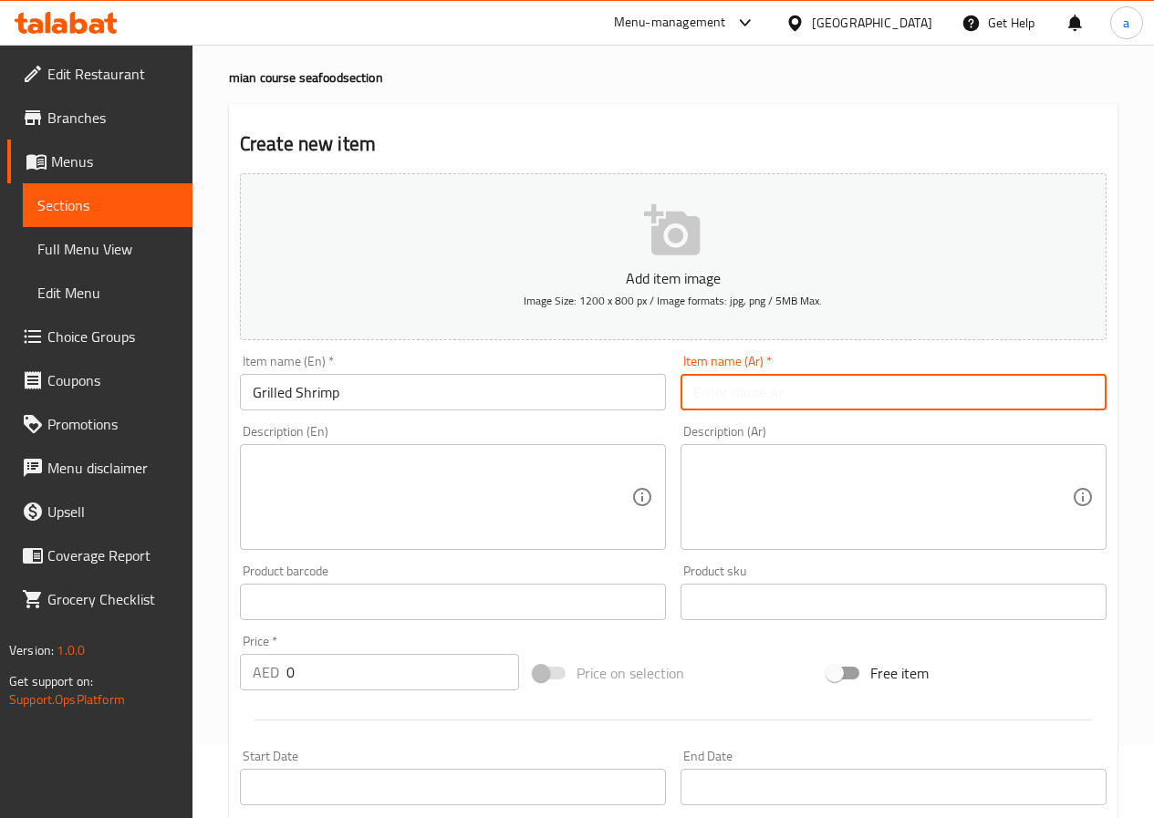
click at [779, 390] on input "text" at bounding box center [893, 392] width 426 height 36
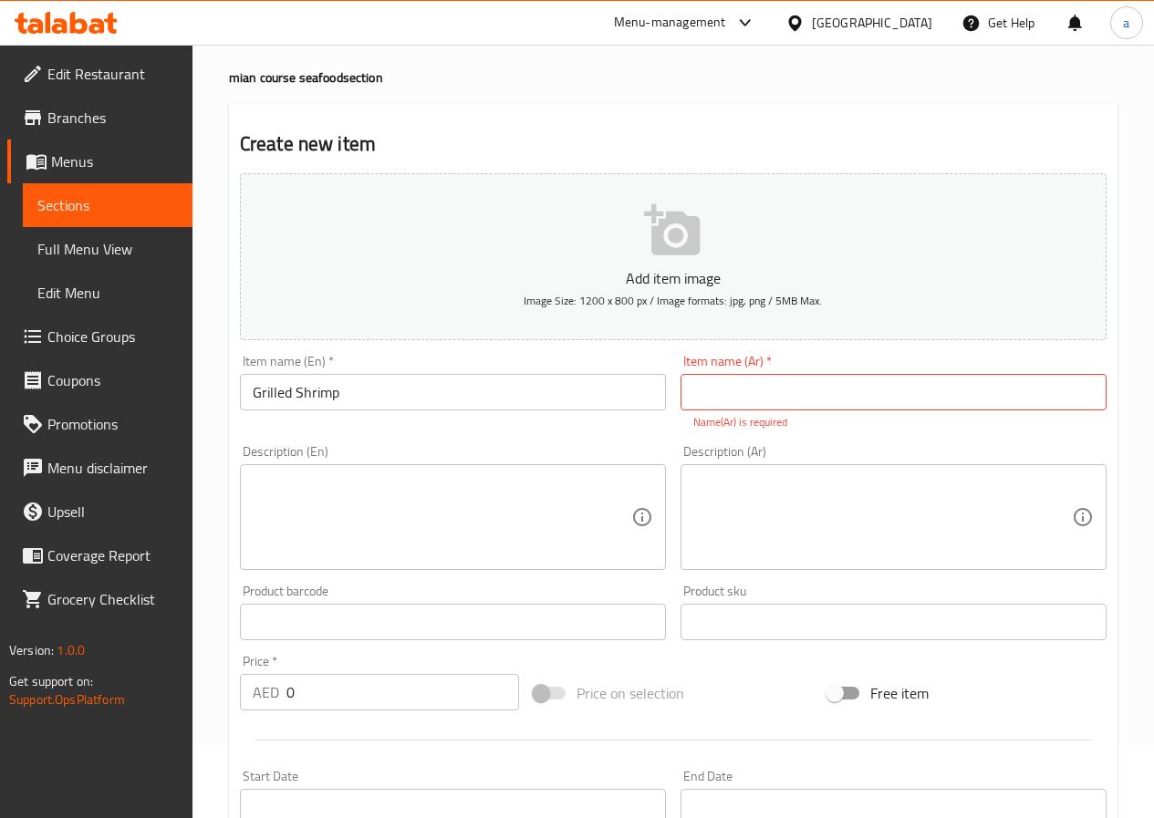
click at [716, 395] on input "text" at bounding box center [893, 392] width 426 height 36
paste input "[PERSON_NAME]"
type input "[PERSON_NAME]"
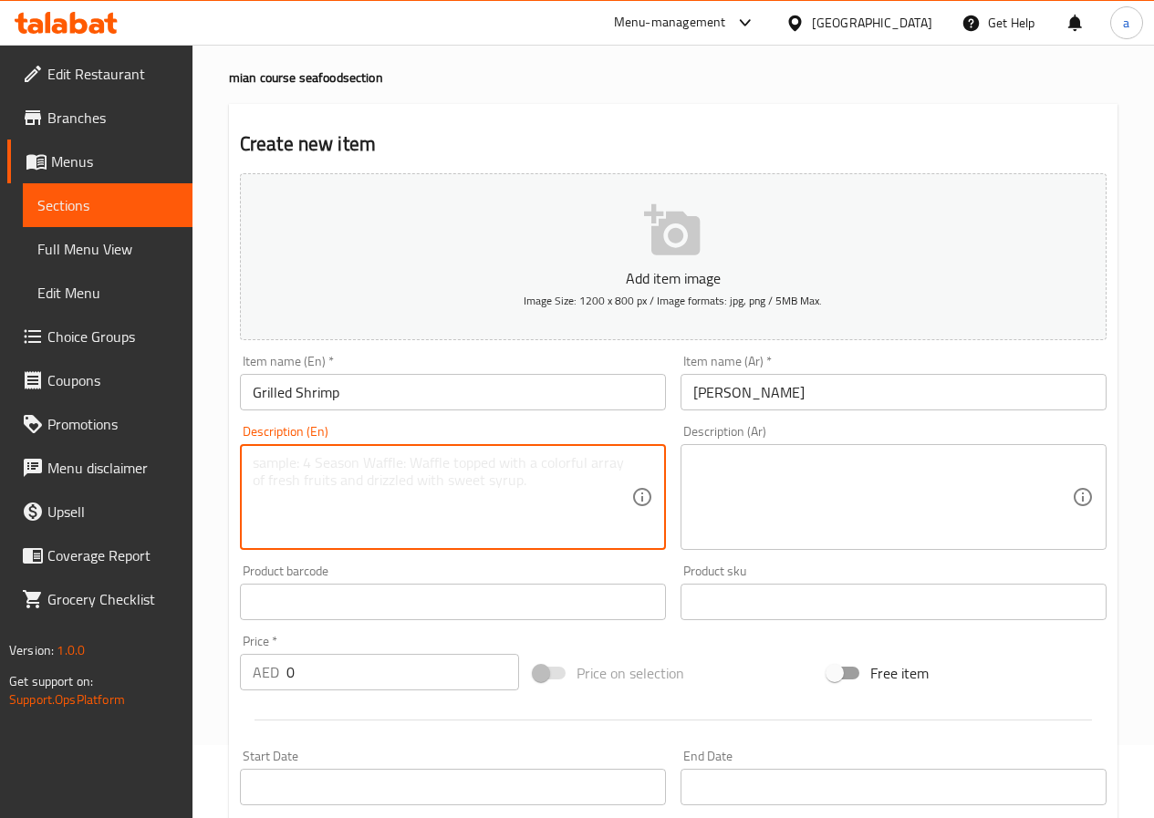
click at [432, 502] on textarea at bounding box center [442, 497] width 379 height 87
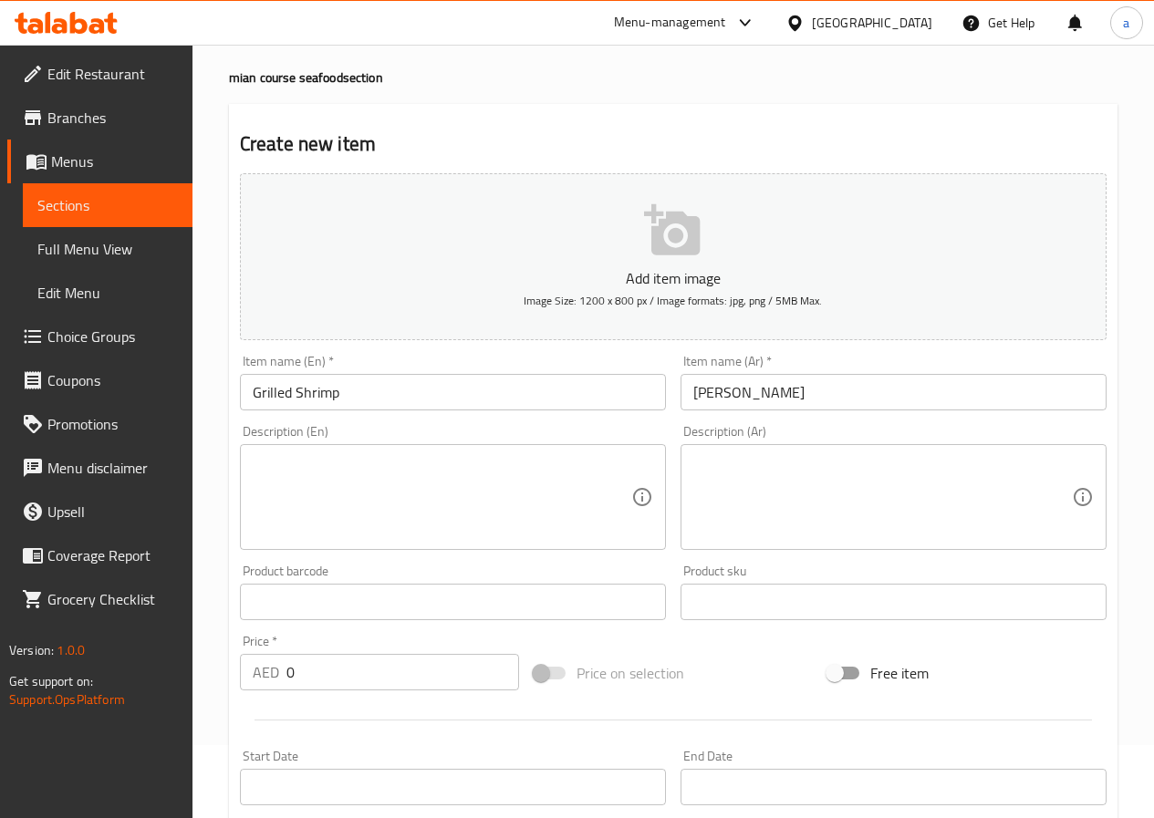
click at [930, 494] on textarea at bounding box center [882, 497] width 379 height 87
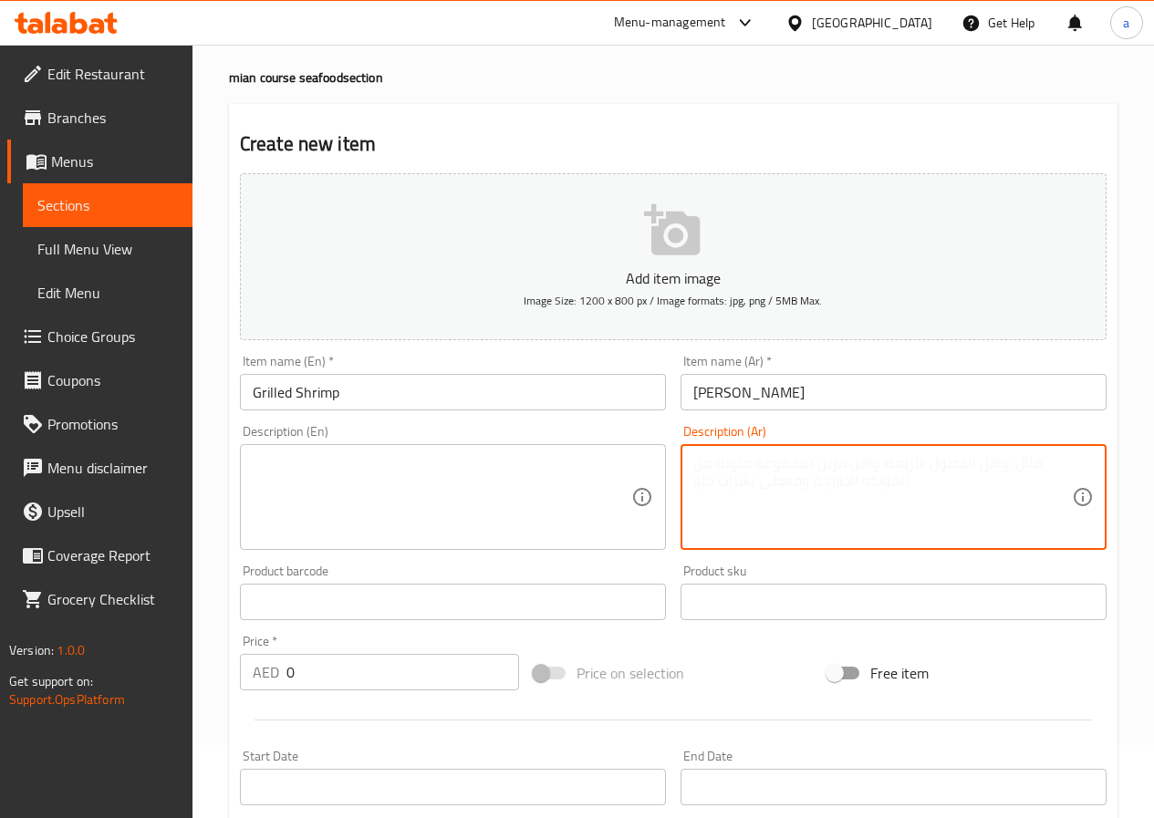
paste textarea "السعرات الحرارية: 490."
type textarea "السعرات الحرارية: 490."
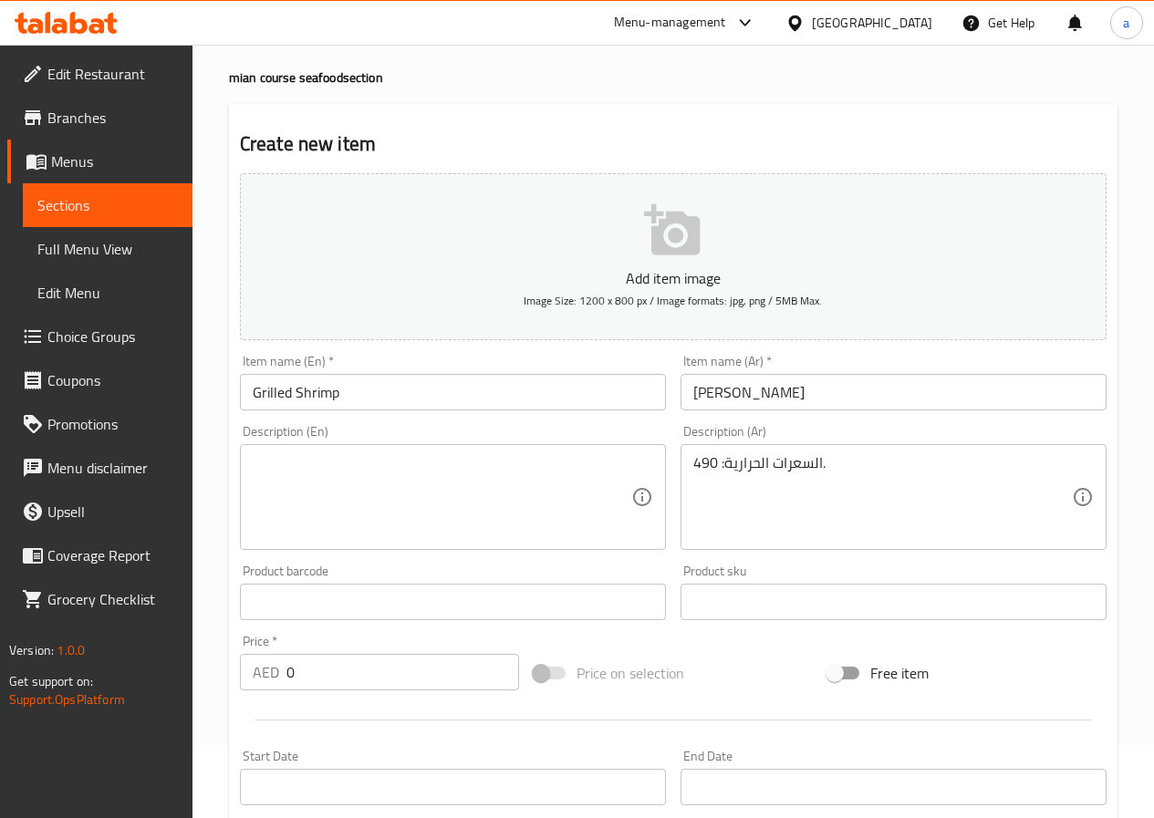
click at [469, 490] on textarea at bounding box center [442, 497] width 379 height 87
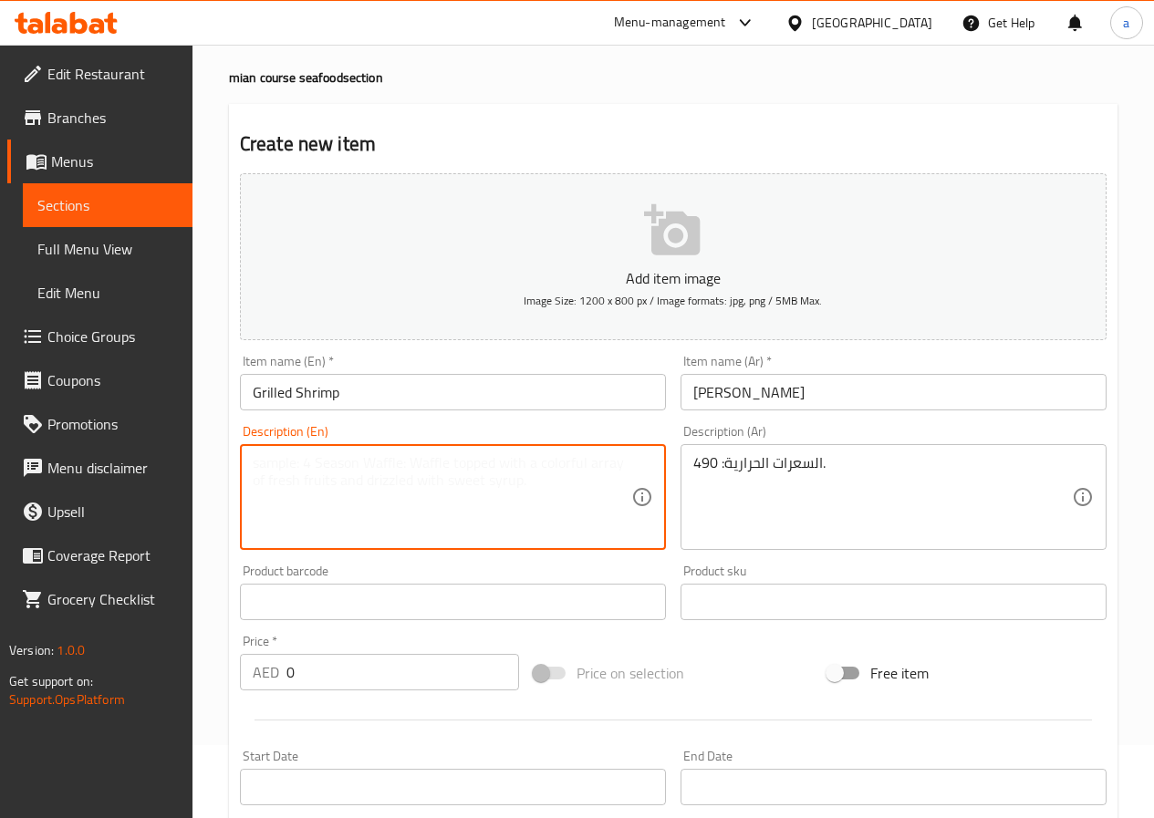
click at [469, 490] on textarea at bounding box center [442, 497] width 379 height 87
paste textarea "Calories: 490."
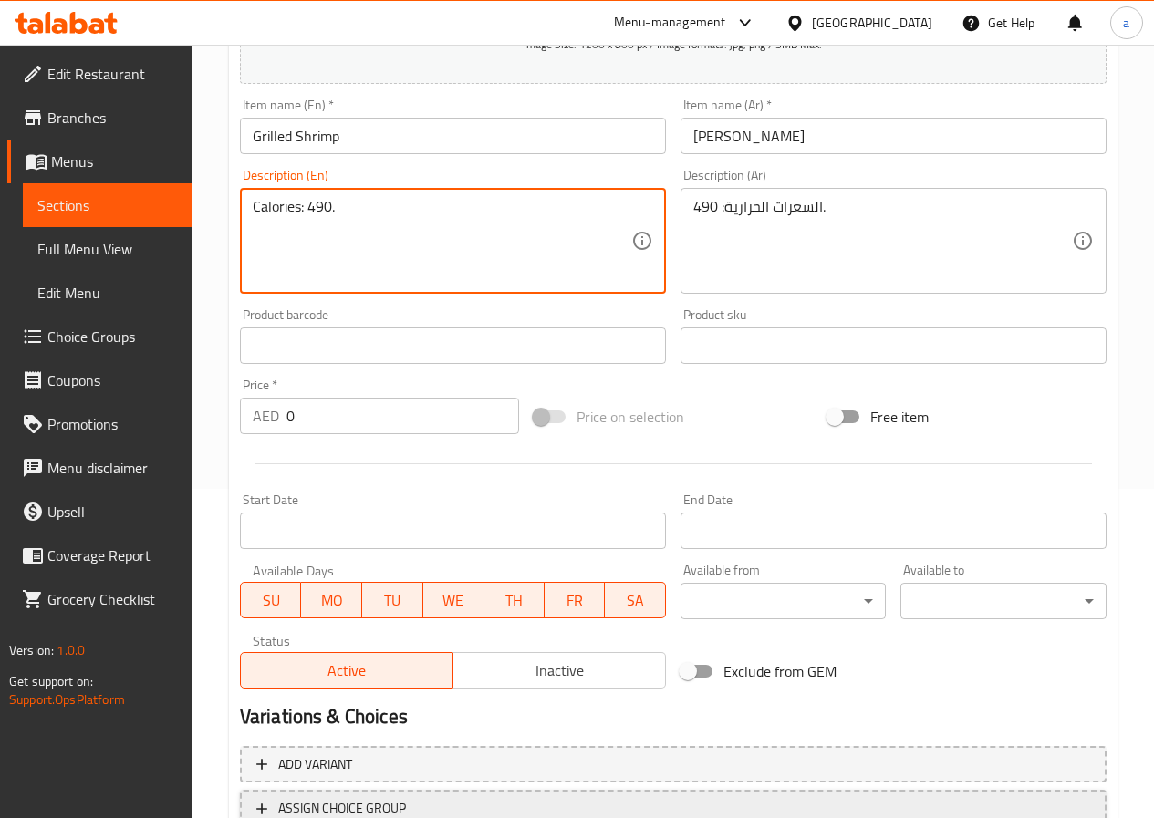
scroll to position [471, 0]
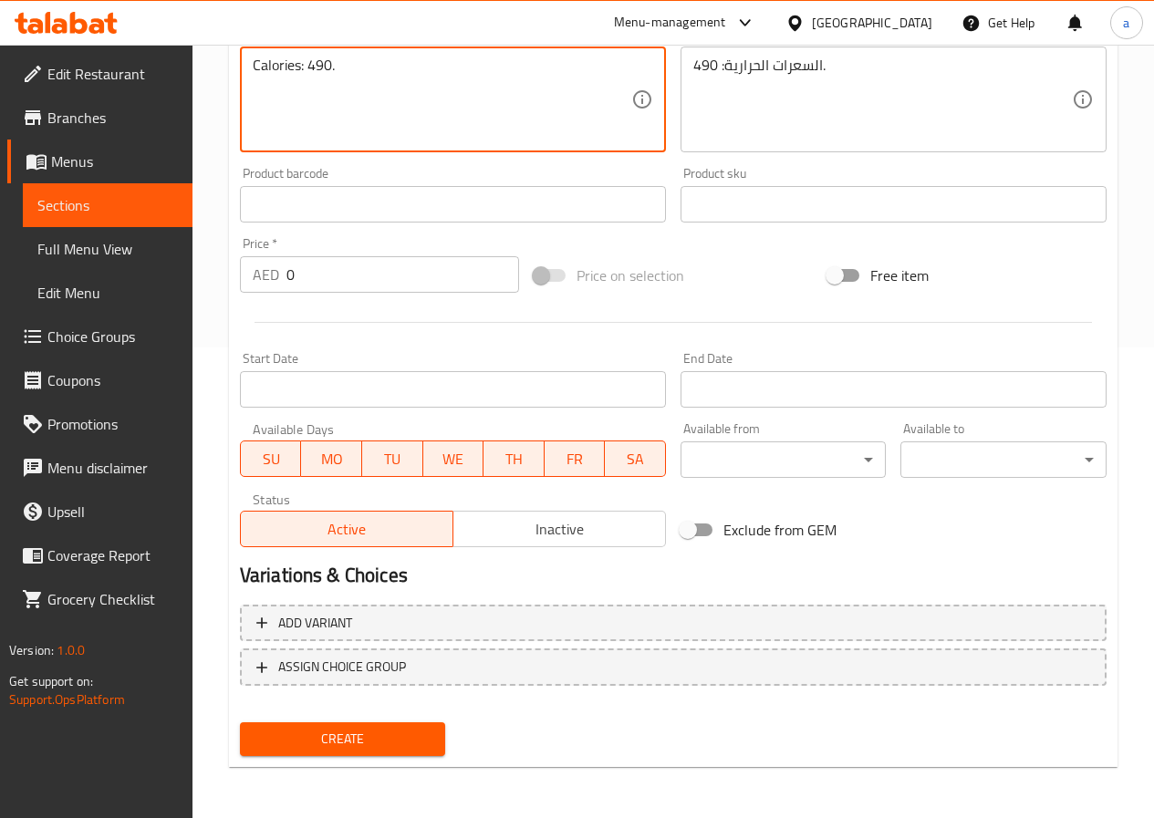
type textarea "Calories: 490."
click at [317, 734] on span "Create" at bounding box center [342, 739] width 177 height 23
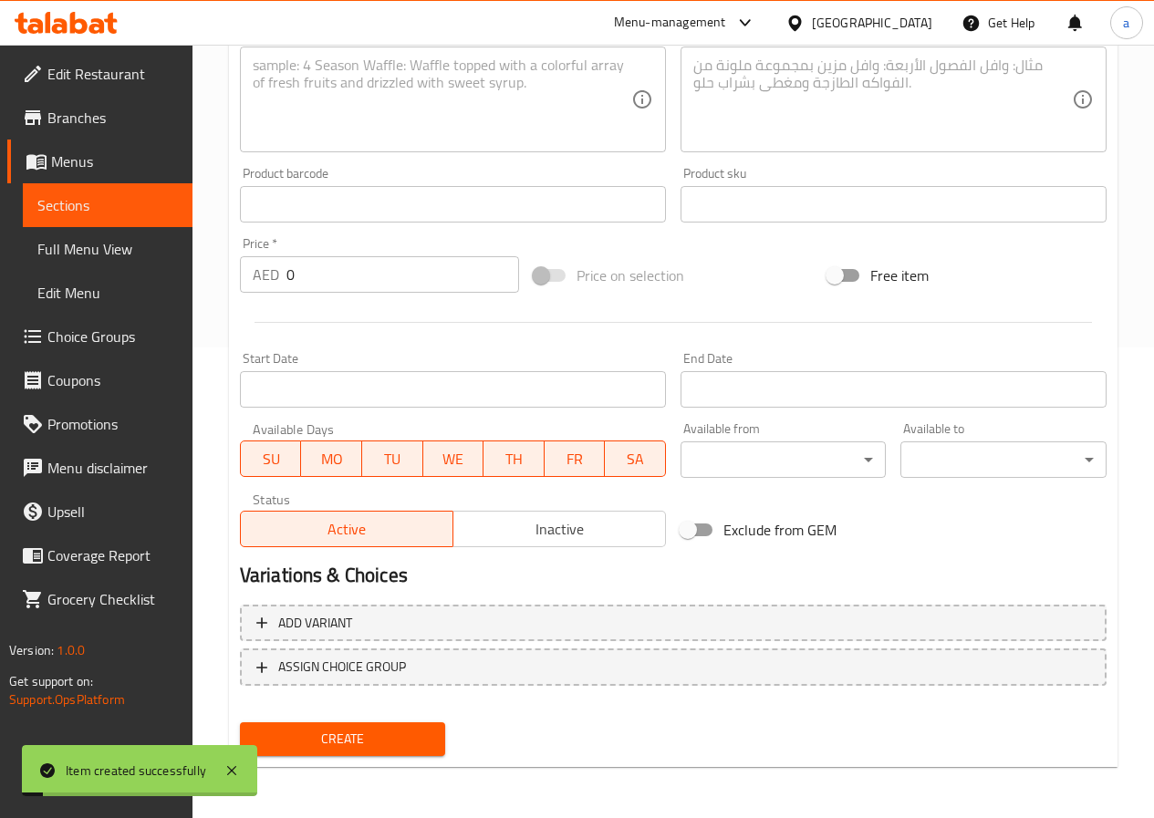
click at [78, 204] on span "Sections" at bounding box center [107, 205] width 140 height 22
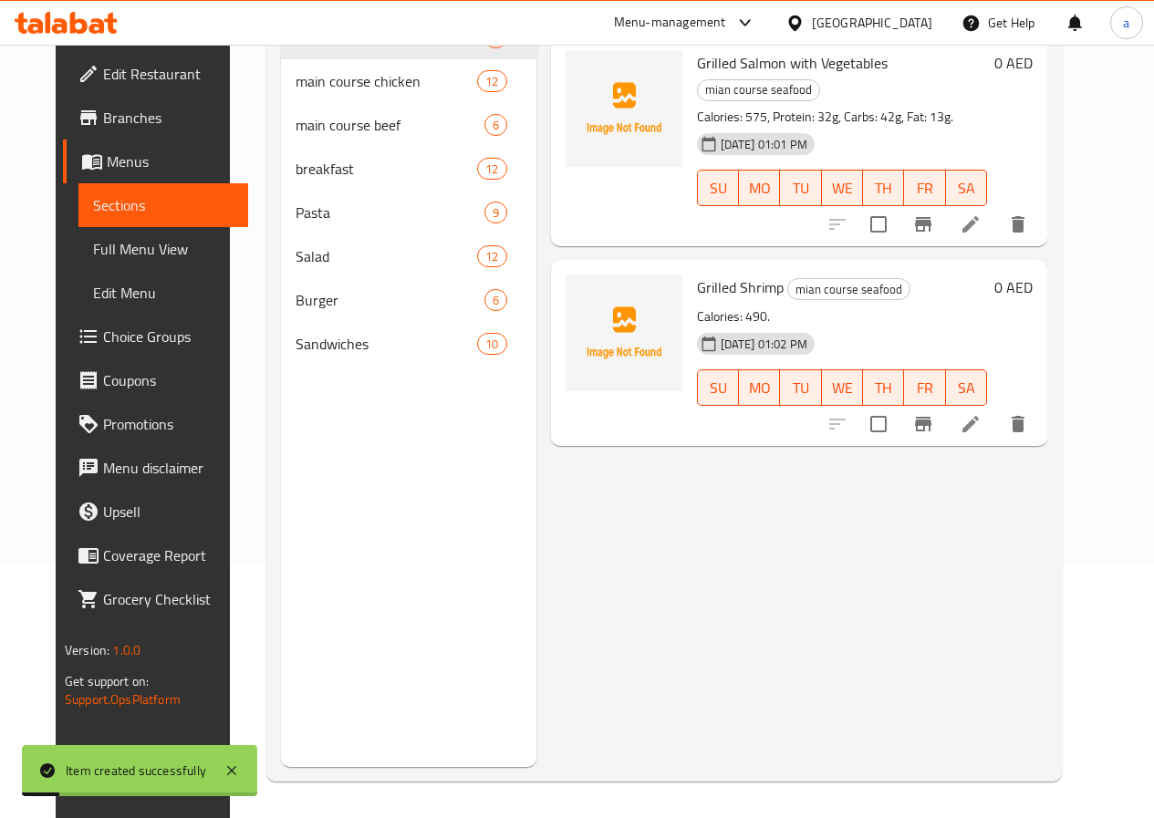
scroll to position [73, 0]
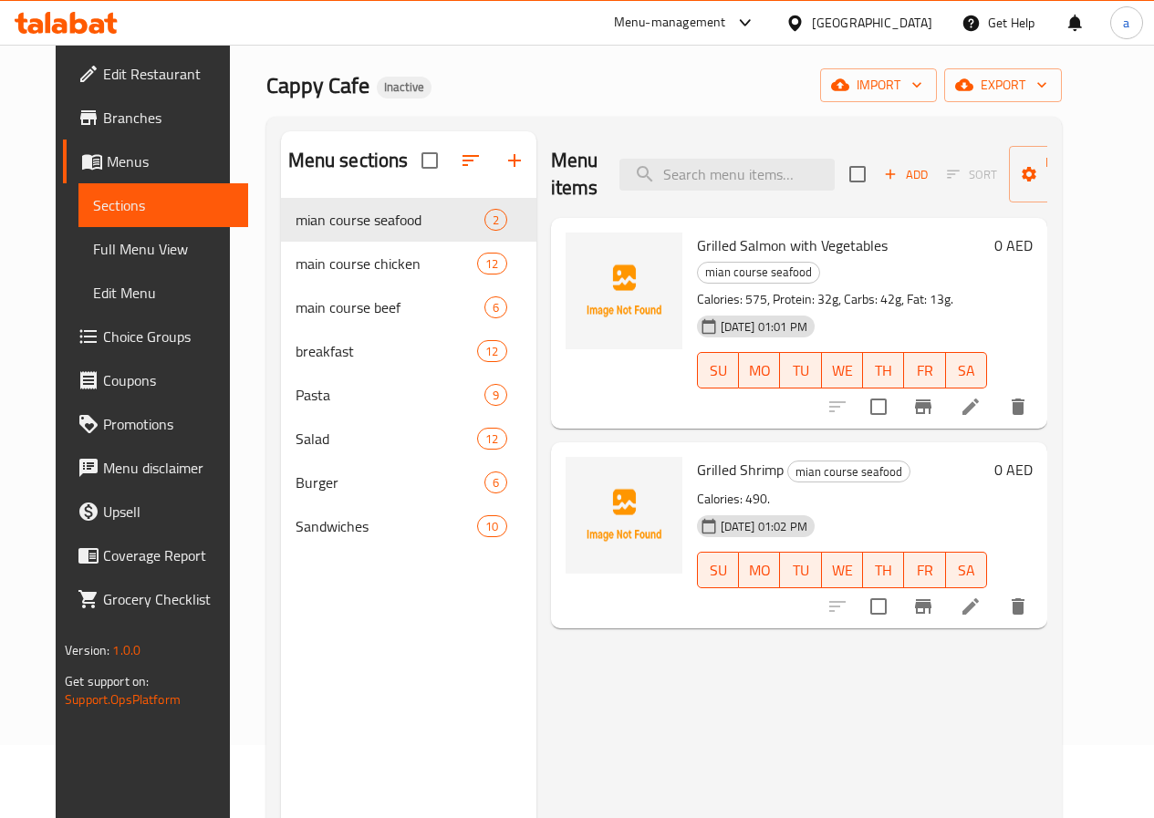
click at [105, 197] on span "Sections" at bounding box center [163, 205] width 140 height 22
click at [93, 249] on span "Full Menu View" at bounding box center [163, 249] width 140 height 22
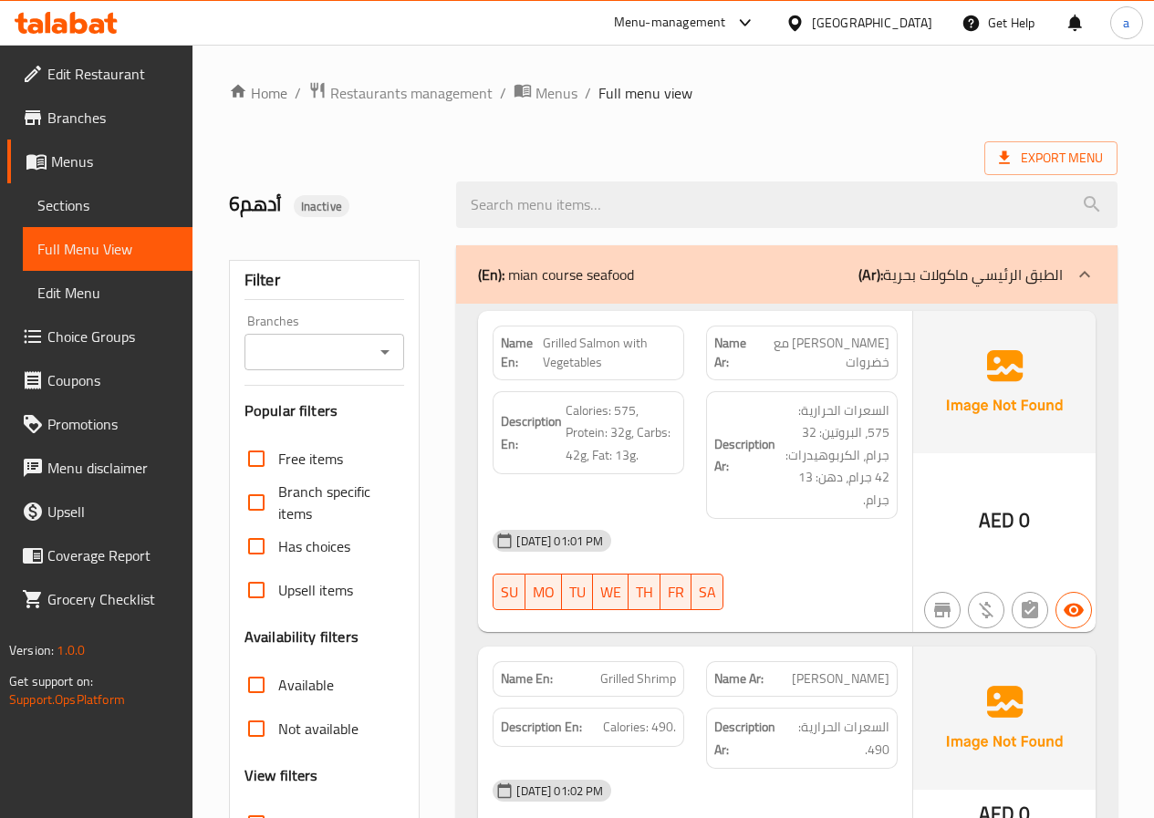
click at [70, 205] on span "Sections" at bounding box center [107, 205] width 140 height 22
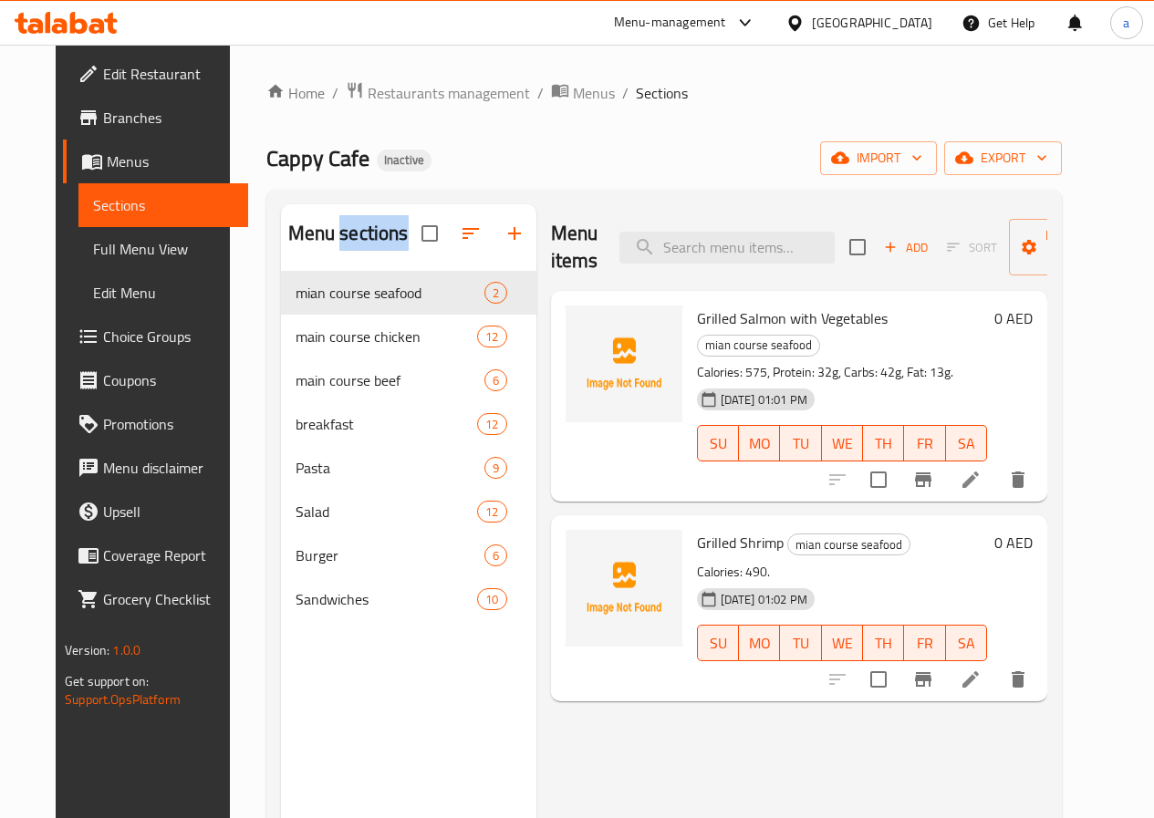
drag, startPoint x: 318, startPoint y: 262, endPoint x: 248, endPoint y: 261, distance: 70.2
click at [281, 262] on div "Menu sections" at bounding box center [408, 233] width 255 height 59
click at [105, 192] on link "Sections" at bounding box center [163, 205] width 170 height 44
click at [981, 469] on icon at bounding box center [970, 480] width 22 height 22
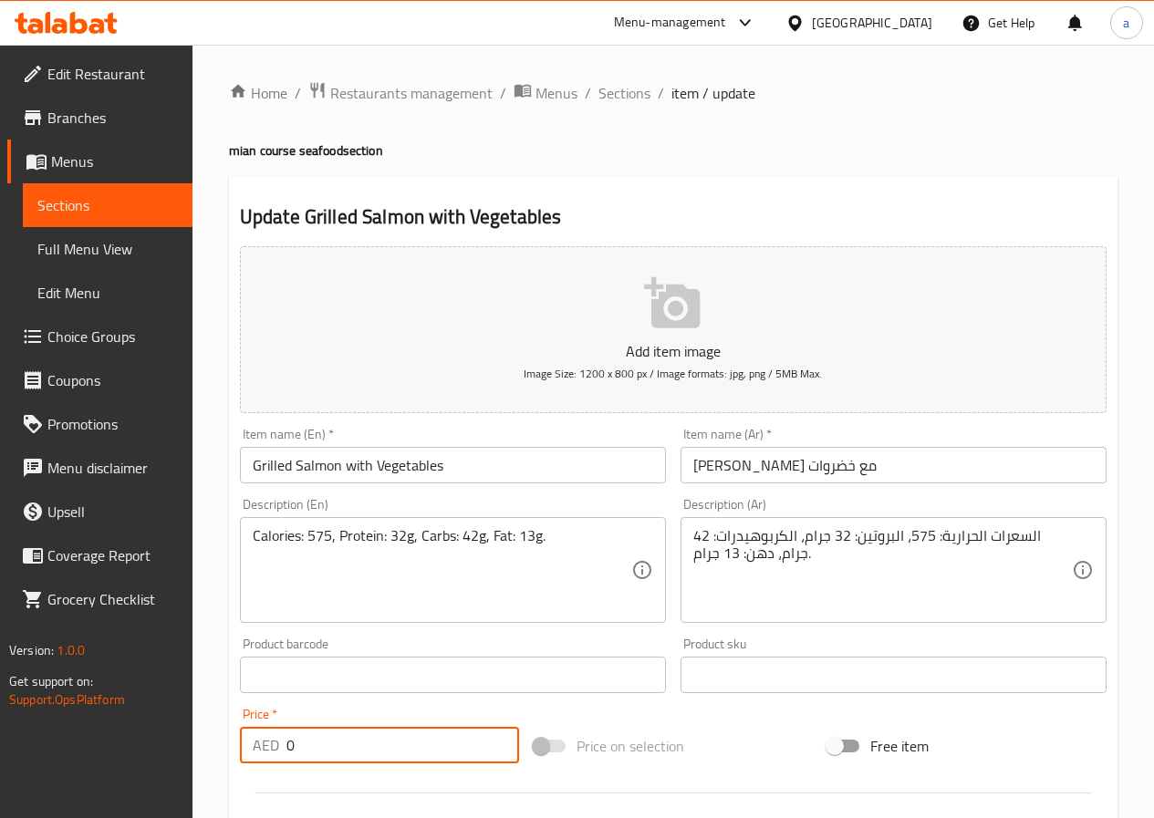
click at [399, 741] on input "0" at bounding box center [402, 745] width 233 height 36
click at [464, 752] on input "0" at bounding box center [402, 745] width 233 height 36
drag, startPoint x: 452, startPoint y: 727, endPoint x: 454, endPoint y: 736, distance: 9.3
click at [452, 727] on input "0" at bounding box center [402, 745] width 233 height 36
click at [454, 737] on input "0" at bounding box center [402, 745] width 233 height 36
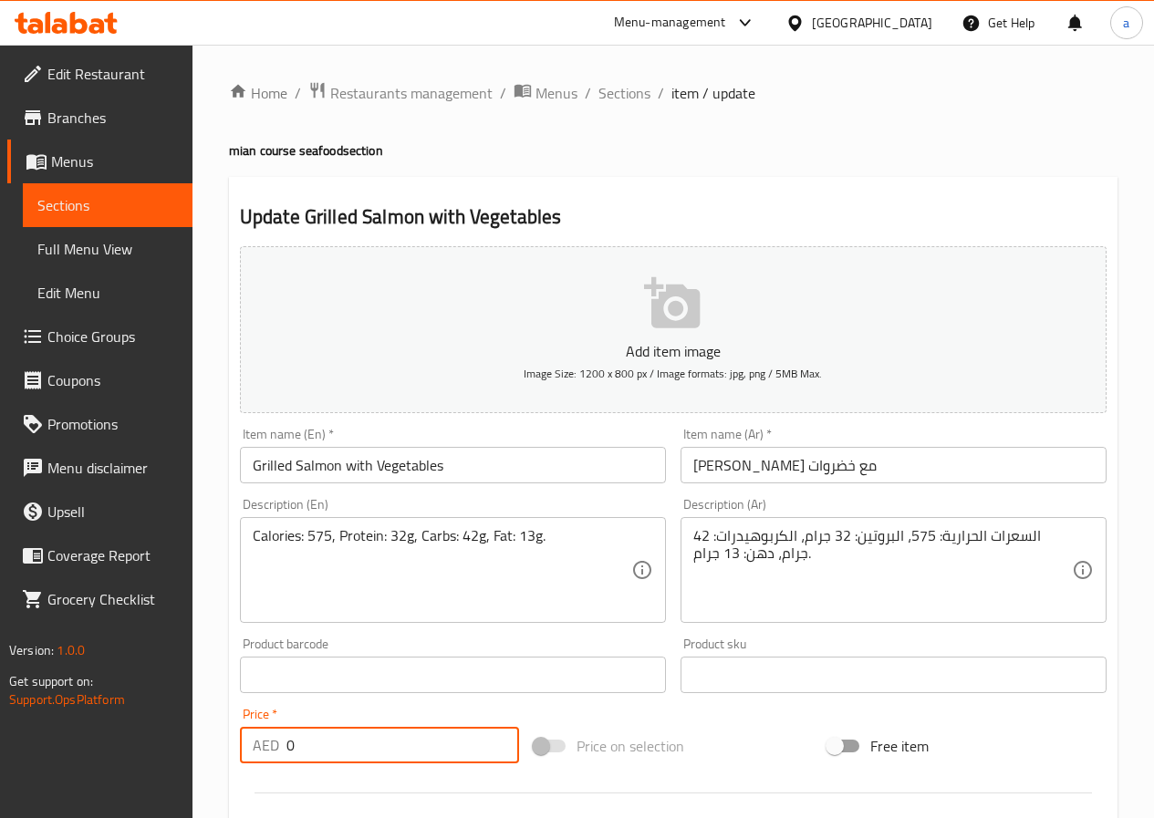
click at [454, 737] on input "0" at bounding box center [402, 745] width 233 height 36
click at [454, 741] on input "0" at bounding box center [402, 745] width 233 height 36
paste input "9.85"
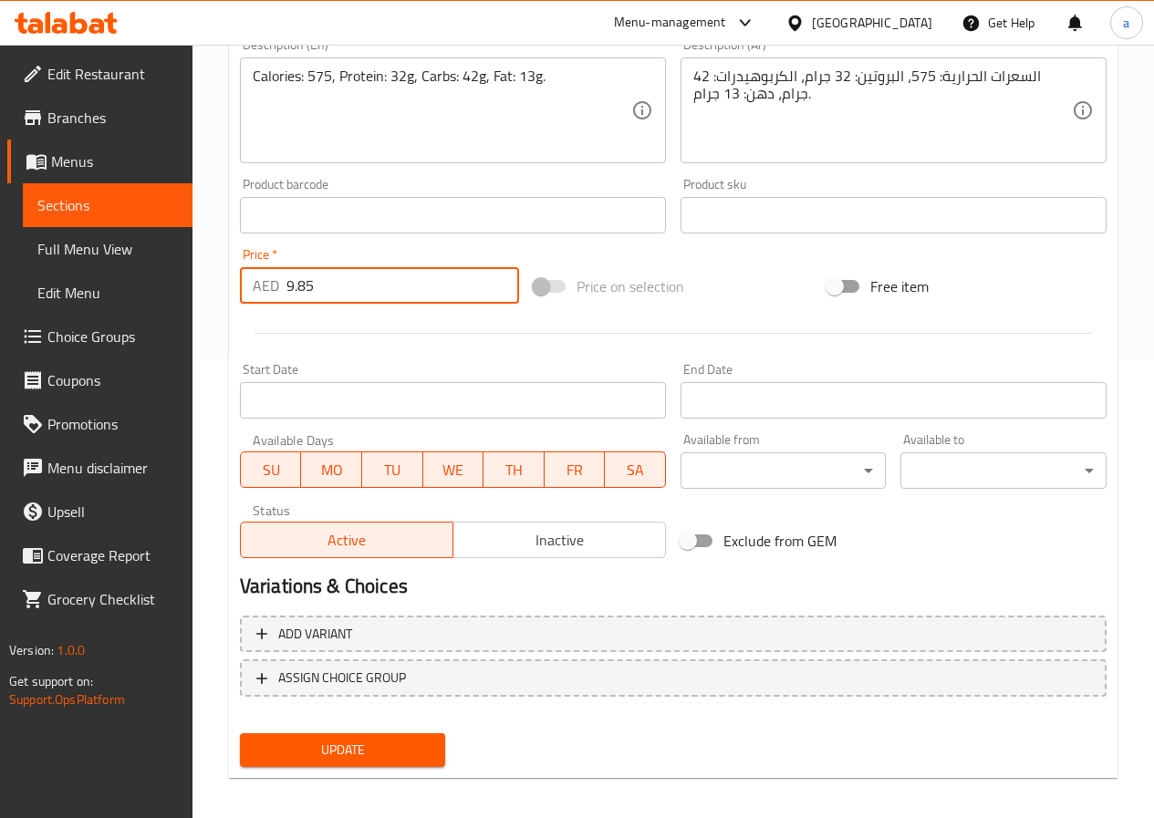
scroll to position [471, 0]
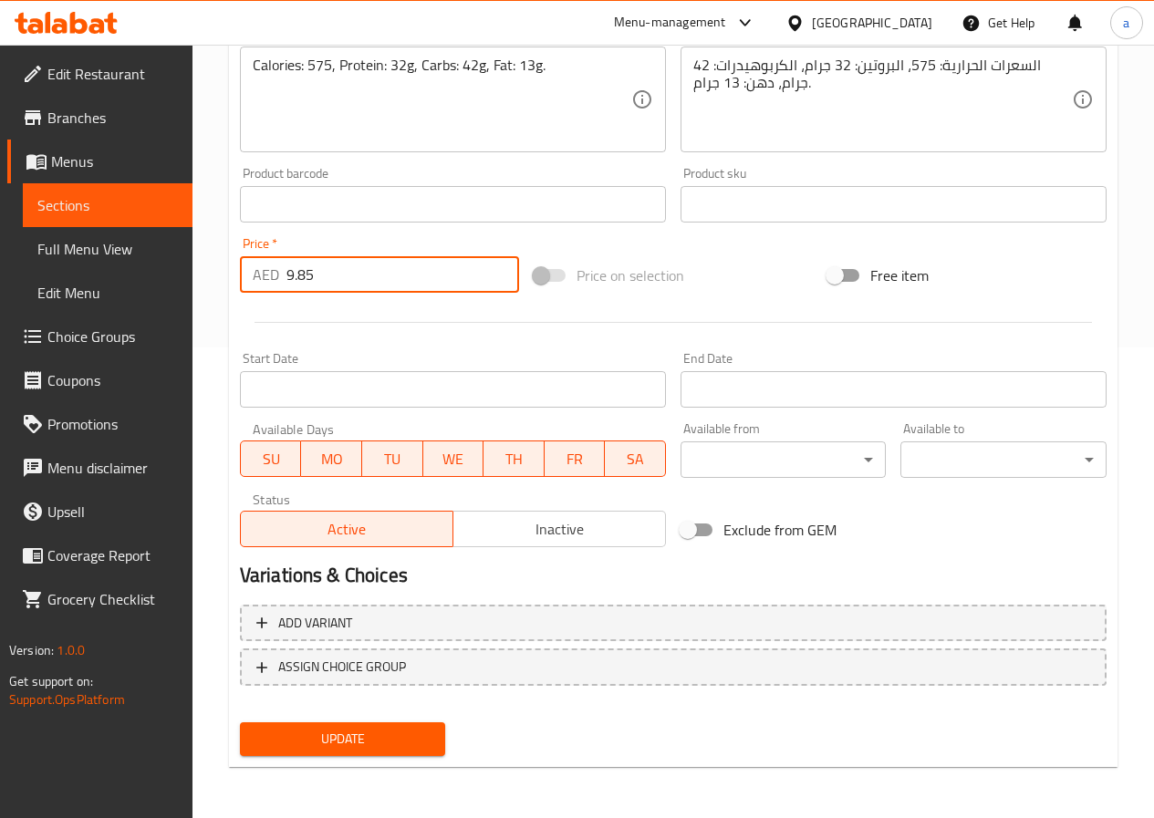
type input "9.85"
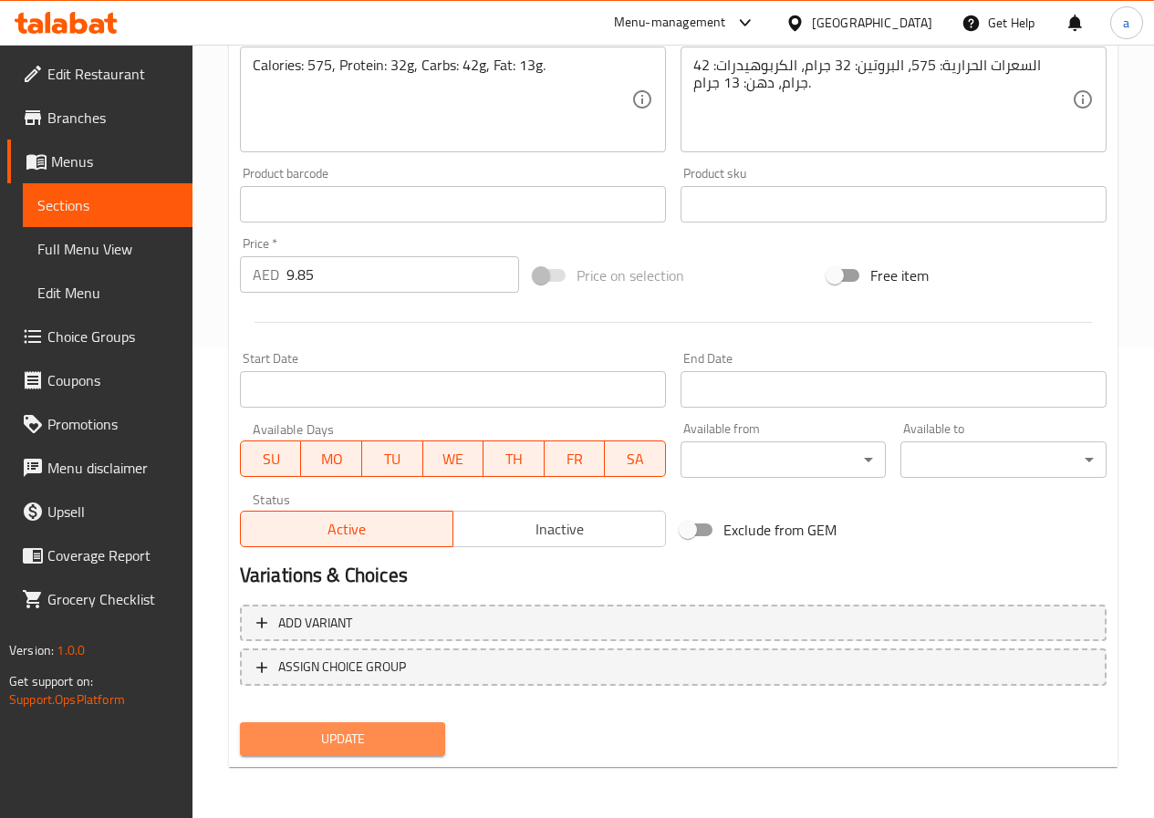
click at [316, 731] on span "Update" at bounding box center [342, 739] width 177 height 23
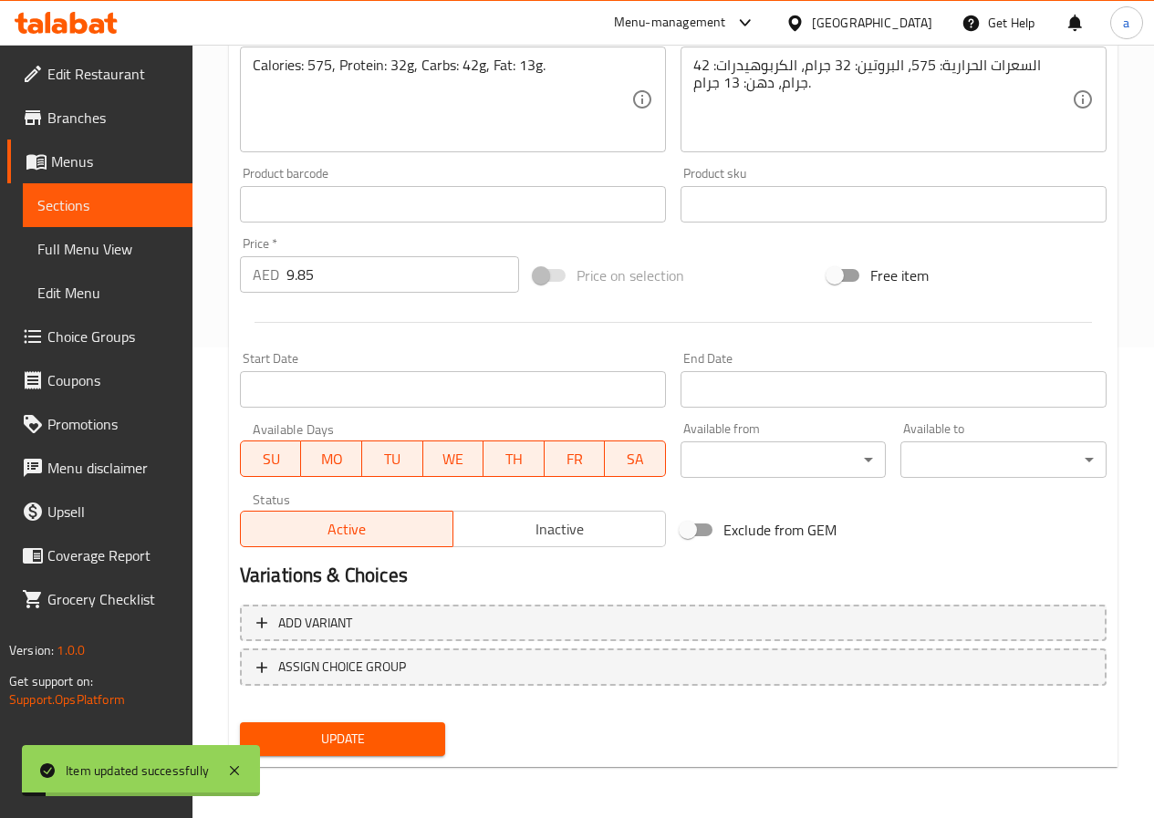
click at [127, 199] on span "Sections" at bounding box center [107, 205] width 140 height 22
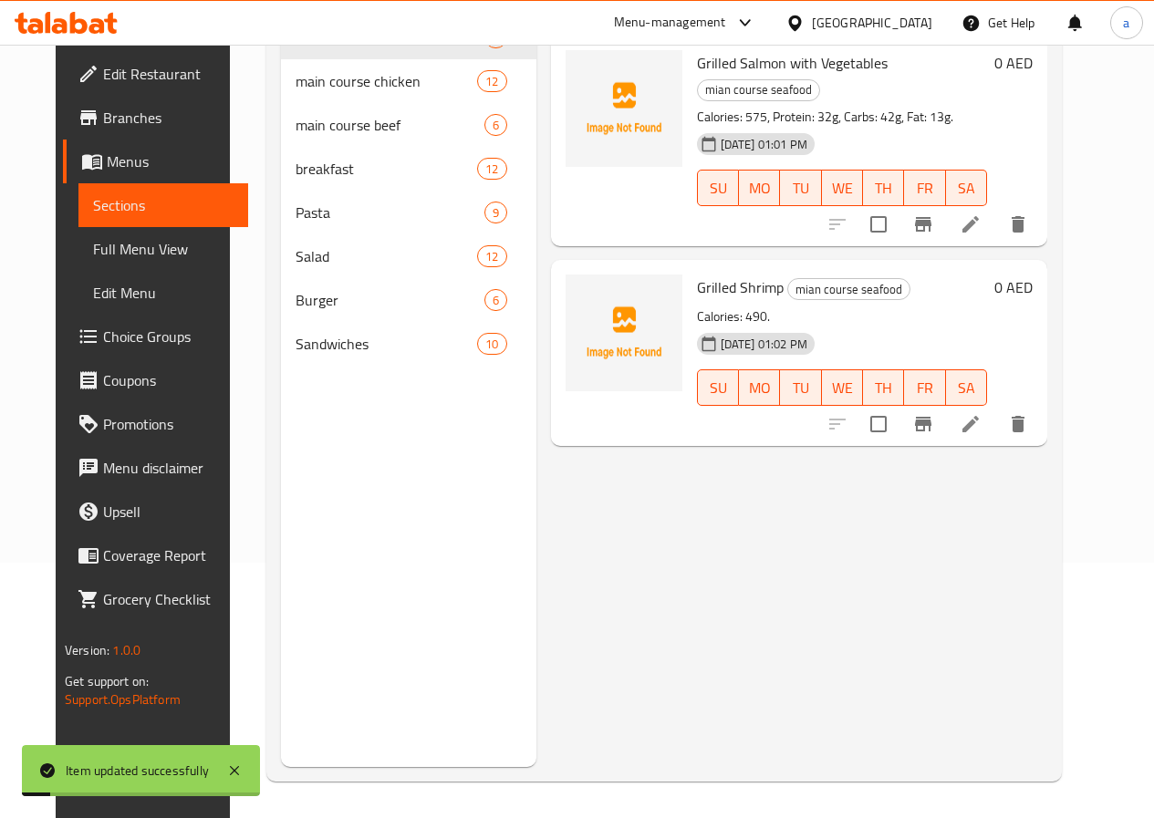
scroll to position [255, 0]
click at [981, 413] on icon at bounding box center [970, 424] width 22 height 22
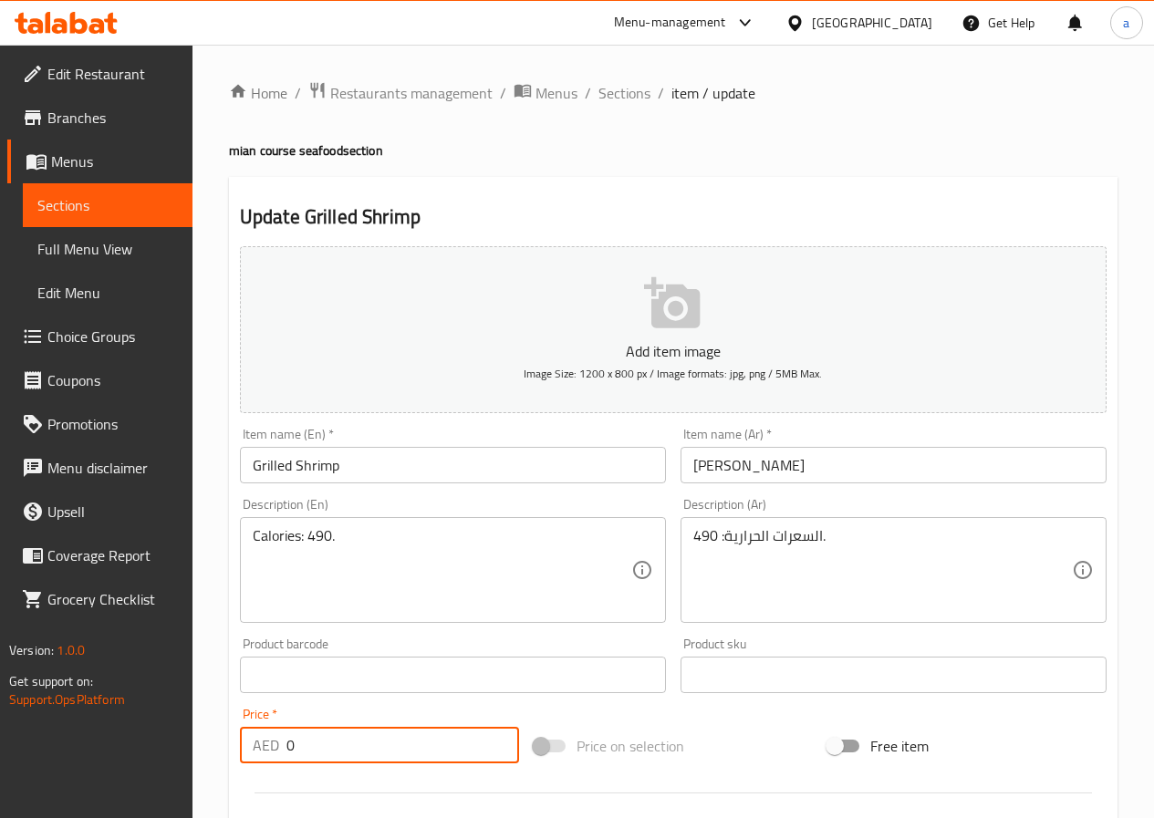
click at [325, 744] on input "0" at bounding box center [402, 745] width 233 height 36
click at [299, 751] on input "0" at bounding box center [402, 745] width 233 height 36
click at [292, 750] on input "0" at bounding box center [402, 745] width 233 height 36
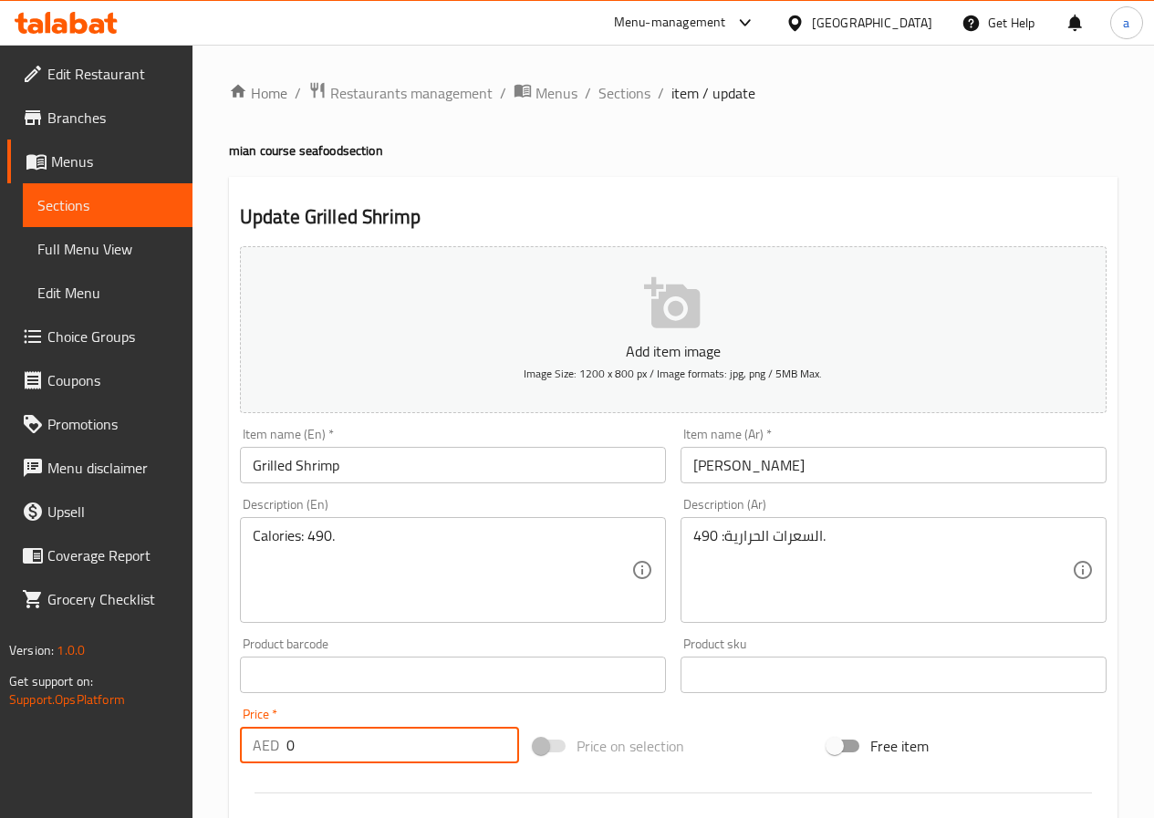
click at [286, 750] on input "0" at bounding box center [402, 745] width 233 height 36
paste input "8.45"
click at [414, 748] on input "8.450" at bounding box center [402, 745] width 233 height 36
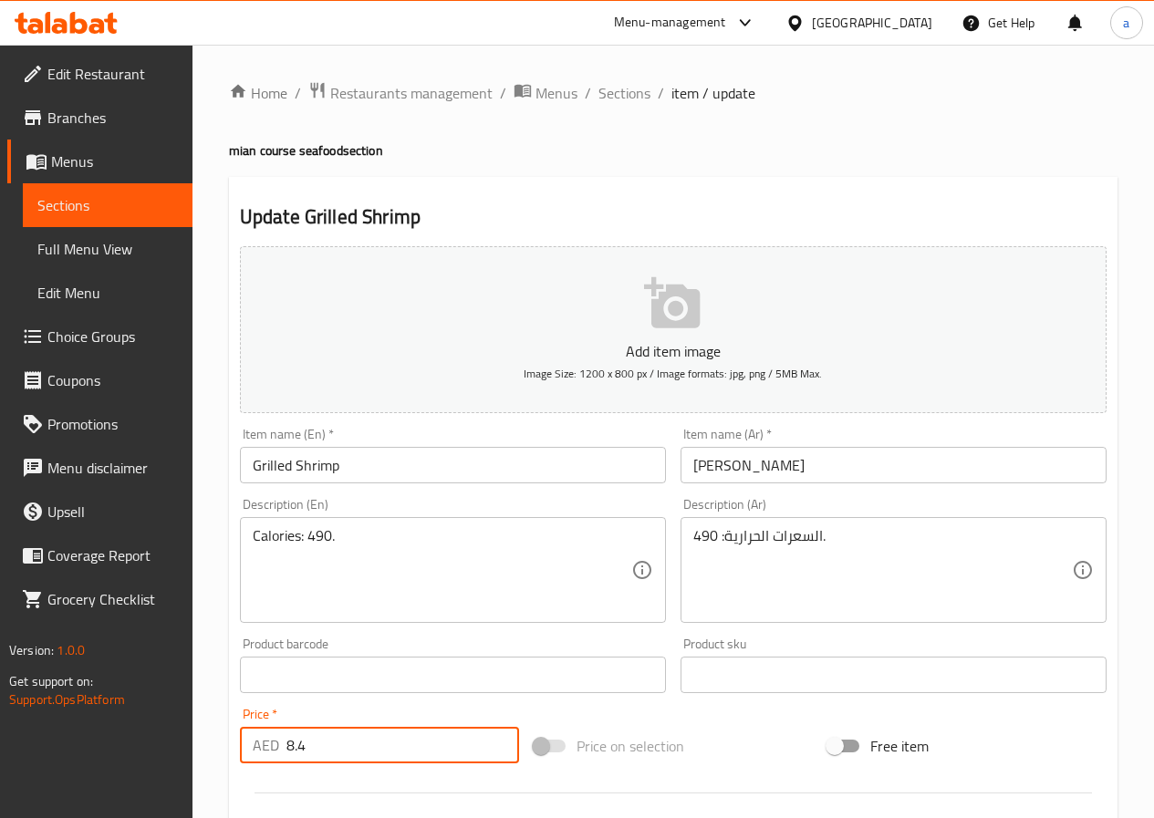
type input "8"
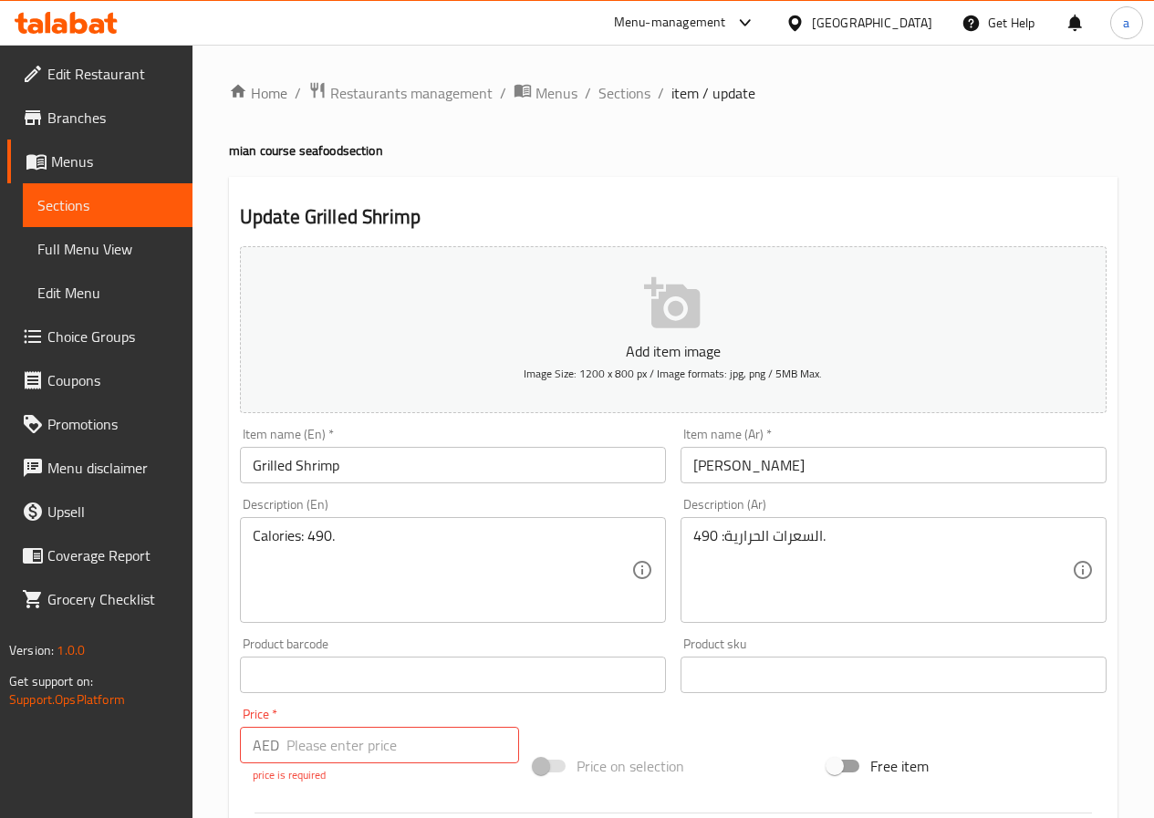
click at [405, 748] on input "number" at bounding box center [402, 745] width 233 height 36
paste input "8.45"
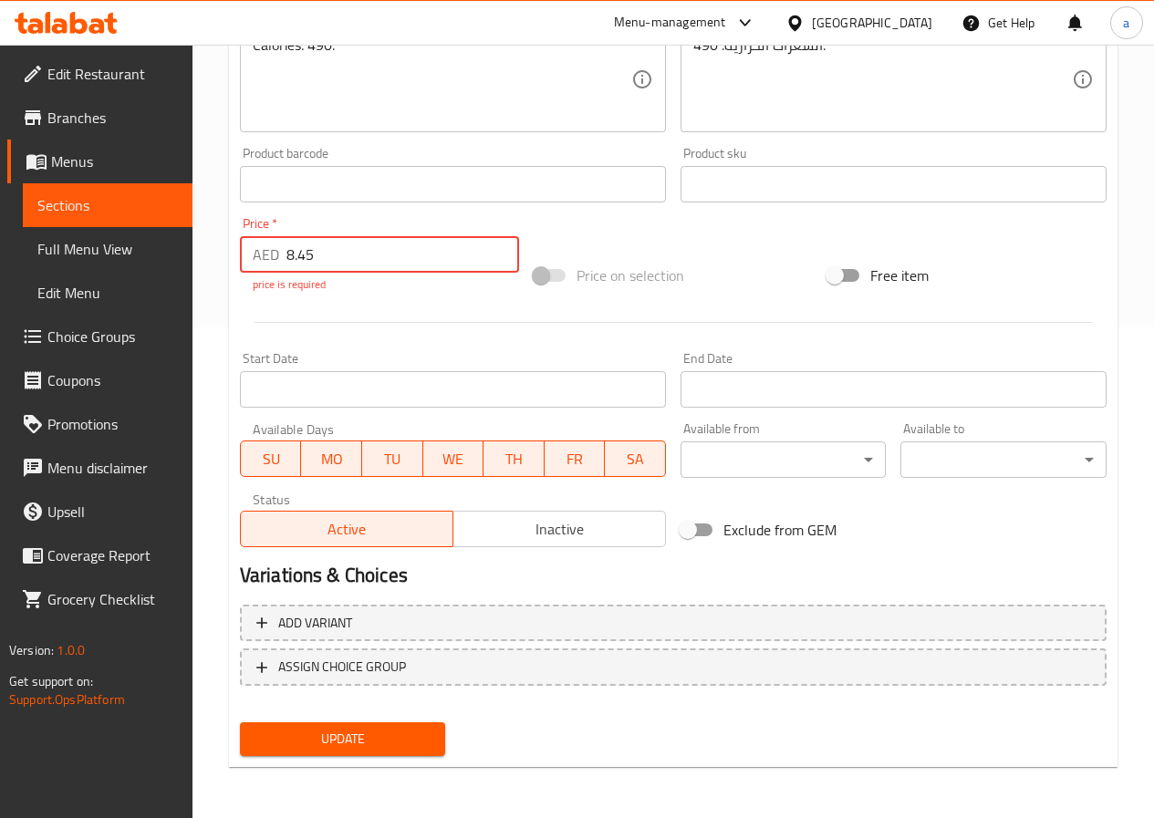
type input "8.45"
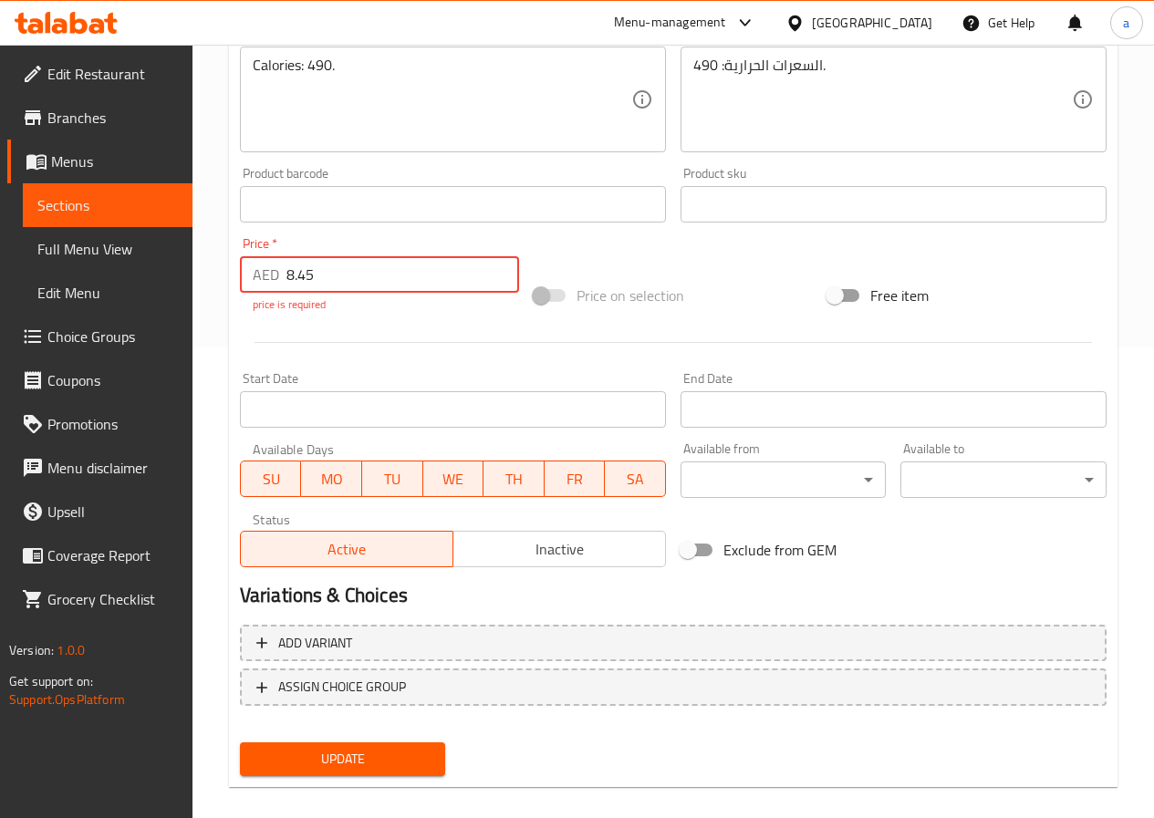
click at [402, 748] on span "Update" at bounding box center [342, 759] width 177 height 23
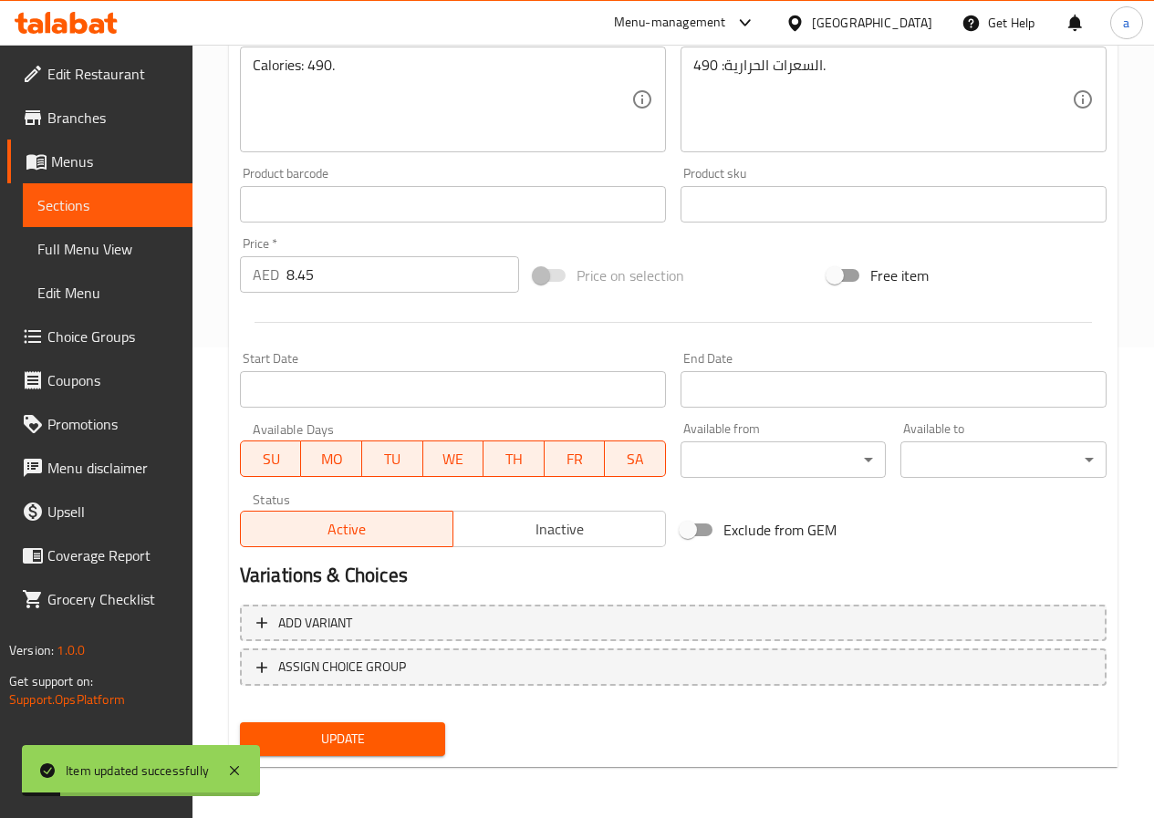
click at [119, 185] on link "Sections" at bounding box center [108, 205] width 170 height 44
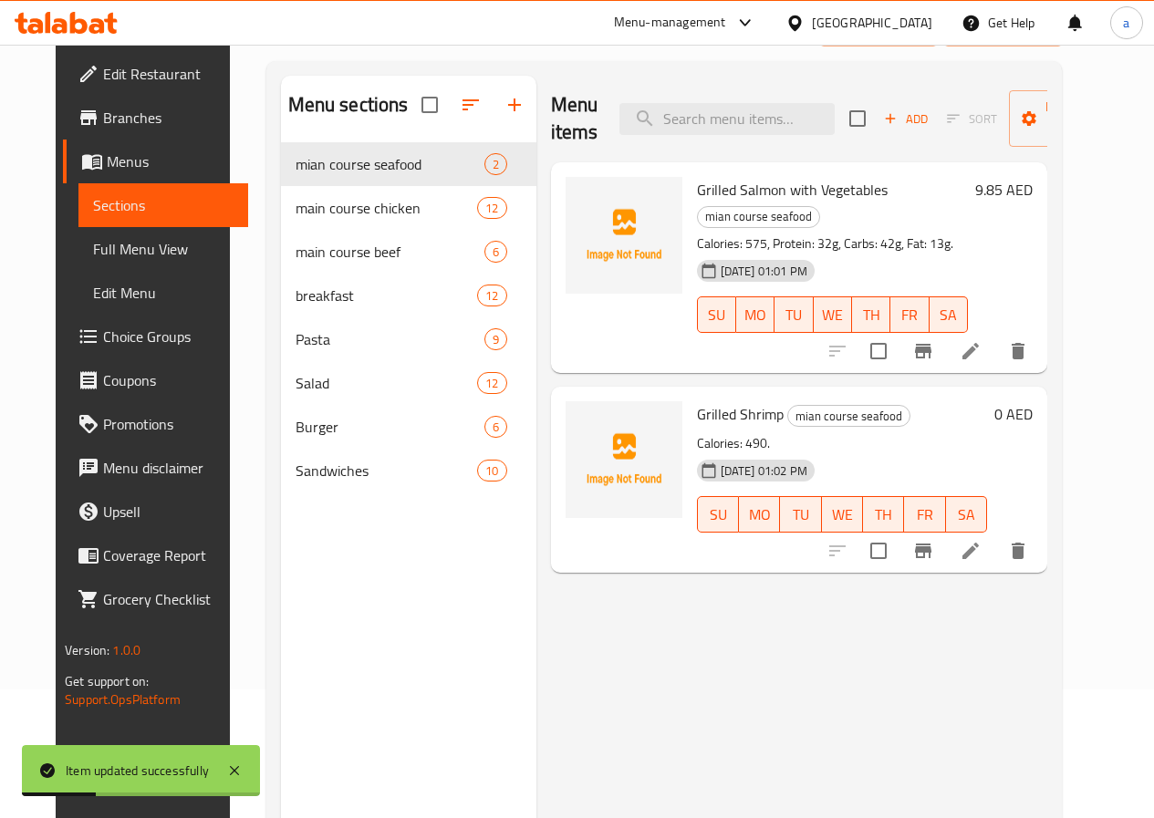
scroll to position [73, 0]
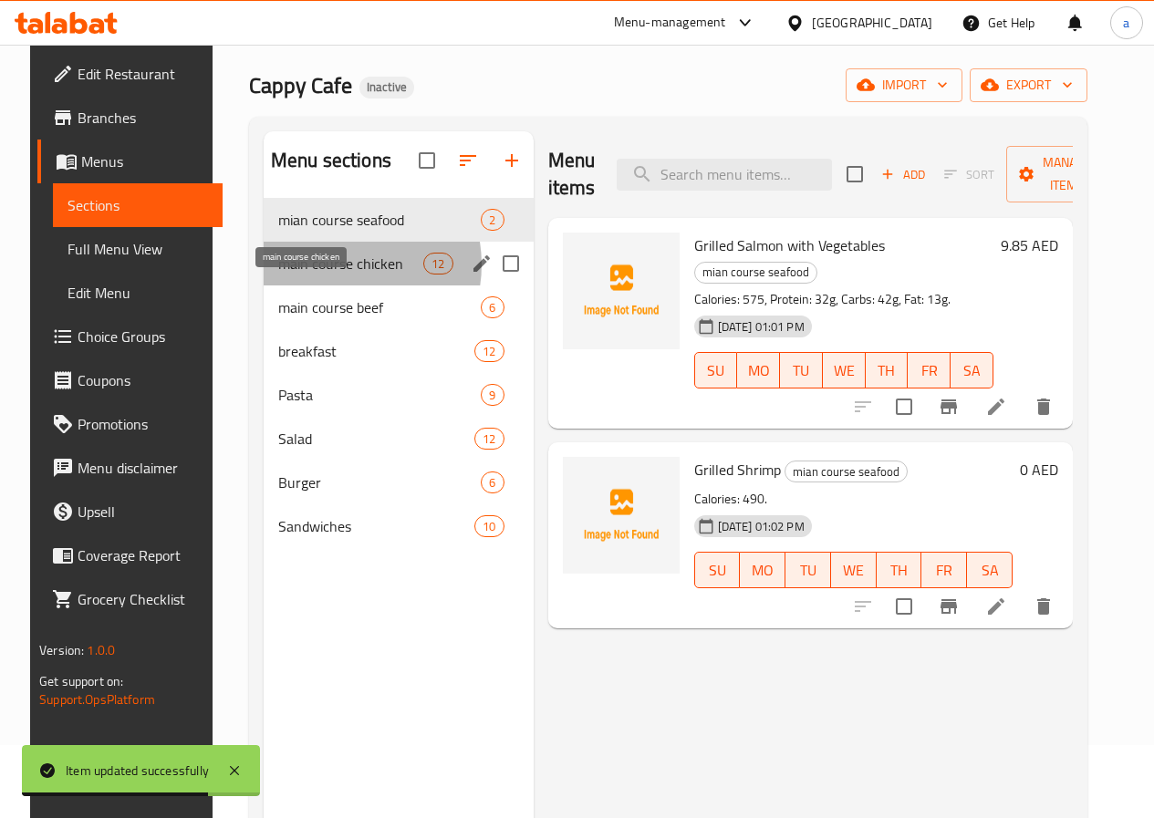
click at [316, 275] on span "main course chicken" at bounding box center [350, 264] width 145 height 22
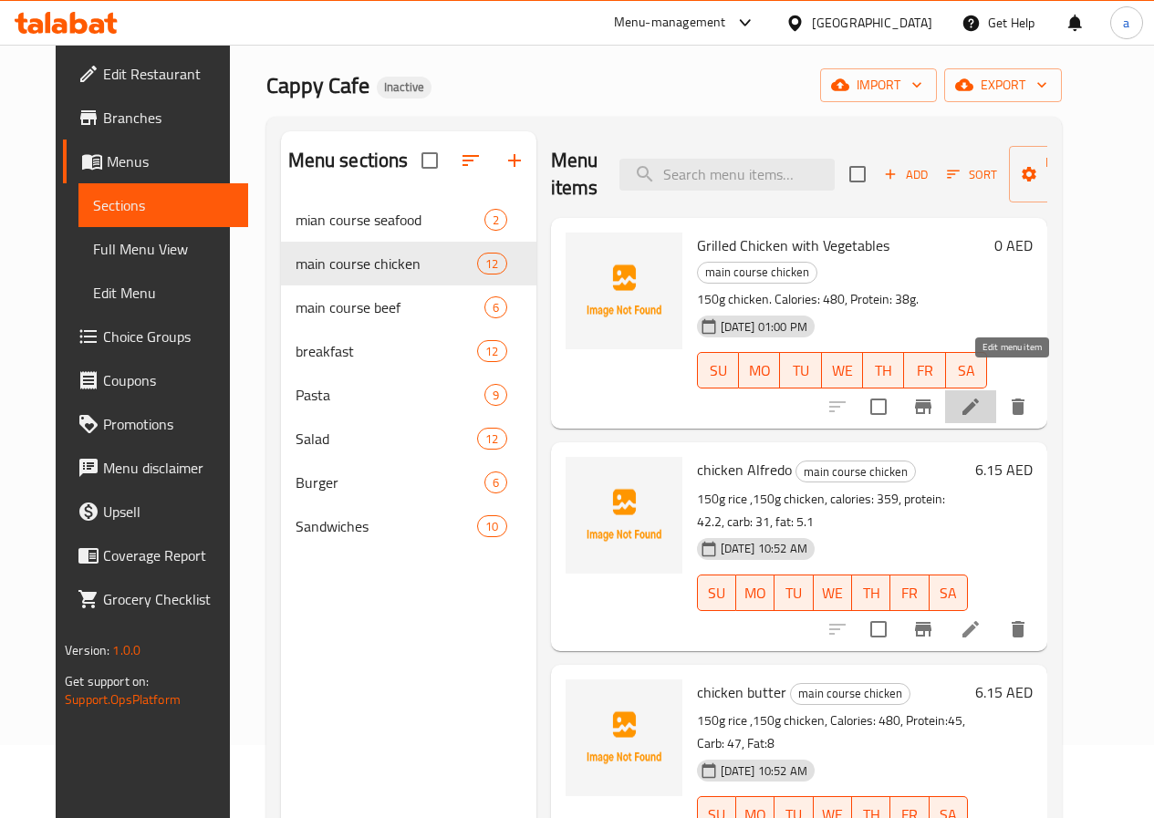
click at [979, 399] on icon at bounding box center [970, 407] width 16 height 16
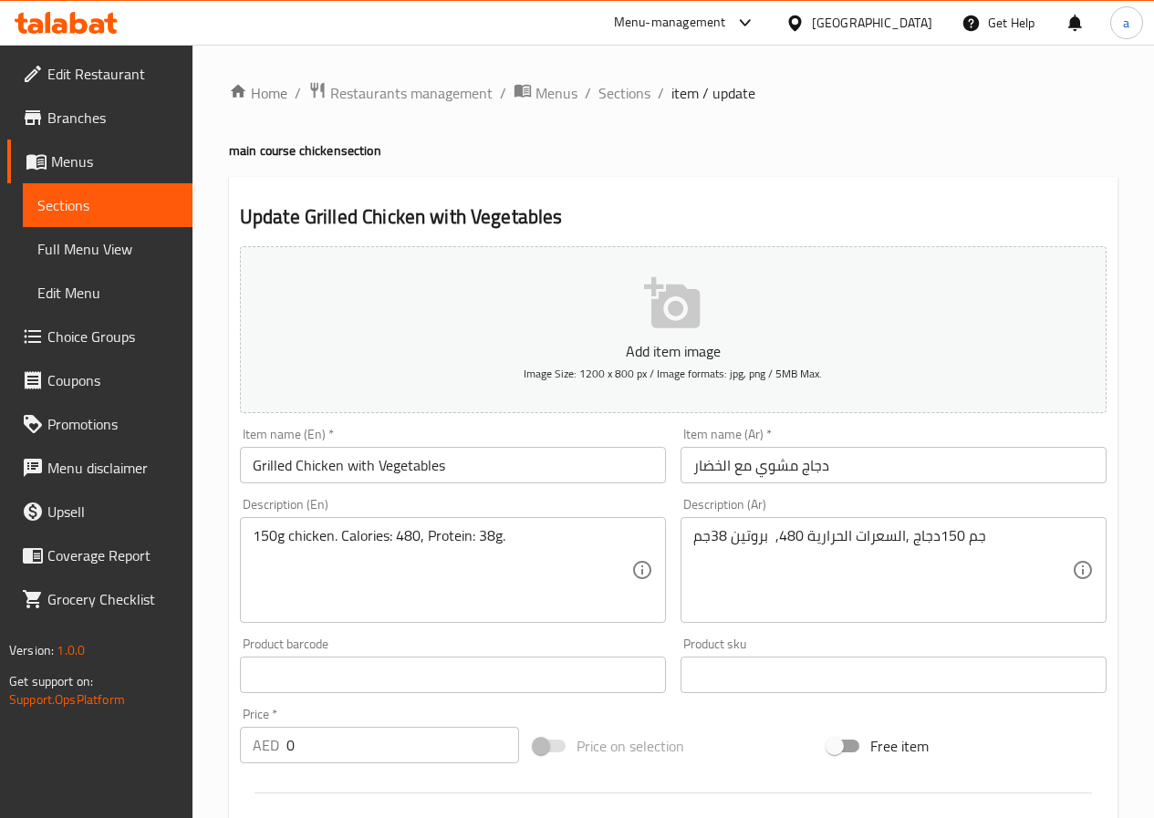
click at [378, 731] on input "0" at bounding box center [402, 745] width 233 height 36
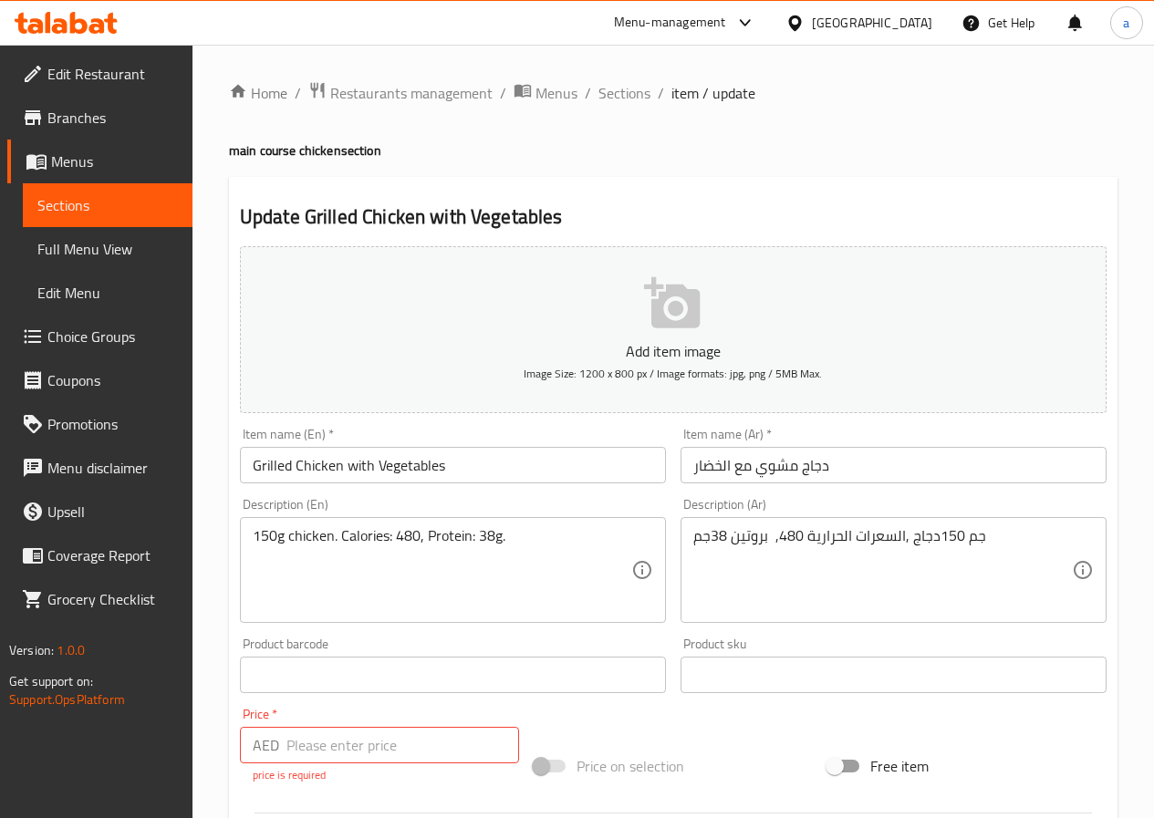
click at [358, 744] on input "number" at bounding box center [402, 745] width 233 height 36
paste input "6.15"
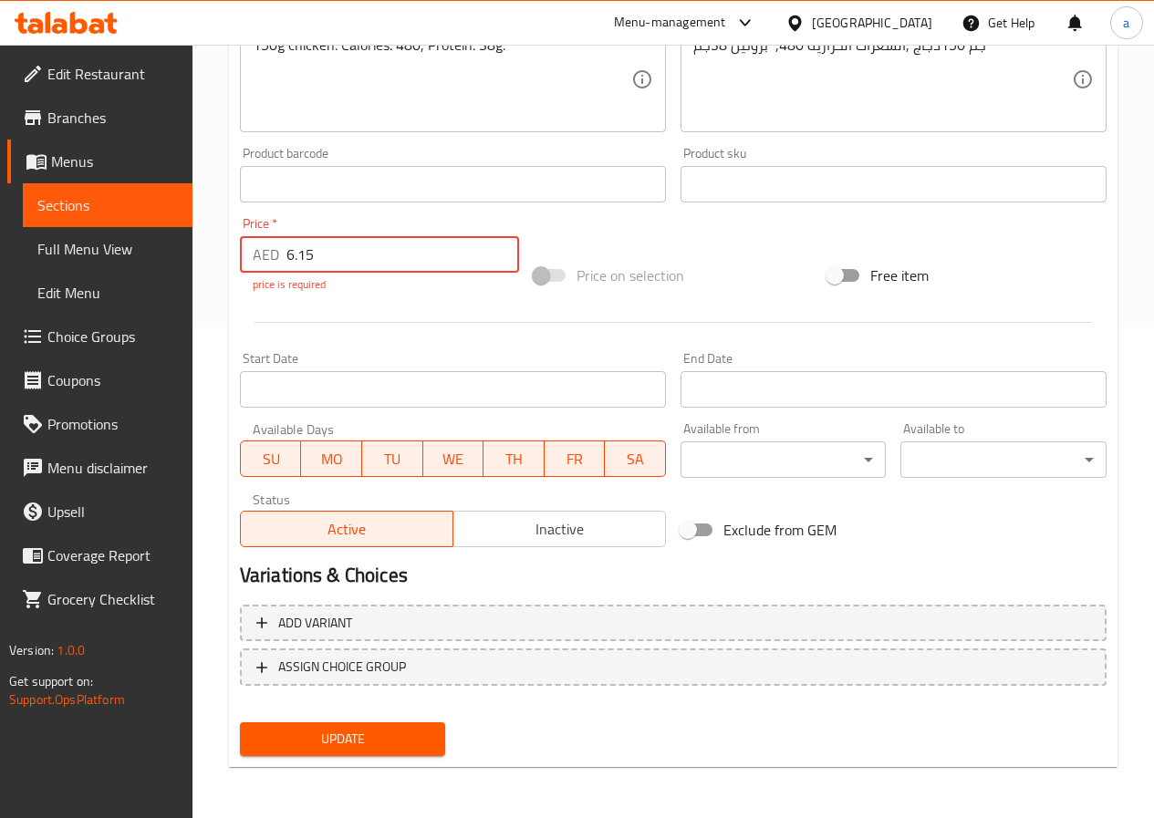
type input "6.15"
click at [391, 732] on span "Update" at bounding box center [342, 739] width 177 height 23
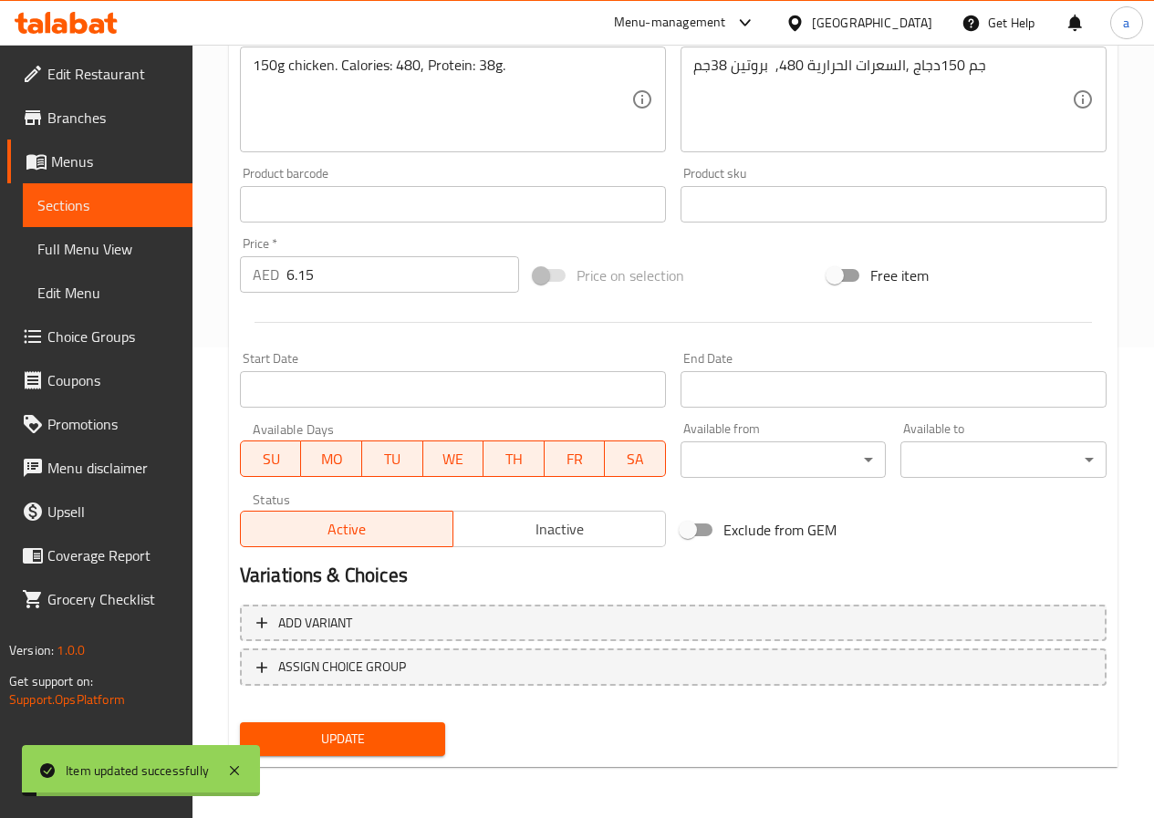
click at [91, 209] on span "Sections" at bounding box center [107, 205] width 140 height 22
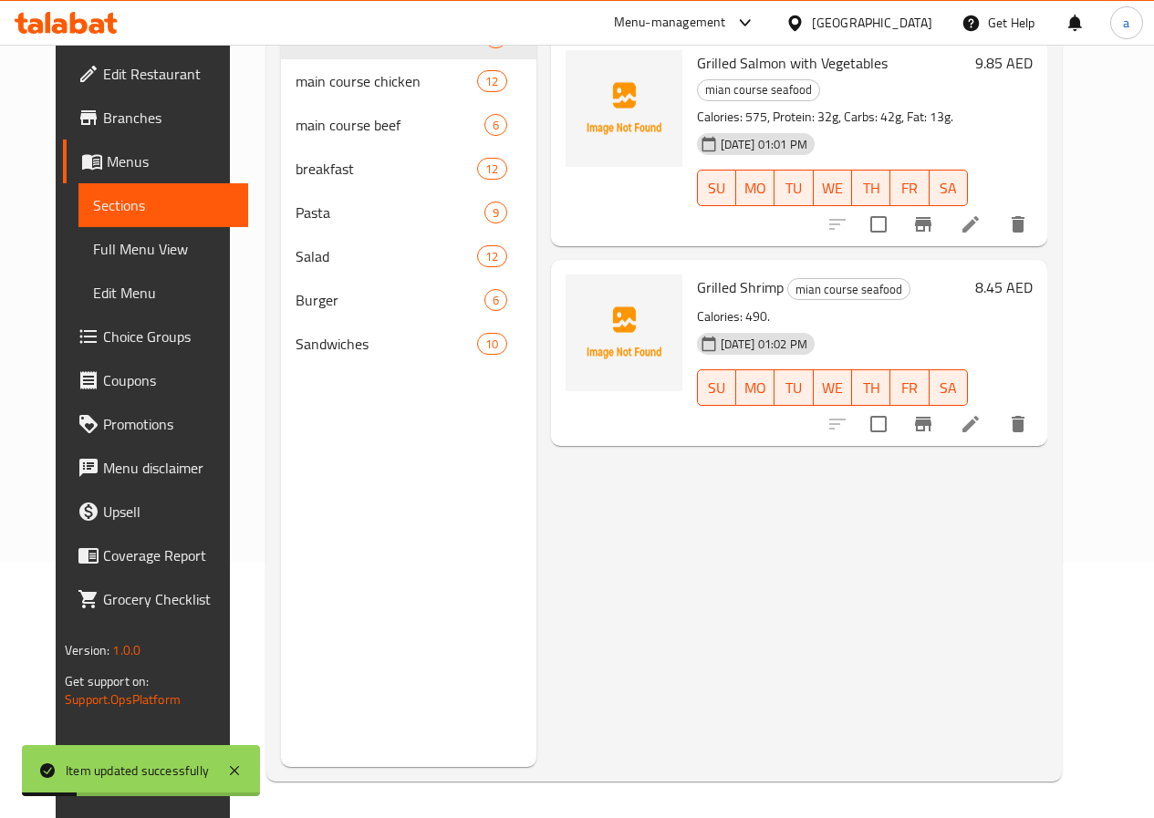
scroll to position [73, 0]
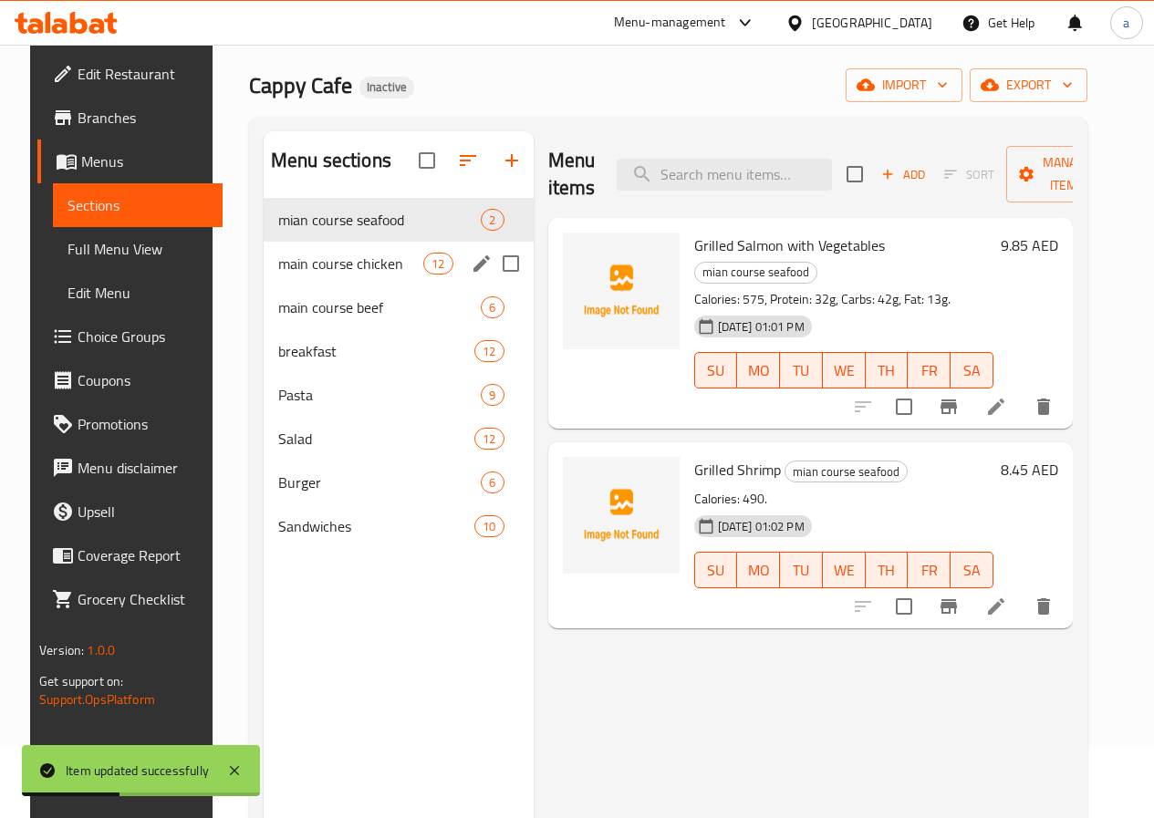
click at [328, 285] on div "main course chicken 12" at bounding box center [399, 264] width 270 height 44
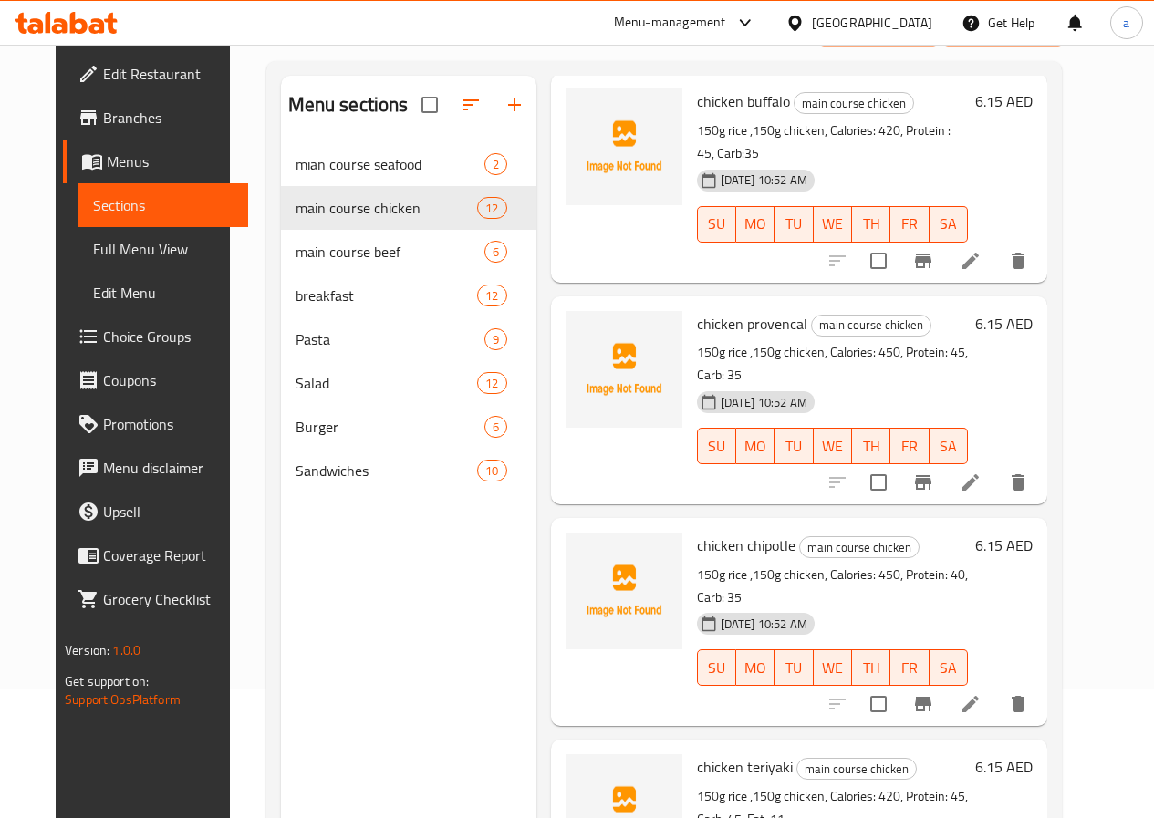
scroll to position [255, 0]
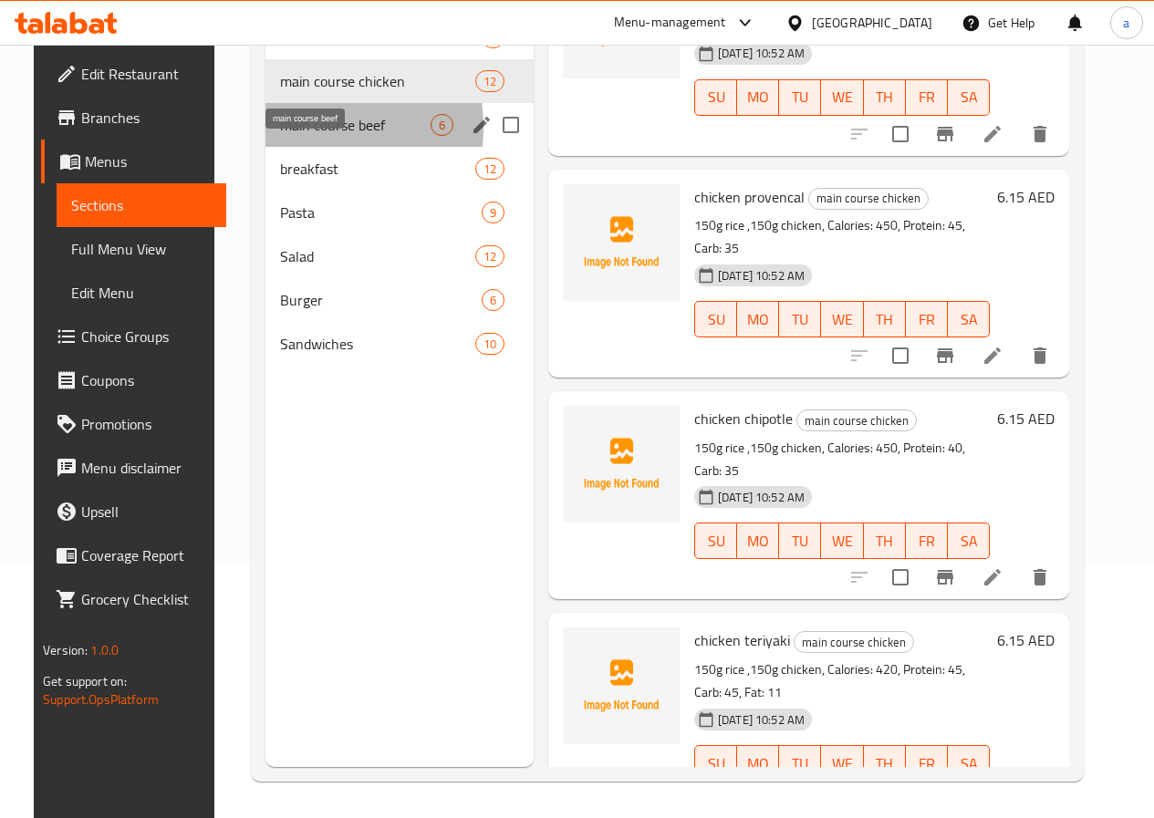
click at [280, 136] on span "main course beef" at bounding box center [355, 125] width 150 height 22
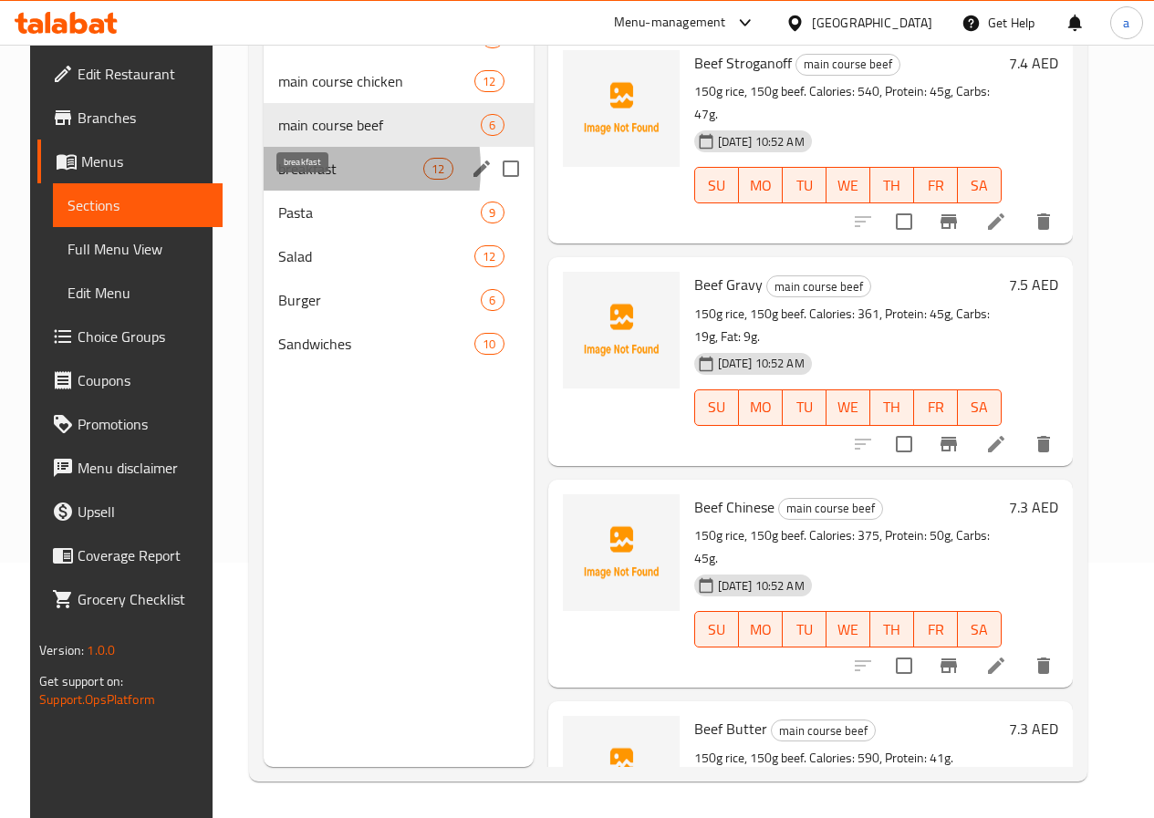
click at [278, 180] on span "breakfast" at bounding box center [350, 169] width 145 height 22
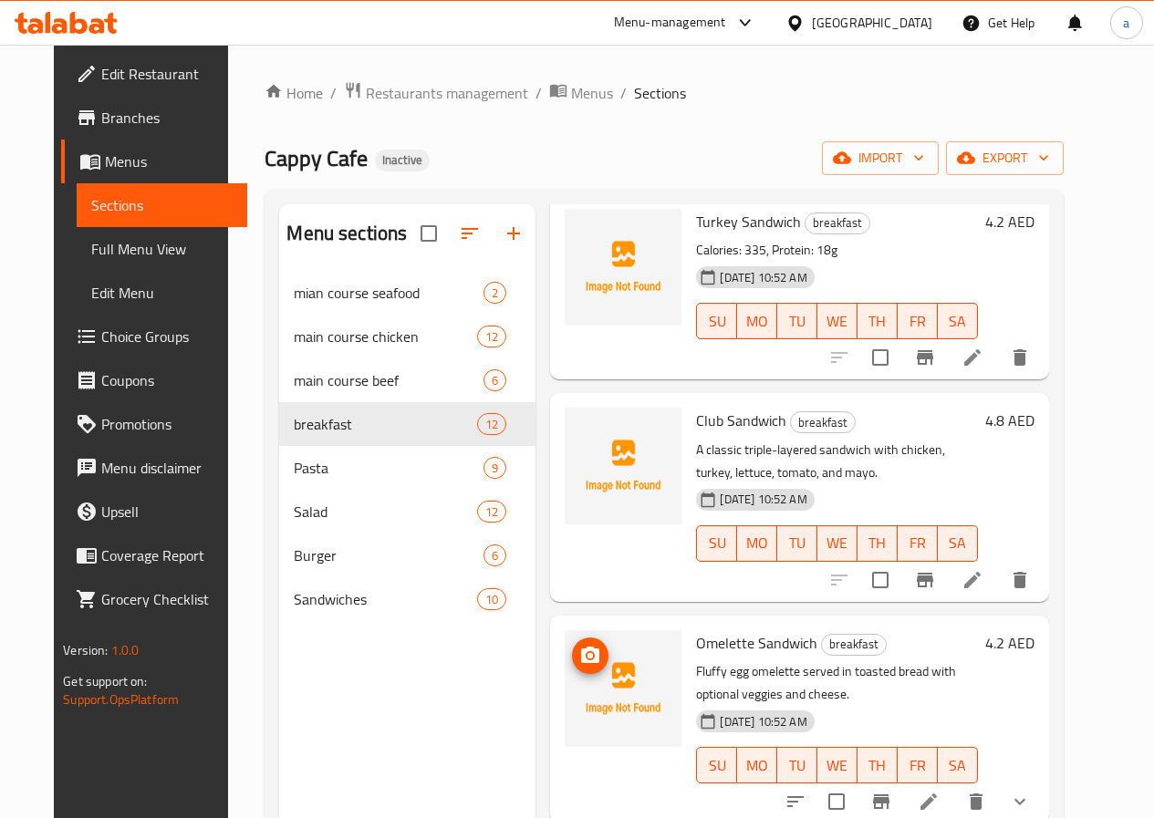
scroll to position [255, 0]
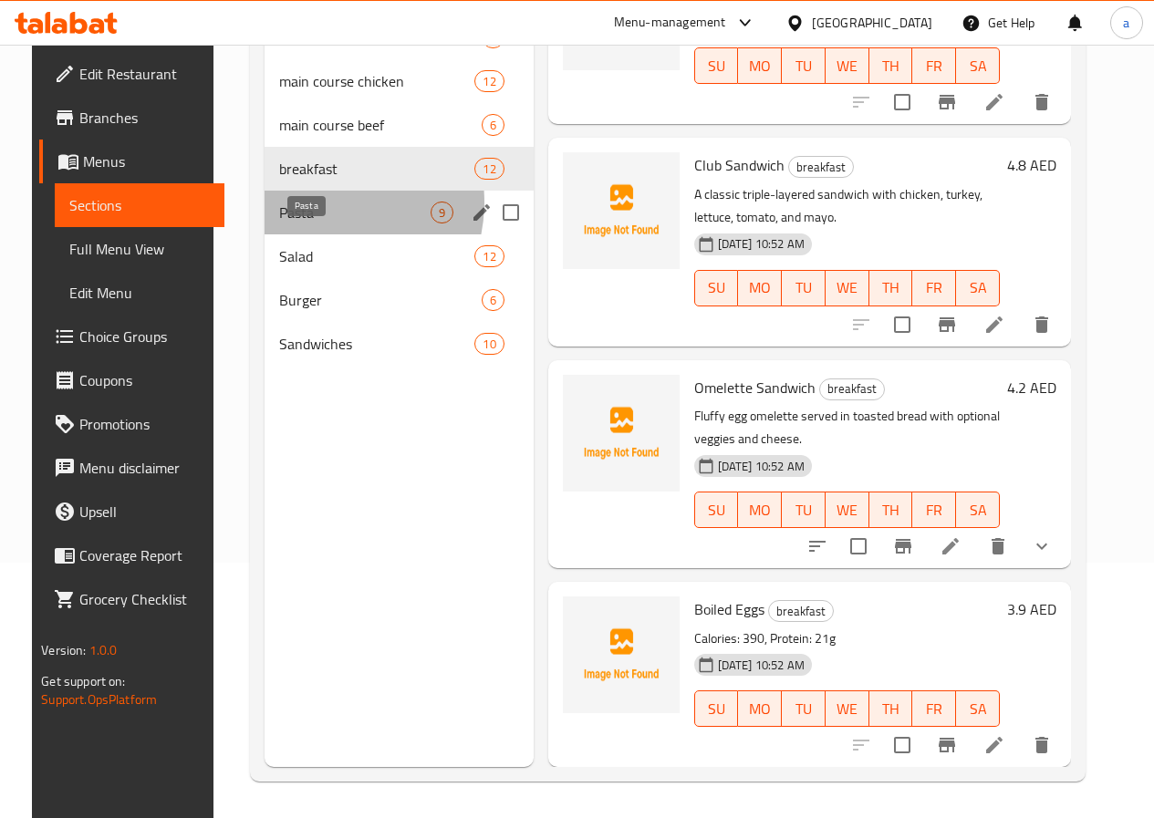
click at [298, 223] on span "Pasta" at bounding box center [354, 213] width 150 height 22
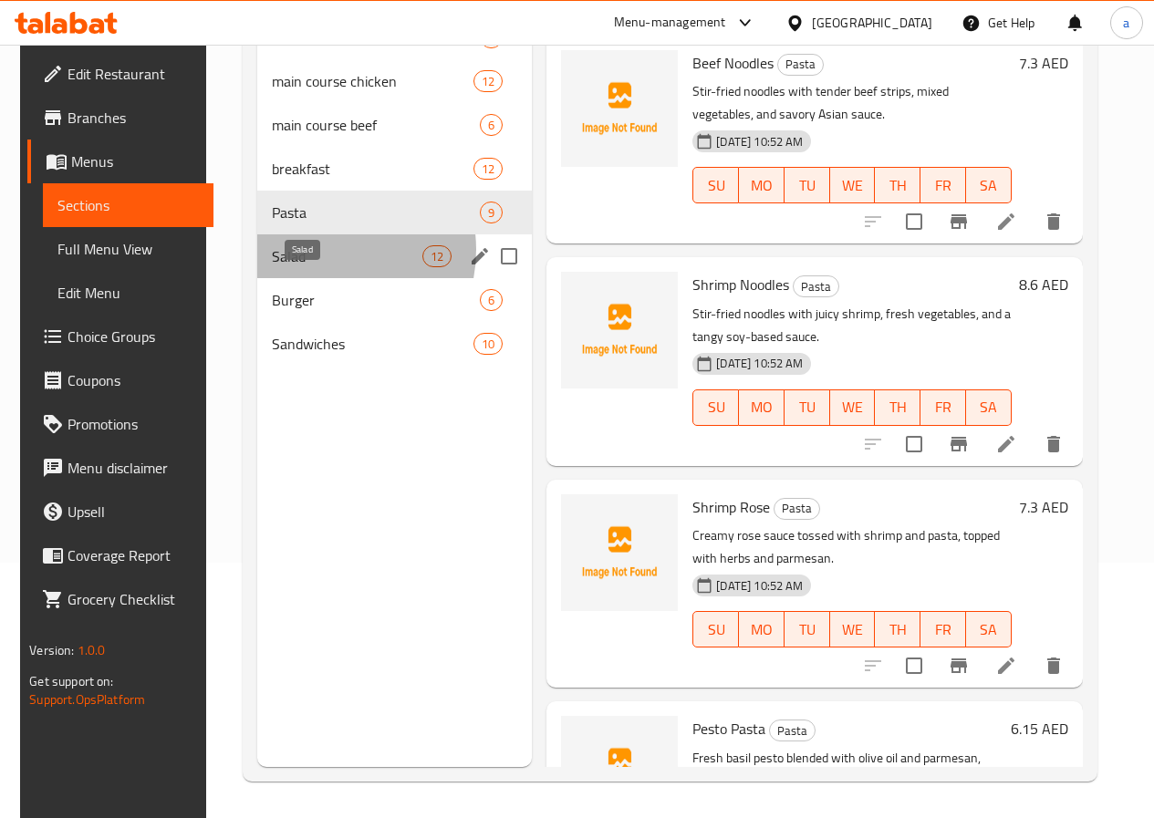
click at [308, 267] on span "Salad" at bounding box center [347, 256] width 150 height 22
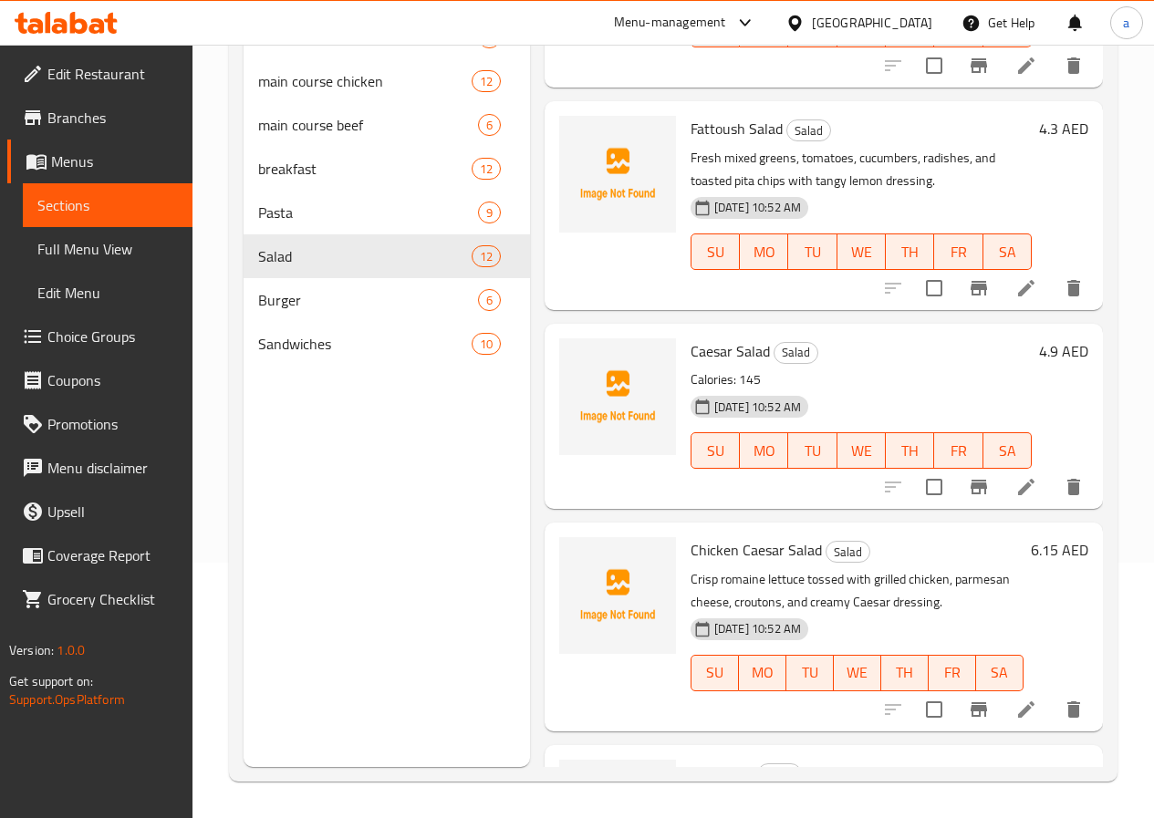
scroll to position [365, 0]
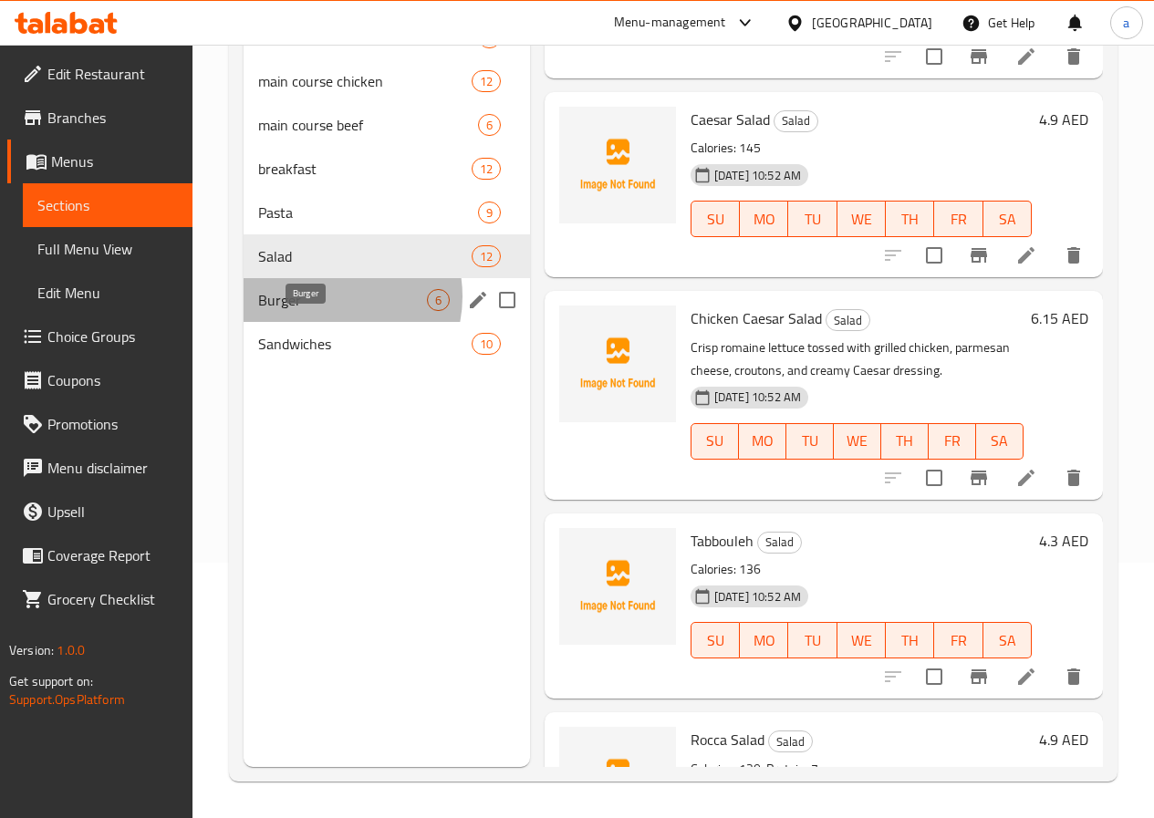
click at [327, 311] on span "Burger" at bounding box center [342, 300] width 169 height 22
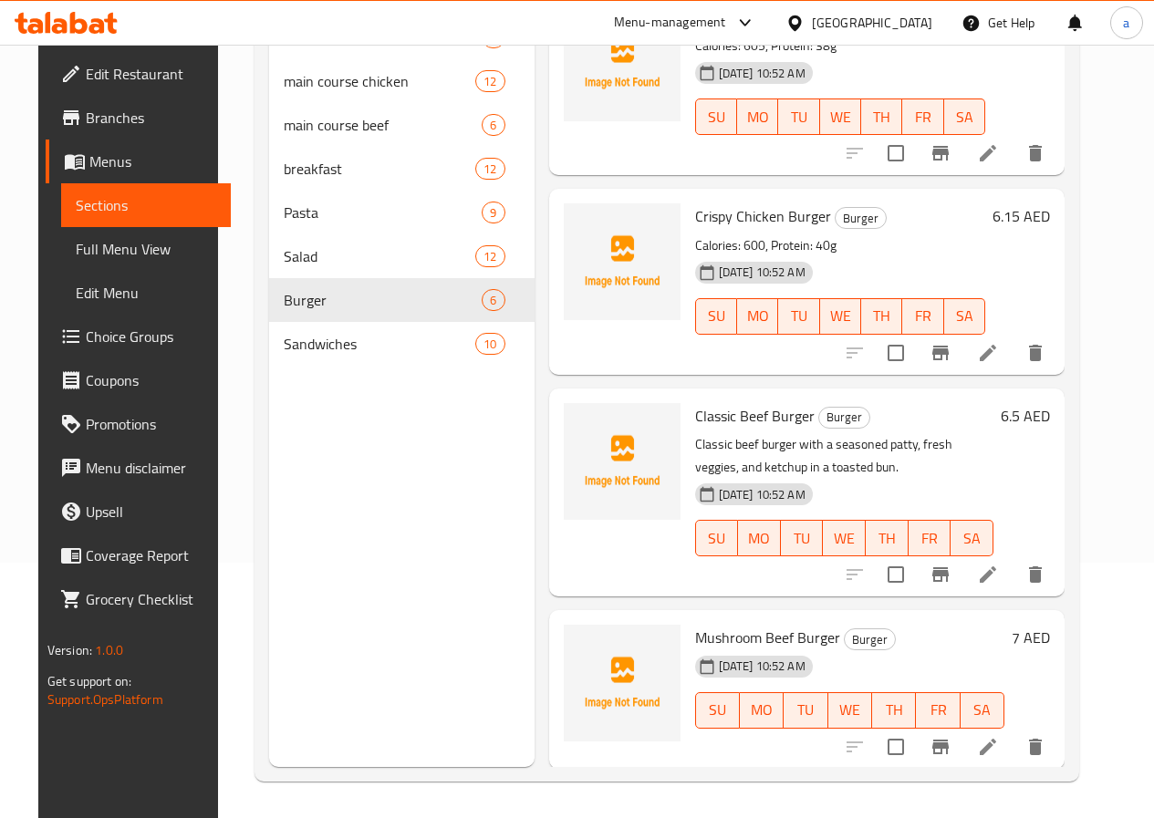
scroll to position [492, 0]
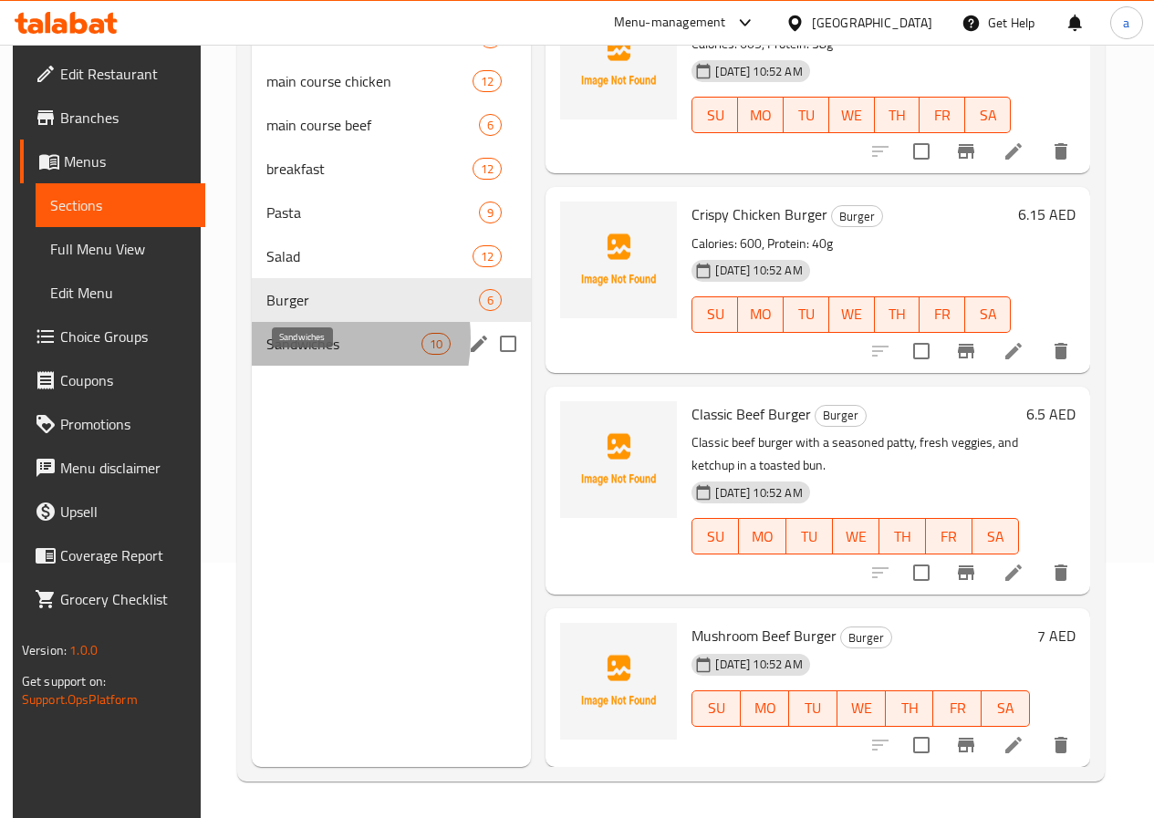
click at [300, 355] on span "Sandwiches" at bounding box center [343, 344] width 155 height 22
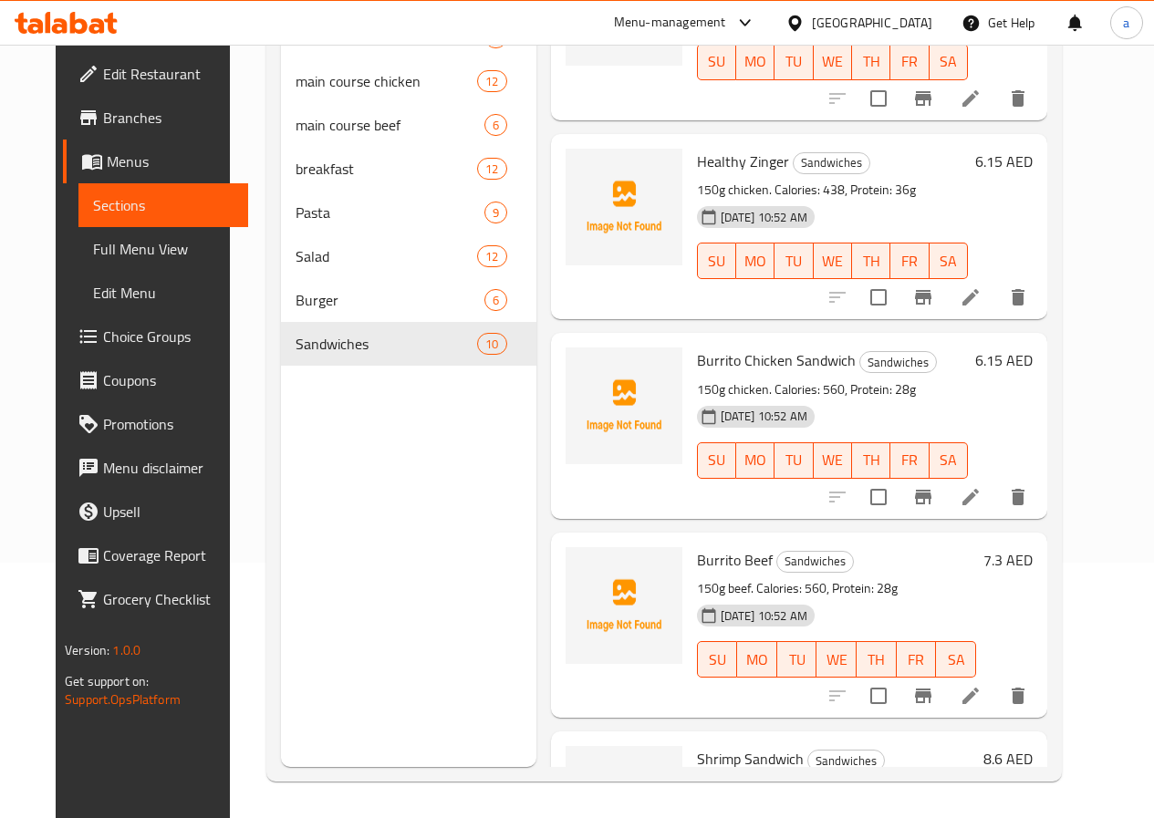
scroll to position [1248, 0]
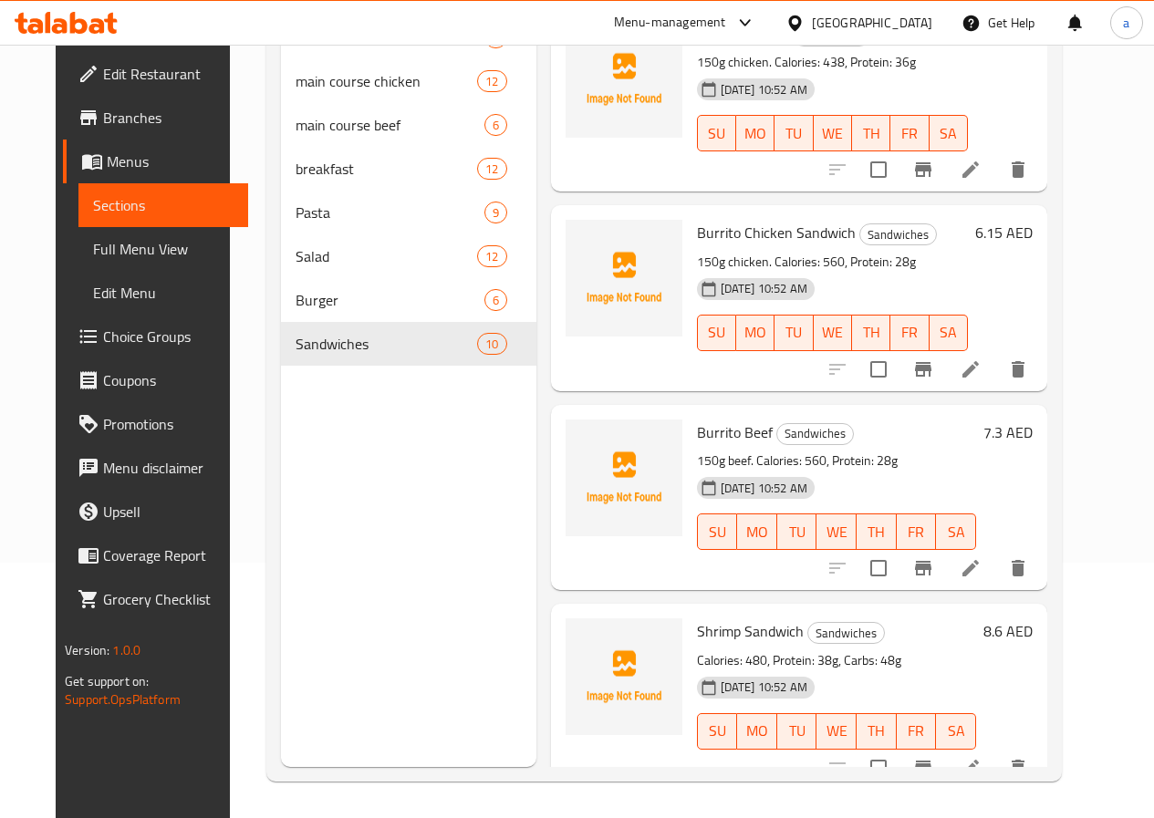
click at [140, 240] on span "Full Menu View" at bounding box center [163, 249] width 140 height 22
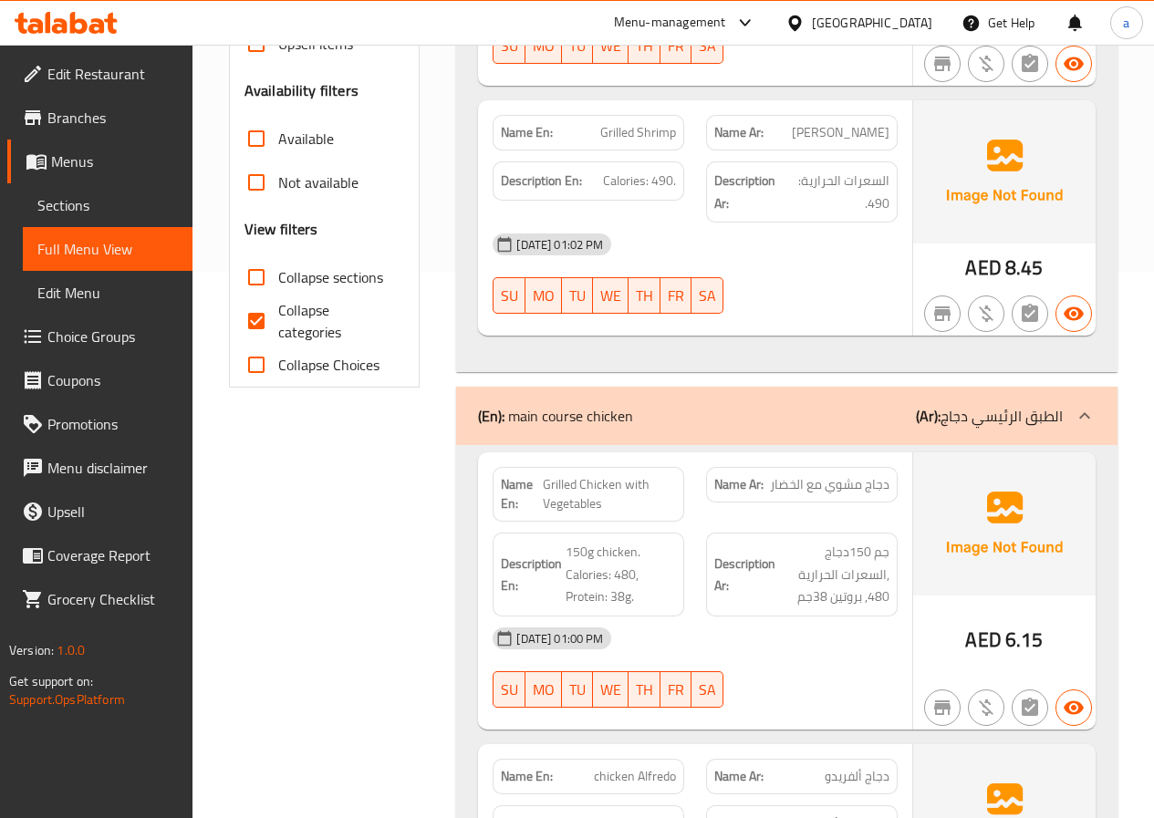
scroll to position [620, 0]
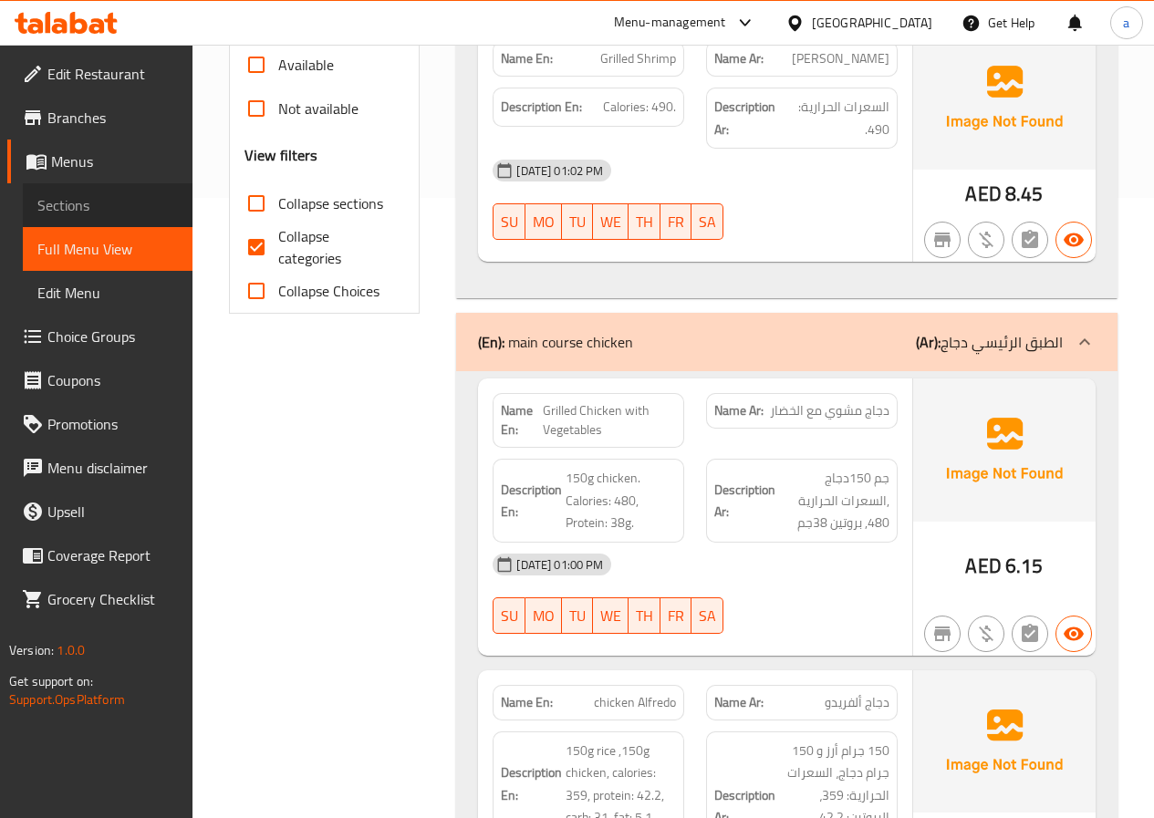
click at [89, 203] on span "Sections" at bounding box center [107, 205] width 140 height 22
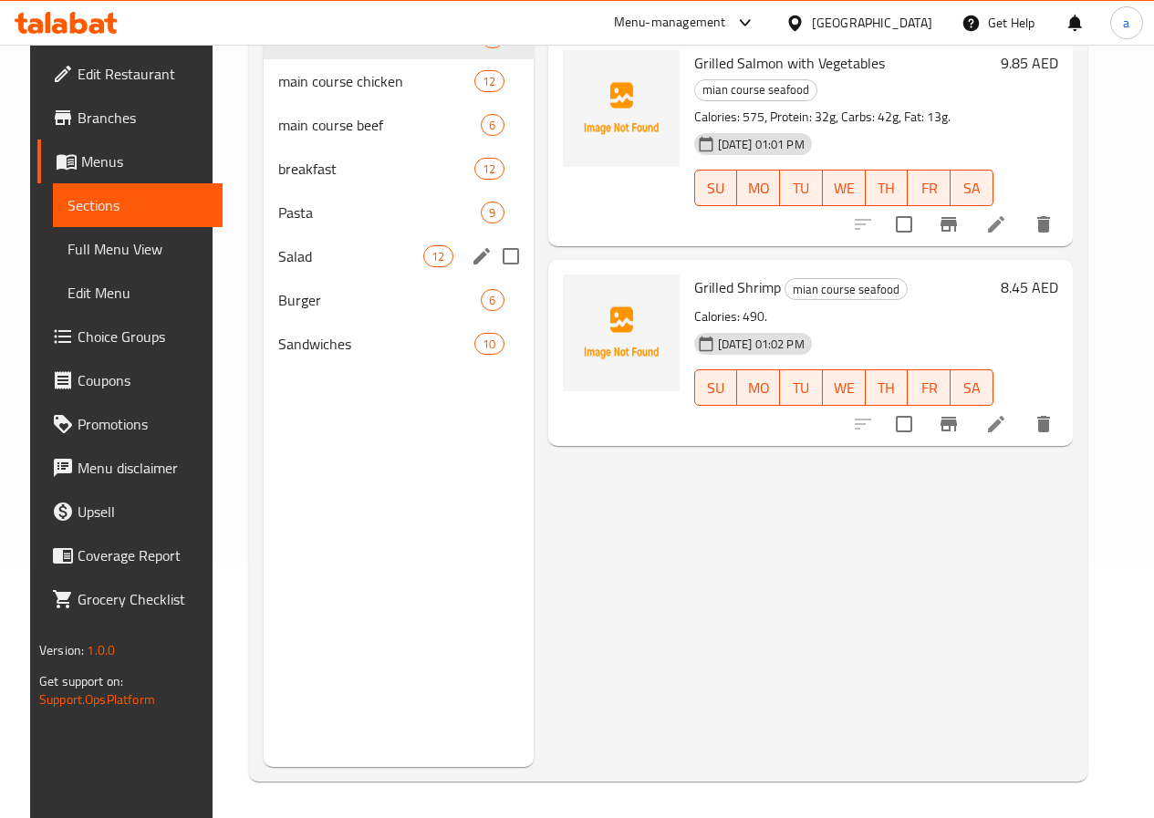
click at [316, 267] on span "Salad" at bounding box center [350, 256] width 145 height 22
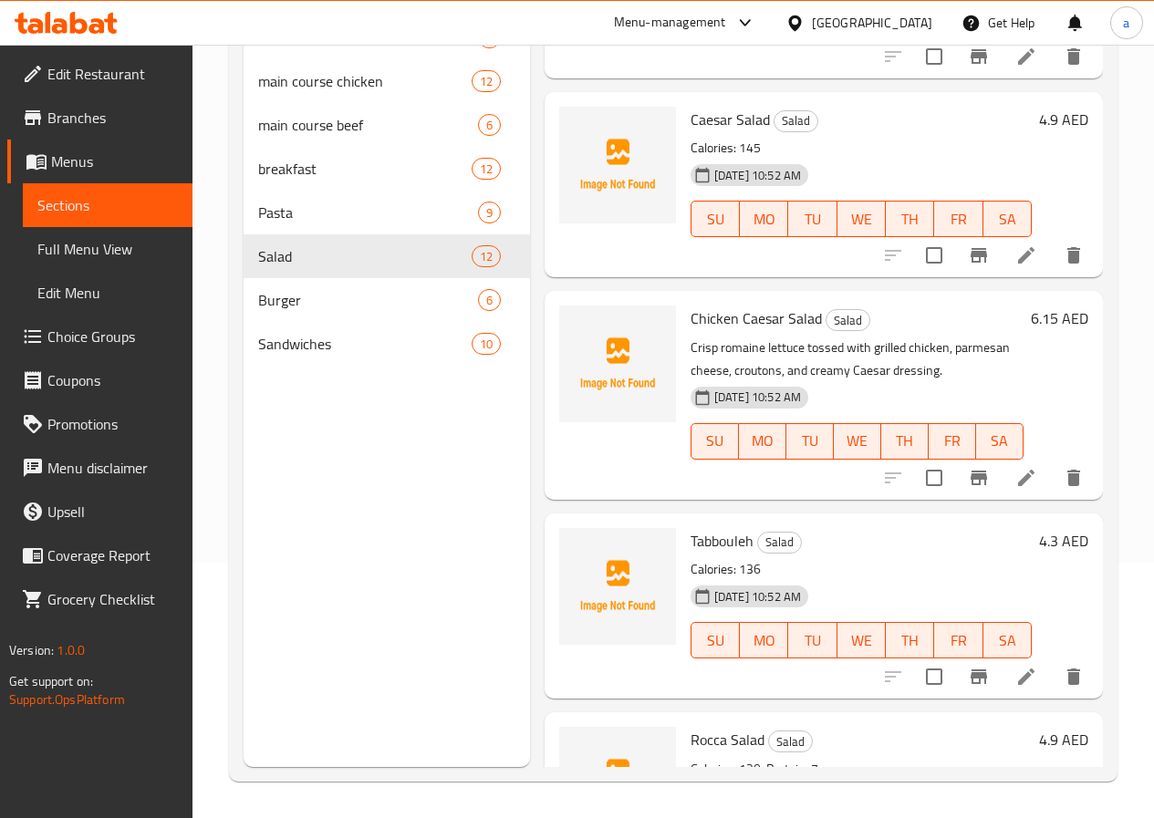
scroll to position [547, 0]
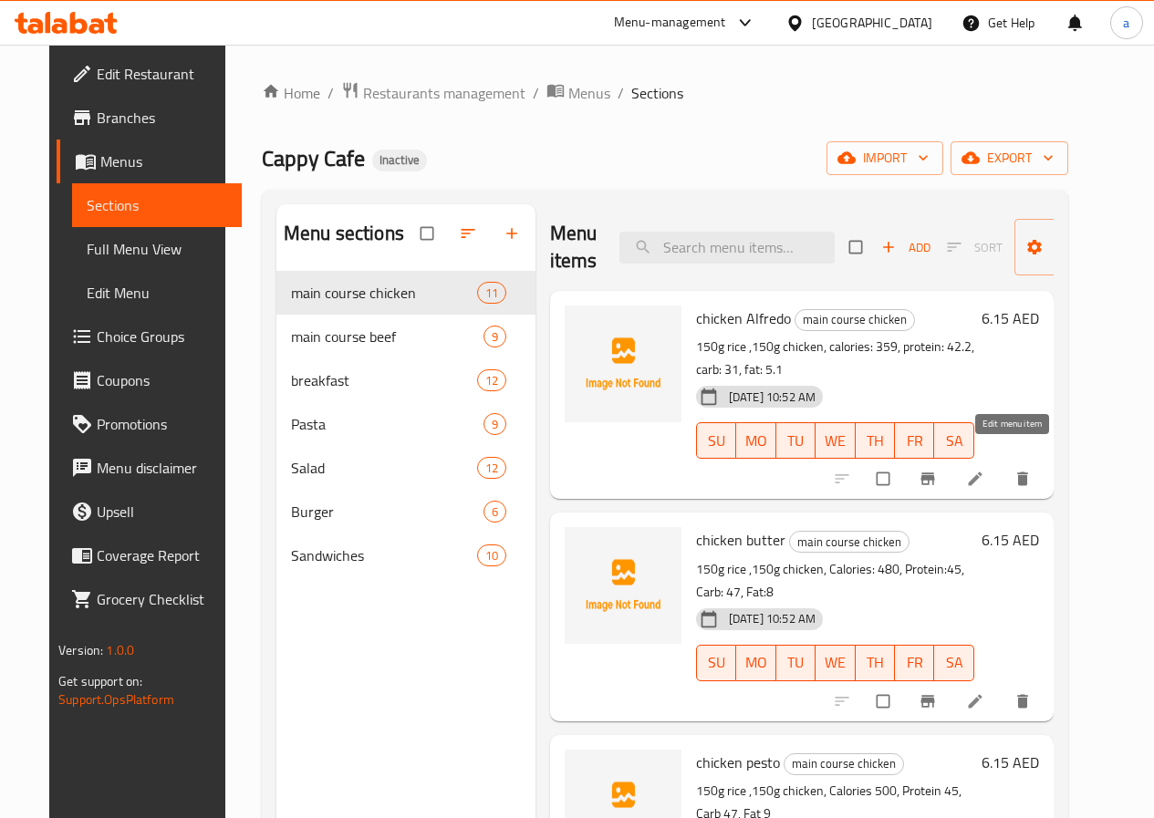
click at [984, 470] on icon at bounding box center [975, 479] width 18 height 18
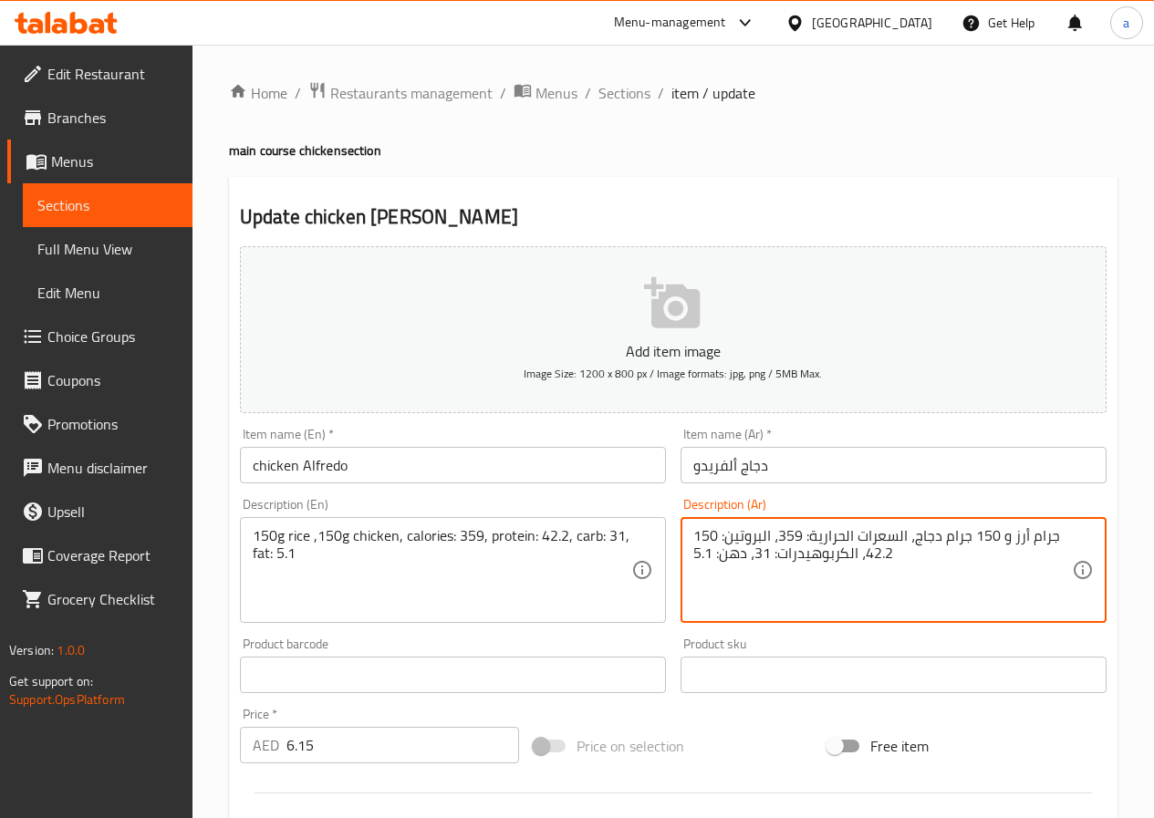
click at [933, 541] on textarea "150 جرام أرز و 150 جرام دجاج، السعرات الحرارية: 359، البروتين: 42.2، الكربوهيدر…" at bounding box center [882, 570] width 379 height 87
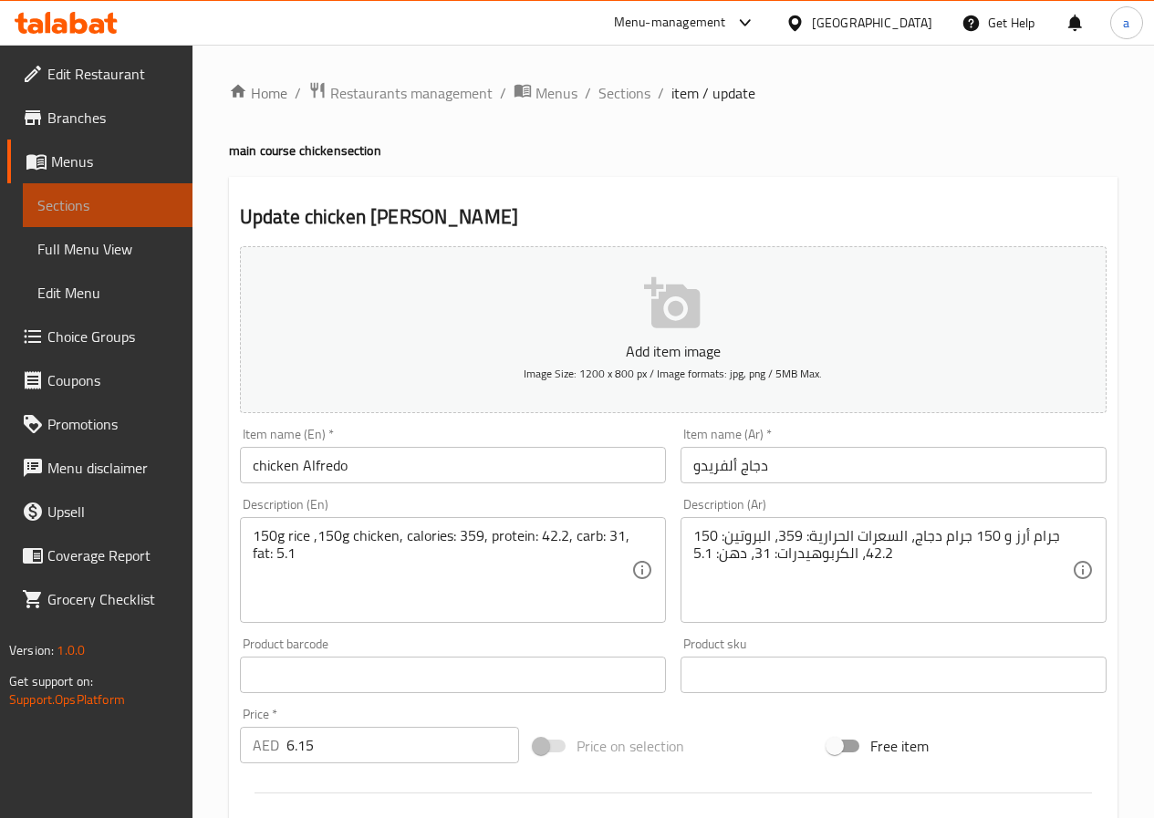
click at [87, 194] on span "Sections" at bounding box center [107, 205] width 140 height 22
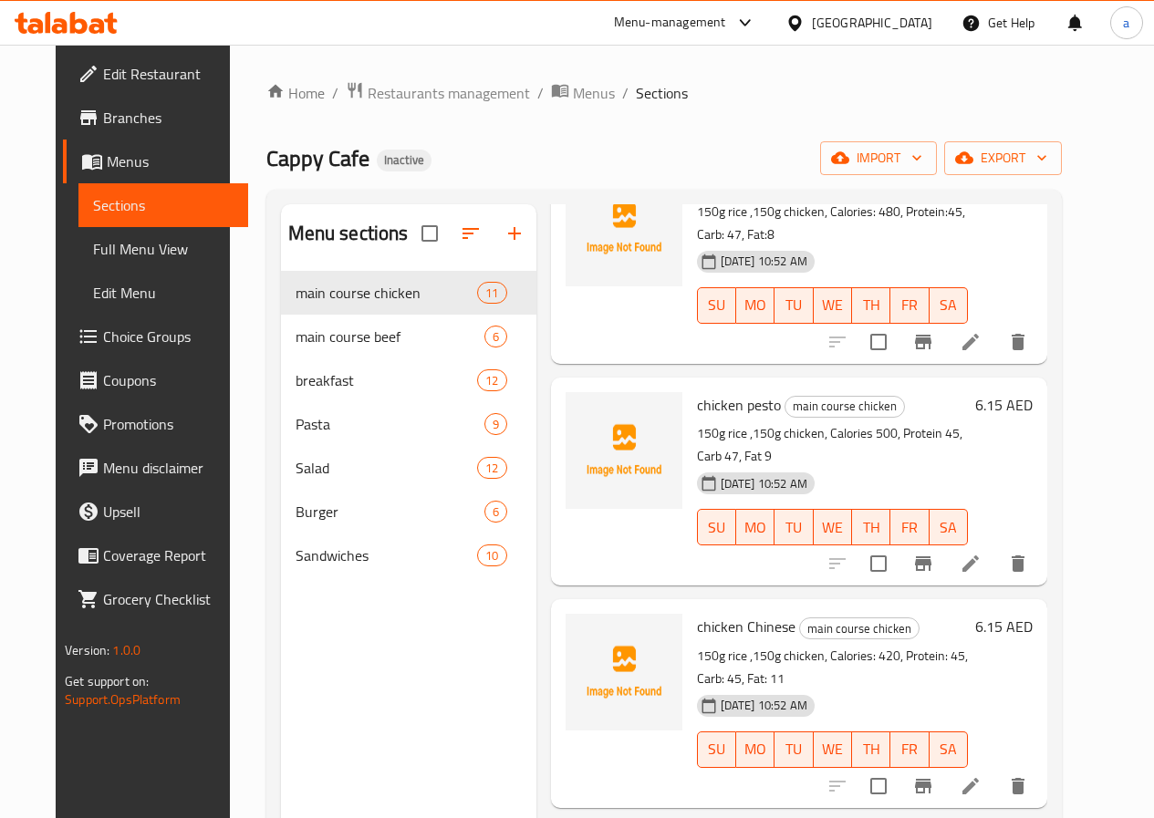
scroll to position [365, 0]
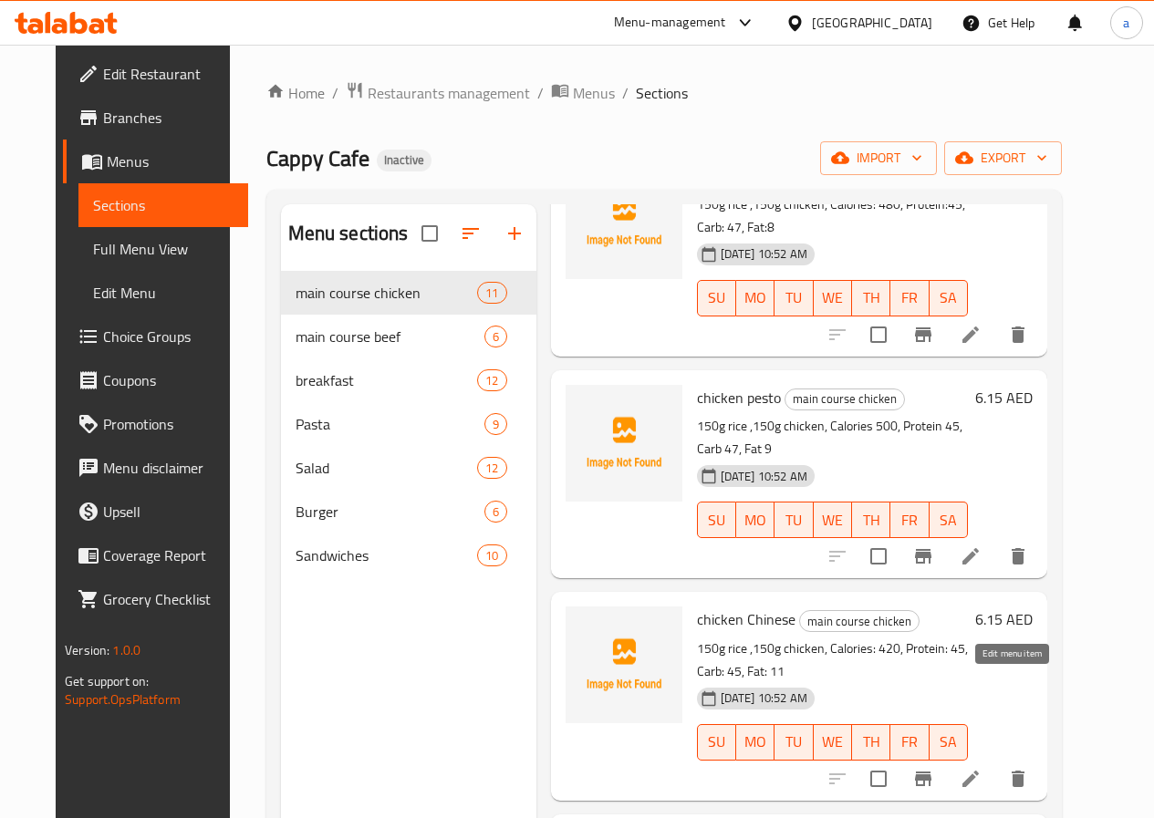
click at [981, 768] on icon at bounding box center [970, 779] width 22 height 22
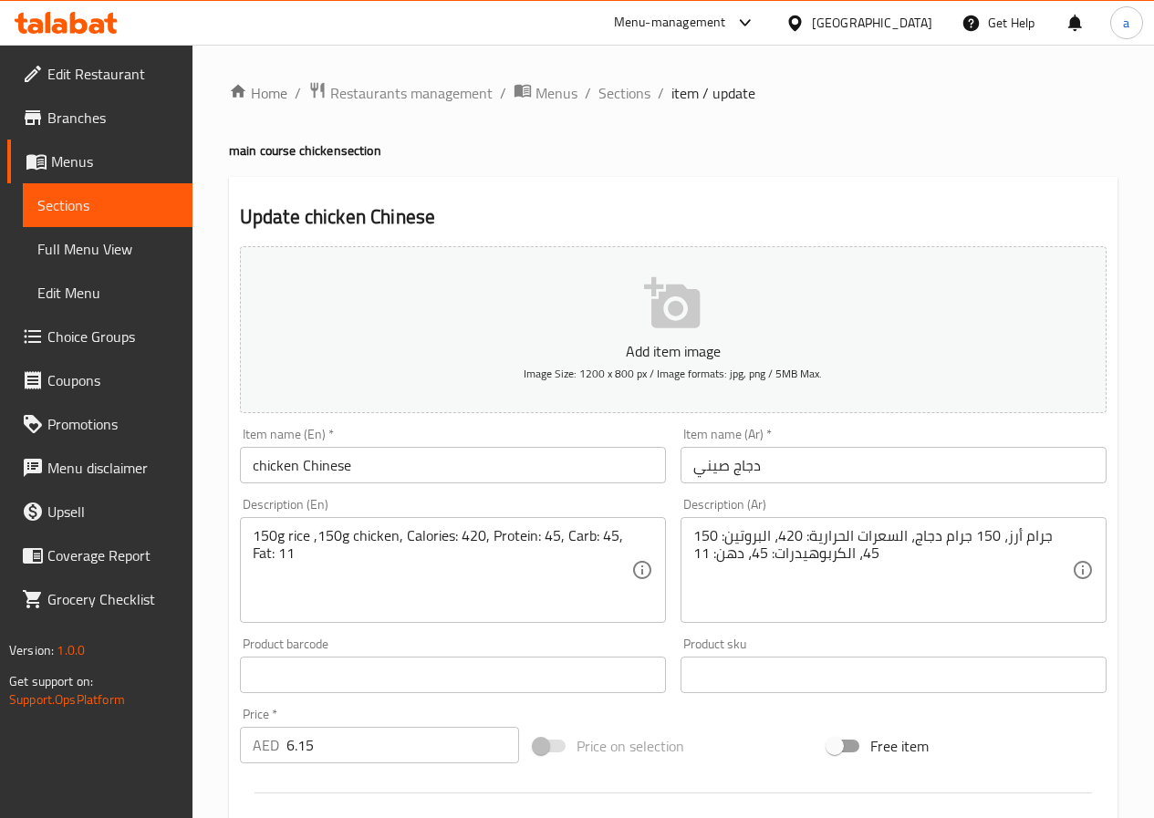
click at [64, 210] on span "Sections" at bounding box center [107, 205] width 140 height 22
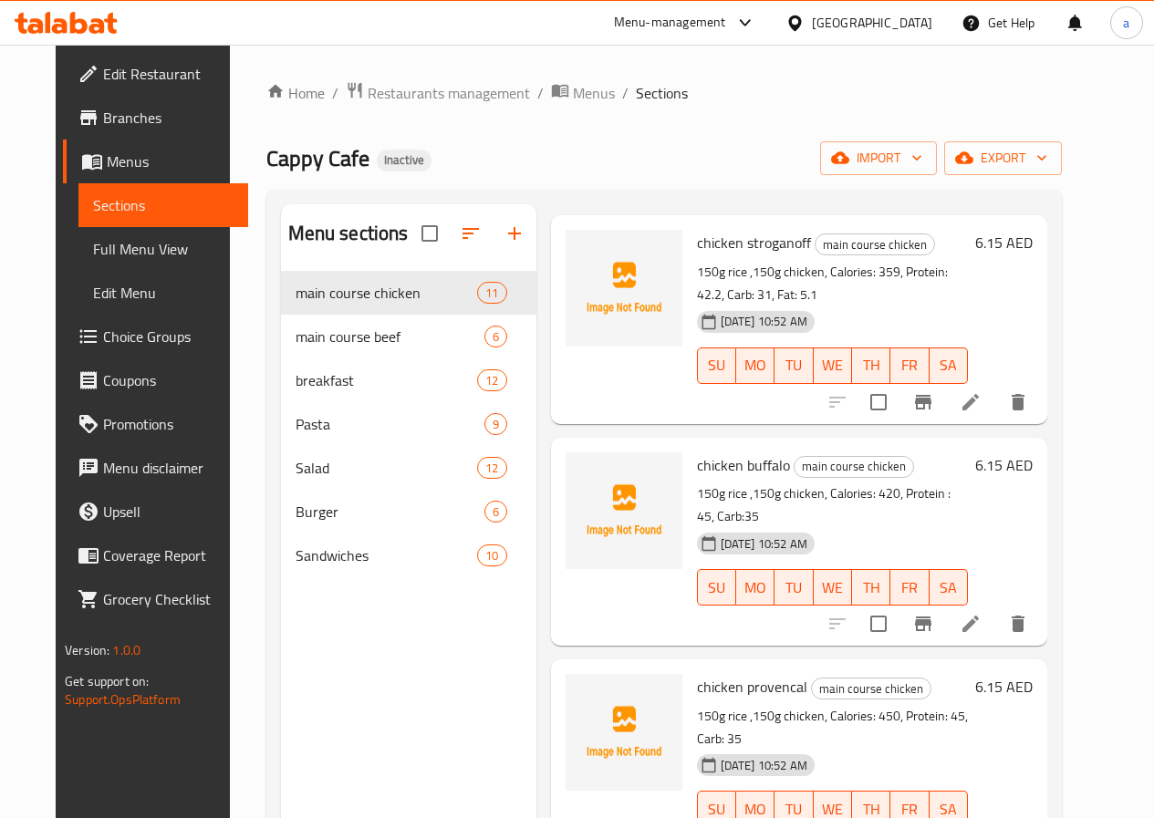
scroll to position [1447, 0]
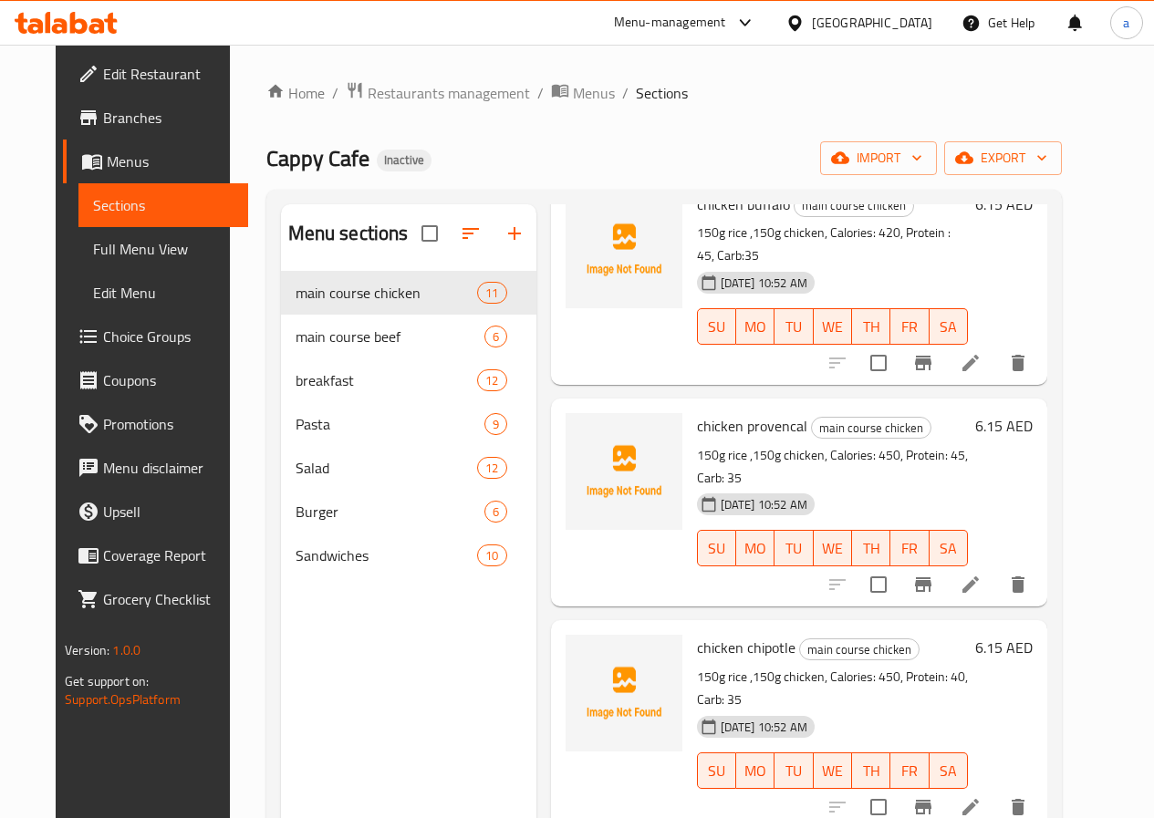
click at [981, 796] on icon at bounding box center [970, 807] width 22 height 22
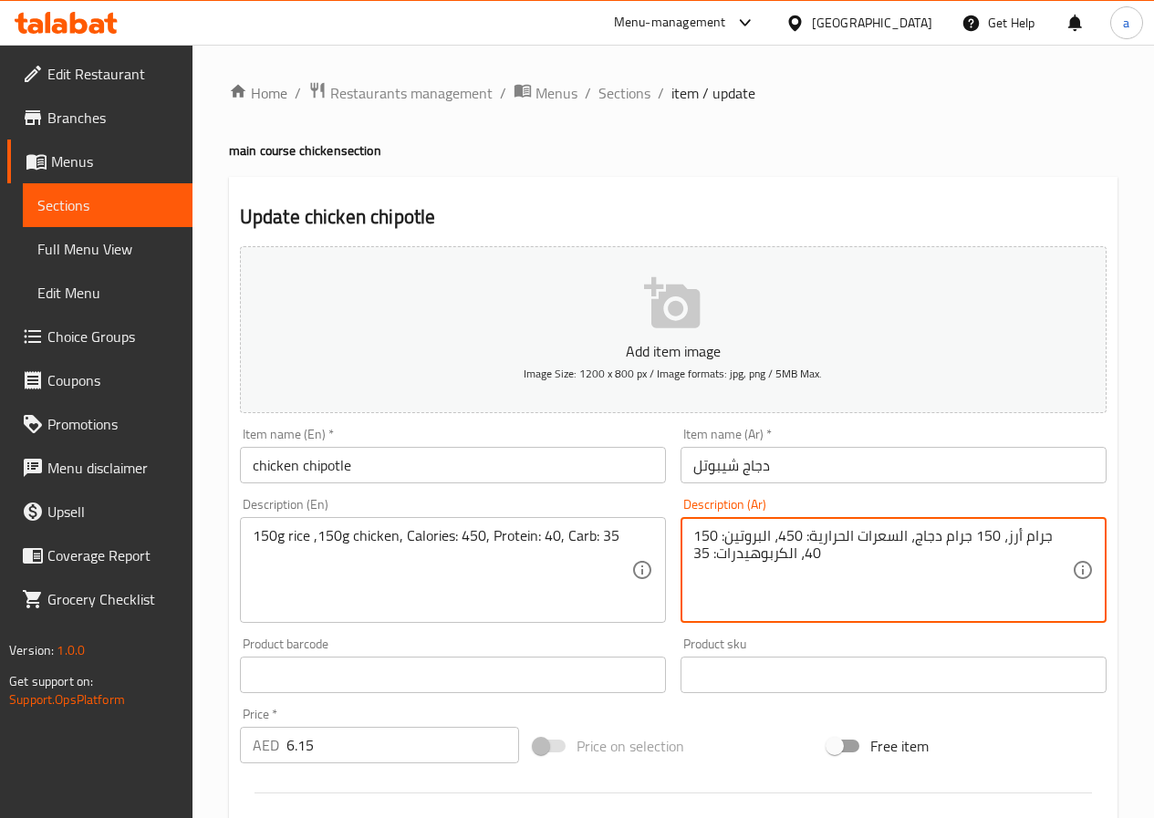
click at [910, 545] on textarea "150 جرام أرز، 150 جرام دجاج، السعرات الحرارية: 450، البروتين: 40، الكربوهيدرات:…" at bounding box center [882, 570] width 379 height 87
click at [91, 196] on span "Sections" at bounding box center [107, 205] width 140 height 22
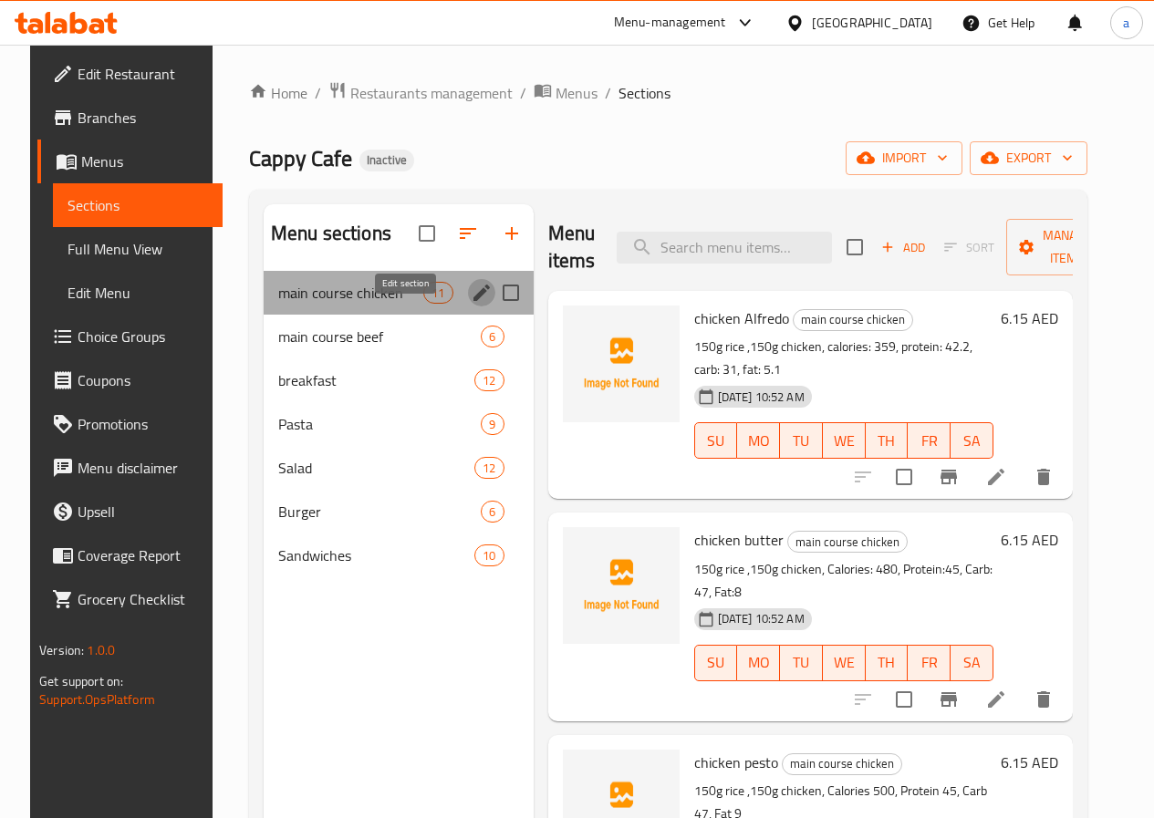
click at [471, 304] on icon "edit" at bounding box center [482, 293] width 22 height 22
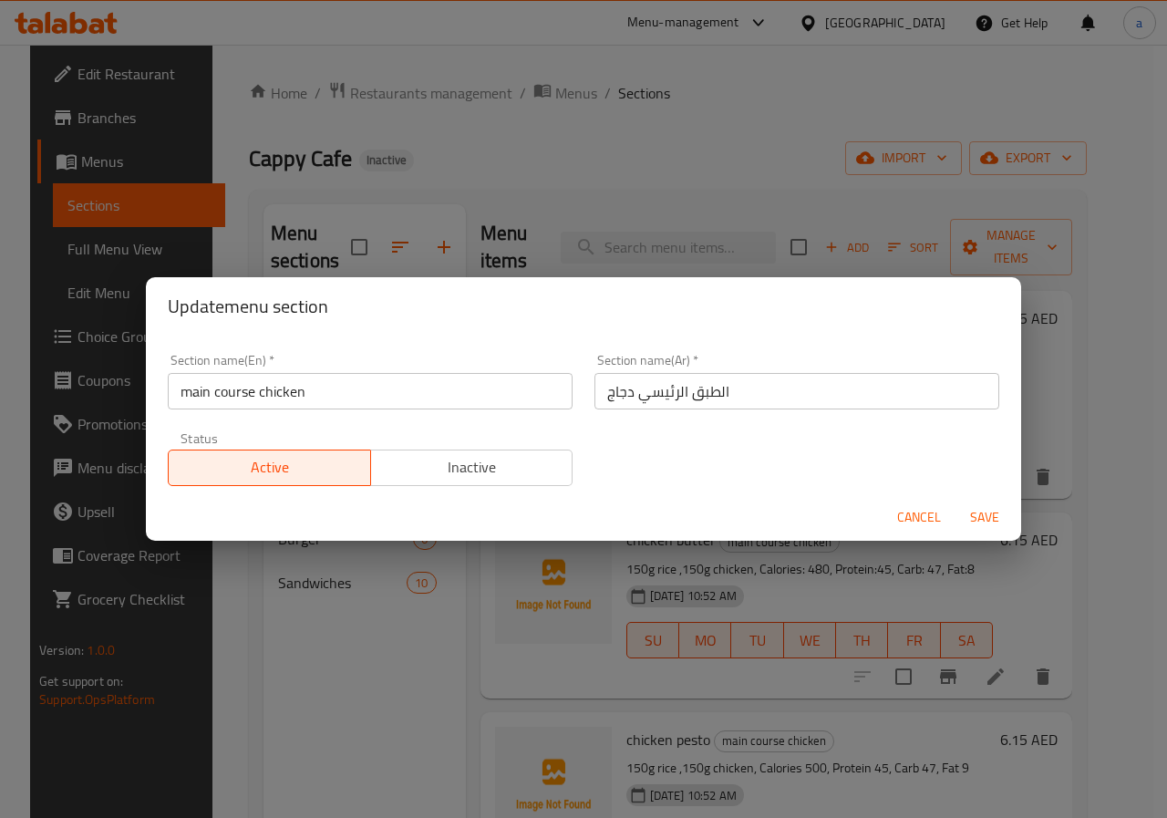
click at [939, 508] on span "Cancel" at bounding box center [919, 517] width 44 height 23
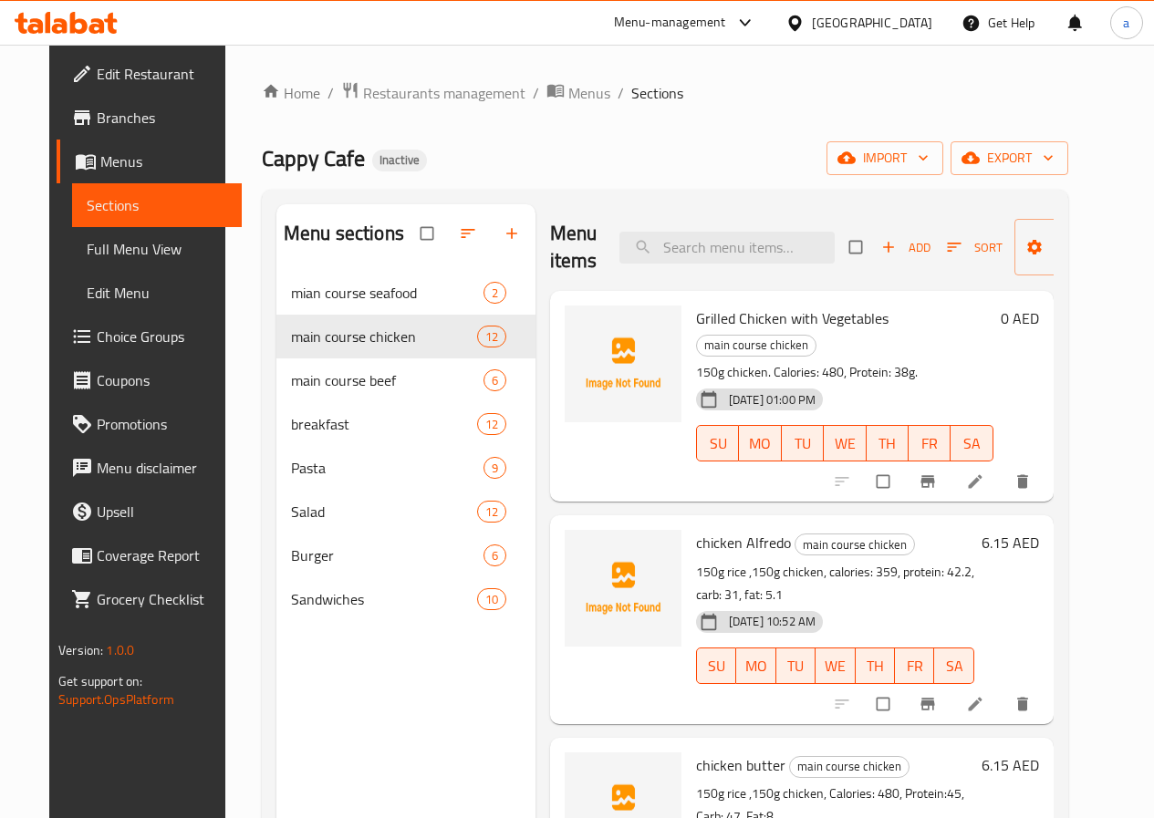
click at [87, 255] on span "Full Menu View" at bounding box center [157, 249] width 140 height 22
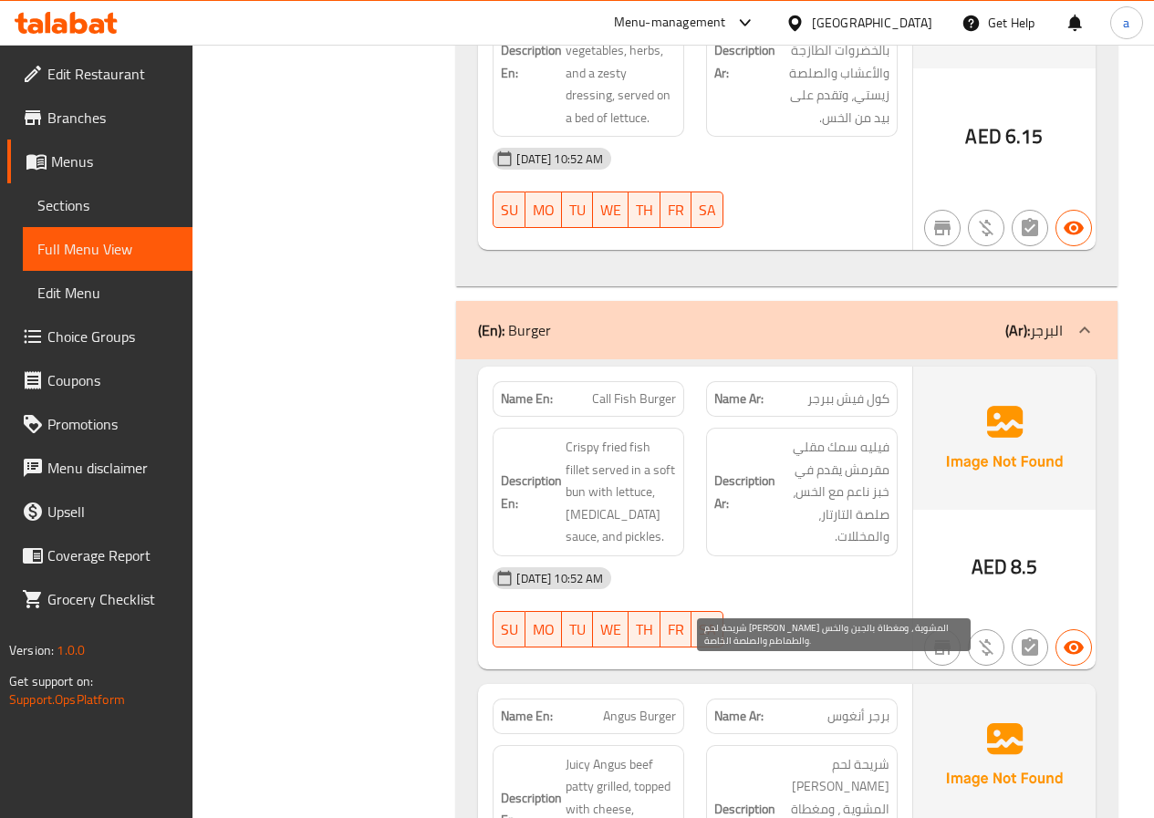
scroll to position [17083, 0]
